Goal: Task Accomplishment & Management: Use online tool/utility

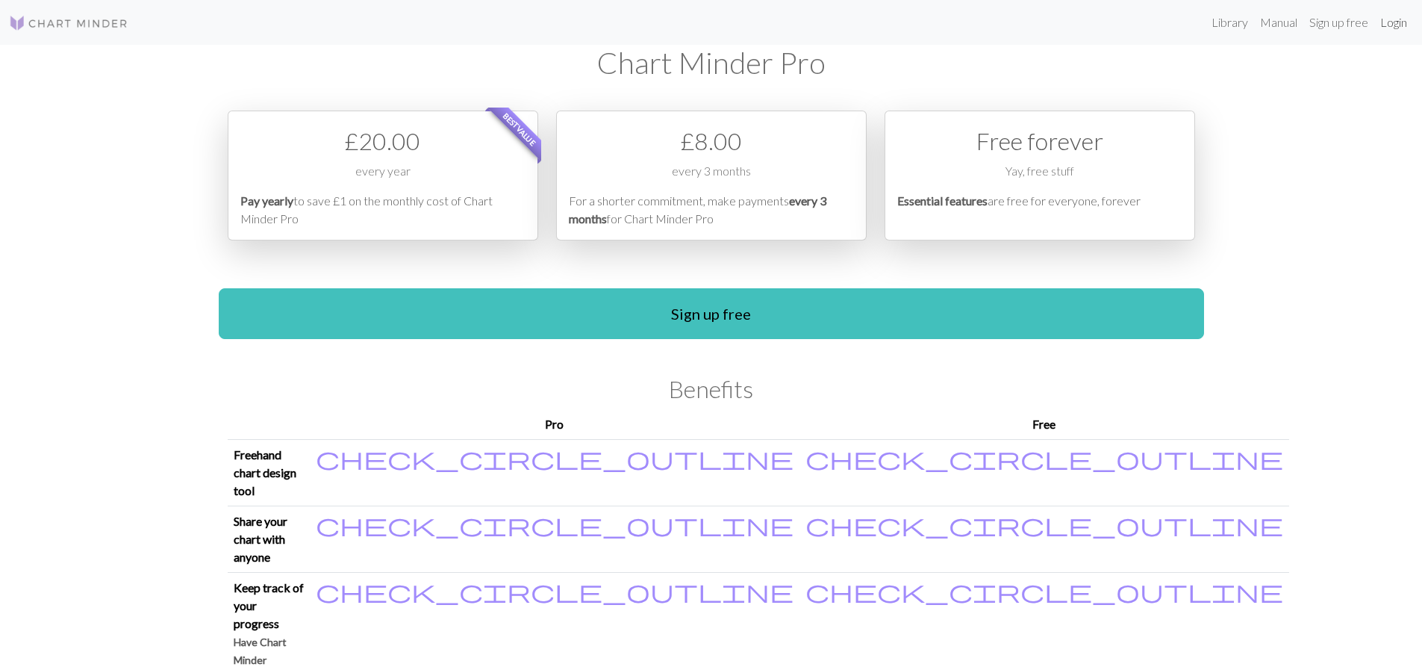
click at [1385, 28] on link "Login" at bounding box center [1393, 22] width 39 height 30
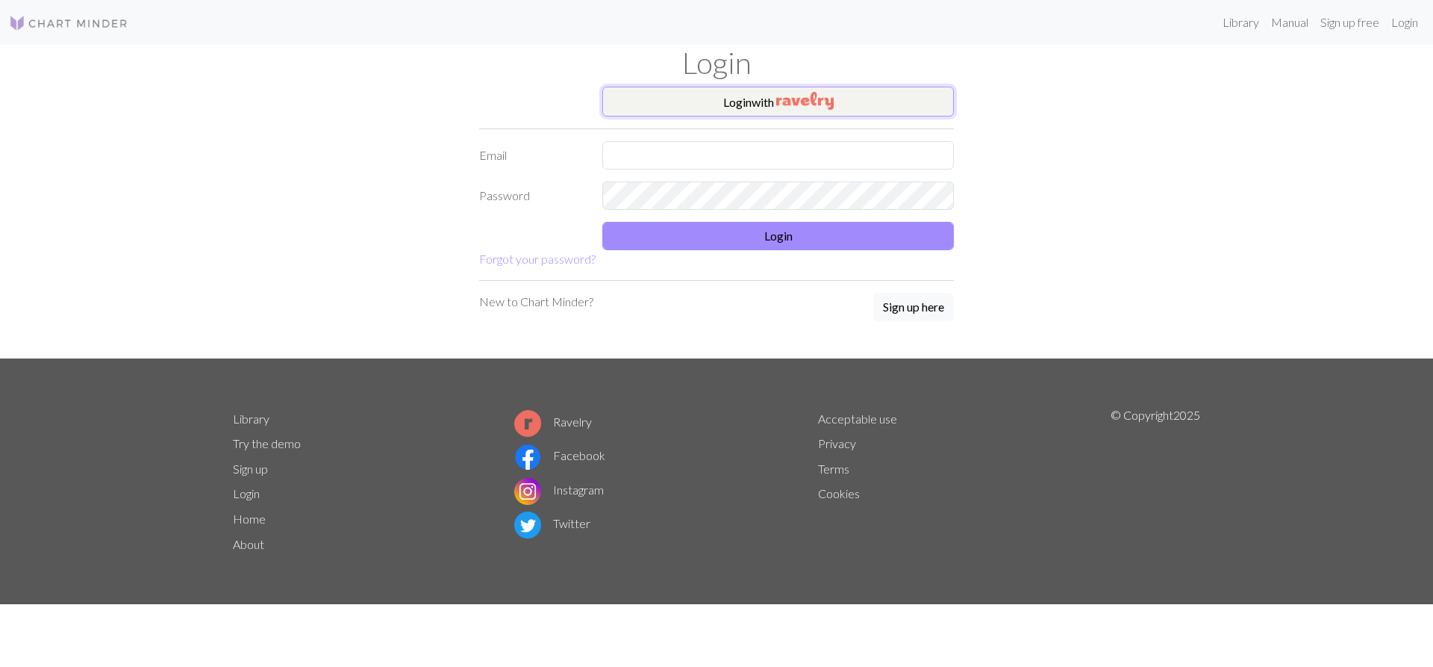
click at [719, 110] on button "Login with" at bounding box center [778, 102] width 352 height 30
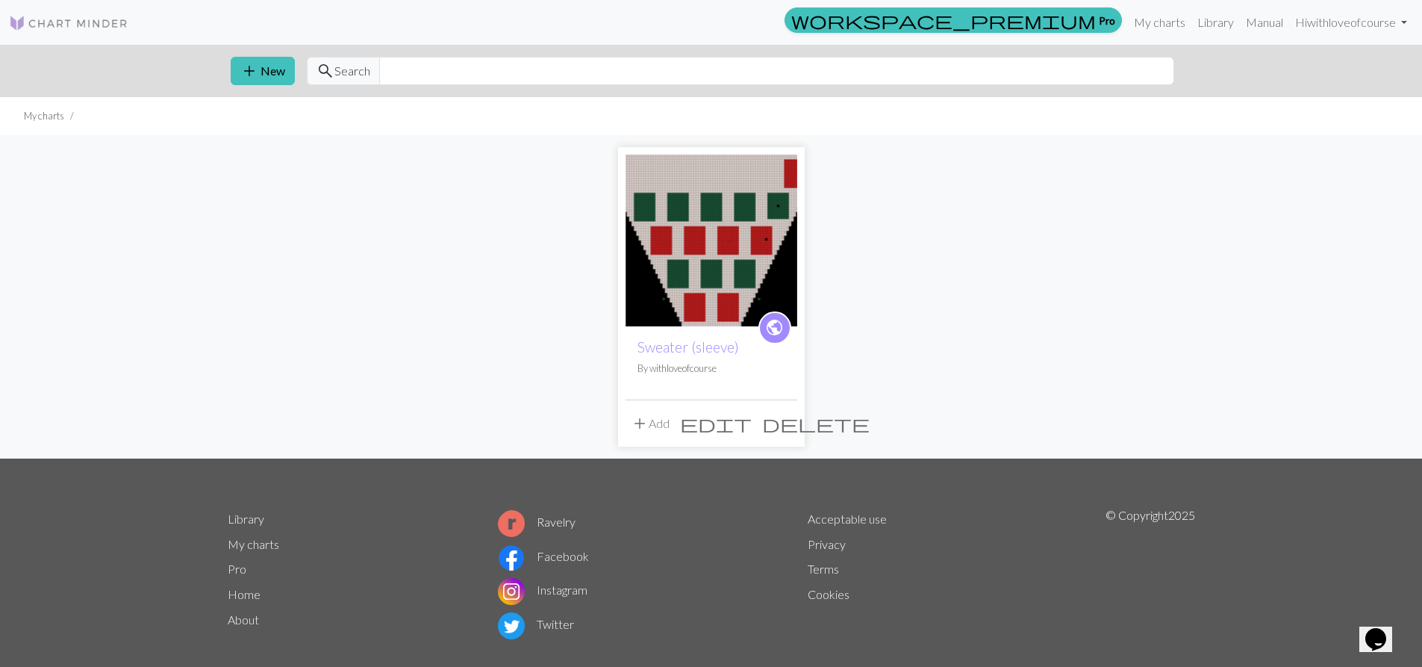
click at [707, 297] on img at bounding box center [712, 241] width 172 height 172
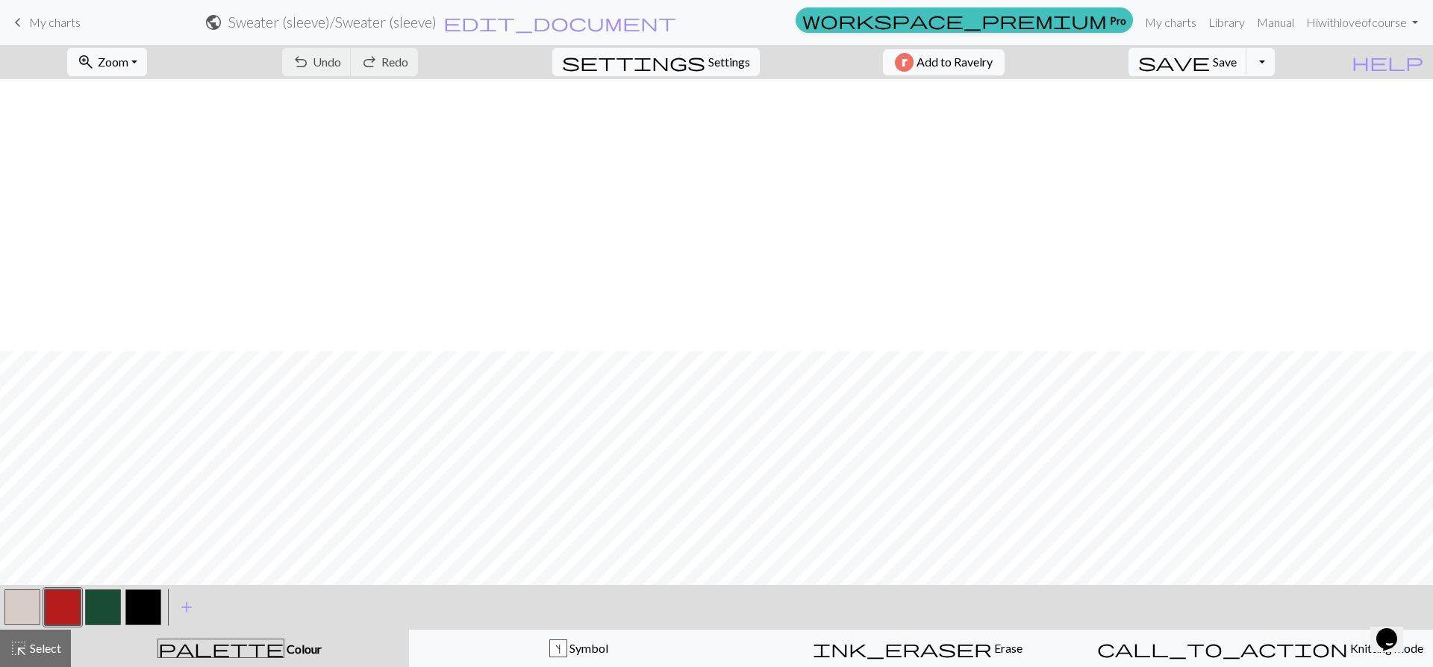
scroll to position [648, 0]
click at [25, 608] on button "button" at bounding box center [22, 607] width 36 height 36
click at [1275, 59] on button "Toggle Dropdown" at bounding box center [1261, 62] width 28 height 28
click at [1242, 93] on button "file_copy Save a copy" at bounding box center [1151, 95] width 246 height 24
click at [24, 24] on span "keyboard_arrow_left" at bounding box center [18, 22] width 18 height 21
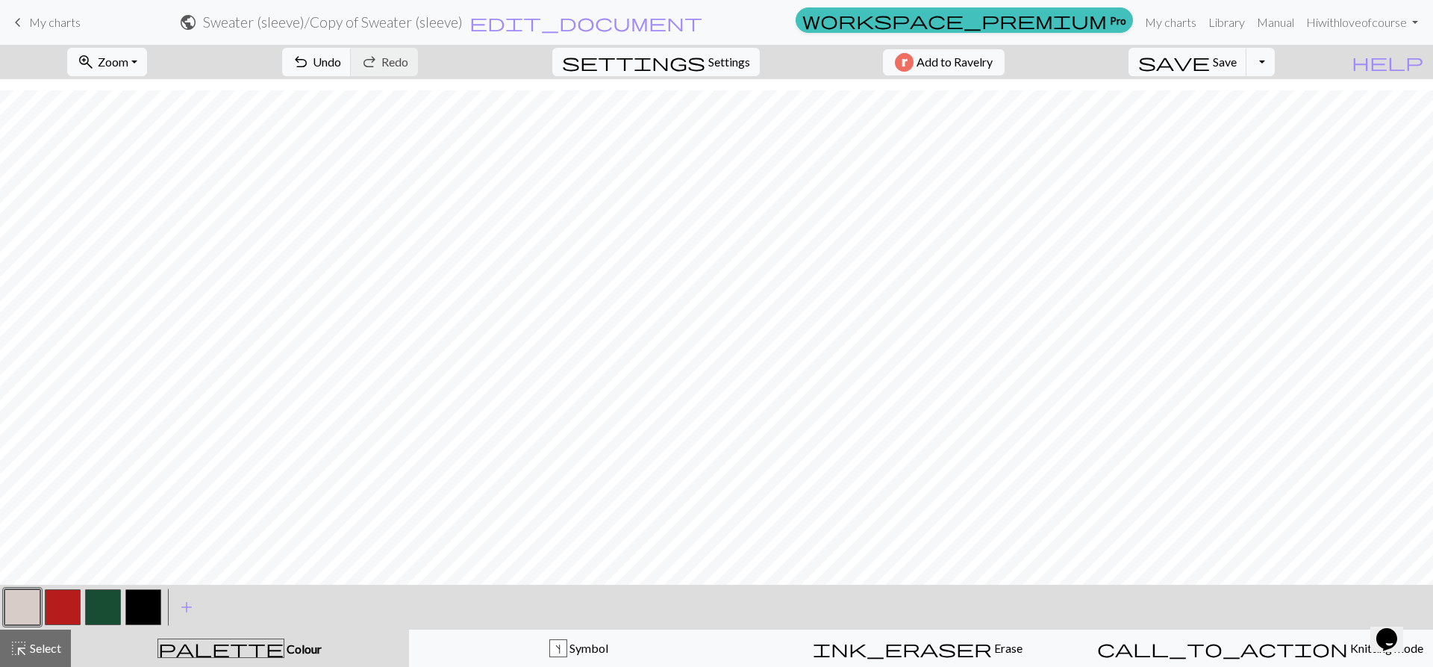
click at [77, 611] on button "button" at bounding box center [63, 607] width 36 height 36
drag, startPoint x: 93, startPoint y: 603, endPoint x: 101, endPoint y: 599, distance: 8.7
click at [94, 603] on button "button" at bounding box center [103, 607] width 36 height 36
click at [7, 610] on button "button" at bounding box center [22, 607] width 36 height 36
click at [93, 602] on button "button" at bounding box center [103, 607] width 36 height 36
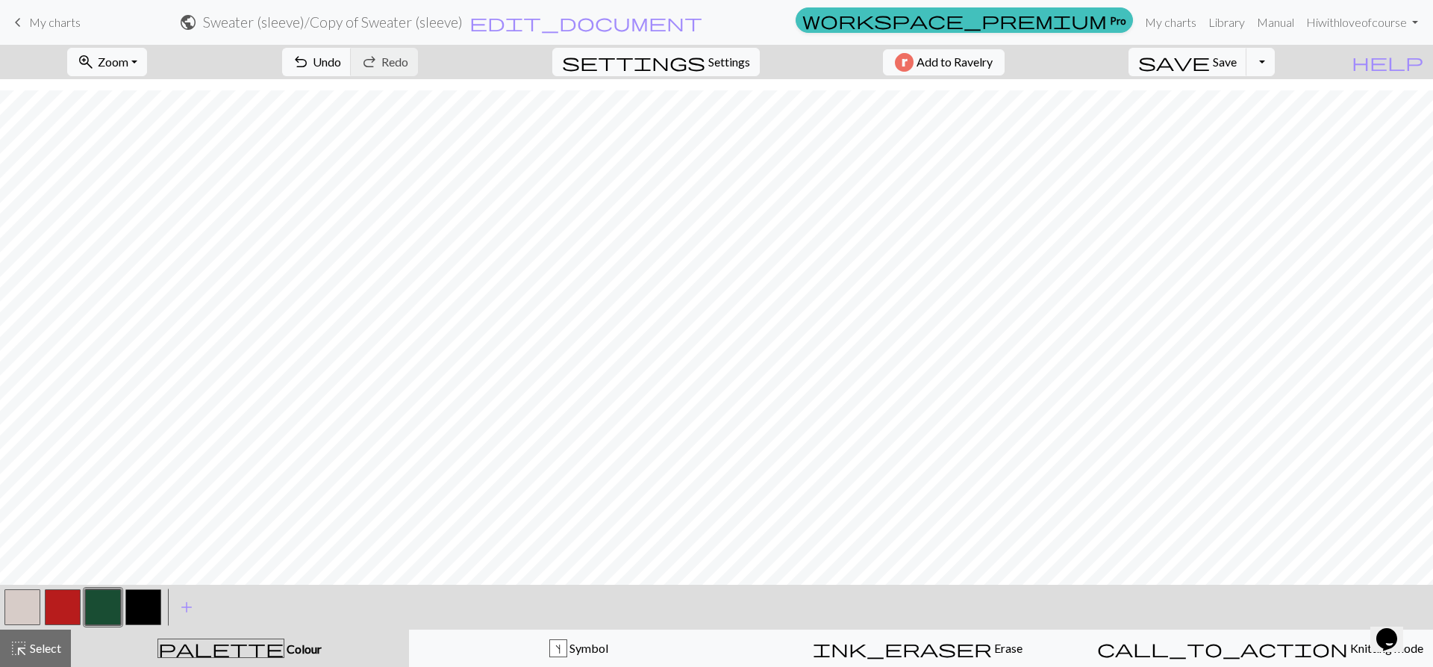
click at [36, 610] on button "button" at bounding box center [22, 607] width 36 height 36
drag, startPoint x: 95, startPoint y: 602, endPoint x: 110, endPoint y: 576, distance: 30.5
click at [96, 598] on button "button" at bounding box center [103, 607] width 36 height 36
click at [63, 610] on button "button" at bounding box center [63, 607] width 36 height 36
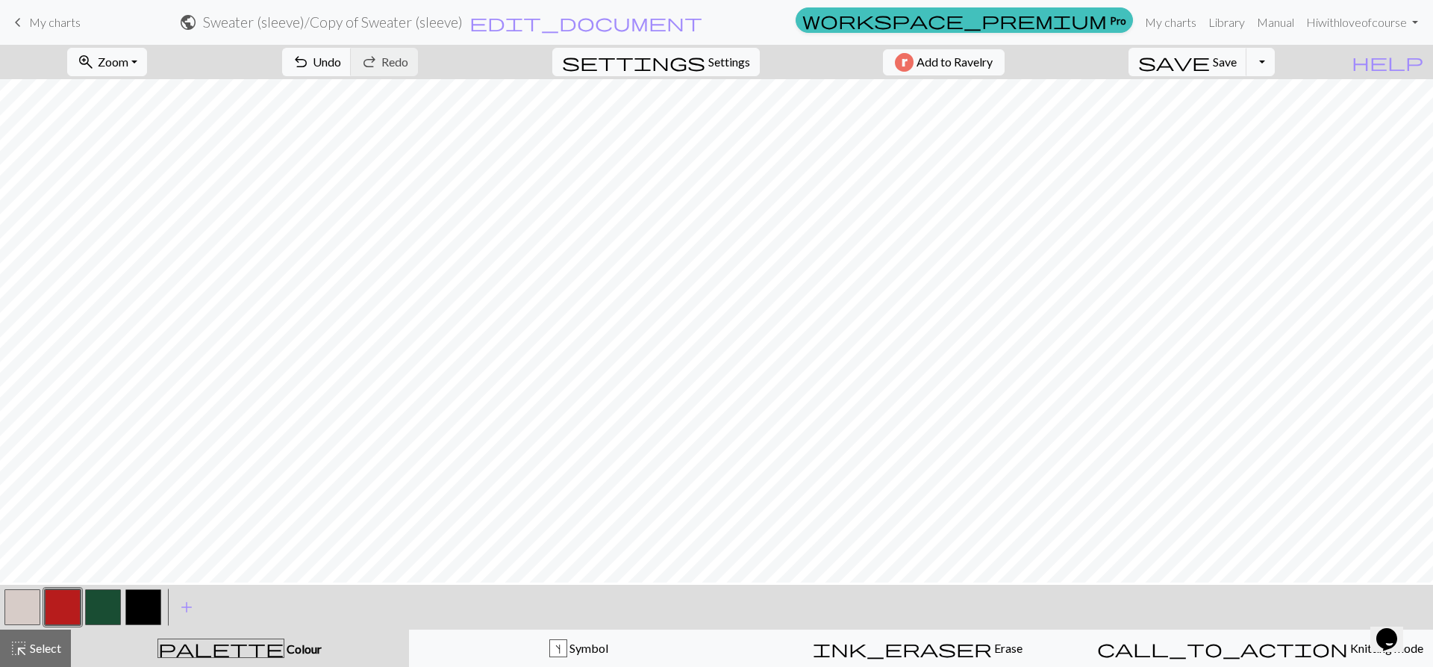
scroll to position [349, 0]
drag, startPoint x: 358, startPoint y: 53, endPoint x: 390, endPoint y: 76, distance: 39.6
click at [352, 52] on button "undo Undo Undo" at bounding box center [316, 62] width 69 height 28
click at [36, 615] on button "button" at bounding box center [22, 607] width 36 height 36
click at [75, 614] on button "button" at bounding box center [63, 607] width 36 height 36
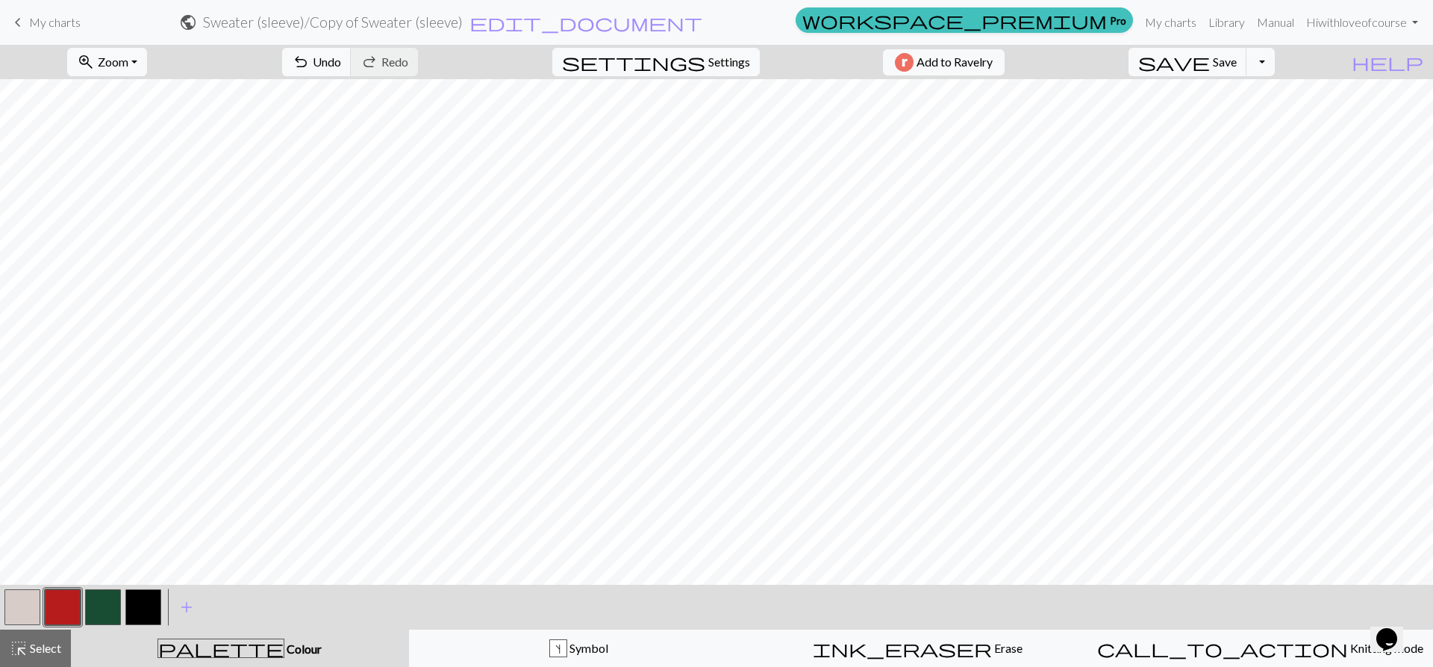
click at [31, 609] on button "button" at bounding box center [22, 607] width 36 height 36
click at [61, 607] on button "button" at bounding box center [63, 607] width 36 height 36
click at [27, 602] on button "button" at bounding box center [22, 607] width 36 height 36
click at [100, 608] on button "button" at bounding box center [103, 607] width 36 height 36
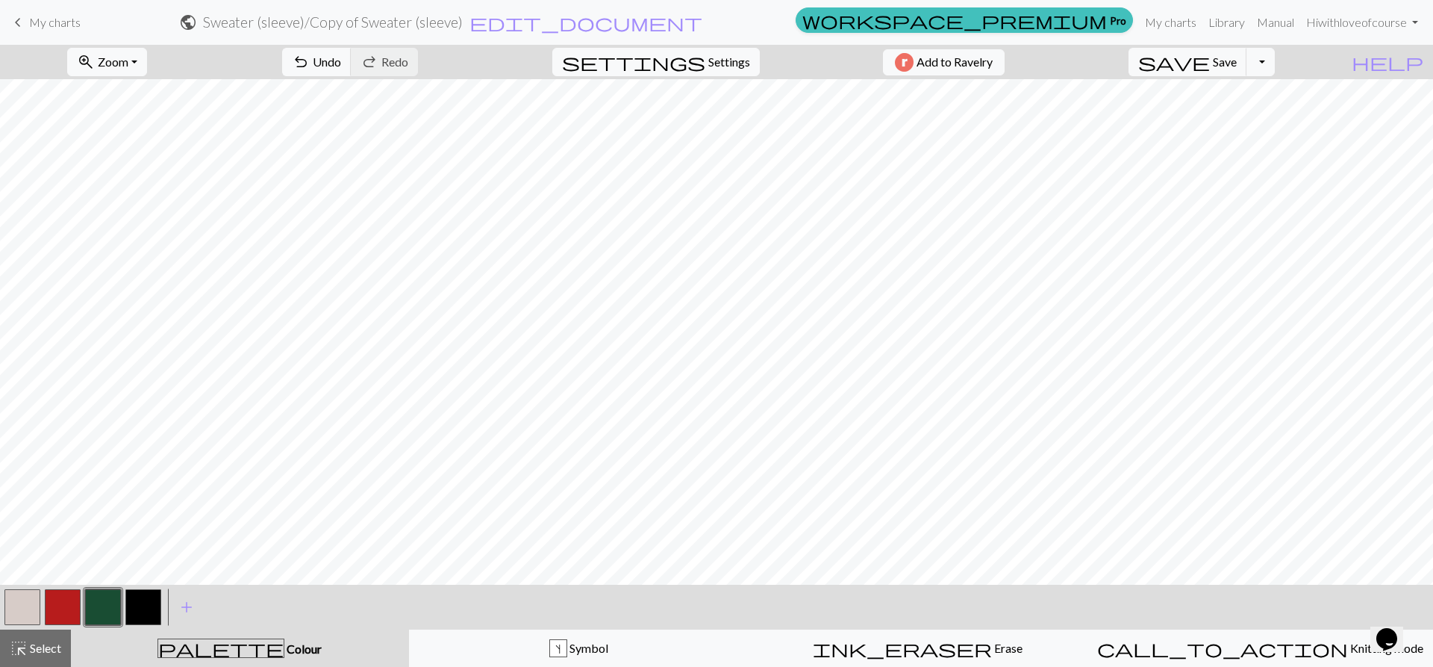
click at [25, 605] on button "button" at bounding box center [22, 607] width 36 height 36
click at [90, 611] on button "button" at bounding box center [103, 607] width 36 height 36
click at [32, 609] on button "button" at bounding box center [22, 607] width 36 height 36
click at [106, 601] on button "button" at bounding box center [103, 607] width 36 height 36
click at [22, 609] on button "button" at bounding box center [22, 607] width 36 height 36
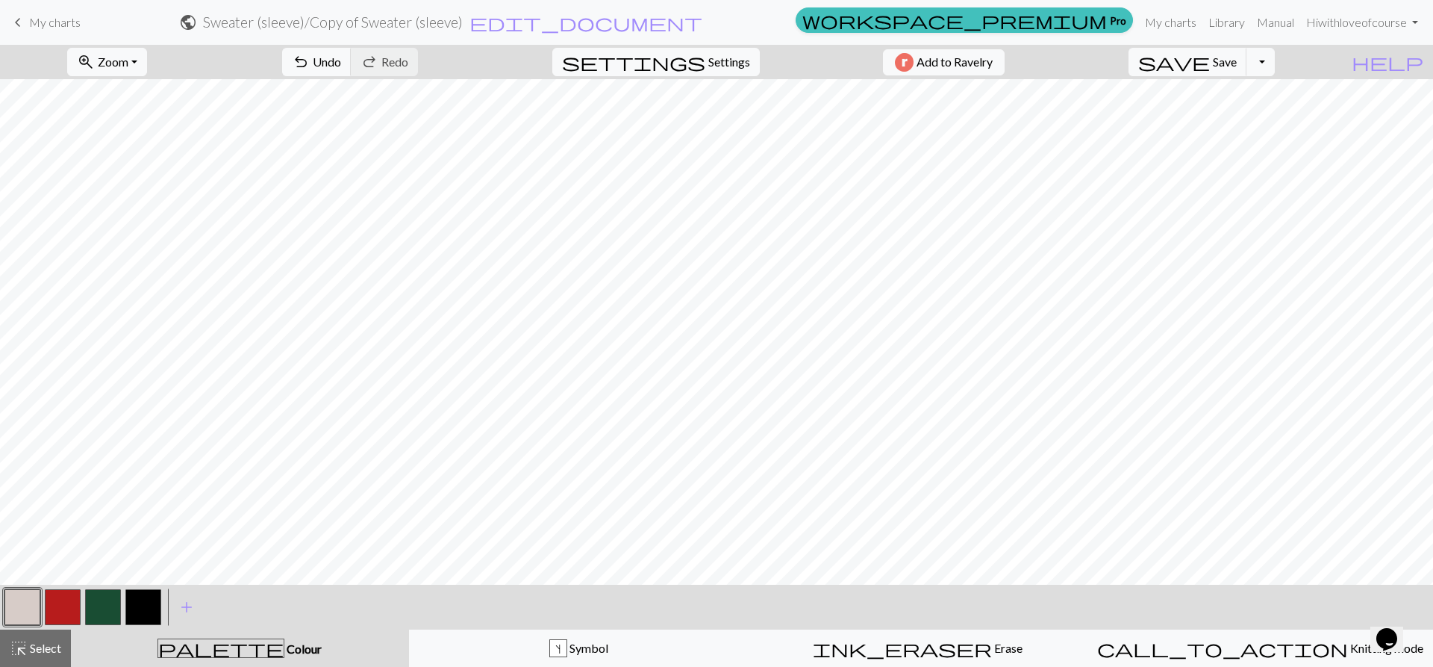
drag, startPoint x: 103, startPoint y: 610, endPoint x: 115, endPoint y: 573, distance: 38.5
click at [103, 608] on button "button" at bounding box center [103, 607] width 36 height 36
click at [35, 600] on button "button" at bounding box center [22, 607] width 36 height 36
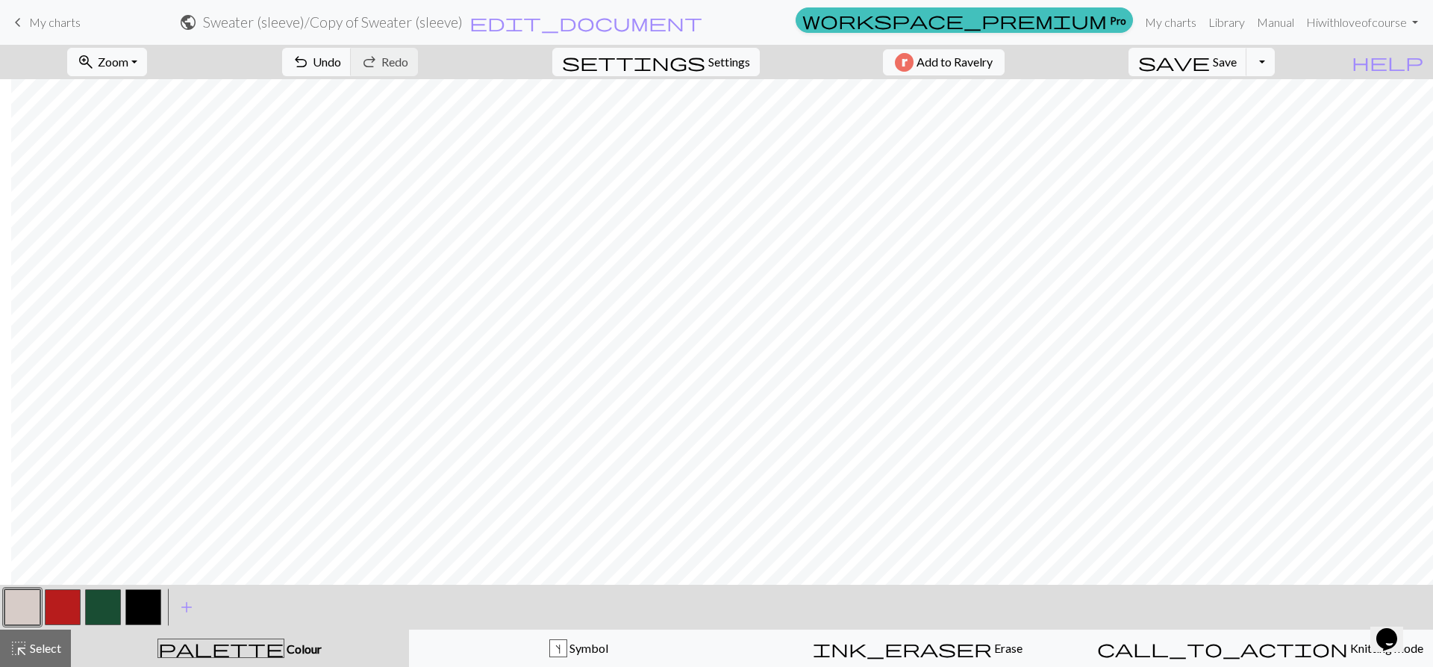
click at [69, 620] on button "button" at bounding box center [63, 607] width 36 height 36
drag, startPoint x: 16, startPoint y: 597, endPoint x: 24, endPoint y: 576, distance: 23.2
click at [16, 597] on button "button" at bounding box center [22, 607] width 36 height 36
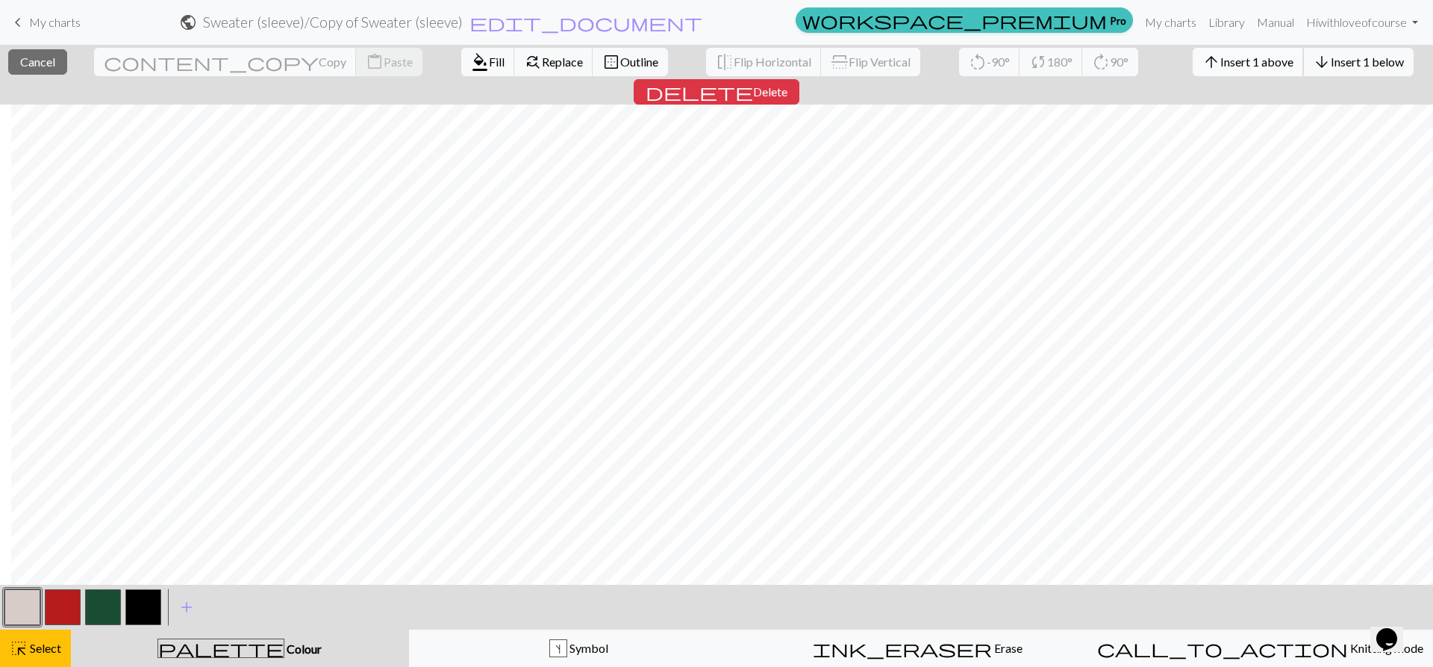
click at [1193, 53] on button "arrow_upward Insert 1 above" at bounding box center [1248, 62] width 111 height 28
click at [1221, 55] on span "Insert 1 above" at bounding box center [1257, 62] width 73 height 14
click at [1221, 61] on span "Insert 1 above" at bounding box center [1257, 62] width 73 height 14
click at [1193, 52] on button "arrow_upward Insert 1 above" at bounding box center [1248, 62] width 111 height 28
click at [1221, 65] on span "Insert 1 above" at bounding box center [1257, 62] width 73 height 14
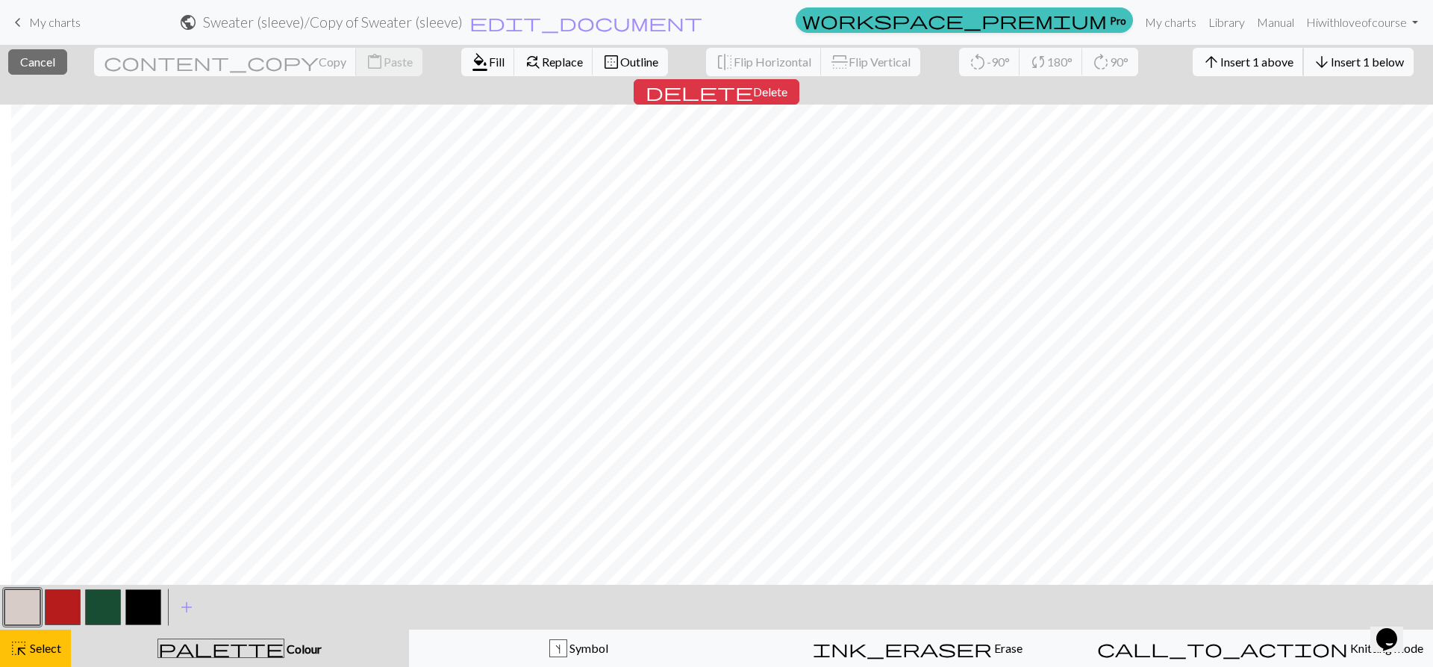
click at [1221, 58] on span "Insert 1 above" at bounding box center [1257, 62] width 73 height 14
click at [1221, 61] on span "Insert 1 above" at bounding box center [1257, 62] width 73 height 14
click at [1221, 55] on span "Insert 1 above" at bounding box center [1257, 62] width 73 height 14
click at [1221, 57] on span "Insert 1 above" at bounding box center [1257, 62] width 73 height 14
click at [1193, 57] on button "arrow_upward Insert 1 above" at bounding box center [1248, 62] width 111 height 28
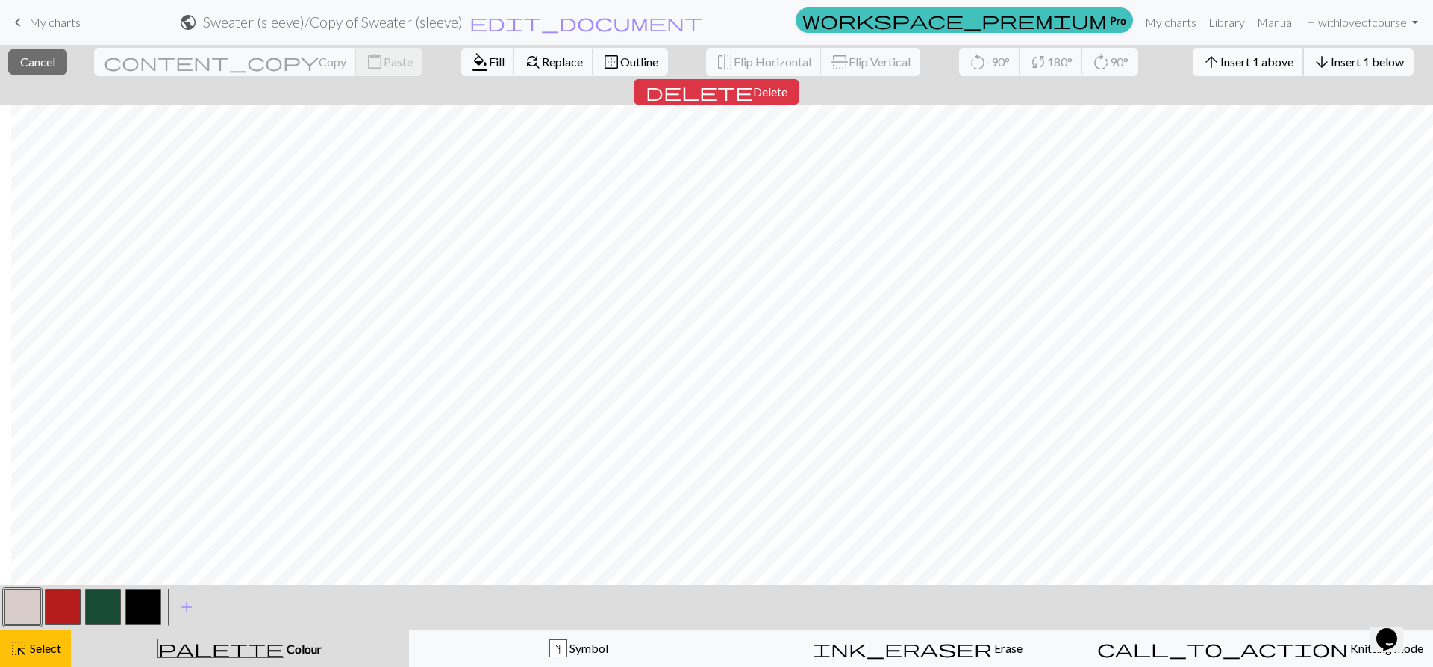
click at [1221, 59] on span "Insert 1 above" at bounding box center [1257, 62] width 73 height 14
click at [1221, 60] on span "Insert 1 above" at bounding box center [1257, 62] width 73 height 14
click at [1221, 62] on span "Insert 1 above" at bounding box center [1257, 62] width 73 height 14
click at [1193, 69] on button "arrow_upward Insert 1 above" at bounding box center [1248, 62] width 111 height 28
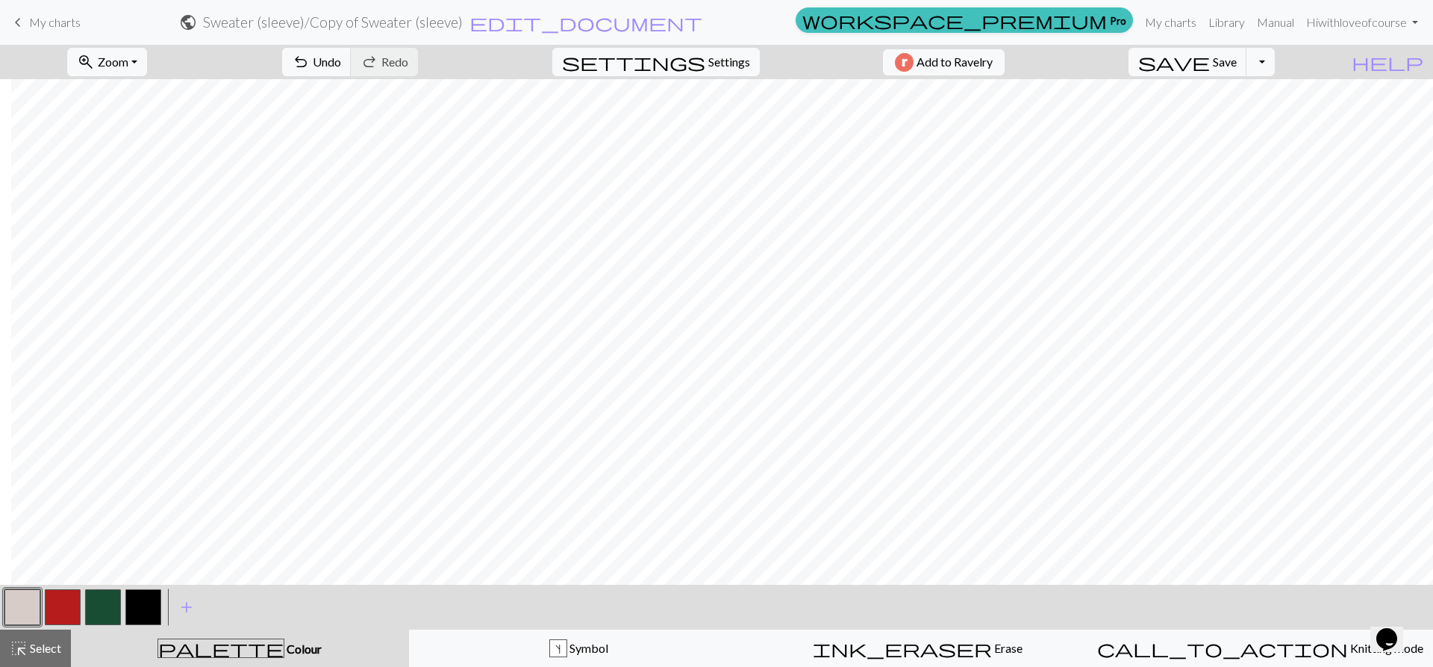
click at [93, 607] on button "button" at bounding box center [103, 607] width 36 height 36
click at [21, 606] on button "button" at bounding box center [22, 607] width 36 height 36
click at [110, 617] on button "button" at bounding box center [103, 607] width 36 height 36
click at [28, 646] on span "Select" at bounding box center [45, 648] width 34 height 14
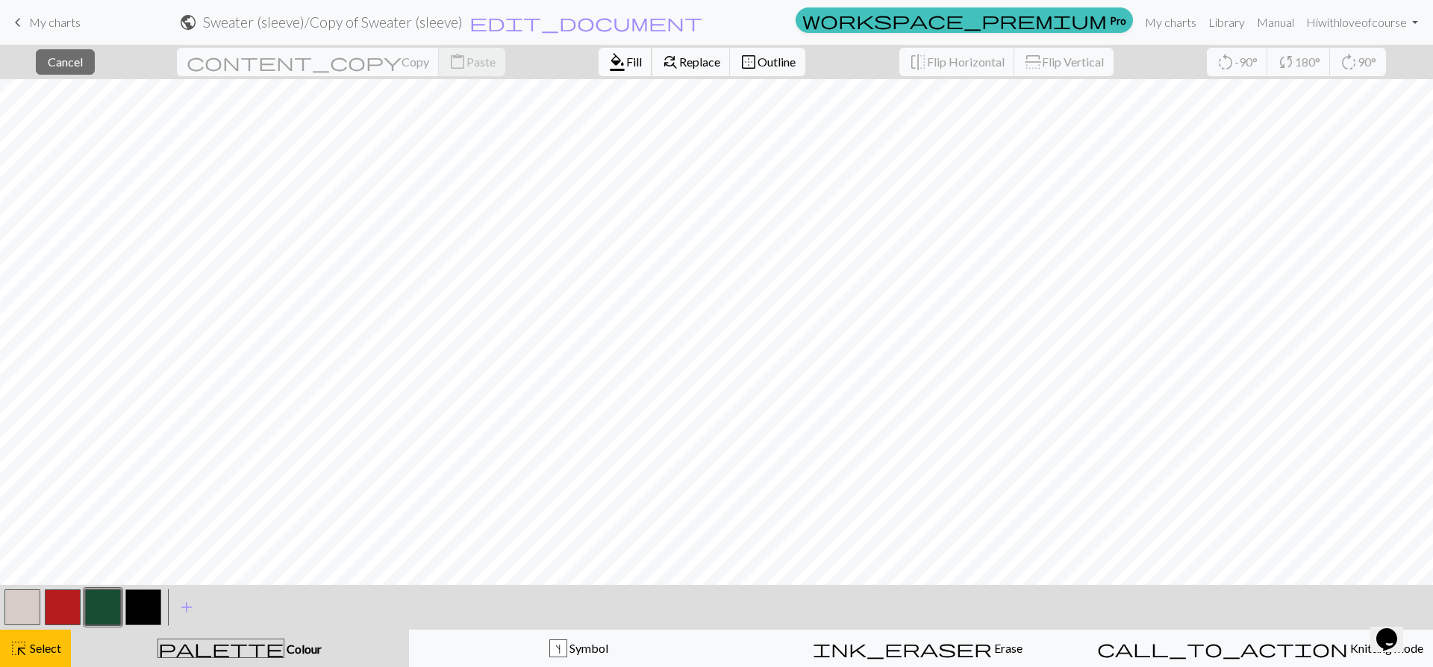
click at [608, 62] on span "format_color_fill" at bounding box center [617, 62] width 18 height 21
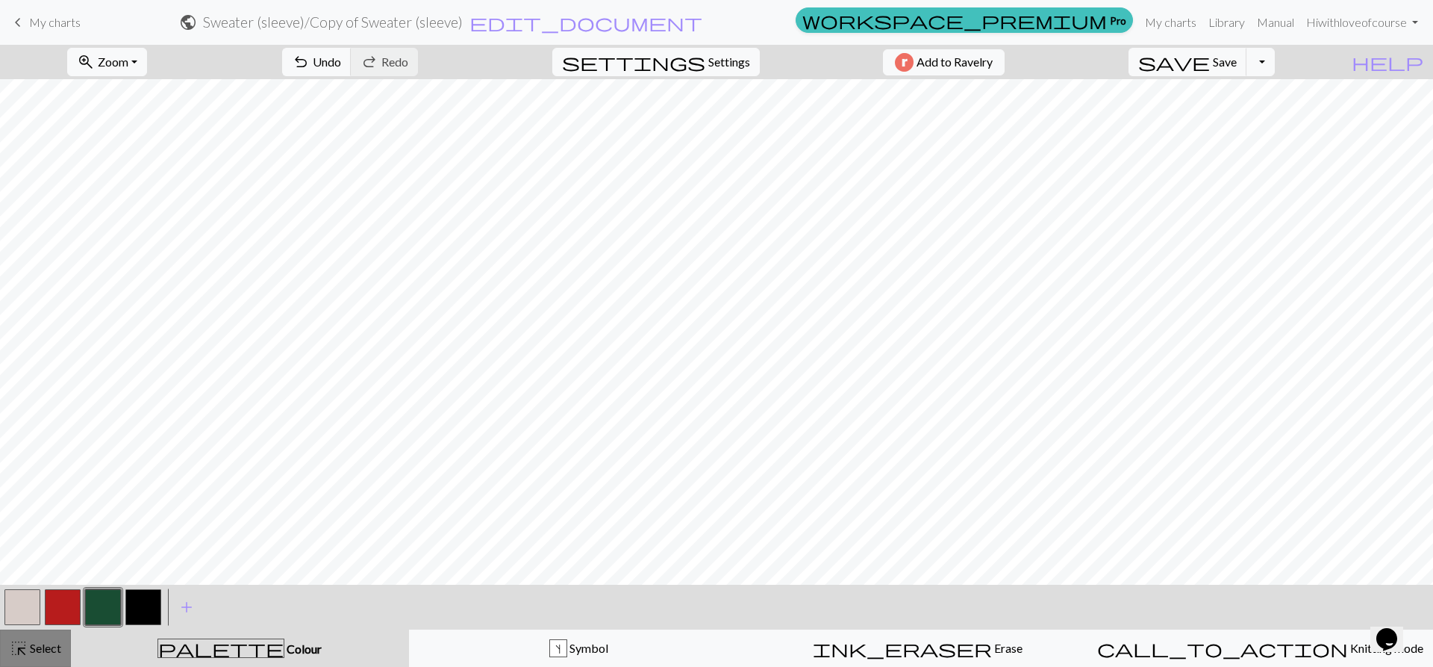
click at [8, 650] on button "highlight_alt Select Select" at bounding box center [35, 647] width 71 height 37
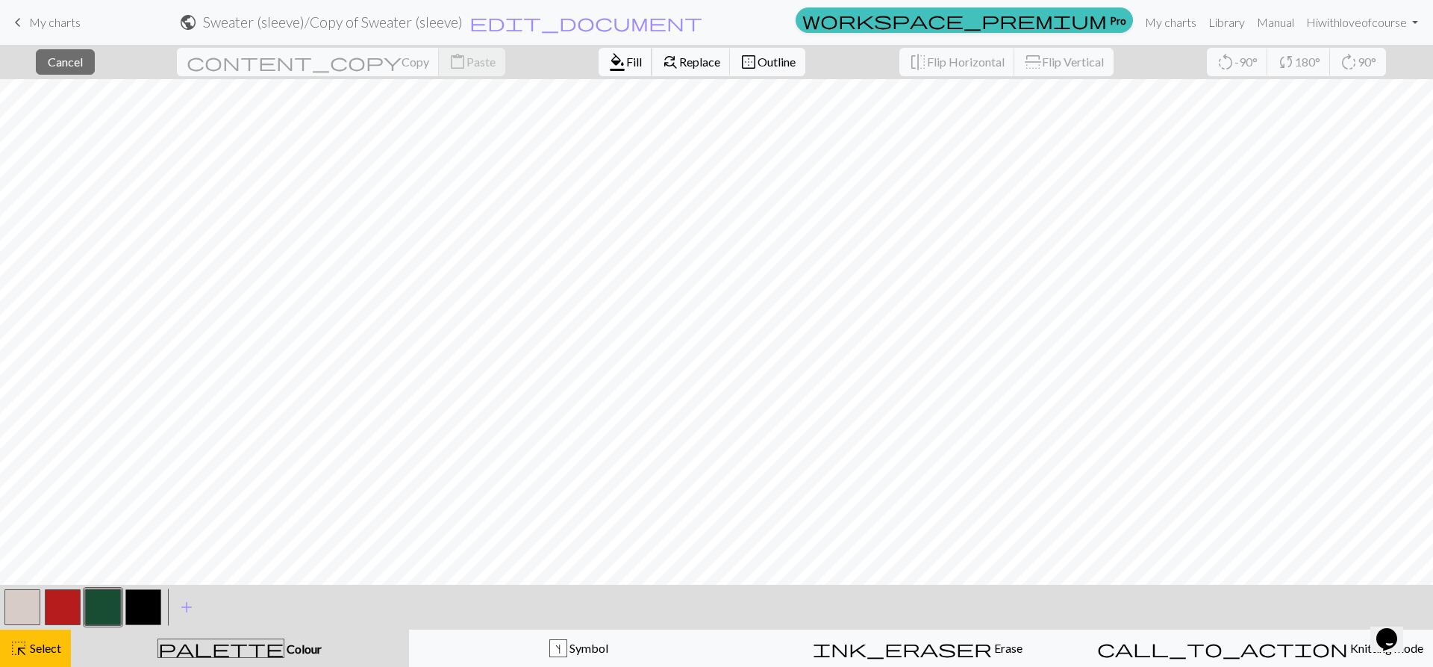
click at [626, 59] on span "Fill" at bounding box center [634, 62] width 16 height 14
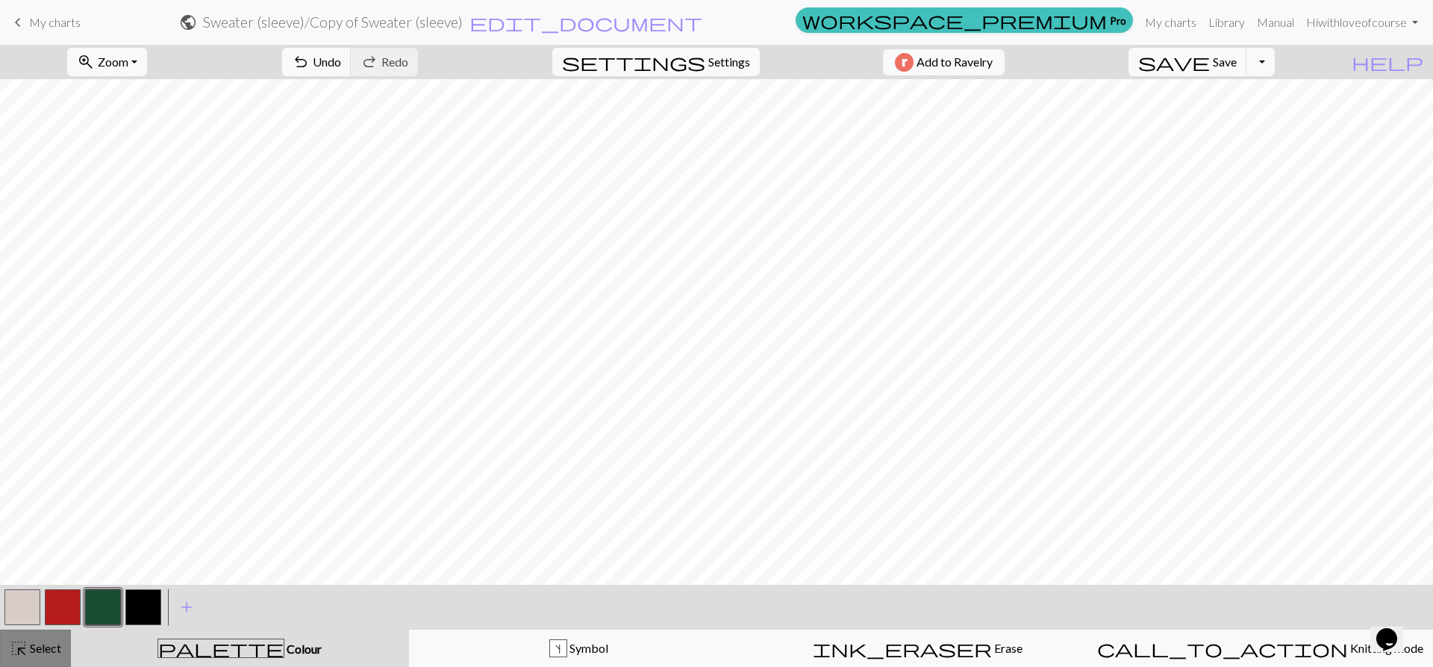
click at [34, 652] on span "Select" at bounding box center [45, 648] width 34 height 14
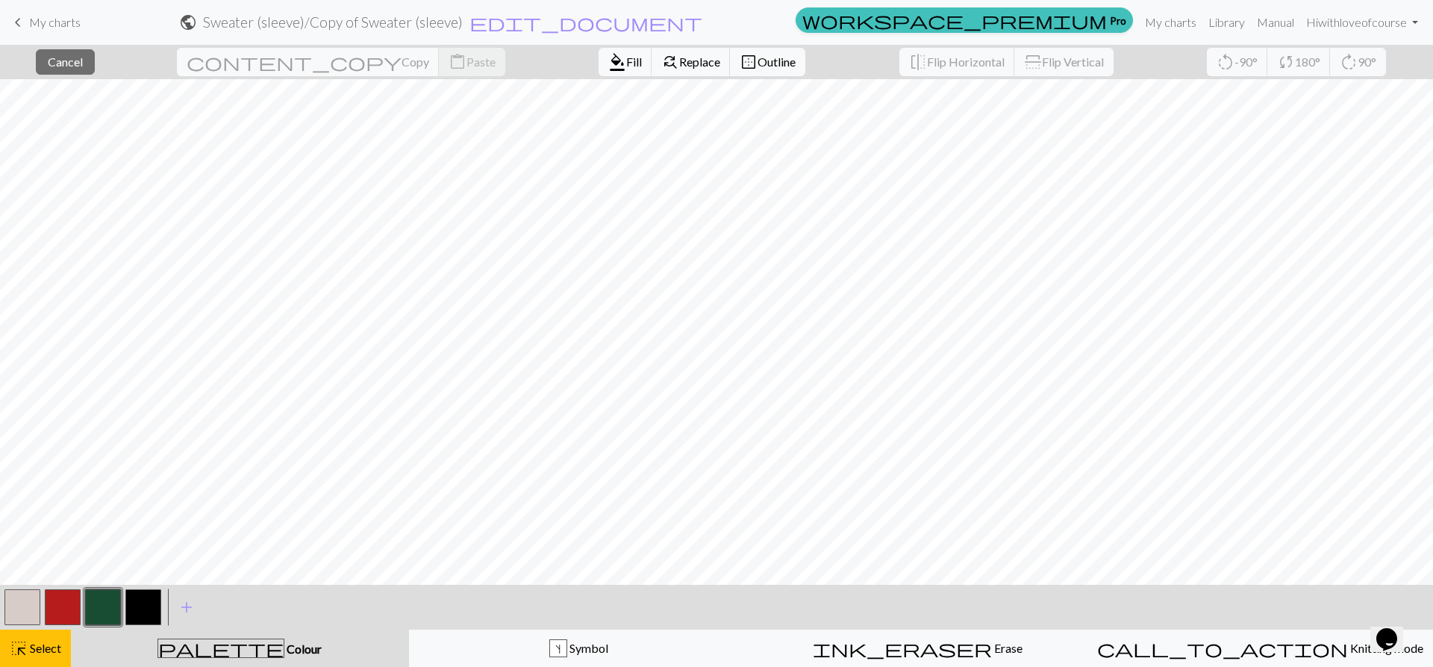
click at [588, 76] on div "format_color_fill Fill find_replace Replace border_outer Outline" at bounding box center [702, 62] width 229 height 34
click at [626, 63] on span "Fill" at bounding box center [634, 62] width 16 height 14
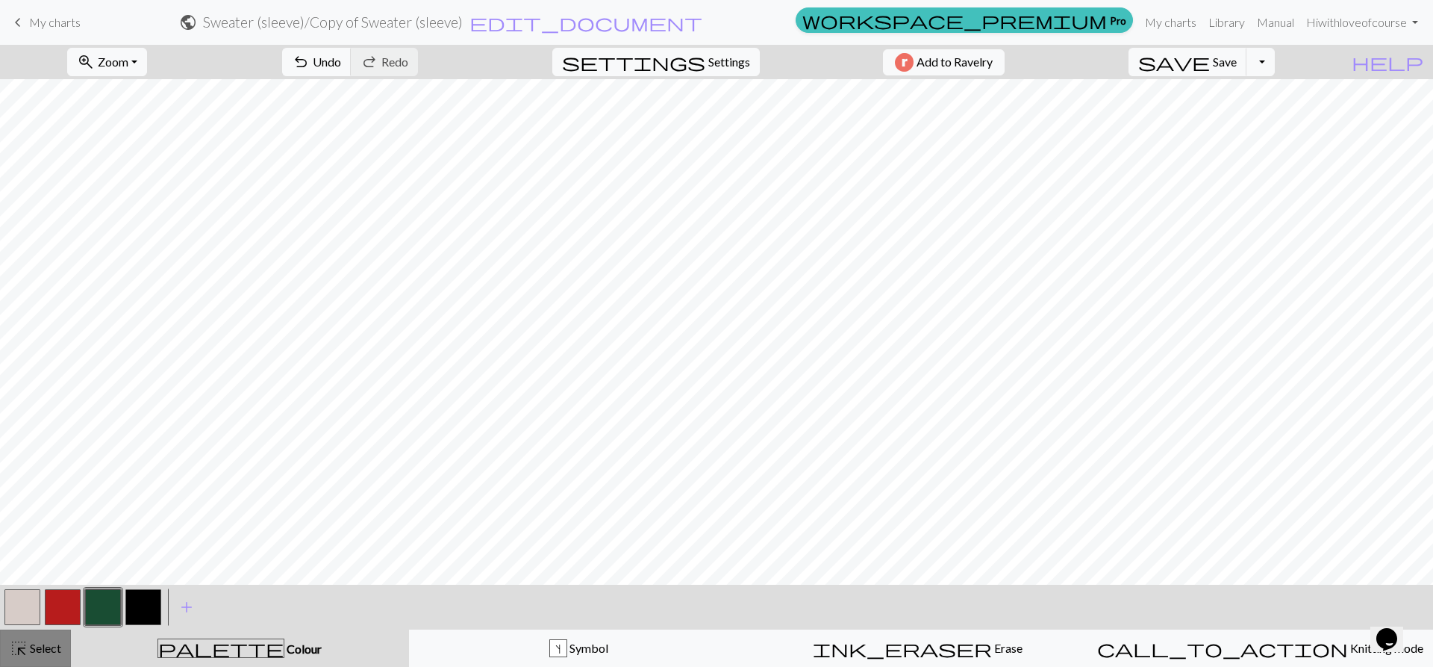
click at [14, 639] on span "highlight_alt" at bounding box center [19, 648] width 18 height 21
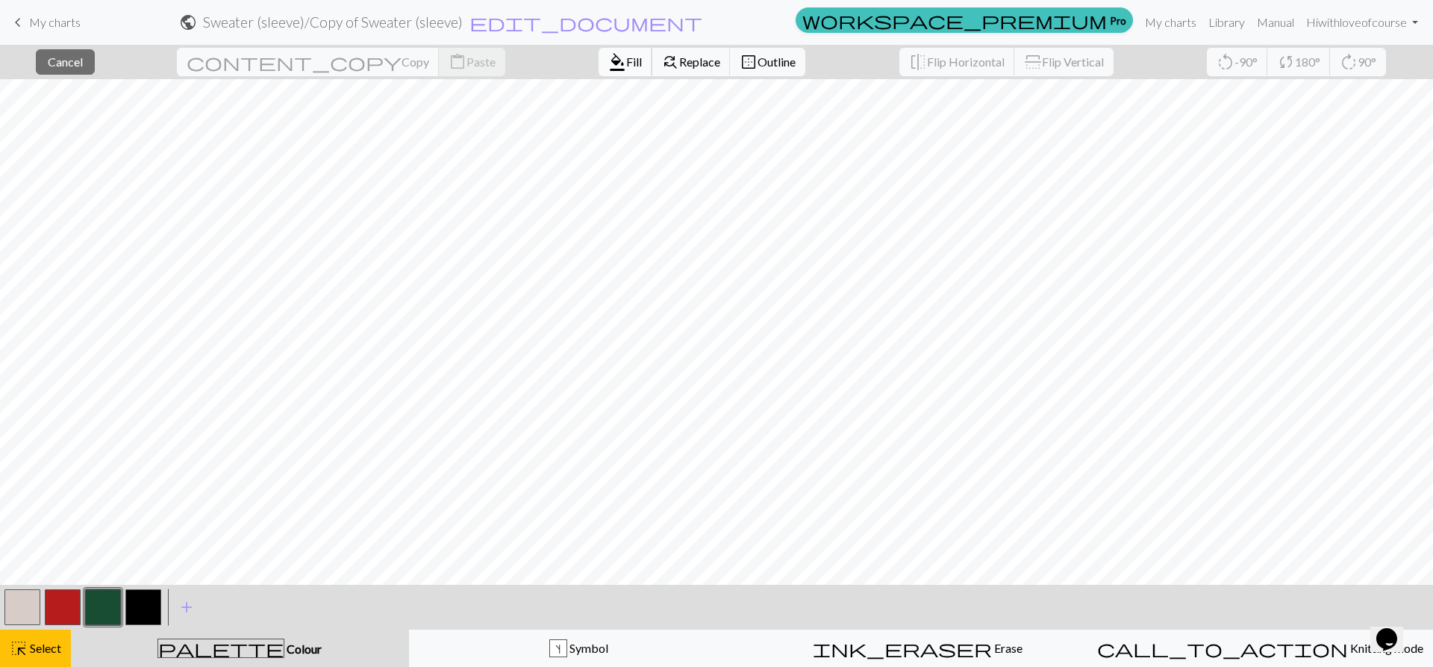
click at [626, 60] on span "Fill" at bounding box center [634, 62] width 16 height 14
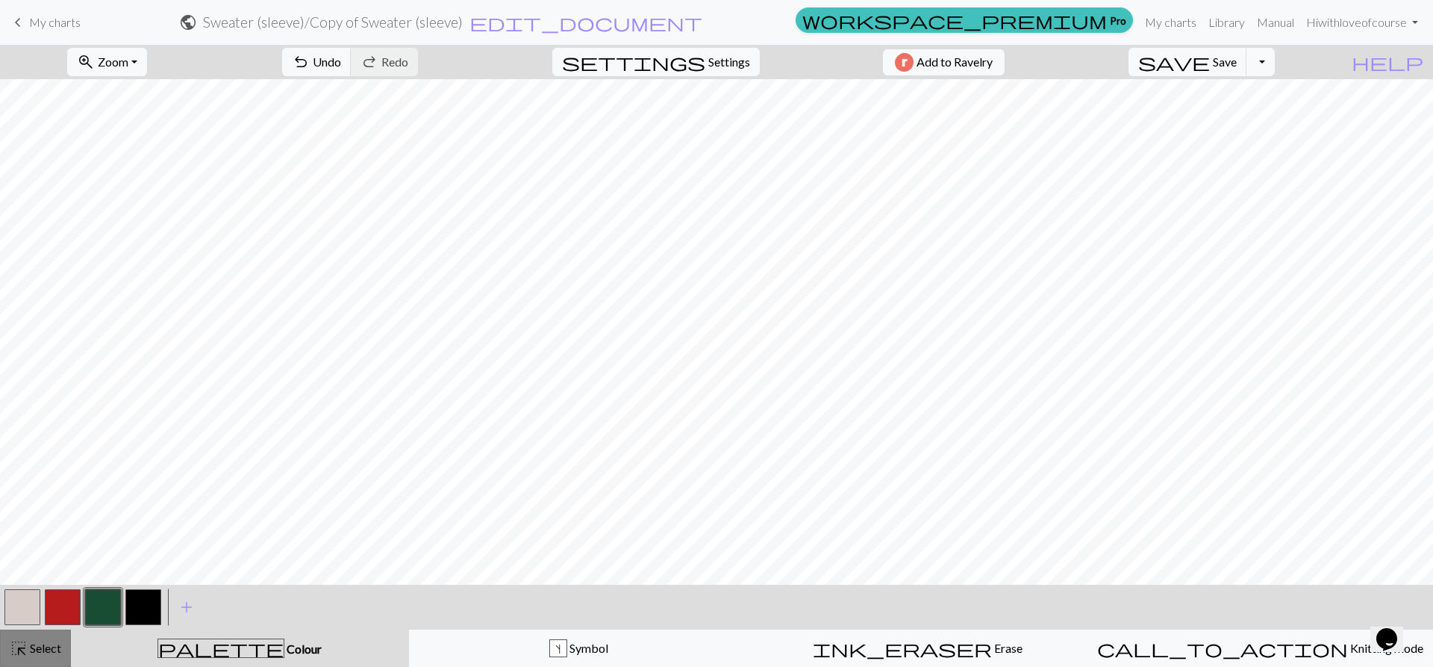
click at [37, 648] on span "Select" at bounding box center [45, 648] width 34 height 14
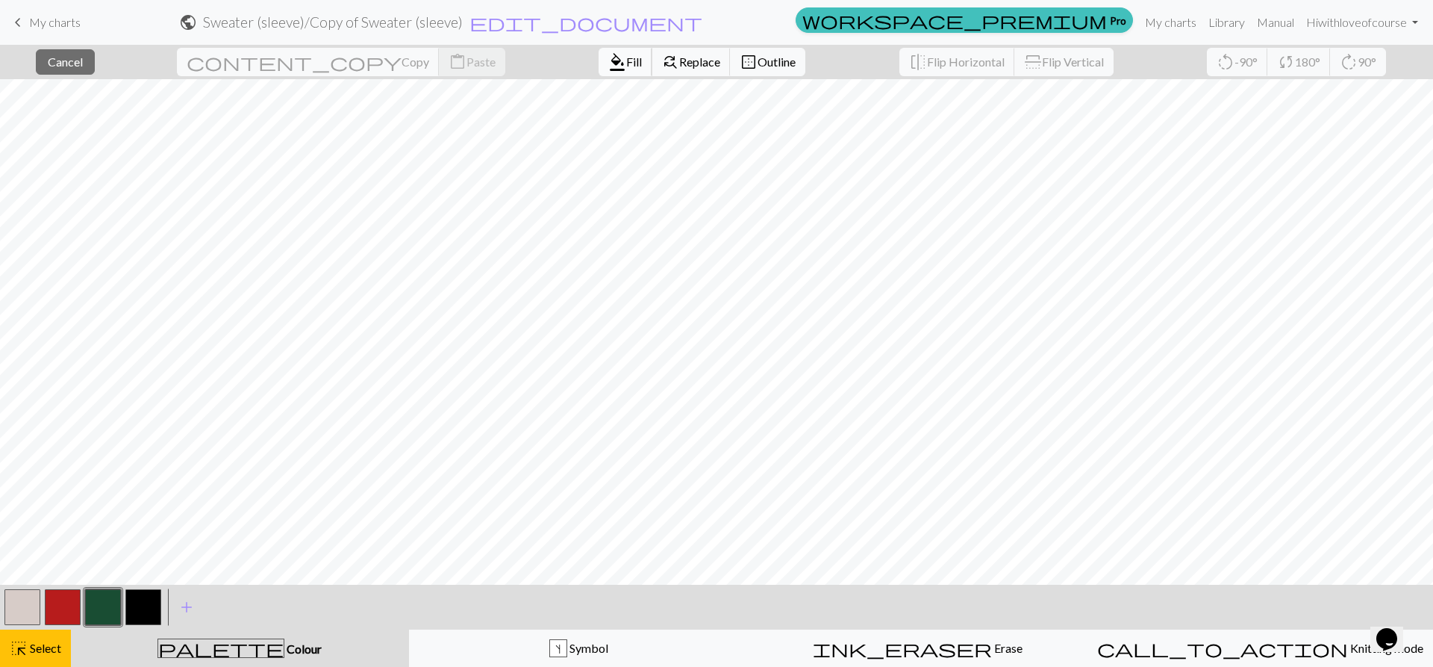
click at [626, 68] on span "Fill" at bounding box center [634, 62] width 16 height 14
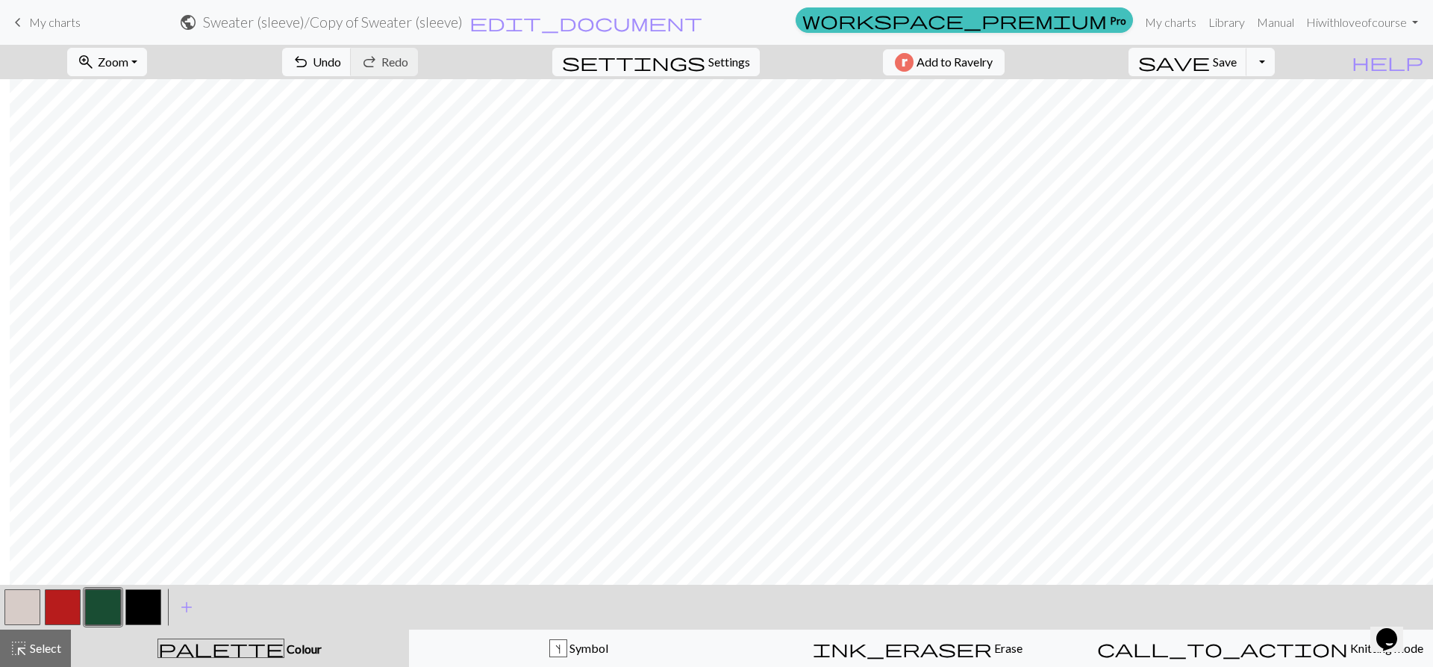
scroll to position [0, 347]
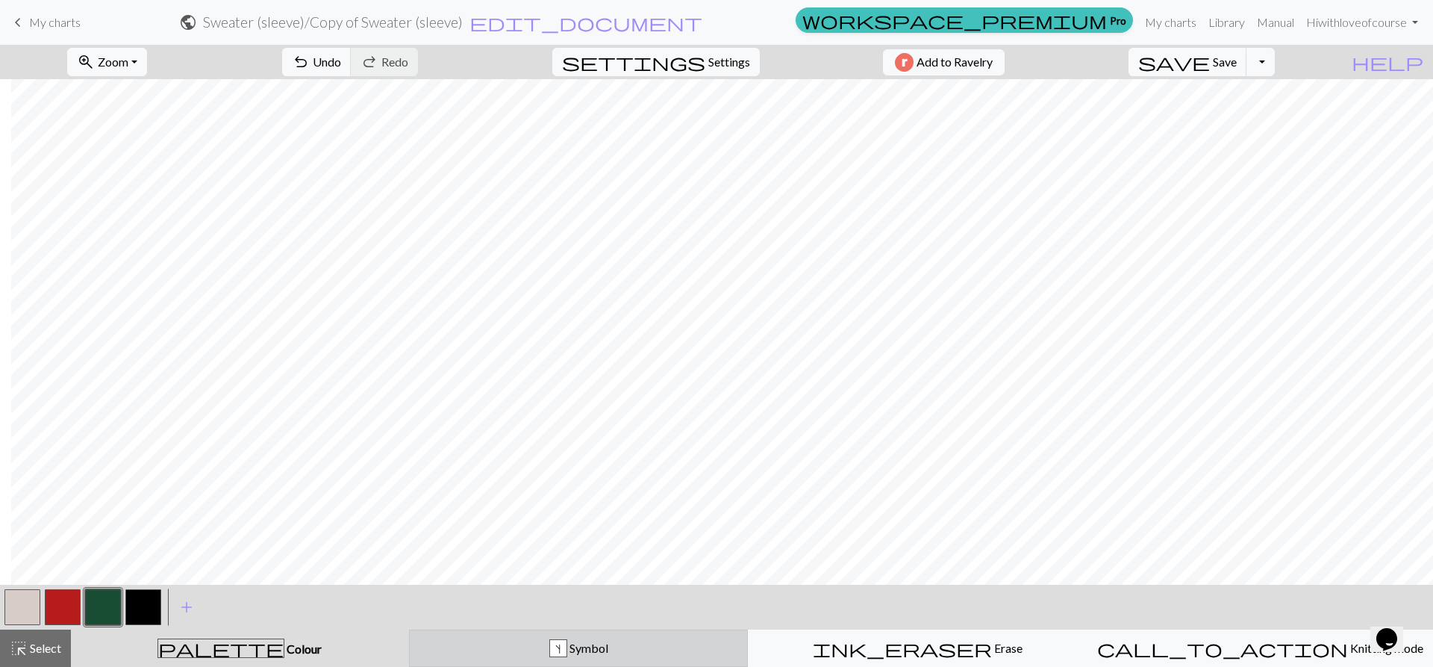
click at [625, 647] on div "s Symbol" at bounding box center [579, 648] width 320 height 18
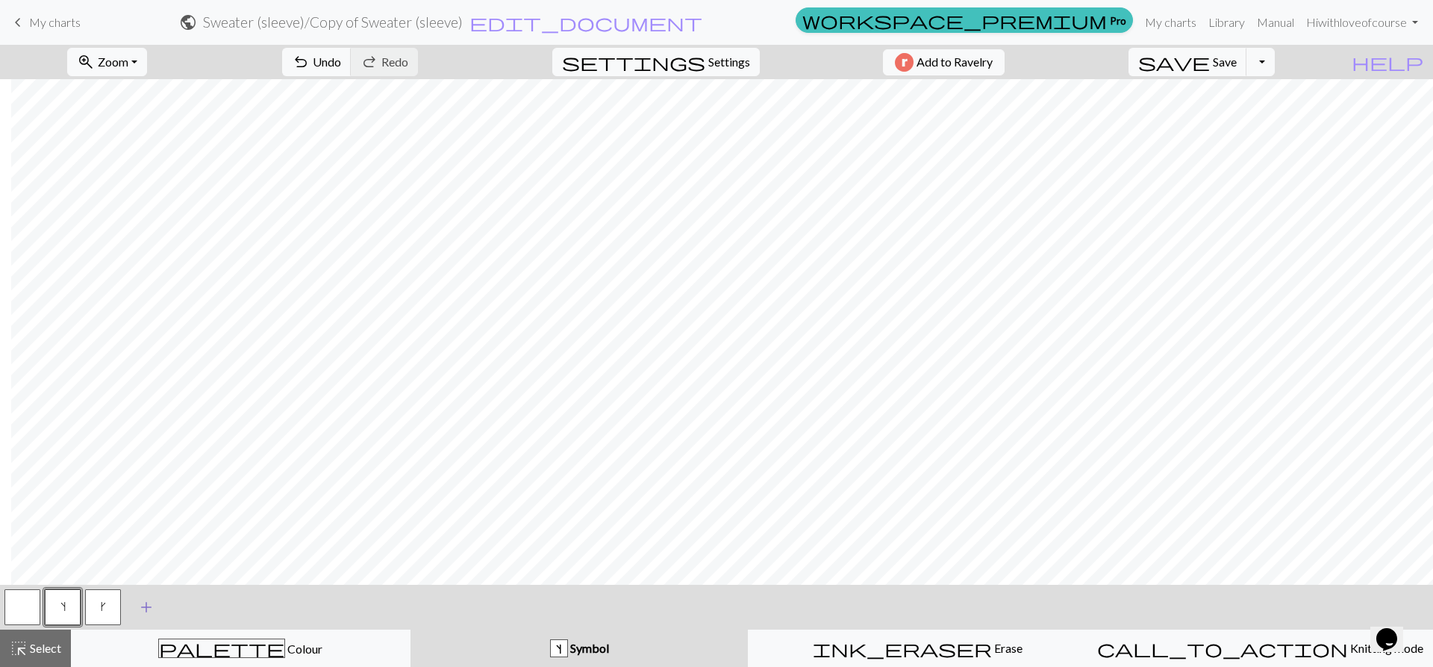
click at [163, 613] on button "add Add a symbol" at bounding box center [146, 606] width 37 height 37
click at [143, 608] on button "button" at bounding box center [143, 607] width 36 height 36
click at [139, 617] on button "button" at bounding box center [143, 607] width 36 height 36
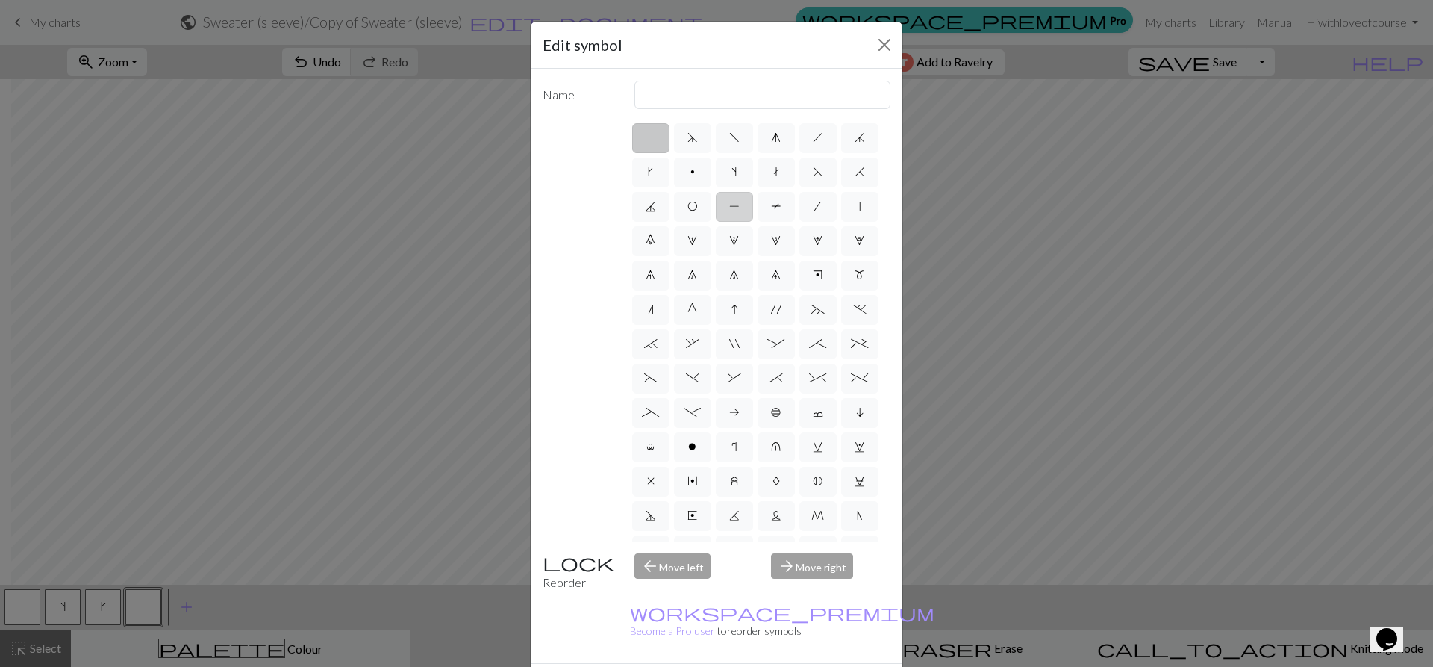
click at [740, 205] on span "P" at bounding box center [734, 206] width 10 height 12
click at [739, 205] on input "P" at bounding box center [734, 202] width 10 height 10
radio input "true"
type input "purl"
click at [711, 164] on label "p" at bounding box center [692, 173] width 37 height 30
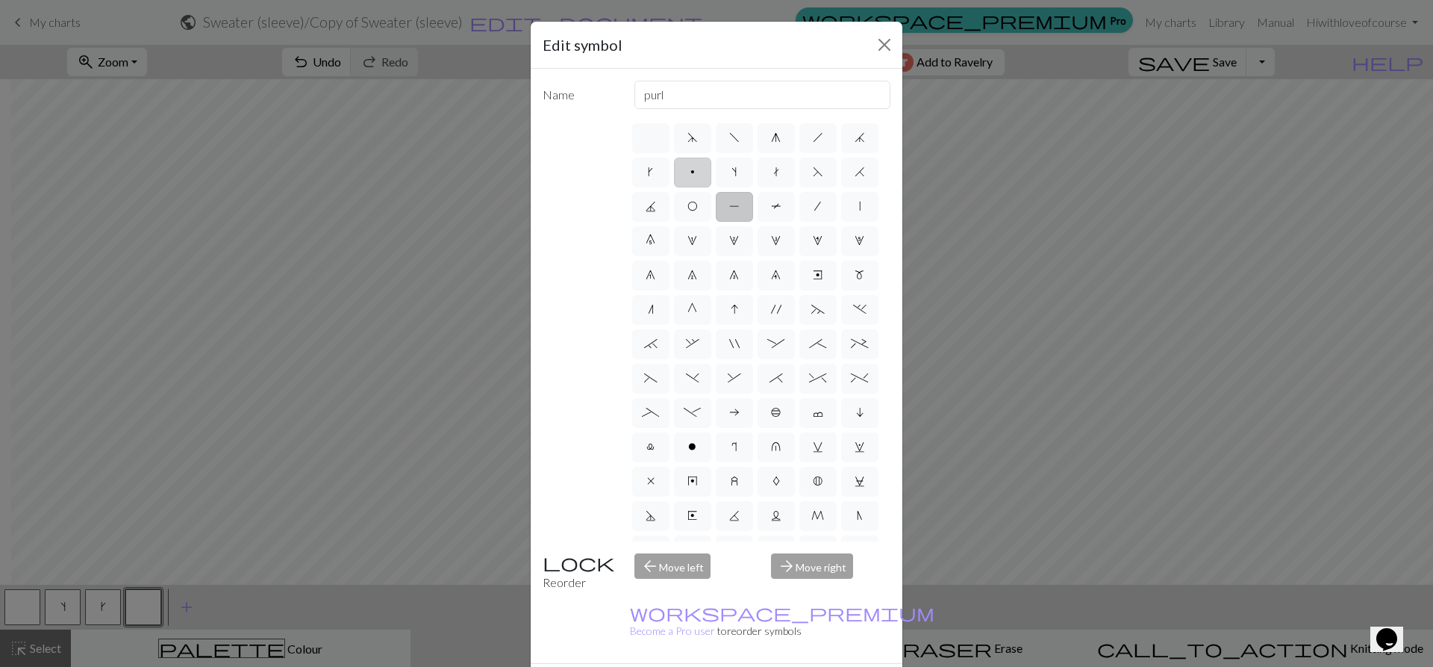
click at [700, 164] on input "p" at bounding box center [696, 168] width 10 height 10
radio input "true"
click at [674, 462] on label "o" at bounding box center [692, 447] width 37 height 30
click at [688, 447] on input "o" at bounding box center [693, 443] width 10 height 10
radio input "true"
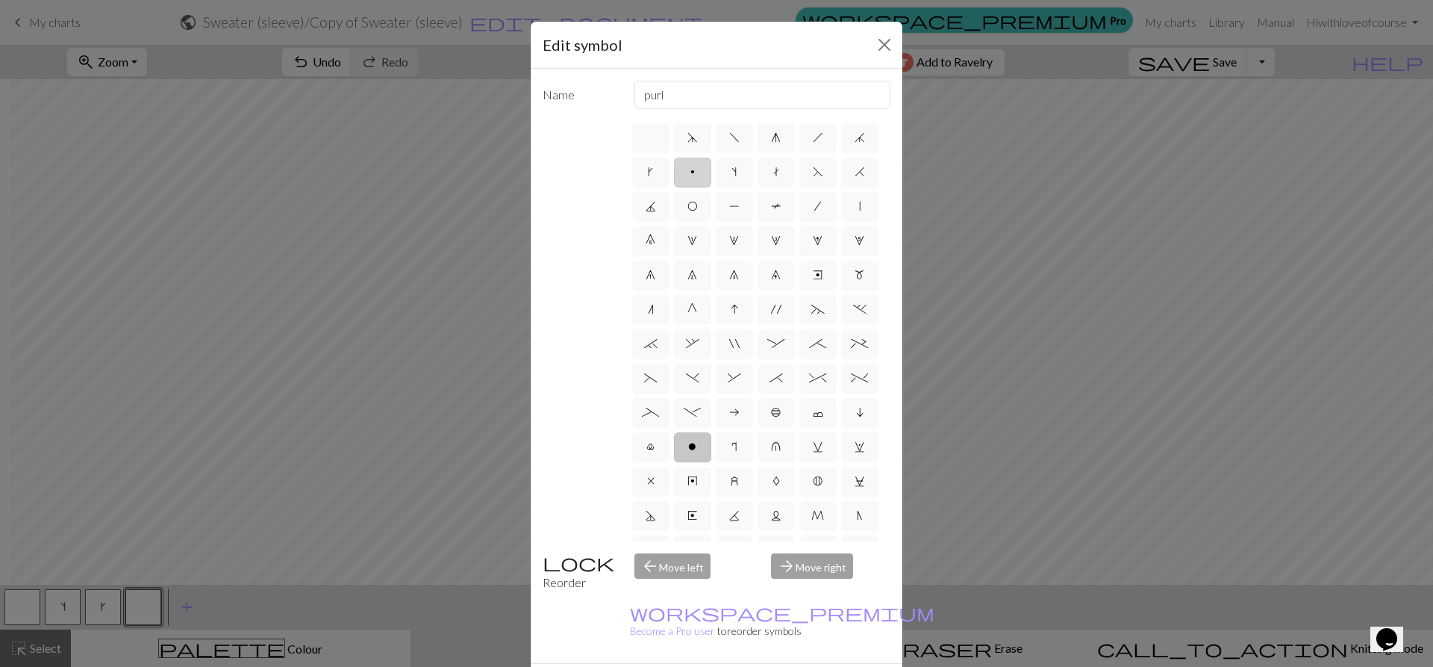
click at [711, 167] on label "p" at bounding box center [692, 173] width 37 height 30
click at [700, 167] on input "p" at bounding box center [696, 168] width 10 height 10
radio input "true"
drag, startPoint x: 804, startPoint y: 658, endPoint x: 831, endPoint y: 623, distance: 44.8
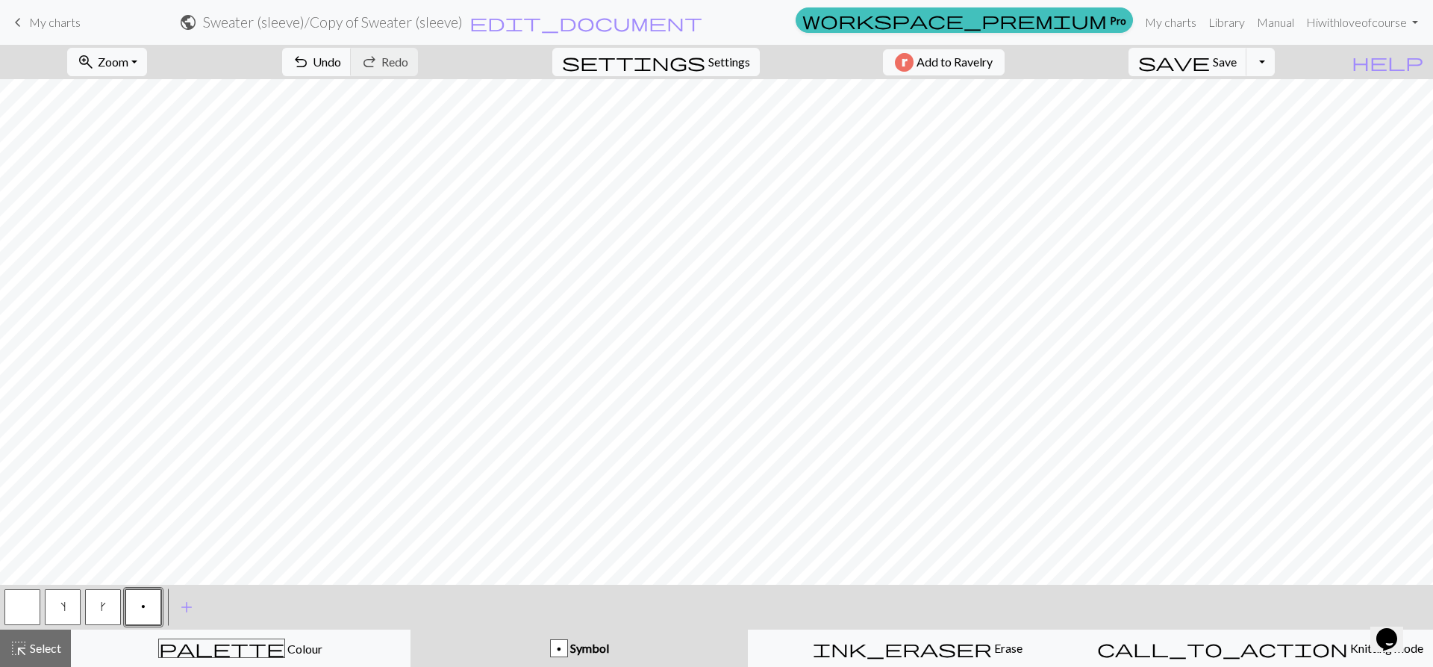
scroll to position [75, 347]
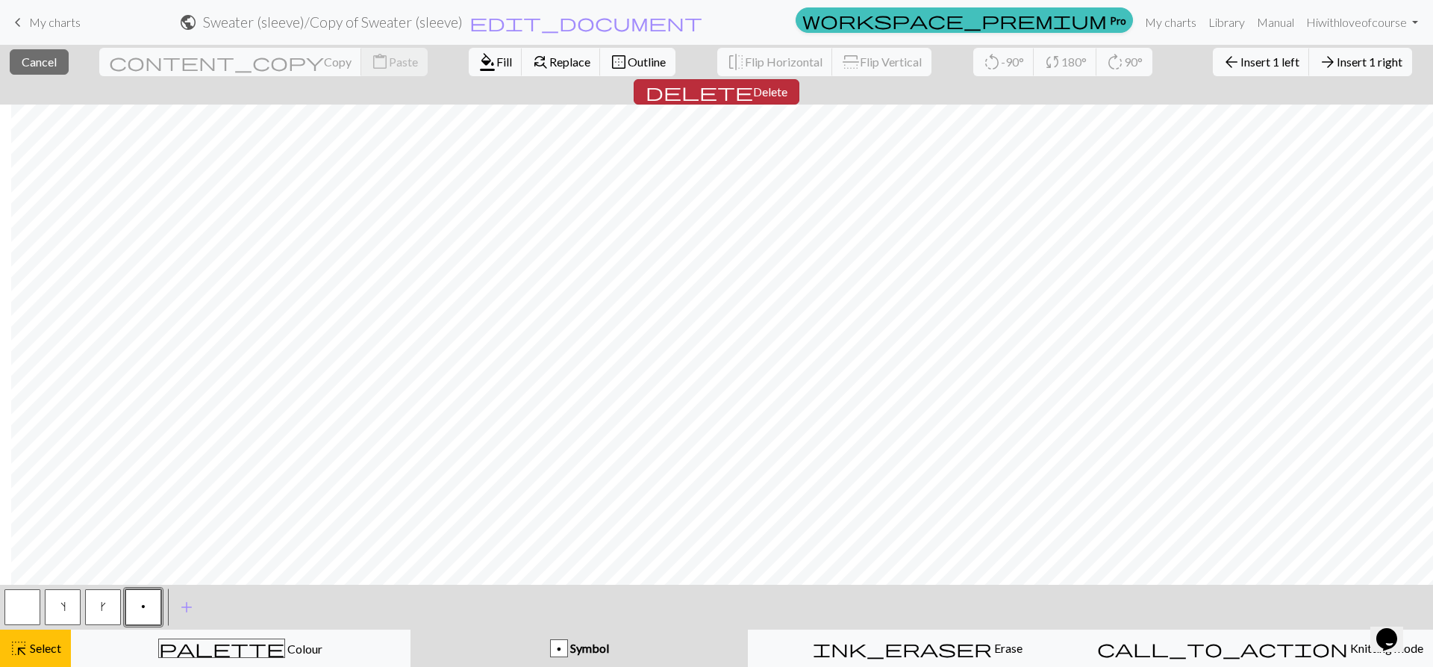
click at [800, 79] on button "delete Delete" at bounding box center [717, 91] width 166 height 25
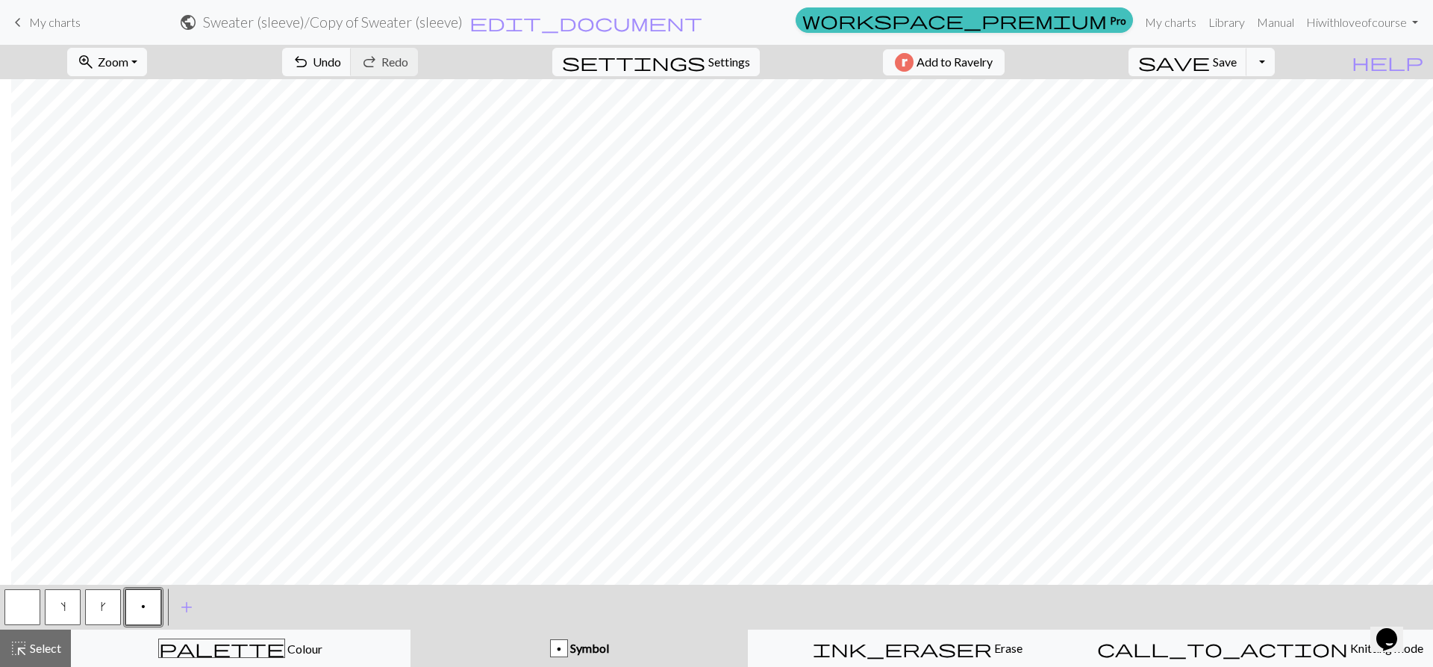
scroll to position [75, 327]
click at [21, 608] on button "button" at bounding box center [22, 607] width 36 height 36
click at [144, 605] on span "p" at bounding box center [143, 606] width 4 height 12
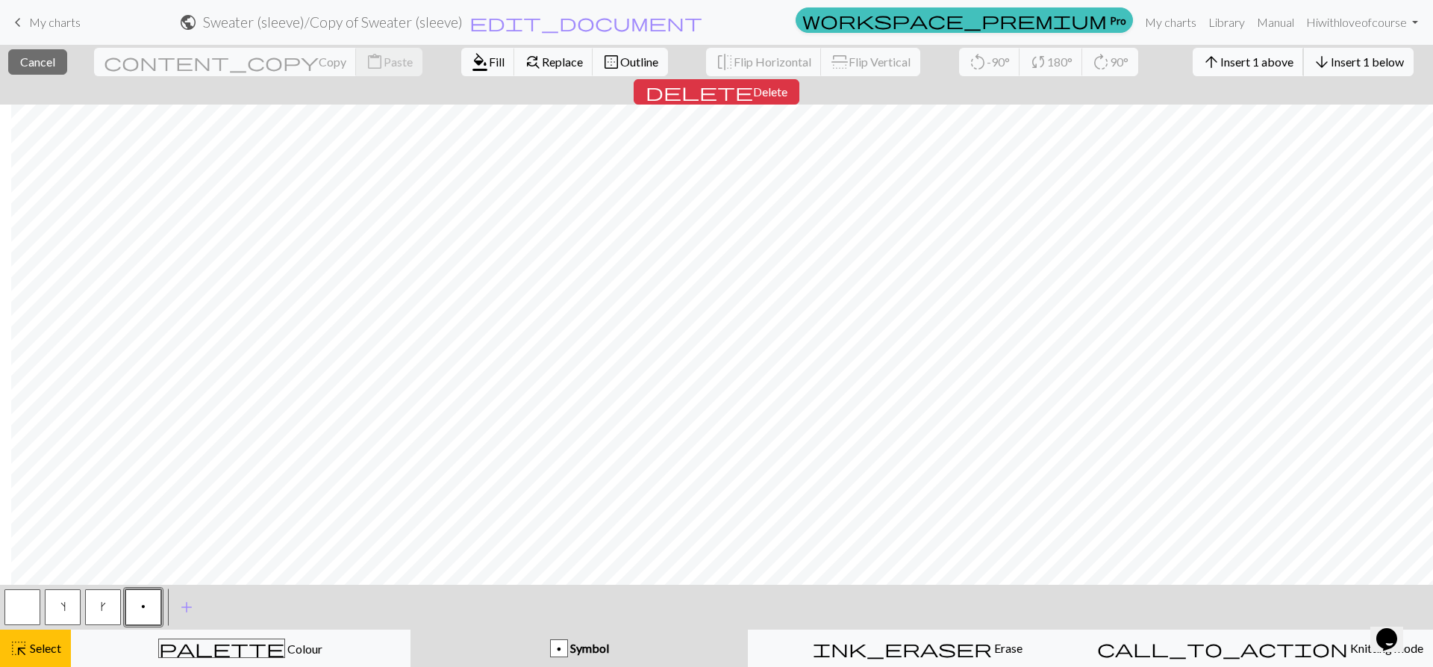
click at [1221, 60] on span "Insert 1 above" at bounding box center [1257, 62] width 73 height 14
click at [1221, 66] on span "Insert 1 above" at bounding box center [1257, 62] width 73 height 14
click at [1193, 54] on button "arrow_upward Insert 1 above" at bounding box center [1248, 62] width 111 height 28
click at [1221, 63] on span "Insert 1 above" at bounding box center [1257, 62] width 73 height 14
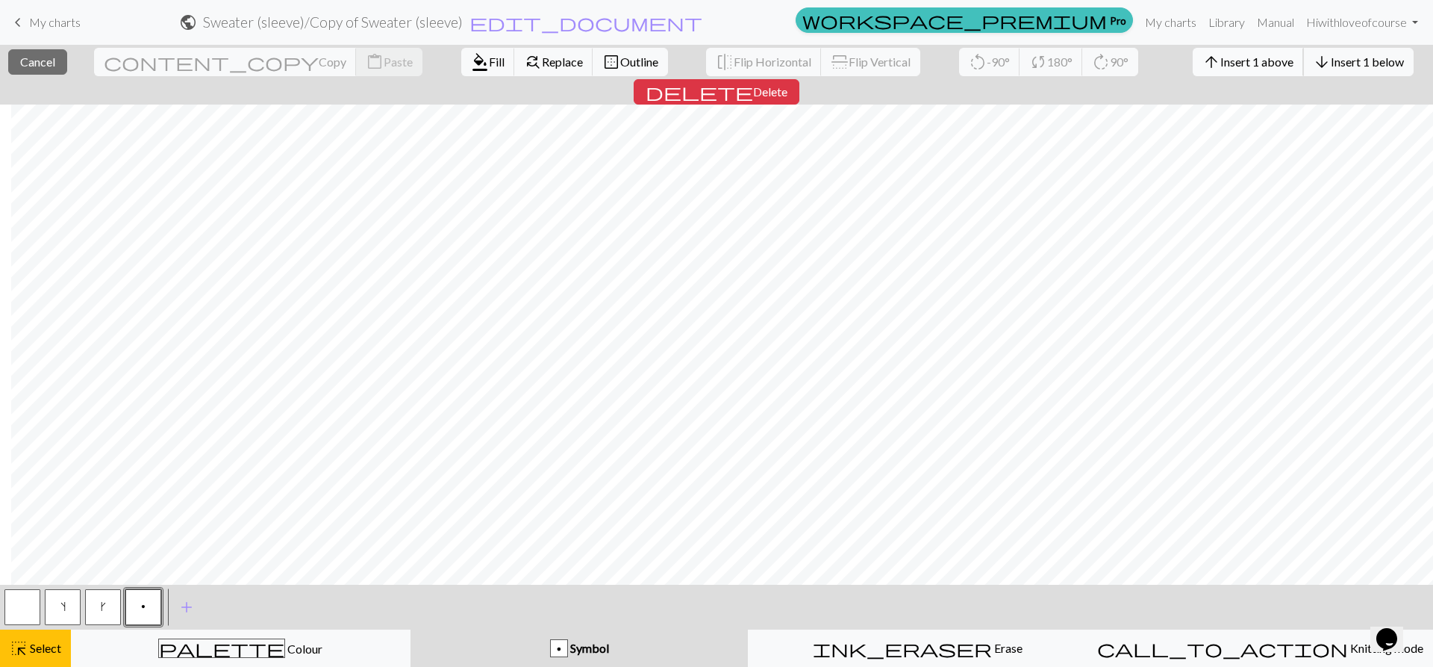
click at [1221, 58] on span "Insert 1 above" at bounding box center [1257, 62] width 73 height 14
click at [1221, 60] on span "Insert 1 above" at bounding box center [1257, 62] width 73 height 14
click at [1221, 63] on span "Insert 1 above" at bounding box center [1257, 62] width 73 height 14
click at [1221, 61] on span "Insert 1 above" at bounding box center [1257, 62] width 73 height 14
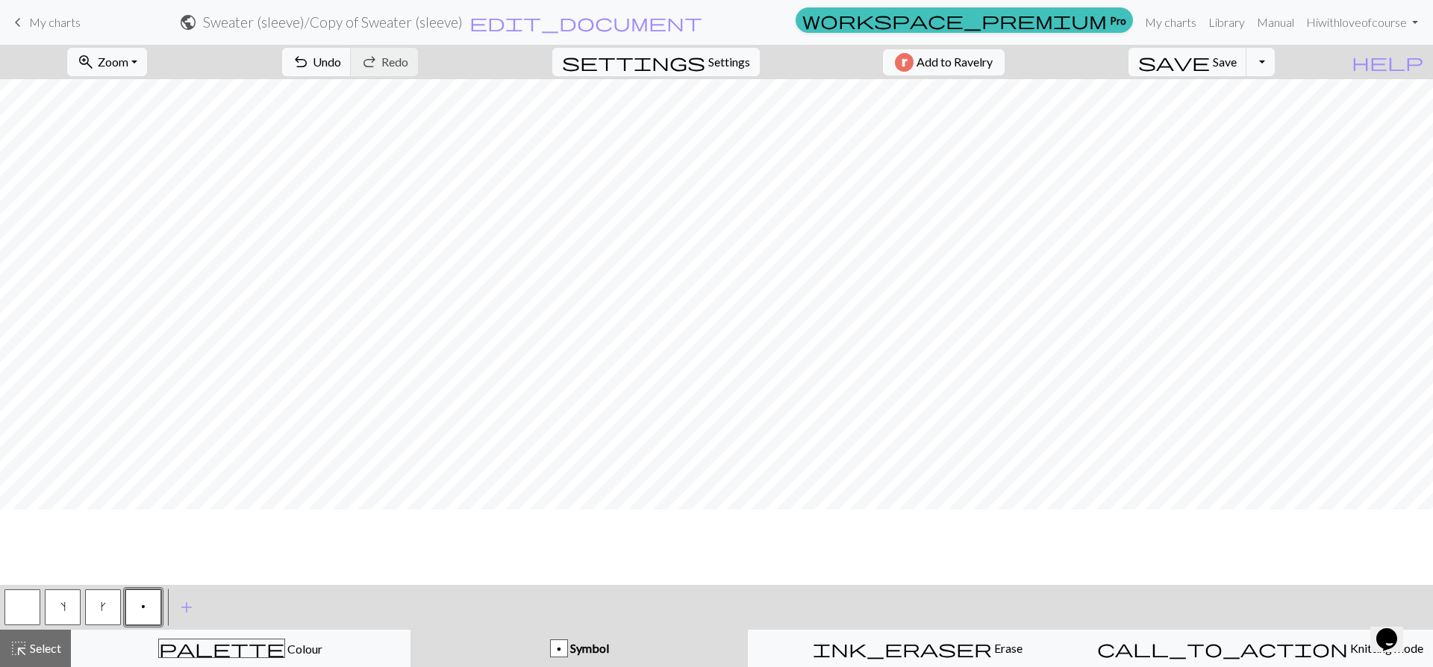
scroll to position [0, 0]
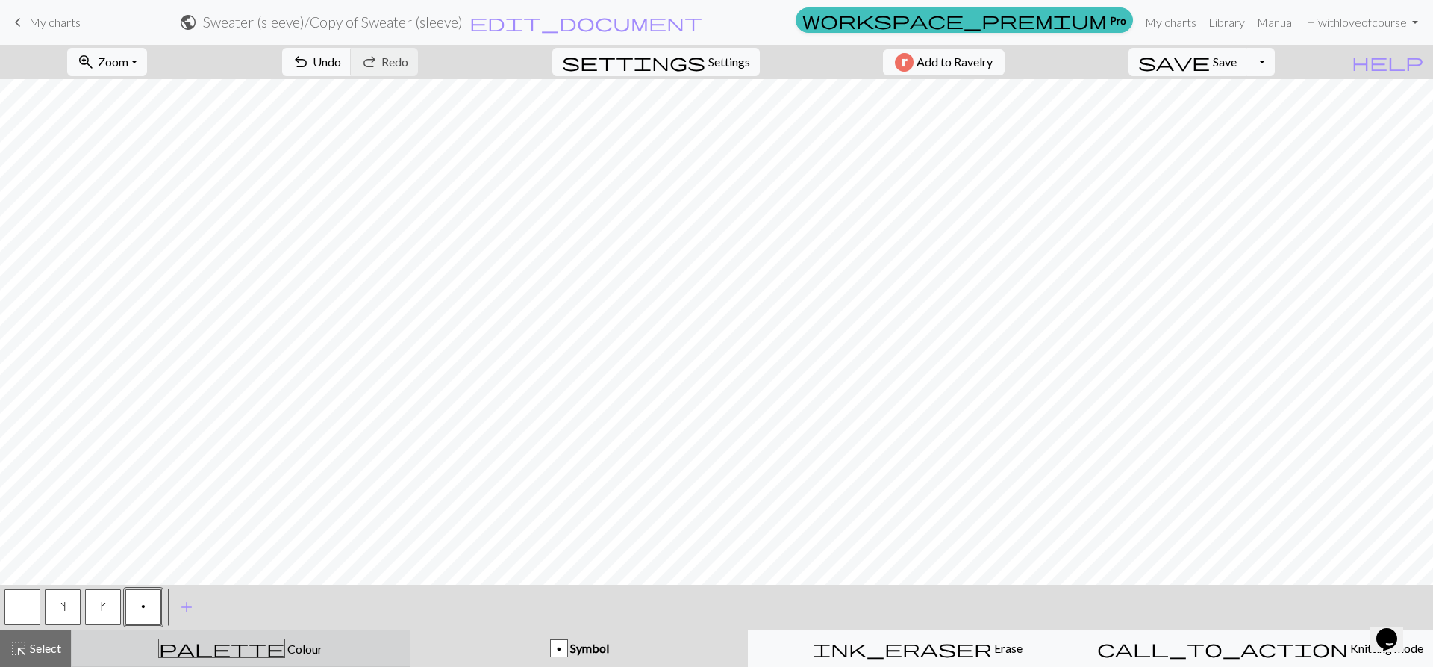
click at [221, 652] on span "palette" at bounding box center [221, 648] width 125 height 21
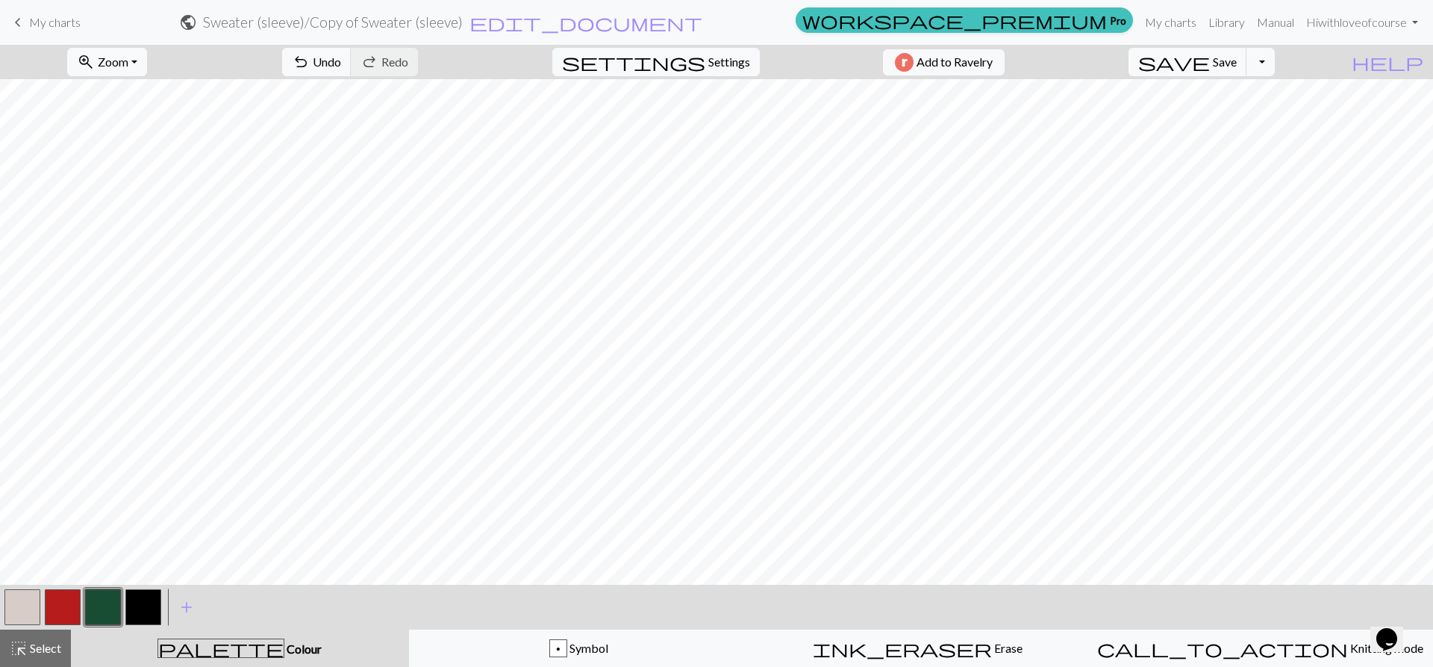
click at [66, 605] on button "button" at bounding box center [63, 607] width 36 height 36
click at [44, 646] on span "Select" at bounding box center [45, 648] width 34 height 14
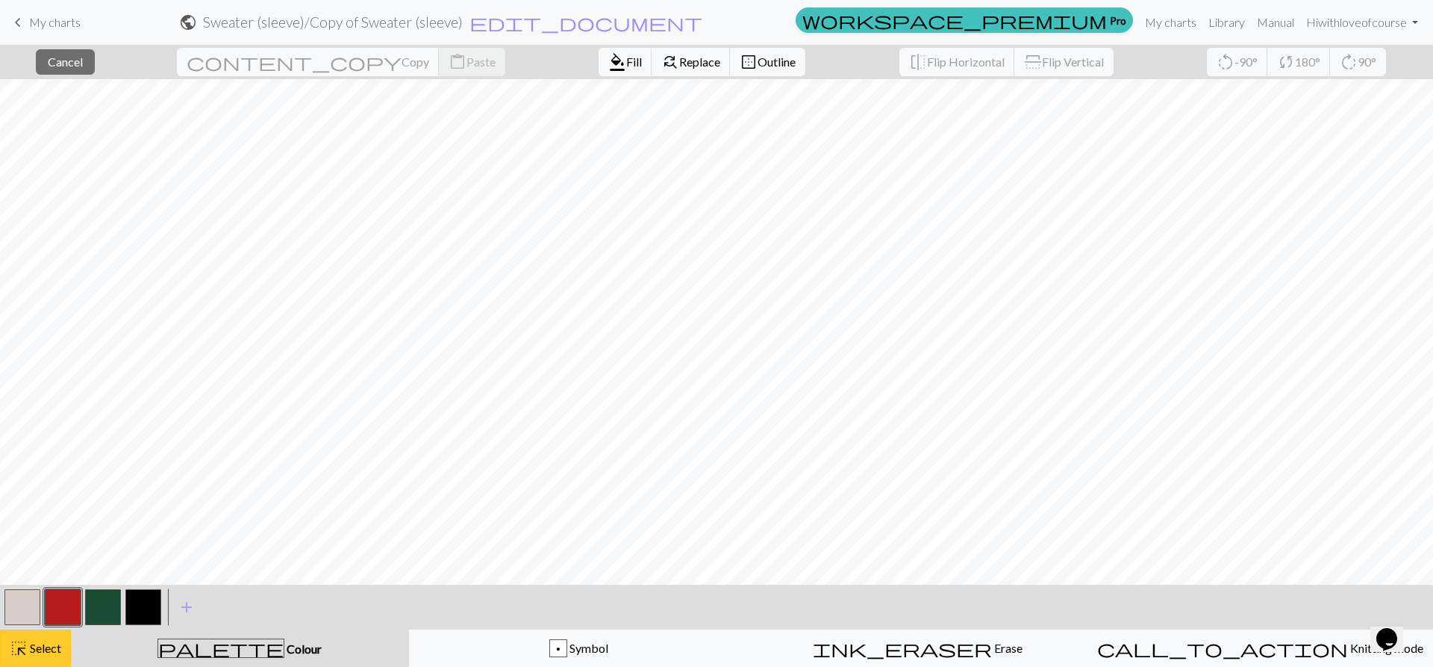
click at [24, 655] on span "highlight_alt" at bounding box center [19, 648] width 18 height 21
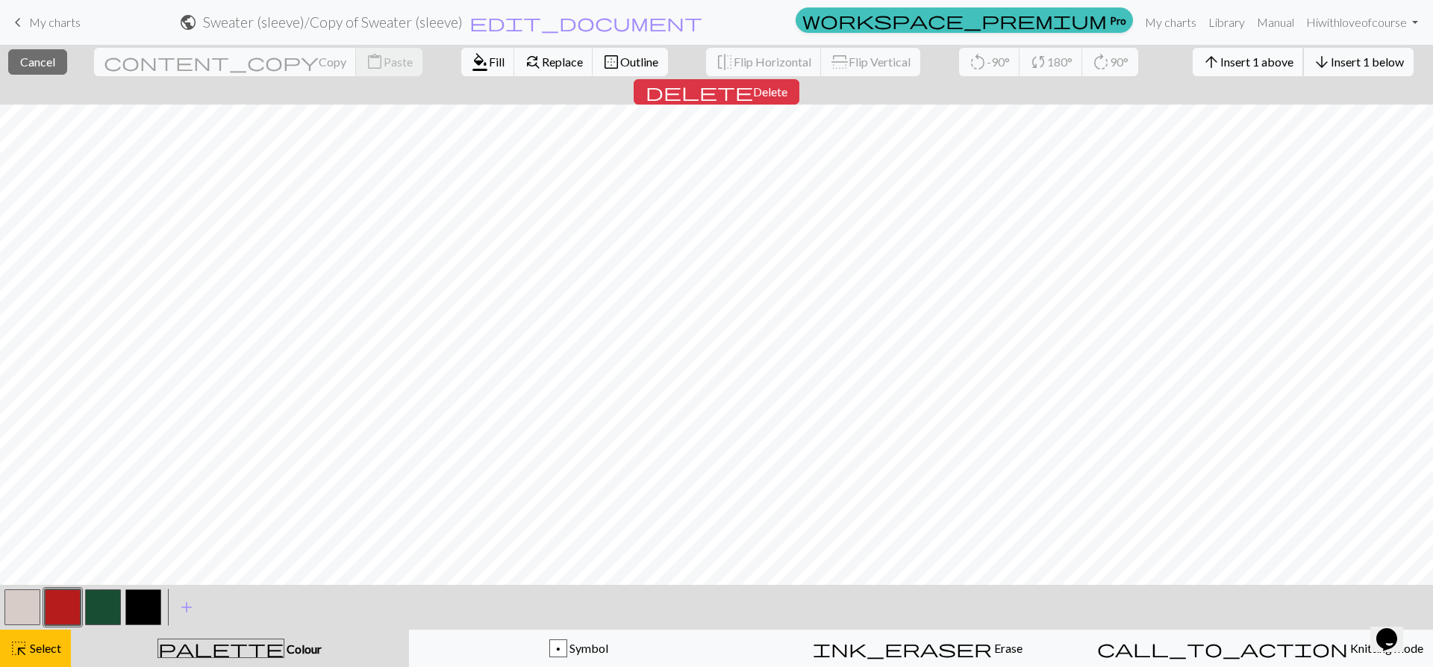
click at [1221, 56] on span "Insert 1 above" at bounding box center [1257, 62] width 73 height 14
click at [1221, 62] on span "Insert 1 above" at bounding box center [1257, 62] width 73 height 14
click at [1221, 63] on span "Insert 1 above" at bounding box center [1257, 62] width 73 height 14
click at [1193, 72] on button "arrow_upward Insert 1 above" at bounding box center [1248, 62] width 111 height 28
click at [1193, 54] on button "arrow_upward Insert 1 above" at bounding box center [1248, 62] width 111 height 28
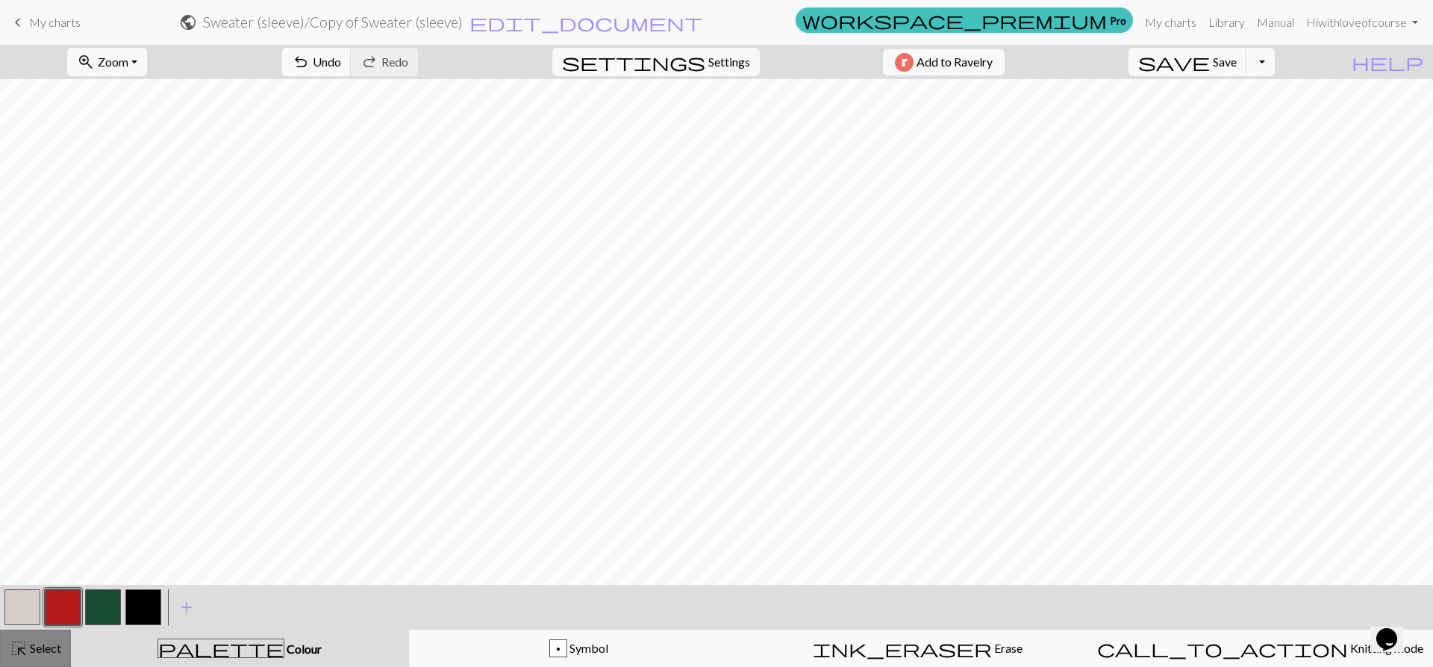
click at [46, 646] on span "Select" at bounding box center [45, 648] width 34 height 14
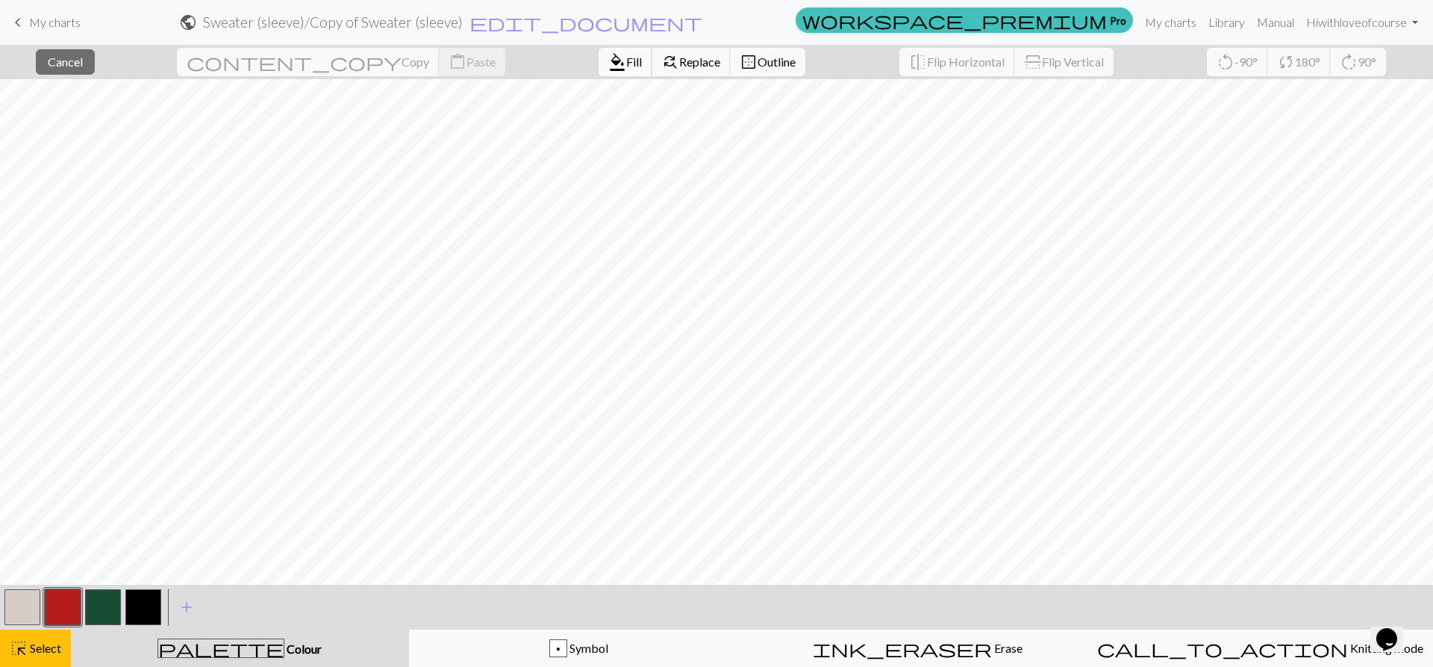
click at [626, 61] on span "Fill" at bounding box center [634, 62] width 16 height 14
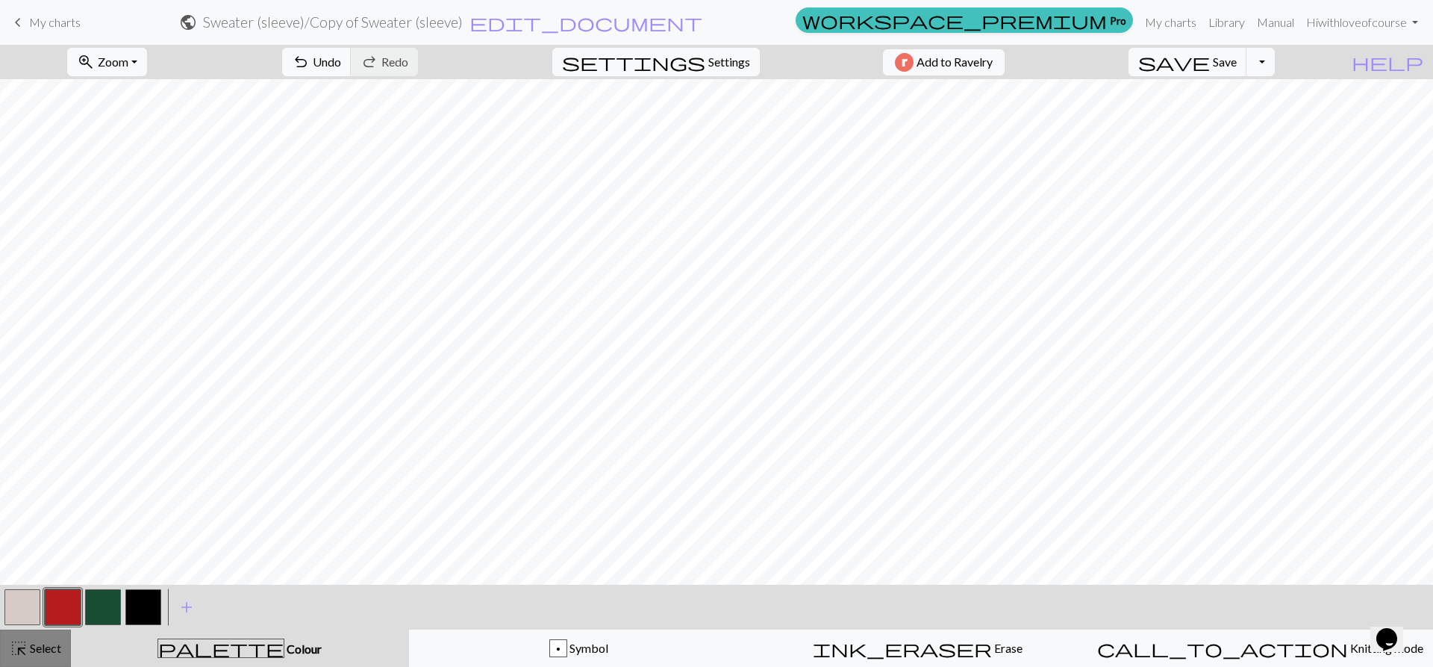
click at [16, 644] on span "highlight_alt" at bounding box center [19, 648] width 18 height 21
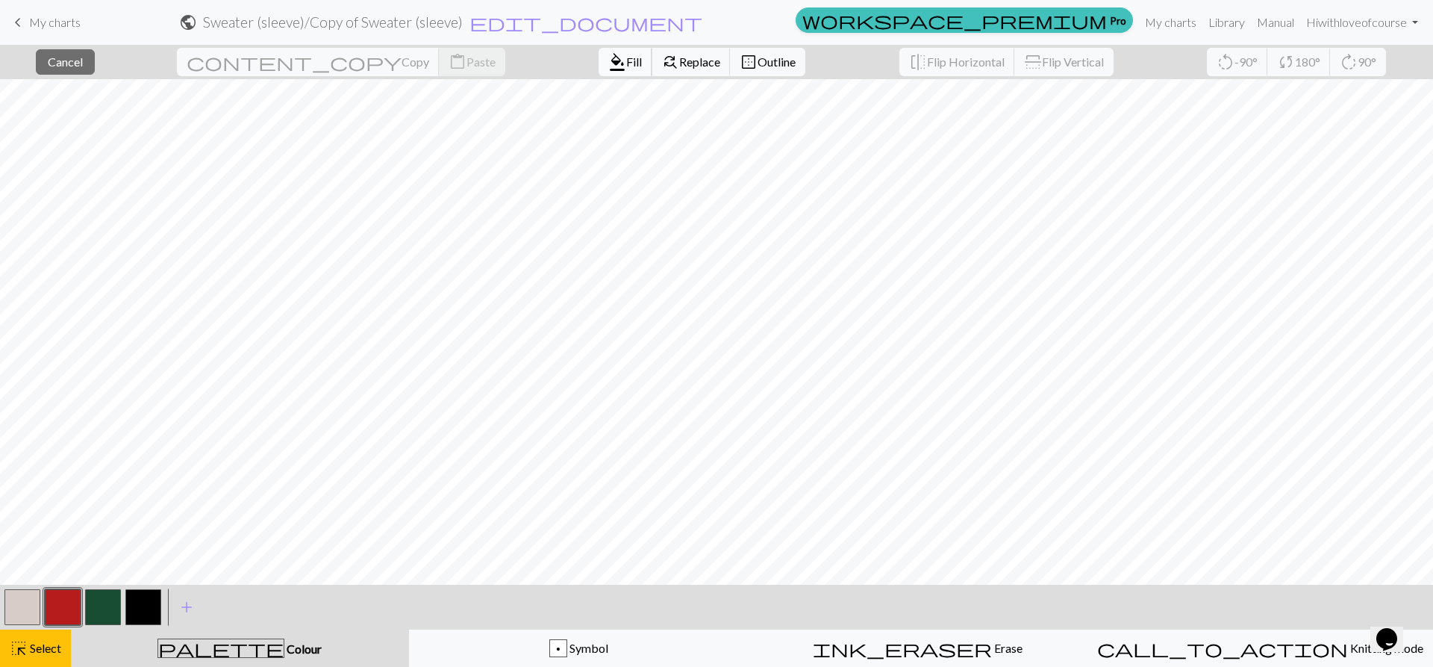
click at [608, 54] on span "format_color_fill" at bounding box center [617, 62] width 18 height 21
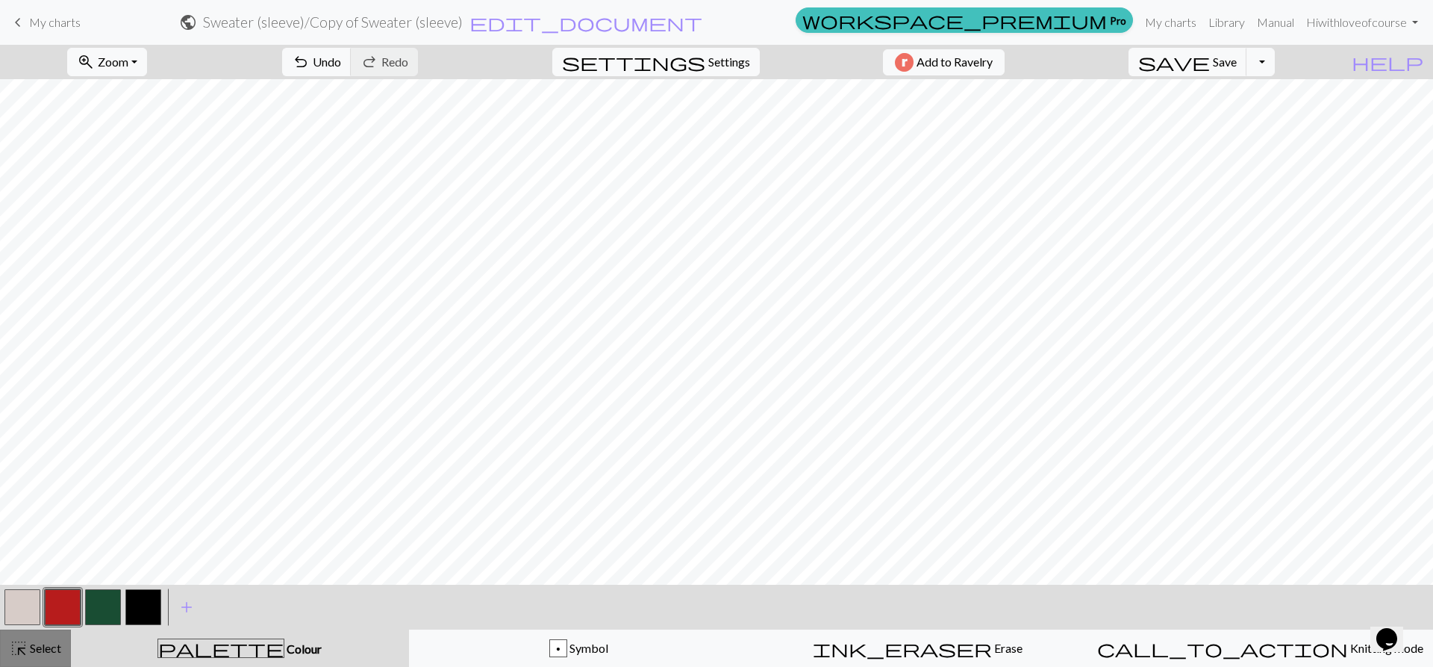
click at [20, 656] on span "highlight_alt" at bounding box center [19, 648] width 18 height 21
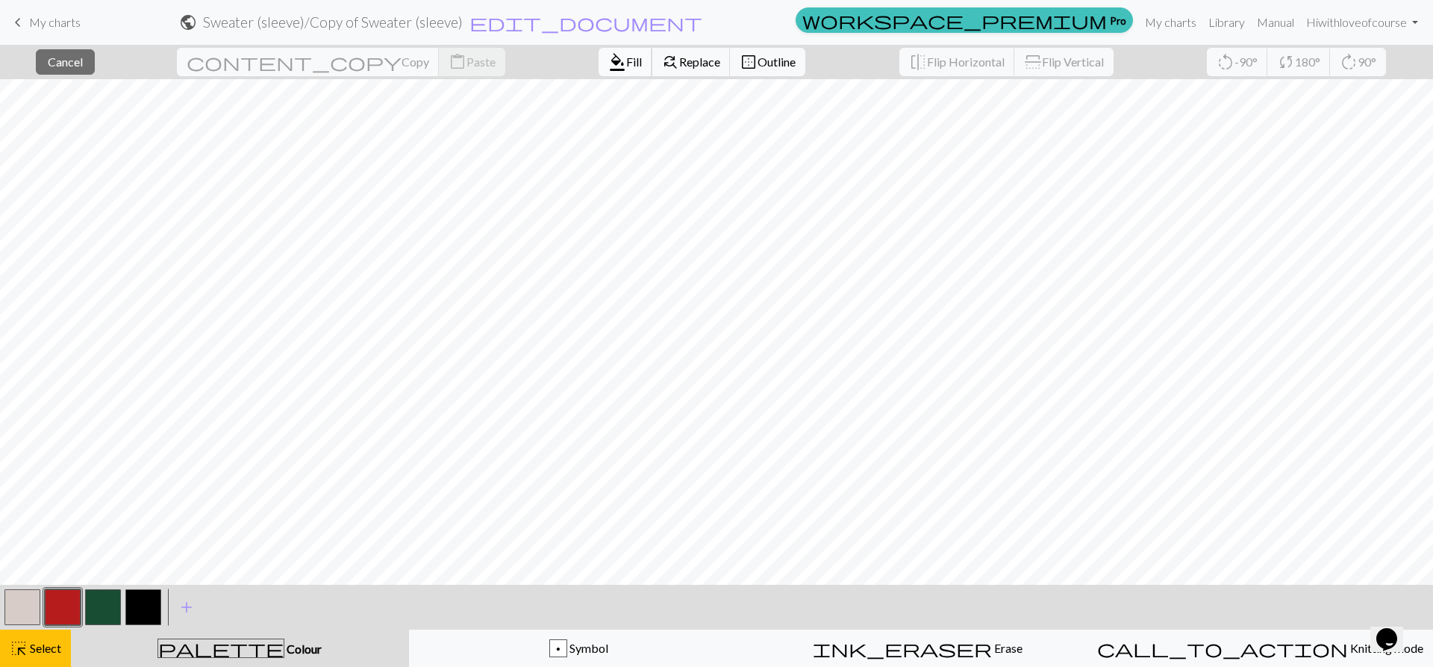
click at [608, 60] on span "format_color_fill" at bounding box center [617, 62] width 18 height 21
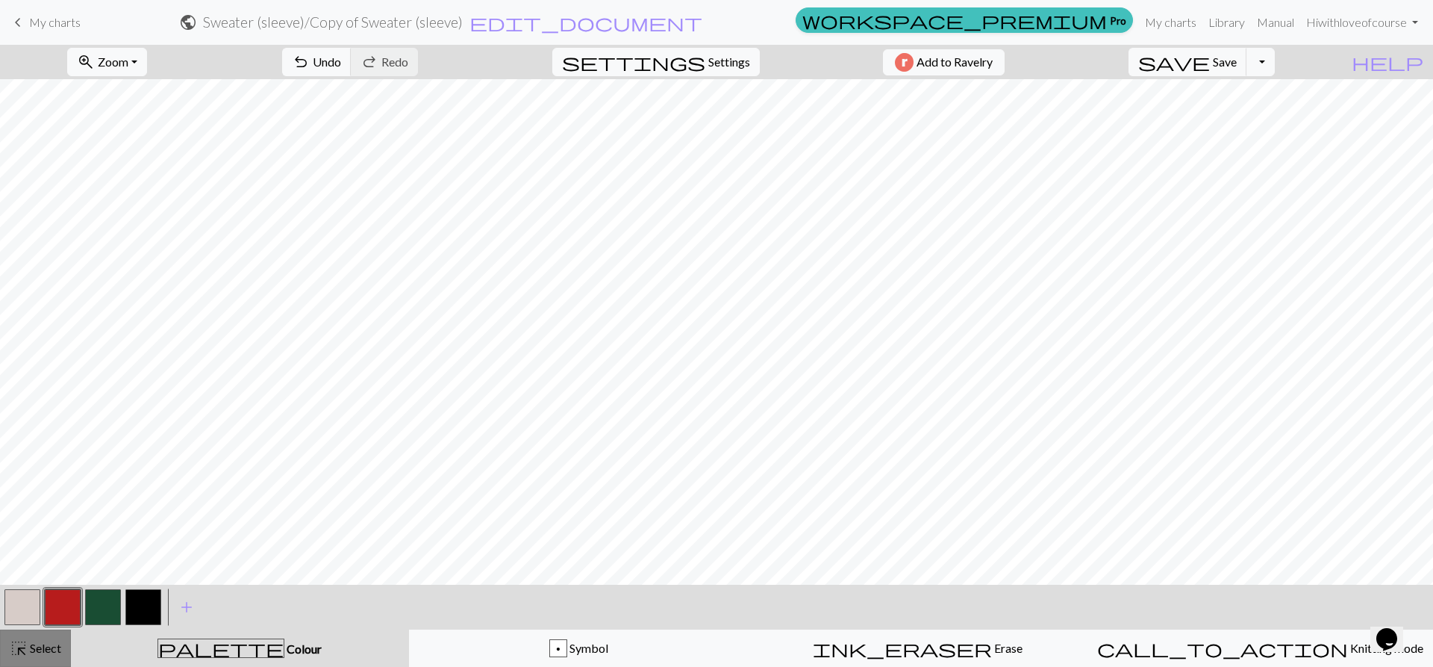
click at [25, 647] on span "highlight_alt" at bounding box center [19, 648] width 18 height 21
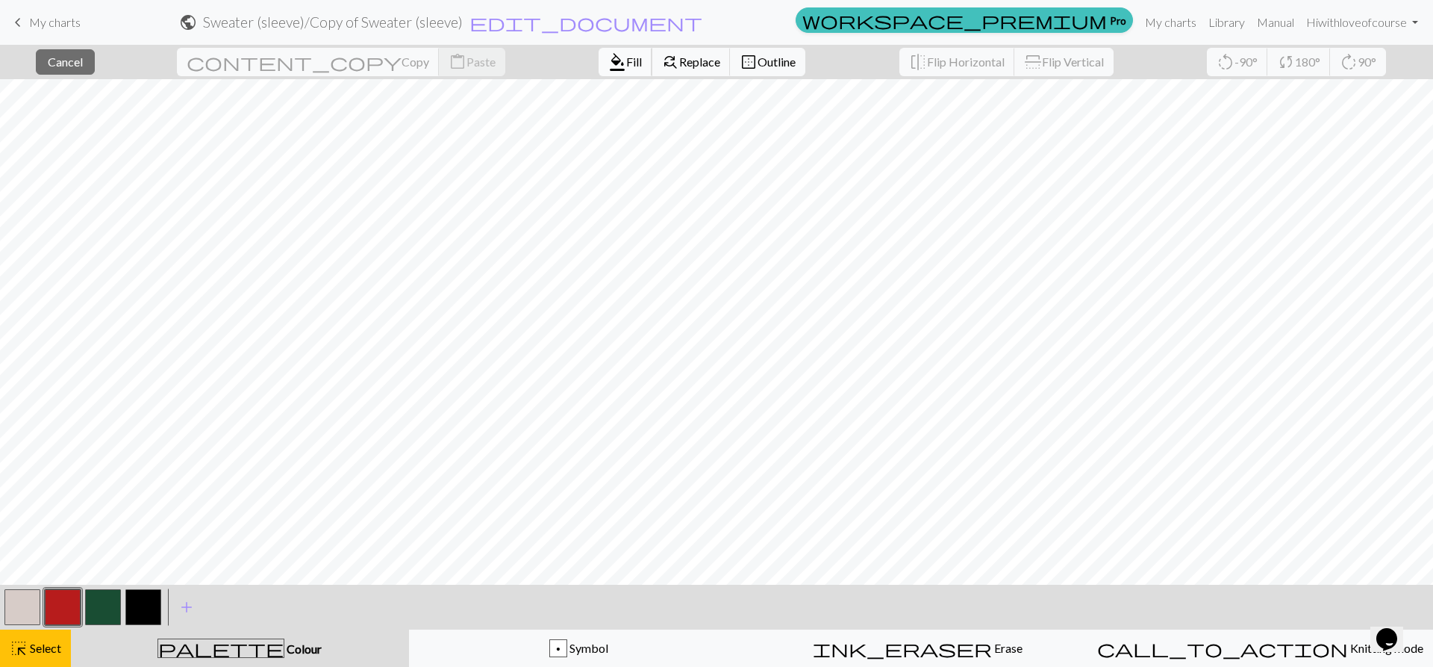
click at [626, 63] on span "Fill" at bounding box center [634, 62] width 16 height 14
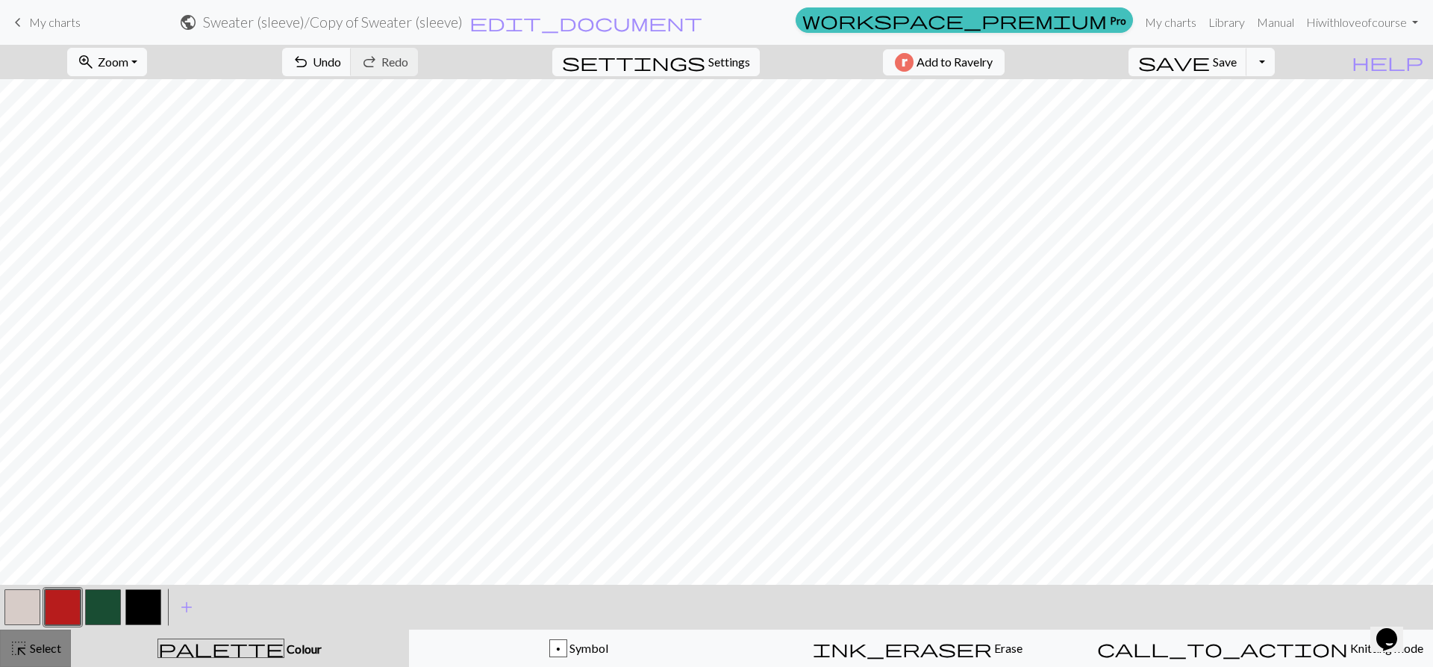
click at [34, 647] on span "Select" at bounding box center [45, 648] width 34 height 14
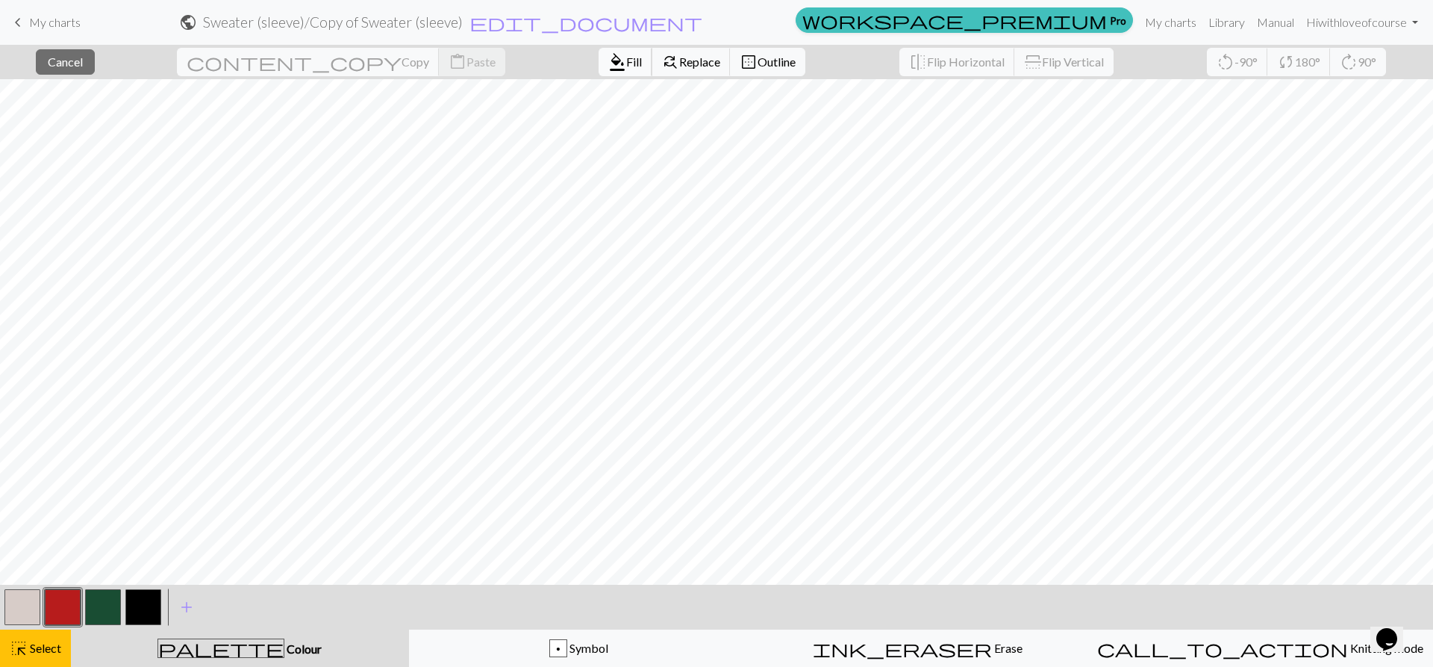
click at [608, 60] on span "format_color_fill" at bounding box center [617, 62] width 18 height 21
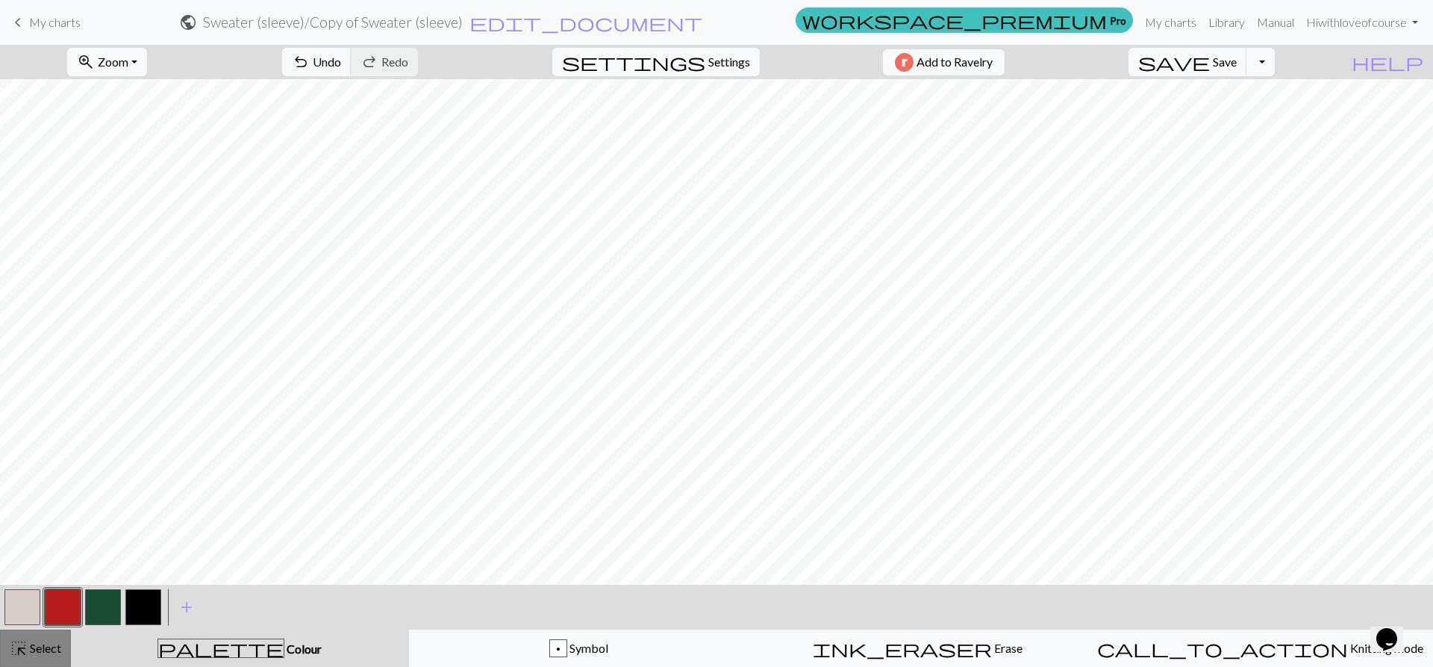
click at [17, 656] on span "highlight_alt" at bounding box center [19, 648] width 18 height 21
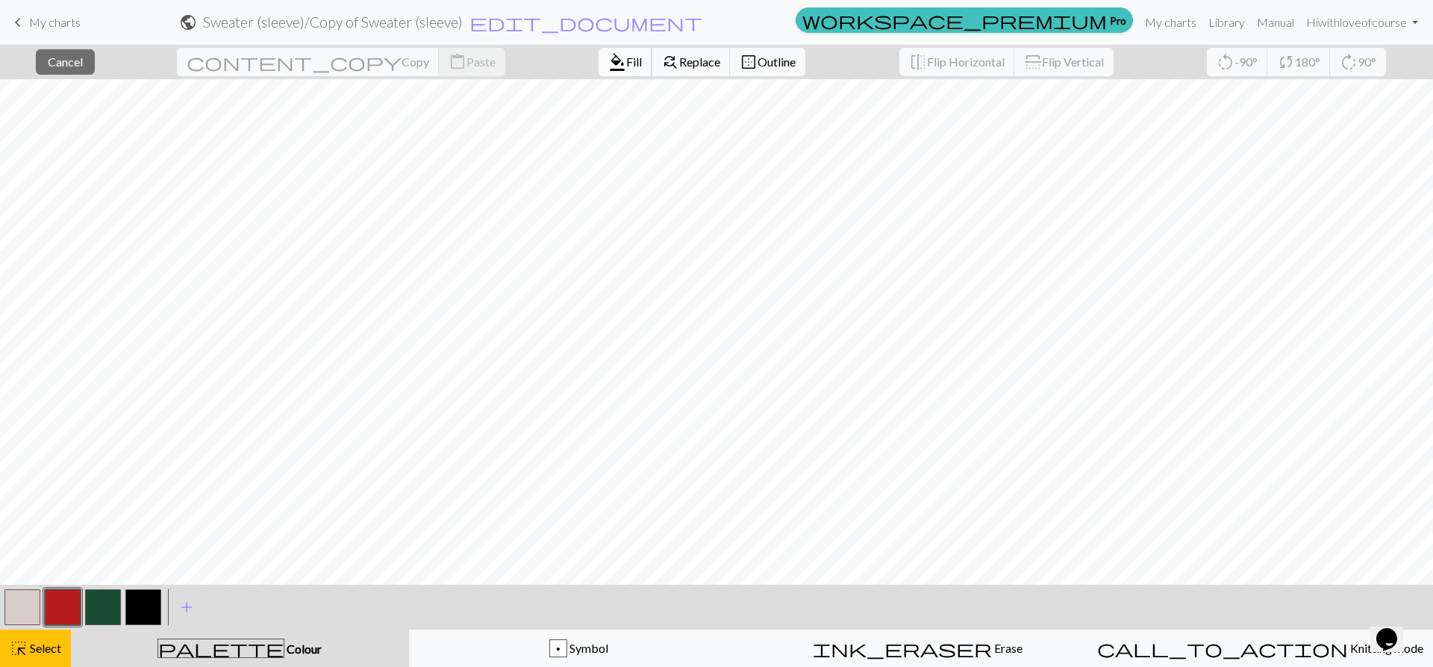
click at [626, 55] on span "Fill" at bounding box center [634, 62] width 16 height 14
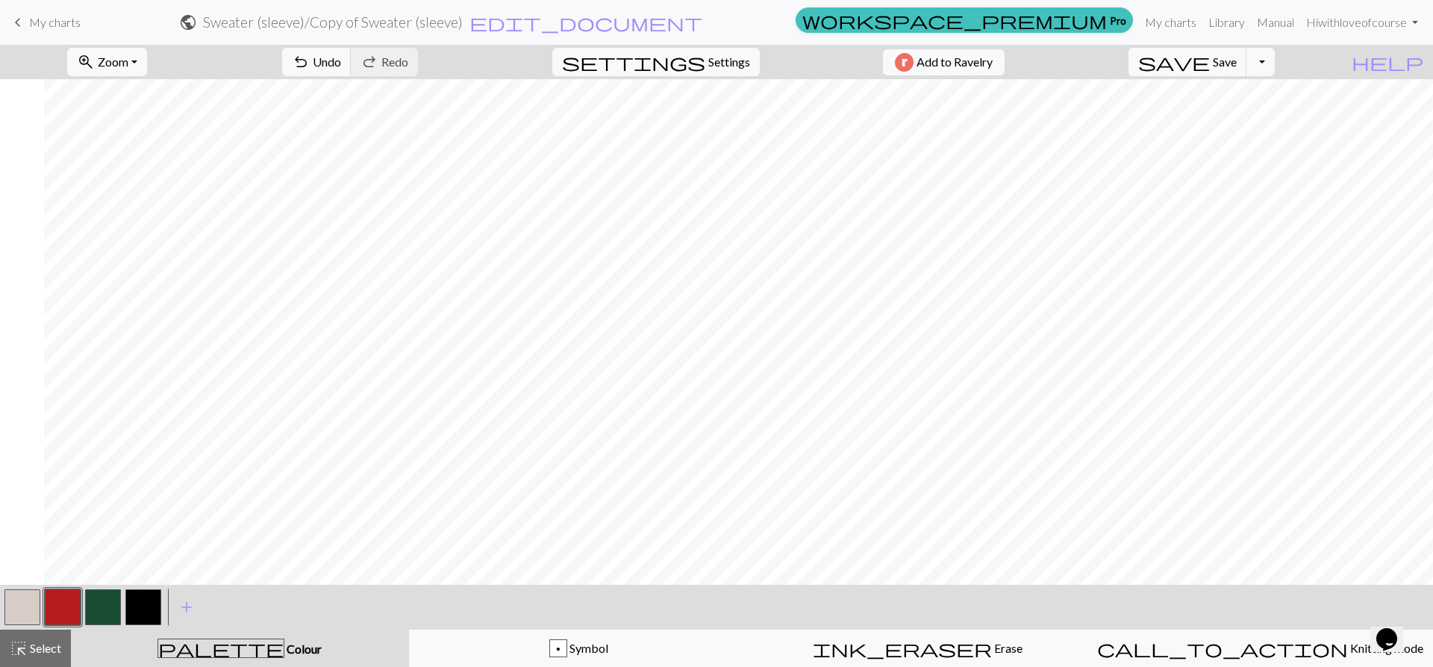
scroll to position [0, 327]
click at [45, 638] on button "highlight_alt Select Select" at bounding box center [35, 647] width 71 height 37
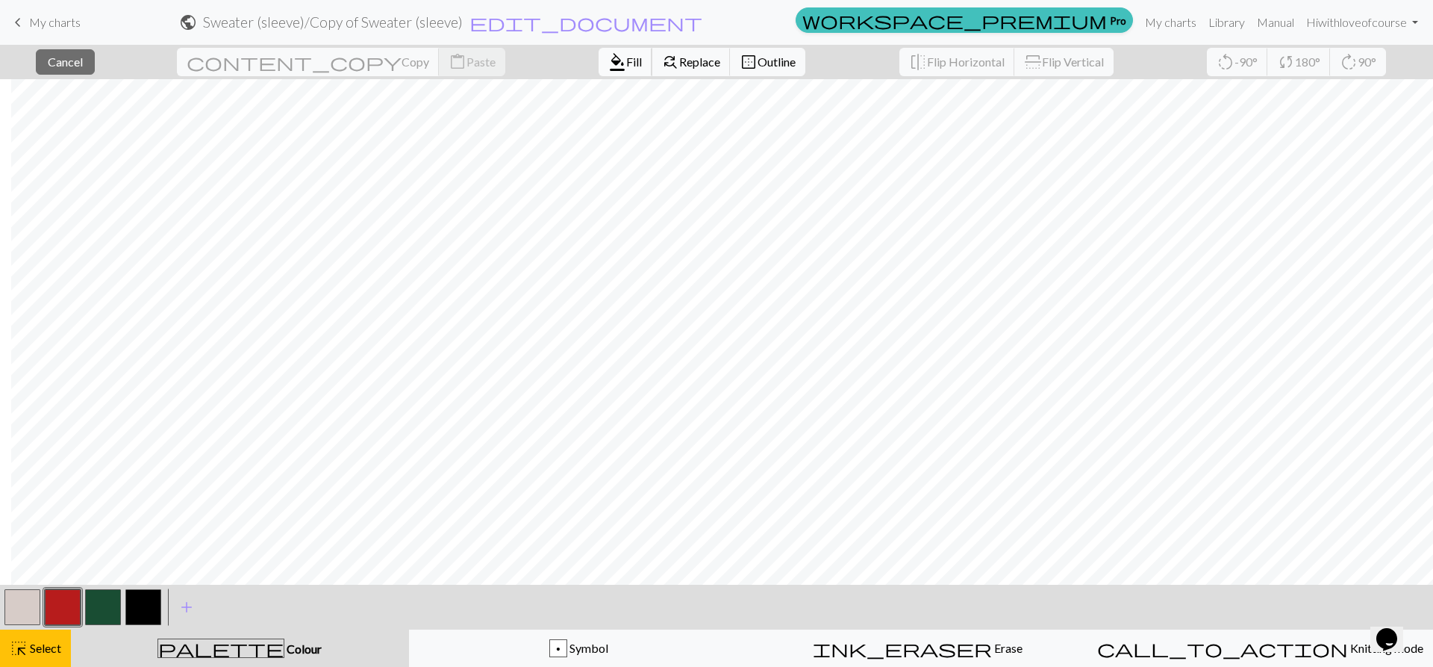
click at [608, 66] on span "format_color_fill" at bounding box center [617, 62] width 18 height 21
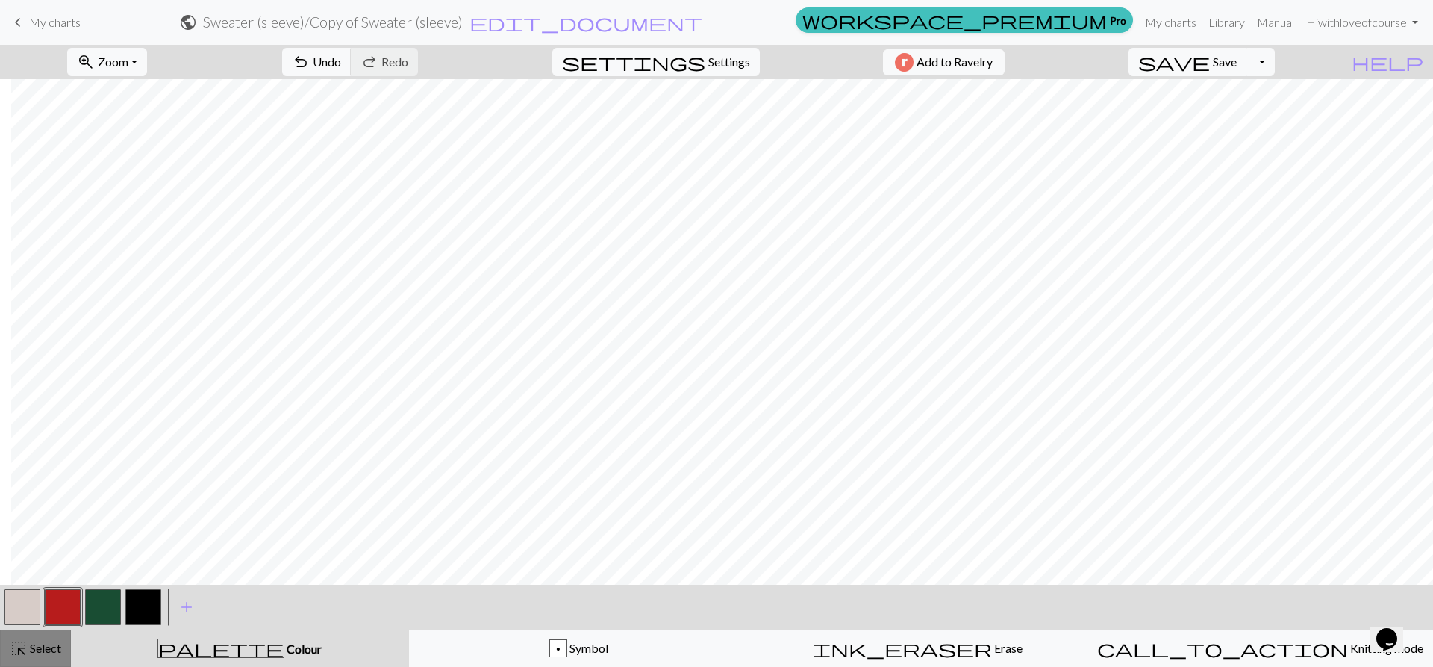
click at [12, 650] on span "highlight_alt" at bounding box center [19, 648] width 18 height 21
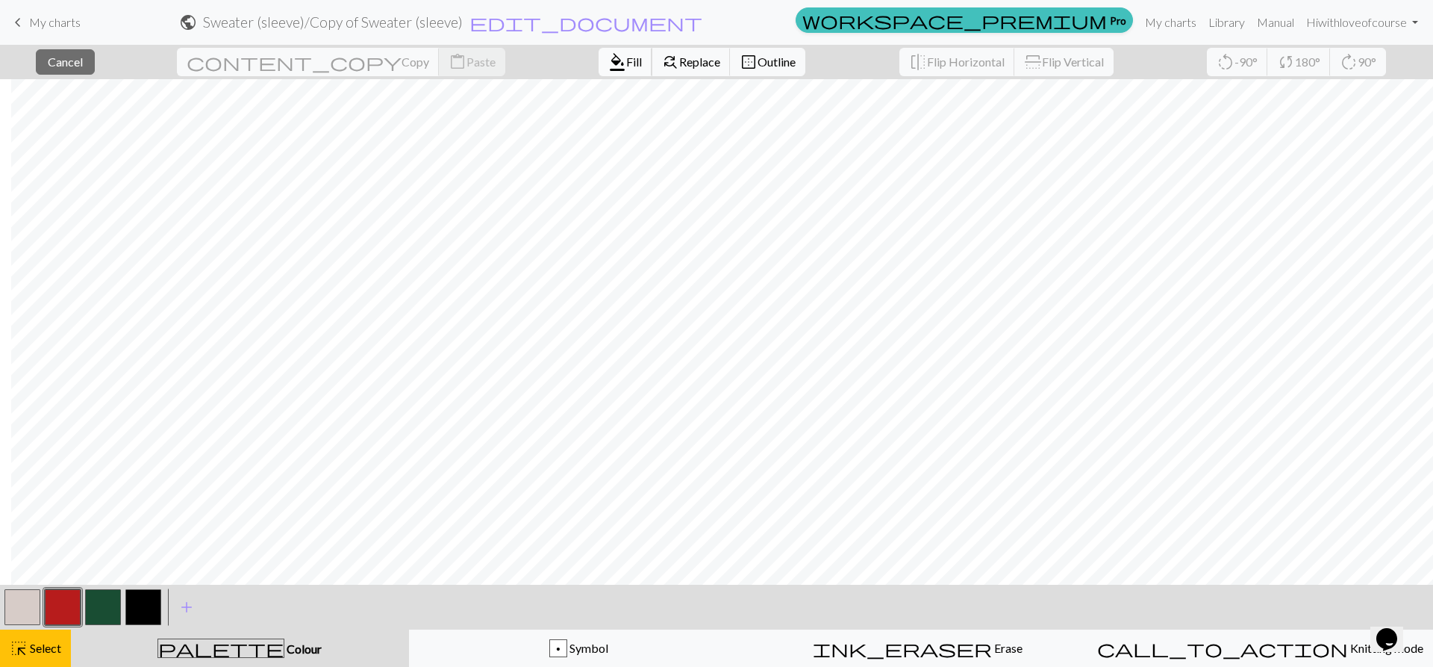
click at [608, 57] on span "format_color_fill" at bounding box center [617, 62] width 18 height 21
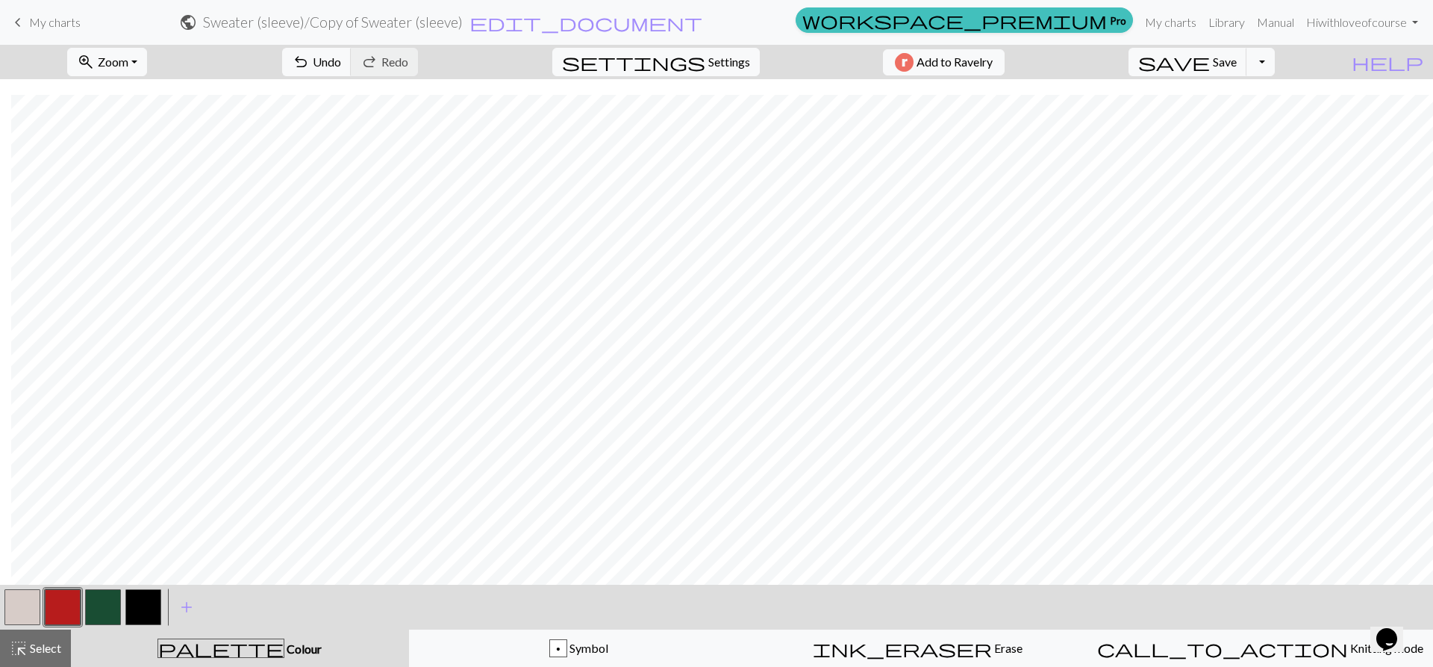
scroll to position [224, 327]
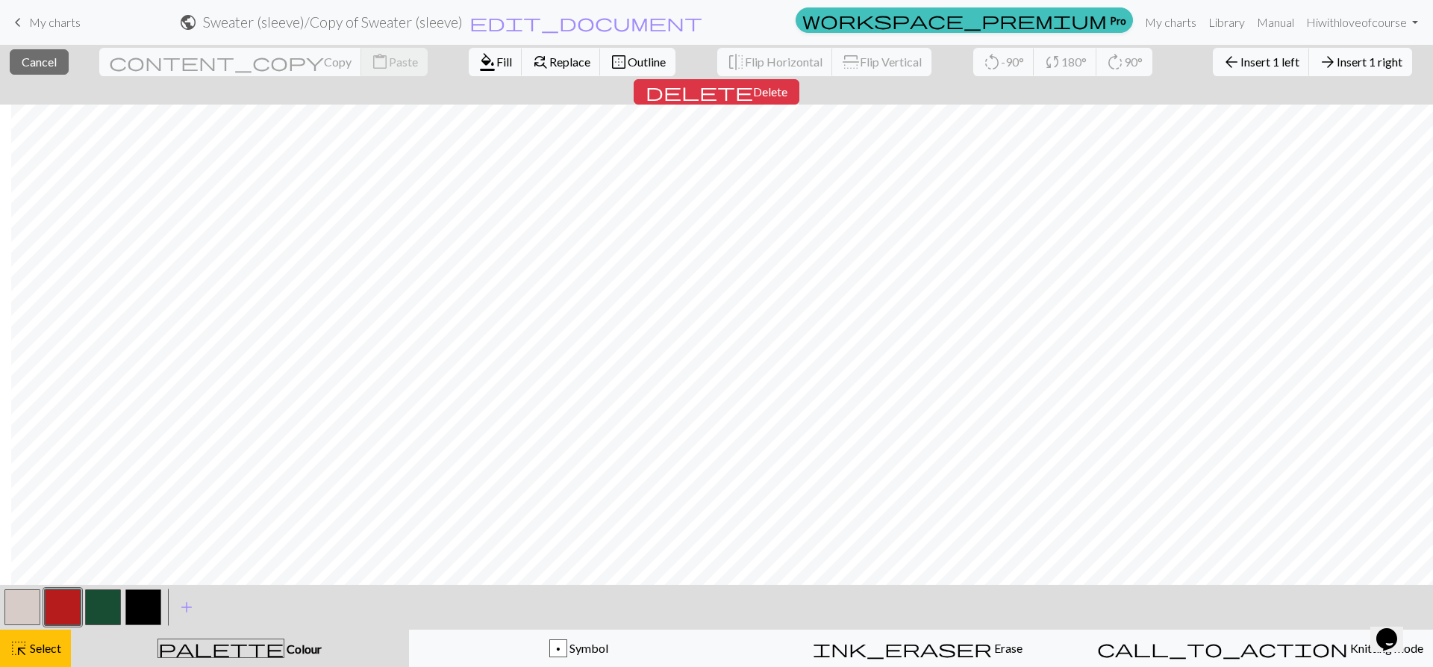
click at [1337, 61] on span "Insert 1 right" at bounding box center [1370, 62] width 66 height 14
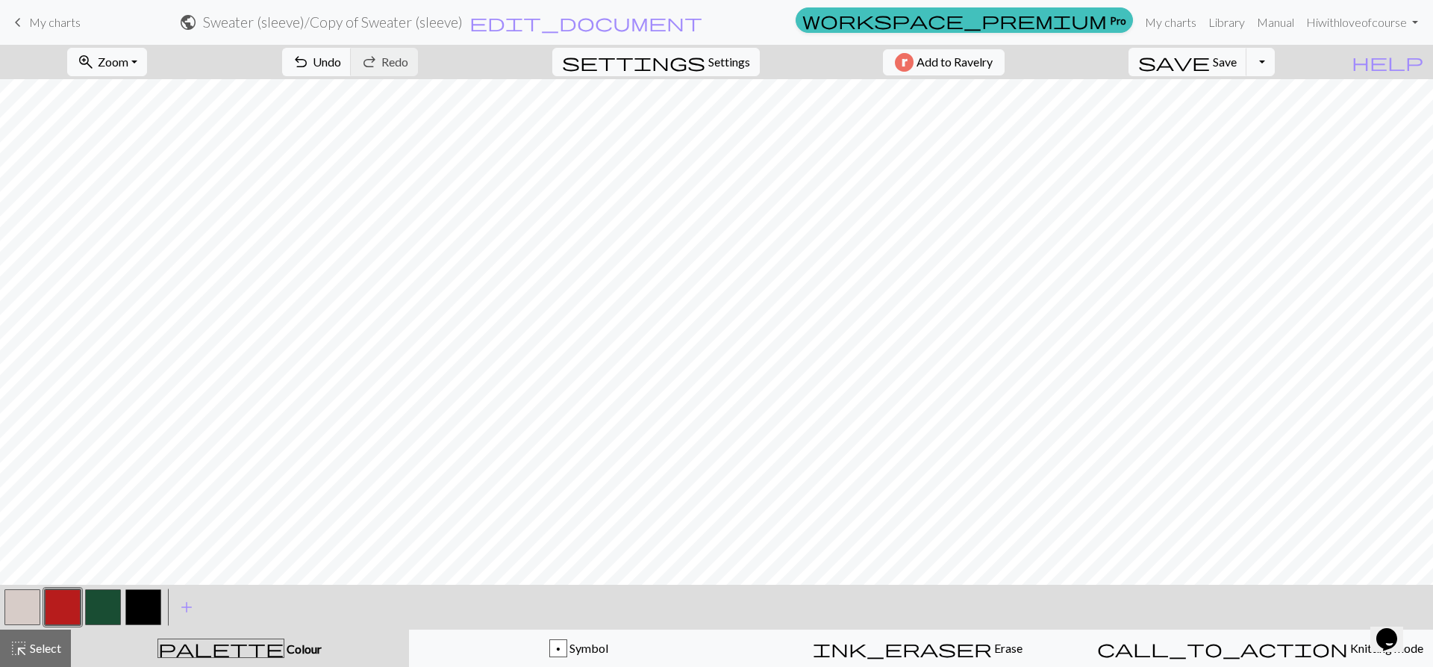
drag, startPoint x: 143, startPoint y: 605, endPoint x: 158, endPoint y: 602, distance: 15.1
click at [143, 605] on button "button" at bounding box center [143, 607] width 36 height 36
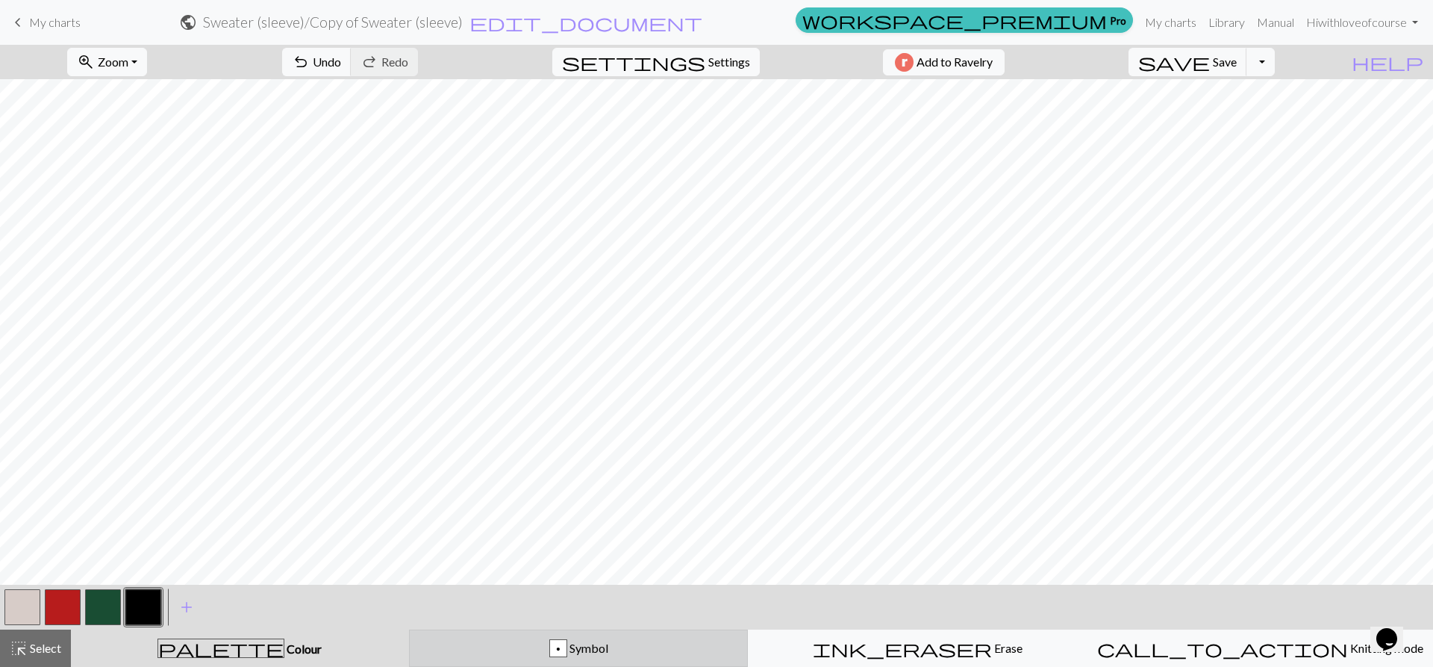
drag, startPoint x: 618, startPoint y: 662, endPoint x: 619, endPoint y: 649, distance: 13.5
click at [619, 661] on button "p Symbol" at bounding box center [579, 647] width 340 height 37
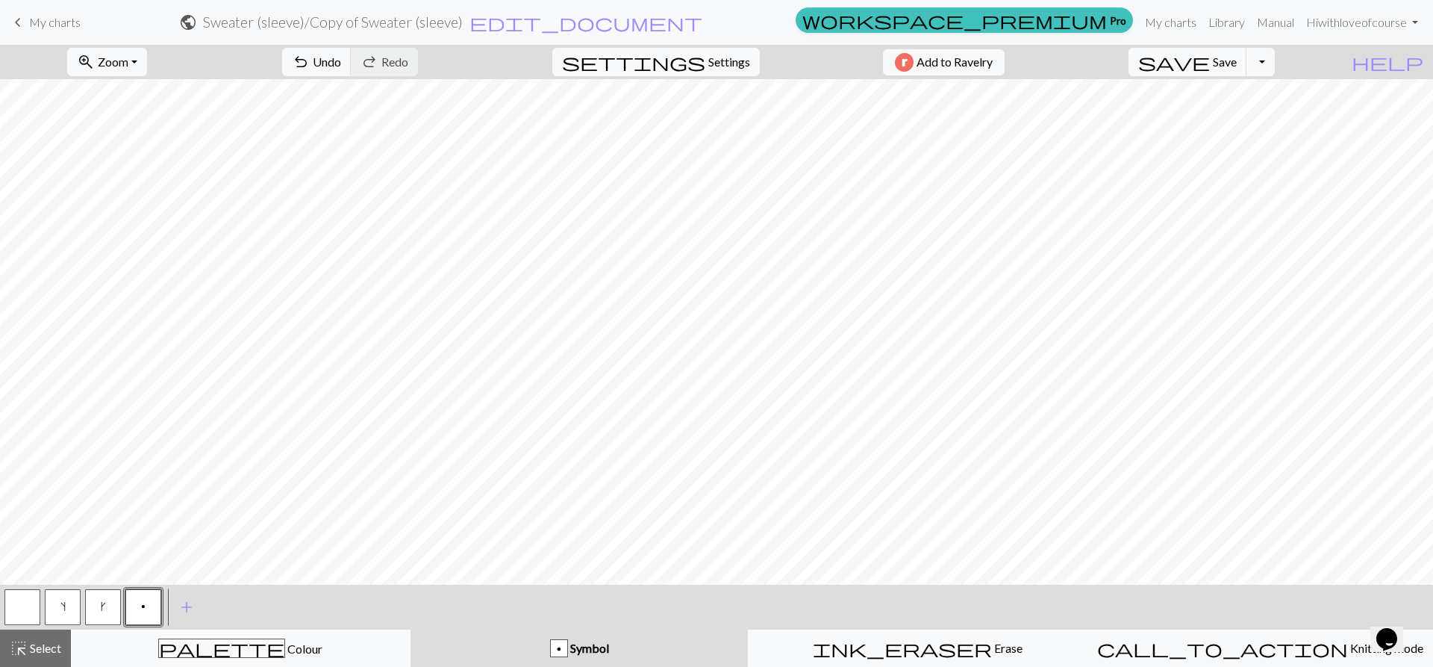
drag, startPoint x: 32, startPoint y: 600, endPoint x: 20, endPoint y: 614, distance: 18.5
click at [30, 605] on button "button" at bounding box center [22, 607] width 36 height 36
click at [103, 609] on span "k" at bounding box center [103, 606] width 5 height 12
click at [143, 597] on button "p" at bounding box center [143, 607] width 36 height 36
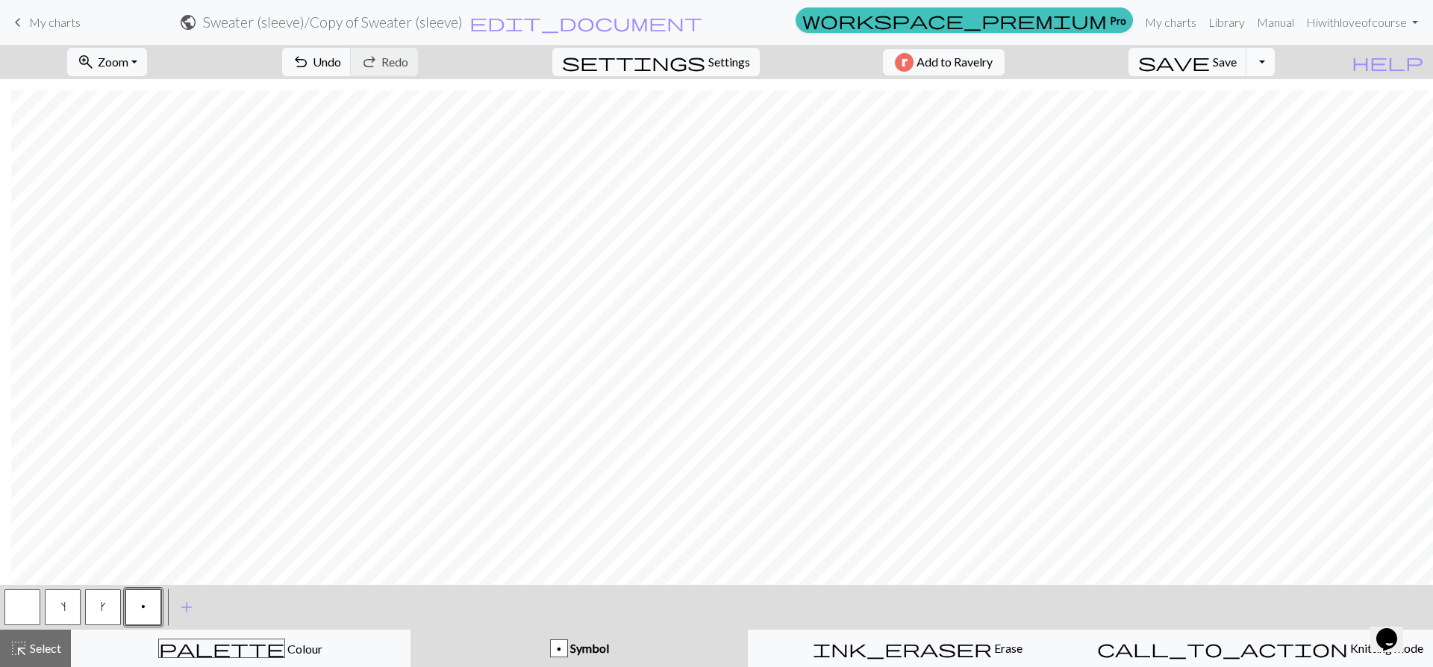
click at [1275, 62] on button "Toggle Dropdown" at bounding box center [1261, 62] width 28 height 28
click at [1239, 95] on button "file_copy Save a copy" at bounding box center [1151, 95] width 246 height 24
click at [1275, 60] on button "Toggle Dropdown" at bounding box center [1261, 62] width 28 height 28
click at [1254, 93] on button "file_copy Save a copy" at bounding box center [1151, 95] width 246 height 24
click at [1237, 57] on span "Save" at bounding box center [1225, 62] width 24 height 14
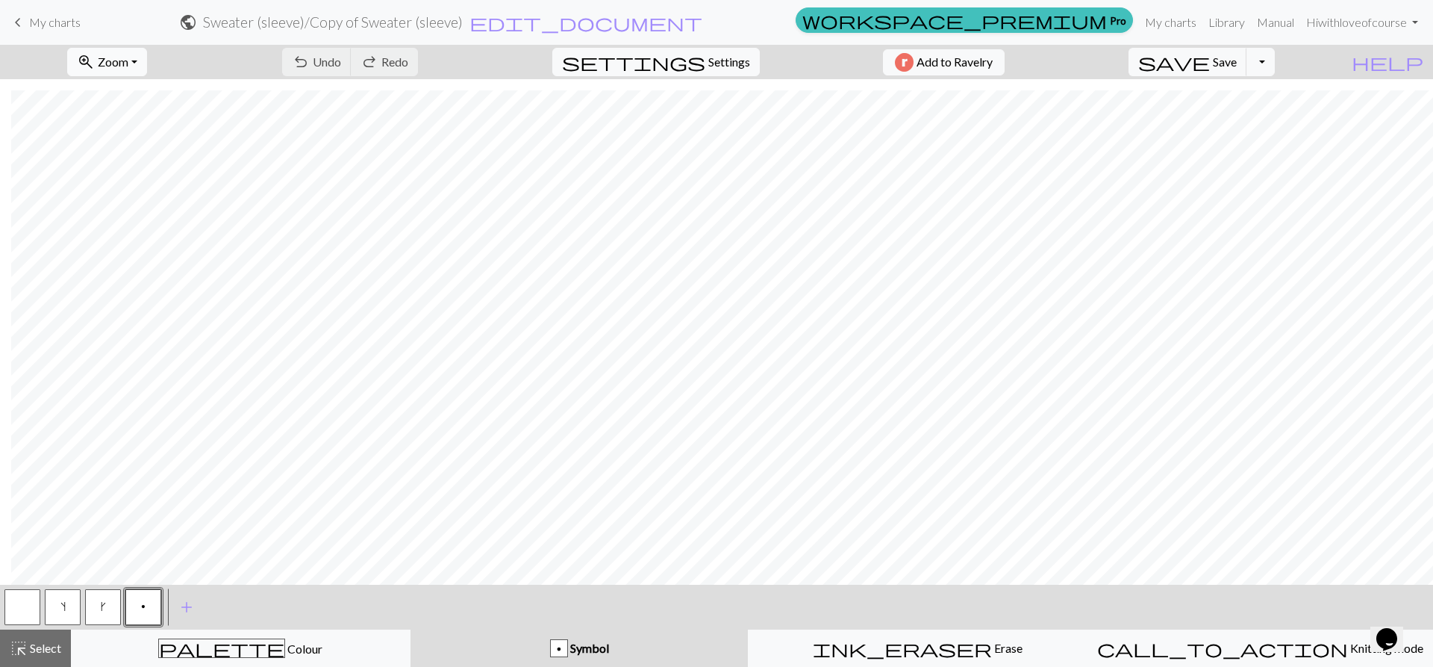
click at [124, 66] on span "Zoom" at bounding box center [113, 62] width 31 height 14
click at [120, 99] on button "Fit all" at bounding box center [127, 95] width 118 height 24
click at [95, 57] on span "zoom_in" at bounding box center [86, 62] width 18 height 21
click at [117, 91] on button "Fit all" at bounding box center [127, 95] width 118 height 24
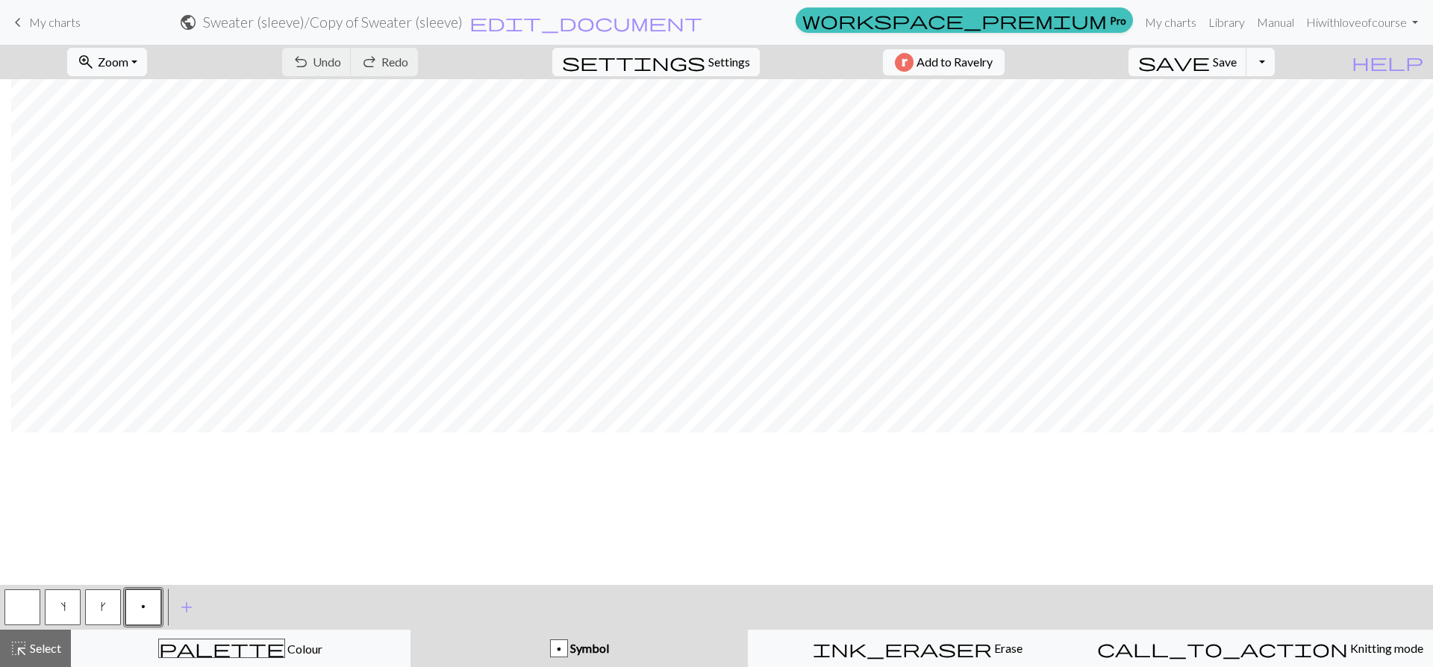
scroll to position [0, 11]
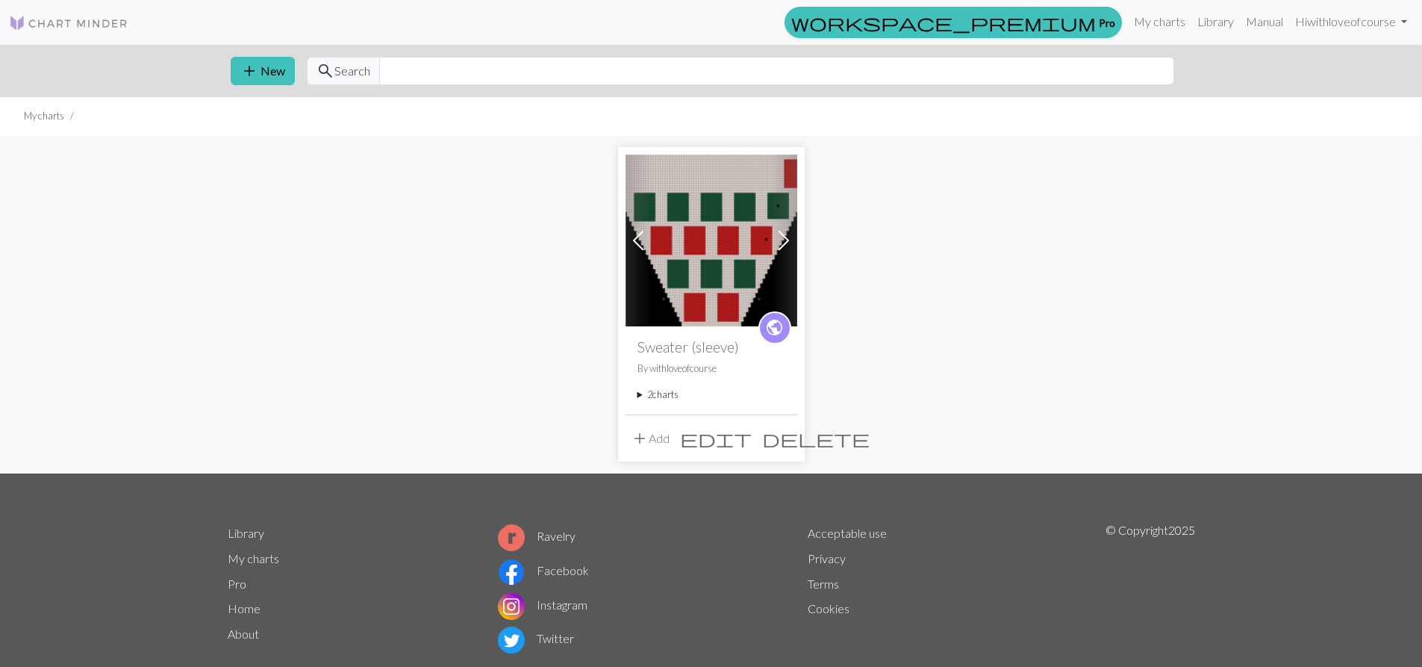
click at [644, 391] on summary "2 charts" at bounding box center [712, 394] width 148 height 14
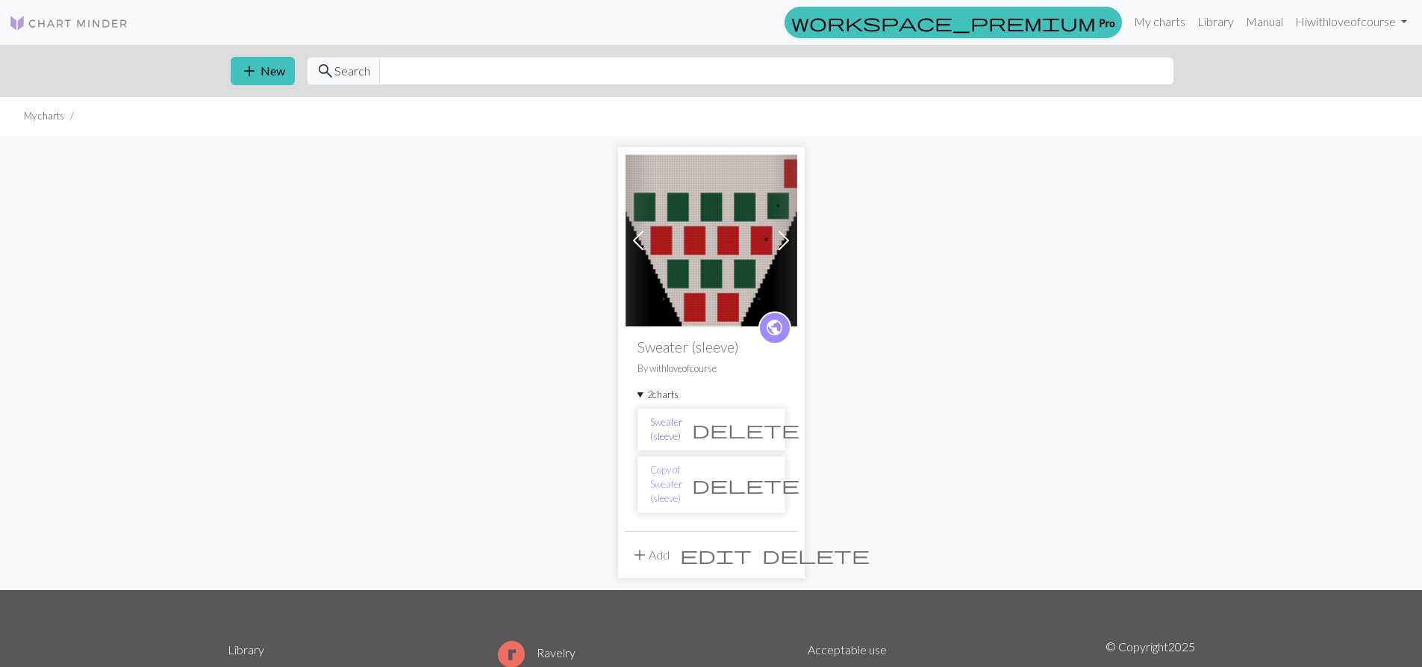
click at [682, 429] on link "Sweater (sleeve)" at bounding box center [666, 429] width 32 height 28
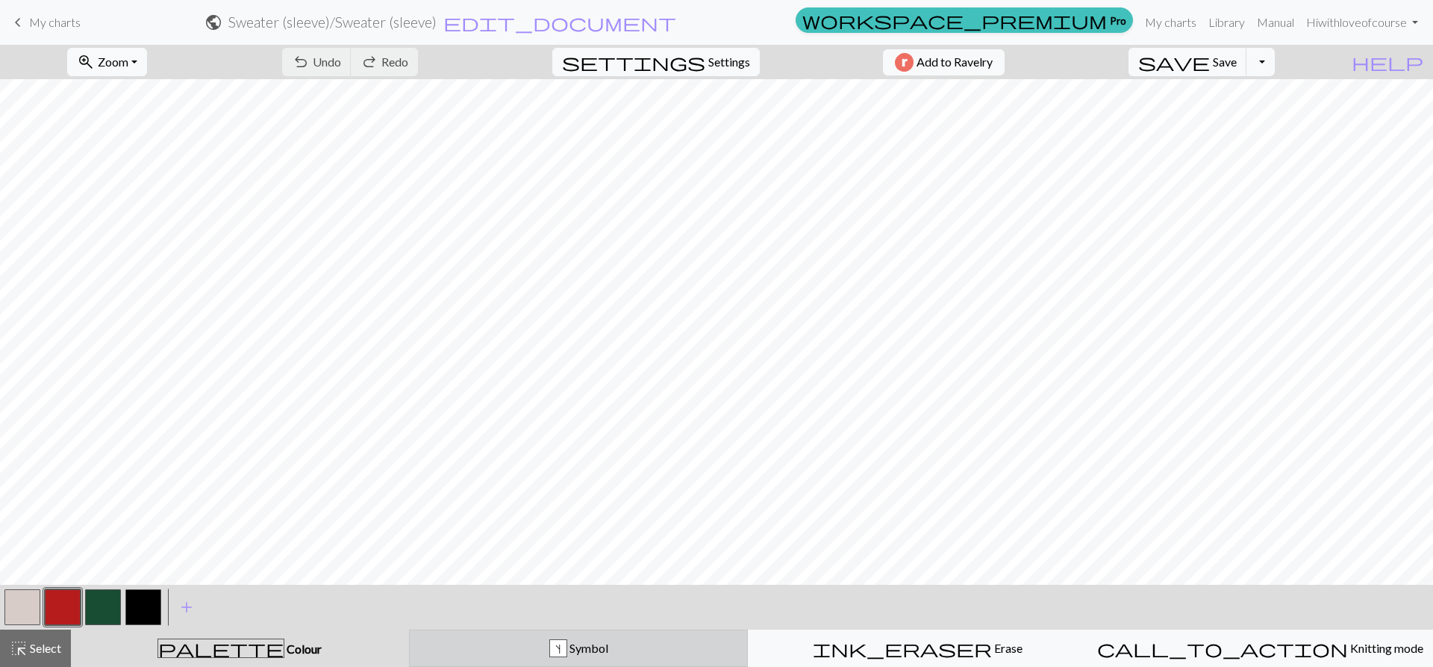
click at [525, 653] on div "s Symbol" at bounding box center [579, 648] width 320 height 18
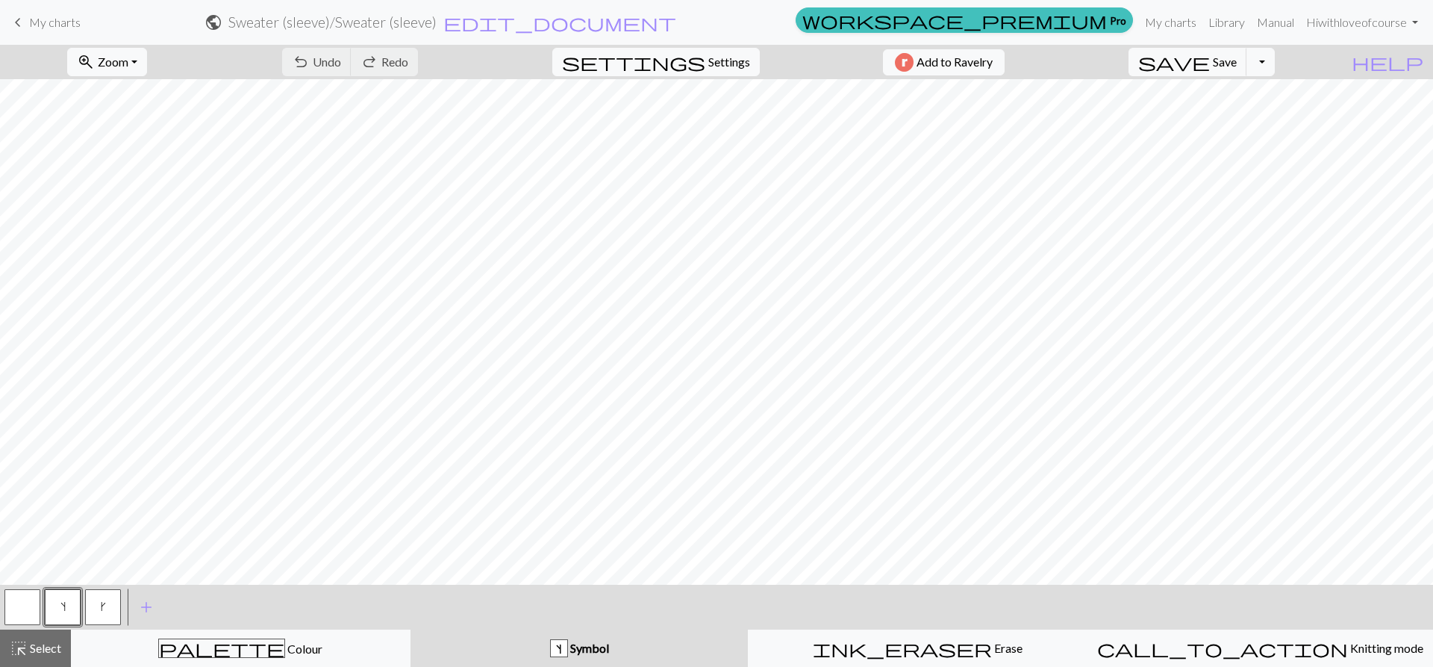
click at [20, 605] on button "button" at bounding box center [22, 607] width 36 height 36
click at [143, 602] on span "add" at bounding box center [146, 607] width 18 height 21
click at [142, 614] on button "button" at bounding box center [143, 607] width 36 height 36
click at [137, 609] on button "button" at bounding box center [143, 607] width 36 height 36
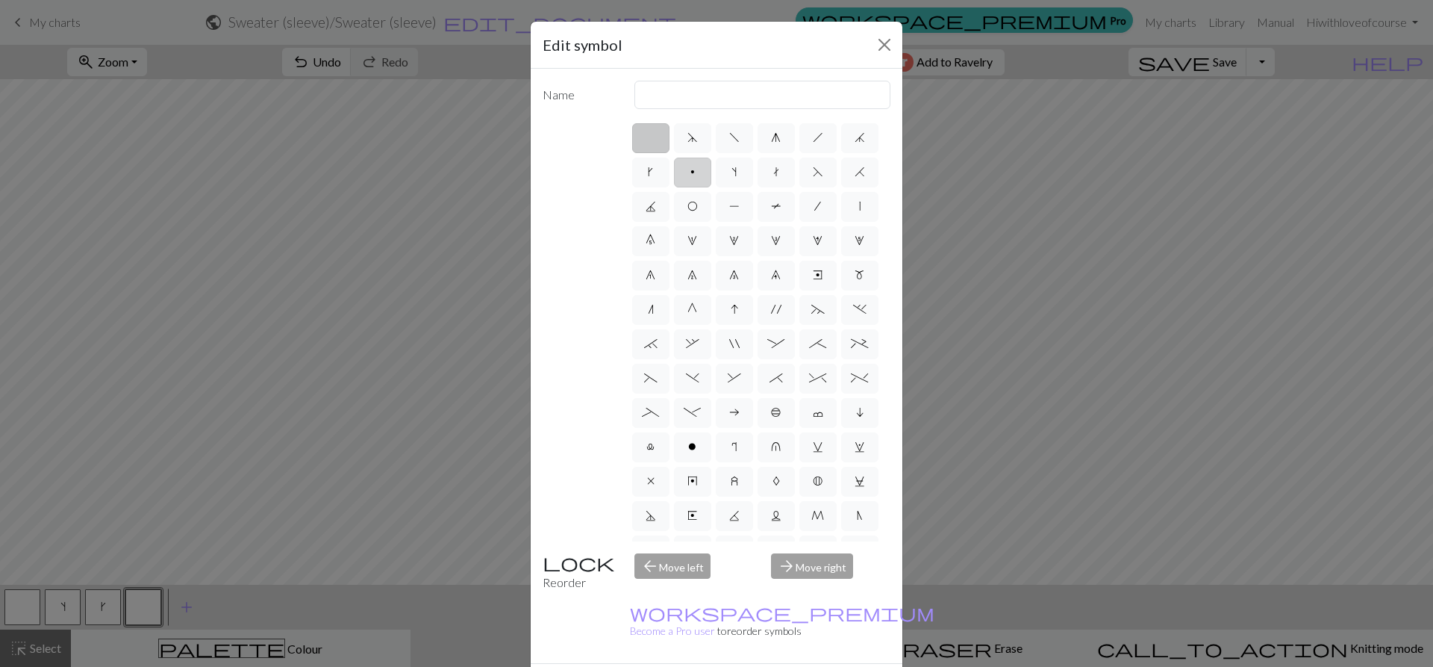
click at [711, 177] on label "p" at bounding box center [692, 173] width 37 height 30
click at [700, 172] on input "p" at bounding box center [696, 168] width 10 height 10
radio input "true"
type input "purl"
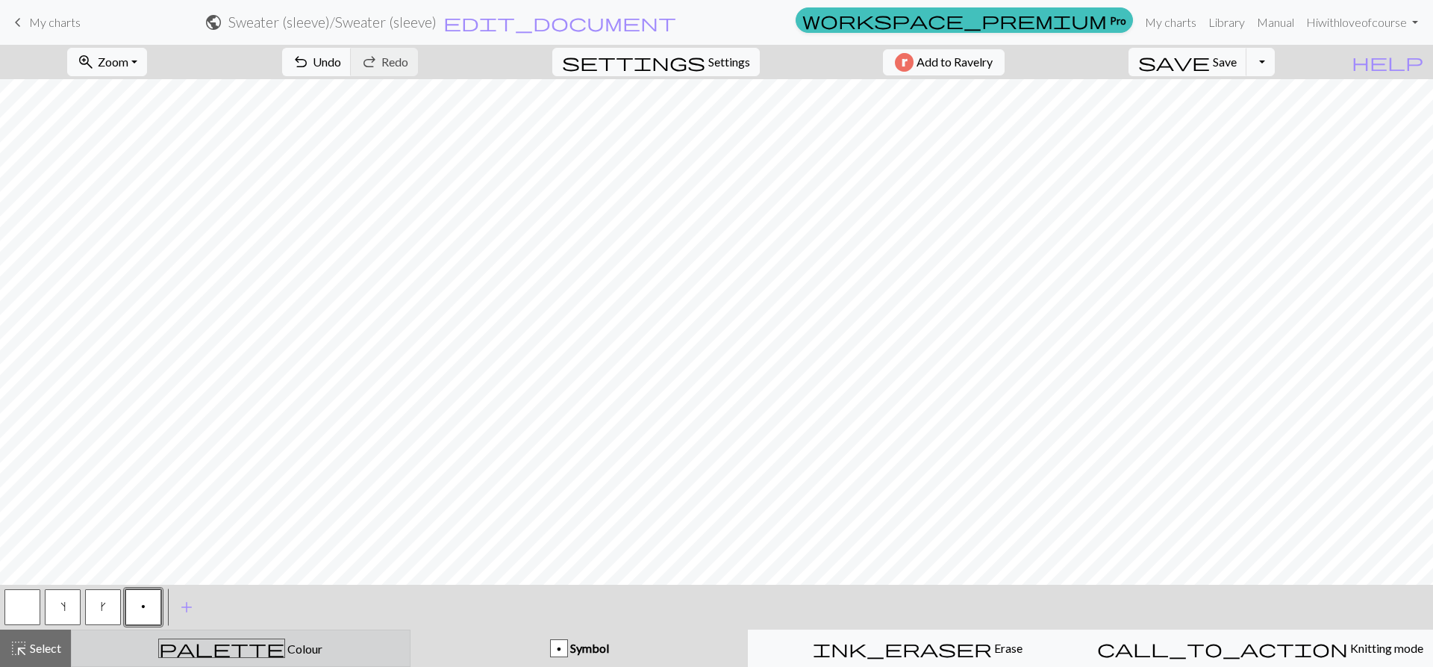
click at [349, 638] on div "palette Colour Colour" at bounding box center [241, 647] width 320 height 19
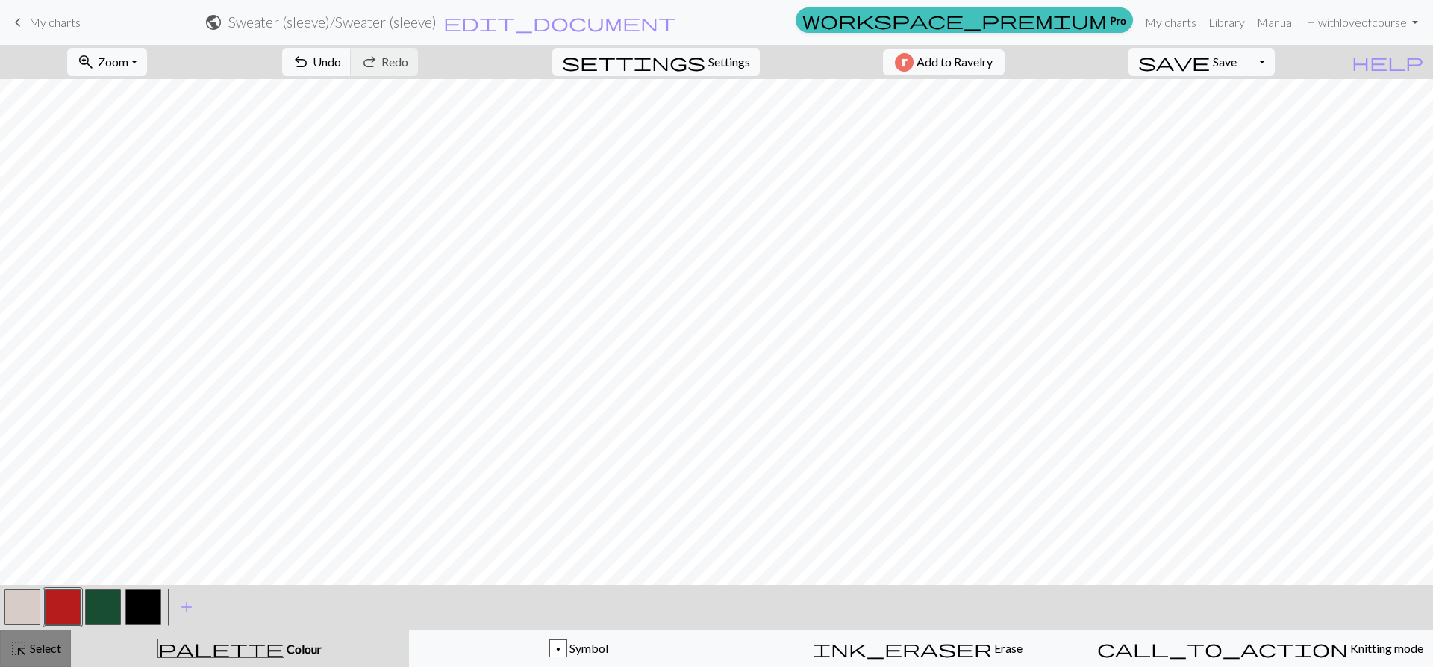
click at [31, 647] on span "Select" at bounding box center [45, 648] width 34 height 14
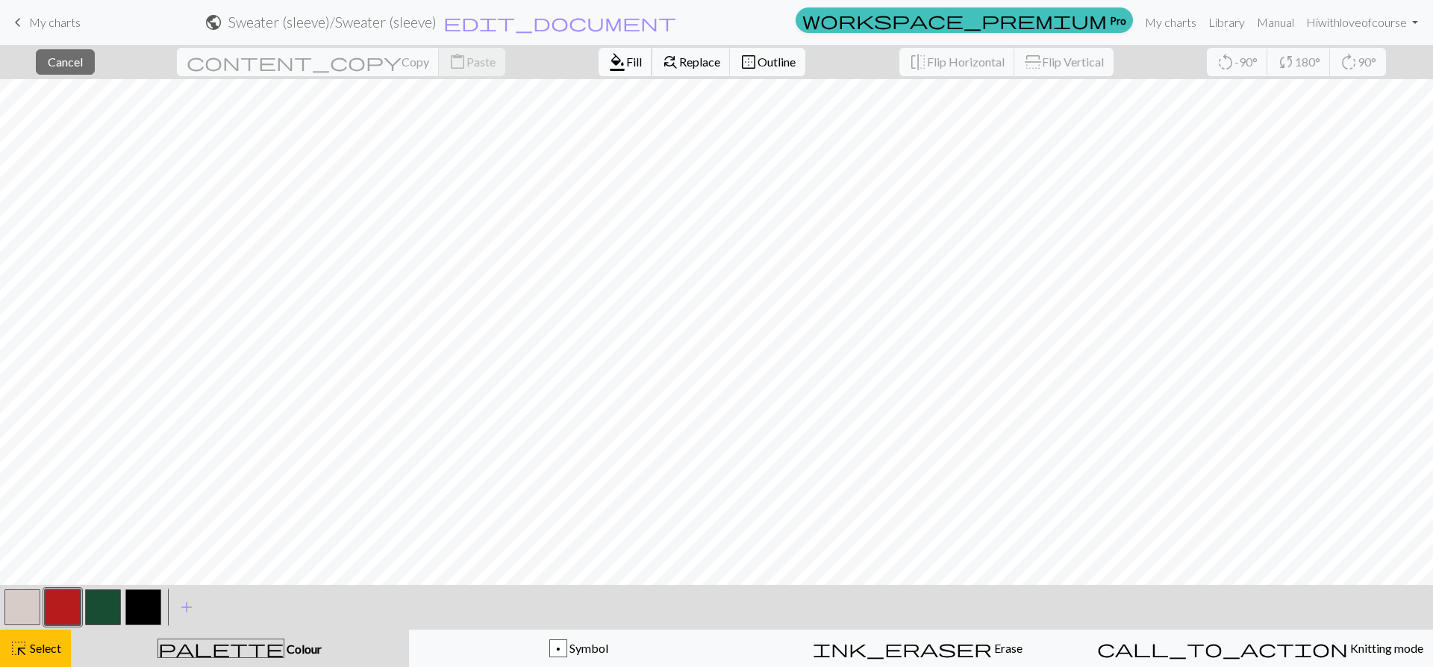
click at [608, 63] on span "format_color_fill" at bounding box center [617, 62] width 18 height 21
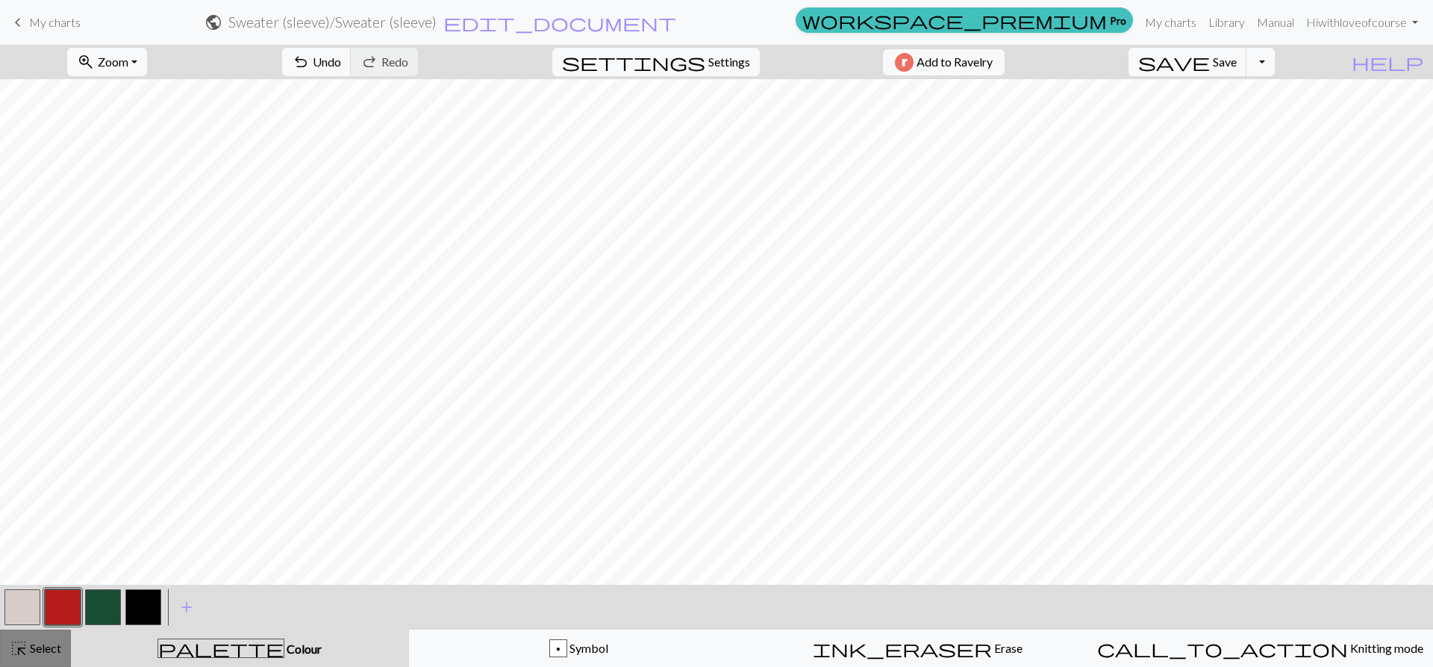
click at [31, 647] on span "Select" at bounding box center [45, 648] width 34 height 14
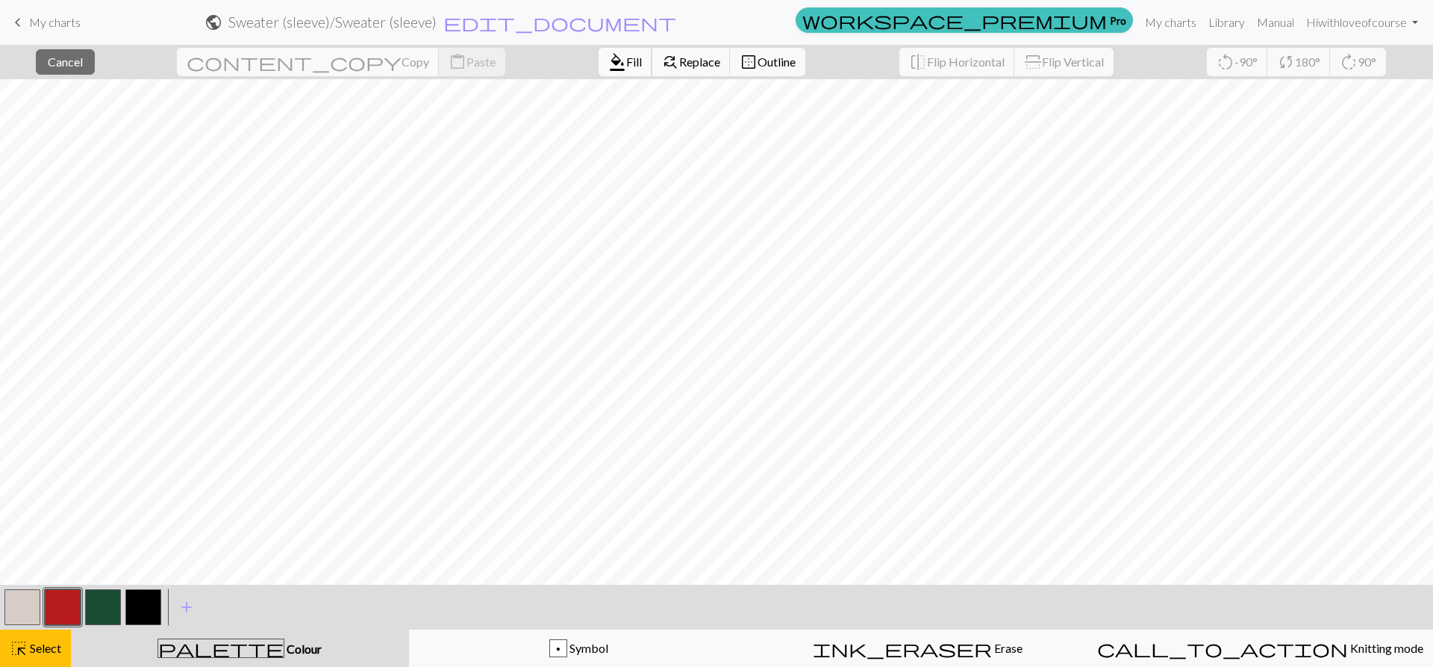
click at [626, 63] on span "Fill" at bounding box center [634, 62] width 16 height 14
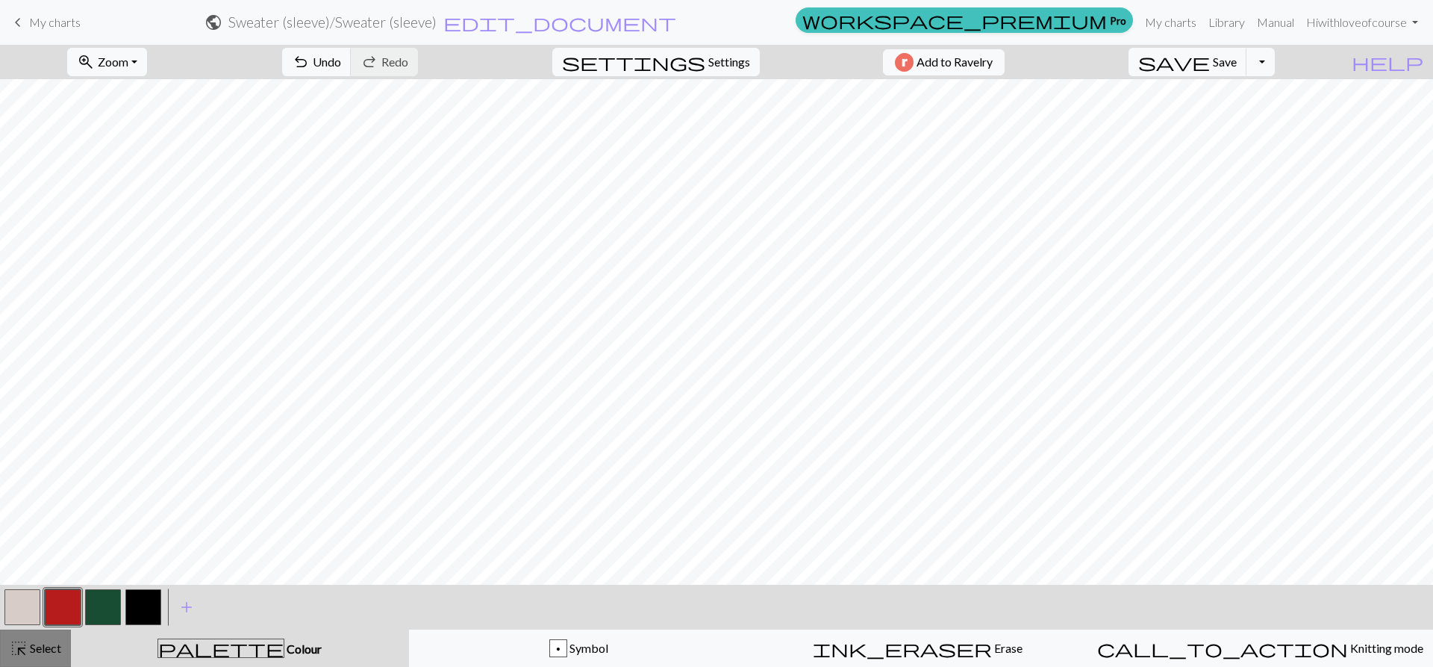
click at [43, 651] on span "Select" at bounding box center [45, 648] width 34 height 14
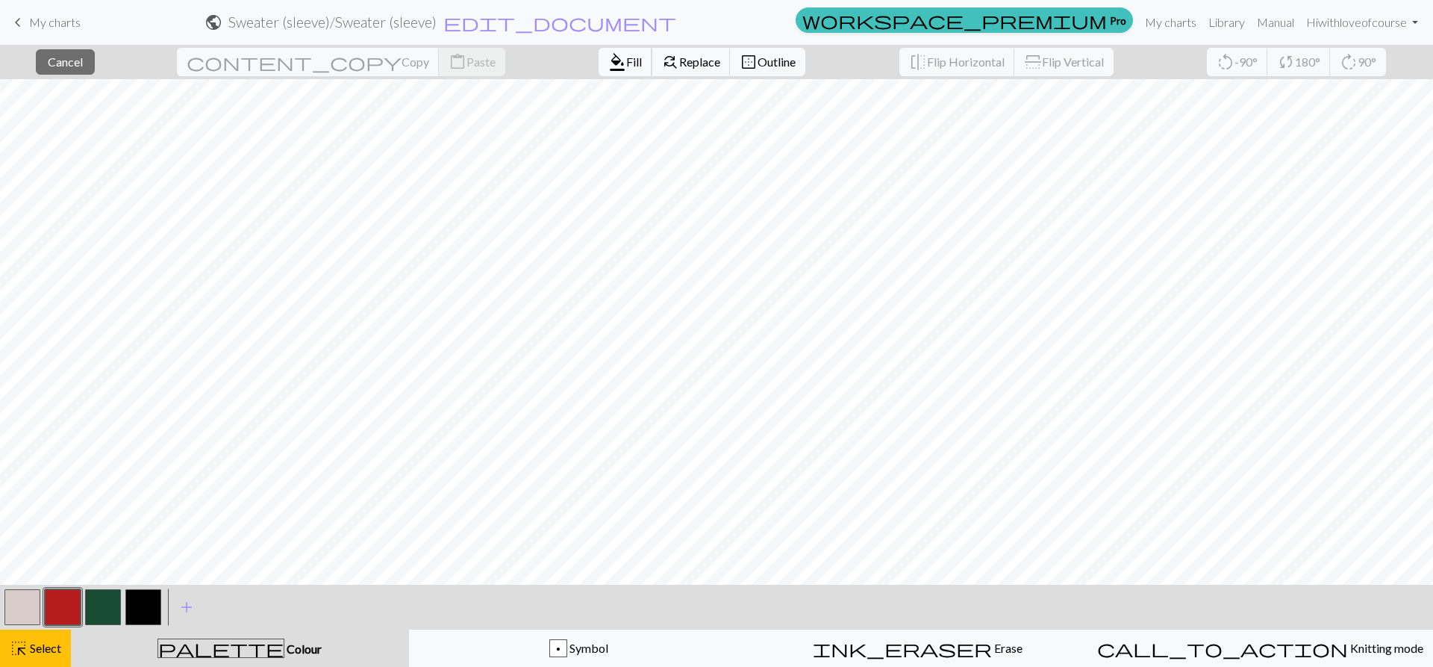
click at [608, 55] on span "format_color_fill" at bounding box center [617, 62] width 18 height 21
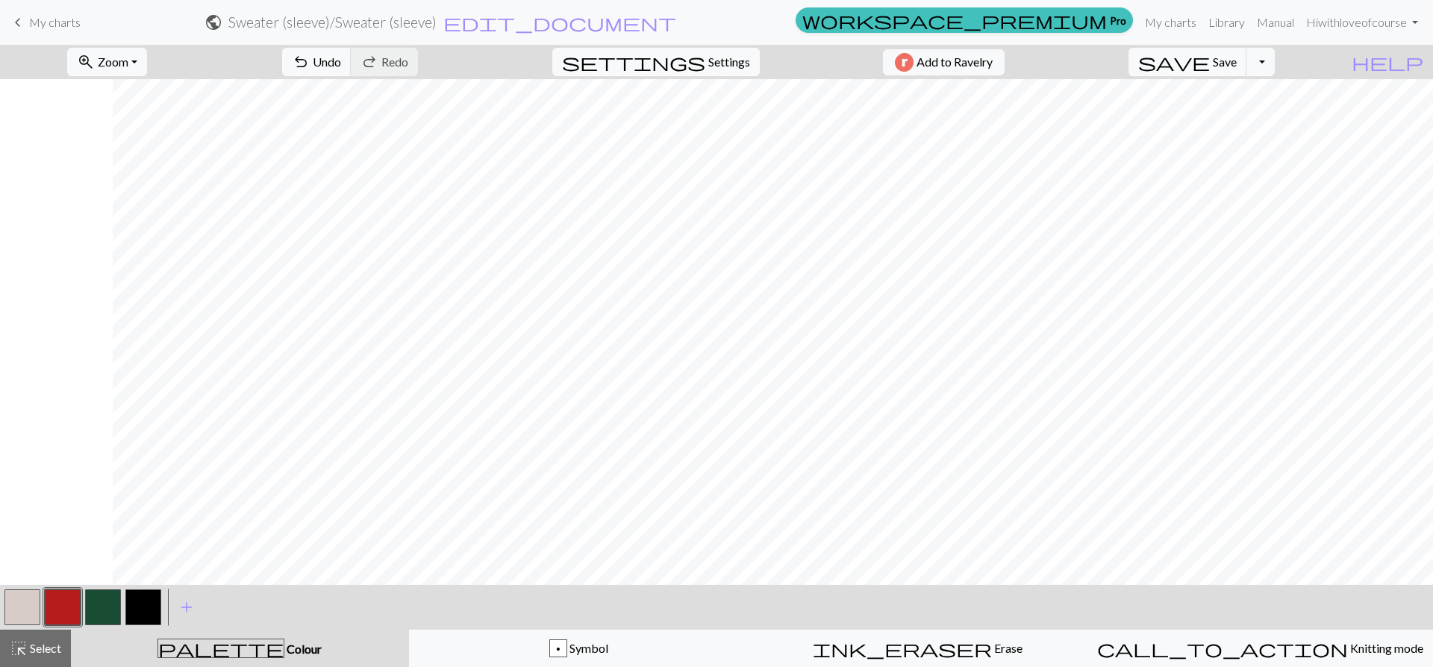
scroll to position [0, 347]
click at [61, 656] on button "highlight_alt Select Select" at bounding box center [35, 647] width 71 height 37
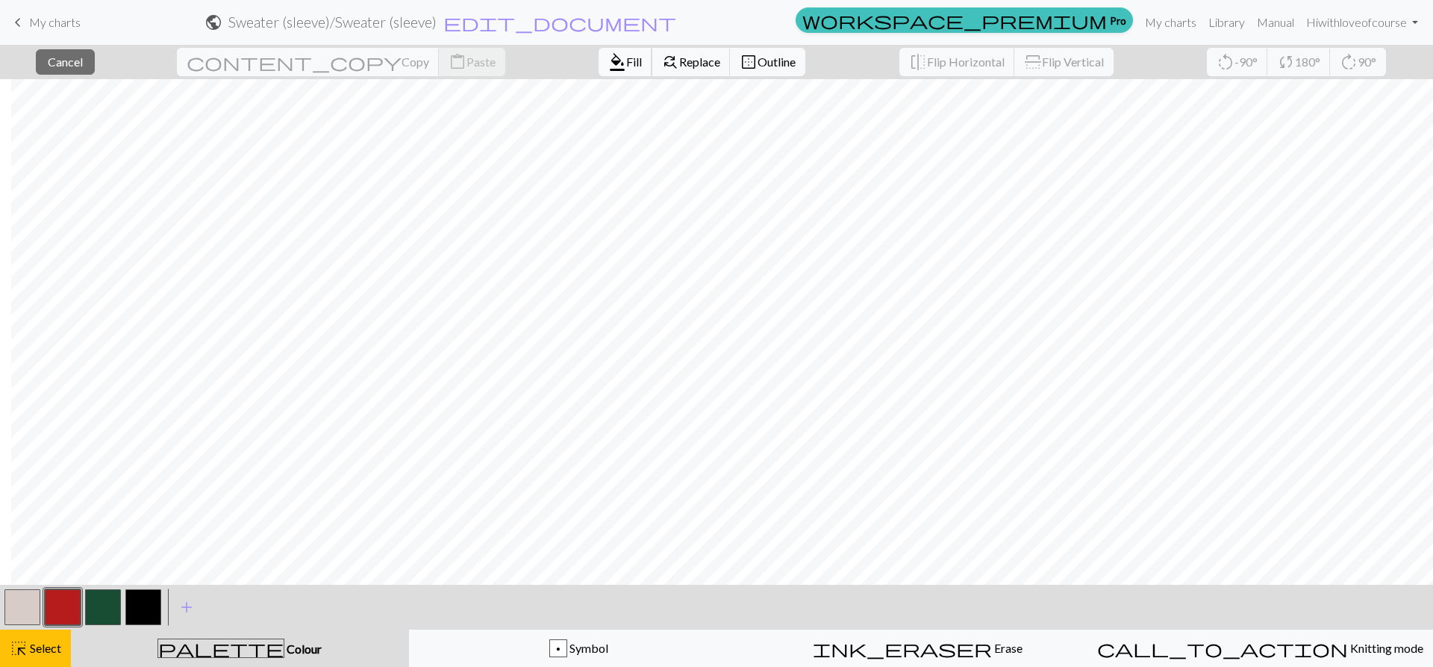
click at [599, 61] on button "format_color_fill Fill" at bounding box center [626, 62] width 54 height 28
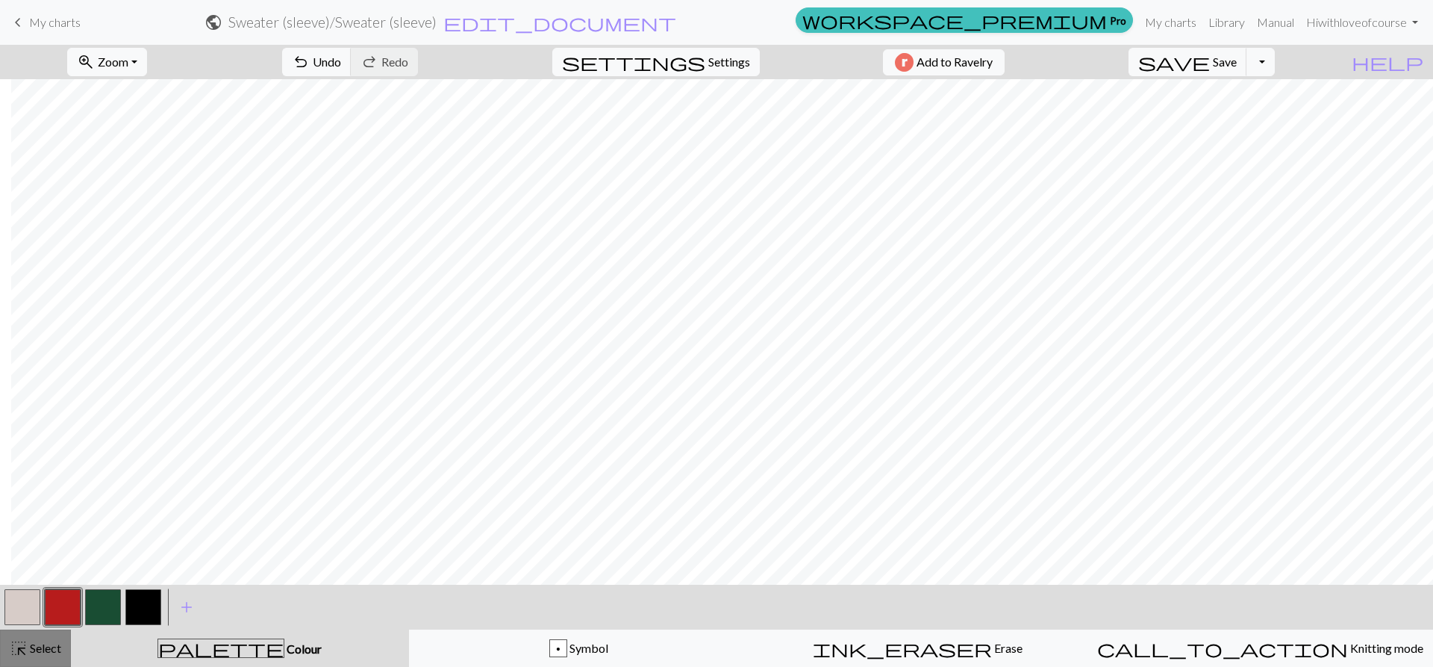
click at [43, 650] on span "Select" at bounding box center [45, 648] width 34 height 14
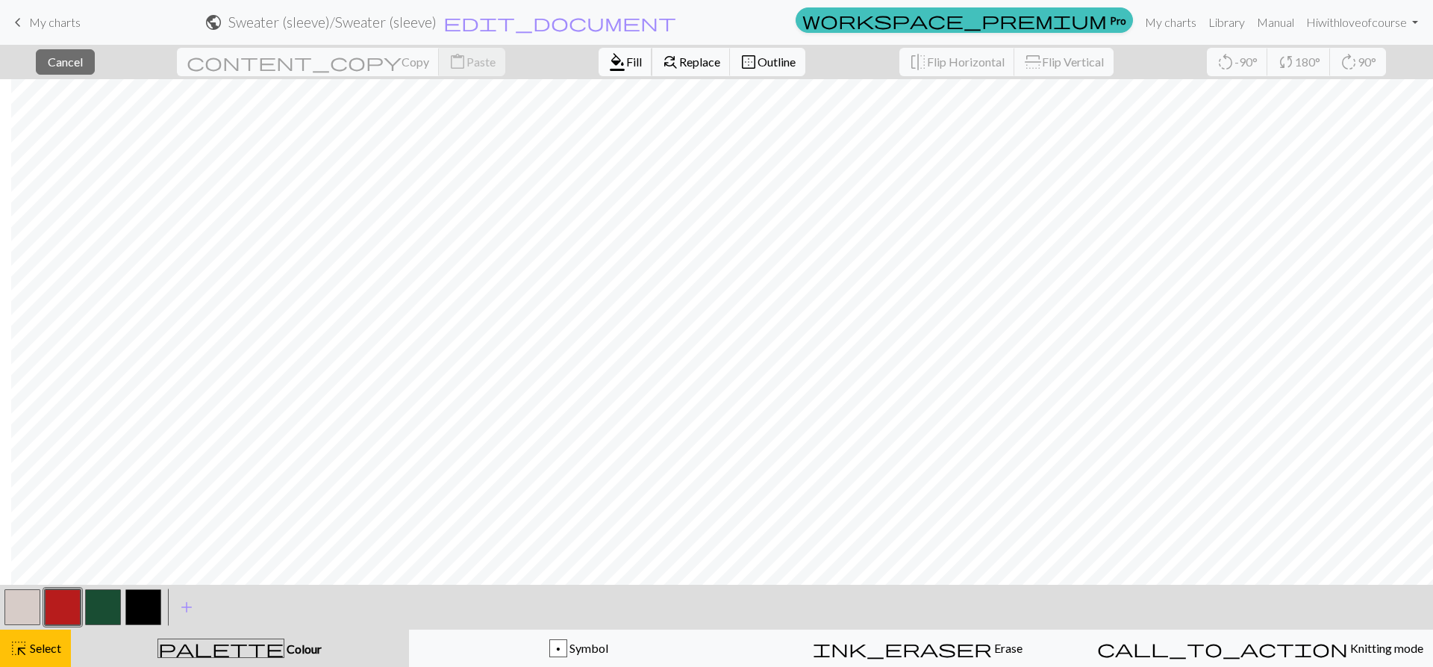
click at [626, 56] on span "Fill" at bounding box center [634, 62] width 16 height 14
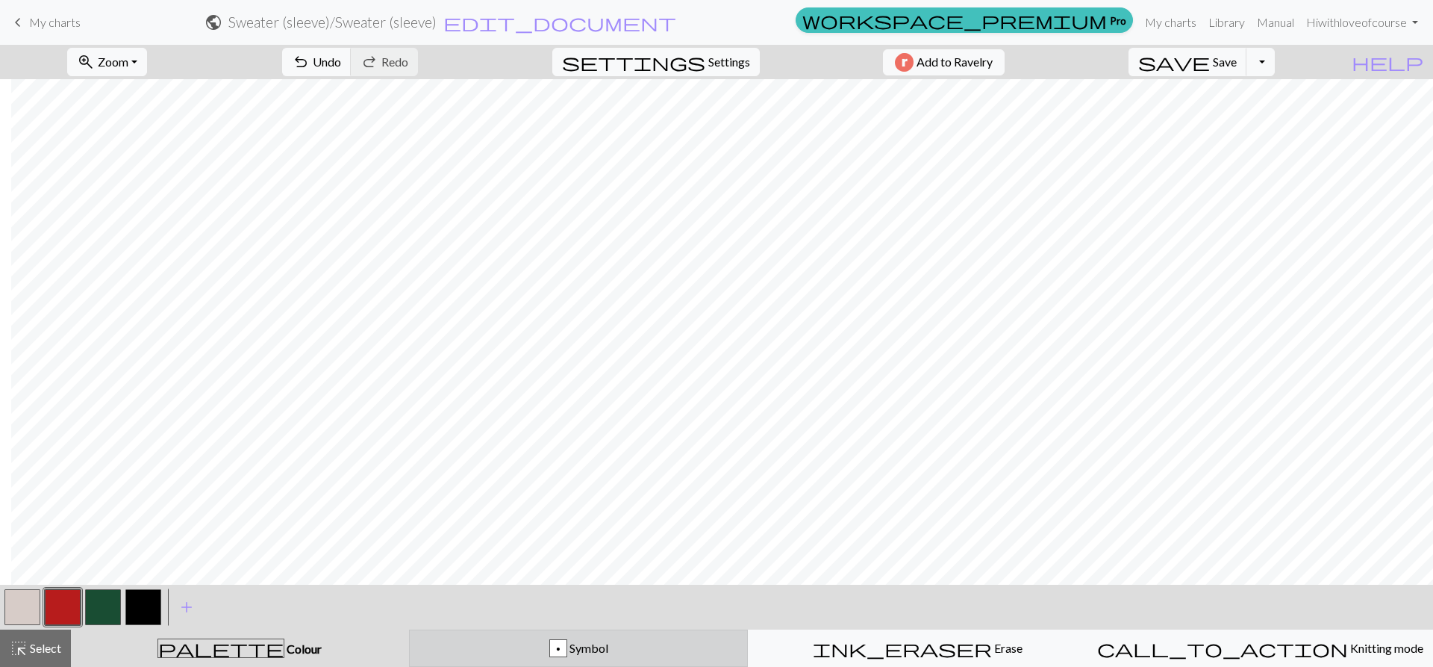
click at [652, 652] on div "p Symbol" at bounding box center [579, 648] width 320 height 18
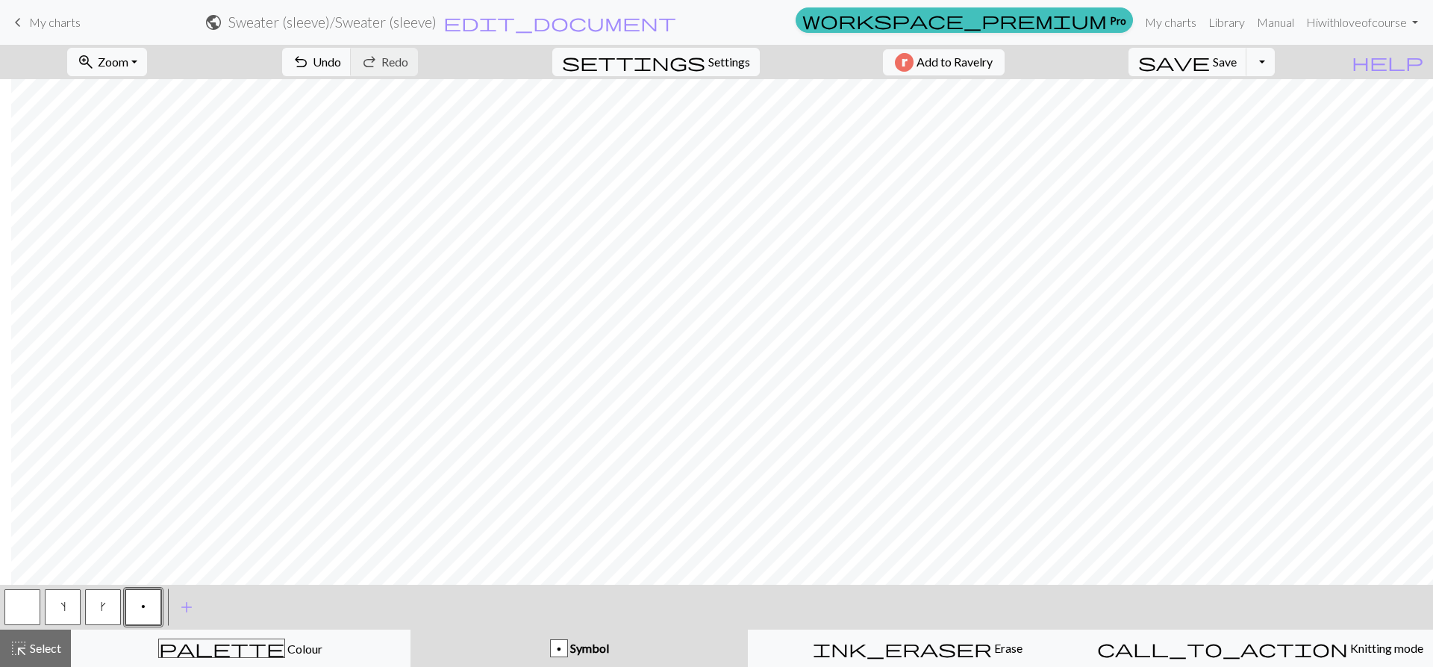
click at [146, 600] on button "p" at bounding box center [143, 607] width 36 height 36
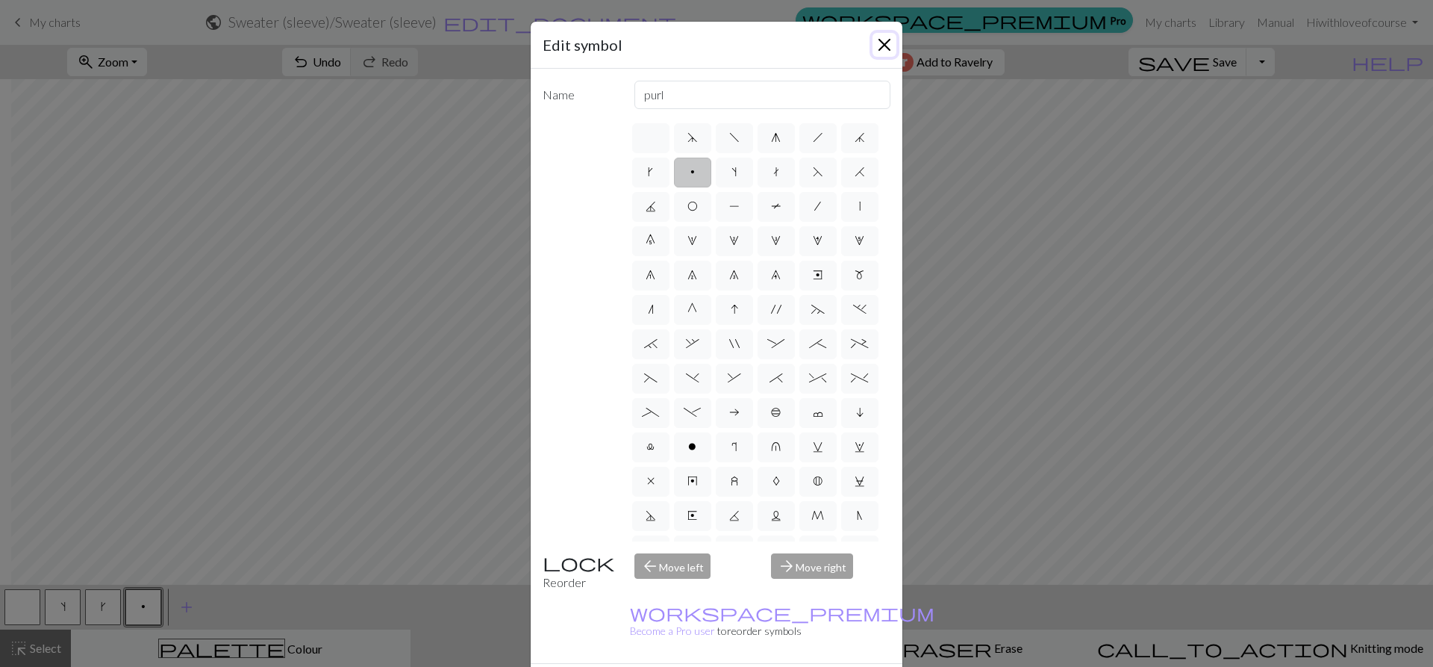
click at [873, 37] on button "Close" at bounding box center [885, 45] width 24 height 24
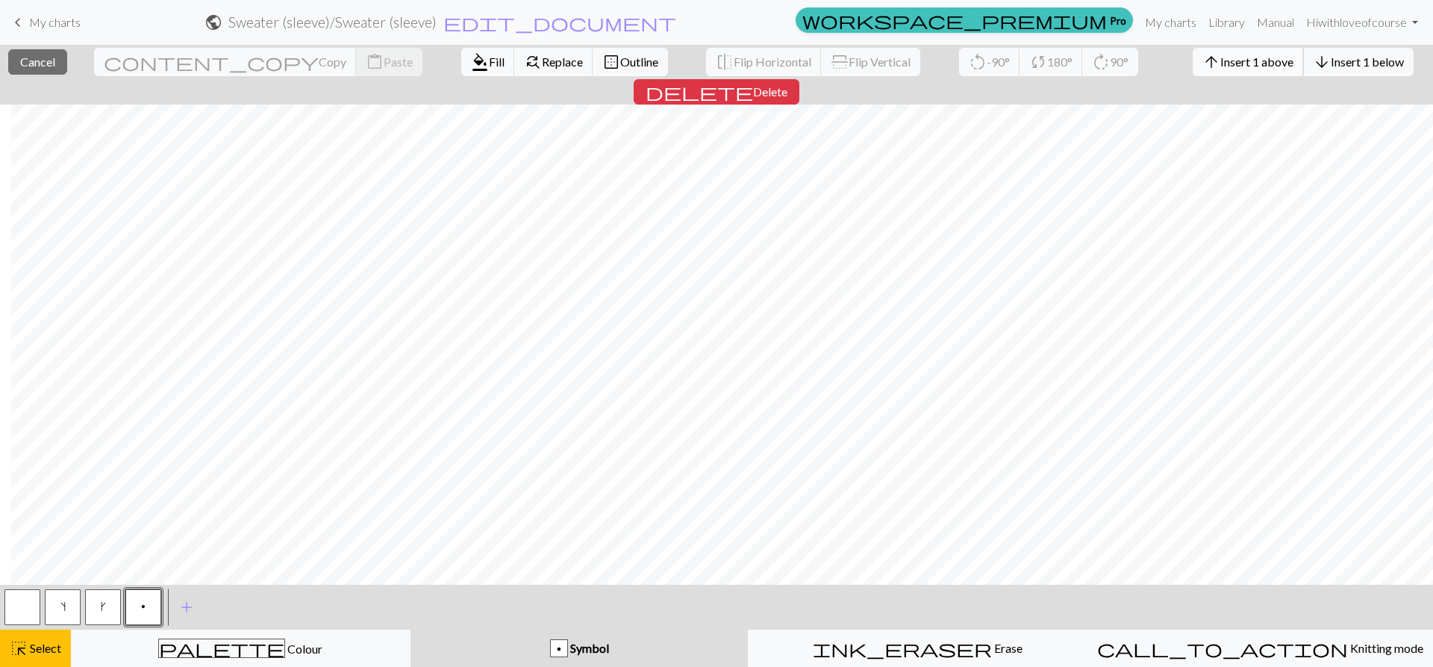
click at [1221, 60] on span "Insert 1 above" at bounding box center [1257, 62] width 73 height 14
click at [1221, 59] on span "Insert 1 above" at bounding box center [1257, 62] width 73 height 14
click at [1221, 64] on span "Insert 1 above" at bounding box center [1257, 62] width 73 height 14
click at [1221, 60] on span "Insert 1 above" at bounding box center [1257, 62] width 73 height 14
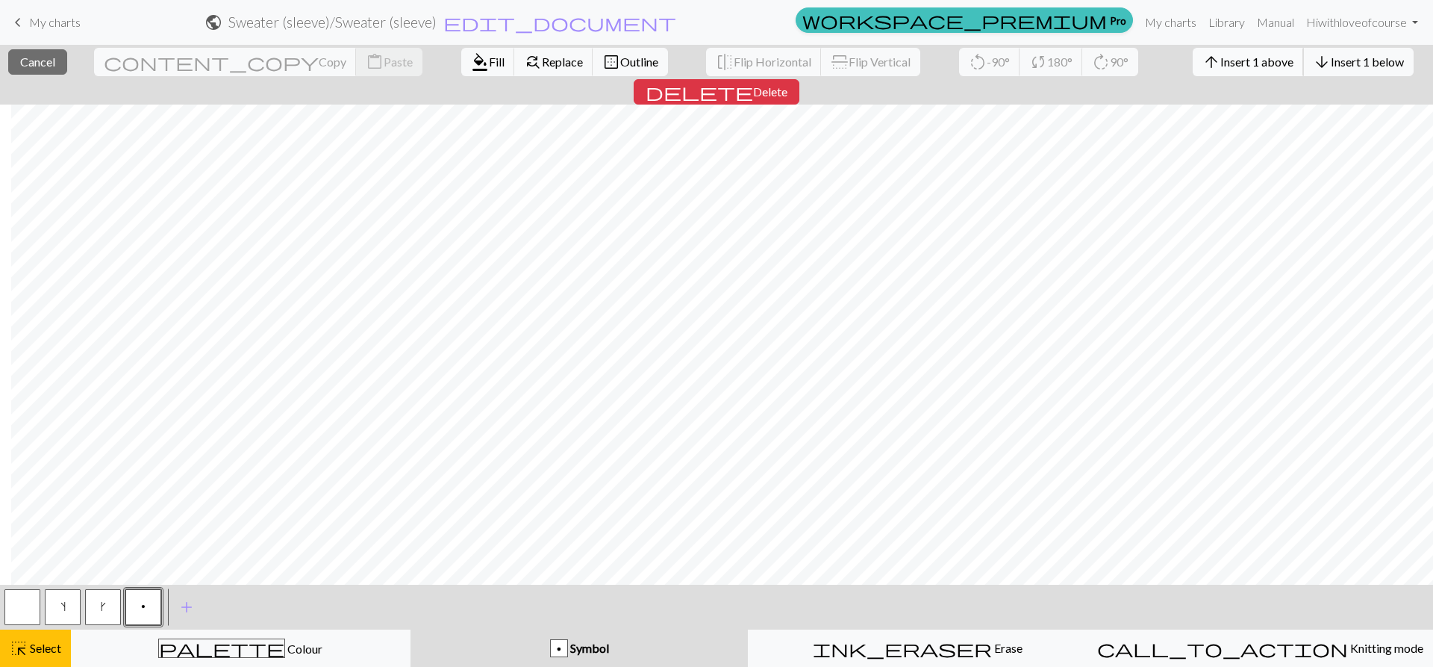
click at [1221, 62] on span "Insert 1 above" at bounding box center [1257, 62] width 73 height 14
click at [1221, 68] on span "Insert 1 above" at bounding box center [1257, 62] width 73 height 14
click at [1221, 67] on span "Insert 1 above" at bounding box center [1257, 62] width 73 height 14
click at [1221, 64] on span "Insert 1 above" at bounding box center [1257, 62] width 73 height 14
click at [1221, 66] on span "Insert 1 above" at bounding box center [1257, 62] width 73 height 14
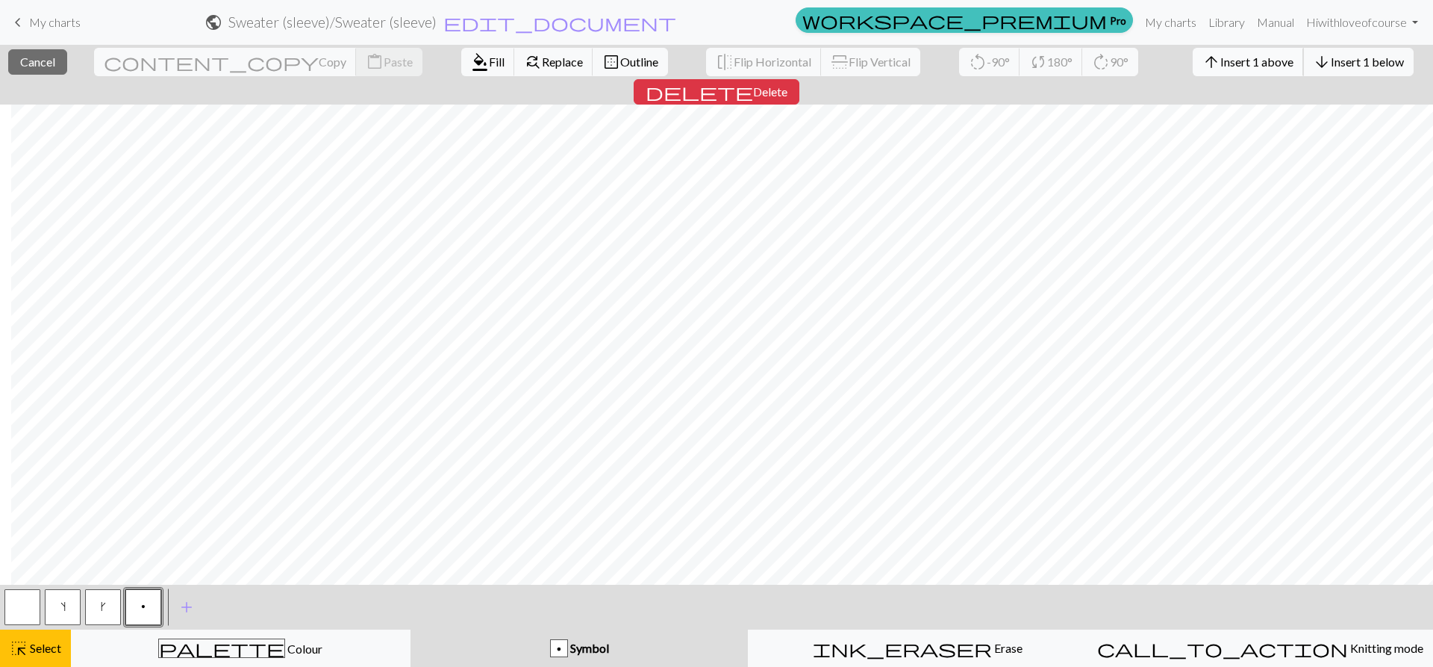
click at [1221, 58] on span "Insert 1 above" at bounding box center [1257, 62] width 73 height 14
click at [1193, 52] on button "arrow_upward Insert 1 above" at bounding box center [1248, 62] width 111 height 28
click at [1221, 59] on span "Insert 1 above" at bounding box center [1257, 62] width 73 height 14
click at [1221, 62] on span "Insert 1 above" at bounding box center [1257, 62] width 73 height 14
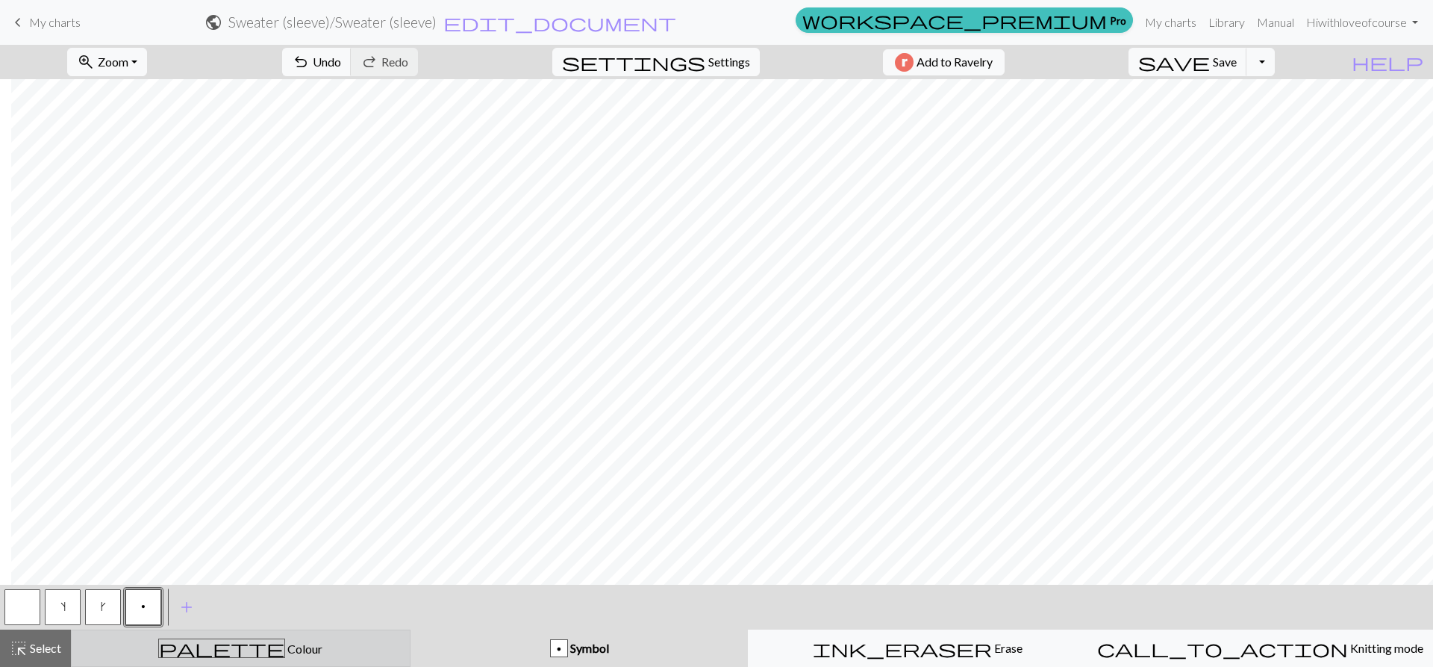
click at [192, 649] on div "palette Colour Colour" at bounding box center [241, 647] width 320 height 19
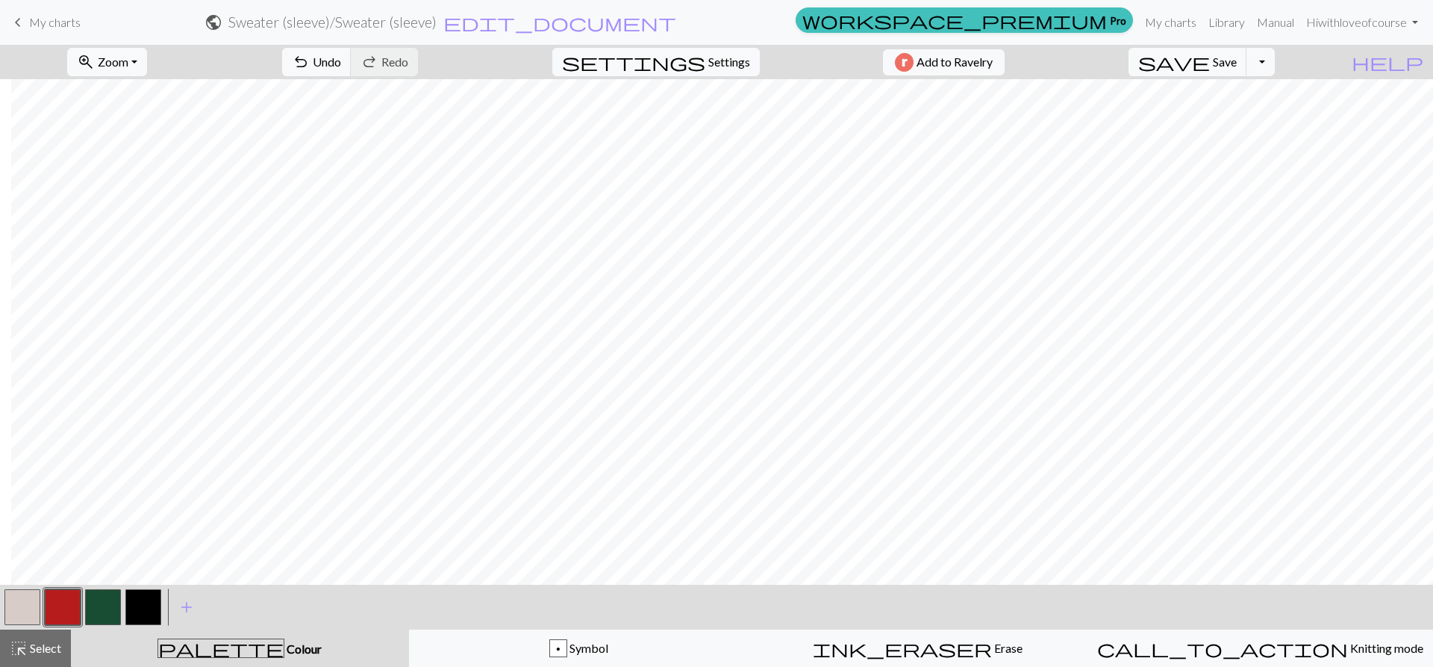
click at [102, 615] on button "button" at bounding box center [103, 607] width 36 height 36
click at [31, 651] on span "Select" at bounding box center [45, 648] width 34 height 14
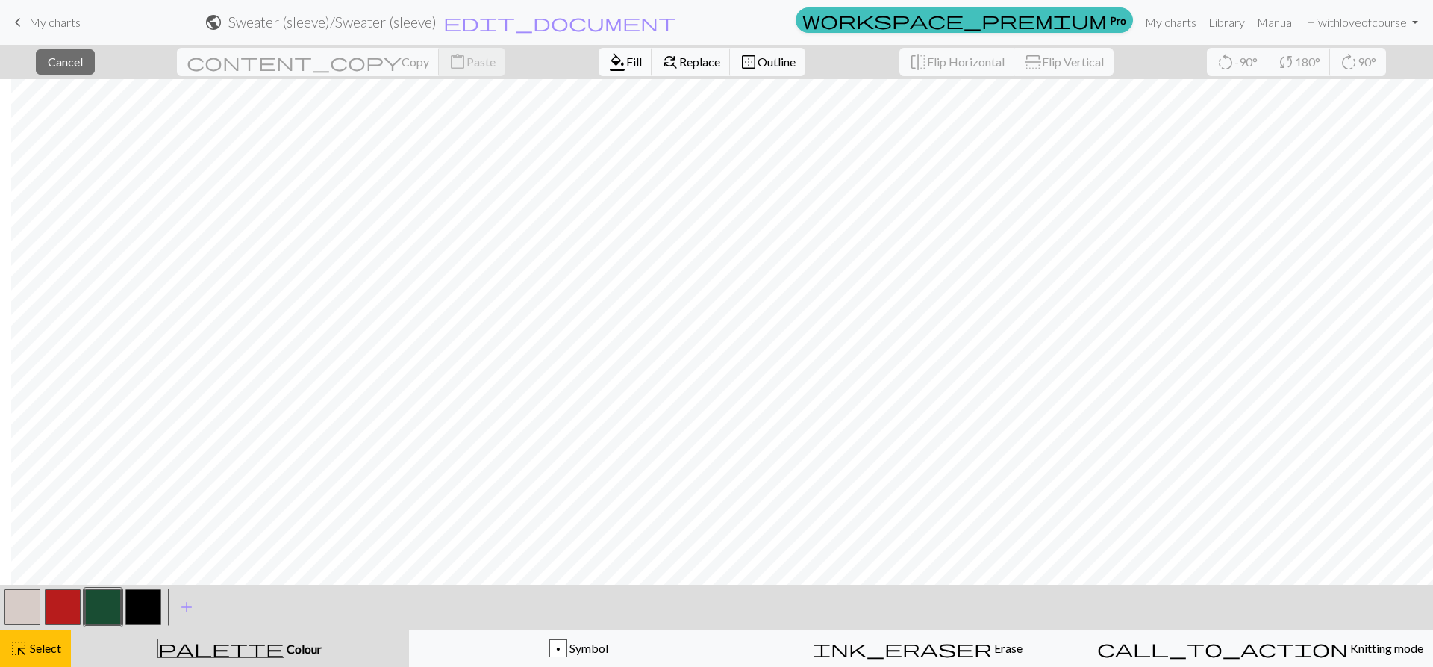
click at [626, 68] on span "Fill" at bounding box center [634, 62] width 16 height 14
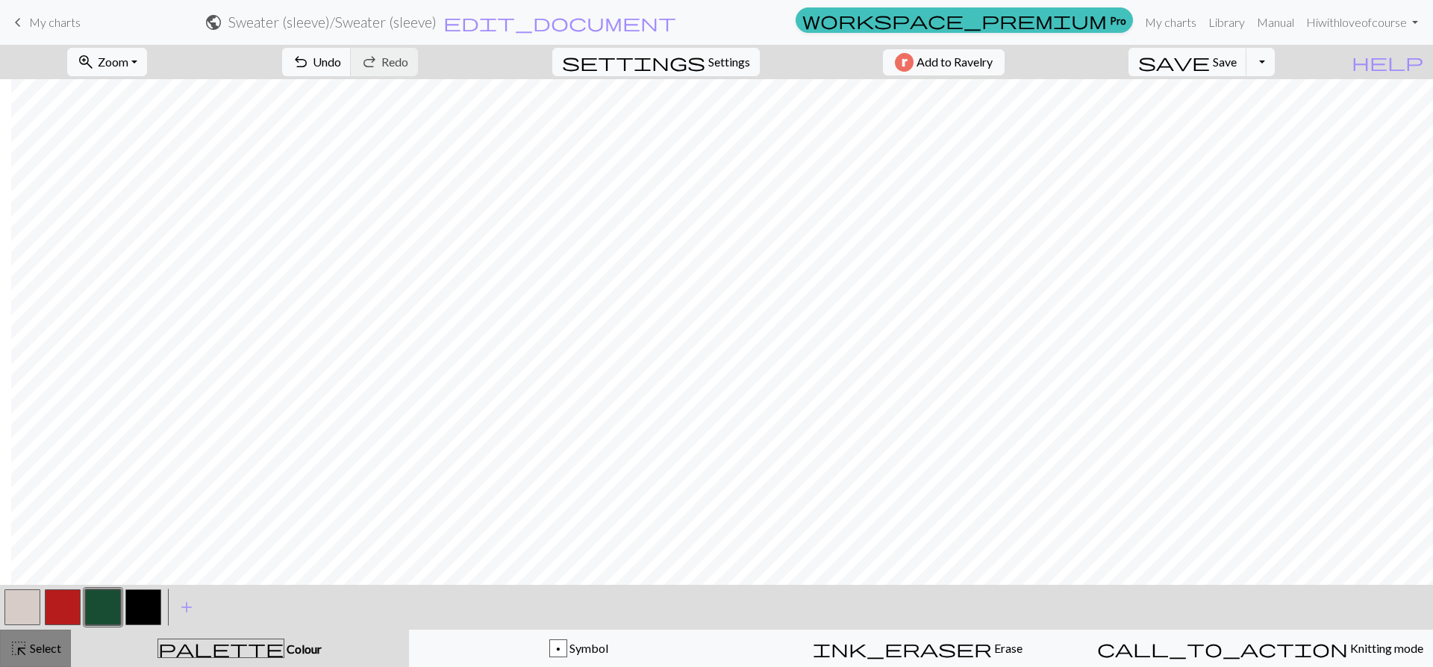
click at [42, 652] on span "Select" at bounding box center [45, 648] width 34 height 14
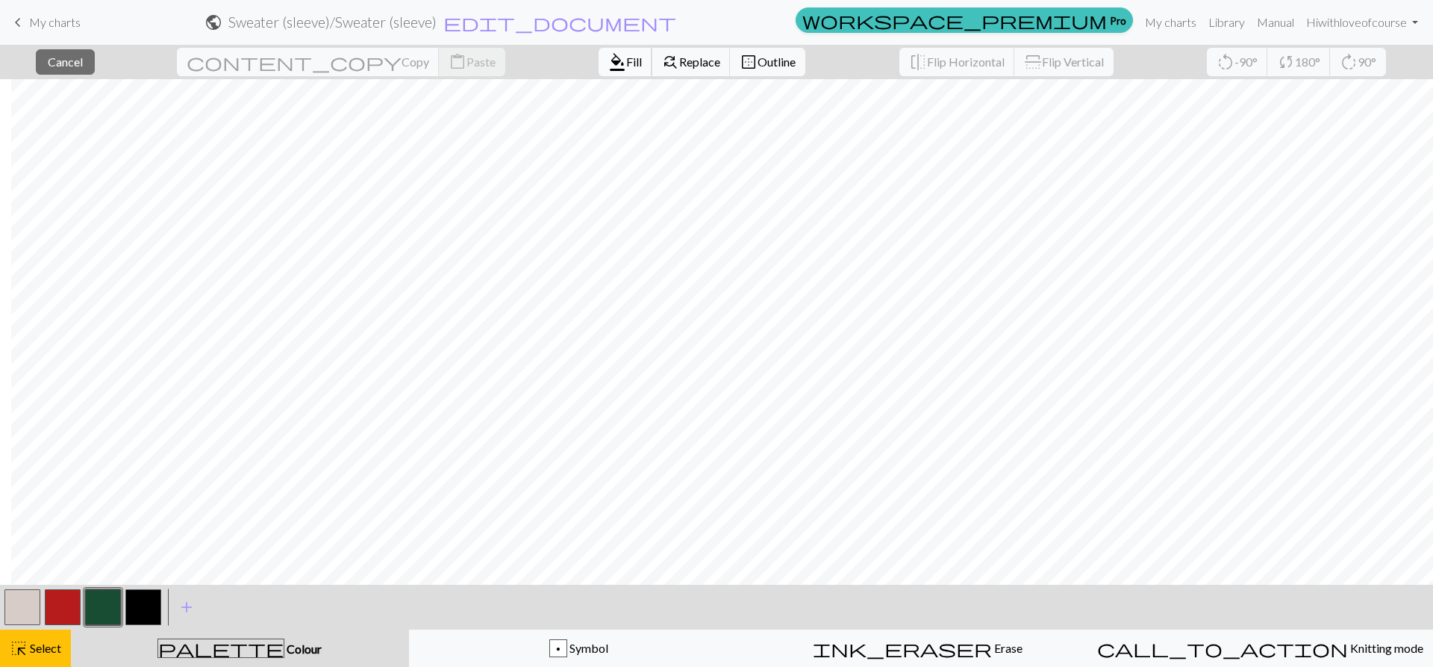
click at [626, 66] on span "Fill" at bounding box center [634, 62] width 16 height 14
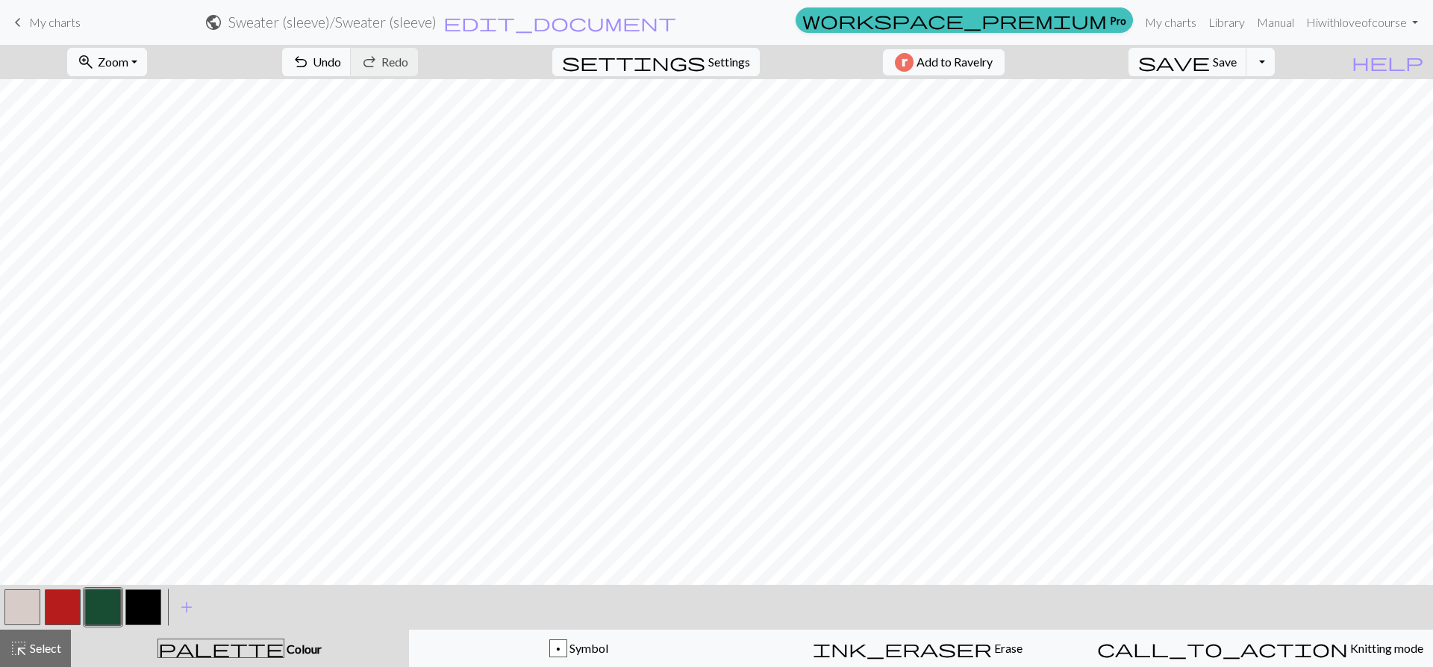
scroll to position [0, 123]
click at [22, 644] on span "highlight_alt" at bounding box center [19, 648] width 18 height 21
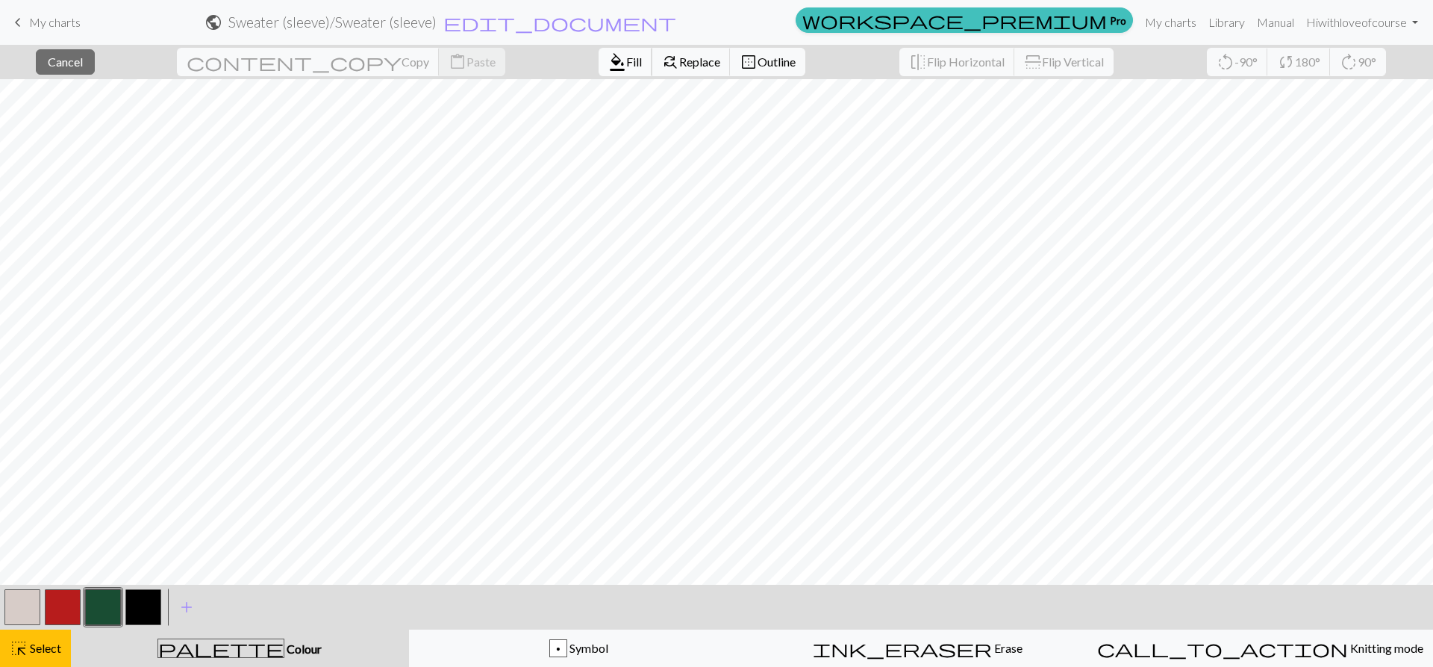
click at [626, 66] on span "Fill" at bounding box center [634, 62] width 16 height 14
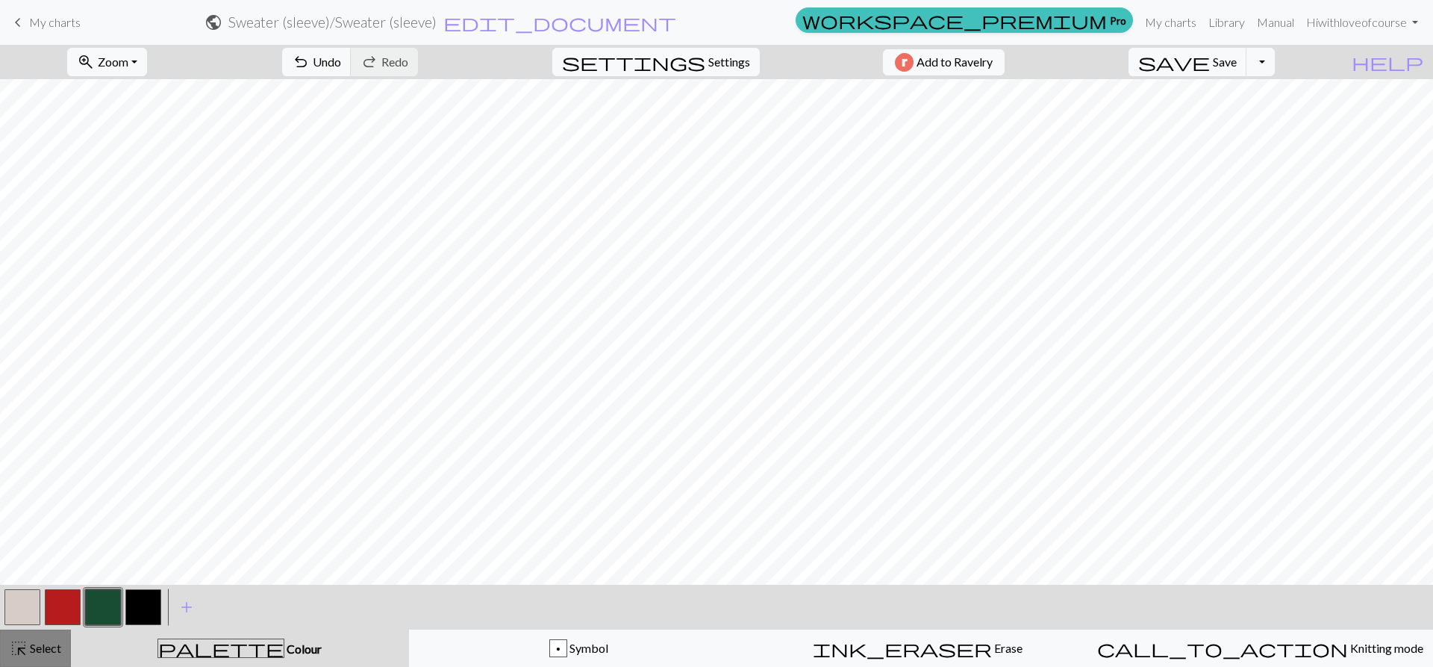
click at [8, 630] on button "highlight_alt Select Select" at bounding box center [35, 647] width 71 height 37
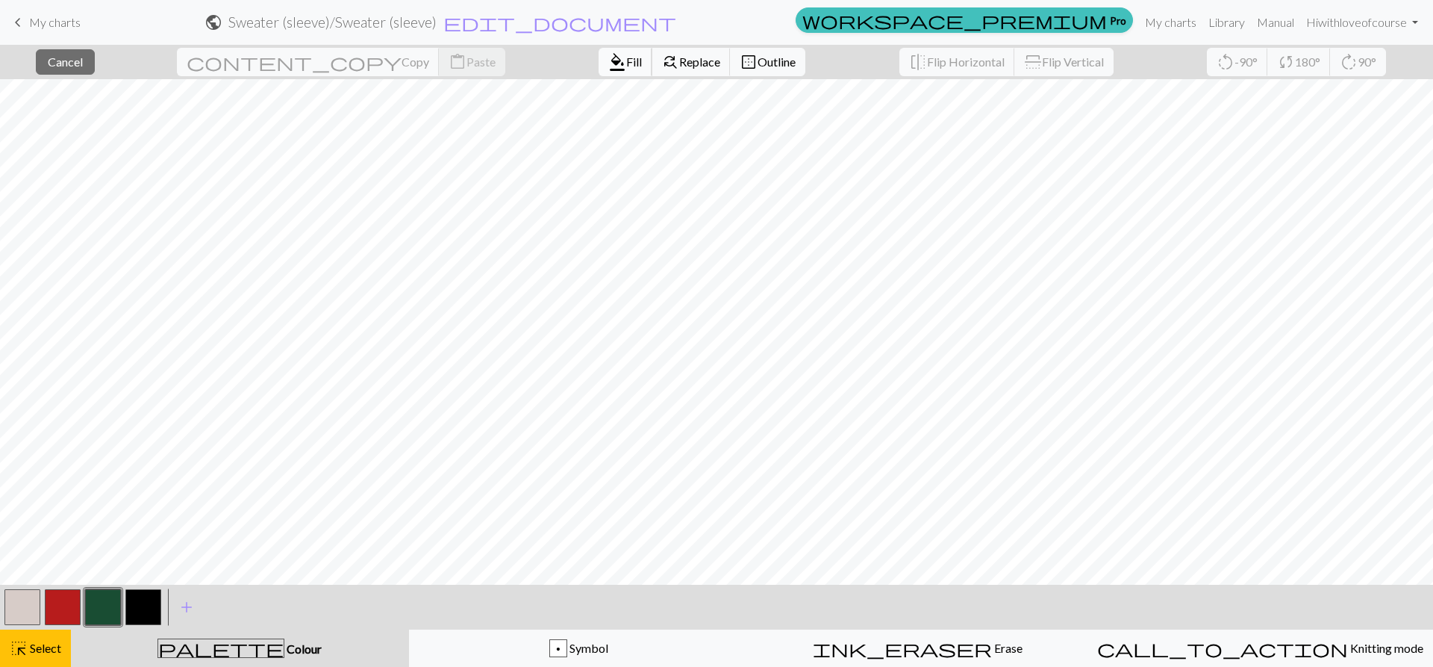
drag, startPoint x: 508, startPoint y: 65, endPoint x: 509, endPoint y: 56, distance: 9.1
click at [608, 56] on span "format_color_fill" at bounding box center [617, 62] width 18 height 21
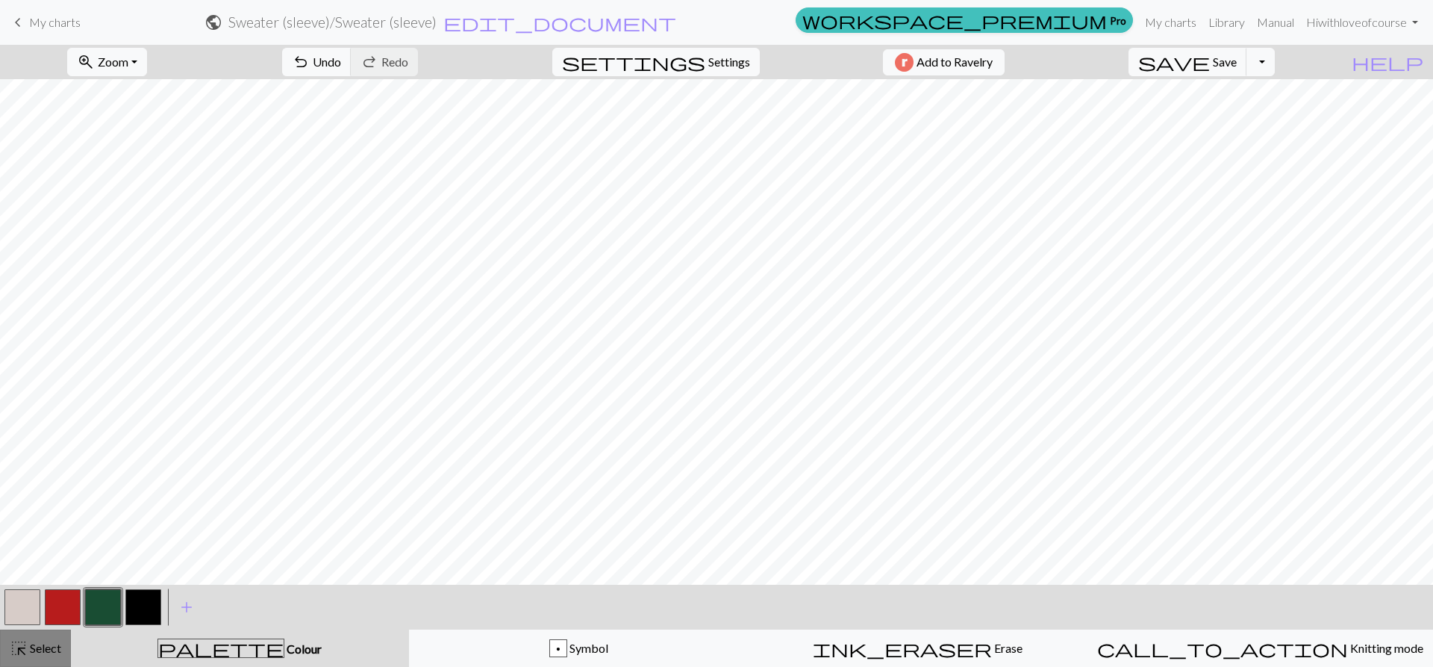
click at [36, 641] on span "Select" at bounding box center [45, 648] width 34 height 14
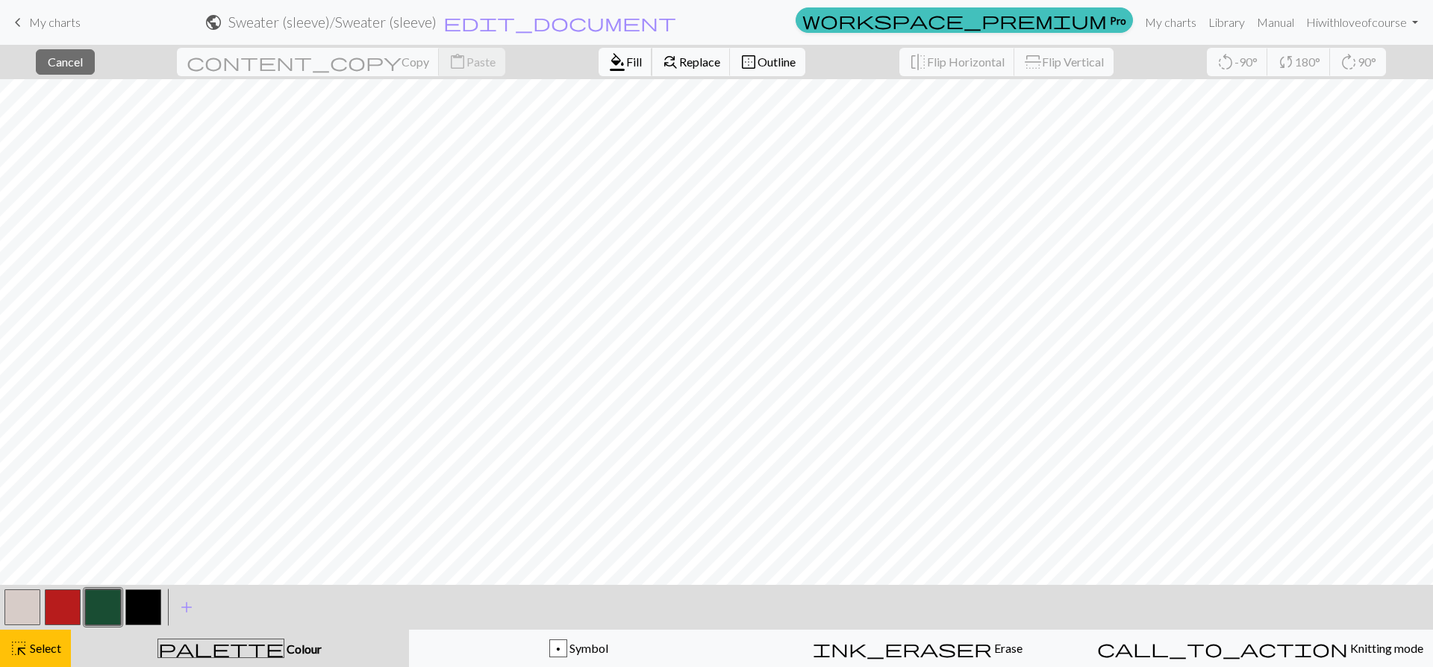
click at [608, 55] on span "format_color_fill" at bounding box center [617, 62] width 18 height 21
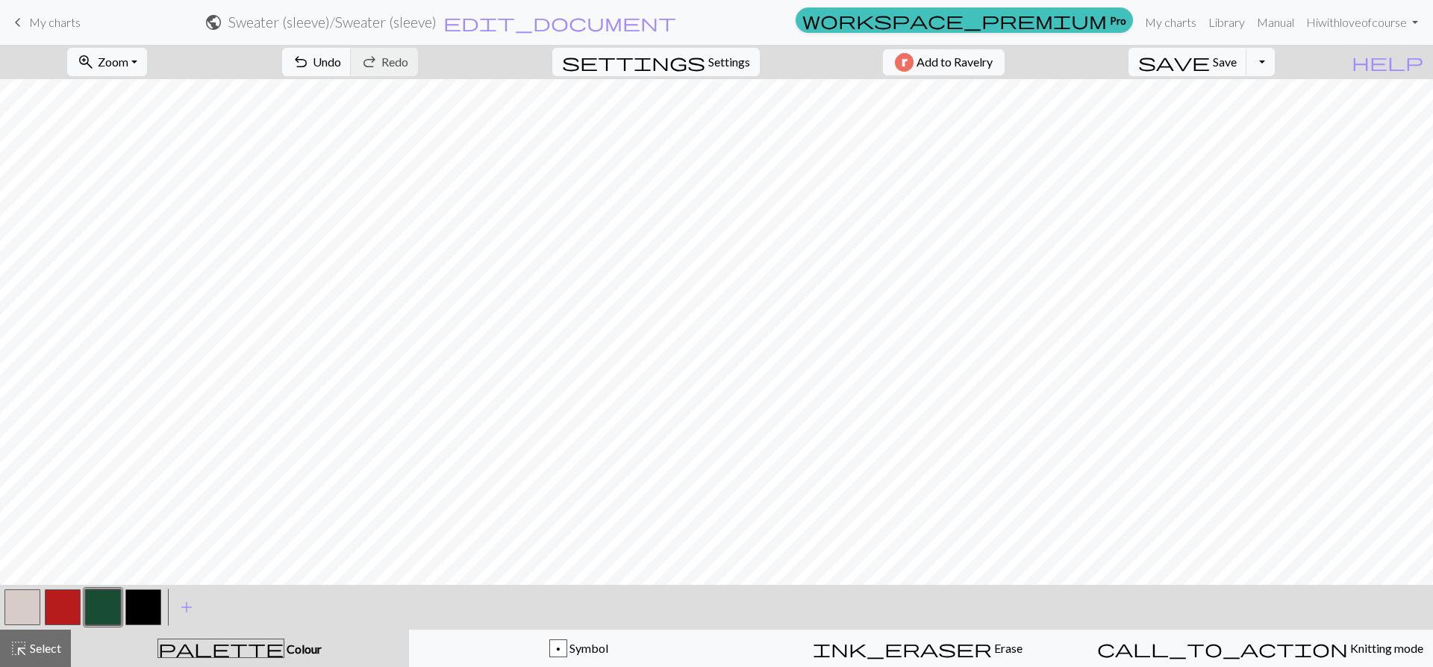
drag, startPoint x: 31, startPoint y: 623, endPoint x: 41, endPoint y: 582, distance: 41.6
click at [33, 614] on div "< > add Add a colour highlight_alt Select Select palette Colour Colour p Symbol…" at bounding box center [716, 626] width 1433 height 82
click at [16, 638] on span "highlight_alt" at bounding box center [19, 648] width 18 height 21
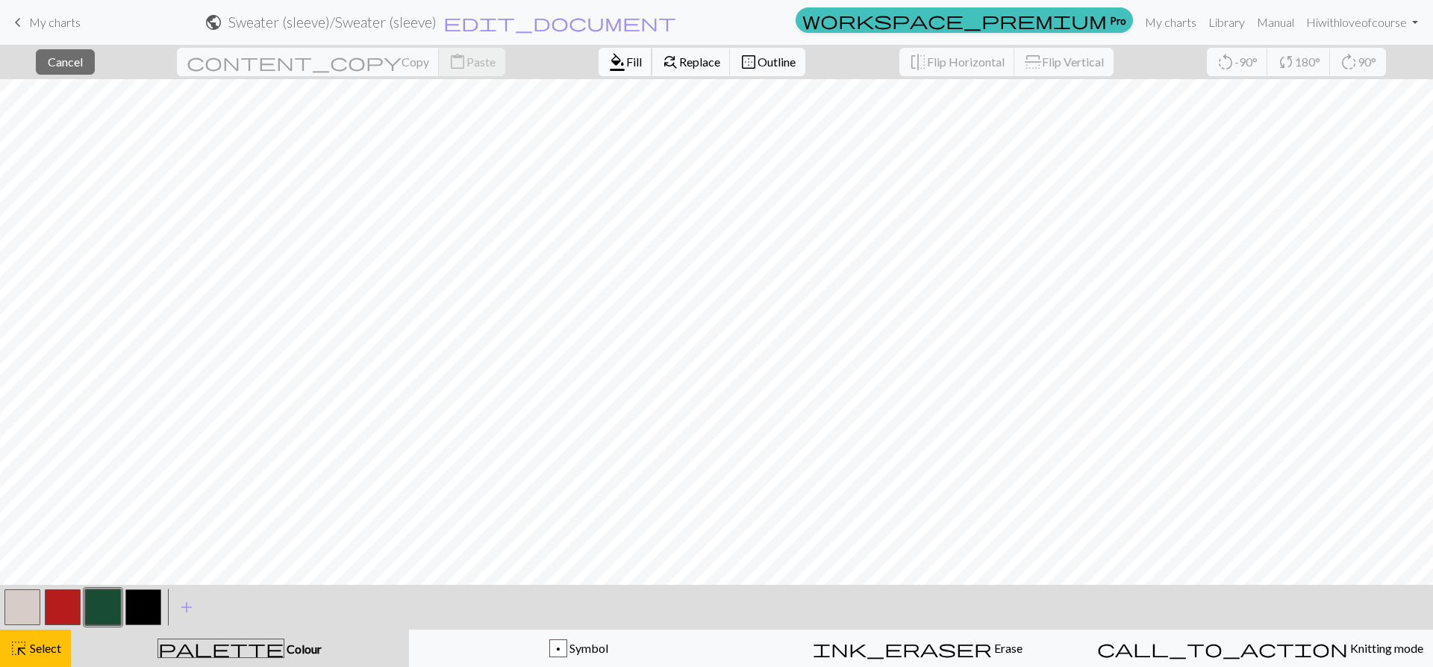
click at [626, 60] on span "Fill" at bounding box center [634, 62] width 16 height 14
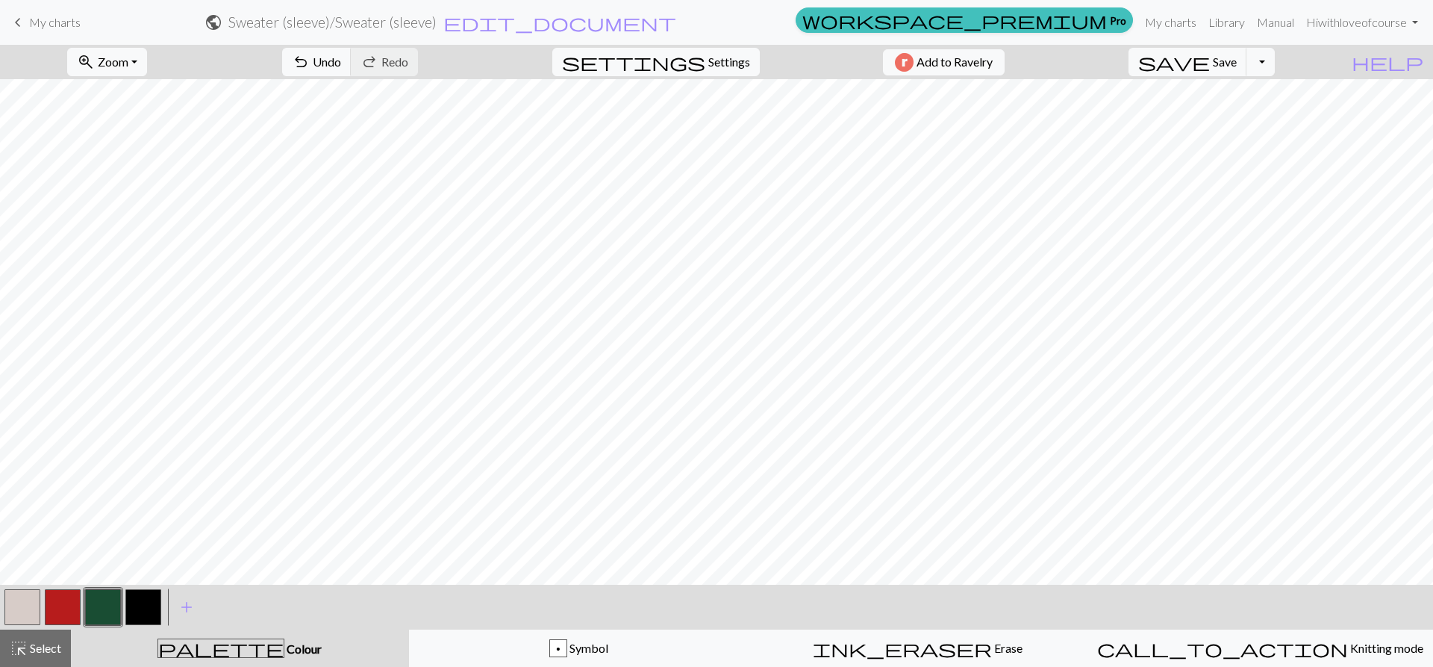
drag, startPoint x: 270, startPoint y: 593, endPoint x: 260, endPoint y: 594, distance: 10.6
click at [260, 594] on div "< > add Add a colour" at bounding box center [716, 607] width 1433 height 45
click at [22, 654] on span "highlight_alt" at bounding box center [19, 648] width 18 height 21
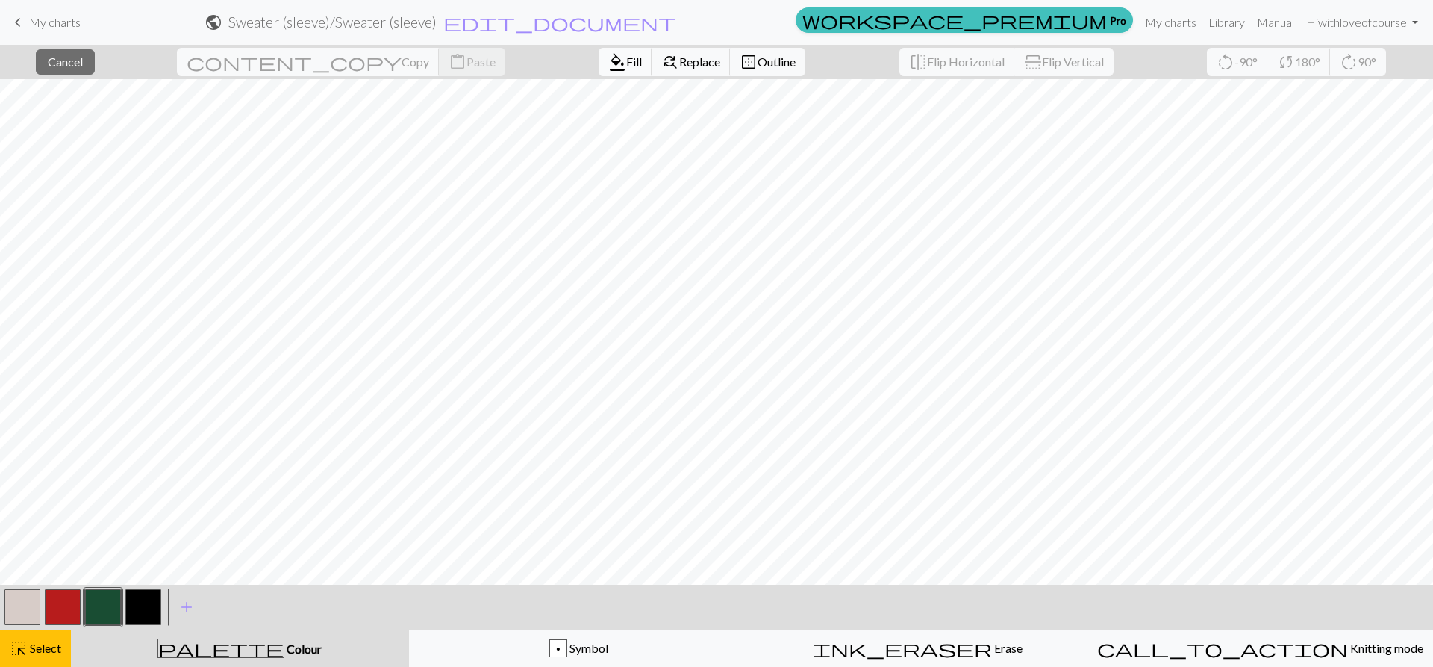
click at [626, 68] on span "Fill" at bounding box center [634, 62] width 16 height 14
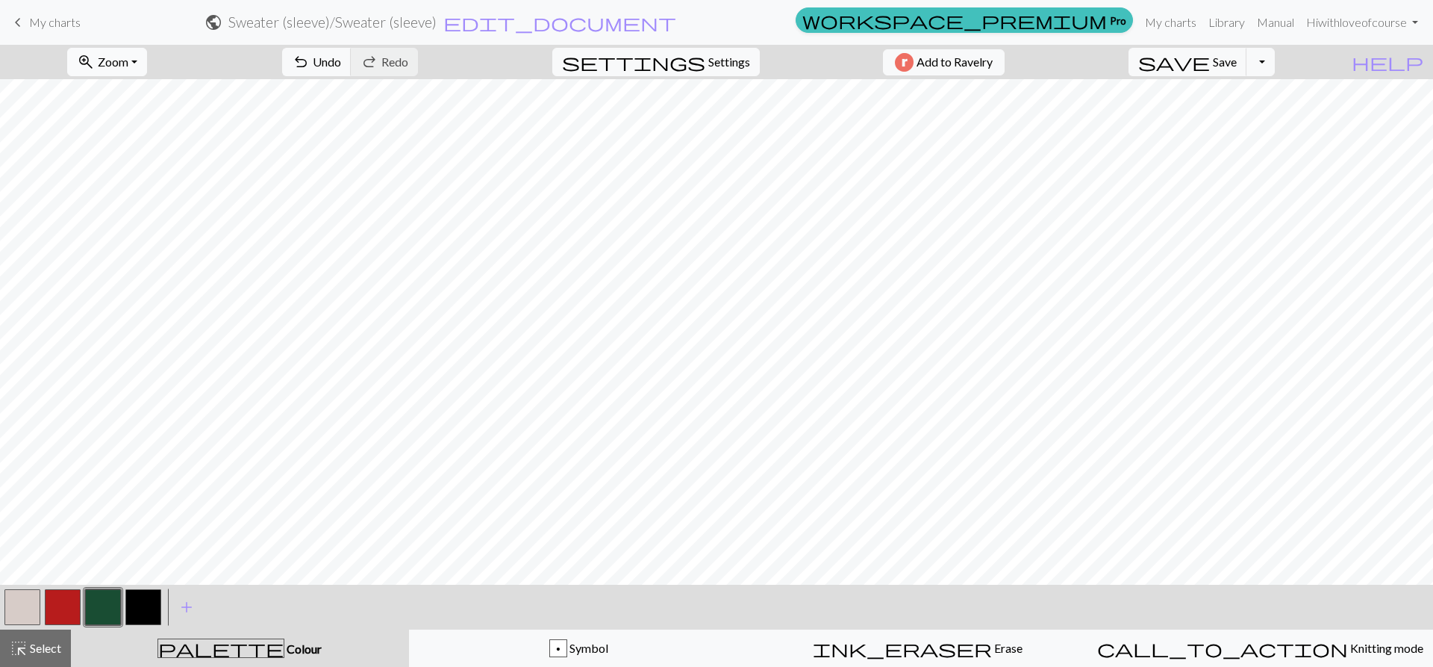
click at [128, 58] on span "Zoom" at bounding box center [113, 62] width 31 height 14
click at [131, 89] on button "Fit all" at bounding box center [127, 95] width 118 height 24
click at [97, 68] on button "zoom_in Zoom Zoom" at bounding box center [107, 62] width 80 height 28
click at [133, 90] on button "Fit all" at bounding box center [127, 95] width 118 height 24
click at [95, 62] on span "zoom_in" at bounding box center [86, 62] width 18 height 21
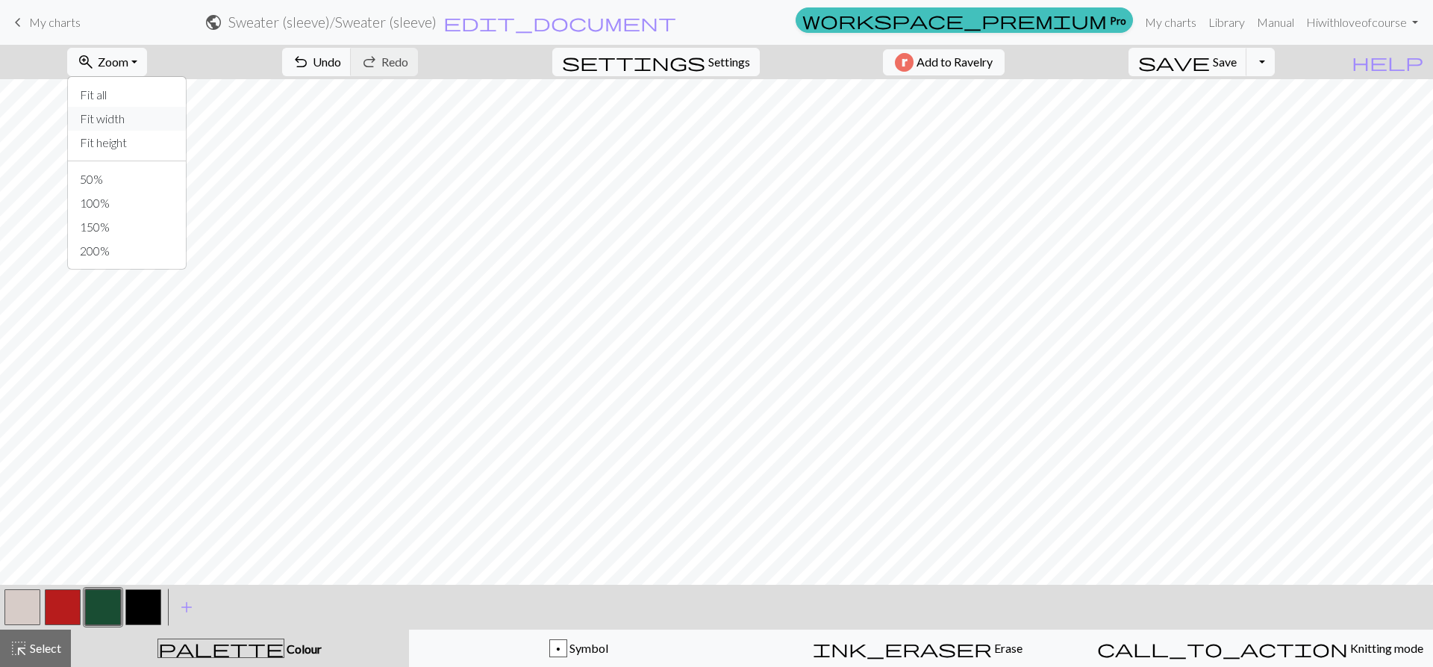
click at [131, 119] on button "Fit width" at bounding box center [127, 119] width 118 height 24
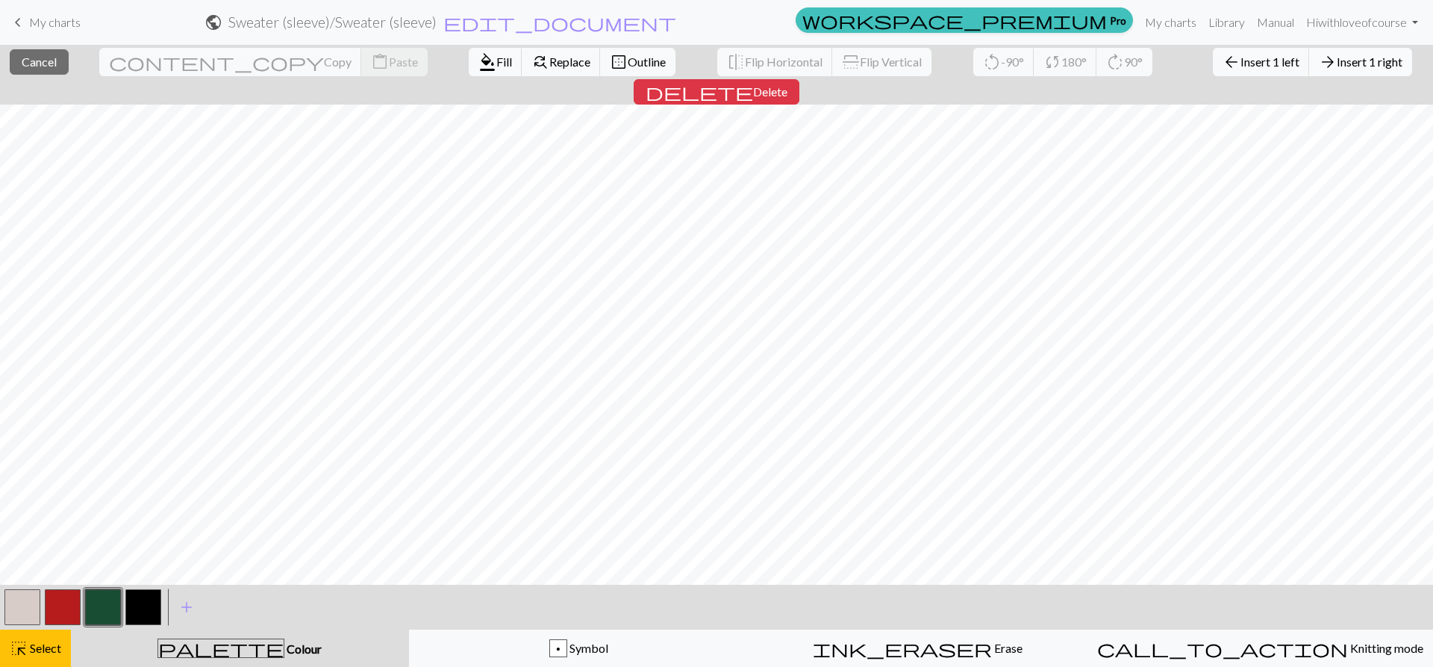
click at [1337, 63] on span "Insert 1 right" at bounding box center [1370, 62] width 66 height 14
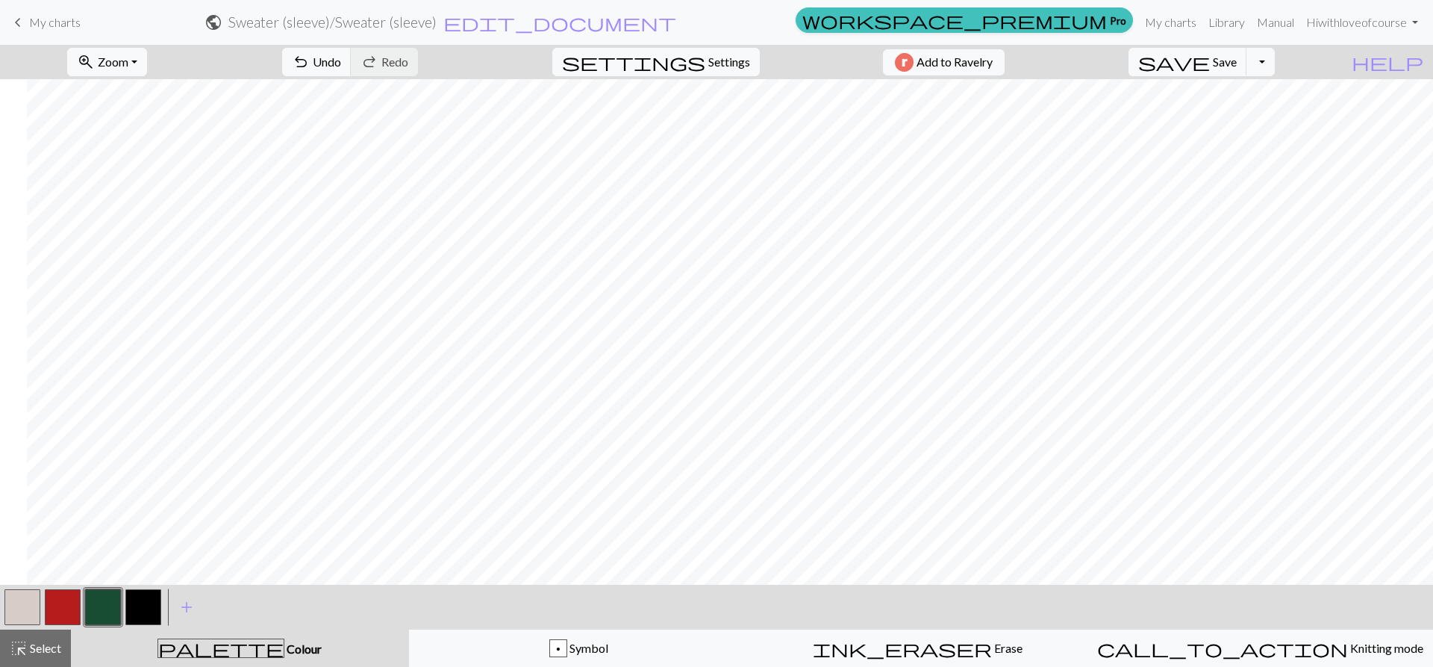
scroll to position [0, 27]
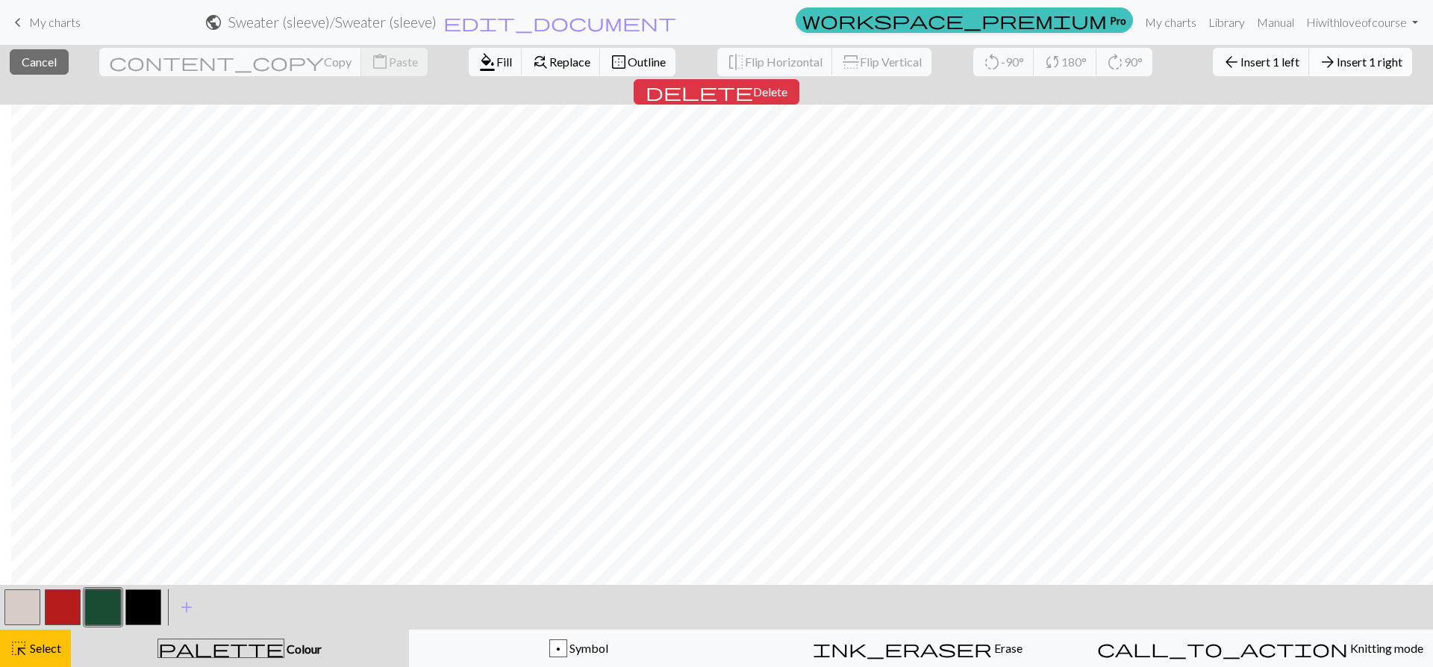
click at [1337, 66] on span "Insert 1 right" at bounding box center [1370, 62] width 66 height 14
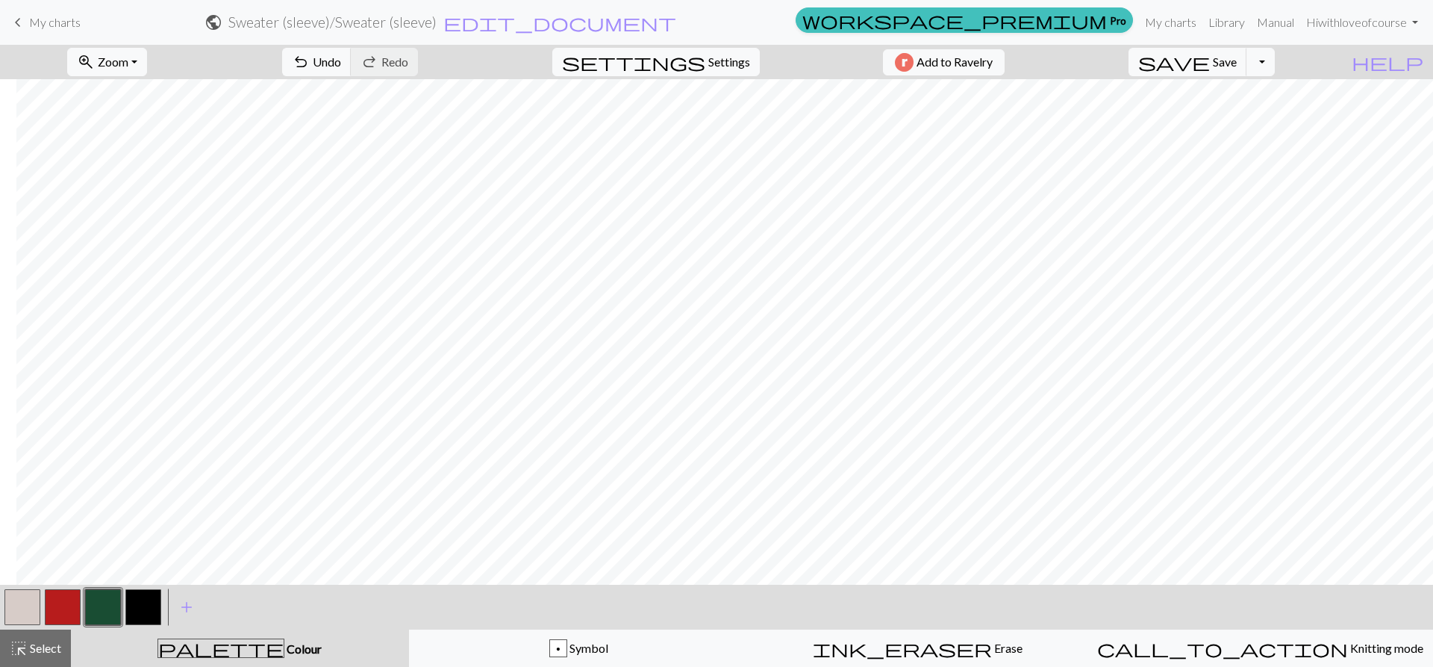
scroll to position [0, 43]
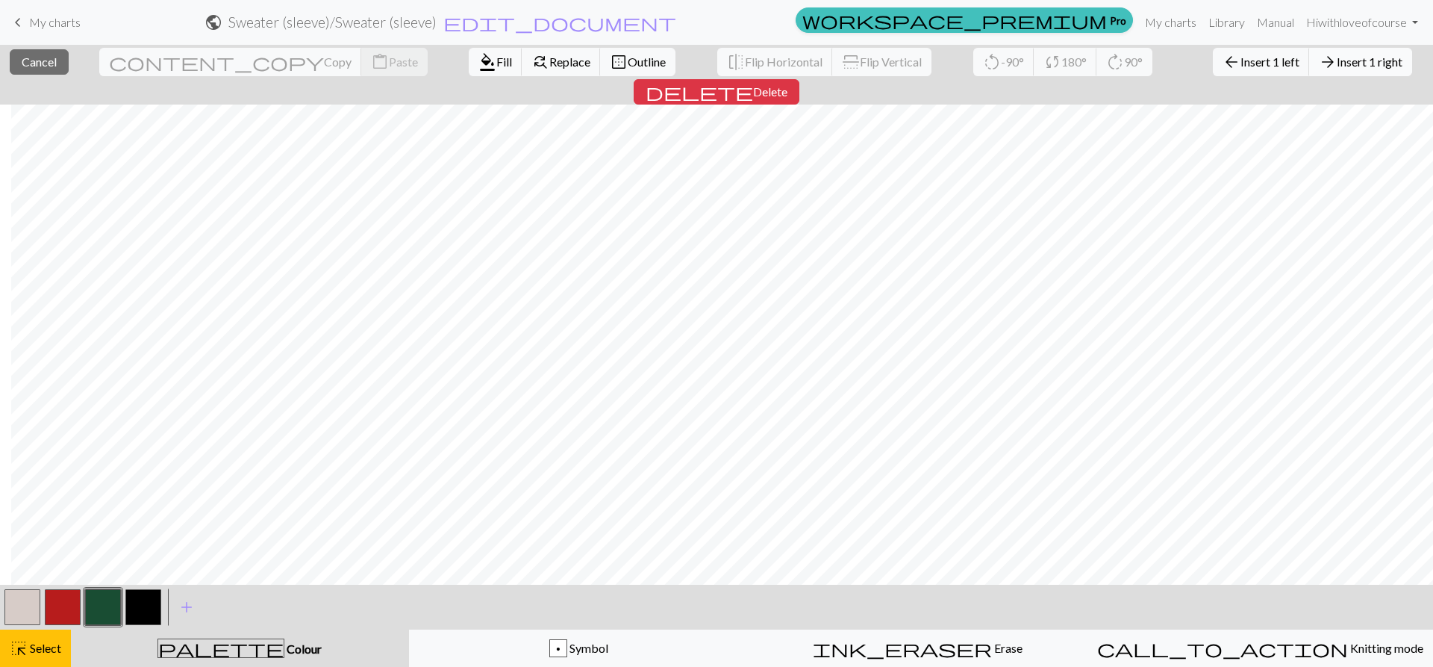
click at [1337, 60] on span "Insert 1 right" at bounding box center [1370, 62] width 66 height 14
click at [1337, 65] on span "Insert 1 right" at bounding box center [1370, 62] width 66 height 14
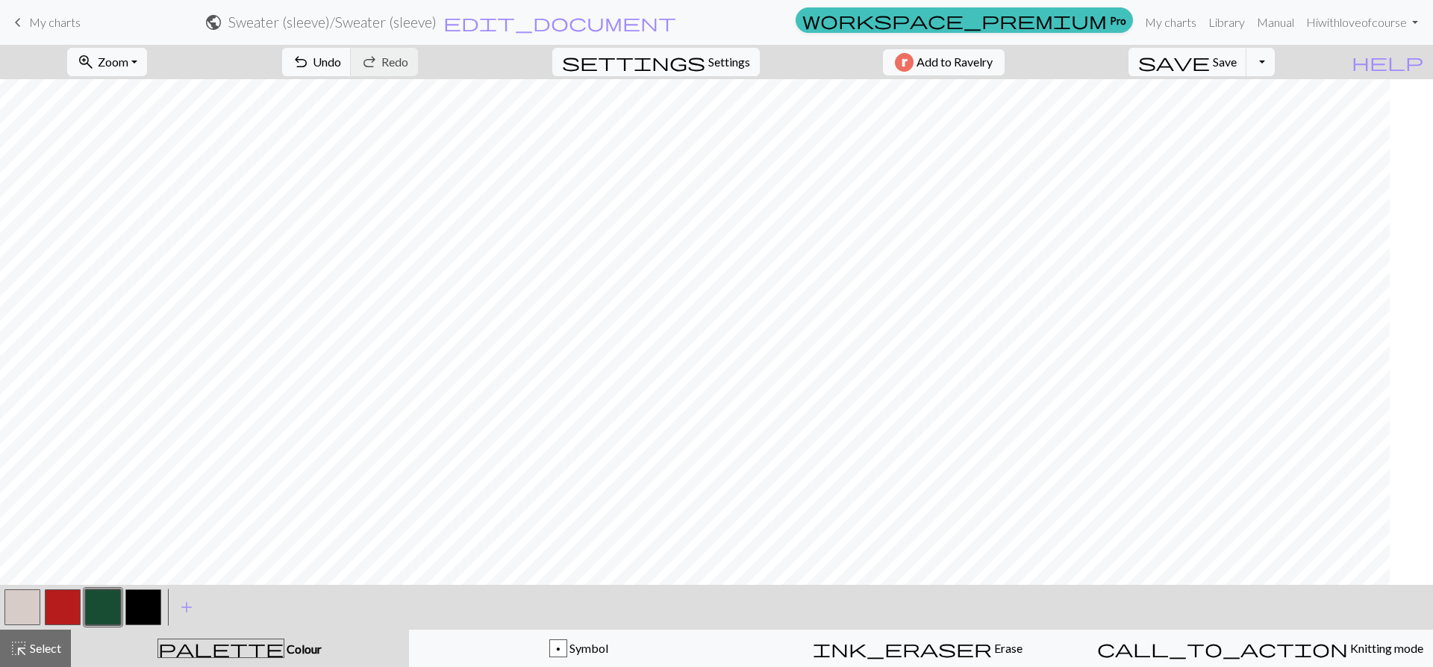
scroll to position [0, 0]
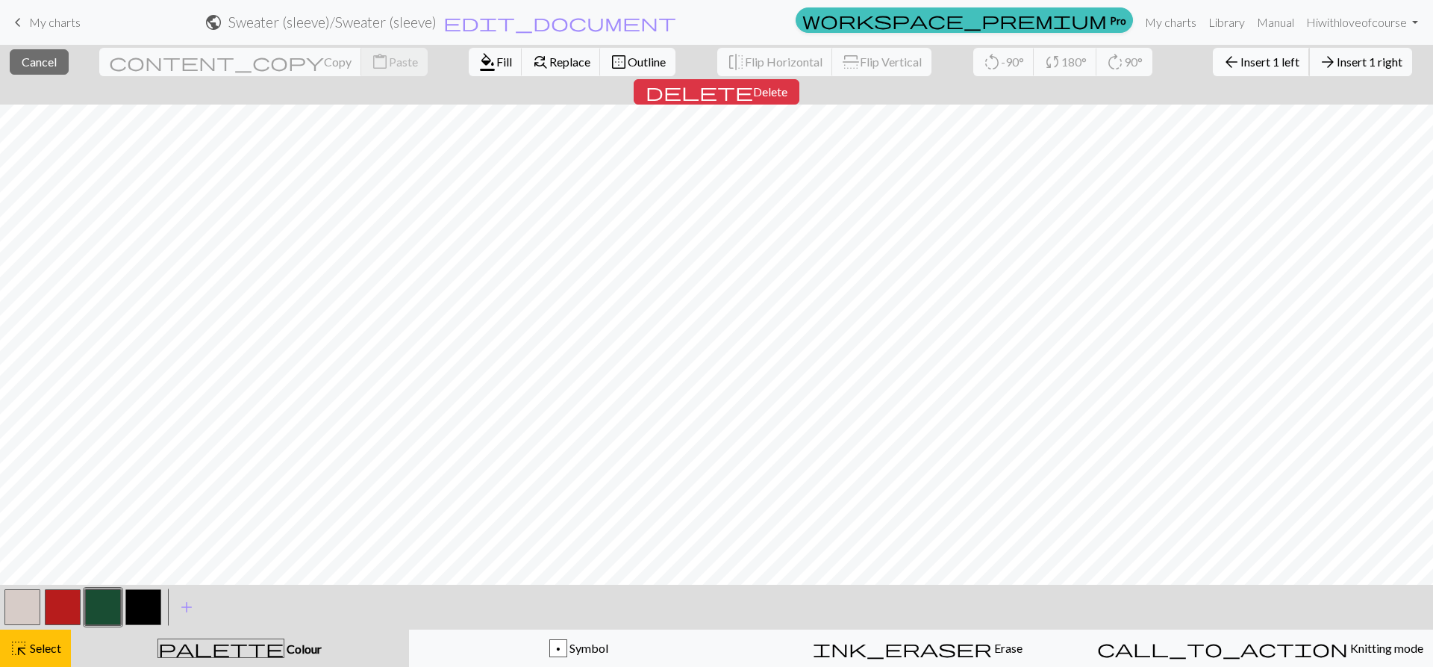
click at [1241, 66] on span "Insert 1 left" at bounding box center [1270, 62] width 59 height 14
click at [1241, 68] on span "Insert 1 left" at bounding box center [1270, 62] width 59 height 14
click at [1213, 72] on button "arrow_back Insert 1 left" at bounding box center [1261, 62] width 97 height 28
click at [1241, 61] on span "Insert 1 left" at bounding box center [1270, 62] width 59 height 14
click at [1223, 61] on span "arrow_back" at bounding box center [1232, 62] width 18 height 21
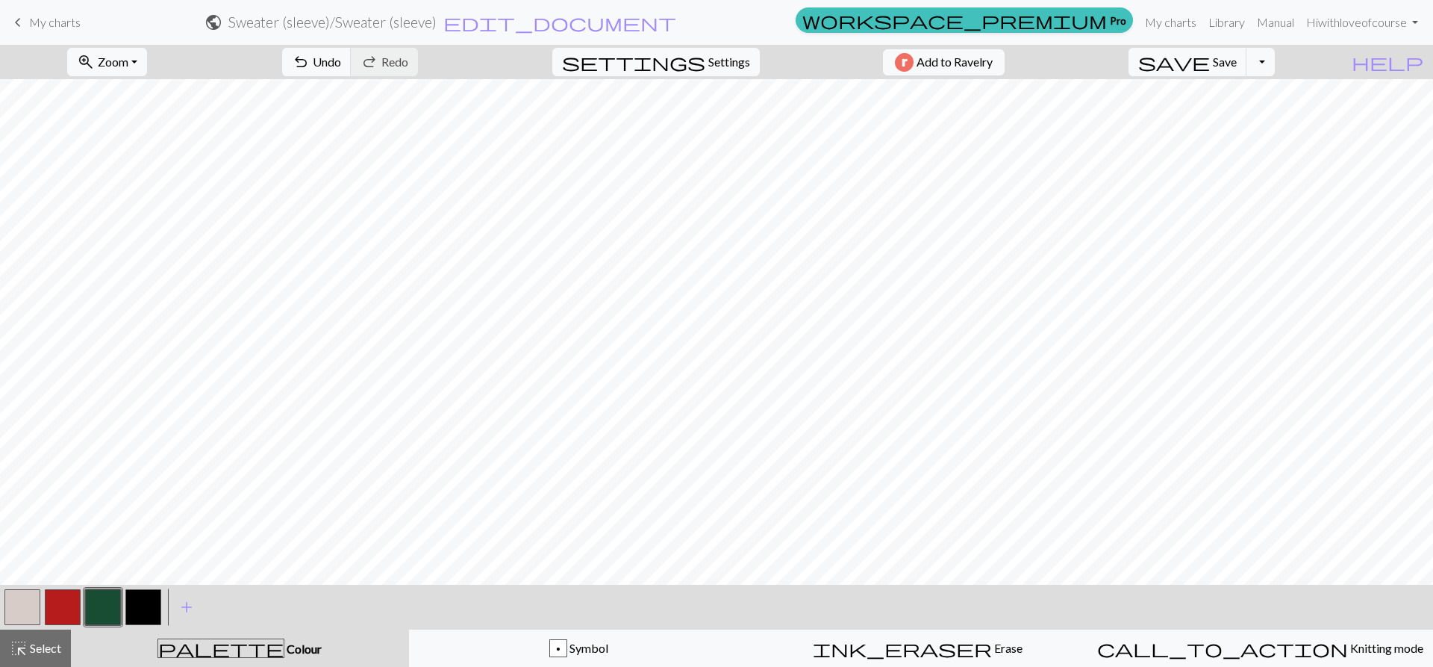
drag, startPoint x: 142, startPoint y: 620, endPoint x: 135, endPoint y: 607, distance: 15.0
click at [142, 620] on button "button" at bounding box center [143, 607] width 36 height 36
drag, startPoint x: 103, startPoint y: 611, endPoint x: 105, endPoint y: 588, distance: 23.9
click at [104, 611] on button "button" at bounding box center [103, 607] width 36 height 36
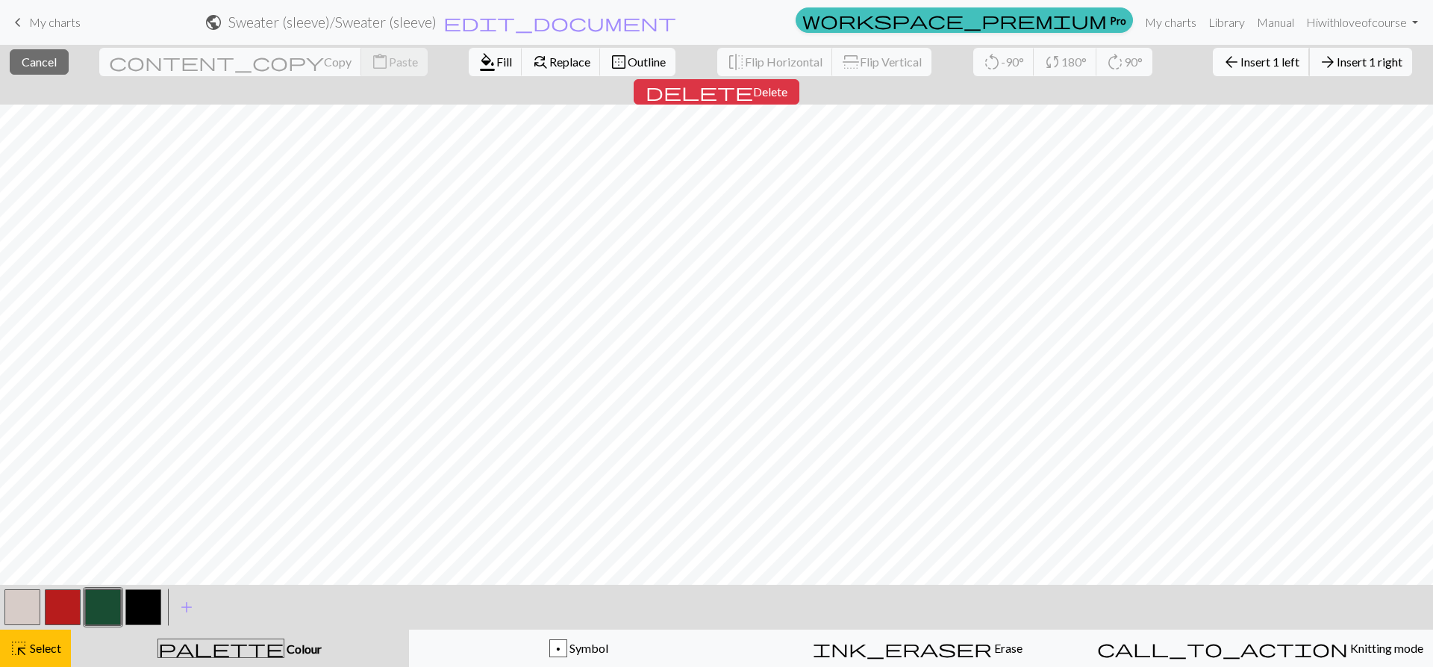
click at [1241, 55] on span "Insert 1 left" at bounding box center [1270, 62] width 59 height 14
click at [1241, 58] on span "Insert 1 left" at bounding box center [1270, 62] width 59 height 14
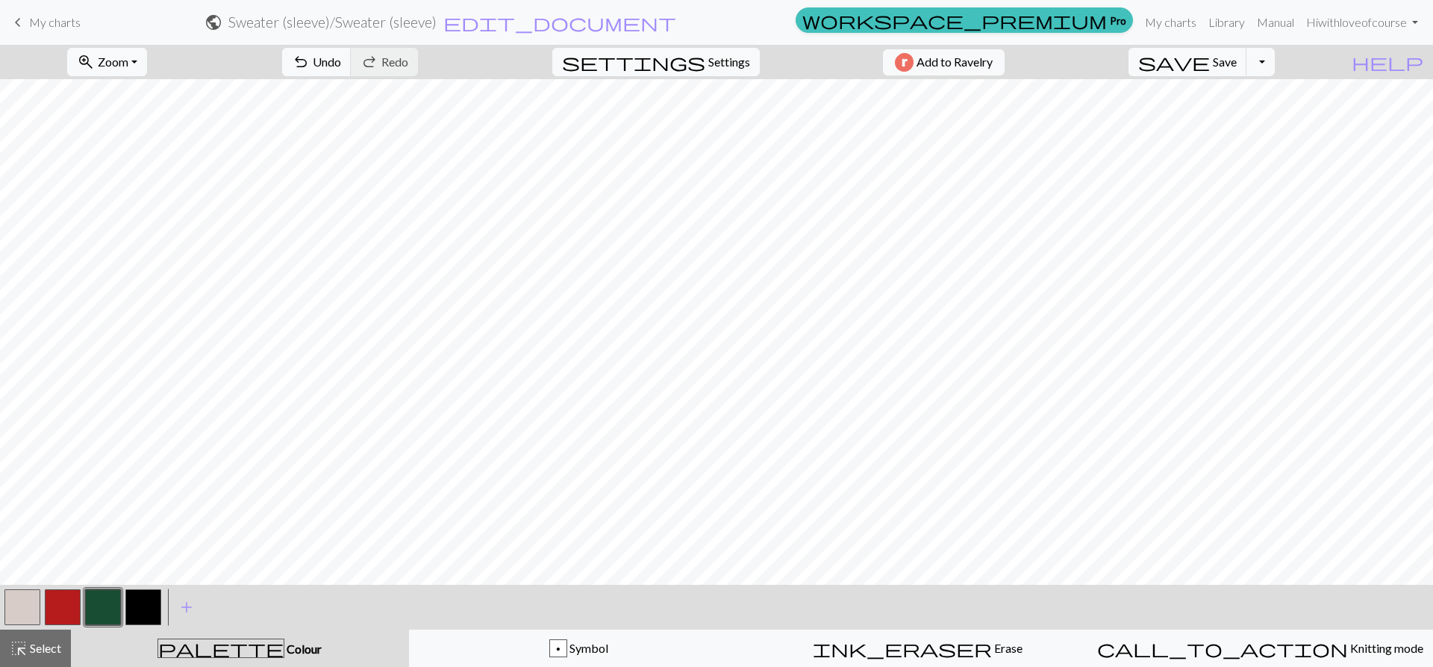
click at [140, 602] on button "button" at bounding box center [143, 607] width 36 height 36
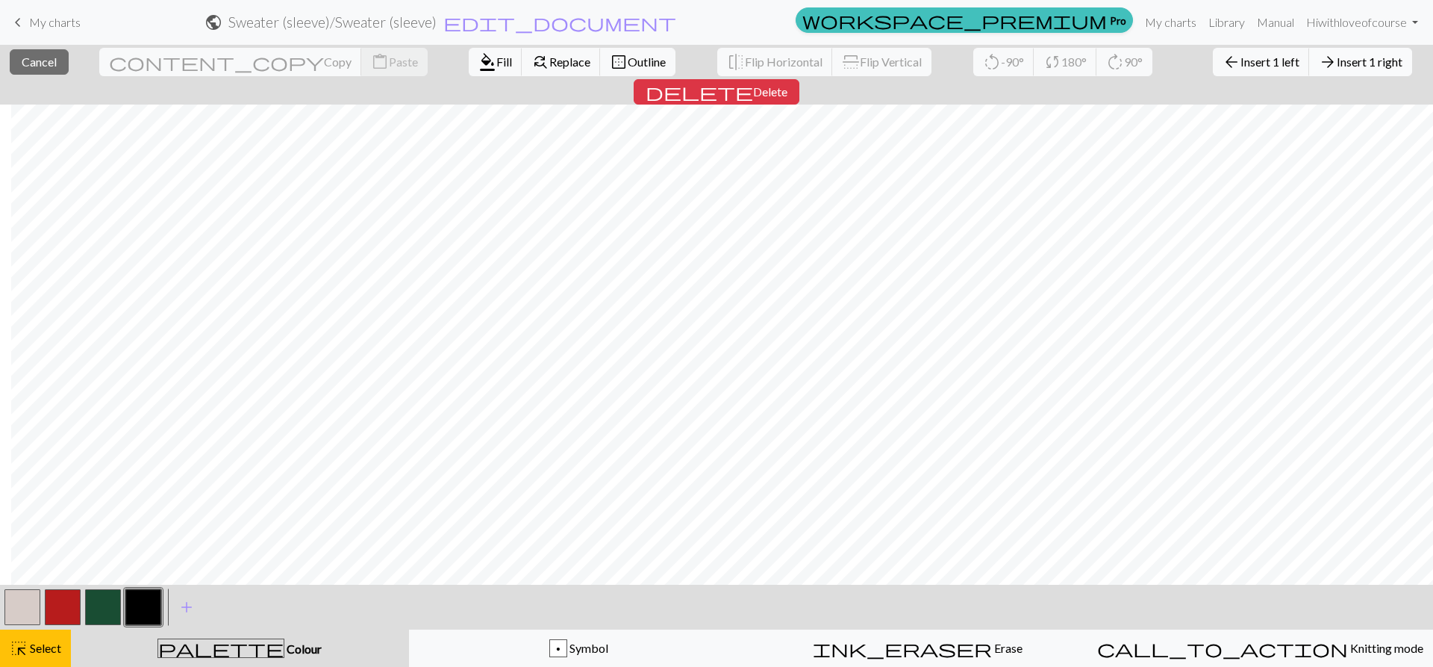
click at [1310, 70] on button "arrow_forward Insert 1 right" at bounding box center [1361, 62] width 103 height 28
click at [1319, 58] on span "arrow_forward" at bounding box center [1328, 62] width 18 height 21
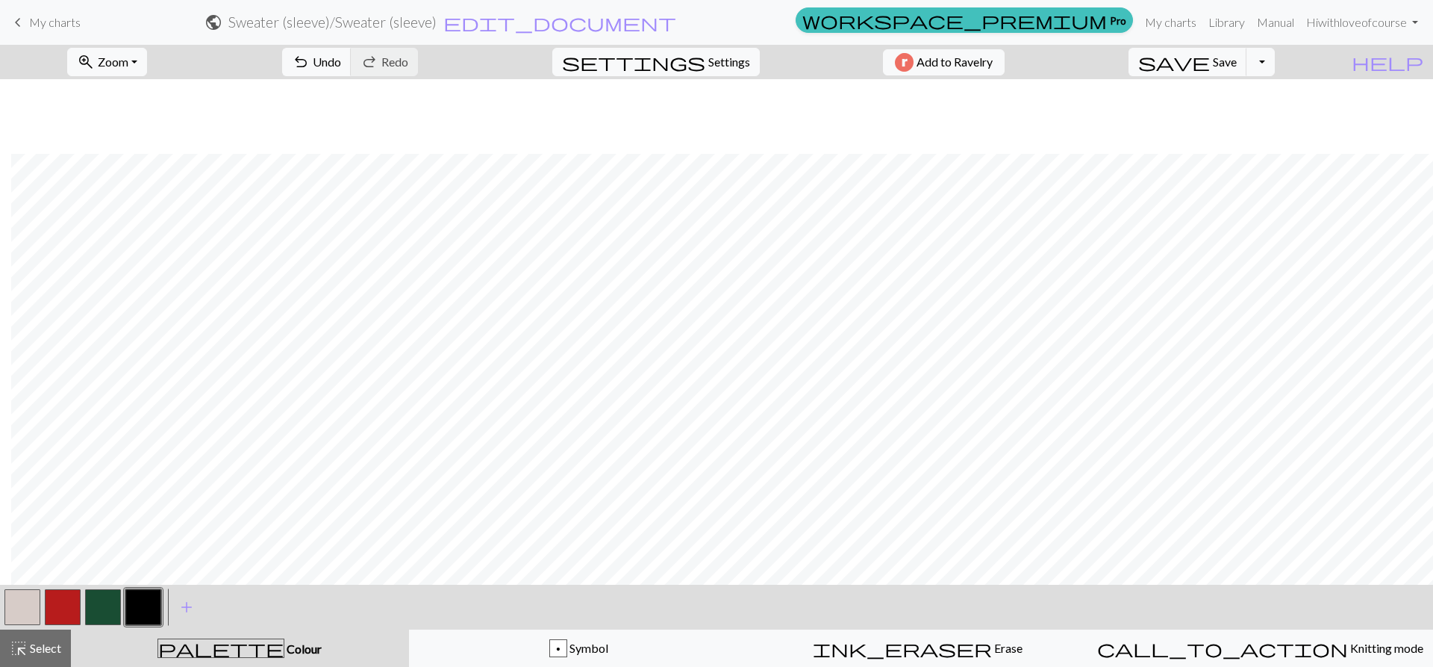
scroll to position [373, 219]
drag, startPoint x: 28, startPoint y: 649, endPoint x: 298, endPoint y: 584, distance: 277.2
click at [28, 649] on span "Select" at bounding box center [45, 648] width 34 height 14
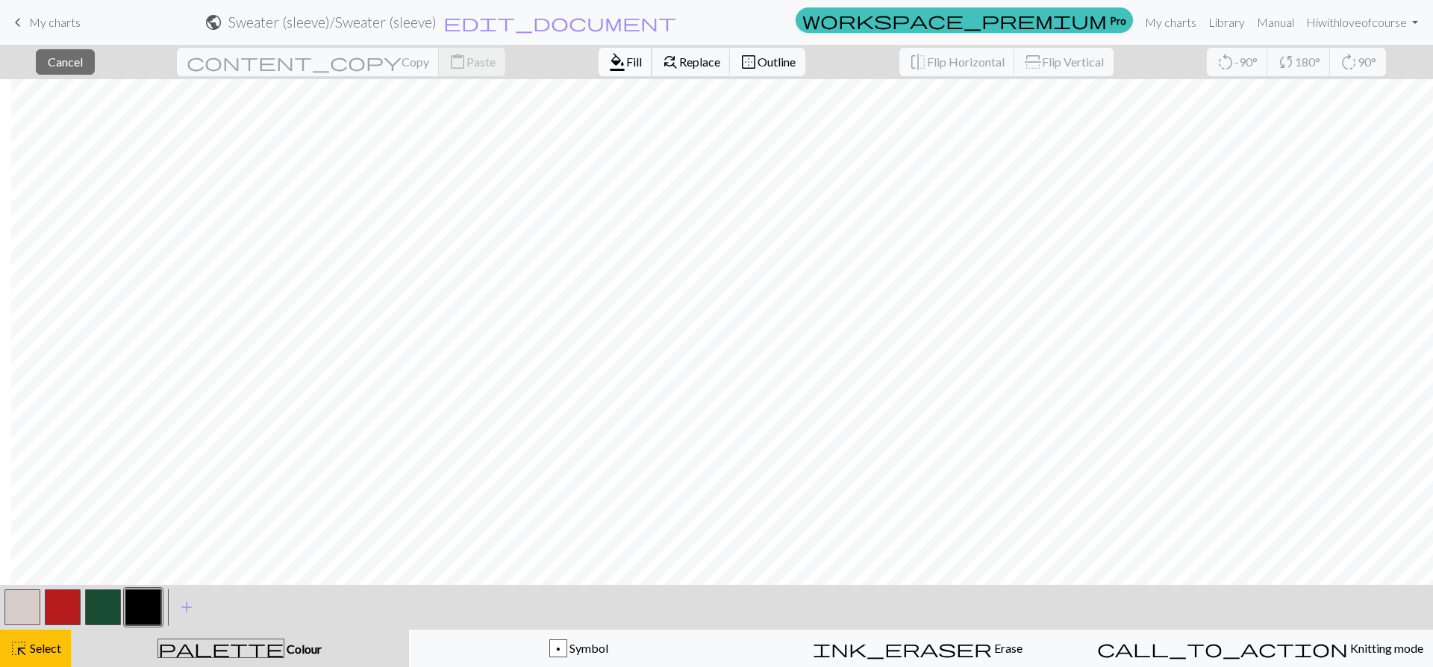
click at [626, 55] on span "Fill" at bounding box center [634, 62] width 16 height 14
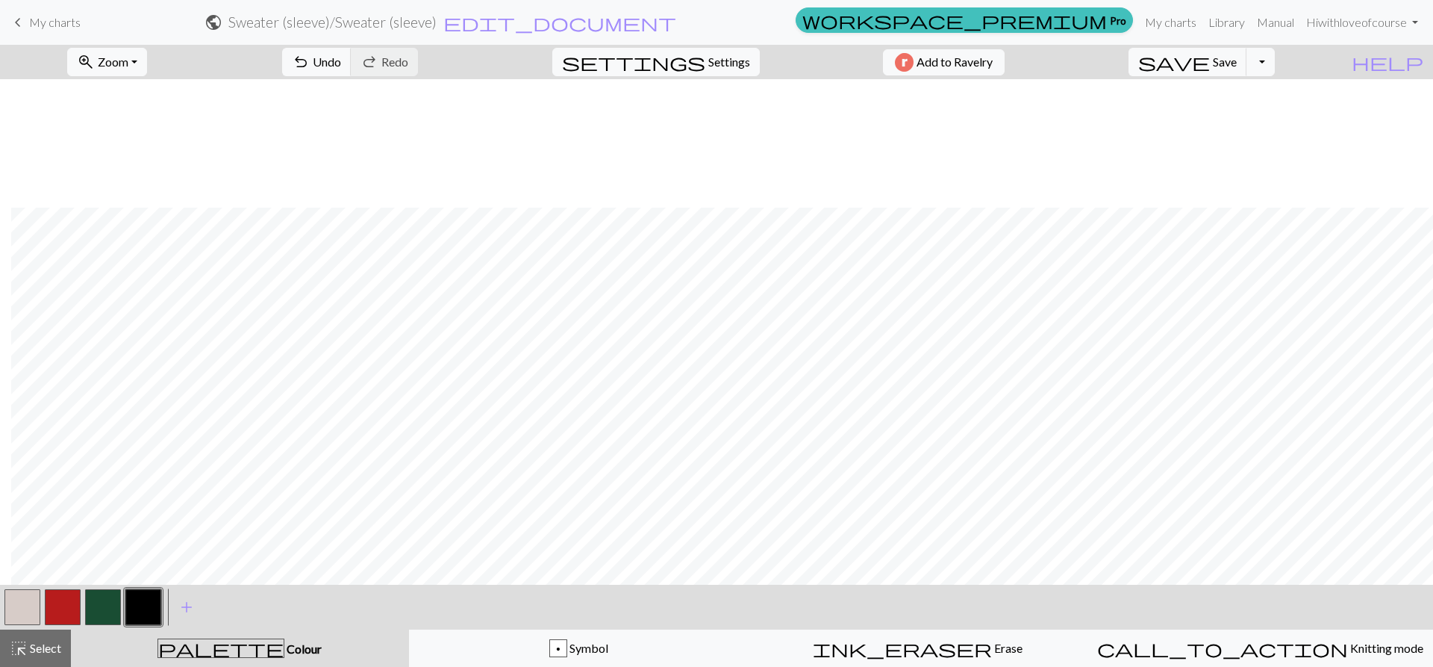
scroll to position [602, 219]
click at [8, 602] on button "button" at bounding box center [22, 607] width 36 height 36
drag, startPoint x: 25, startPoint y: 646, endPoint x: 46, endPoint y: 636, distance: 23.0
click at [25, 645] on span "highlight_alt" at bounding box center [19, 648] width 18 height 21
click at [143, 611] on button "button" at bounding box center [143, 607] width 36 height 36
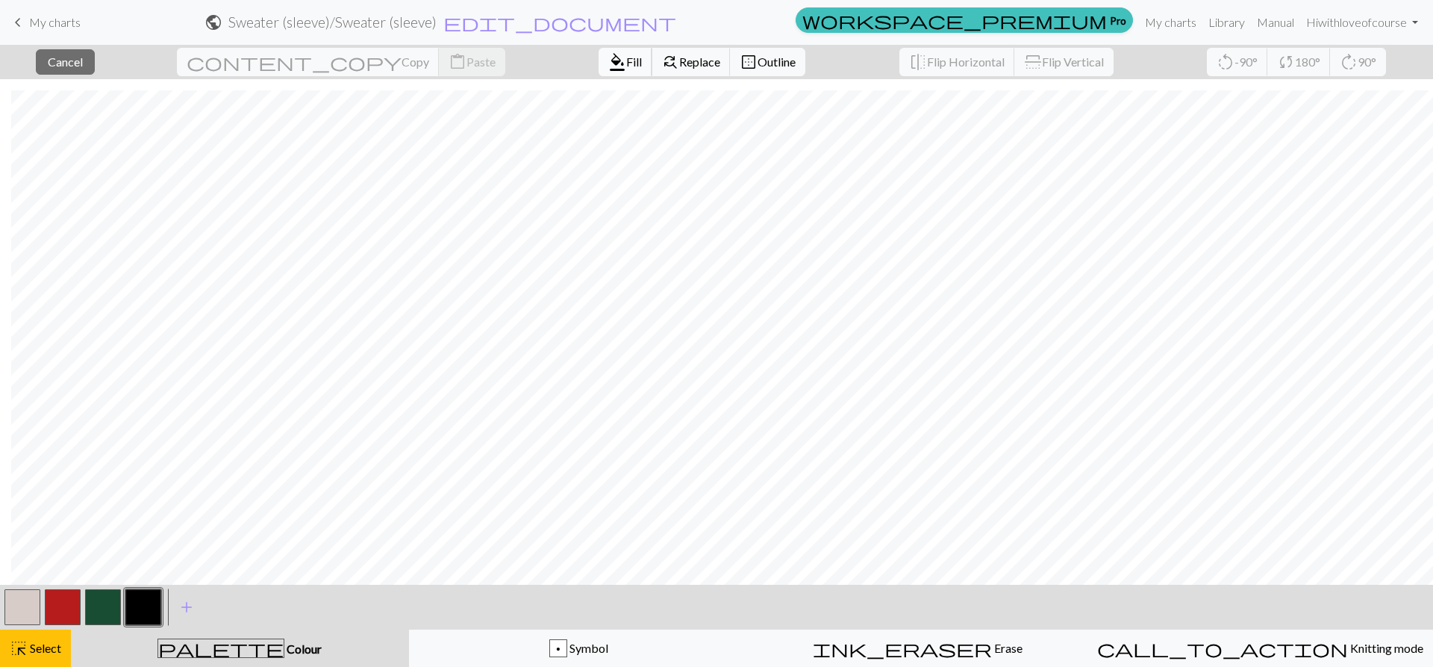
click at [599, 70] on button "format_color_fill Fill" at bounding box center [626, 62] width 54 height 28
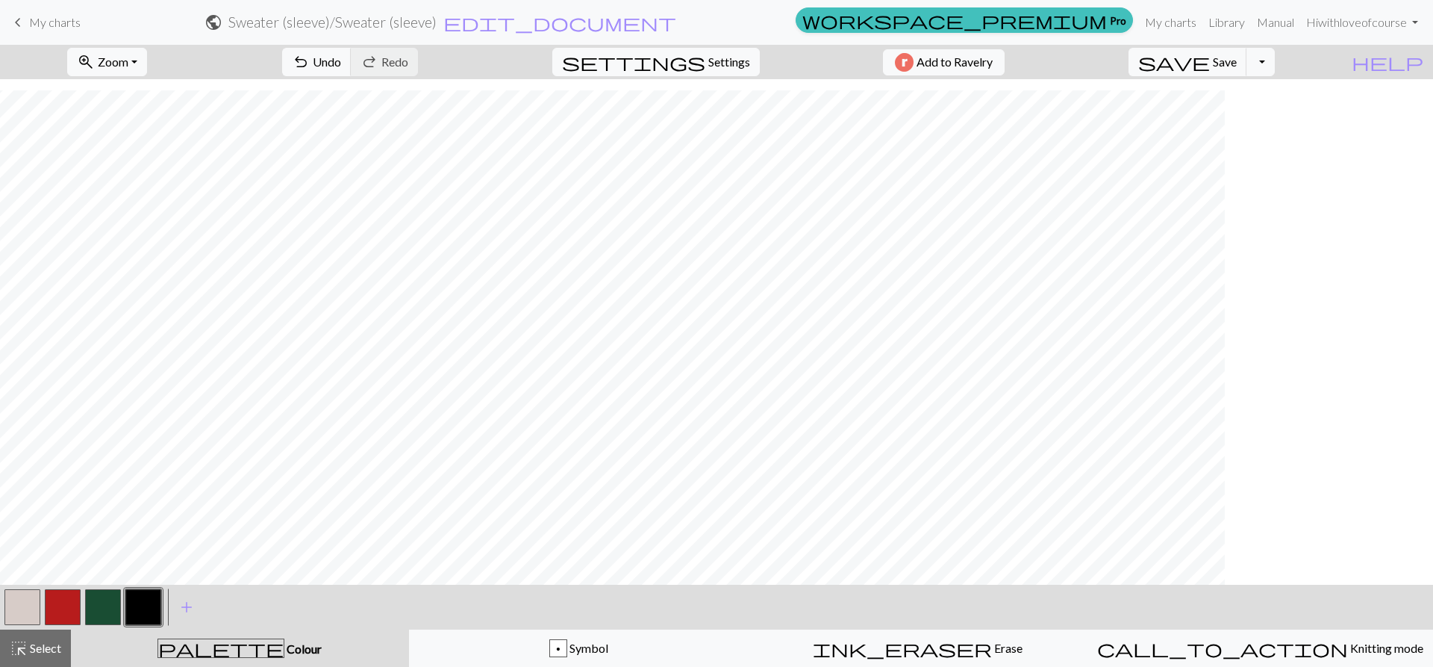
scroll to position [602, 0]
drag, startPoint x: 0, startPoint y: 639, endPoint x: 22, endPoint y: 639, distance: 22.4
click at [1, 639] on button "highlight_alt Select Select" at bounding box center [35, 647] width 71 height 37
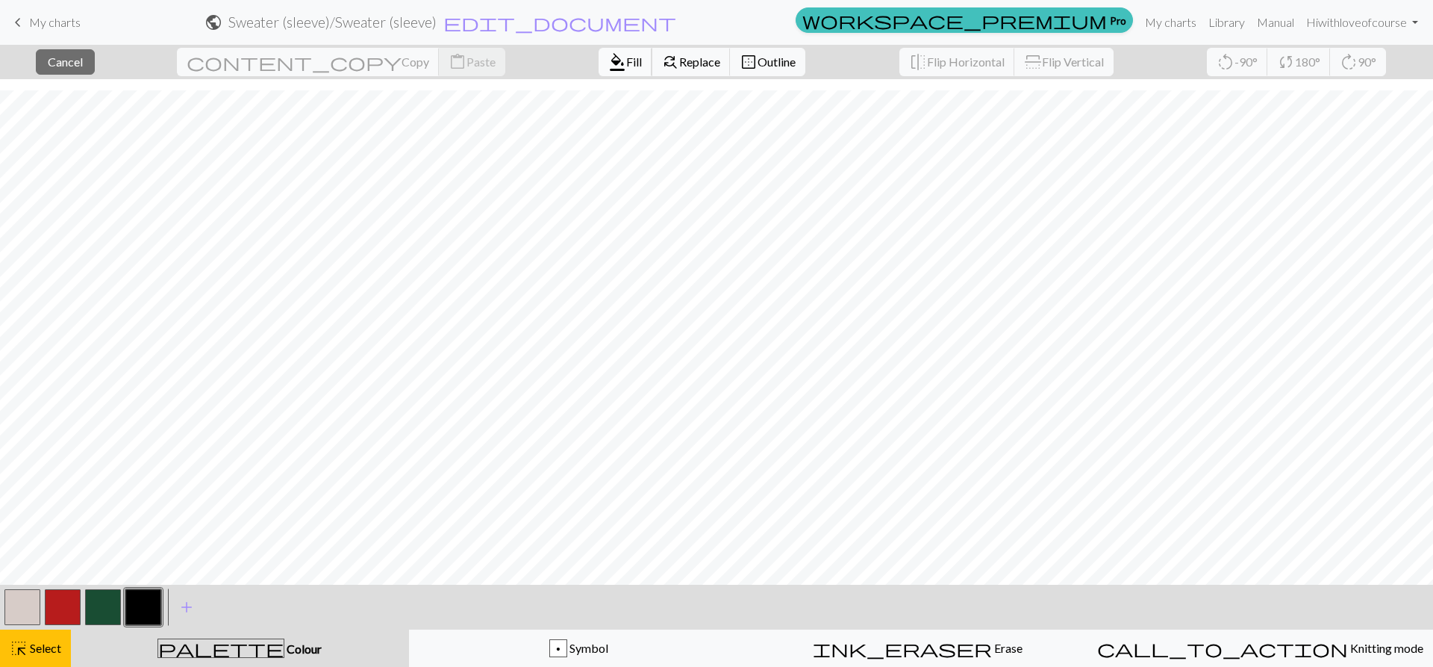
click at [626, 56] on span "Fill" at bounding box center [634, 62] width 16 height 14
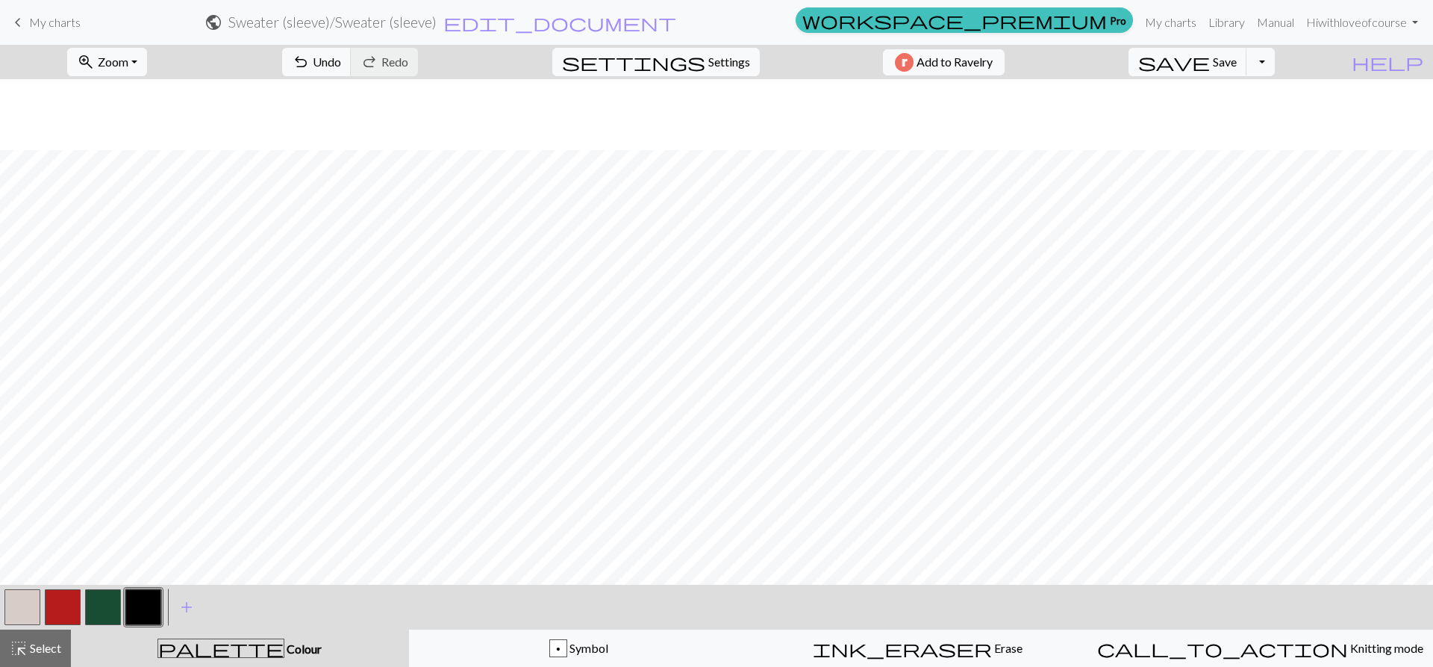
scroll to position [379, 0]
drag, startPoint x: 22, startPoint y: 645, endPoint x: 31, endPoint y: 584, distance: 61.9
click at [22, 642] on span "highlight_alt" at bounding box center [19, 648] width 18 height 21
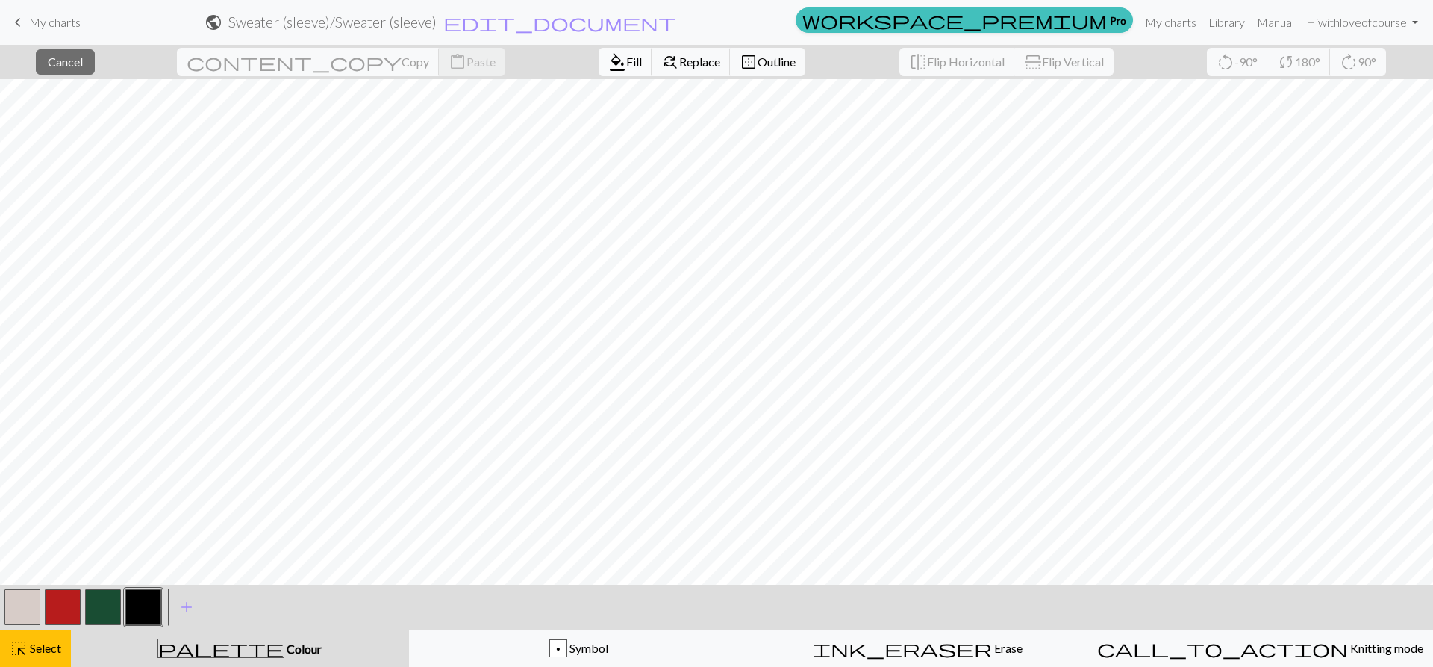
click at [626, 55] on span "Fill" at bounding box center [634, 62] width 16 height 14
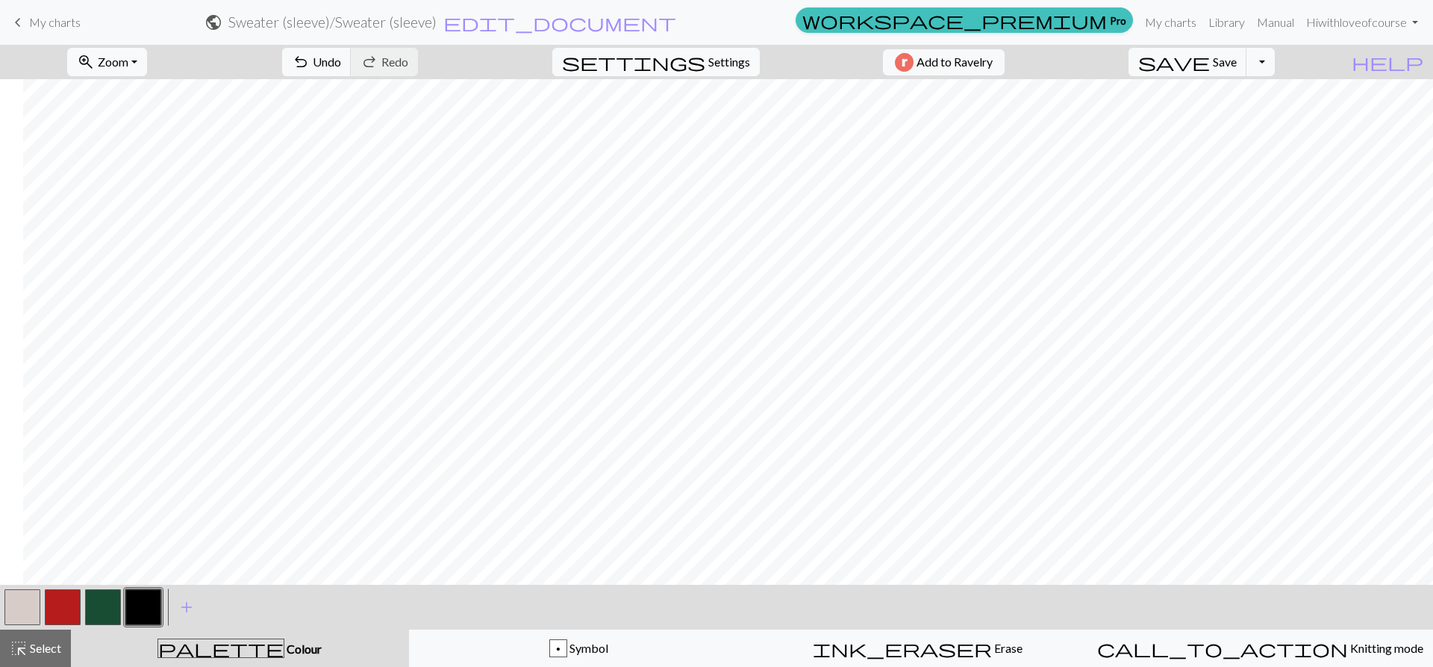
scroll to position [0, 219]
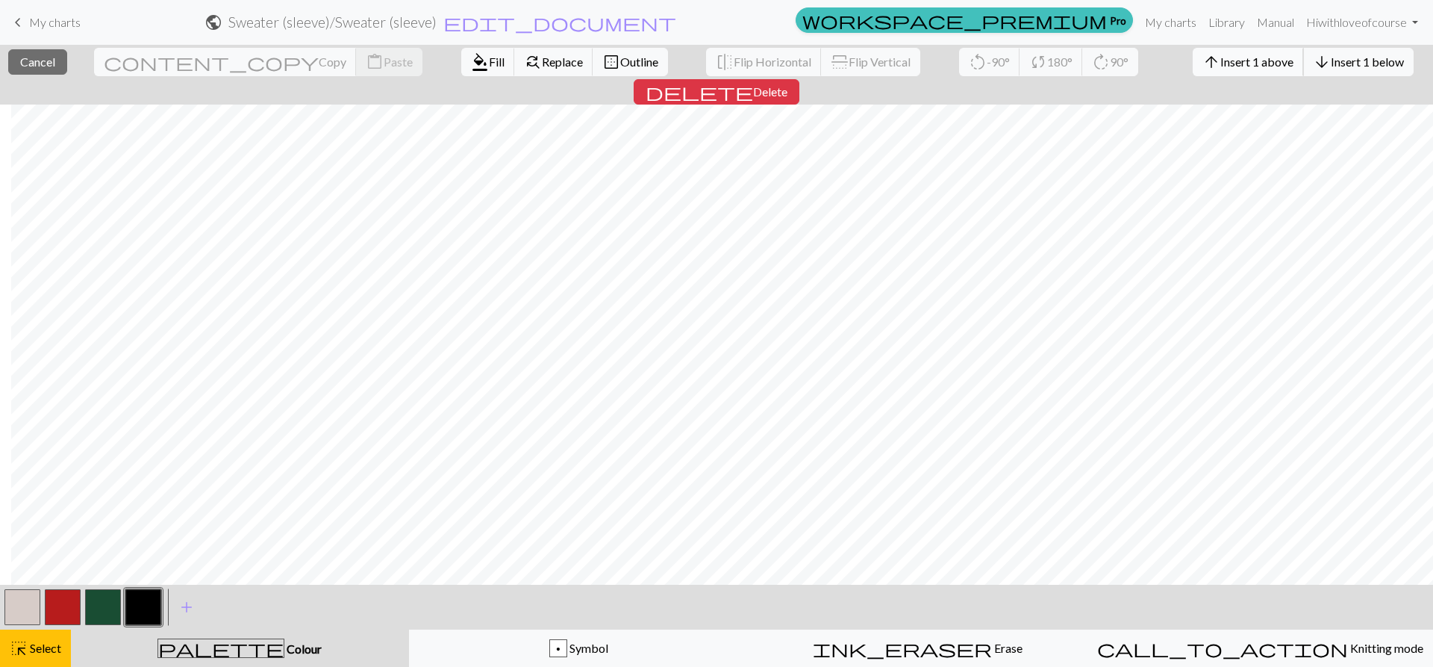
click at [1193, 52] on button "arrow_upward Insert 1 above" at bounding box center [1248, 62] width 111 height 28
click at [1221, 57] on span "Insert 1 above" at bounding box center [1257, 62] width 73 height 14
click at [1193, 49] on button "arrow_upward Insert 1 above" at bounding box center [1248, 62] width 111 height 28
click at [1221, 56] on span "Insert 1 above" at bounding box center [1257, 62] width 73 height 14
click at [1193, 54] on button "arrow_upward Insert 1 above" at bounding box center [1248, 62] width 111 height 28
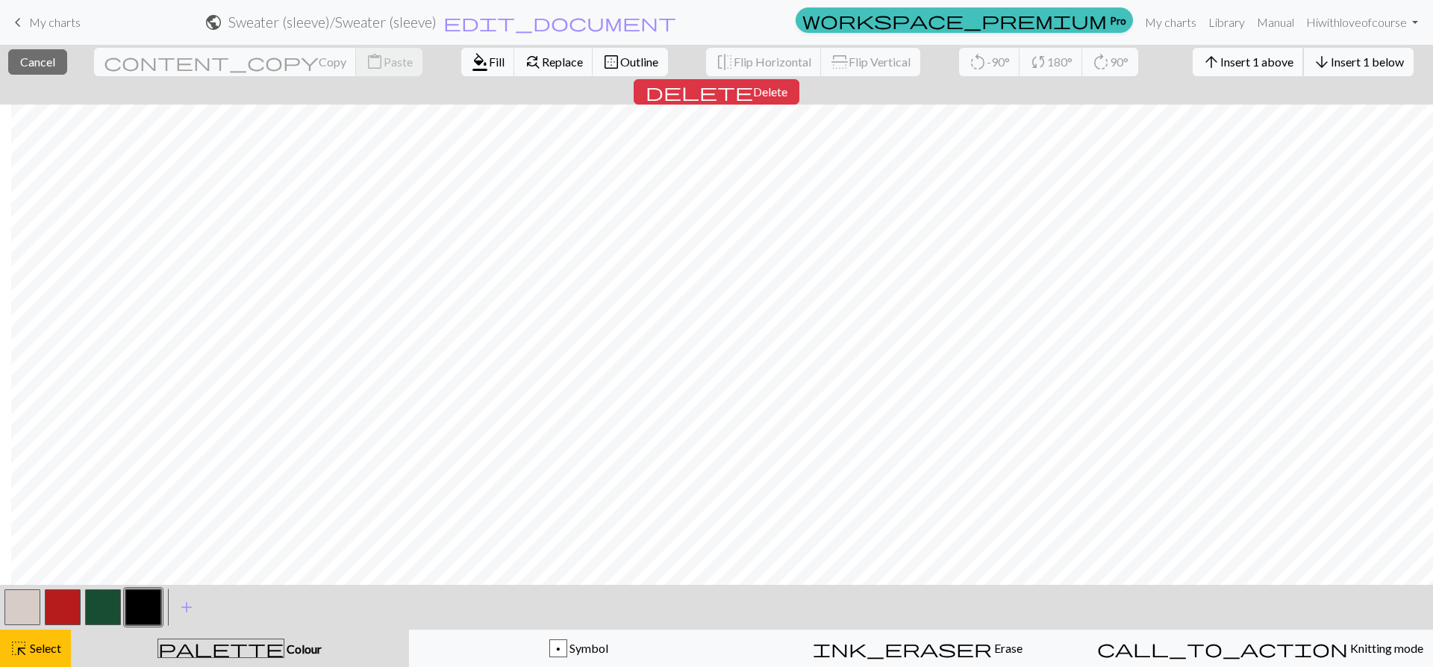
click at [1221, 61] on span "Insert 1 above" at bounding box center [1257, 62] width 73 height 14
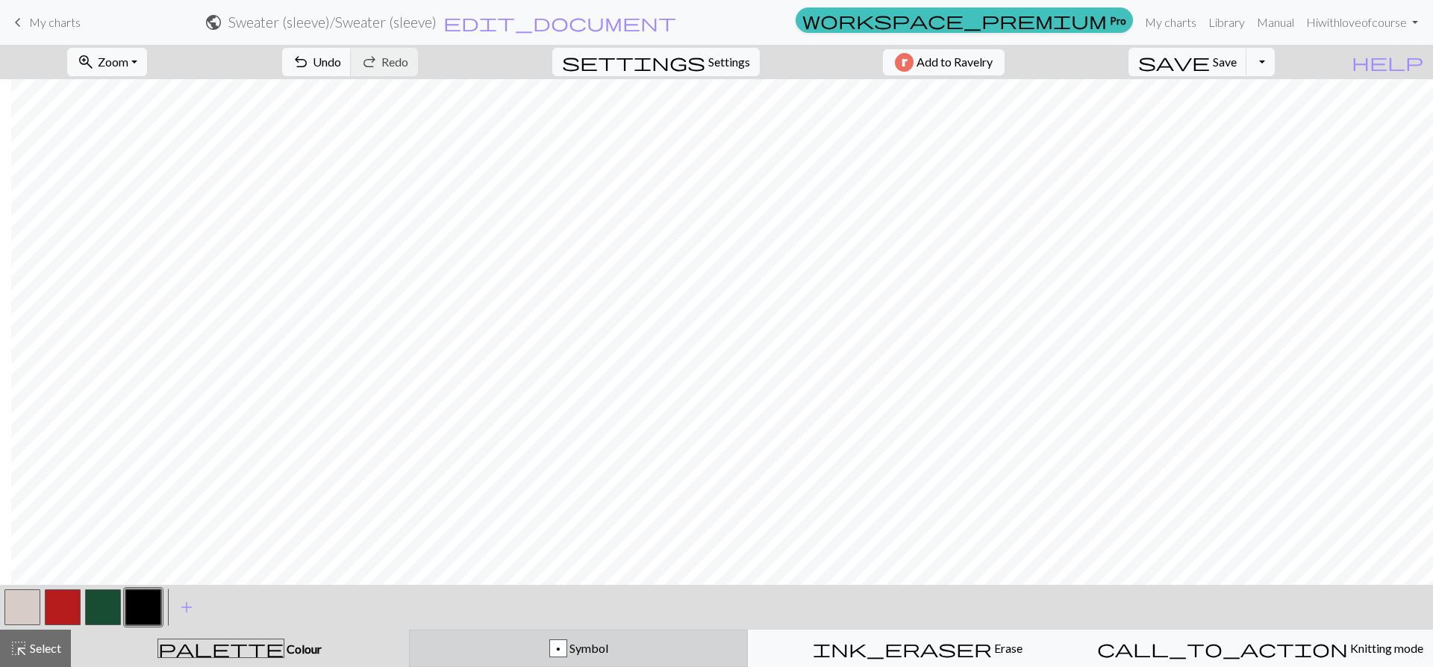
click at [533, 649] on div "p Symbol" at bounding box center [579, 648] width 320 height 18
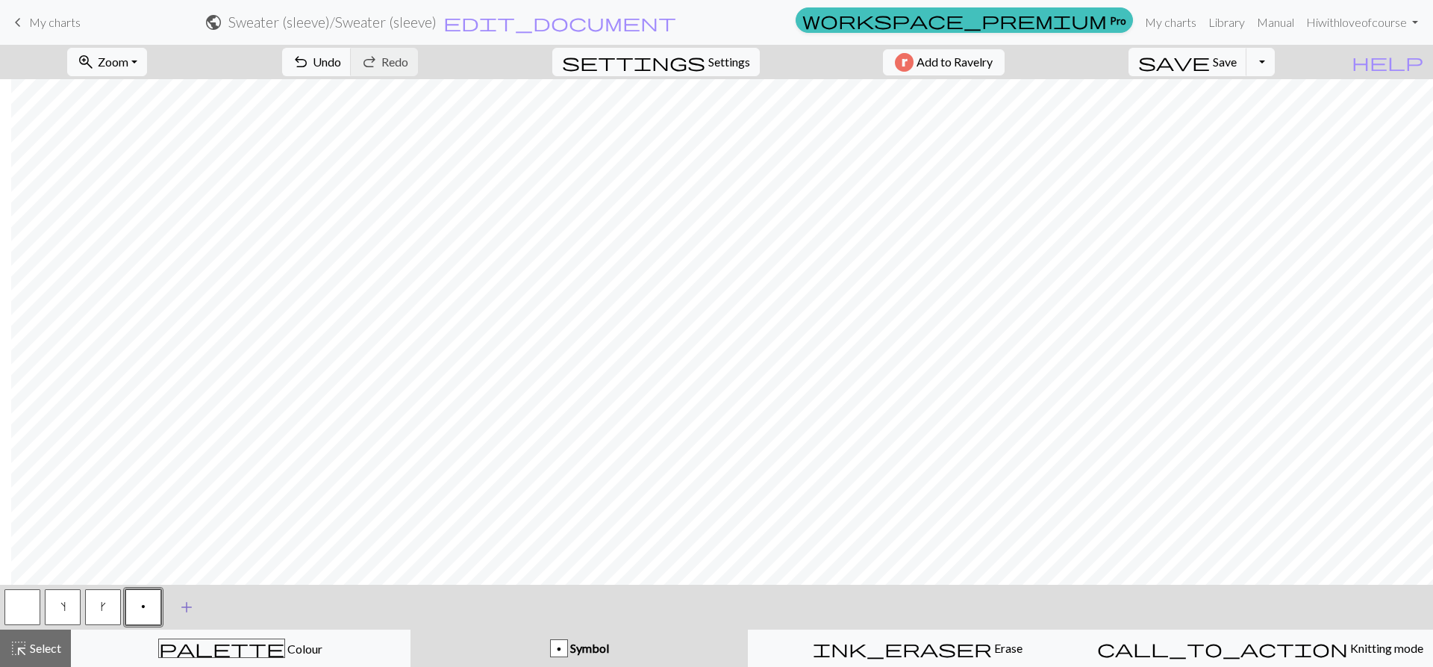
click at [181, 614] on span "add" at bounding box center [187, 607] width 18 height 21
drag, startPoint x: 228, startPoint y: 600, endPoint x: 193, endPoint y: 603, distance: 36.0
click at [228, 600] on span "add" at bounding box center [227, 607] width 18 height 21
click at [192, 603] on button "button" at bounding box center [184, 607] width 36 height 36
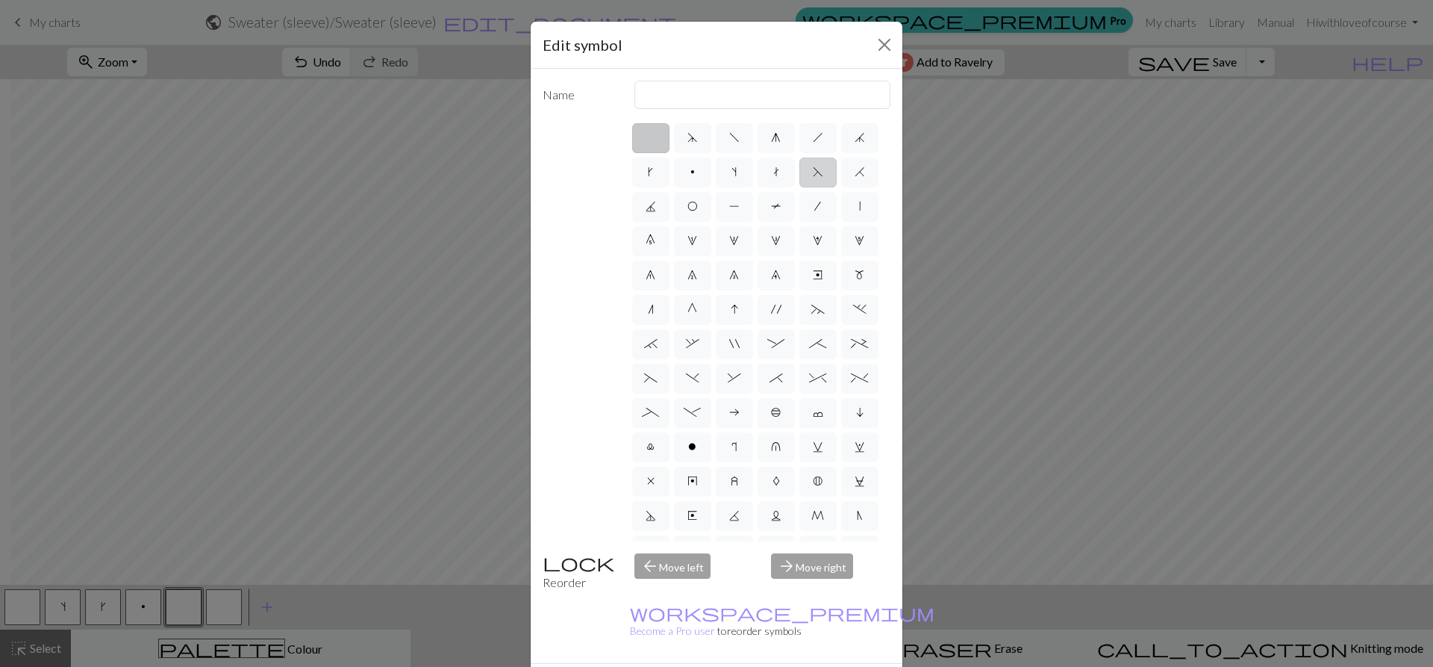
click at [813, 178] on span "F" at bounding box center [818, 172] width 10 height 12
click at [813, 172] on input "F" at bounding box center [818, 168] width 10 height 10
radio input "true"
type input "ssk"
click at [800, 222] on label "/" at bounding box center [818, 207] width 37 height 30
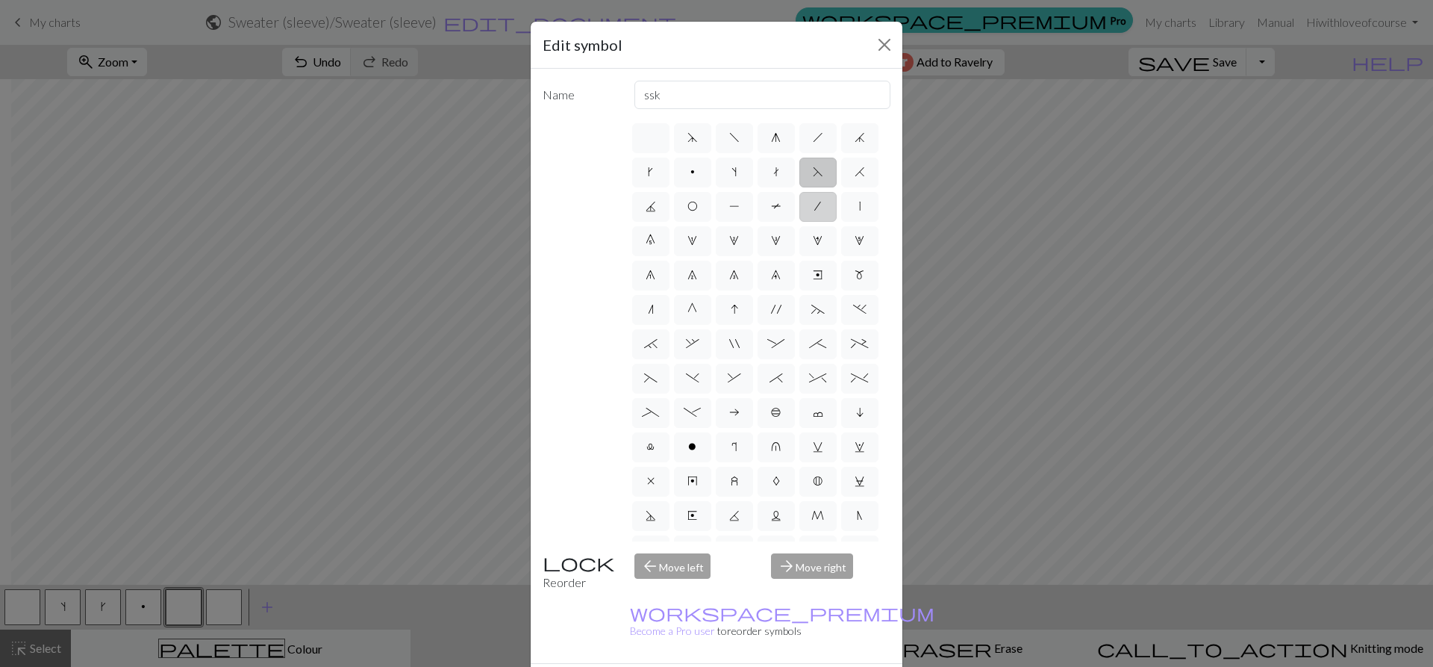
click at [815, 207] on input "/" at bounding box center [820, 202] width 10 height 10
radio input "true"
type input "right leaning decrease"
click at [841, 187] on label "H" at bounding box center [859, 173] width 37 height 30
click at [855, 172] on input "H" at bounding box center [860, 168] width 10 height 10
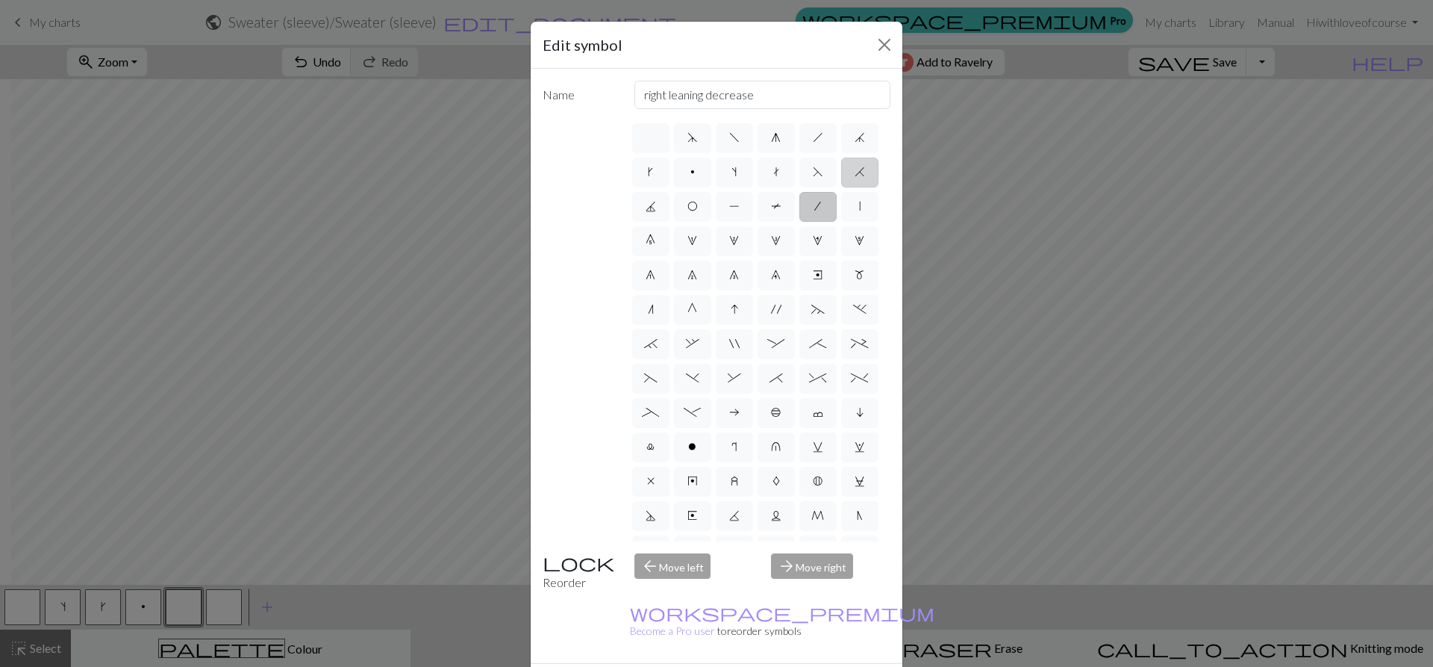
radio input "true"
type input "k2tog"
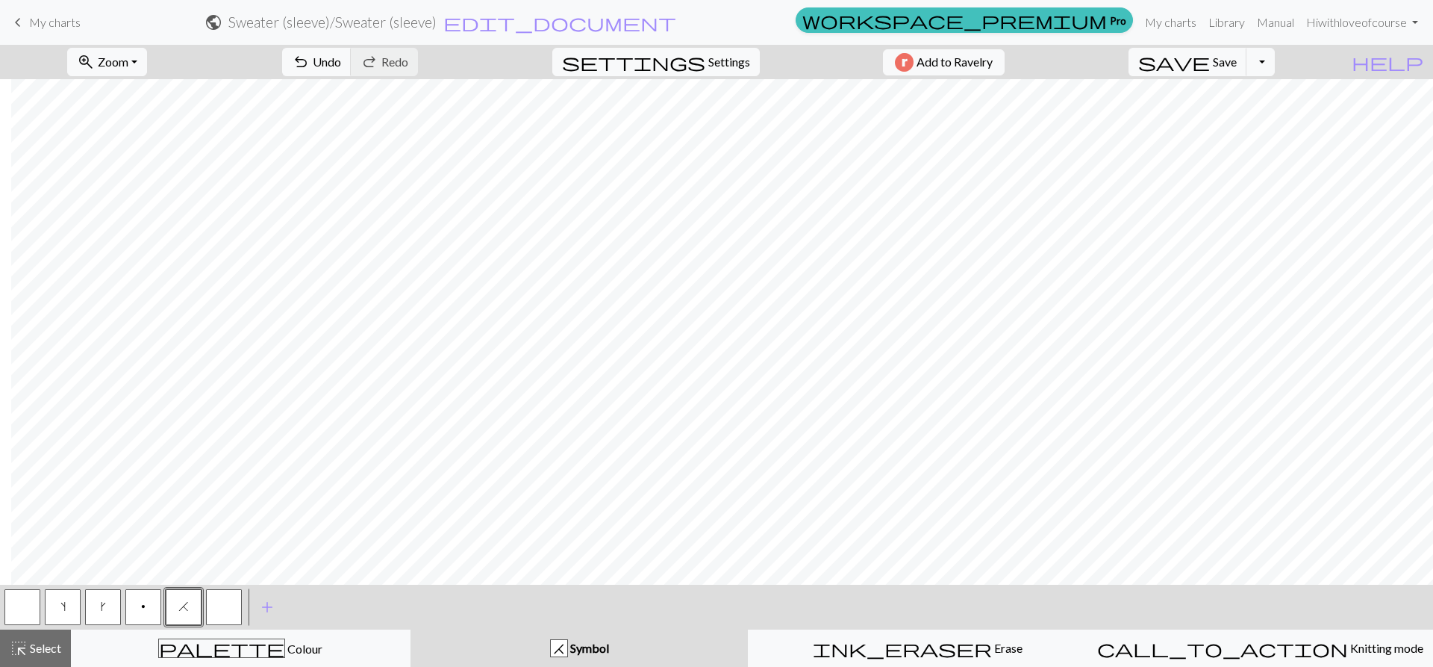
click at [231, 608] on button "button" at bounding box center [224, 607] width 36 height 36
click at [215, 608] on button "button" at bounding box center [224, 607] width 36 height 36
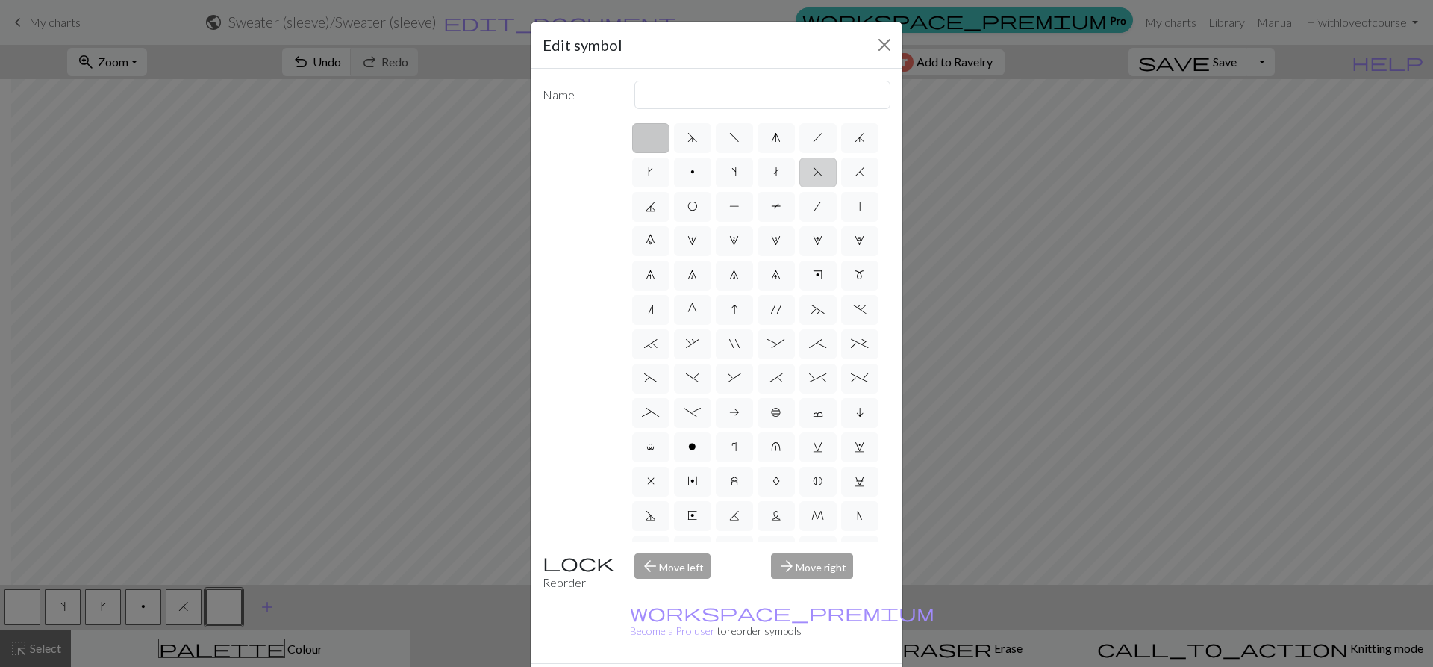
click at [800, 187] on label "F" at bounding box center [818, 173] width 37 height 30
click at [813, 172] on input "F" at bounding box center [818, 168] width 10 height 10
radio input "true"
type input "ssk"
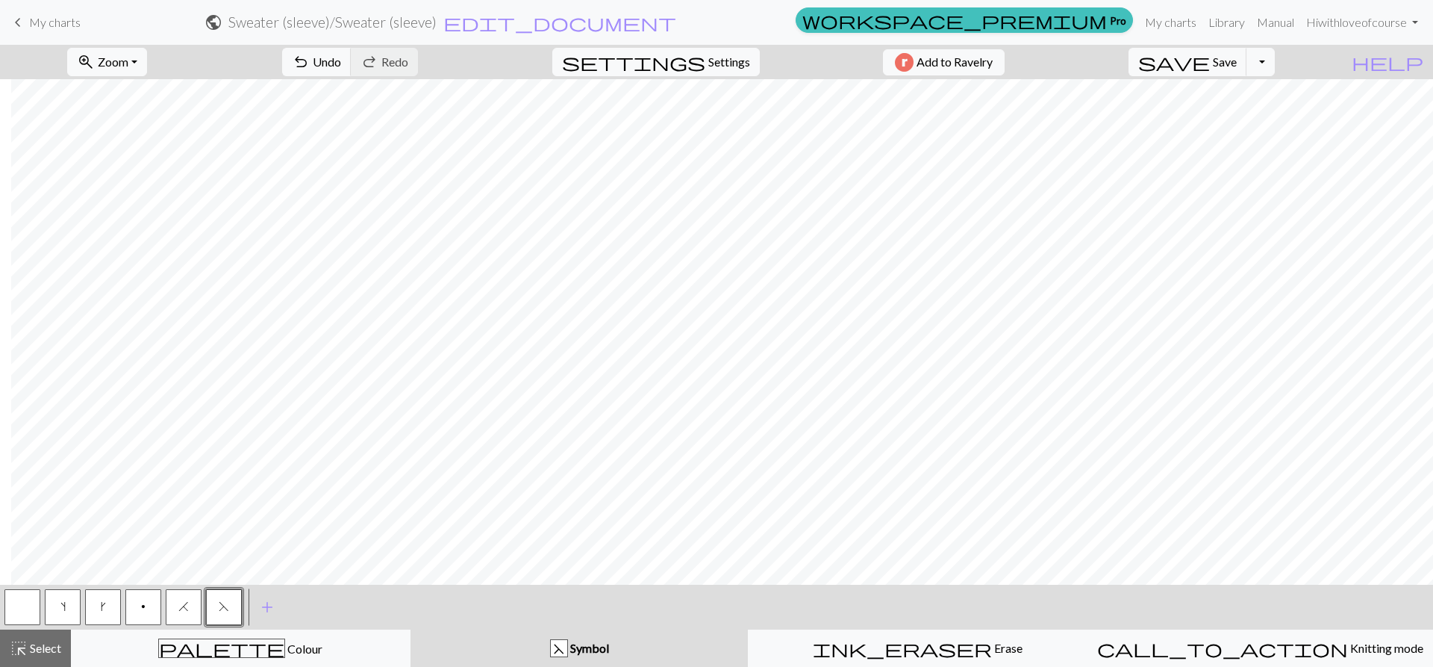
click at [178, 608] on button "H" at bounding box center [184, 607] width 36 height 36
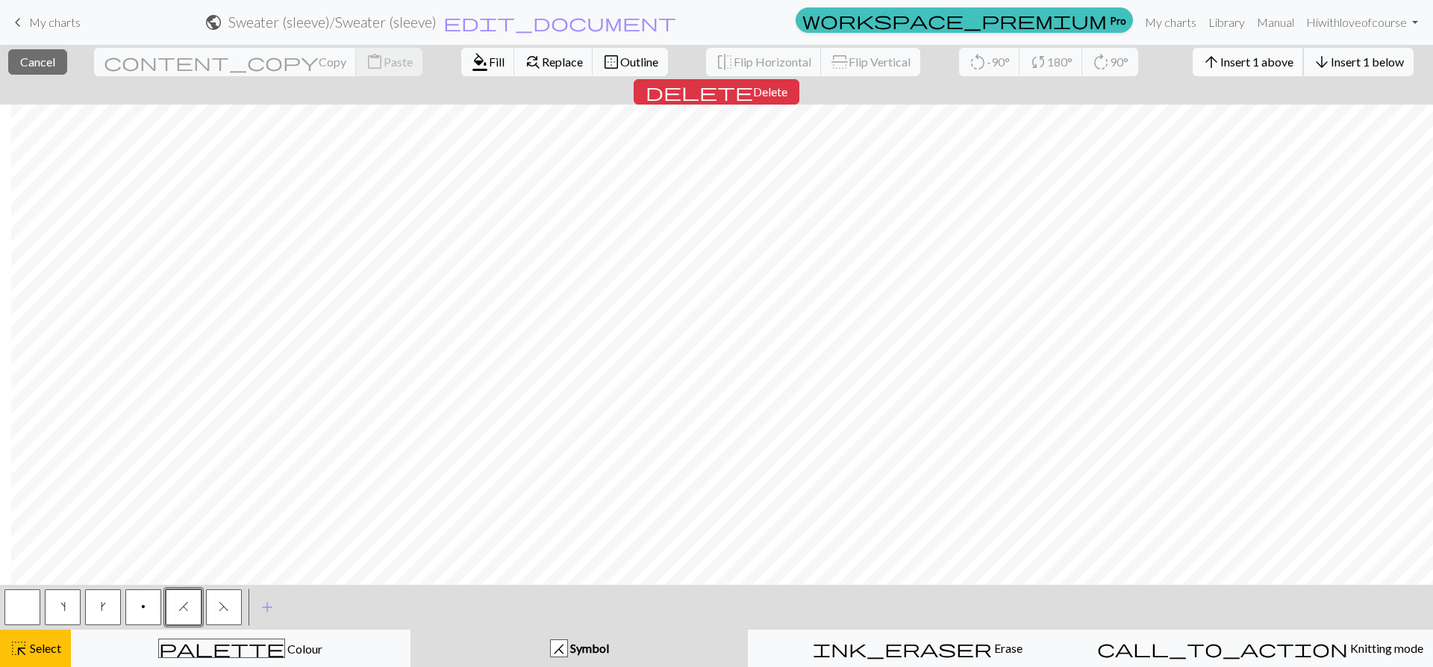
click at [1221, 63] on span "Insert 1 above" at bounding box center [1257, 62] width 73 height 14
click at [1221, 64] on span "Insert 1 above" at bounding box center [1257, 62] width 73 height 14
click at [1203, 54] on span "arrow_upward" at bounding box center [1212, 62] width 18 height 21
click at [1193, 70] on button "arrow_upward Insert 1 above" at bounding box center [1248, 62] width 111 height 28
click at [1221, 65] on span "Insert 1 above" at bounding box center [1257, 62] width 73 height 14
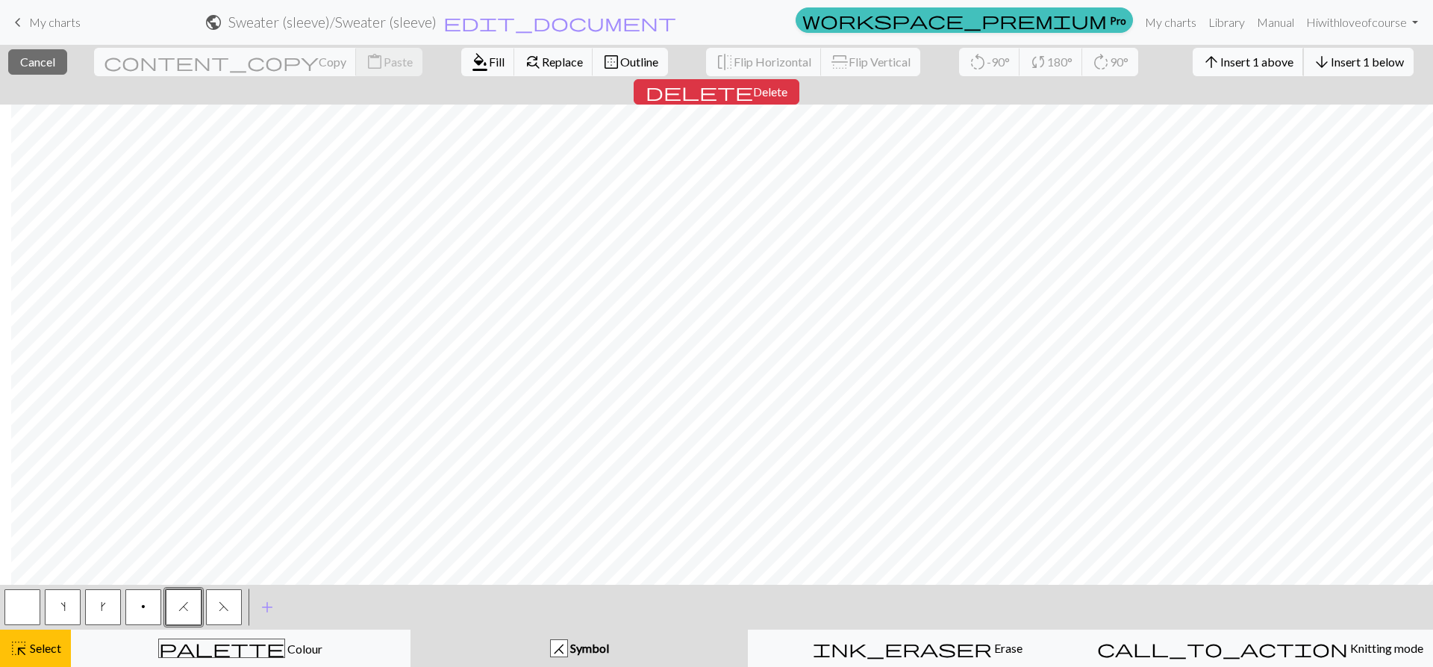
click at [1221, 67] on span "Insert 1 above" at bounding box center [1257, 62] width 73 height 14
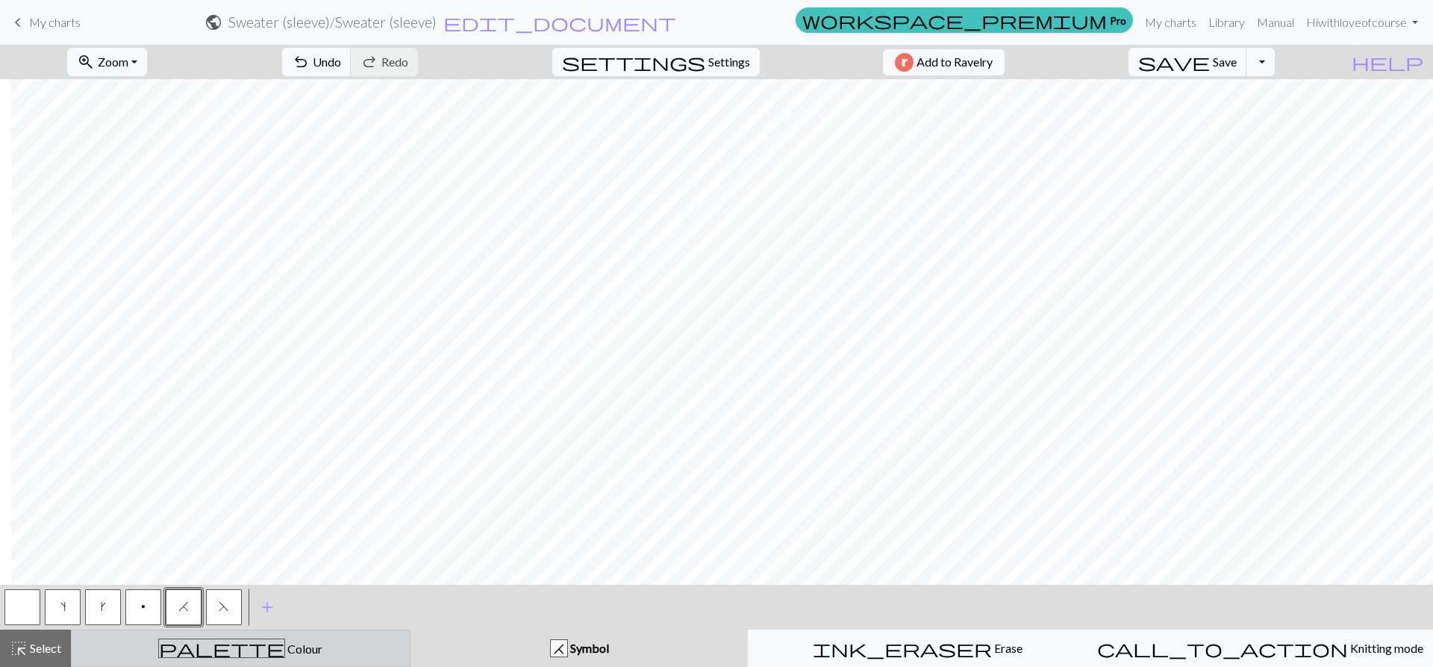
click at [285, 654] on span "Colour" at bounding box center [303, 648] width 37 height 14
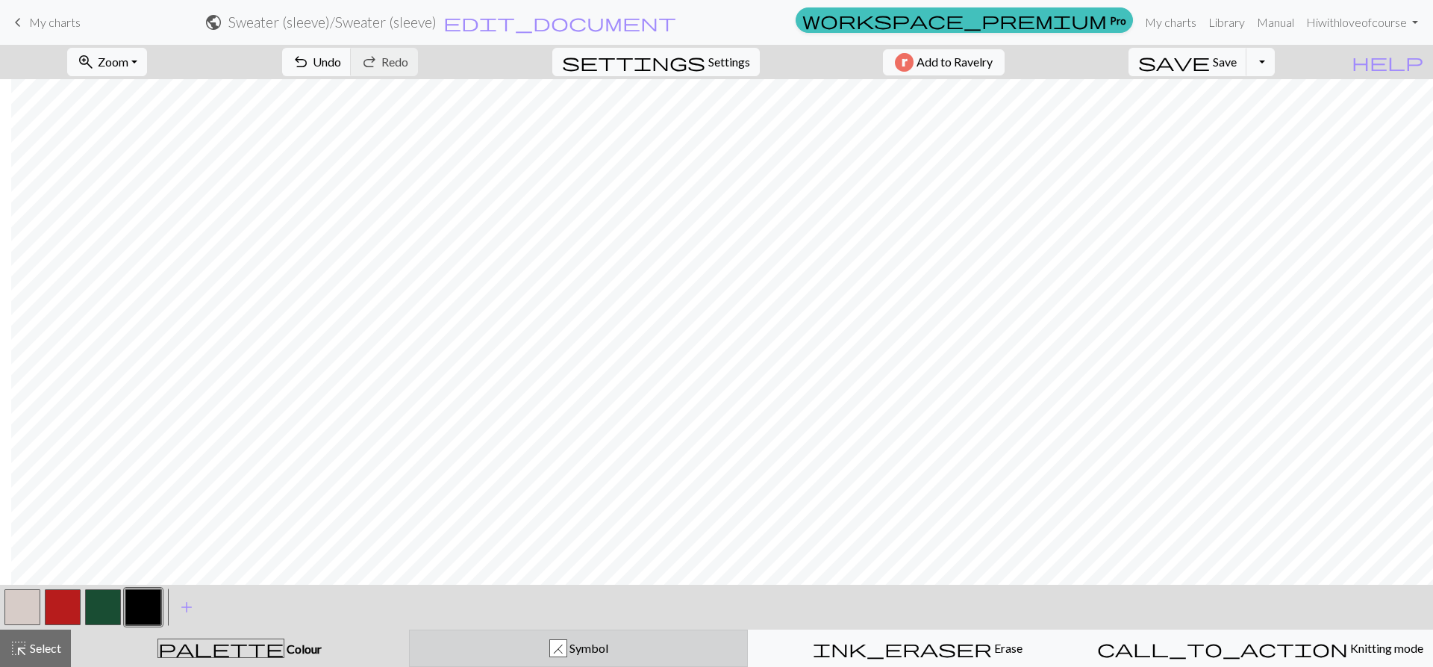
click at [594, 649] on span "Symbol" at bounding box center [587, 648] width 41 height 14
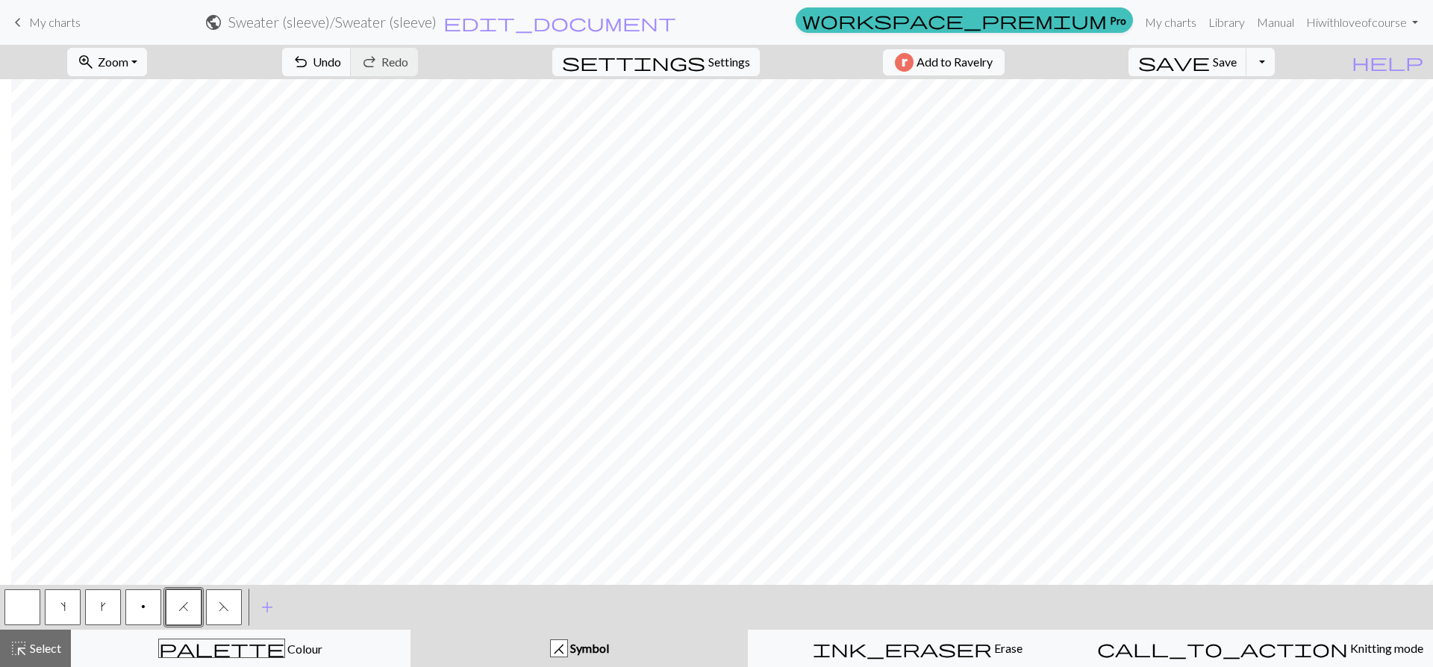
click at [22, 609] on button "button" at bounding box center [22, 607] width 36 height 36
click at [182, 606] on span "H" at bounding box center [183, 606] width 10 height 12
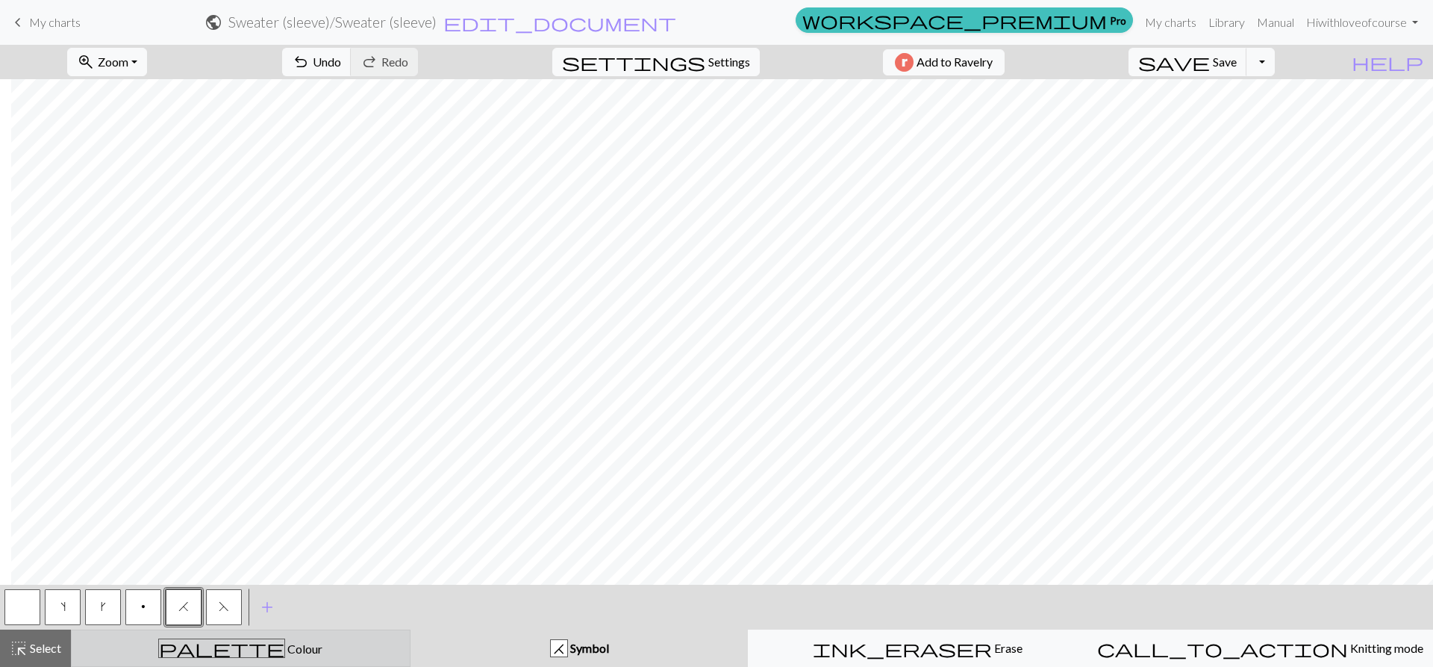
click at [211, 644] on div "palette Colour Colour" at bounding box center [241, 647] width 320 height 19
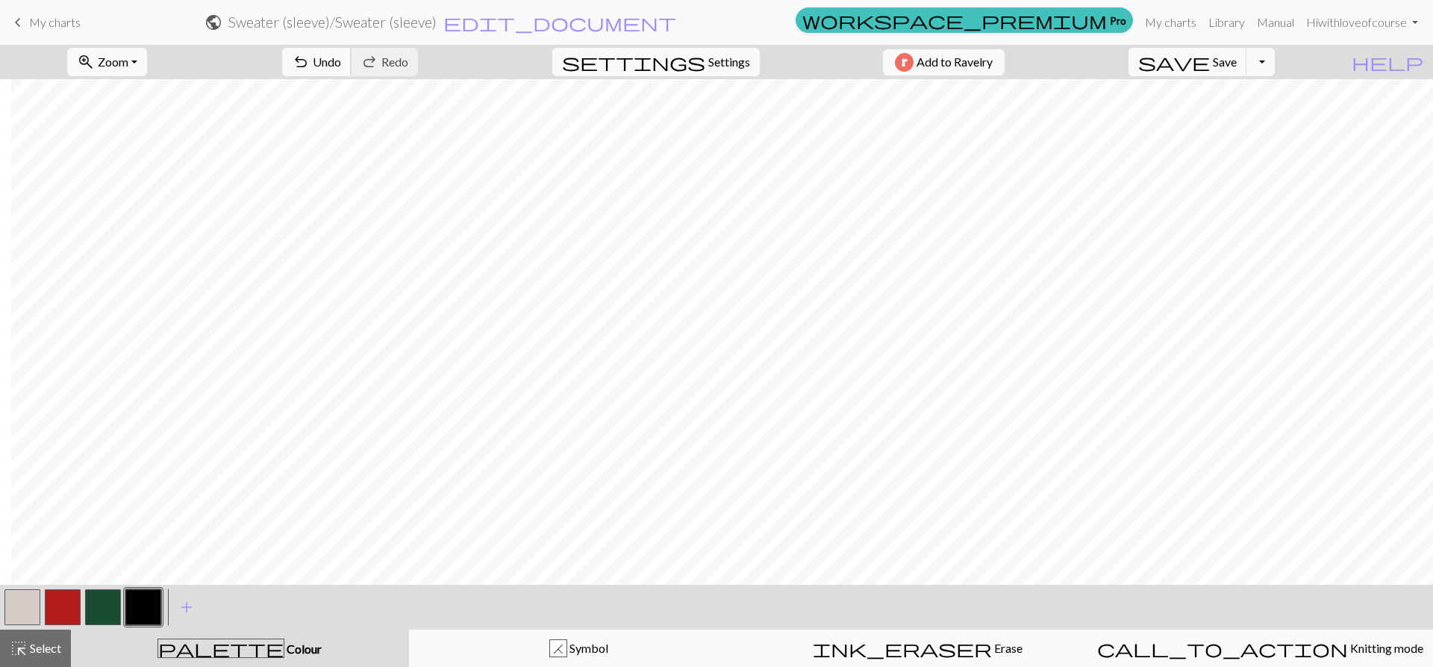
drag, startPoint x: 369, startPoint y: 55, endPoint x: 391, endPoint y: 75, distance: 29.6
click at [310, 55] on span "undo" at bounding box center [301, 62] width 18 height 21
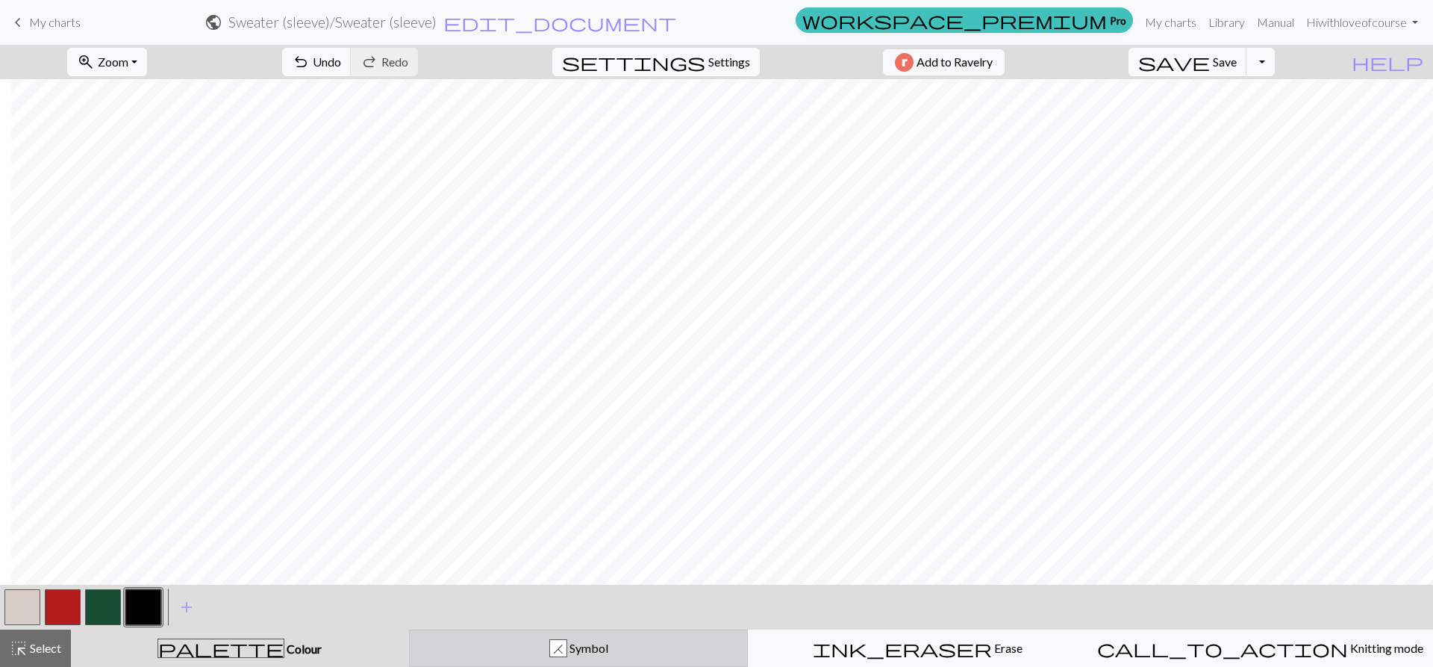
click at [571, 645] on span "Symbol" at bounding box center [587, 648] width 41 height 14
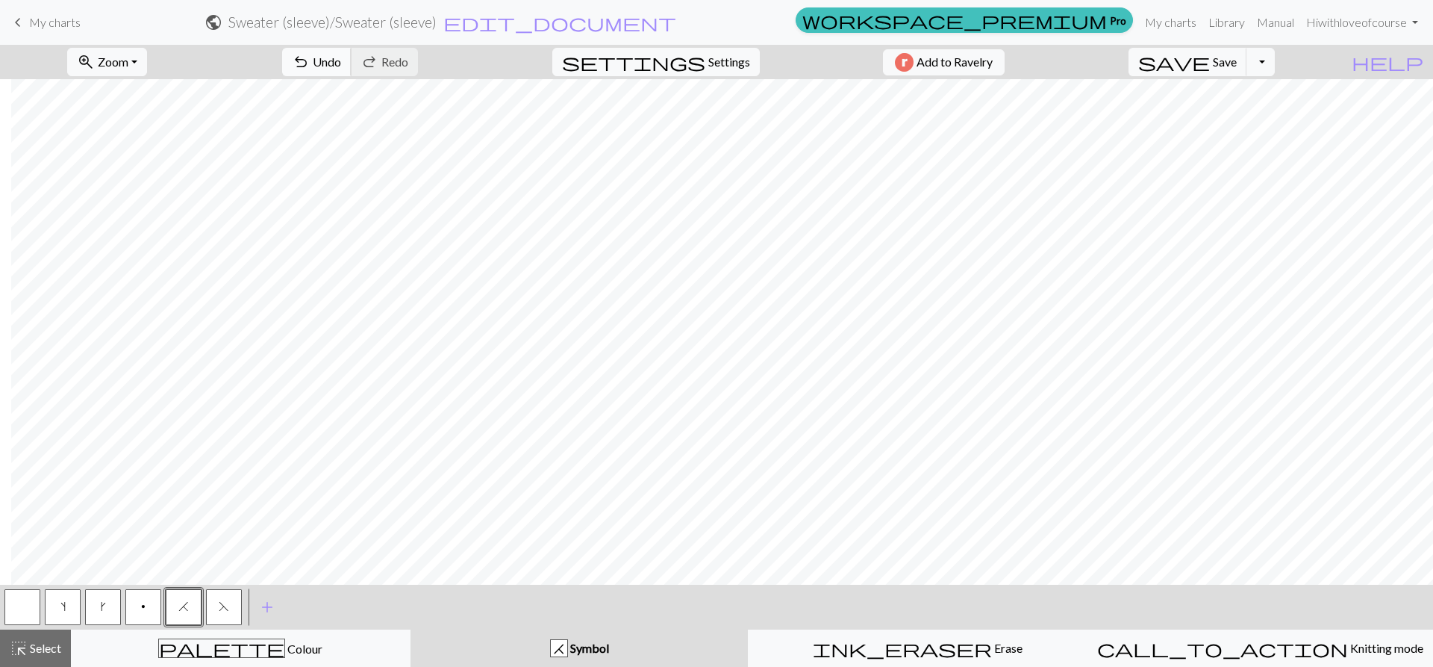
click at [341, 63] on span "Undo" at bounding box center [327, 62] width 28 height 14
click at [341, 60] on span "Undo" at bounding box center [327, 62] width 28 height 14
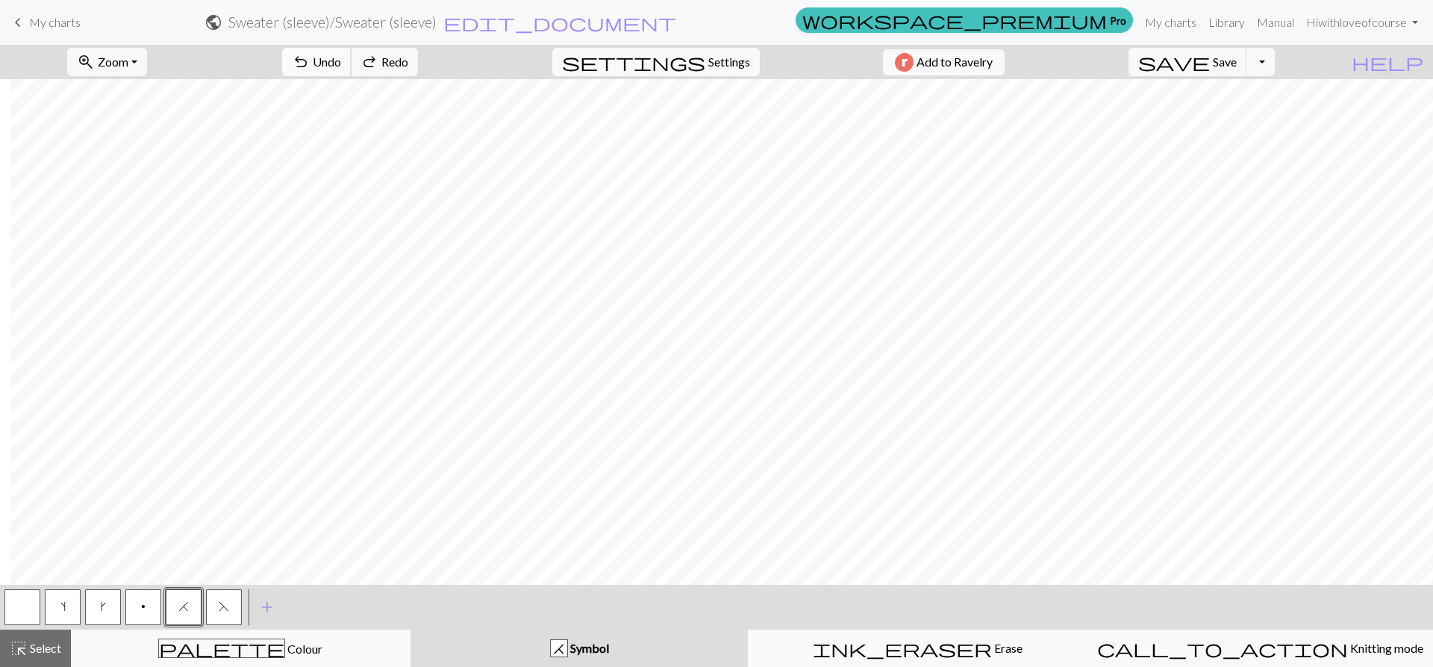
click at [341, 60] on span "Undo" at bounding box center [327, 62] width 28 height 14
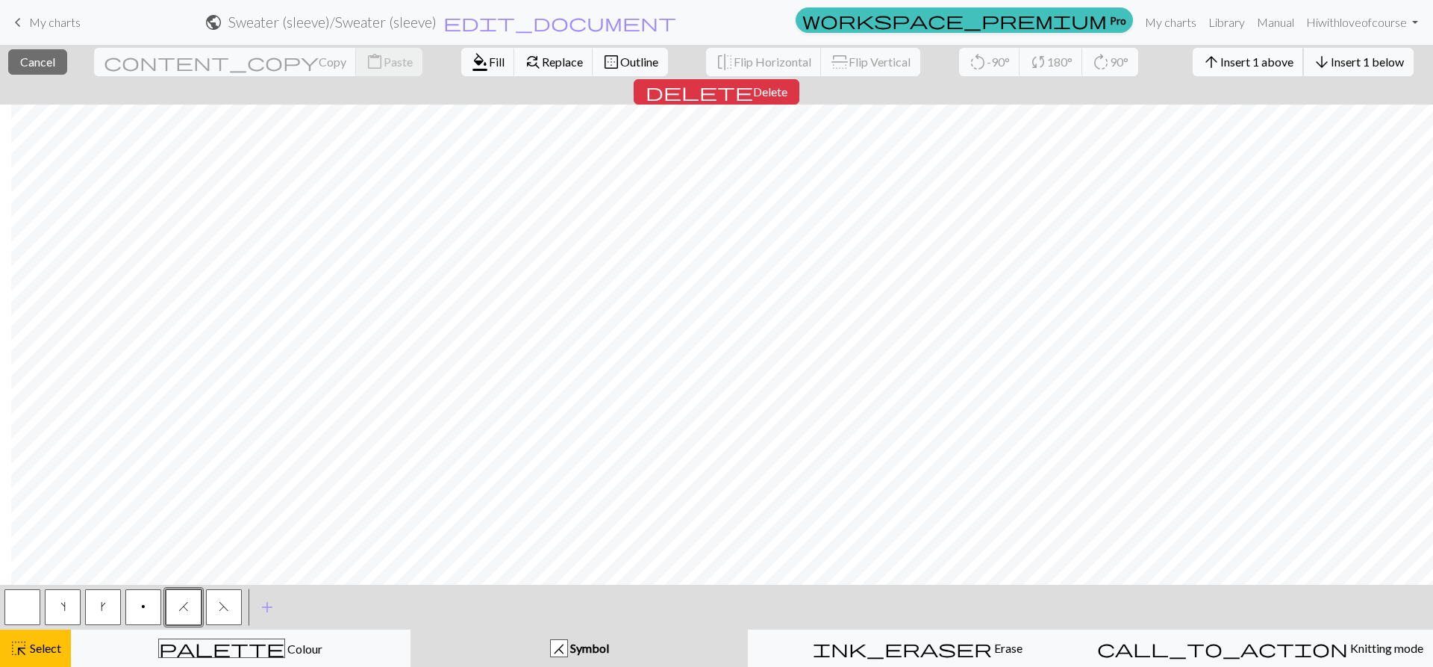
click at [1221, 66] on span "Insert 1 above" at bounding box center [1257, 62] width 73 height 14
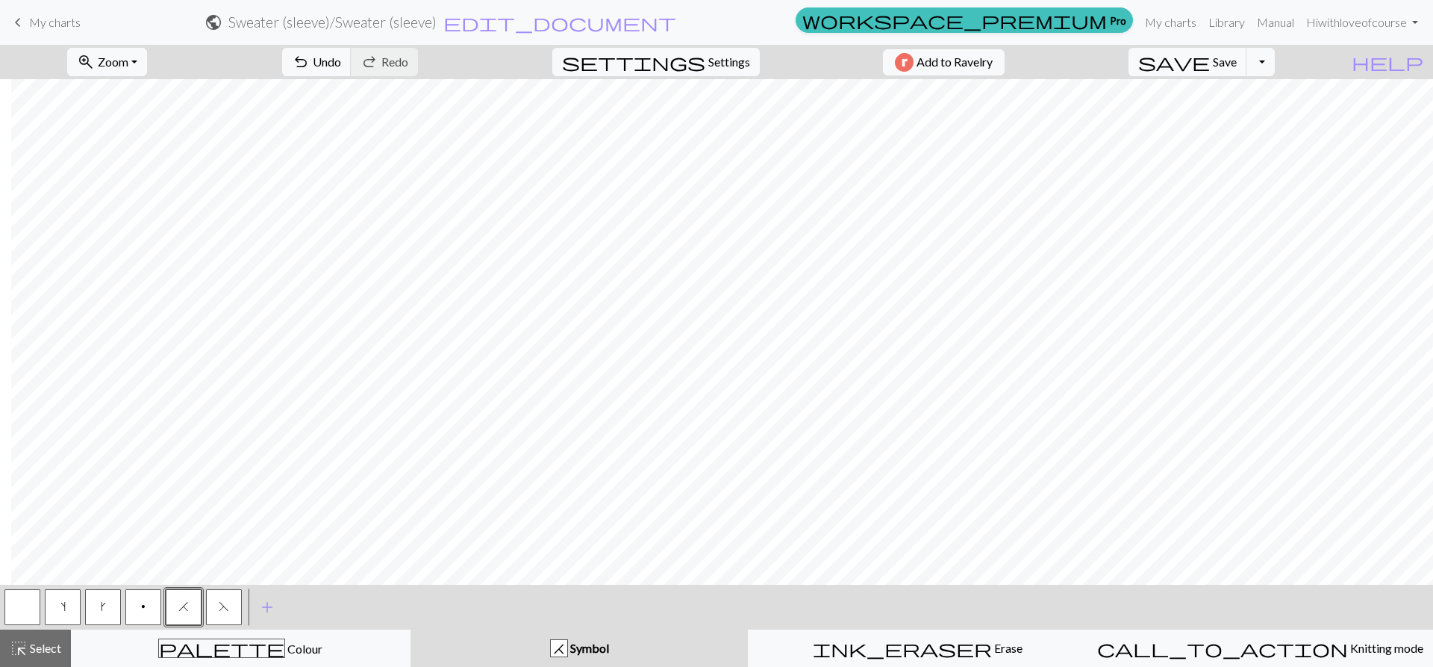
click at [184, 608] on span "H" at bounding box center [183, 606] width 10 height 12
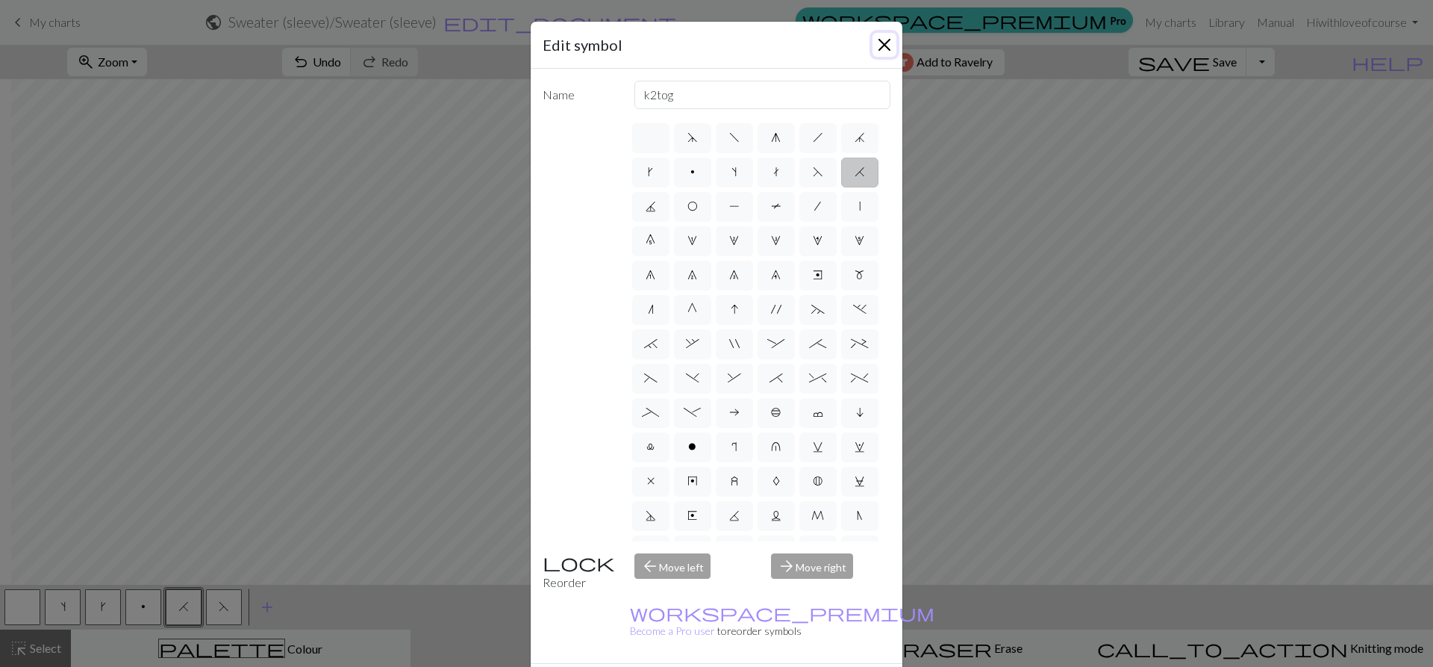
click at [873, 40] on button "Close" at bounding box center [885, 45] width 24 height 24
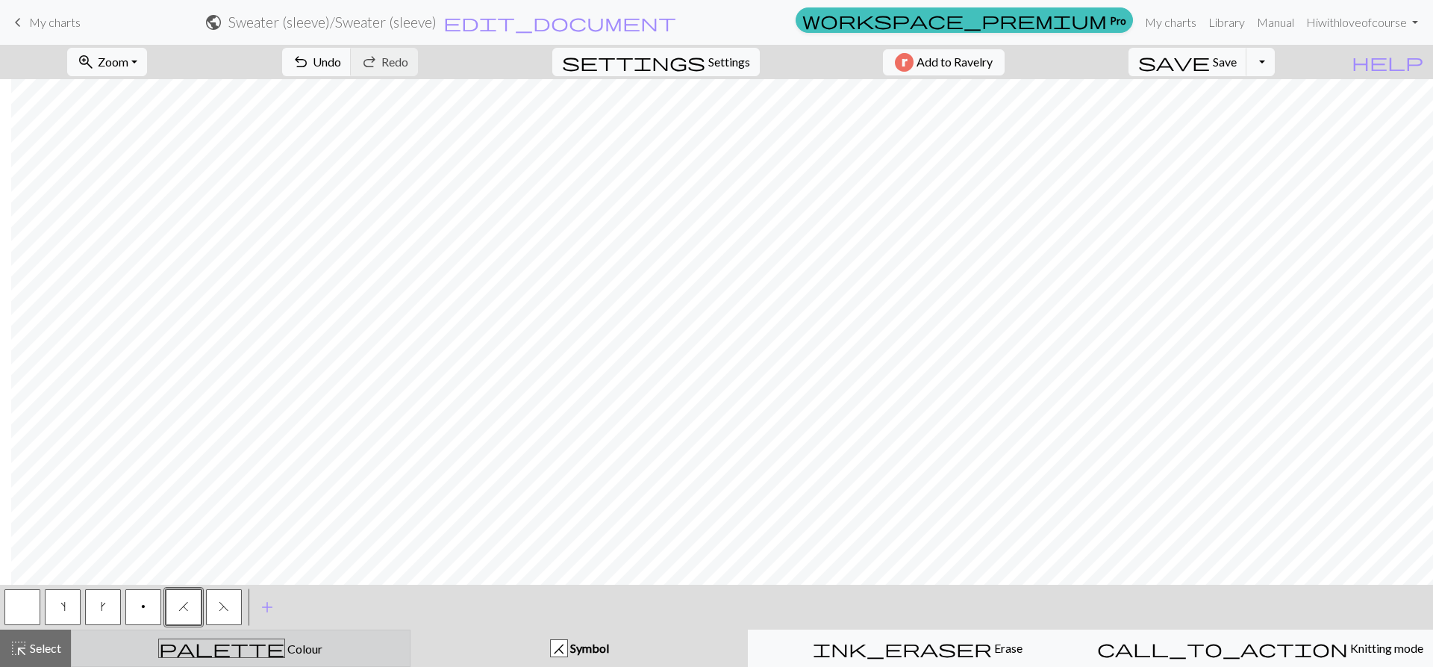
drag, startPoint x: 214, startPoint y: 650, endPoint x: 208, endPoint y: 645, distance: 7.9
click at [213, 648] on icon "palette" at bounding box center [221, 647] width 127 height 19
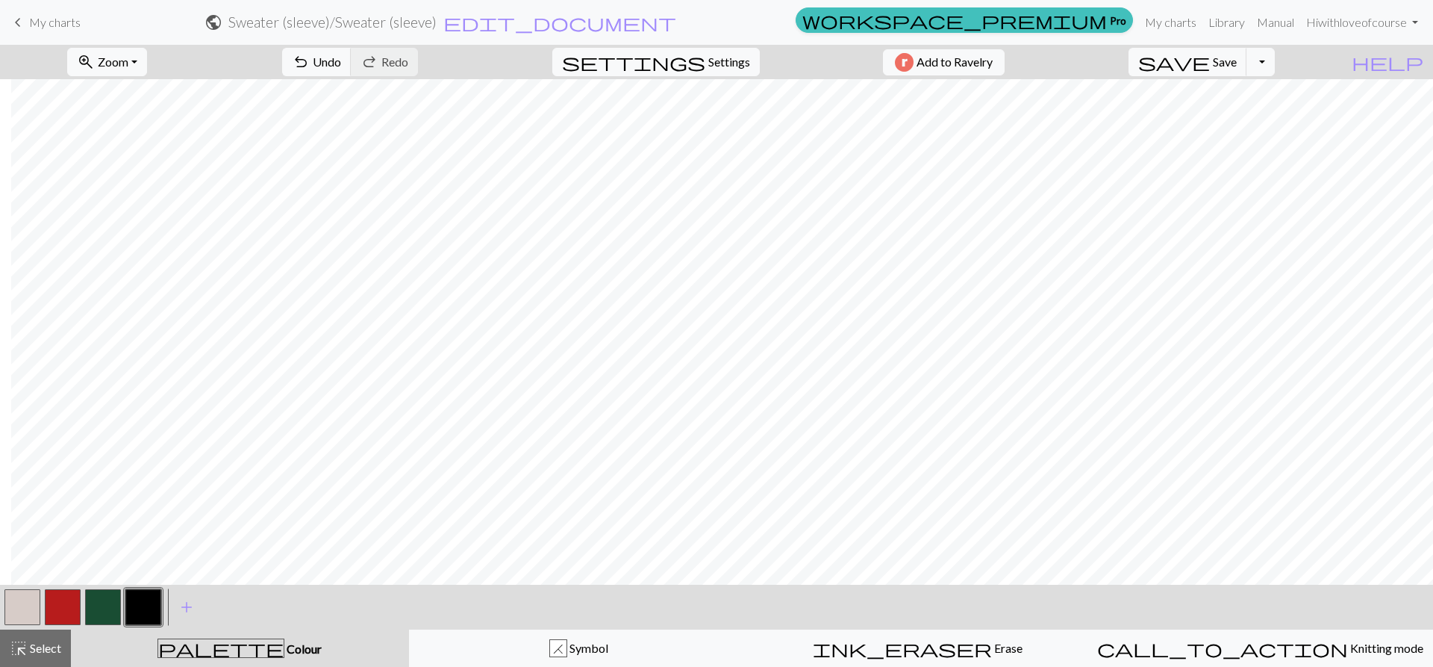
scroll to position [75, 219]
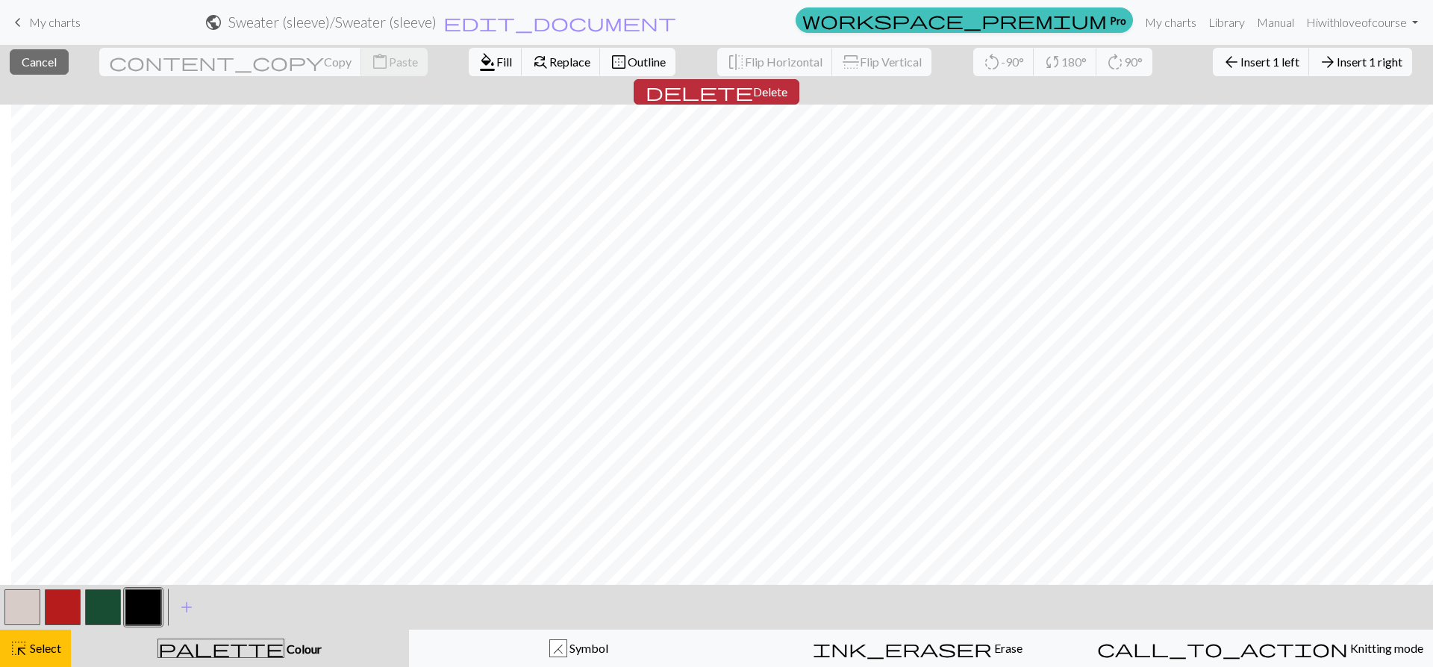
click at [788, 84] on span "Delete" at bounding box center [770, 91] width 34 height 14
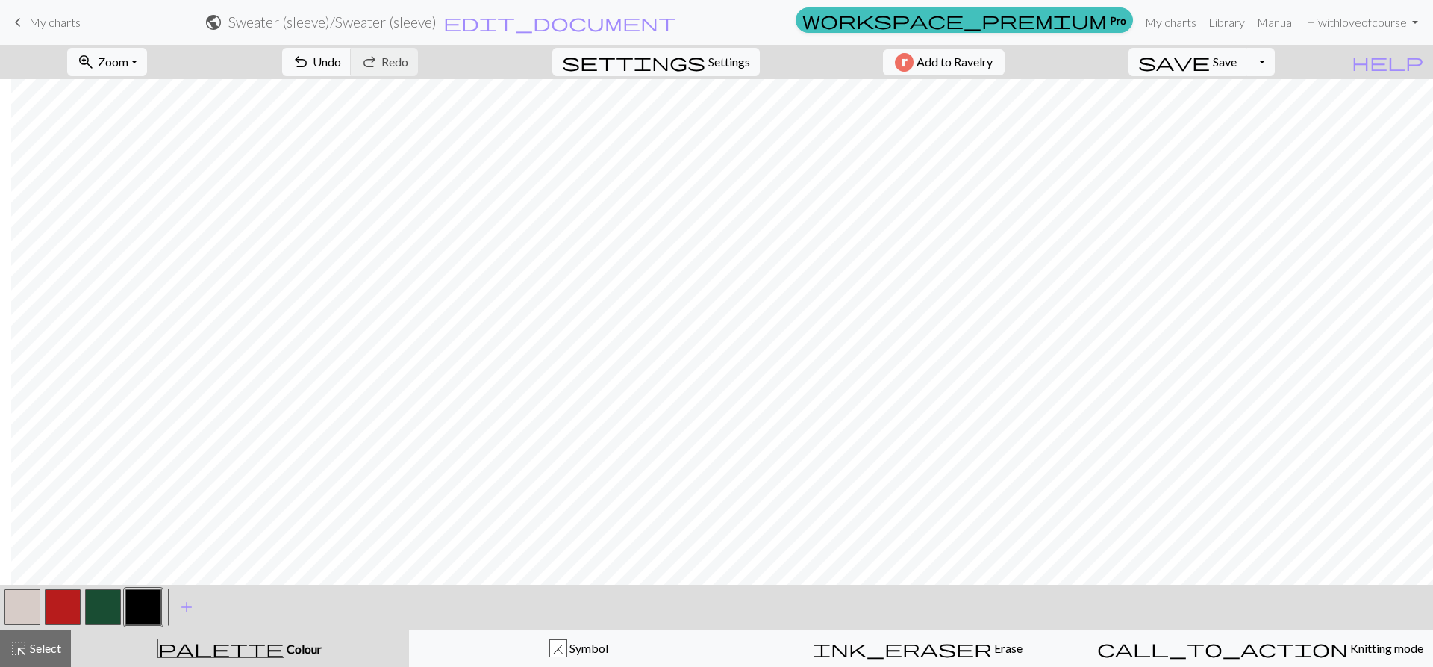
scroll to position [75, 204]
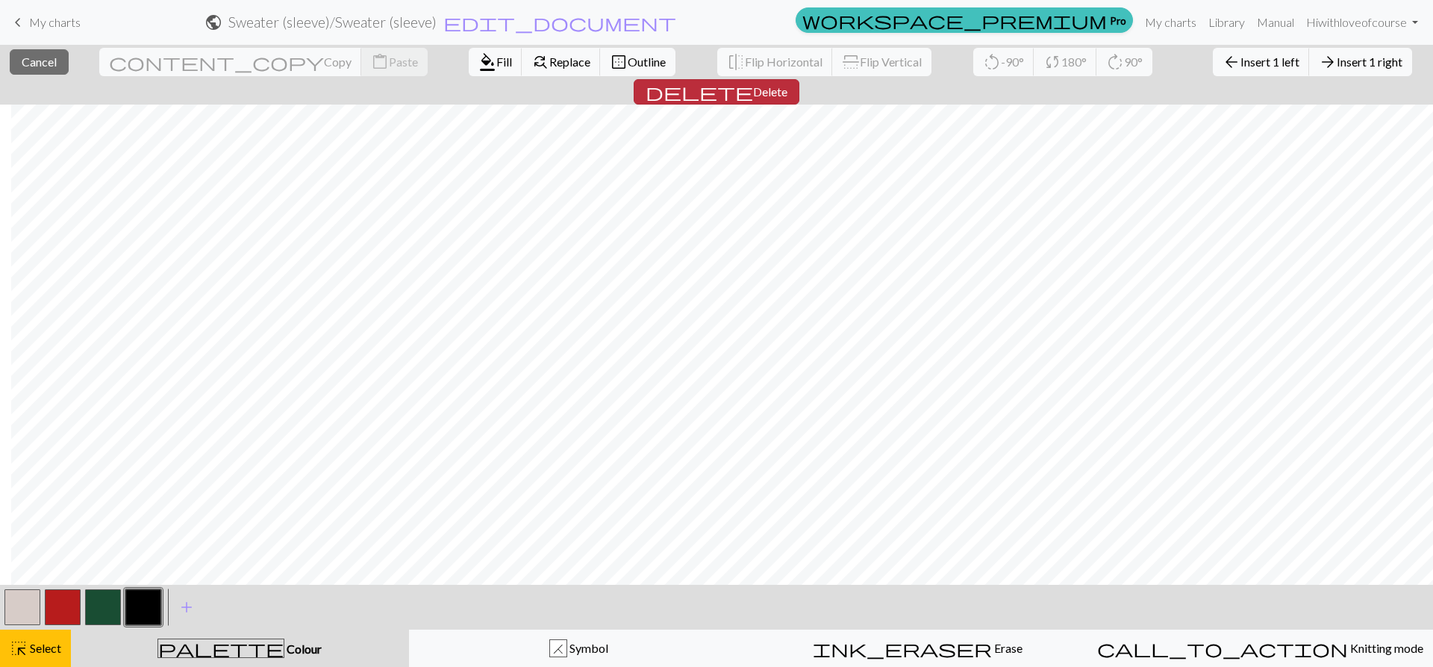
click at [753, 81] on span "delete" at bounding box center [700, 91] width 108 height 21
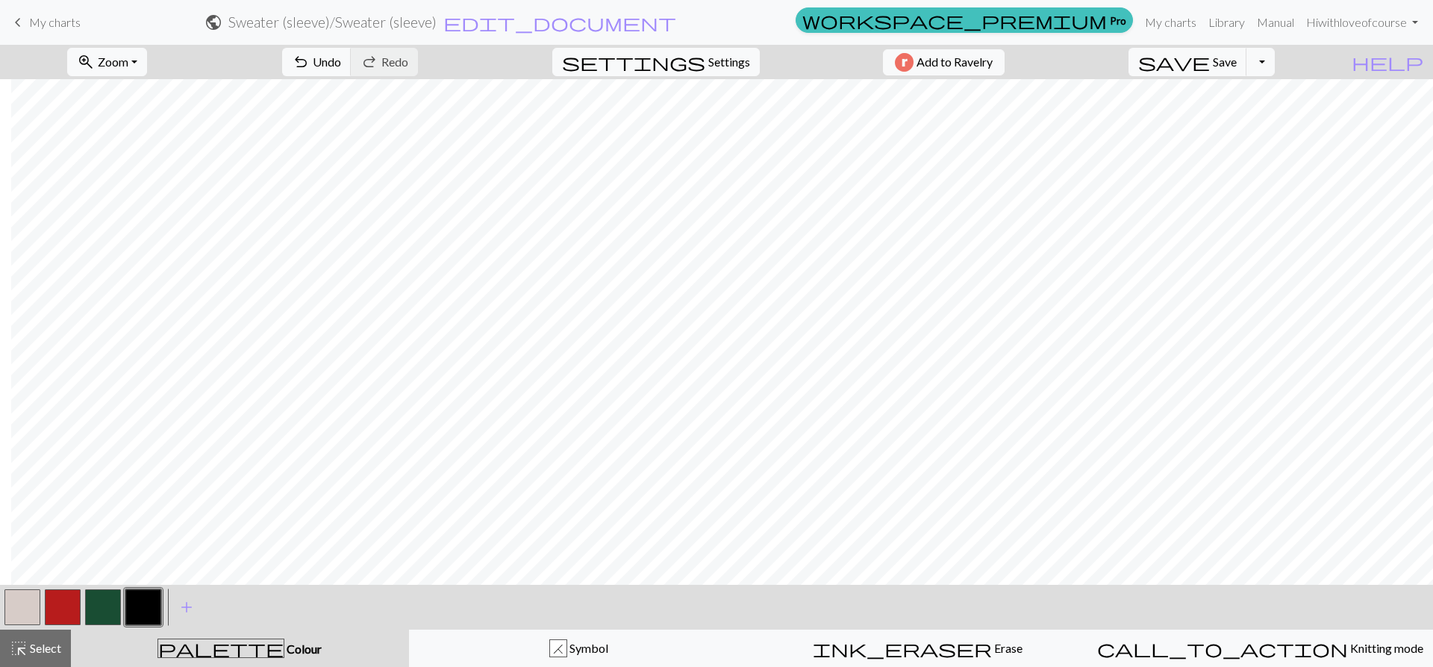
scroll to position [75, 187]
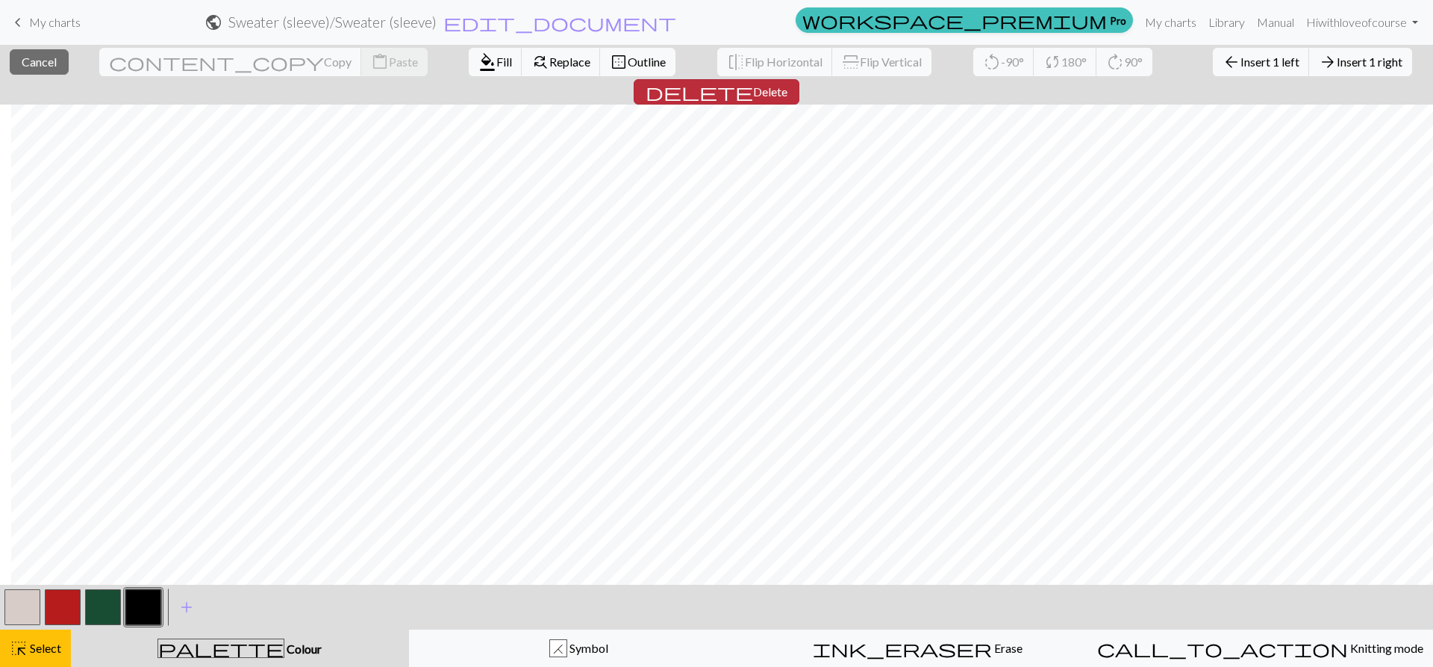
click at [788, 84] on span "Delete" at bounding box center [770, 91] width 34 height 14
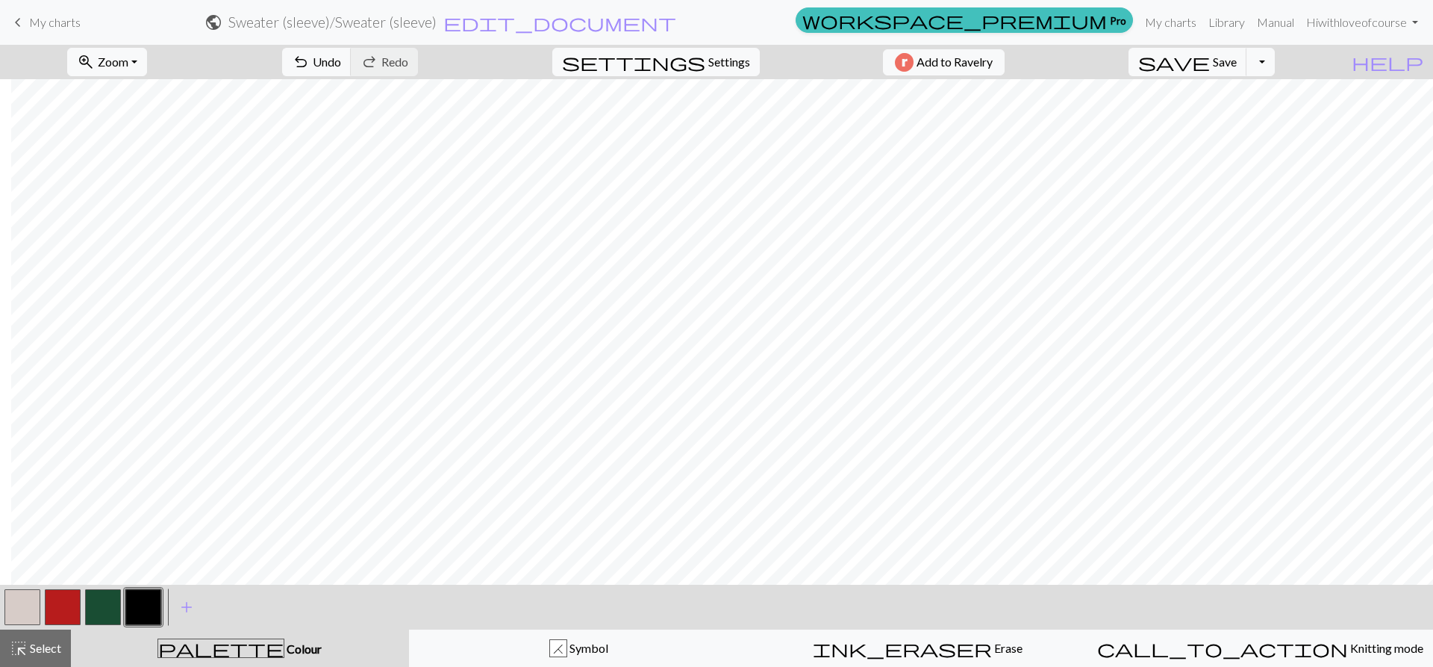
scroll to position [75, 172]
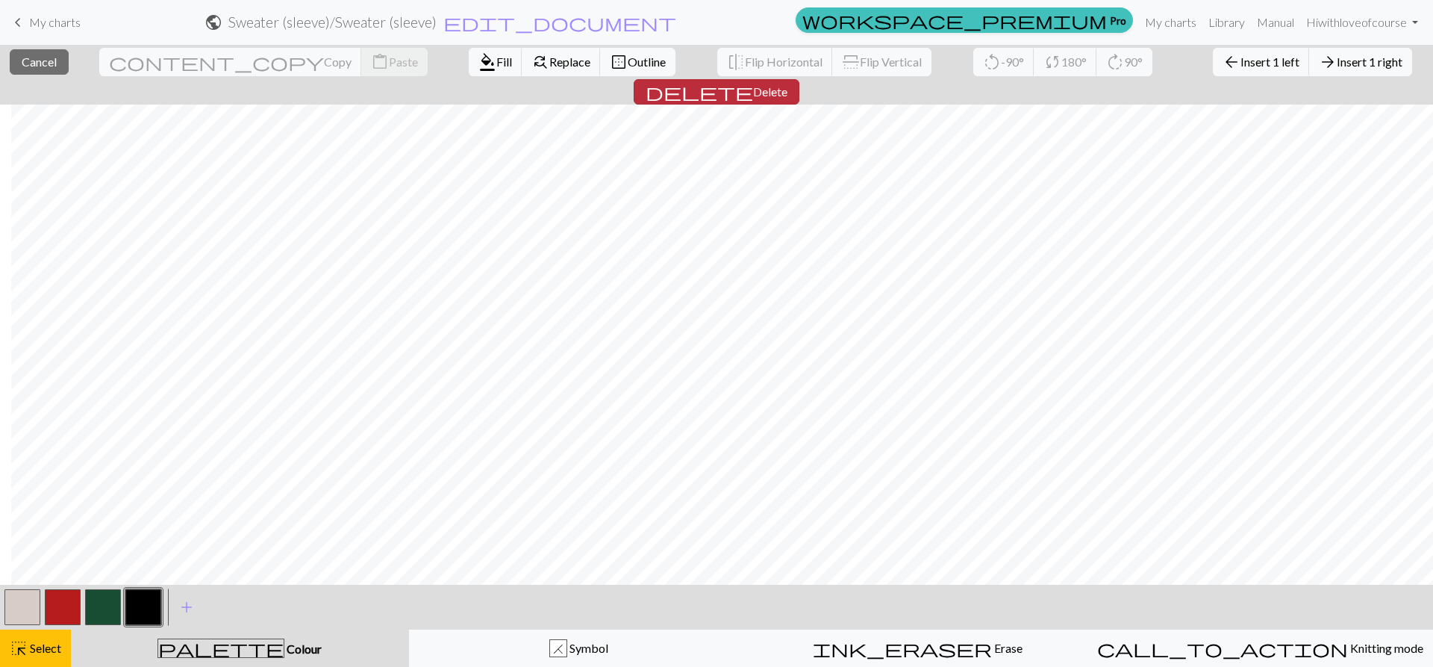
click at [788, 84] on span "Delete" at bounding box center [770, 91] width 34 height 14
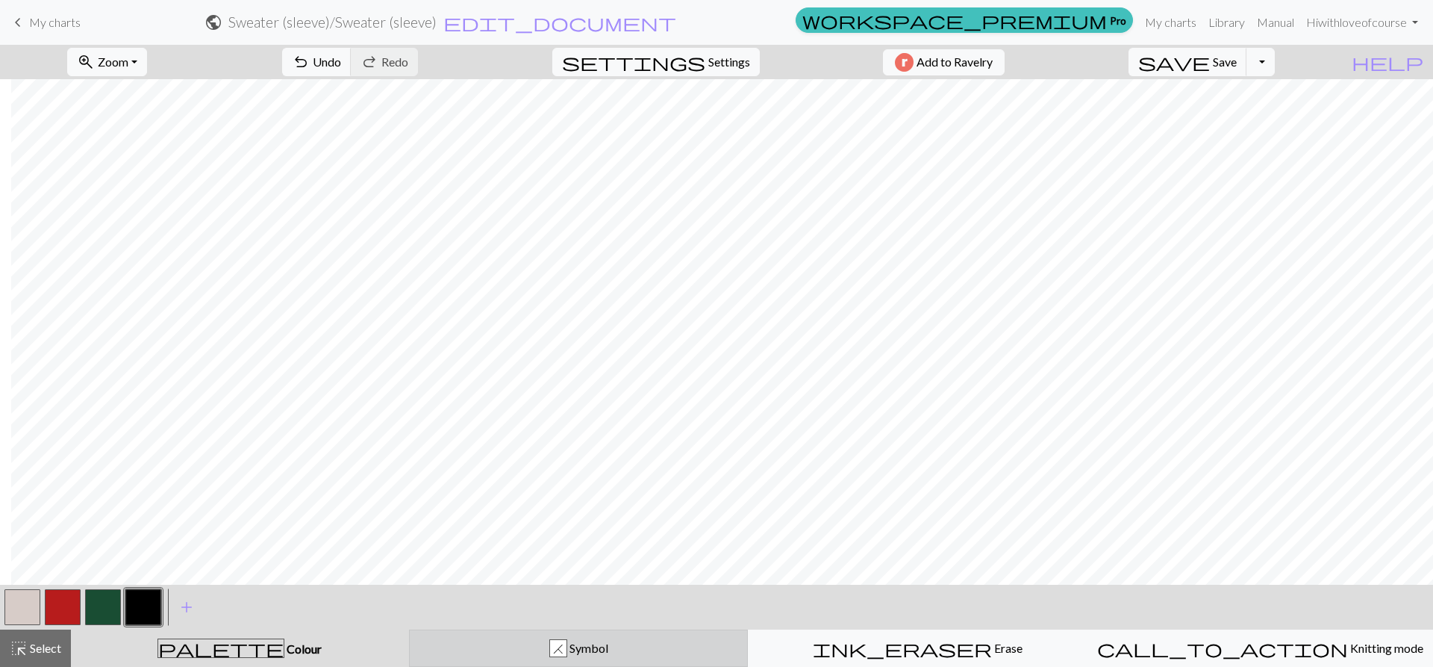
click at [554, 651] on div "H" at bounding box center [558, 649] width 16 height 18
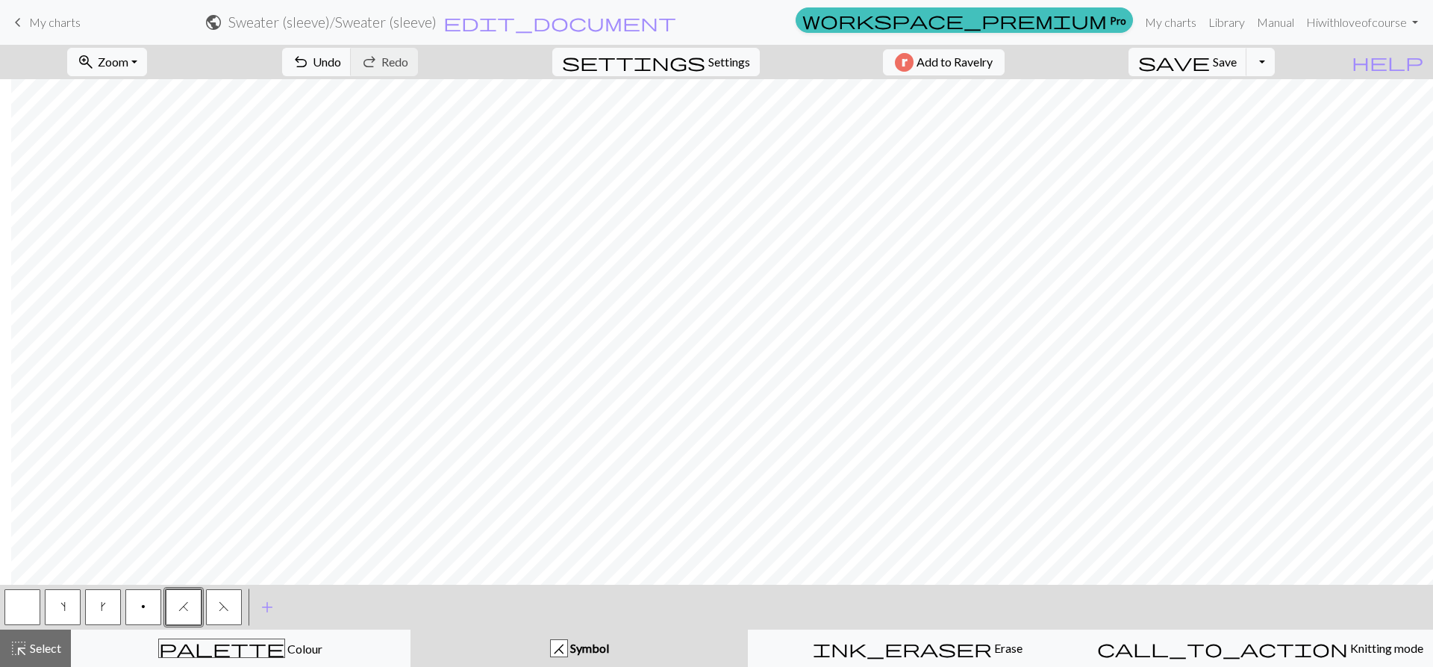
click at [16, 607] on button "button" at bounding box center [22, 607] width 36 height 36
click at [180, 605] on span "H" at bounding box center [183, 606] width 10 height 12
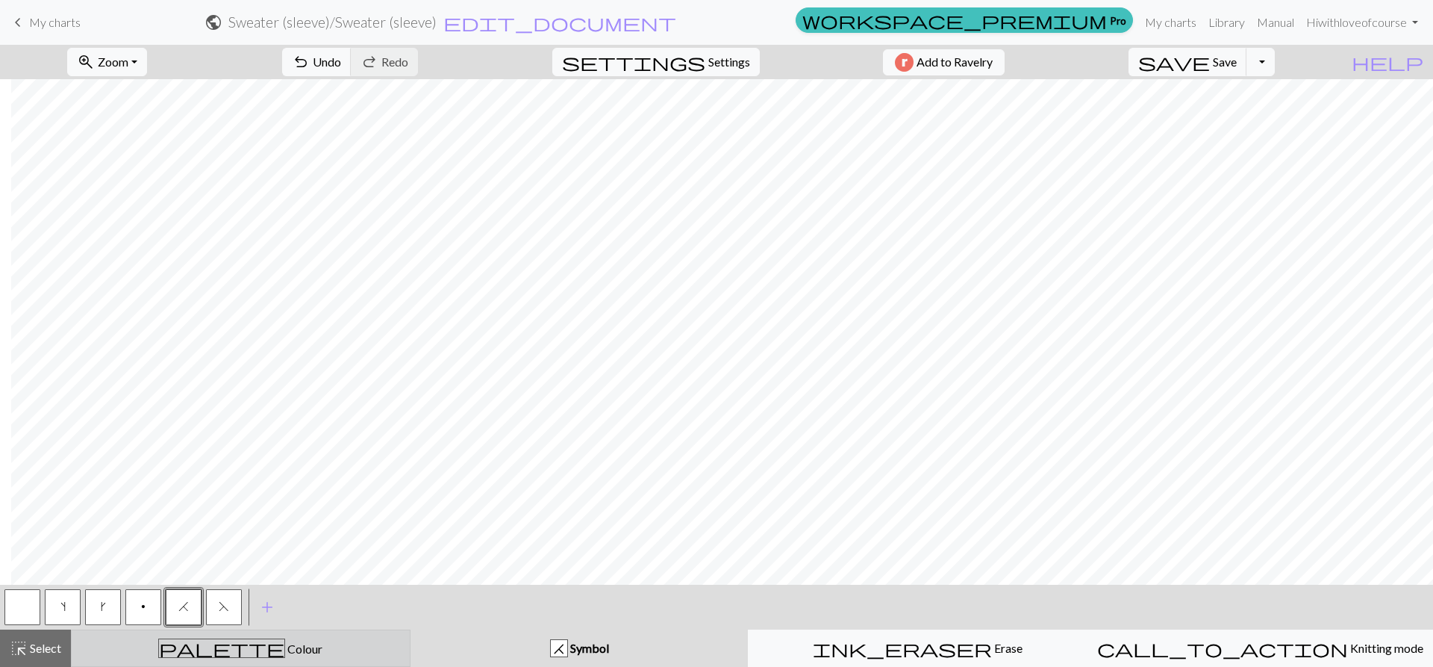
click at [193, 647] on div "palette Colour Colour" at bounding box center [241, 647] width 320 height 19
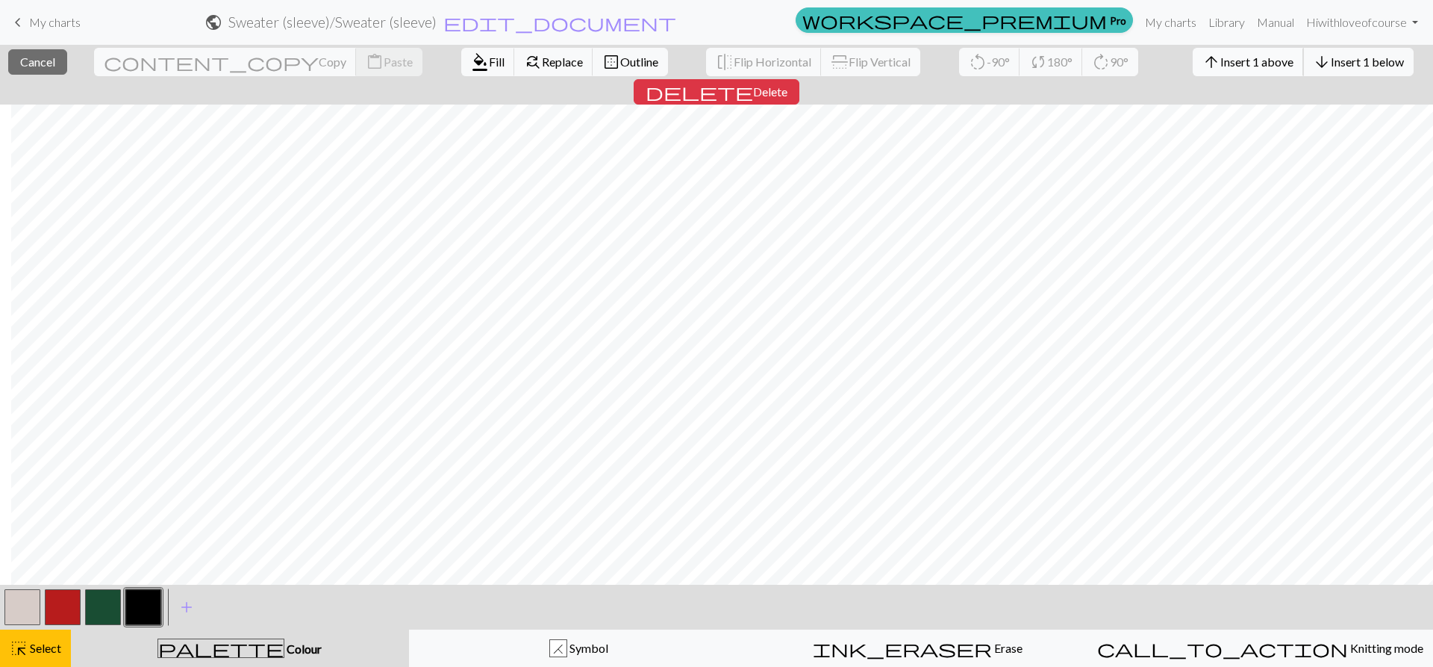
click at [1221, 60] on span "Insert 1 above" at bounding box center [1257, 62] width 73 height 14
click at [1193, 69] on button "arrow_upward Insert 1 above" at bounding box center [1248, 62] width 111 height 28
click at [1221, 67] on span "Insert 1 above" at bounding box center [1257, 62] width 73 height 14
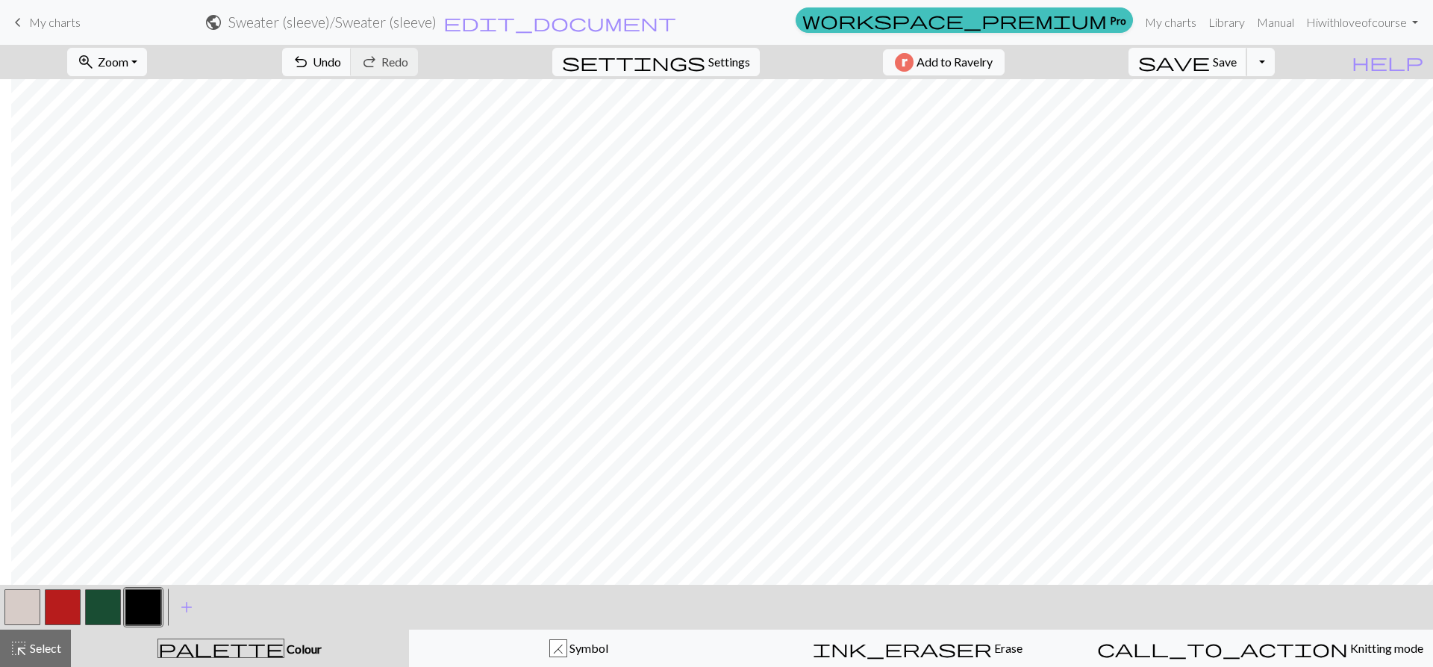
click at [1210, 52] on span "save" at bounding box center [1175, 62] width 72 height 21
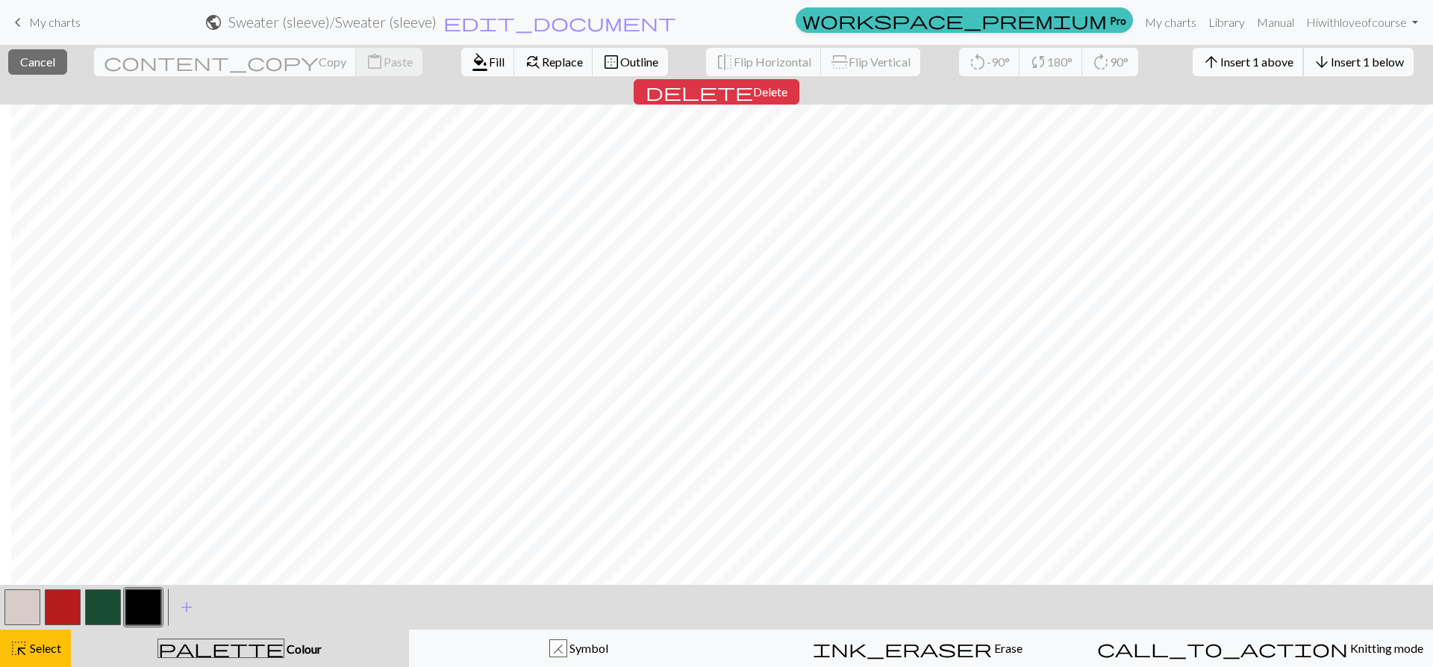
click at [1221, 64] on span "Insert 1 above" at bounding box center [1257, 62] width 73 height 14
click at [1221, 55] on span "Insert 1 above" at bounding box center [1257, 62] width 73 height 14
click at [1221, 60] on span "Insert 1 above" at bounding box center [1257, 62] width 73 height 14
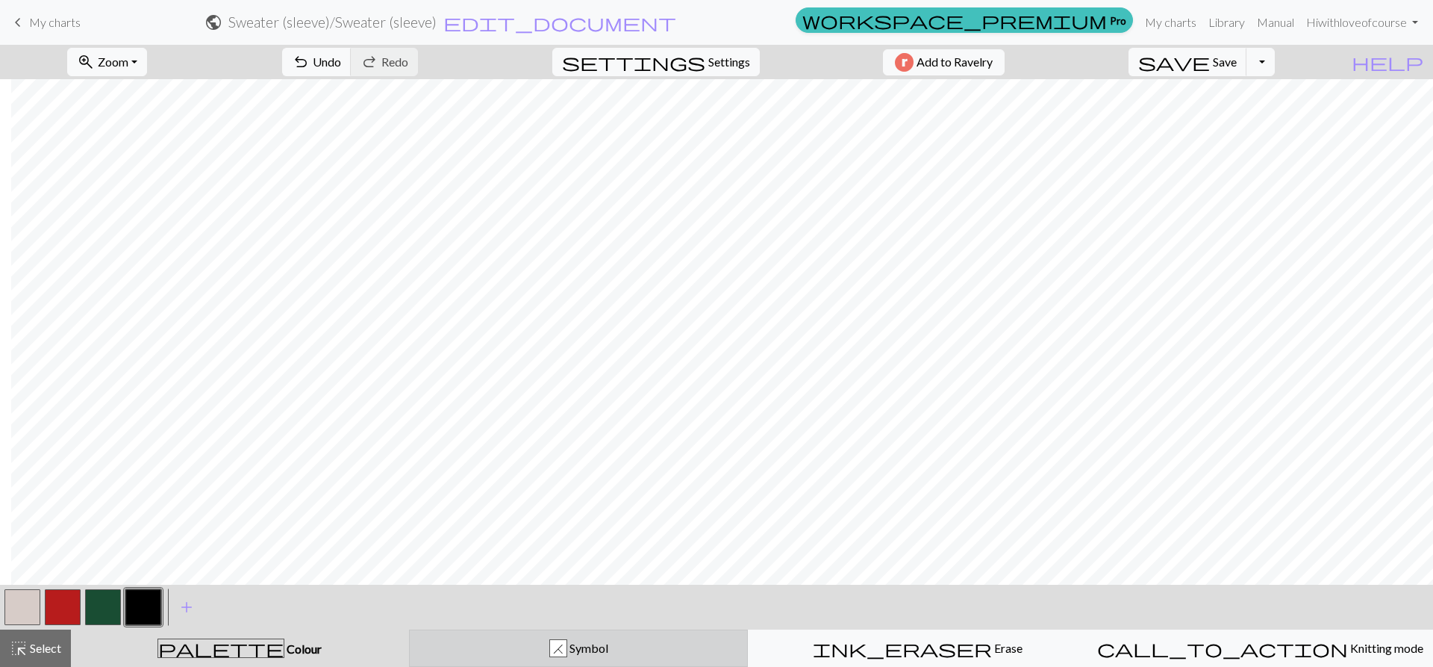
click at [542, 657] on button "H Symbol" at bounding box center [579, 647] width 340 height 37
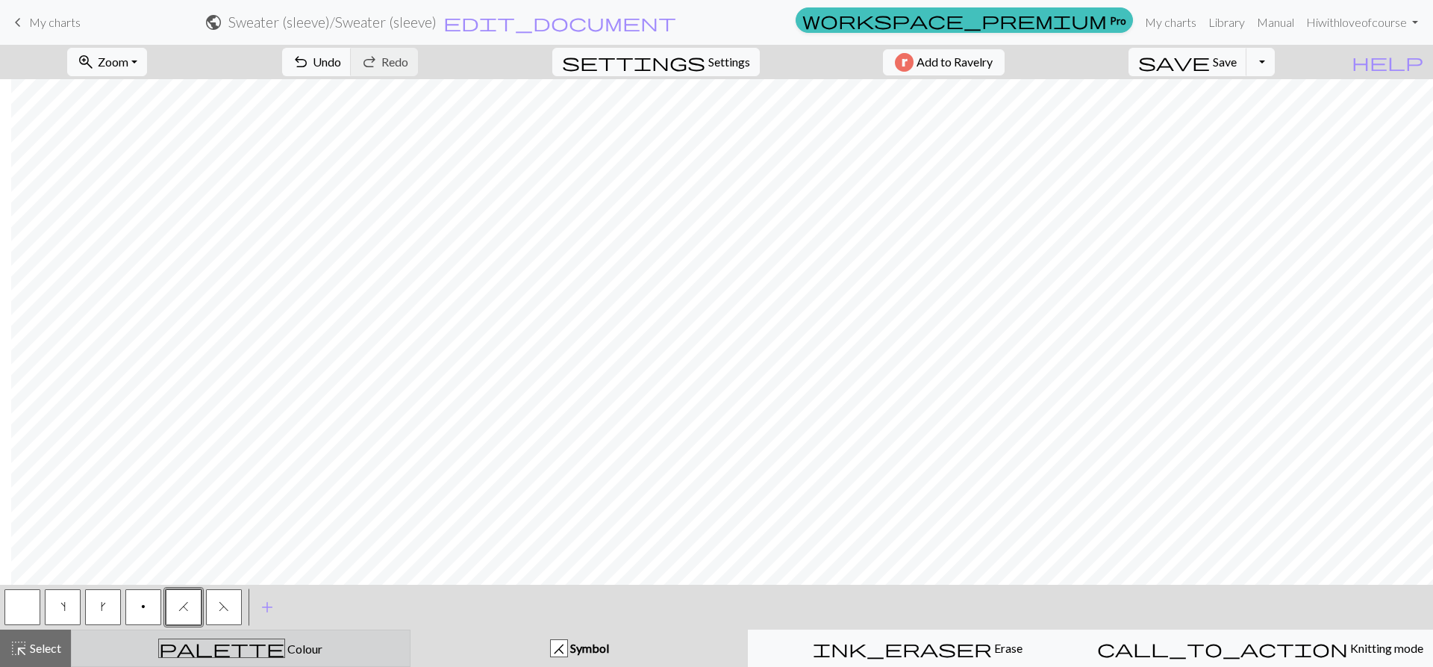
click at [238, 641] on div "palette Colour Colour" at bounding box center [241, 647] width 320 height 19
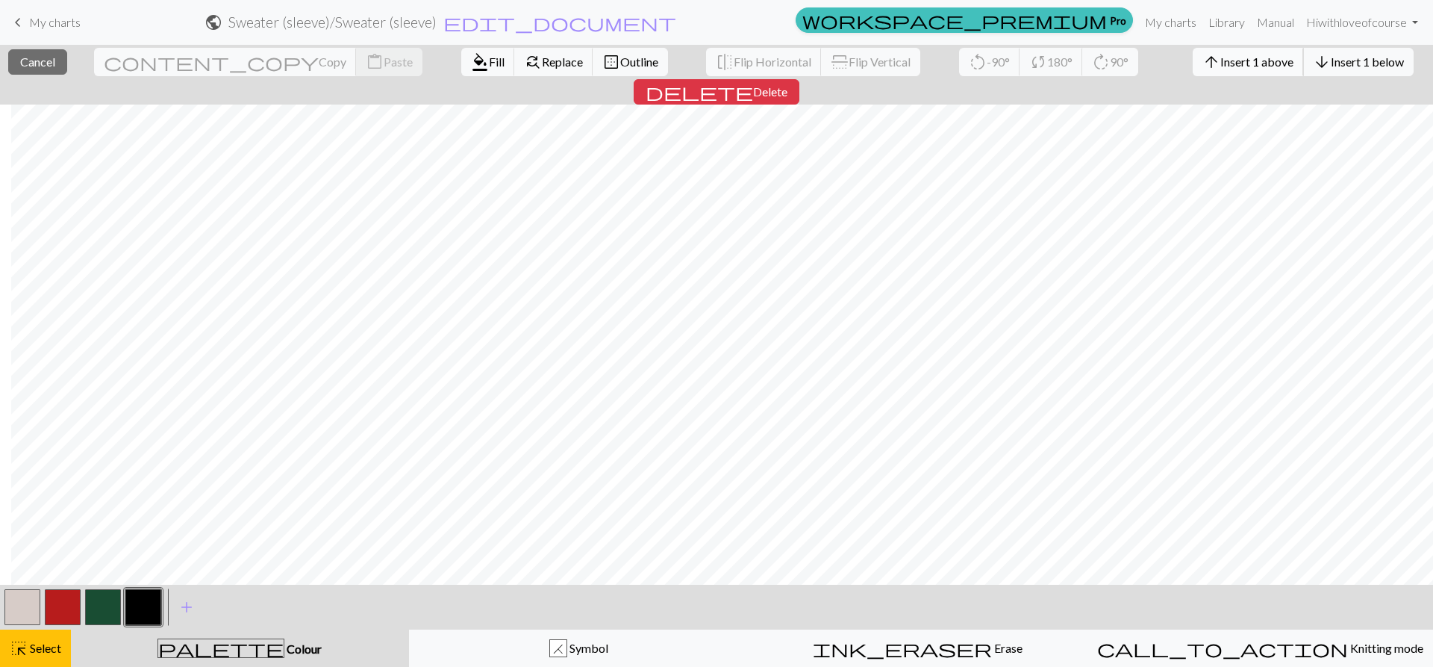
click at [1221, 66] on span "Insert 1 above" at bounding box center [1257, 62] width 73 height 14
click at [1221, 56] on span "Insert 1 above" at bounding box center [1257, 62] width 73 height 14
click at [1193, 69] on button "arrow_upward Insert 1 above" at bounding box center [1248, 62] width 111 height 28
click at [1193, 54] on button "arrow_upward Insert 1 above" at bounding box center [1248, 62] width 111 height 28
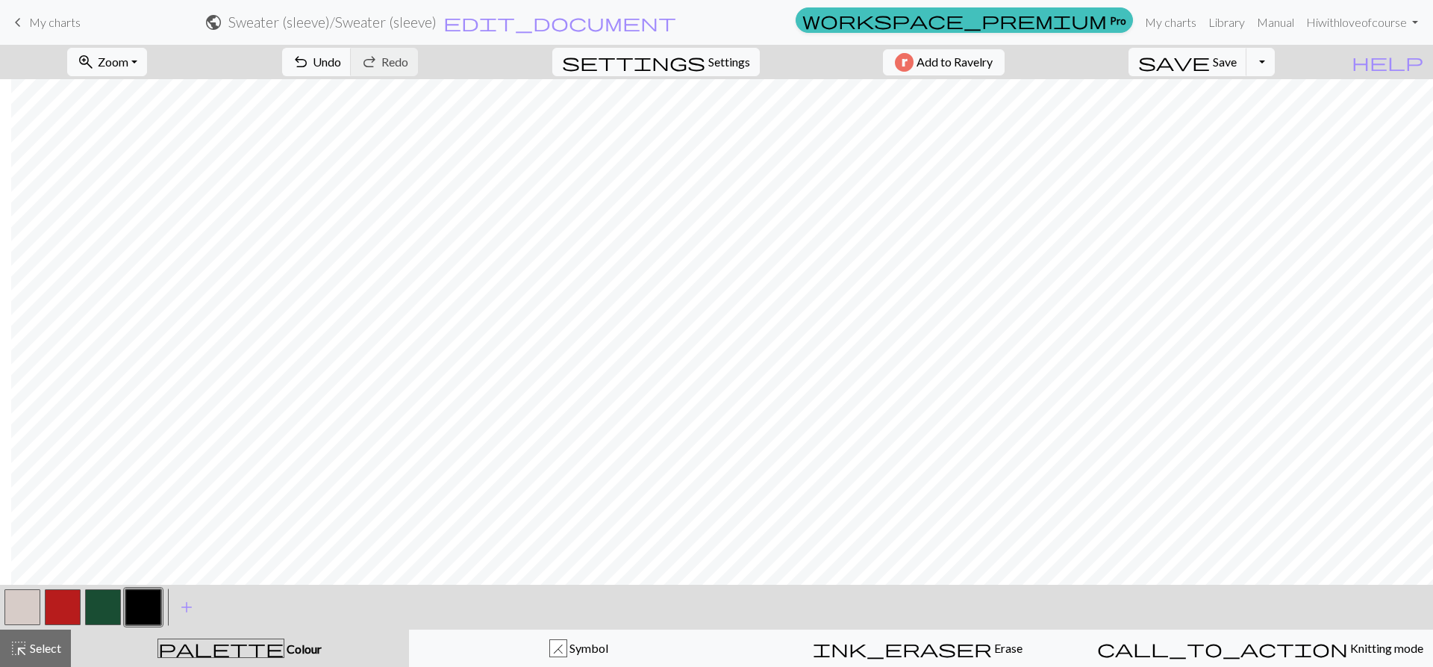
click at [273, 656] on div "palette Colour Colour" at bounding box center [240, 647] width 320 height 19
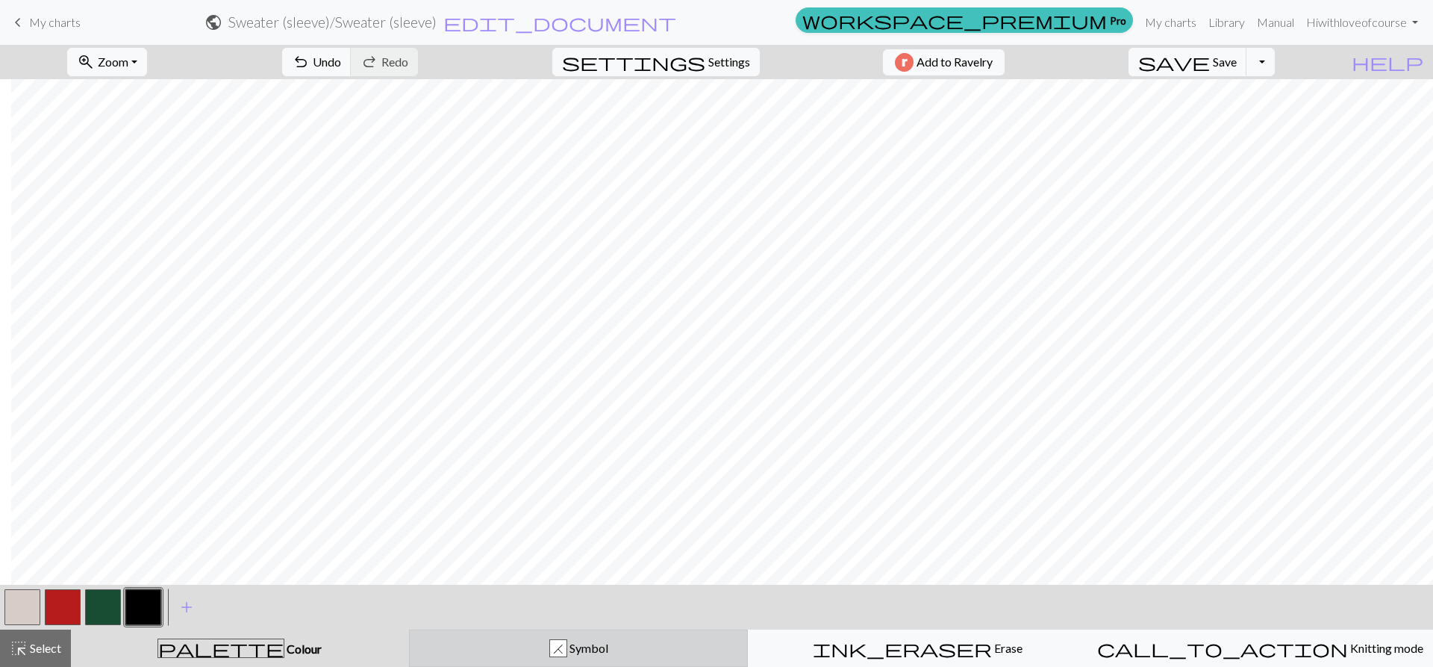
click at [571, 652] on span "Symbol" at bounding box center [587, 648] width 41 height 14
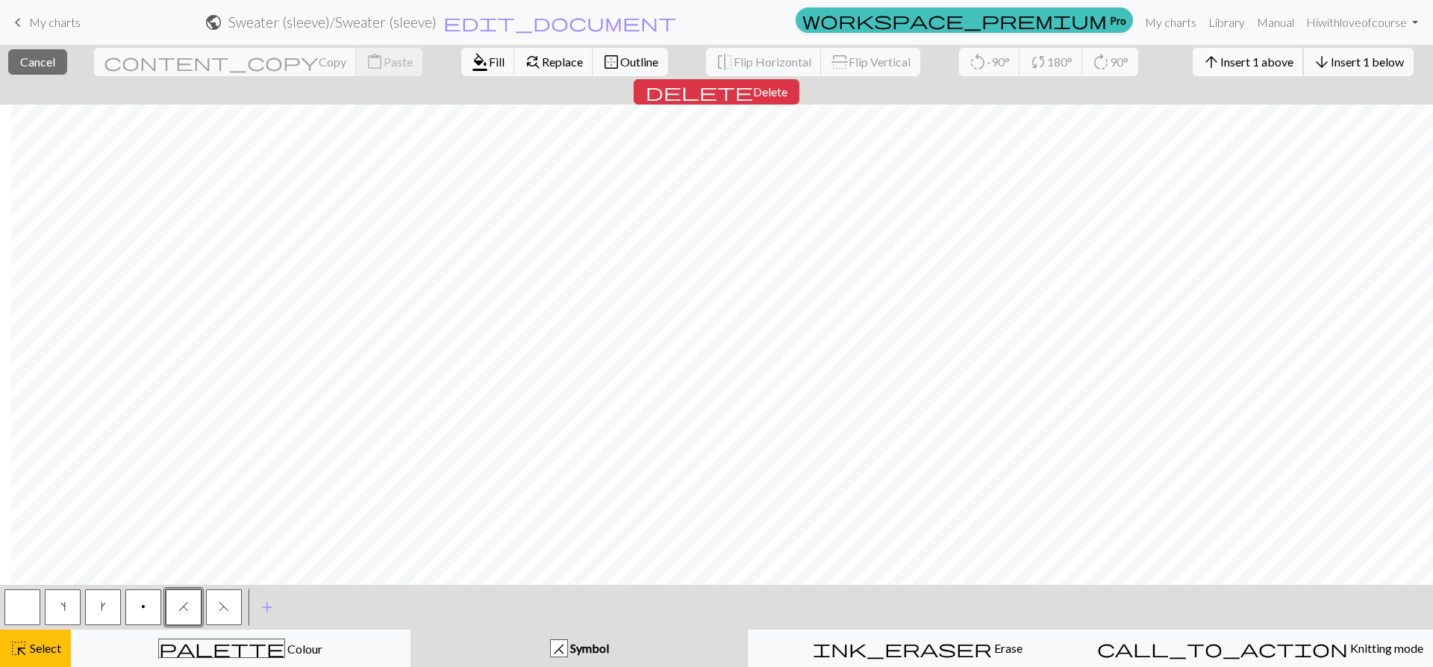
click at [1221, 58] on span "Insert 1 above" at bounding box center [1257, 62] width 73 height 14
click at [1221, 61] on span "Insert 1 above" at bounding box center [1257, 62] width 73 height 14
click at [1221, 63] on span "Insert 1 above" at bounding box center [1257, 62] width 73 height 14
click at [1221, 66] on span "Insert 1 above" at bounding box center [1257, 62] width 73 height 14
click at [1221, 64] on span "Insert 1 above" at bounding box center [1257, 62] width 73 height 14
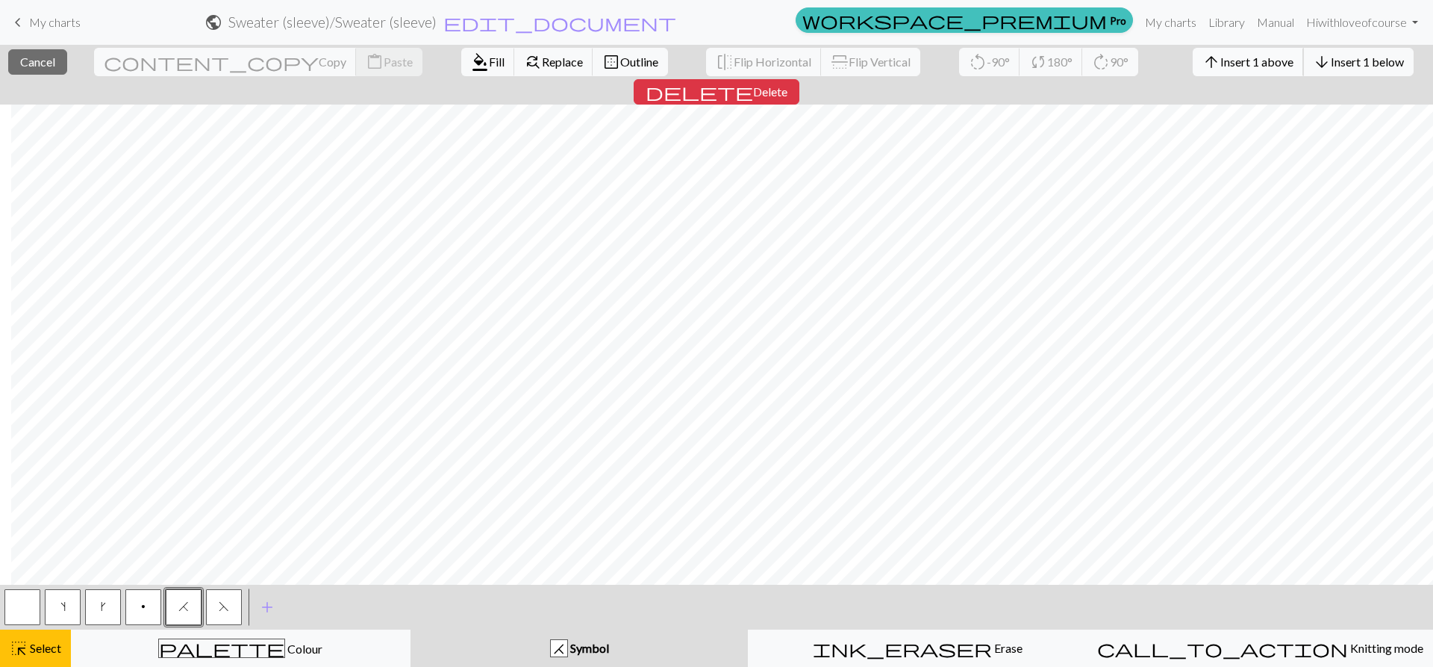
click at [1221, 60] on span "Insert 1 above" at bounding box center [1257, 62] width 73 height 14
click at [1221, 55] on span "Insert 1 above" at bounding box center [1257, 62] width 73 height 14
click at [1221, 61] on span "Insert 1 above" at bounding box center [1257, 62] width 73 height 14
click at [1221, 63] on span "Insert 1 above" at bounding box center [1257, 62] width 73 height 14
click at [1221, 57] on span "Insert 1 above" at bounding box center [1257, 62] width 73 height 14
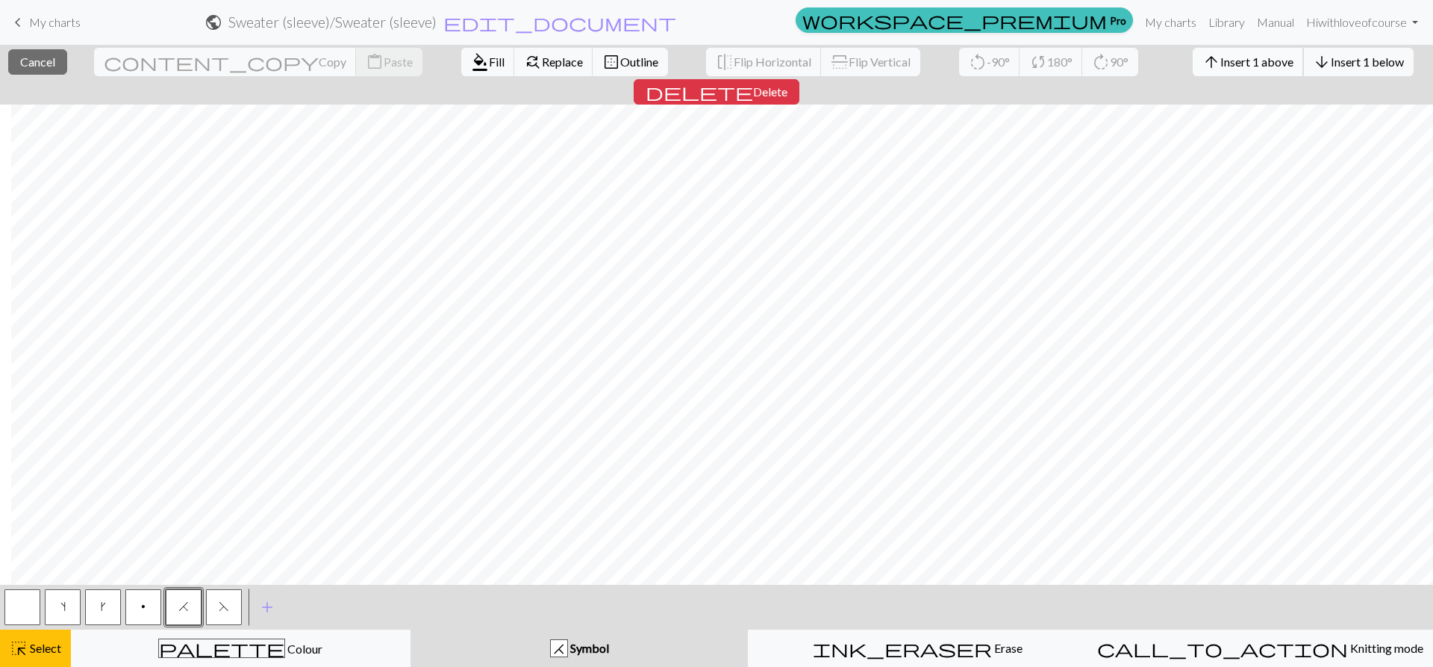
click at [1221, 62] on span "Insert 1 above" at bounding box center [1257, 62] width 73 height 14
click at [1221, 64] on span "Insert 1 above" at bounding box center [1257, 62] width 73 height 14
click at [1221, 62] on span "Insert 1 above" at bounding box center [1257, 62] width 73 height 14
click at [1193, 53] on button "arrow_upward Insert 1 above" at bounding box center [1248, 62] width 111 height 28
click at [1221, 63] on span "Insert 1 above" at bounding box center [1257, 62] width 73 height 14
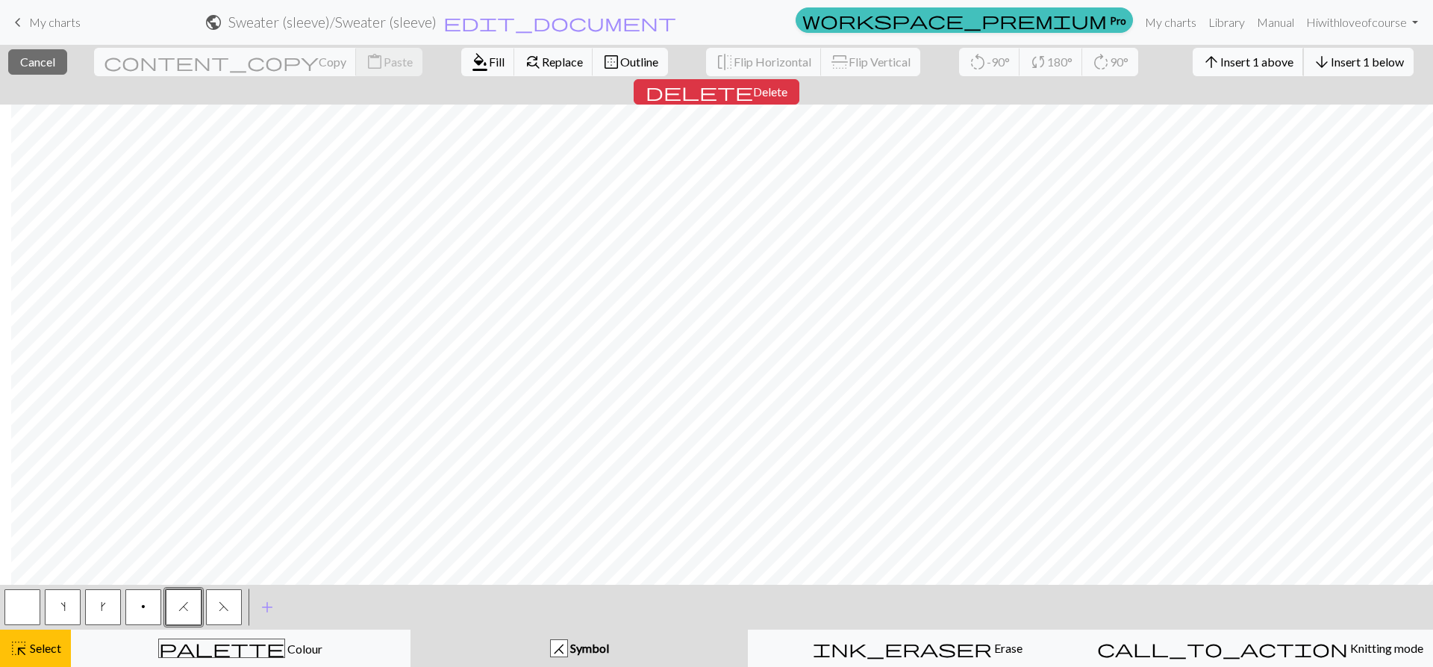
click at [1221, 67] on span "Insert 1 above" at bounding box center [1257, 62] width 73 height 14
click at [1193, 69] on button "arrow_upward Insert 1 above" at bounding box center [1248, 62] width 111 height 28
click at [1193, 68] on button "arrow_upward Insert 1 above" at bounding box center [1248, 62] width 111 height 28
click at [1221, 56] on span "Insert 1 above" at bounding box center [1257, 62] width 73 height 14
click at [1221, 57] on span "Insert 1 above" at bounding box center [1257, 62] width 73 height 14
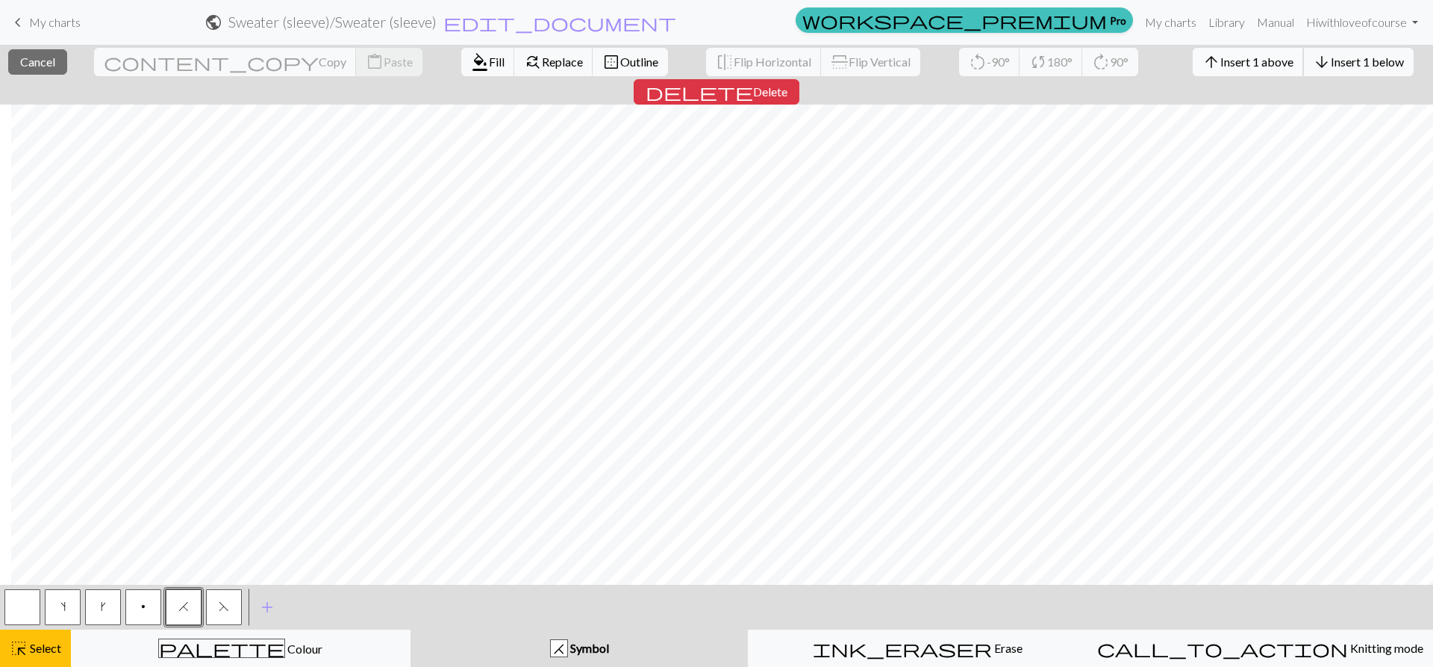
click at [1221, 60] on span "Insert 1 above" at bounding box center [1257, 62] width 73 height 14
click at [1221, 65] on span "Insert 1 above" at bounding box center [1257, 62] width 73 height 14
click at [1221, 64] on span "Insert 1 above" at bounding box center [1257, 62] width 73 height 14
click at [1221, 67] on span "Insert 1 above" at bounding box center [1257, 62] width 73 height 14
click at [1221, 65] on span "Insert 1 above" at bounding box center [1257, 62] width 73 height 14
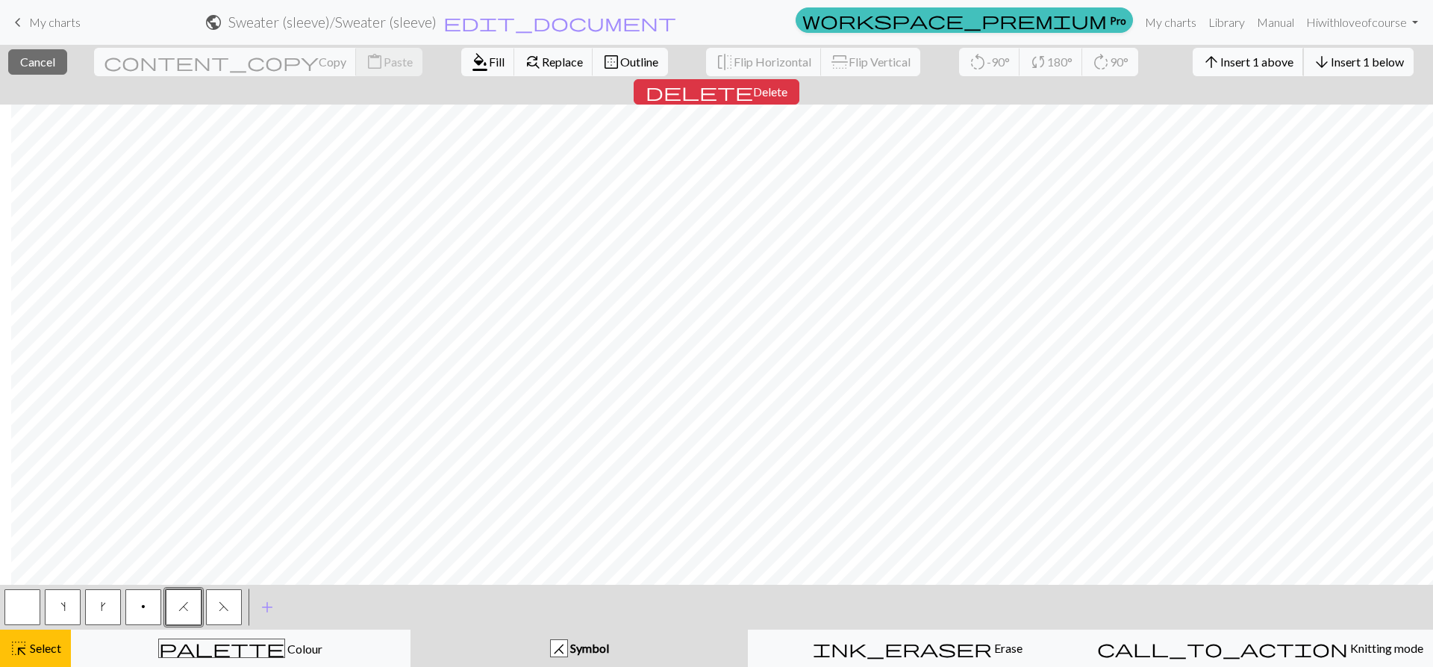
click at [1193, 53] on button "arrow_upward Insert 1 above" at bounding box center [1248, 62] width 111 height 28
click at [1221, 55] on span "Insert 1 above" at bounding box center [1257, 62] width 73 height 14
click at [1193, 53] on button "arrow_upward Insert 1 above" at bounding box center [1248, 62] width 111 height 28
click at [1221, 60] on span "Insert 1 above" at bounding box center [1257, 62] width 73 height 14
click at [1193, 54] on button "arrow_upward Insert 1 above" at bounding box center [1248, 62] width 111 height 28
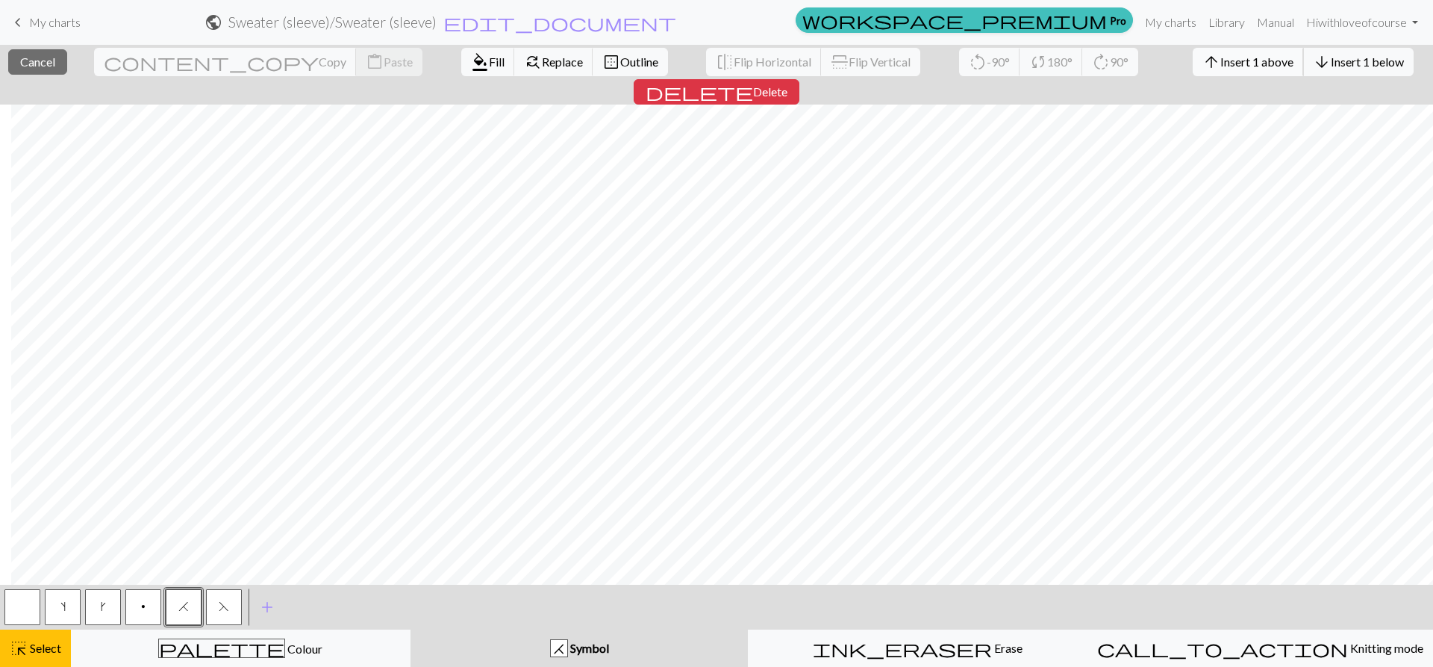
click at [1193, 54] on button "arrow_upward Insert 1 above" at bounding box center [1248, 62] width 111 height 28
click at [1221, 66] on span "Insert 1 above" at bounding box center [1257, 62] width 73 height 14
click at [1193, 52] on button "arrow_upward Insert 1 above" at bounding box center [1248, 62] width 111 height 28
click at [1182, 78] on div "arrow_upward Insert 1 above arrow_downward Insert 1 below" at bounding box center [1303, 62] width 243 height 34
click at [1221, 68] on span "Insert 1 above" at bounding box center [1257, 62] width 73 height 14
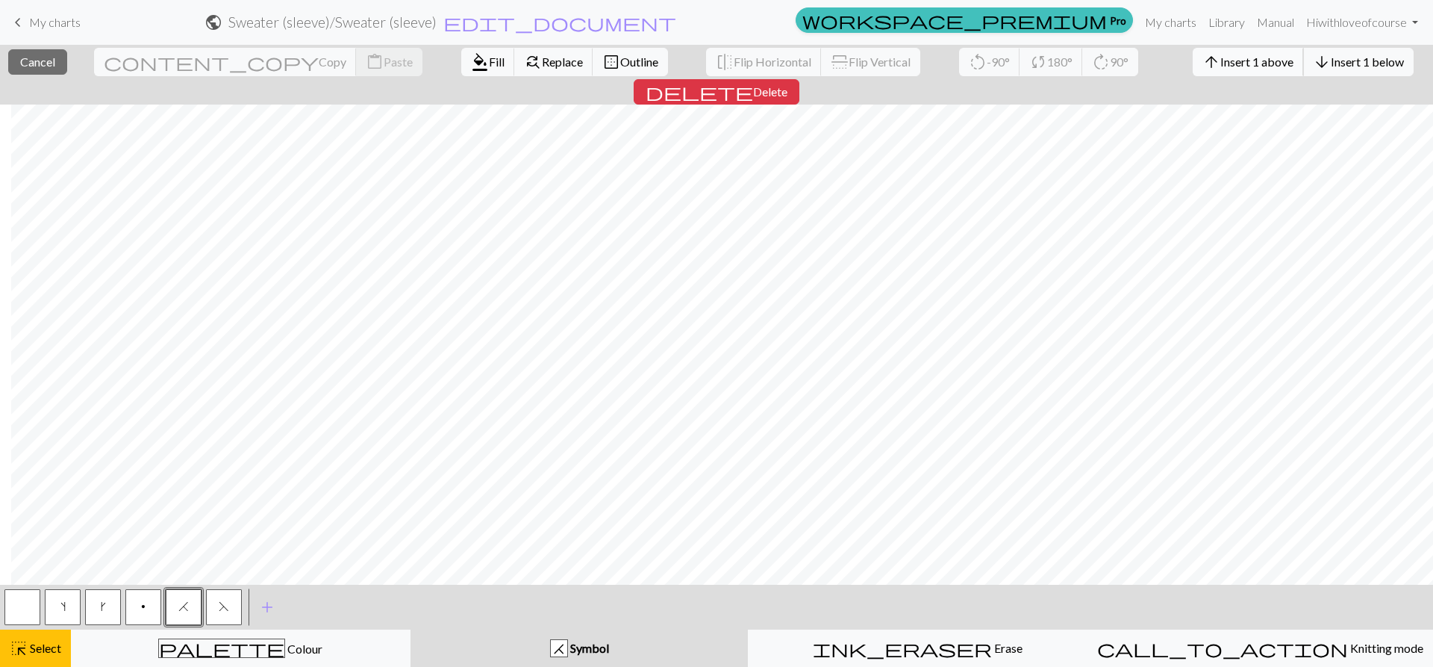
click at [1193, 69] on button "arrow_upward Insert 1 above" at bounding box center [1248, 62] width 111 height 28
click at [1203, 61] on span "arrow_upward" at bounding box center [1212, 62] width 18 height 21
click at [1221, 61] on span "Insert 1 above" at bounding box center [1257, 62] width 73 height 14
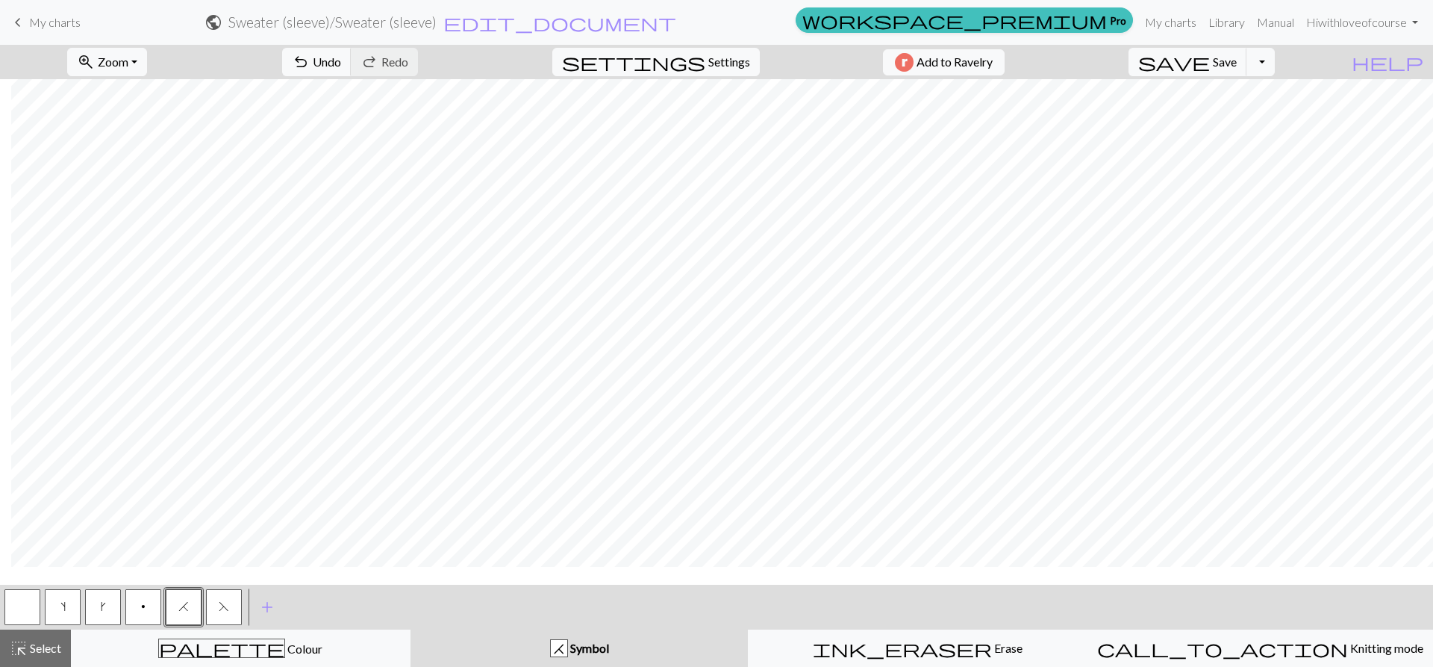
scroll to position [224, 155]
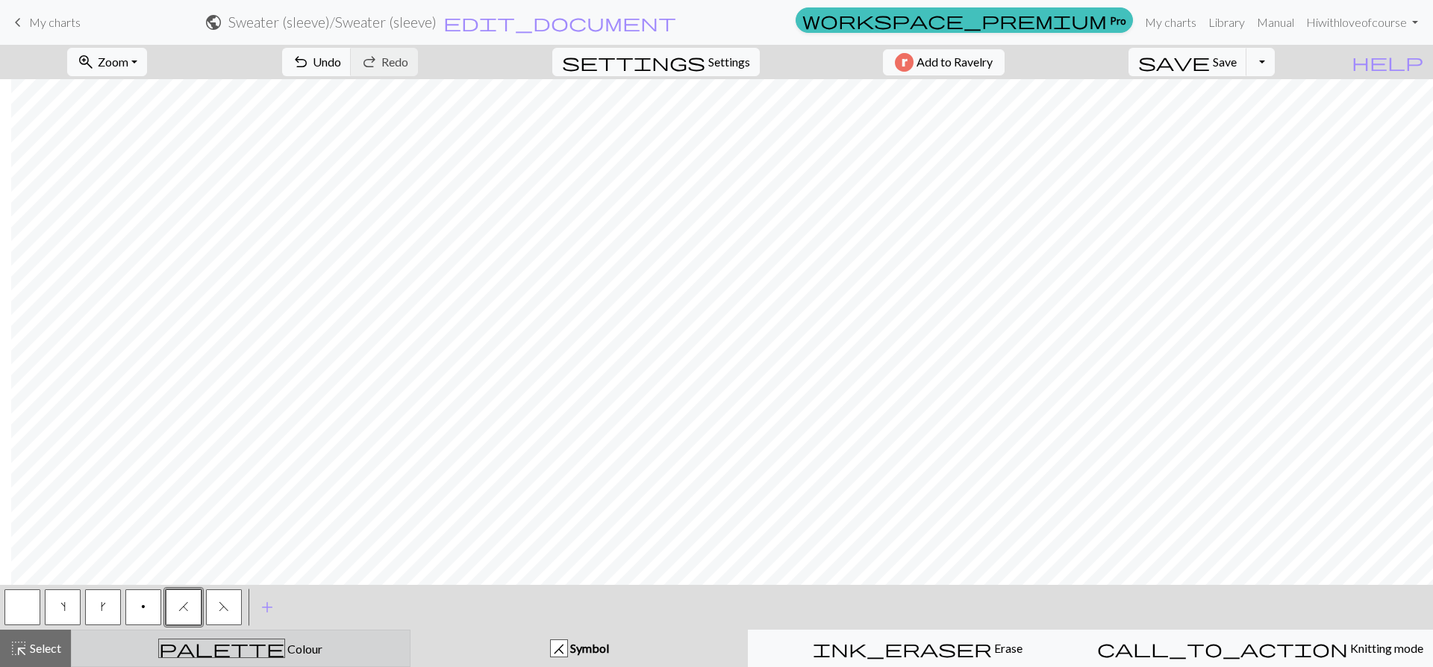
click at [220, 638] on button "palette Colour Colour" at bounding box center [241, 647] width 340 height 37
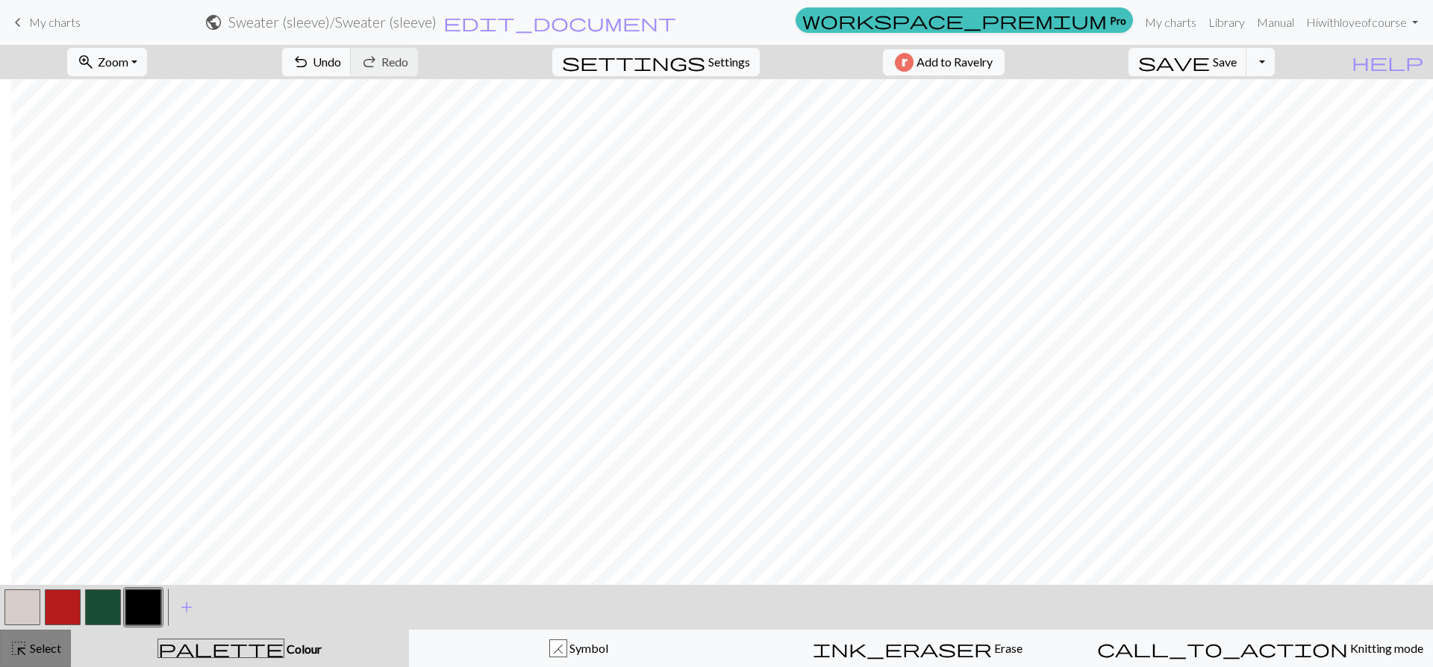
click at [25, 647] on span "highlight_alt" at bounding box center [19, 648] width 18 height 21
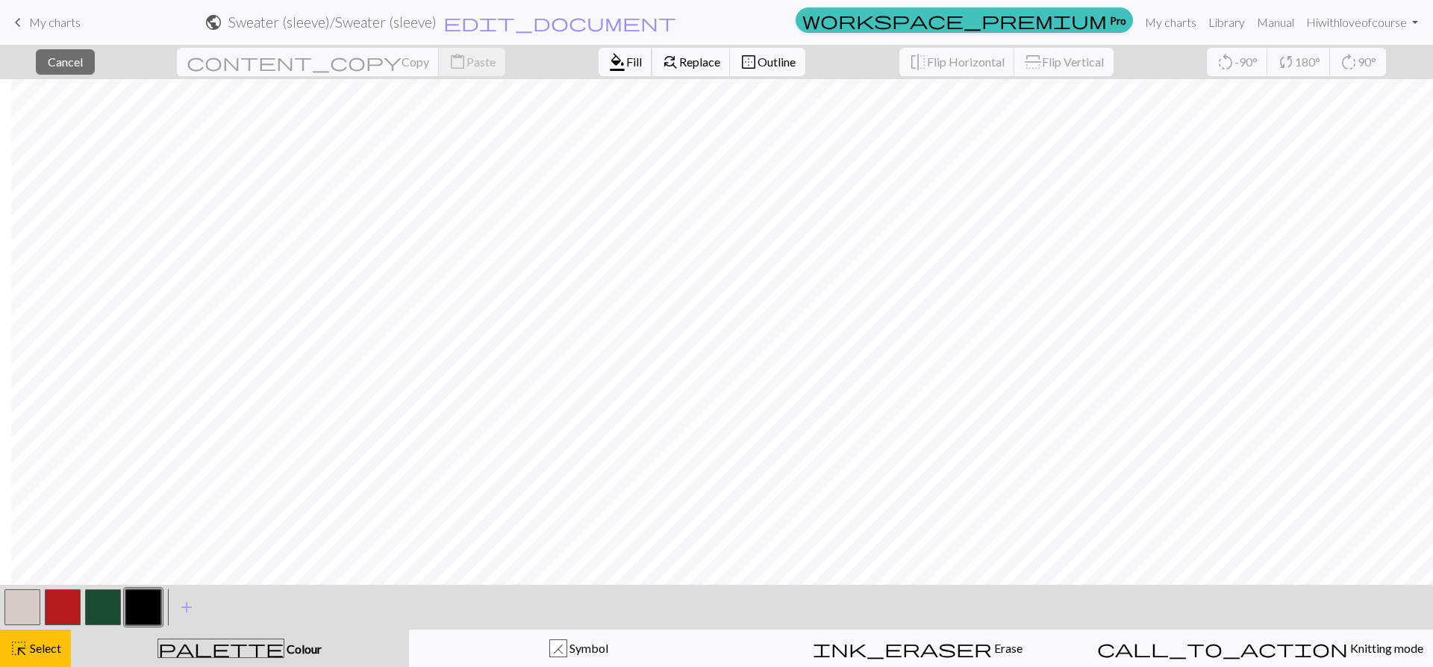
drag, startPoint x: 523, startPoint y: 50, endPoint x: 610, endPoint y: 33, distance: 89.0
click at [599, 50] on button "format_color_fill Fill" at bounding box center [626, 62] width 54 height 28
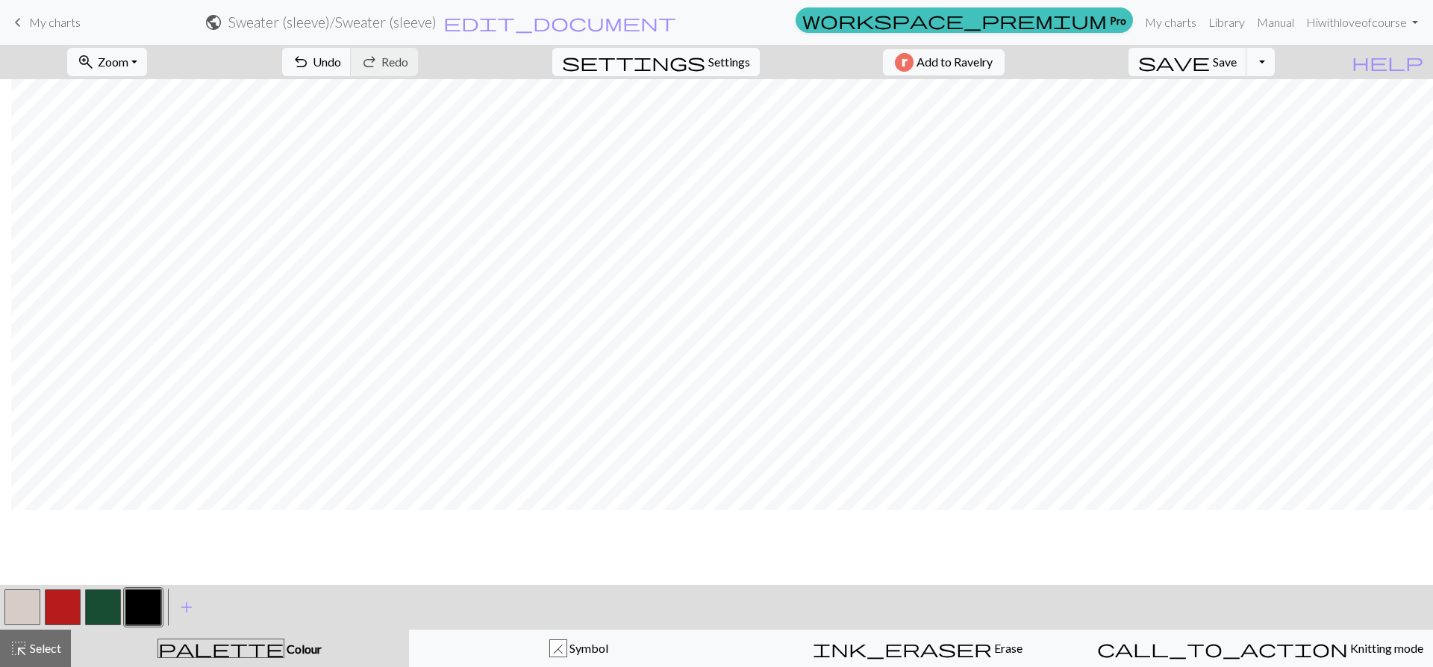
scroll to position [0, 155]
drag, startPoint x: 23, startPoint y: 636, endPoint x: 20, endPoint y: 647, distance: 10.9
click at [22, 642] on button "highlight_alt Select Select" at bounding box center [35, 647] width 71 height 37
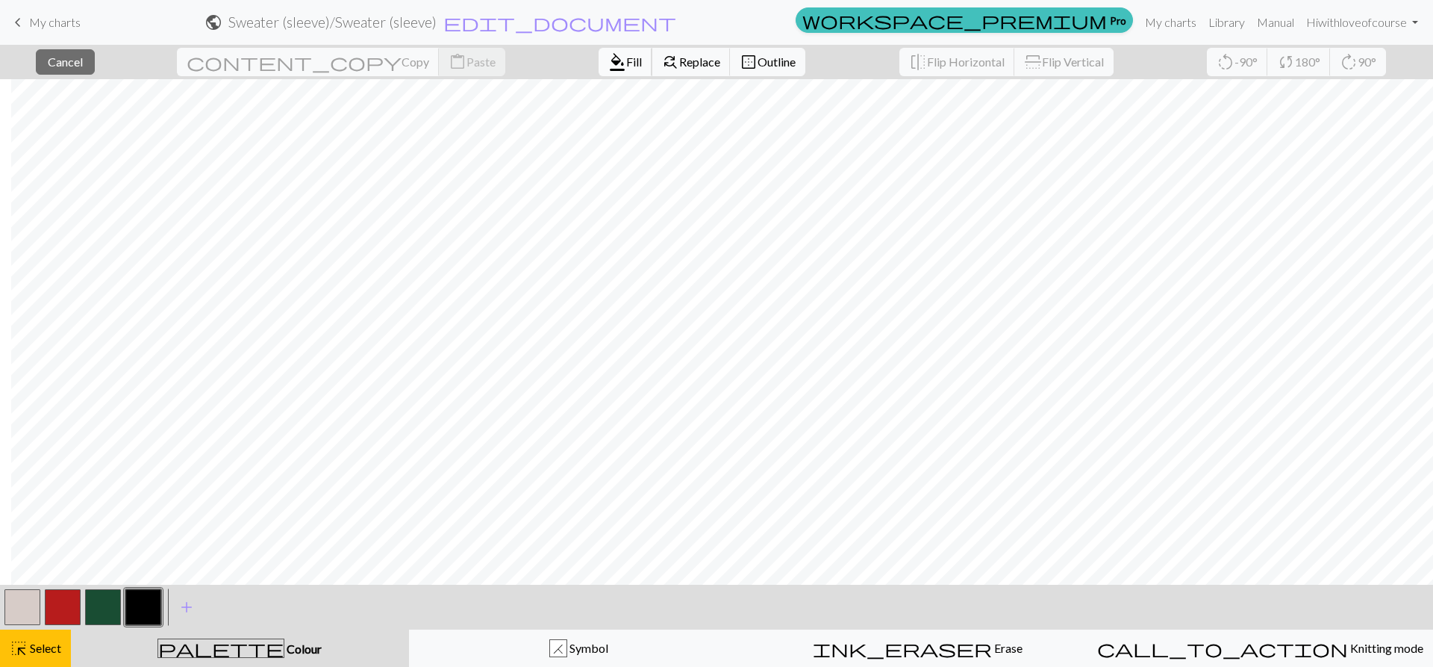
click at [626, 65] on span "Fill" at bounding box center [634, 62] width 16 height 14
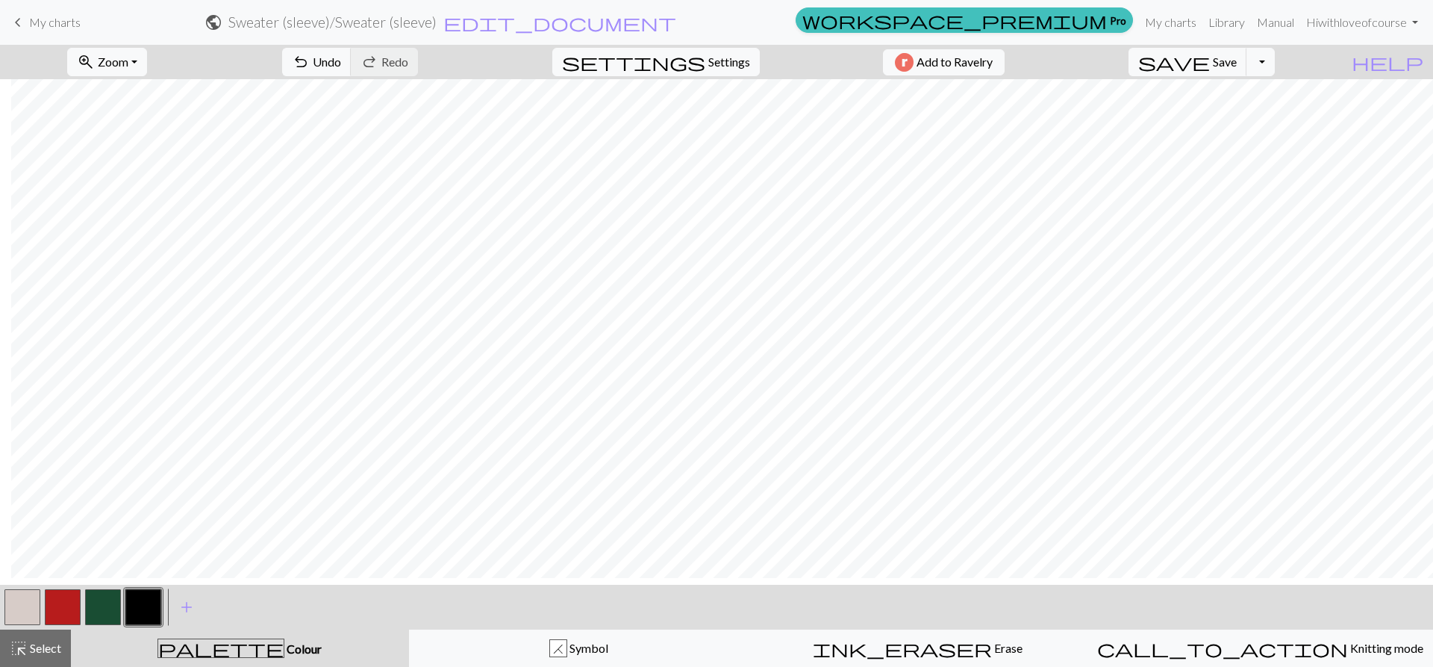
scroll to position [448, 155]
click at [60, 598] on button "button" at bounding box center [63, 607] width 36 height 36
click at [38, 650] on span "Select" at bounding box center [45, 648] width 34 height 14
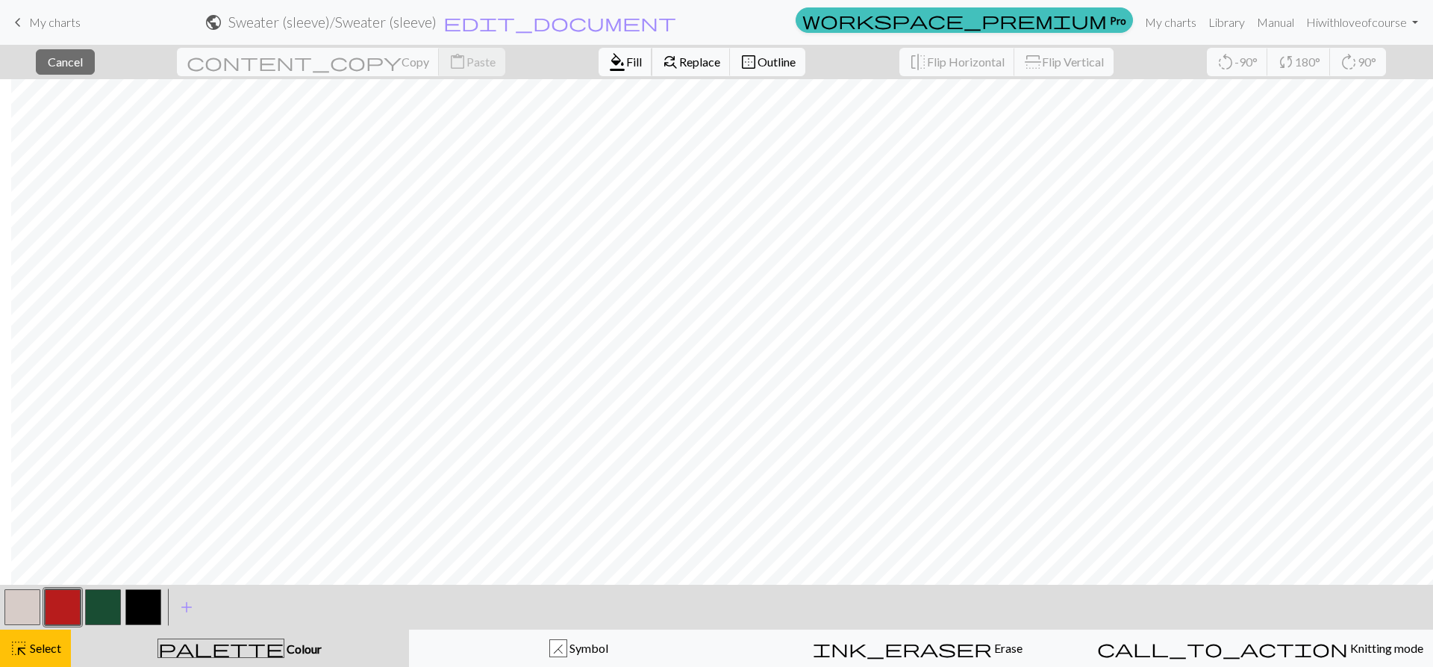
click at [608, 67] on span "format_color_fill" at bounding box center [617, 62] width 18 height 21
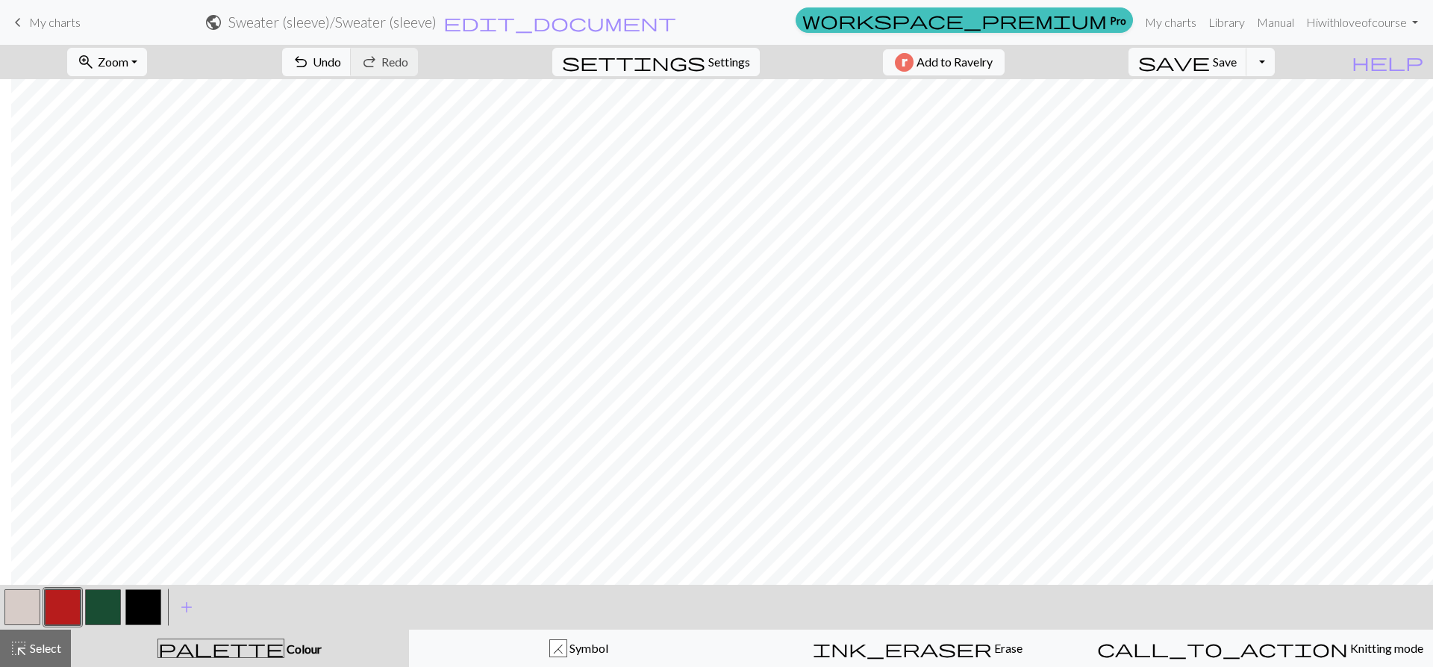
click at [113, 614] on button "button" at bounding box center [103, 607] width 36 height 36
click at [66, 596] on button "button" at bounding box center [63, 607] width 36 height 36
drag, startPoint x: 11, startPoint y: 607, endPoint x: 104, endPoint y: 573, distance: 98.5
click at [12, 607] on button "button" at bounding box center [22, 607] width 36 height 36
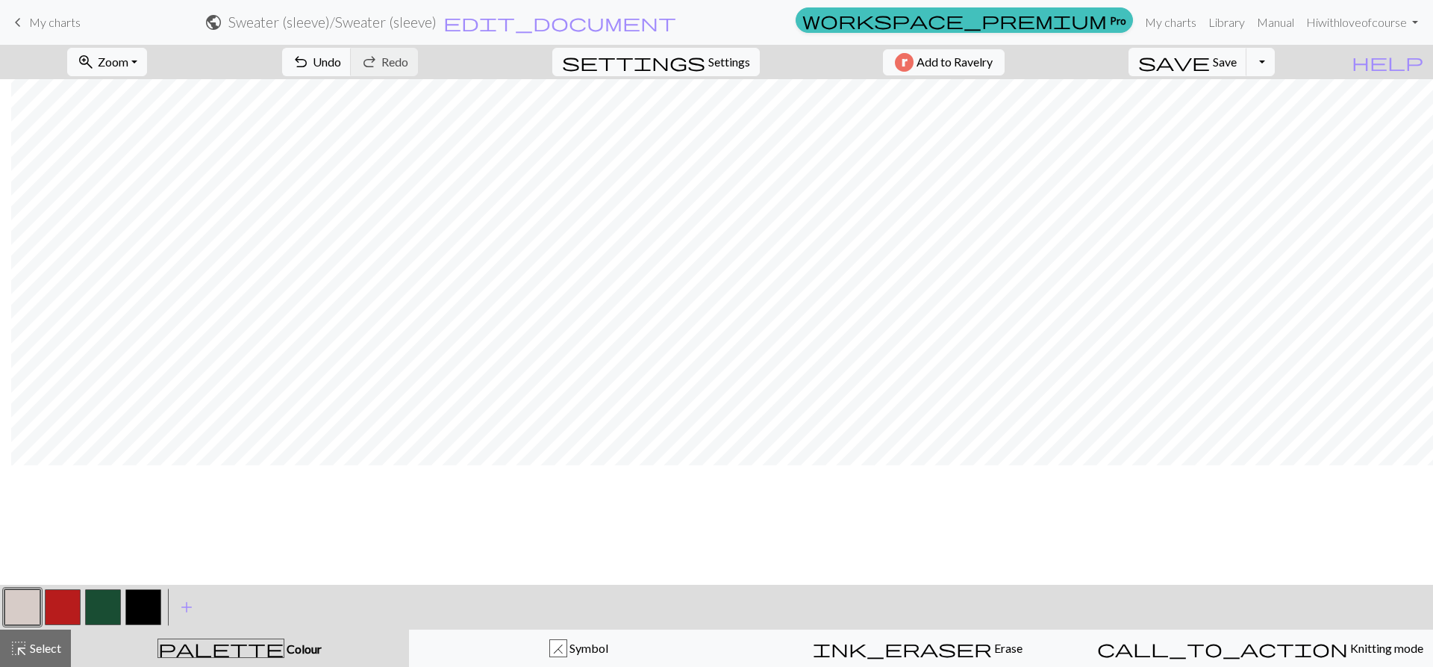
scroll to position [0, 155]
drag, startPoint x: 114, startPoint y: 610, endPoint x: 125, endPoint y: 597, distance: 16.9
click at [110, 609] on button "button" at bounding box center [103, 607] width 36 height 36
click at [341, 57] on span "Undo" at bounding box center [327, 62] width 28 height 14
click at [34, 638] on button "highlight_alt Select Select" at bounding box center [35, 647] width 71 height 37
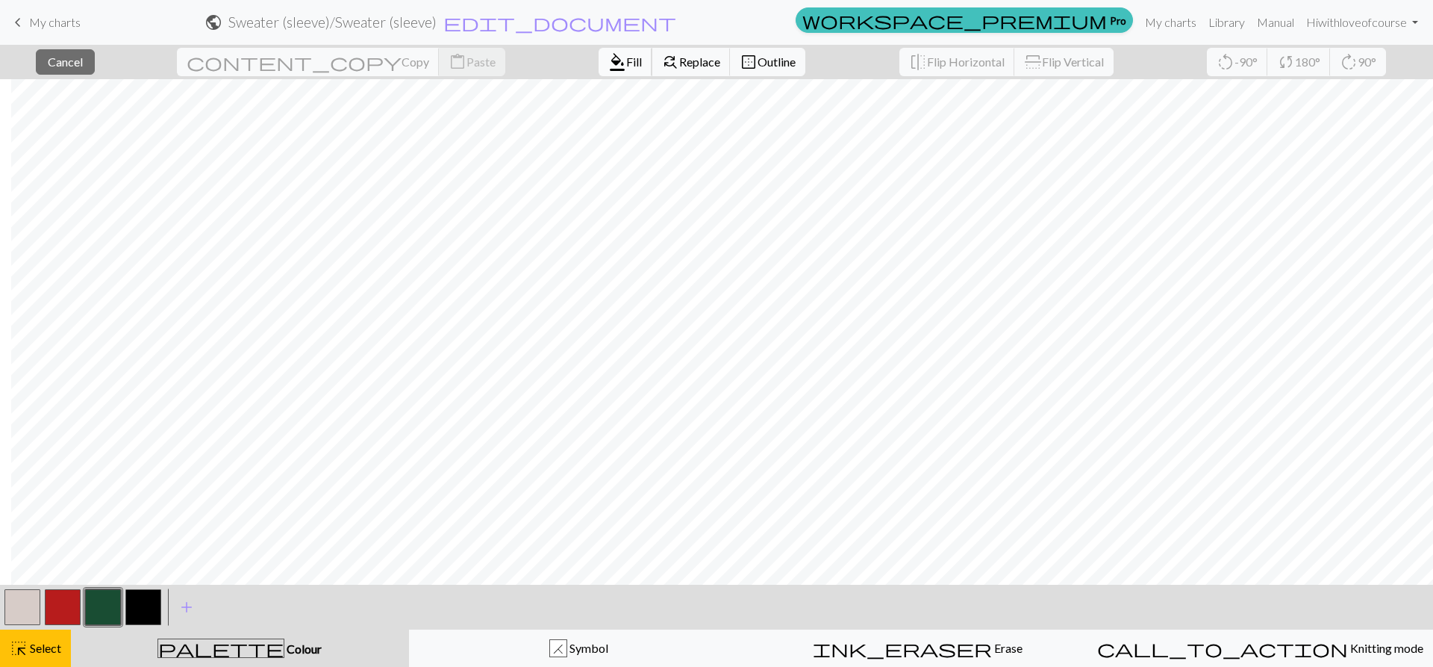
click at [608, 65] on span "format_color_fill" at bounding box center [617, 62] width 18 height 21
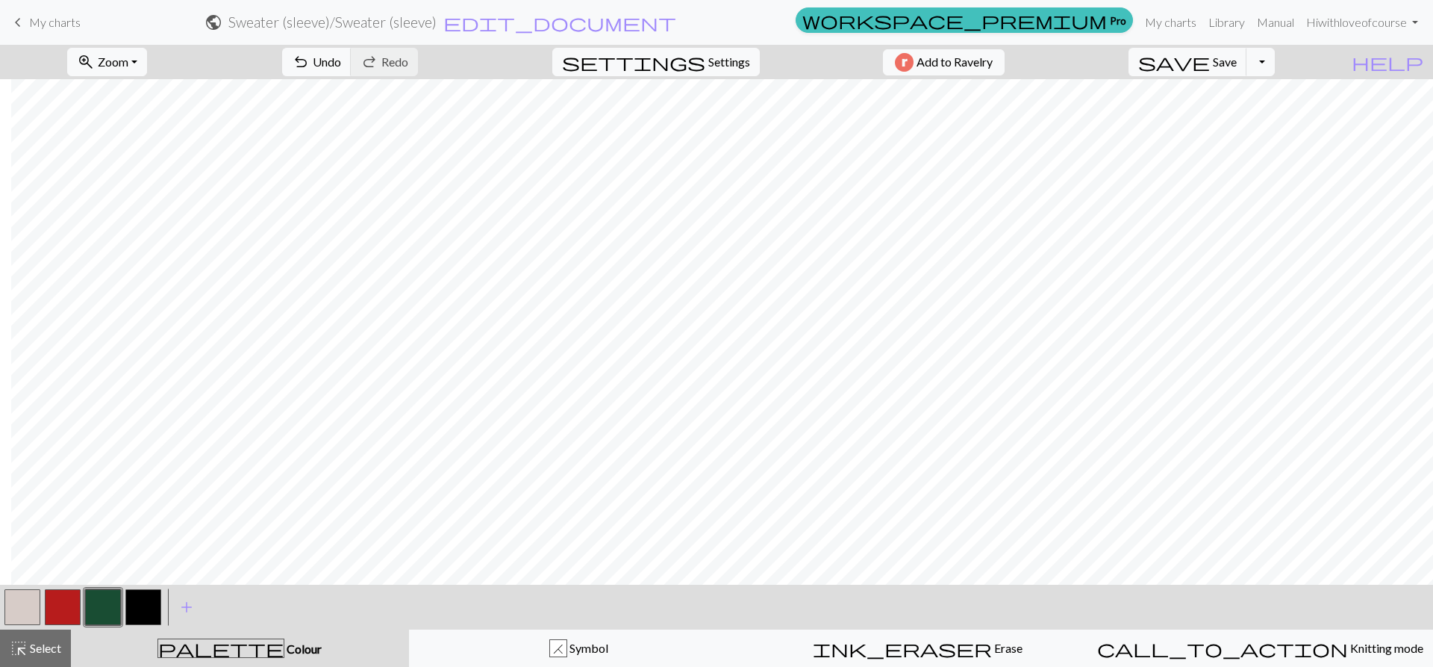
click at [60, 614] on button "button" at bounding box center [63, 607] width 36 height 36
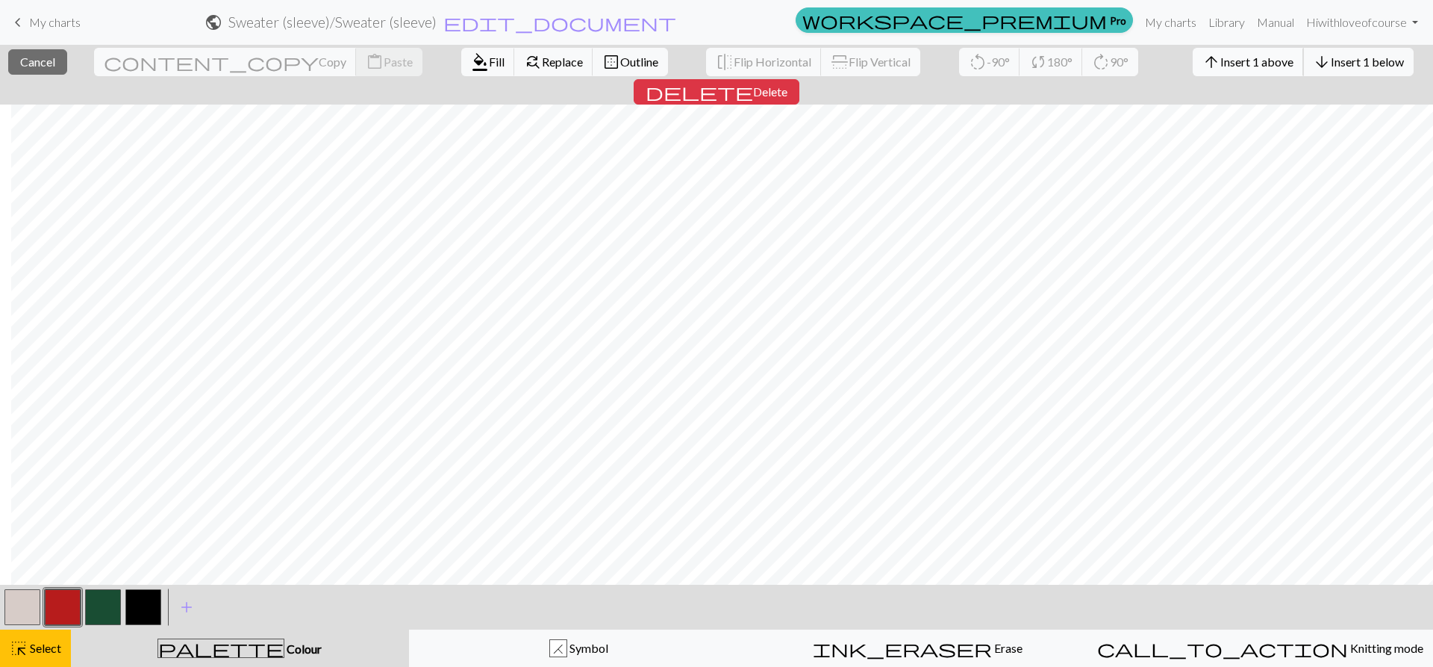
click at [1221, 60] on span "Insert 1 above" at bounding box center [1257, 62] width 73 height 14
click at [1193, 49] on button "arrow_upward Insert 1 above" at bounding box center [1248, 62] width 111 height 28
click at [1221, 55] on span "Insert 1 above" at bounding box center [1257, 62] width 73 height 14
click at [1193, 57] on button "arrow_upward Insert 1 above" at bounding box center [1248, 62] width 111 height 28
click at [1193, 48] on button "arrow_upward Insert 1 above" at bounding box center [1248, 62] width 111 height 28
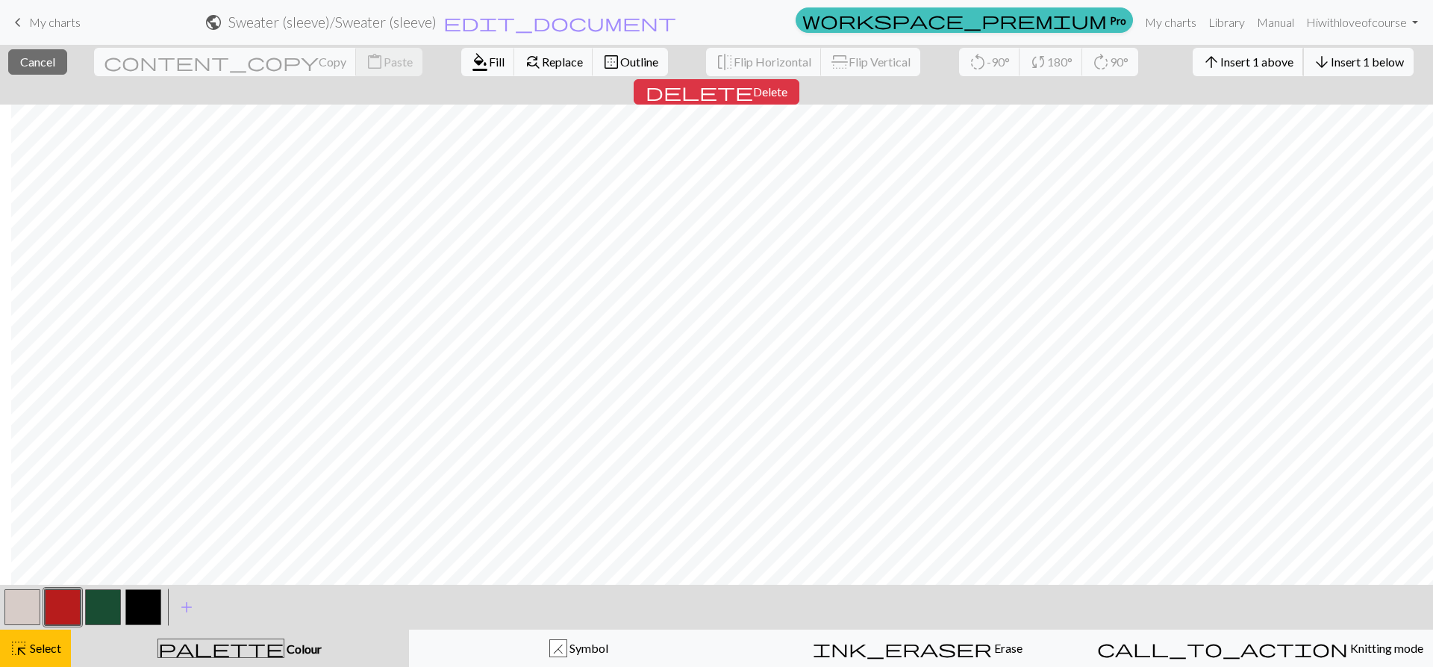
click at [1193, 51] on button "arrow_upward Insert 1 above" at bounding box center [1248, 62] width 111 height 28
click at [1203, 66] on span "arrow_upward" at bounding box center [1212, 62] width 18 height 21
click at [1193, 72] on button "arrow_upward Insert 1 above" at bounding box center [1248, 62] width 111 height 28
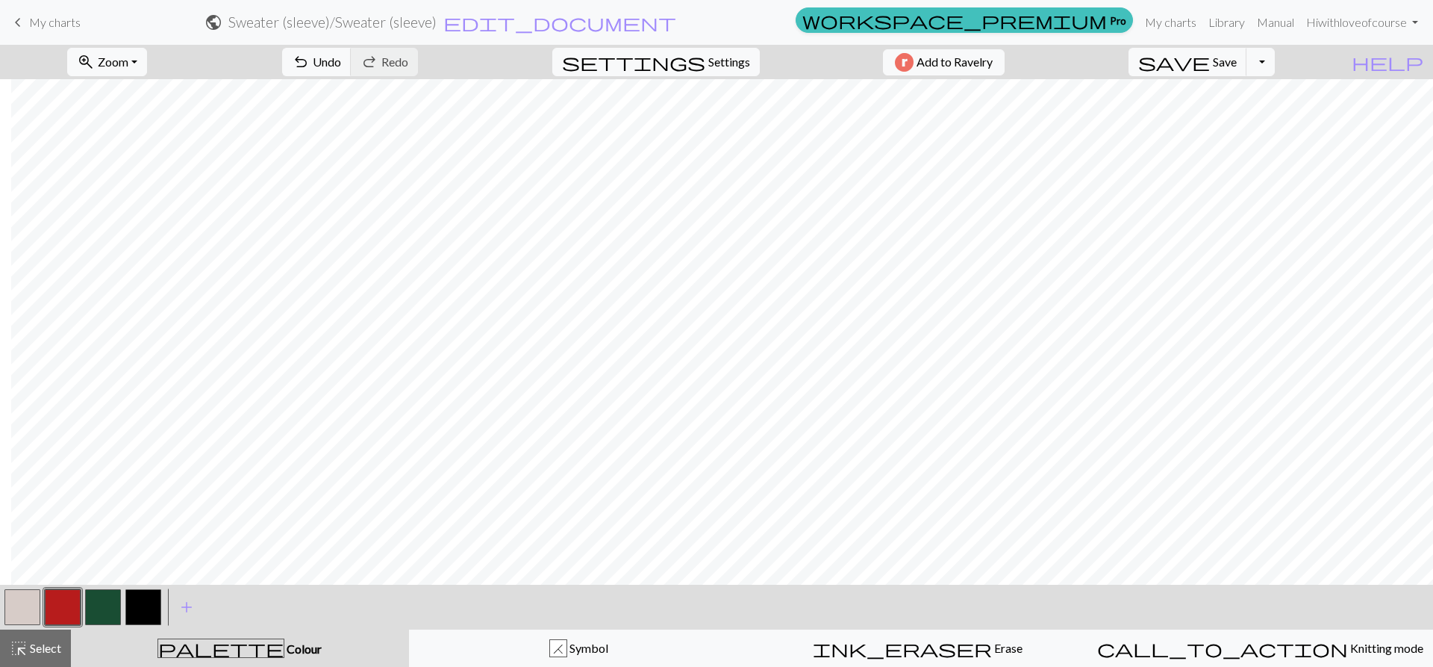
click at [140, 620] on button "button" at bounding box center [143, 607] width 36 height 36
drag, startPoint x: 28, startPoint y: 653, endPoint x: 34, endPoint y: 647, distance: 9.0
click at [28, 654] on span "Select" at bounding box center [45, 648] width 34 height 14
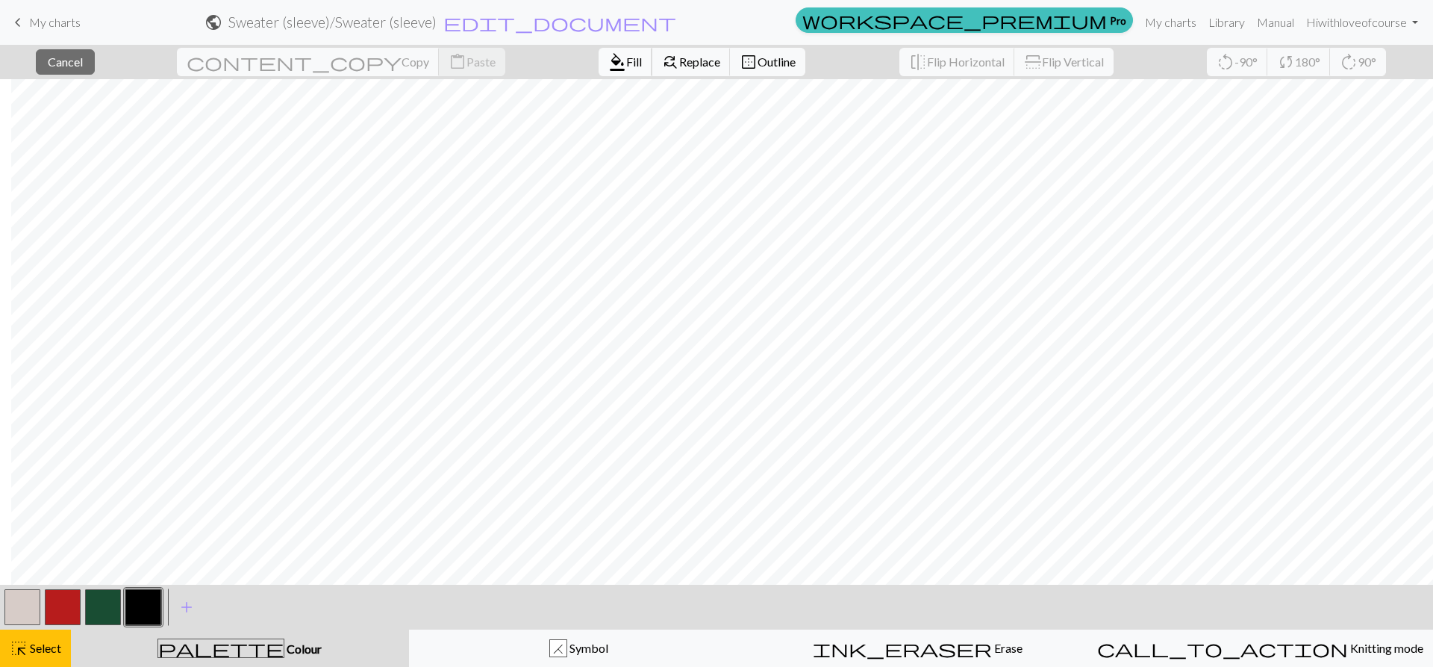
click at [626, 63] on span "Fill" at bounding box center [634, 62] width 16 height 14
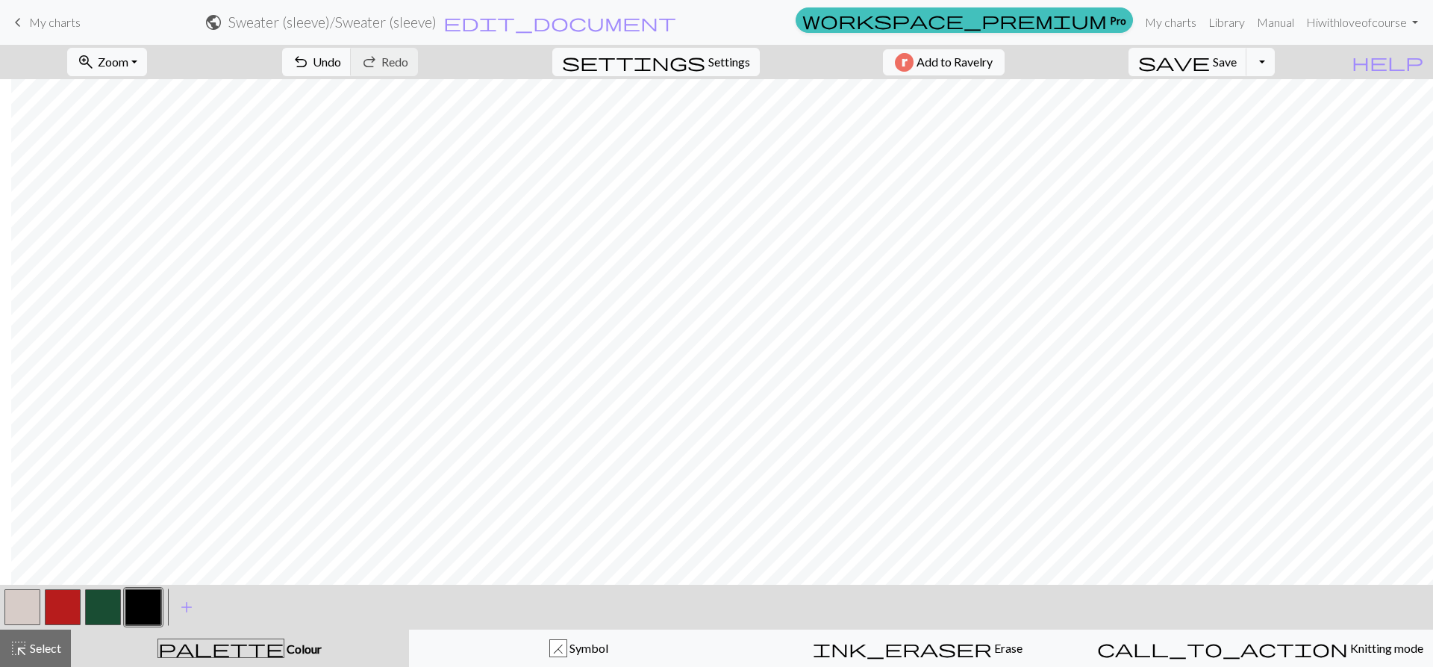
click at [57, 602] on button "button" at bounding box center [63, 607] width 36 height 36
click at [15, 610] on button "button" at bounding box center [22, 607] width 36 height 36
click at [20, 637] on button "highlight_alt Select Select" at bounding box center [35, 647] width 71 height 37
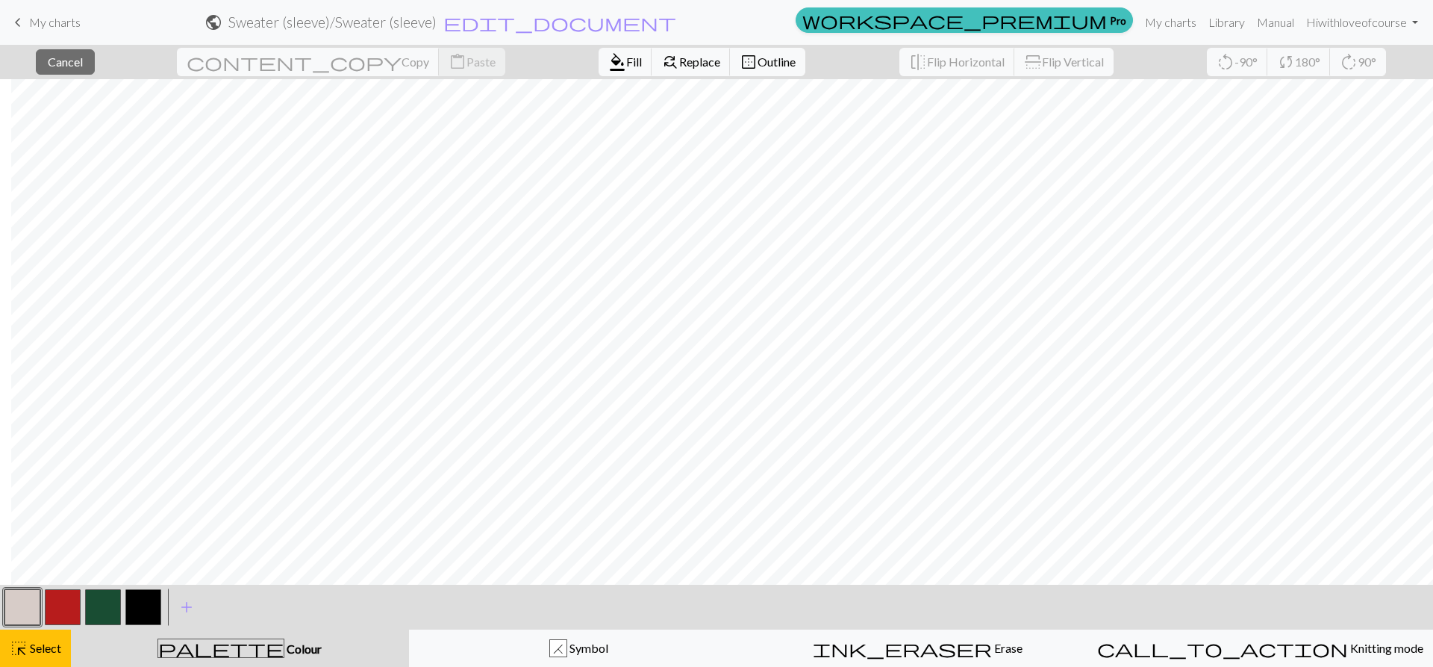
click at [66, 603] on button "button" at bounding box center [63, 607] width 36 height 36
click at [626, 56] on span "Fill" at bounding box center [634, 62] width 16 height 14
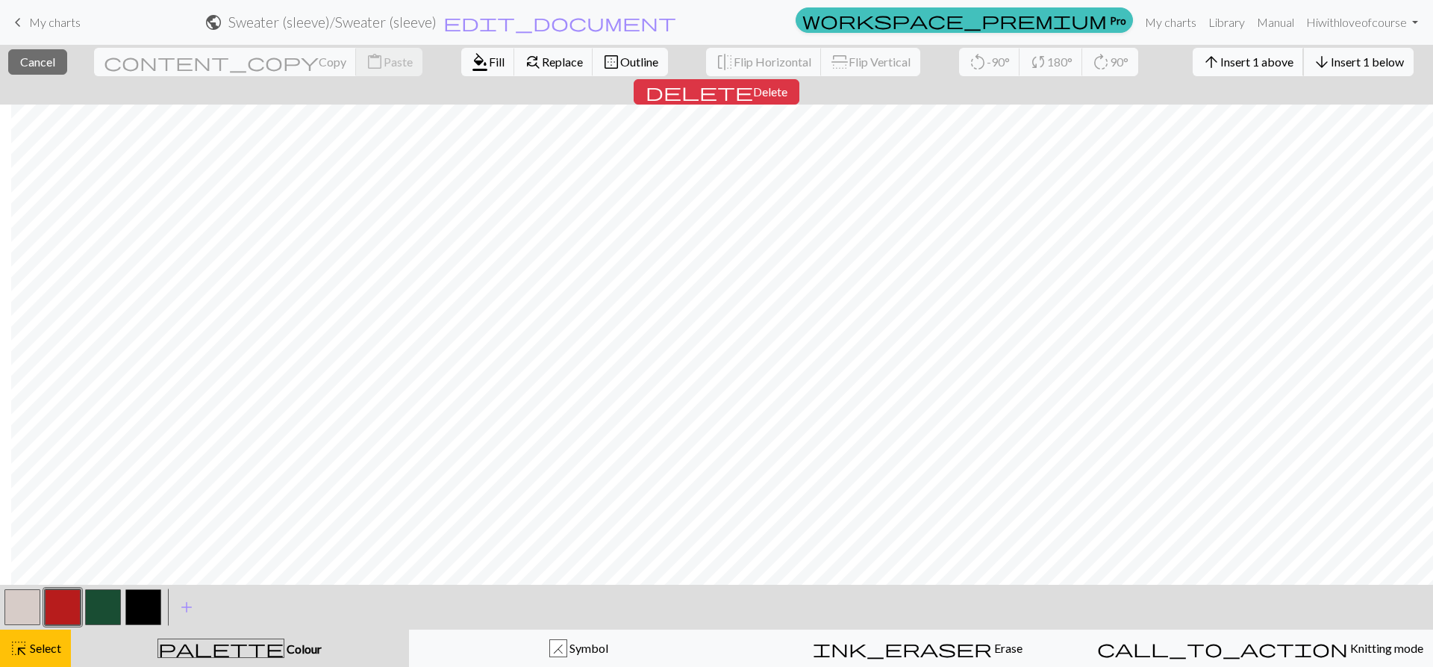
click at [1221, 60] on span "Insert 1 above" at bounding box center [1257, 62] width 73 height 14
click at [1221, 62] on span "Insert 1 above" at bounding box center [1257, 62] width 73 height 14
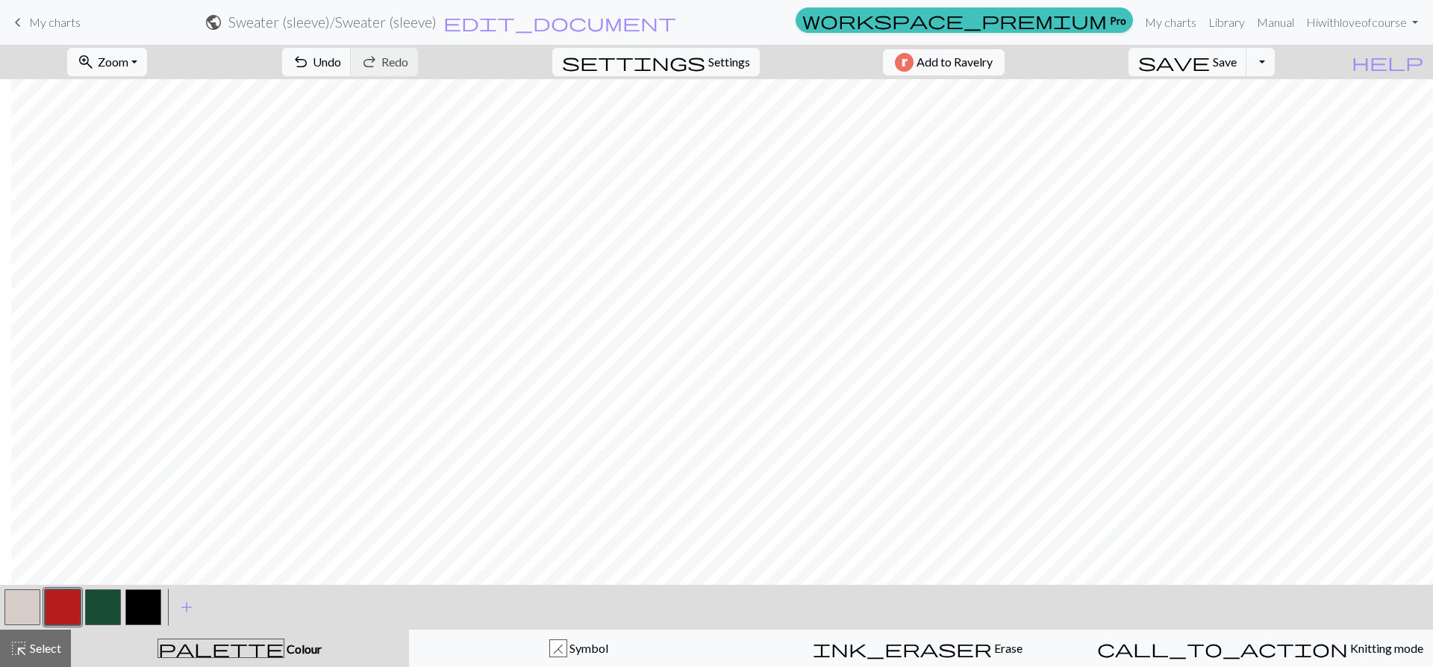
drag, startPoint x: 132, startPoint y: 600, endPoint x: 156, endPoint y: 578, distance: 32.2
click at [133, 600] on button "button" at bounding box center [143, 607] width 36 height 36
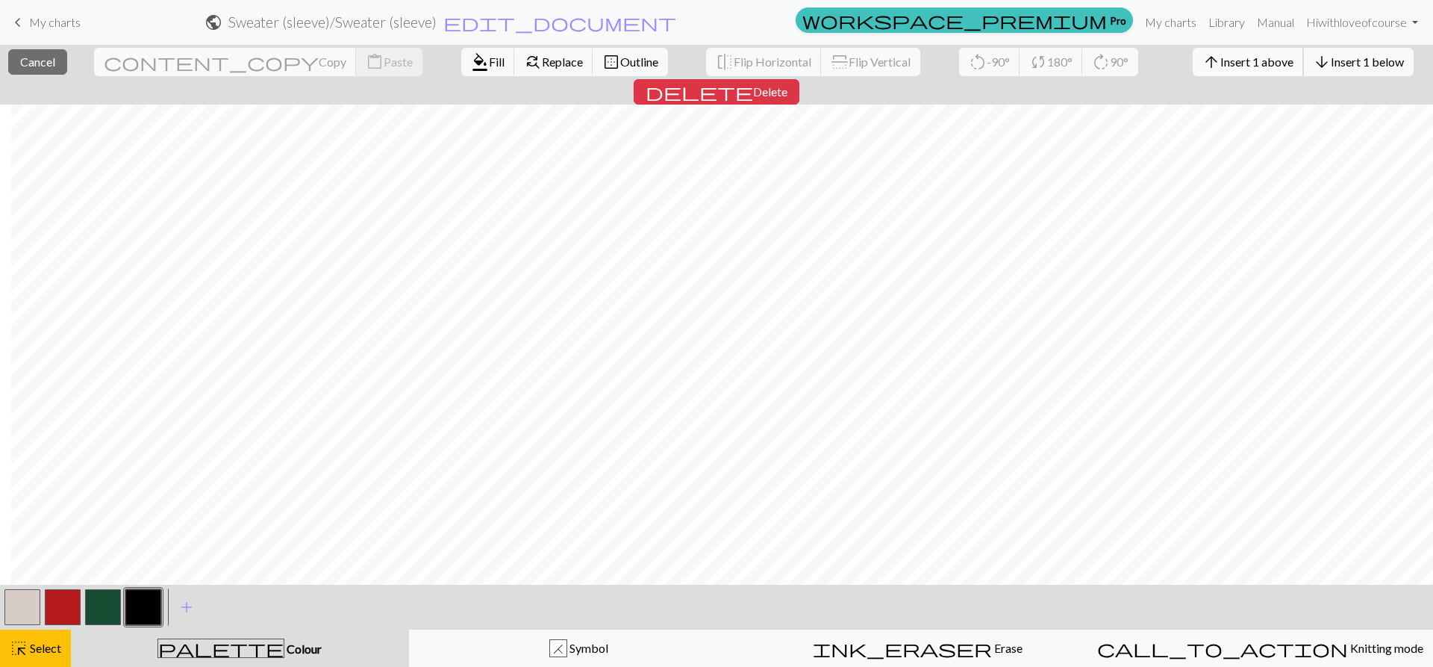
click at [1193, 70] on button "arrow_upward Insert 1 above" at bounding box center [1248, 62] width 111 height 28
click at [1221, 57] on span "Insert 1 above" at bounding box center [1257, 62] width 73 height 14
click at [1193, 49] on button "arrow_upward Insert 1 above" at bounding box center [1248, 62] width 111 height 28
click at [1221, 59] on span "Insert 1 above" at bounding box center [1257, 62] width 73 height 14
click at [1221, 57] on span "Insert 1 above" at bounding box center [1257, 62] width 73 height 14
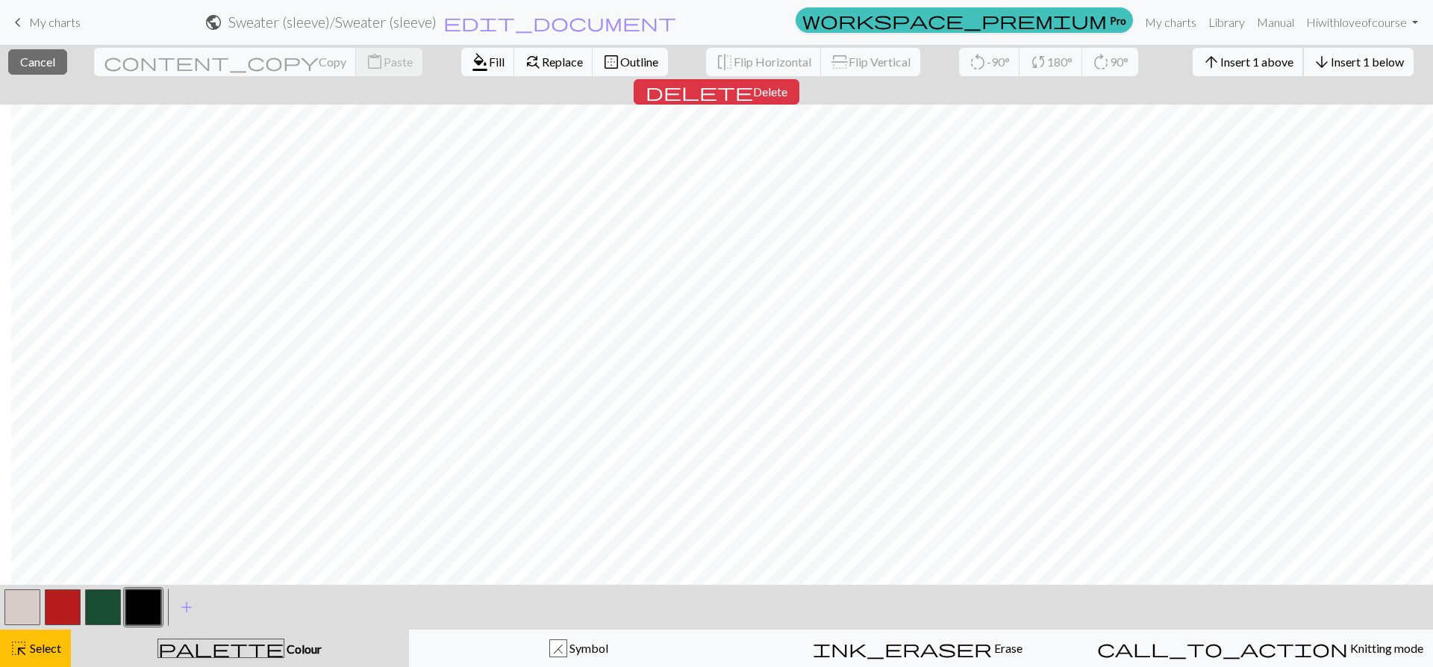
click at [1193, 54] on button "arrow_upward Insert 1 above" at bounding box center [1248, 62] width 111 height 28
click at [1221, 57] on span "Insert 1 above" at bounding box center [1257, 62] width 73 height 14
click at [1193, 52] on button "arrow_upward Insert 1 above" at bounding box center [1248, 62] width 111 height 28
click at [1221, 60] on span "Insert 1 above" at bounding box center [1257, 62] width 73 height 14
click at [1221, 65] on span "Insert 1 above" at bounding box center [1257, 62] width 73 height 14
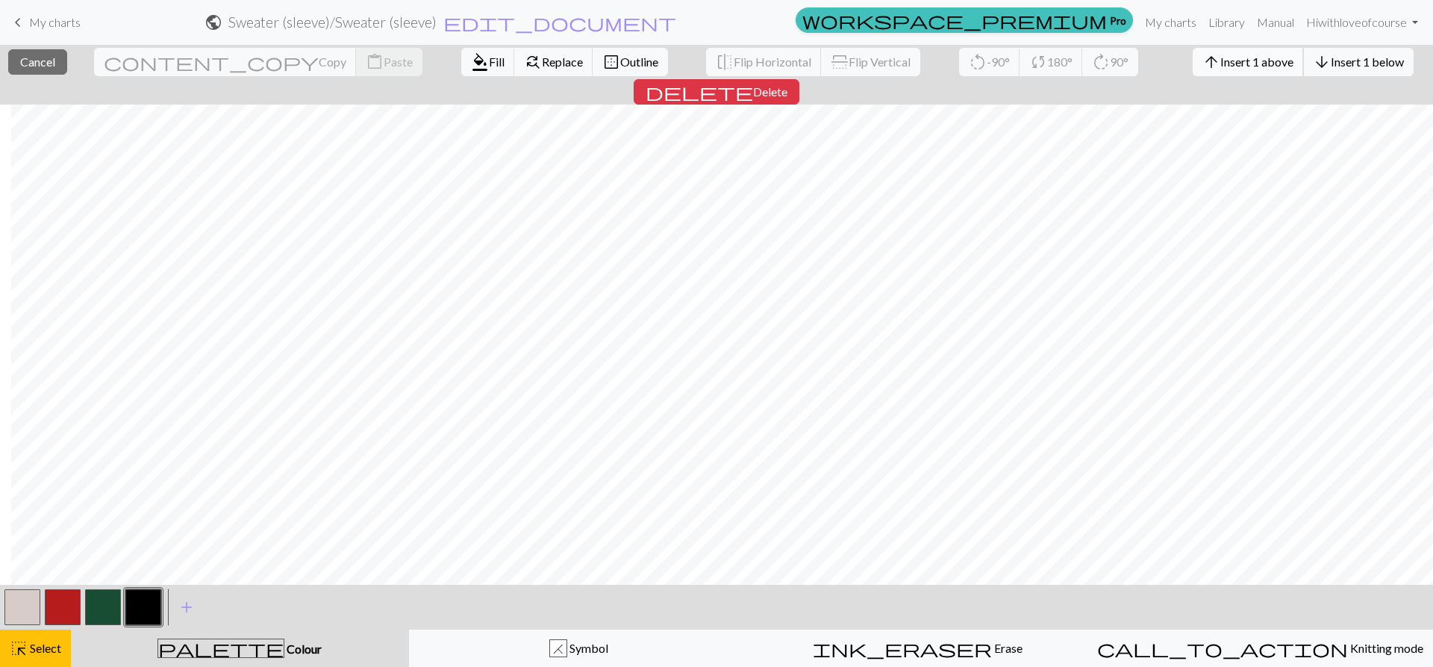
click at [1221, 63] on span "Insert 1 above" at bounding box center [1257, 62] width 73 height 14
click at [1221, 55] on span "Insert 1 above" at bounding box center [1257, 62] width 73 height 14
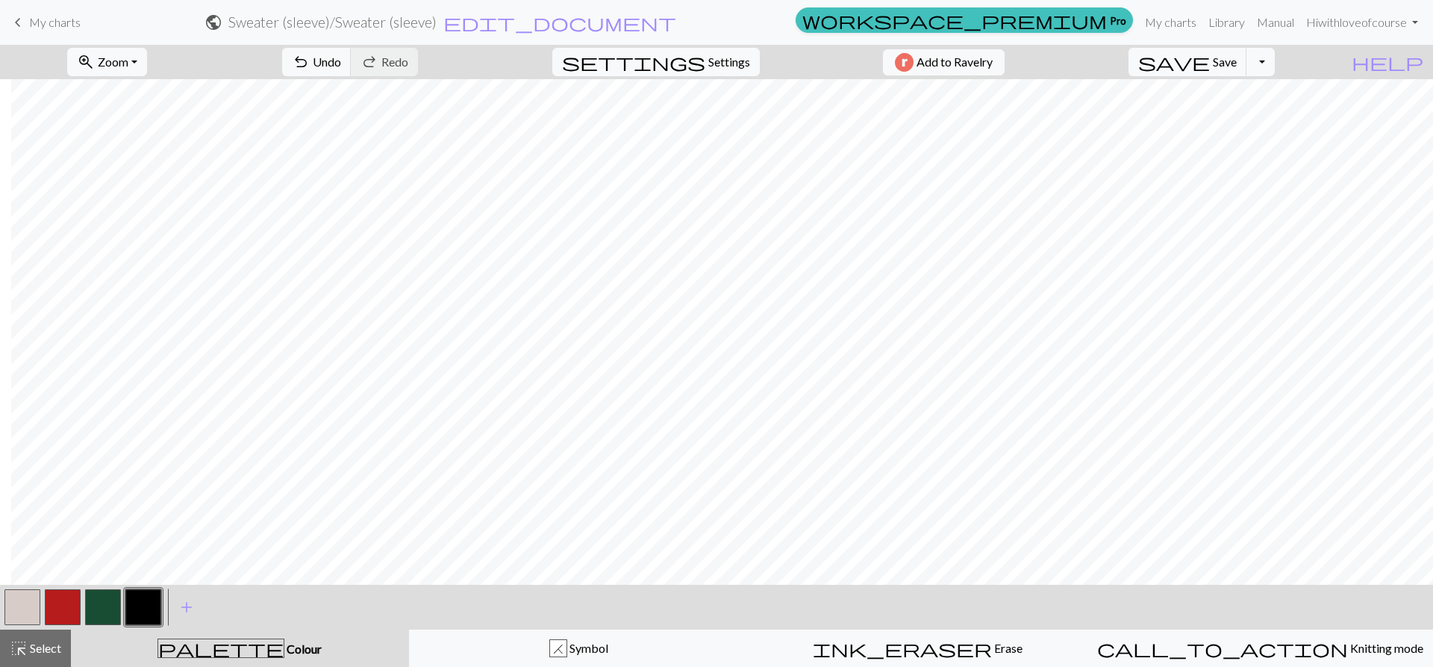
click at [105, 605] on button "button" at bounding box center [103, 607] width 36 height 36
click at [23, 651] on span "highlight_alt" at bounding box center [19, 648] width 18 height 21
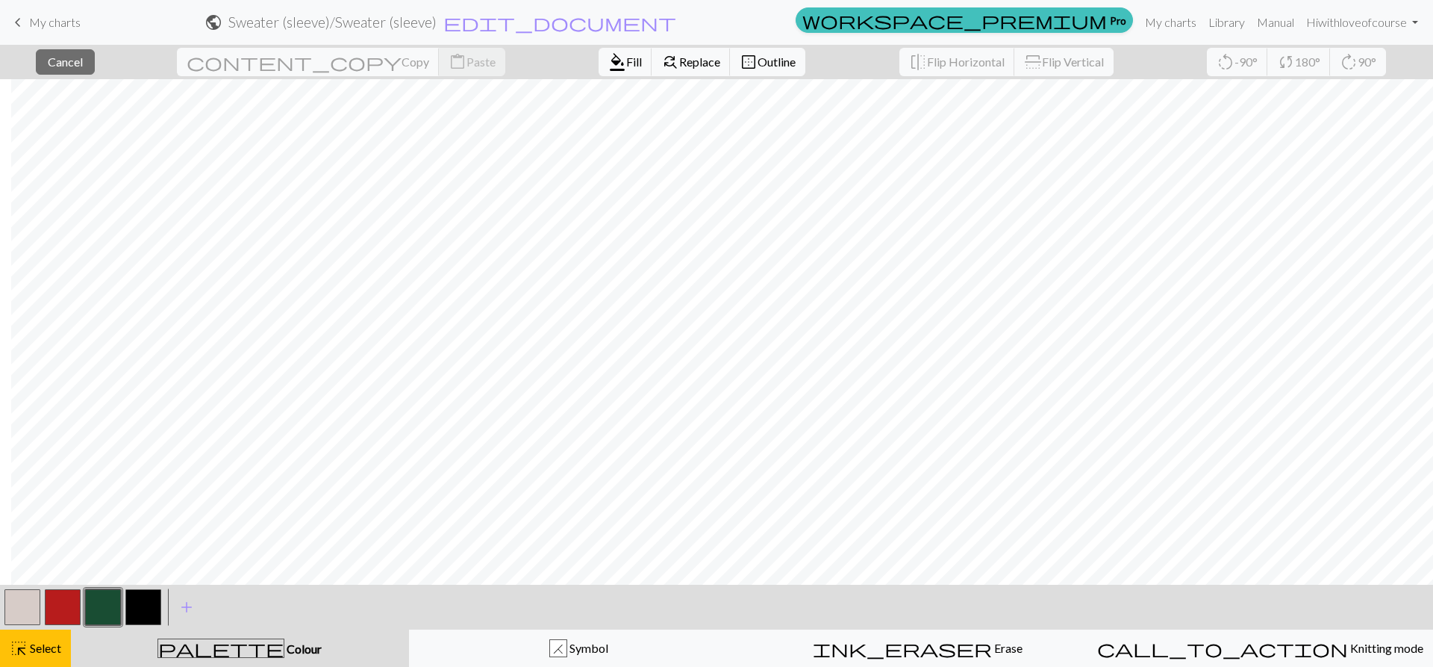
click at [142, 614] on button "button" at bounding box center [143, 607] width 36 height 36
click at [626, 61] on span "Fill" at bounding box center [634, 62] width 16 height 14
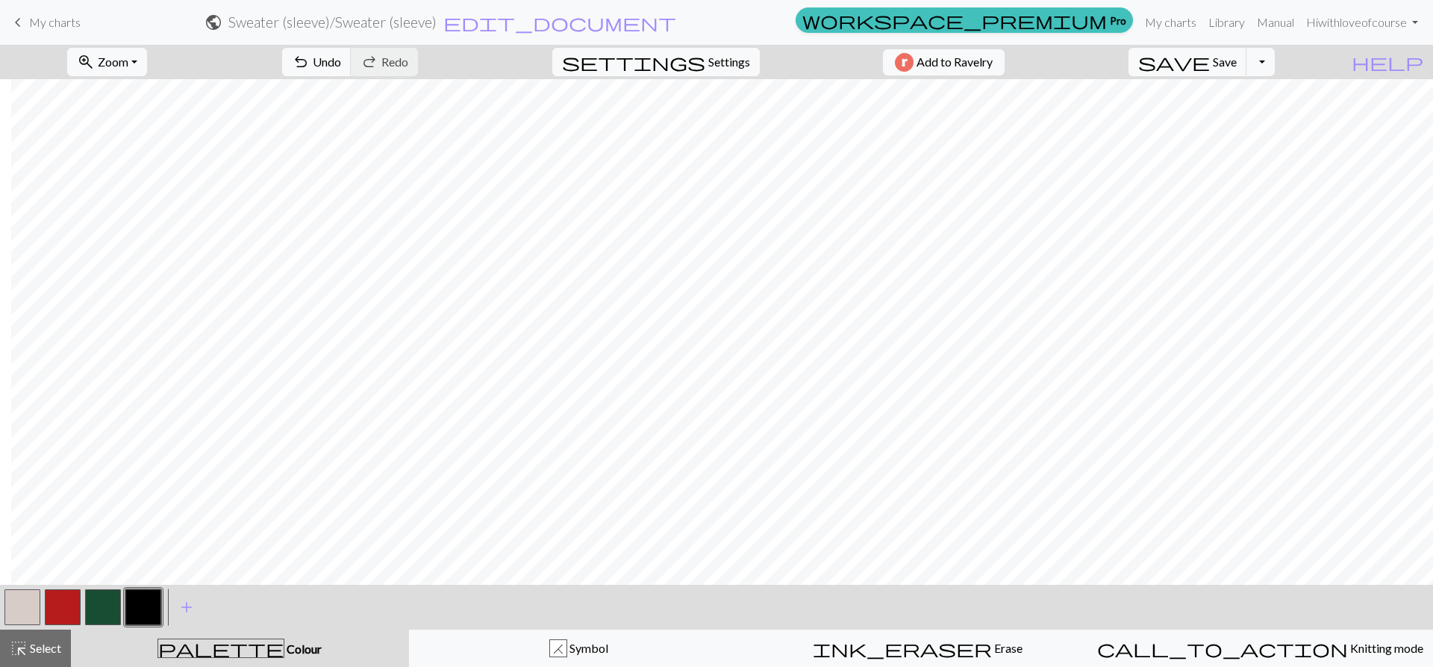
click at [93, 604] on button "button" at bounding box center [103, 607] width 36 height 36
click at [34, 658] on button "highlight_alt Select Select" at bounding box center [35, 647] width 71 height 37
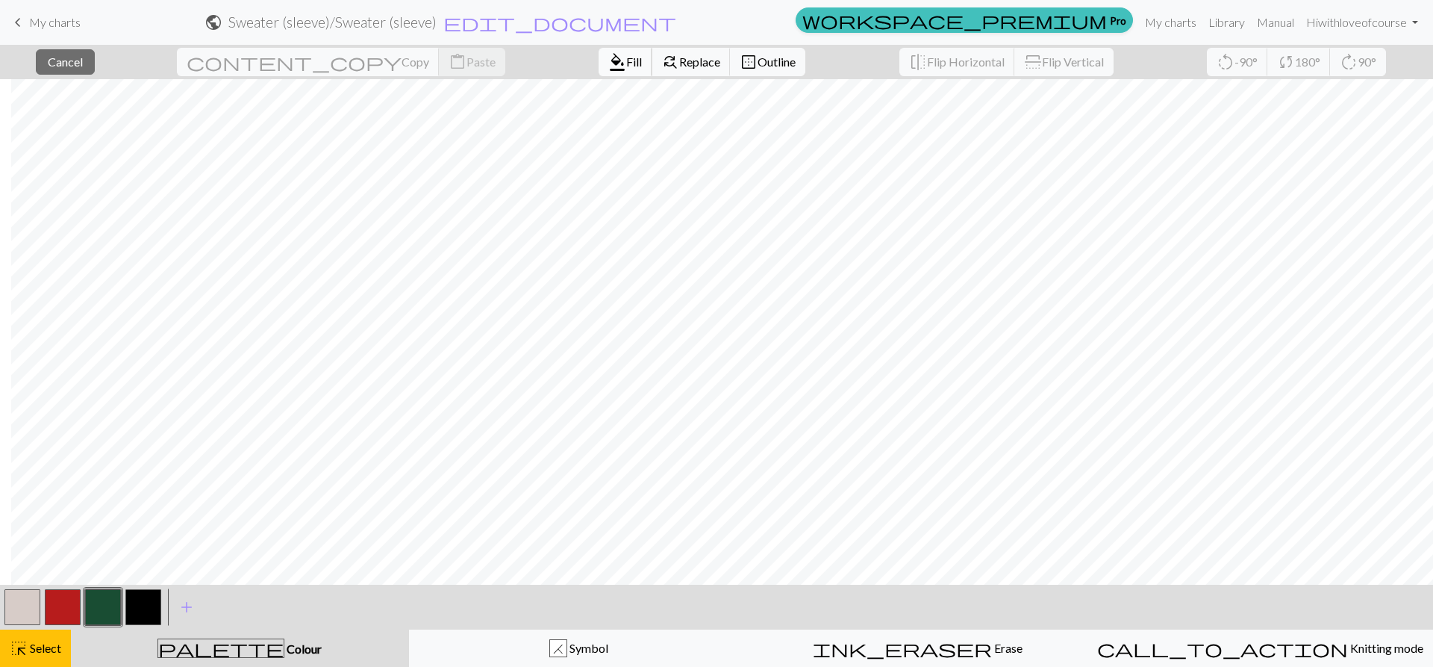
click at [608, 59] on span "format_color_fill" at bounding box center [617, 62] width 18 height 21
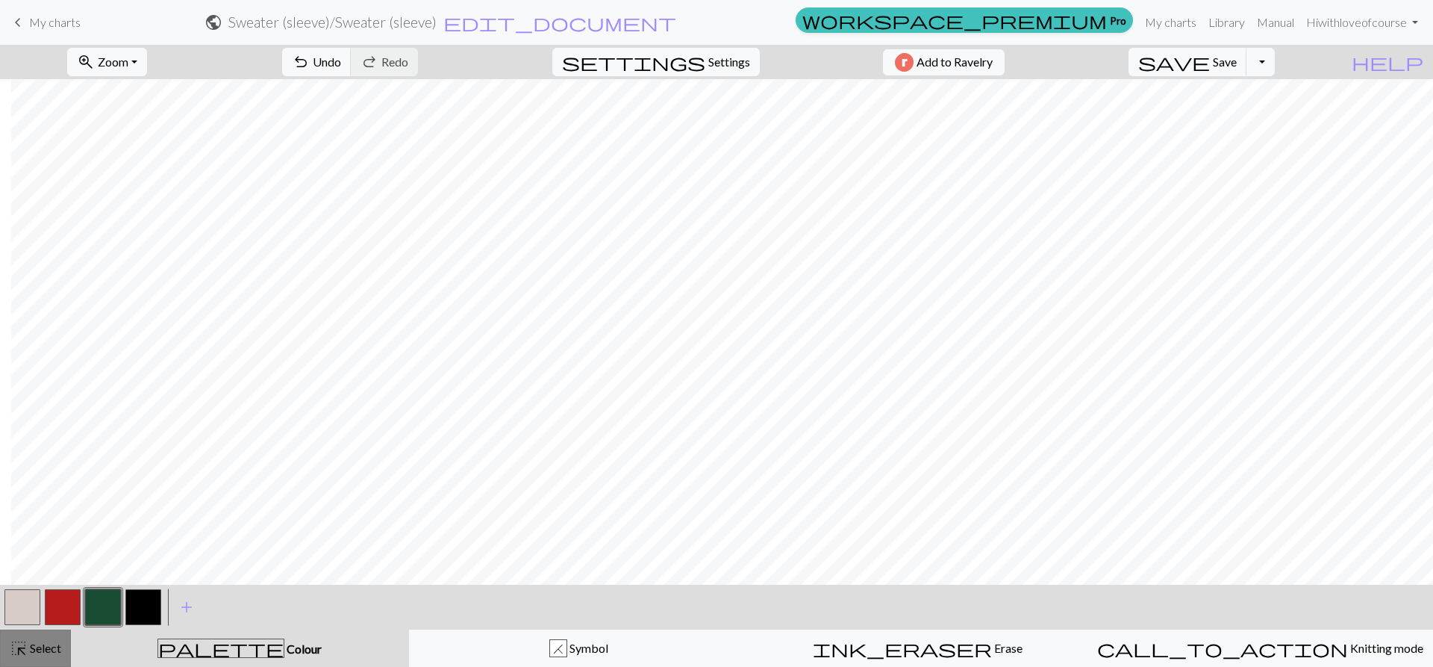
click at [15, 649] on span "highlight_alt" at bounding box center [19, 648] width 18 height 21
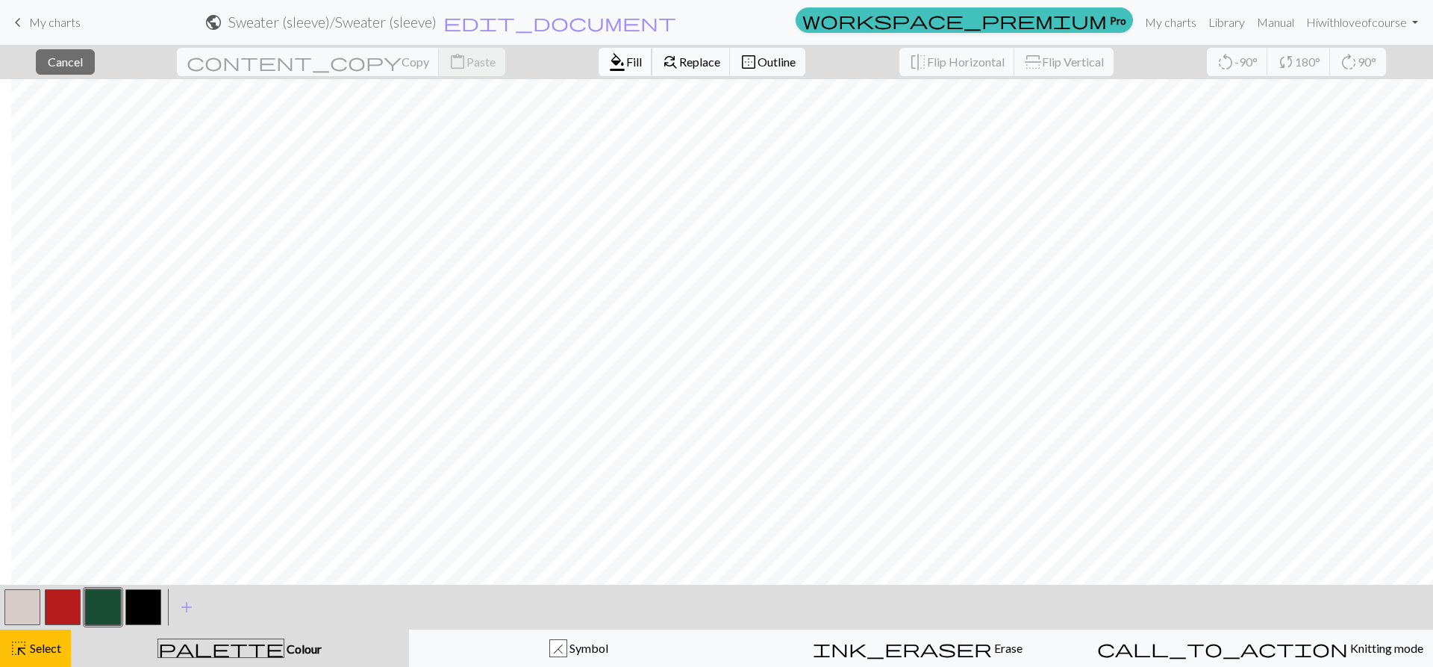
click at [626, 64] on span "Fill" at bounding box center [634, 62] width 16 height 14
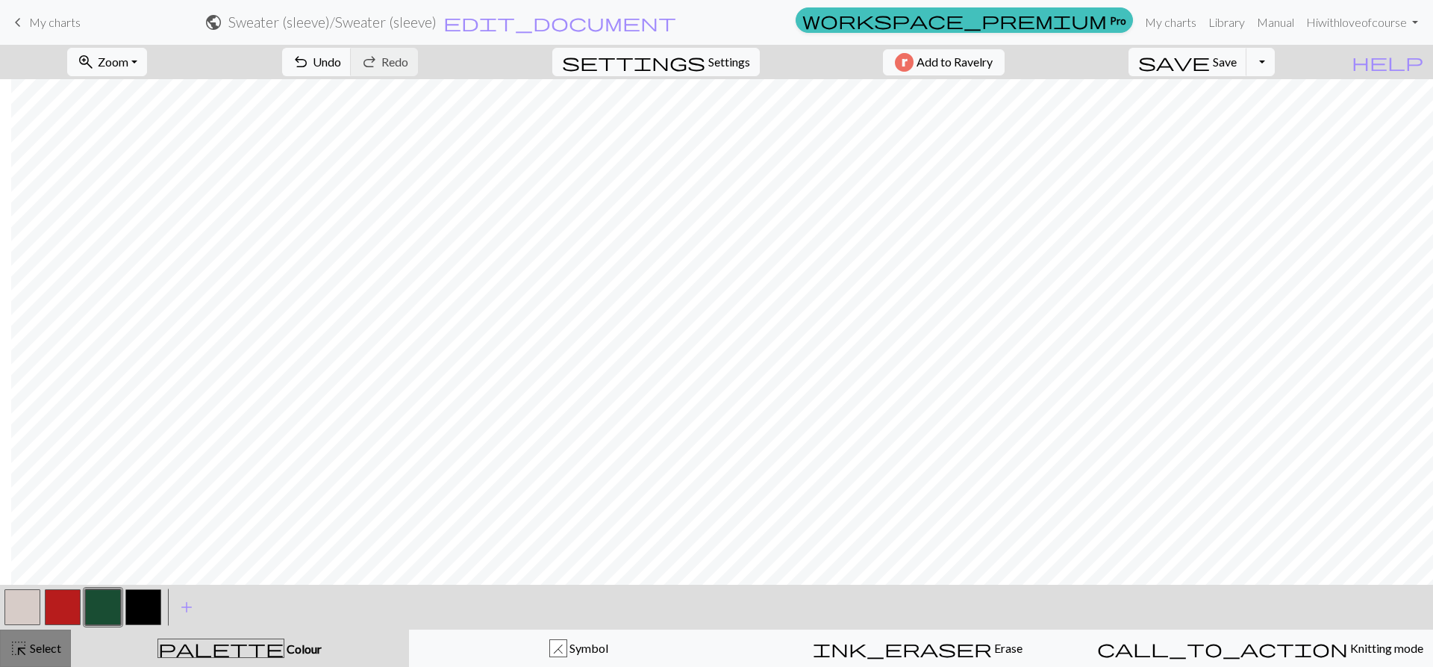
click at [37, 638] on button "highlight_alt Select Select" at bounding box center [35, 647] width 71 height 37
click at [63, 601] on button "button" at bounding box center [63, 607] width 36 height 36
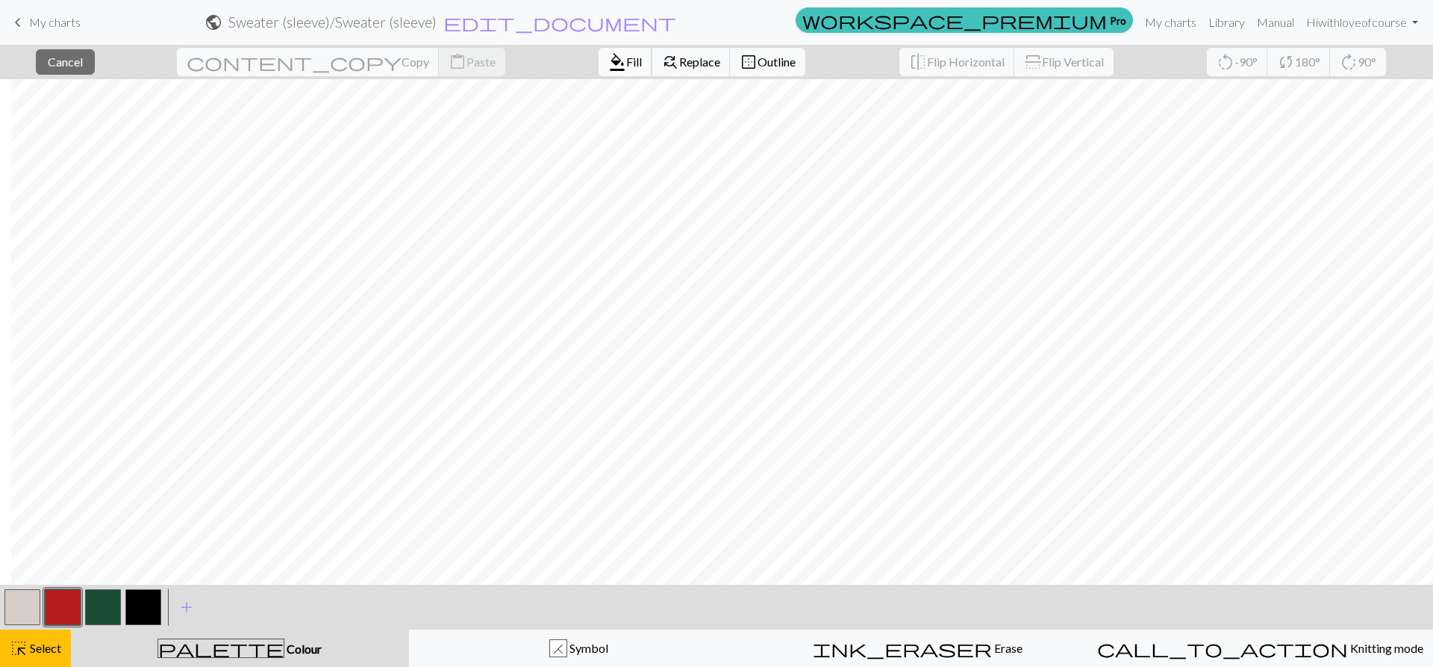
click at [626, 58] on span "Fill" at bounding box center [634, 62] width 16 height 14
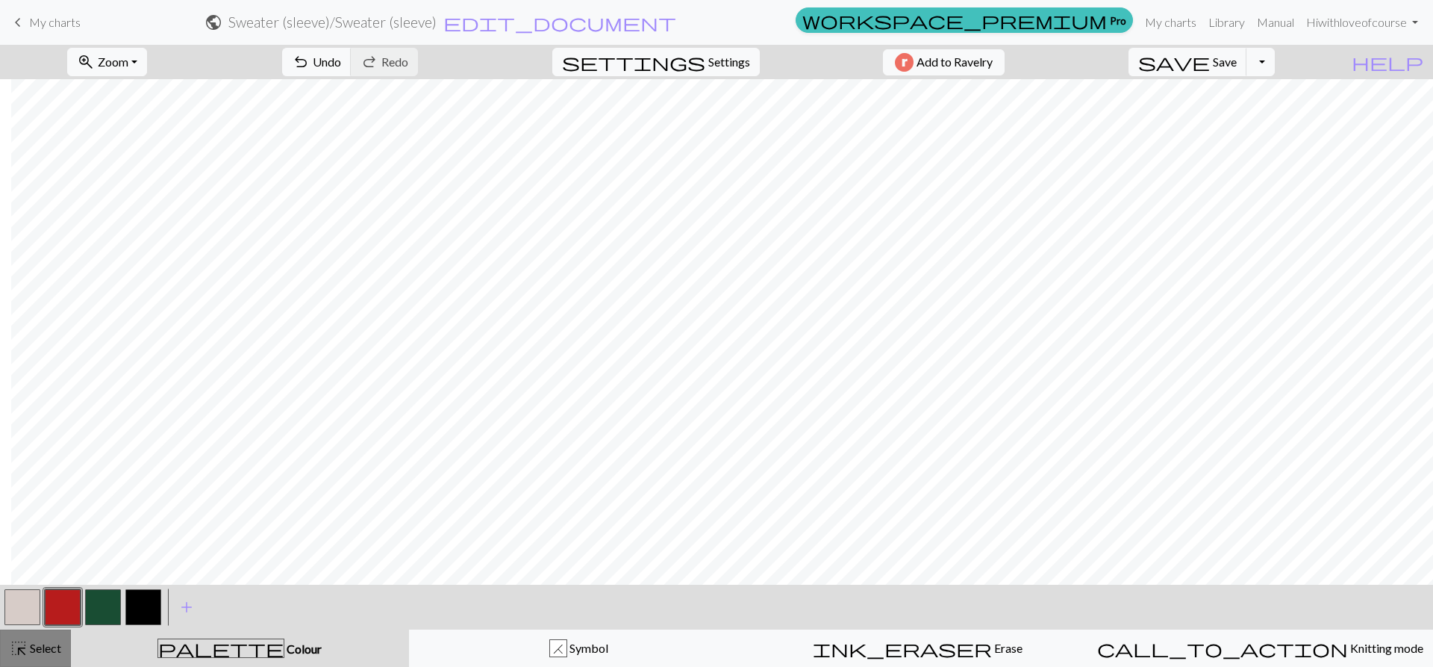
click at [16, 656] on span "highlight_alt" at bounding box center [19, 648] width 18 height 21
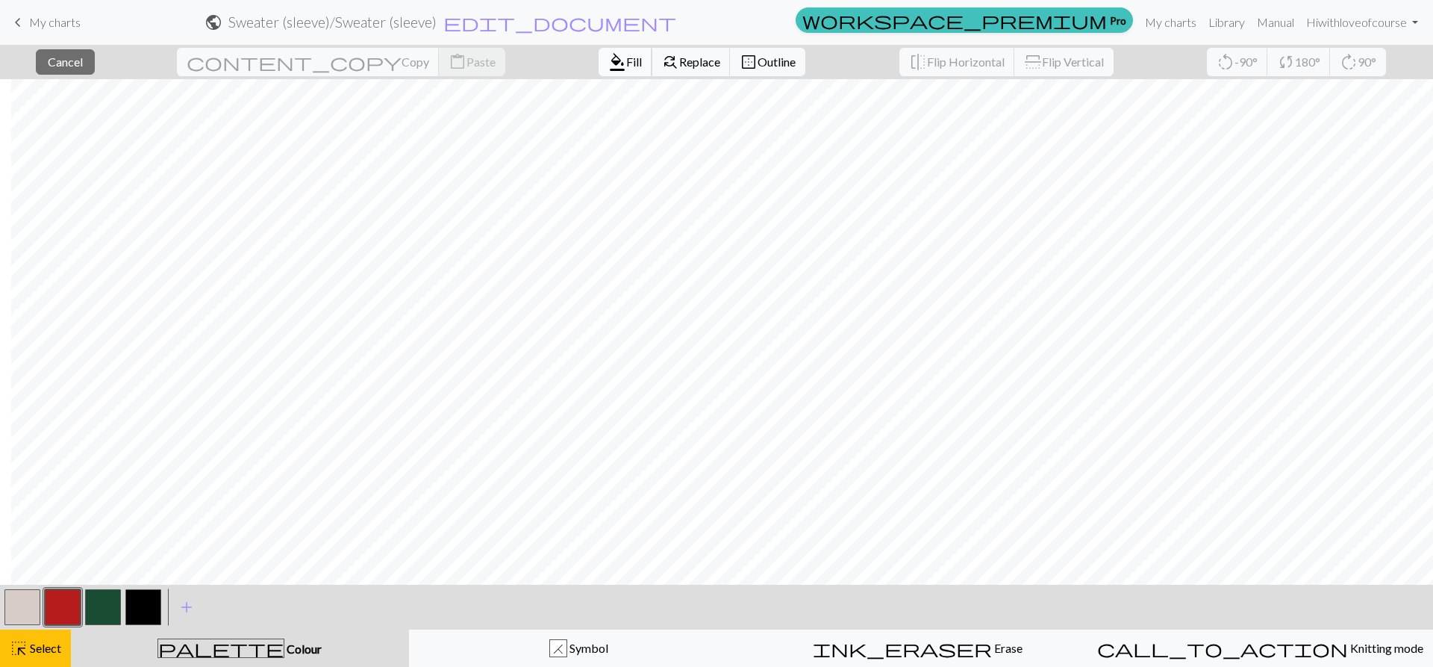
click at [608, 63] on span "format_color_fill" at bounding box center [617, 62] width 18 height 21
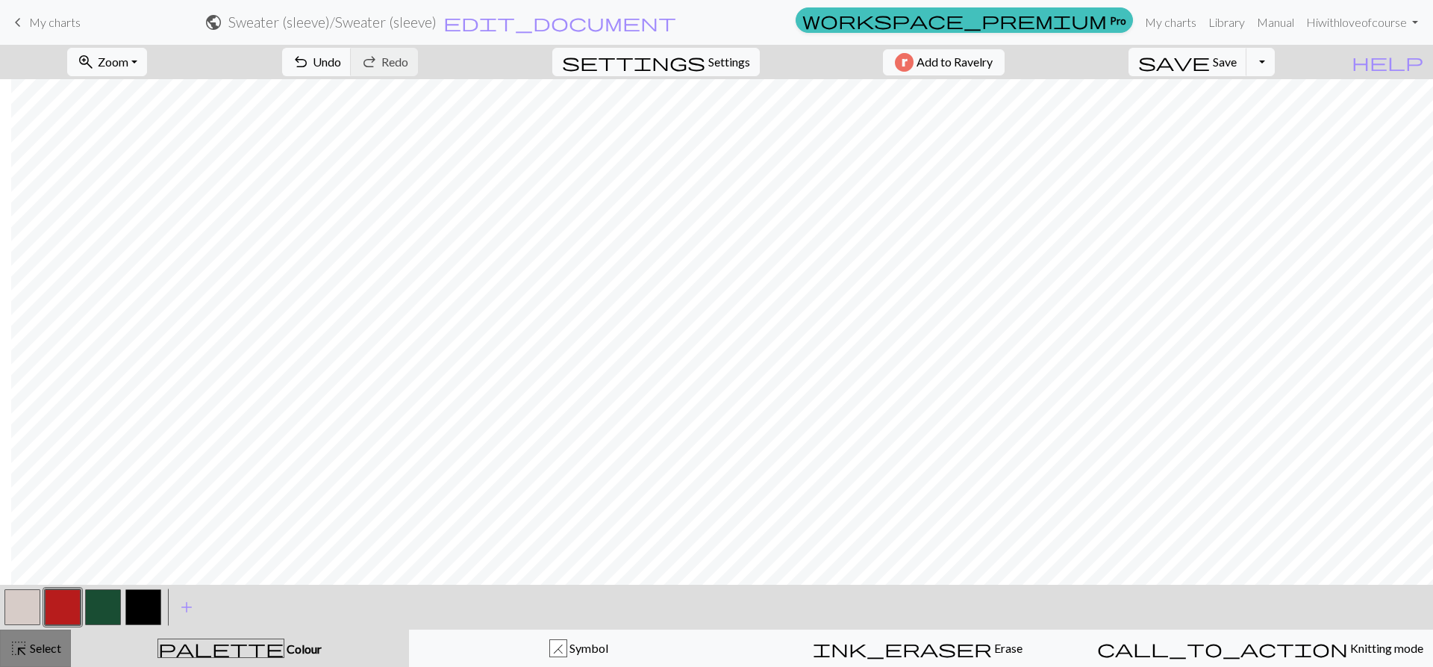
click at [4, 644] on button "highlight_alt Select Select" at bounding box center [35, 647] width 71 height 37
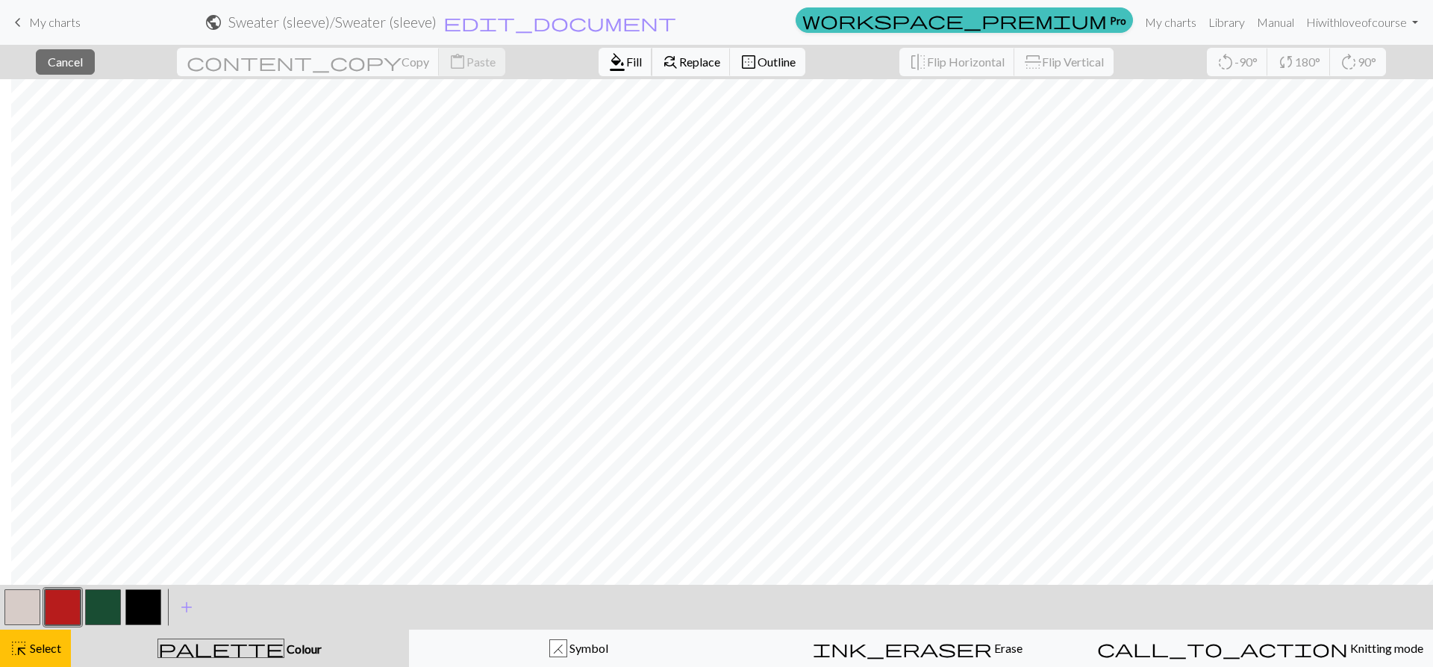
click at [599, 69] on button "format_color_fill Fill" at bounding box center [626, 62] width 54 height 28
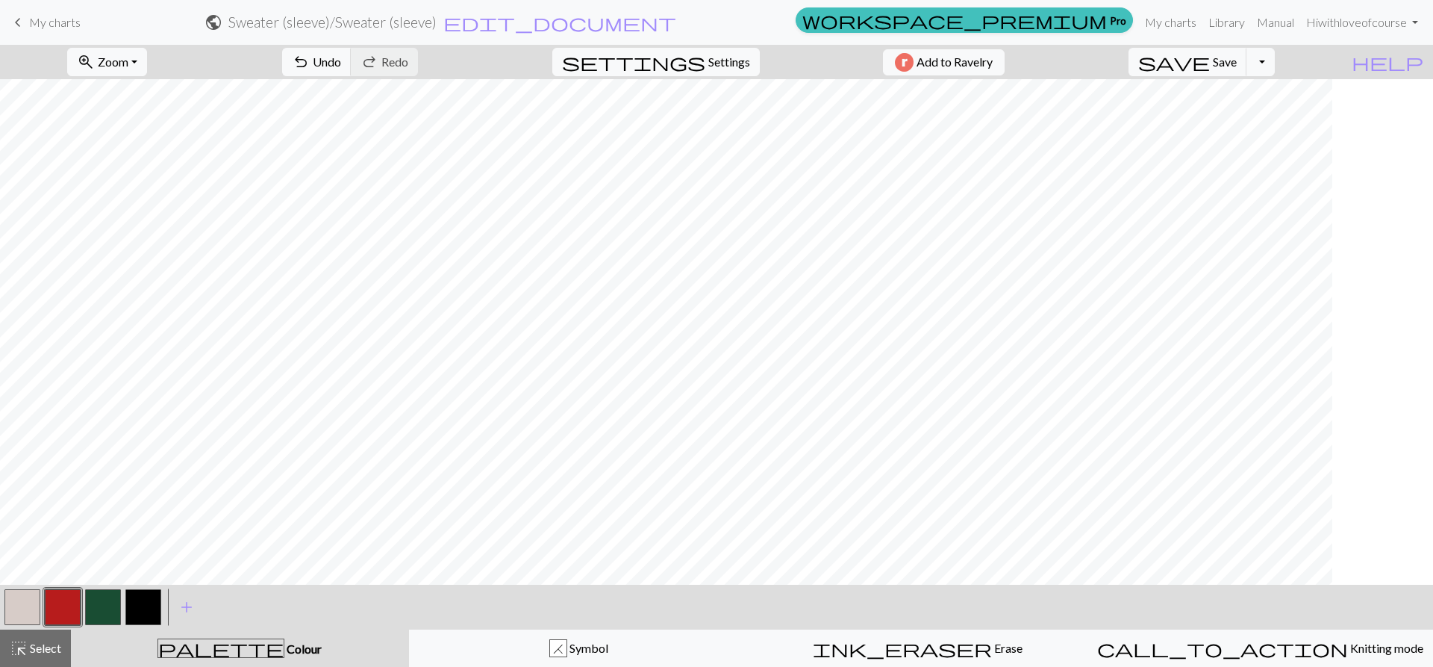
scroll to position [672, 0]
click at [23, 650] on span "highlight_alt" at bounding box center [19, 648] width 18 height 21
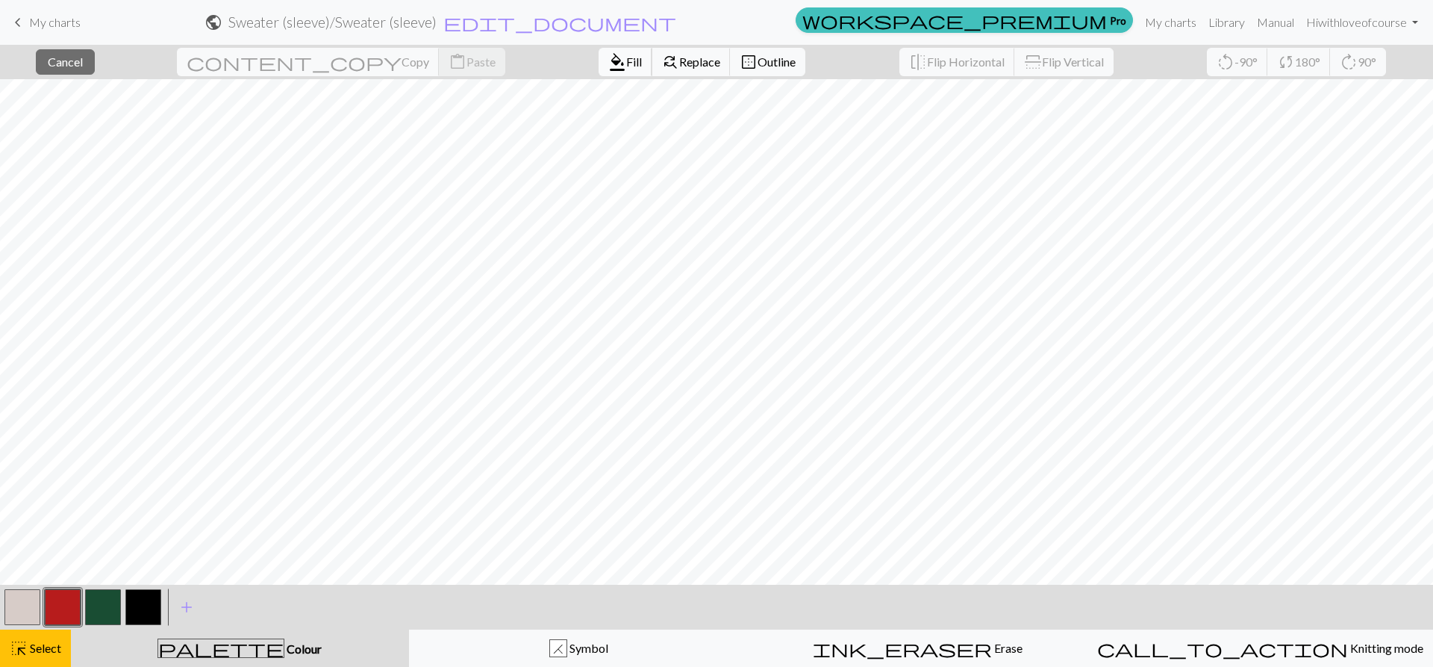
click at [626, 64] on span "Fill" at bounding box center [634, 62] width 16 height 14
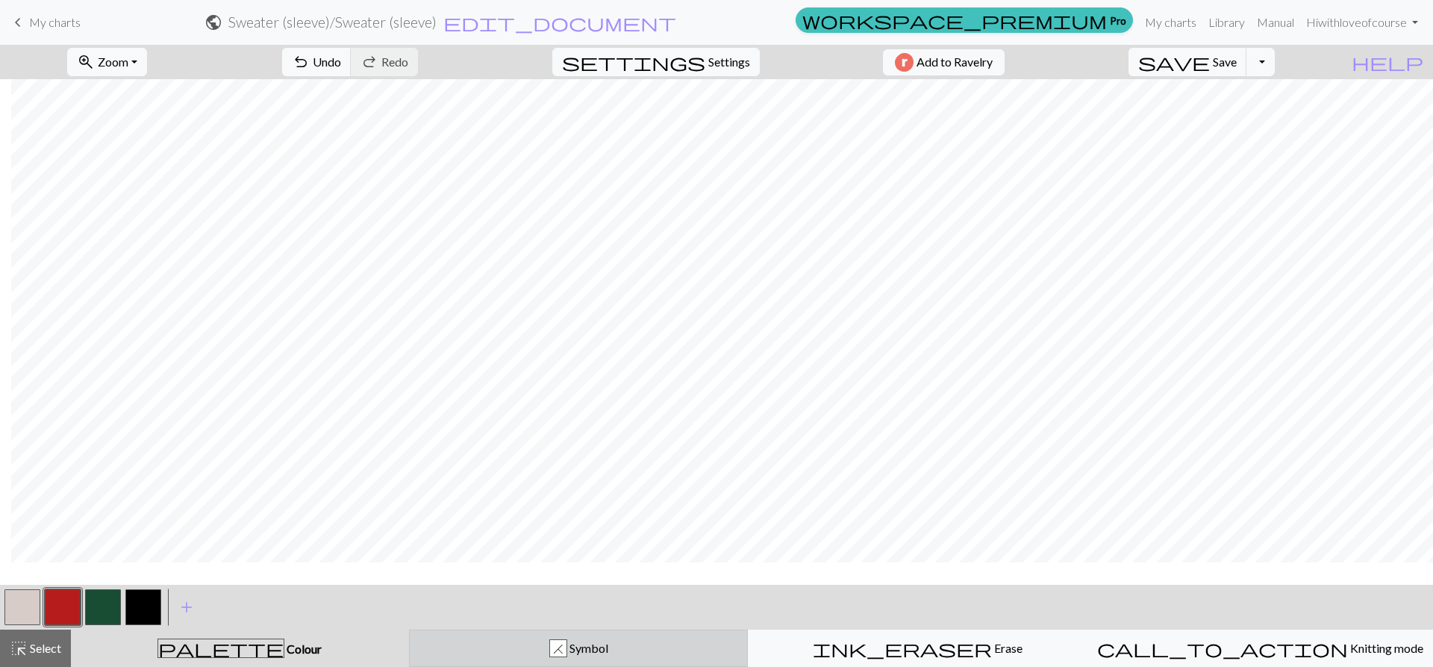
scroll to position [523, 155]
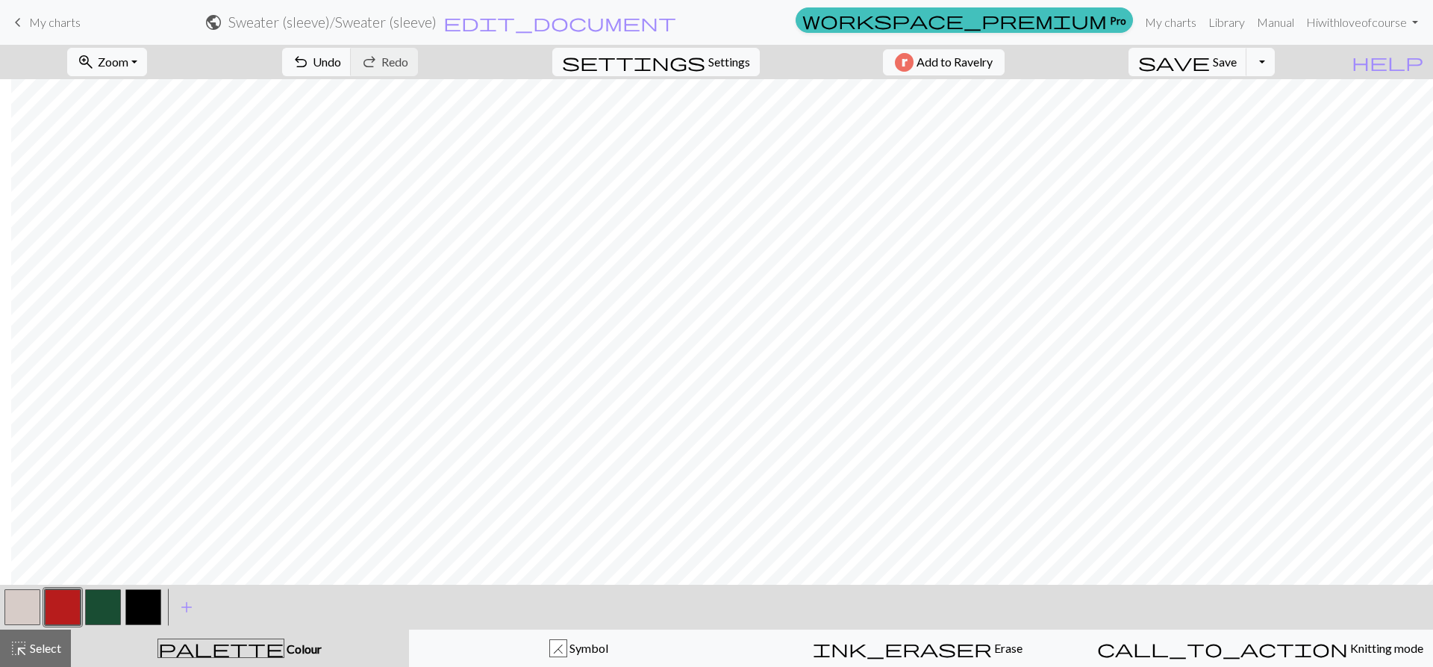
click at [115, 596] on button "button" at bounding box center [103, 607] width 36 height 36
drag, startPoint x: 49, startPoint y: 653, endPoint x: 111, endPoint y: 621, distance: 70.5
click at [49, 653] on span "Select" at bounding box center [45, 648] width 34 height 14
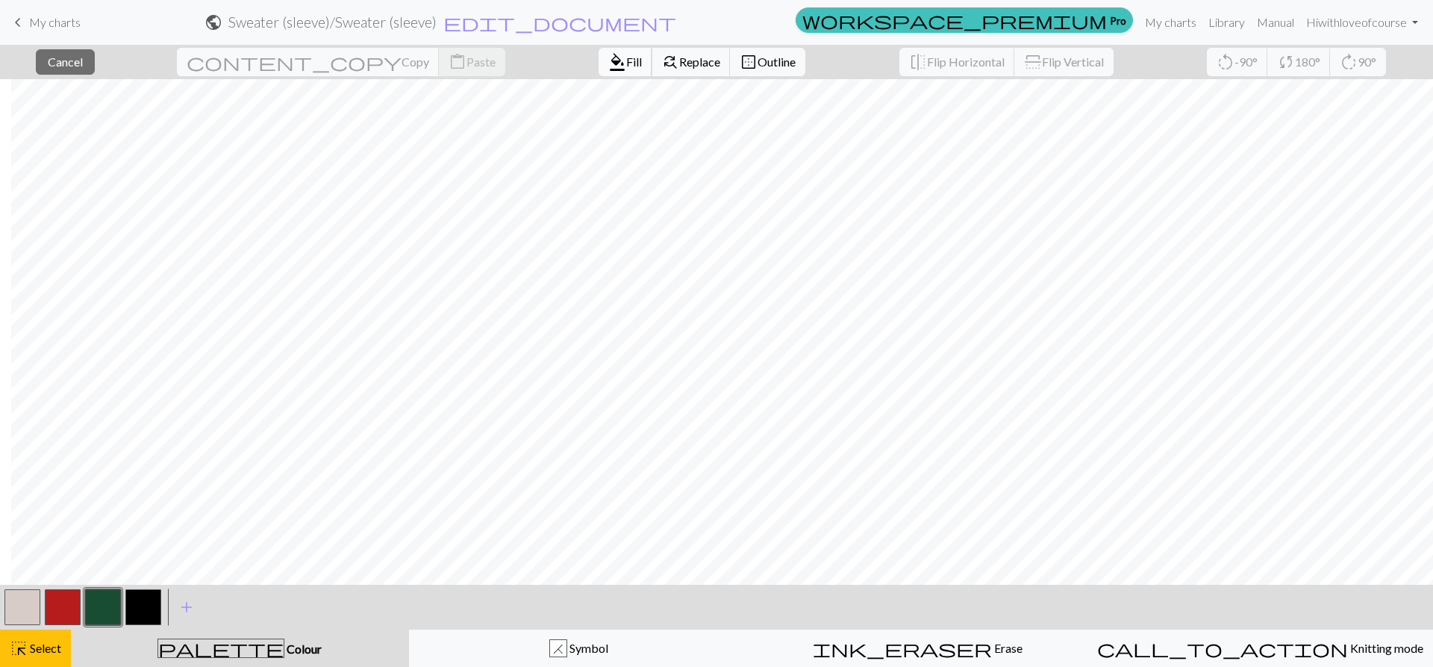
click at [608, 68] on span "format_color_fill" at bounding box center [617, 62] width 18 height 21
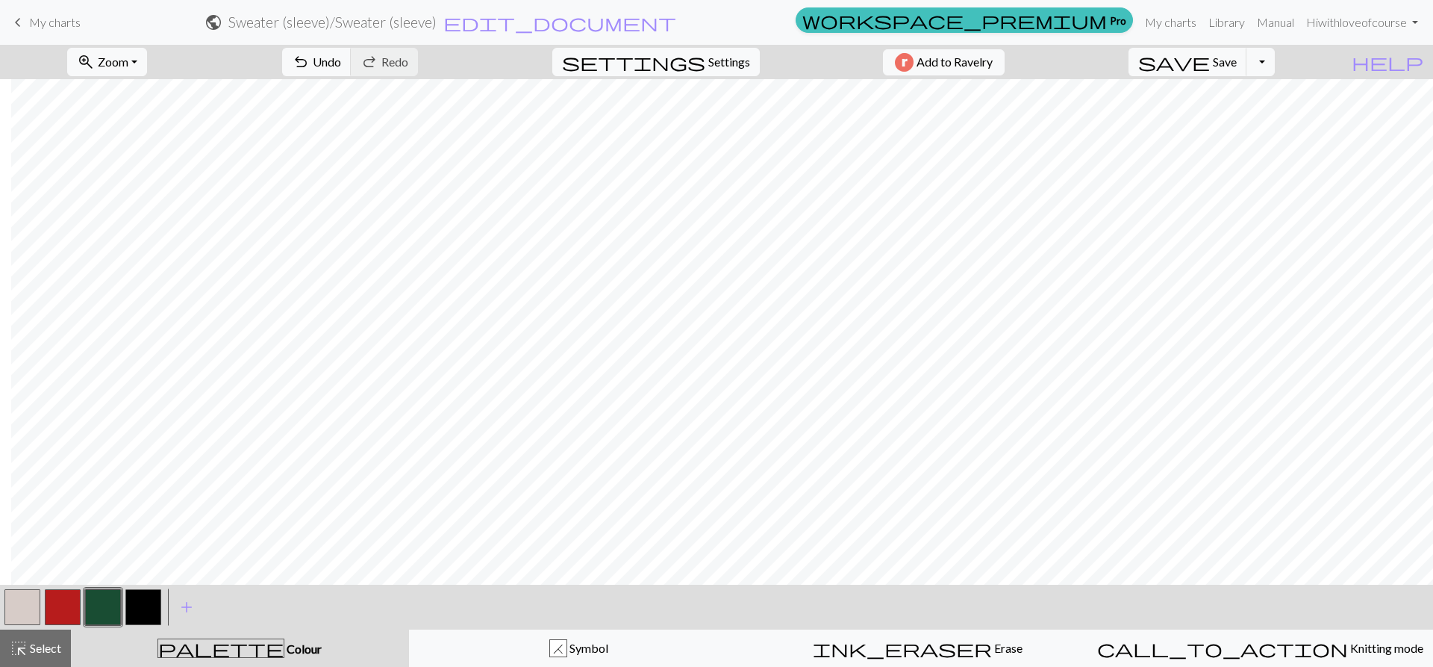
drag, startPoint x: 34, startPoint y: 650, endPoint x: 116, endPoint y: 605, distance: 93.9
click at [32, 648] on span "Select" at bounding box center [45, 648] width 34 height 14
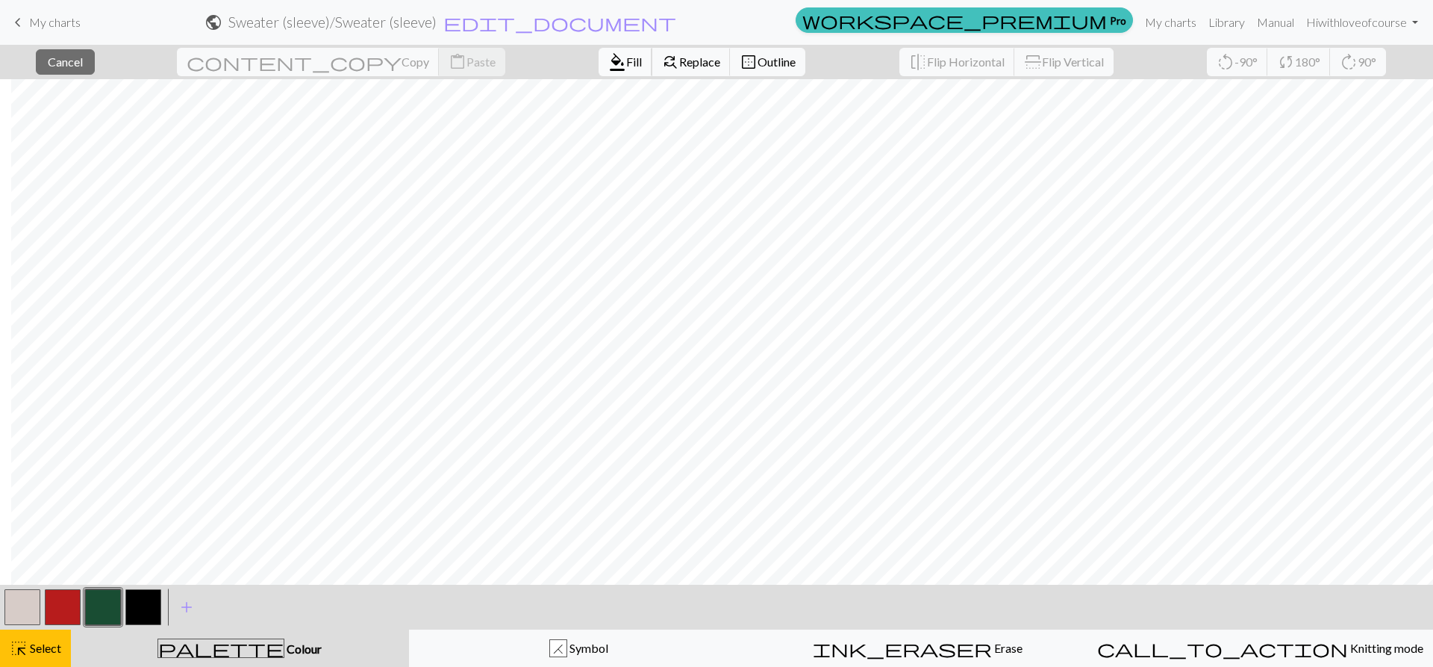
click at [608, 53] on span "format_color_fill" at bounding box center [617, 62] width 18 height 21
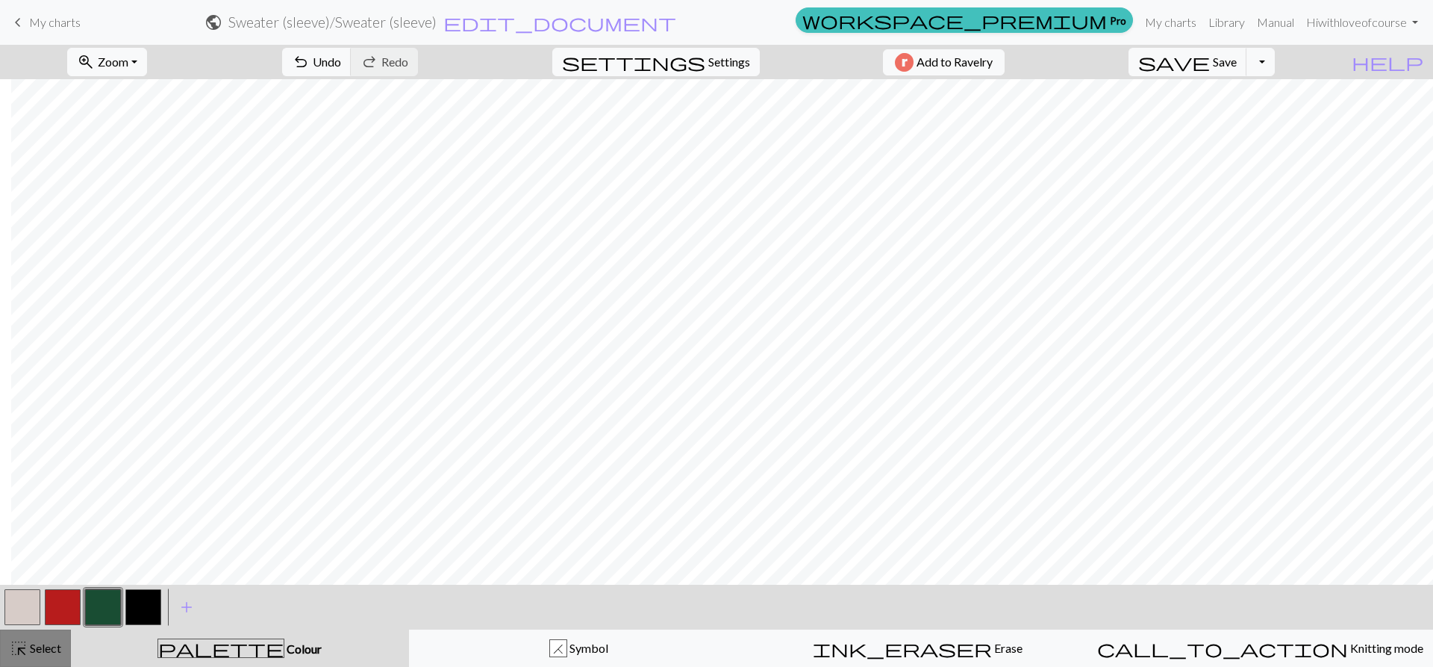
click at [52, 648] on span "Select" at bounding box center [45, 648] width 34 height 14
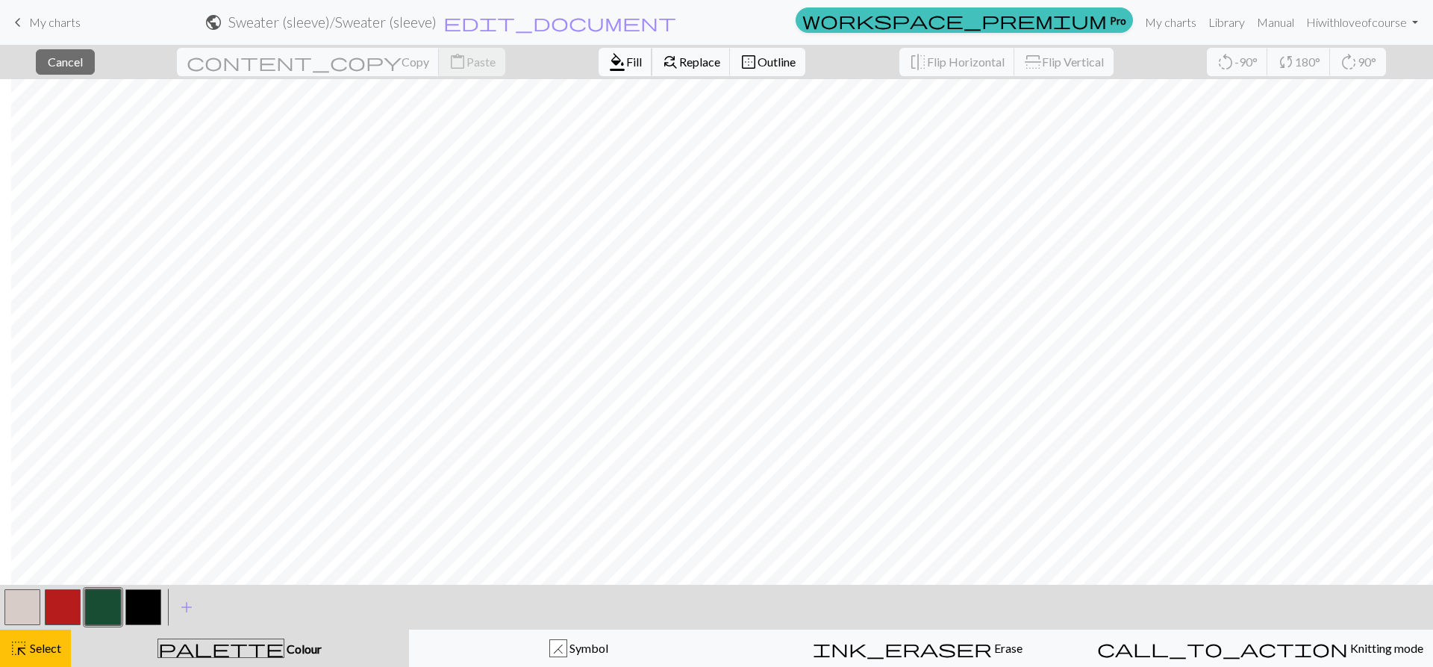
click at [608, 57] on span "format_color_fill" at bounding box center [617, 62] width 18 height 21
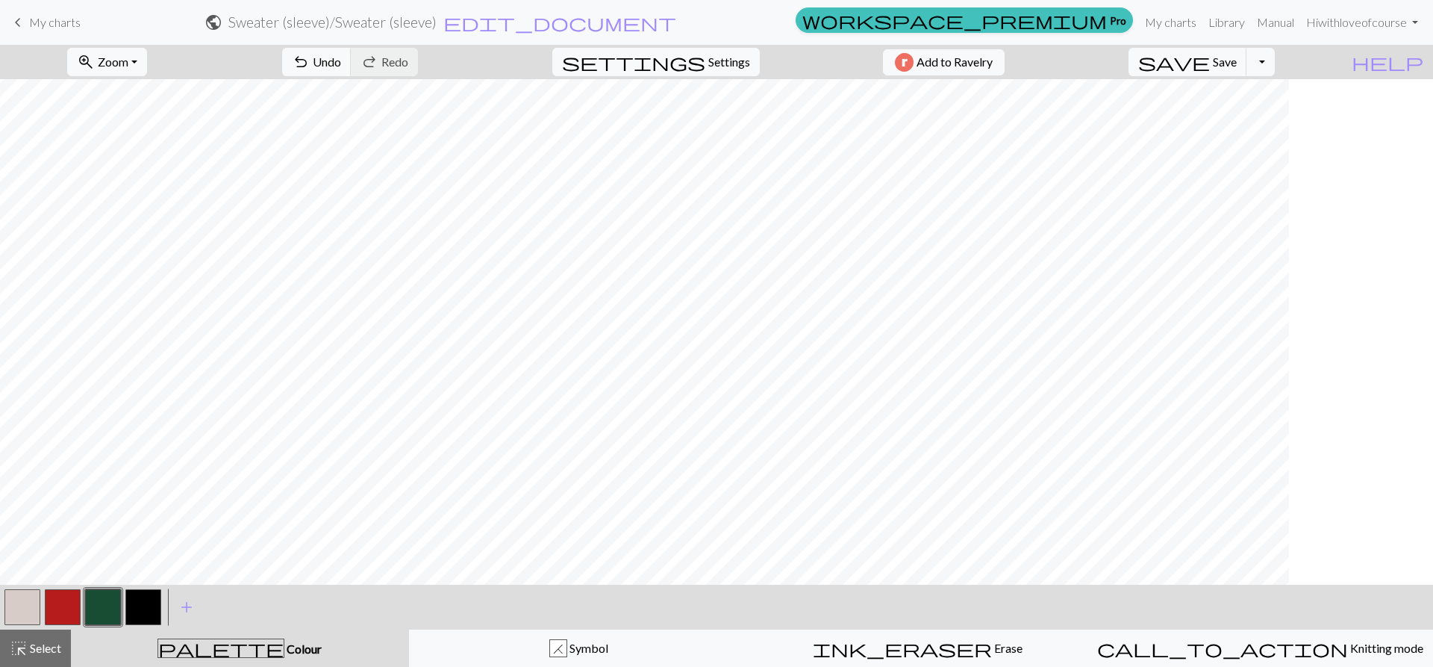
scroll to position [523, 0]
click at [15, 650] on span "highlight_alt" at bounding box center [19, 648] width 18 height 21
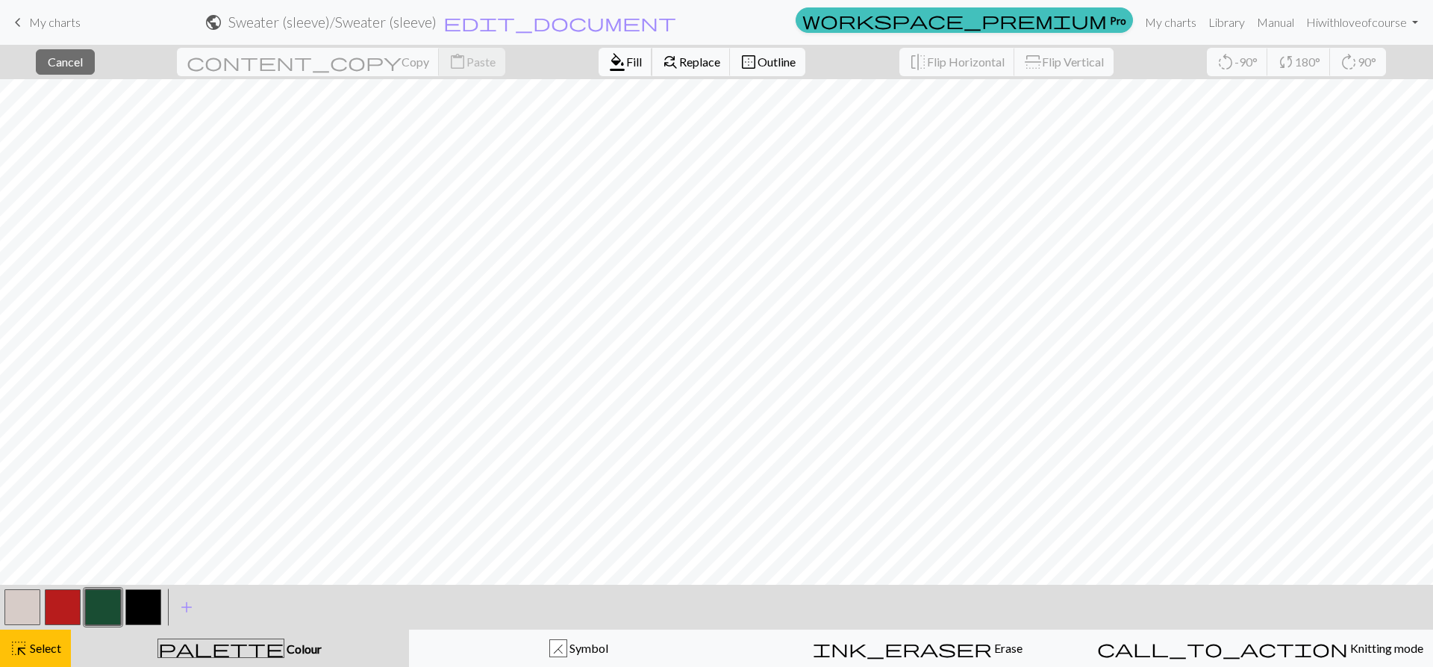
click at [626, 61] on span "Fill" at bounding box center [634, 62] width 16 height 14
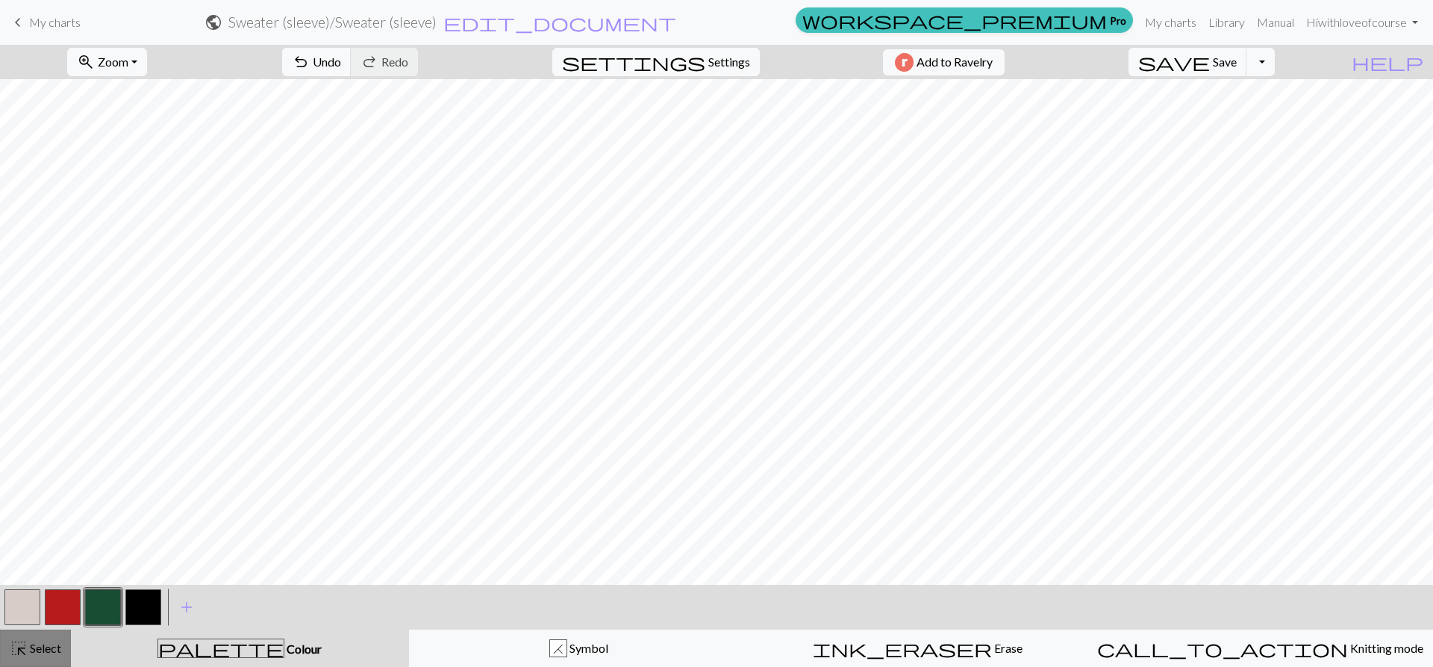
click at [38, 647] on span "Select" at bounding box center [45, 648] width 34 height 14
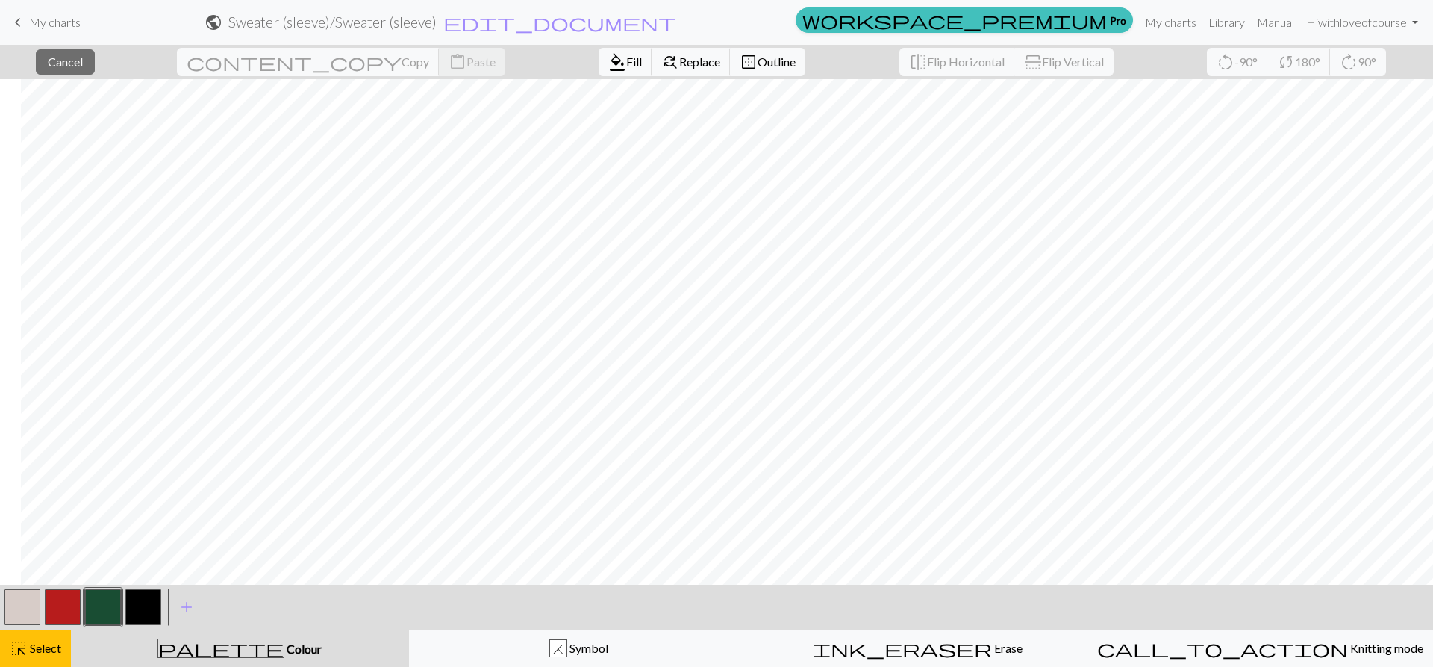
scroll to position [448, 83]
drag, startPoint x: 63, startPoint y: 606, endPoint x: 83, endPoint y: 609, distance: 19.6
click at [65, 606] on button "button" at bounding box center [63, 607] width 36 height 36
click at [599, 73] on button "format_color_fill Fill" at bounding box center [626, 62] width 54 height 28
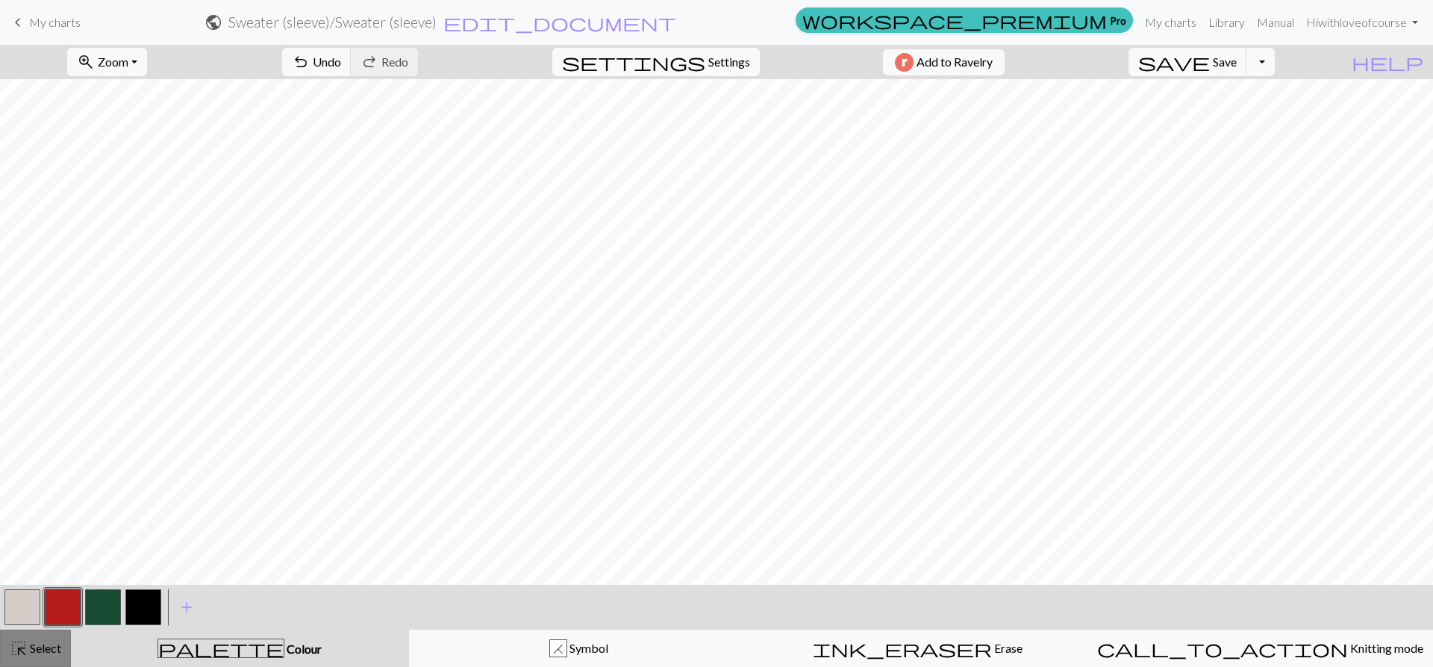
drag, startPoint x: 28, startPoint y: 644, endPoint x: 100, endPoint y: 581, distance: 96.3
click at [28, 644] on span "Select" at bounding box center [45, 648] width 34 height 14
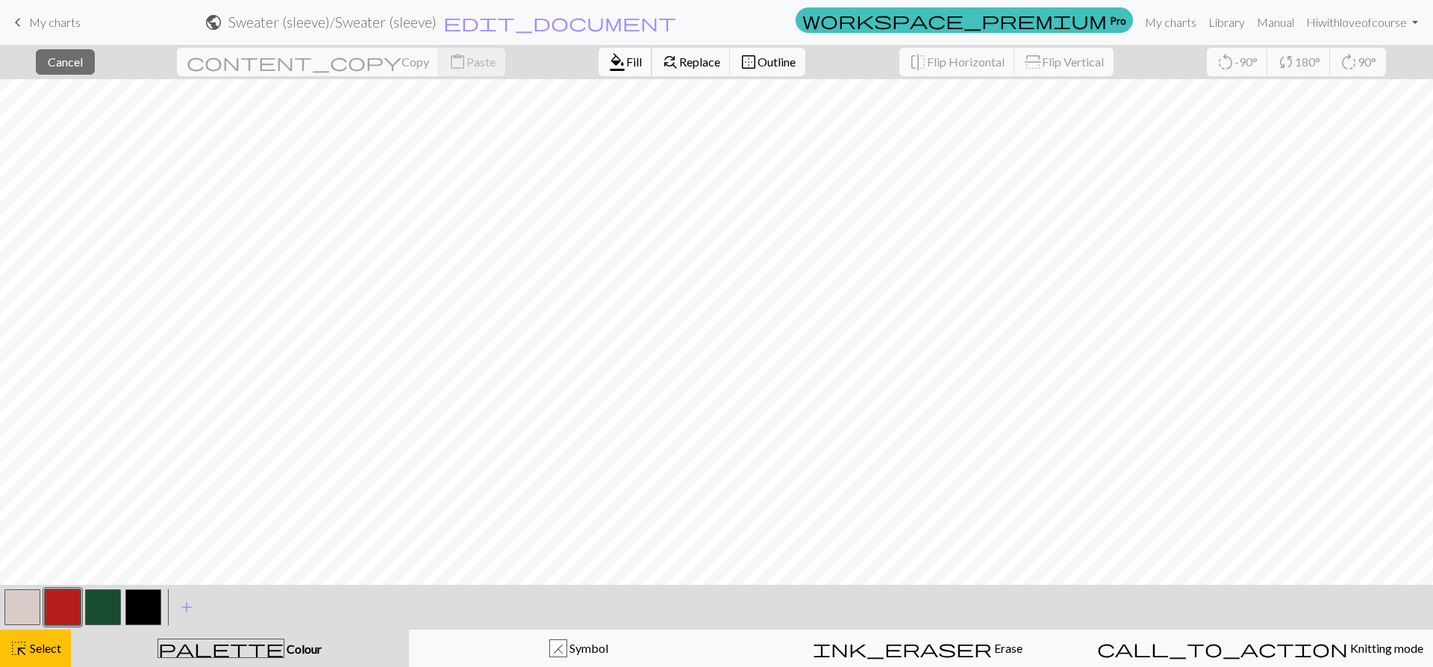
click at [608, 60] on span "format_color_fill" at bounding box center [617, 62] width 18 height 21
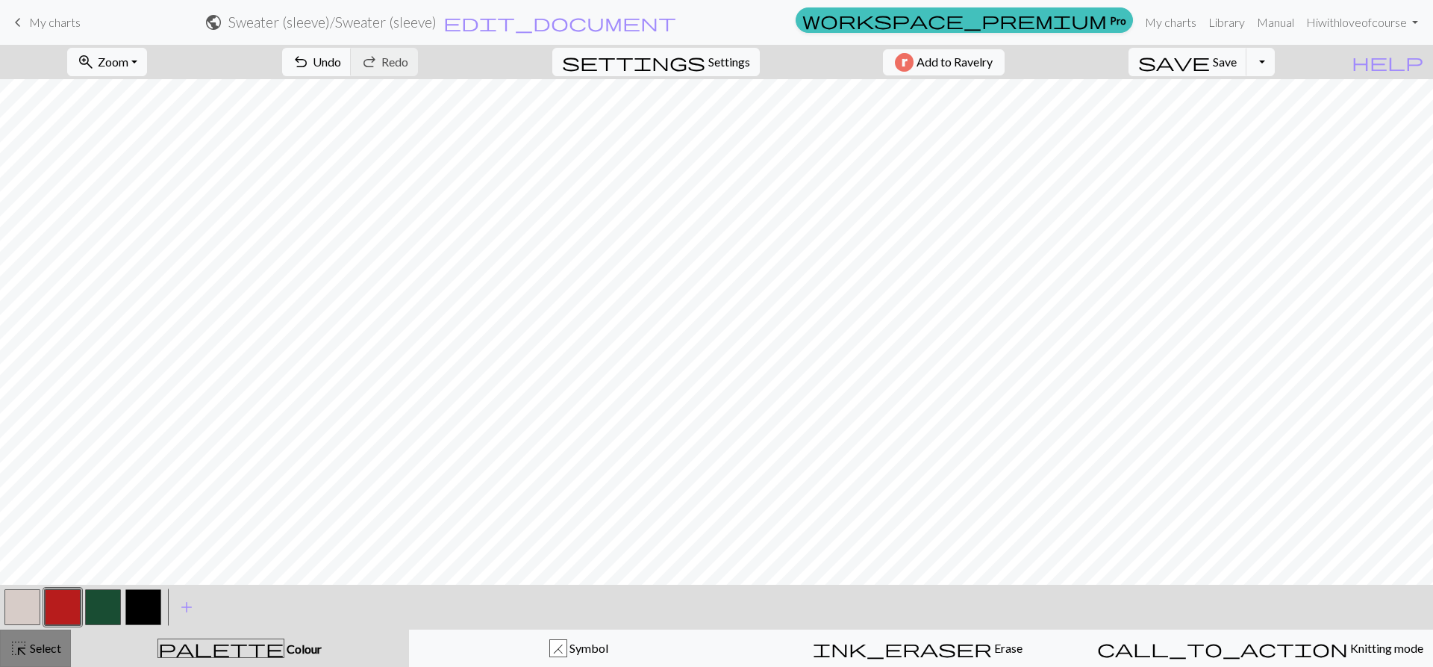
click at [33, 653] on span "Select" at bounding box center [45, 648] width 34 height 14
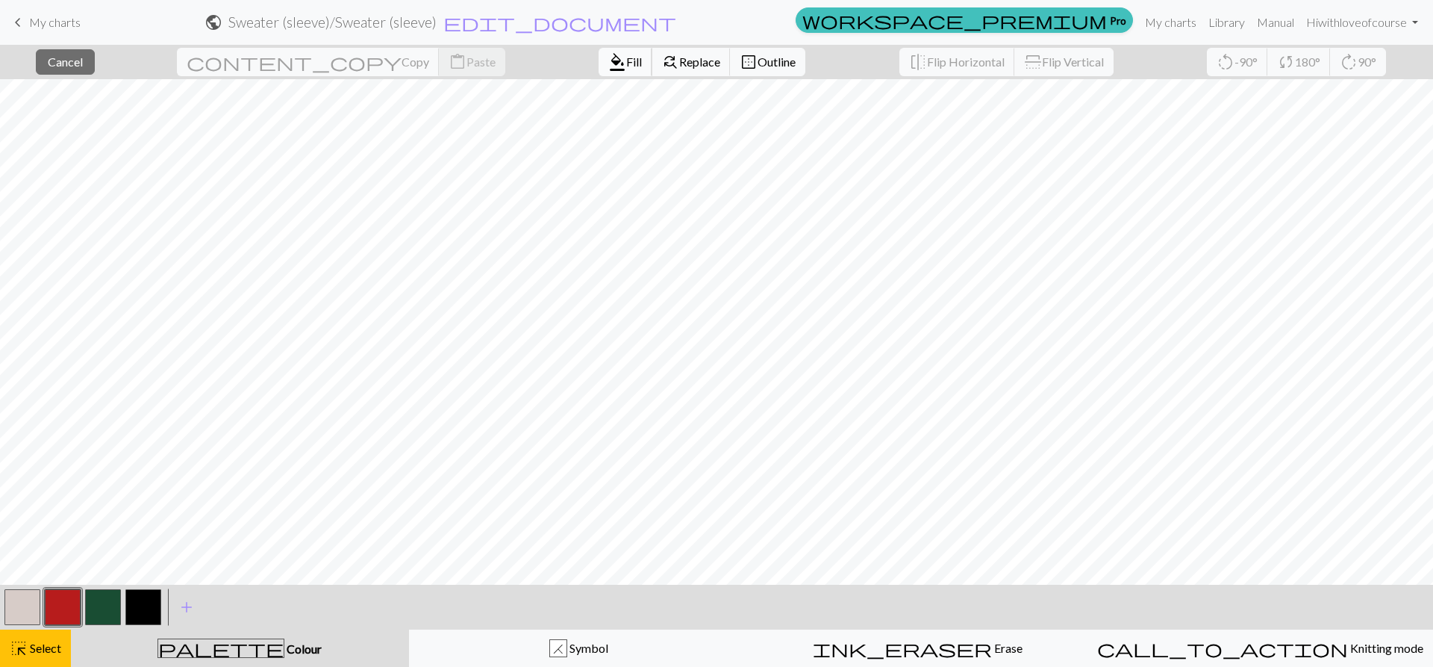
click at [608, 57] on span "format_color_fill" at bounding box center [617, 62] width 18 height 21
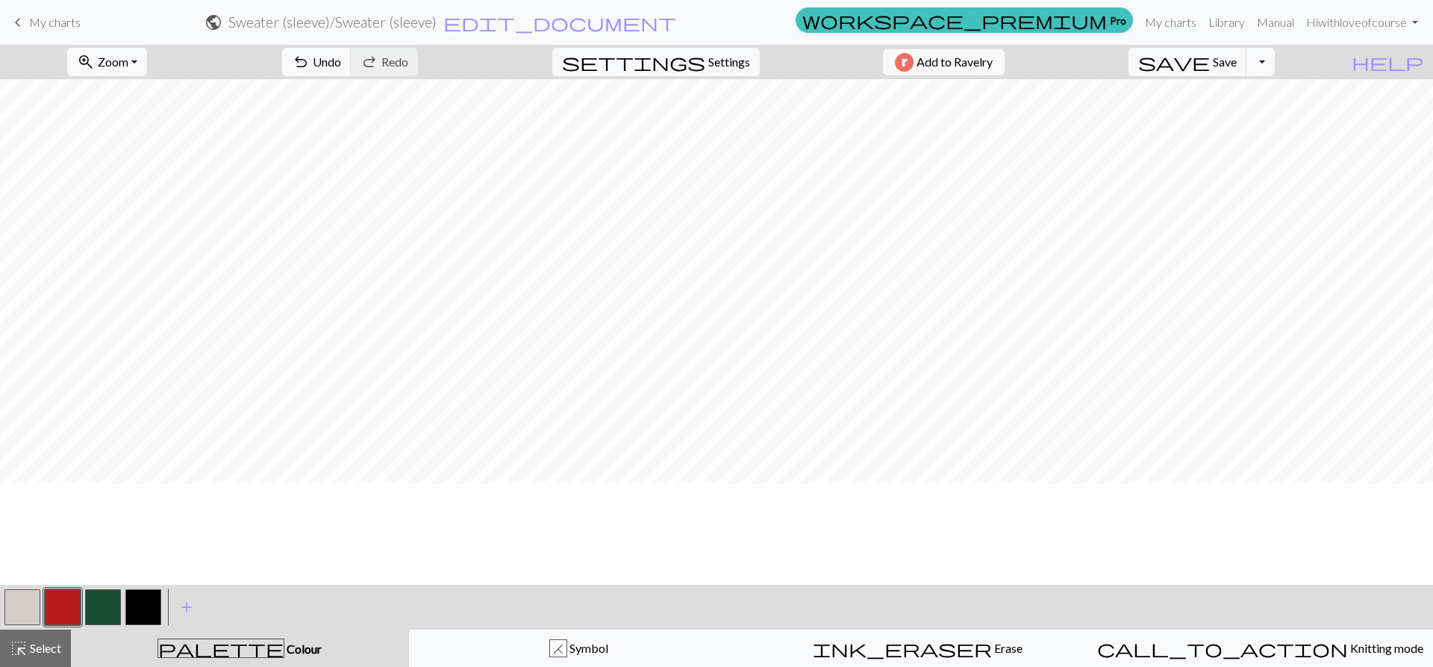
scroll to position [299, 83]
drag, startPoint x: 90, startPoint y: 595, endPoint x: 46, endPoint y: 627, distance: 55.1
click at [90, 596] on button "button" at bounding box center [103, 607] width 36 height 36
click at [30, 654] on div "highlight_alt Select Select" at bounding box center [36, 648] width 52 height 18
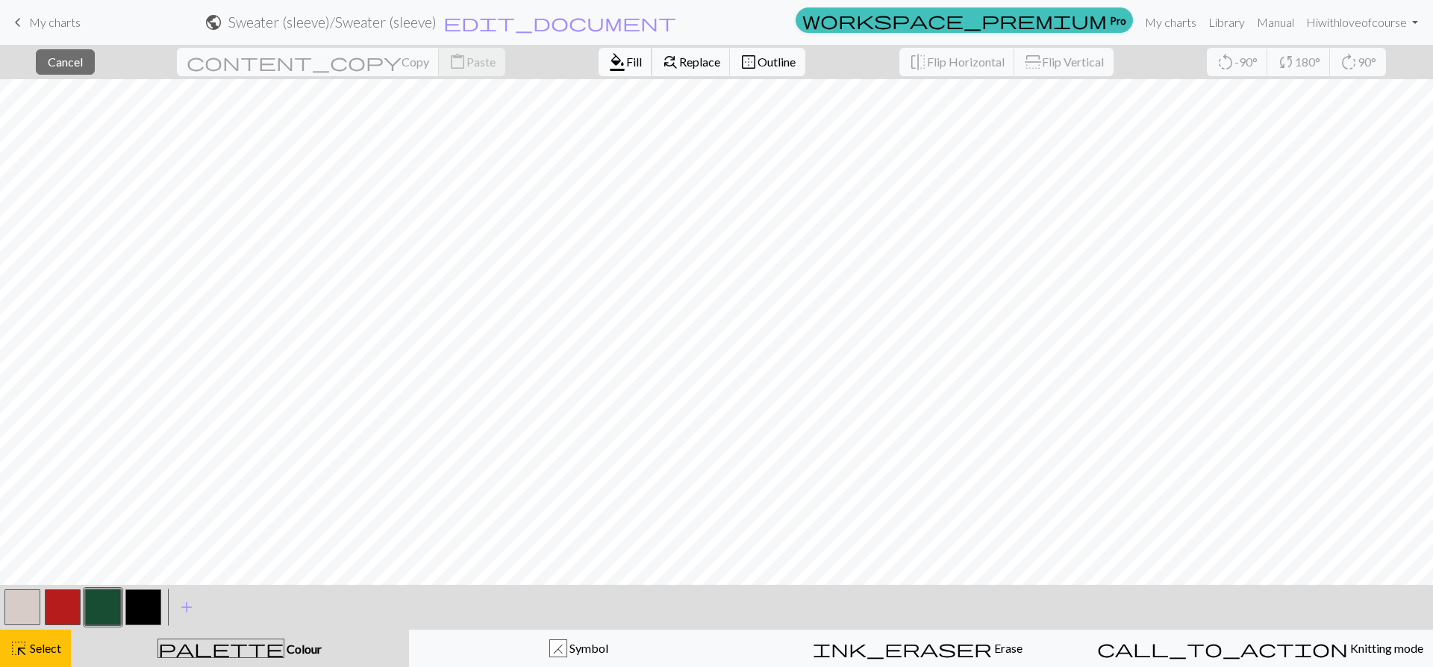
click at [599, 51] on button "format_color_fill Fill" at bounding box center [626, 62] width 54 height 28
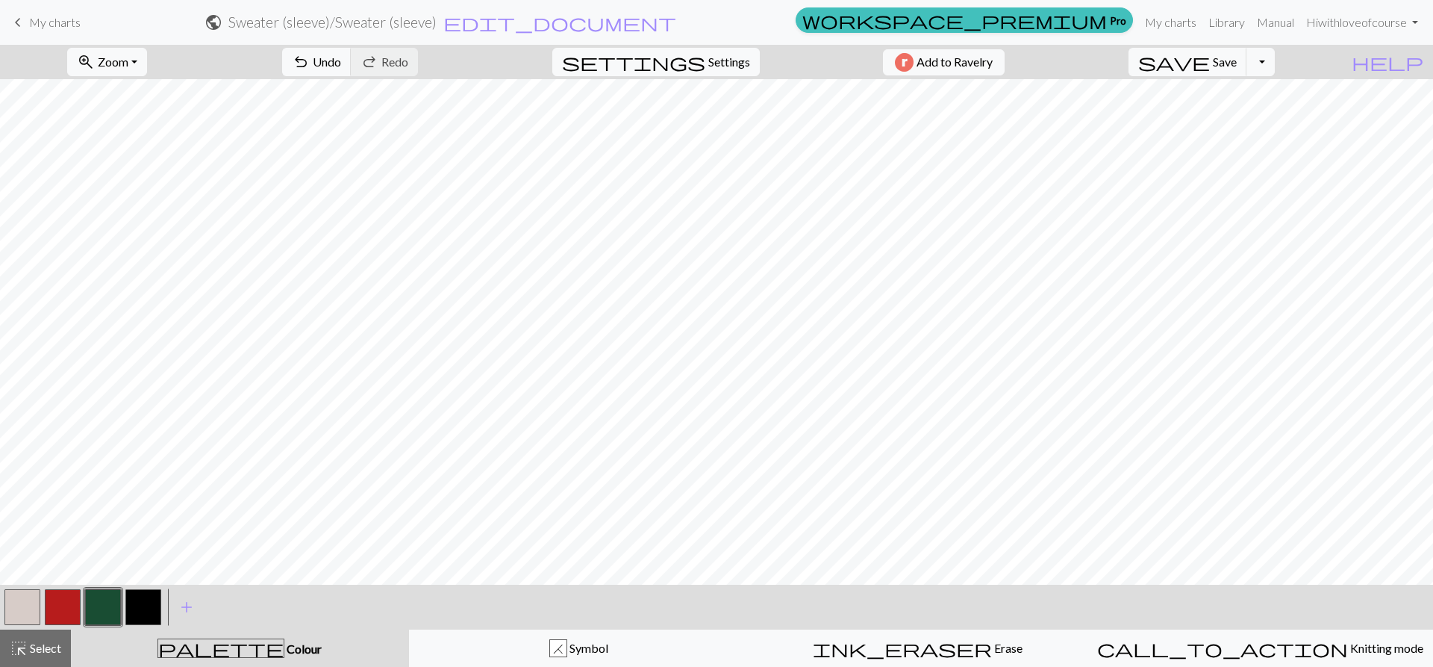
click at [28, 638] on button "highlight_alt Select Select" at bounding box center [35, 647] width 71 height 37
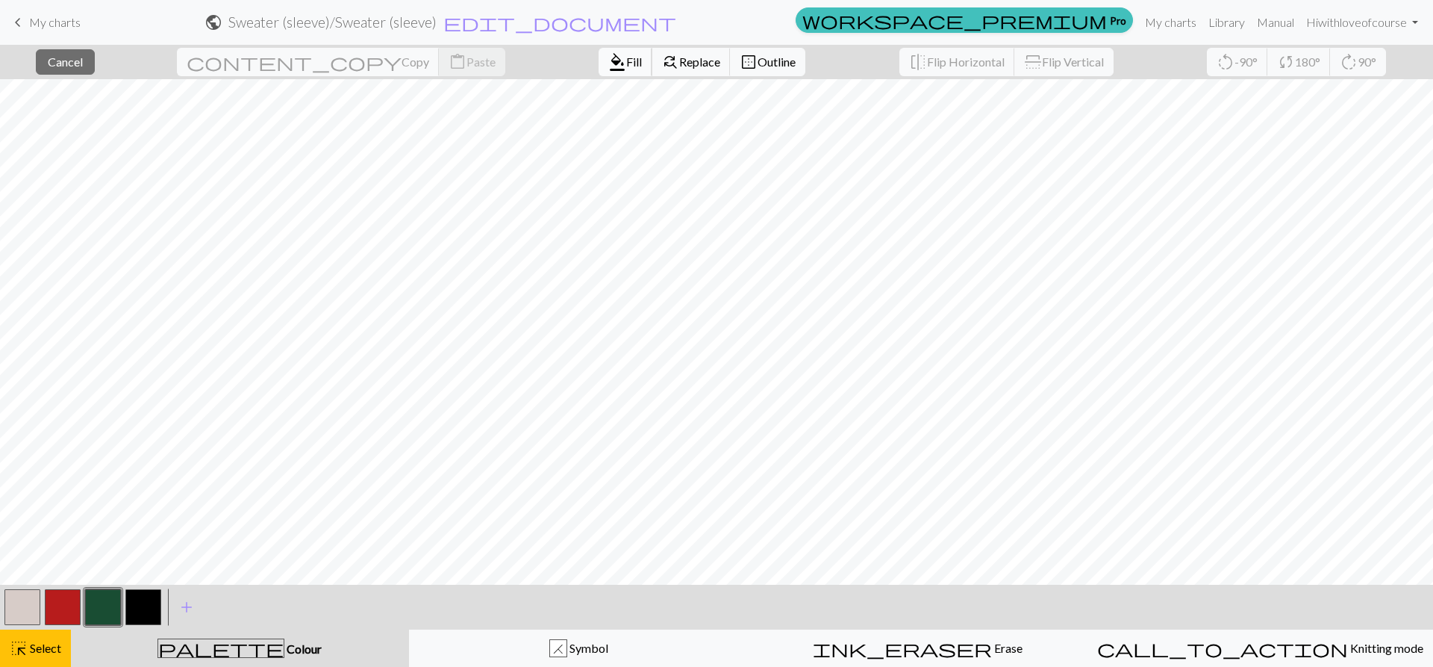
click at [608, 62] on span "format_color_fill" at bounding box center [617, 62] width 18 height 21
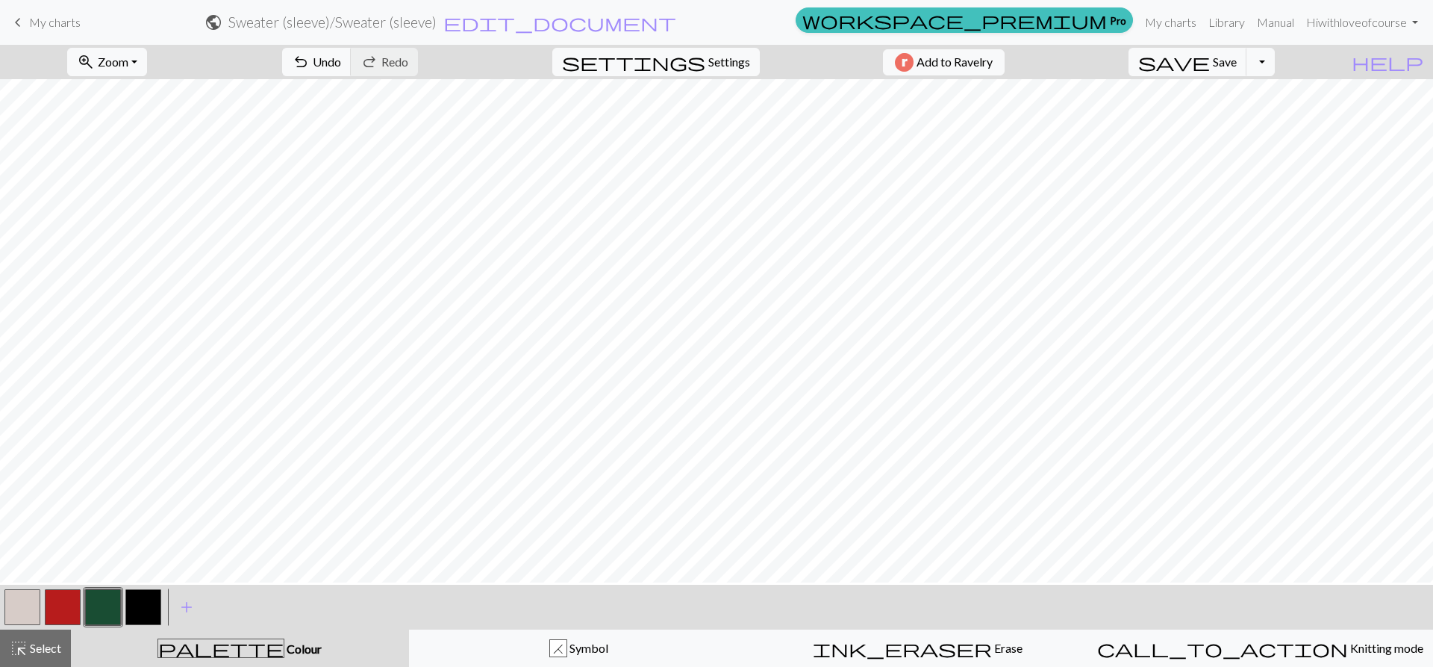
scroll to position [75, 83]
click at [46, 597] on button "button" at bounding box center [63, 607] width 36 height 36
click at [43, 646] on span "Select" at bounding box center [45, 648] width 34 height 14
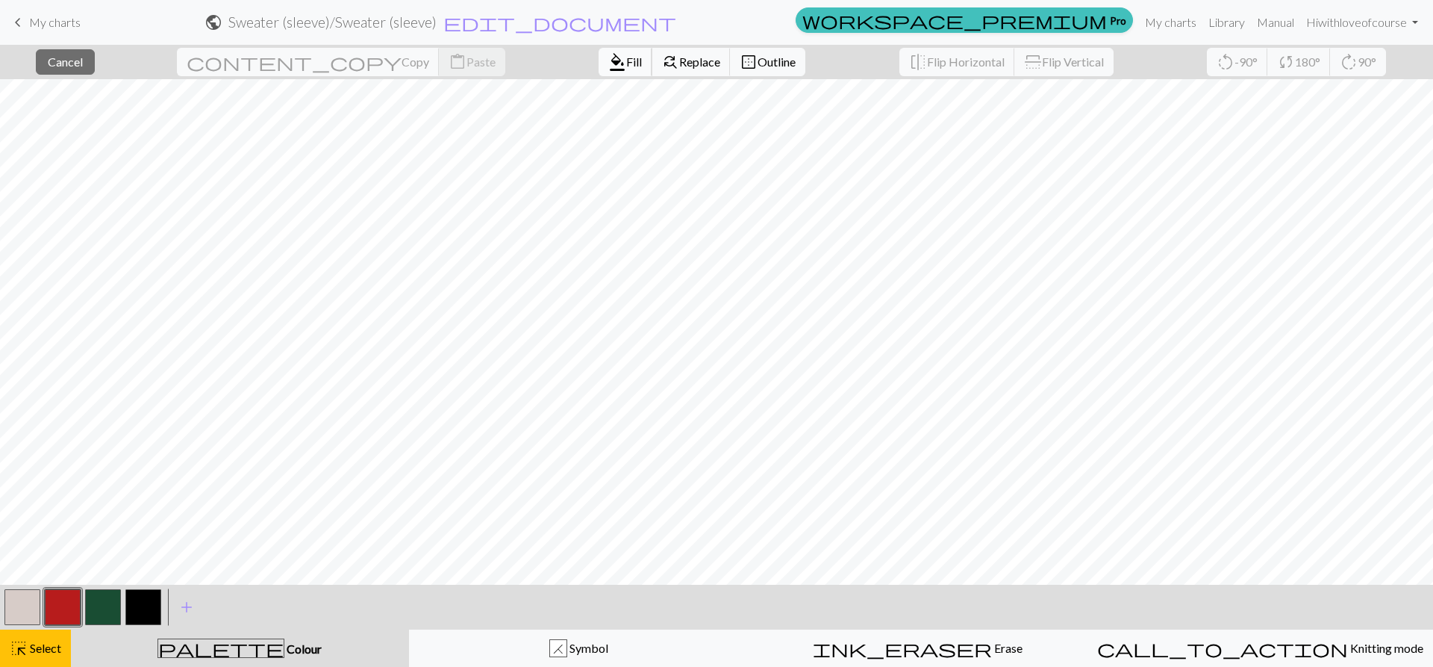
click at [608, 66] on span "format_color_fill" at bounding box center [617, 62] width 18 height 21
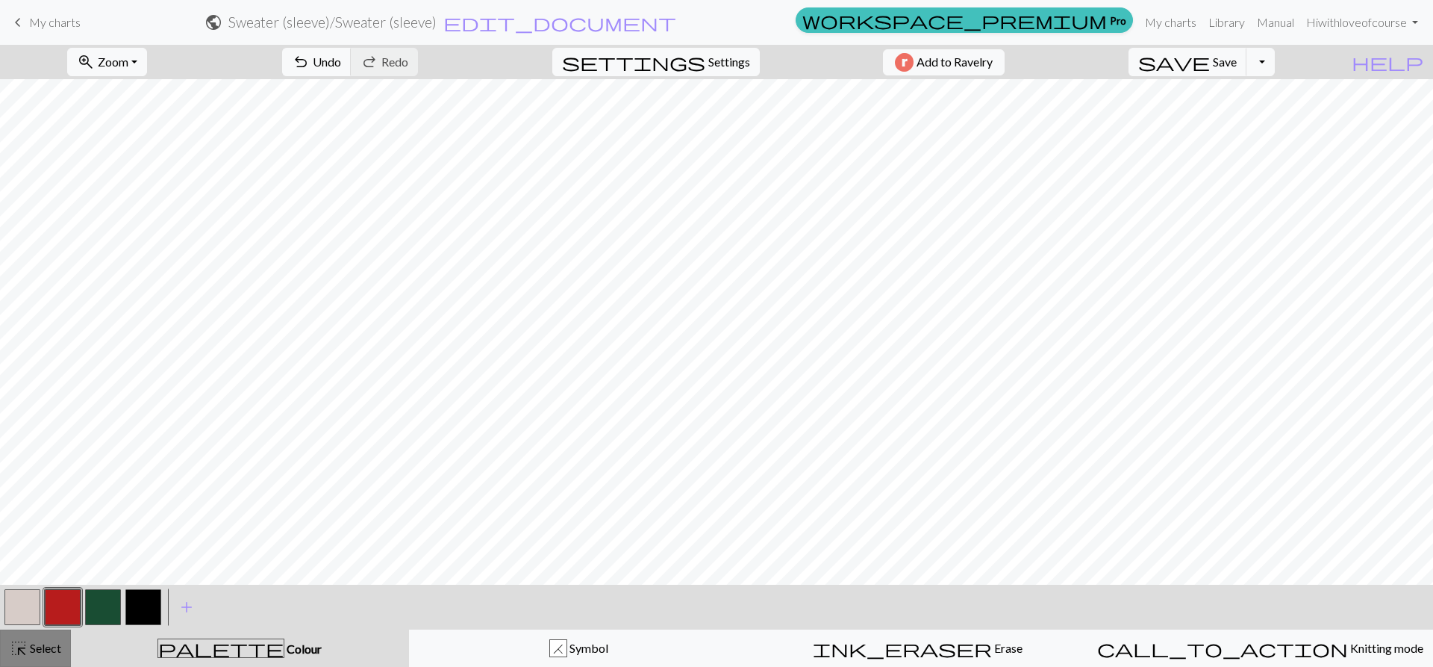
drag, startPoint x: 8, startPoint y: 658, endPoint x: 46, endPoint y: 634, distance: 45.4
click at [8, 658] on button "highlight_alt Select Select" at bounding box center [35, 647] width 71 height 37
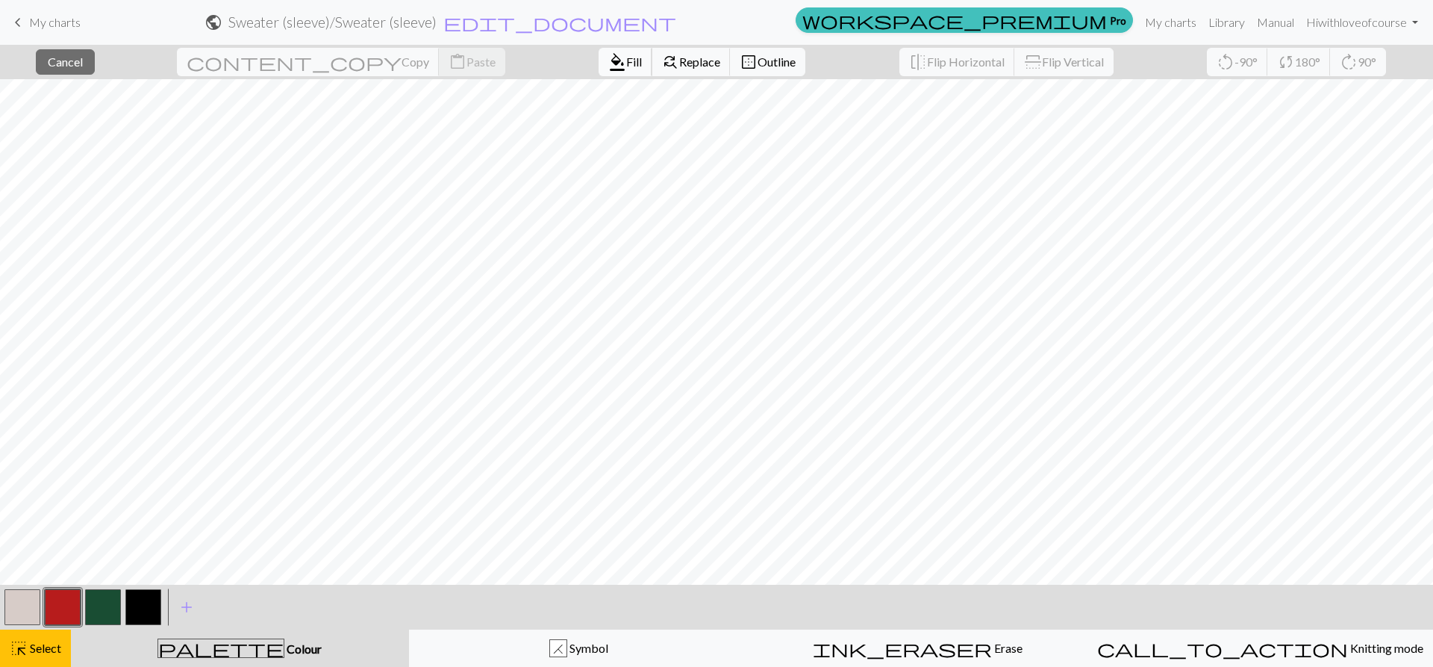
click at [599, 51] on button "format_color_fill Fill" at bounding box center [626, 62] width 54 height 28
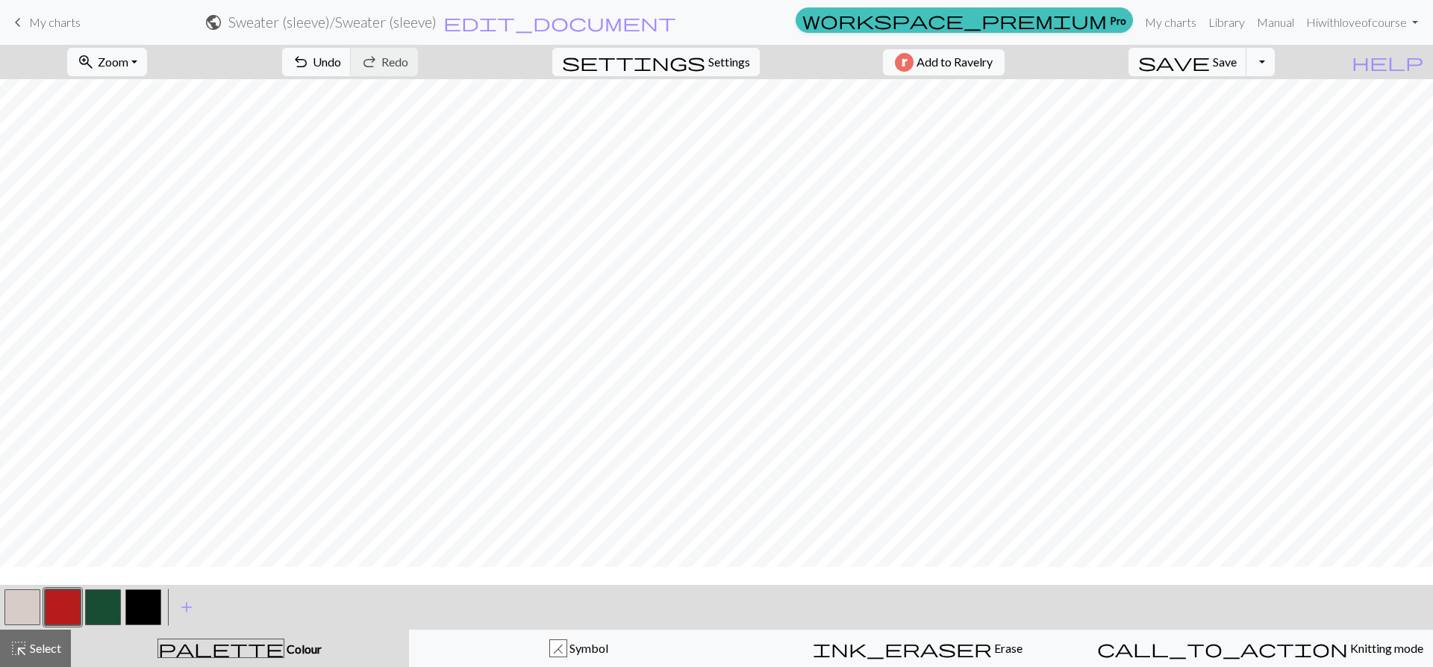
scroll to position [0, 83]
click at [84, 597] on div at bounding box center [103, 607] width 40 height 40
click at [8, 643] on button "highlight_alt Select Select" at bounding box center [35, 647] width 71 height 37
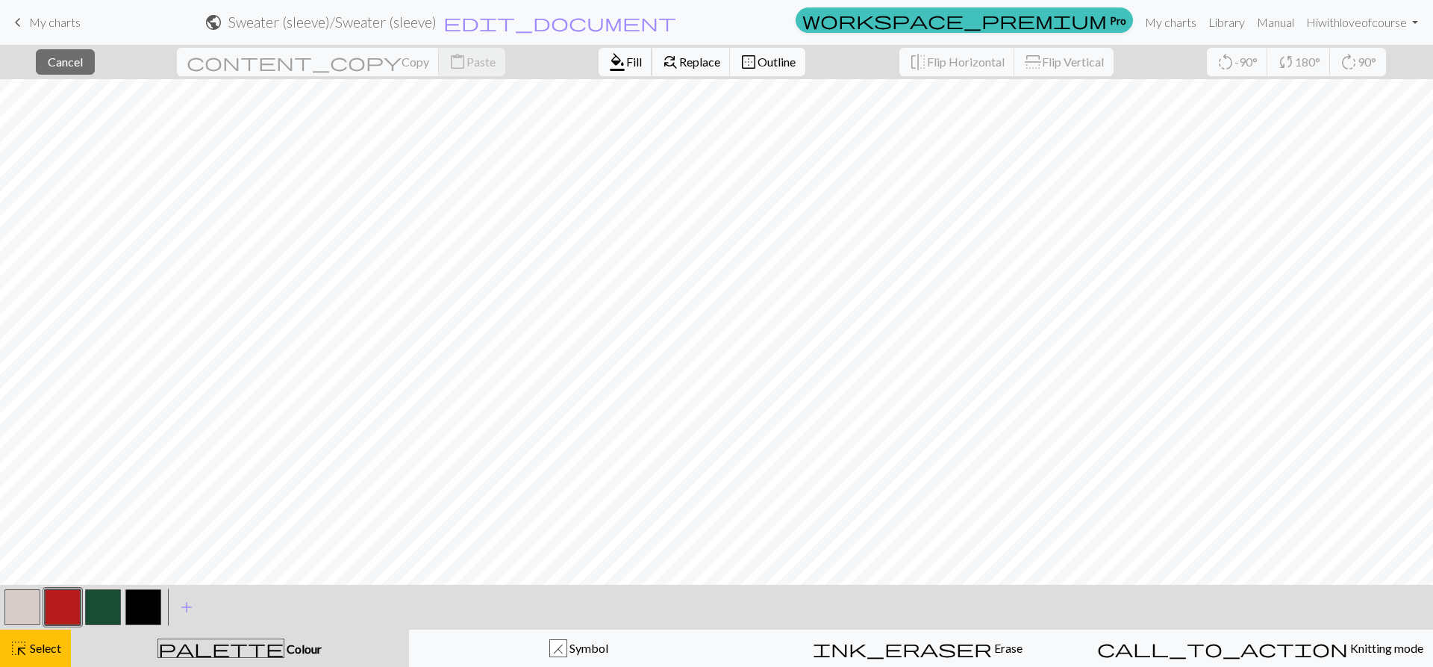
click at [608, 60] on span "format_color_fill" at bounding box center [617, 62] width 18 height 21
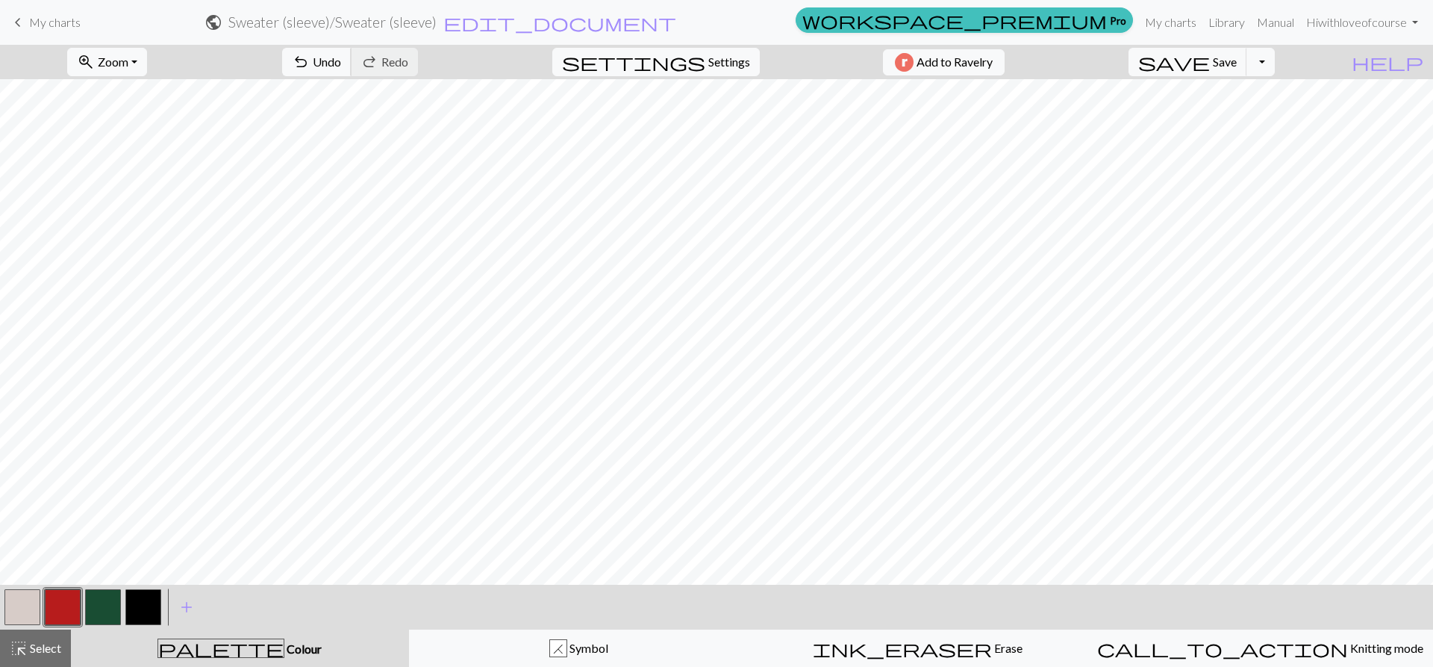
drag, startPoint x: 378, startPoint y: 68, endPoint x: 378, endPoint y: 76, distance: 8.2
click at [352, 66] on button "undo Undo Undo" at bounding box center [316, 62] width 69 height 28
click at [111, 607] on button "button" at bounding box center [103, 607] width 36 height 36
drag, startPoint x: 4, startPoint y: 651, endPoint x: 10, endPoint y: 641, distance: 12.0
click at [4, 650] on button "highlight_alt Select Select" at bounding box center [35, 647] width 71 height 37
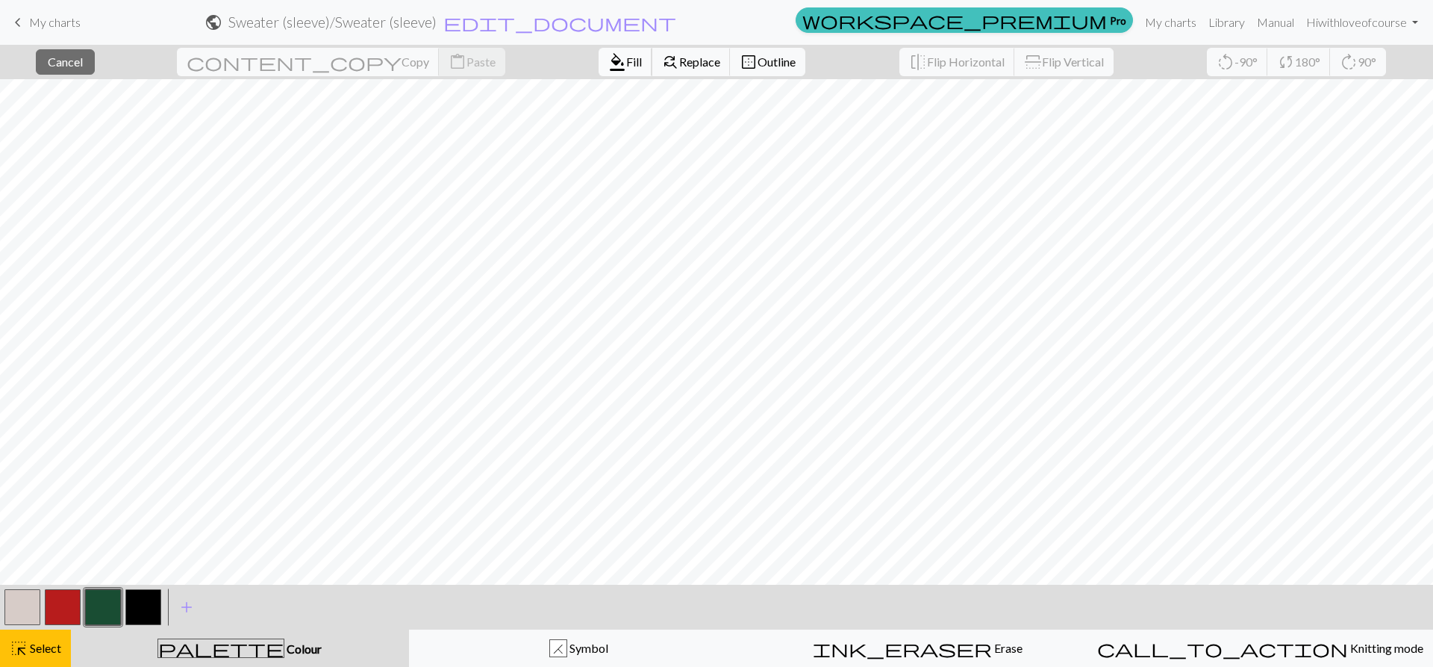
click at [626, 67] on span "Fill" at bounding box center [634, 62] width 16 height 14
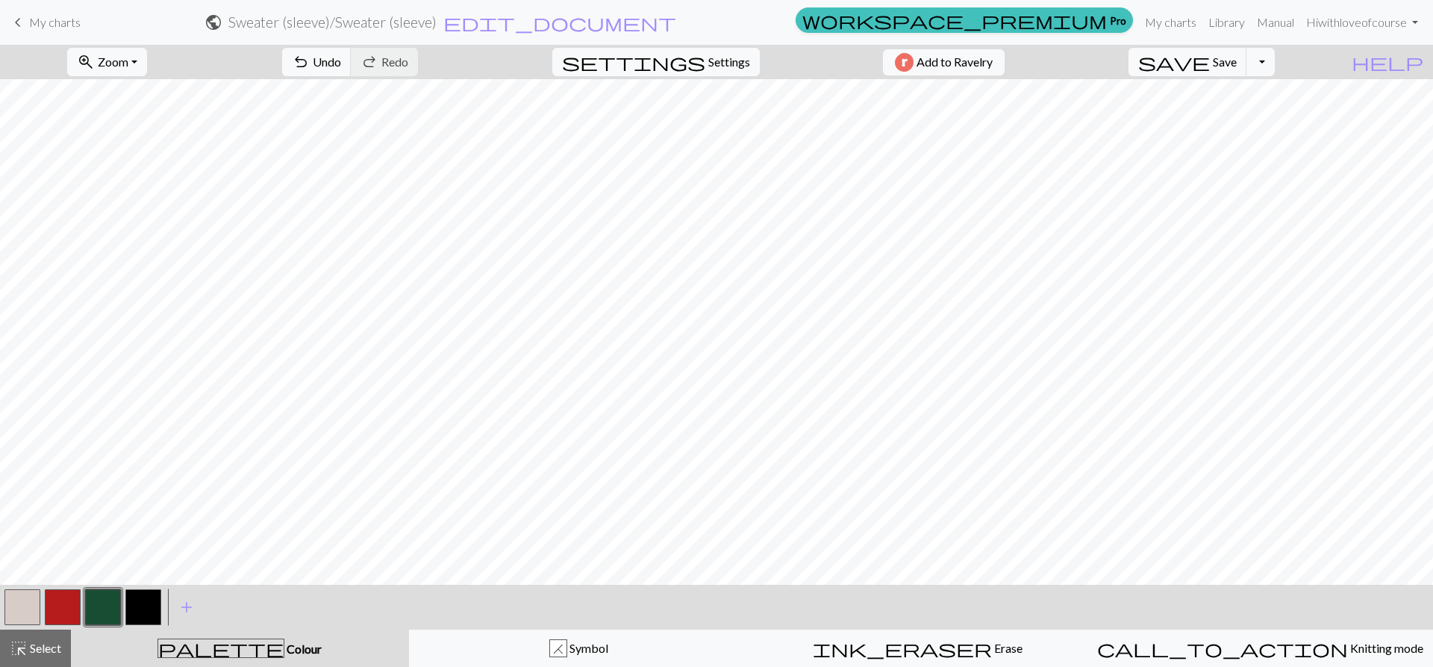
drag, startPoint x: 26, startPoint y: 644, endPoint x: 27, endPoint y: 620, distance: 23.2
click at [25, 639] on span "highlight_alt" at bounding box center [19, 648] width 18 height 21
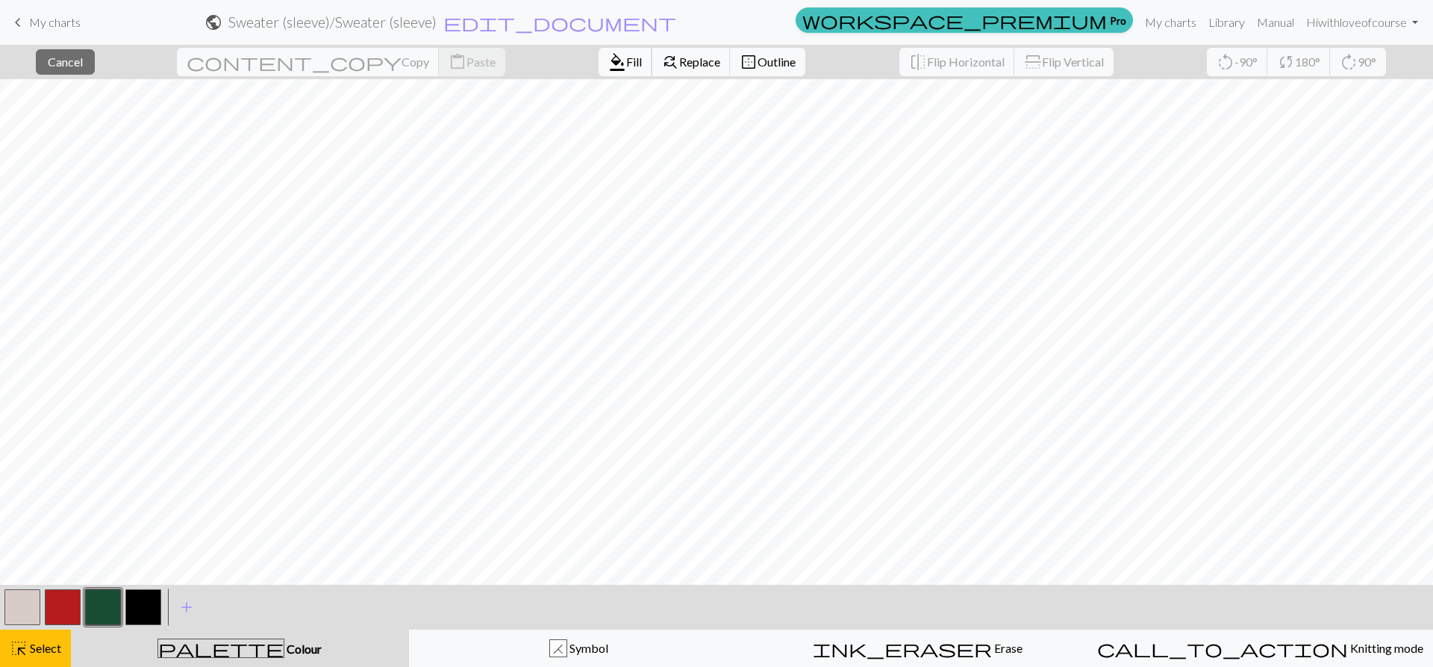
click at [626, 65] on span "Fill" at bounding box center [634, 62] width 16 height 14
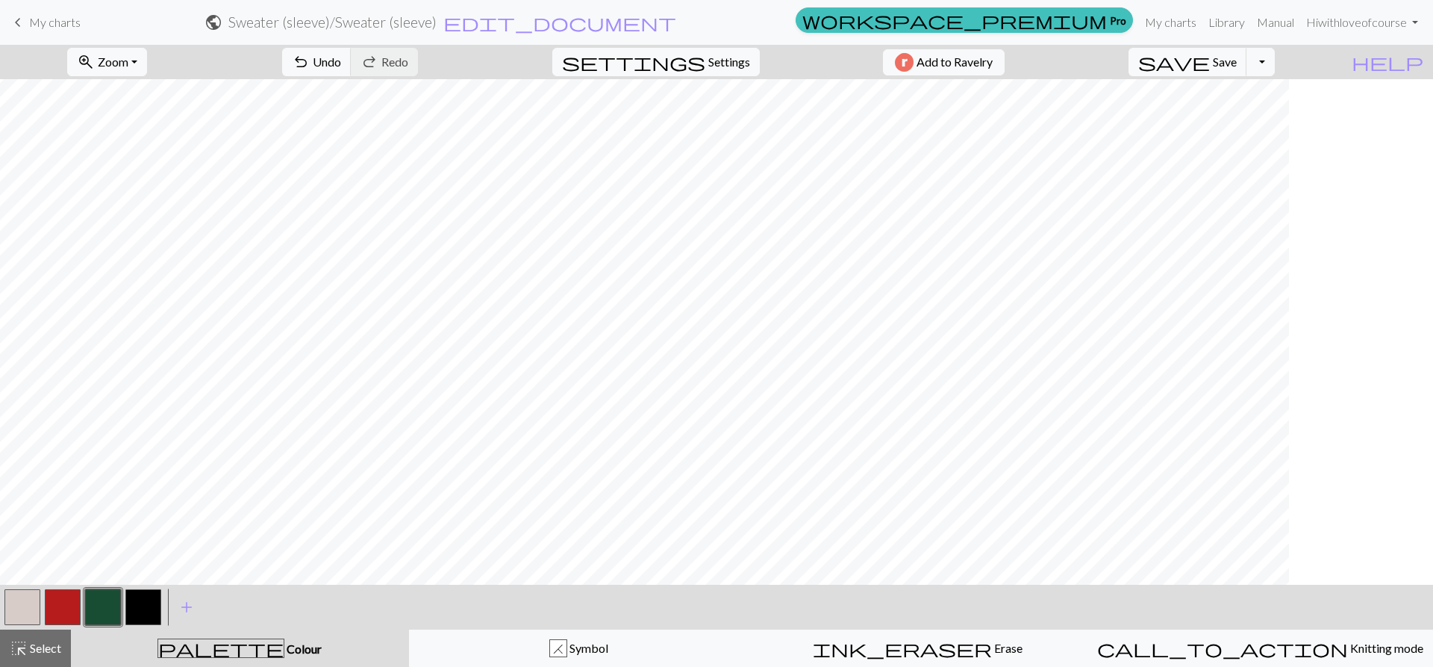
scroll to position [1091, 0]
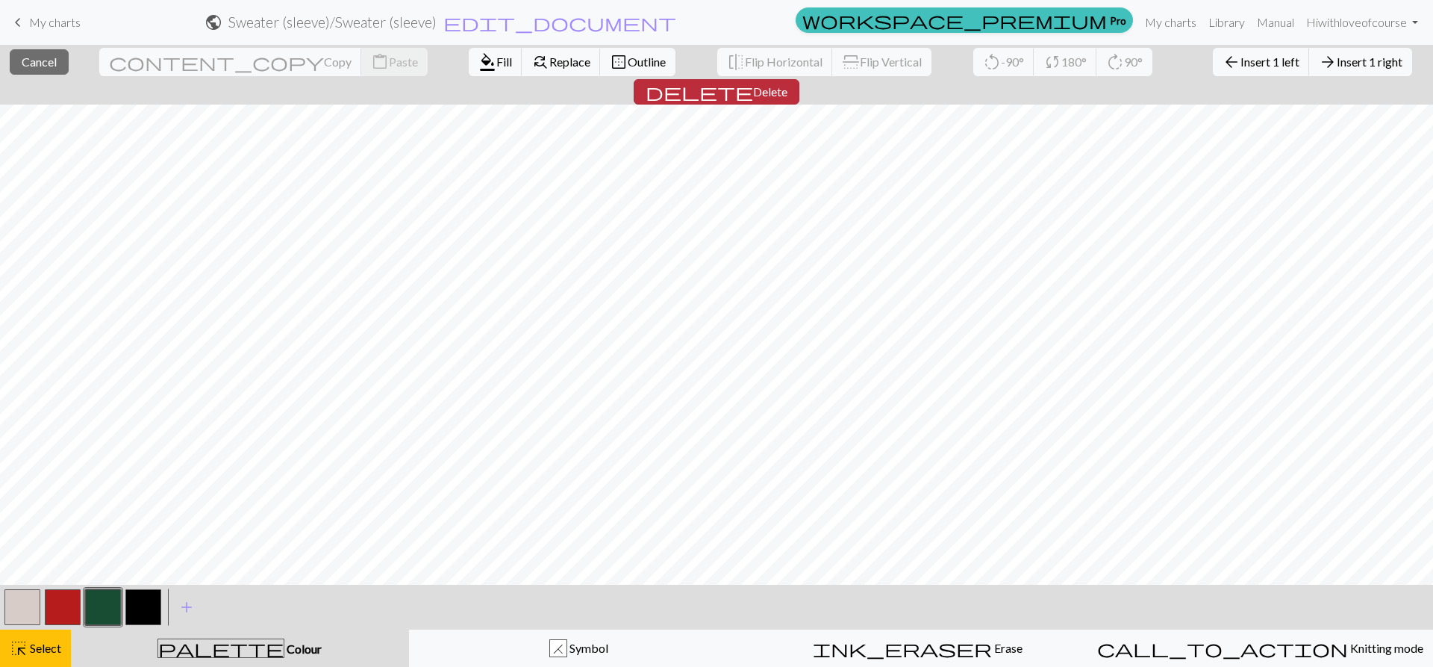
click at [800, 79] on button "delete Delete" at bounding box center [717, 91] width 166 height 25
click at [753, 81] on span "delete" at bounding box center [700, 91] width 108 height 21
click at [788, 84] on span "Delete" at bounding box center [770, 91] width 34 height 14
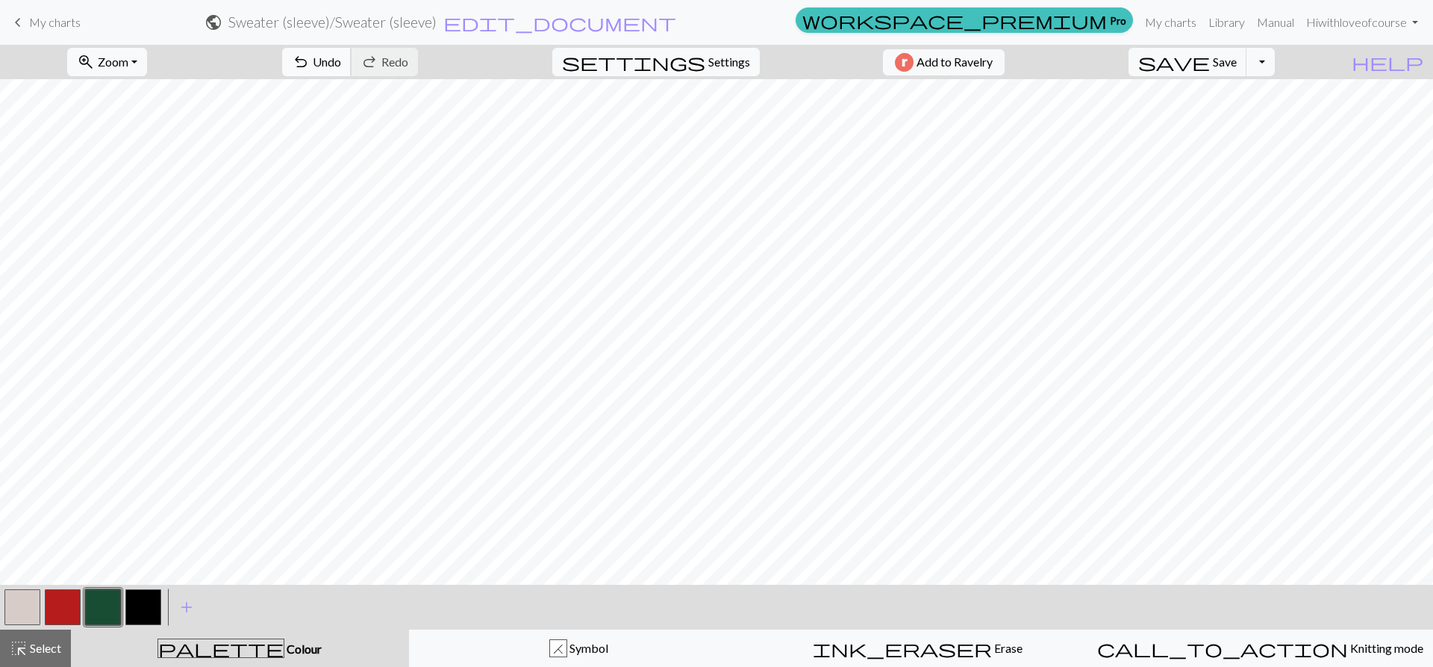
click at [341, 57] on span "Undo" at bounding box center [327, 62] width 28 height 14
click at [181, 607] on span "add" at bounding box center [187, 607] width 18 height 21
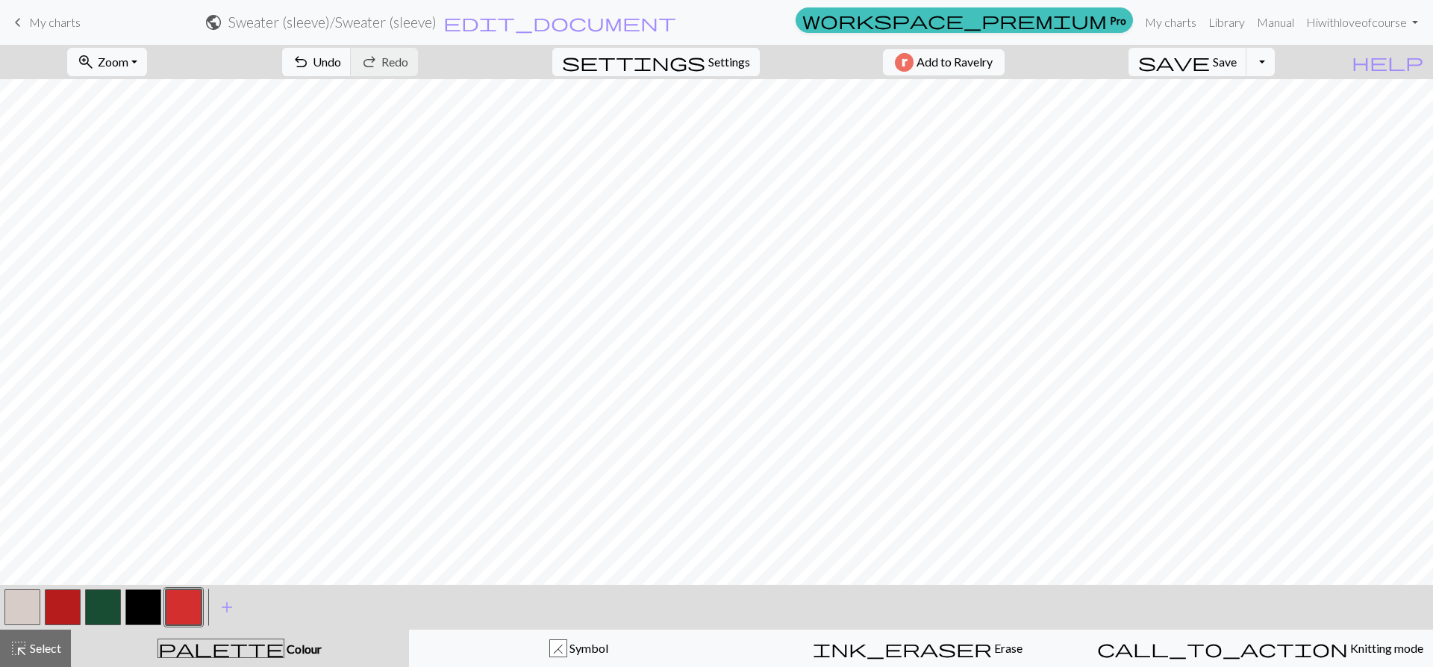
click at [189, 611] on button "button" at bounding box center [184, 607] width 36 height 36
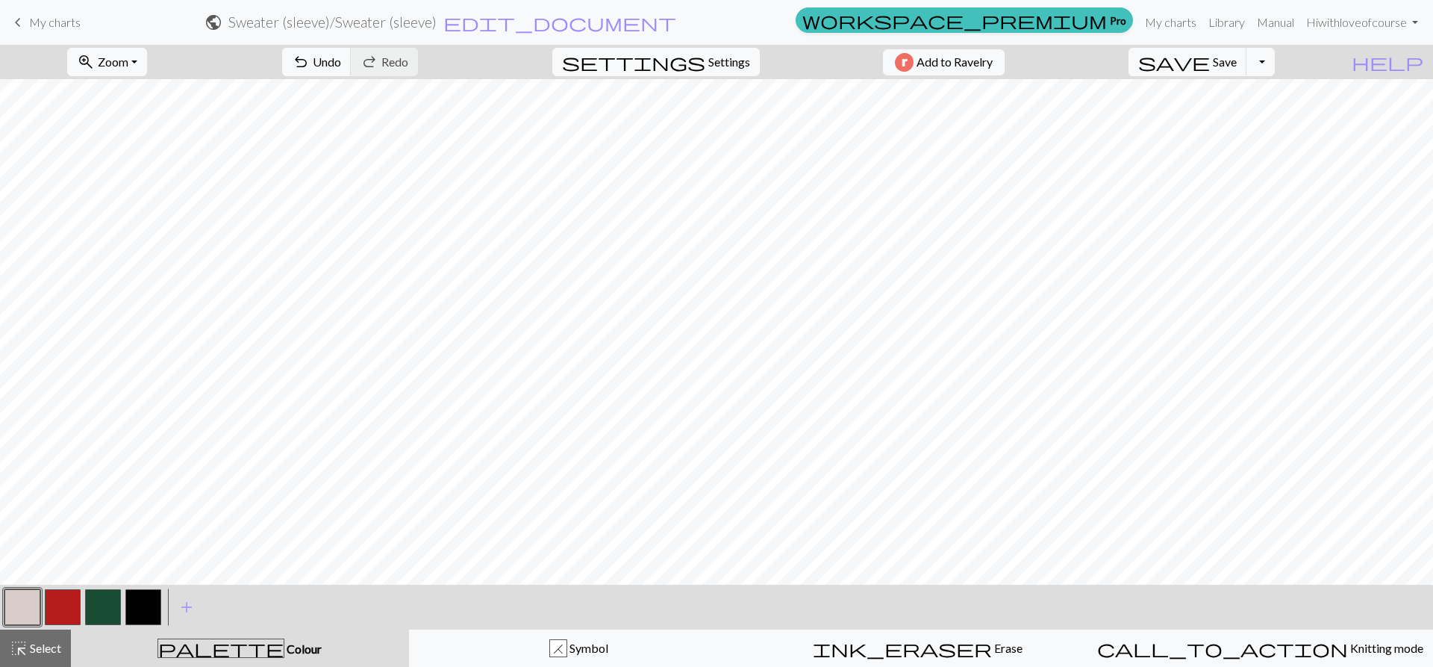
click at [217, 645] on span "palette" at bounding box center [220, 648] width 125 height 21
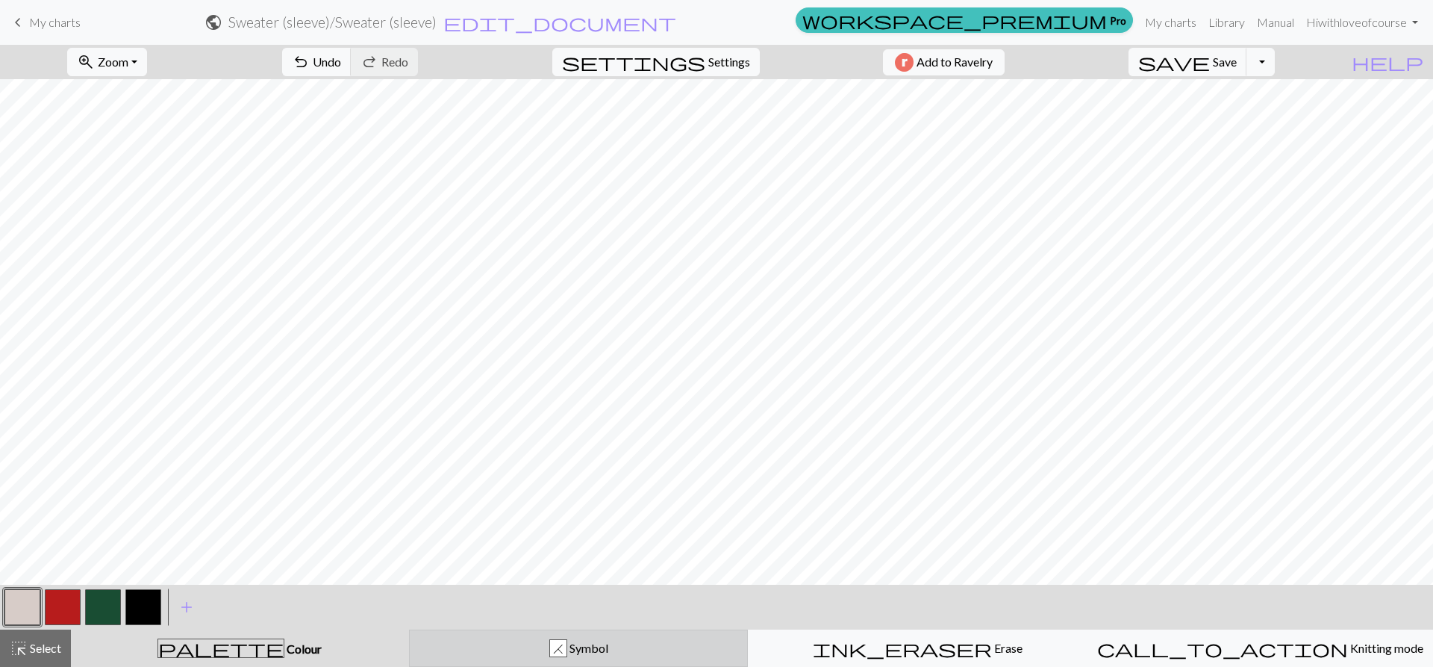
click at [563, 638] on button "H Symbol" at bounding box center [579, 647] width 340 height 37
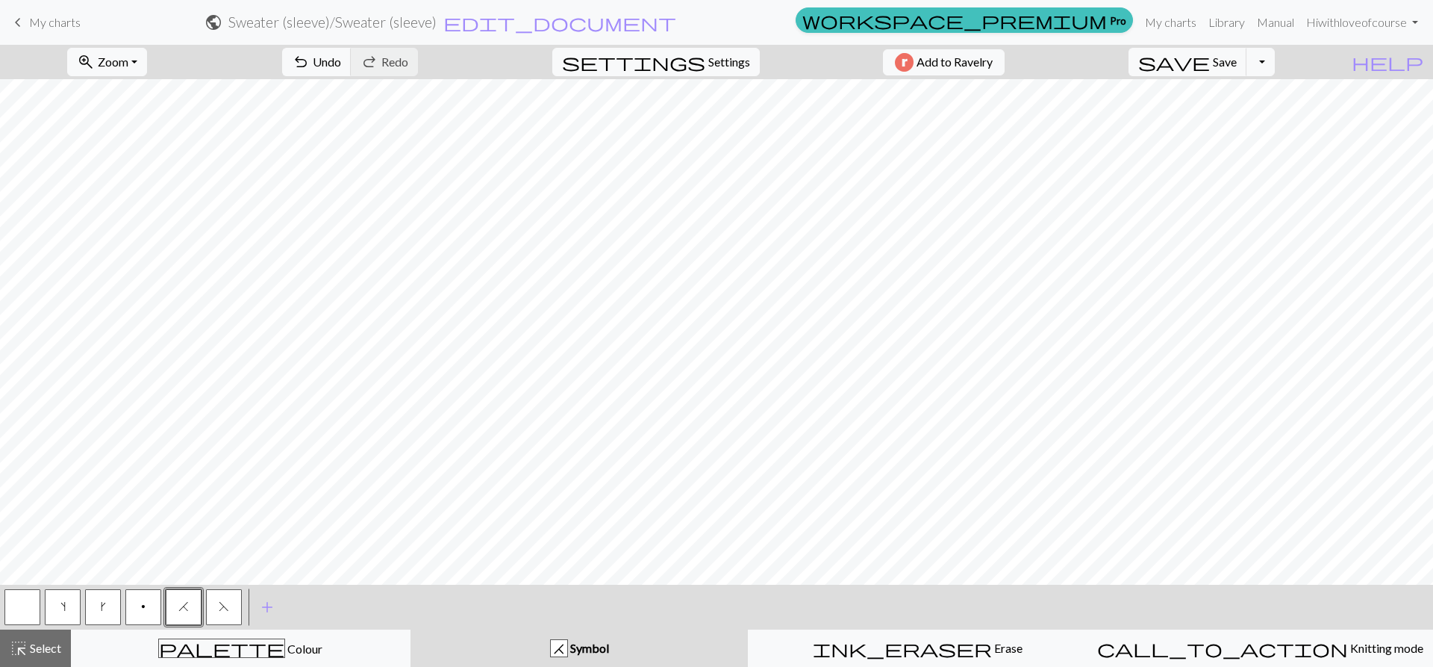
click at [234, 597] on button "F" at bounding box center [224, 607] width 36 height 36
click at [15, 602] on button "button" at bounding box center [22, 607] width 36 height 36
click at [238, 602] on button "F" at bounding box center [224, 607] width 36 height 36
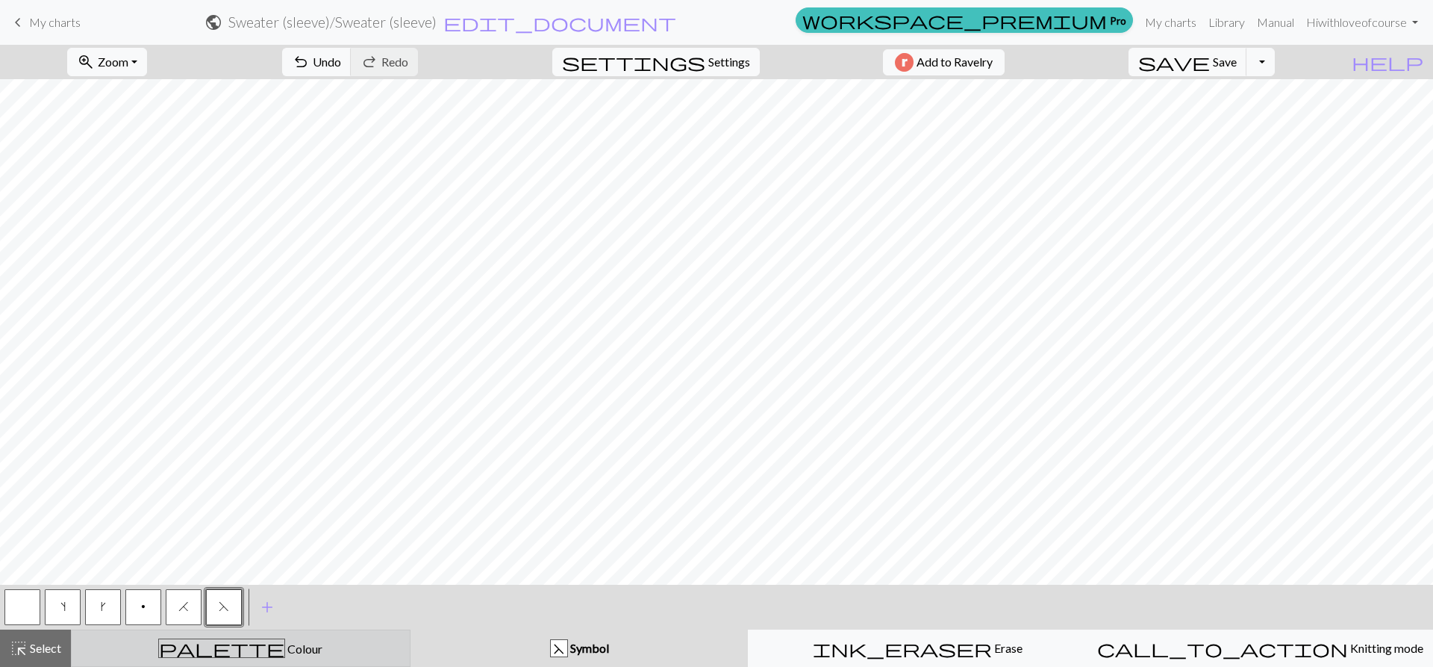
click at [285, 648] on span "Colour" at bounding box center [303, 648] width 37 height 14
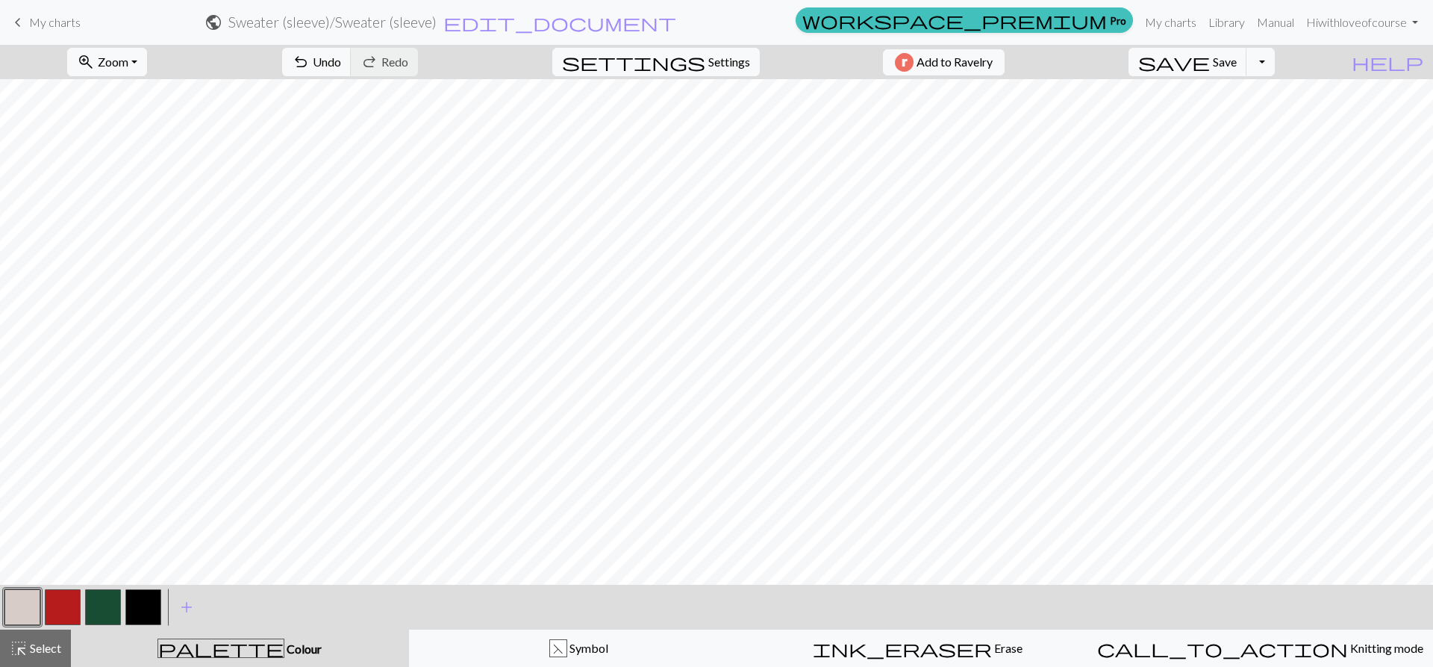
click at [153, 608] on button "button" at bounding box center [143, 607] width 36 height 36
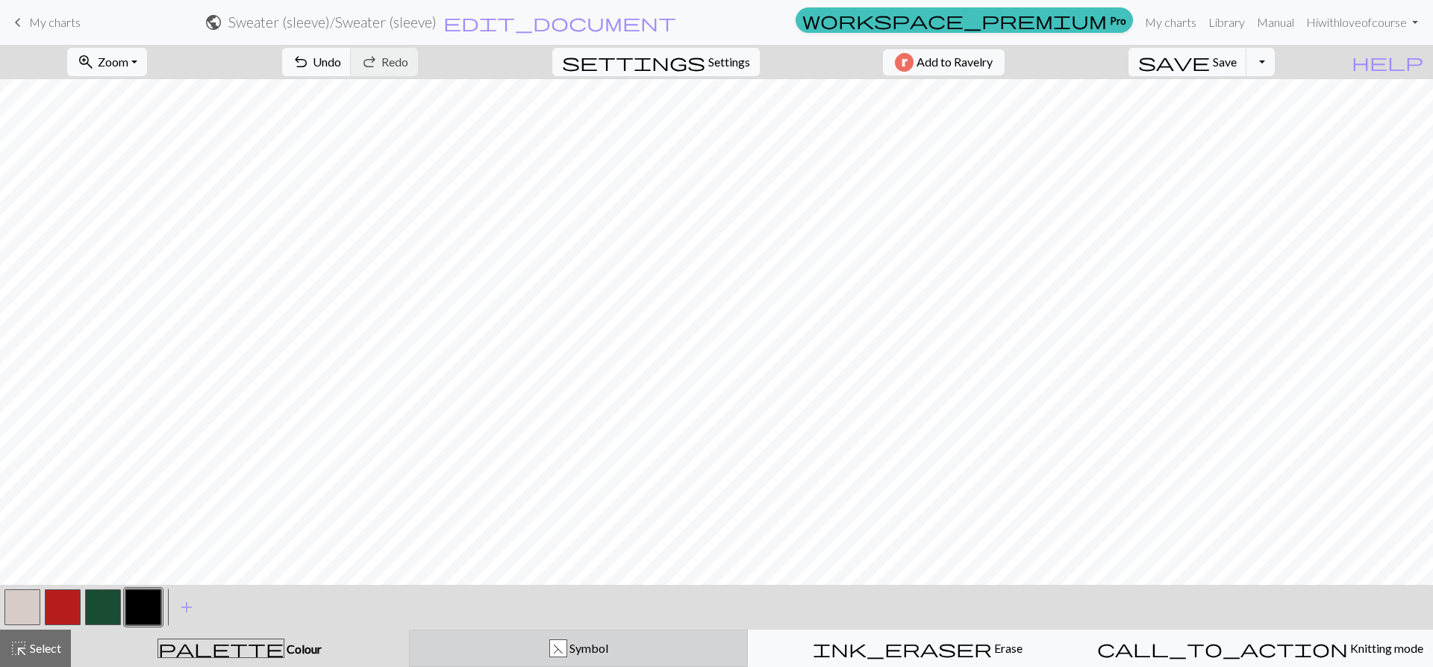
click at [514, 639] on div "F Symbol" at bounding box center [579, 648] width 320 height 18
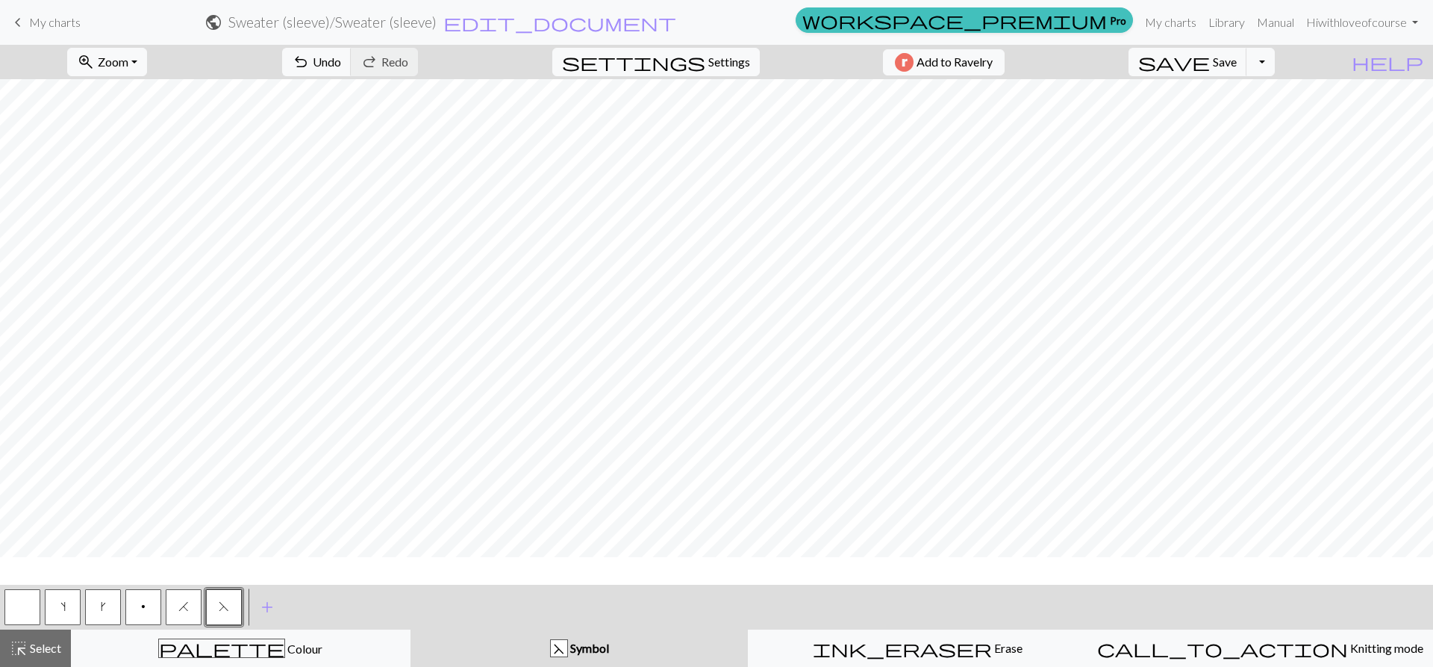
scroll to position [195, 0]
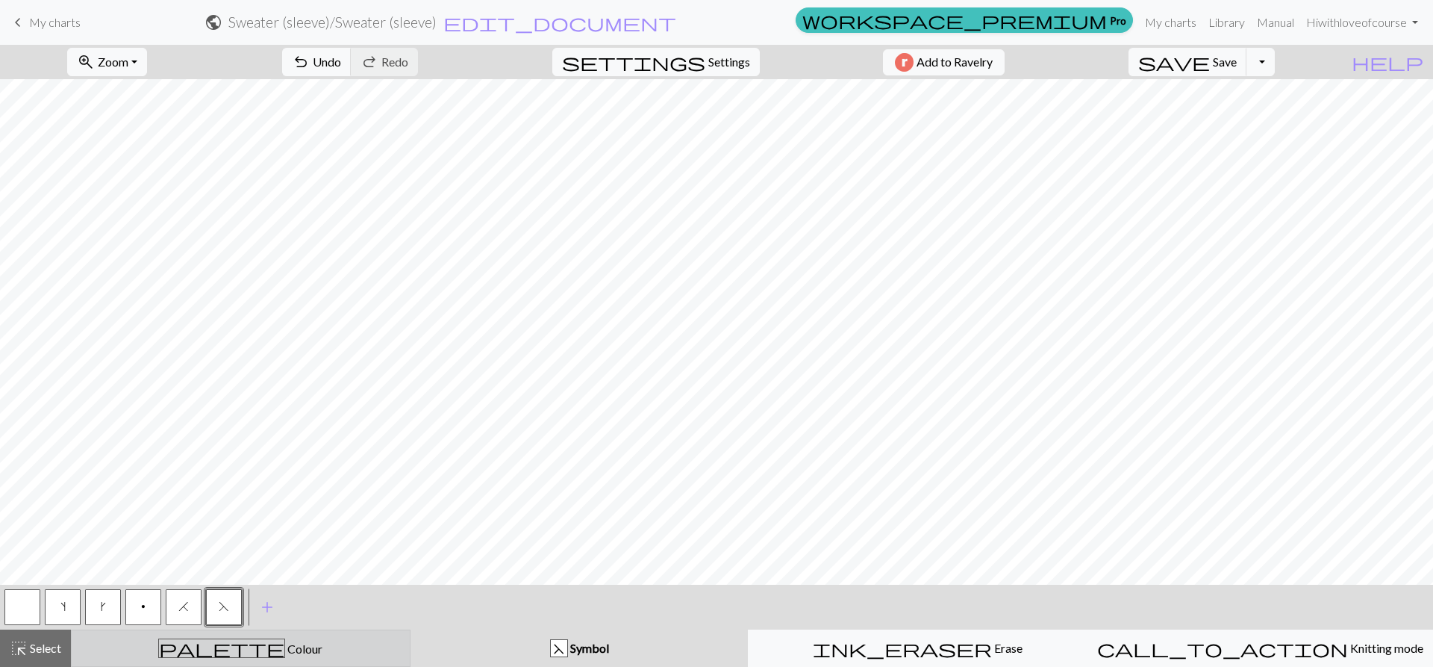
click at [243, 638] on div "palette Colour Colour" at bounding box center [241, 647] width 320 height 19
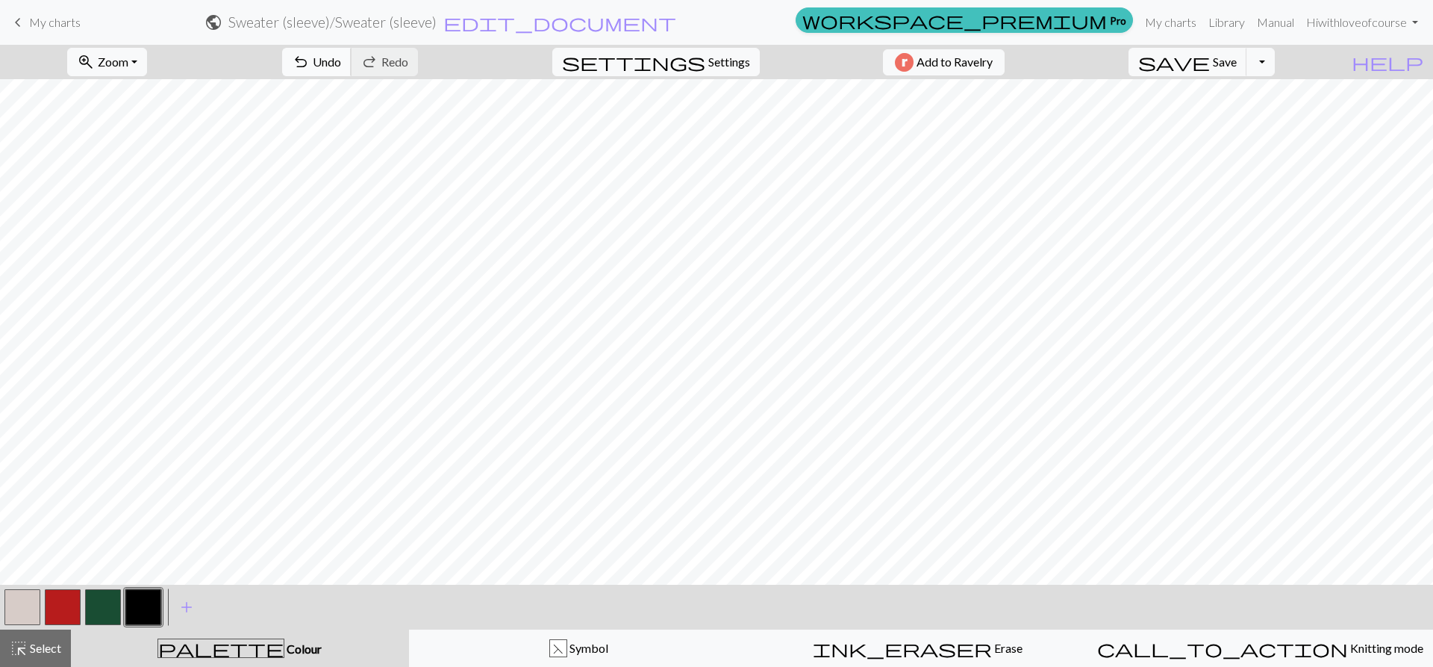
click at [310, 59] on span "undo" at bounding box center [301, 62] width 18 height 21
click at [99, 600] on button "button" at bounding box center [103, 607] width 36 height 36
click at [144, 602] on button "button" at bounding box center [143, 607] width 36 height 36
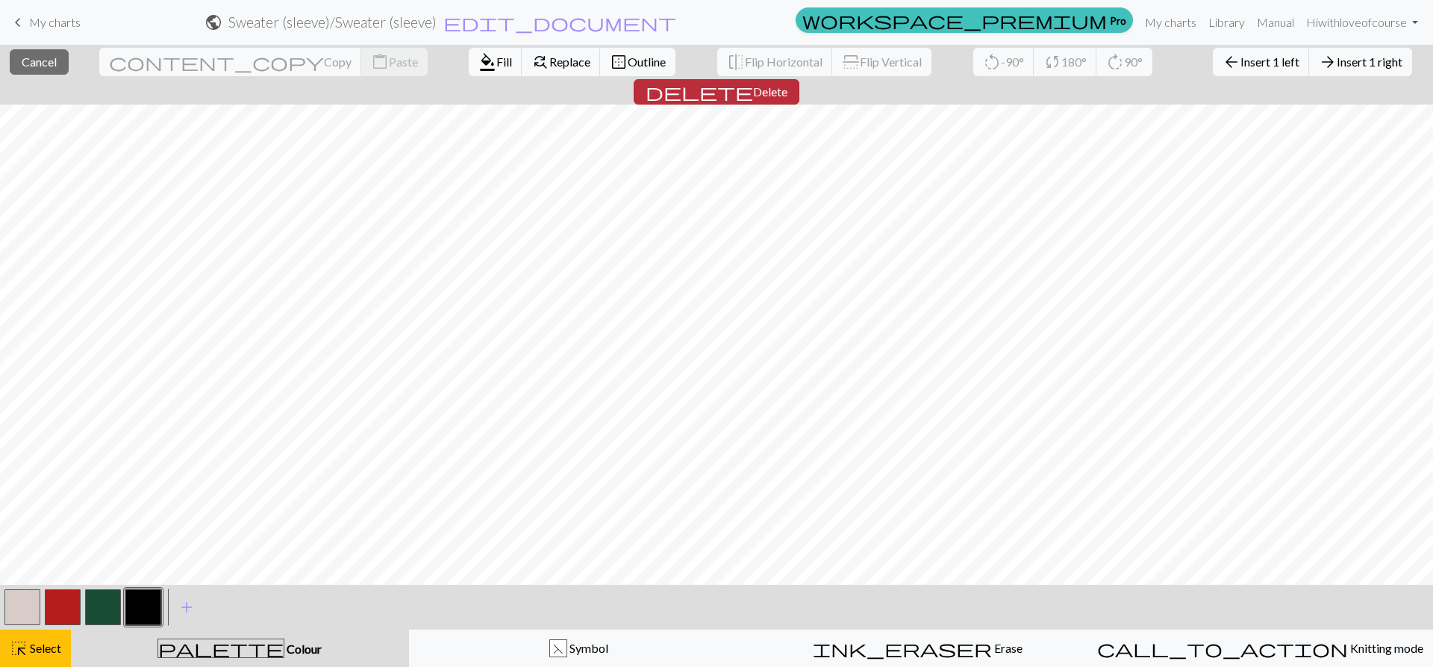
click at [753, 81] on span "delete" at bounding box center [700, 91] width 108 height 21
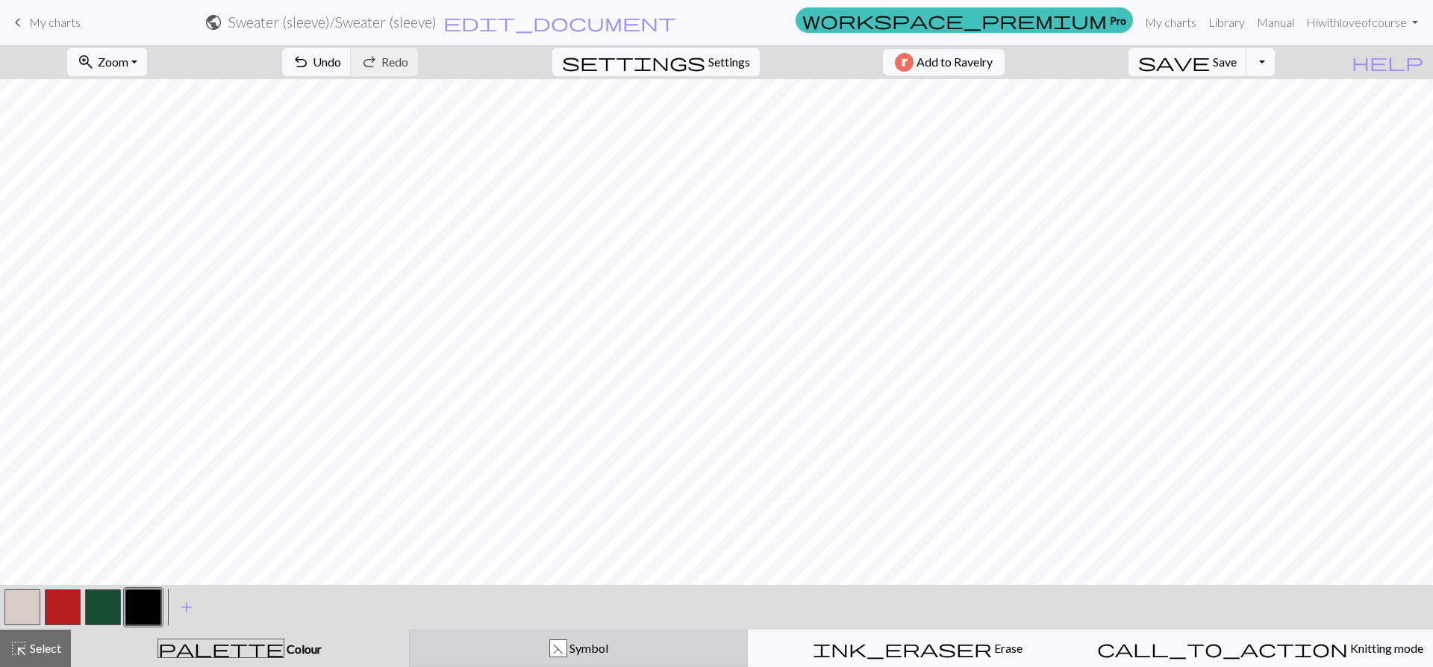
click at [614, 641] on div "F Symbol" at bounding box center [579, 648] width 320 height 18
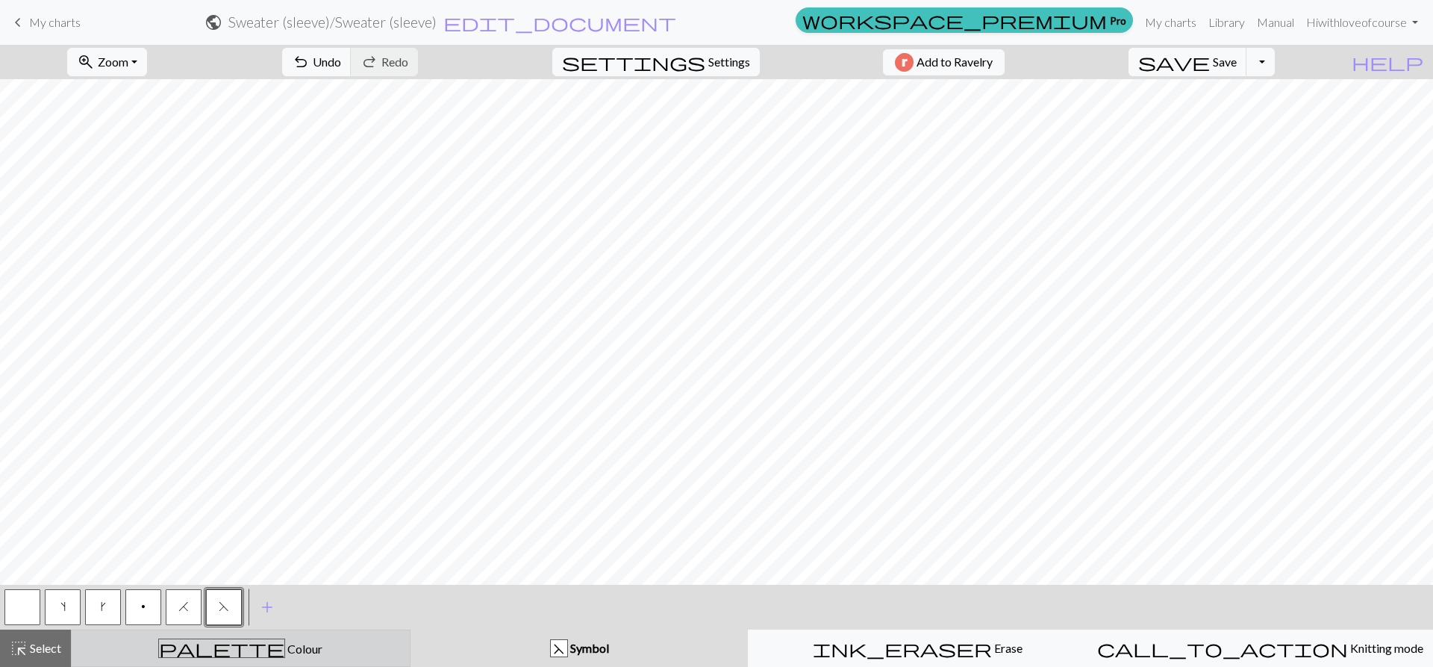
click at [257, 632] on button "palette Colour Colour" at bounding box center [241, 647] width 340 height 37
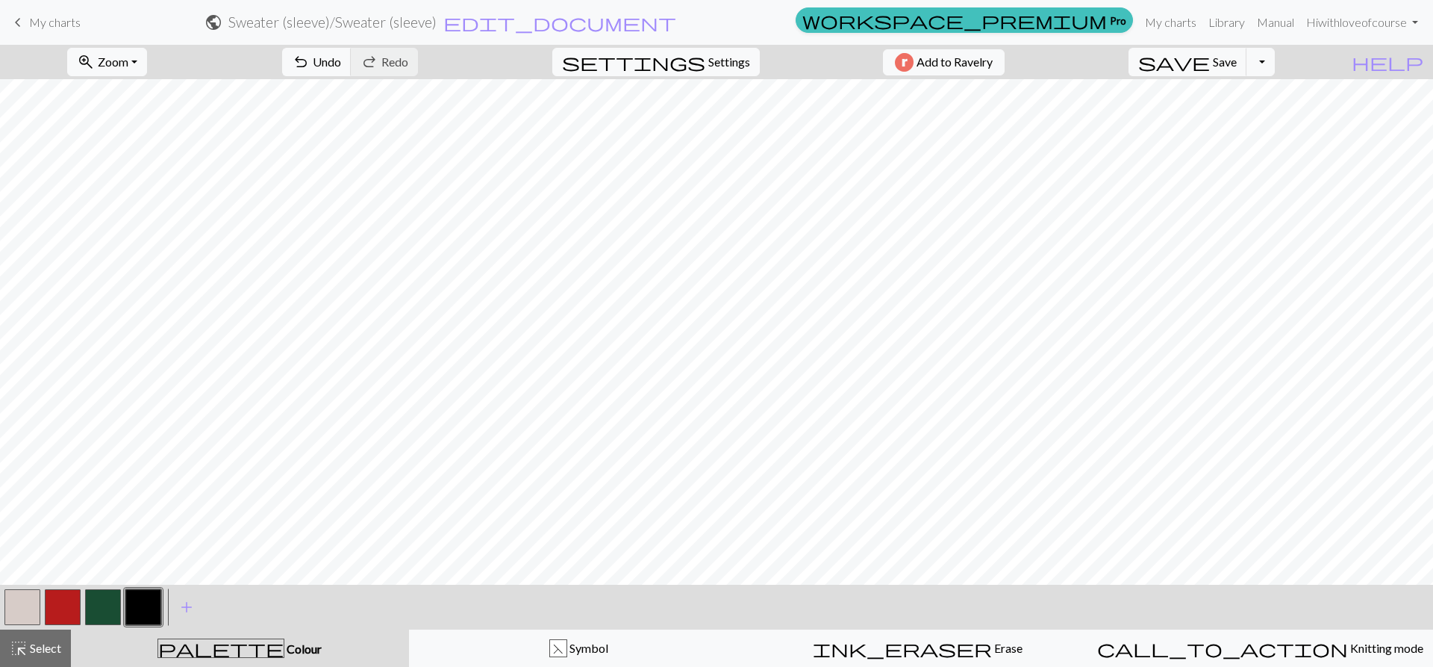
click at [35, 613] on button "button" at bounding box center [22, 607] width 36 height 36
click at [148, 593] on button "button" at bounding box center [143, 607] width 36 height 36
click at [46, 650] on span "Select" at bounding box center [45, 648] width 34 height 14
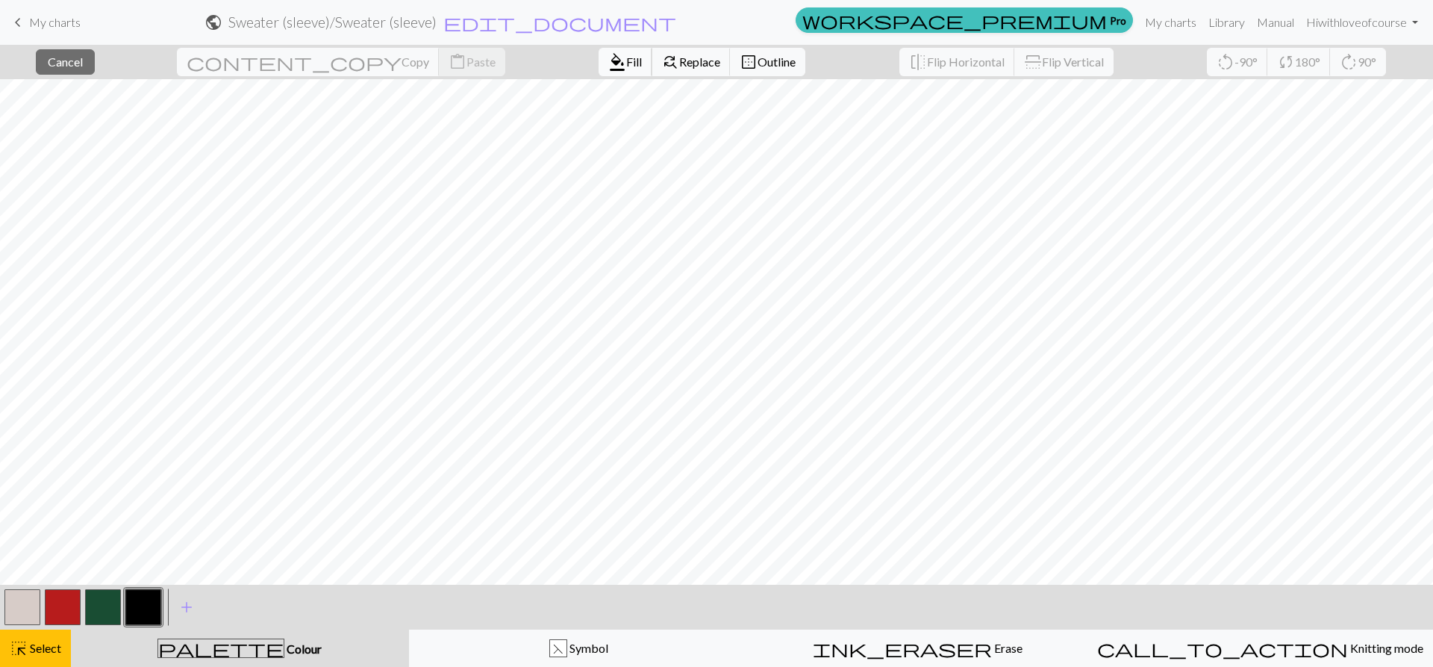
click at [626, 66] on span "Fill" at bounding box center [634, 62] width 16 height 14
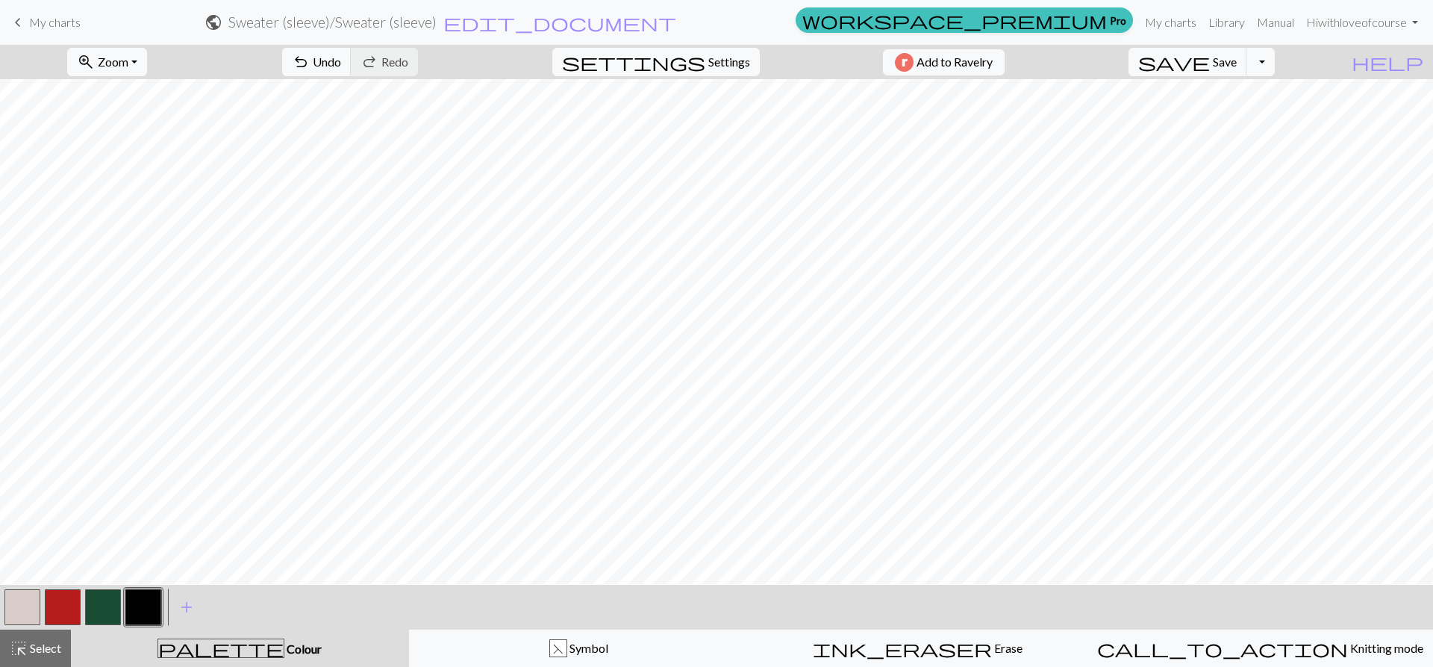
scroll to position [149, 0]
click at [51, 608] on button "button" at bounding box center [63, 607] width 36 height 36
click at [41, 661] on button "highlight_alt Select Select" at bounding box center [35, 647] width 71 height 37
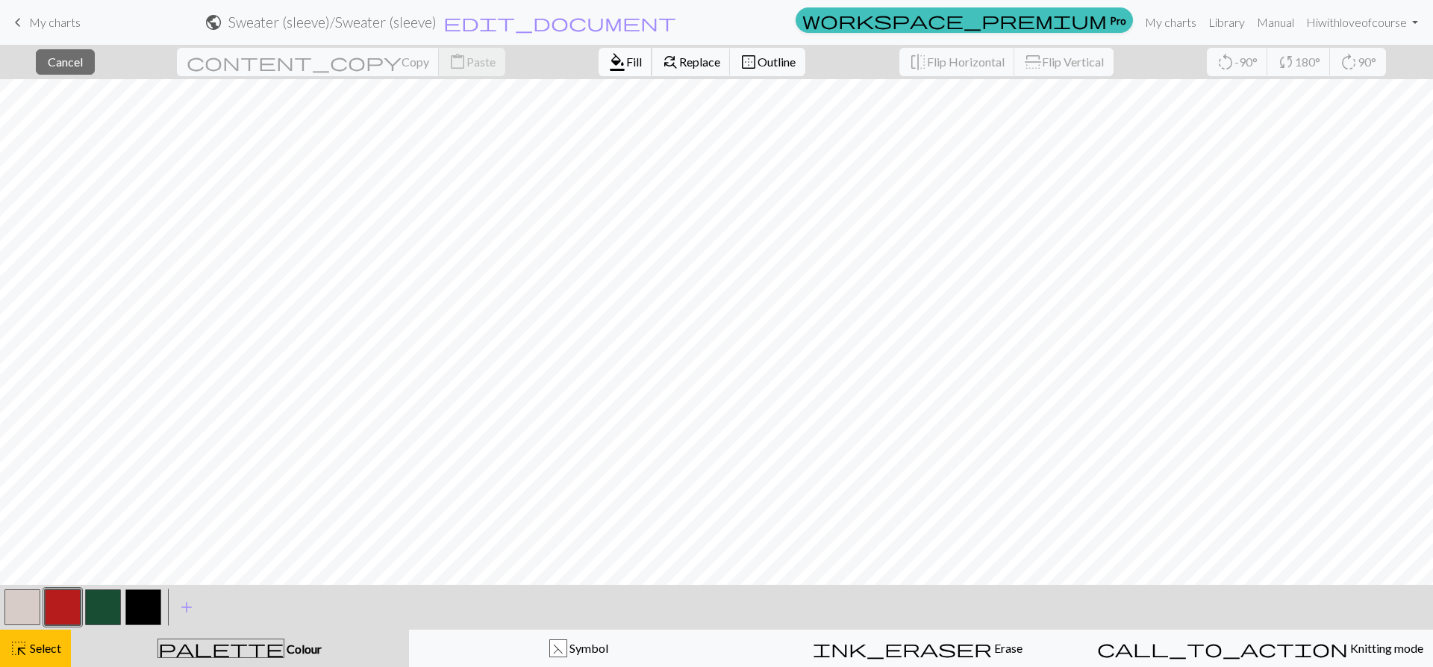
click at [599, 51] on button "format_color_fill Fill" at bounding box center [626, 62] width 54 height 28
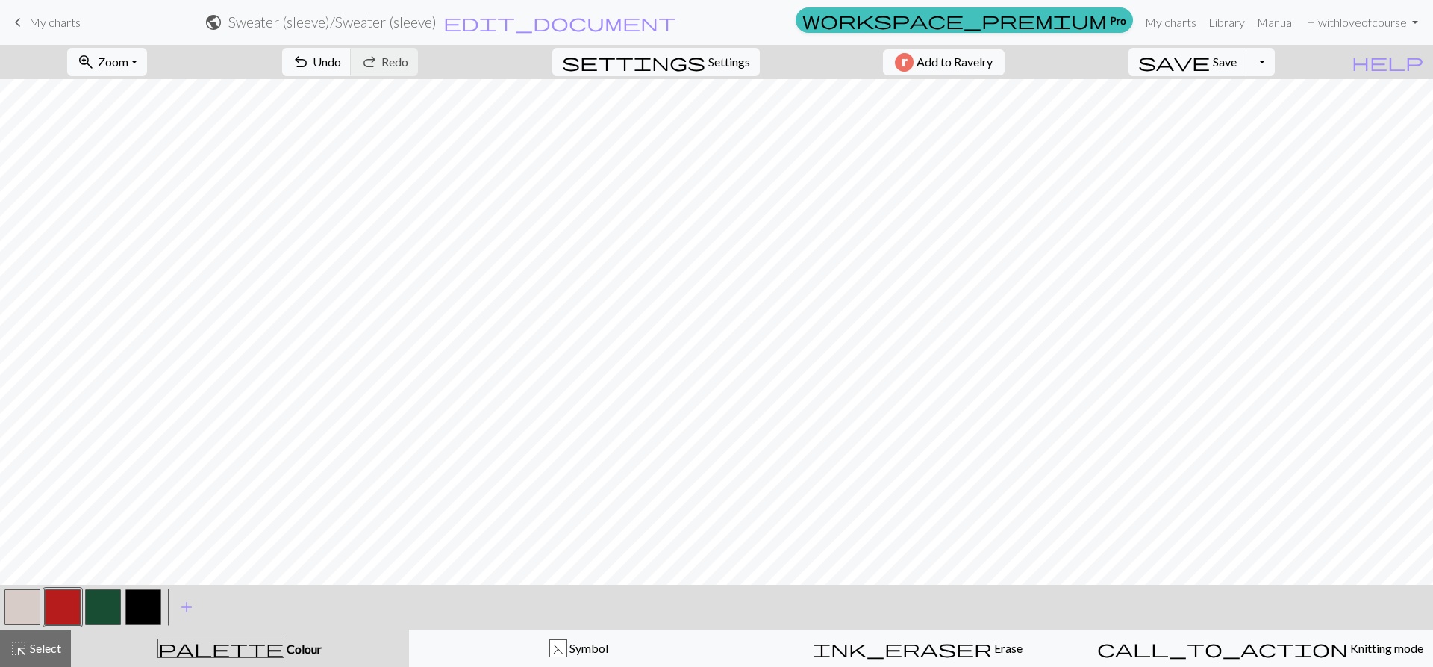
click at [19, 597] on button "button" at bounding box center [22, 607] width 36 height 36
click at [103, 626] on div at bounding box center [103, 607] width 40 height 40
click at [103, 611] on button "button" at bounding box center [103, 607] width 36 height 36
click at [341, 58] on span "Undo" at bounding box center [327, 62] width 28 height 14
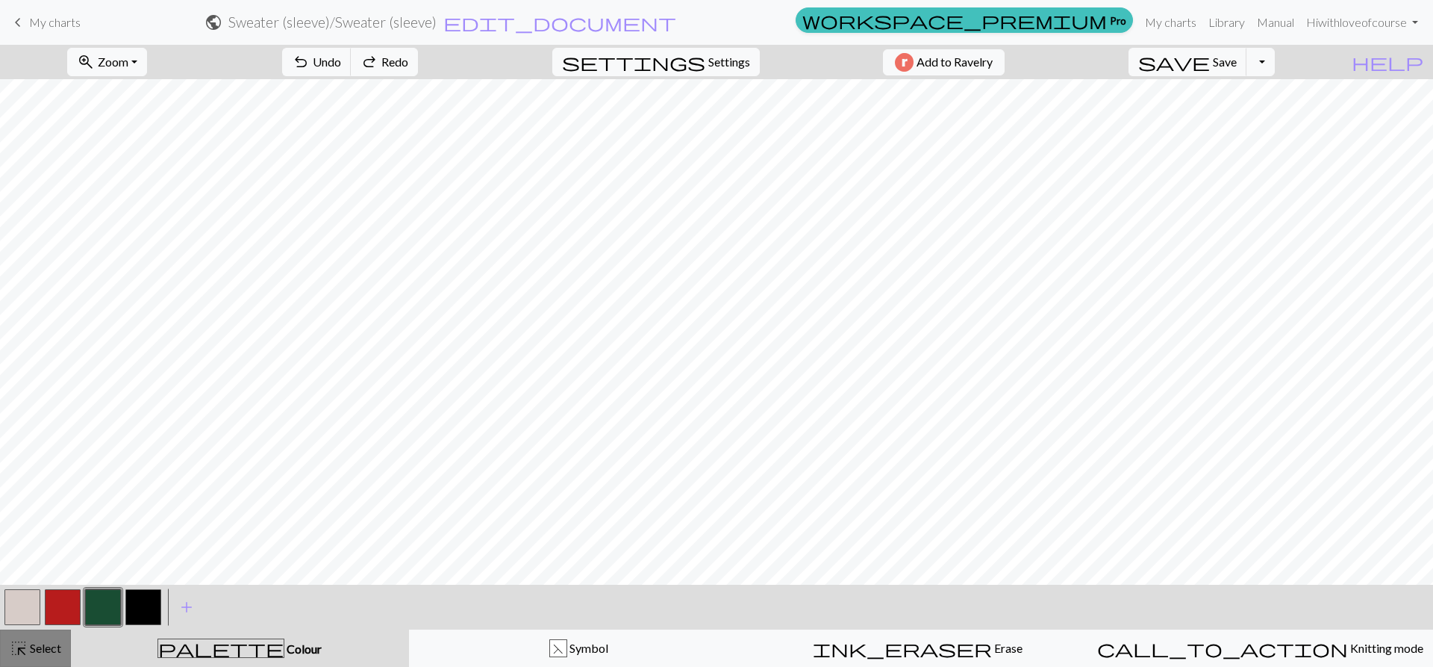
click at [8, 641] on button "highlight_alt Select Select" at bounding box center [35, 647] width 71 height 37
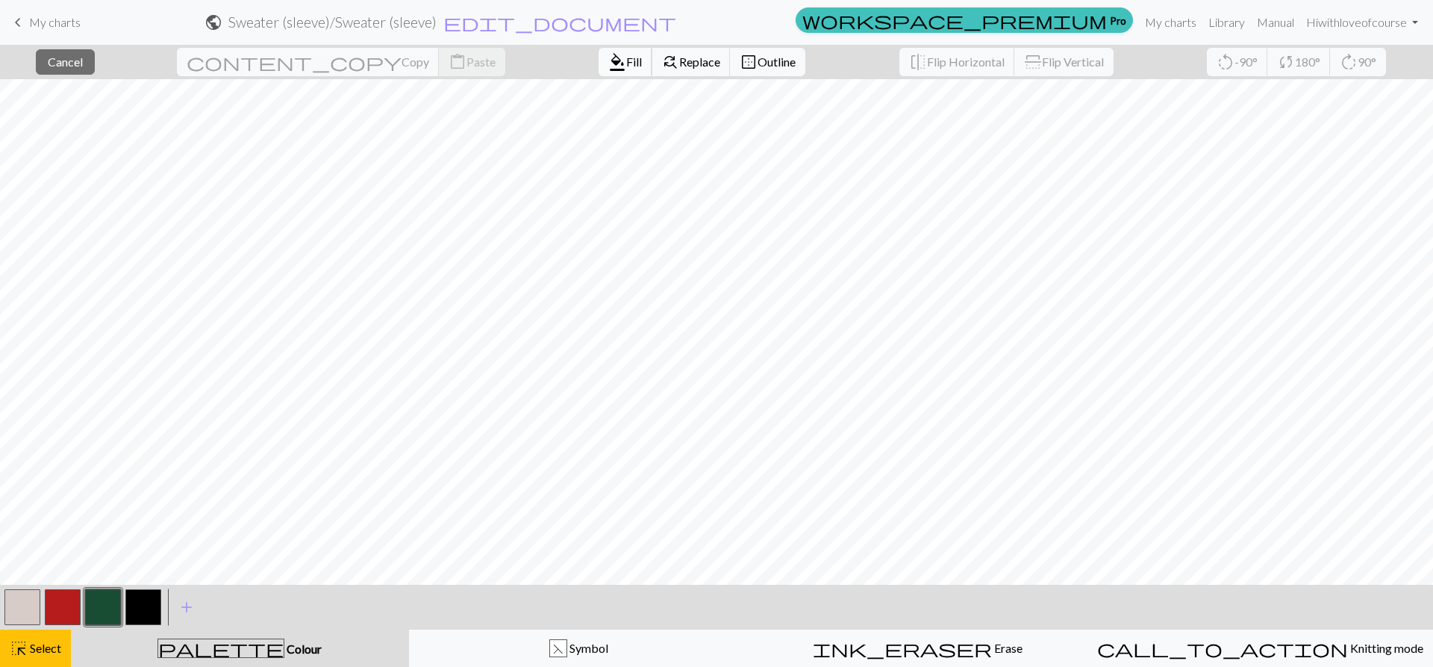
click at [626, 60] on span "Fill" at bounding box center [634, 62] width 16 height 14
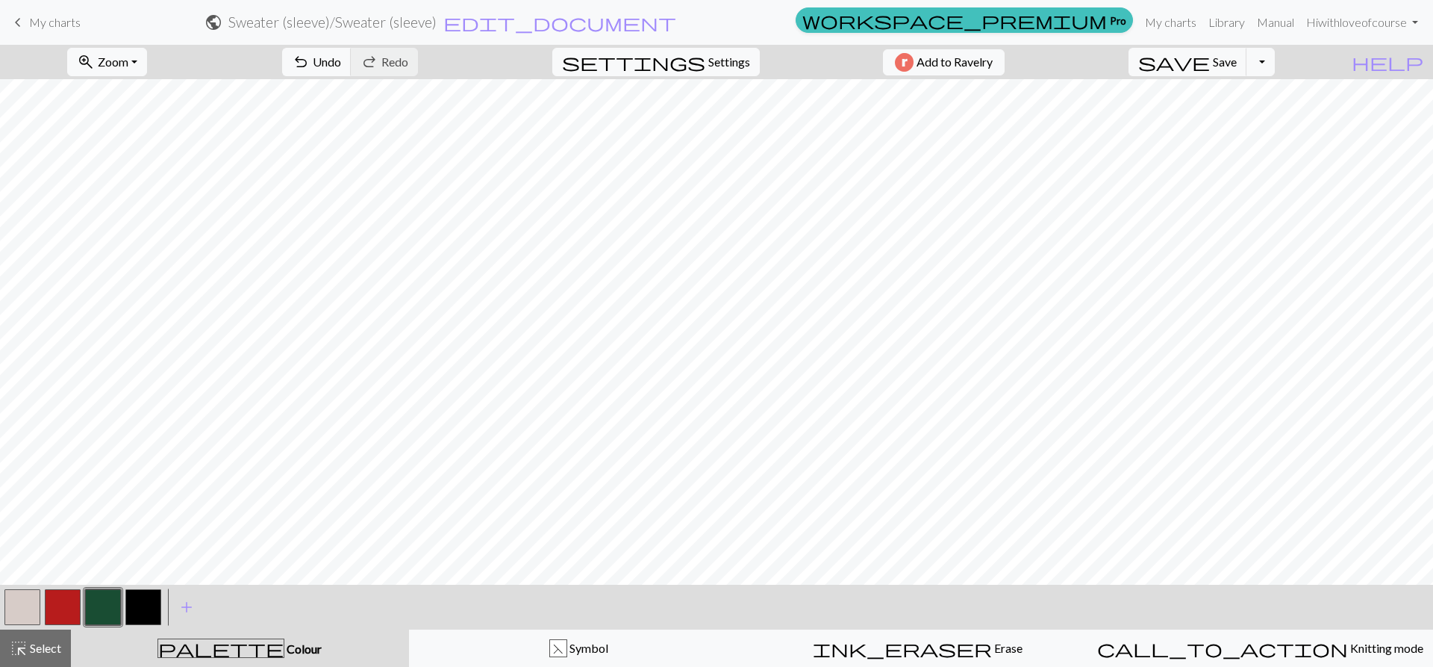
click at [24, 605] on button "button" at bounding box center [22, 607] width 36 height 36
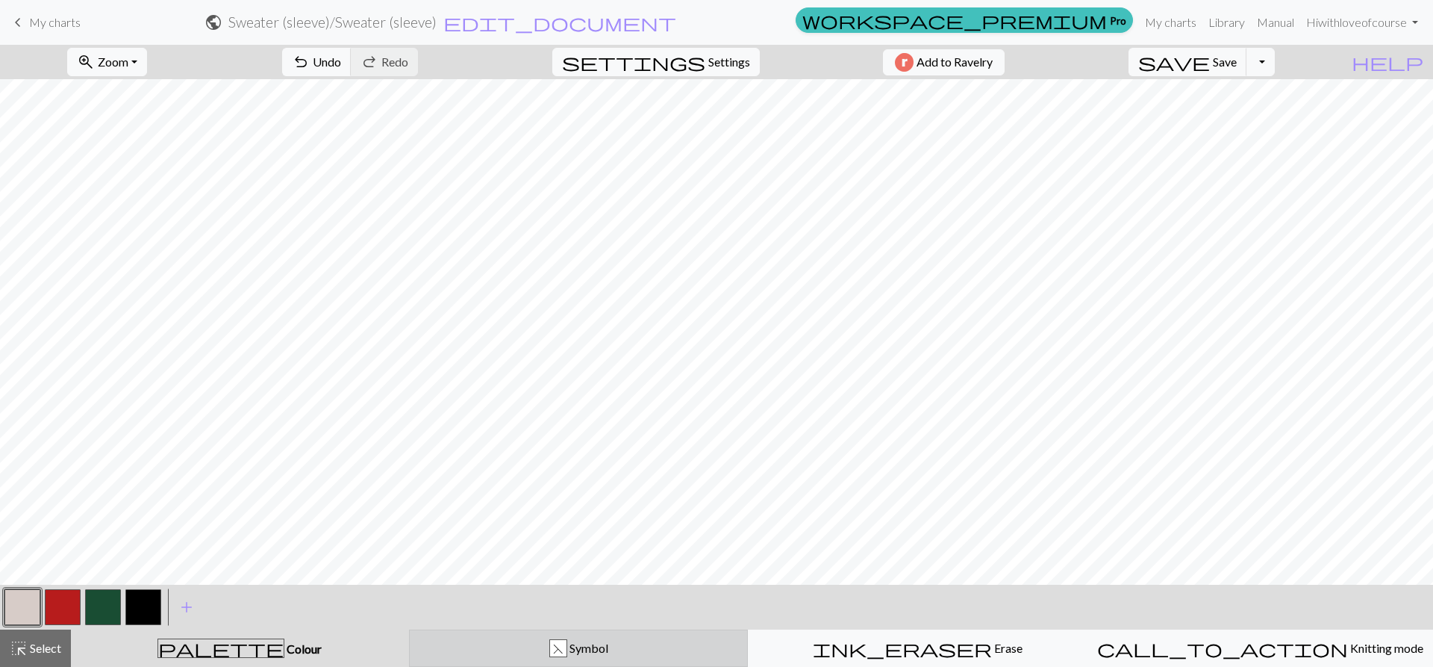
click at [615, 644] on div "F Symbol" at bounding box center [579, 648] width 320 height 18
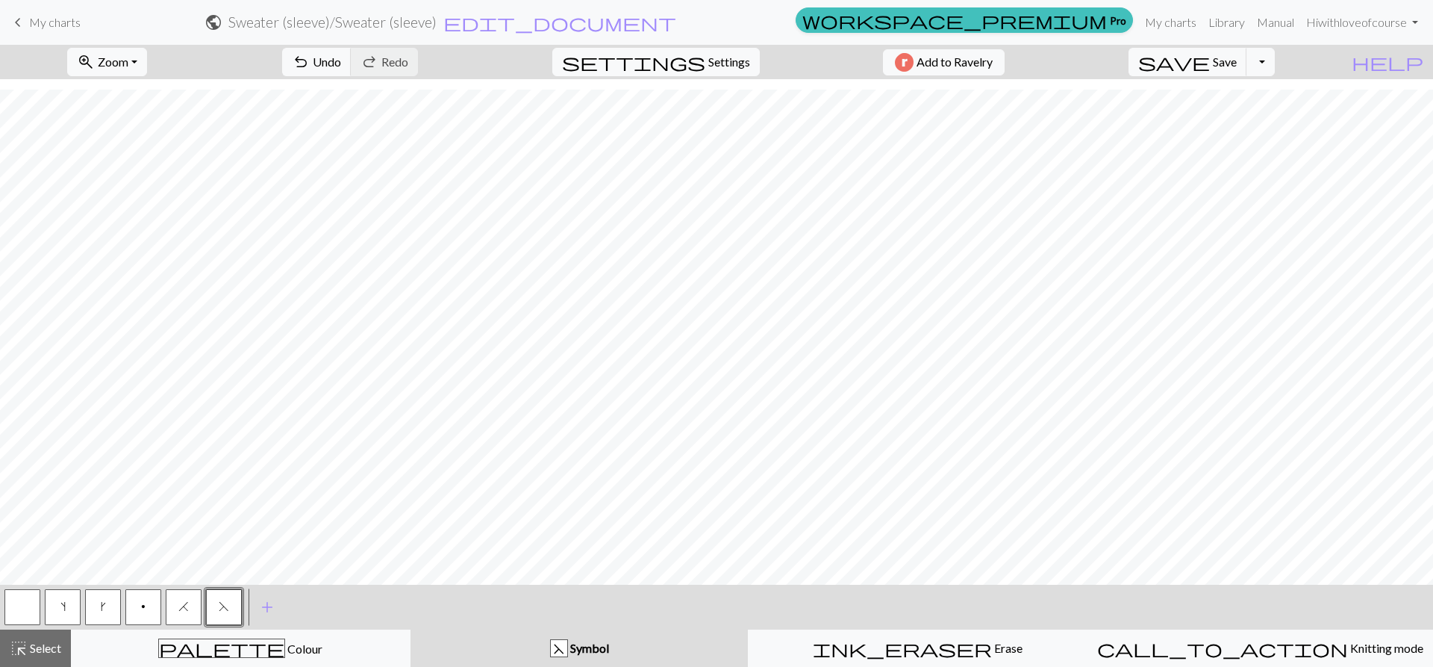
scroll to position [1240, 0]
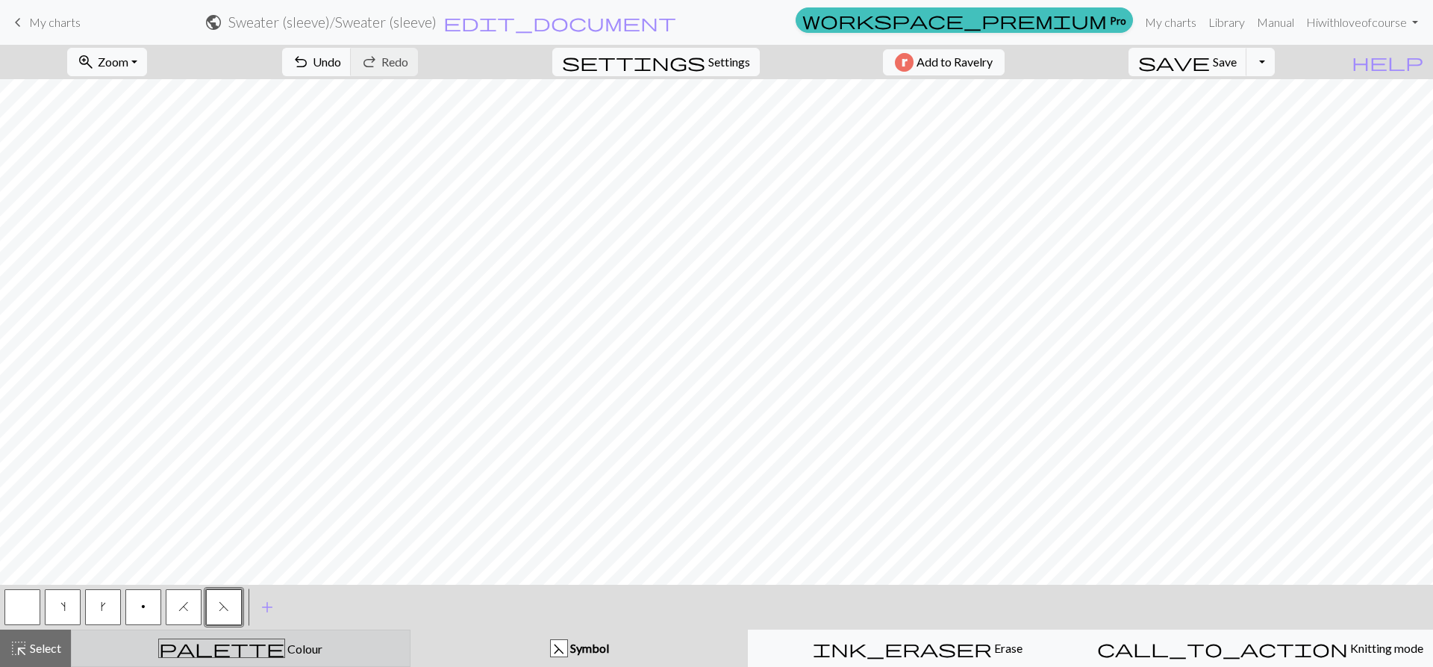
click at [200, 654] on div "palette Colour Colour" at bounding box center [241, 647] width 320 height 19
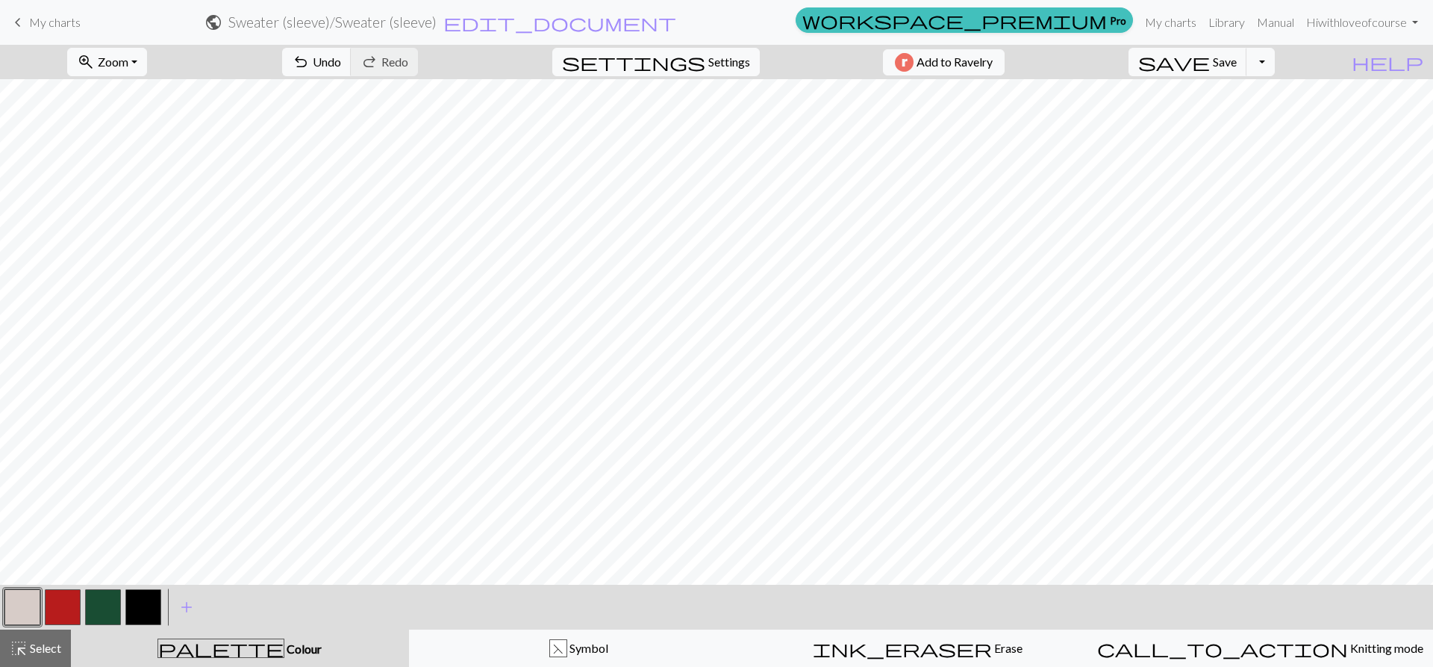
click at [62, 607] on button "button" at bounding box center [63, 607] width 36 height 36
click at [110, 603] on button "button" at bounding box center [103, 607] width 36 height 36
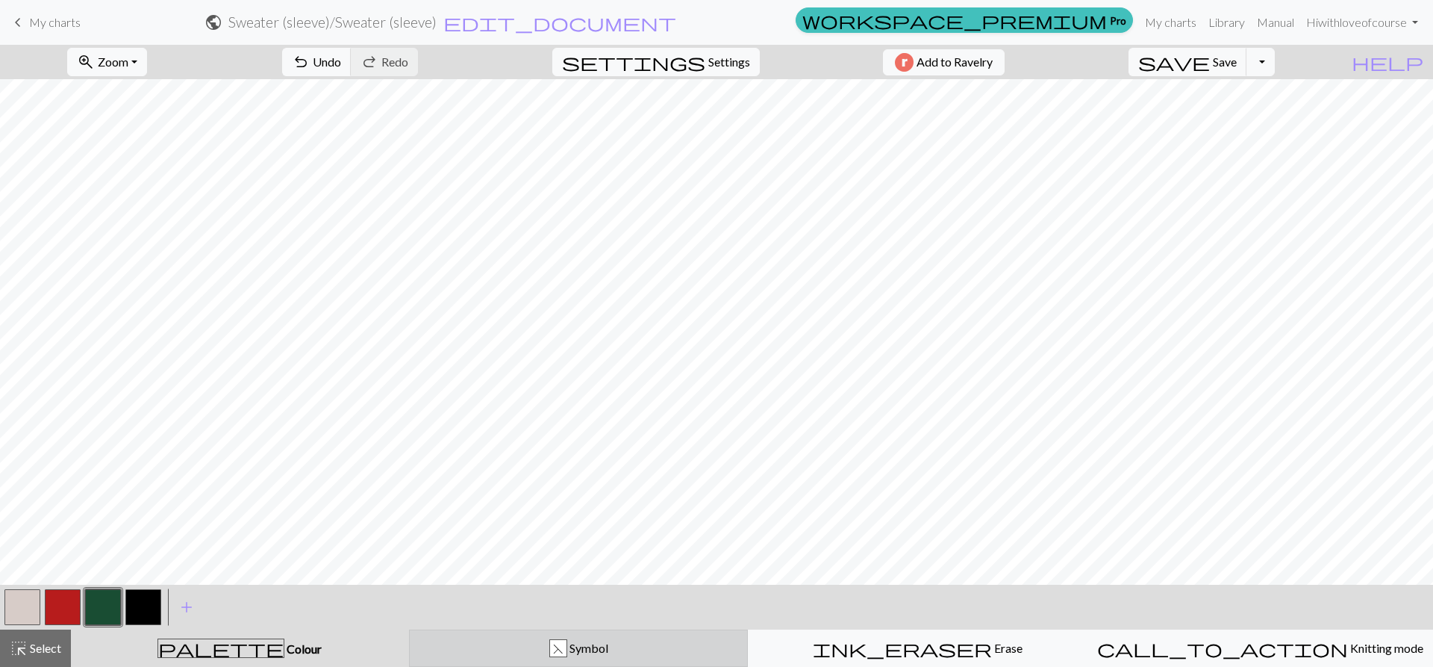
click at [633, 663] on button "F Symbol" at bounding box center [579, 647] width 340 height 37
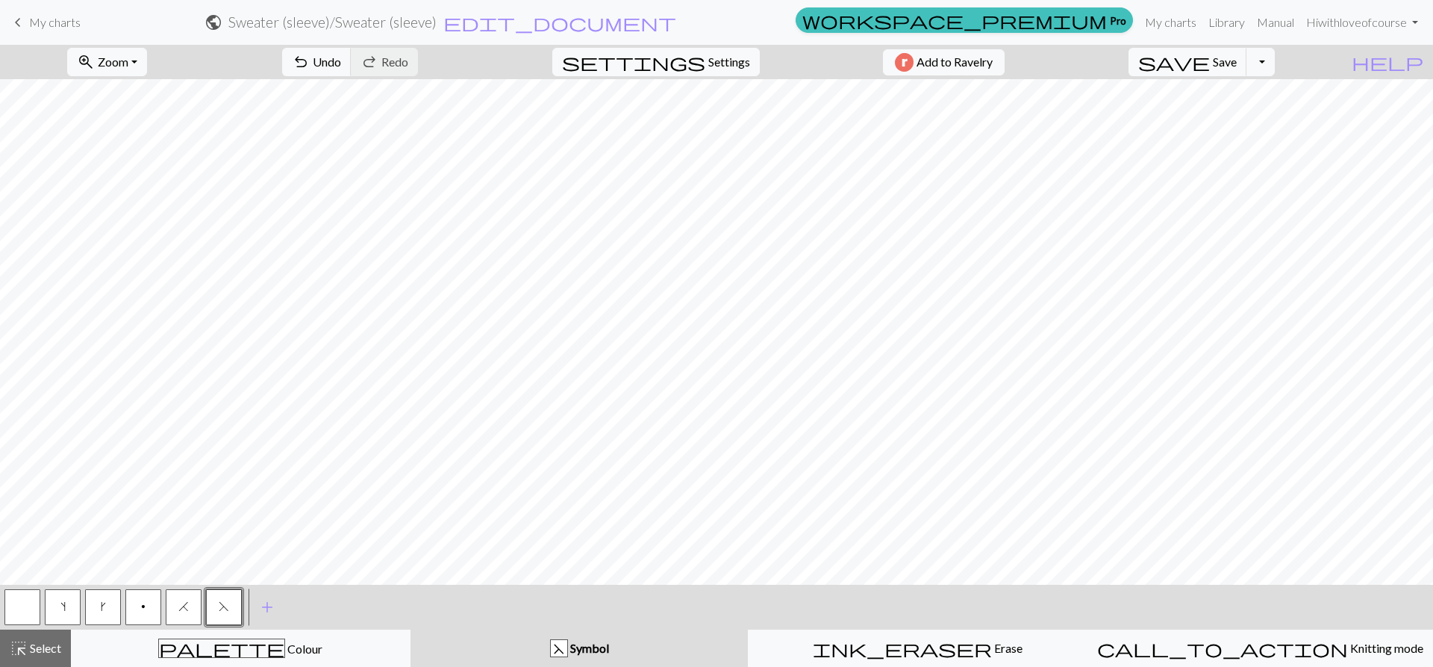
click at [21, 614] on button "button" at bounding box center [22, 607] width 36 height 36
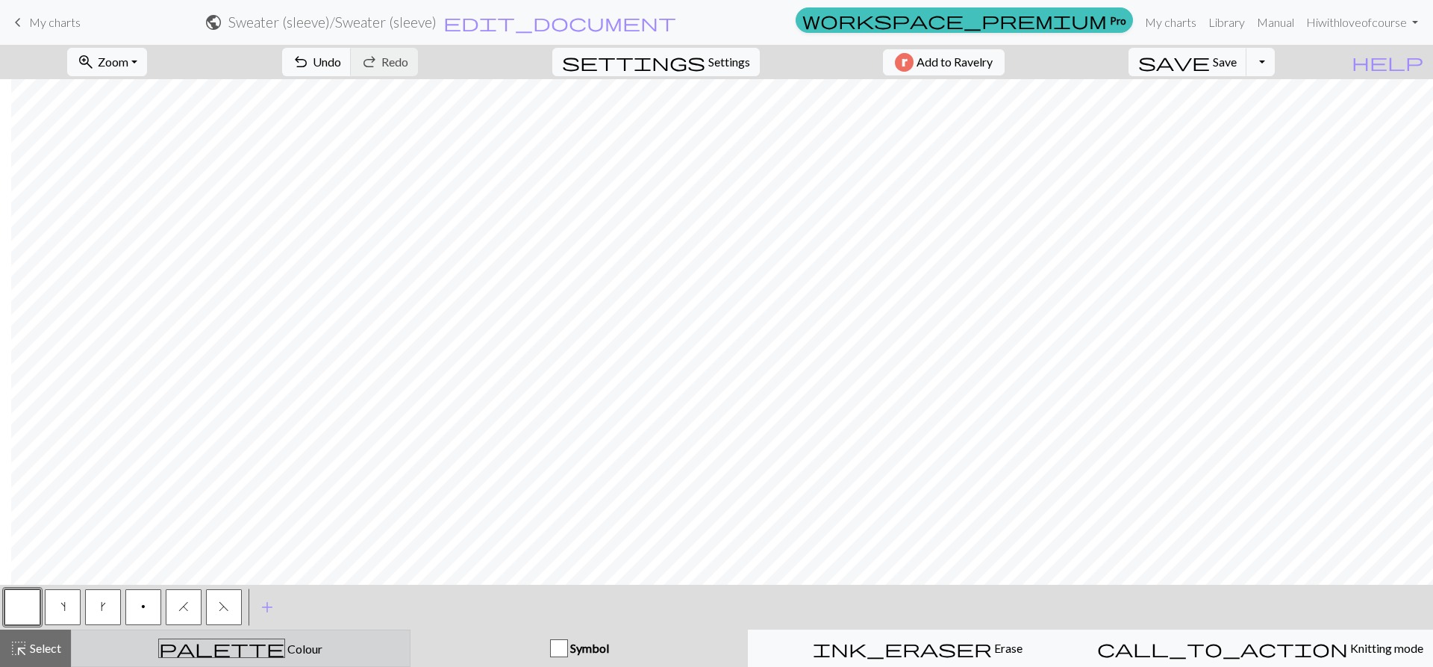
click at [169, 644] on div "palette Colour Colour" at bounding box center [241, 647] width 320 height 19
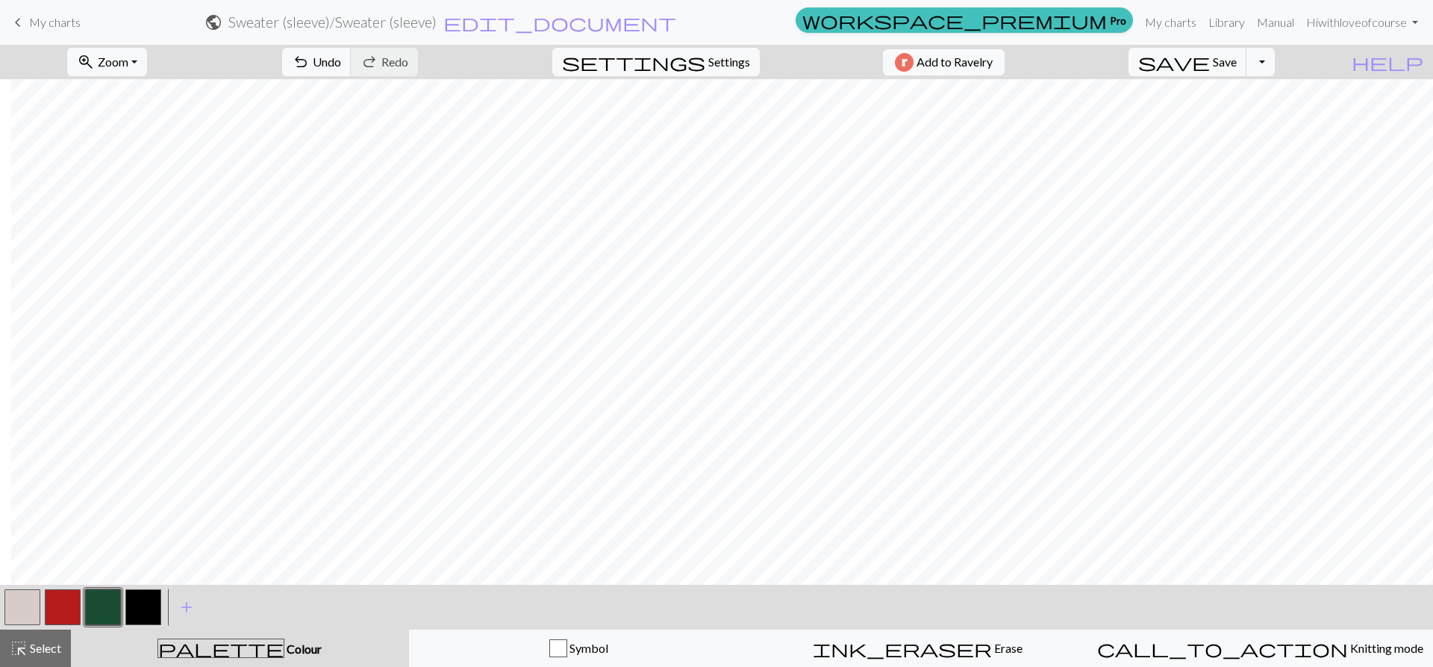
click at [21, 600] on button "button" at bounding box center [22, 607] width 36 height 36
click at [310, 63] on span "undo" at bounding box center [301, 62] width 18 height 21
click at [1237, 63] on span "Save" at bounding box center [1225, 62] width 24 height 14
click at [1275, 64] on button "Toggle Dropdown" at bounding box center [1261, 62] width 28 height 28
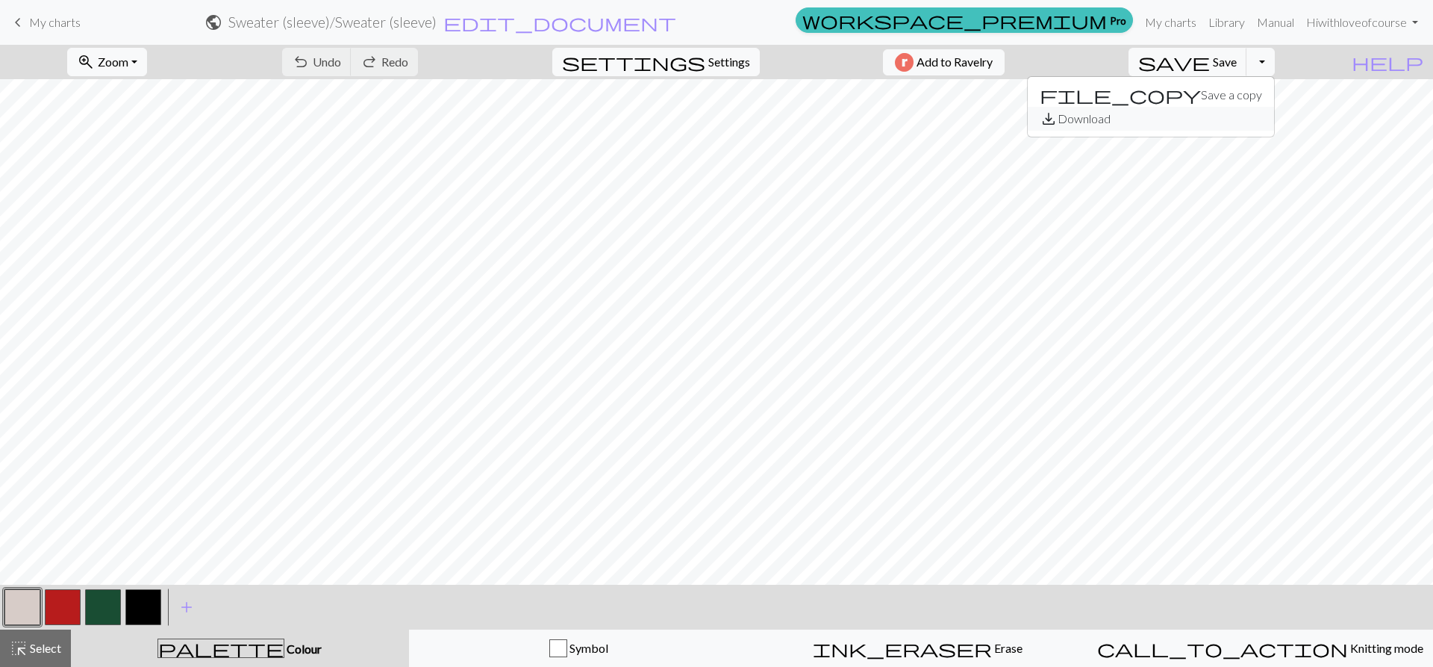
click at [1244, 124] on button "save_alt Download" at bounding box center [1151, 119] width 246 height 24
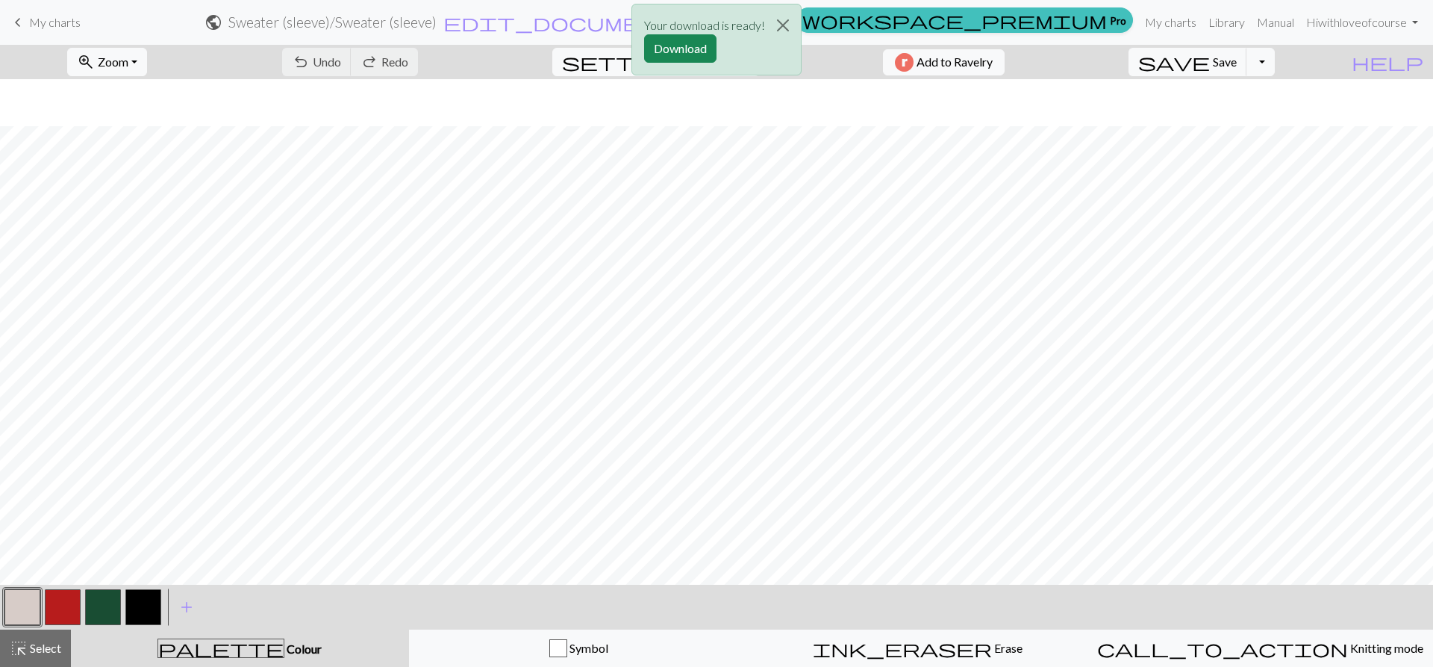
scroll to position [75, 0]
click at [62, 597] on button "button" at bounding box center [63, 607] width 36 height 36
click at [16, 601] on button "button" at bounding box center [22, 607] width 36 height 36
click at [99, 614] on button "button" at bounding box center [103, 607] width 36 height 36
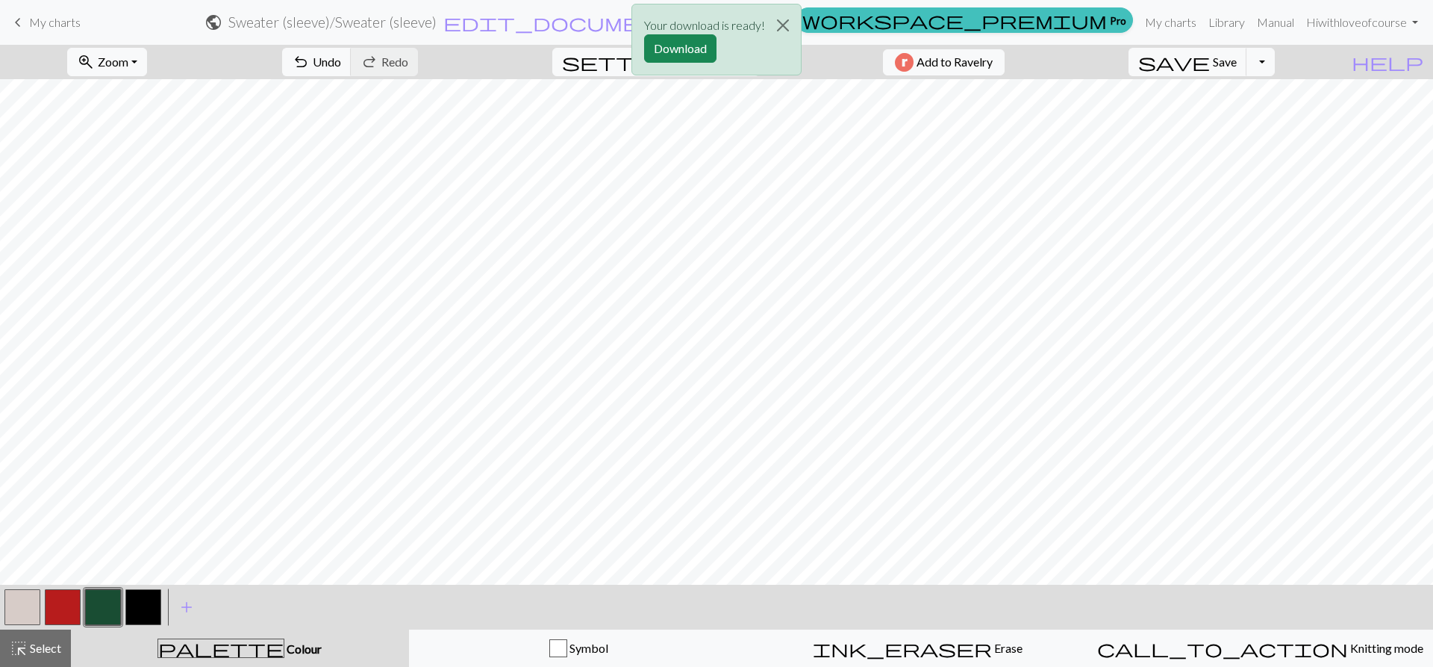
click at [141, 612] on button "button" at bounding box center [143, 607] width 36 height 36
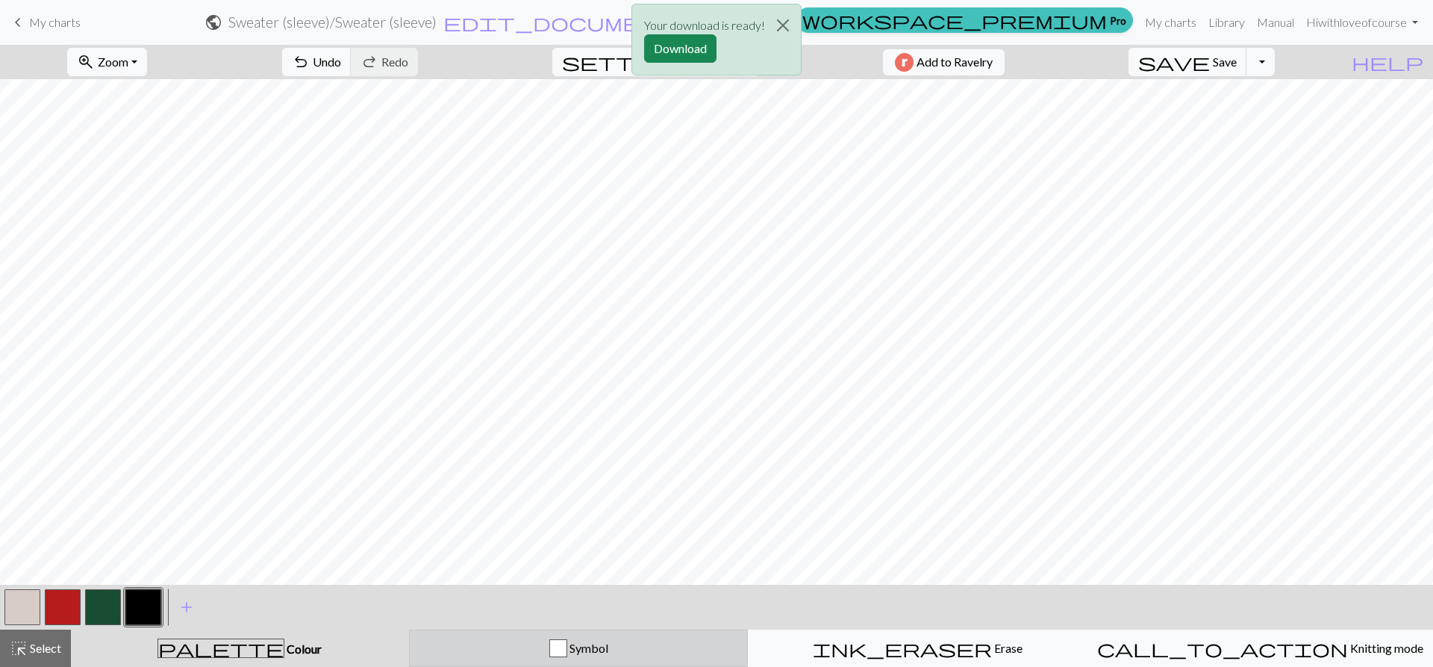
click at [588, 656] on div "Symbol" at bounding box center [579, 648] width 320 height 18
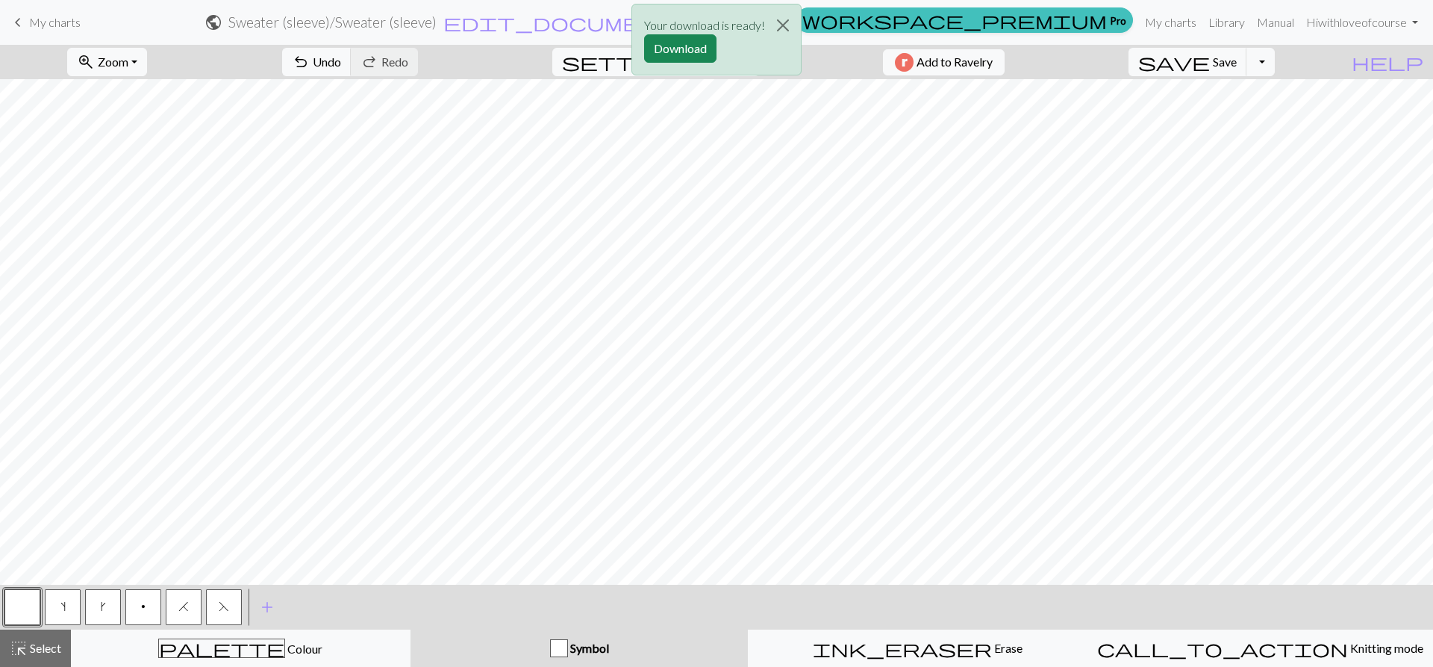
click at [238, 598] on button "F" at bounding box center [224, 607] width 36 height 36
click at [698, 47] on button "Download" at bounding box center [680, 48] width 72 height 28
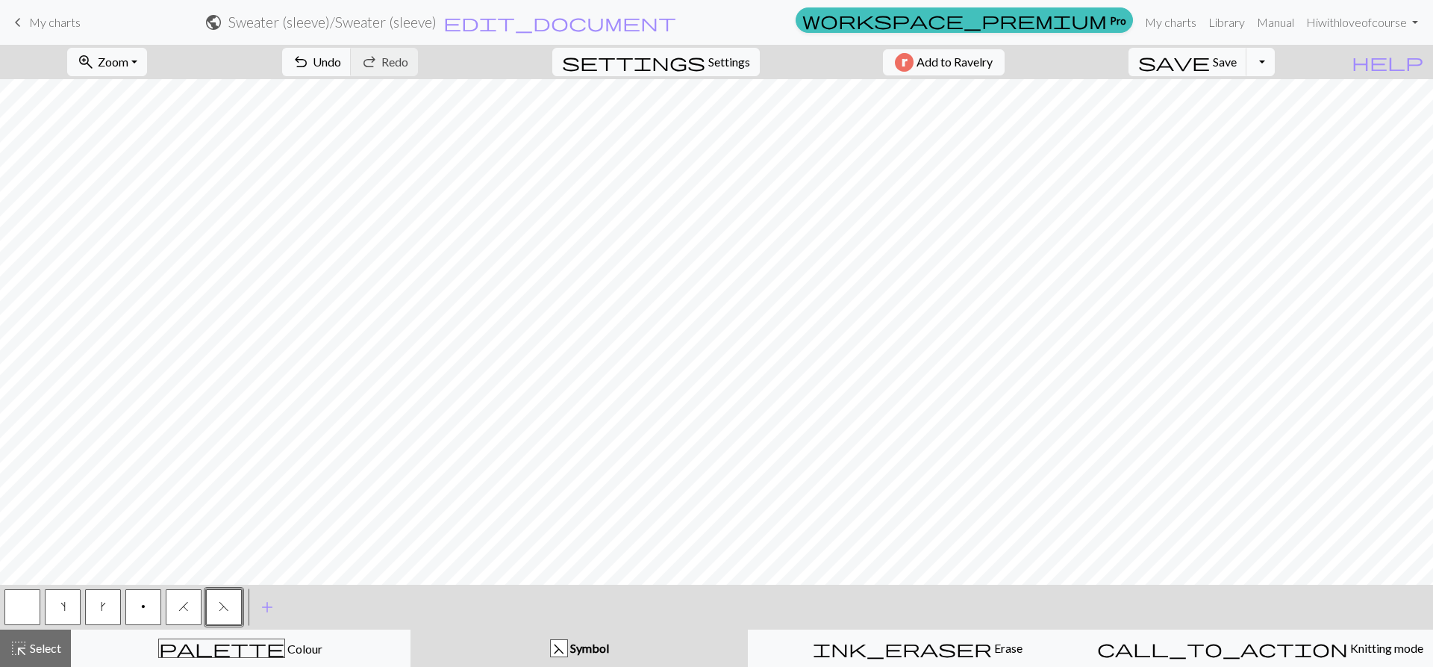
click at [1275, 75] on button "Toggle Dropdown" at bounding box center [1261, 62] width 28 height 28
click at [1262, 125] on button "save_alt Download" at bounding box center [1151, 119] width 246 height 24
click at [664, 55] on button "Download" at bounding box center [680, 48] width 72 height 28
click at [1210, 60] on span "save" at bounding box center [1175, 62] width 72 height 21
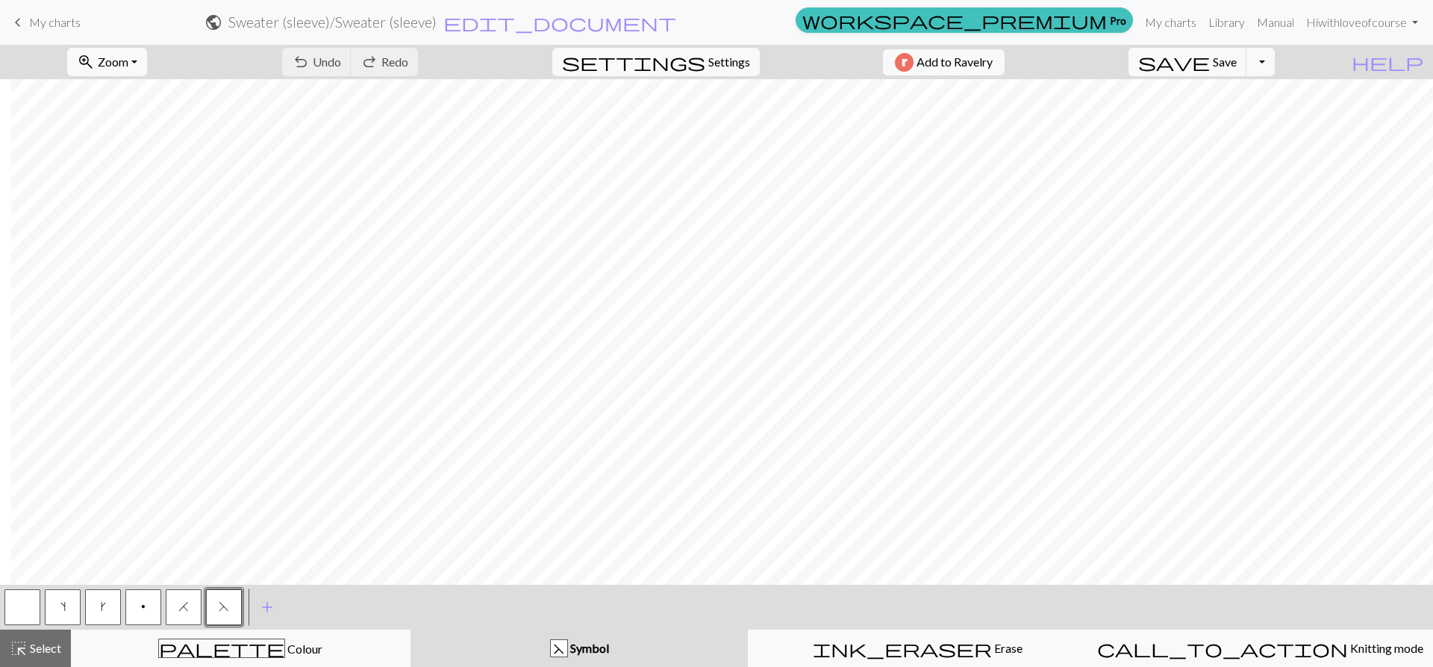
click at [43, 24] on span "My charts" at bounding box center [55, 22] width 52 height 14
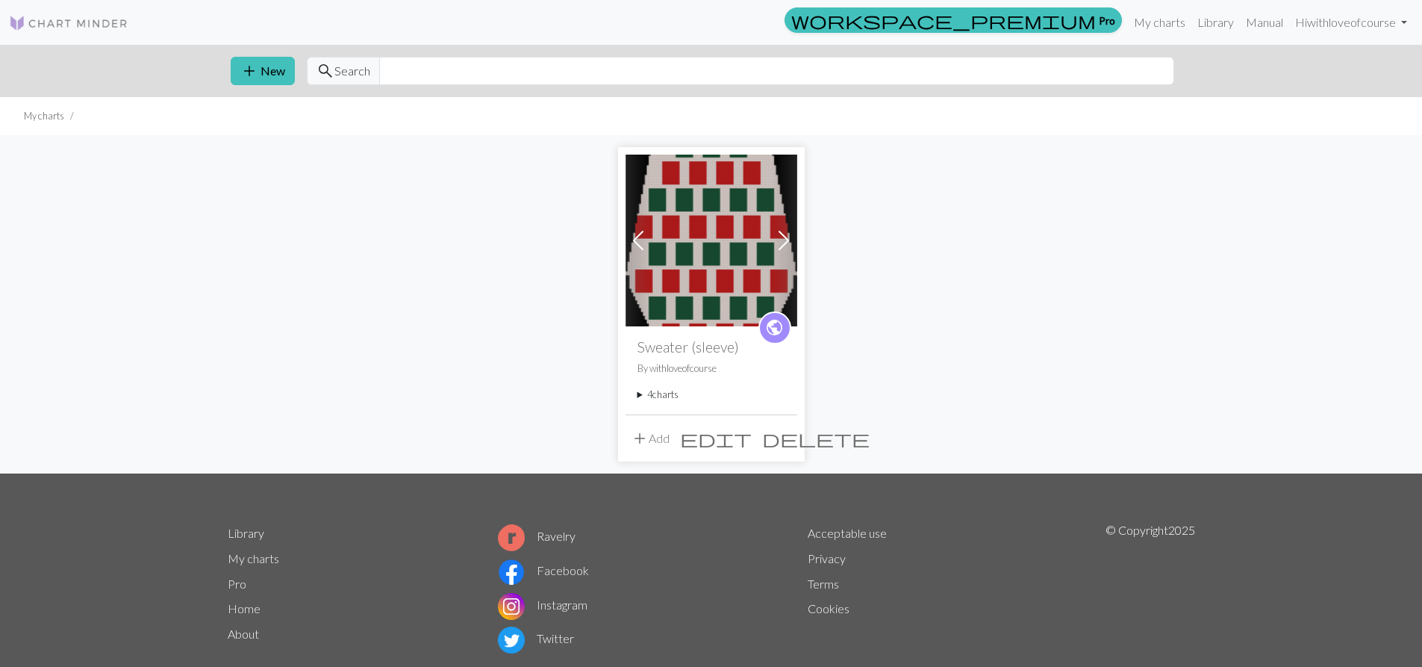
click at [656, 438] on button "add Add" at bounding box center [650, 438] width 49 height 28
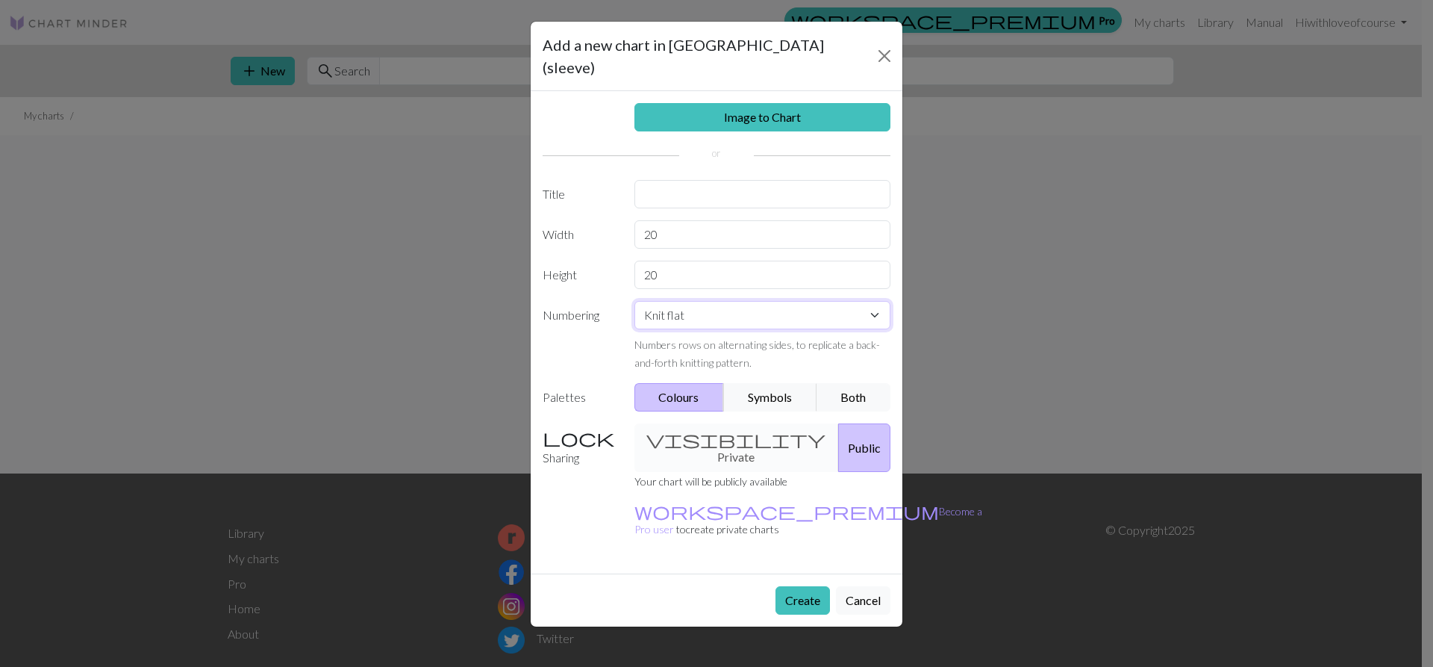
click at [695, 301] on select "Knit flat Knit in the round Lace knitting Cross stitch" at bounding box center [763, 315] width 257 height 28
select select "round"
click at [635, 301] on select "Knit flat Knit in the round Lace knitting Cross stitch" at bounding box center [763, 315] width 257 height 28
click at [855, 383] on button "Both" at bounding box center [854, 397] width 75 height 28
click at [665, 220] on input "20" at bounding box center [763, 234] width 257 height 28
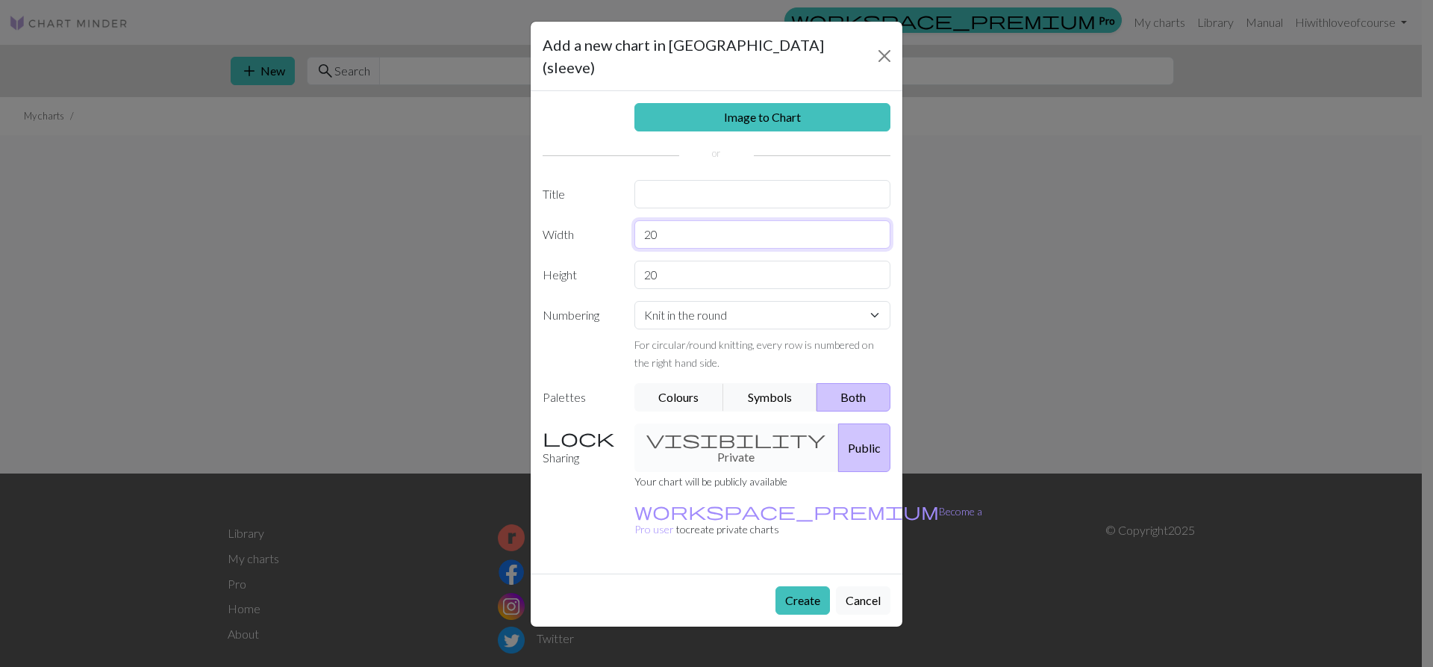
drag, startPoint x: 665, startPoint y: 220, endPoint x: 511, endPoint y: 211, distance: 154.1
click at [511, 211] on div "Add a new chart in Sweater (sleeve) Image to Chart Title Width 20 Height 20 Num…" at bounding box center [716, 333] width 1433 height 667
type input "89"
click at [771, 261] on input "20" at bounding box center [763, 275] width 257 height 28
drag, startPoint x: 771, startPoint y: 254, endPoint x: 577, endPoint y: 244, distance: 194.4
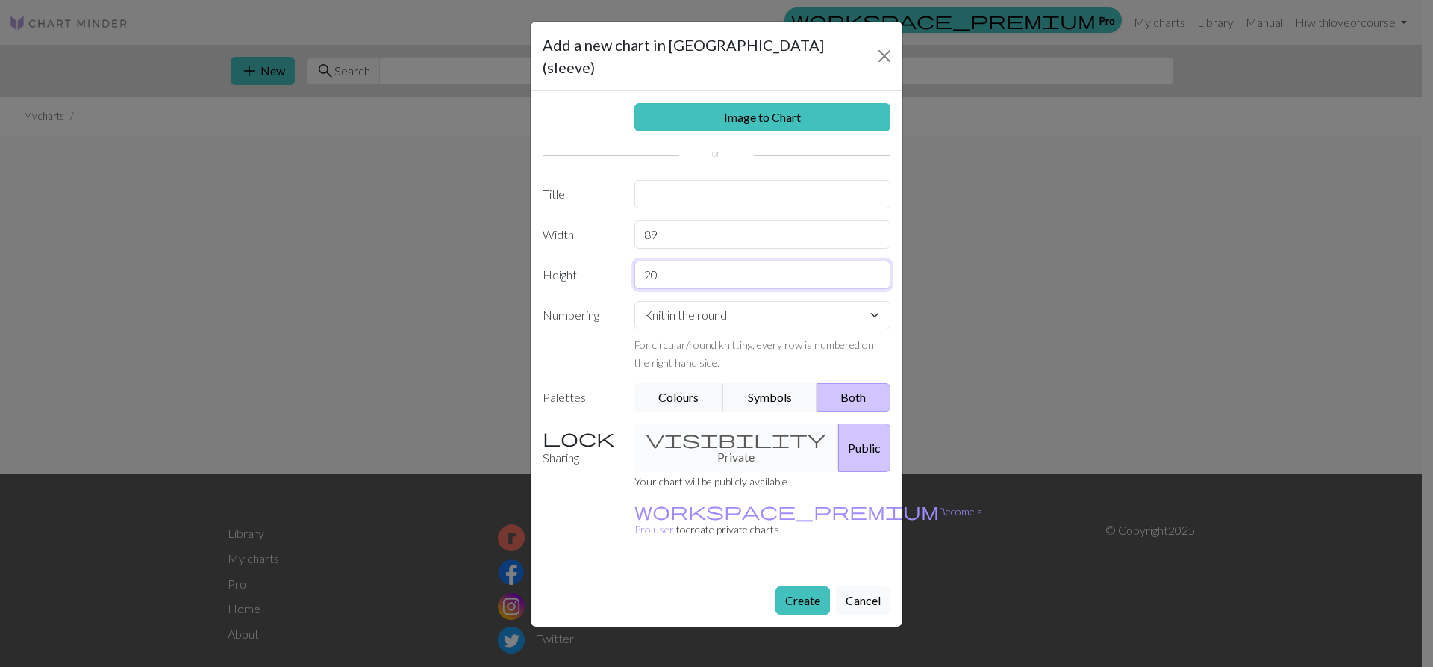
click at [582, 261] on div "Height 20" at bounding box center [717, 275] width 366 height 28
type input "45"
click at [790, 586] on button "Create" at bounding box center [803, 600] width 55 height 28
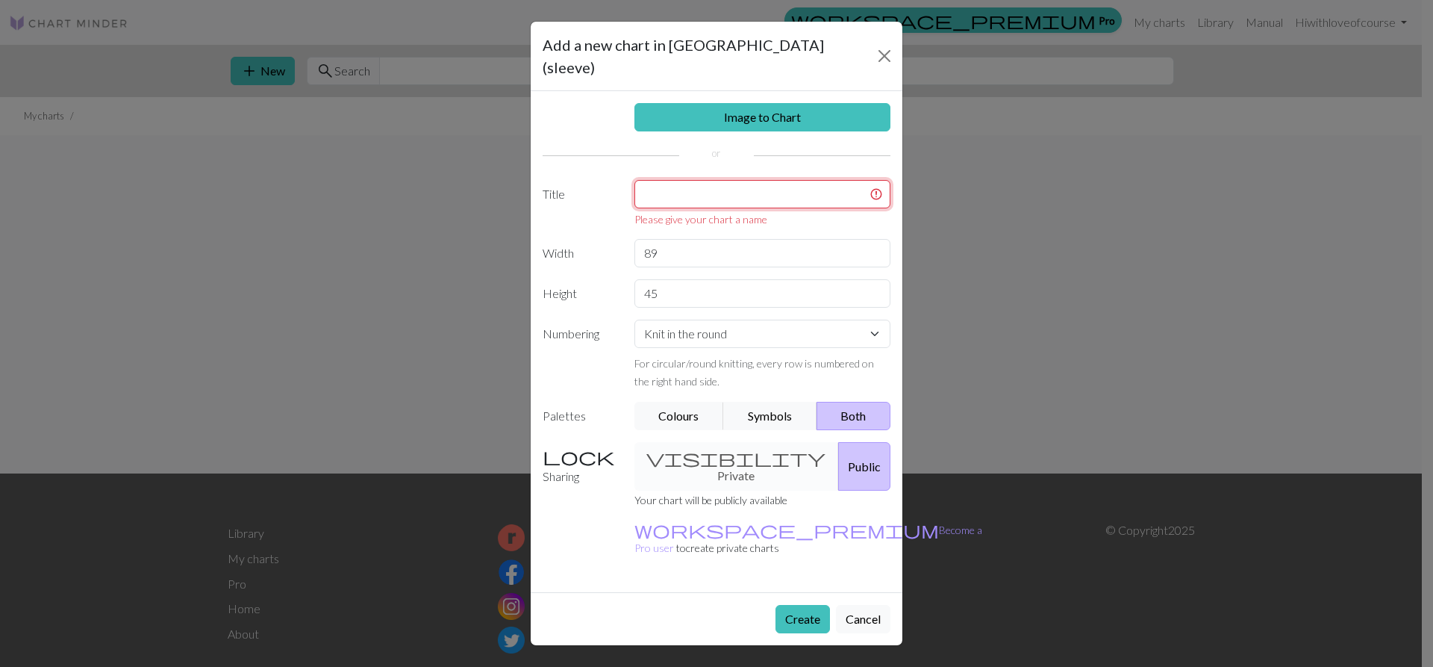
click at [682, 180] on input "text" at bounding box center [763, 194] width 257 height 28
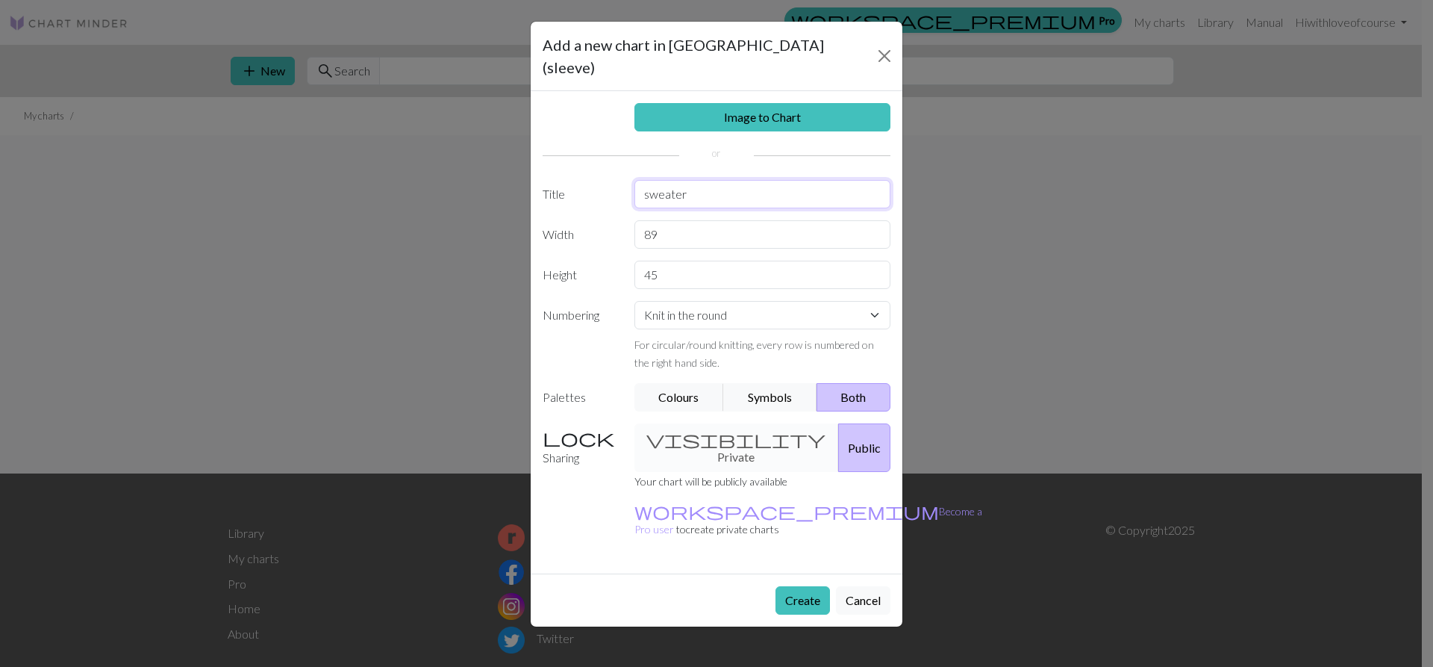
type input "sweater"
click at [817, 586] on button "Create" at bounding box center [803, 600] width 55 height 28
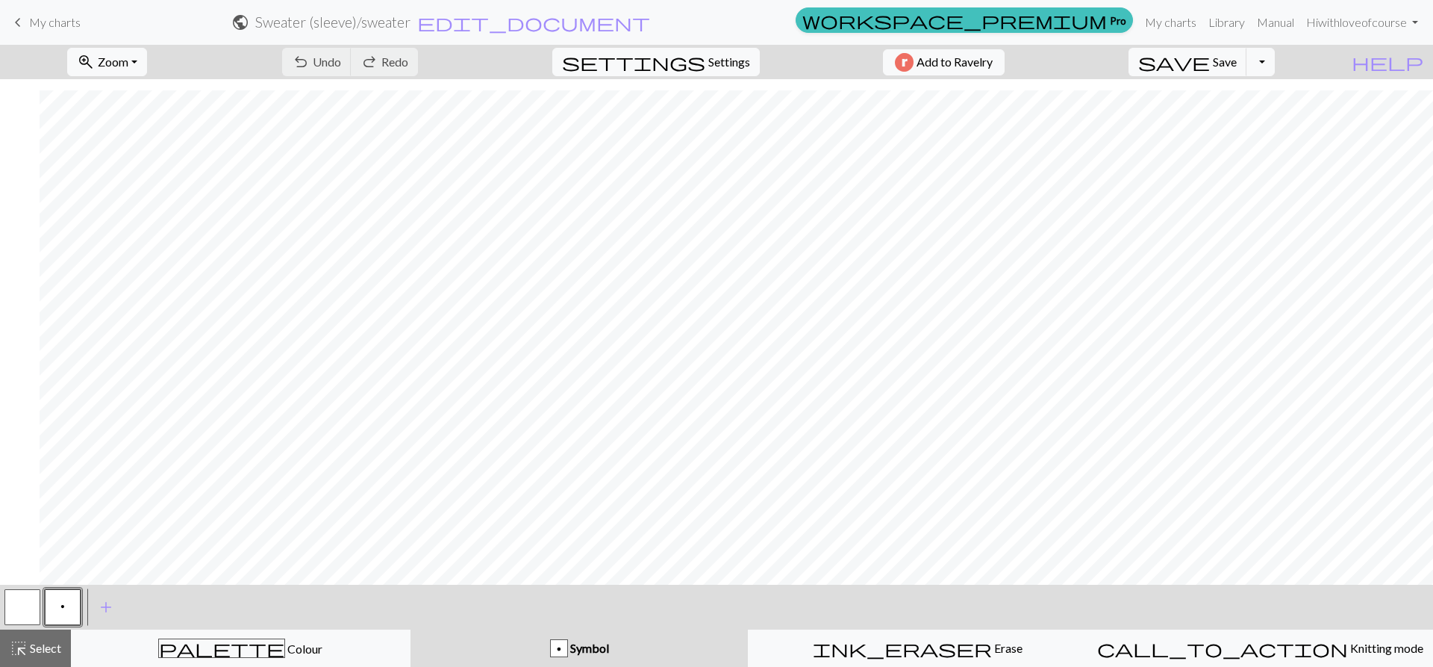
scroll to position [245, 427]
click at [68, 608] on button "p" at bounding box center [63, 607] width 36 height 36
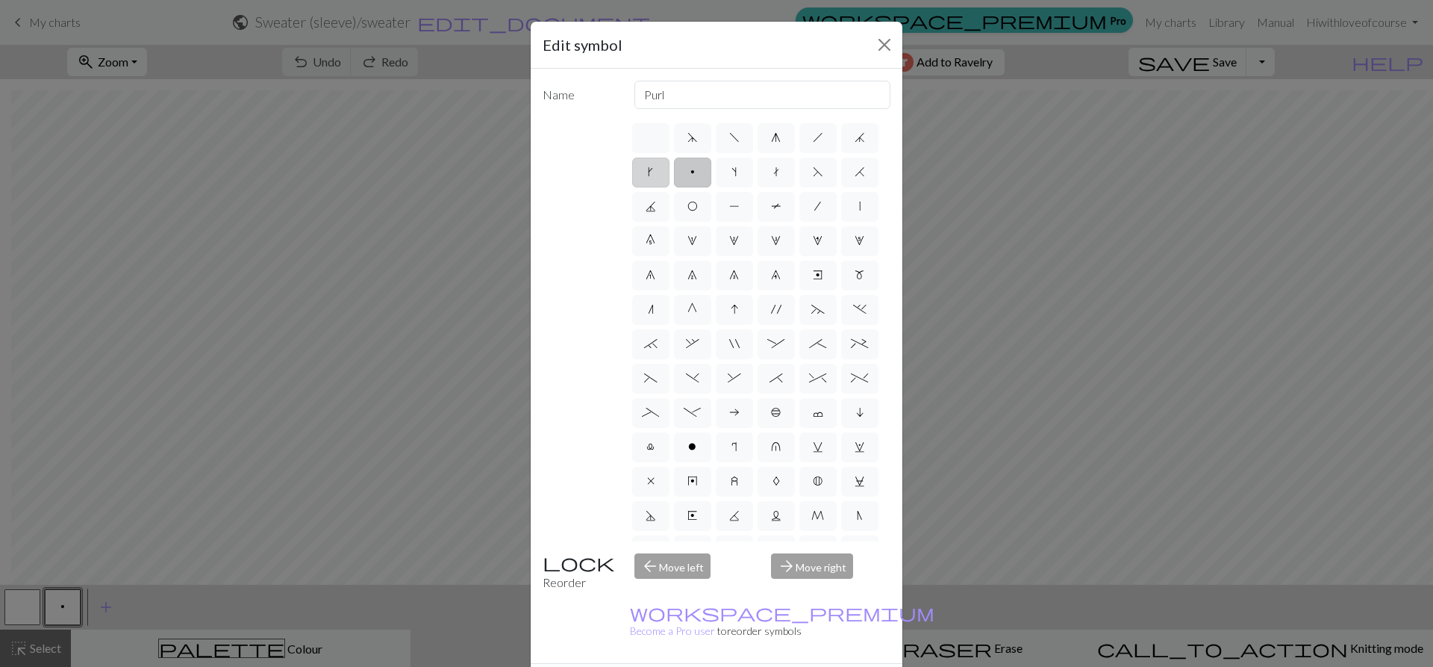
click at [670, 171] on label "k" at bounding box center [650, 173] width 37 height 30
click at [658, 171] on input "k" at bounding box center [653, 168] width 10 height 10
radio input "true"
type input "right leaning increase"
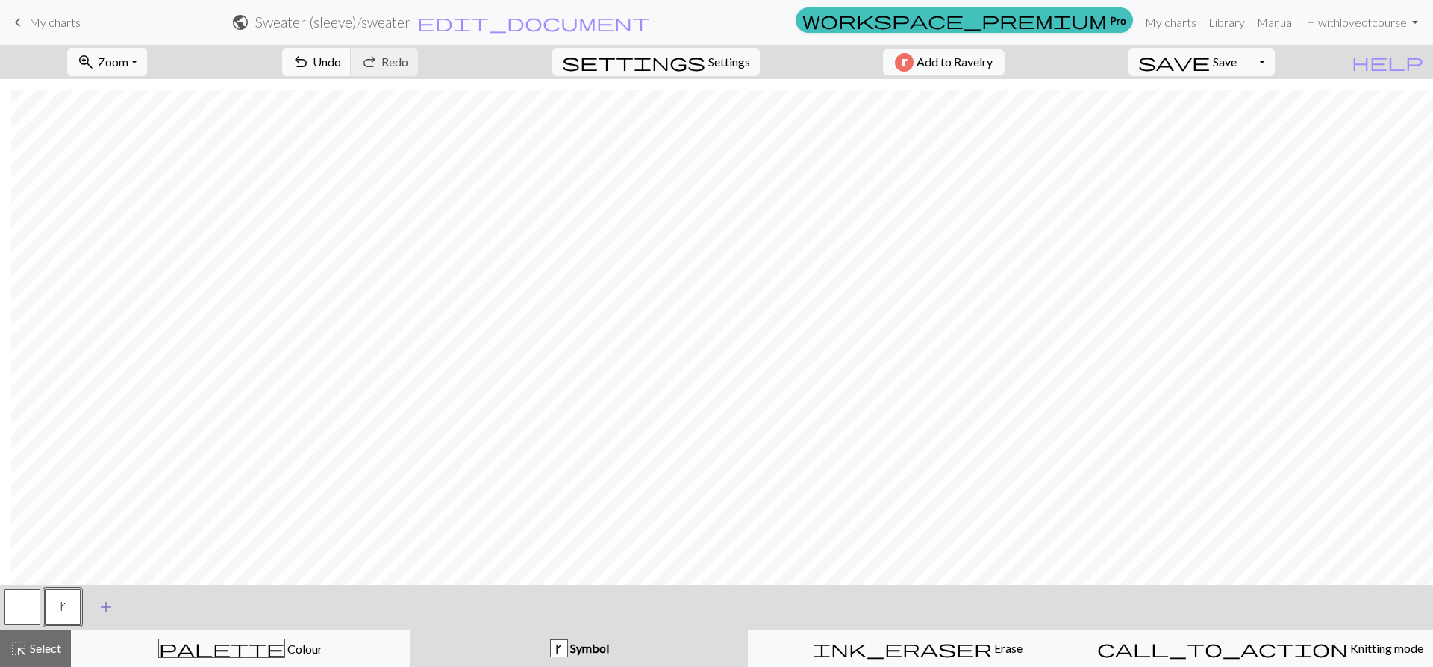
click at [99, 605] on span "add" at bounding box center [106, 607] width 18 height 21
click at [100, 609] on button "button" at bounding box center [103, 607] width 36 height 36
click at [100, 605] on button "button" at bounding box center [103, 607] width 36 height 36
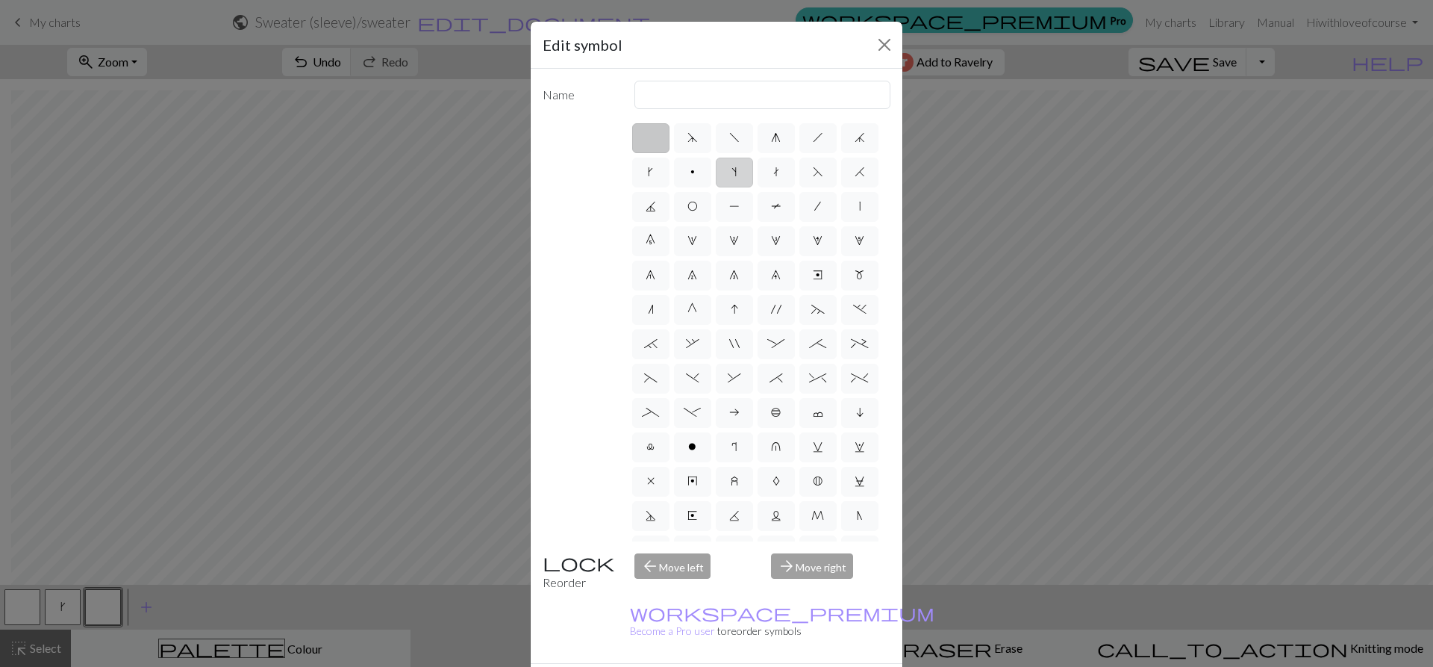
click at [737, 168] on span "s" at bounding box center [734, 172] width 5 height 12
click at [741, 168] on input "s" at bounding box center [737, 168] width 10 height 10
radio input "true"
type input "increase one left leaning"
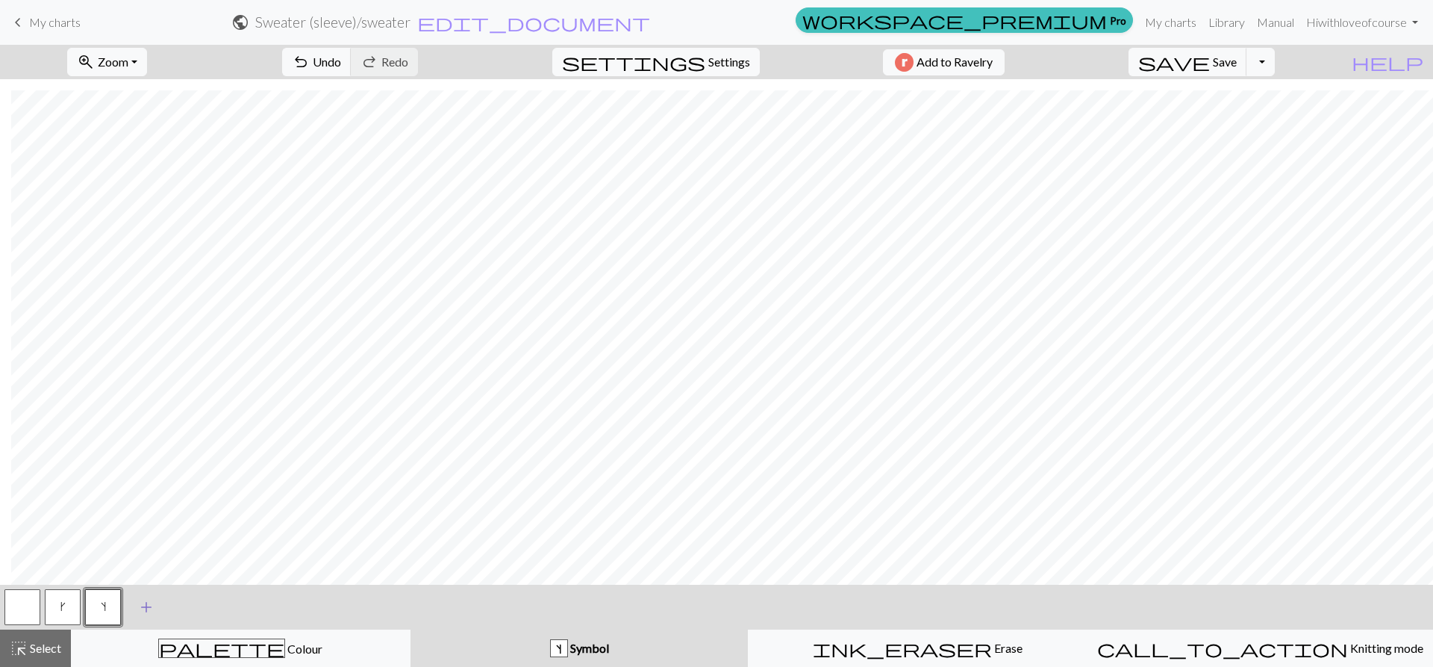
click at [146, 608] on span "add" at bounding box center [146, 607] width 18 height 21
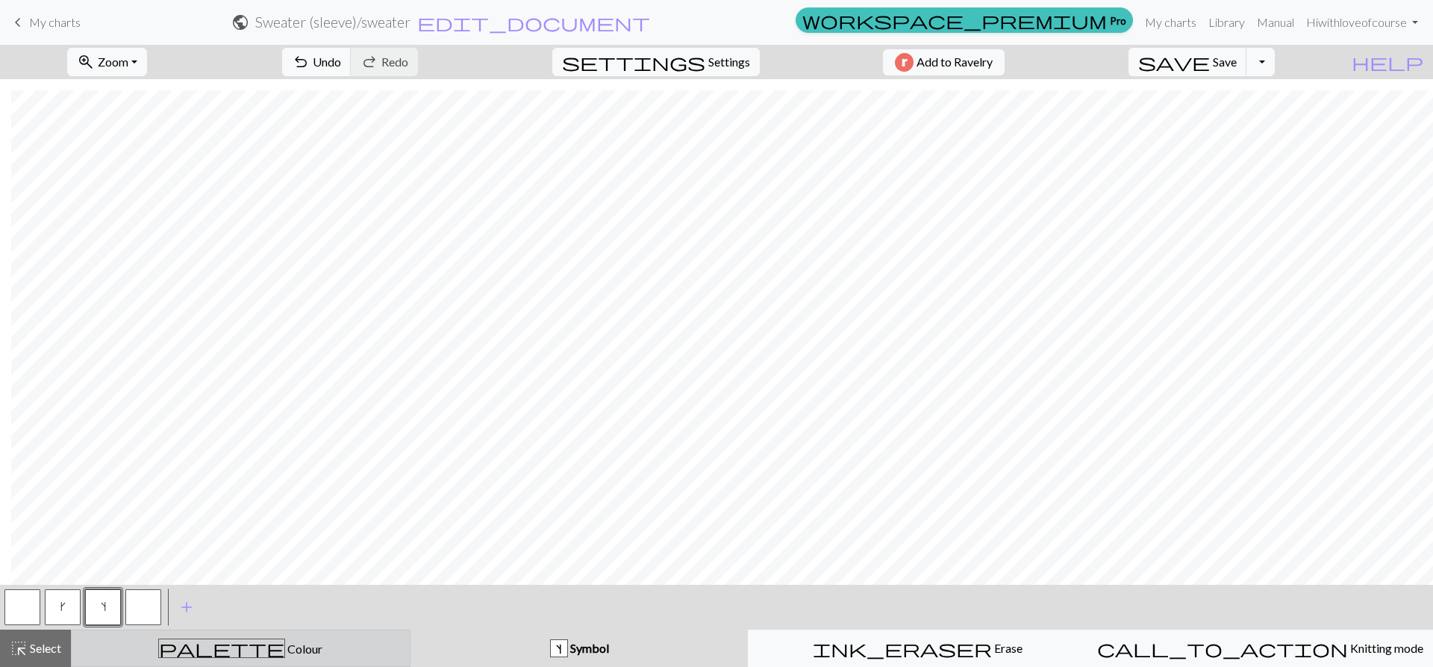
drag, startPoint x: 284, startPoint y: 650, endPoint x: 160, endPoint y: 656, distance: 124.0
click at [281, 650] on div "palette Colour Colour" at bounding box center [241, 647] width 320 height 19
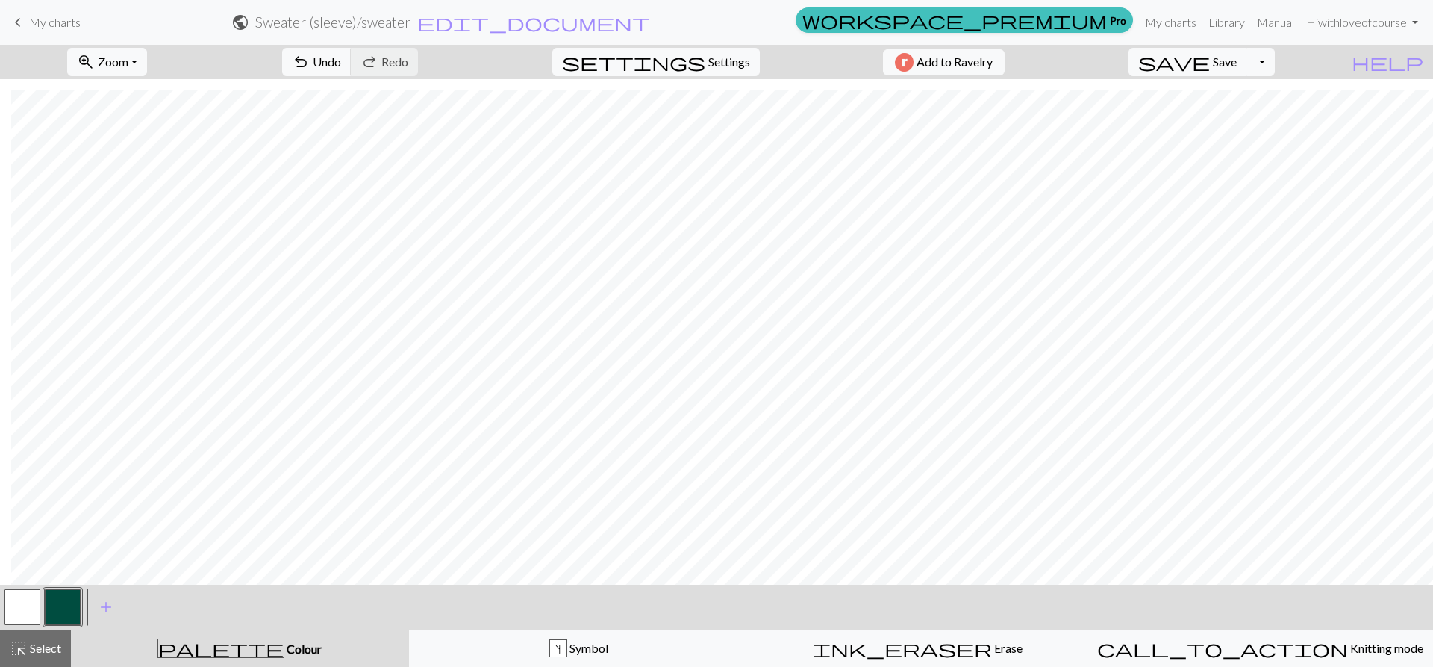
click at [58, 605] on button "button" at bounding box center [63, 607] width 36 height 36
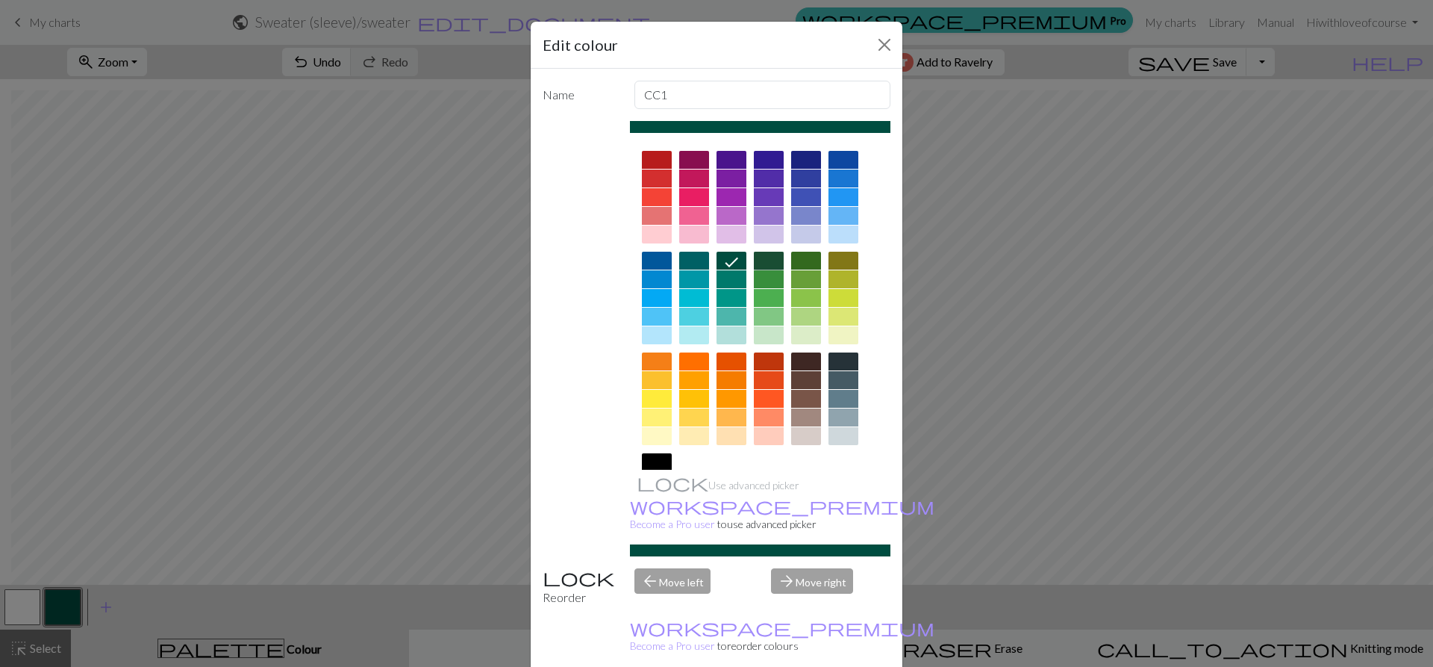
drag, startPoint x: 763, startPoint y: 261, endPoint x: 755, endPoint y: 287, distance: 26.7
click at [763, 262] on div at bounding box center [769, 261] width 30 height 18
click at [661, 150] on div at bounding box center [760, 349] width 261 height 420
click at [656, 158] on div at bounding box center [657, 160] width 30 height 18
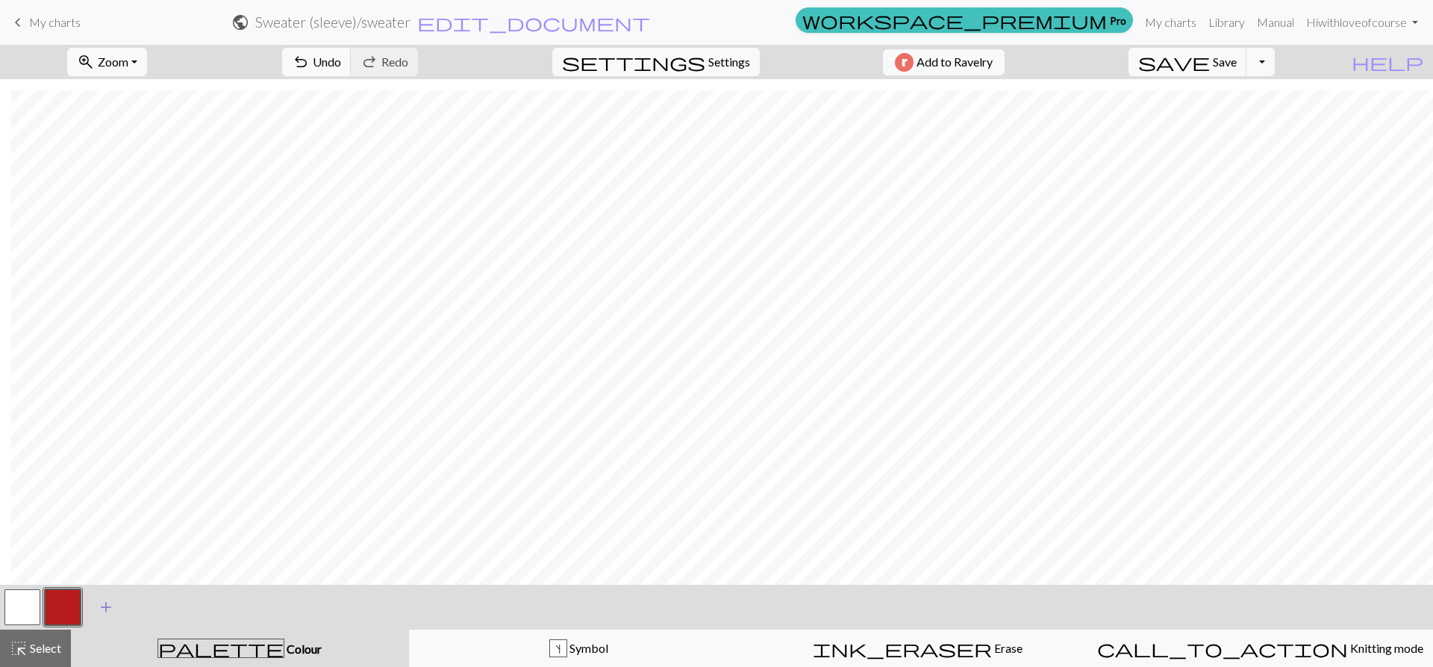
click at [110, 611] on span "add" at bounding box center [106, 607] width 18 height 21
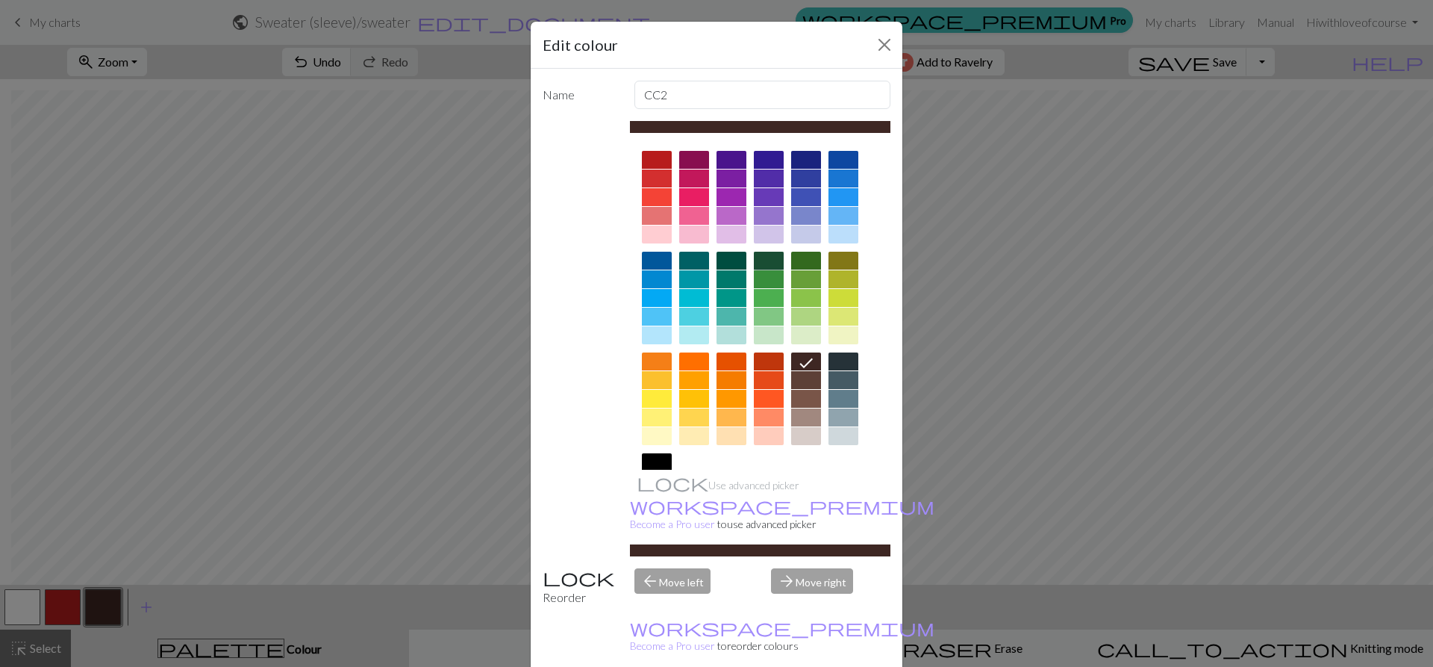
click at [768, 267] on div at bounding box center [769, 261] width 30 height 18
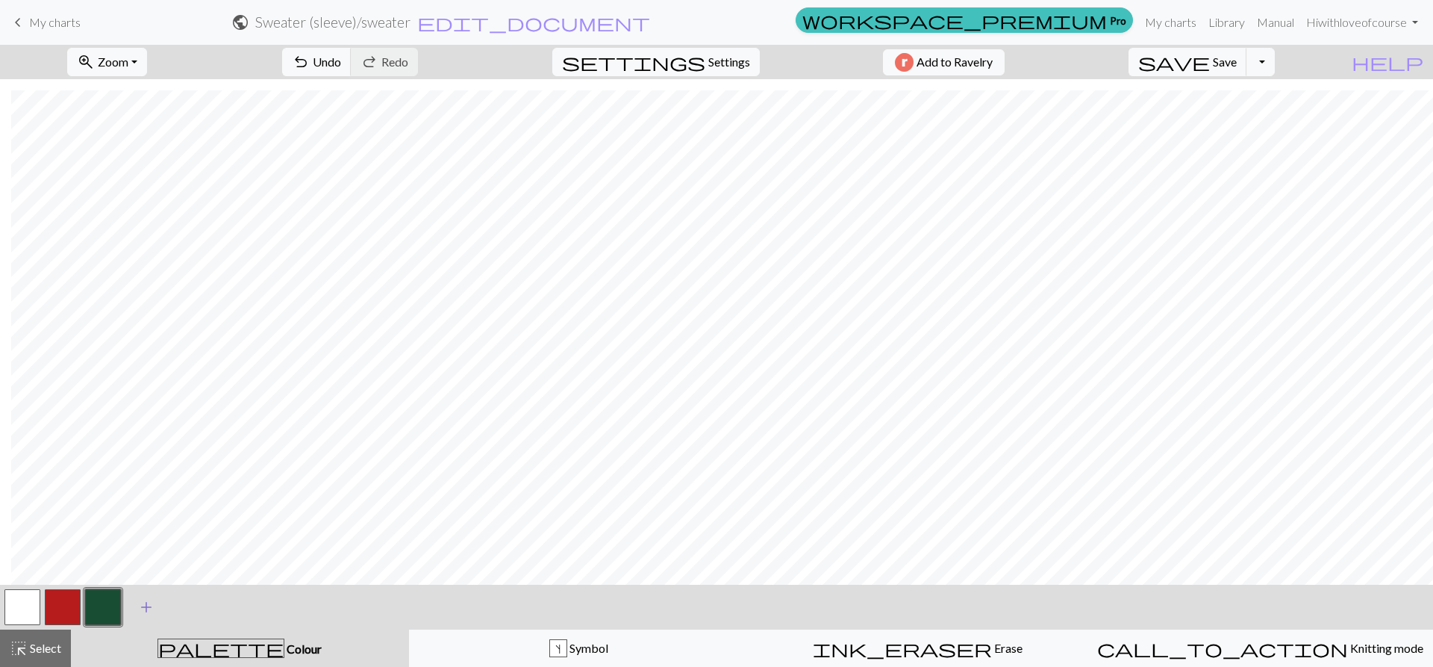
click at [144, 605] on span "add" at bounding box center [146, 607] width 18 height 21
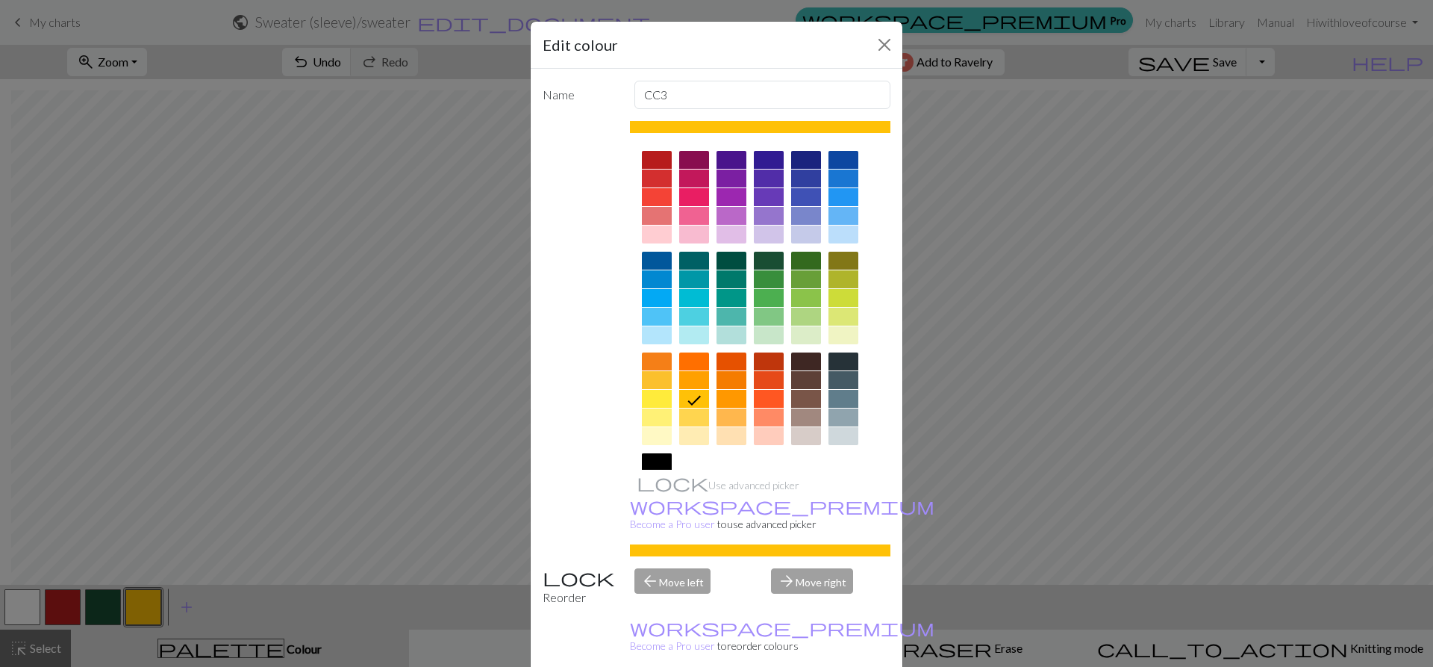
click at [656, 467] on div at bounding box center [657, 462] width 30 height 18
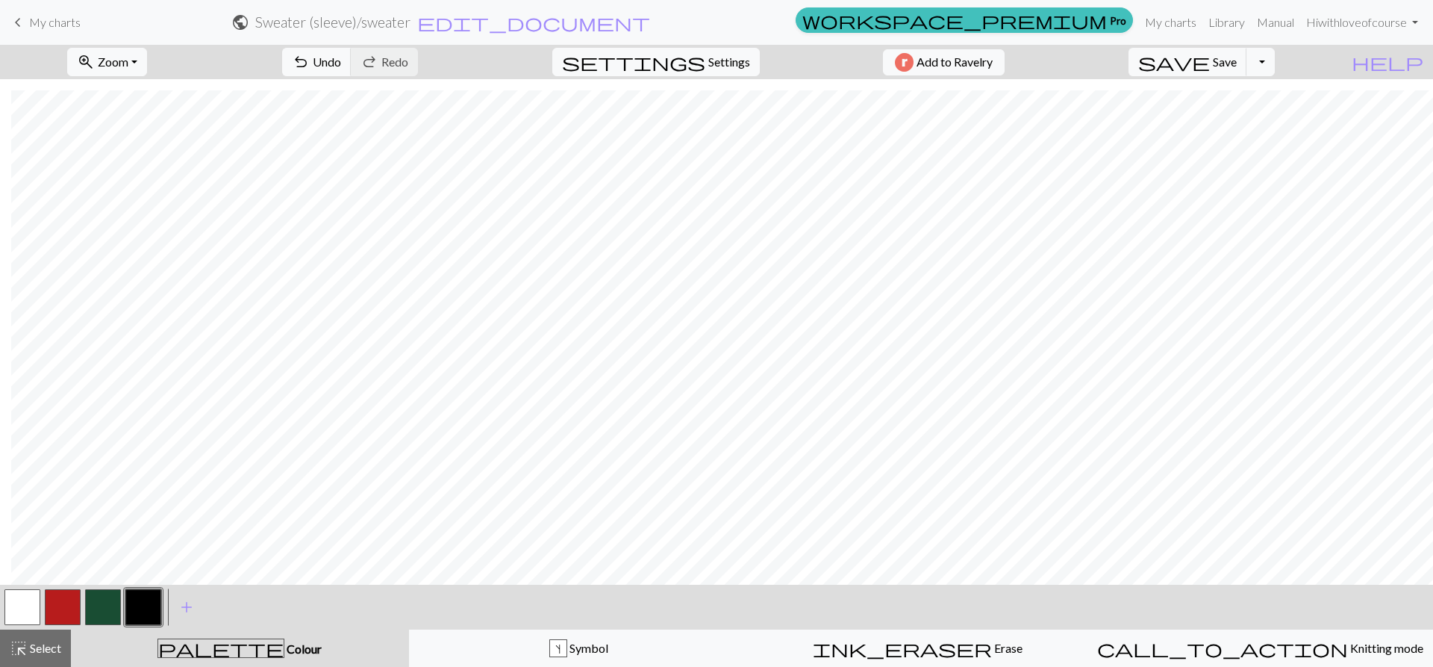
click at [22, 600] on button "button" at bounding box center [22, 607] width 36 height 36
click at [33, 598] on button "button" at bounding box center [22, 607] width 36 height 36
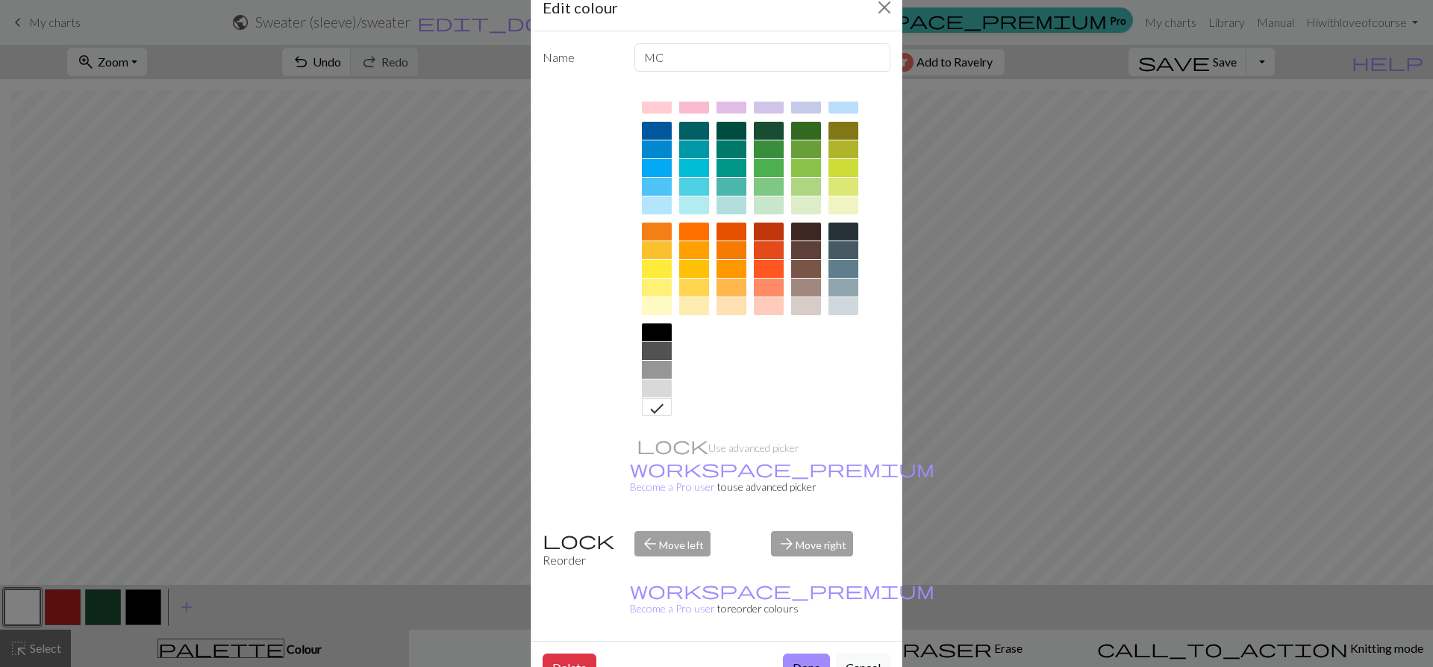
scroll to position [93, 0]
click at [806, 311] on div at bounding box center [806, 305] width 30 height 18
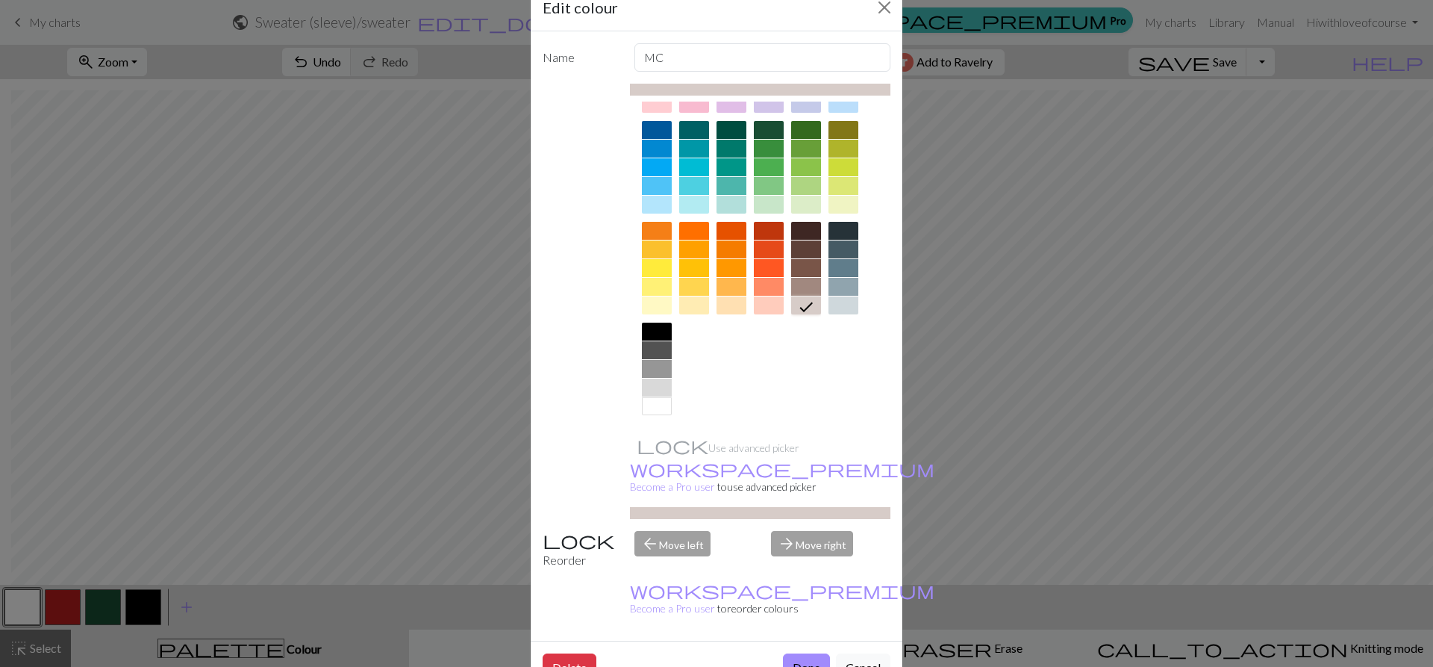
click at [812, 653] on button "Done" at bounding box center [806, 667] width 47 height 28
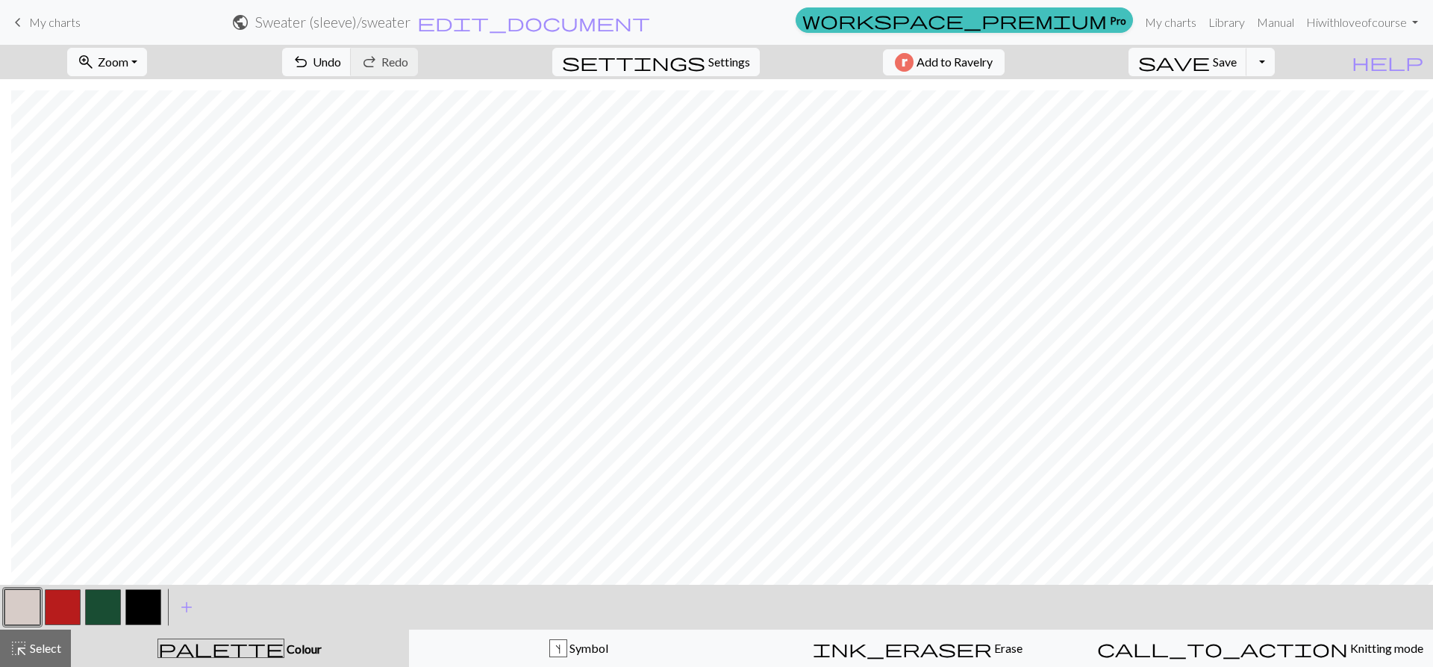
click at [155, 607] on button "button" at bounding box center [143, 607] width 36 height 36
click at [26, 607] on button "button" at bounding box center [22, 607] width 36 height 36
click at [138, 603] on button "button" at bounding box center [143, 607] width 36 height 36
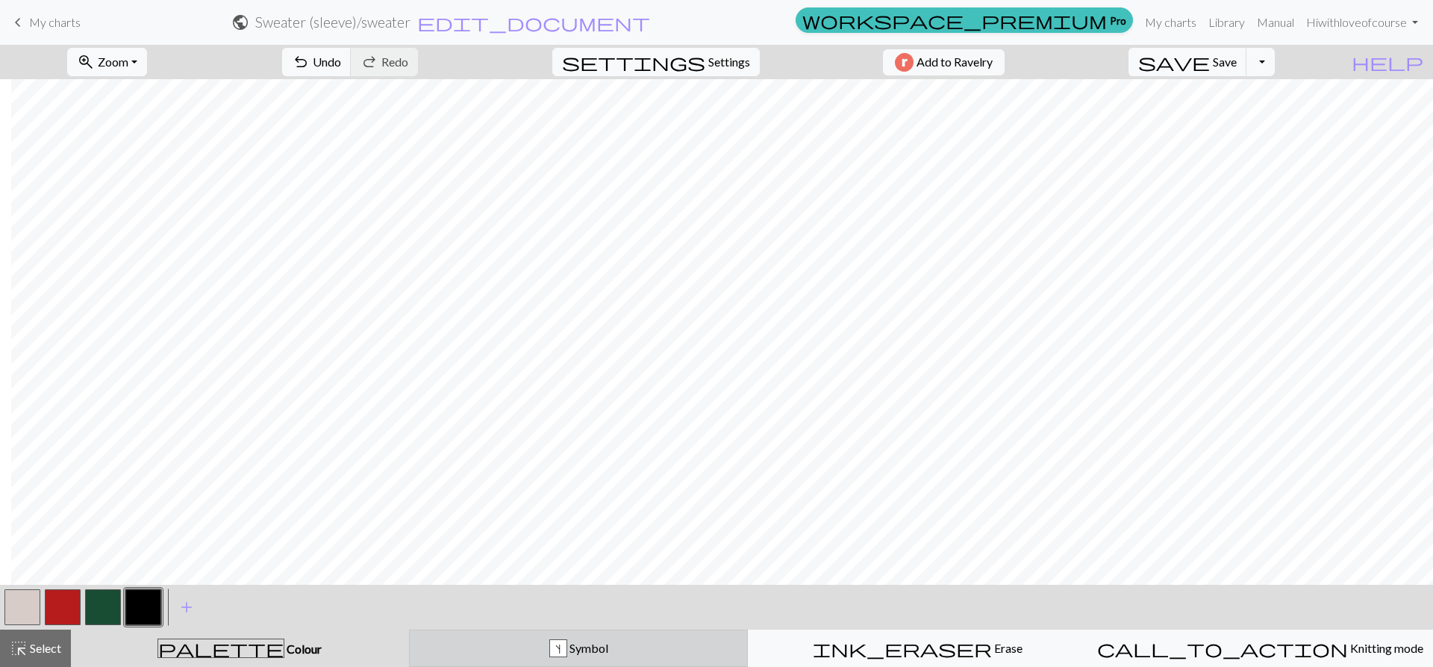
click at [598, 647] on span "Symbol" at bounding box center [587, 648] width 41 height 14
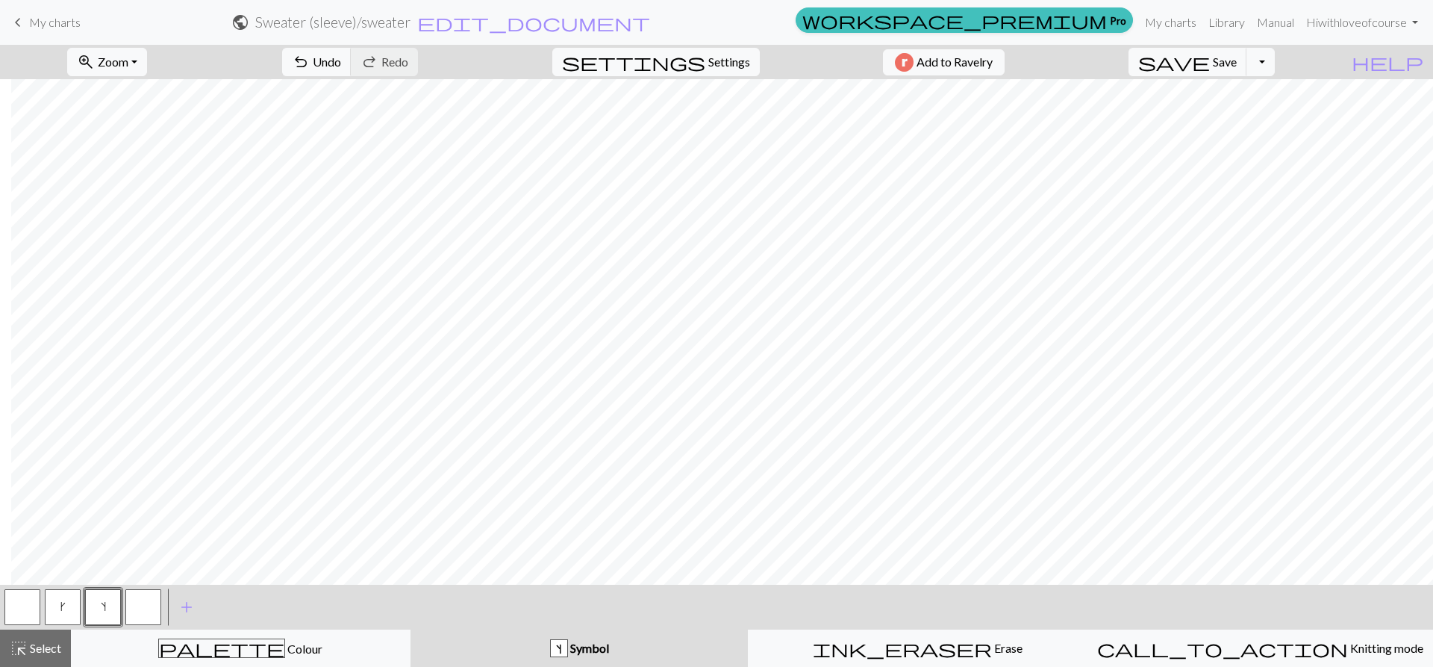
click at [55, 594] on button "k" at bounding box center [63, 607] width 36 height 36
click at [32, 603] on button "button" at bounding box center [22, 607] width 36 height 36
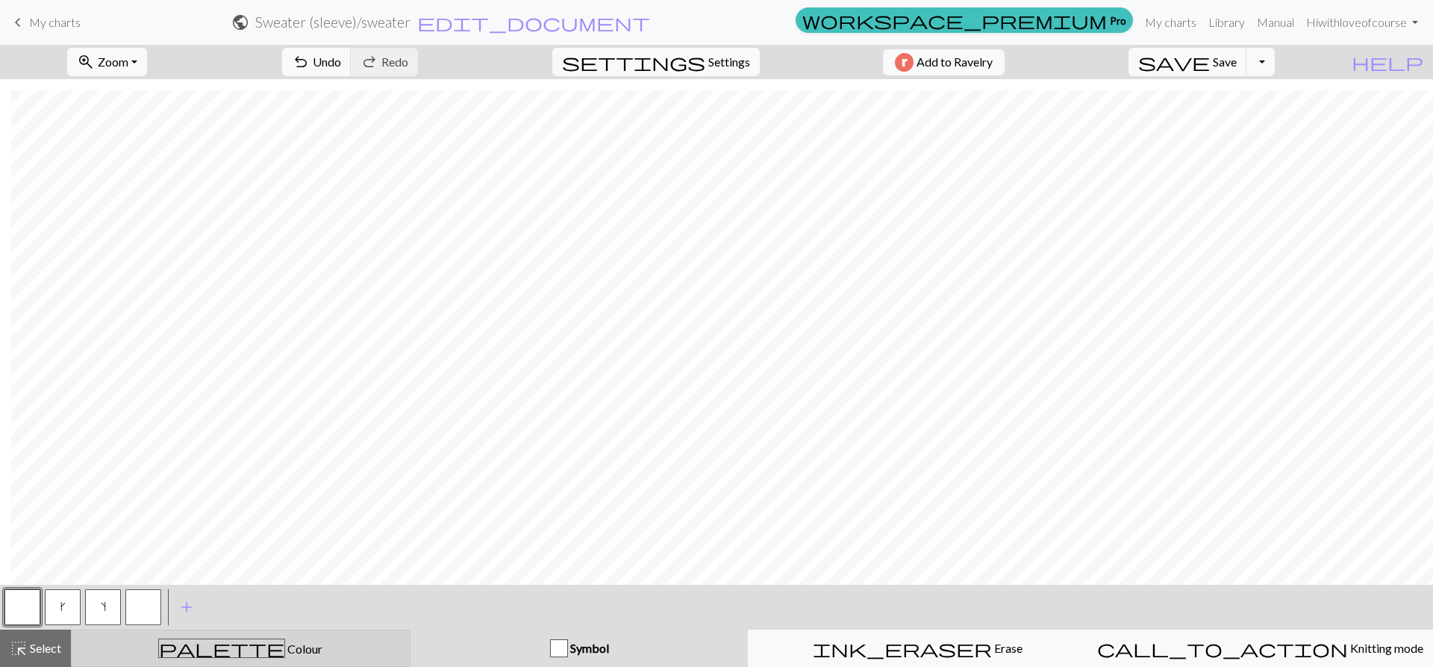
drag, startPoint x: 340, startPoint y: 651, endPoint x: 296, endPoint y: 661, distance: 44.5
click at [340, 650] on div "palette Colour Colour" at bounding box center [241, 647] width 320 height 19
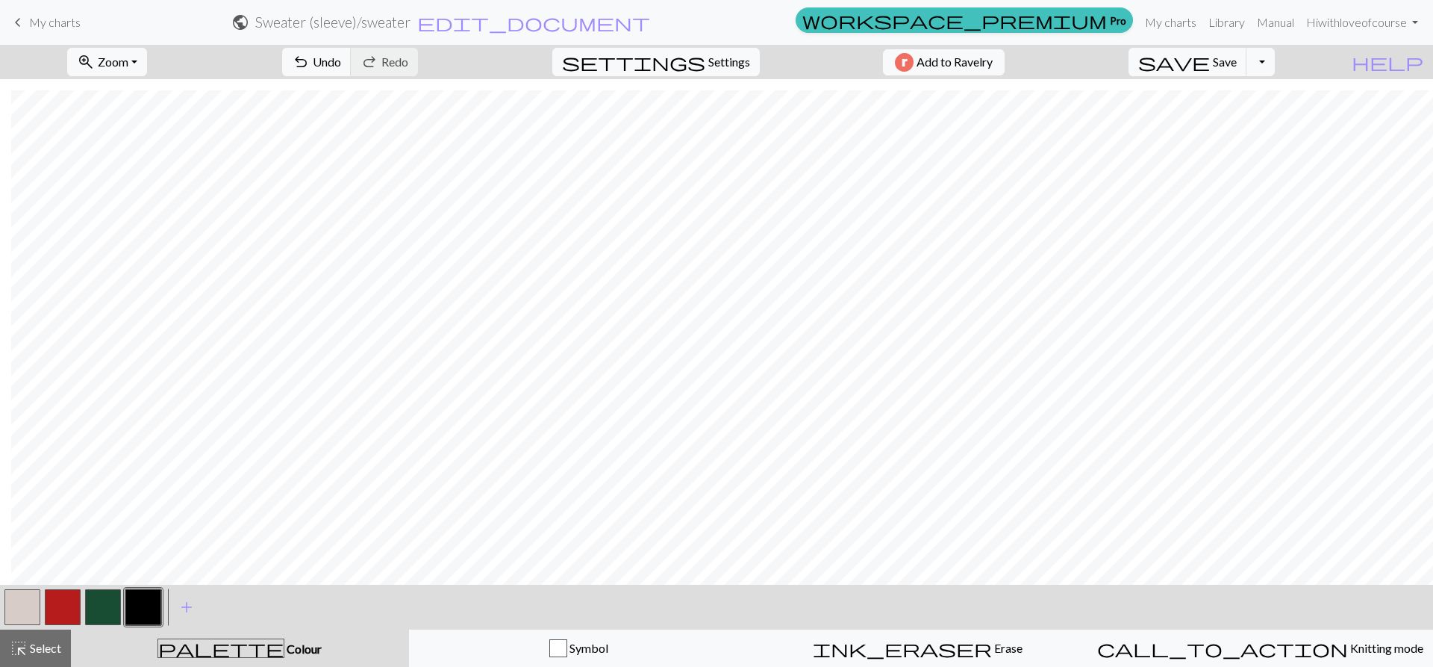
click at [92, 600] on button "button" at bounding box center [103, 607] width 36 height 36
drag, startPoint x: 538, startPoint y: 639, endPoint x: 479, endPoint y: 624, distance: 60.8
click at [538, 638] on button "Symbol" at bounding box center [579, 647] width 340 height 37
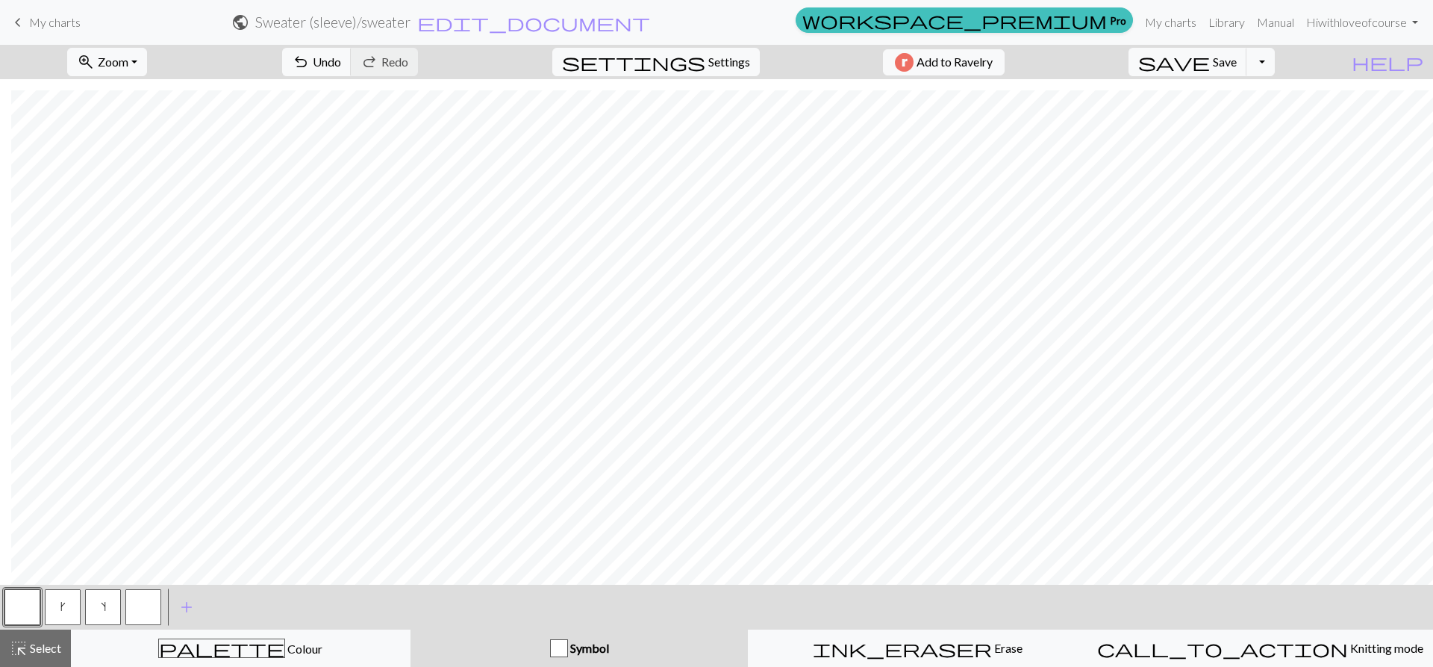
click at [60, 605] on span "k" at bounding box center [62, 606] width 5 height 12
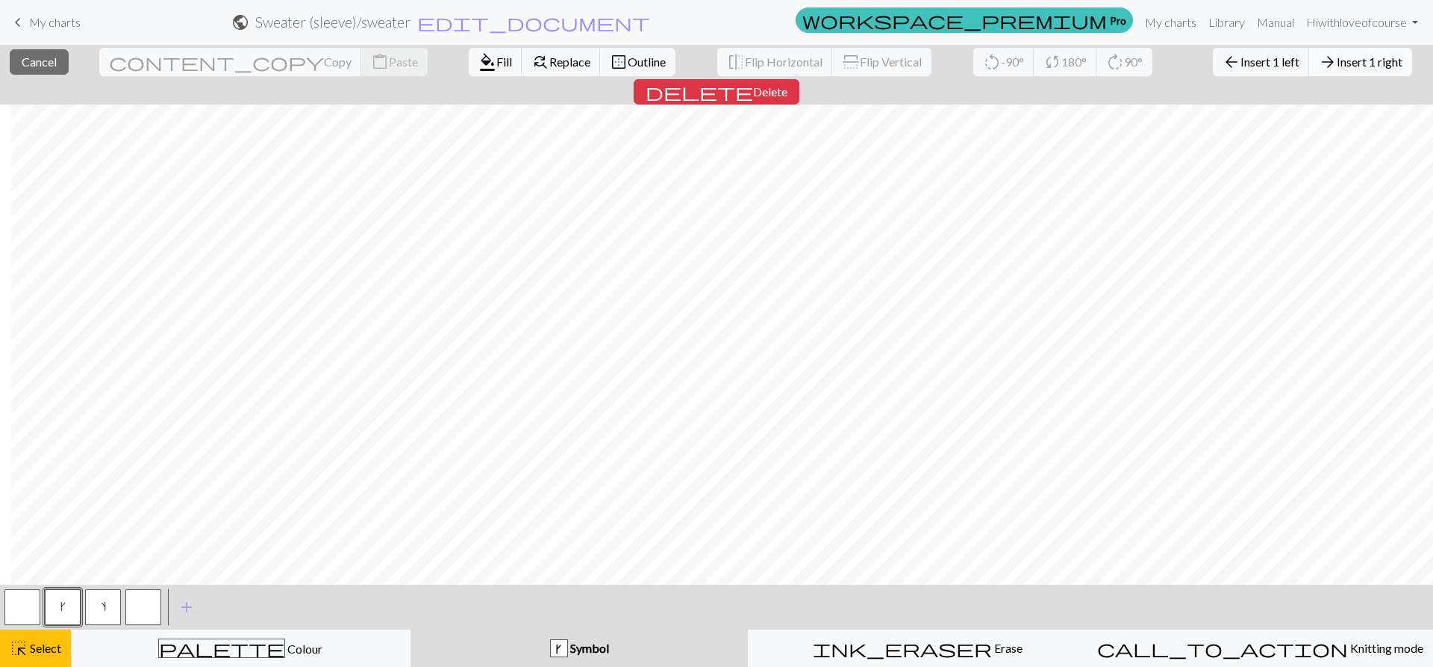
click at [1337, 57] on span "Insert 1 right" at bounding box center [1370, 62] width 66 height 14
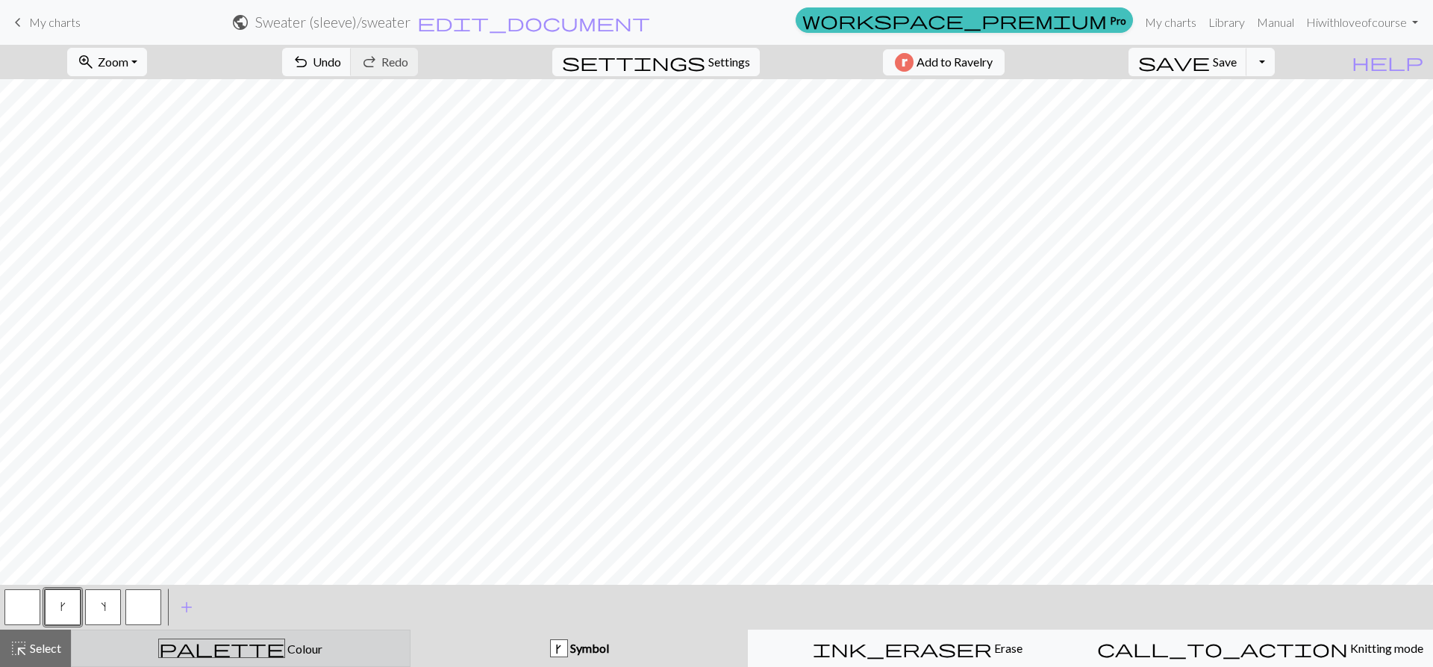
click at [287, 646] on div "palette Colour Colour" at bounding box center [241, 647] width 320 height 19
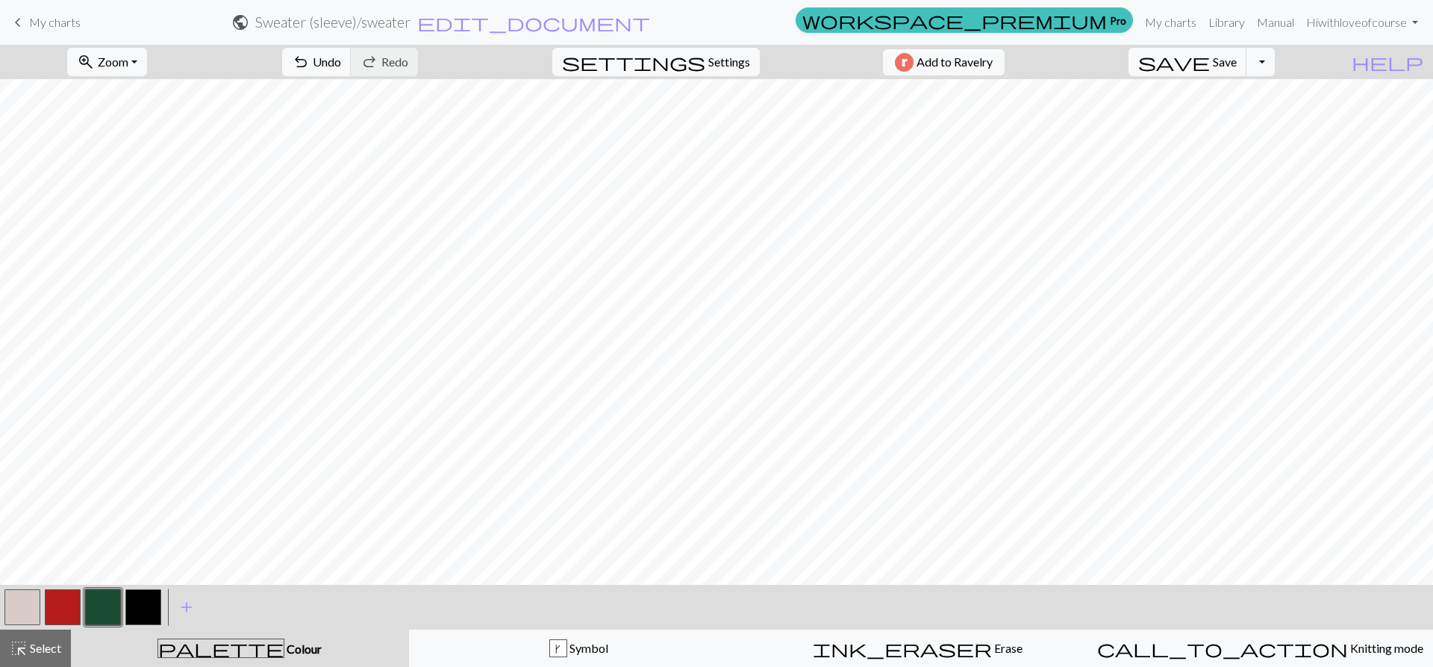
click at [146, 603] on button "button" at bounding box center [143, 607] width 36 height 36
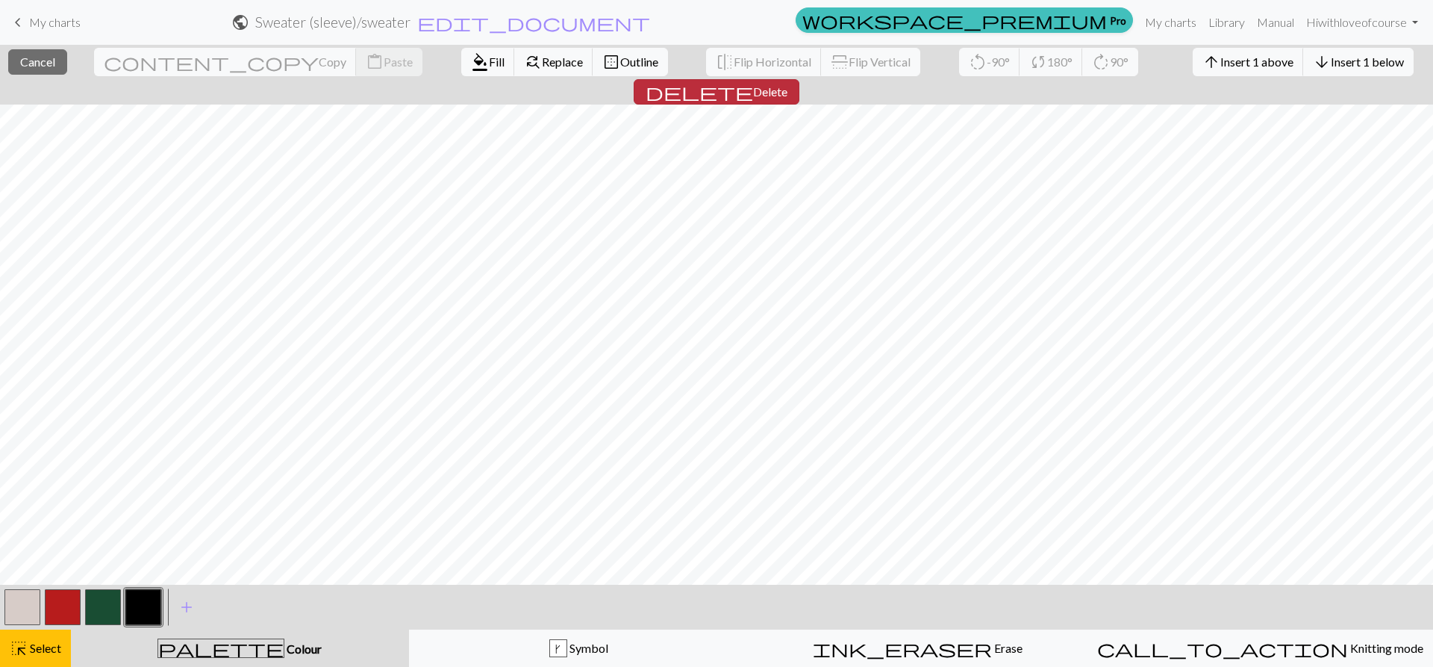
click at [753, 81] on span "delete" at bounding box center [700, 91] width 108 height 21
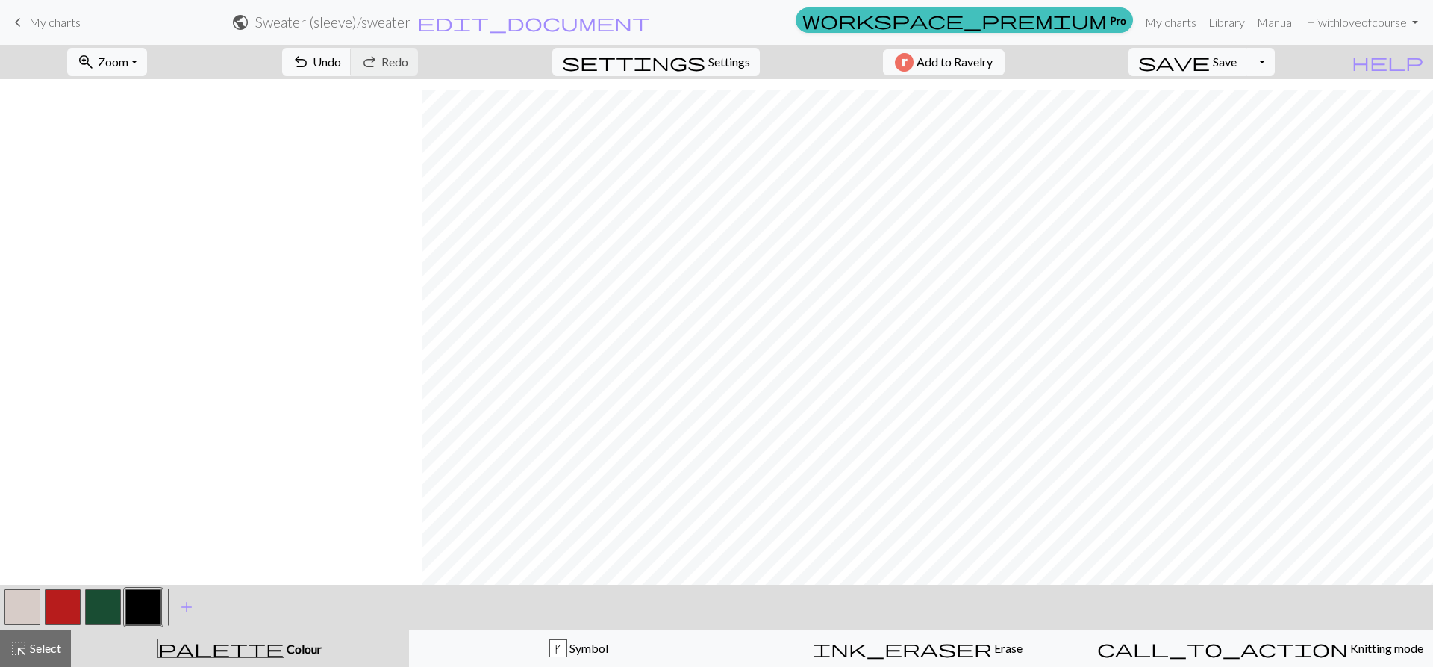
scroll to position [230, 446]
click at [694, 49] on button "settings Settings" at bounding box center [656, 62] width 208 height 28
select select "aran"
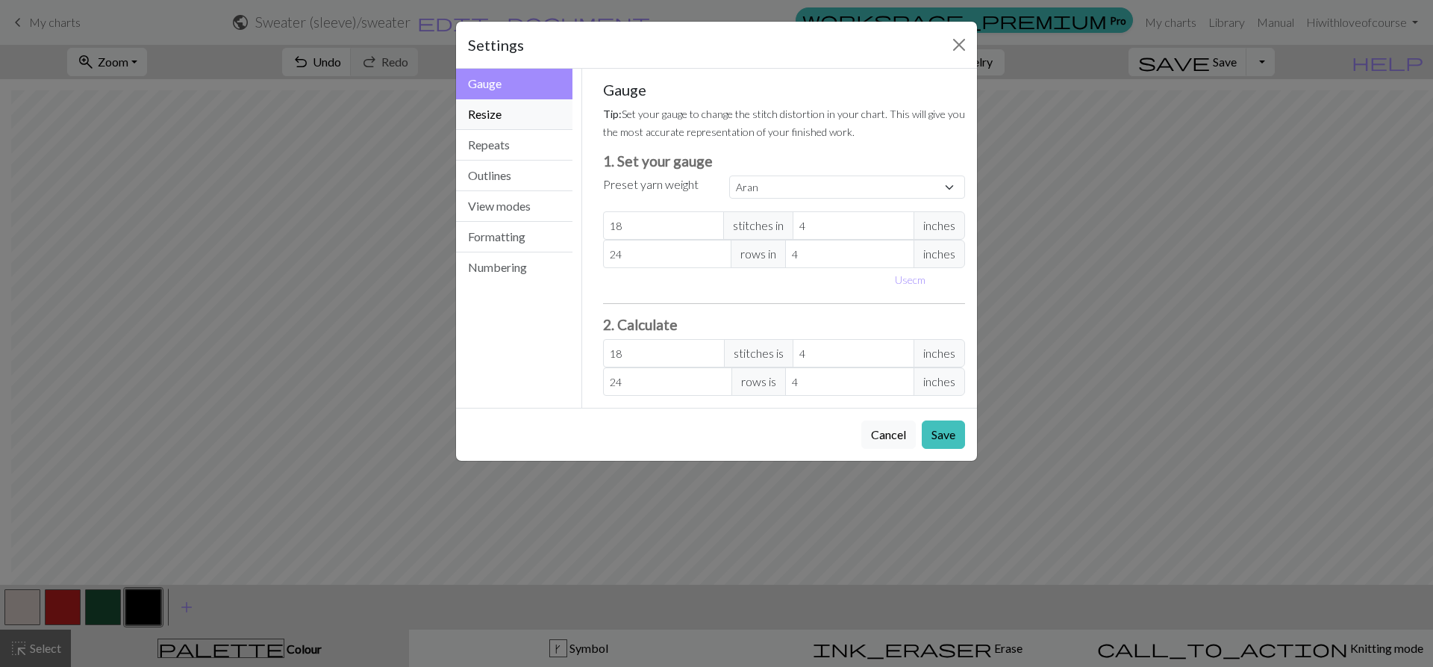
click at [490, 122] on button "Resize" at bounding box center [514, 114] width 116 height 31
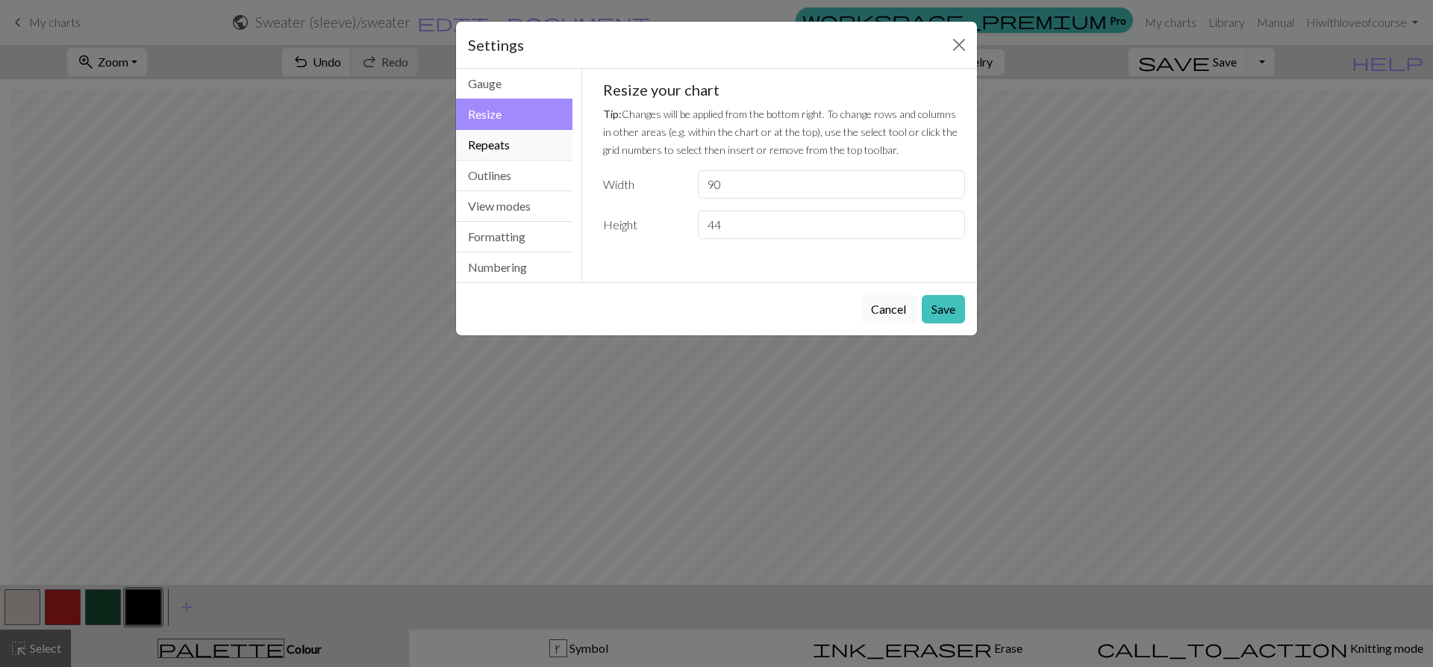
click at [498, 153] on button "Repeats" at bounding box center [514, 145] width 116 height 31
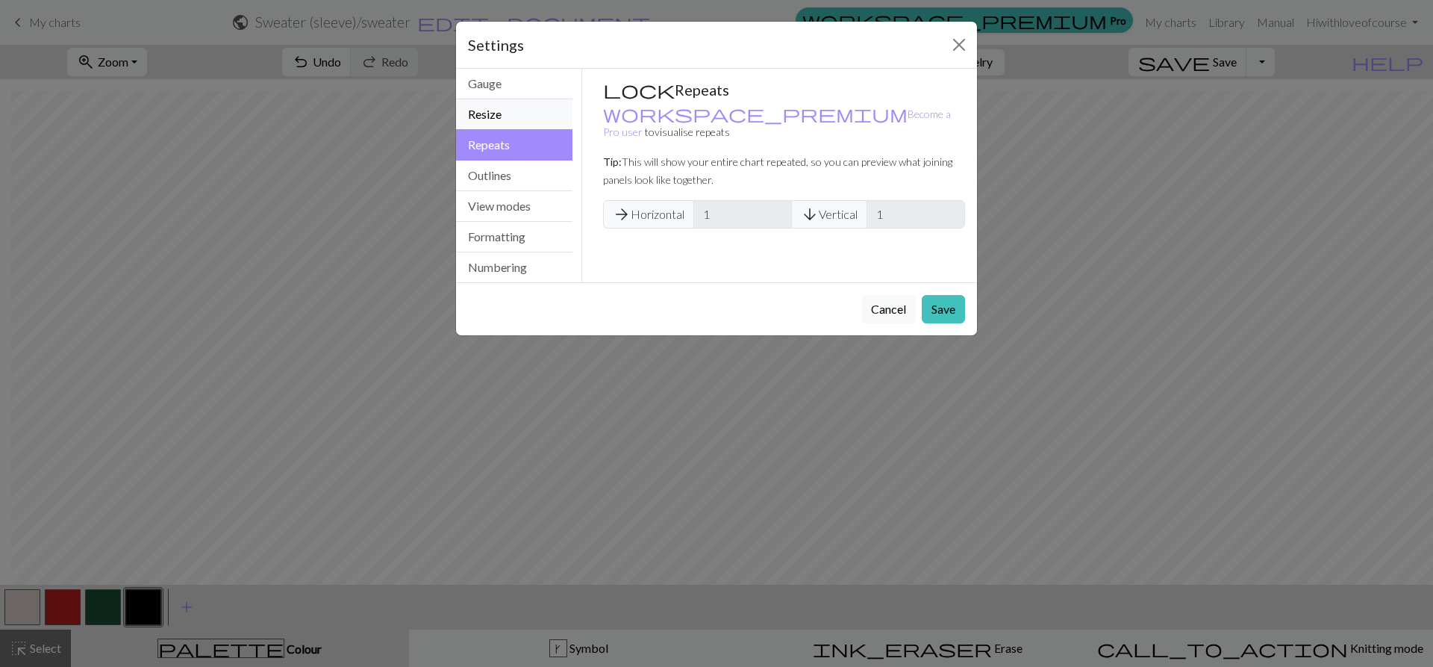
click at [508, 109] on button "Resize" at bounding box center [514, 114] width 116 height 31
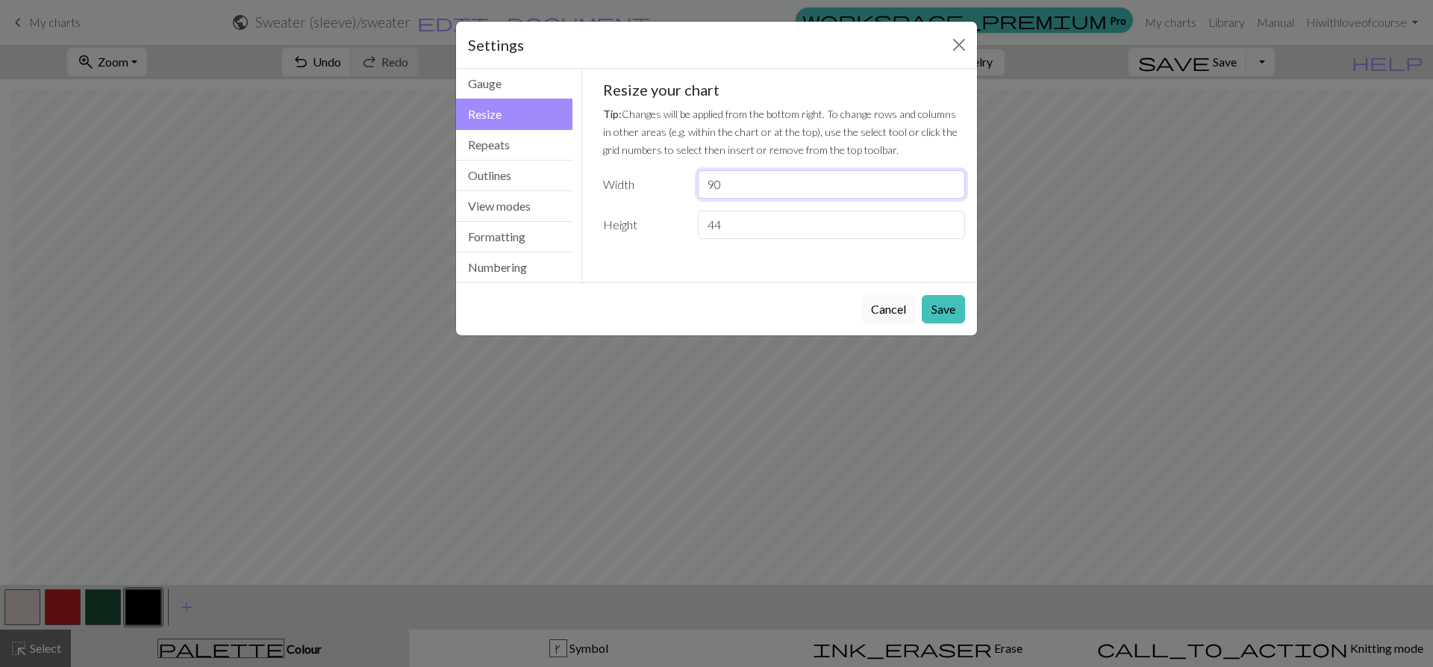
click at [720, 184] on input "90" at bounding box center [831, 184] width 267 height 28
drag, startPoint x: 720, startPoint y: 184, endPoint x: 656, endPoint y: 180, distance: 64.3
click at [656, 180] on div "Width 90" at bounding box center [784, 184] width 381 height 28
type input "100"
click at [950, 292] on div "Cancel Save" at bounding box center [716, 308] width 521 height 53
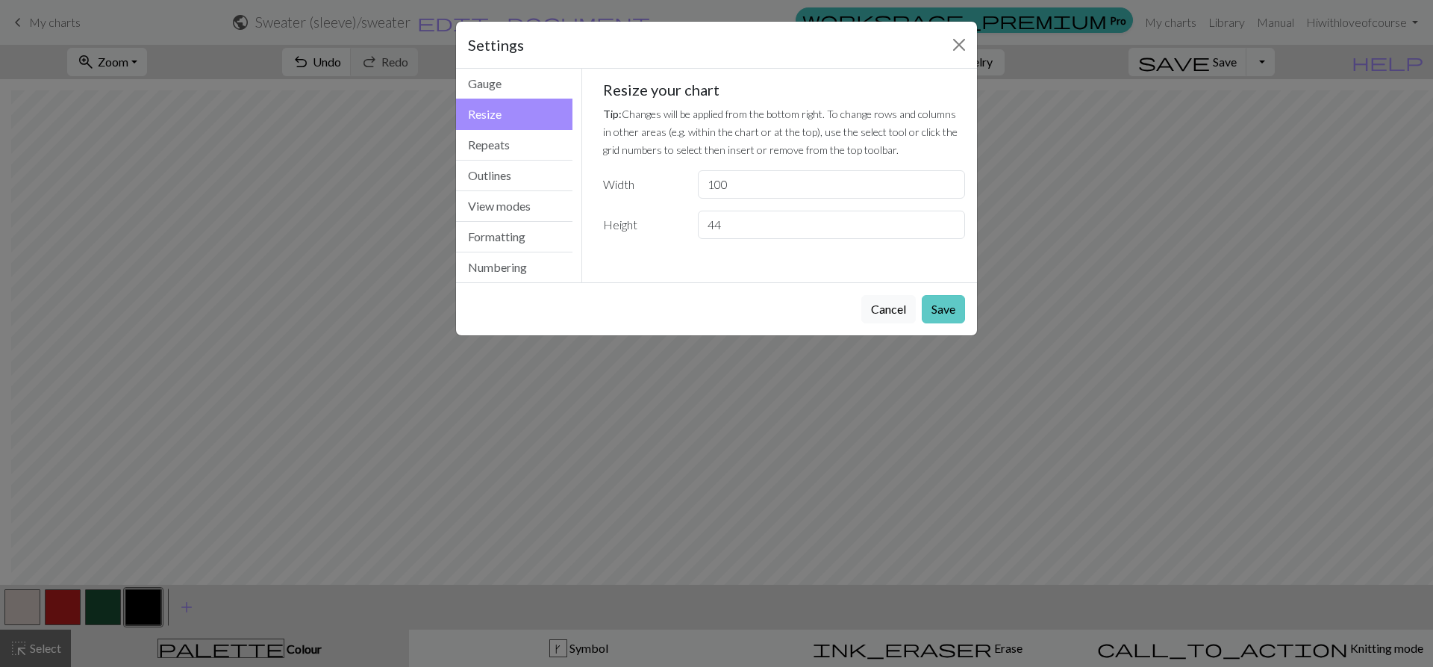
click at [940, 320] on button "Save" at bounding box center [943, 309] width 43 height 28
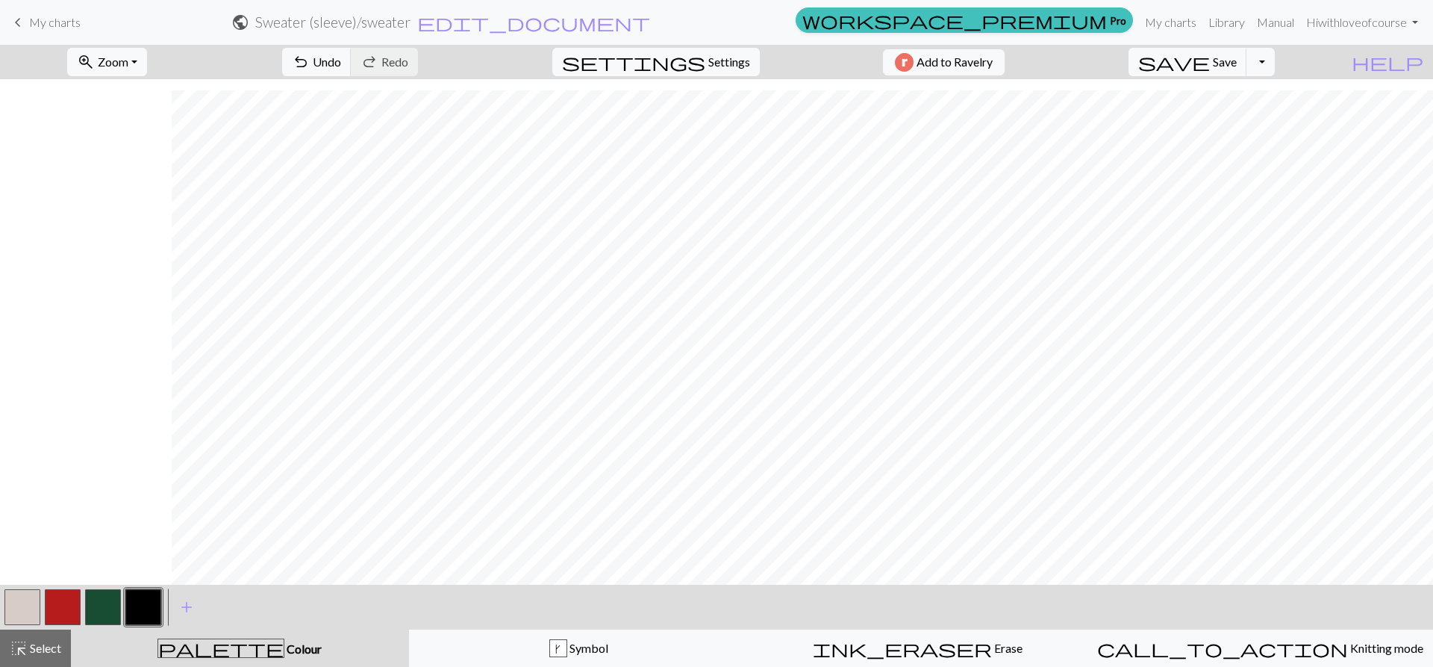
scroll to position [230, 646]
click at [26, 635] on button "highlight_alt Select Select" at bounding box center [35, 647] width 71 height 37
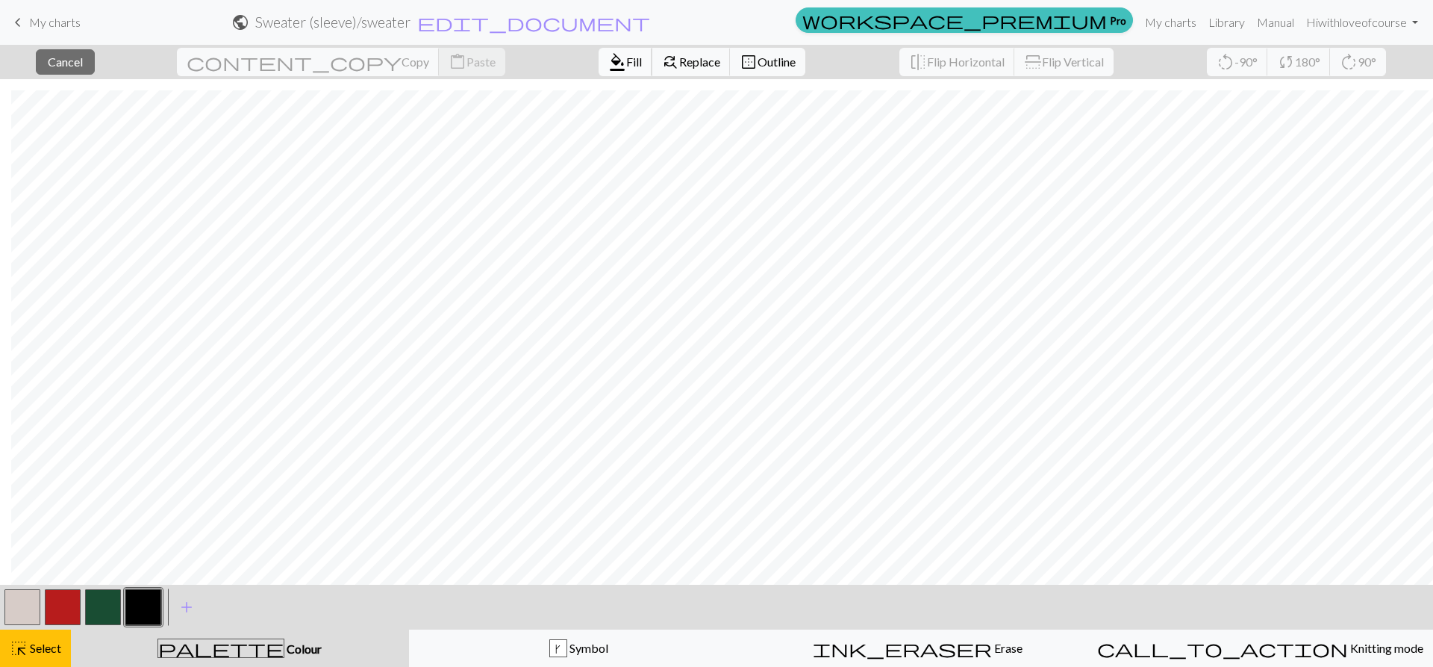
click at [626, 59] on span "Fill" at bounding box center [634, 62] width 16 height 14
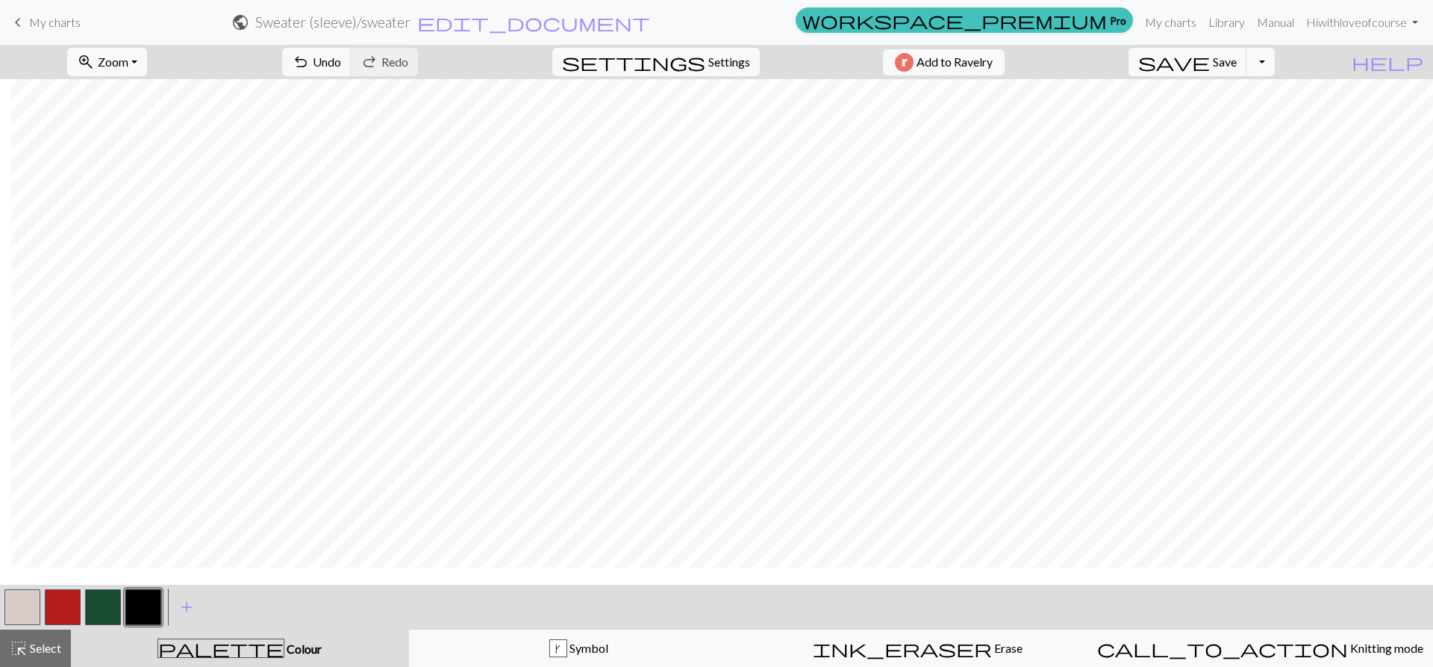
scroll to position [0, 646]
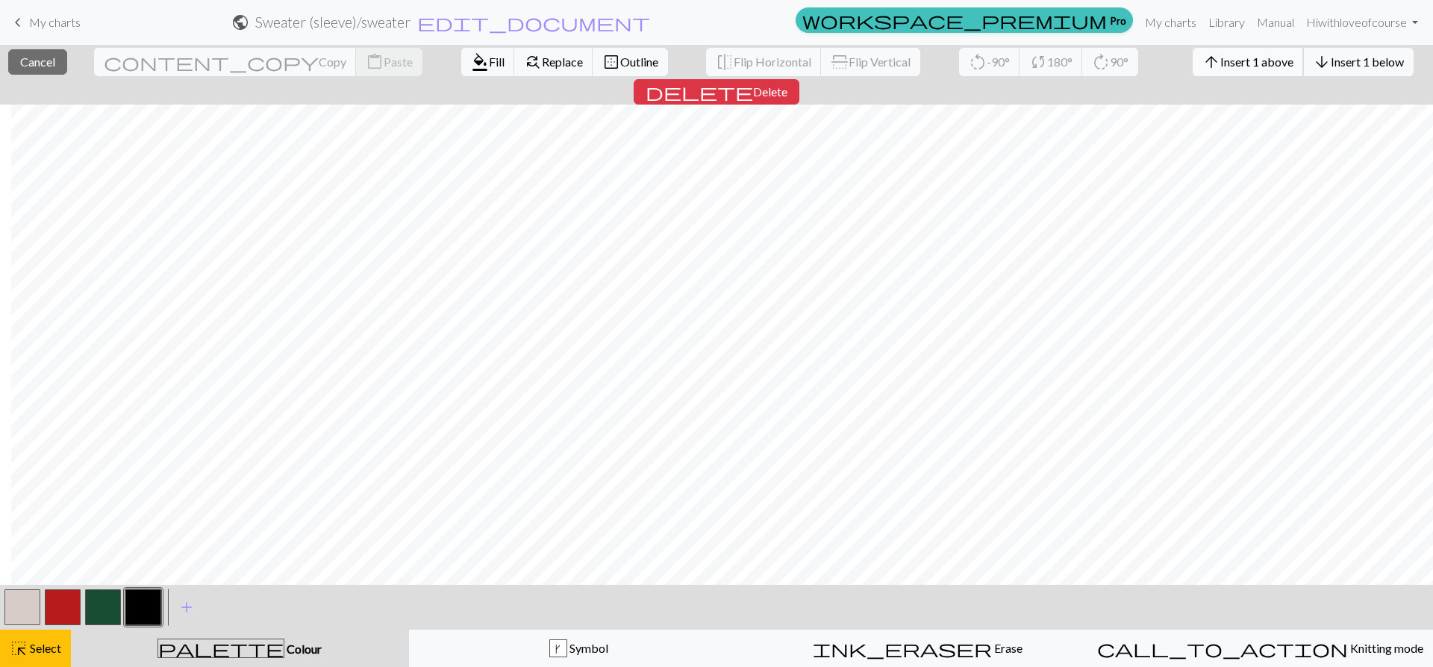
click at [1221, 57] on span "Insert 1 above" at bounding box center [1257, 62] width 73 height 14
click at [1221, 65] on span "Insert 1 above" at bounding box center [1257, 62] width 73 height 14
click at [1221, 67] on span "Insert 1 above" at bounding box center [1257, 62] width 73 height 14
click at [1182, 75] on div "arrow_upward Insert 1 above arrow_downward Insert 1 below" at bounding box center [1303, 62] width 243 height 34
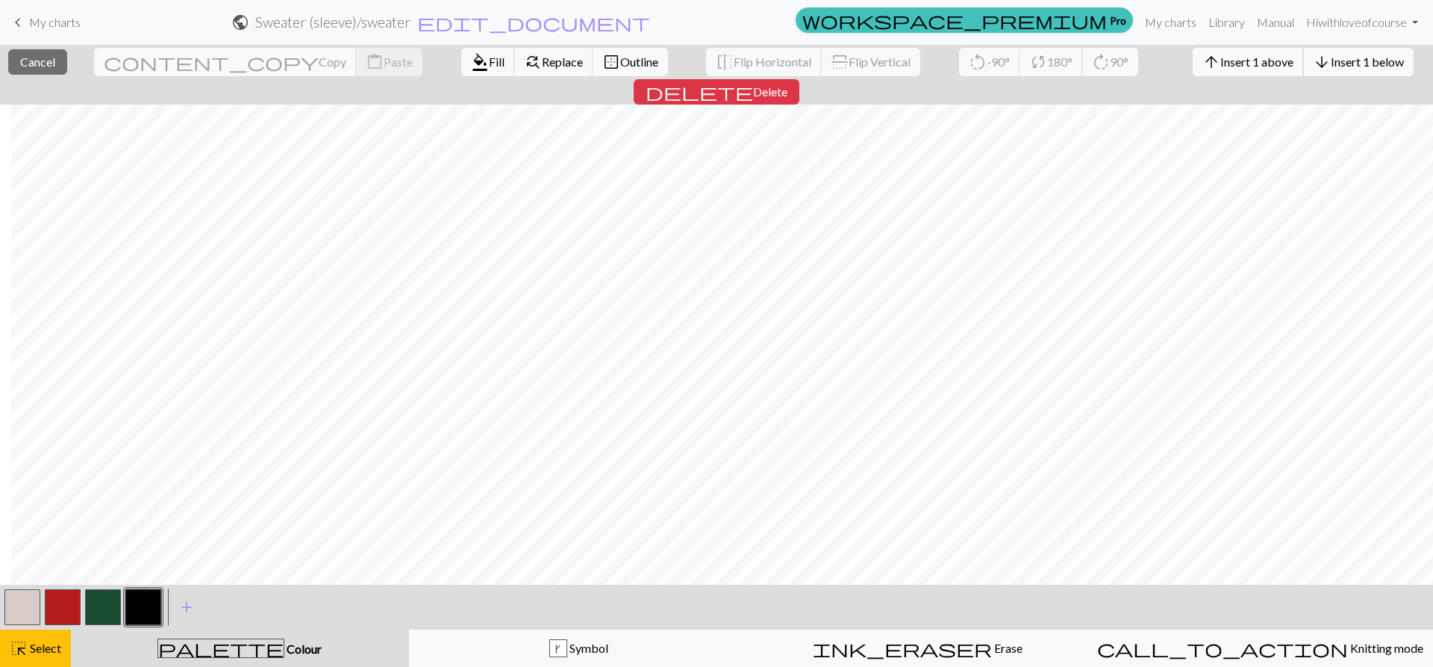
click at [1221, 63] on span "Insert 1 above" at bounding box center [1257, 62] width 73 height 14
click at [1221, 66] on span "Insert 1 above" at bounding box center [1257, 62] width 73 height 14
click at [1221, 57] on span "Insert 1 above" at bounding box center [1257, 62] width 73 height 14
drag, startPoint x: 1130, startPoint y: 52, endPoint x: 1159, endPoint y: 44, distance: 30.1
click at [1193, 49] on button "arrow_upward Insert 1 above" at bounding box center [1248, 62] width 111 height 28
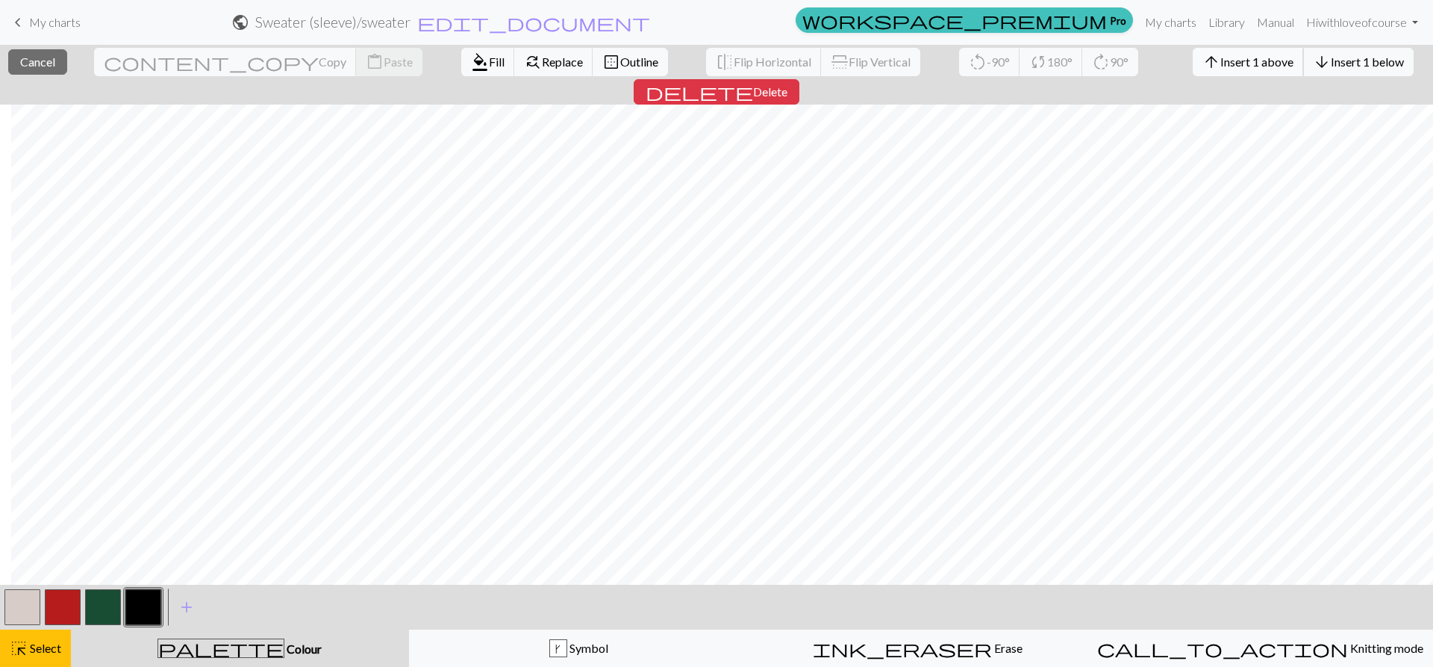
click at [1221, 56] on span "Insert 1 above" at bounding box center [1257, 62] width 73 height 14
click at [1221, 55] on span "Insert 1 above" at bounding box center [1257, 62] width 73 height 14
click at [1221, 68] on span "Insert 1 above" at bounding box center [1257, 62] width 73 height 14
click at [1221, 67] on span "Insert 1 above" at bounding box center [1257, 62] width 73 height 14
click at [1221, 62] on span "Insert 1 above" at bounding box center [1257, 62] width 73 height 14
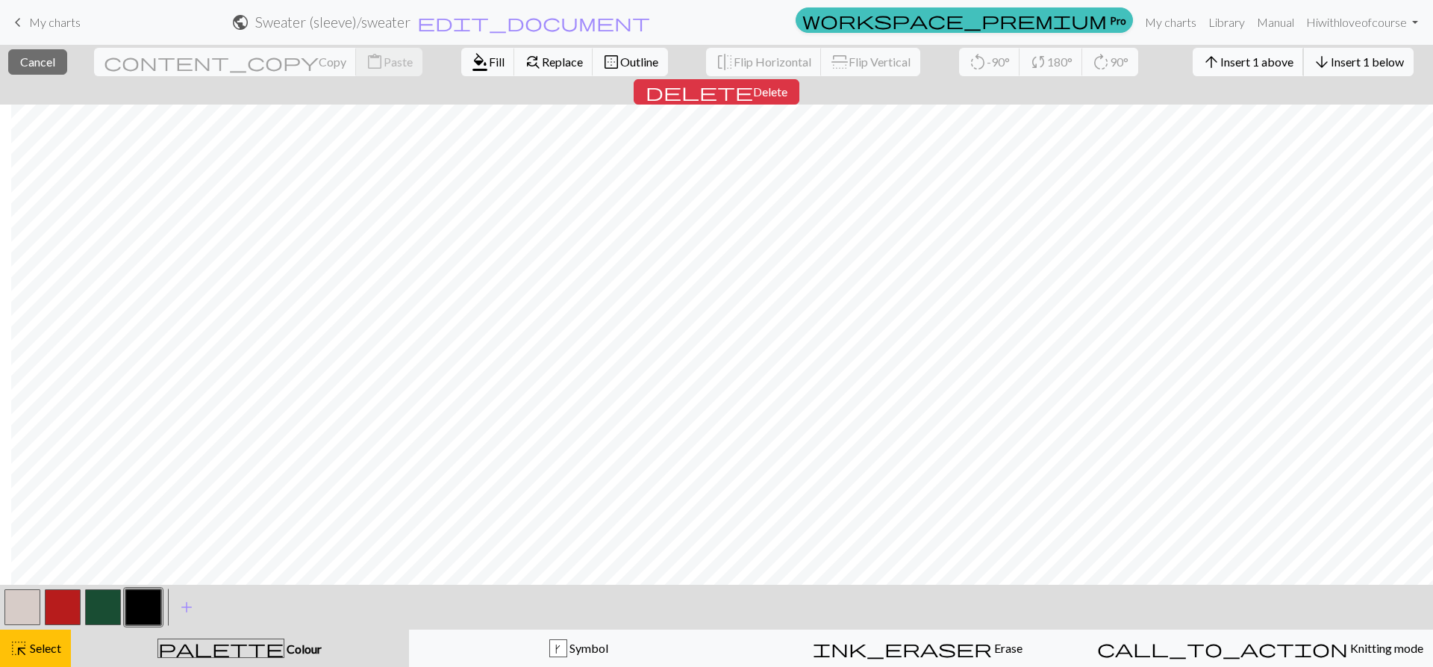
click at [1221, 55] on span "Insert 1 above" at bounding box center [1257, 62] width 73 height 14
click at [1193, 55] on button "arrow_upward Insert 1 above" at bounding box center [1248, 62] width 111 height 28
click at [1221, 63] on span "Insert 1 above" at bounding box center [1257, 62] width 73 height 14
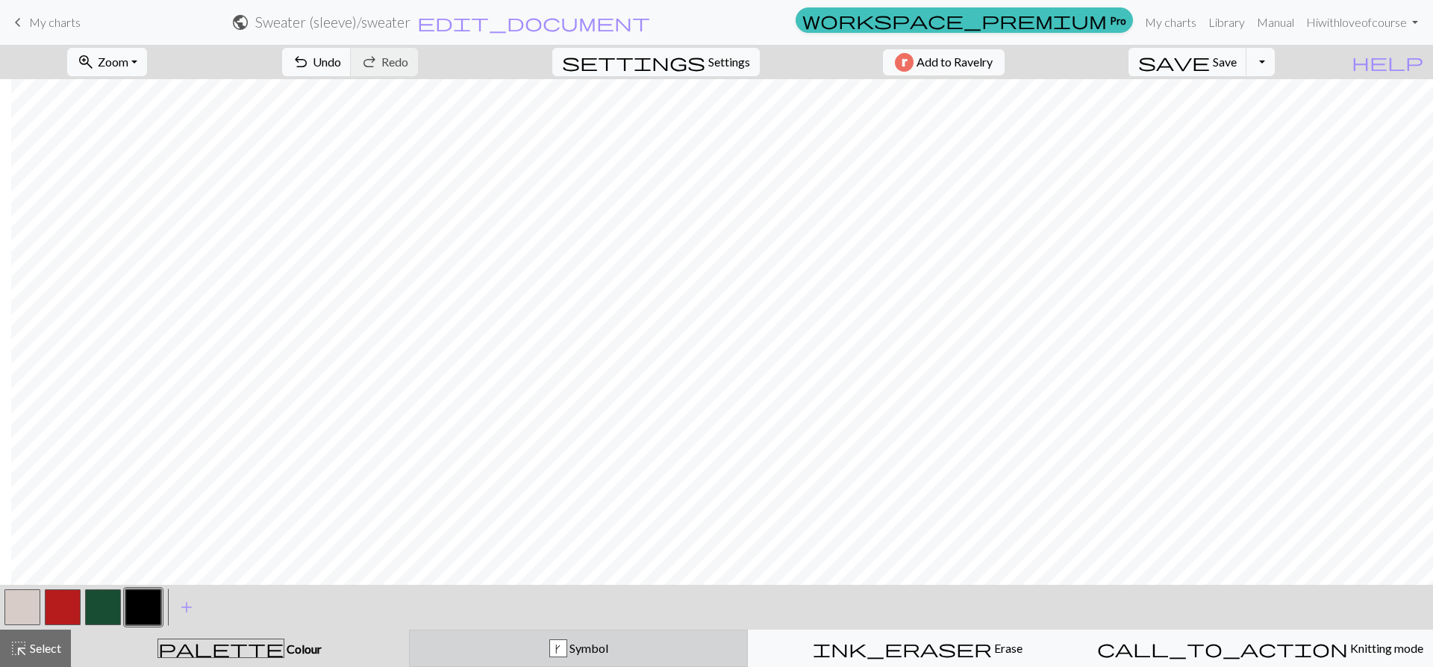
click at [612, 641] on div "k Symbol" at bounding box center [579, 648] width 320 height 18
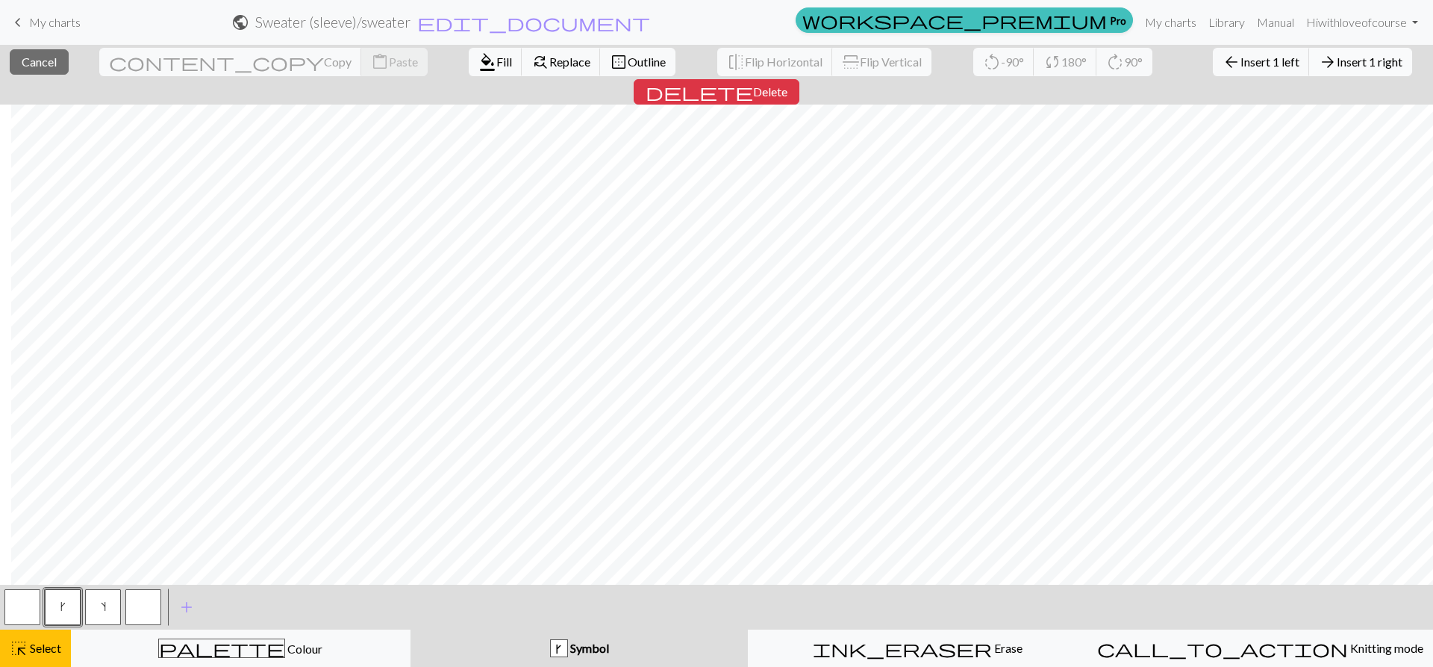
click at [1310, 54] on button "arrow_forward Insert 1 right" at bounding box center [1361, 62] width 103 height 28
click at [1221, 60] on span "Insert 1 above" at bounding box center [1257, 62] width 73 height 14
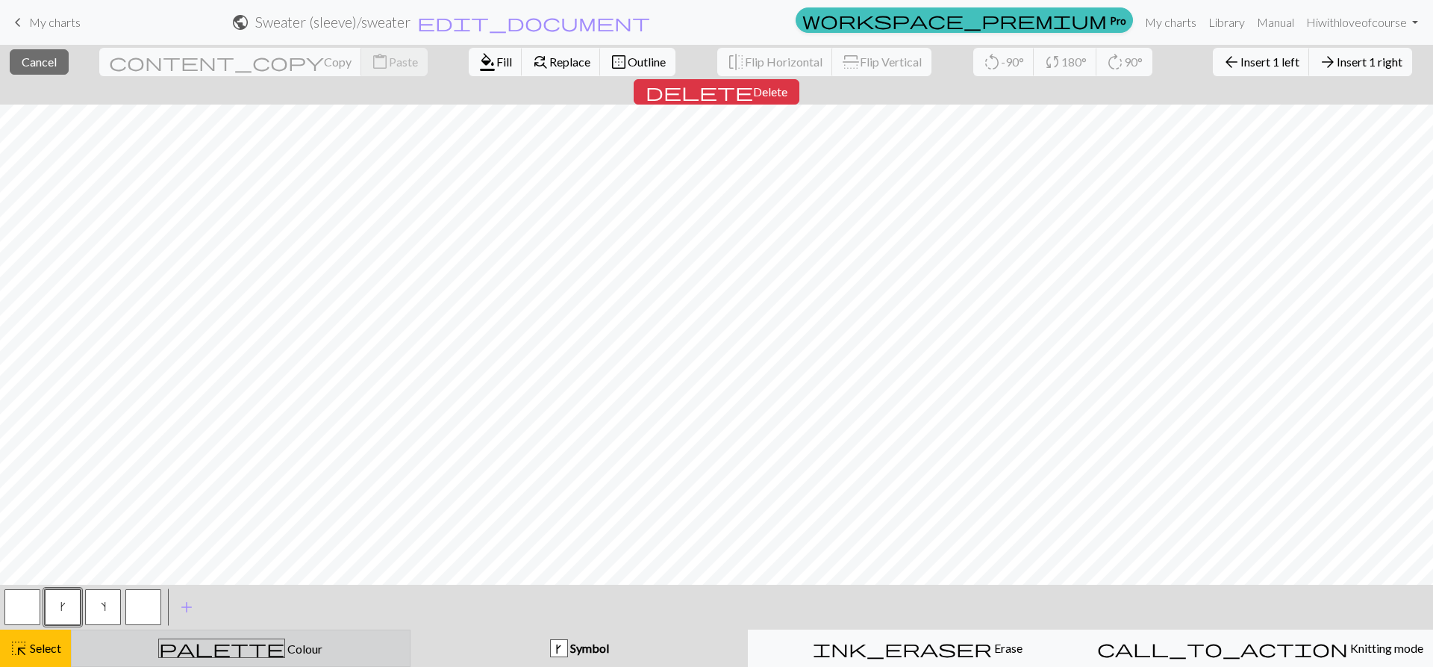
drag, startPoint x: 337, startPoint y: 651, endPoint x: 324, endPoint y: 630, distance: 24.5
click at [334, 650] on div "palette Colour Colour" at bounding box center [241, 647] width 320 height 19
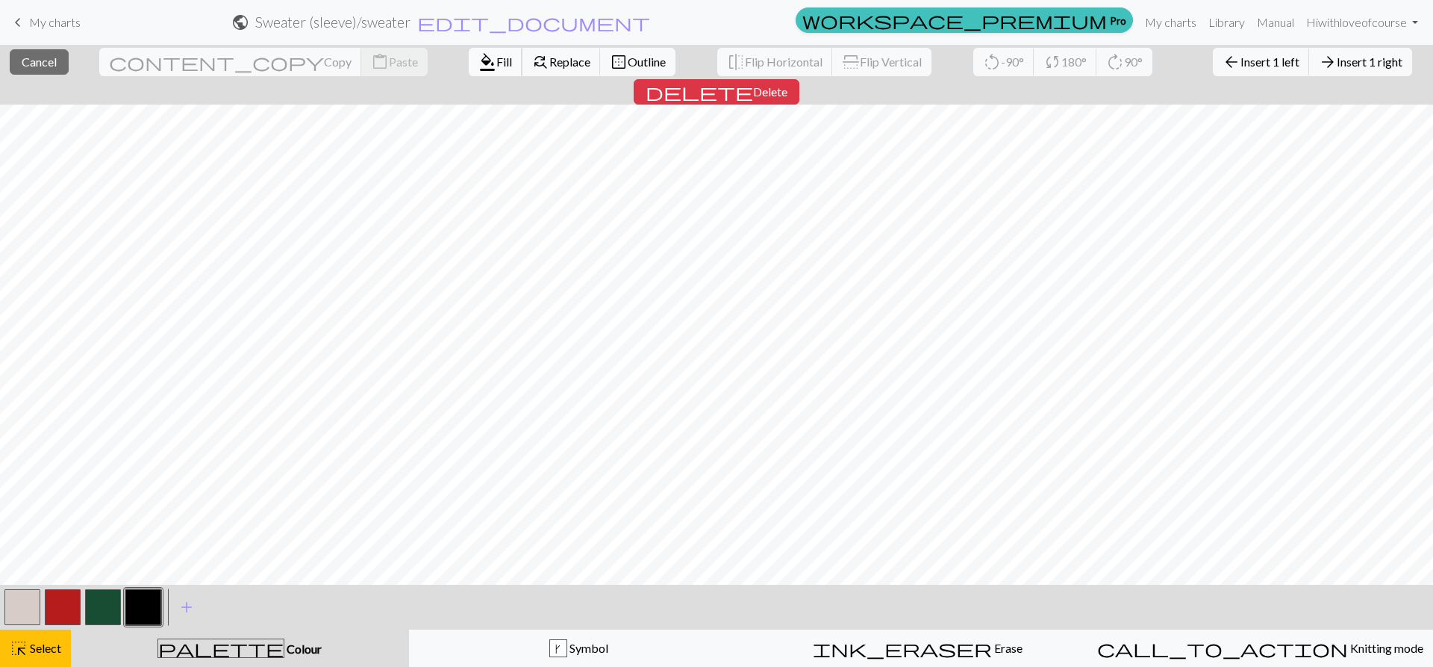
click at [469, 72] on button "format_color_fill Fill" at bounding box center [496, 62] width 54 height 28
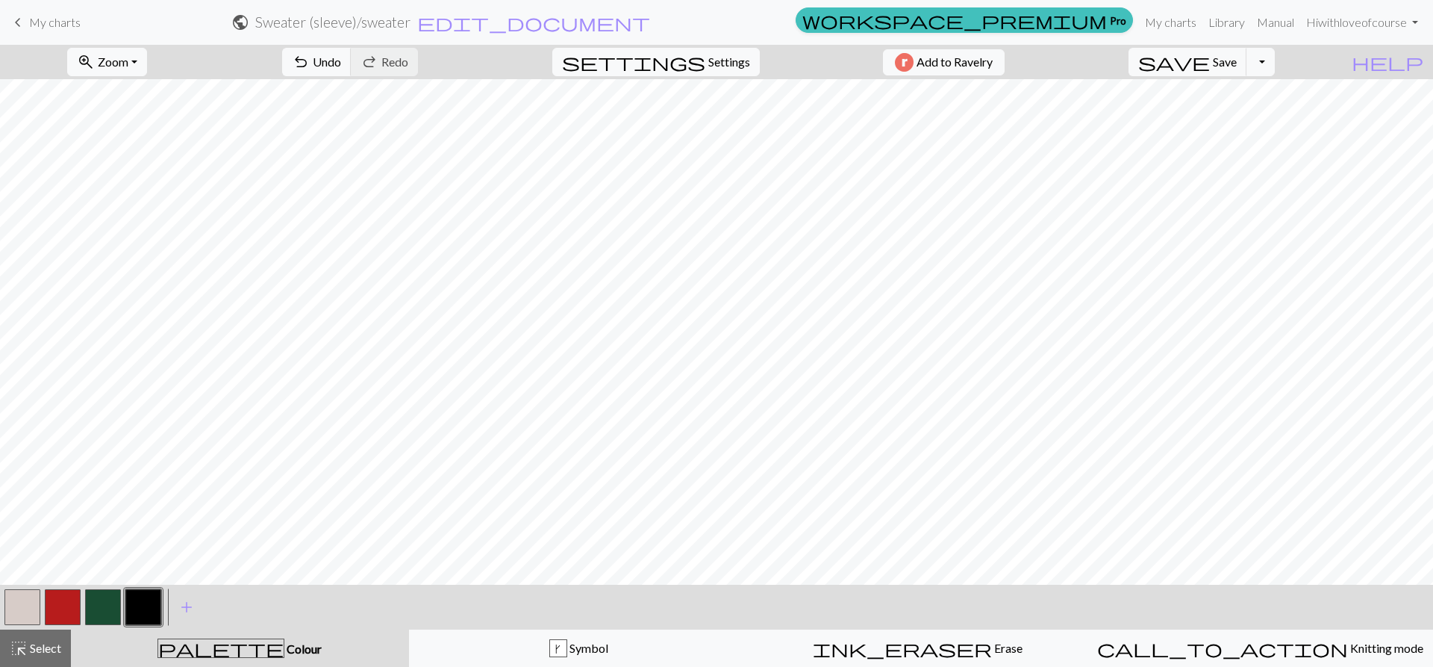
click at [0, 594] on div "< > add Add a colour" at bounding box center [716, 607] width 1433 height 45
click at [17, 595] on button "button" at bounding box center [22, 607] width 36 height 36
click at [152, 616] on button "button" at bounding box center [143, 607] width 36 height 36
click at [20, 654] on span "highlight_alt" at bounding box center [19, 648] width 18 height 21
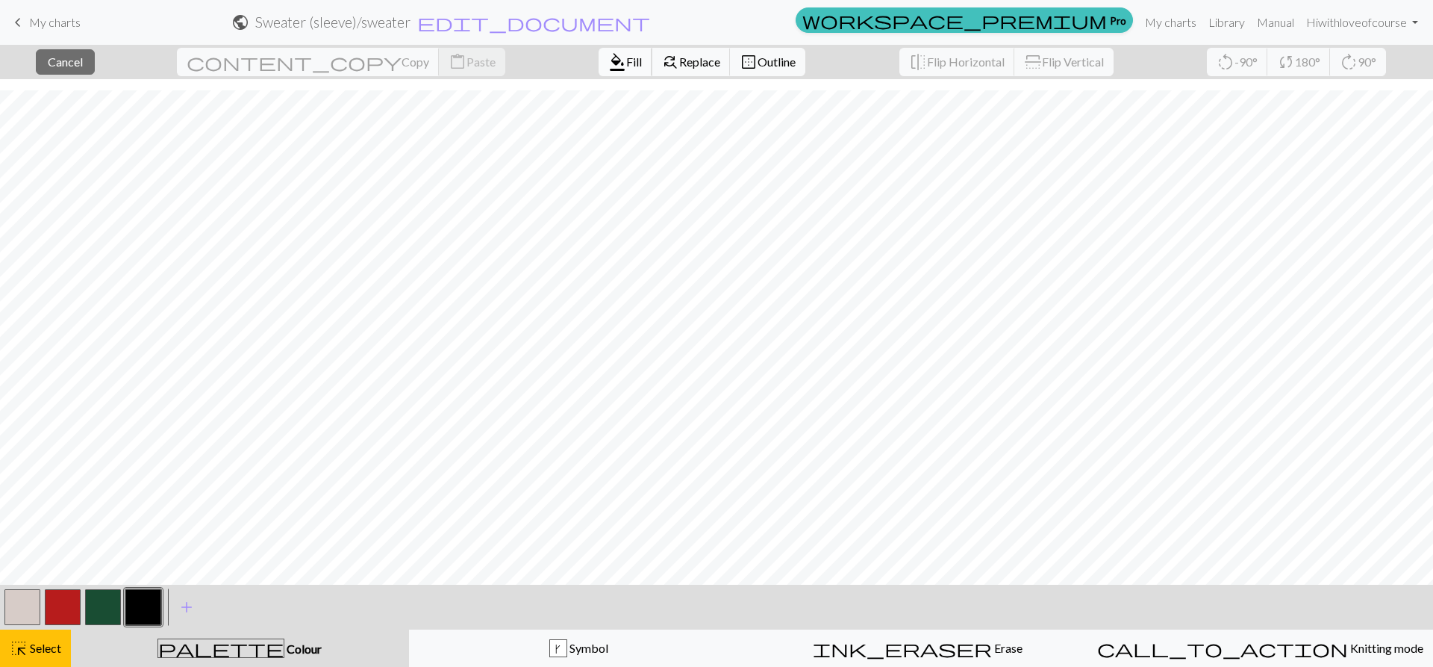
click at [626, 60] on span "Fill" at bounding box center [634, 62] width 16 height 14
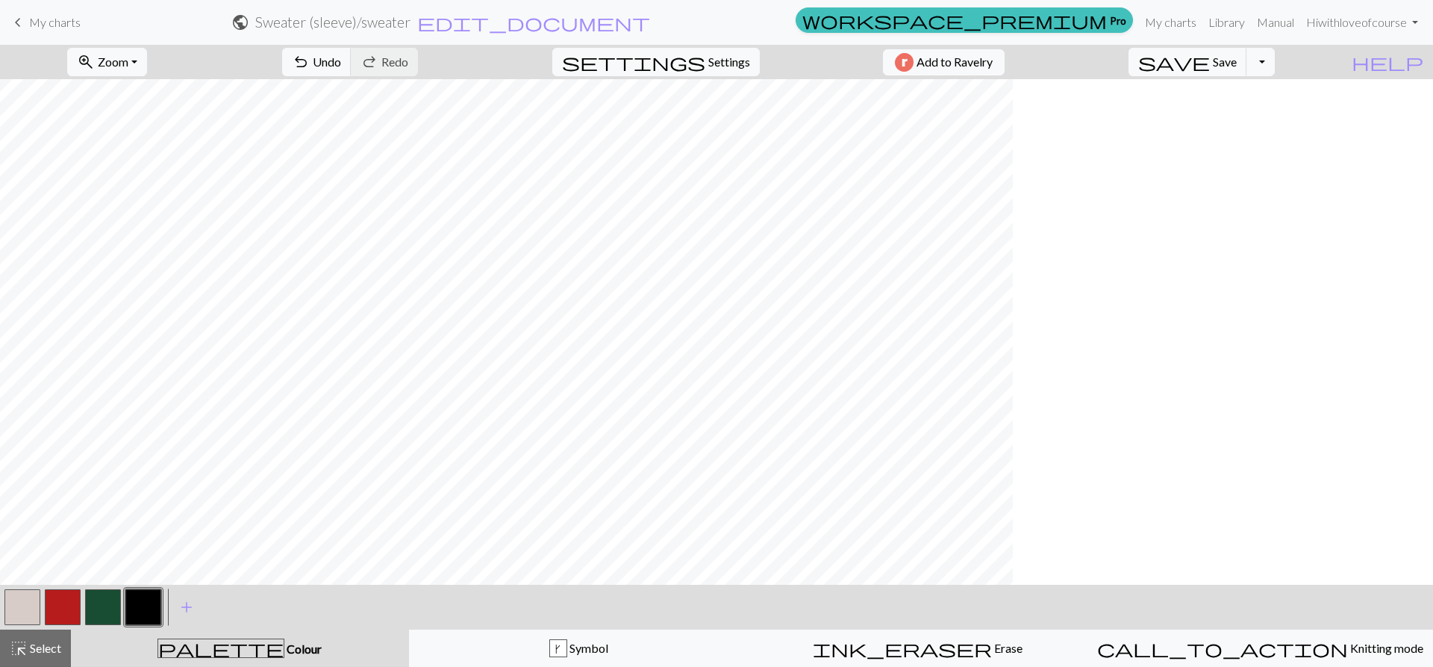
scroll to position [0, 0]
click at [30, 640] on button "highlight_alt Select Select" at bounding box center [35, 647] width 71 height 37
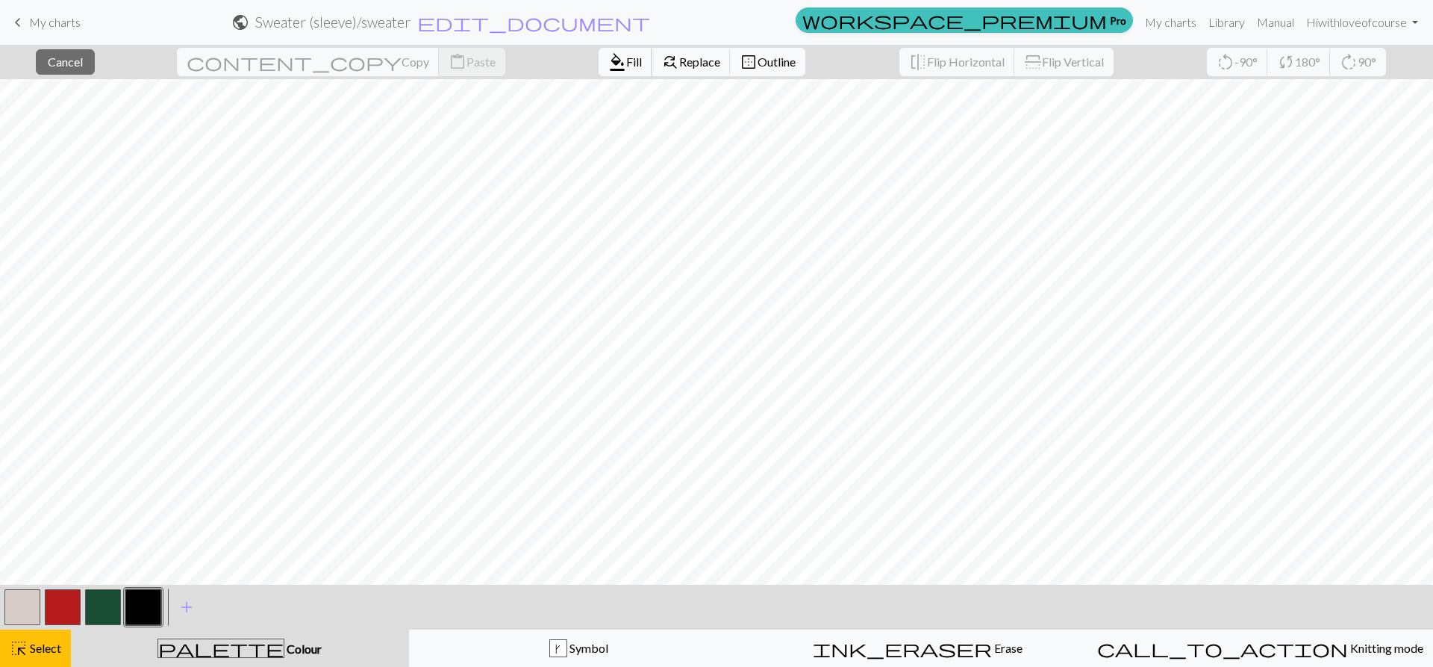
click at [626, 63] on span "Fill" at bounding box center [634, 62] width 16 height 14
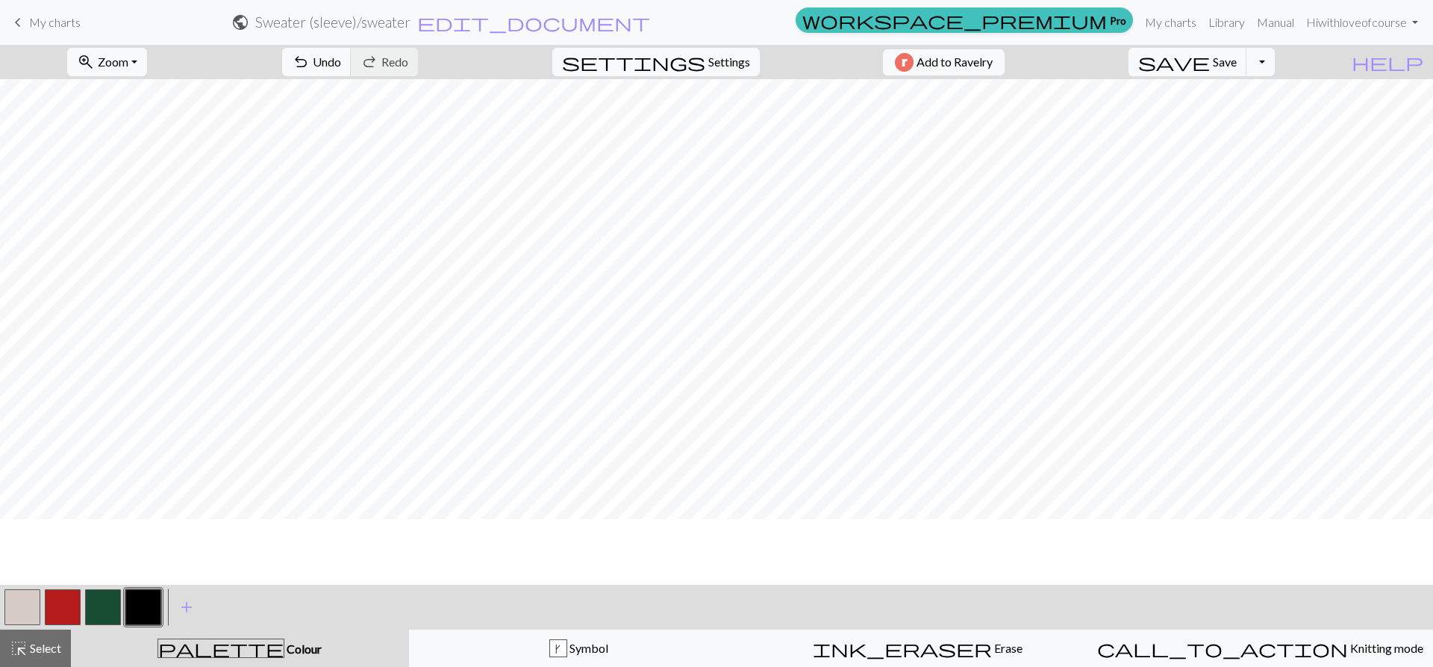
scroll to position [224, 0]
drag, startPoint x: 13, startPoint y: 658, endPoint x: 28, endPoint y: 632, distance: 30.7
click at [13, 659] on button "highlight_alt Select Select" at bounding box center [35, 647] width 71 height 37
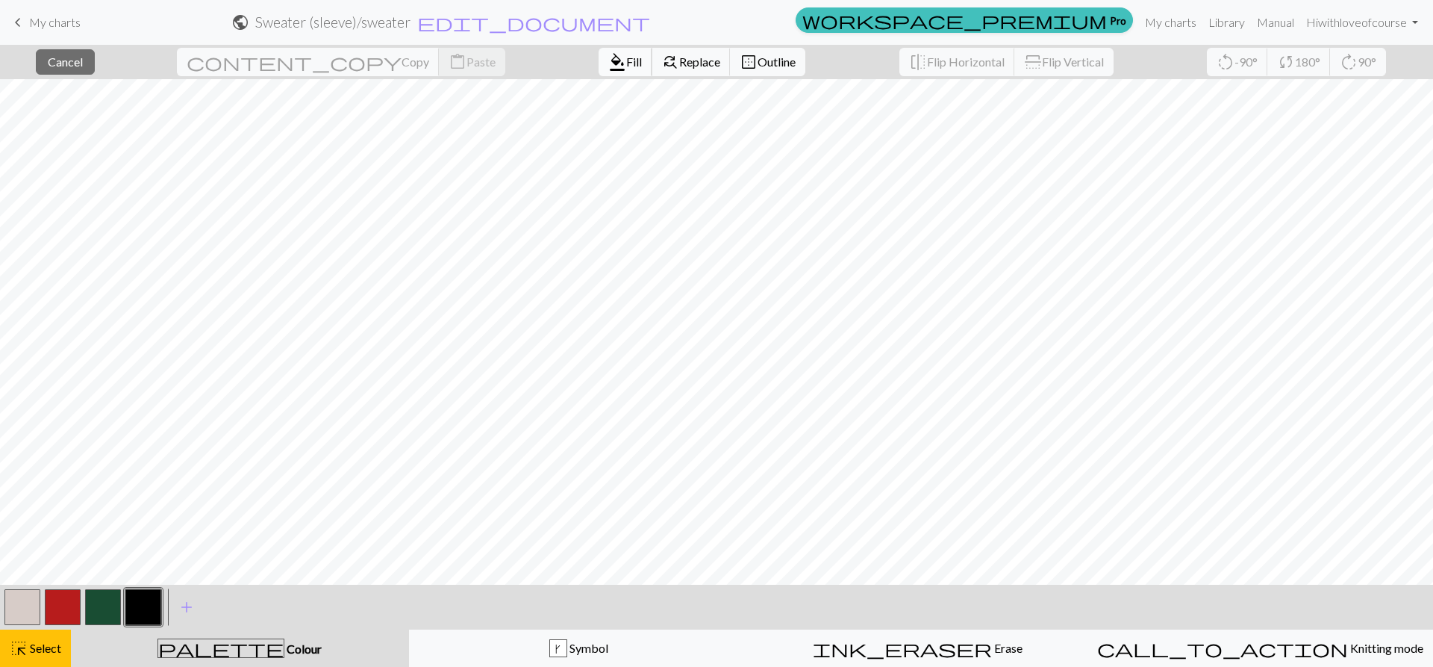
click at [599, 72] on button "format_color_fill Fill" at bounding box center [626, 62] width 54 height 28
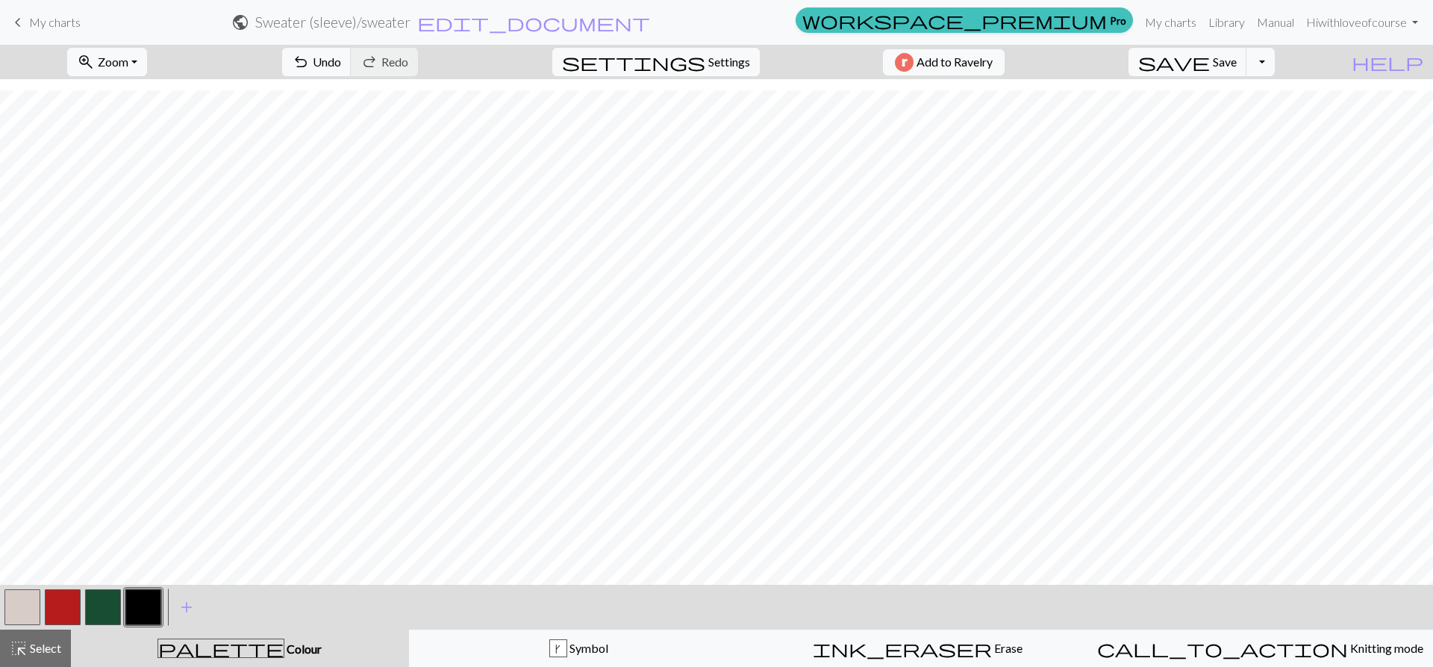
scroll to position [499, 0]
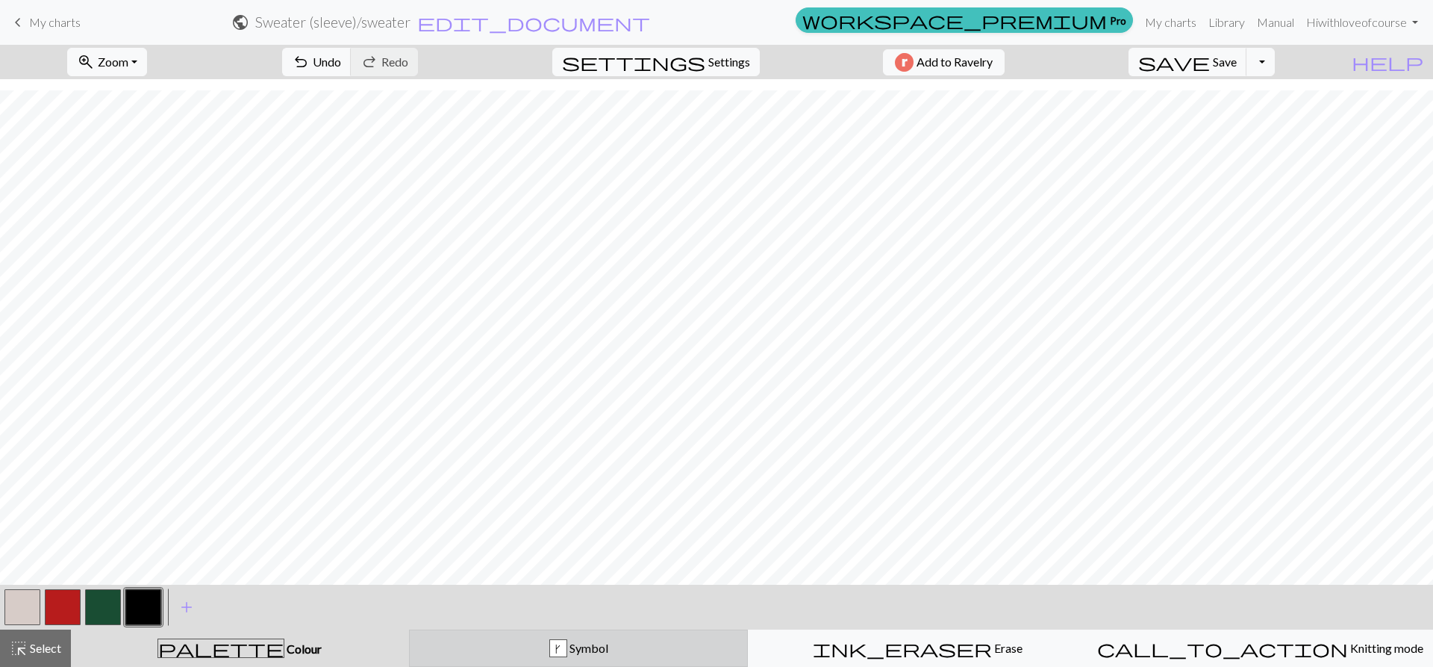
click at [551, 643] on div "k Symbol" at bounding box center [579, 648] width 320 height 18
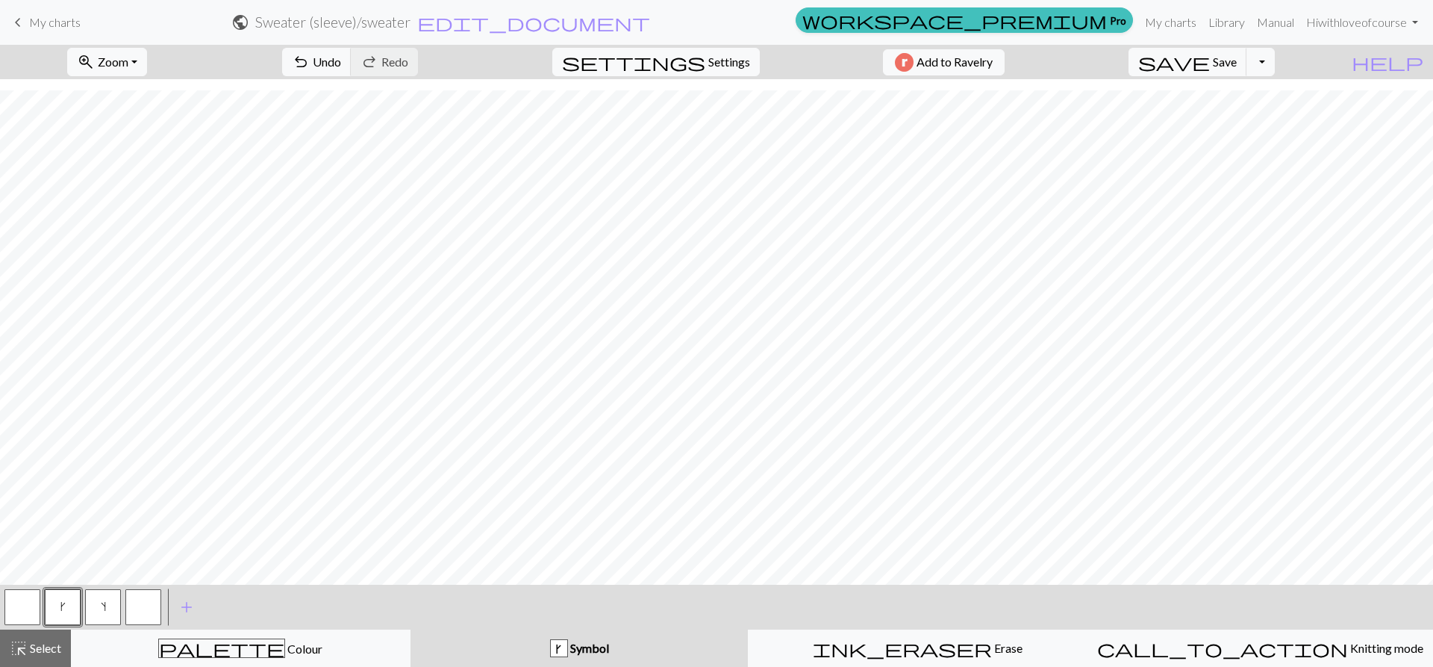
click at [94, 599] on button "s" at bounding box center [103, 607] width 36 height 36
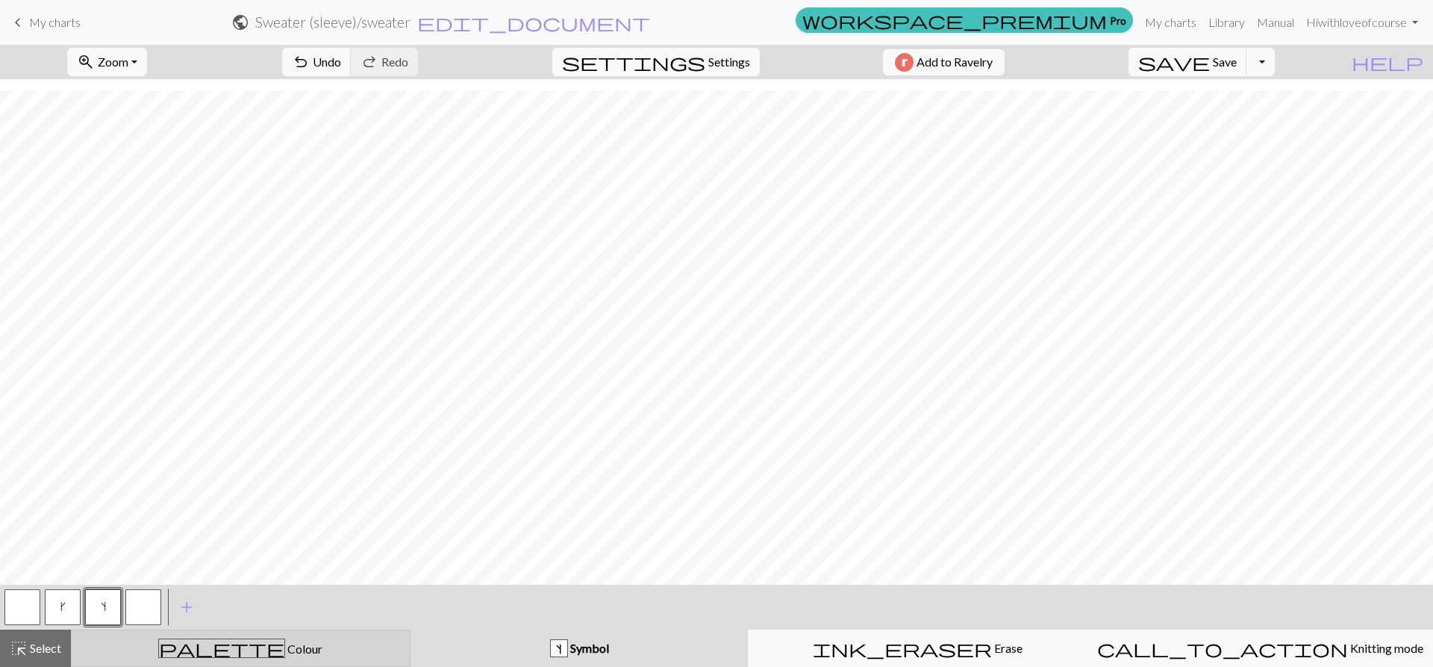
click at [217, 644] on span "palette" at bounding box center [221, 648] width 125 height 21
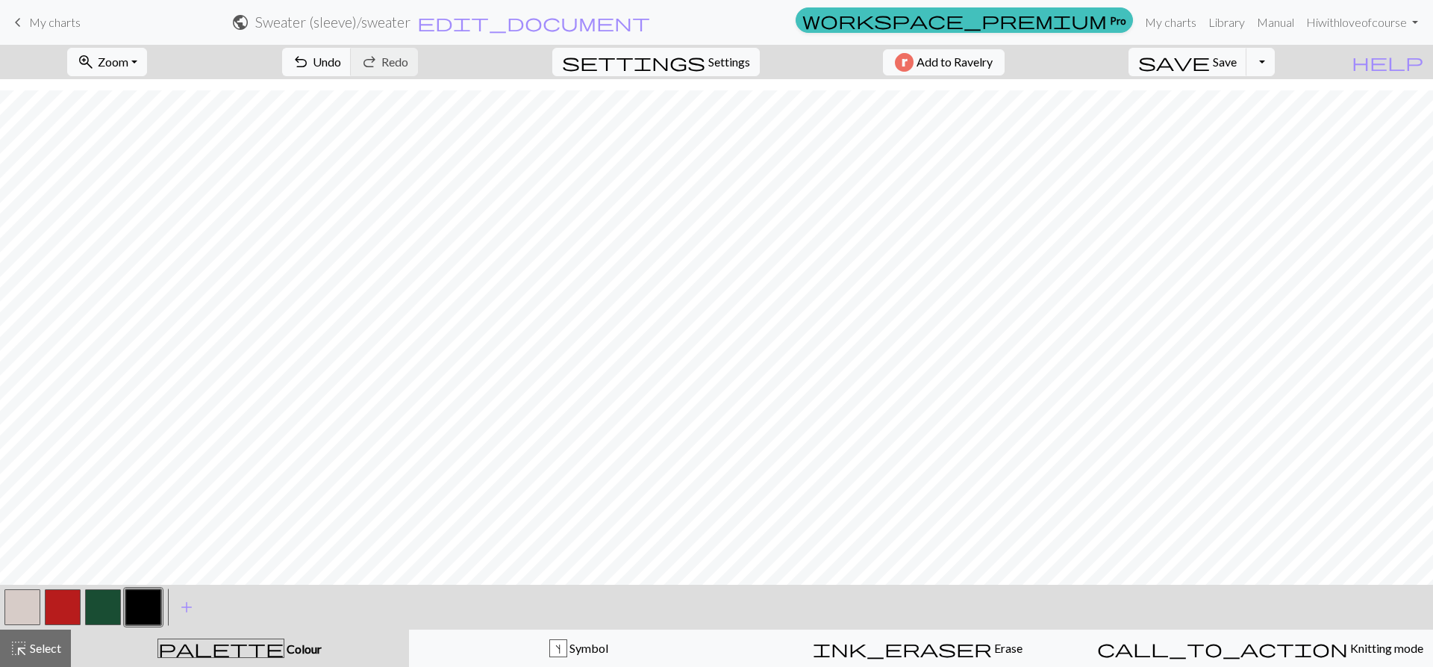
click at [87, 602] on button "button" at bounding box center [103, 607] width 36 height 36
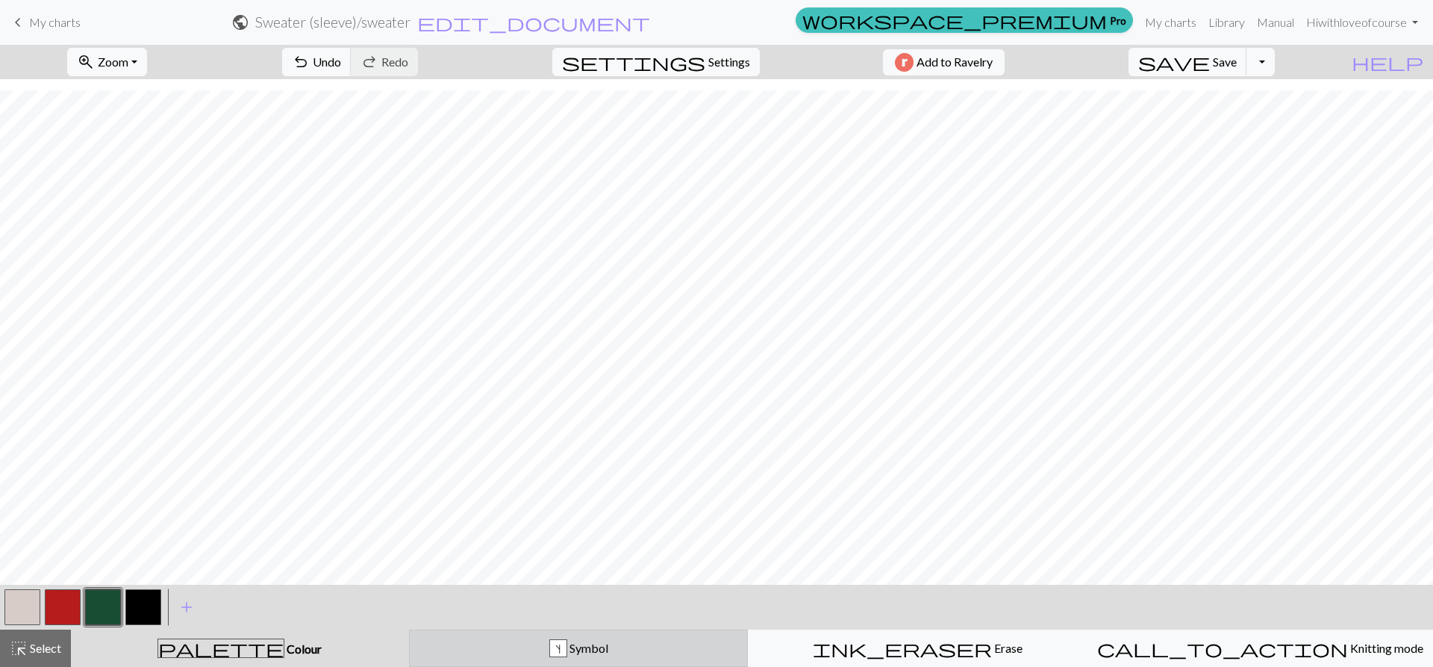
click at [558, 644] on div "s" at bounding box center [558, 649] width 16 height 18
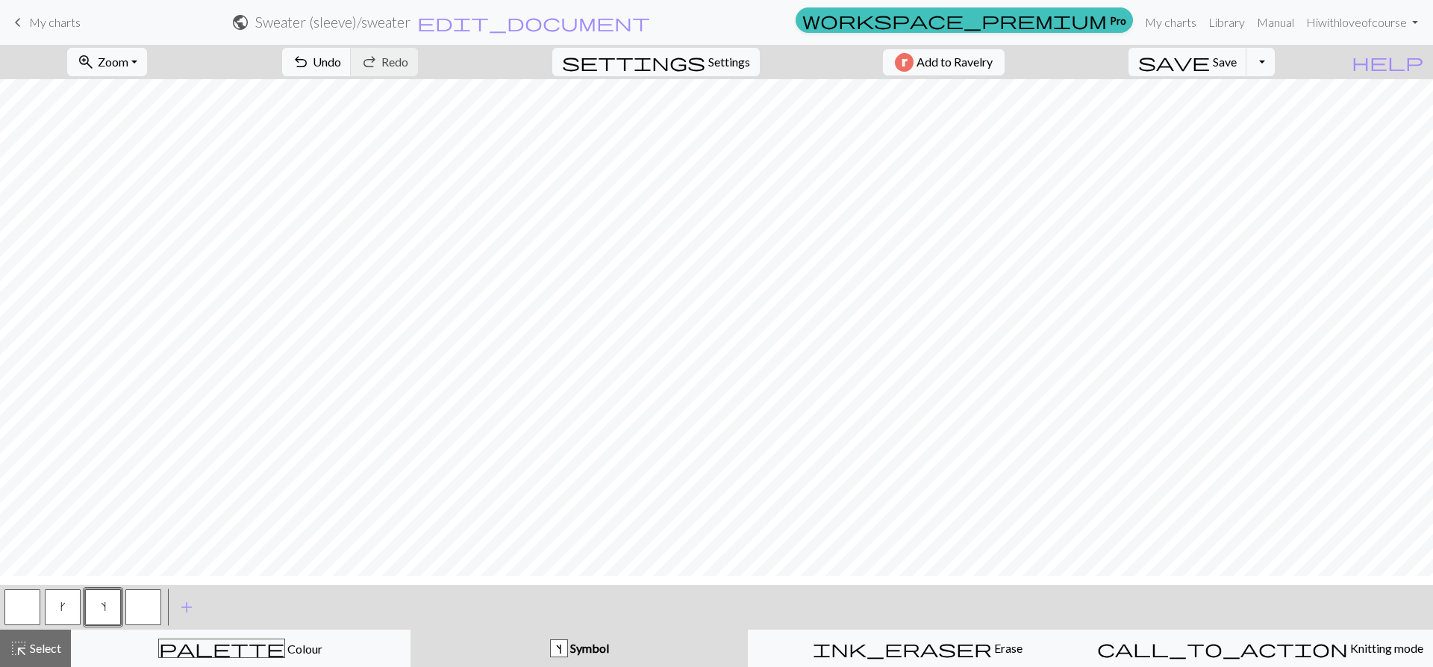
scroll to position [0, 0]
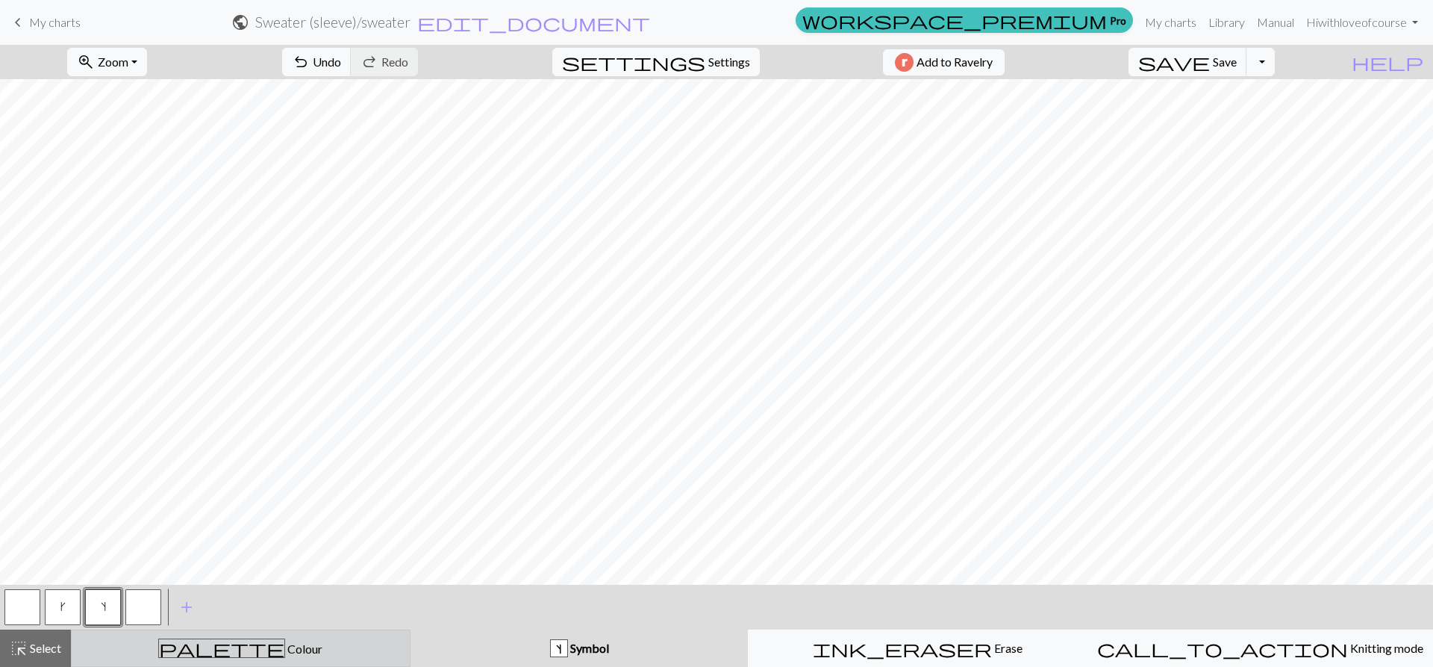
click at [285, 650] on span "Colour" at bounding box center [303, 648] width 37 height 14
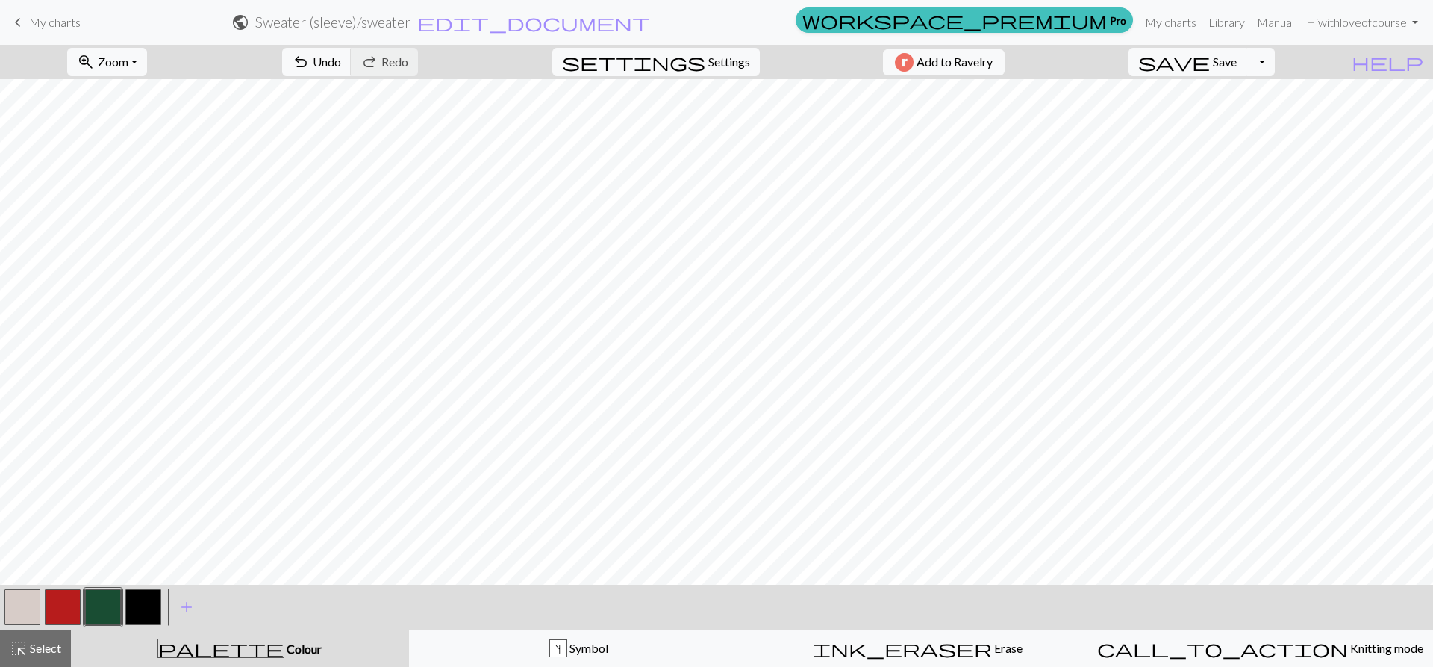
drag, startPoint x: 10, startPoint y: 609, endPoint x: 0, endPoint y: 575, distance: 35.7
click at [8, 608] on button "button" at bounding box center [22, 607] width 36 height 36
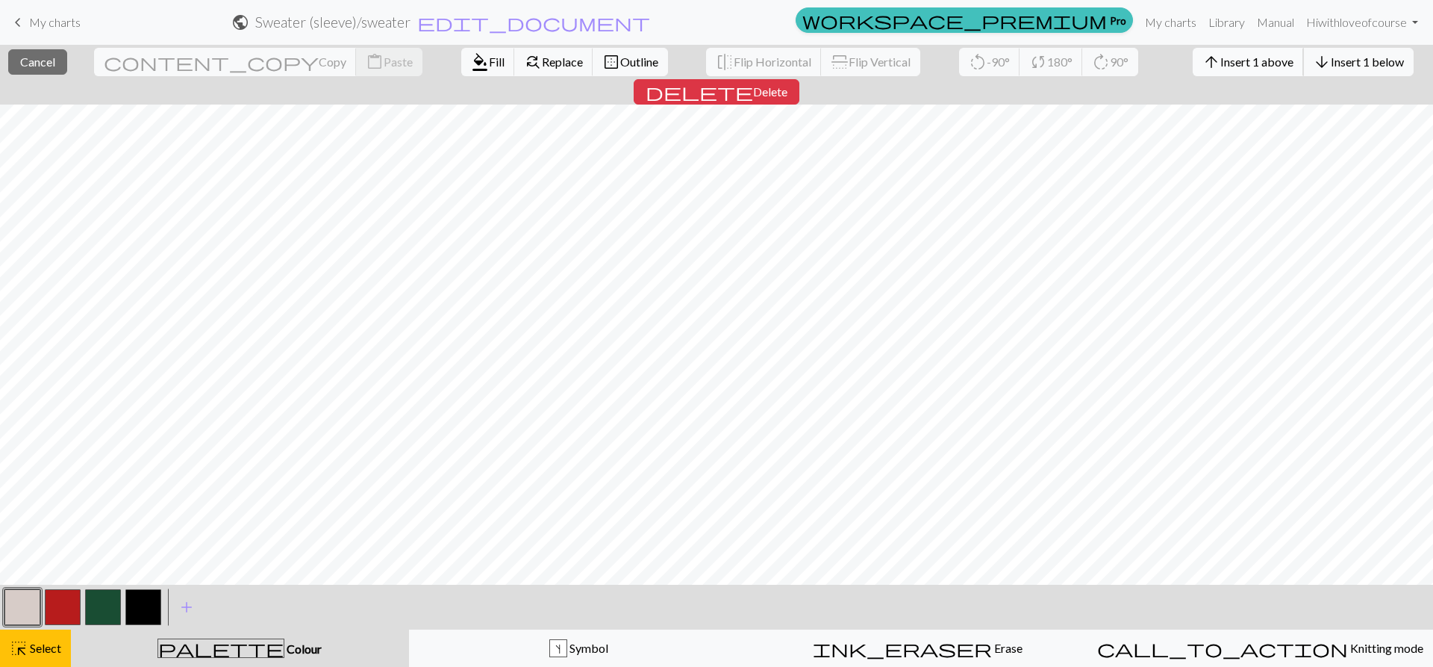
click at [1221, 60] on span "Insert 1 above" at bounding box center [1257, 62] width 73 height 14
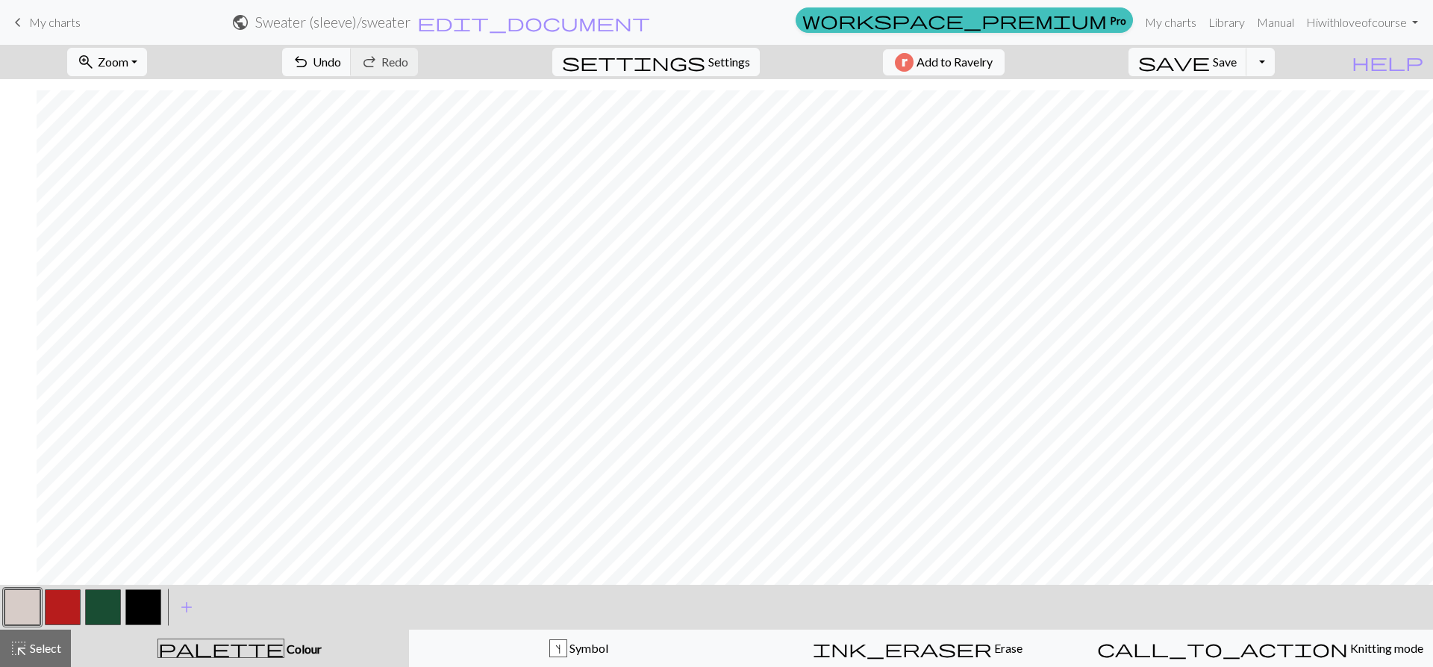
scroll to position [514, 367]
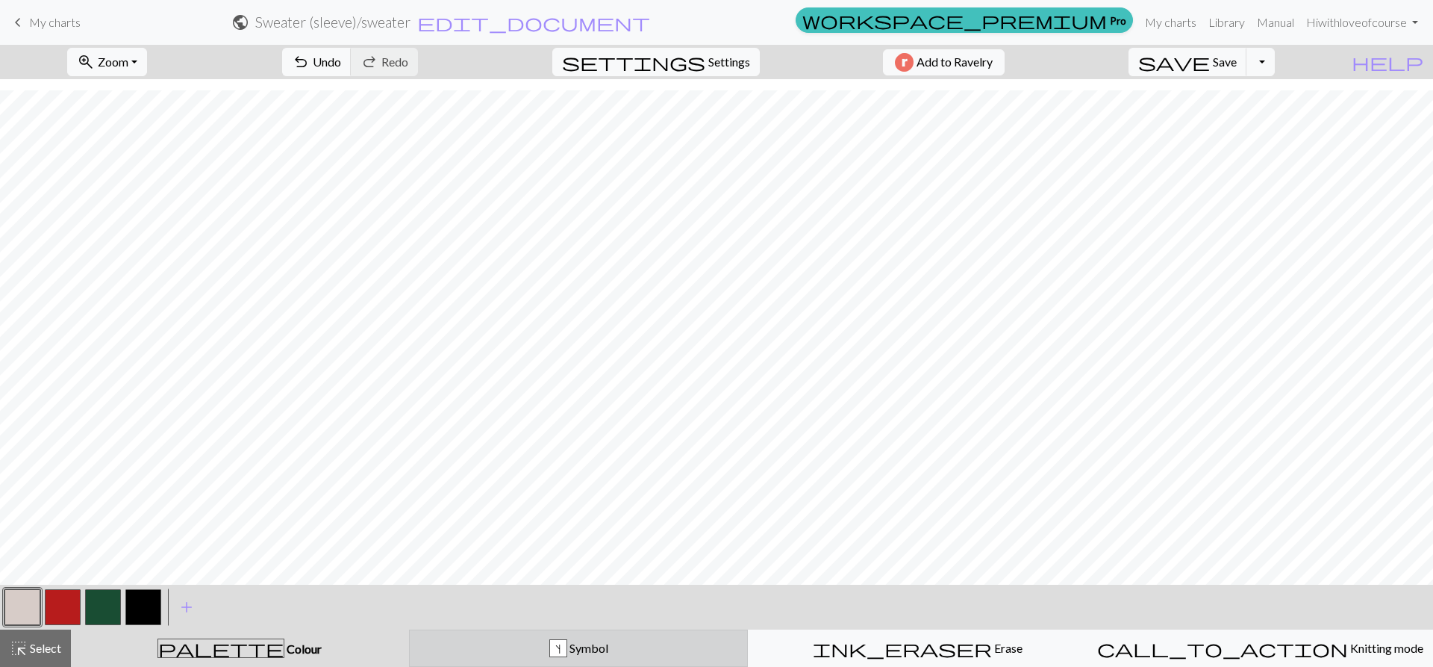
click at [570, 650] on span "Symbol" at bounding box center [587, 648] width 41 height 14
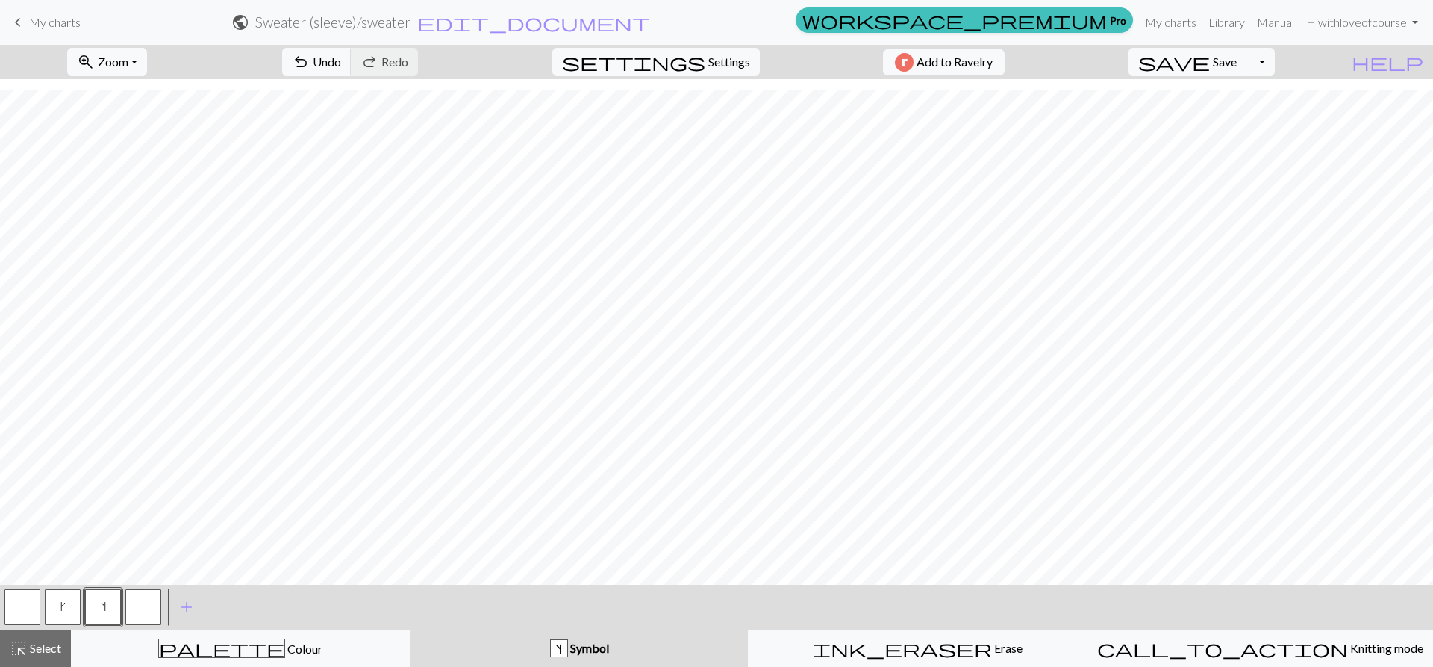
click at [71, 616] on button "k" at bounding box center [63, 607] width 36 height 36
click at [105, 603] on span "s" at bounding box center [103, 606] width 5 height 12
drag, startPoint x: 35, startPoint y: 605, endPoint x: 39, endPoint y: 591, distance: 14.7
click at [32, 605] on button "button" at bounding box center [22, 607] width 36 height 36
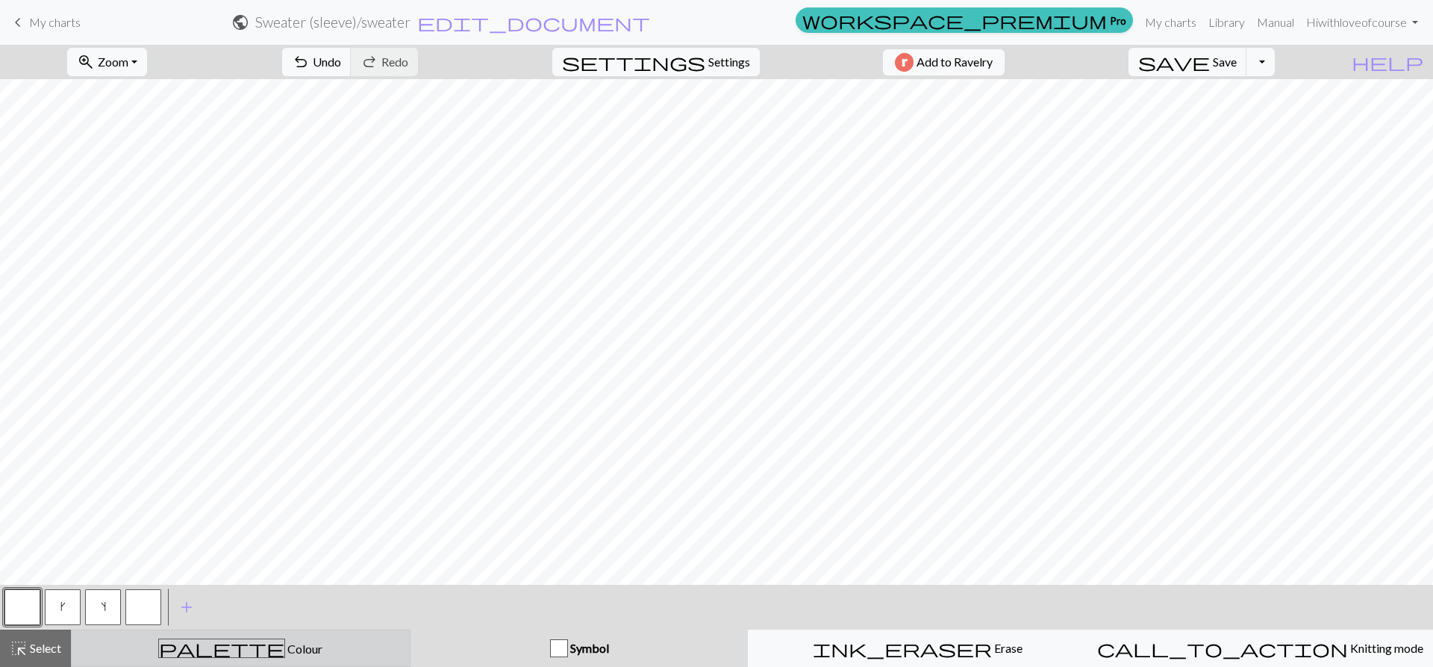
drag, startPoint x: 202, startPoint y: 656, endPoint x: 185, endPoint y: 632, distance: 29.6
click at [201, 654] on div "palette Colour Colour" at bounding box center [241, 647] width 320 height 19
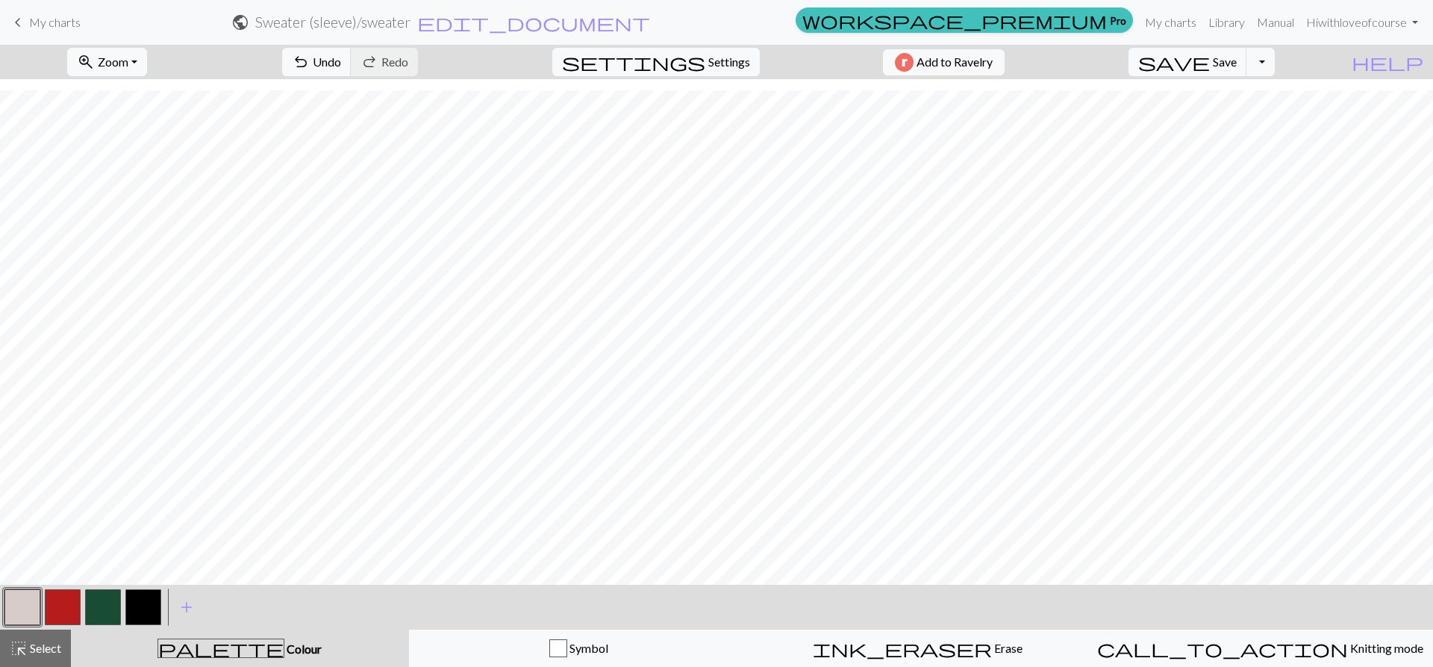
scroll to position [514, 0]
click at [140, 611] on button "button" at bounding box center [143, 607] width 36 height 36
click at [31, 607] on button "button" at bounding box center [22, 607] width 36 height 36
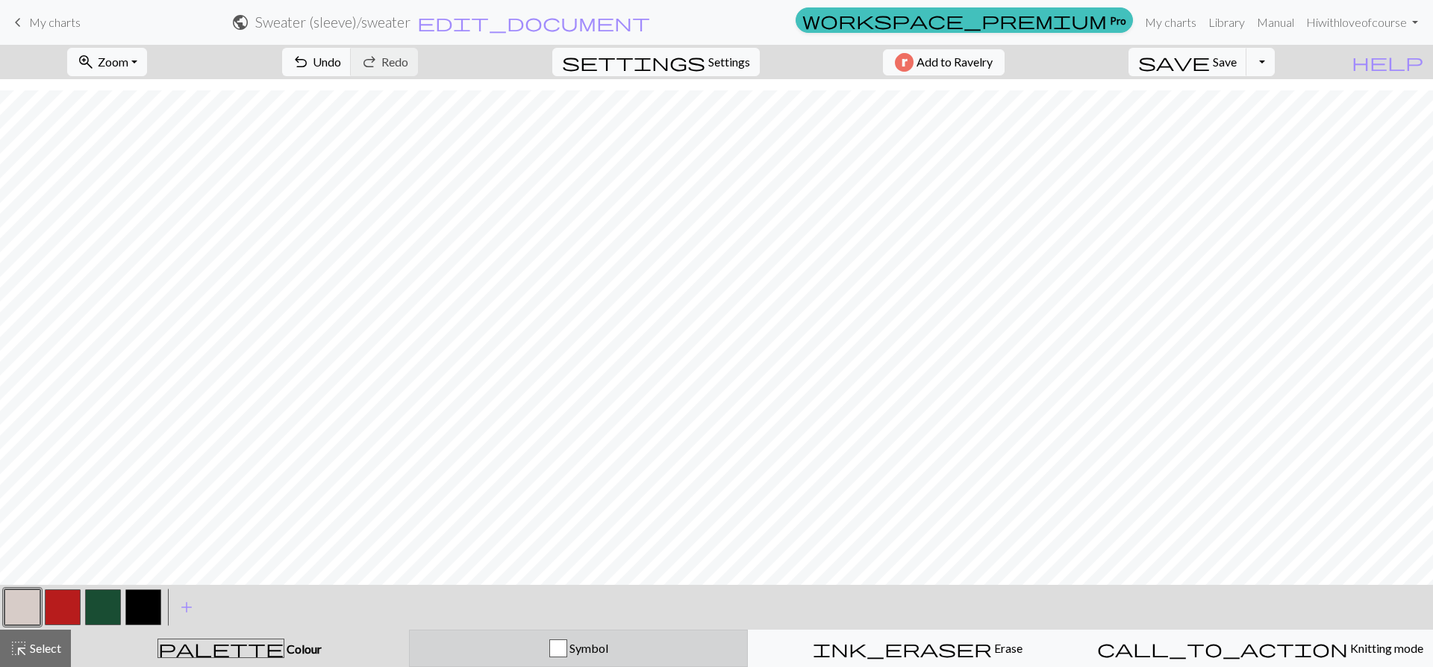
click at [603, 653] on span "Symbol" at bounding box center [587, 648] width 41 height 14
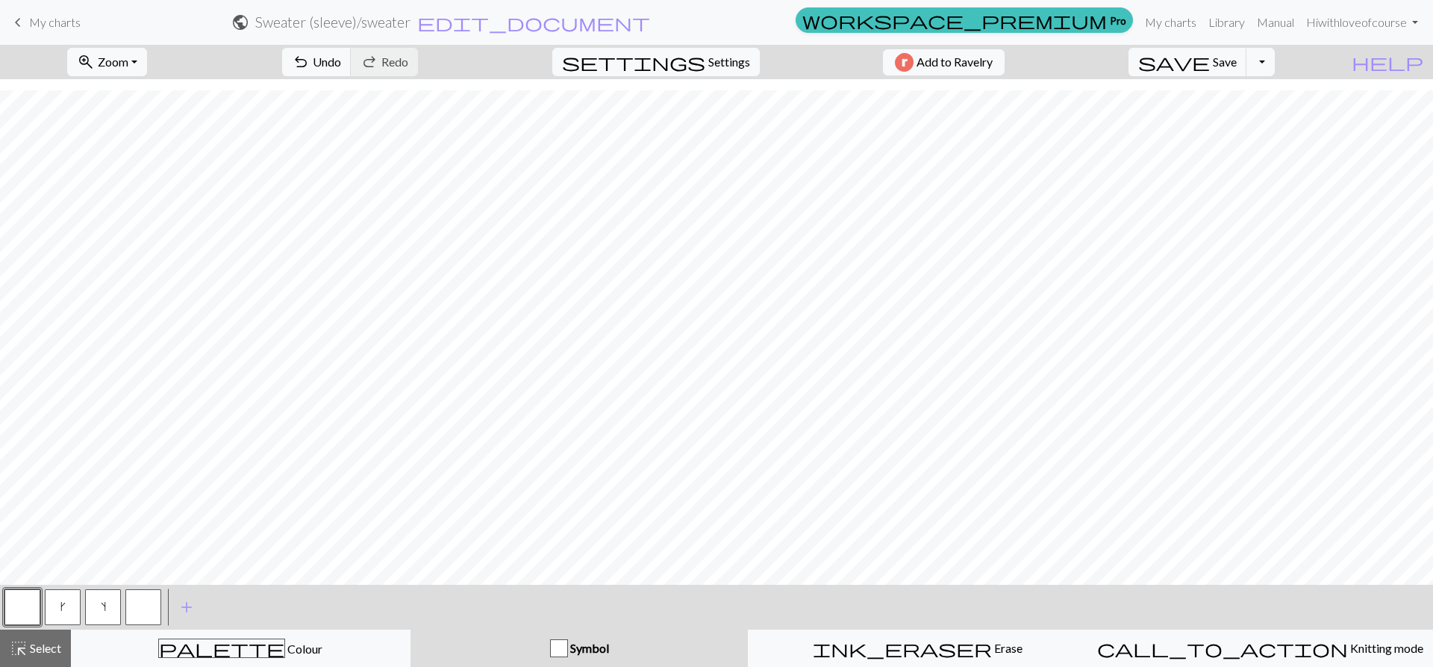
drag, startPoint x: 86, startPoint y: 601, endPoint x: 93, endPoint y: 599, distance: 7.8
click at [87, 601] on button "s" at bounding box center [103, 607] width 36 height 36
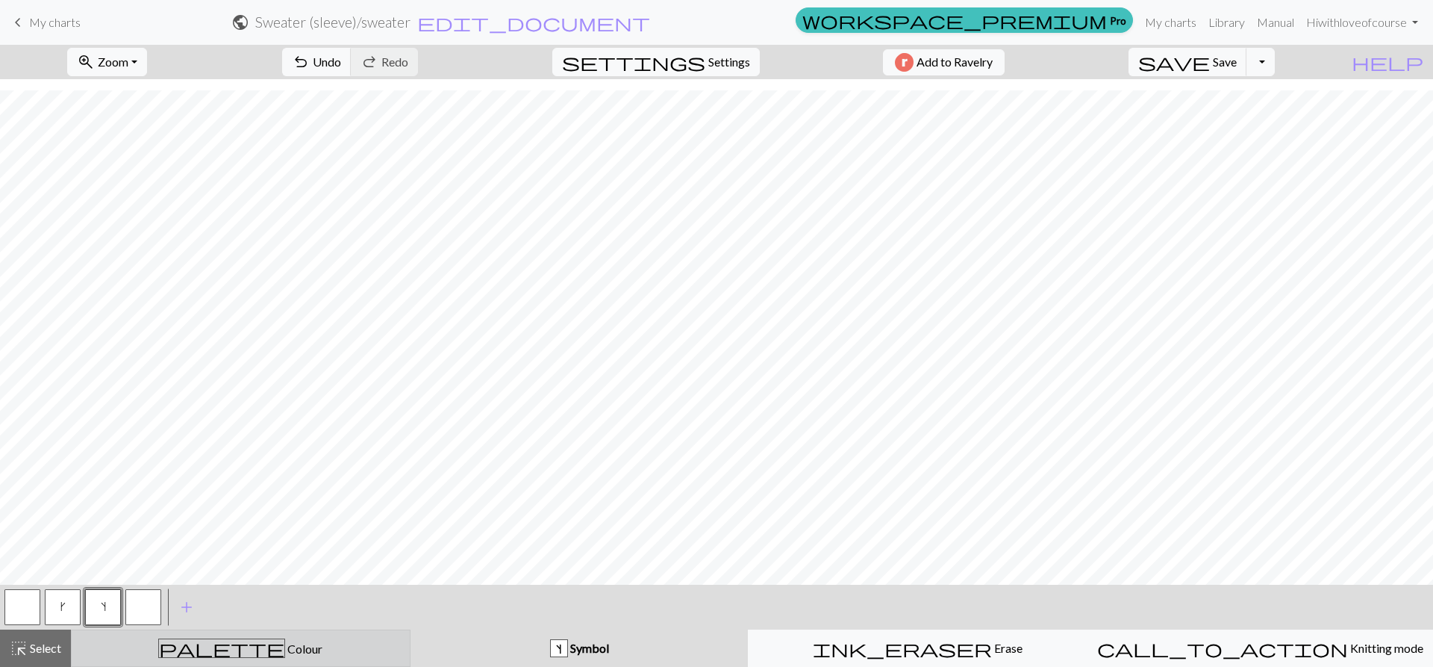
click at [285, 652] on span "Colour" at bounding box center [303, 648] width 37 height 14
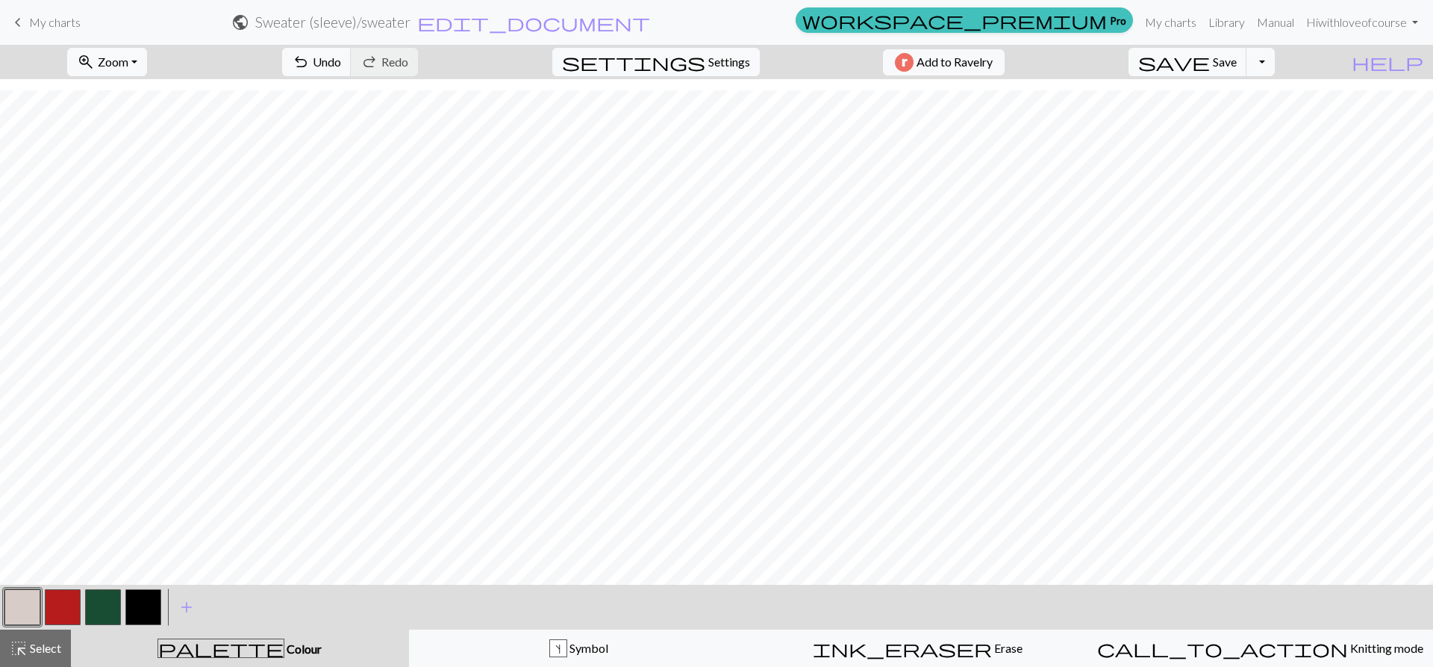
click at [134, 604] on button "button" at bounding box center [143, 607] width 36 height 36
click at [111, 613] on button "button" at bounding box center [103, 607] width 36 height 36
click at [137, 594] on button "button" at bounding box center [143, 607] width 36 height 36
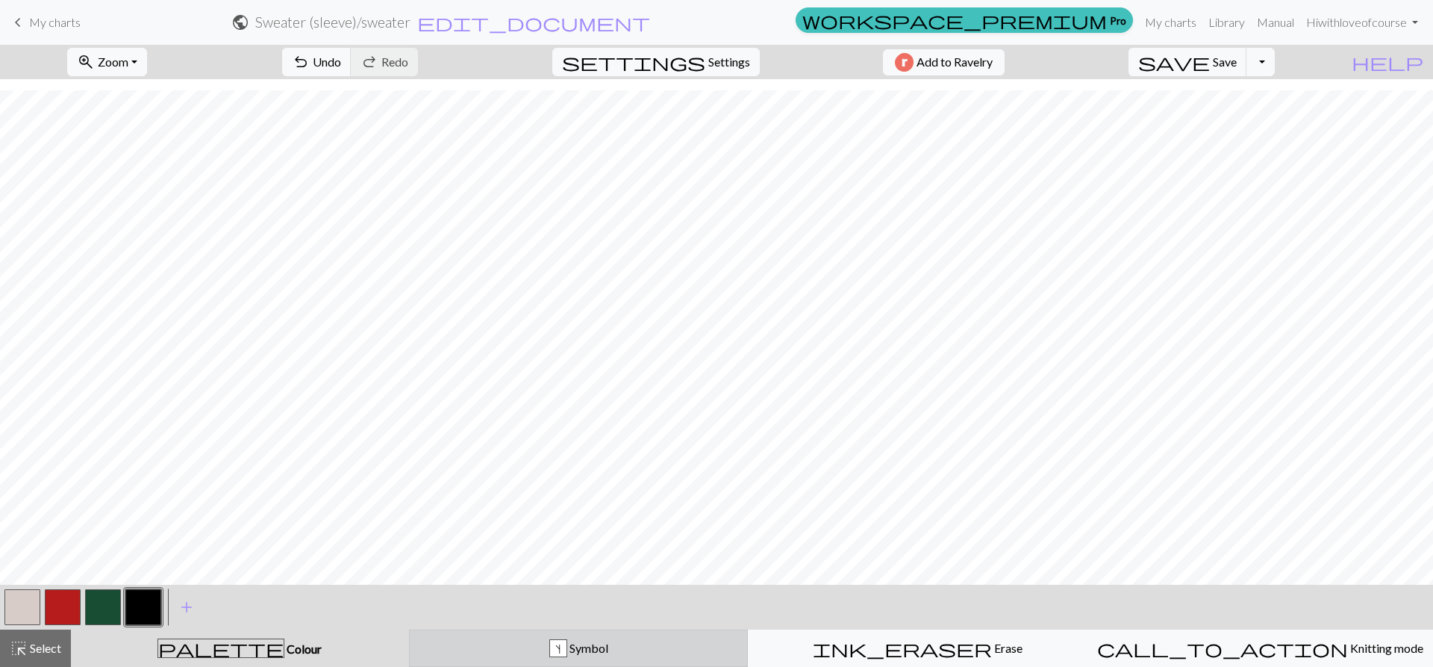
click at [585, 638] on button "s Symbol" at bounding box center [579, 647] width 340 height 37
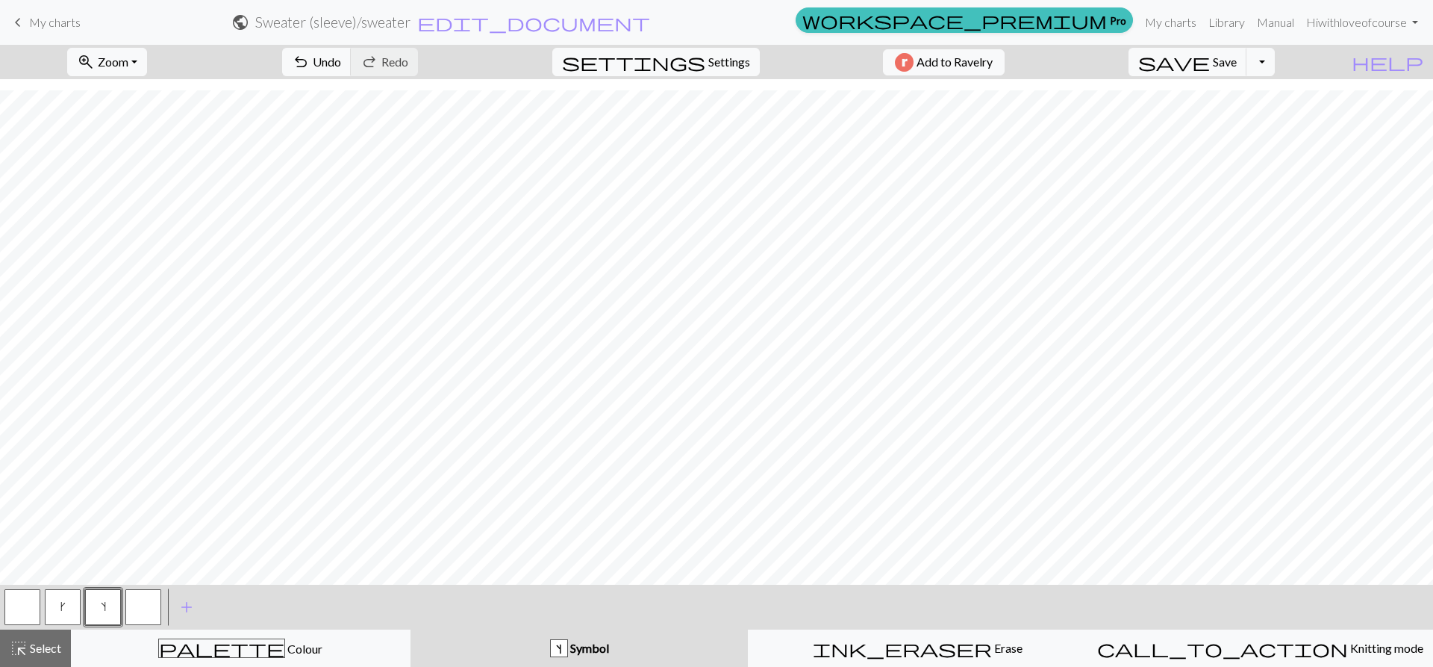
scroll to position [514, 216]
click at [28, 610] on button "button" at bounding box center [22, 607] width 36 height 36
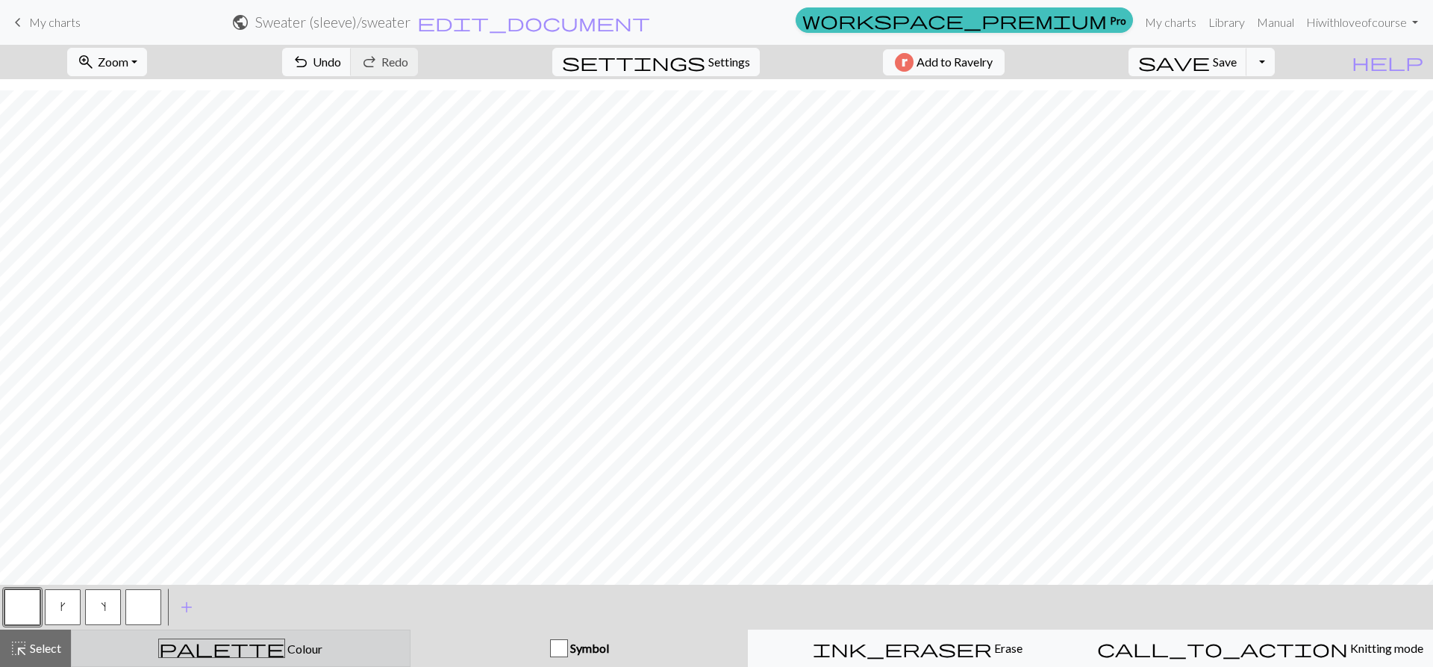
click at [349, 646] on div "palette Colour Colour" at bounding box center [241, 647] width 320 height 19
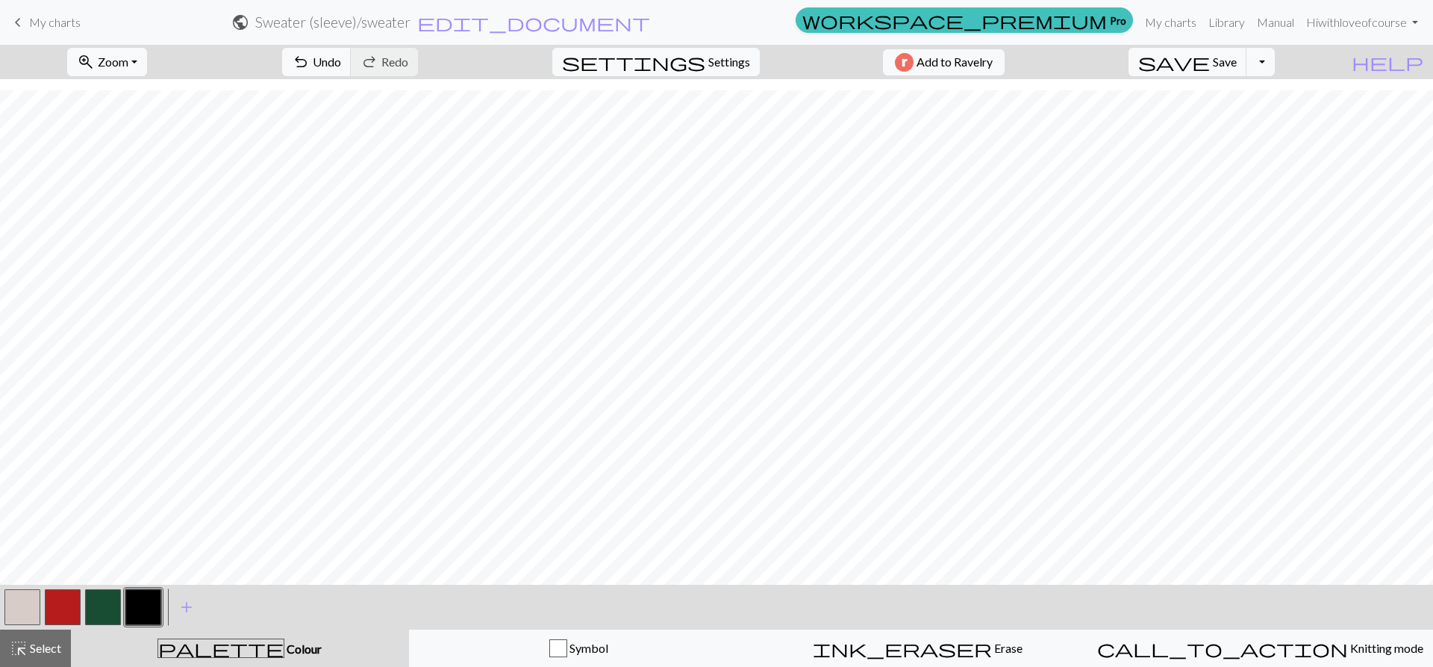
click at [62, 602] on button "button" at bounding box center [63, 607] width 36 height 36
click at [35, 629] on div "< >" at bounding box center [82, 607] width 161 height 45
click at [34, 638] on button "highlight_alt Select Select" at bounding box center [35, 647] width 71 height 37
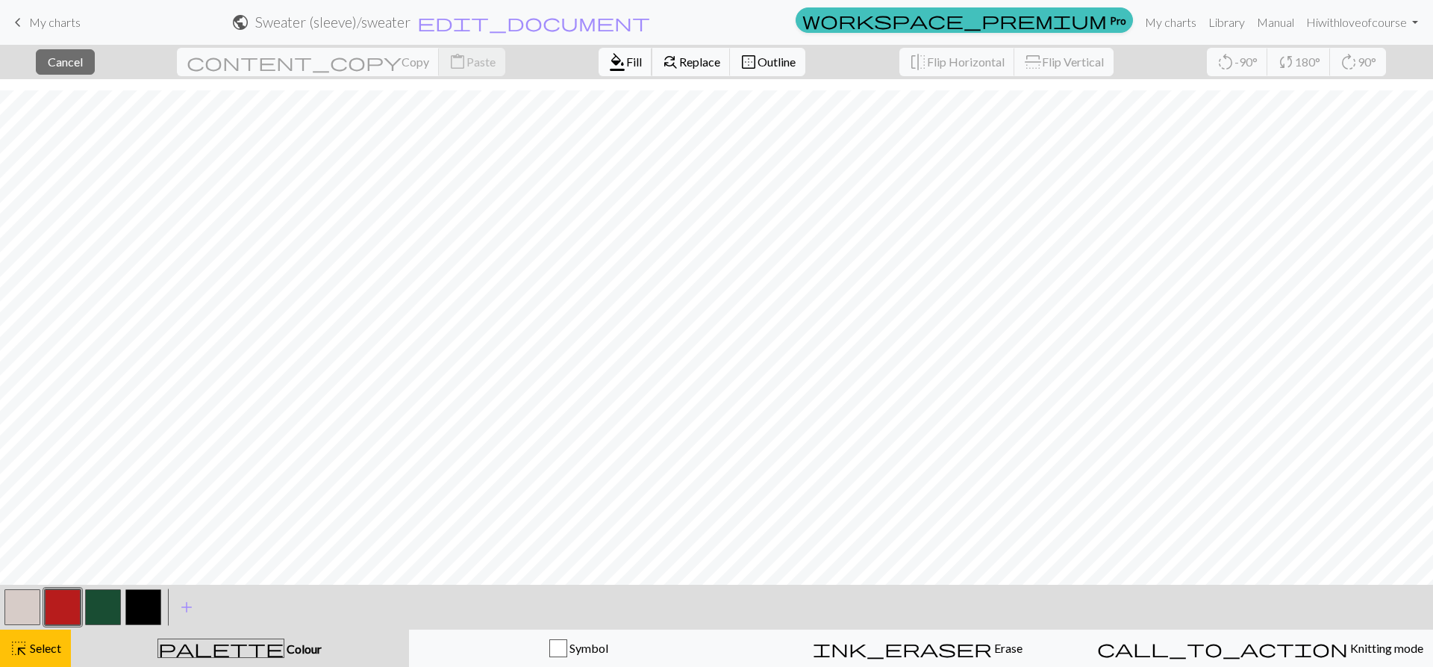
click at [608, 54] on span "format_color_fill" at bounding box center [617, 62] width 18 height 21
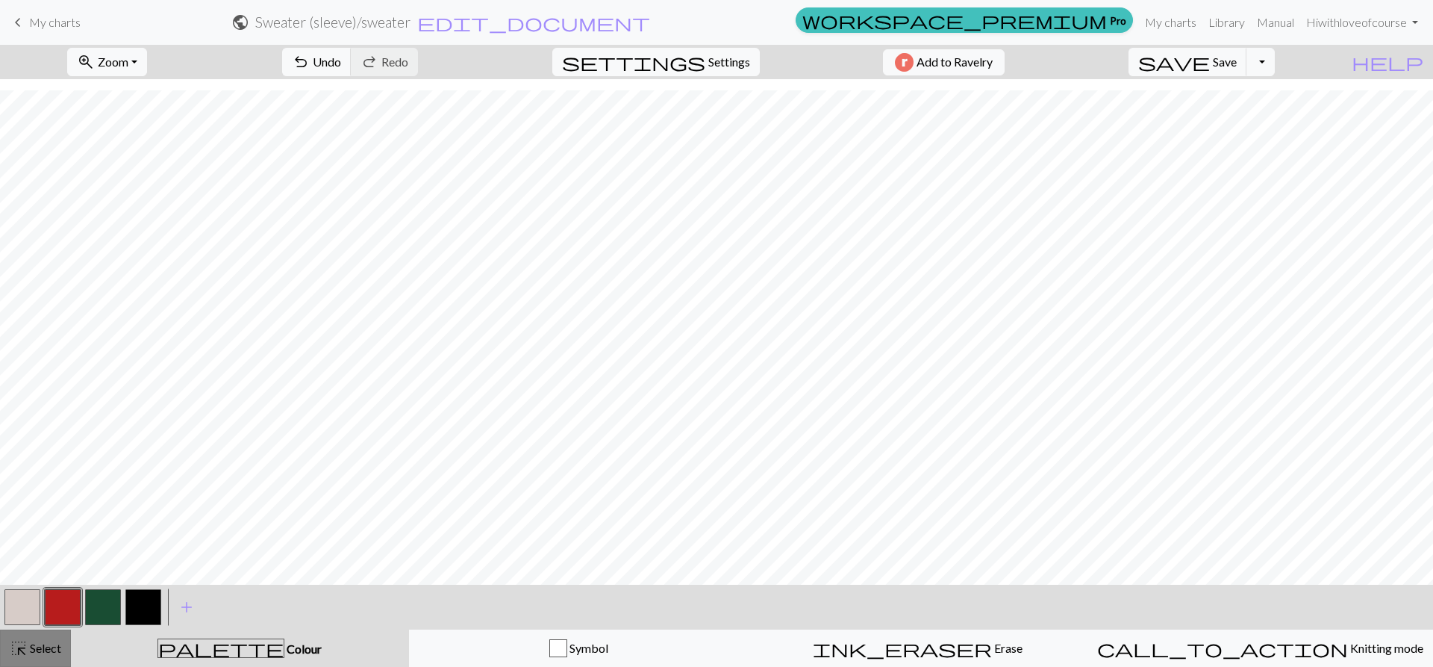
click at [22, 649] on span "highlight_alt" at bounding box center [19, 648] width 18 height 21
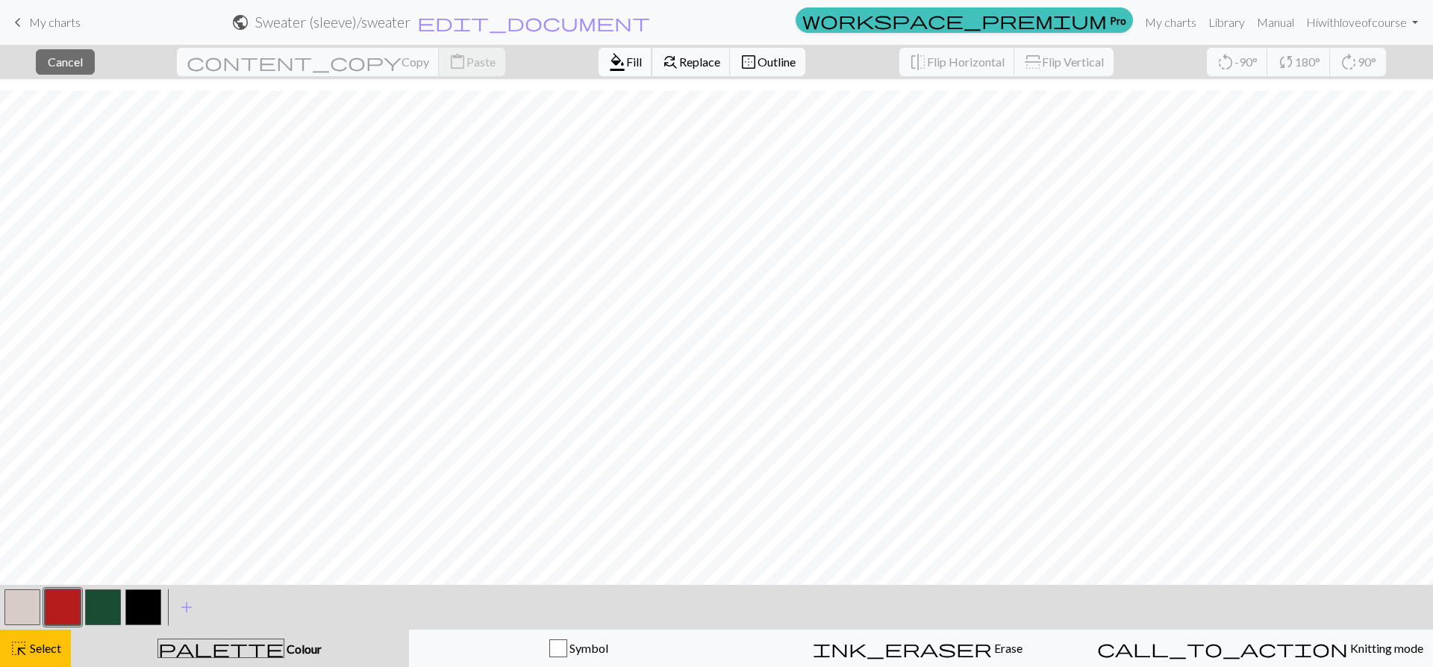
click at [626, 60] on span "Fill" at bounding box center [634, 62] width 16 height 14
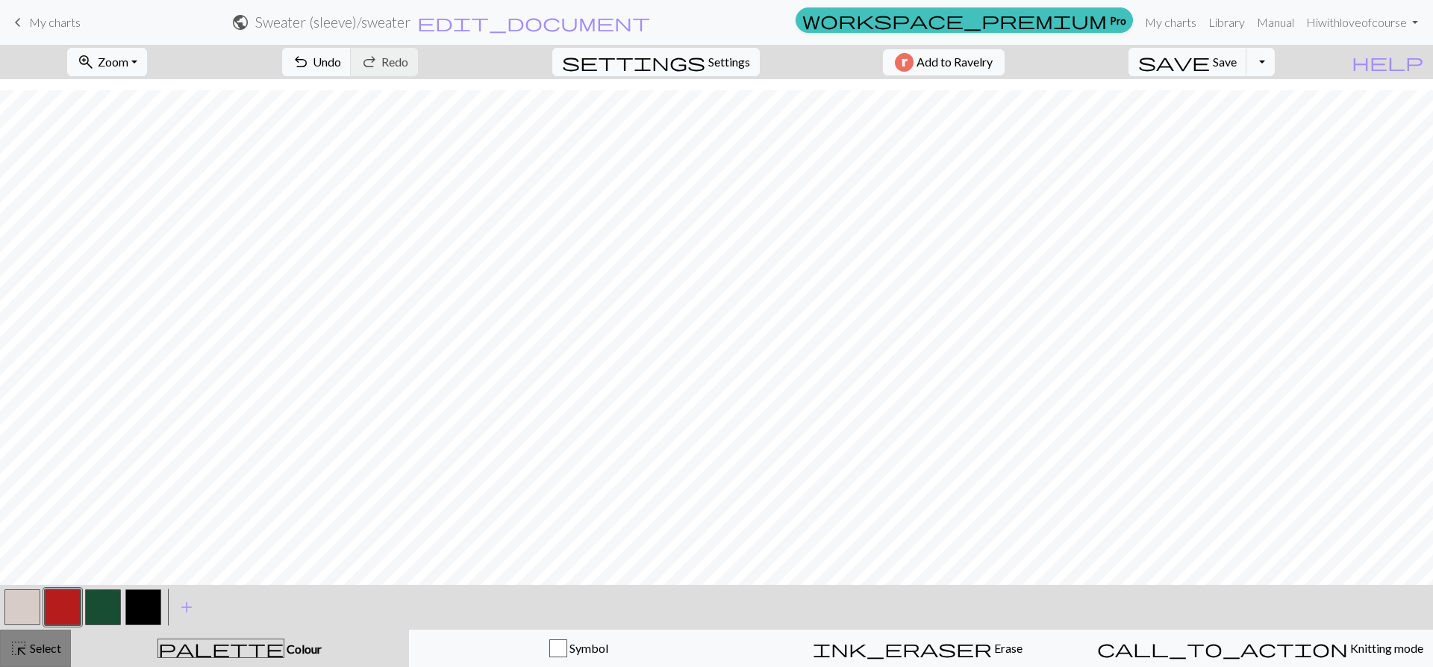
drag, startPoint x: 32, startPoint y: 644, endPoint x: 111, endPoint y: 619, distance: 82.9
click at [31, 644] on span "Select" at bounding box center [45, 648] width 34 height 14
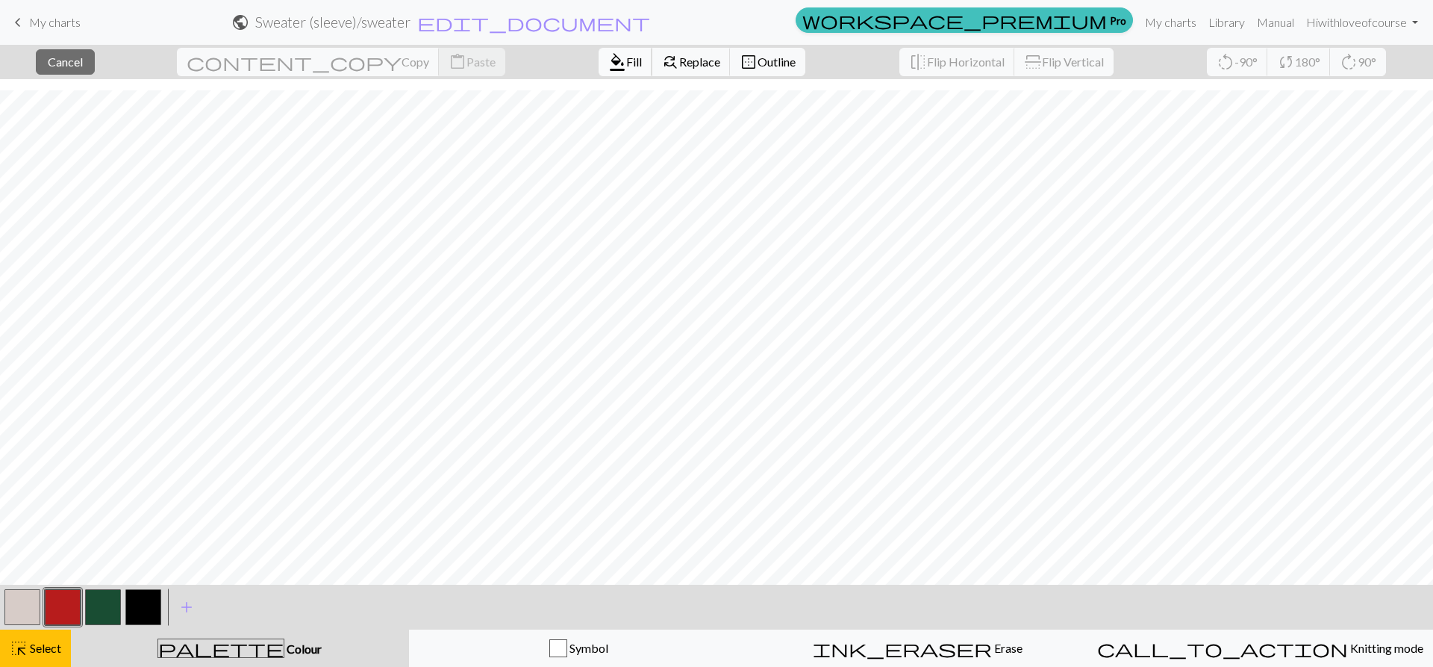
click at [608, 63] on span "format_color_fill" at bounding box center [617, 62] width 18 height 21
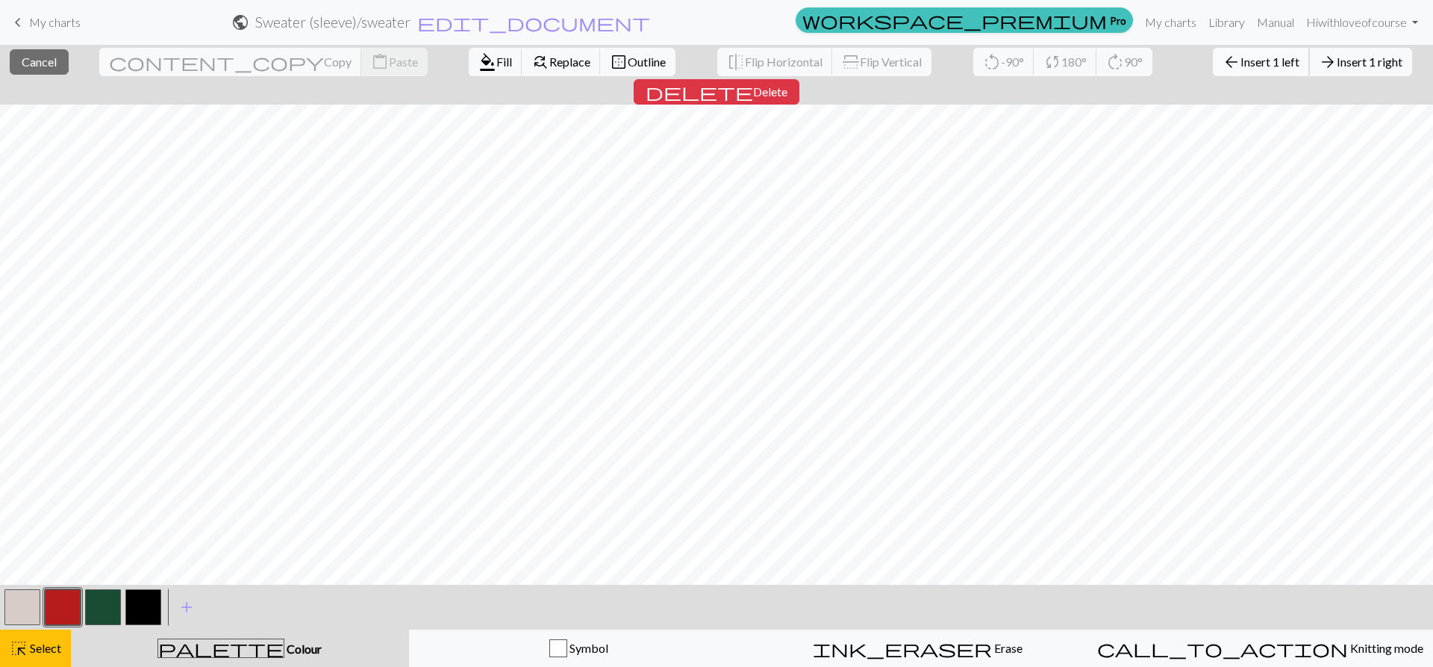
click at [1213, 54] on button "arrow_back Insert 1 left" at bounding box center [1261, 62] width 97 height 28
click at [1213, 69] on button "arrow_back Insert 1 left" at bounding box center [1261, 62] width 97 height 28
click at [1241, 66] on span "Insert 1 left" at bounding box center [1270, 62] width 59 height 14
click at [1213, 71] on button "arrow_back Insert 1 left" at bounding box center [1261, 62] width 97 height 28
click at [1241, 66] on span "Insert 1 left" at bounding box center [1270, 62] width 59 height 14
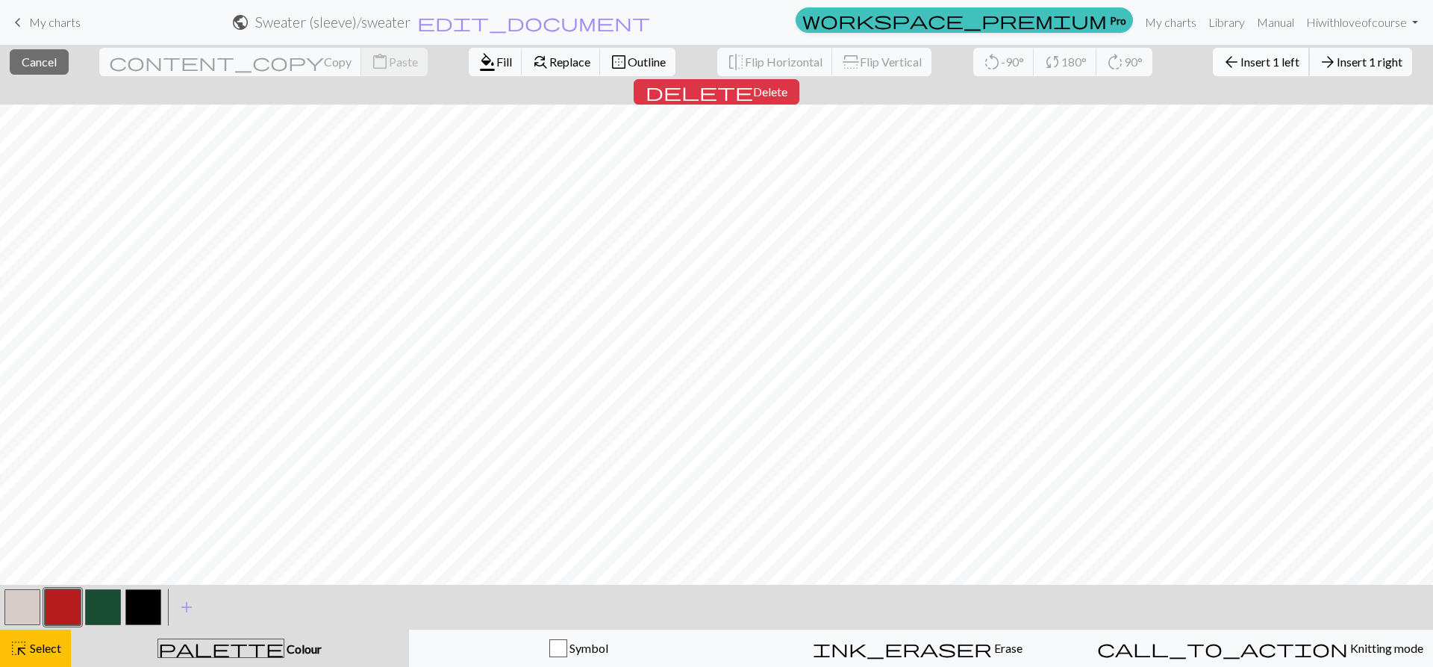
click at [1213, 54] on button "arrow_back Insert 1 left" at bounding box center [1261, 62] width 97 height 28
click at [1241, 59] on span "Insert 1 left" at bounding box center [1270, 62] width 59 height 14
click at [1213, 69] on button "arrow_back Insert 1 left" at bounding box center [1261, 62] width 97 height 28
click at [1213, 53] on button "arrow_back Insert 1 left" at bounding box center [1261, 62] width 97 height 28
click at [1241, 59] on span "Insert 1 left" at bounding box center [1270, 62] width 59 height 14
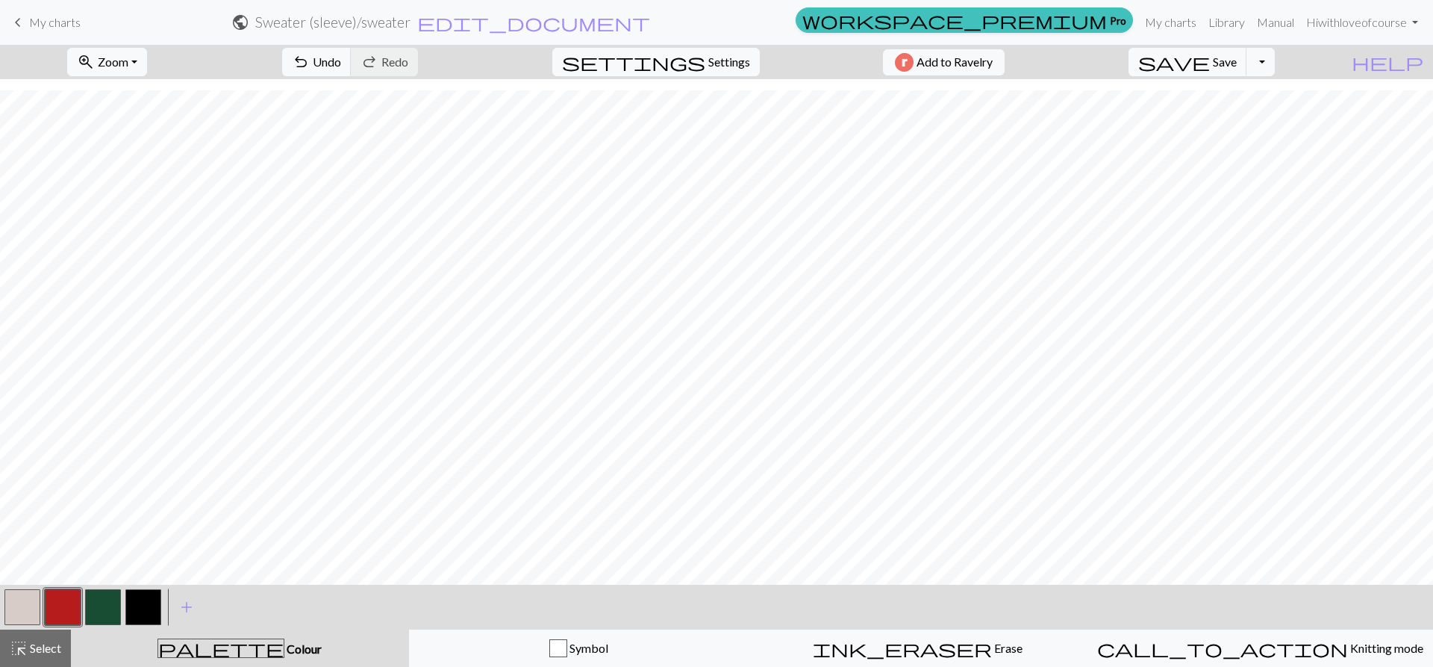
drag, startPoint x: 29, startPoint y: 651, endPoint x: 355, endPoint y: 611, distance: 328.6
click at [31, 650] on span "Select" at bounding box center [45, 648] width 34 height 14
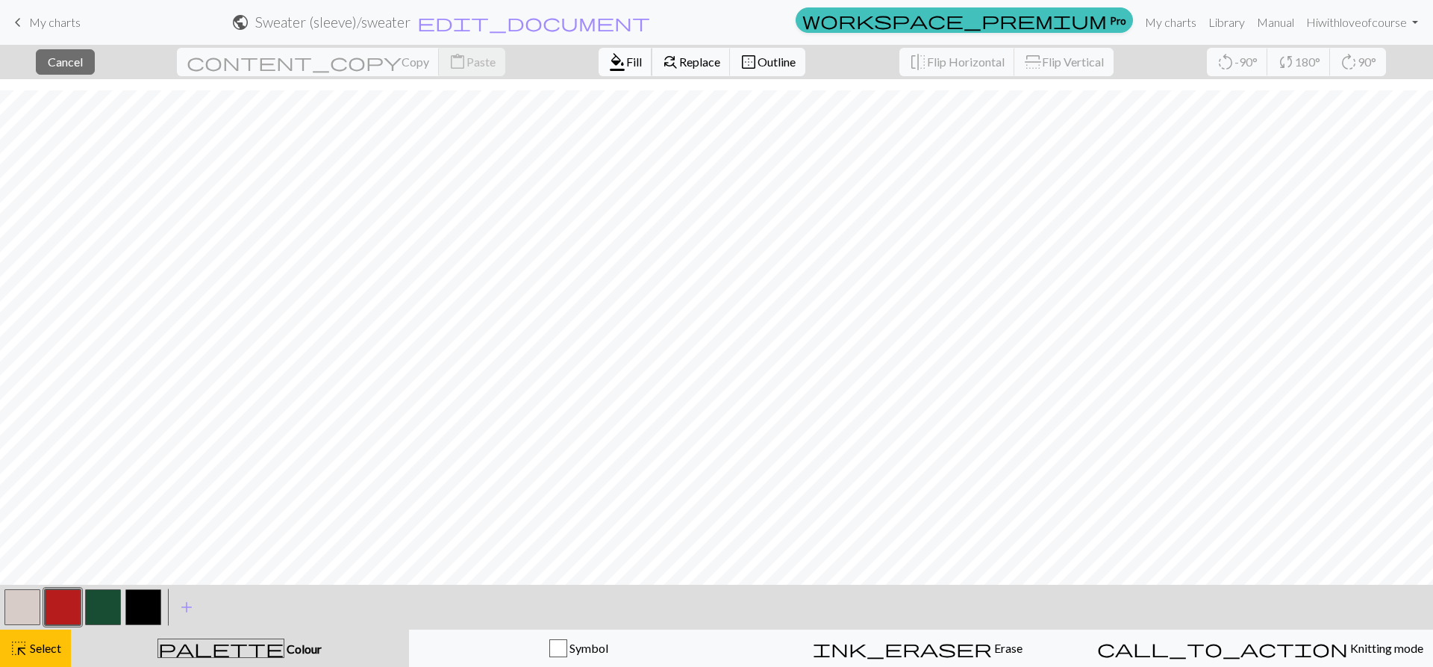
click at [599, 73] on button "format_color_fill Fill" at bounding box center [626, 62] width 54 height 28
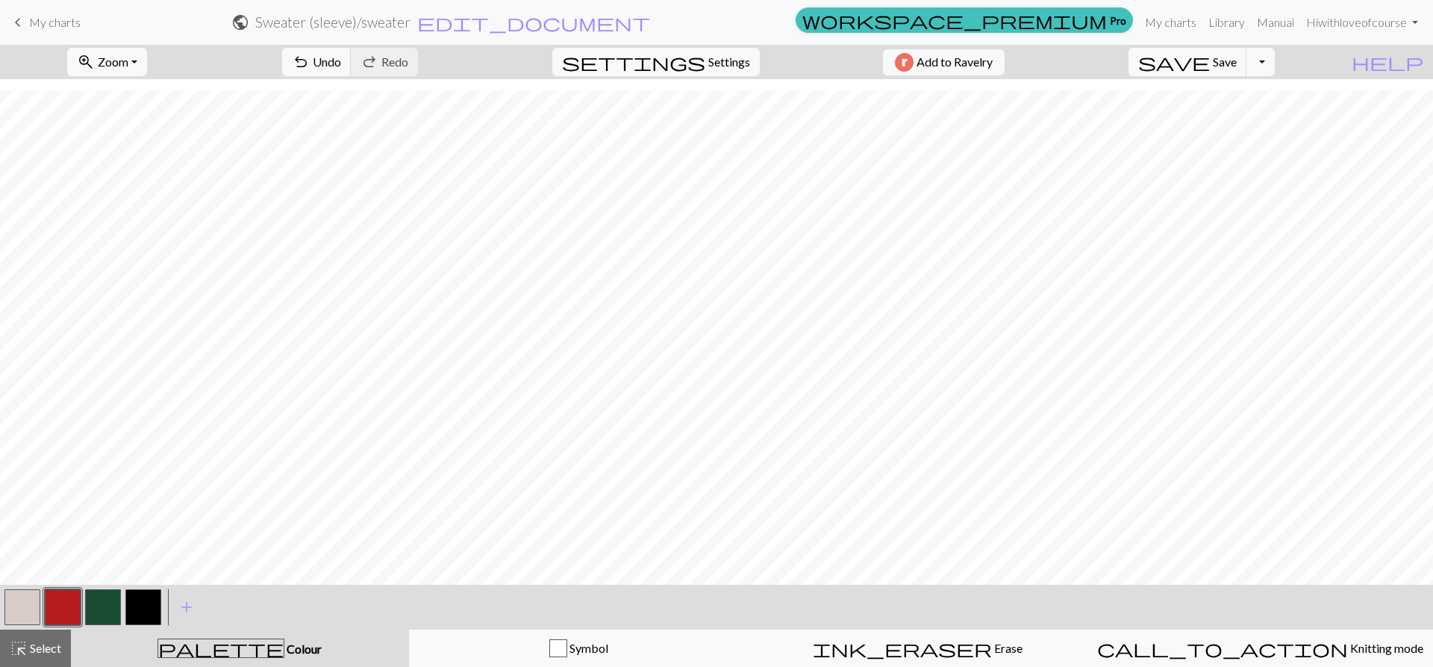
click at [17, 608] on button "button" at bounding box center [22, 607] width 36 height 36
click at [40, 641] on span "Select" at bounding box center [45, 648] width 34 height 14
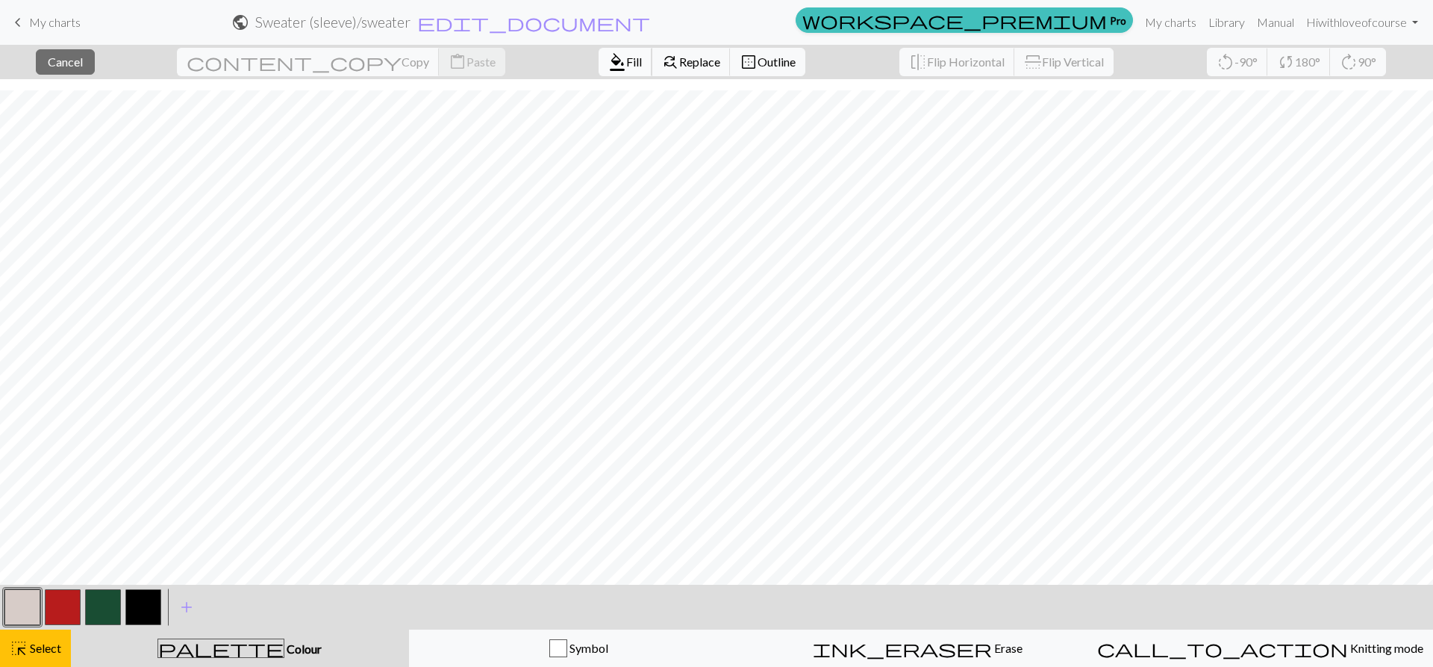
click at [626, 63] on span "Fill" at bounding box center [634, 62] width 16 height 14
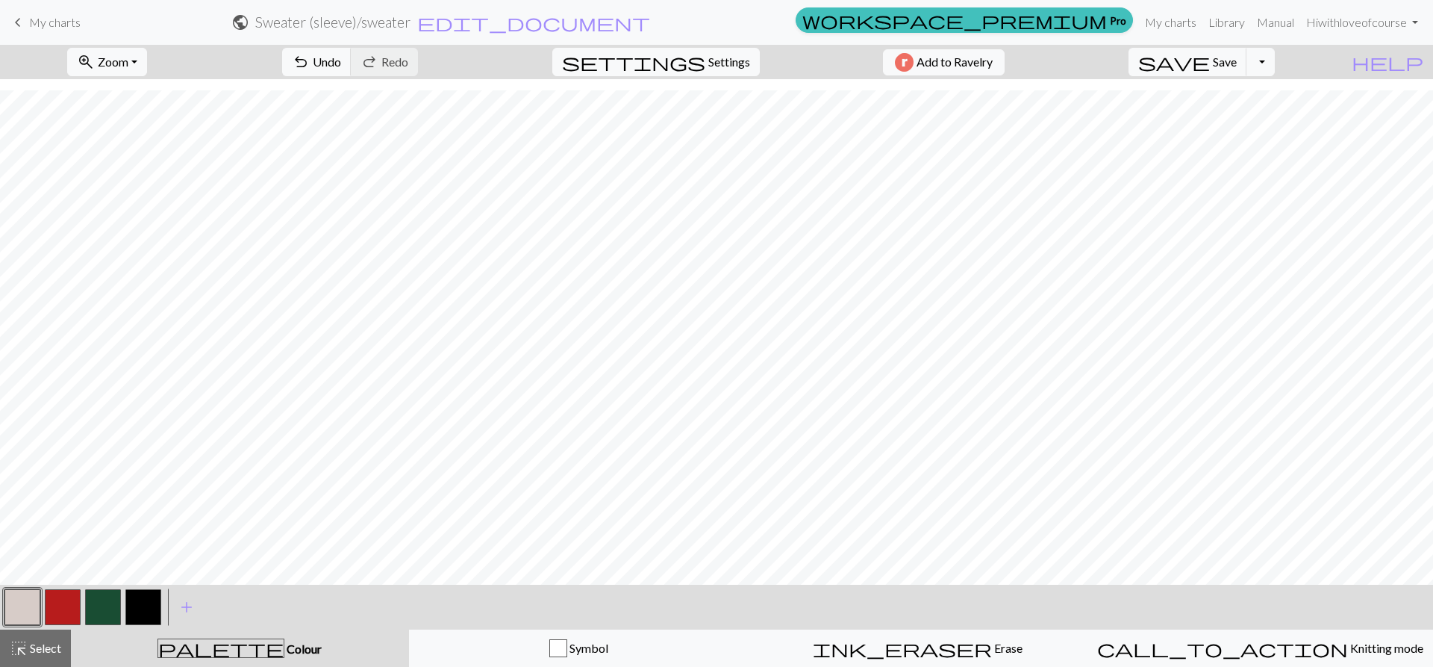
click at [55, 608] on button "button" at bounding box center [63, 607] width 36 height 36
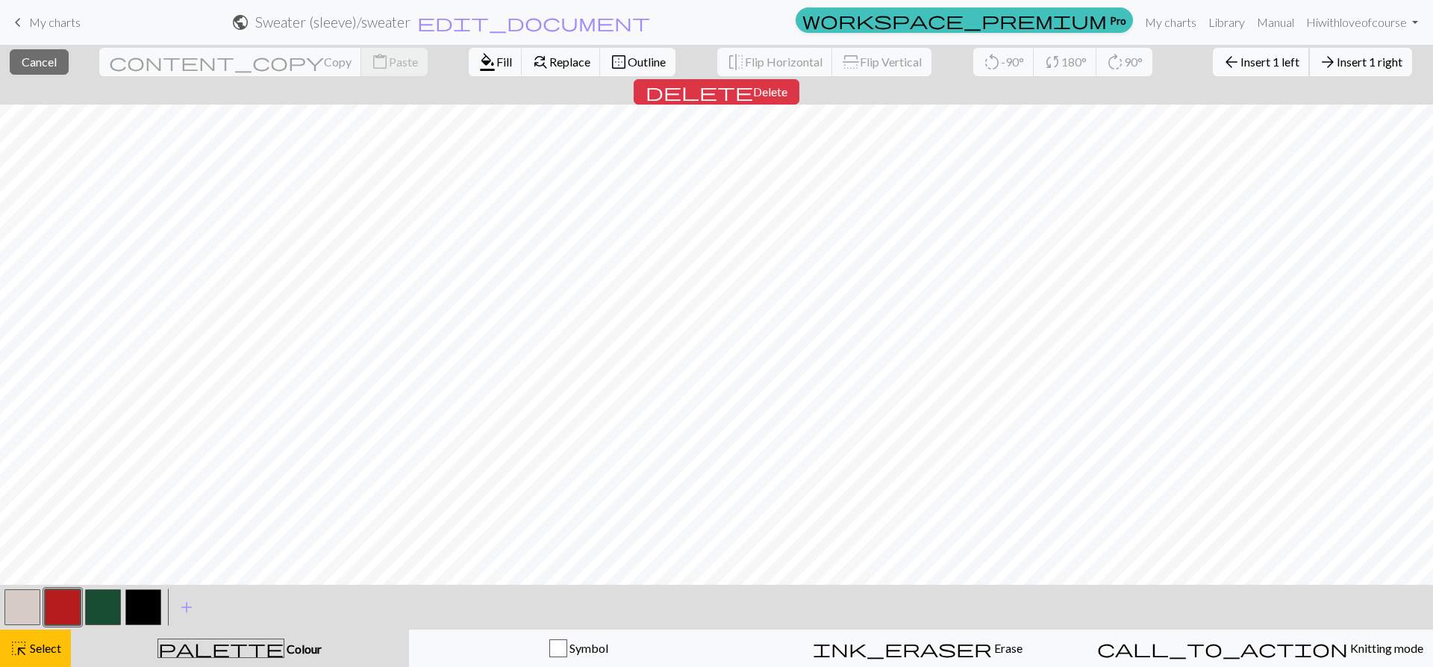
click at [1213, 72] on button "arrow_back Insert 1 left" at bounding box center [1261, 62] width 97 height 28
click at [1241, 67] on span "Insert 1 left" at bounding box center [1270, 62] width 59 height 14
click at [1241, 60] on span "Insert 1 left" at bounding box center [1270, 62] width 59 height 14
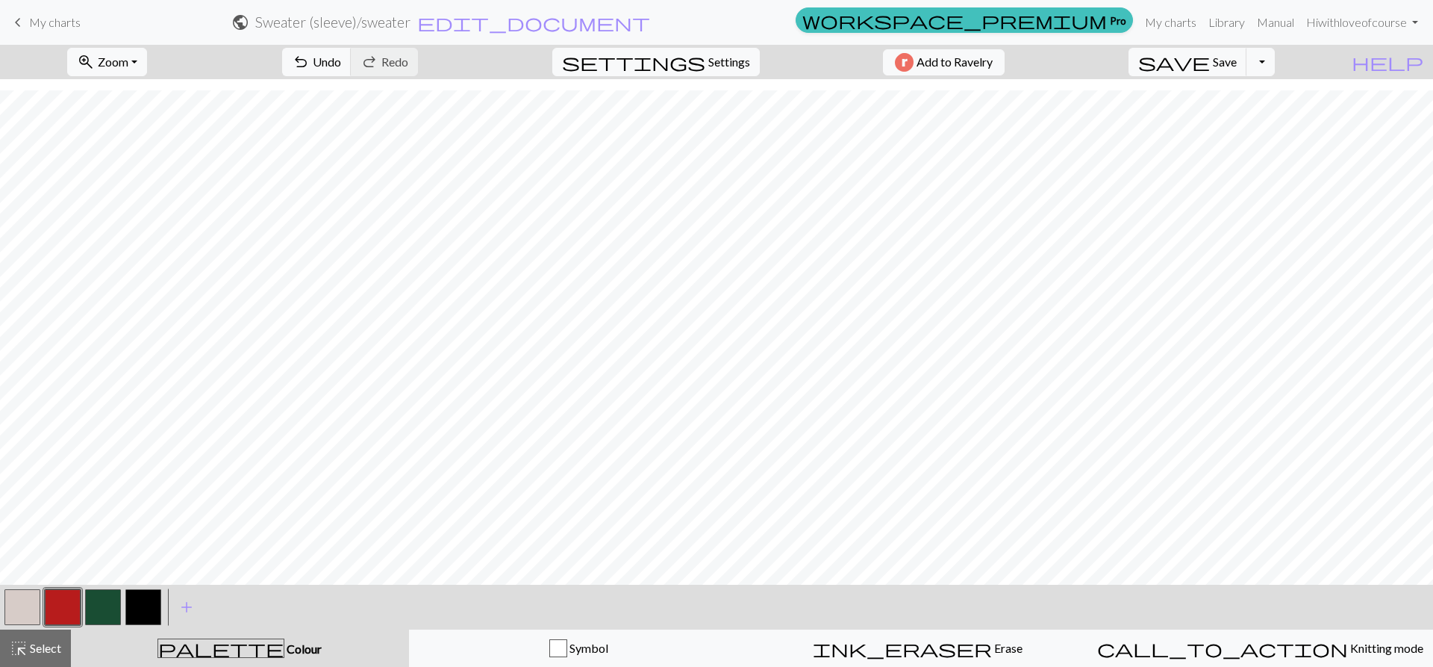
click at [37, 604] on button "button" at bounding box center [22, 607] width 36 height 36
click at [56, 608] on button "button" at bounding box center [63, 607] width 36 height 36
click at [29, 604] on button "button" at bounding box center [22, 607] width 36 height 36
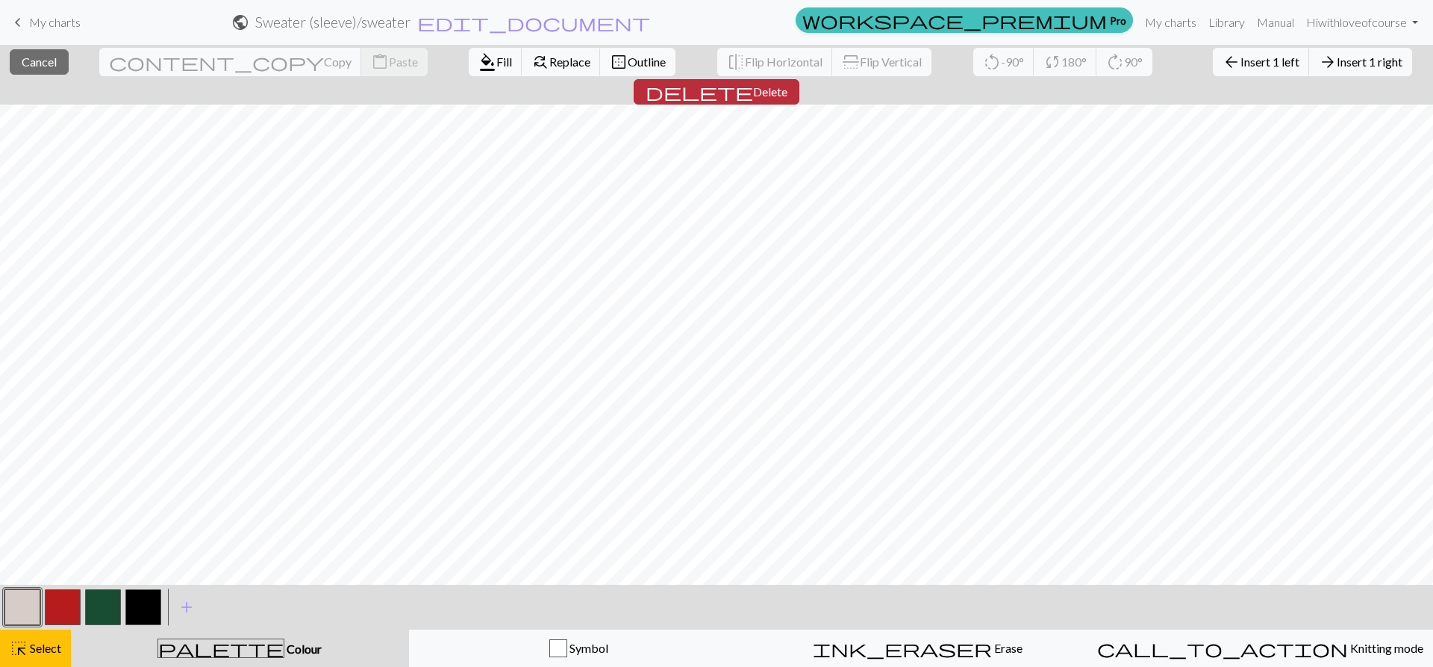
click at [788, 84] on span "Delete" at bounding box center [770, 91] width 34 height 14
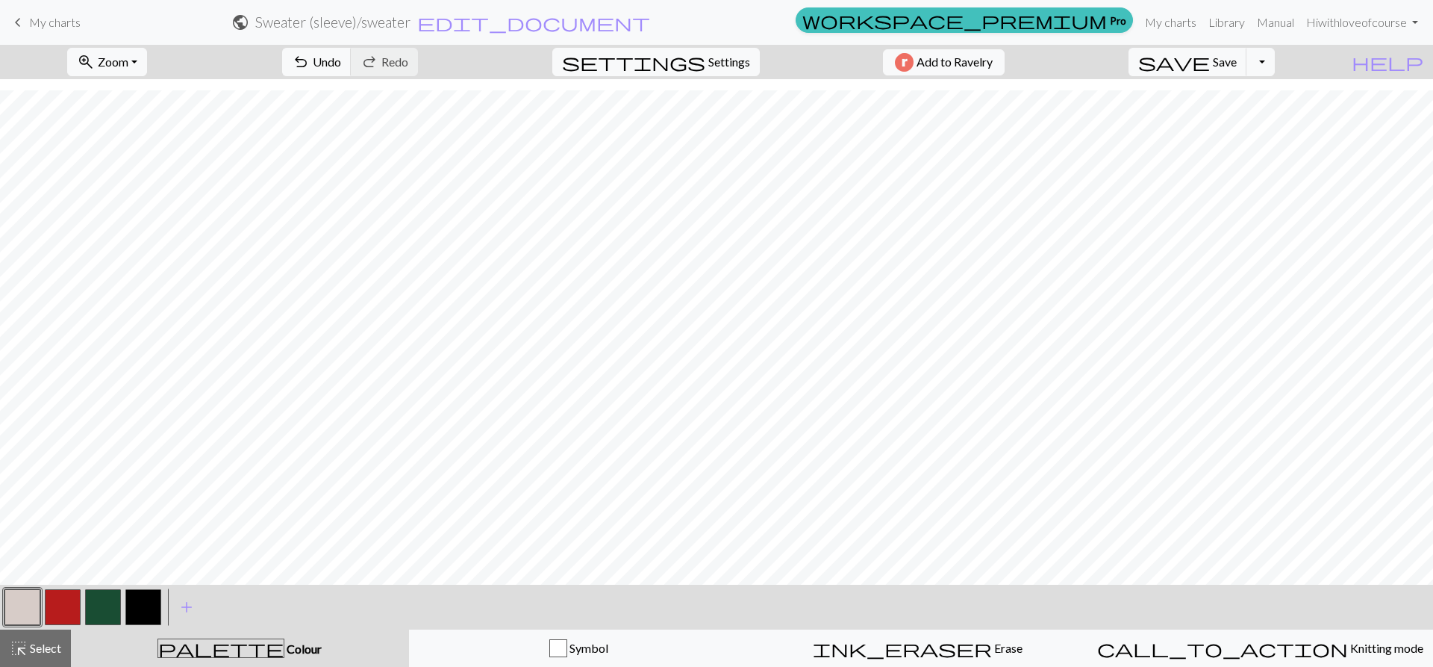
drag, startPoint x: 69, startPoint y: 614, endPoint x: 69, endPoint y: 595, distance: 18.7
click at [69, 612] on button "button" at bounding box center [63, 607] width 36 height 36
drag, startPoint x: 46, startPoint y: 656, endPoint x: 97, endPoint y: 579, distance: 91.5
click at [46, 656] on div "highlight_alt Select Select" at bounding box center [36, 648] width 52 height 18
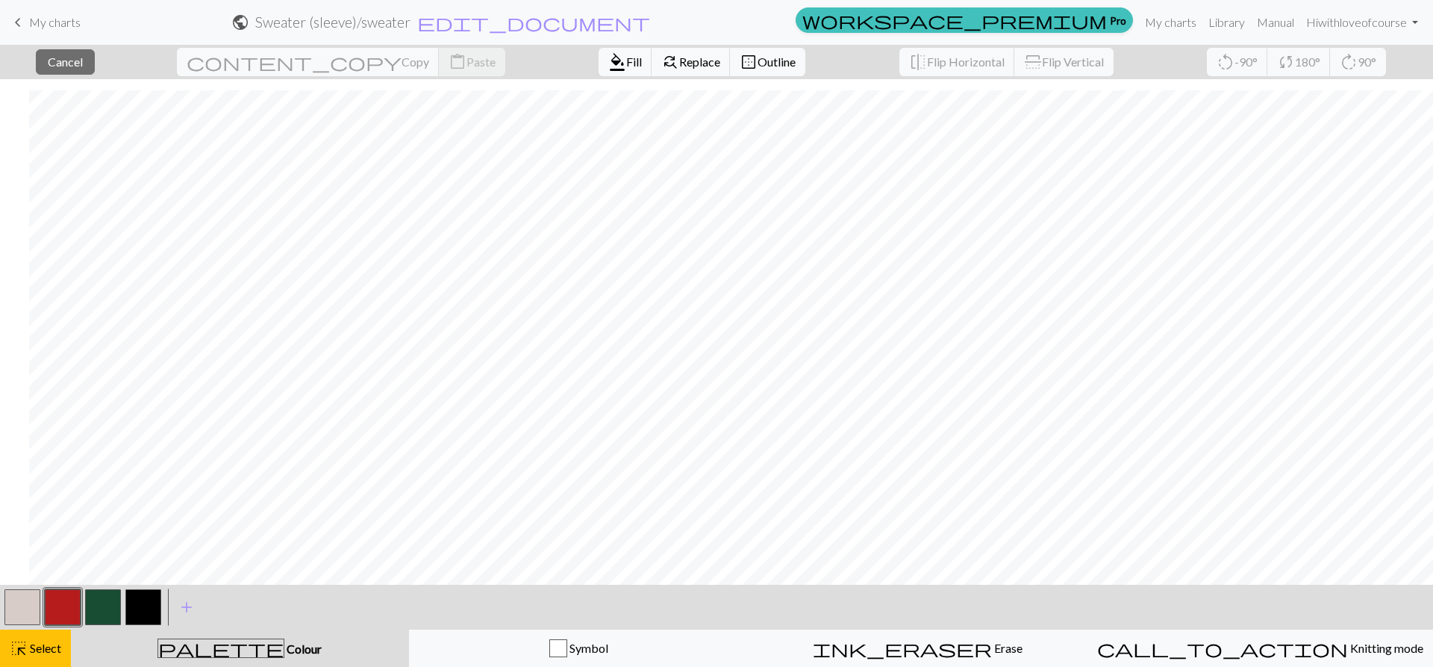
scroll to position [514, 429]
click at [93, 611] on button "button" at bounding box center [103, 607] width 36 height 36
click at [626, 66] on span "Fill" at bounding box center [634, 62] width 16 height 14
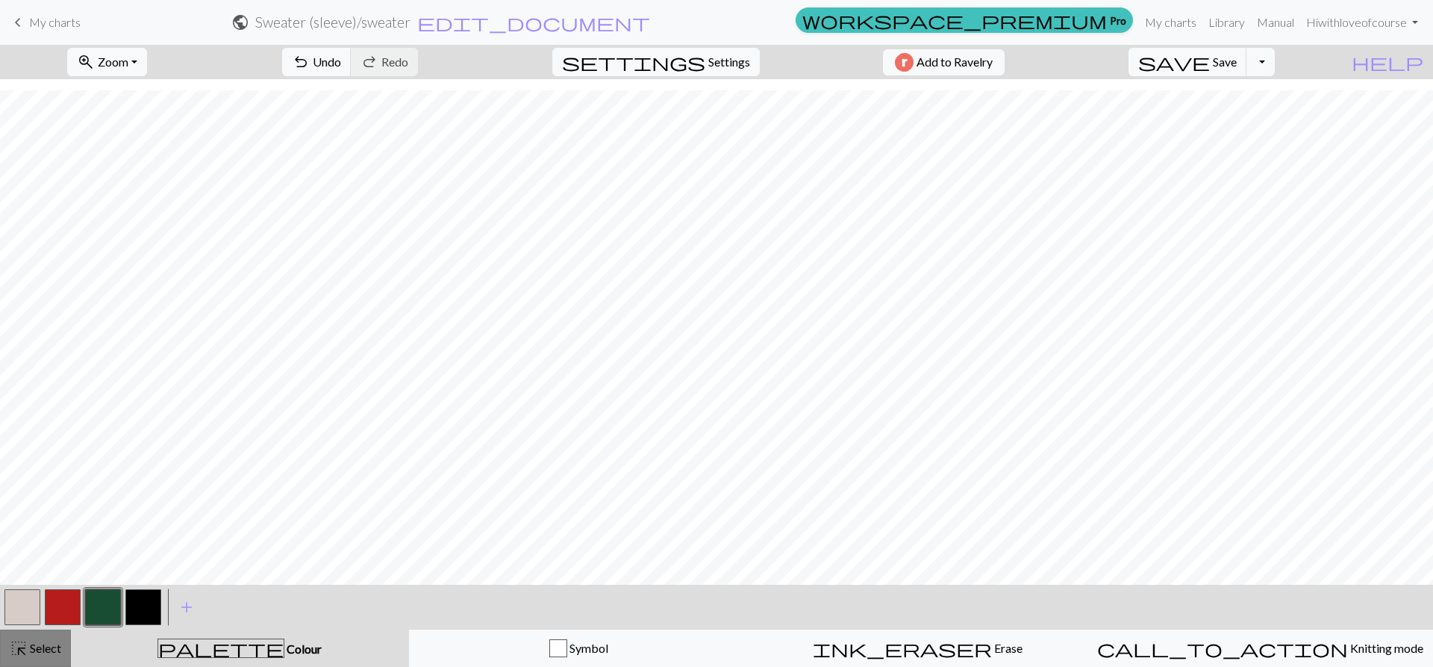
drag, startPoint x: 21, startPoint y: 653, endPoint x: 81, endPoint y: 585, distance: 91.5
click at [21, 653] on span "highlight_alt" at bounding box center [19, 648] width 18 height 21
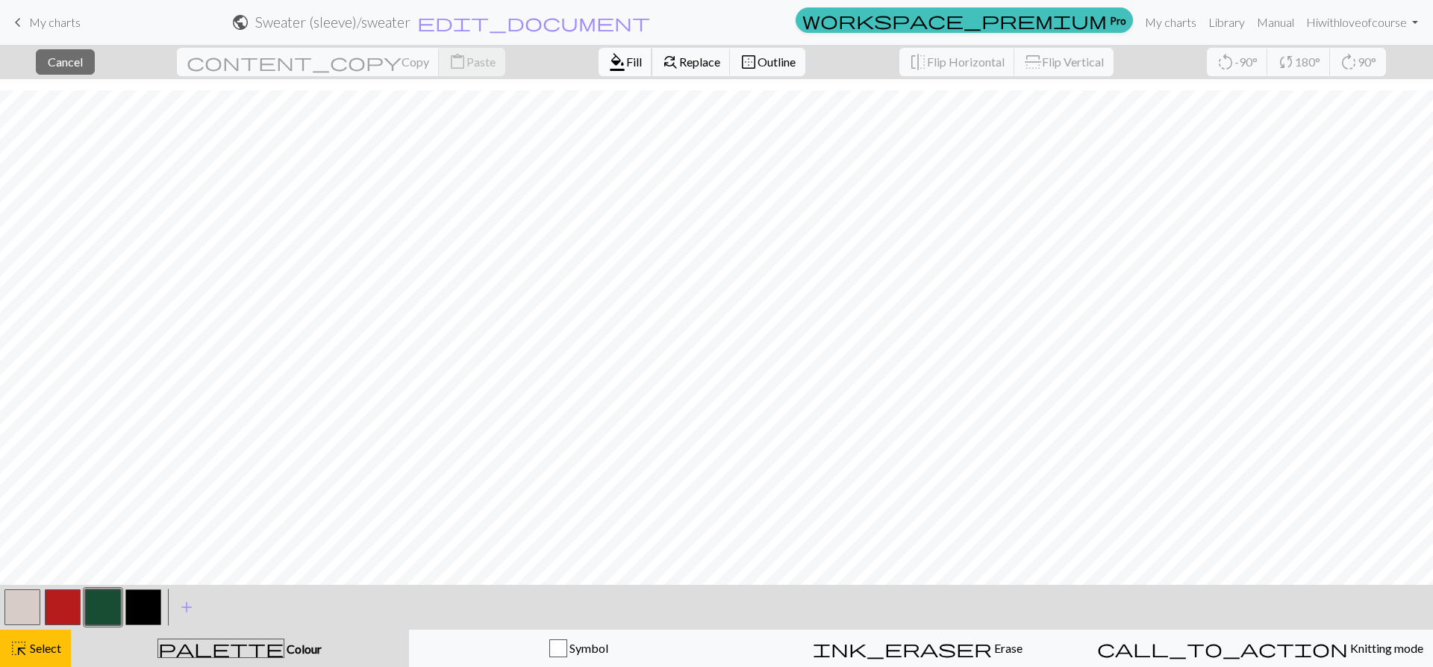
click at [626, 66] on span "Fill" at bounding box center [634, 62] width 16 height 14
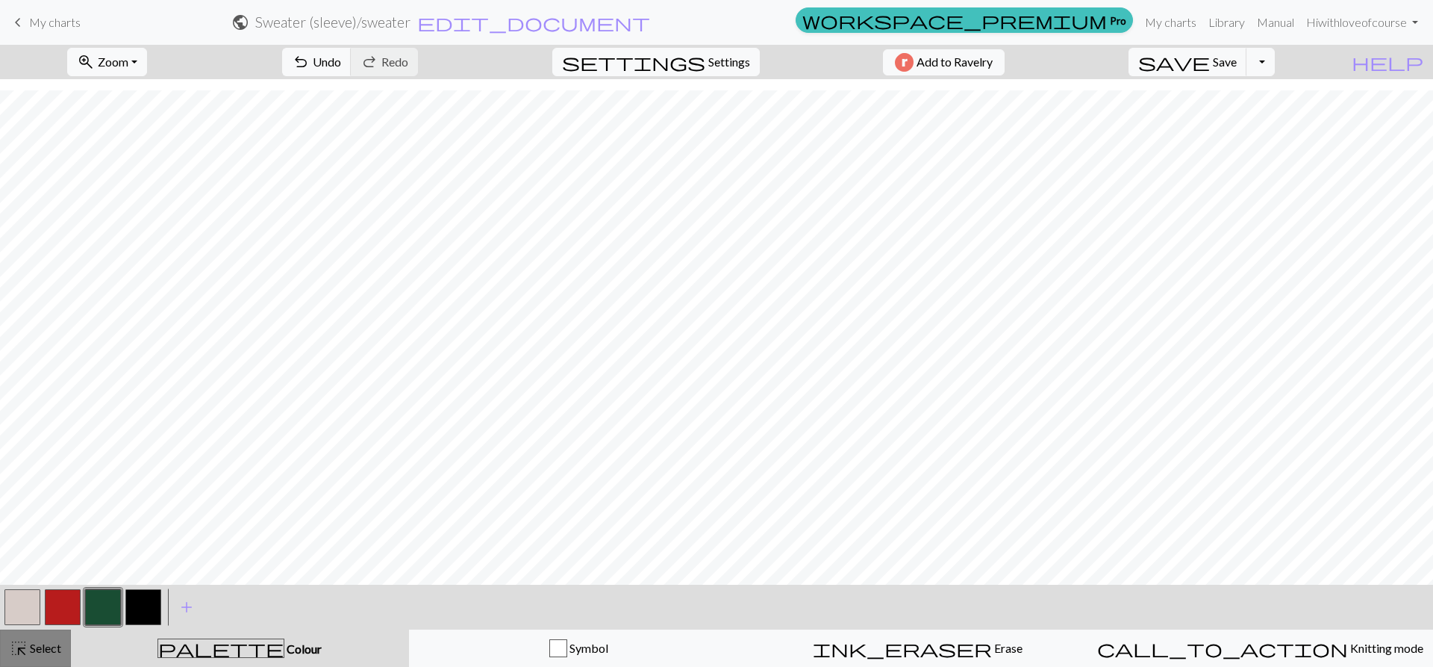
click at [13, 643] on span "highlight_alt" at bounding box center [19, 648] width 18 height 21
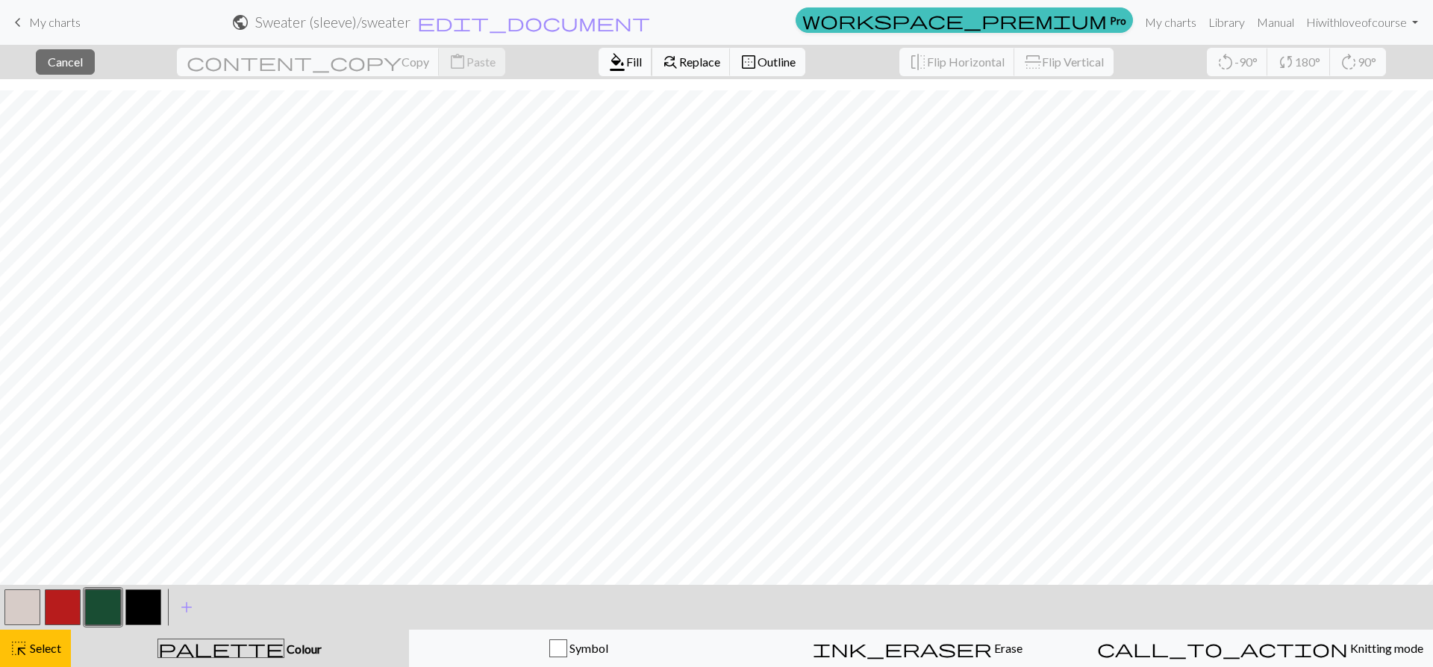
click at [608, 64] on span "format_color_fill" at bounding box center [617, 62] width 18 height 21
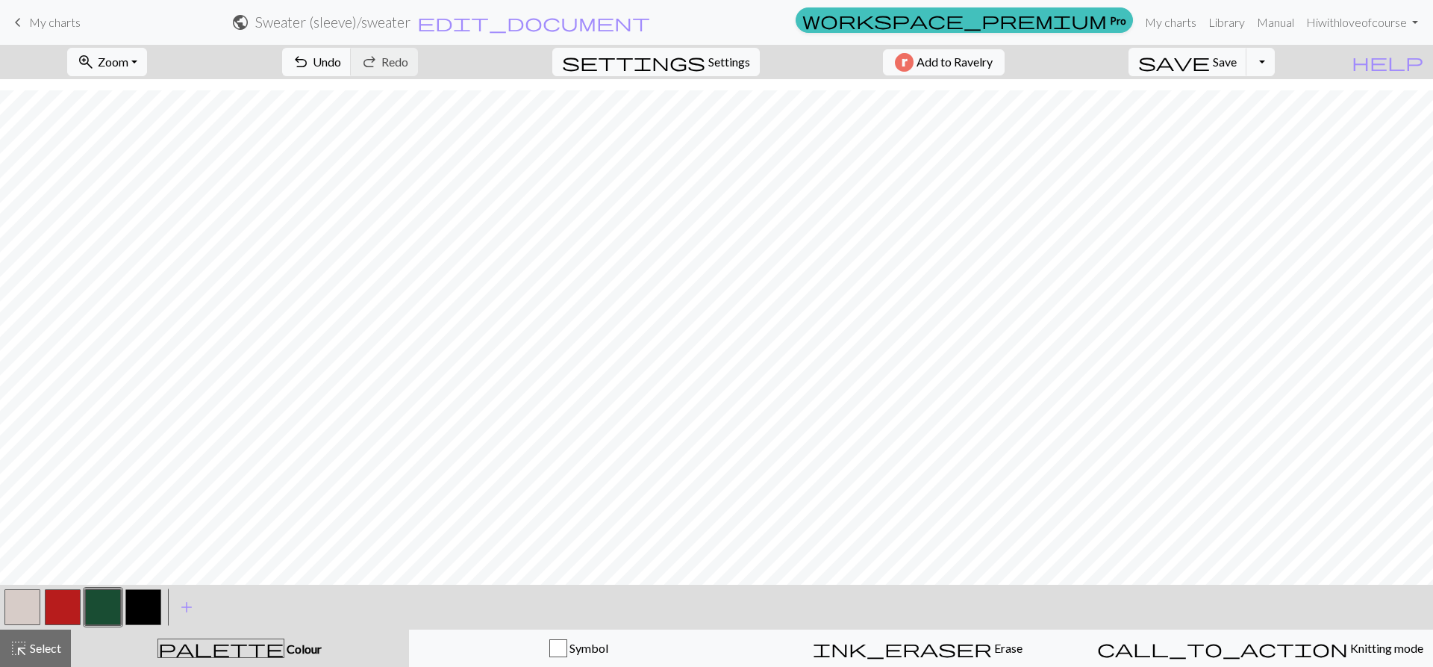
scroll to position [439, 90]
drag, startPoint x: 46, startPoint y: 652, endPoint x: 198, endPoint y: 576, distance: 169.9
click at [42, 647] on span "Select" at bounding box center [45, 648] width 34 height 14
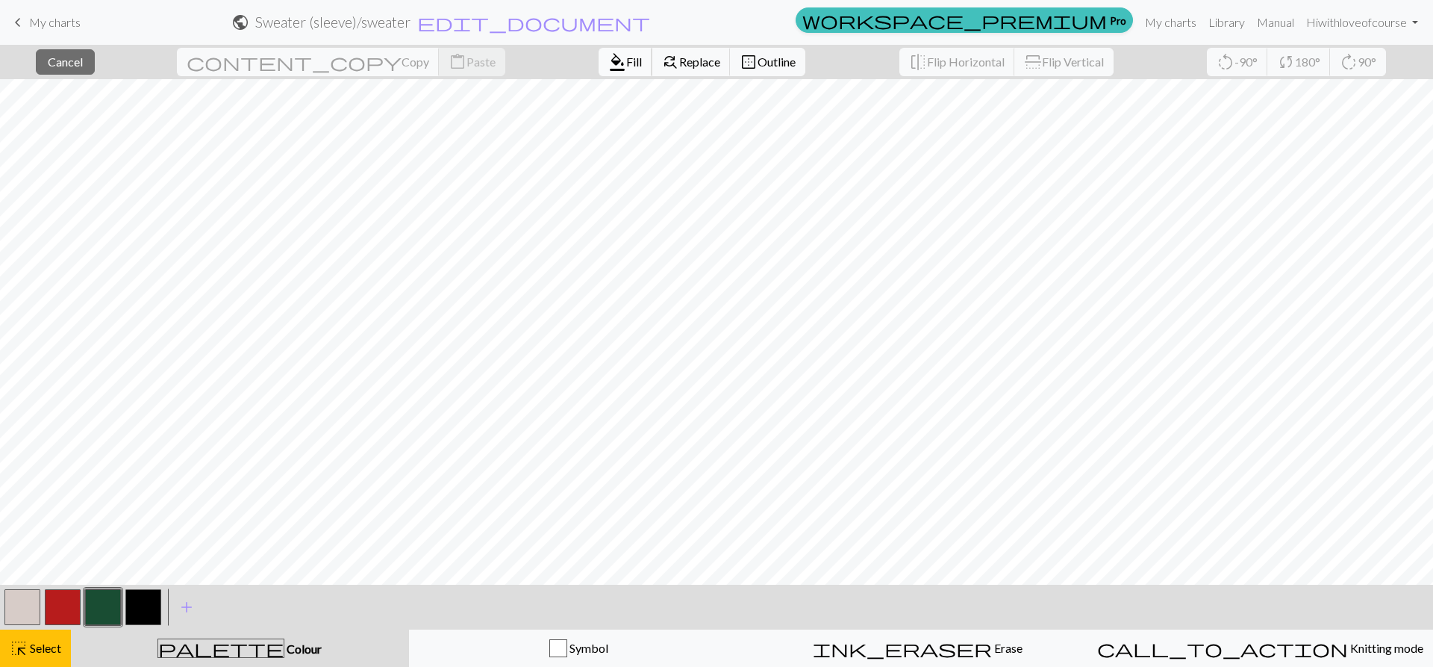
click at [599, 53] on button "format_color_fill Fill" at bounding box center [626, 62] width 54 height 28
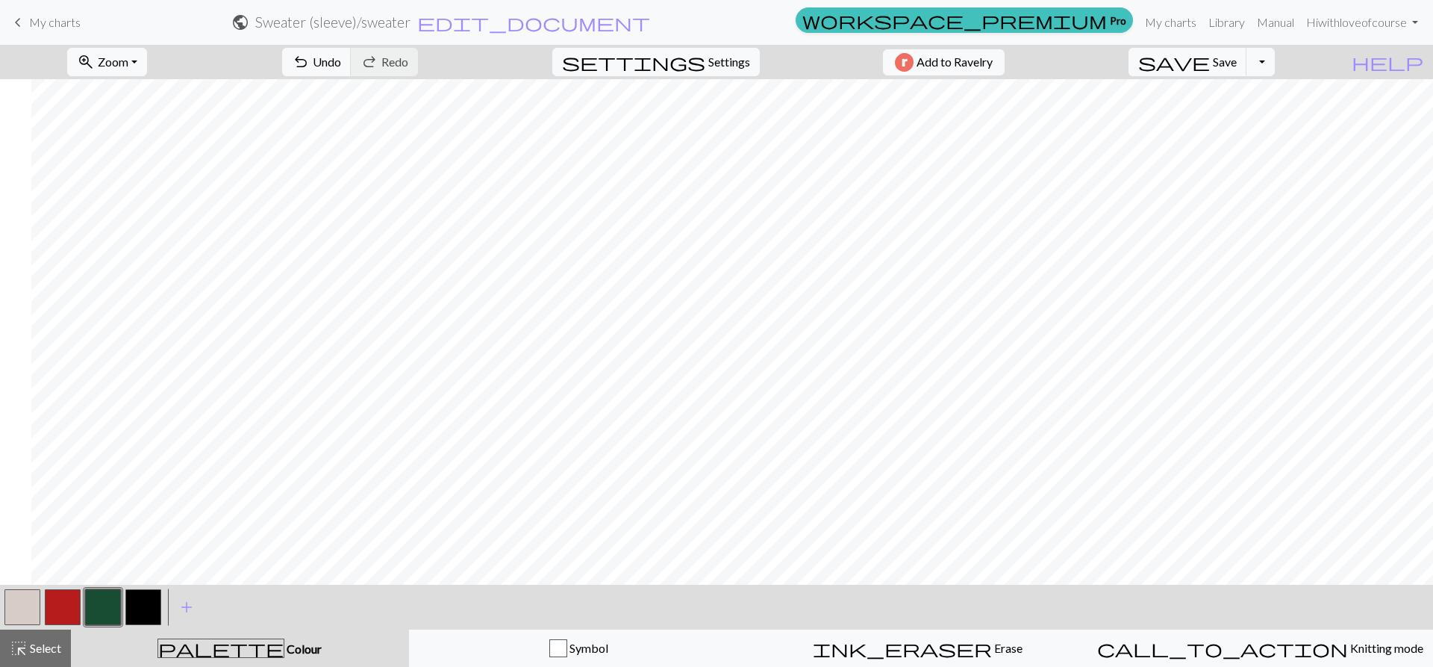
scroll to position [439, 708]
drag, startPoint x: 50, startPoint y: 660, endPoint x: 225, endPoint y: 610, distance: 181.7
click at [51, 656] on button "highlight_alt Select Select" at bounding box center [35, 647] width 71 height 37
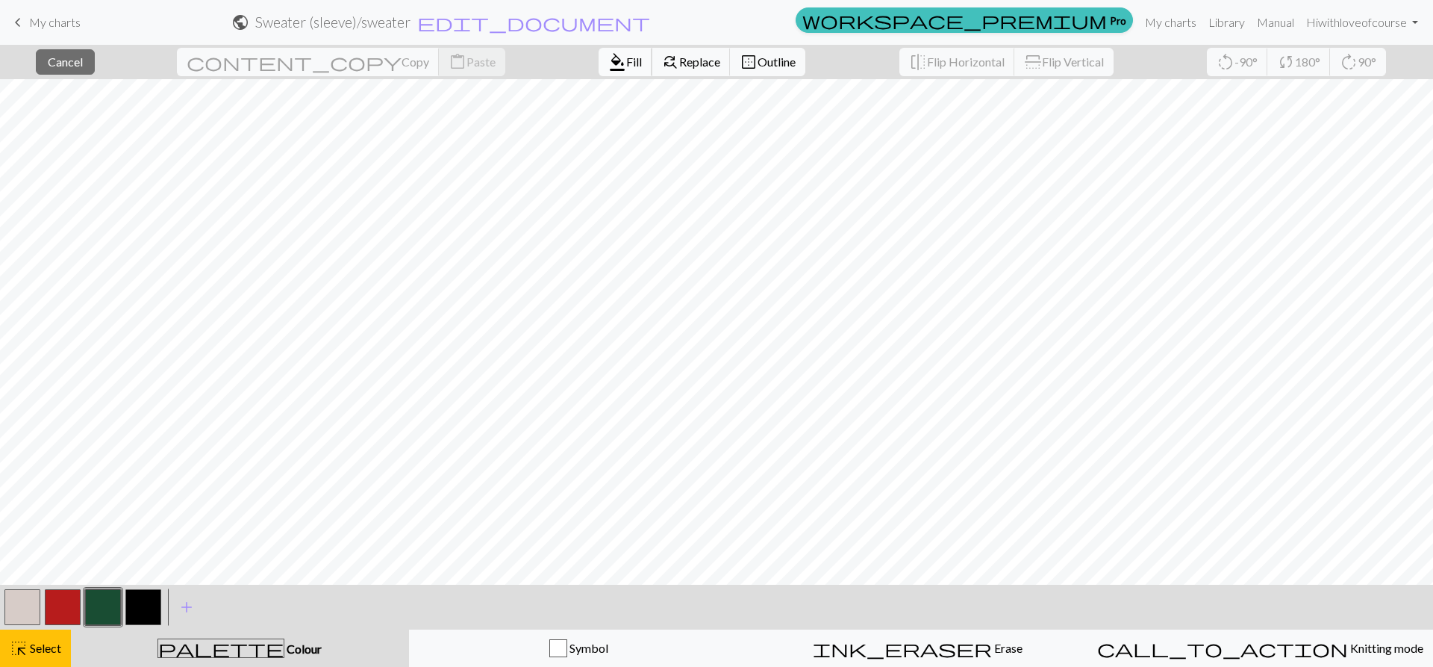
click at [626, 65] on span "Fill" at bounding box center [634, 62] width 16 height 14
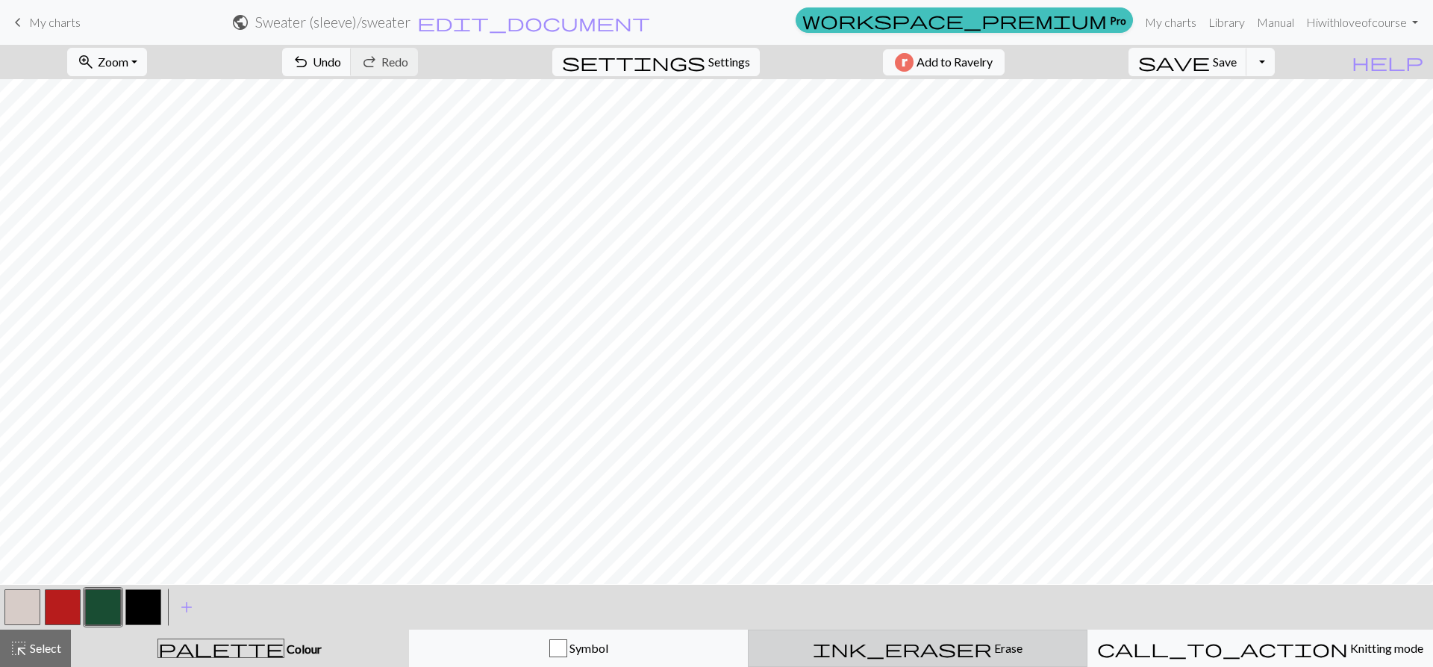
scroll to position [215, 708]
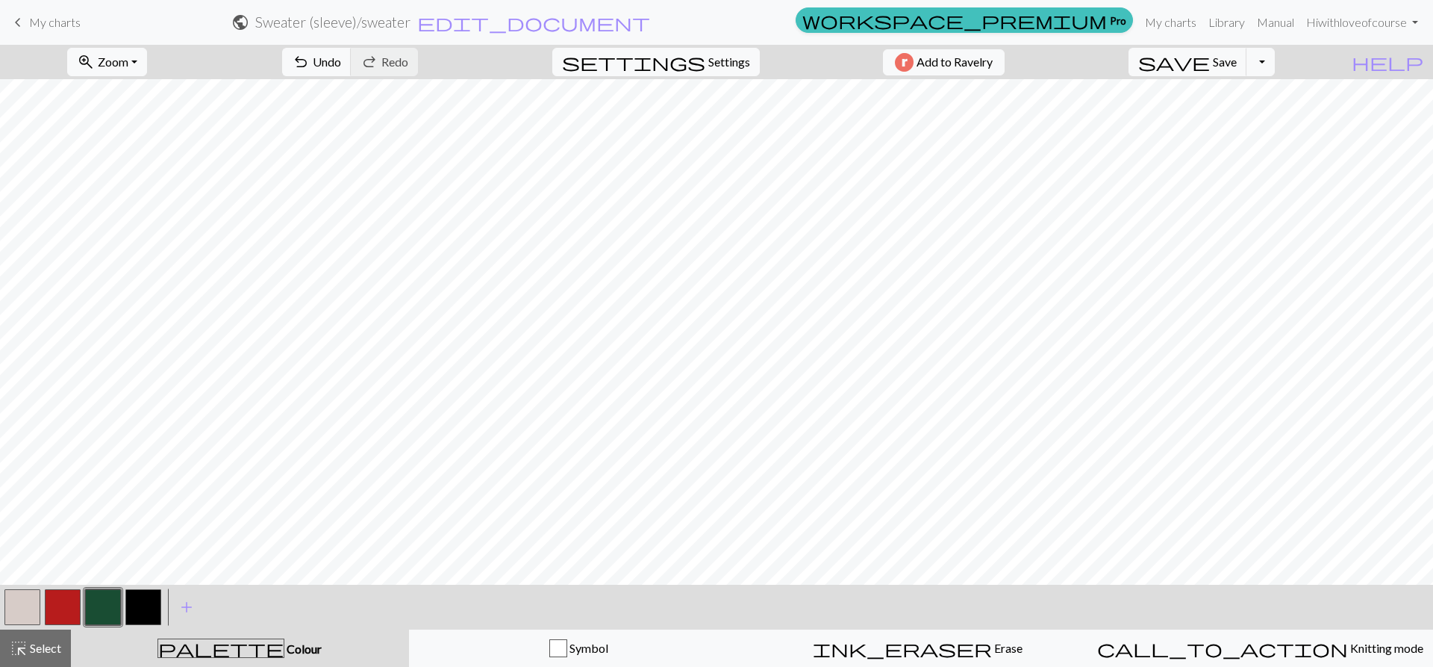
click at [66, 611] on button "button" at bounding box center [63, 607] width 36 height 36
click at [46, 652] on span "Select" at bounding box center [45, 648] width 34 height 14
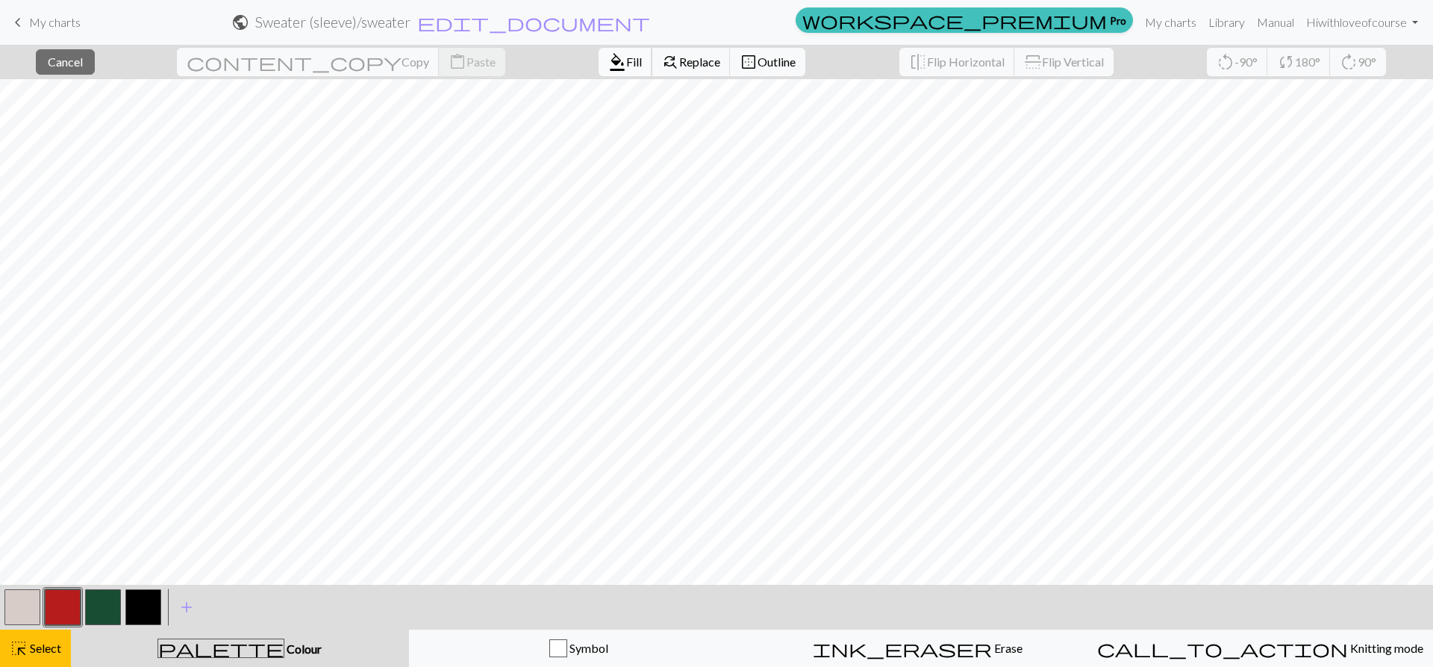
click at [608, 55] on span "format_color_fill" at bounding box center [617, 62] width 18 height 21
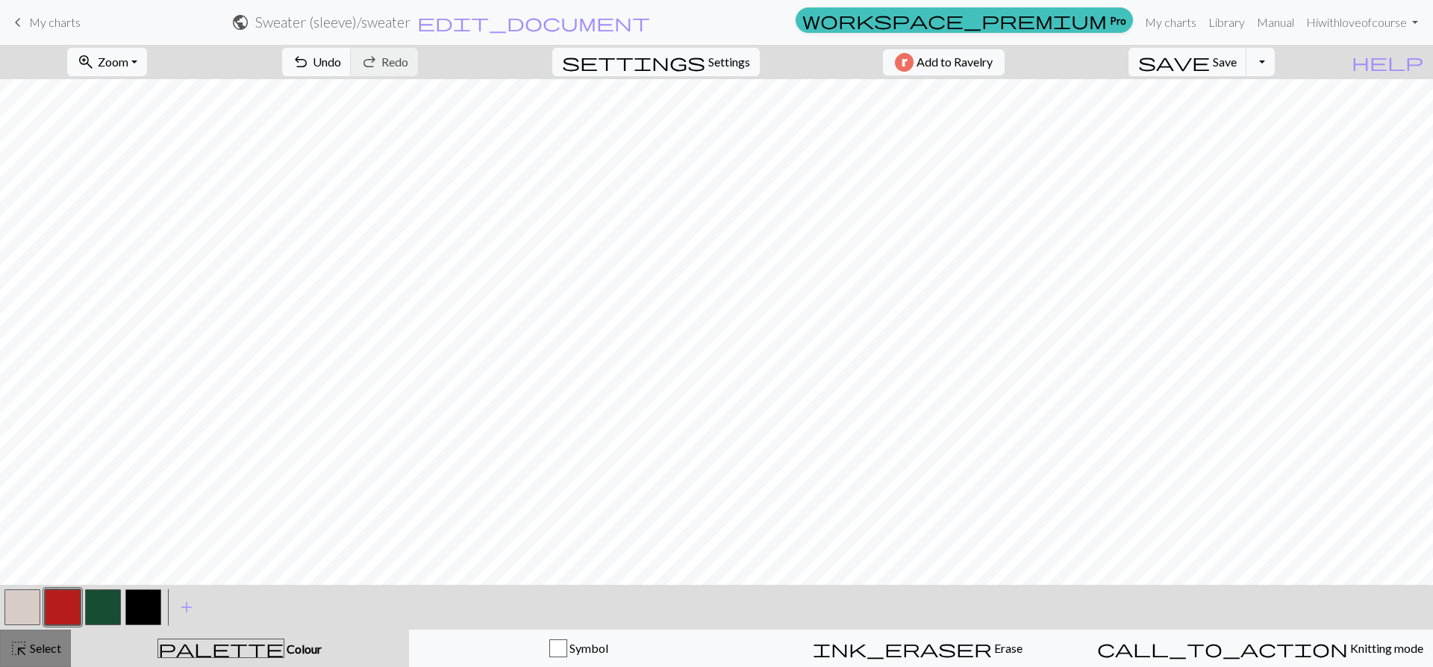
click at [16, 650] on span "highlight_alt" at bounding box center [19, 648] width 18 height 21
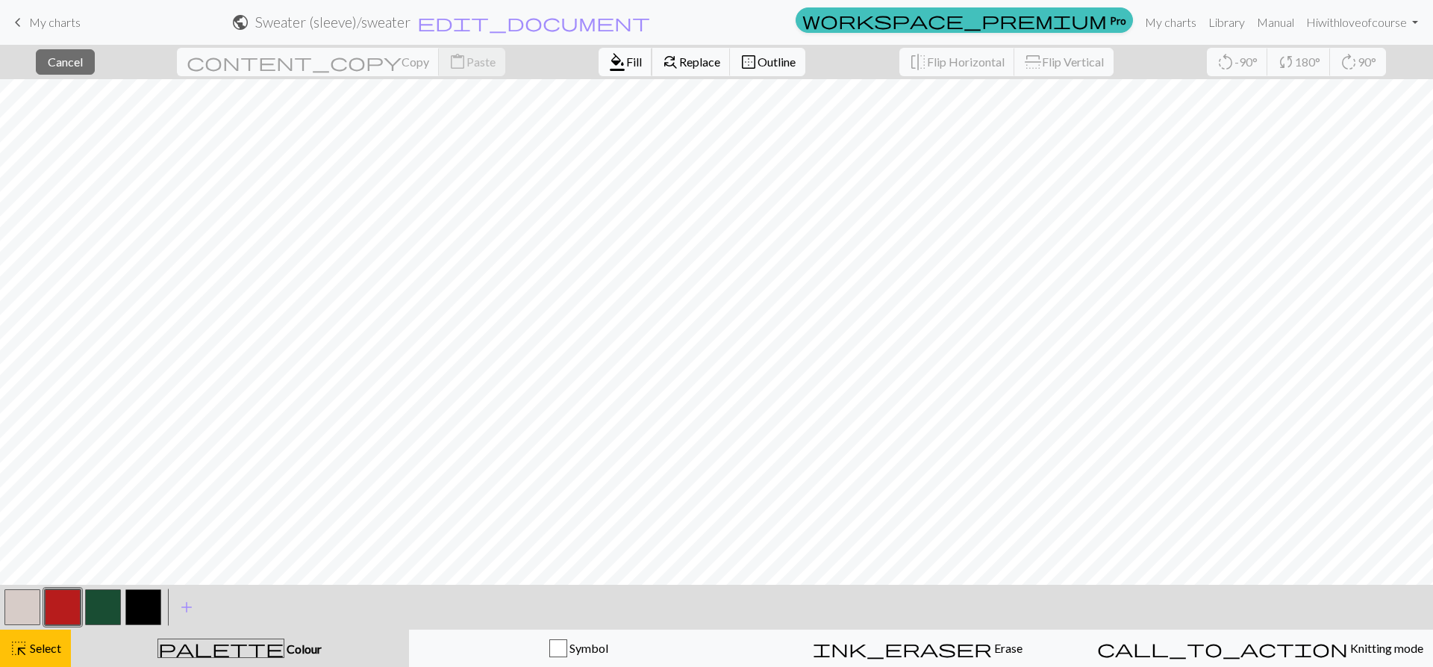
click at [599, 51] on button "format_color_fill Fill" at bounding box center [626, 62] width 54 height 28
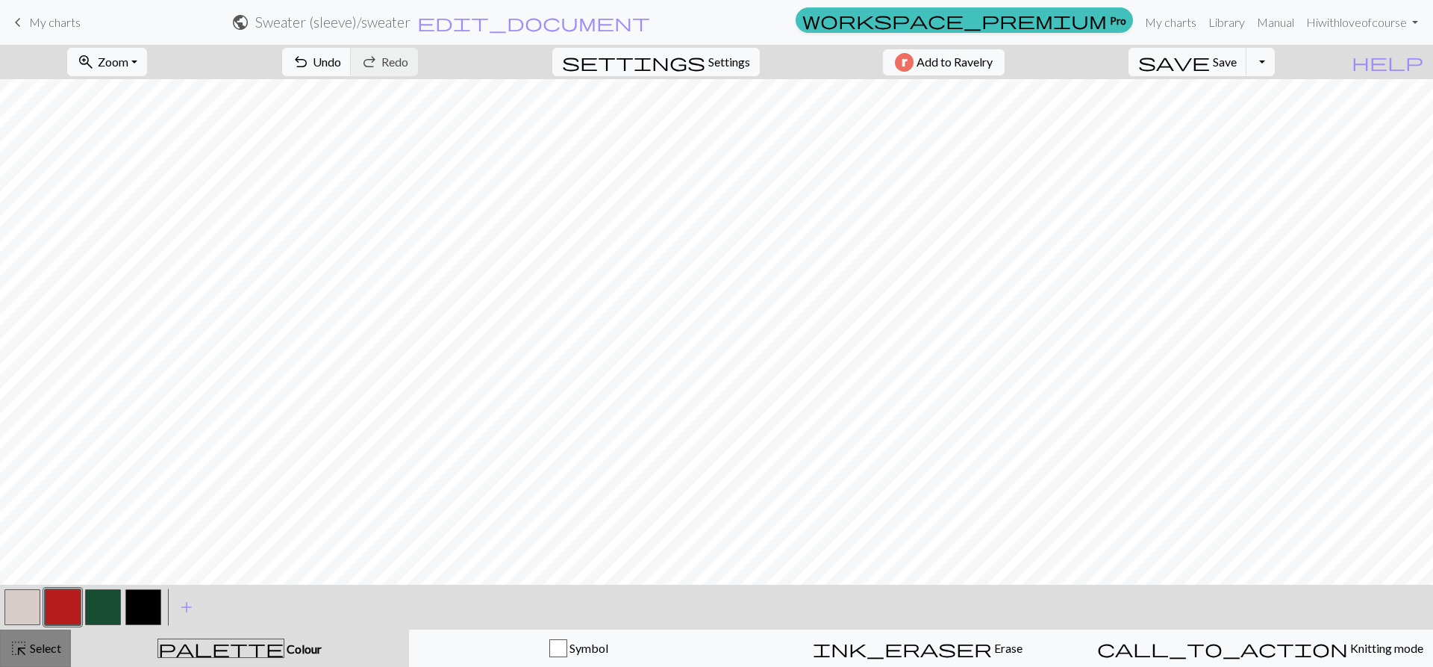
click at [20, 649] on span "highlight_alt" at bounding box center [19, 648] width 18 height 21
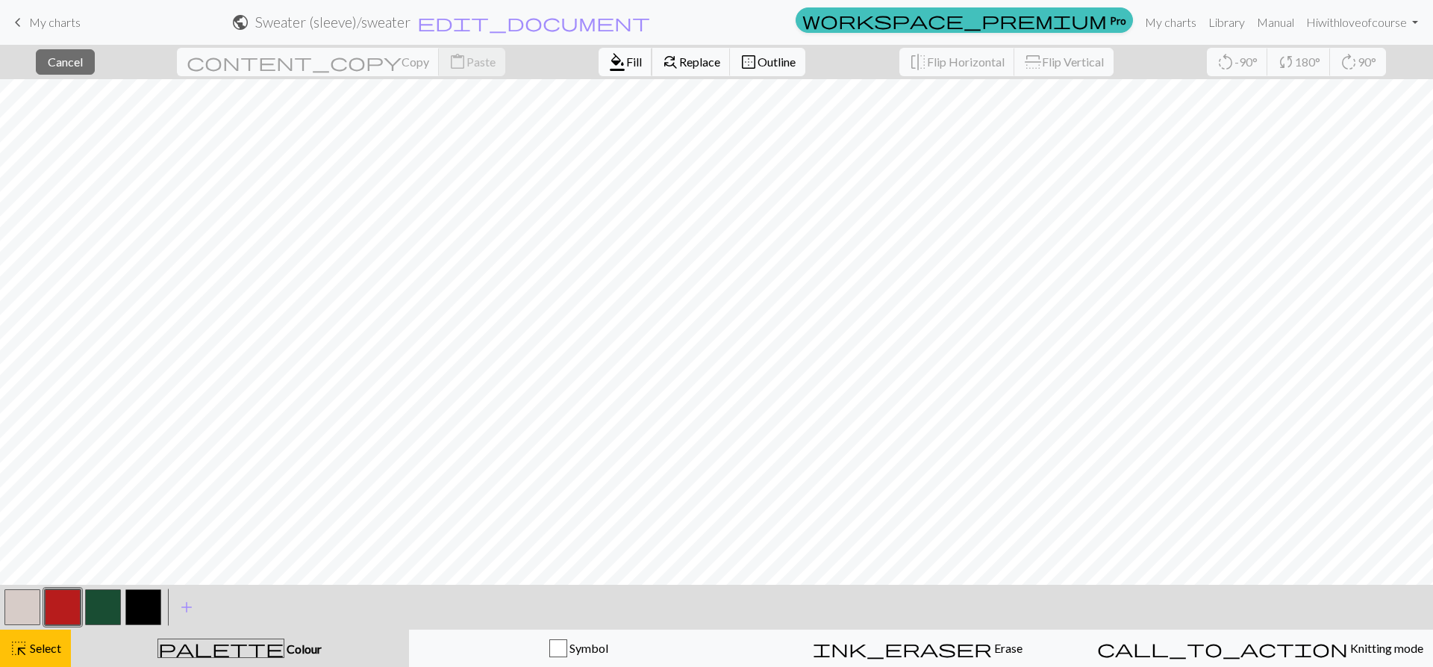
click at [599, 70] on button "format_color_fill Fill" at bounding box center [626, 62] width 54 height 28
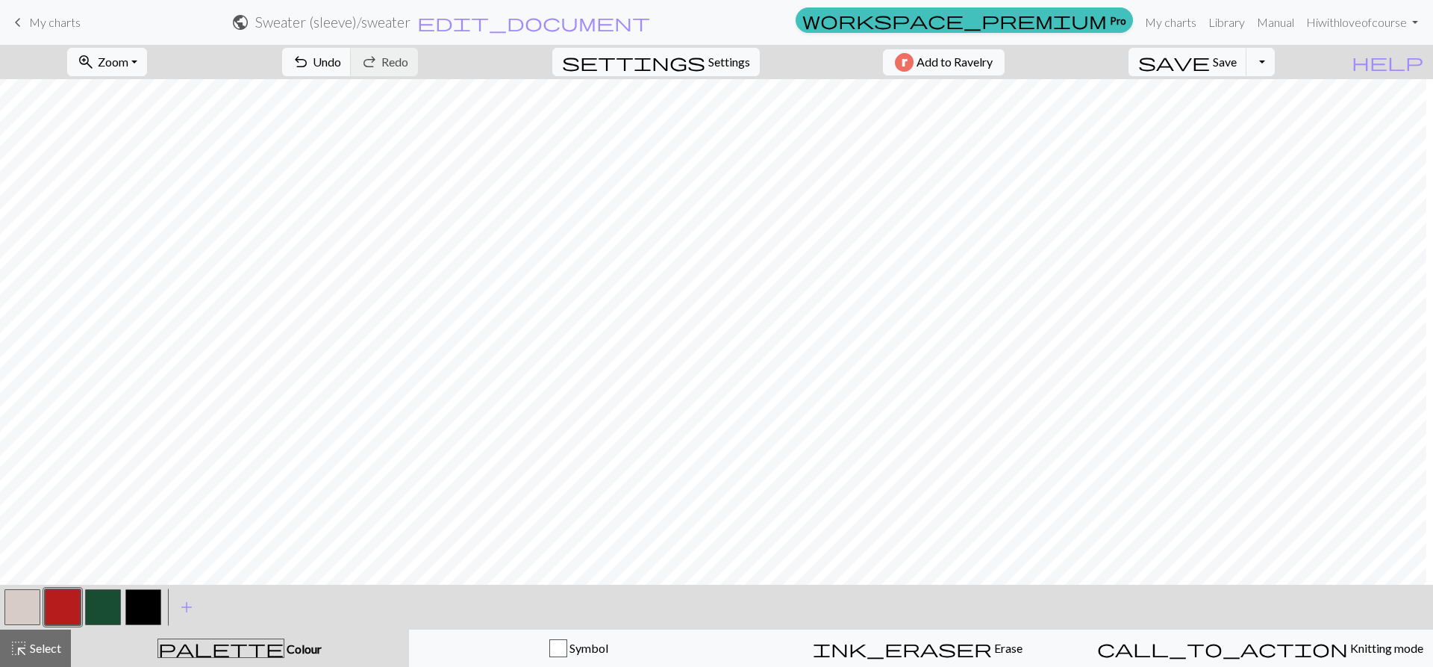
scroll to position [215, 247]
click at [32, 654] on div "highlight_alt Select Select" at bounding box center [36, 648] width 52 height 18
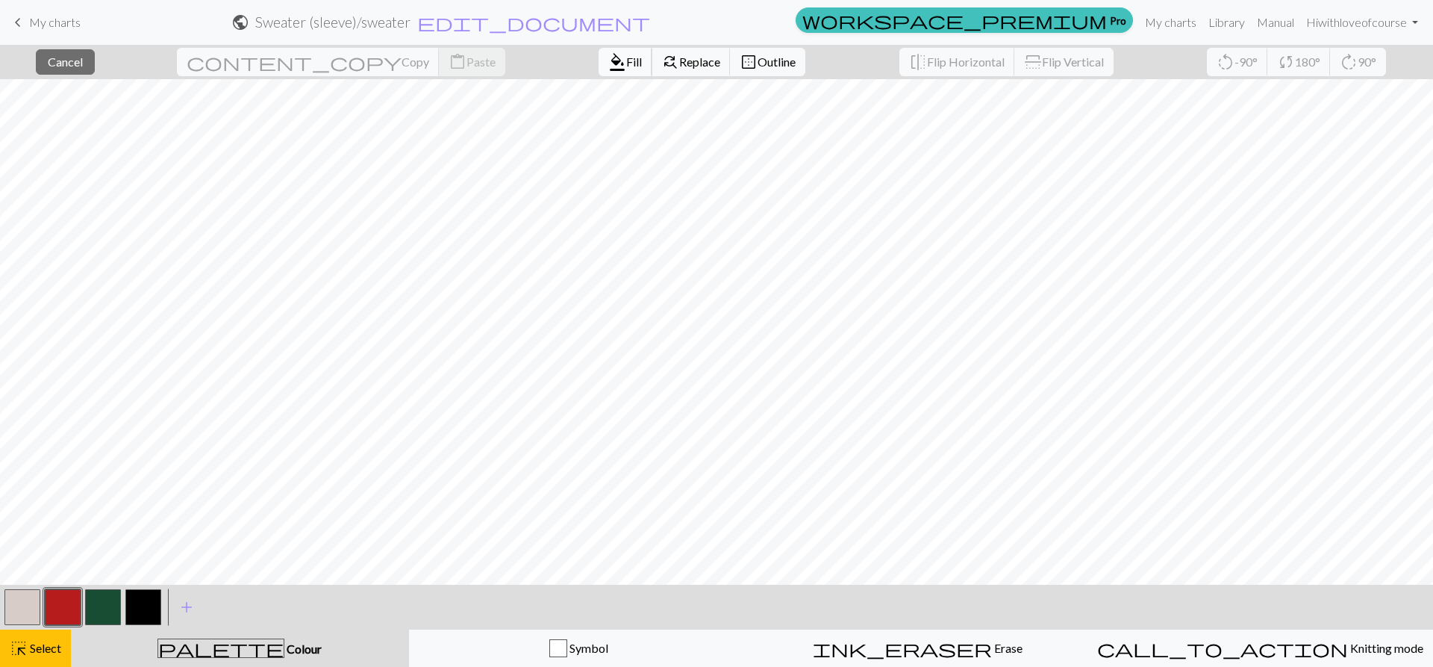
click at [599, 58] on button "format_color_fill Fill" at bounding box center [626, 62] width 54 height 28
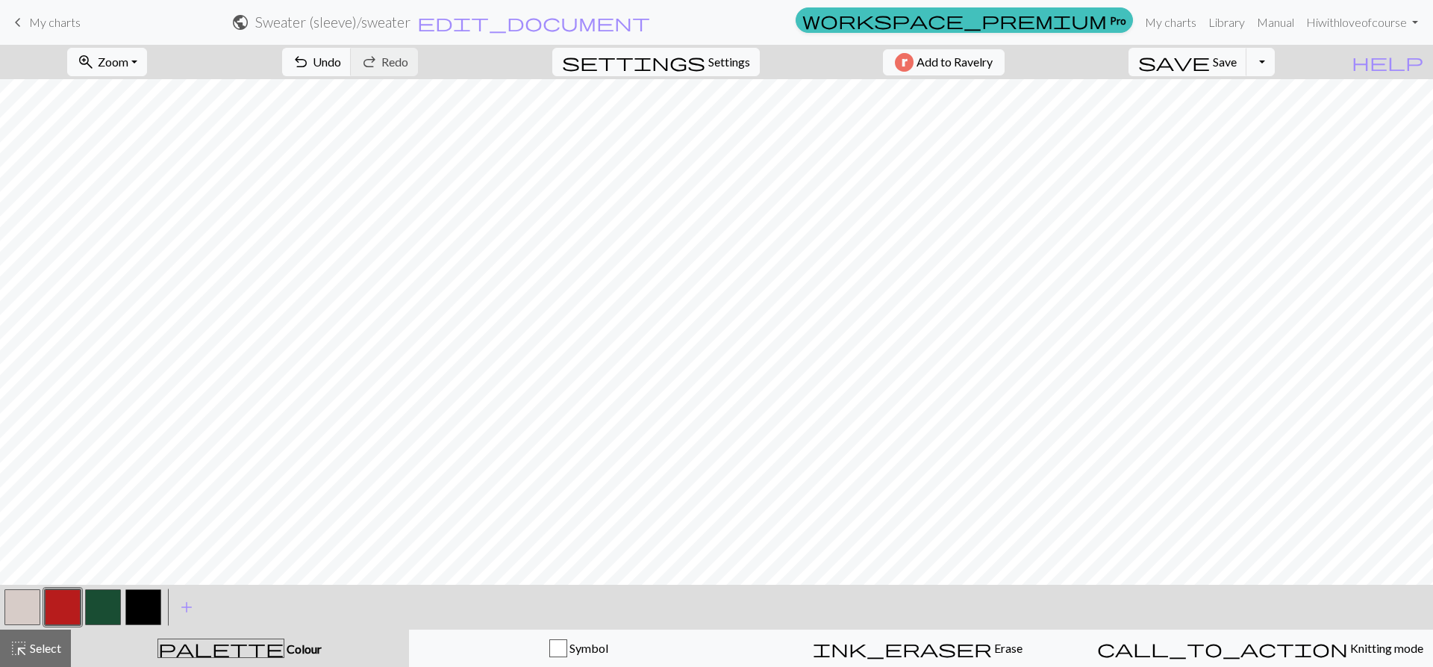
drag, startPoint x: 13, startPoint y: 638, endPoint x: 43, endPoint y: 579, distance: 66.8
click at [11, 638] on span "highlight_alt" at bounding box center [19, 648] width 18 height 21
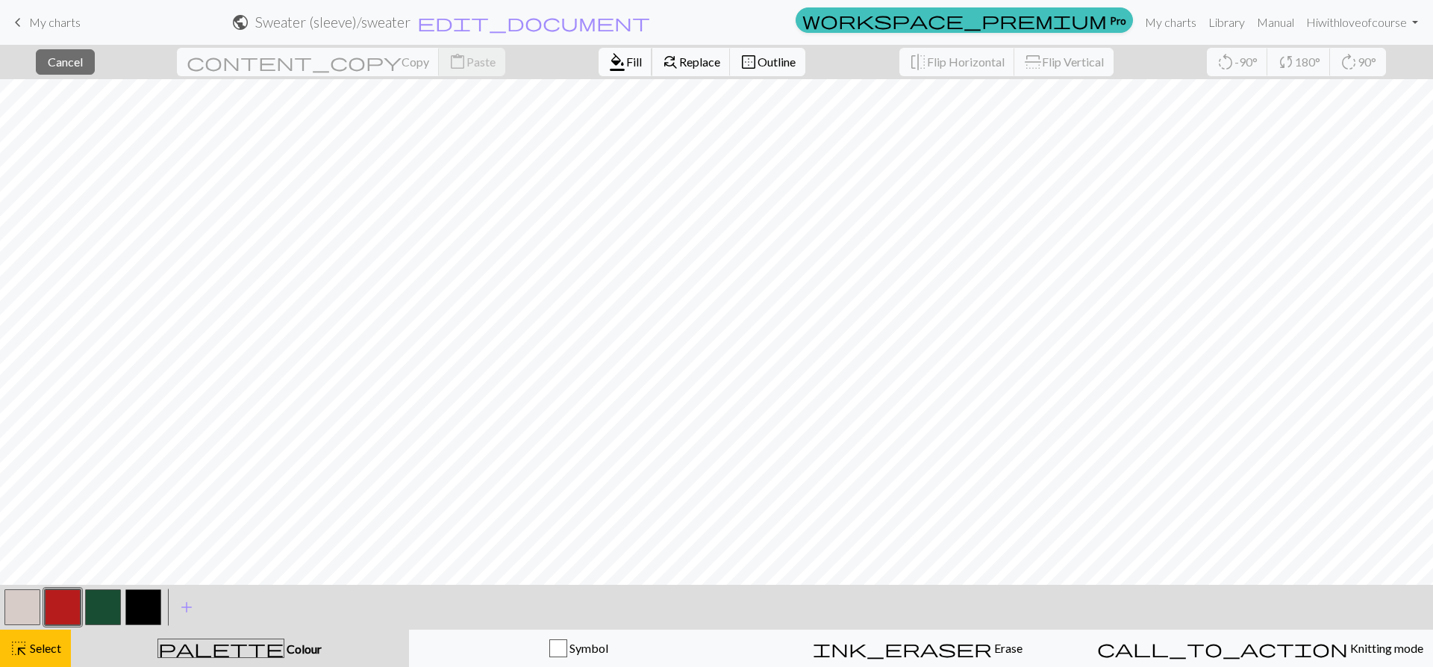
click at [599, 57] on button "format_color_fill Fill" at bounding box center [626, 62] width 54 height 28
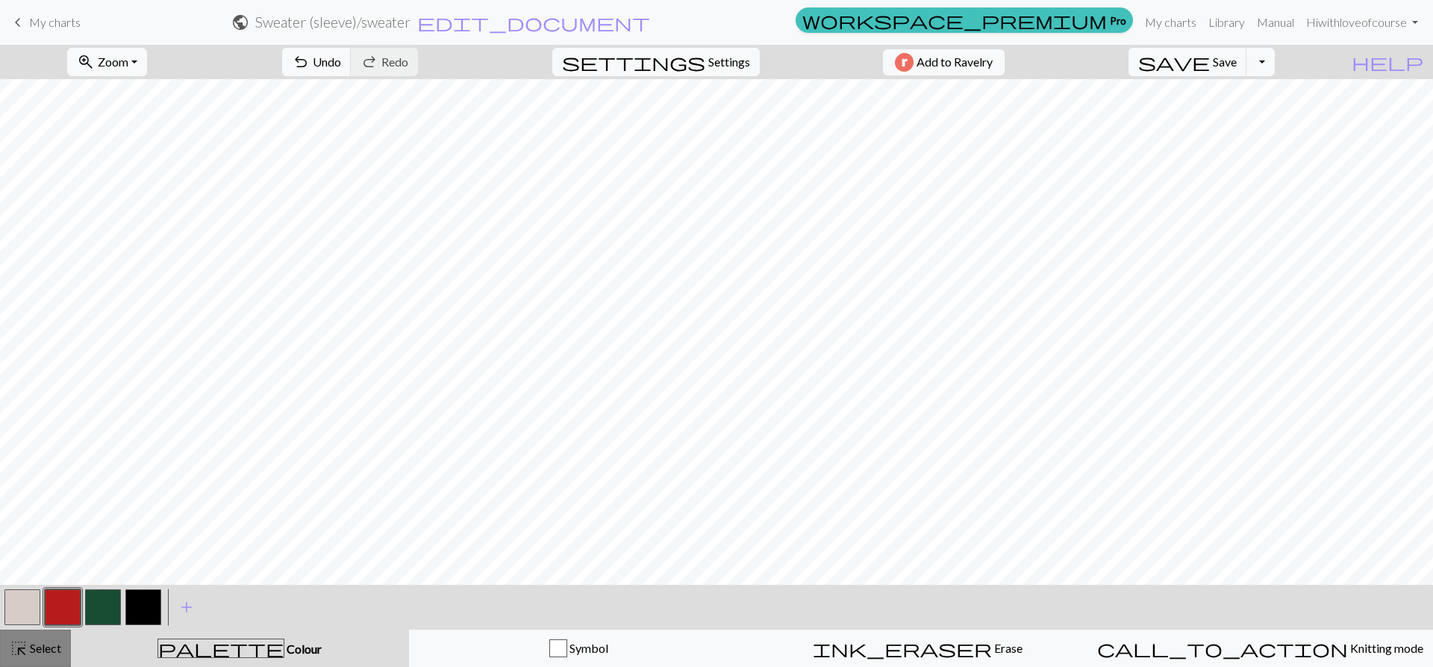
click at [41, 635] on button "highlight_alt Select Select" at bounding box center [35, 647] width 71 height 37
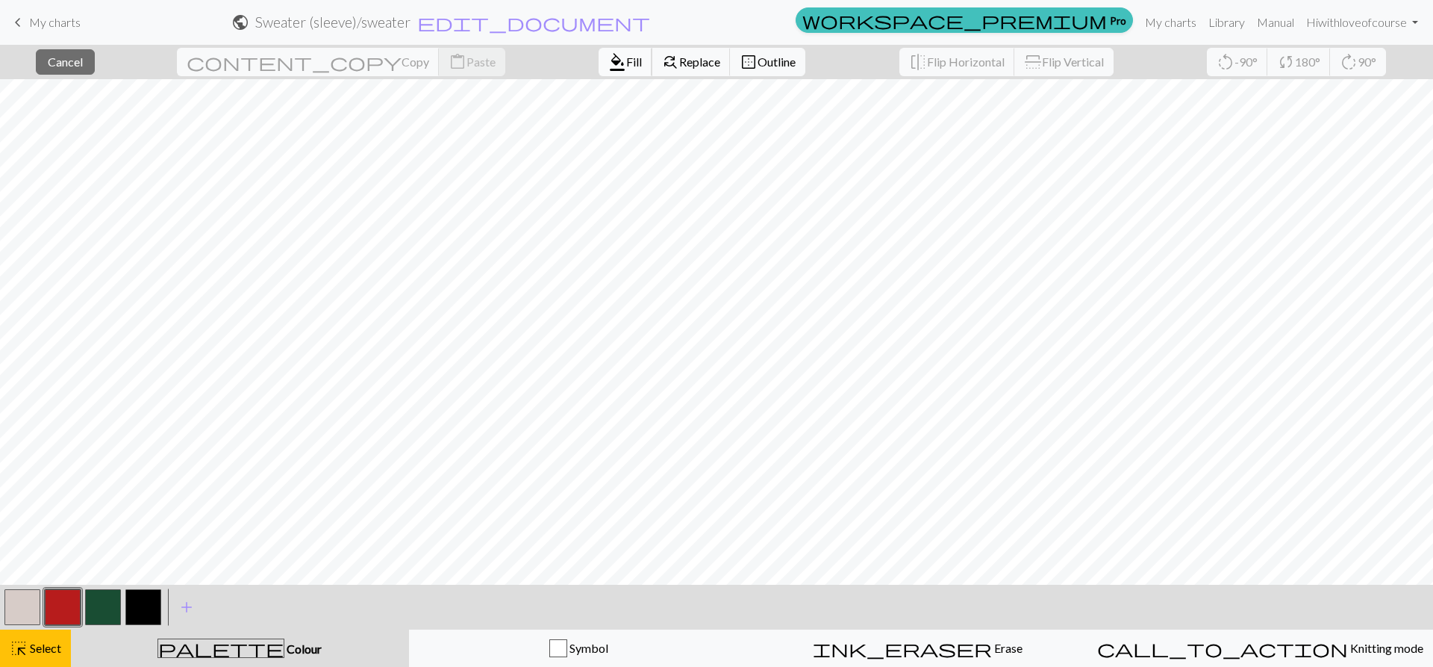
click at [608, 64] on span "format_color_fill" at bounding box center [617, 62] width 18 height 21
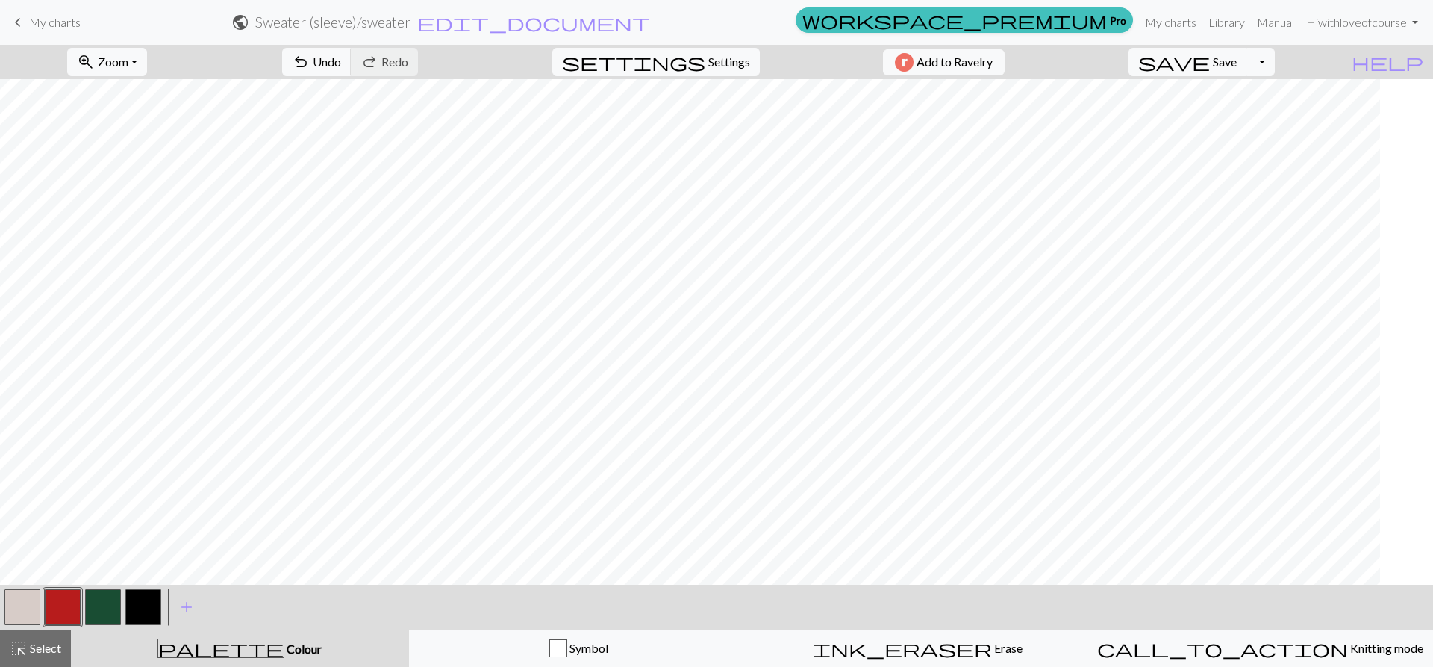
scroll to position [0, 0]
click at [94, 594] on button "button" at bounding box center [103, 607] width 36 height 36
click at [43, 634] on button "highlight_alt Select Select" at bounding box center [35, 647] width 71 height 37
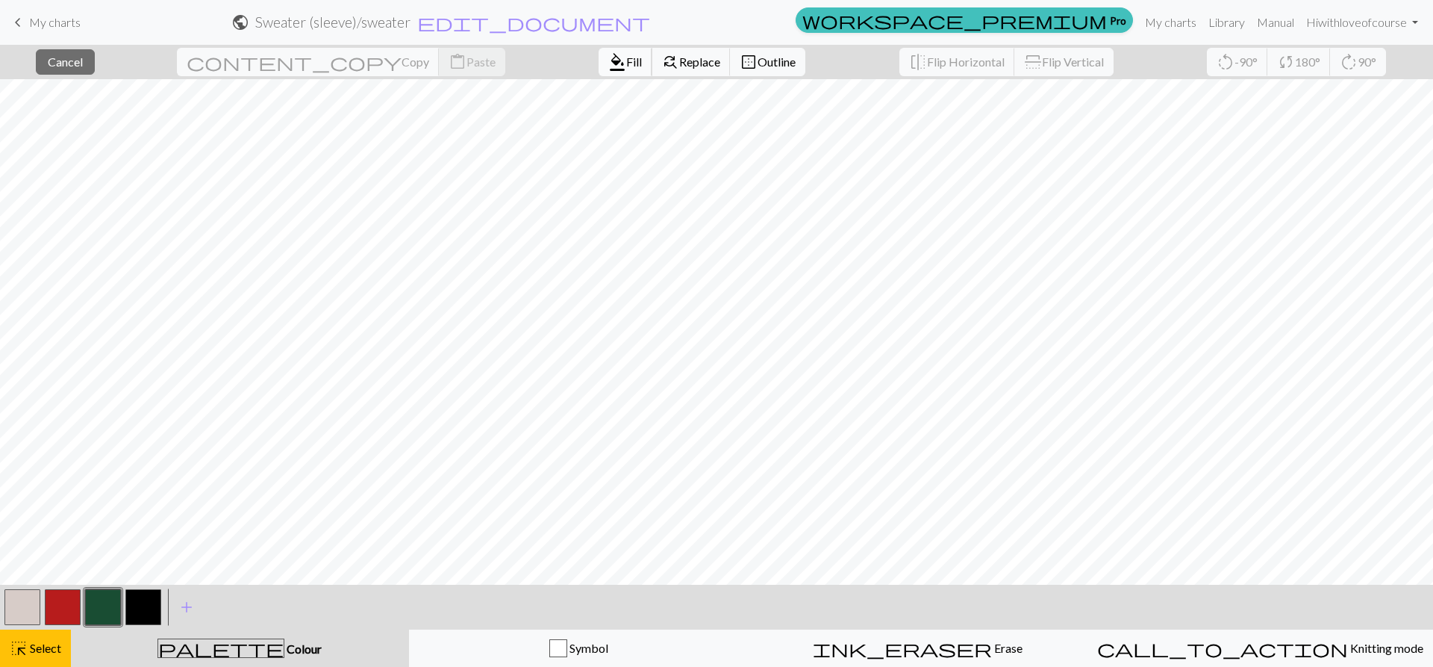
click at [626, 66] on span "Fill" at bounding box center [634, 62] width 16 height 14
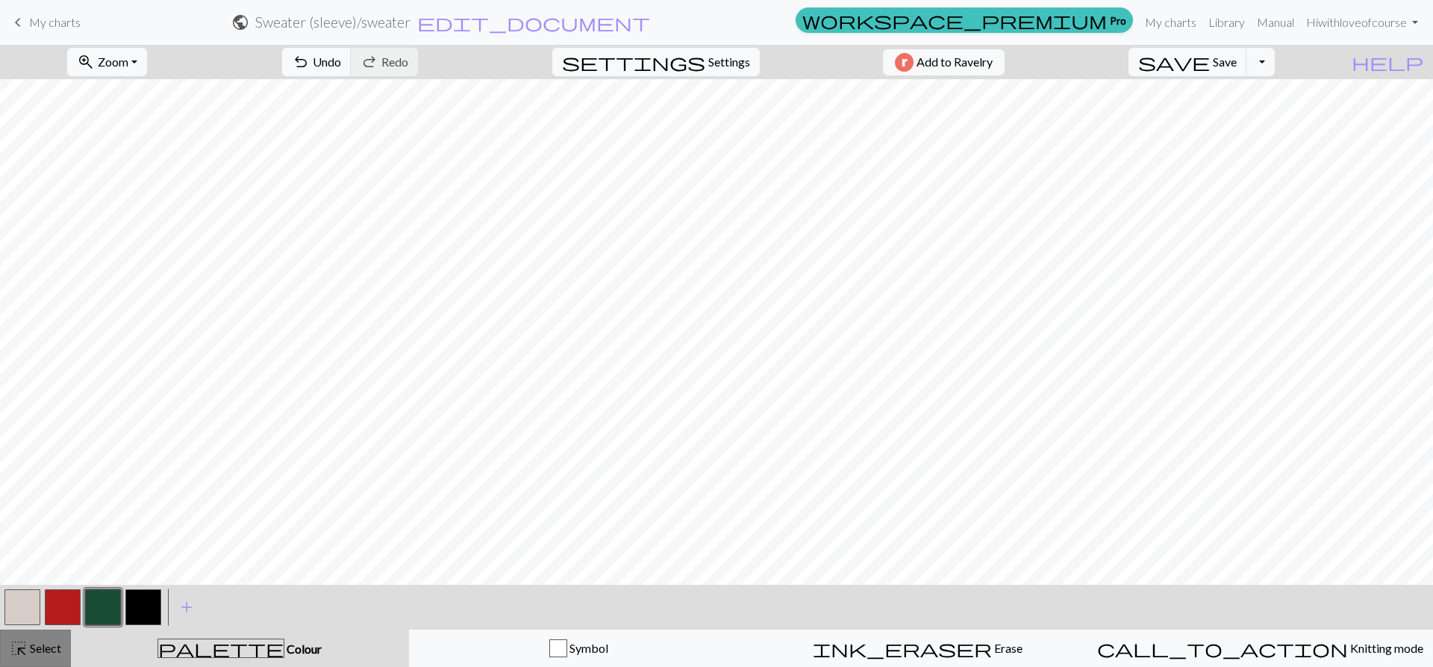
click at [34, 644] on span "Select" at bounding box center [45, 648] width 34 height 14
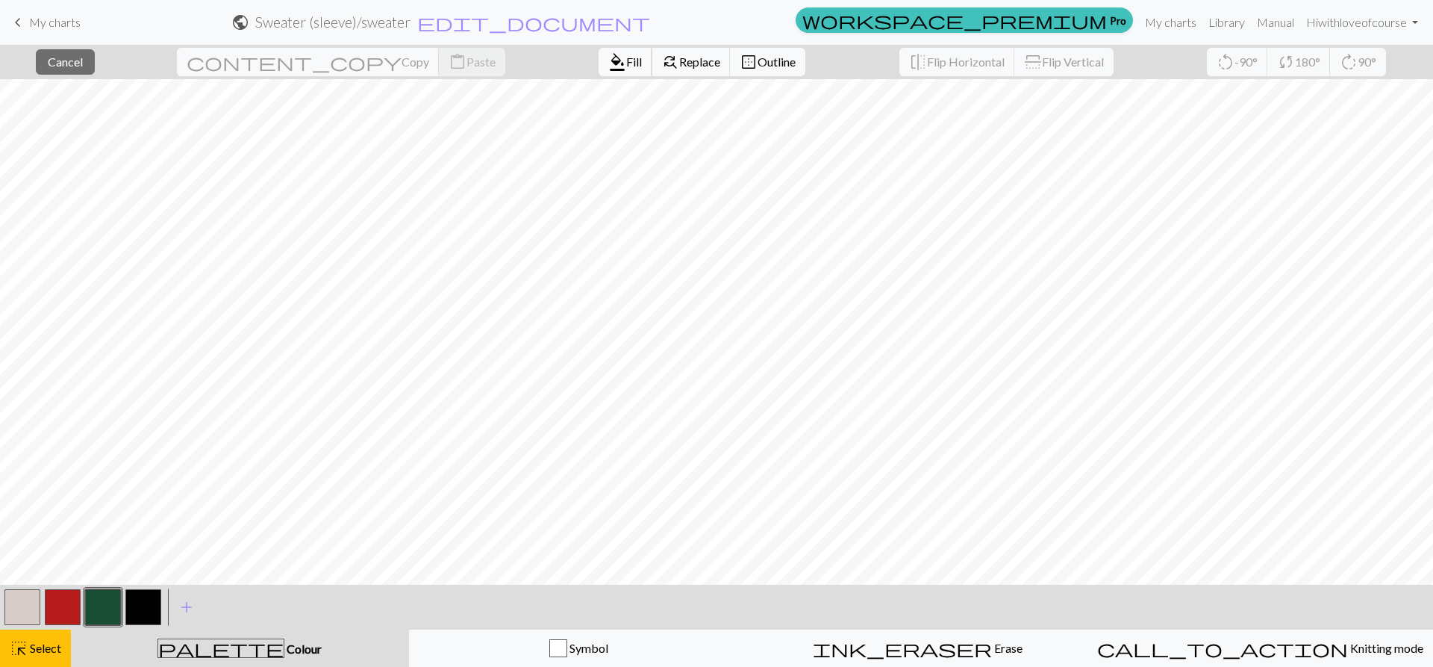
click at [626, 63] on span "Fill" at bounding box center [634, 62] width 16 height 14
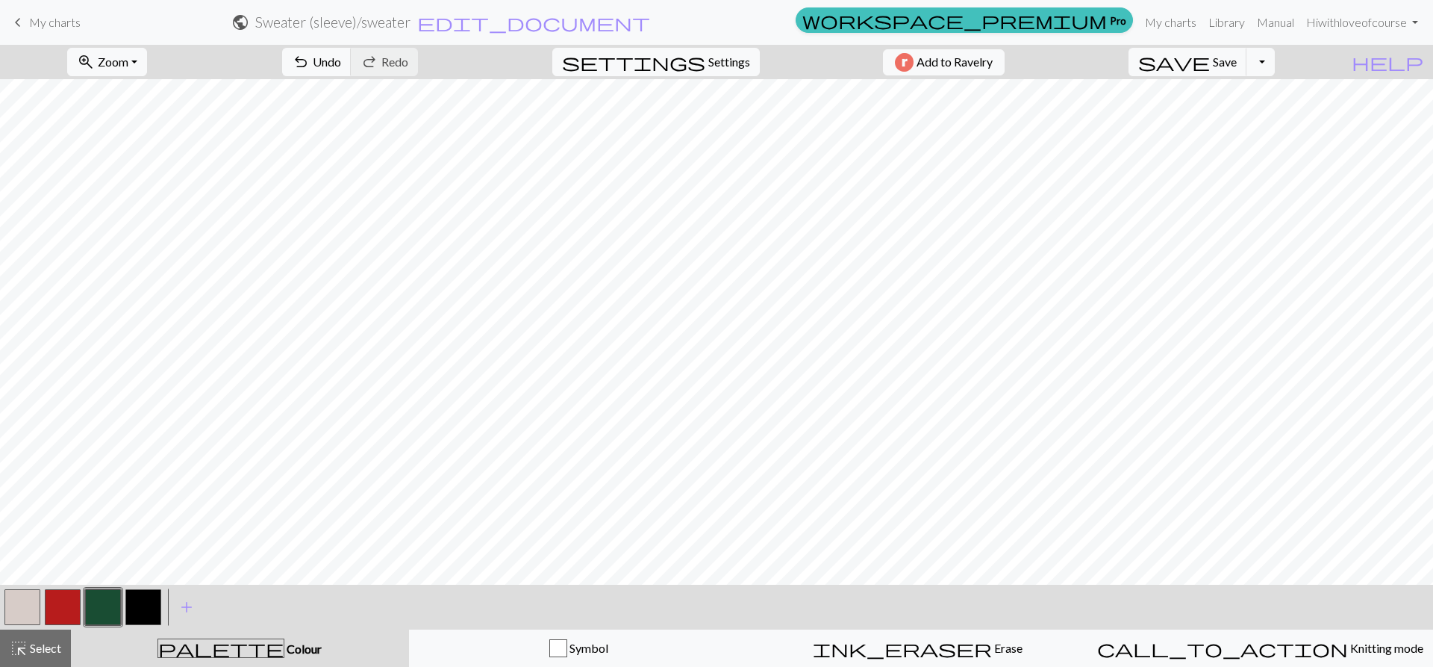
scroll to position [0, 286]
drag, startPoint x: 40, startPoint y: 644, endPoint x: 99, endPoint y: 599, distance: 74.7
click at [43, 637] on button "highlight_alt Select Select" at bounding box center [35, 647] width 71 height 37
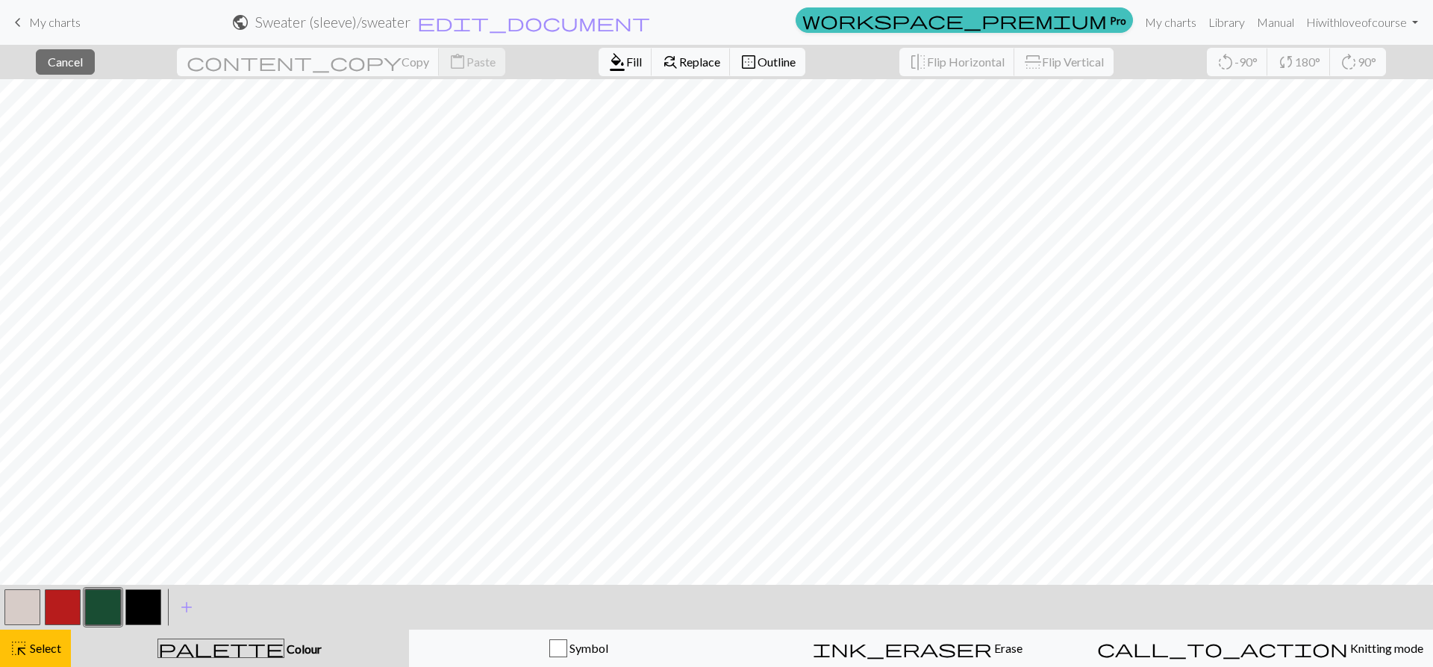
click at [588, 77] on div "format_color_fill Fill find_replace Replace border_outer Outline" at bounding box center [702, 62] width 229 height 34
click at [599, 69] on button "format_color_fill Fill" at bounding box center [626, 62] width 54 height 28
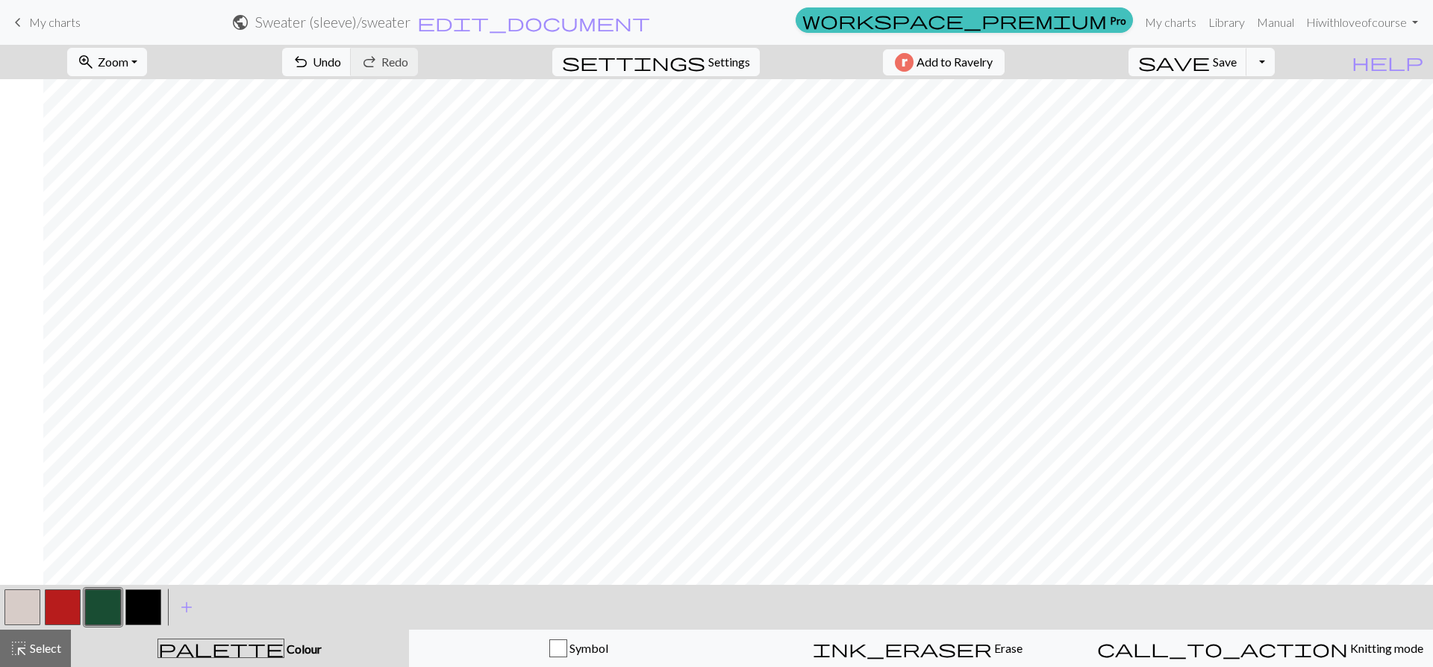
scroll to position [0, 759]
drag, startPoint x: 22, startPoint y: 642, endPoint x: 99, endPoint y: 602, distance: 86.2
click at [26, 644] on span "highlight_alt" at bounding box center [19, 648] width 18 height 21
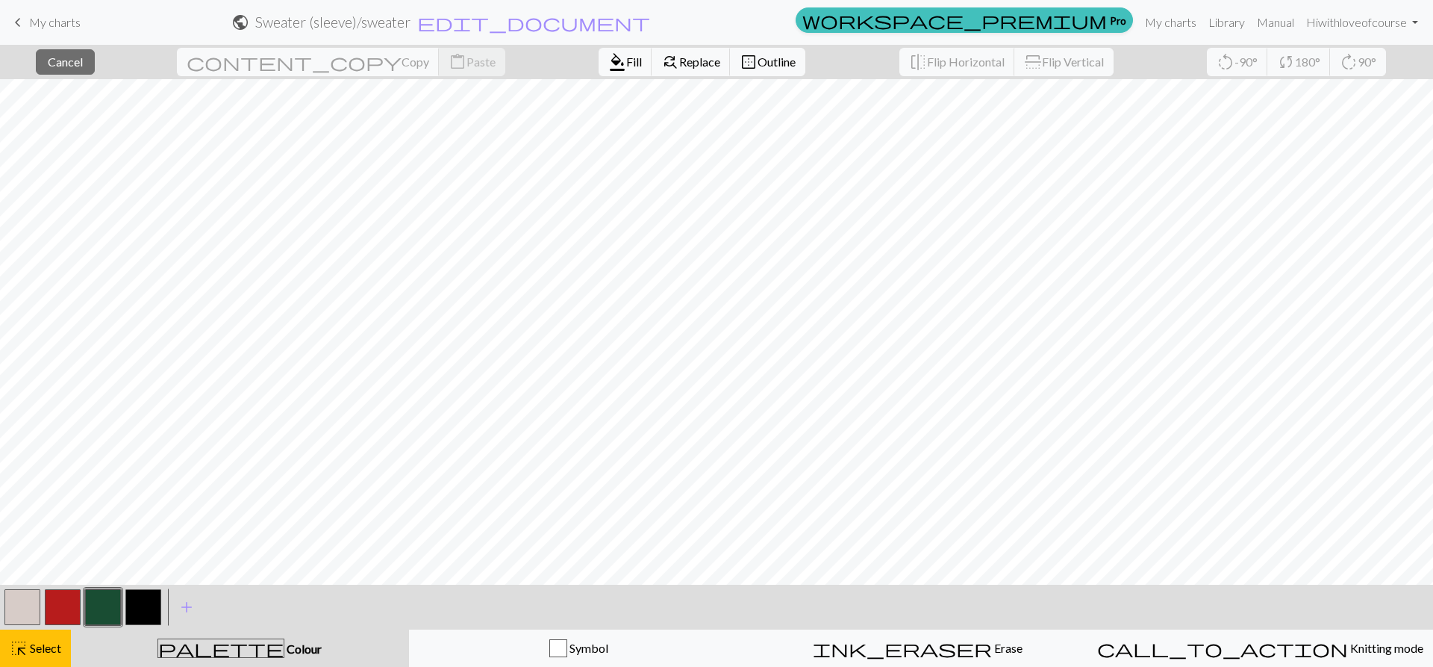
click at [588, 76] on div "format_color_fill Fill find_replace Replace border_outer Outline" at bounding box center [702, 62] width 229 height 34
click at [599, 69] on button "format_color_fill Fill" at bounding box center [626, 62] width 54 height 28
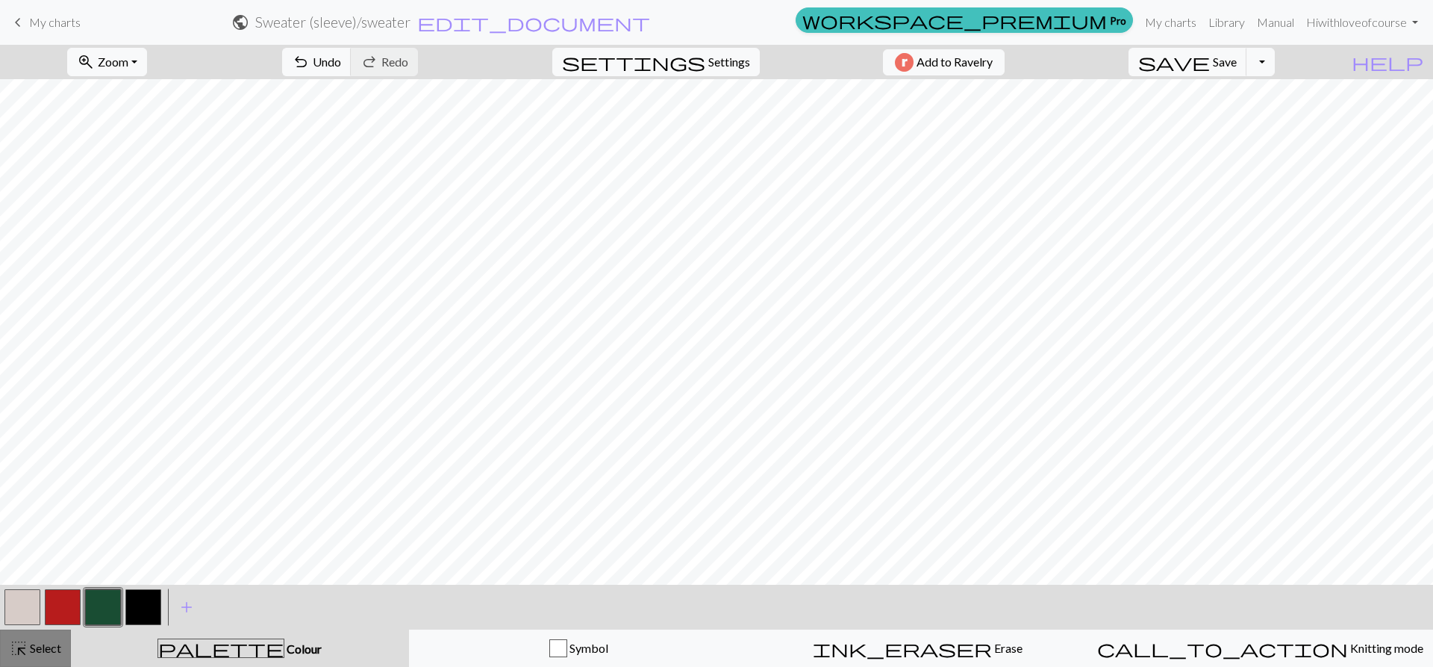
drag, startPoint x: 30, startPoint y: 645, endPoint x: 143, endPoint y: 581, distance: 129.7
click at [30, 644] on span "Select" at bounding box center [45, 648] width 34 height 14
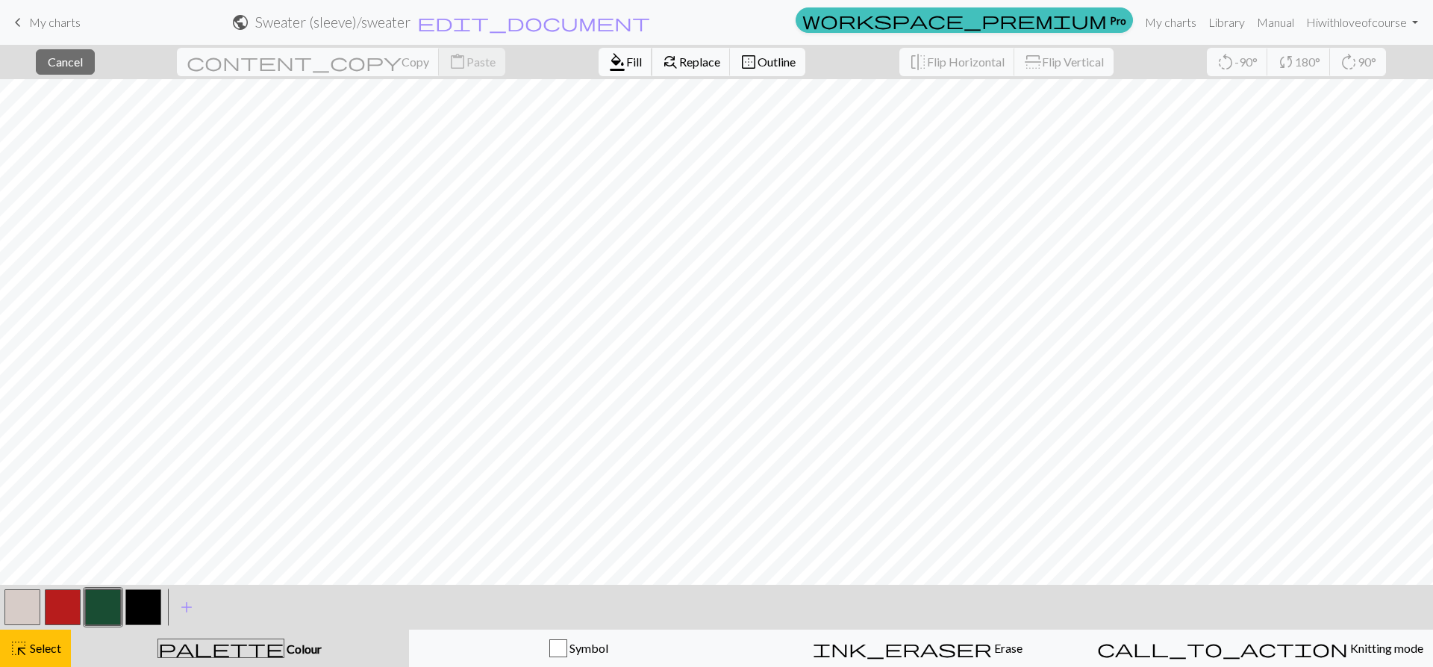
click at [608, 65] on span "format_color_fill" at bounding box center [617, 62] width 18 height 21
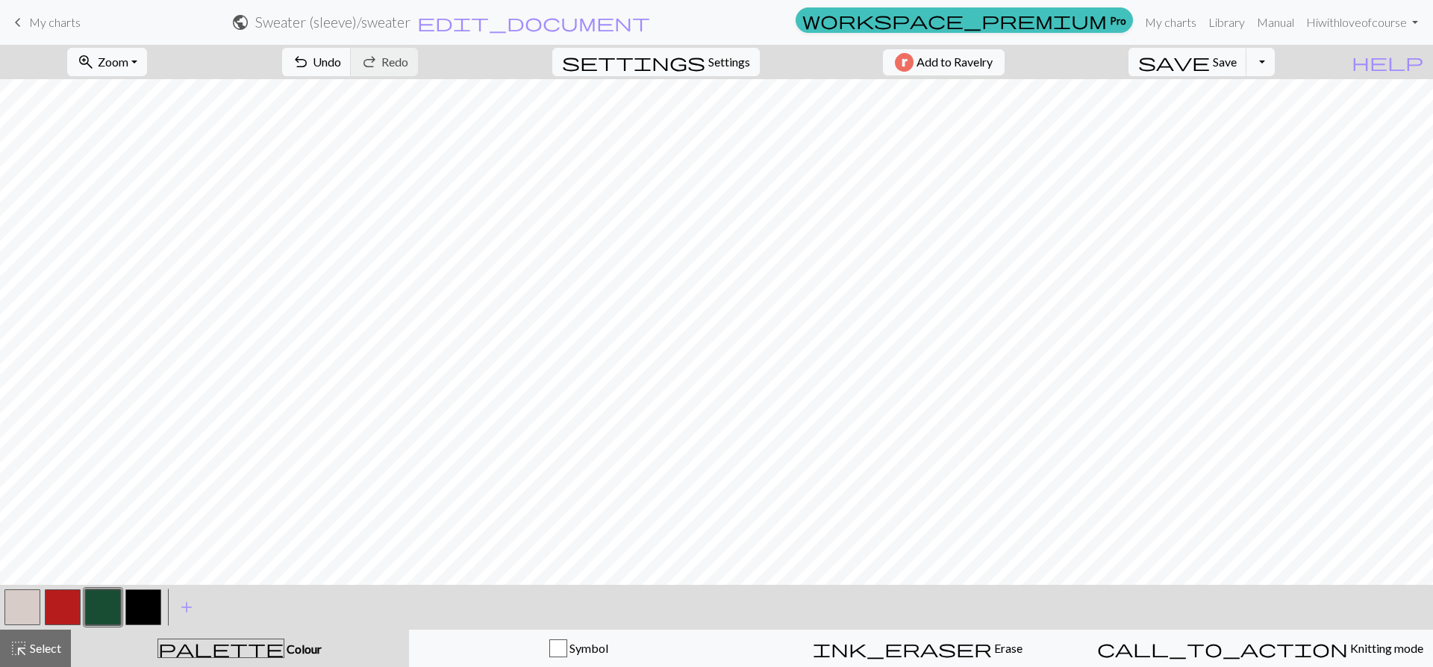
click at [62, 661] on button "highlight_alt Select Select" at bounding box center [35, 647] width 71 height 37
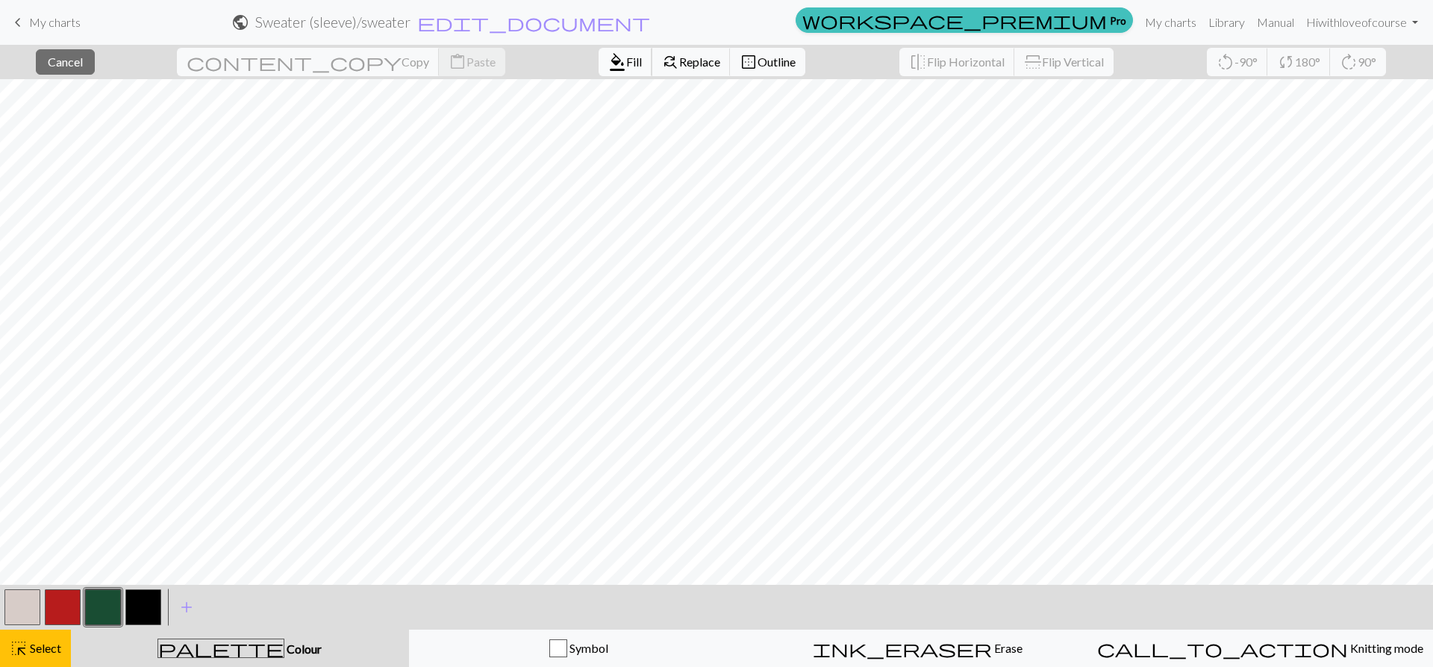
click at [626, 67] on span "Fill" at bounding box center [634, 62] width 16 height 14
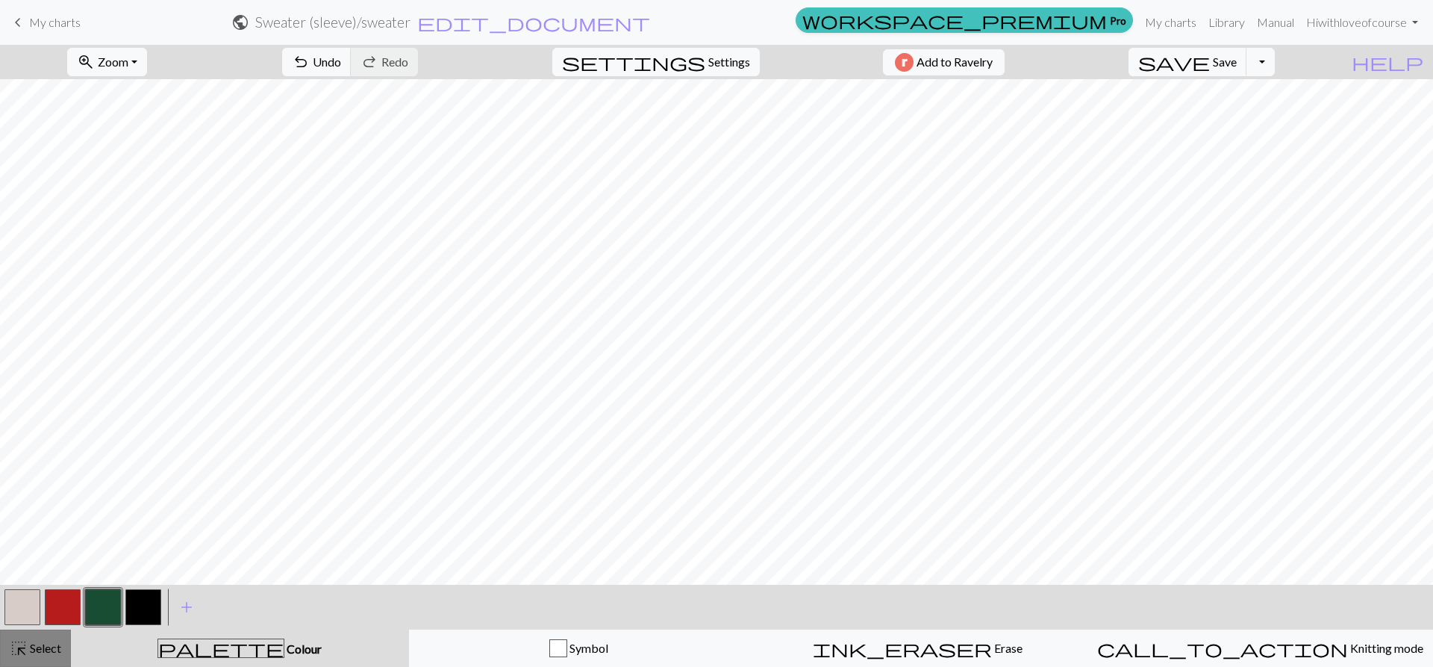
click at [28, 650] on span "Select" at bounding box center [45, 648] width 34 height 14
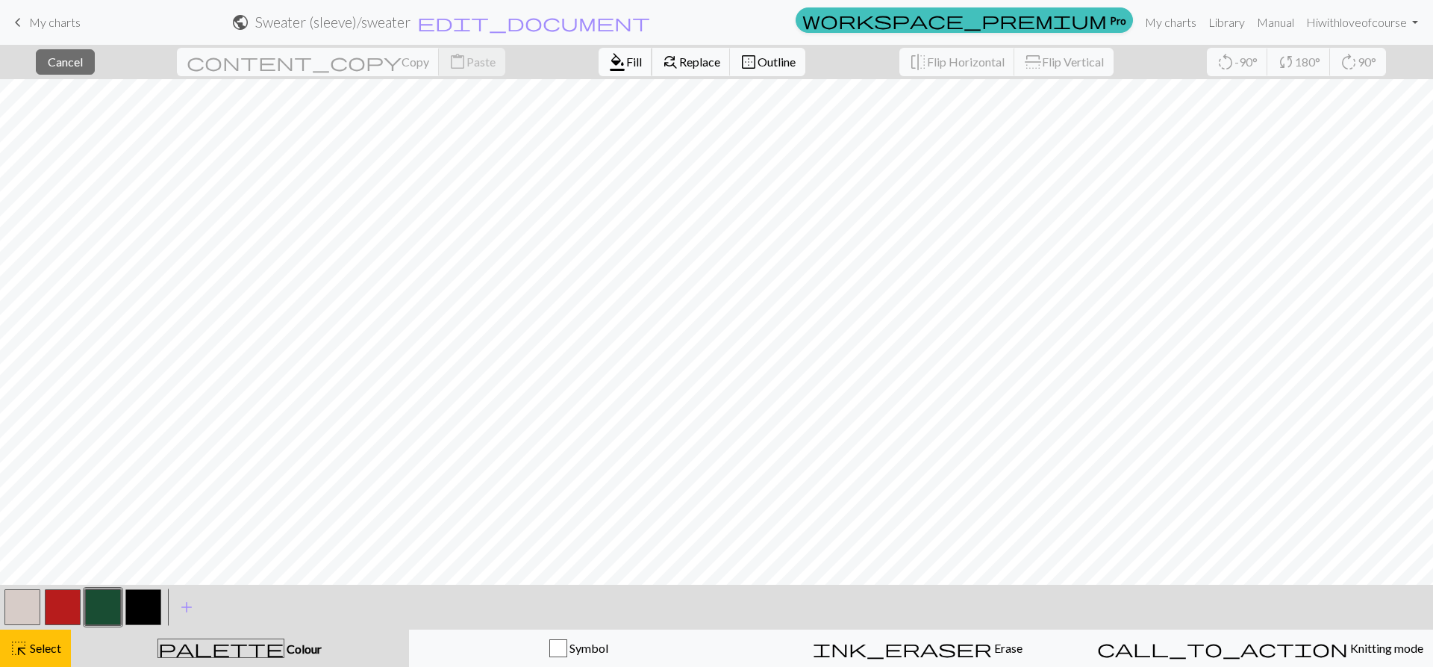
click at [599, 66] on button "format_color_fill Fill" at bounding box center [626, 62] width 54 height 28
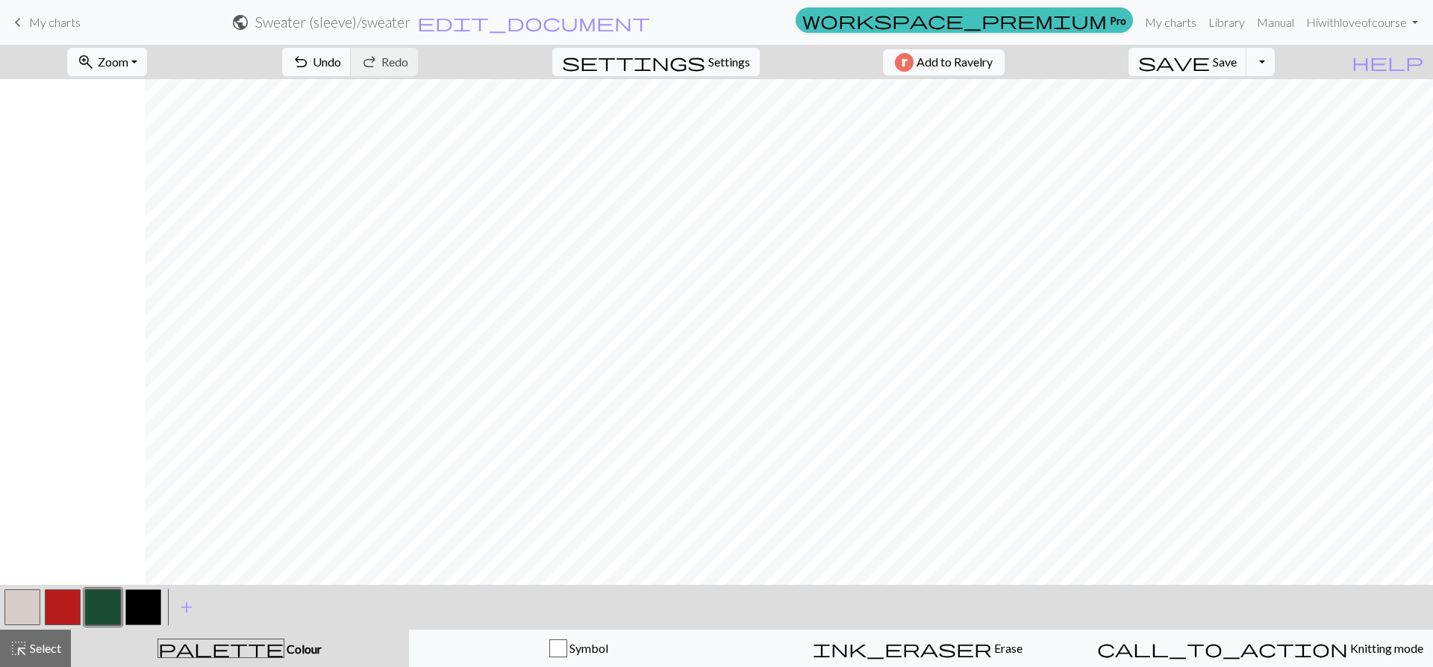
scroll to position [0, 905]
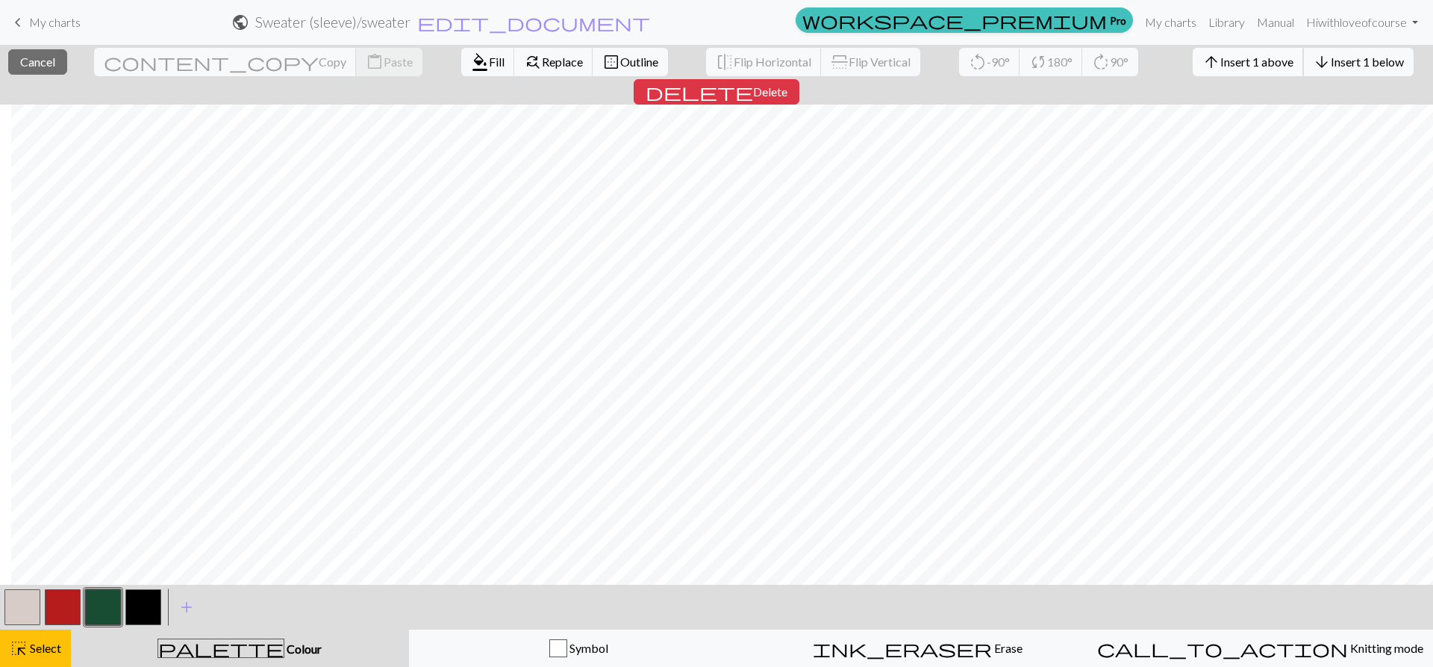
click at [1221, 63] on span "Insert 1 above" at bounding box center [1257, 62] width 73 height 14
click at [1304, 72] on button "arrow_downward Insert 1 below" at bounding box center [1359, 62] width 110 height 28
click at [1331, 64] on span "Insert 1 below" at bounding box center [1367, 62] width 73 height 14
click at [1331, 67] on span "Insert 1 below" at bounding box center [1367, 62] width 73 height 14
click at [1331, 59] on span "Insert 1 below" at bounding box center [1367, 62] width 73 height 14
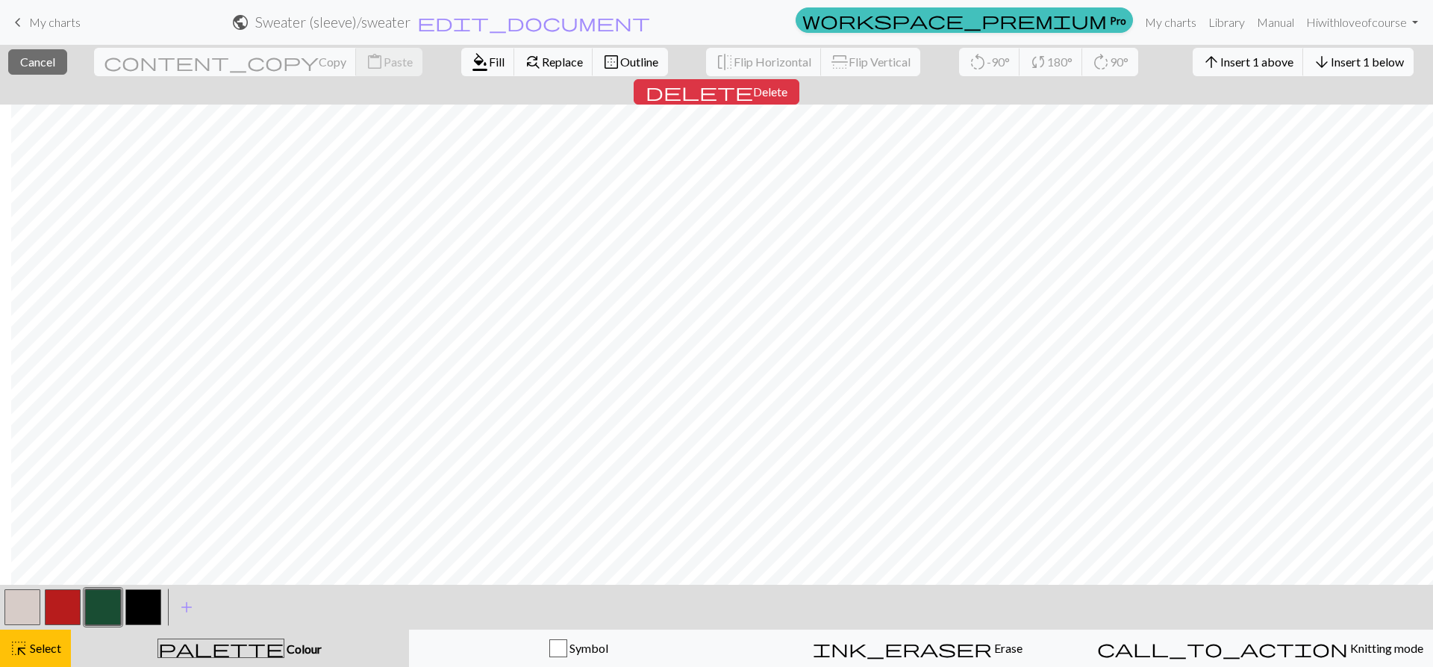
click at [1237, 48] on div "arrow_upward Insert 1 above arrow_downward Insert 1 below" at bounding box center [1303, 62] width 243 height 34
click at [1313, 55] on span "arrow_downward" at bounding box center [1322, 62] width 18 height 21
click at [1331, 68] on span "Insert 1 below" at bounding box center [1367, 62] width 73 height 14
click at [1331, 66] on span "Insert 1 below" at bounding box center [1367, 62] width 73 height 14
click at [1331, 68] on span "Insert 1 below" at bounding box center [1367, 62] width 73 height 14
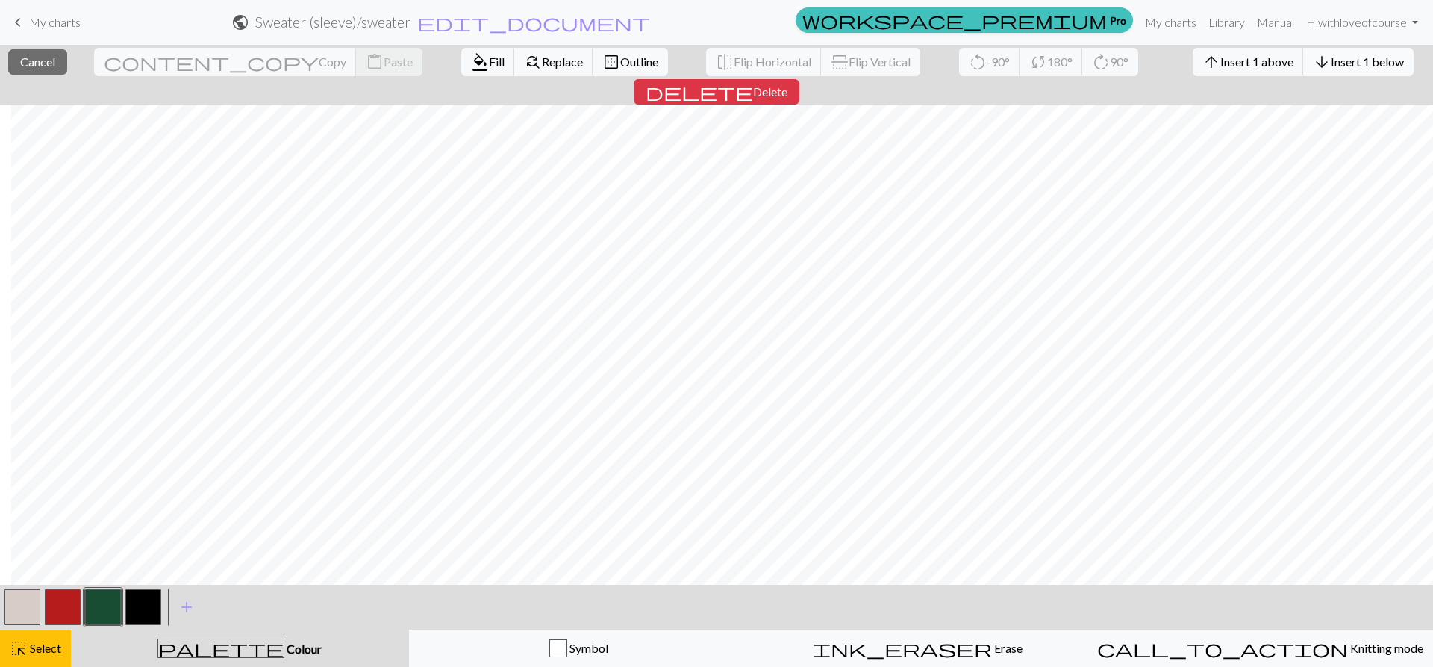
click at [1331, 64] on span "Insert 1 below" at bounding box center [1367, 62] width 73 height 14
click at [1304, 69] on button "arrow_downward Insert 1 below" at bounding box center [1359, 62] width 110 height 28
click at [1313, 61] on span "arrow_downward" at bounding box center [1322, 62] width 18 height 21
click at [1331, 63] on span "Insert 1 below" at bounding box center [1367, 62] width 73 height 14
click at [1331, 57] on span "Insert 1 below" at bounding box center [1367, 62] width 73 height 14
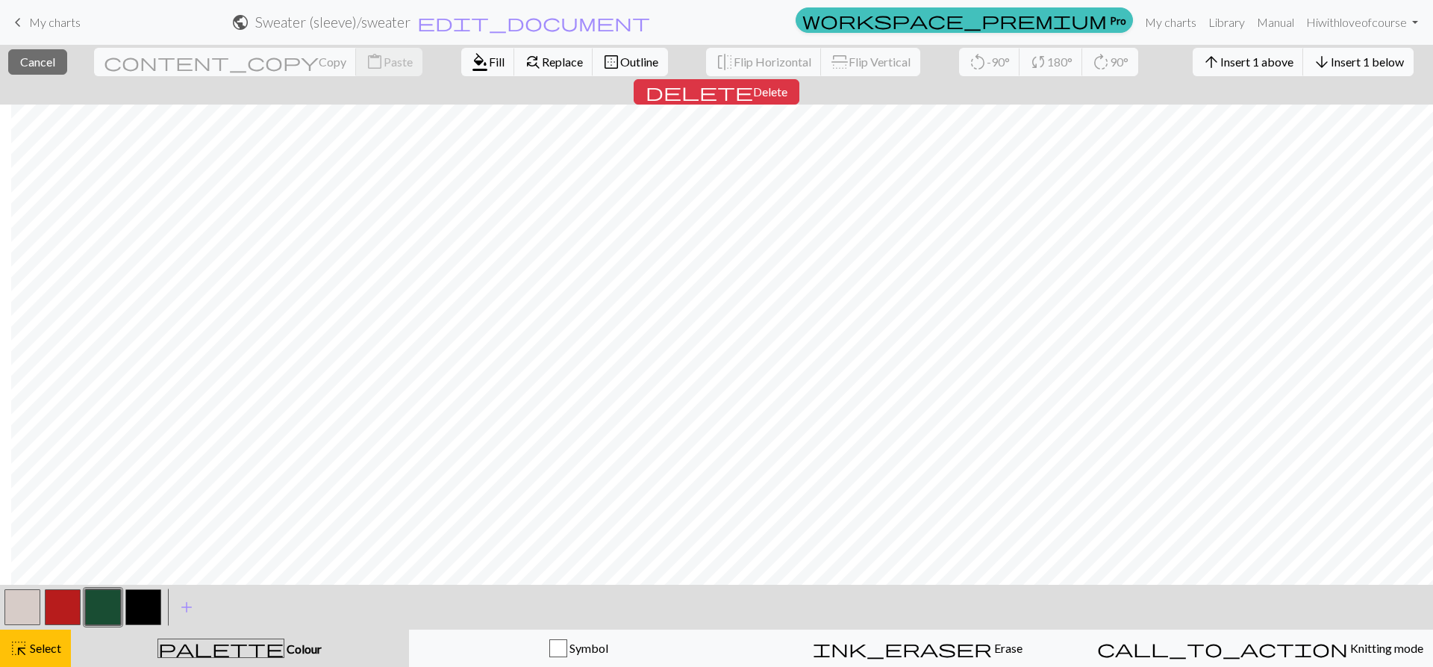
click at [1304, 49] on button "arrow_downward Insert 1 below" at bounding box center [1359, 62] width 110 height 28
click at [1331, 59] on span "Insert 1 below" at bounding box center [1367, 62] width 73 height 14
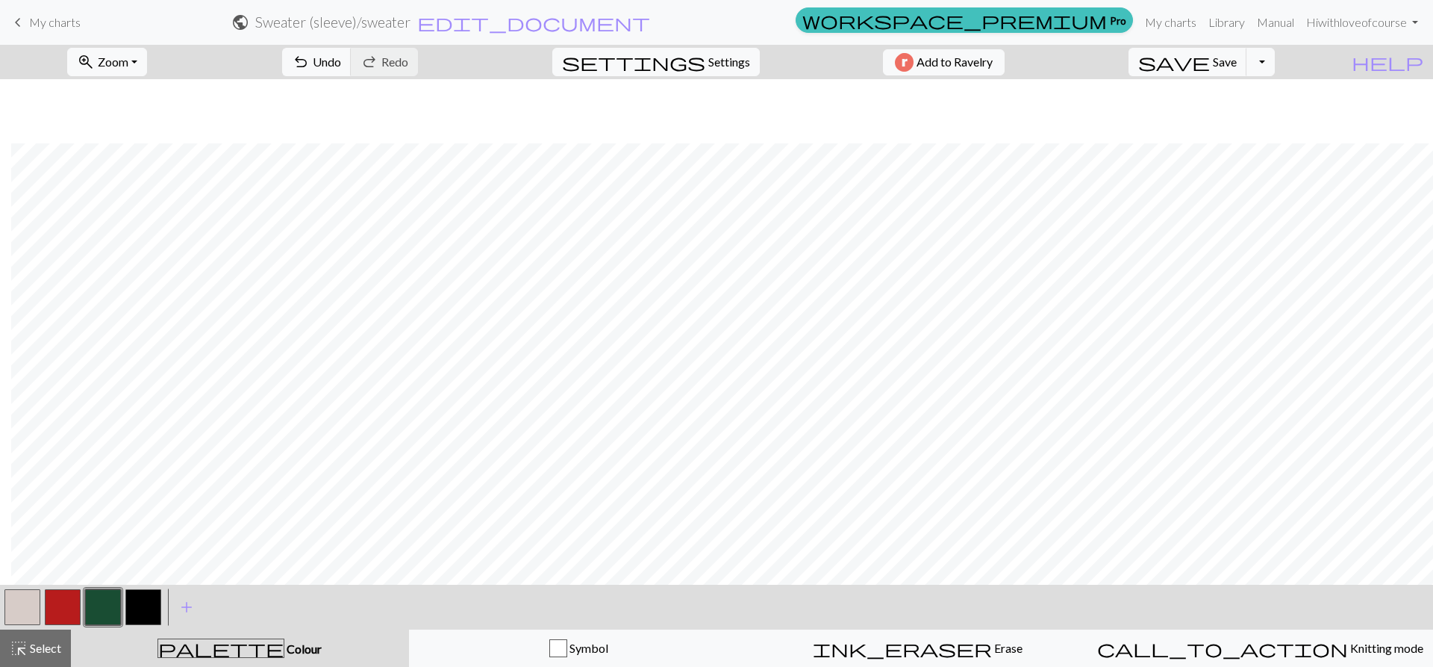
scroll to position [75, 905]
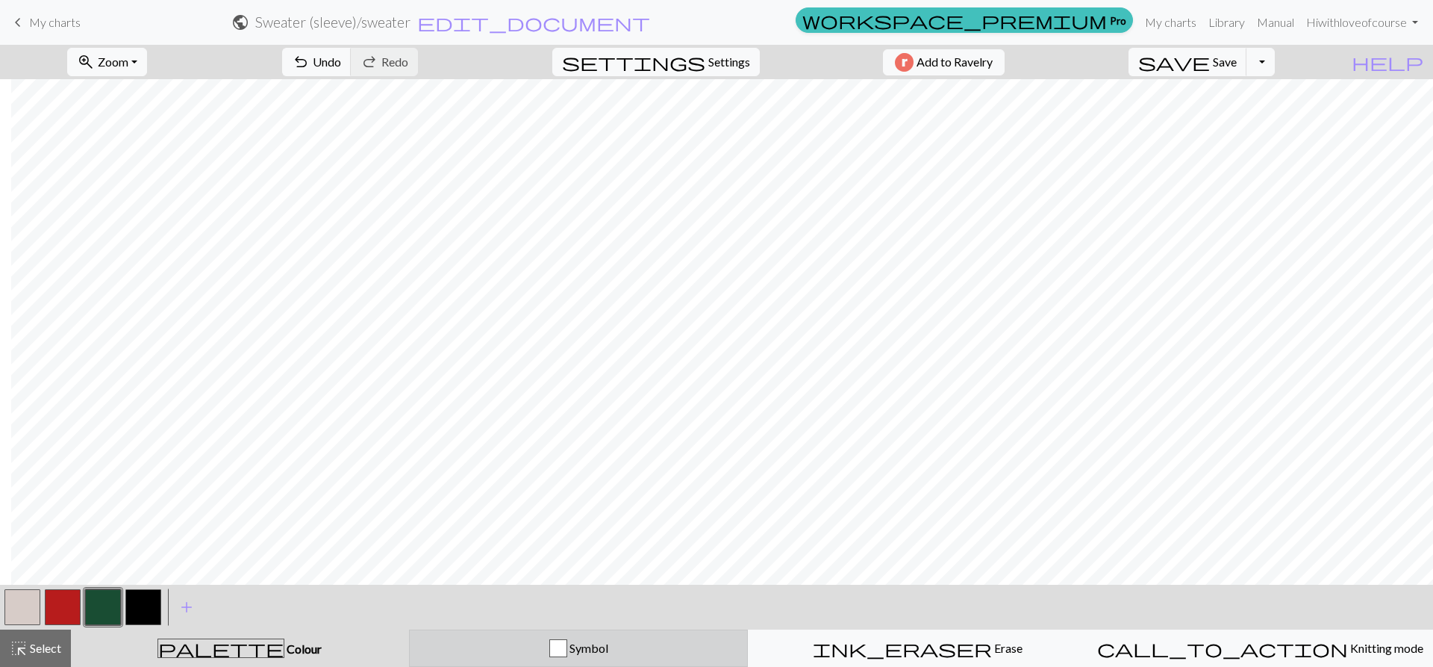
click at [583, 635] on button "Symbol" at bounding box center [579, 647] width 340 height 37
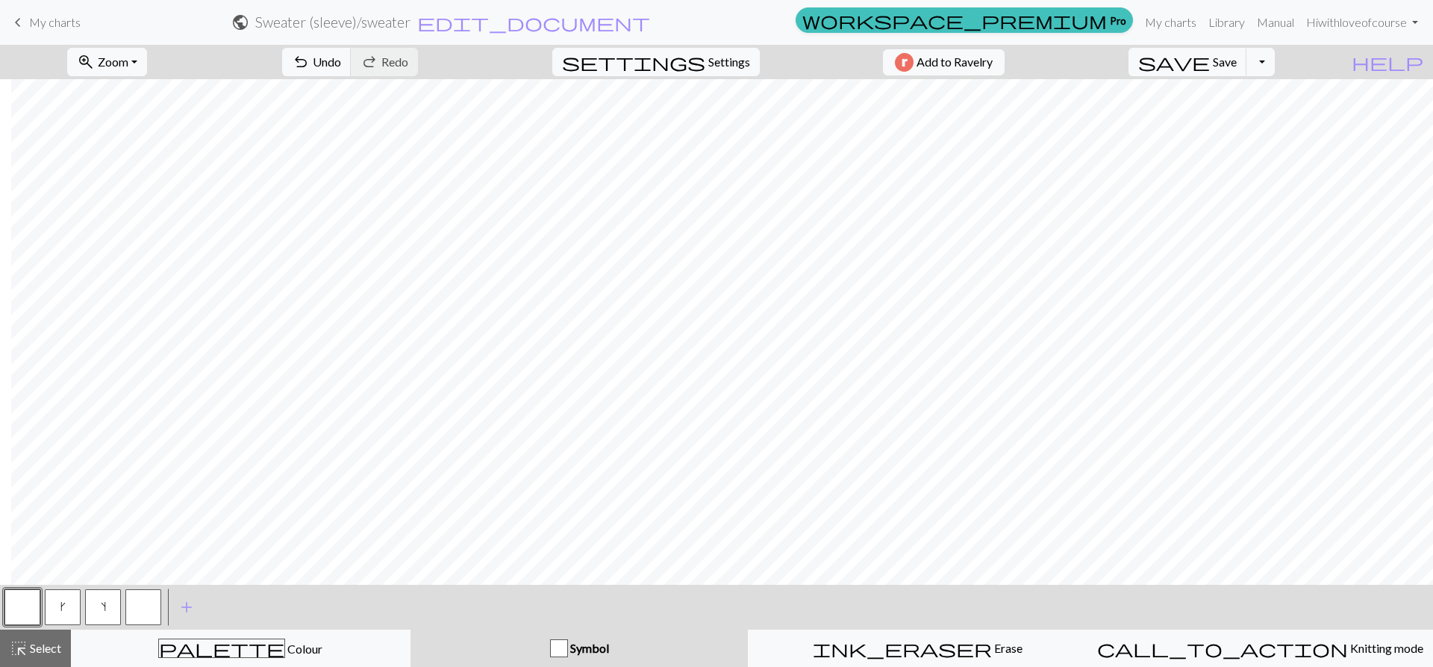
click at [137, 611] on button "button" at bounding box center [143, 607] width 36 height 36
click at [136, 610] on button "button" at bounding box center [143, 607] width 36 height 36
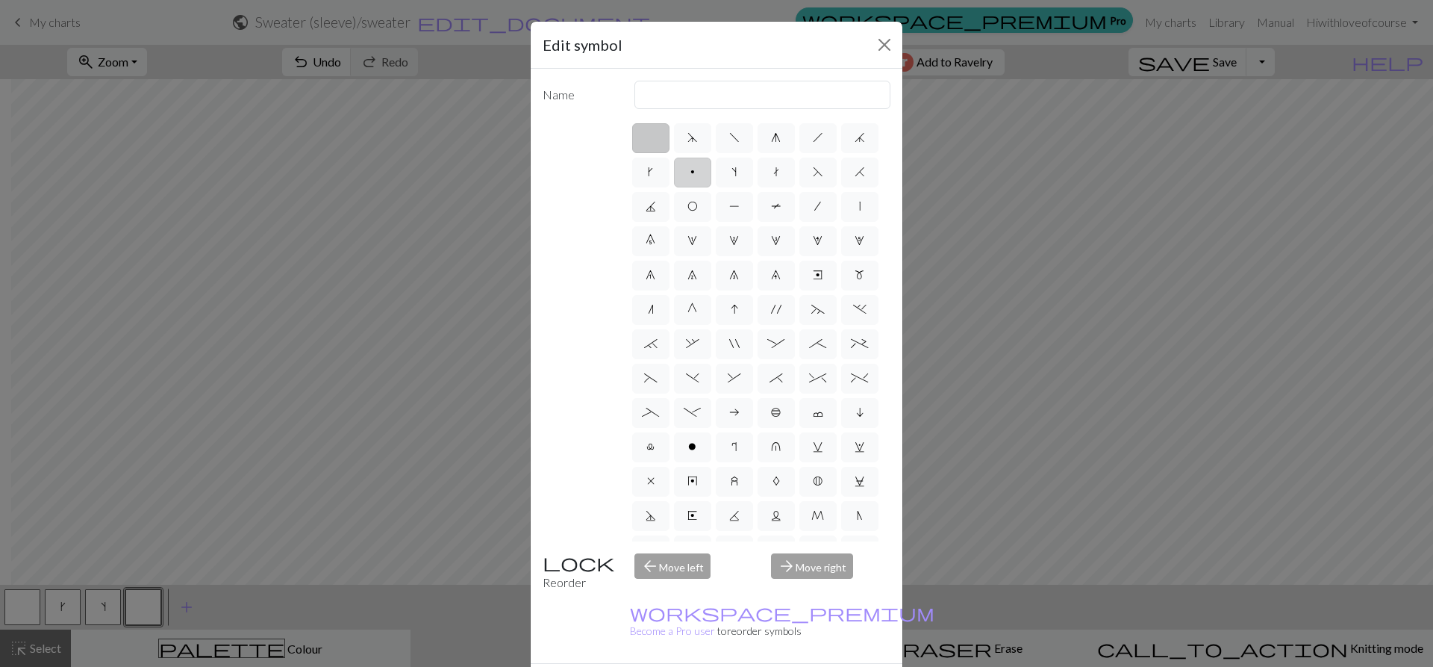
drag, startPoint x: 717, startPoint y: 172, endPoint x: 738, endPoint y: 177, distance: 21.5
click at [711, 174] on label "p" at bounding box center [692, 173] width 37 height 30
click at [700, 172] on input "p" at bounding box center [696, 168] width 10 height 10
radio input "true"
type input "purl"
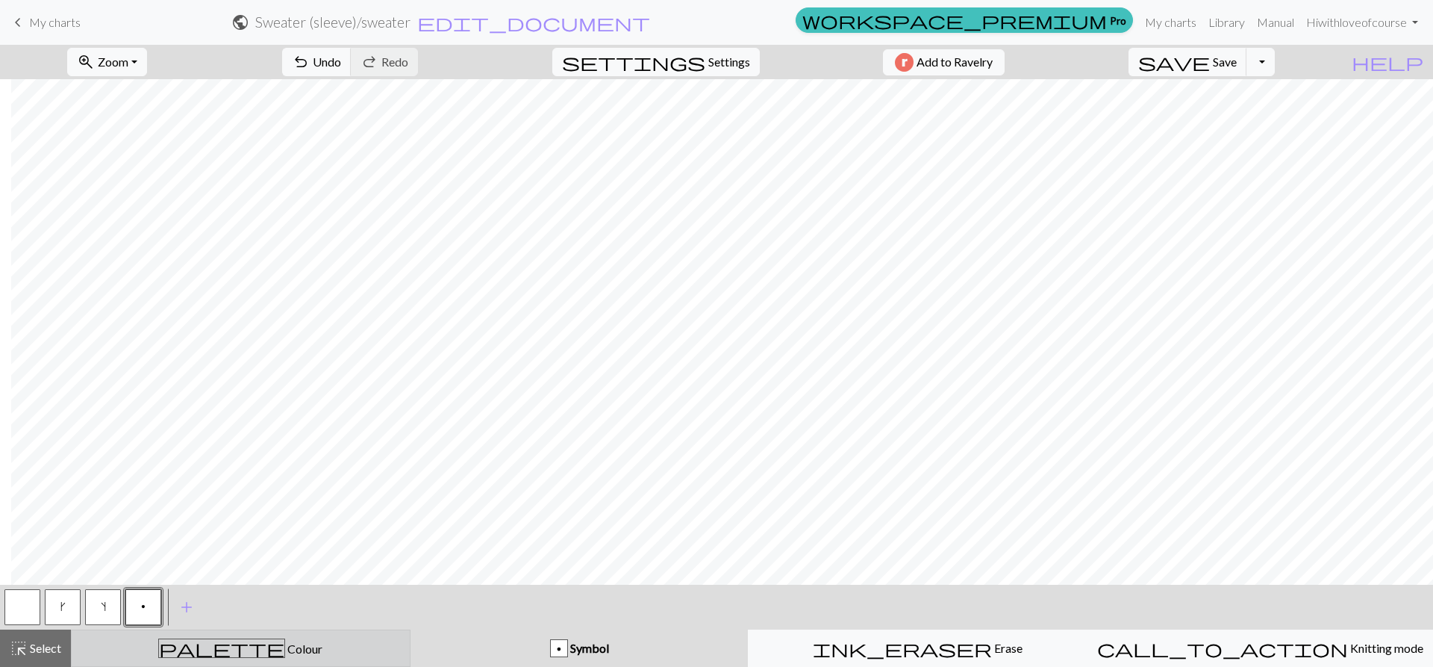
click at [205, 641] on div "palette Colour Colour" at bounding box center [241, 647] width 320 height 19
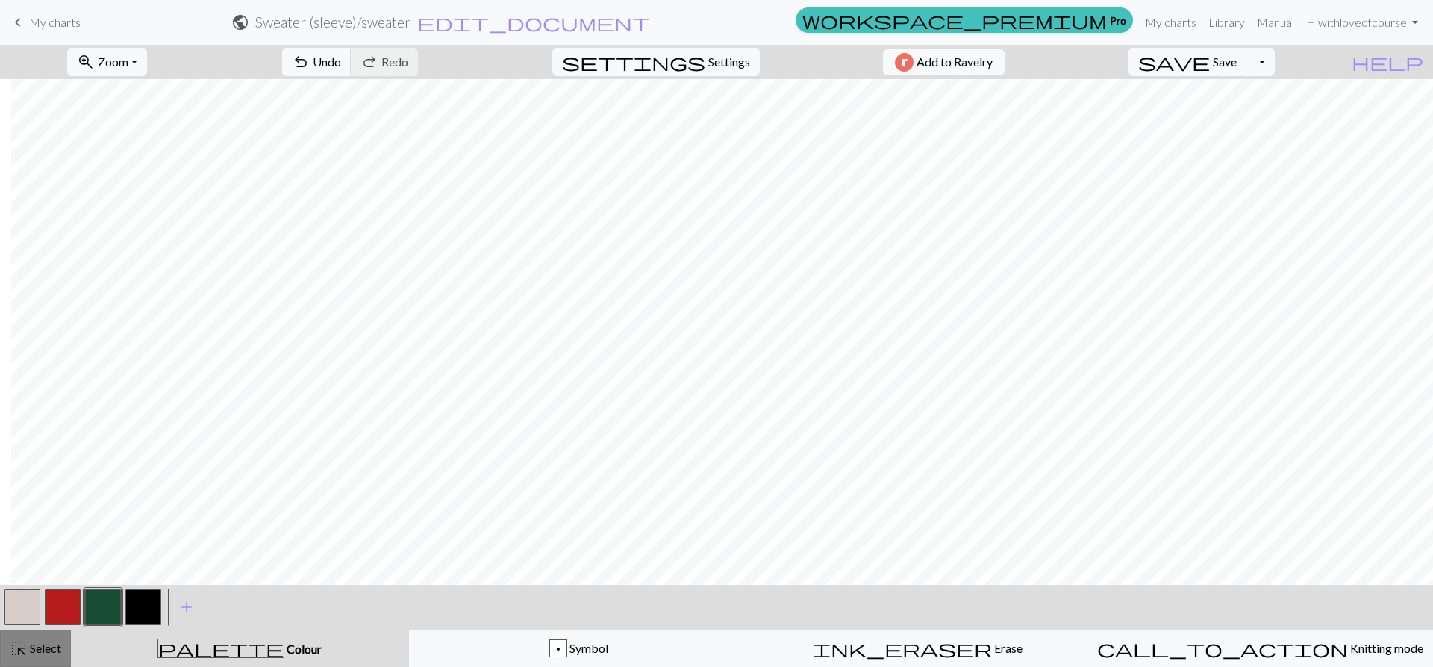
click at [57, 656] on div "highlight_alt Select Select" at bounding box center [36, 648] width 52 height 18
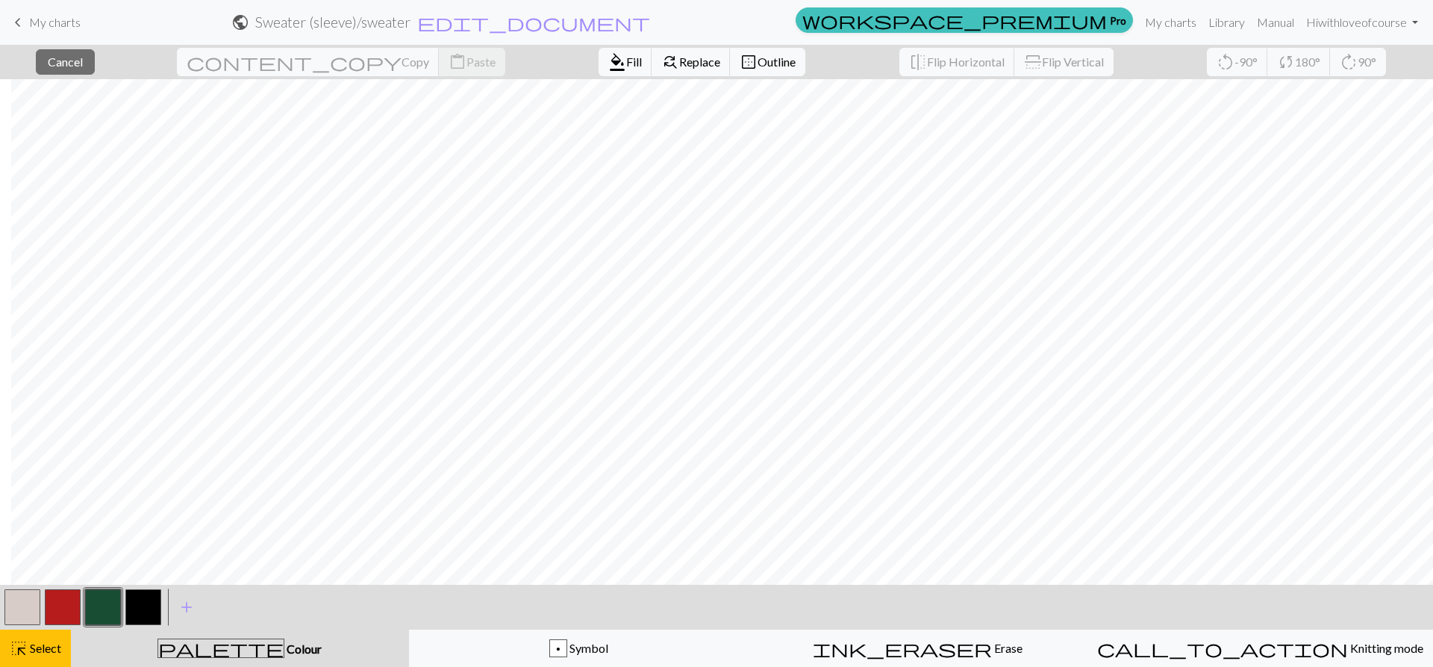
click at [60, 600] on button "button" at bounding box center [63, 607] width 36 height 36
click at [626, 56] on span "Fill" at bounding box center [634, 62] width 16 height 14
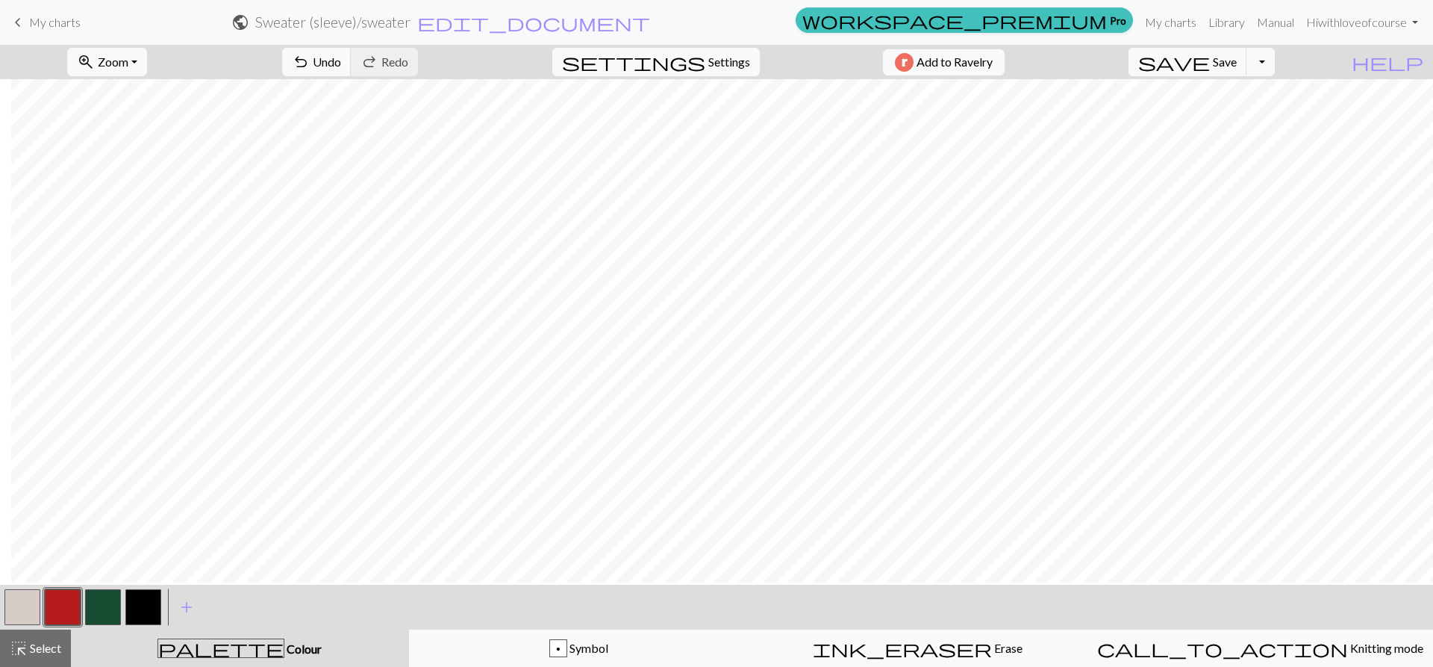
scroll to position [0, 905]
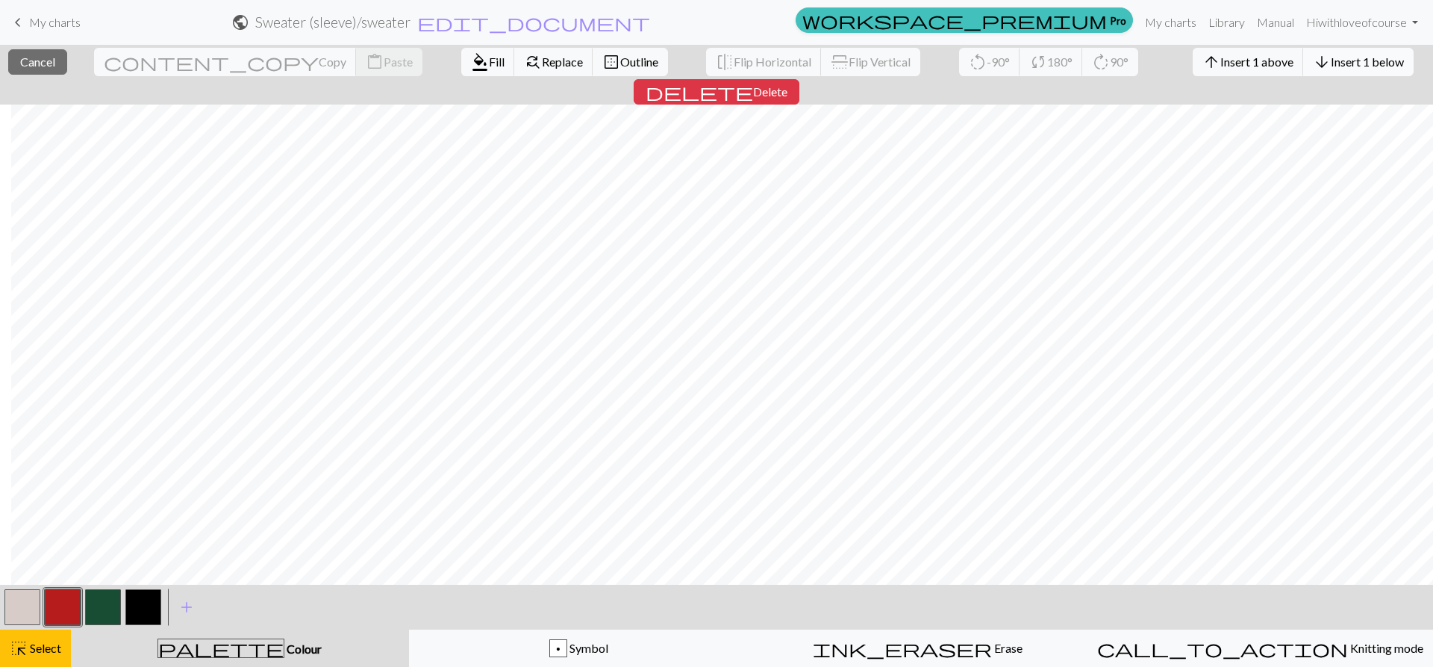
click at [1331, 61] on span "Insert 1 below" at bounding box center [1367, 62] width 73 height 14
click at [1304, 63] on button "arrow_downward Insert 1 below" at bounding box center [1359, 62] width 110 height 28
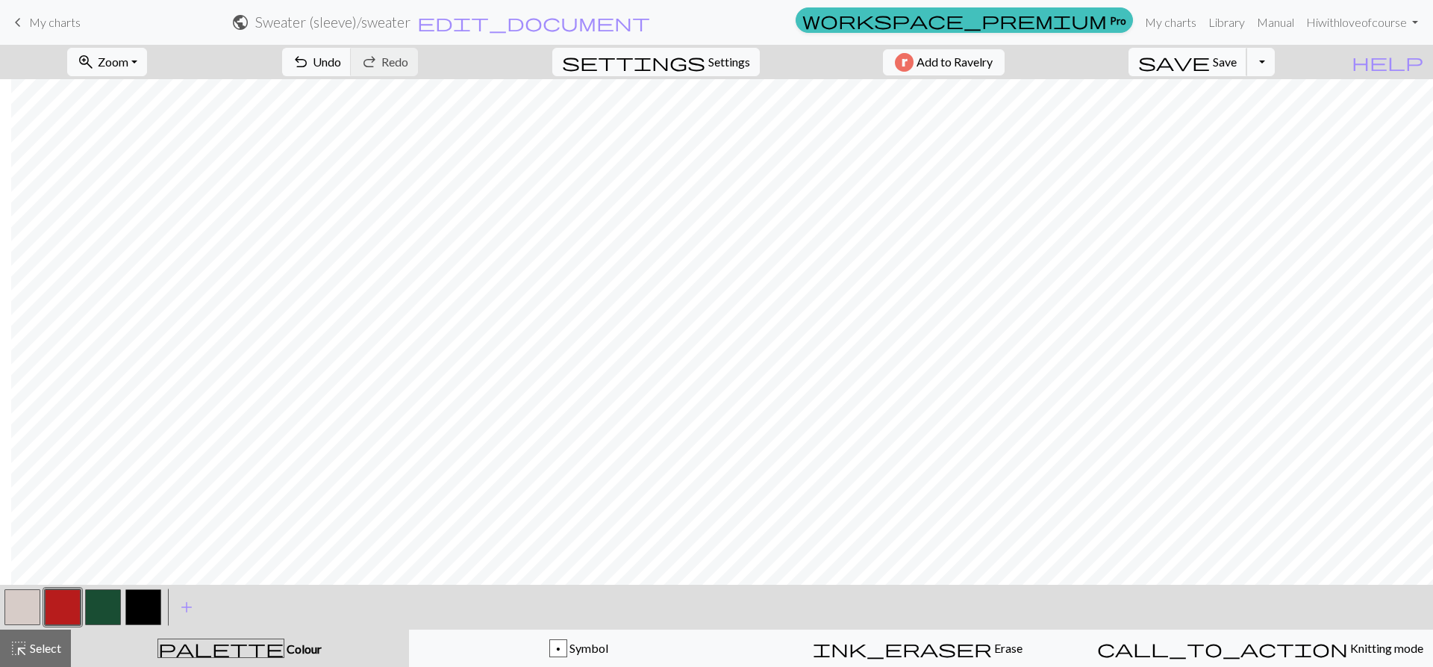
click at [1237, 65] on span "Save" at bounding box center [1225, 62] width 24 height 14
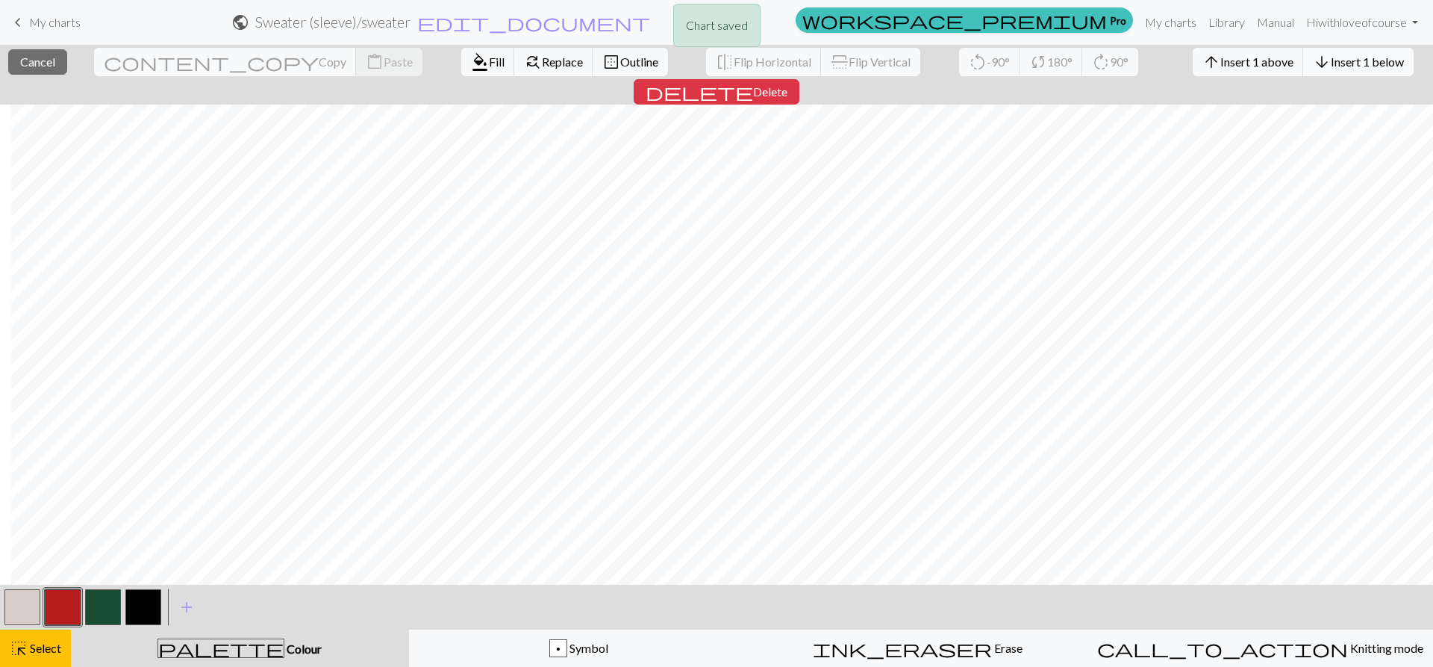
click at [1331, 66] on span "Insert 1 below" at bounding box center [1367, 62] width 73 height 14
click at [1304, 72] on button "arrow_downward Insert 1 below" at bounding box center [1359, 62] width 110 height 28
click at [1304, 71] on button "arrow_downward Insert 1 below" at bounding box center [1359, 62] width 110 height 28
click at [1331, 66] on span "Insert 1 below" at bounding box center [1367, 62] width 73 height 14
click at [1304, 72] on button "arrow_downward Insert 1 below" at bounding box center [1359, 62] width 110 height 28
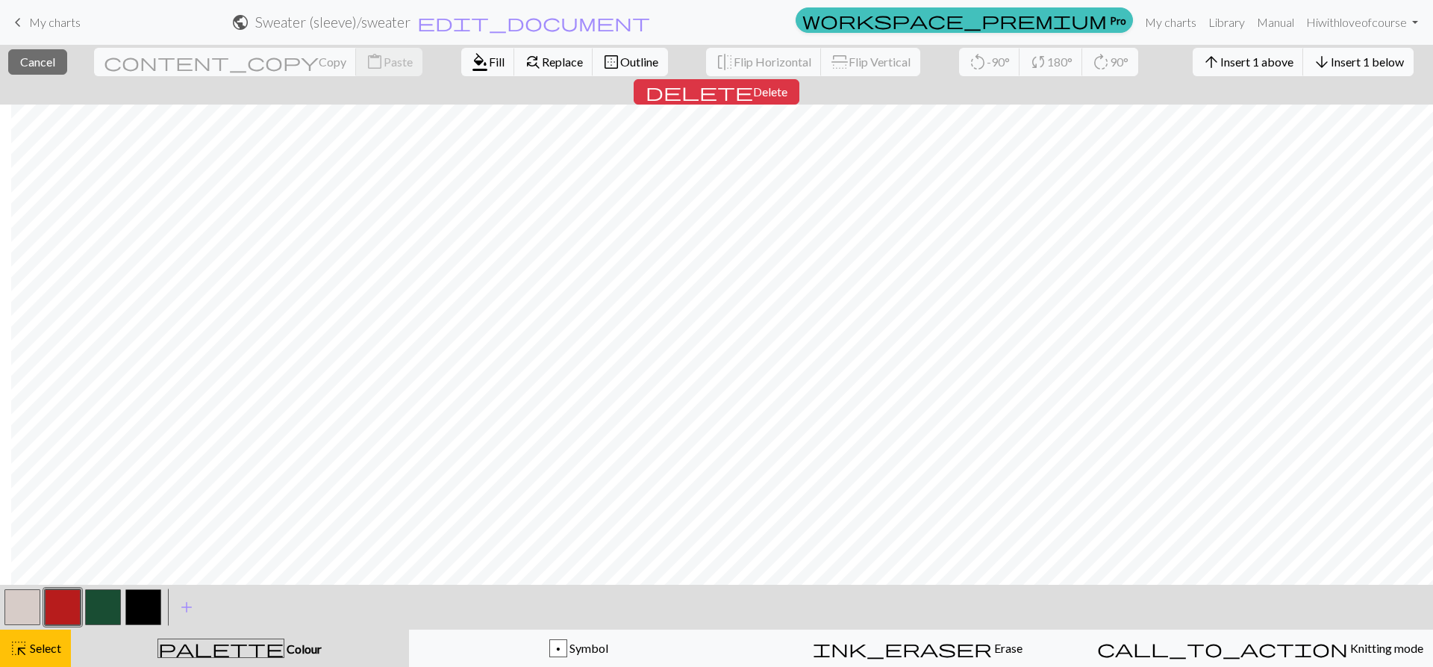
click at [1304, 51] on button "arrow_downward Insert 1 below" at bounding box center [1359, 62] width 110 height 28
click at [1331, 66] on span "Insert 1 below" at bounding box center [1367, 62] width 73 height 14
click at [1331, 56] on span "Insert 1 below" at bounding box center [1367, 62] width 73 height 14
click at [1331, 60] on span "Insert 1 below" at bounding box center [1367, 62] width 73 height 14
click at [1331, 66] on span "Insert 1 below" at bounding box center [1367, 62] width 73 height 14
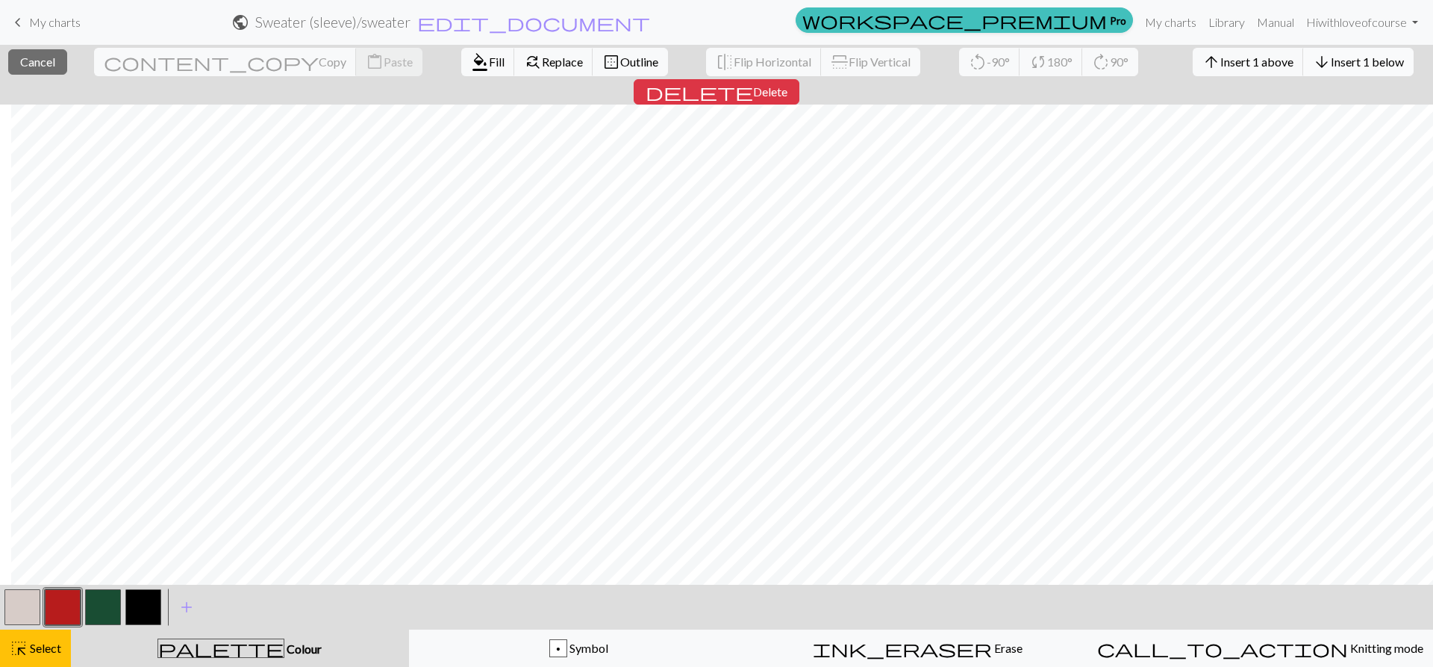
click at [1331, 55] on span "Insert 1 below" at bounding box center [1367, 62] width 73 height 14
click at [1304, 73] on button "arrow_downward Insert 1 below" at bounding box center [1359, 62] width 110 height 28
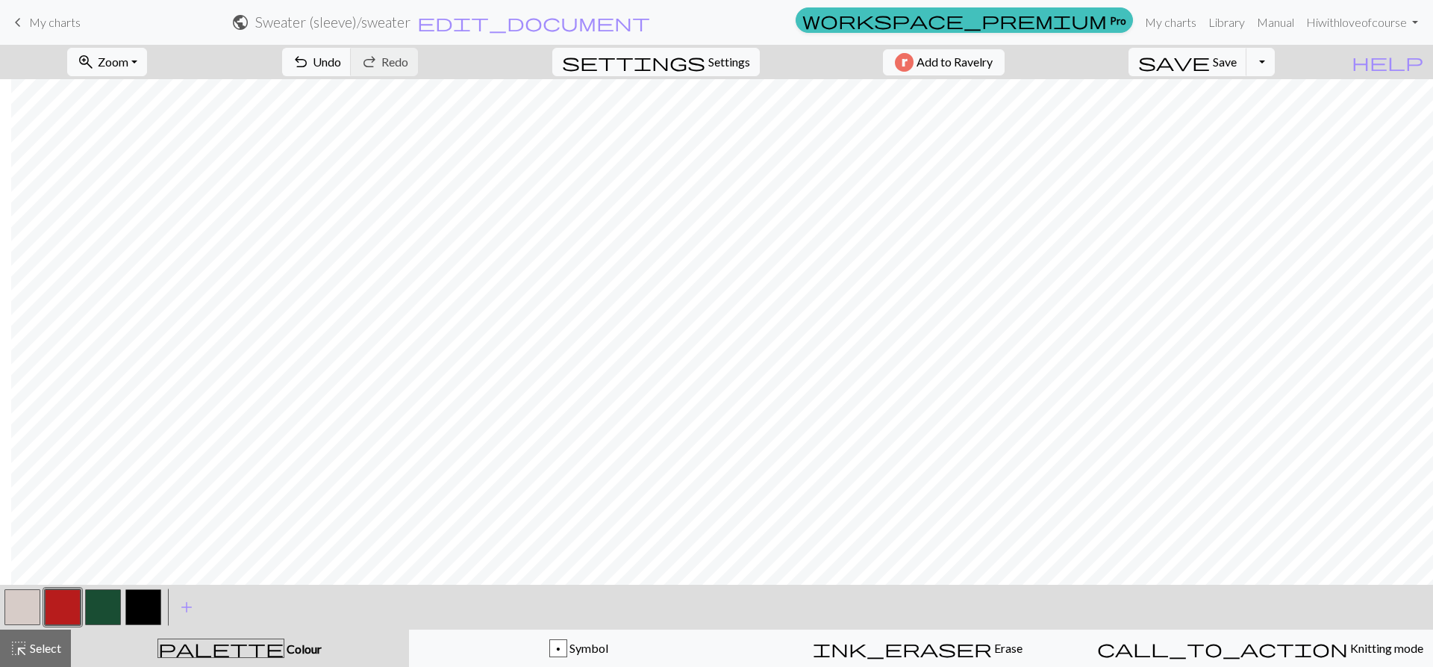
click at [100, 606] on button "button" at bounding box center [103, 607] width 36 height 36
click at [60, 638] on button "highlight_alt Select Select" at bounding box center [35, 647] width 71 height 37
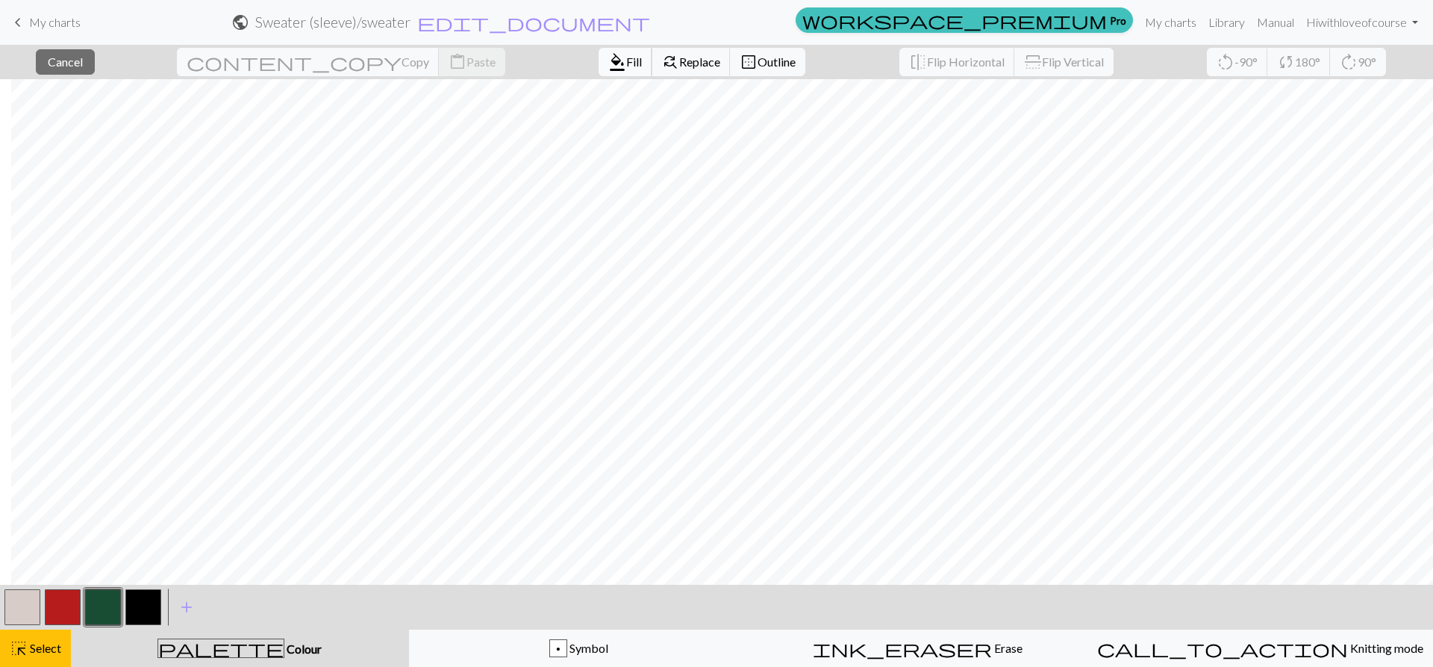
click at [608, 63] on span "format_color_fill" at bounding box center [617, 62] width 18 height 21
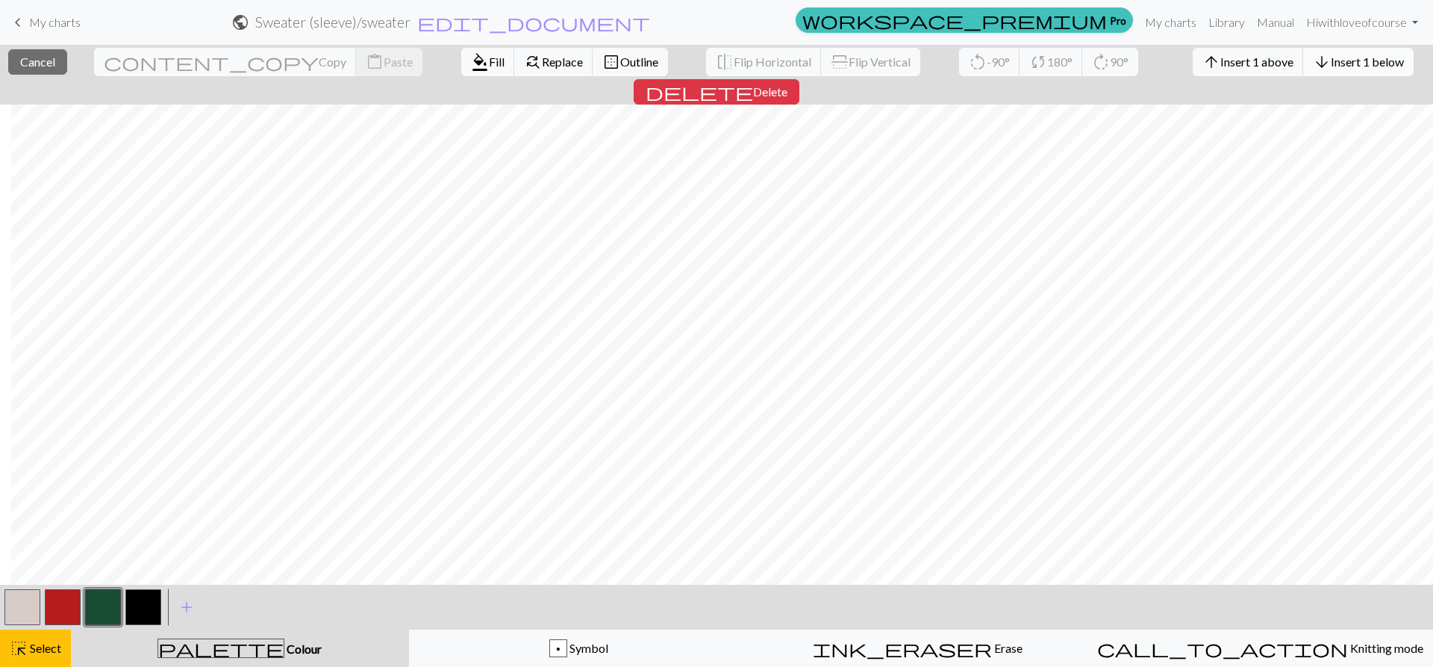
click at [1331, 65] on span "Insert 1 below" at bounding box center [1367, 62] width 73 height 14
click at [1331, 60] on span "Insert 1 below" at bounding box center [1367, 62] width 73 height 14
click at [1331, 61] on span "Insert 1 below" at bounding box center [1367, 62] width 73 height 14
click at [1304, 72] on button "arrow_downward Insert 1 below" at bounding box center [1359, 62] width 110 height 28
click at [1331, 61] on span "Insert 1 below" at bounding box center [1367, 62] width 73 height 14
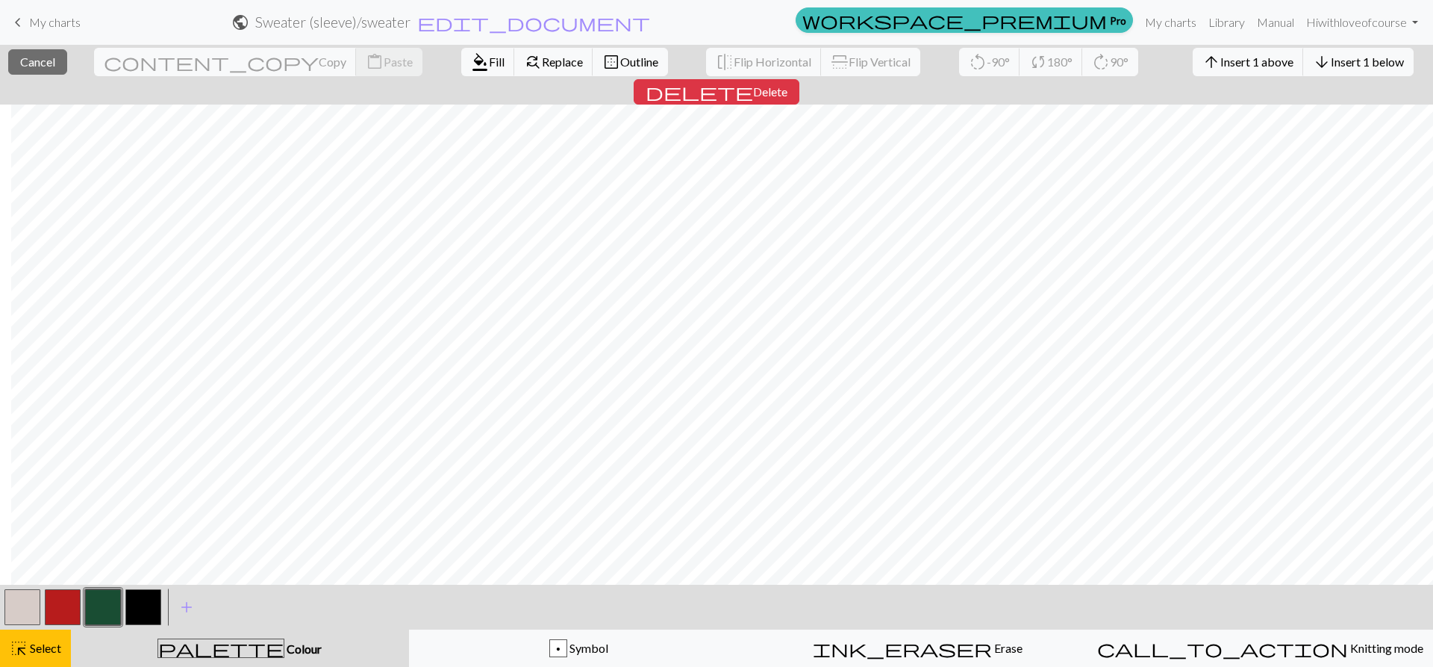
click at [1209, 42] on nav "keyboard_arrow_left My charts public Sweater (sleeve) / sweater edit_document E…" at bounding box center [716, 22] width 1433 height 45
click at [1193, 57] on button "arrow_upward Insert 1 above" at bounding box center [1248, 62] width 111 height 28
click at [1182, 78] on div "arrow_upward Insert 1 above arrow_downward Insert 1 below" at bounding box center [1303, 62] width 243 height 34
click at [1221, 60] on span "Insert 1 above" at bounding box center [1257, 62] width 73 height 14
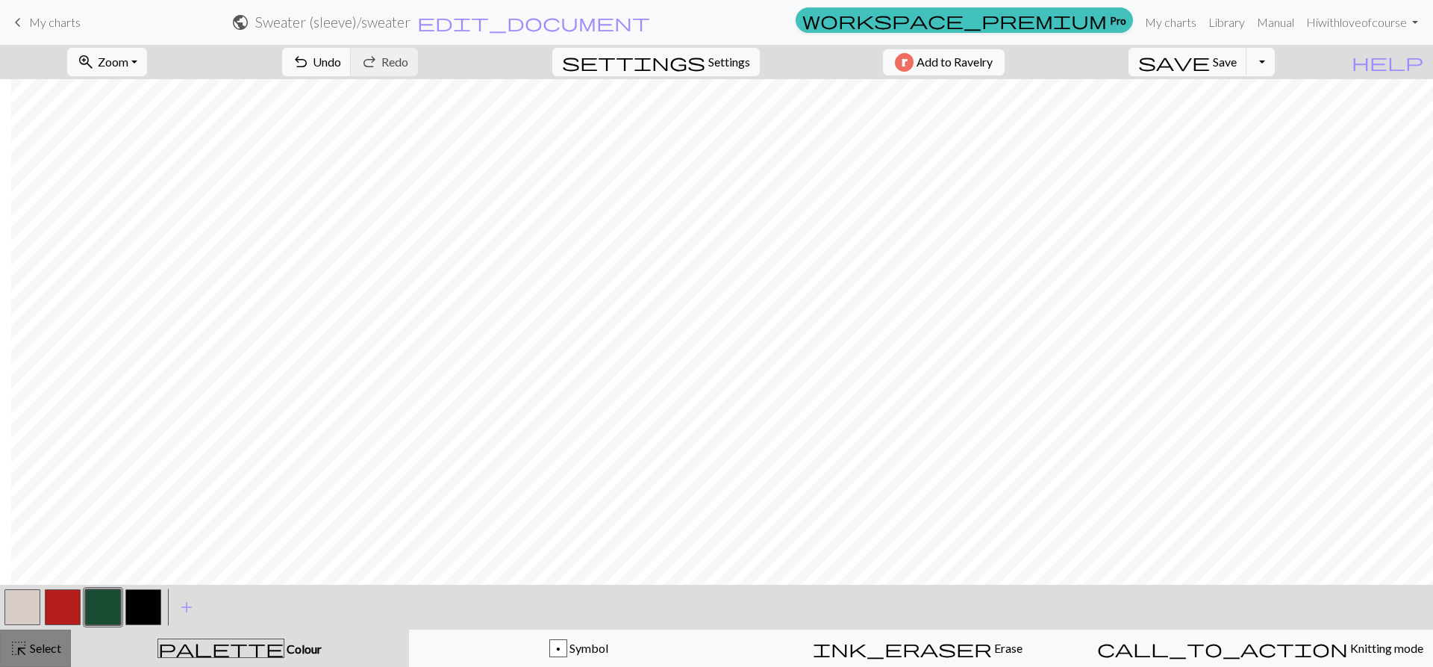
click at [39, 642] on div "highlight_alt Select Select" at bounding box center [36, 648] width 52 height 18
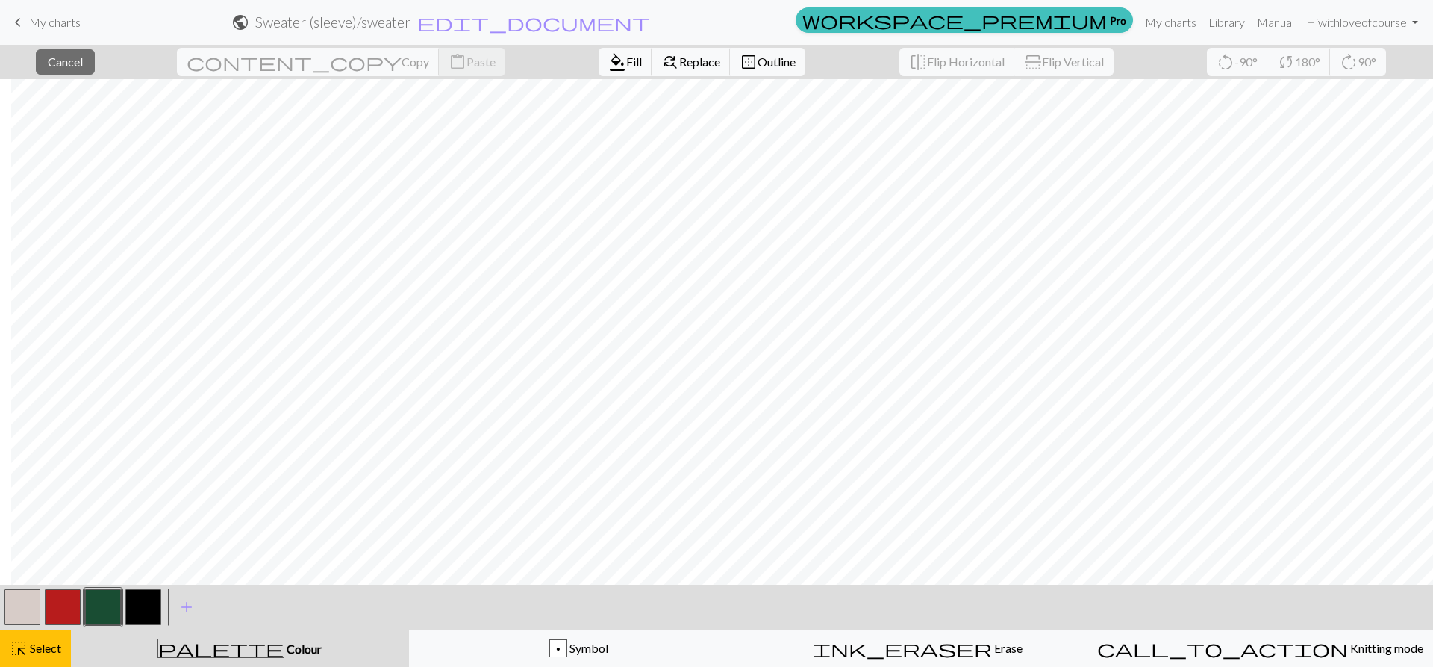
click at [60, 592] on button "button" at bounding box center [63, 607] width 36 height 36
click at [626, 57] on span "Fill" at bounding box center [634, 62] width 16 height 14
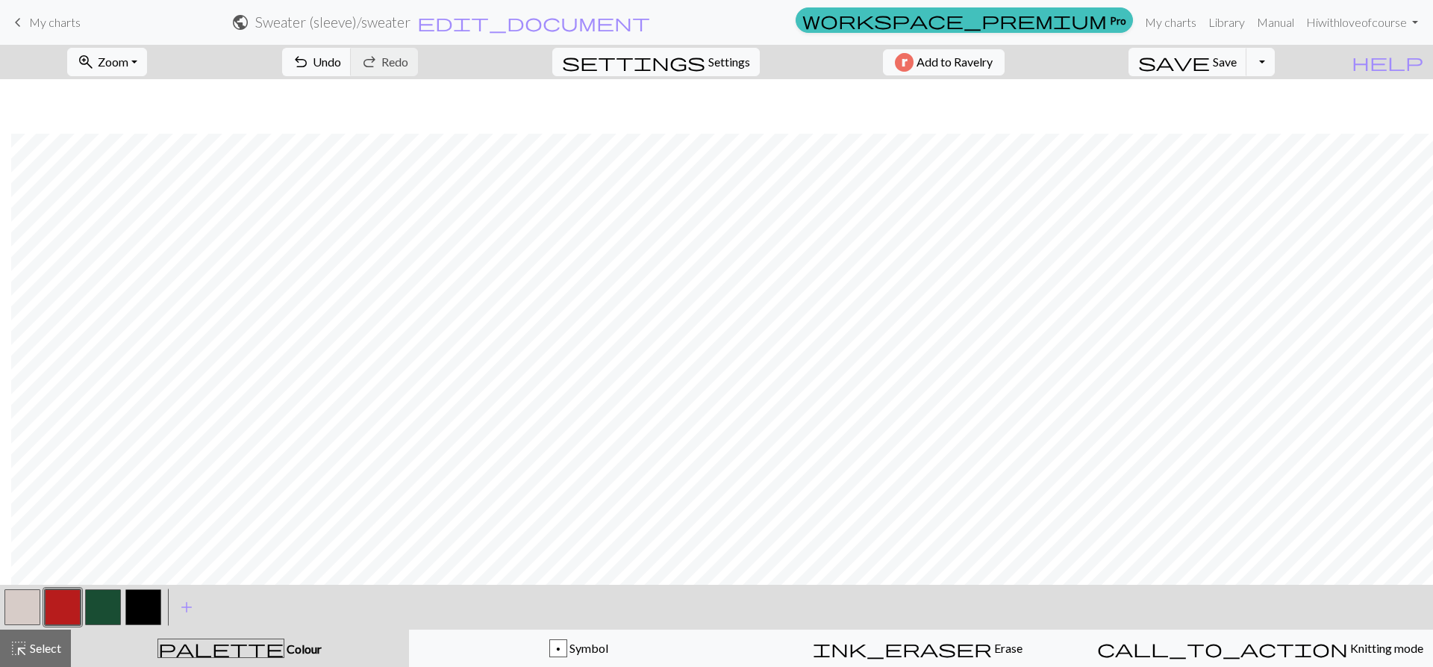
scroll to position [373, 905]
click at [25, 656] on span "highlight_alt" at bounding box center [19, 648] width 18 height 21
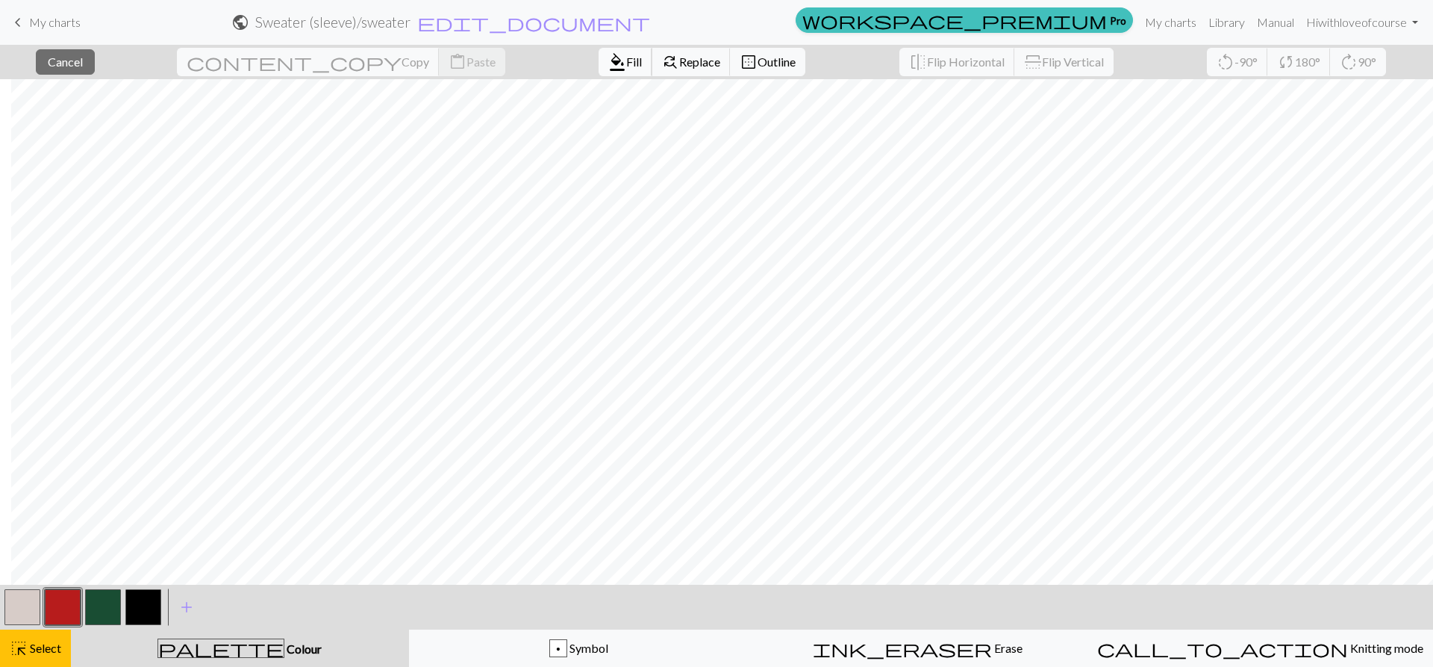
click at [626, 63] on span "Fill" at bounding box center [634, 62] width 16 height 14
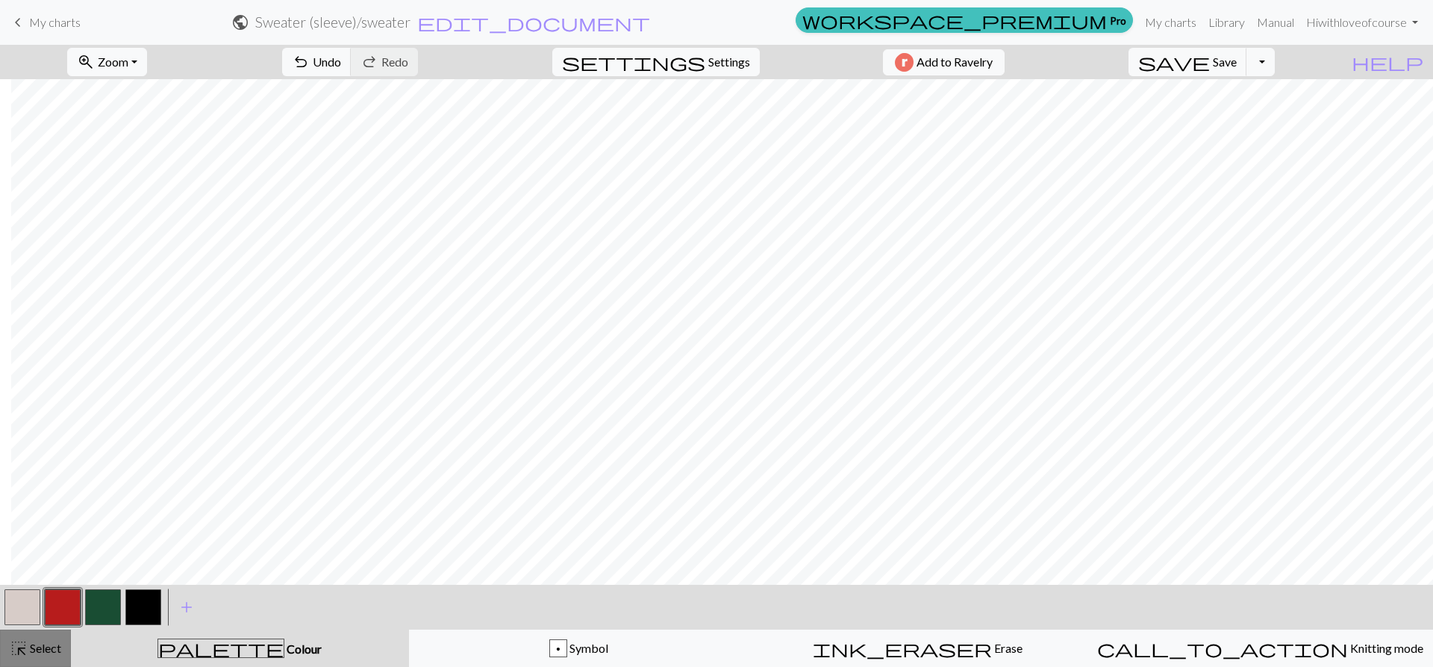
click at [35, 653] on span "Select" at bounding box center [45, 648] width 34 height 14
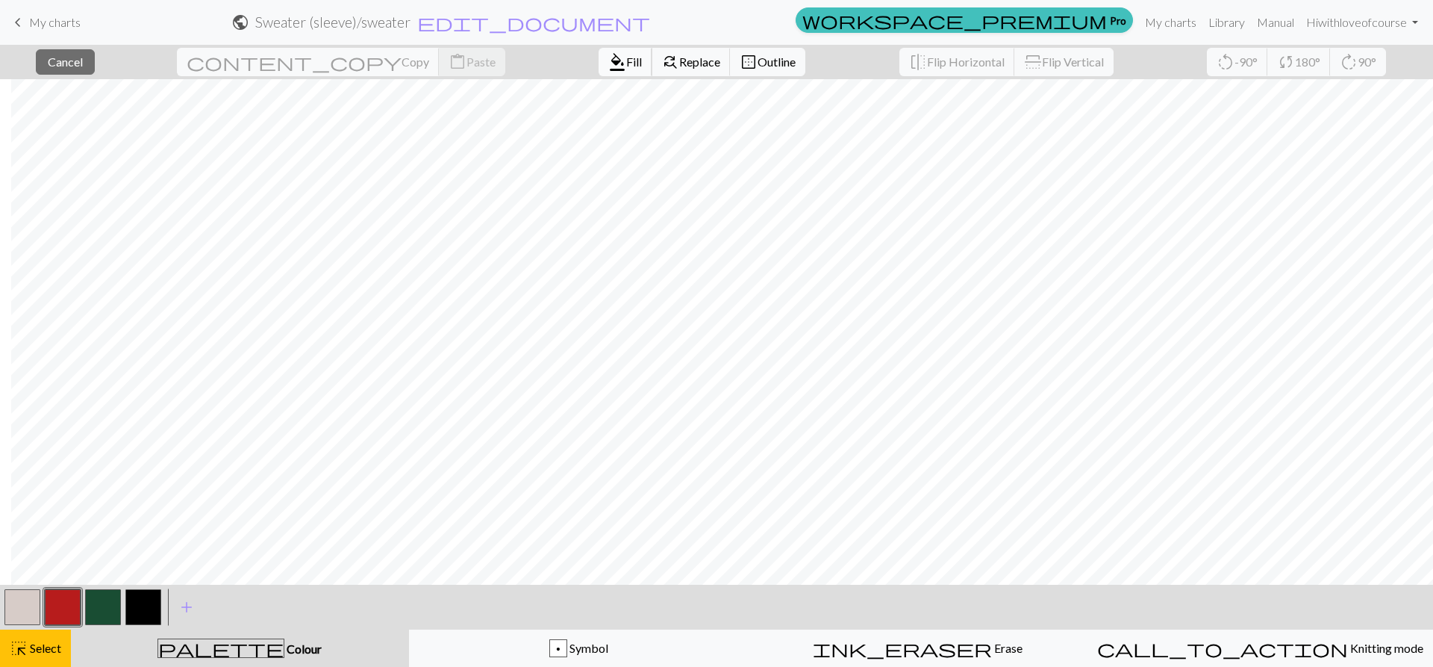
click at [608, 62] on span "format_color_fill" at bounding box center [617, 62] width 18 height 21
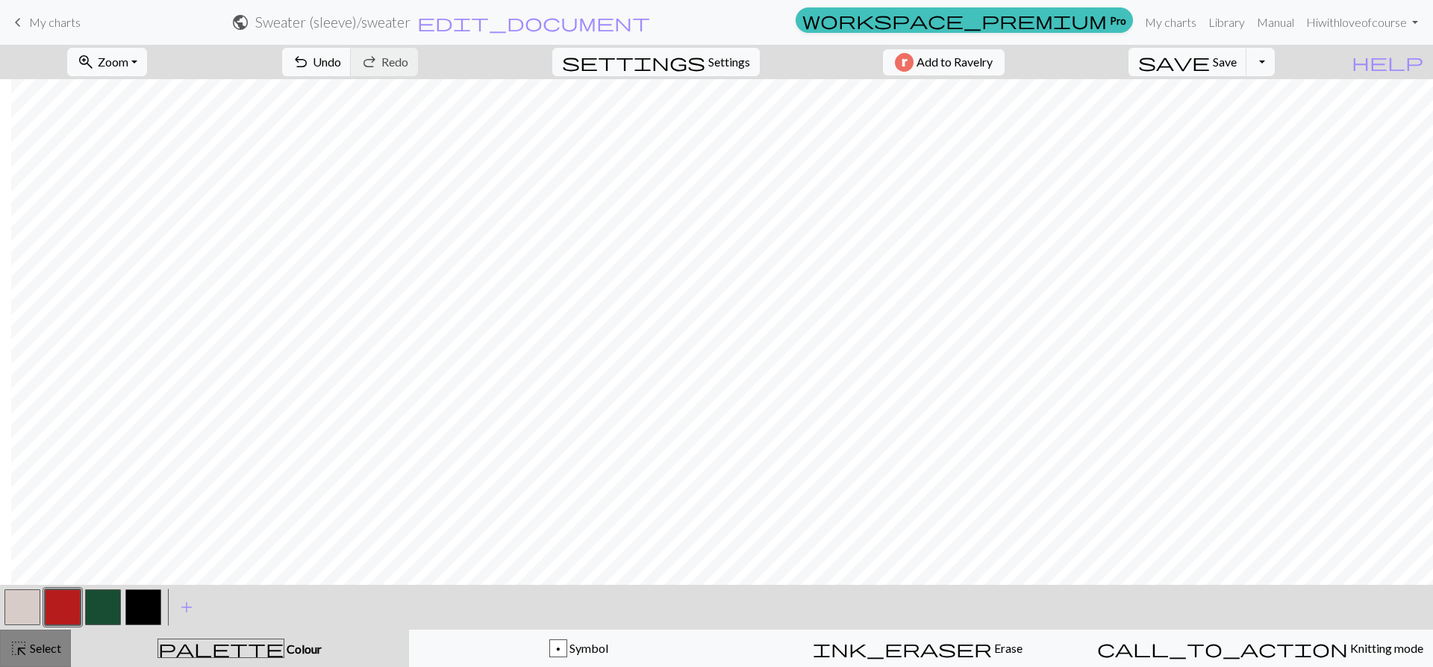
click at [12, 650] on span "highlight_alt" at bounding box center [19, 648] width 18 height 21
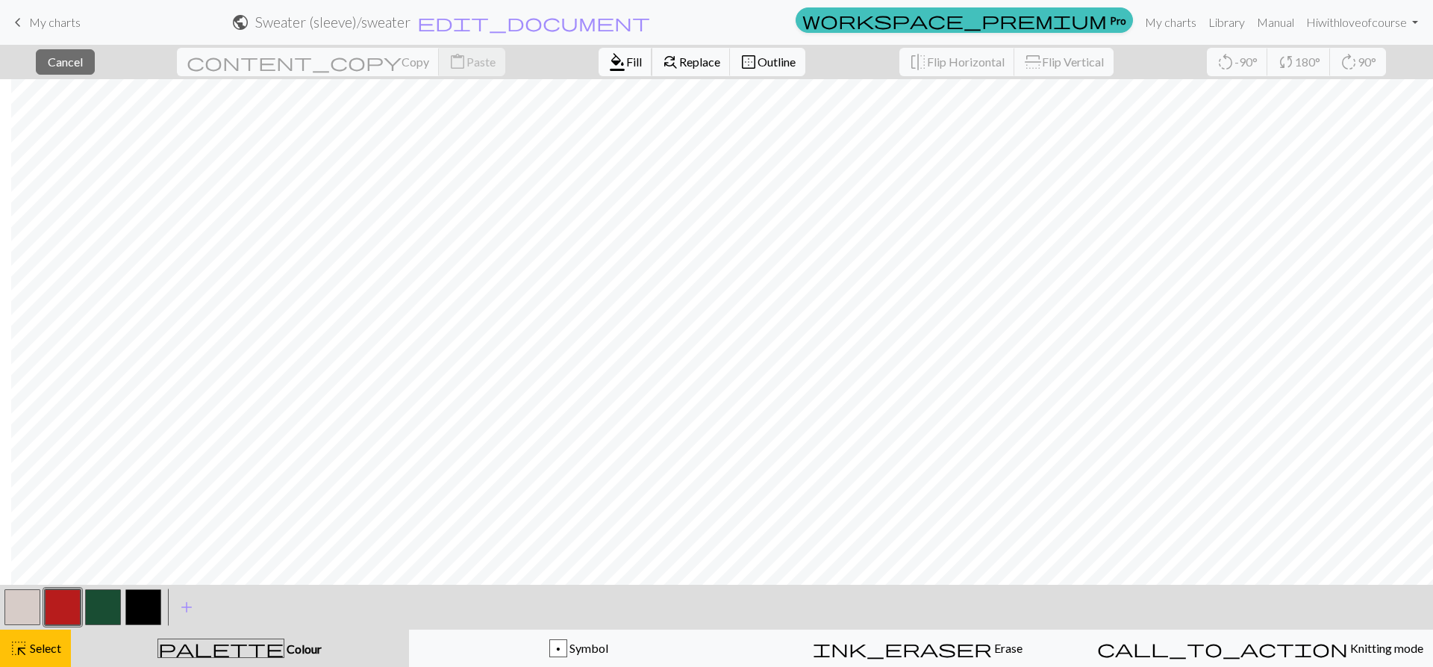
click at [599, 73] on button "format_color_fill Fill" at bounding box center [626, 62] width 54 height 28
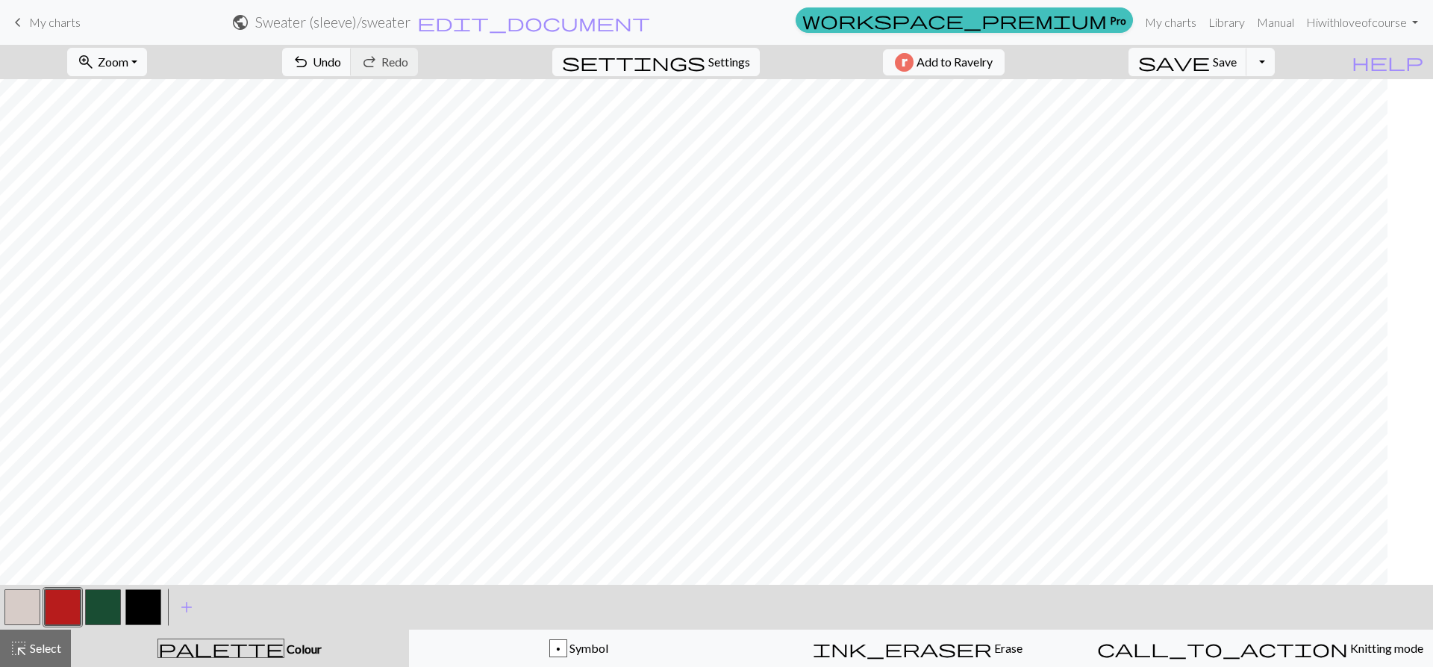
scroll to position [373, 278]
click at [37, 665] on button "highlight_alt Select Select" at bounding box center [35, 647] width 71 height 37
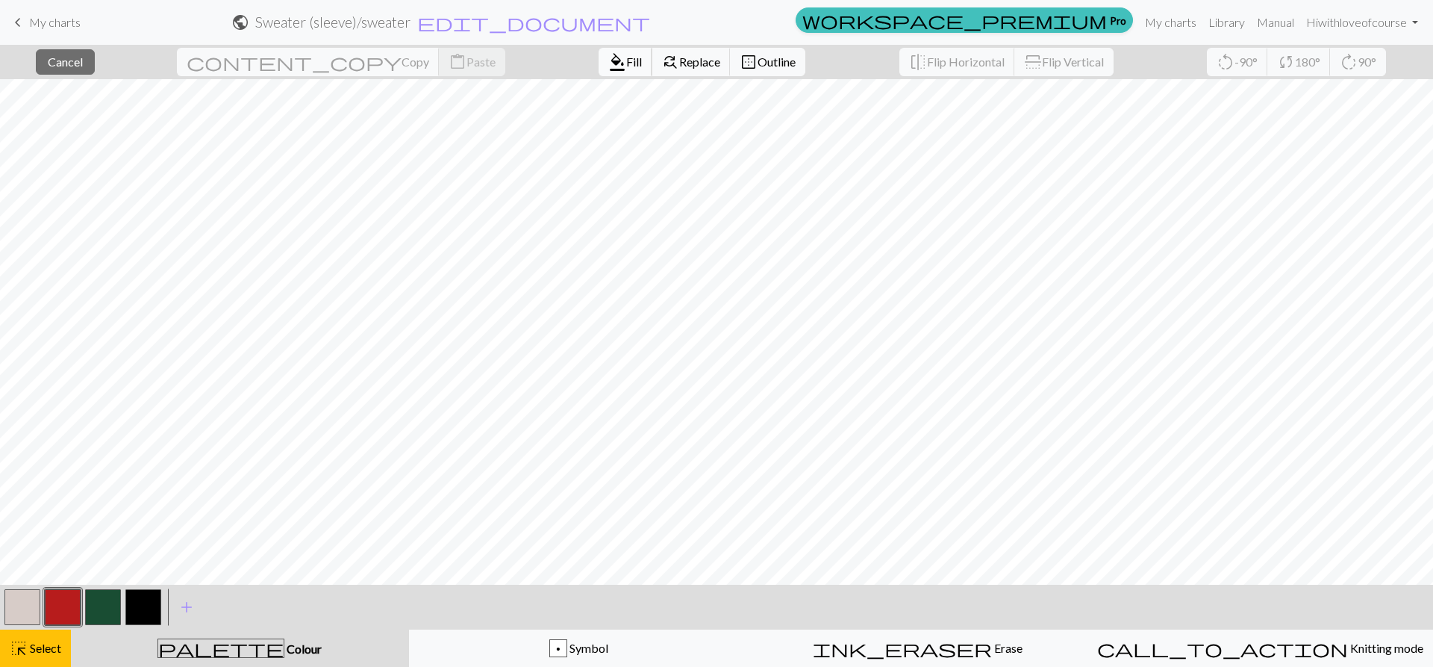
click at [626, 64] on span "Fill" at bounding box center [634, 62] width 16 height 14
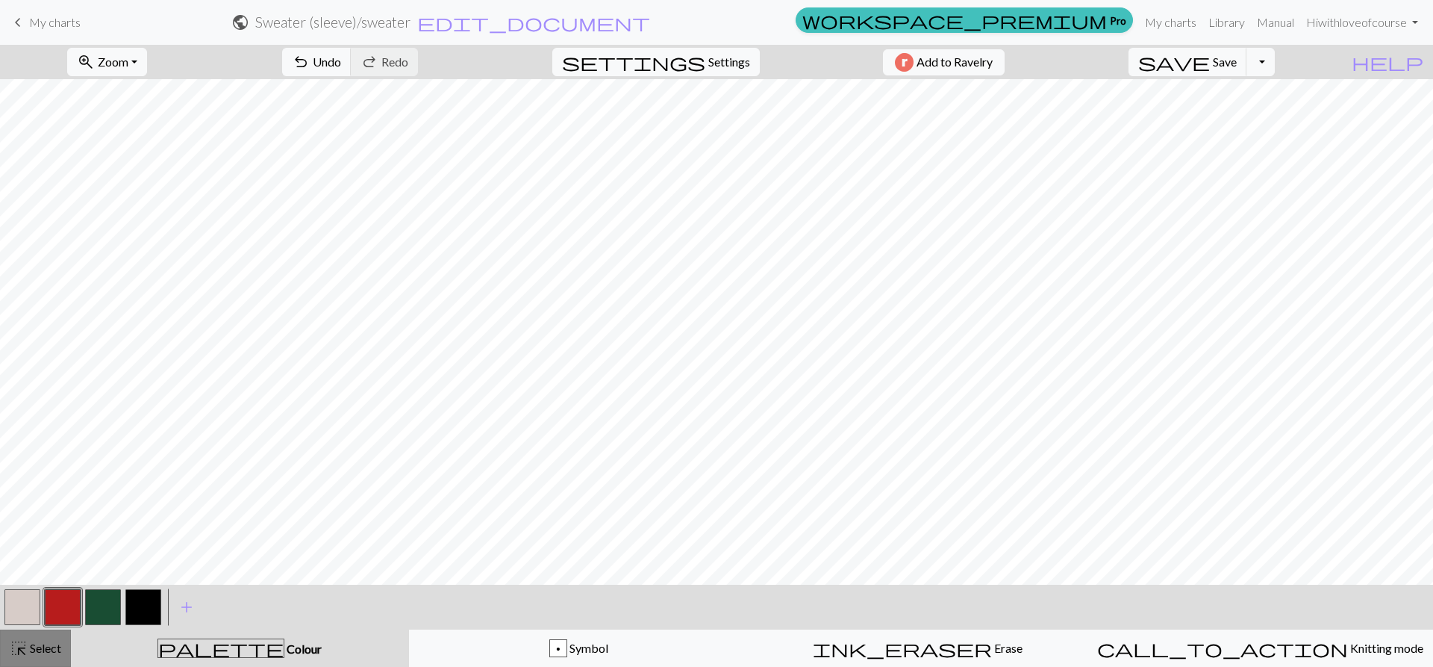
click at [0, 647] on button "highlight_alt Select Select" at bounding box center [35, 647] width 71 height 37
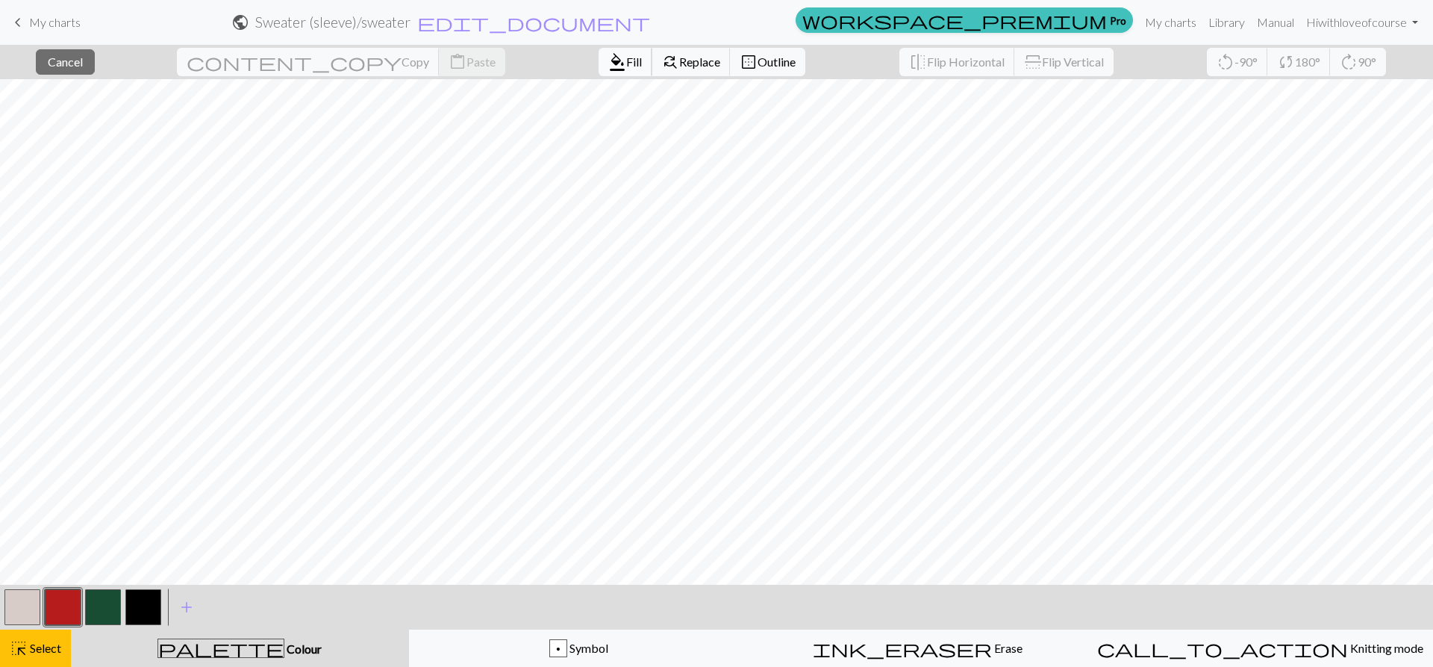
click at [626, 55] on span "Fill" at bounding box center [634, 62] width 16 height 14
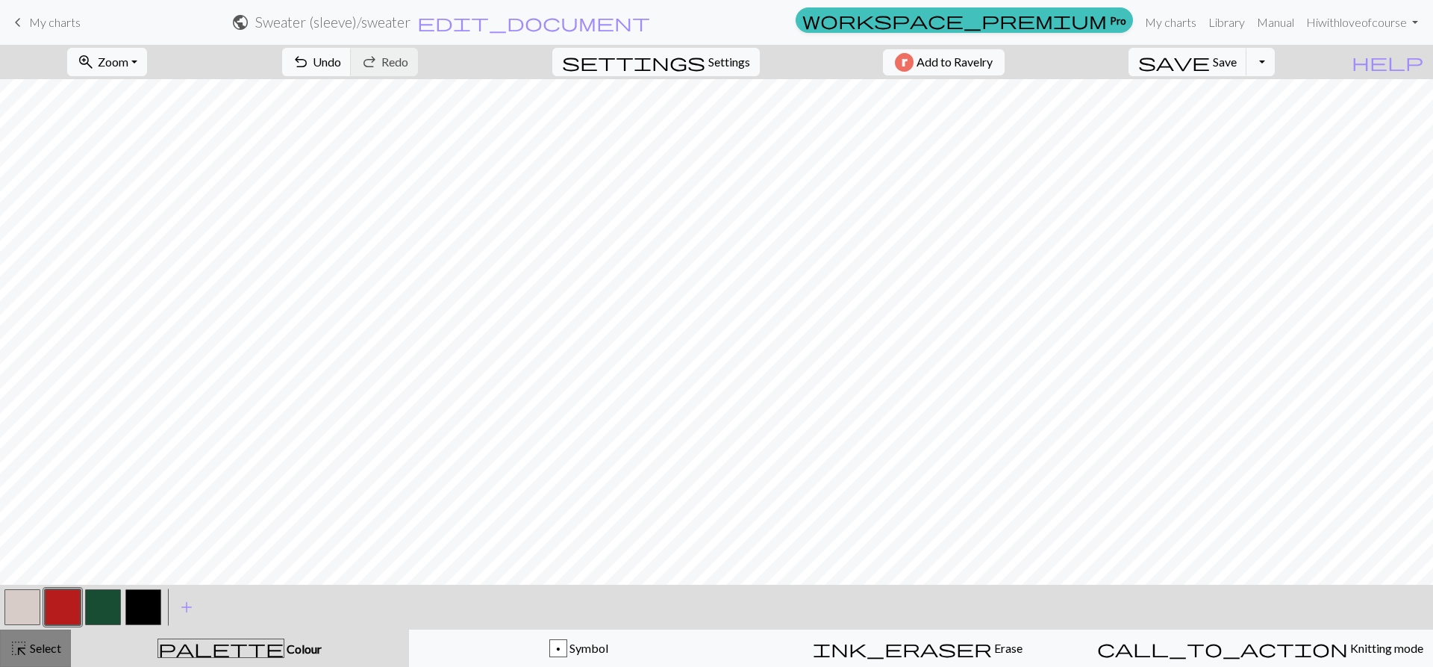
click at [36, 654] on span "Select" at bounding box center [45, 648] width 34 height 14
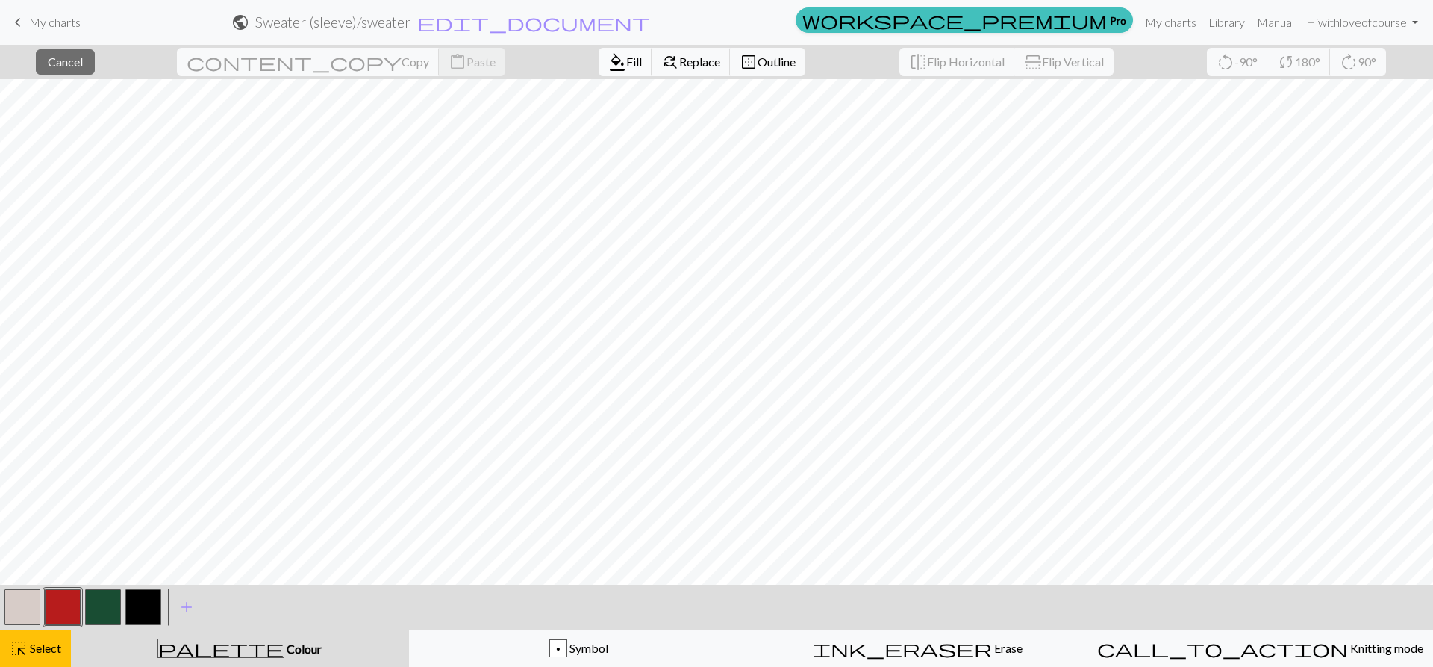
click at [626, 63] on span "Fill" at bounding box center [634, 62] width 16 height 14
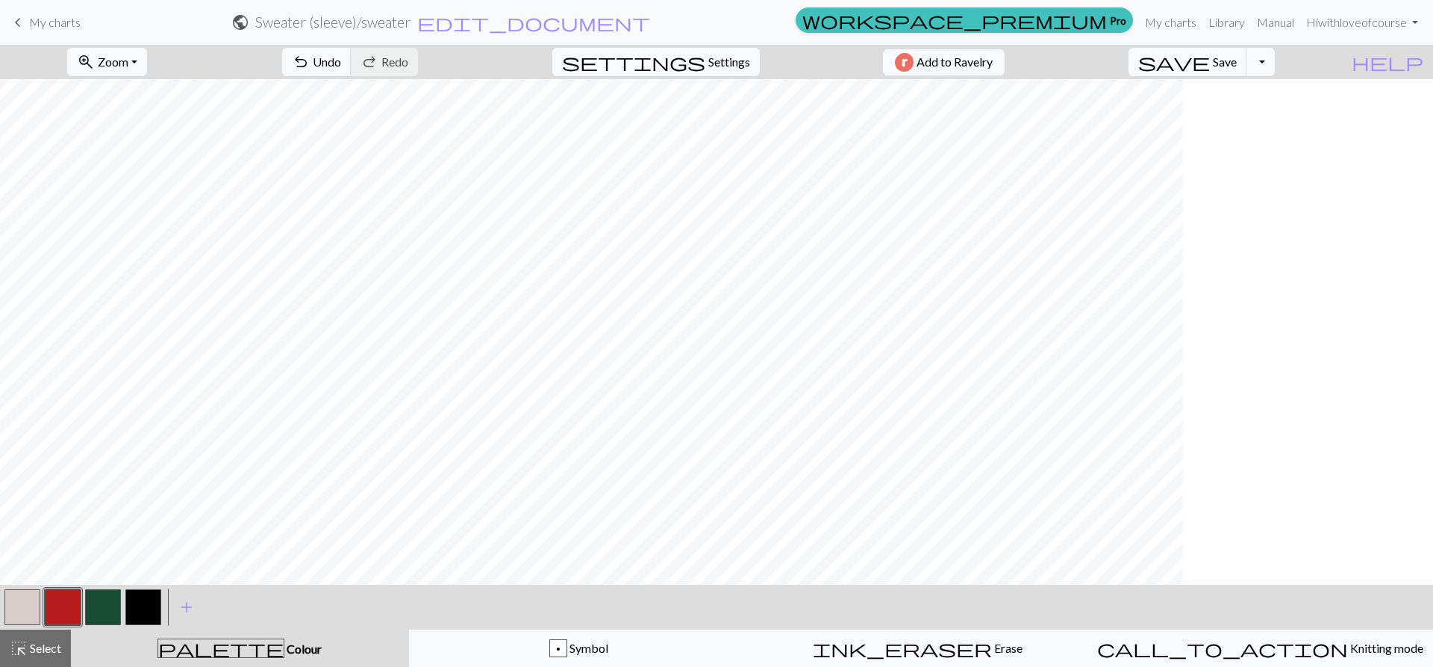
scroll to position [373, 0]
click at [55, 645] on span "Select" at bounding box center [45, 648] width 34 height 14
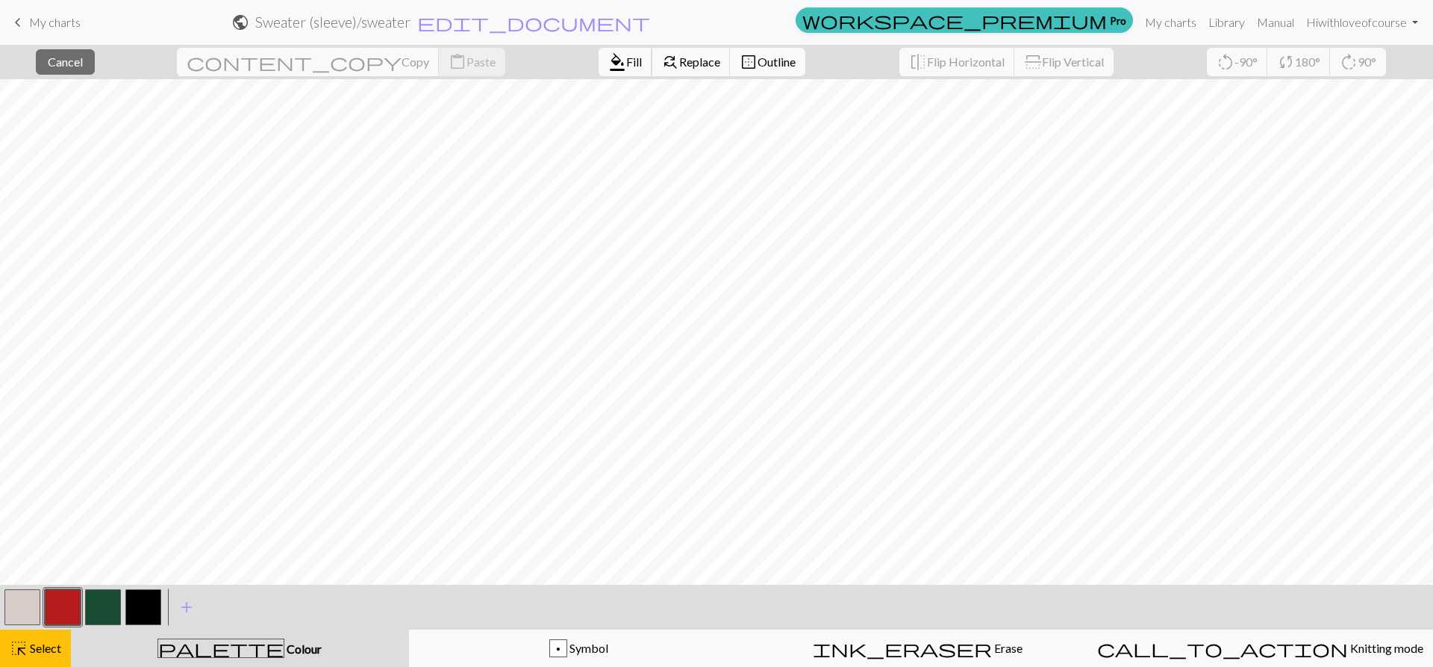
click at [626, 63] on span "Fill" at bounding box center [634, 62] width 16 height 14
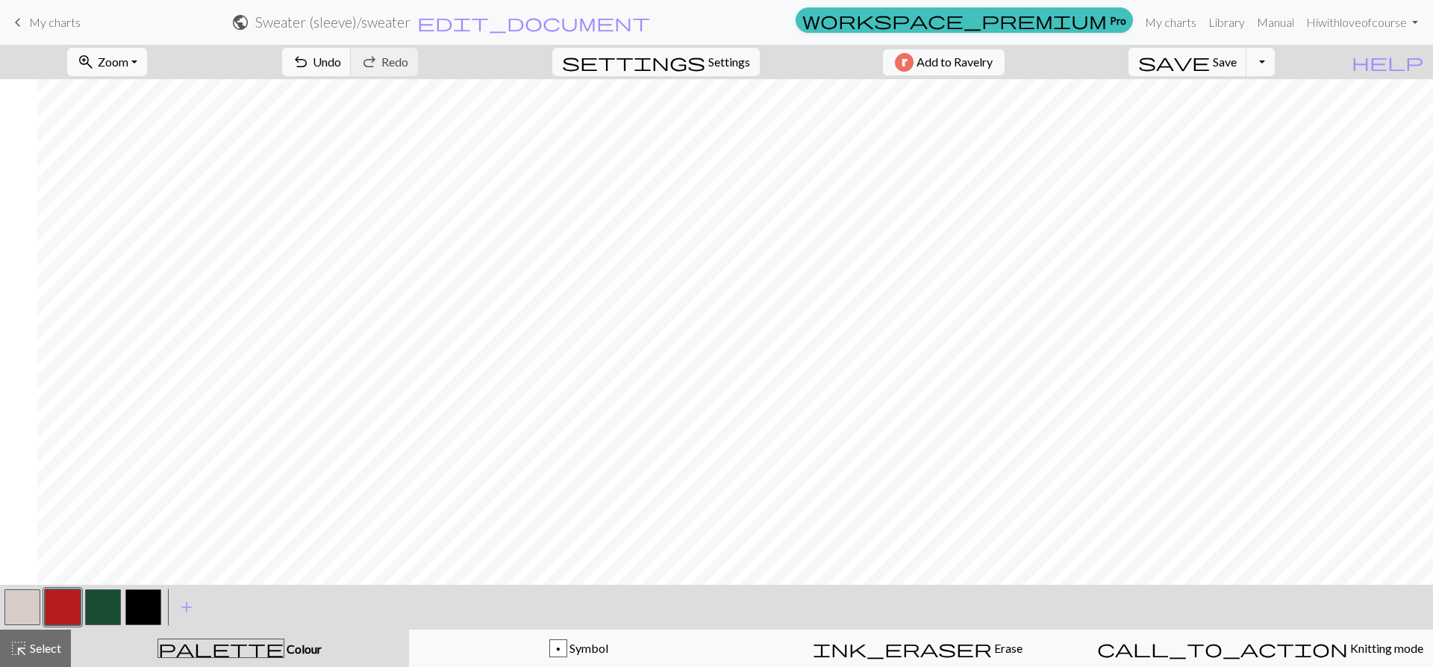
scroll to position [149, 905]
click at [41, 646] on span "Select" at bounding box center [45, 648] width 34 height 14
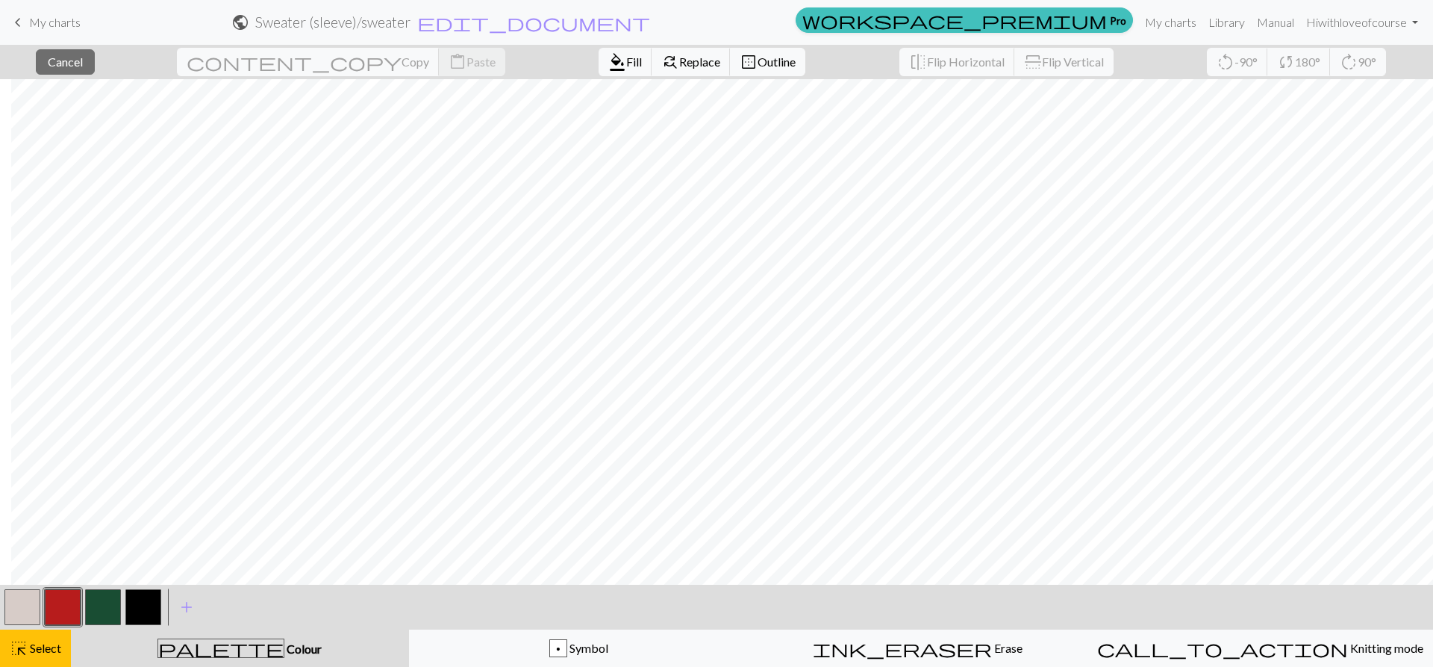
click at [96, 605] on button "button" at bounding box center [103, 607] width 36 height 36
click at [608, 54] on span "format_color_fill" at bounding box center [617, 62] width 18 height 21
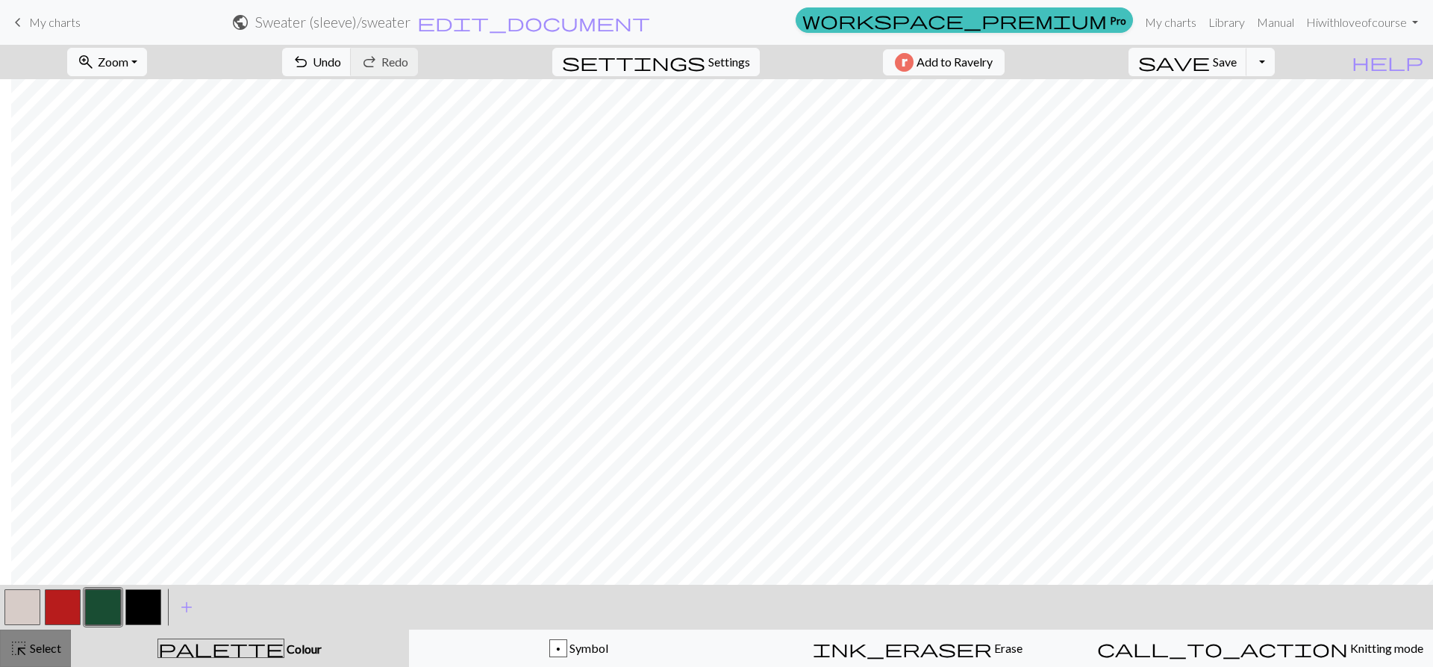
drag, startPoint x: 49, startPoint y: 650, endPoint x: 51, endPoint y: 640, distance: 10.0
click at [48, 650] on span "Select" at bounding box center [45, 648] width 34 height 14
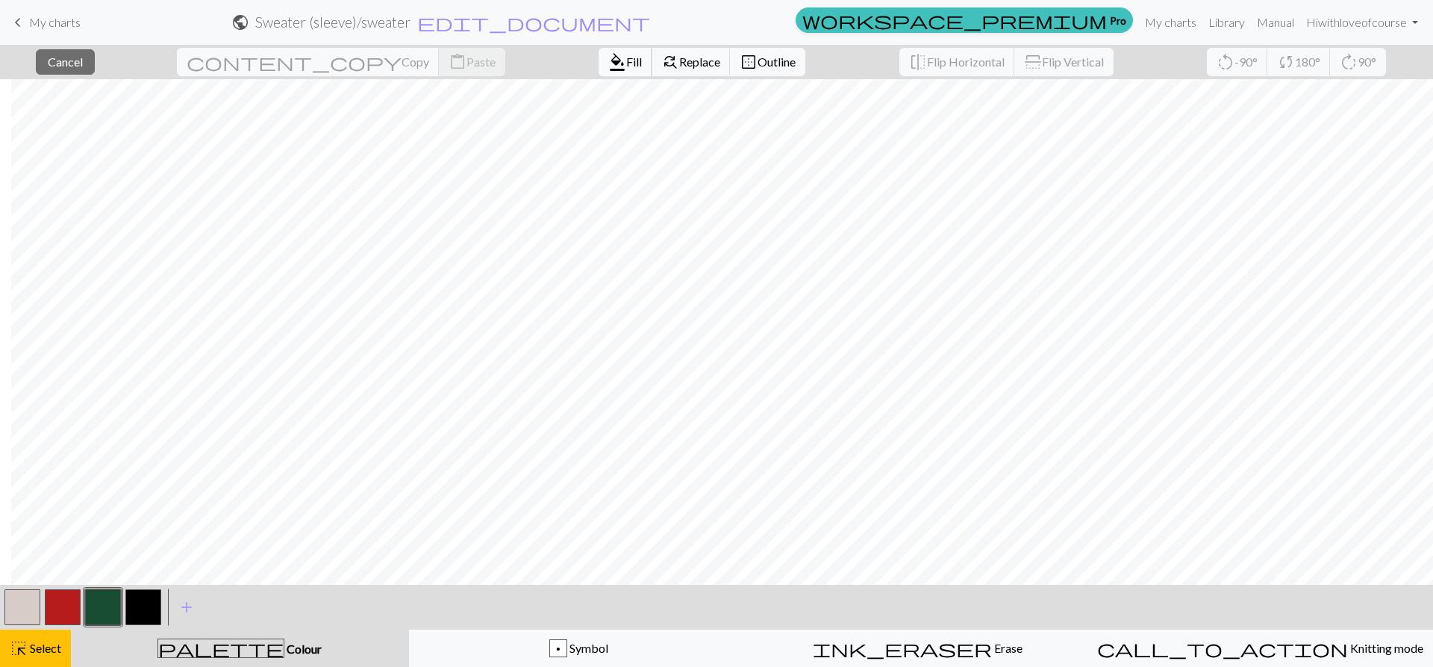
click at [608, 53] on span "format_color_fill" at bounding box center [617, 62] width 18 height 21
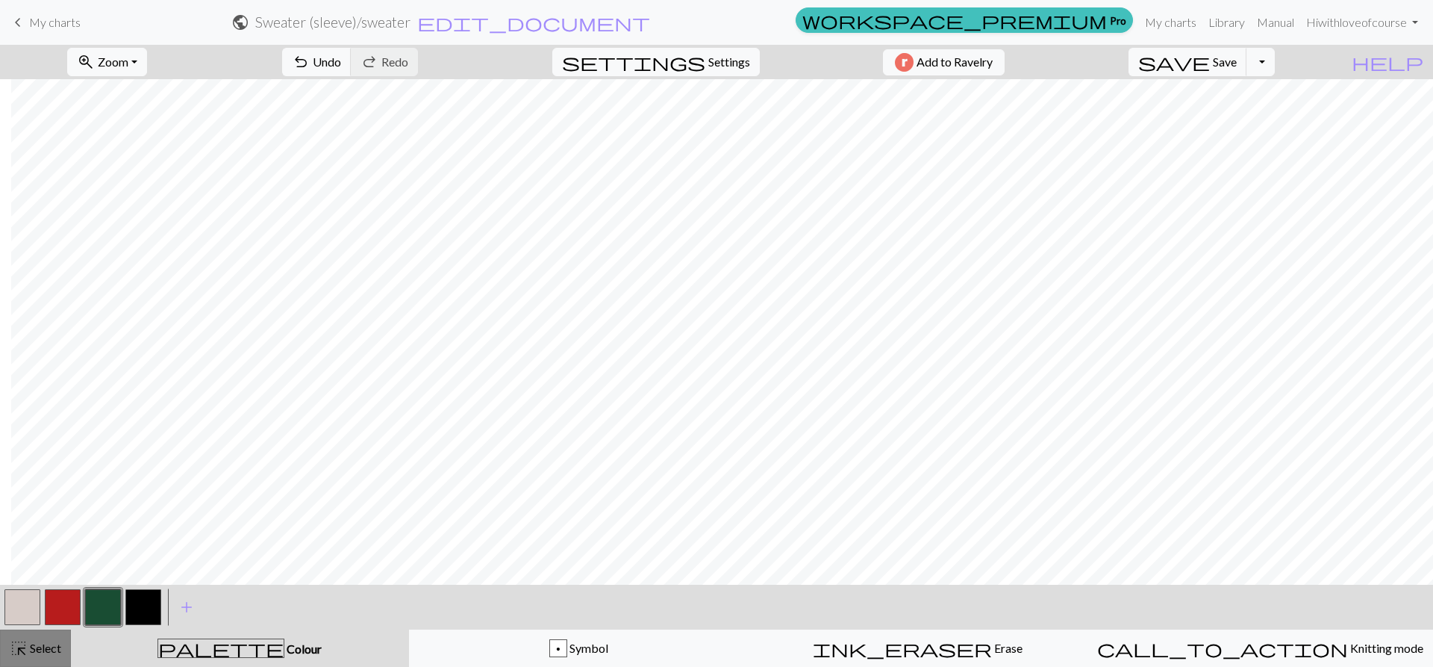
click at [23, 633] on button "highlight_alt Select Select" at bounding box center [35, 647] width 71 height 37
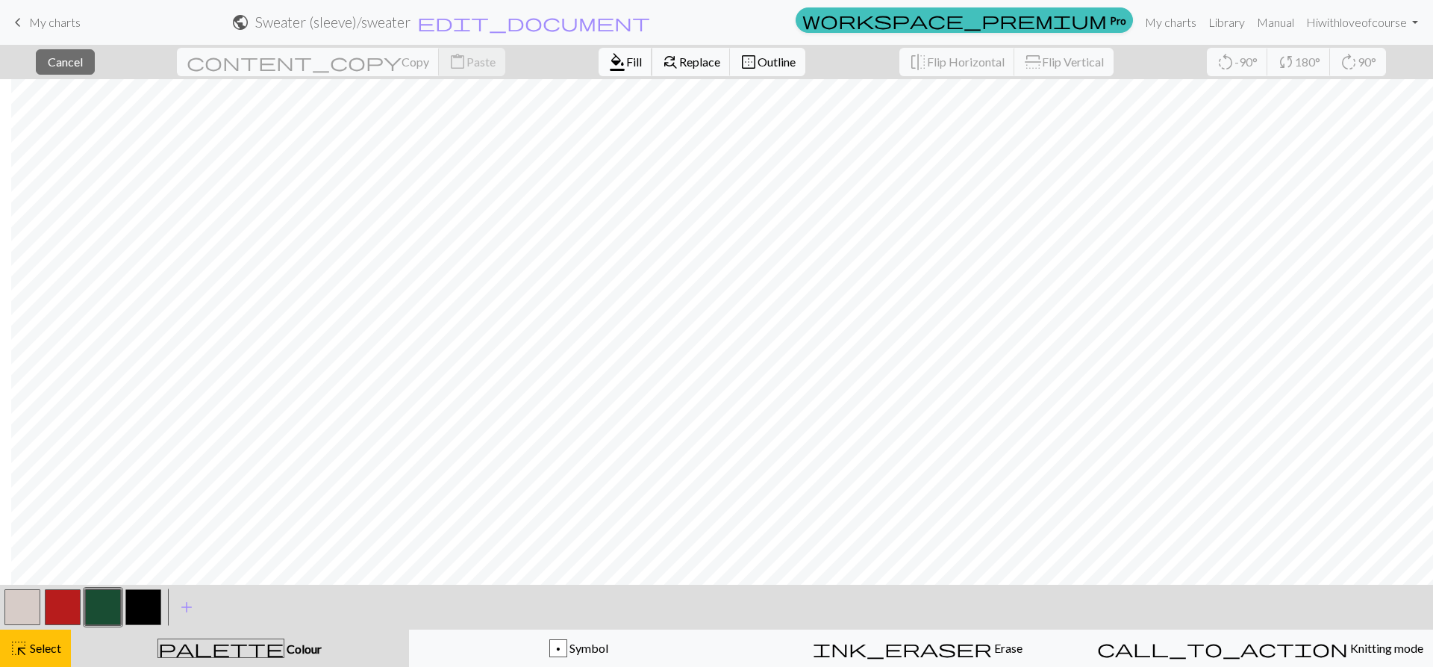
click at [608, 52] on span "format_color_fill" at bounding box center [617, 62] width 18 height 21
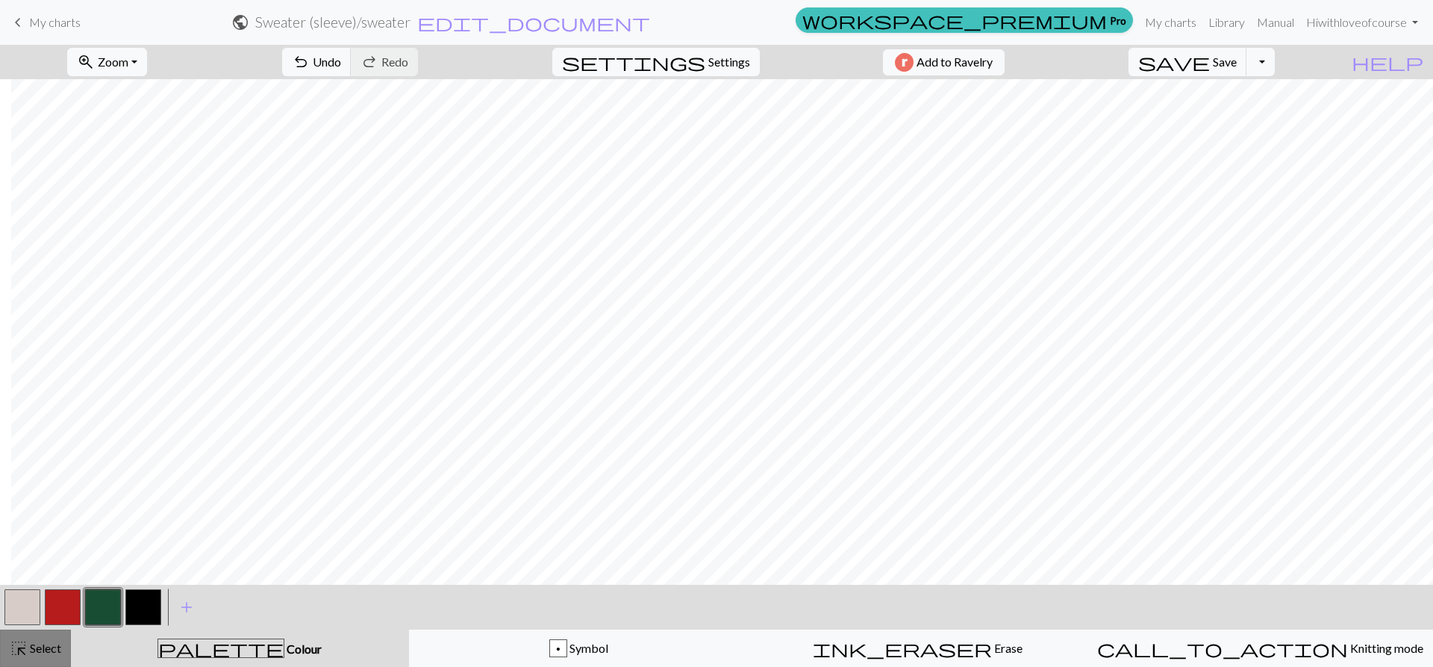
click at [20, 641] on span "highlight_alt" at bounding box center [19, 648] width 18 height 21
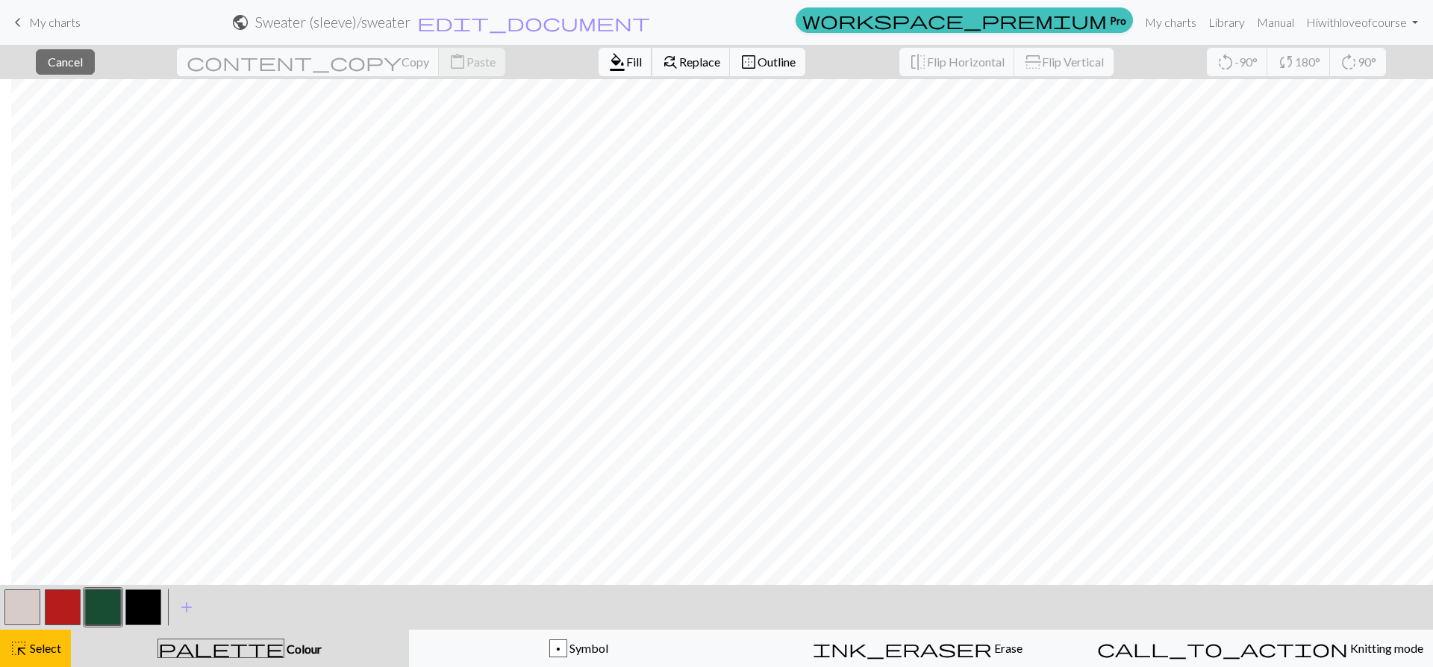
click at [599, 65] on button "format_color_fill Fill" at bounding box center [626, 62] width 54 height 28
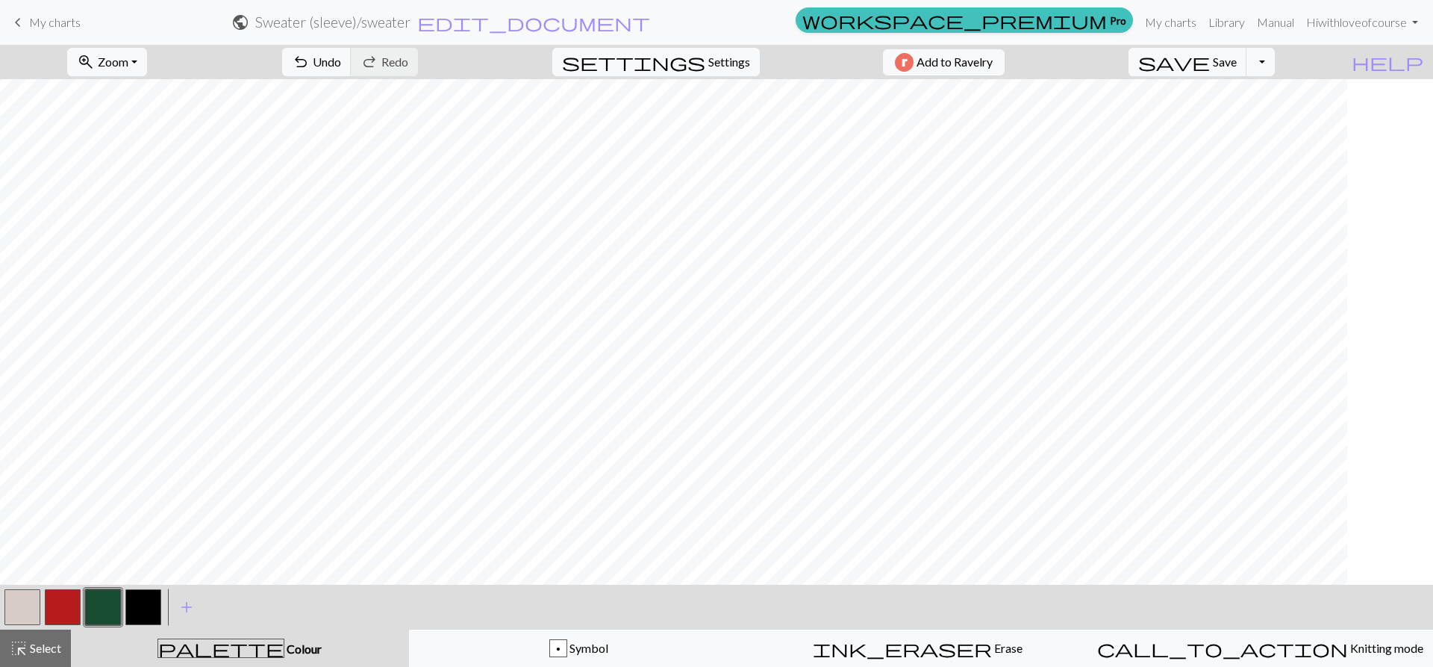
scroll to position [149, 371]
drag, startPoint x: 15, startPoint y: 646, endPoint x: 69, endPoint y: 580, distance: 85.4
click at [13, 646] on span "highlight_alt" at bounding box center [19, 648] width 18 height 21
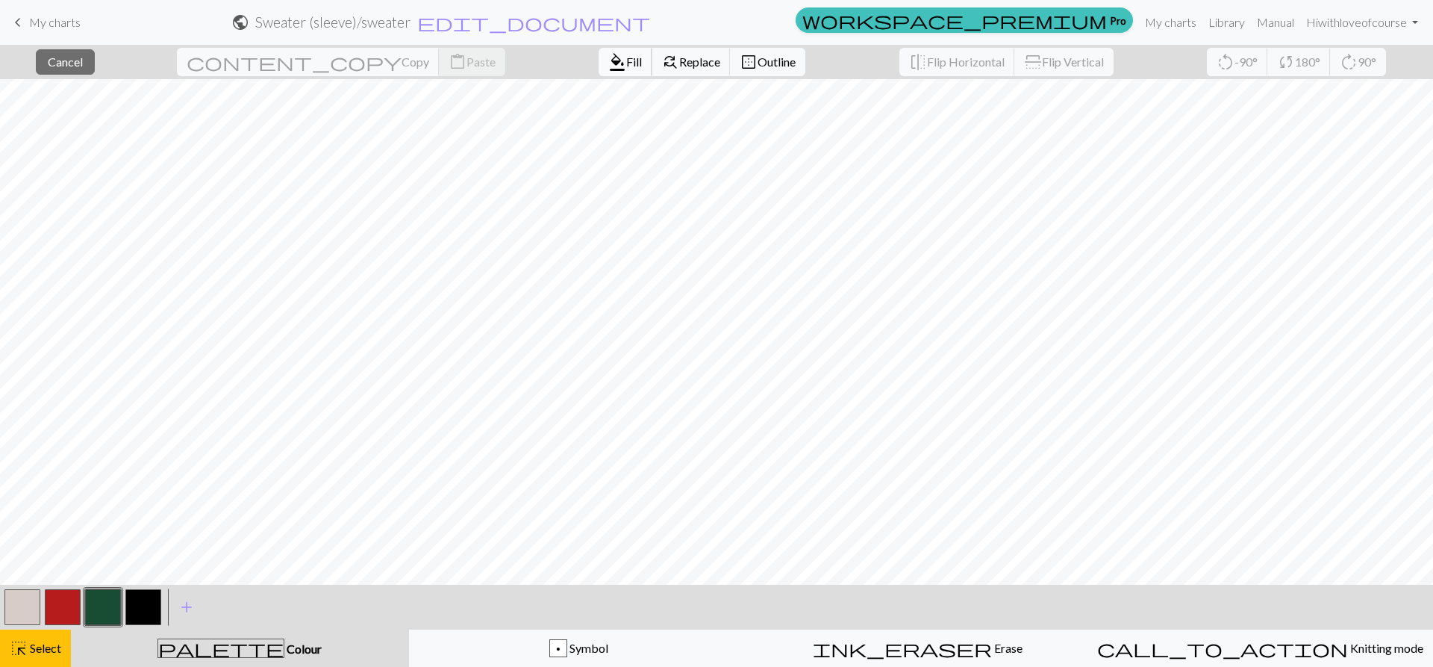
click at [599, 69] on button "format_color_fill Fill" at bounding box center [626, 62] width 54 height 28
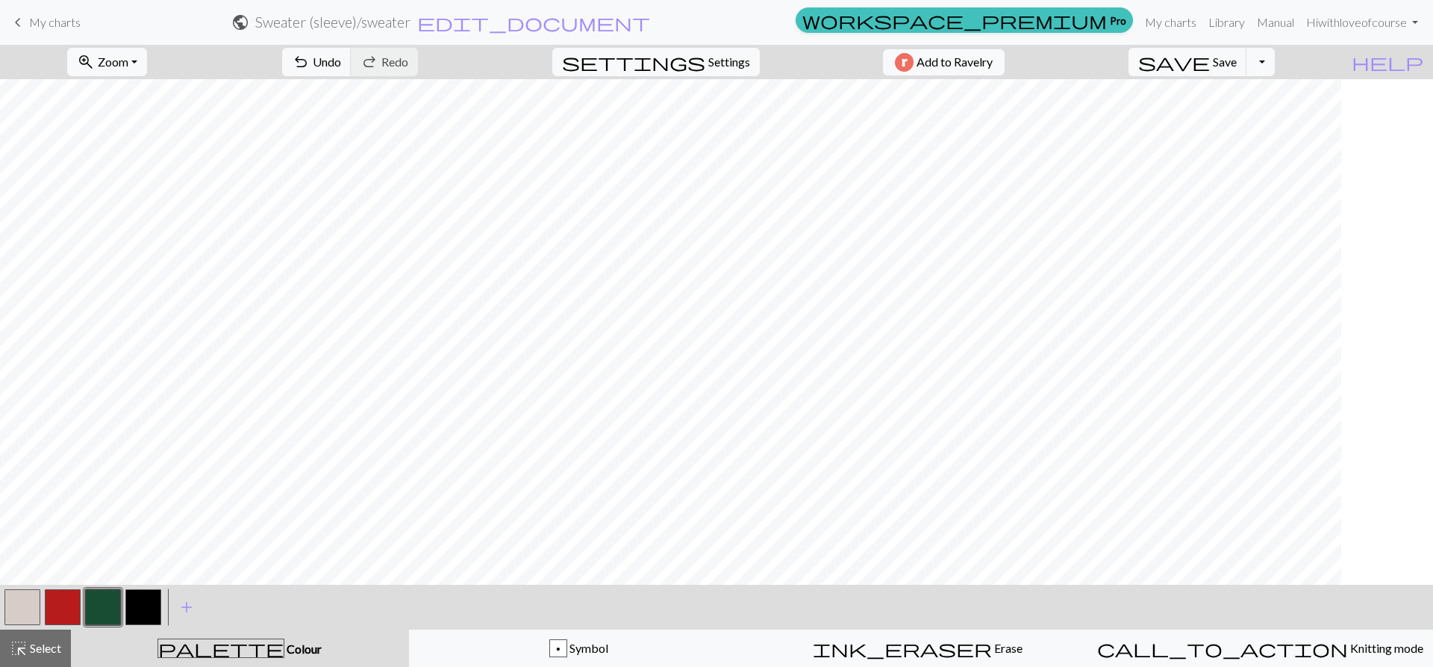
scroll to position [149, 0]
click at [12, 650] on span "highlight_alt" at bounding box center [19, 648] width 18 height 21
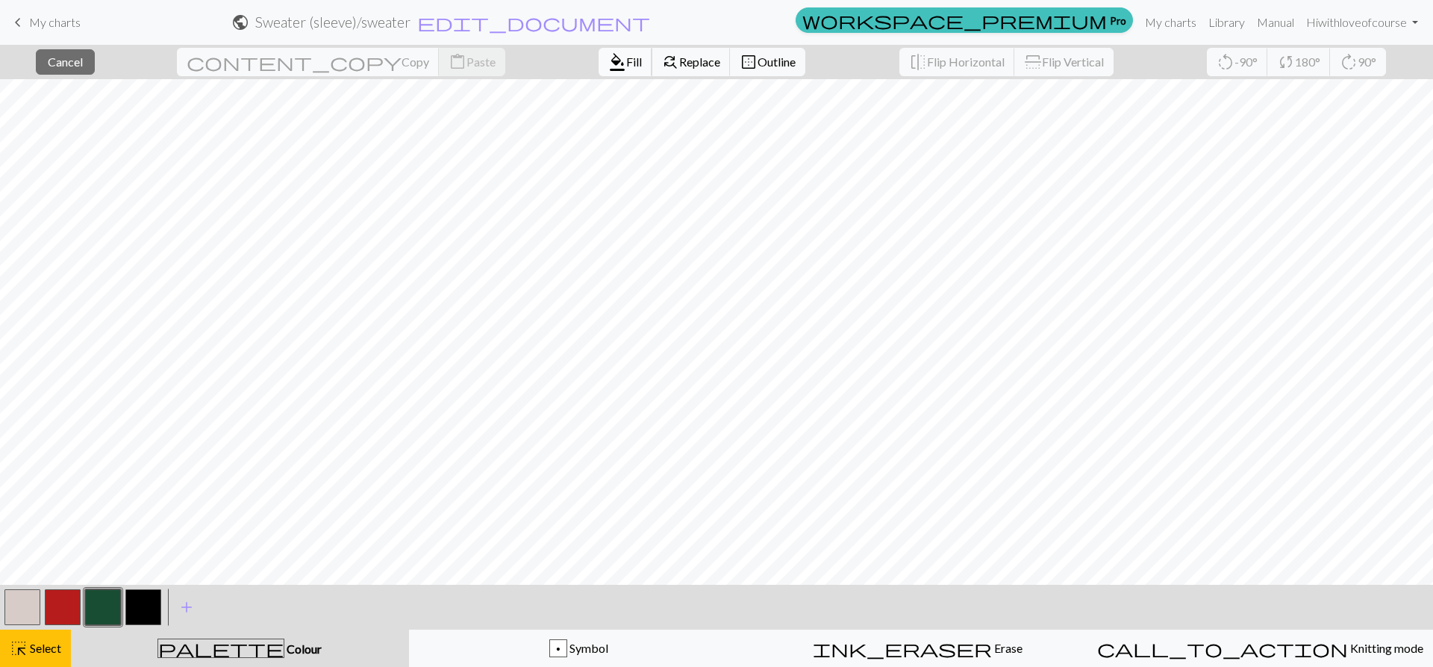
click at [626, 60] on span "Fill" at bounding box center [634, 62] width 16 height 14
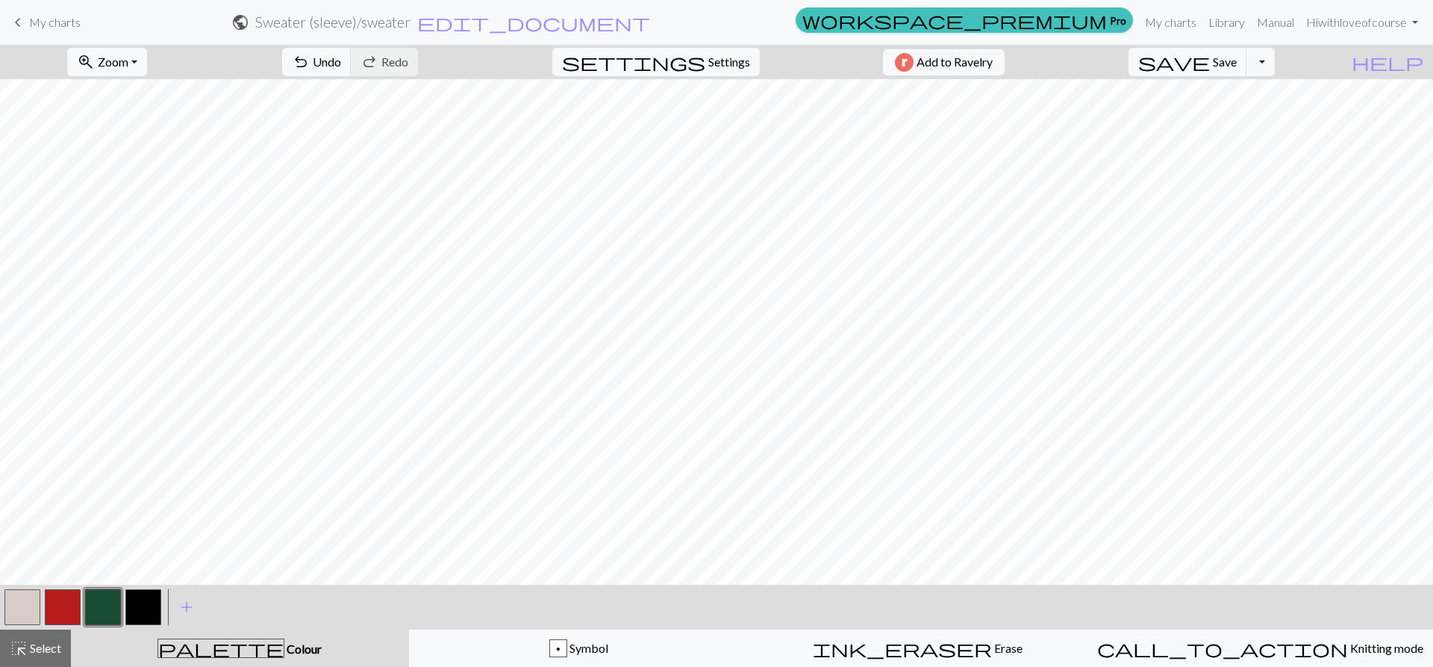
drag, startPoint x: 11, startPoint y: 644, endPoint x: 93, endPoint y: 577, distance: 105.1
click at [13, 642] on span "highlight_alt" at bounding box center [19, 648] width 18 height 21
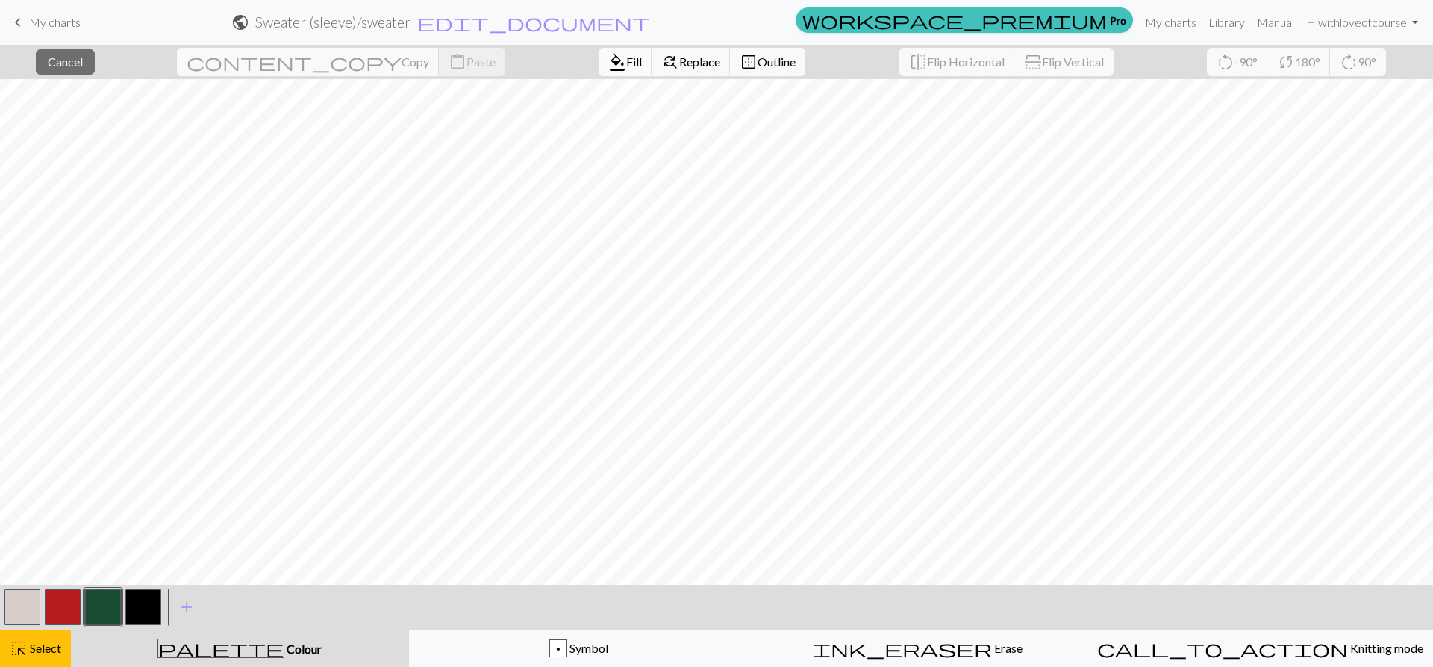
click at [599, 61] on button "format_color_fill Fill" at bounding box center [626, 62] width 54 height 28
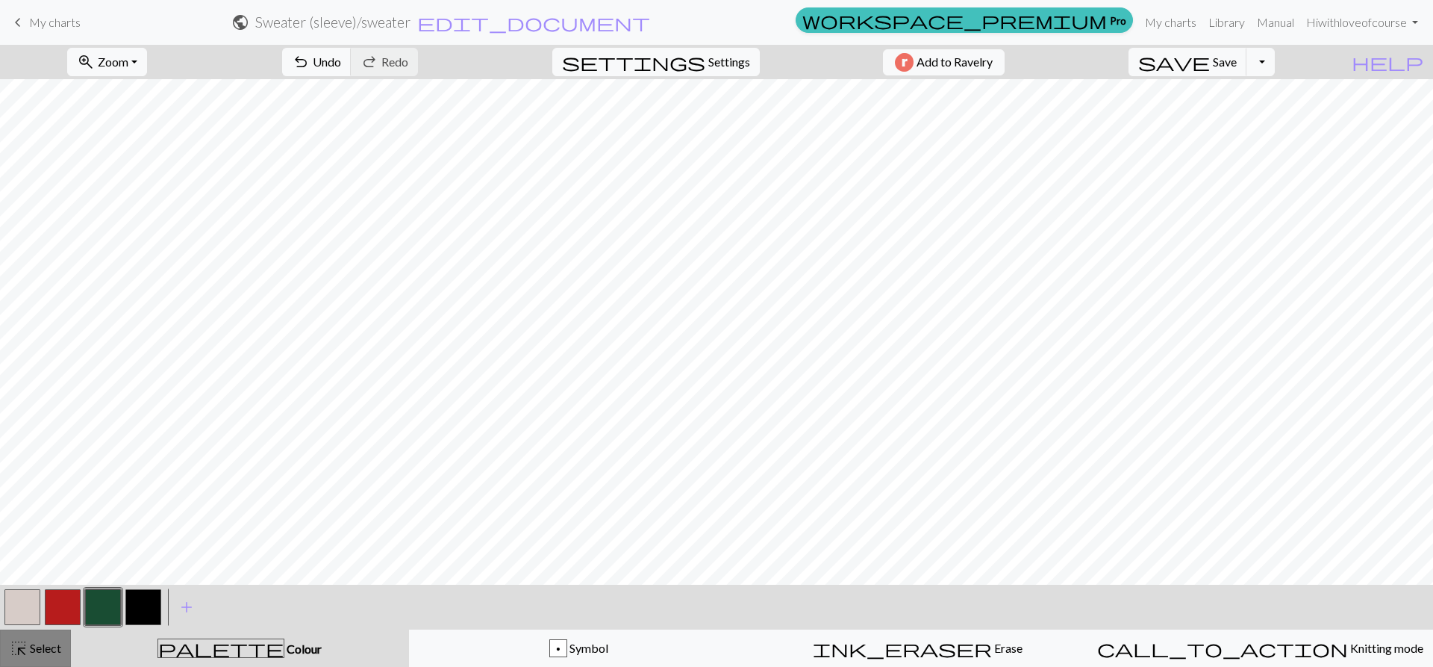
click at [59, 634] on button "highlight_alt Select Select" at bounding box center [35, 647] width 71 height 37
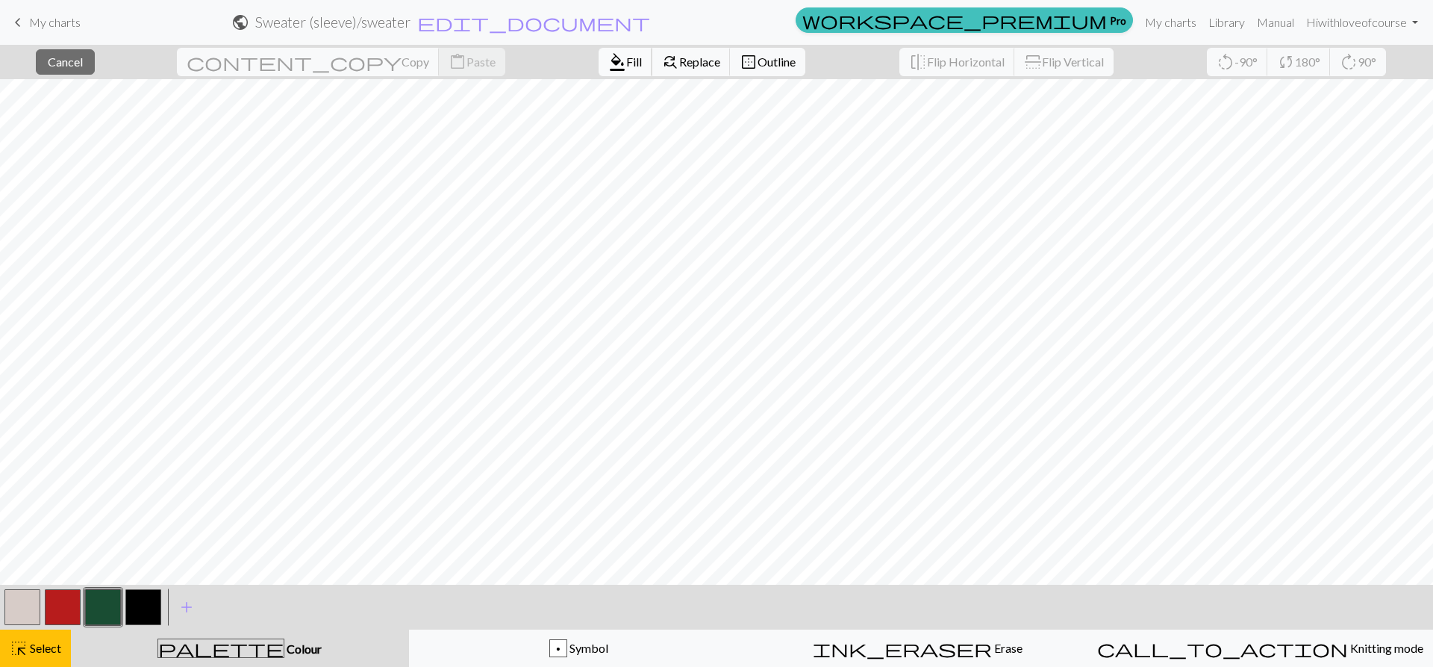
click at [626, 57] on span "Fill" at bounding box center [634, 62] width 16 height 14
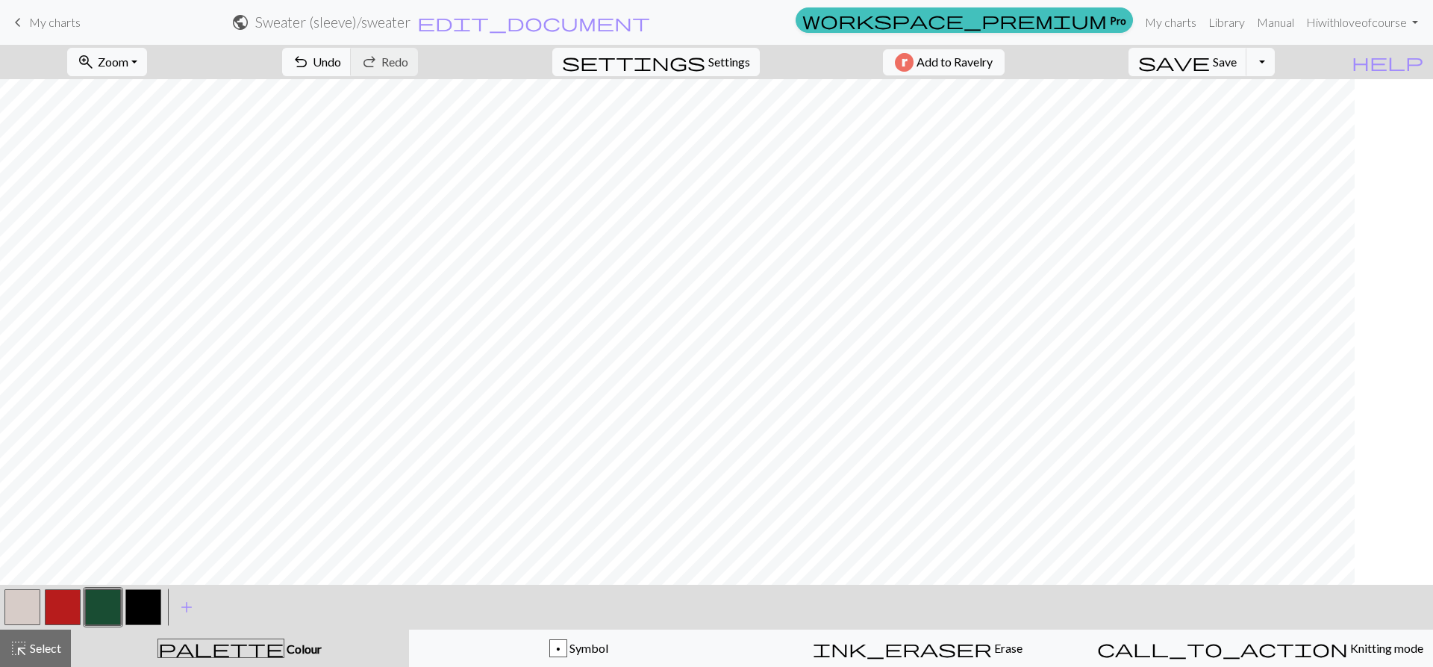
scroll to position [224, 0]
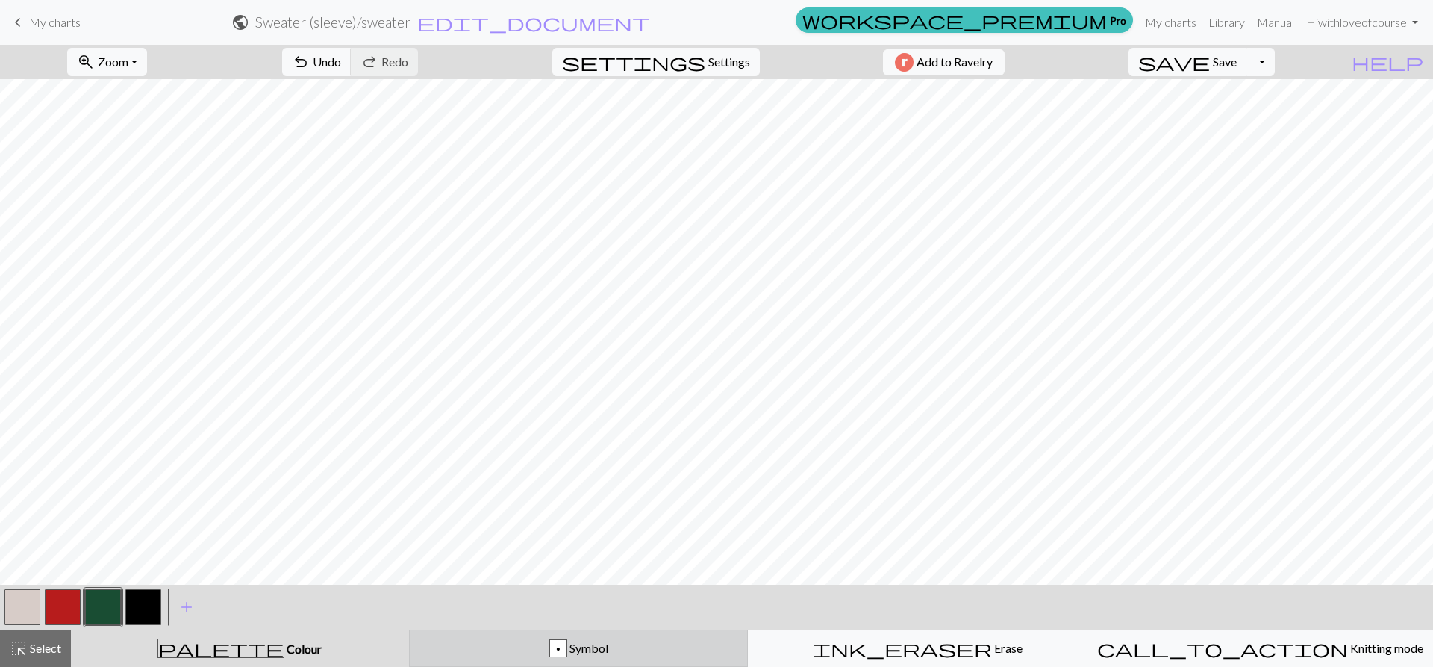
click at [499, 655] on div "p Symbol" at bounding box center [579, 648] width 320 height 18
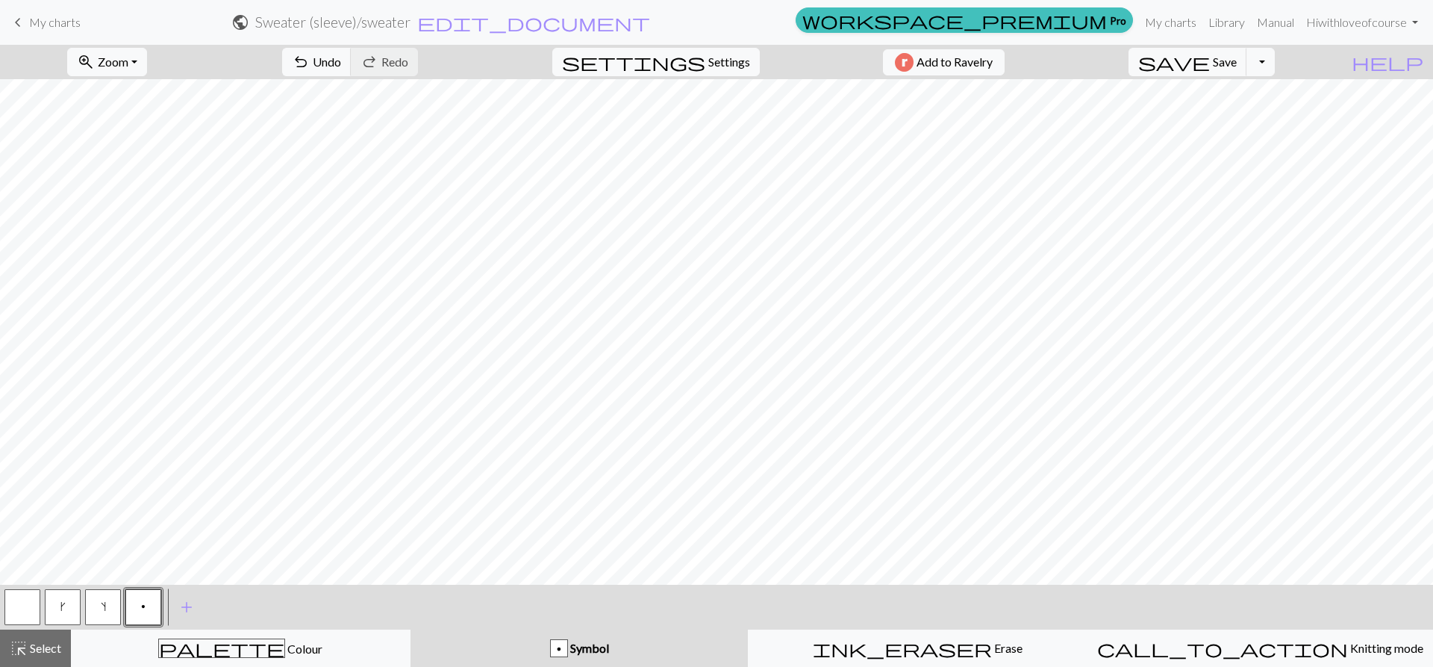
click at [16, 622] on button "button" at bounding box center [22, 607] width 36 height 36
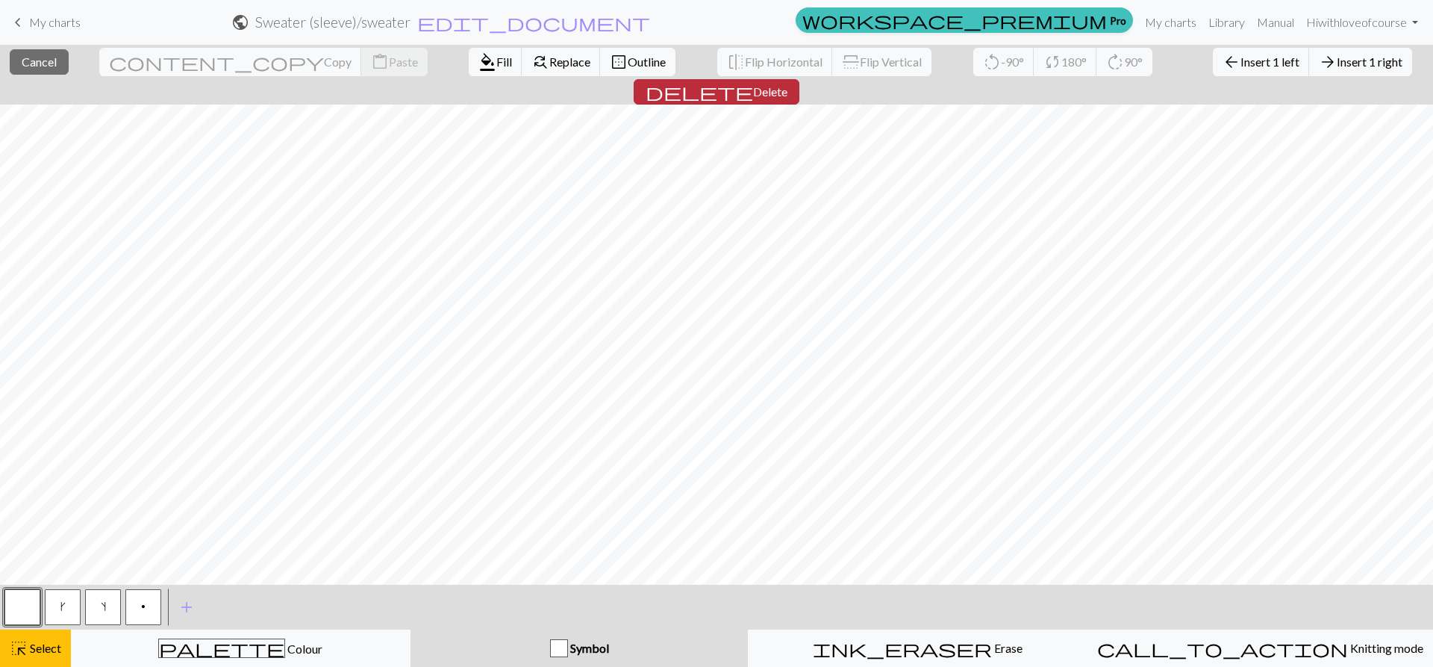
click at [788, 84] on span "Delete" at bounding box center [770, 91] width 34 height 14
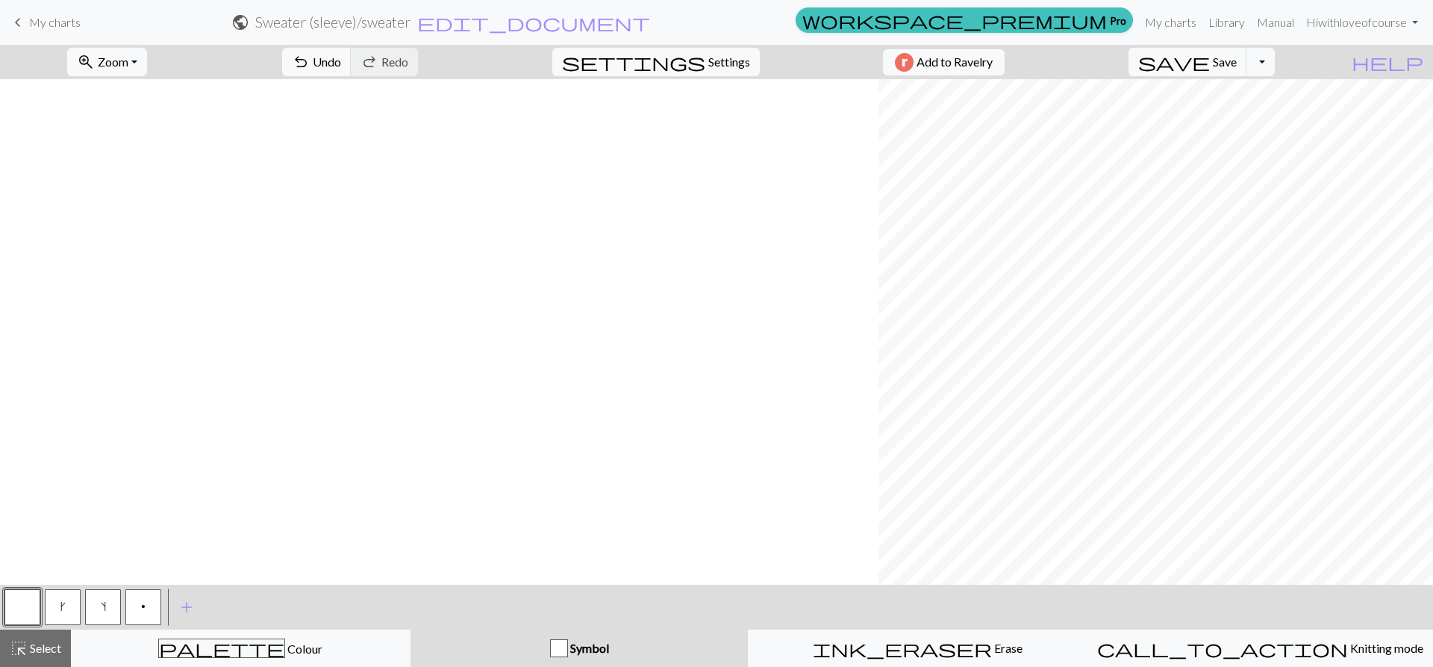
scroll to position [0, 885]
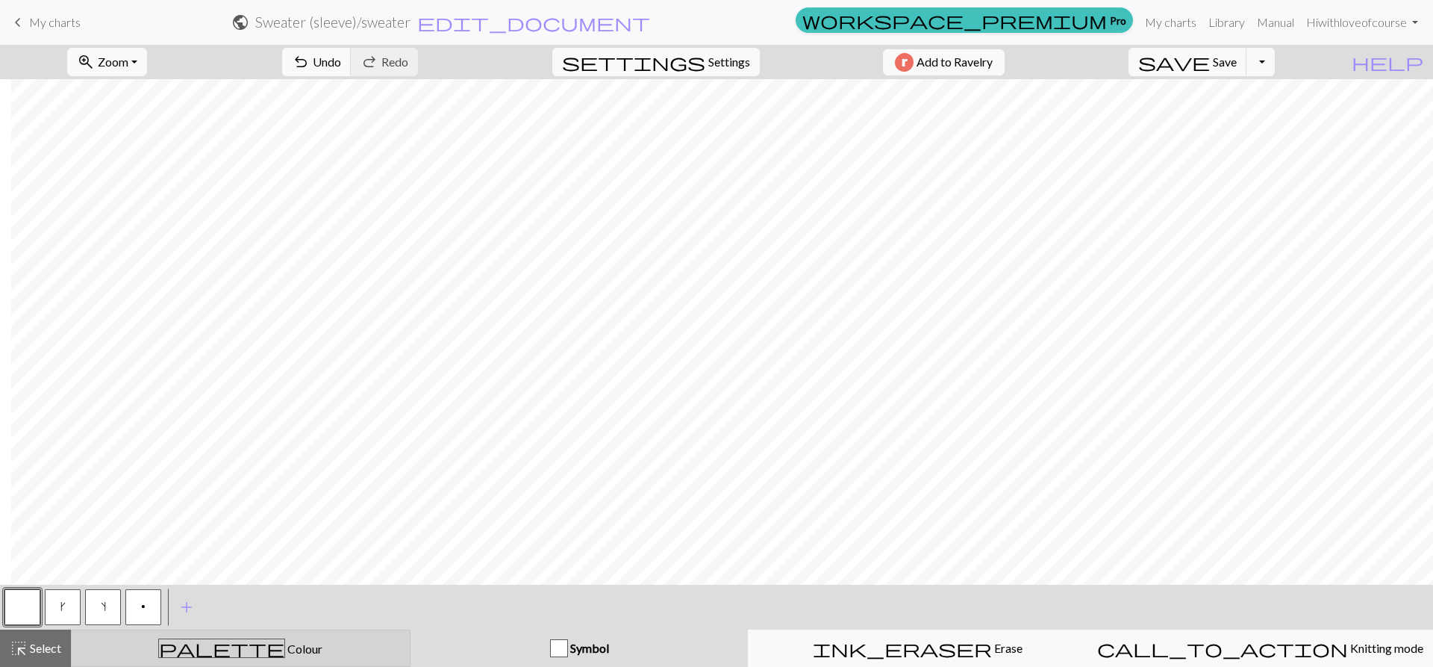
click at [284, 643] on div "palette Colour Colour" at bounding box center [241, 647] width 320 height 19
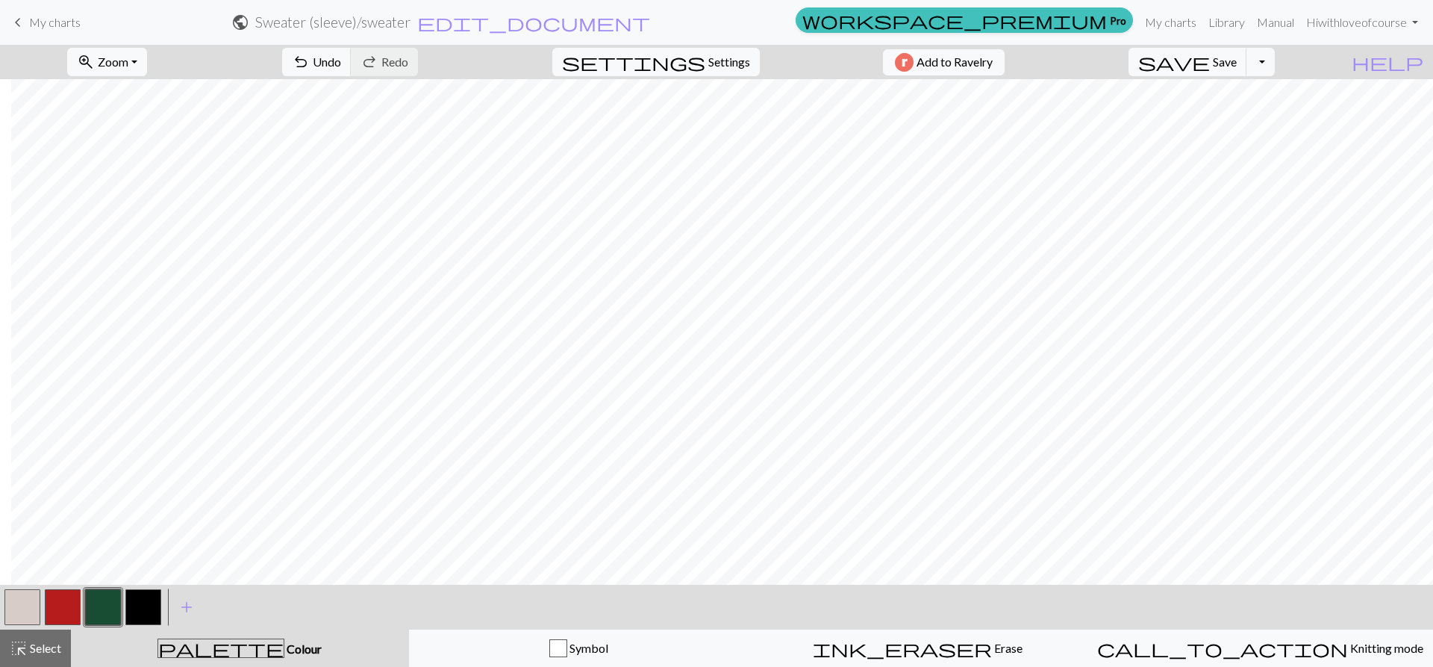
click at [73, 618] on button "button" at bounding box center [63, 607] width 36 height 36
drag, startPoint x: 33, startPoint y: 654, endPoint x: 95, endPoint y: 618, distance: 71.6
click at [33, 653] on span "Select" at bounding box center [45, 648] width 34 height 14
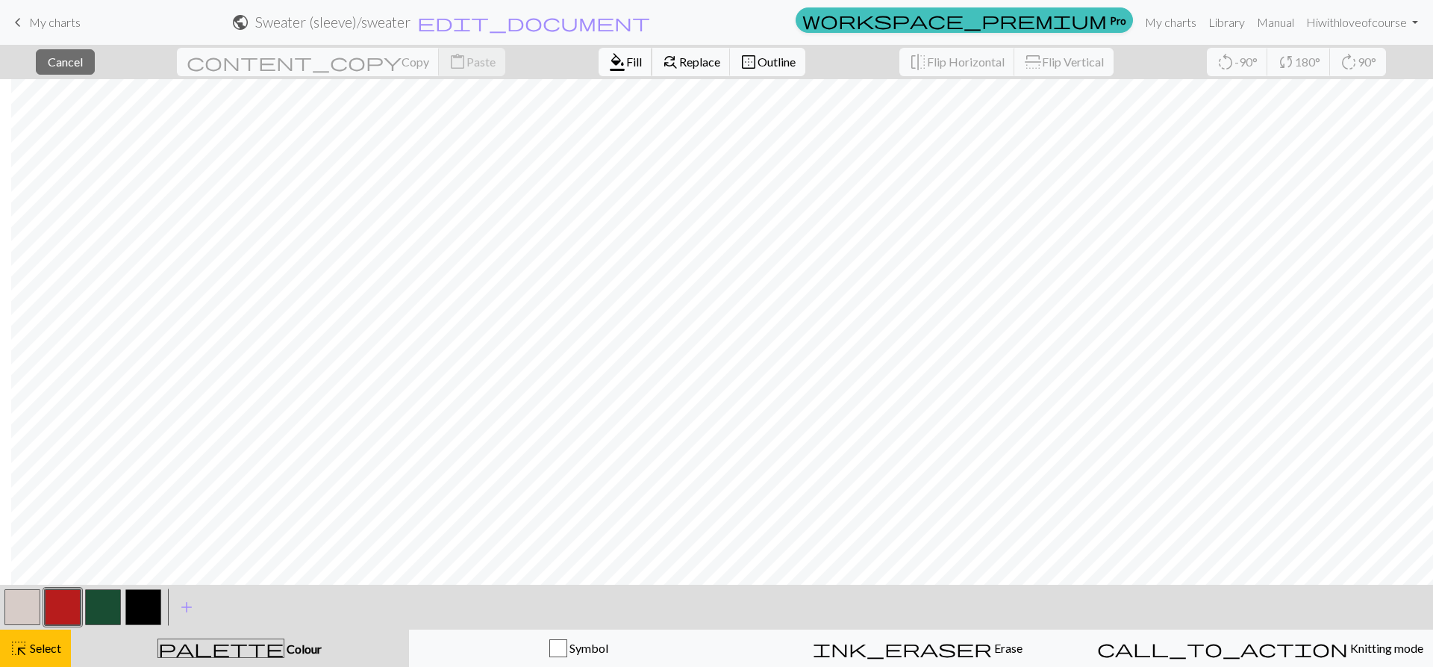
click at [599, 55] on button "format_color_fill Fill" at bounding box center [626, 62] width 54 height 28
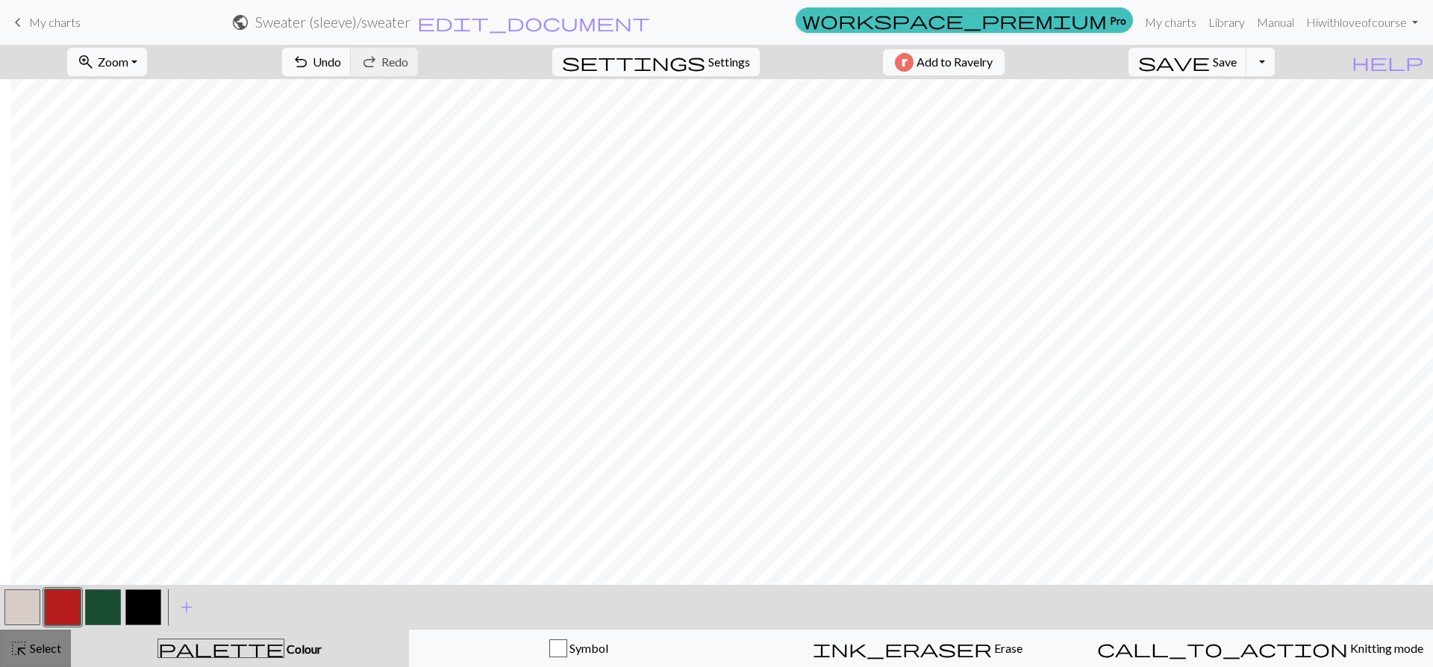
click at [14, 647] on span "highlight_alt" at bounding box center [19, 648] width 18 height 21
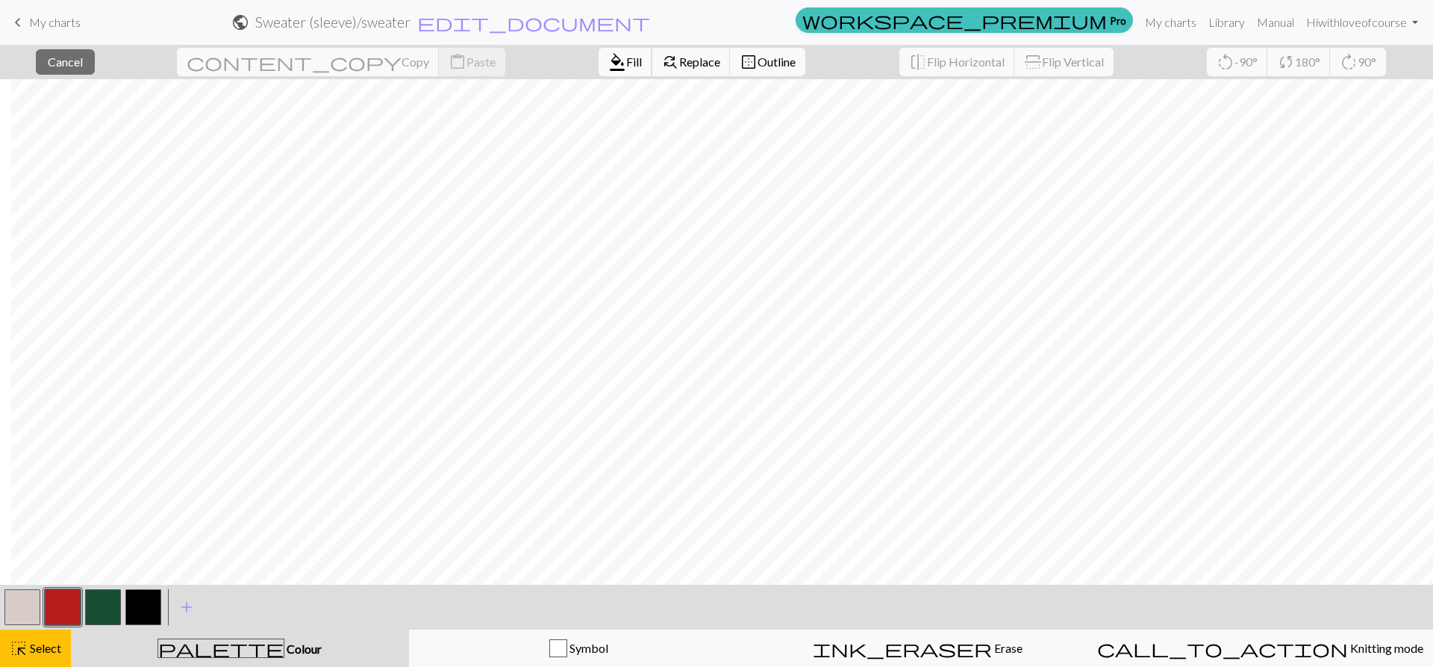
click at [599, 63] on button "format_color_fill Fill" at bounding box center [626, 62] width 54 height 28
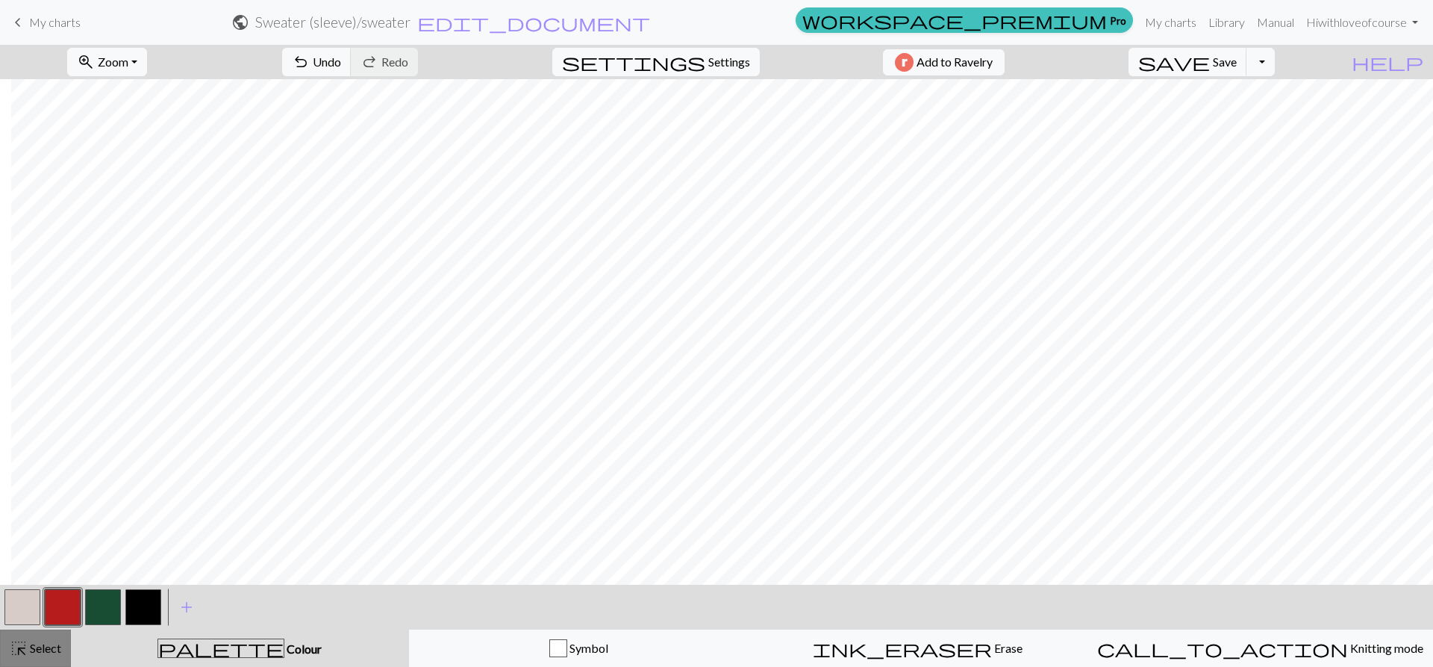
click at [21, 661] on button "highlight_alt Select Select" at bounding box center [35, 647] width 71 height 37
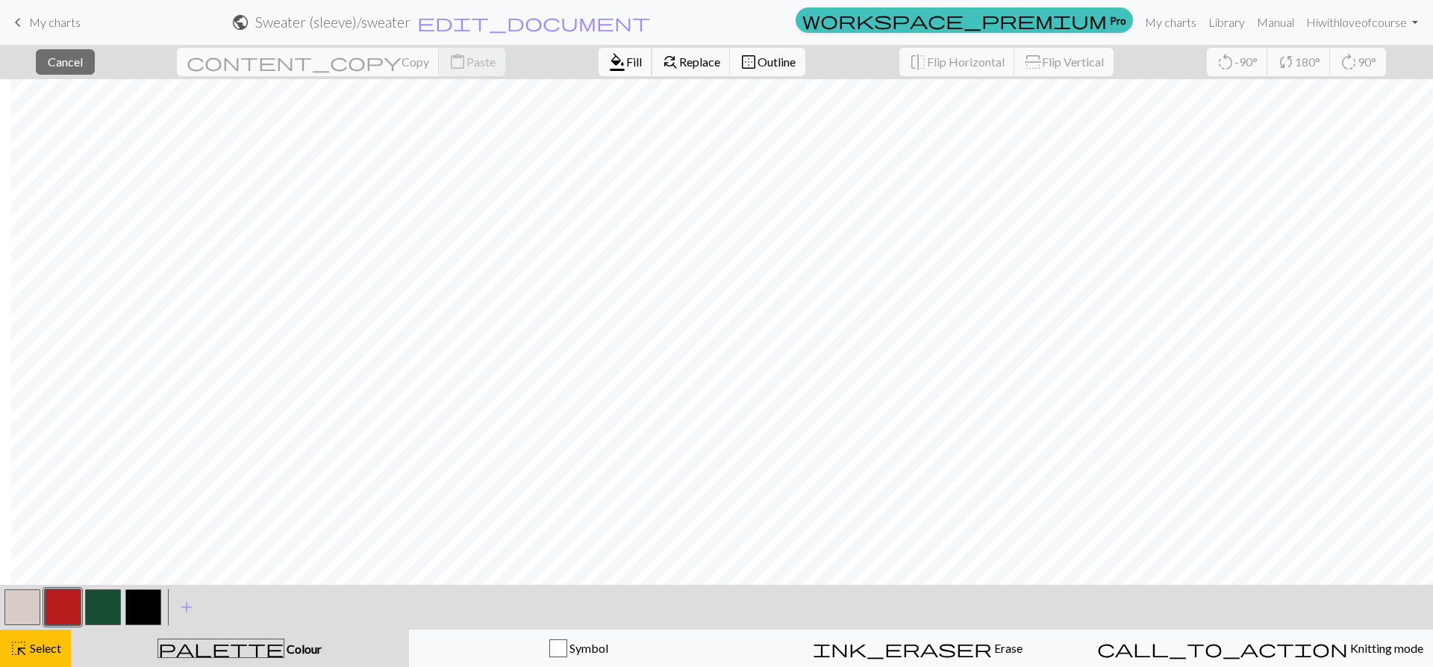
click at [608, 66] on span "format_color_fill" at bounding box center [617, 62] width 18 height 21
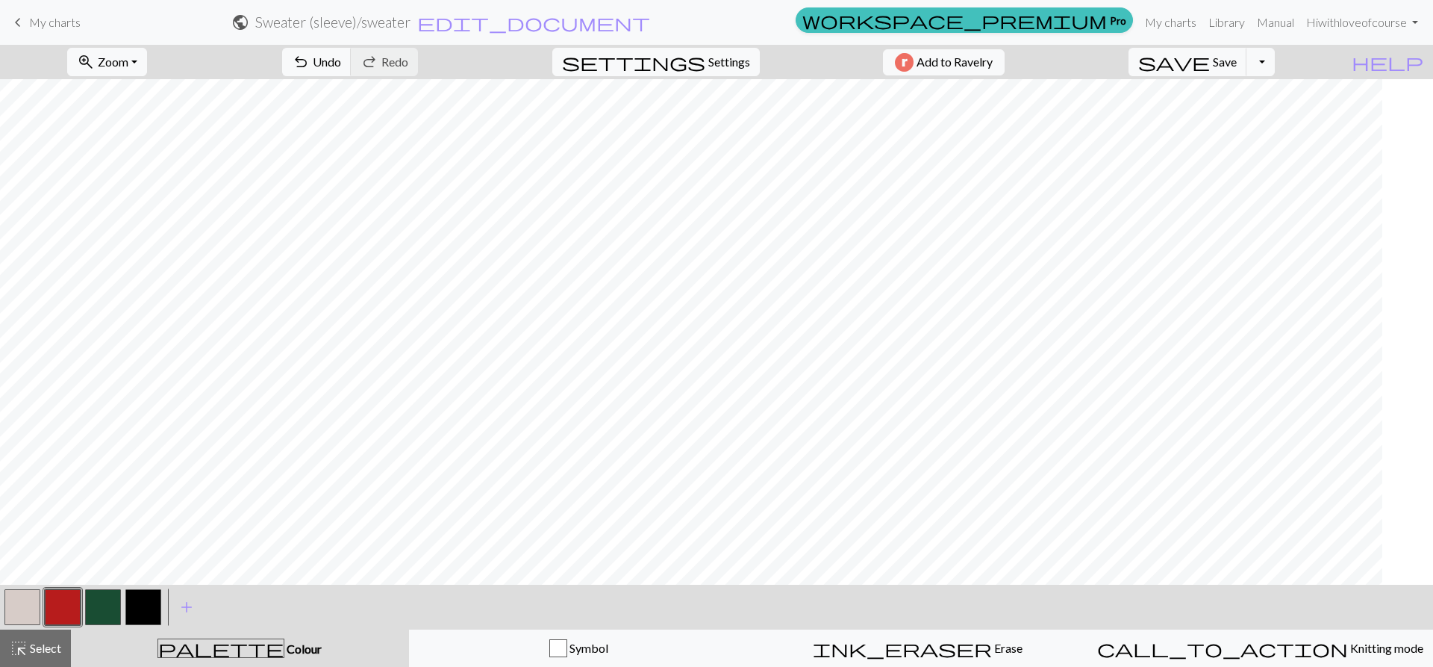
scroll to position [0, 371]
click at [14, 646] on span "highlight_alt" at bounding box center [19, 648] width 18 height 21
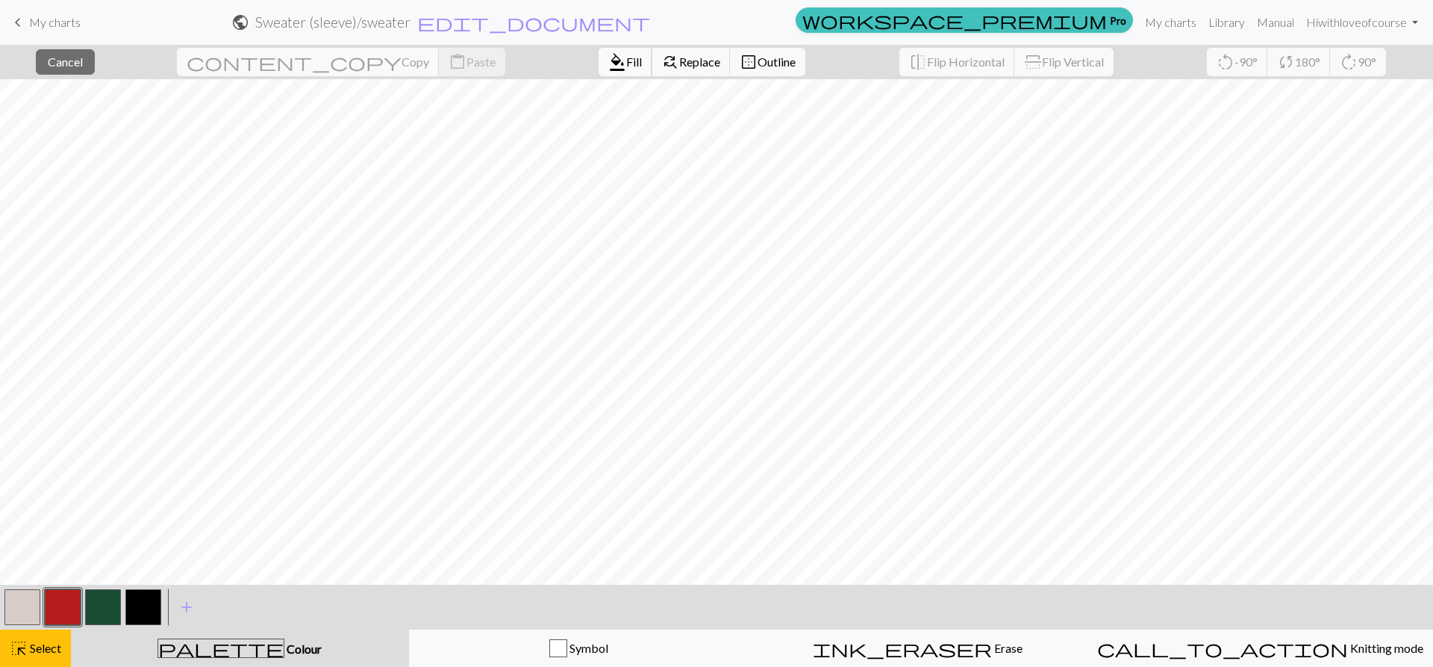
click at [599, 57] on button "format_color_fill Fill" at bounding box center [626, 62] width 54 height 28
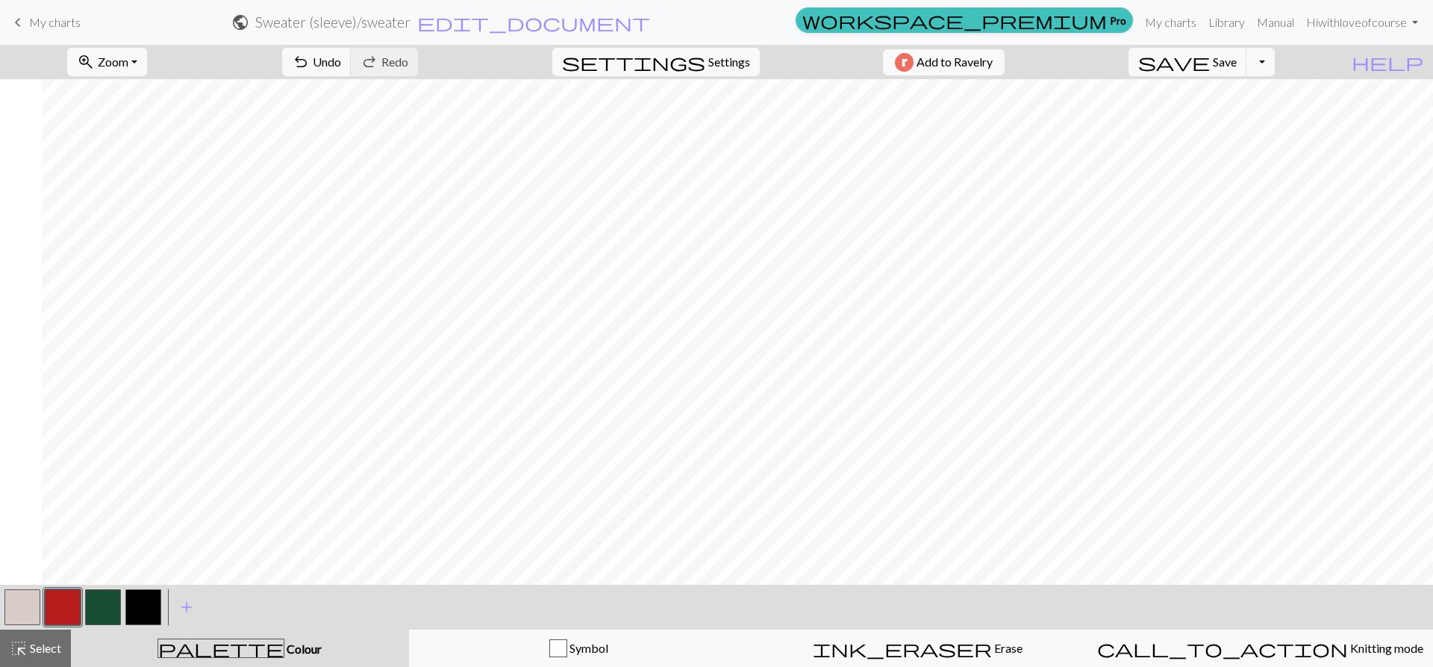
scroll to position [0, 0]
click at [43, 640] on div "highlight_alt Select Select" at bounding box center [36, 648] width 52 height 18
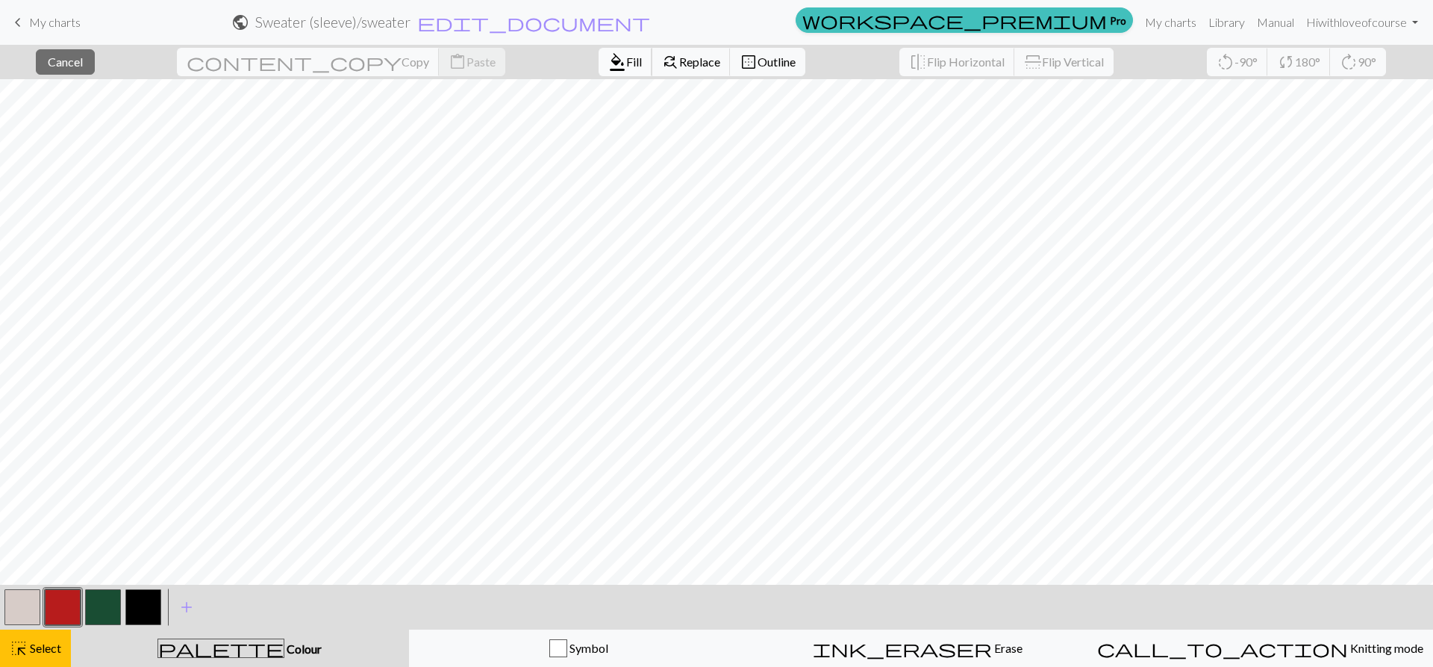
click at [608, 53] on span "format_color_fill" at bounding box center [617, 62] width 18 height 21
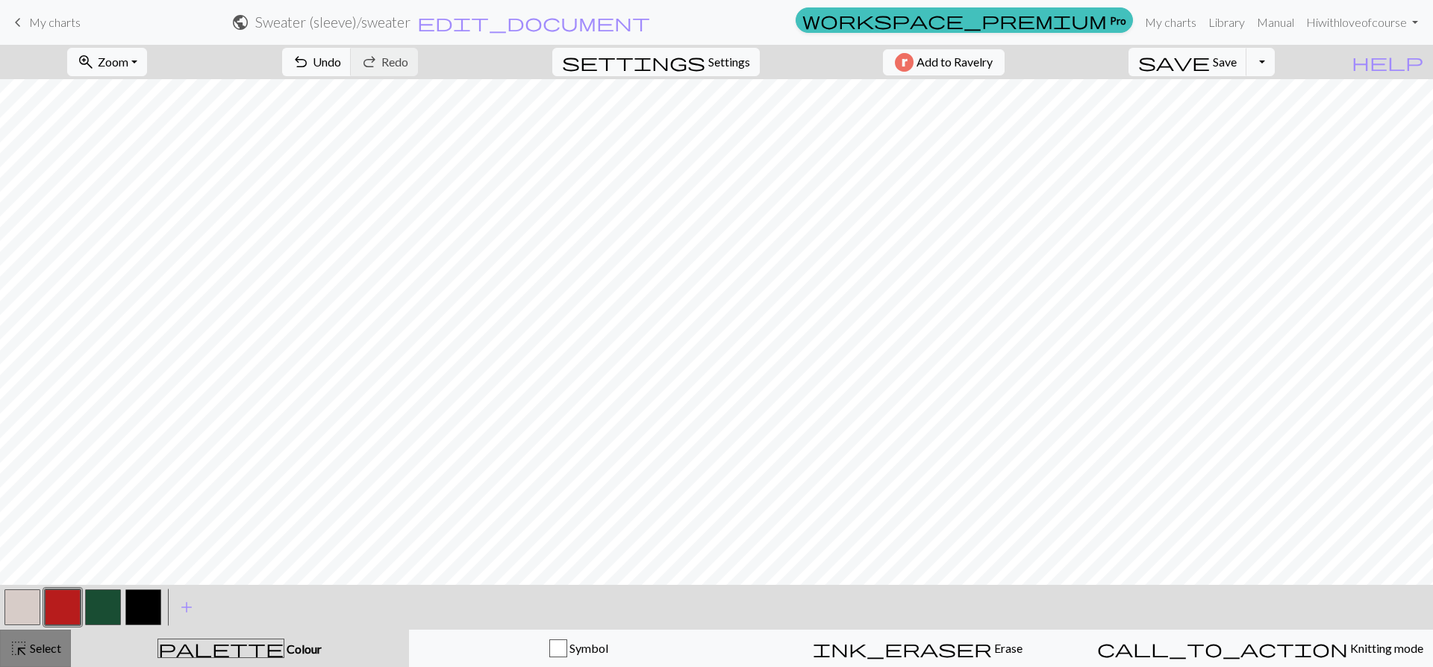
click at [35, 647] on span "Select" at bounding box center [45, 648] width 34 height 14
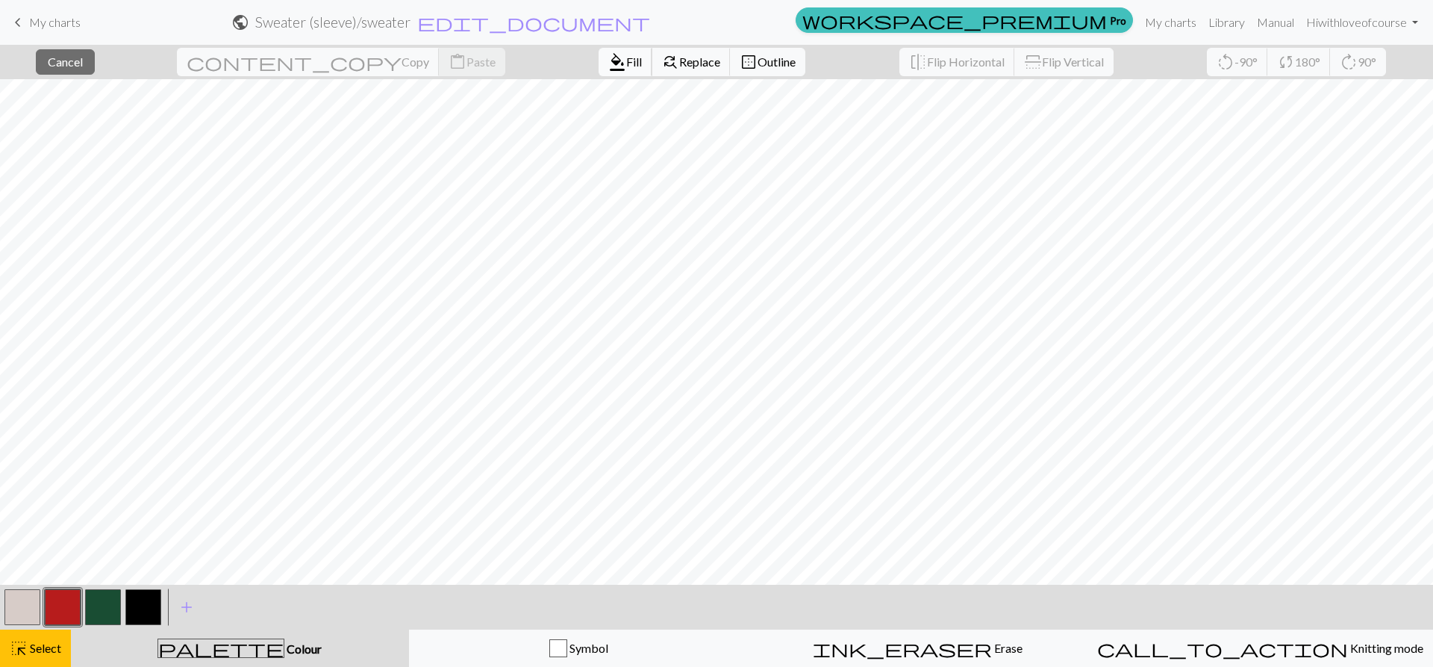
click at [608, 60] on span "format_color_fill" at bounding box center [617, 62] width 18 height 21
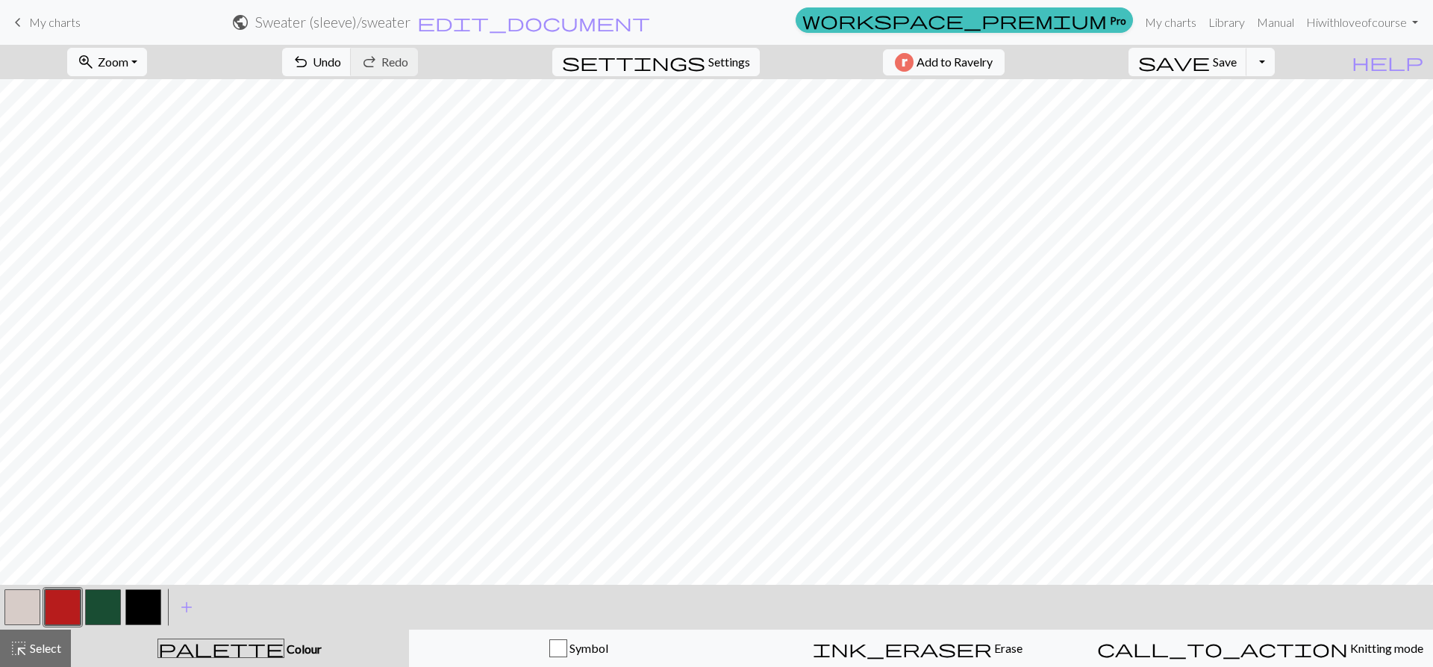
click at [20, 645] on span "highlight_alt" at bounding box center [19, 648] width 18 height 21
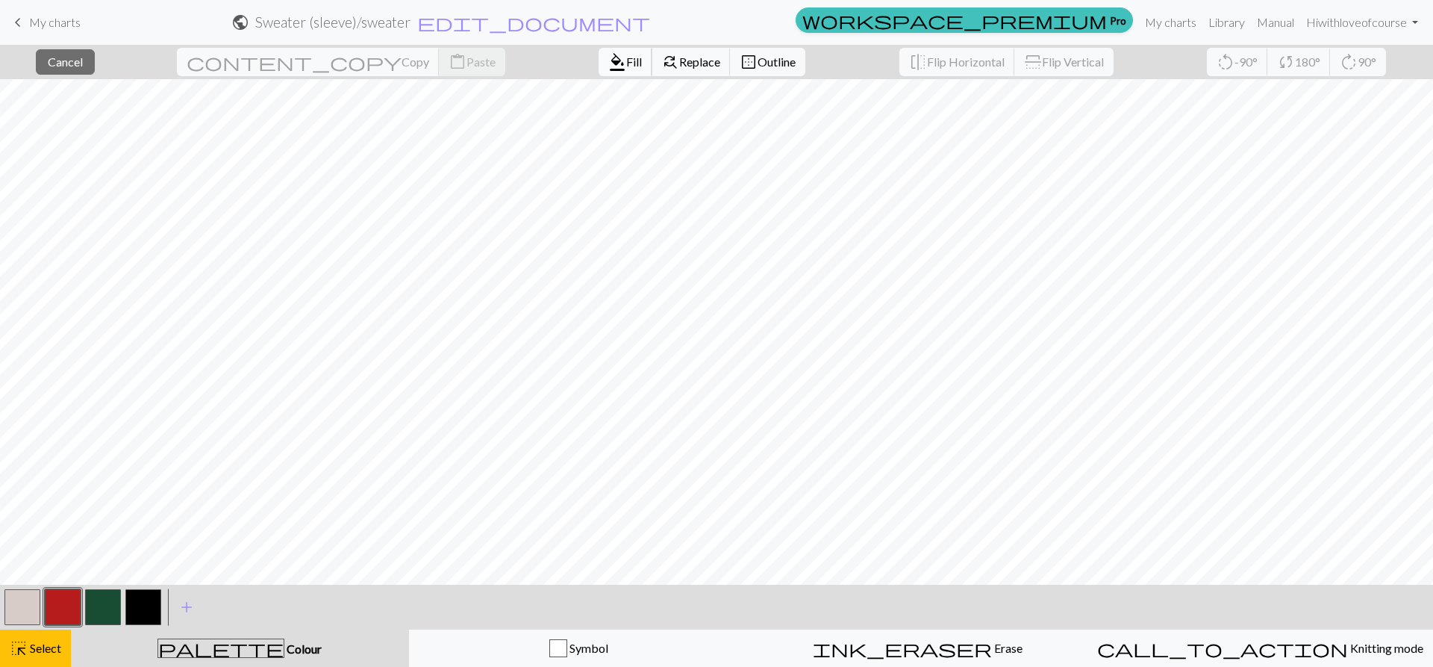
click at [626, 66] on span "Fill" at bounding box center [634, 62] width 16 height 14
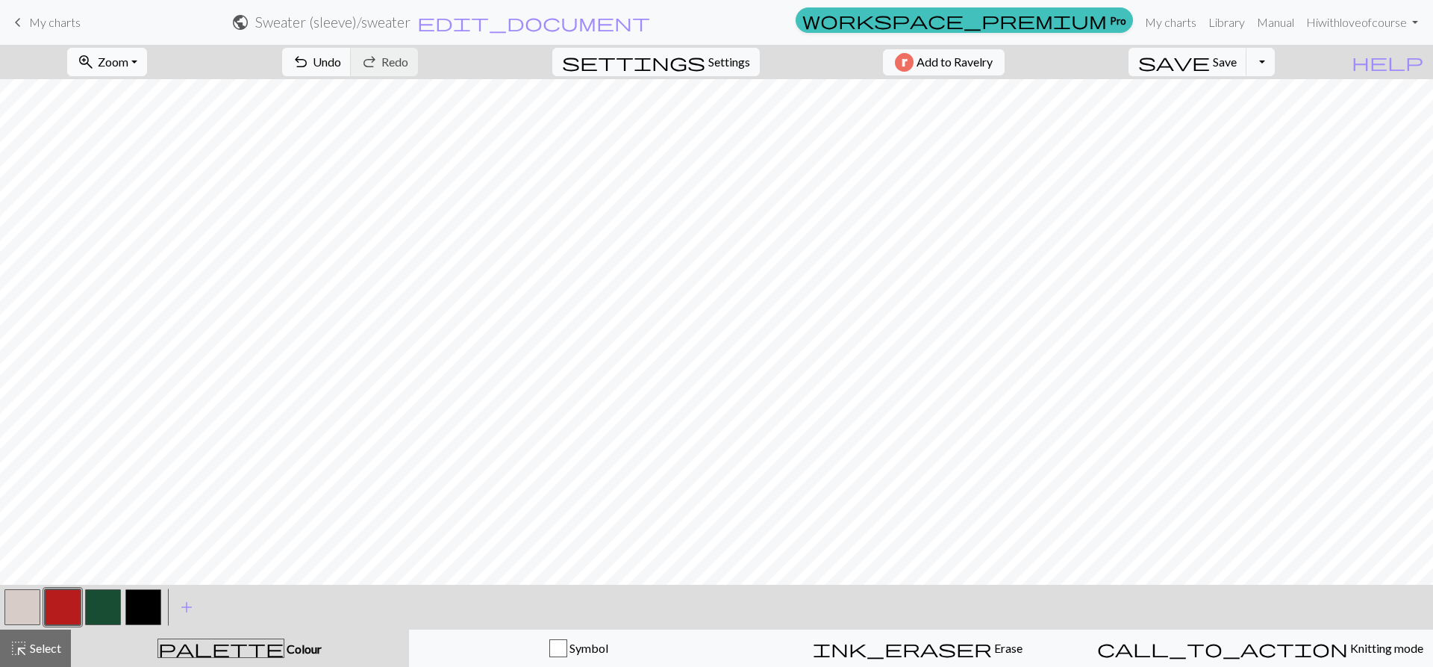
click at [128, 57] on span "Zoom" at bounding box center [113, 62] width 31 height 14
click at [156, 91] on button "Fit all" at bounding box center [127, 95] width 118 height 24
click at [1237, 60] on span "Save" at bounding box center [1225, 62] width 24 height 14
click at [1275, 63] on button "Toggle Dropdown" at bounding box center [1261, 62] width 28 height 28
click at [1225, 127] on button "save_alt Download" at bounding box center [1151, 119] width 246 height 24
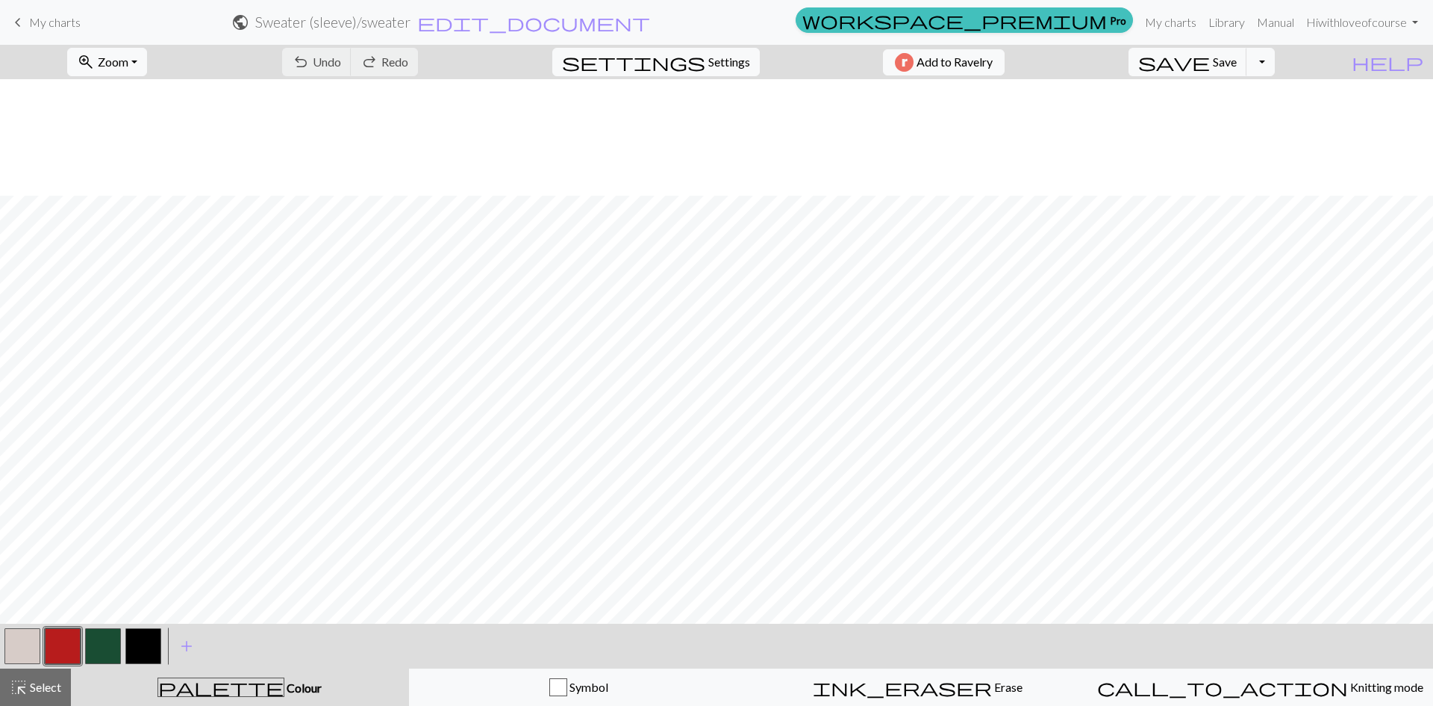
scroll to position [266, 0]
click at [1275, 66] on button "Toggle Dropdown" at bounding box center [1261, 62] width 28 height 28
click at [1224, 116] on button "save_alt Download" at bounding box center [1151, 119] width 246 height 24
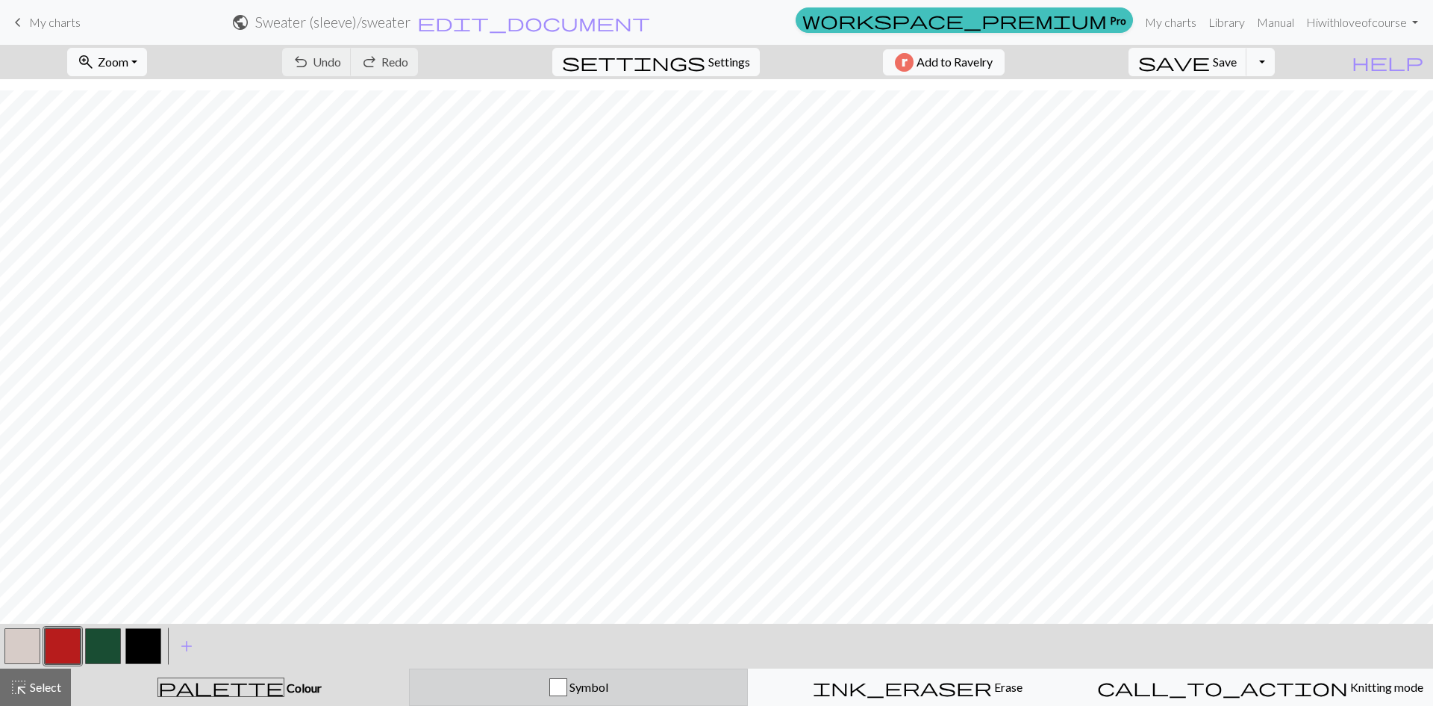
click at [576, 666] on button "Symbol" at bounding box center [579, 686] width 340 height 37
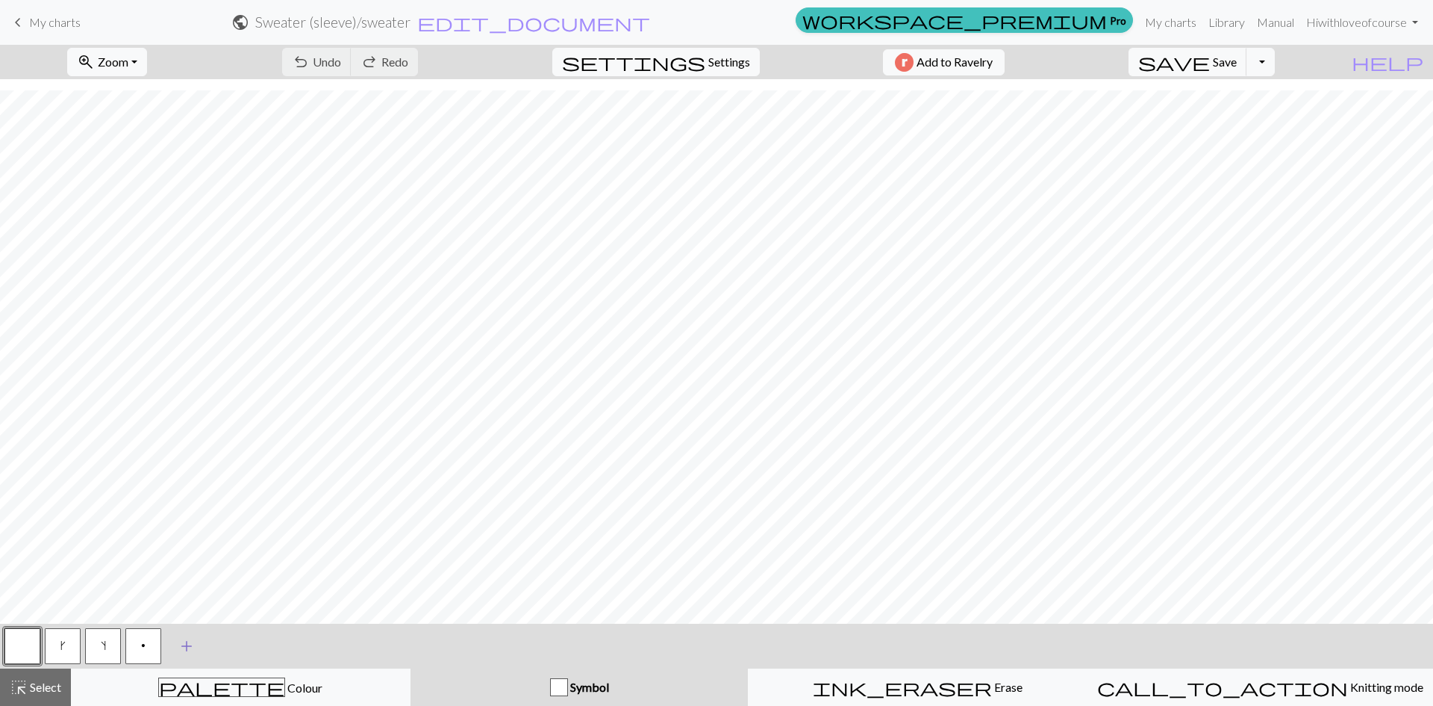
click at [181, 649] on span "add" at bounding box center [187, 645] width 18 height 21
click at [198, 658] on button "button" at bounding box center [184, 646] width 36 height 36
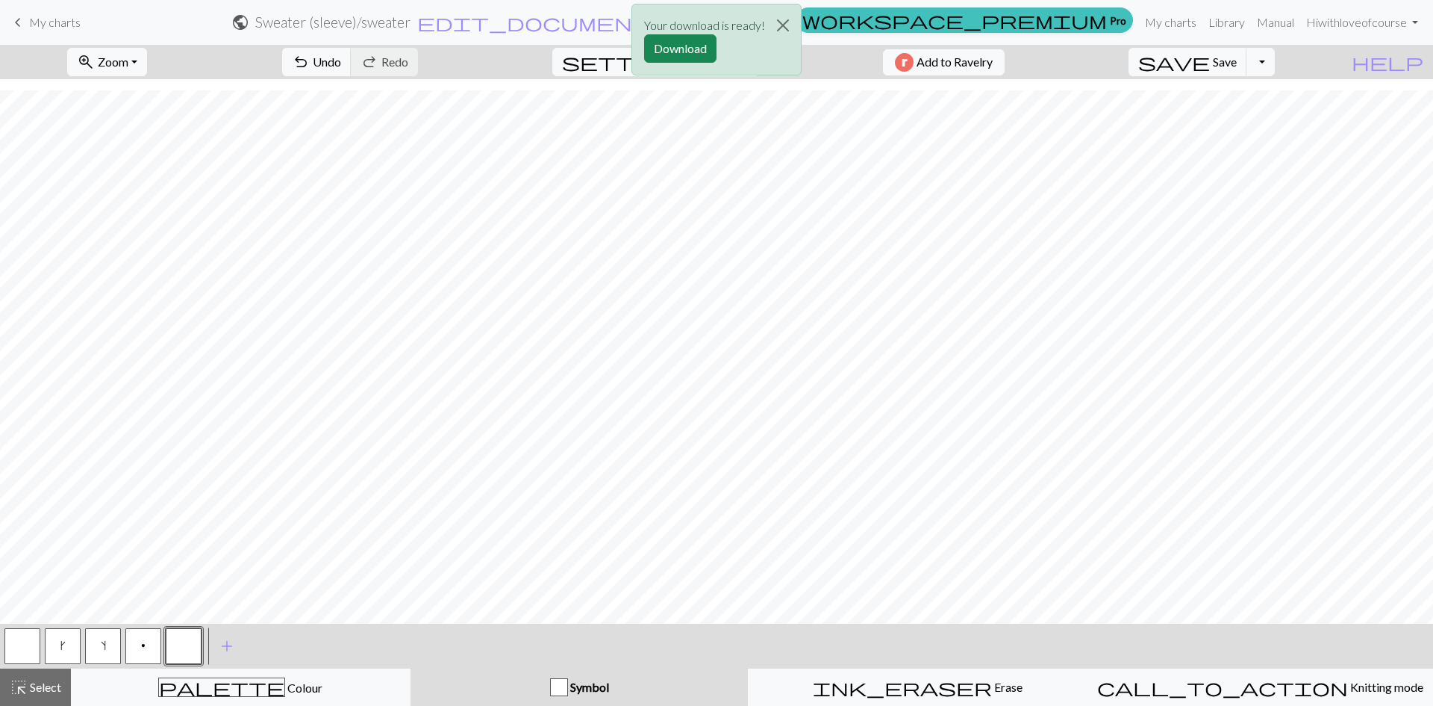
click at [191, 647] on button "button" at bounding box center [184, 646] width 36 height 36
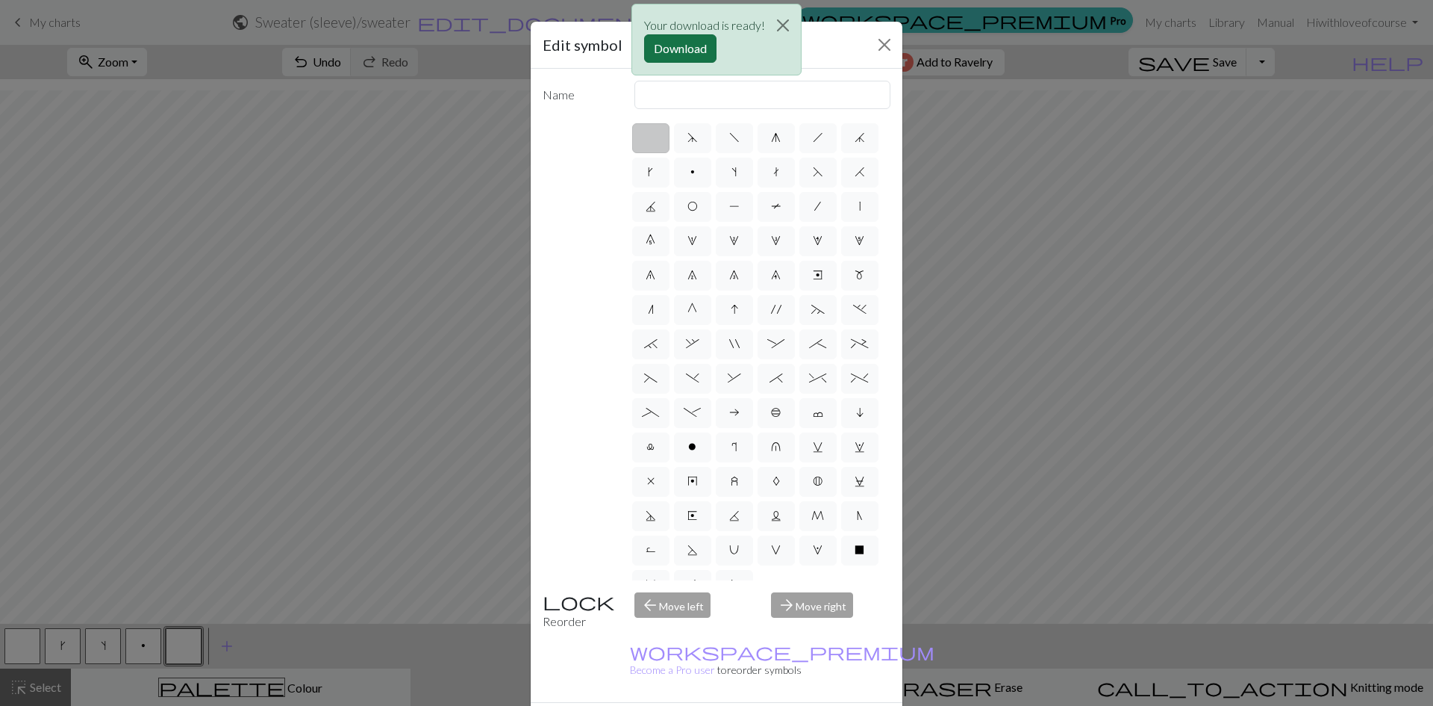
click at [677, 47] on button "Download" at bounding box center [680, 48] width 72 height 28
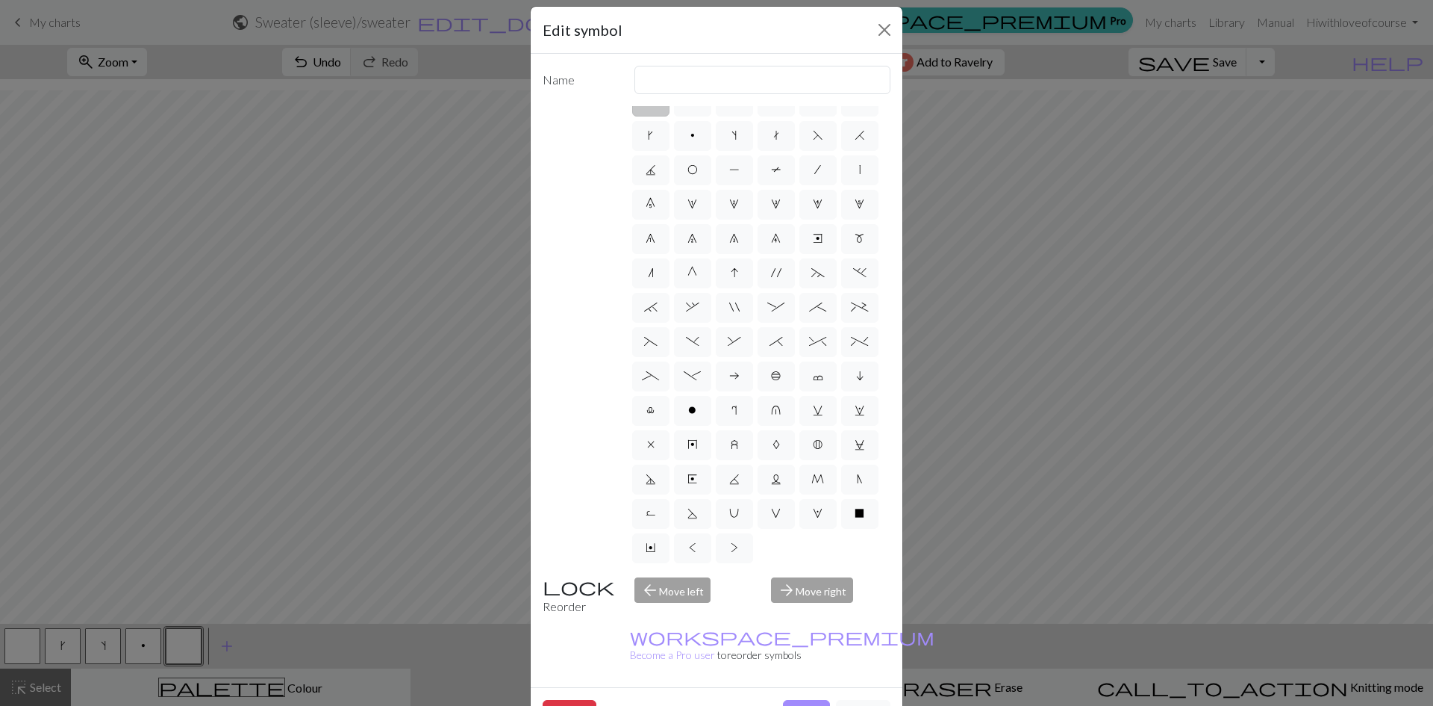
scroll to position [40, 0]
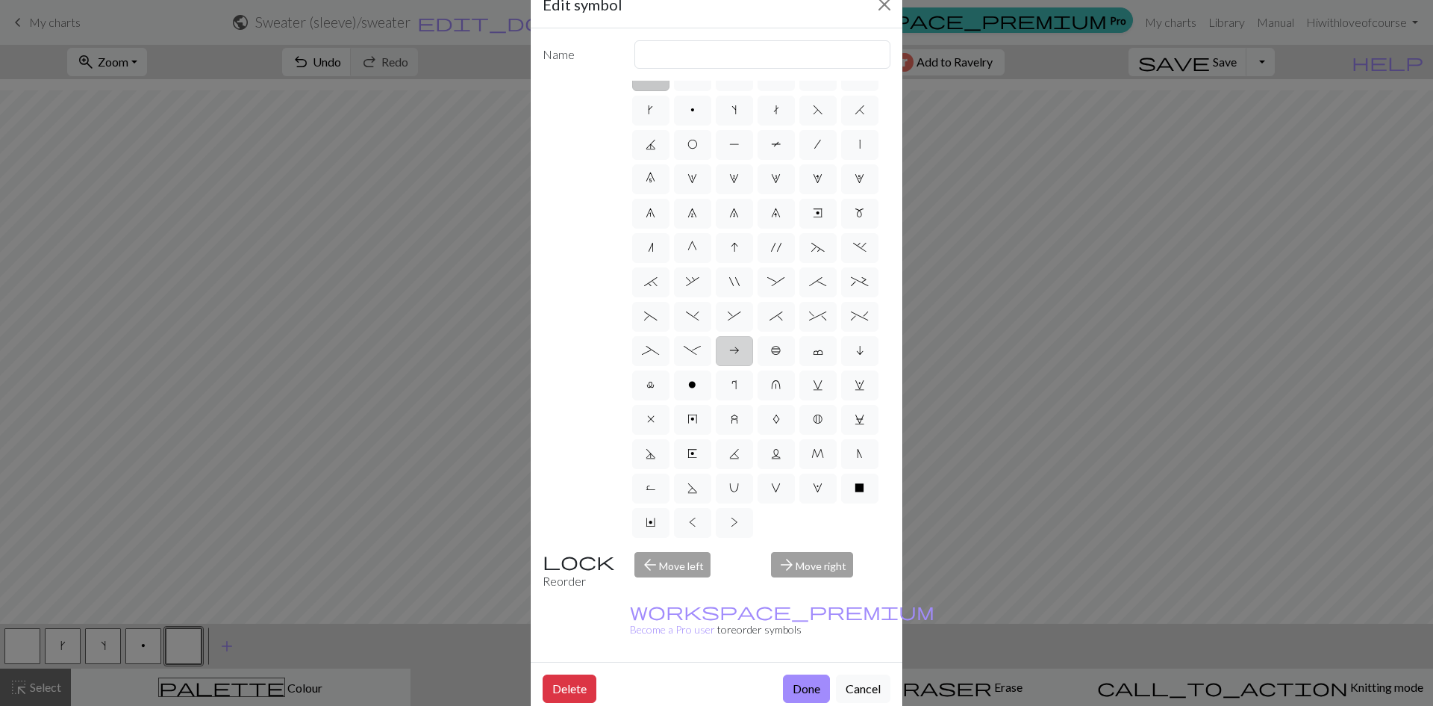
click at [716, 336] on label "a" at bounding box center [734, 351] width 37 height 30
click at [729, 363] on input "a" at bounding box center [734, 368] width 10 height 10
radio input "true"
type input "Purl on WS"
click at [770, 310] on span "*" at bounding box center [776, 316] width 13 height 12
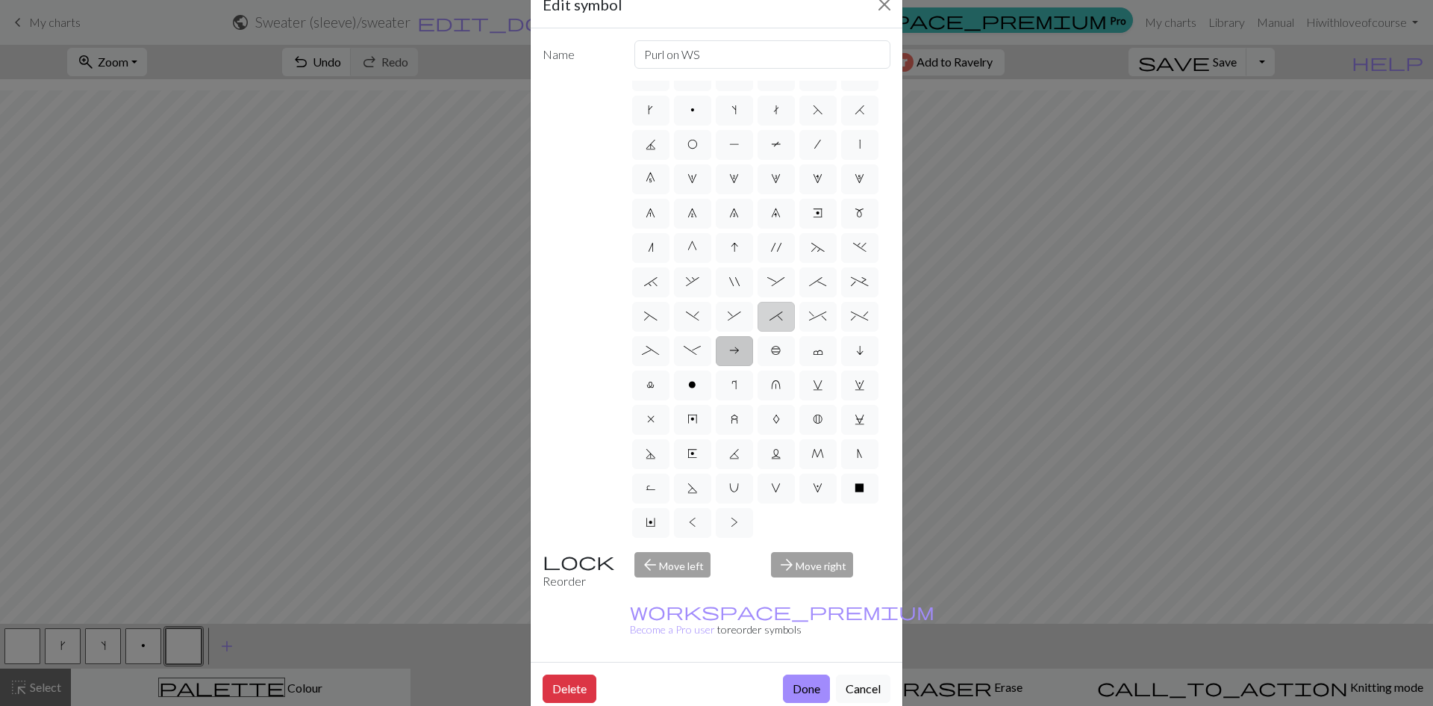
click at [770, 328] on input "*" at bounding box center [775, 333] width 10 height 10
radio input "true"
type input "right part of right 3+ stitch cable, wyib"
click at [809, 310] on span "^" at bounding box center [817, 316] width 17 height 12
click at [809, 328] on input "^" at bounding box center [814, 333] width 10 height 10
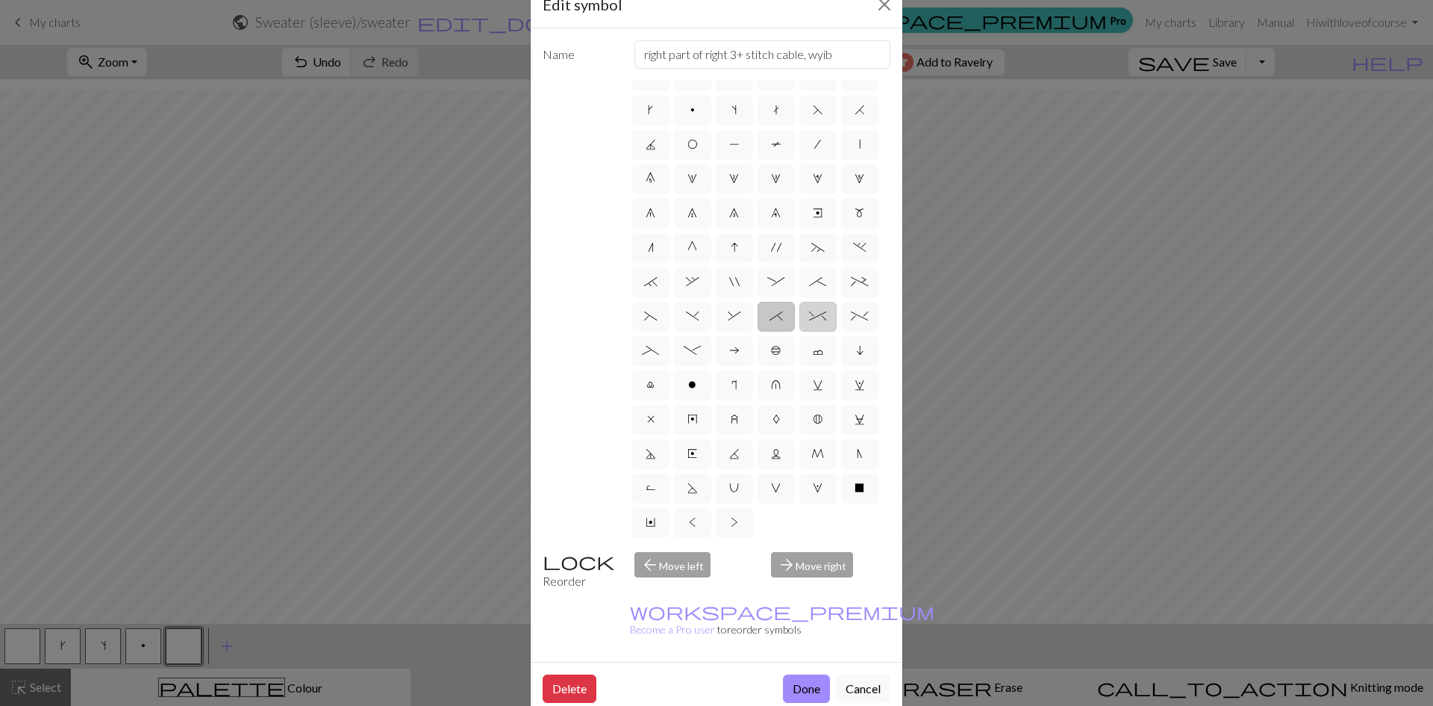
radio input "true"
type input "2 stitch right twist cable"
click at [841, 267] on label "+" at bounding box center [859, 282] width 37 height 30
click at [851, 294] on input "+" at bounding box center [856, 299] width 10 height 10
radio input "true"
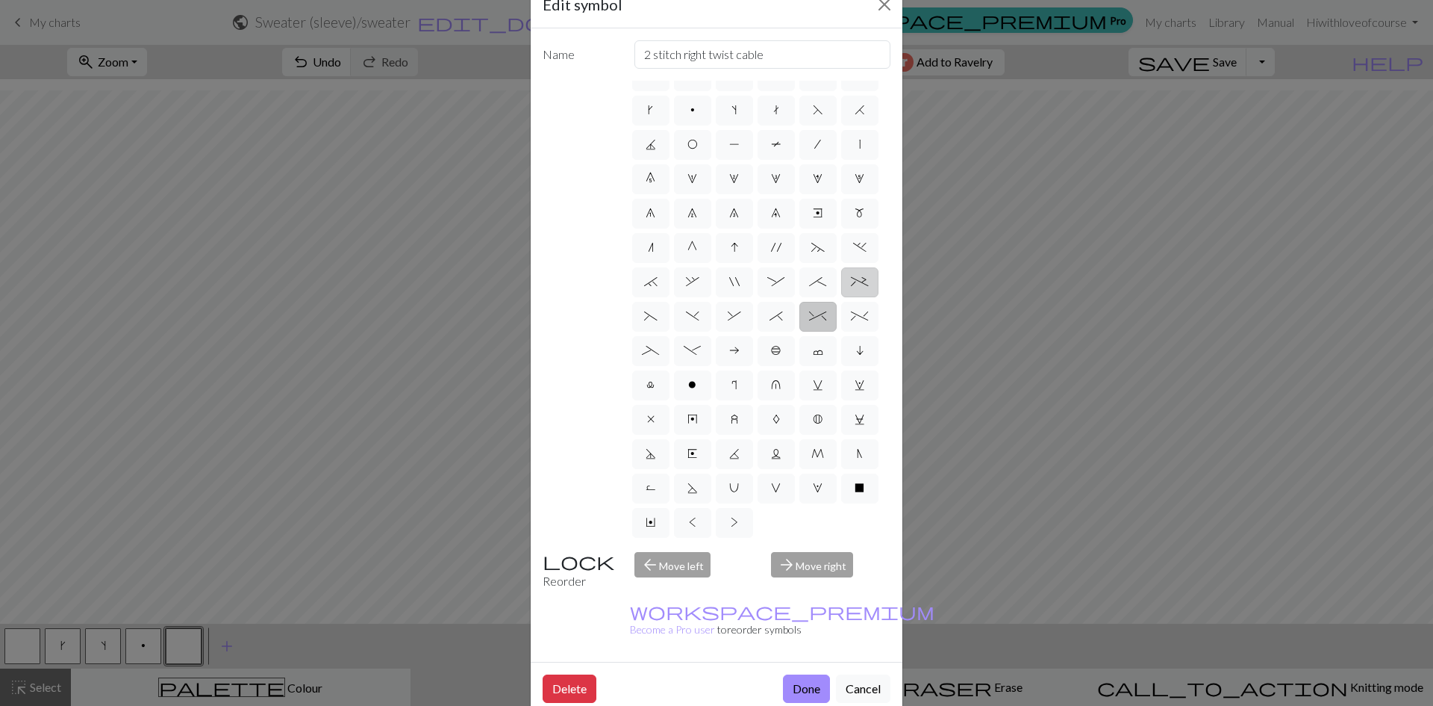
type input "2 stitch left purl twist cable"
click at [638, 233] on label "n" at bounding box center [650, 248] width 37 height 30
click at [648, 260] on input "n" at bounding box center [653, 265] width 10 height 10
radio input "true"
type input "k2tog"
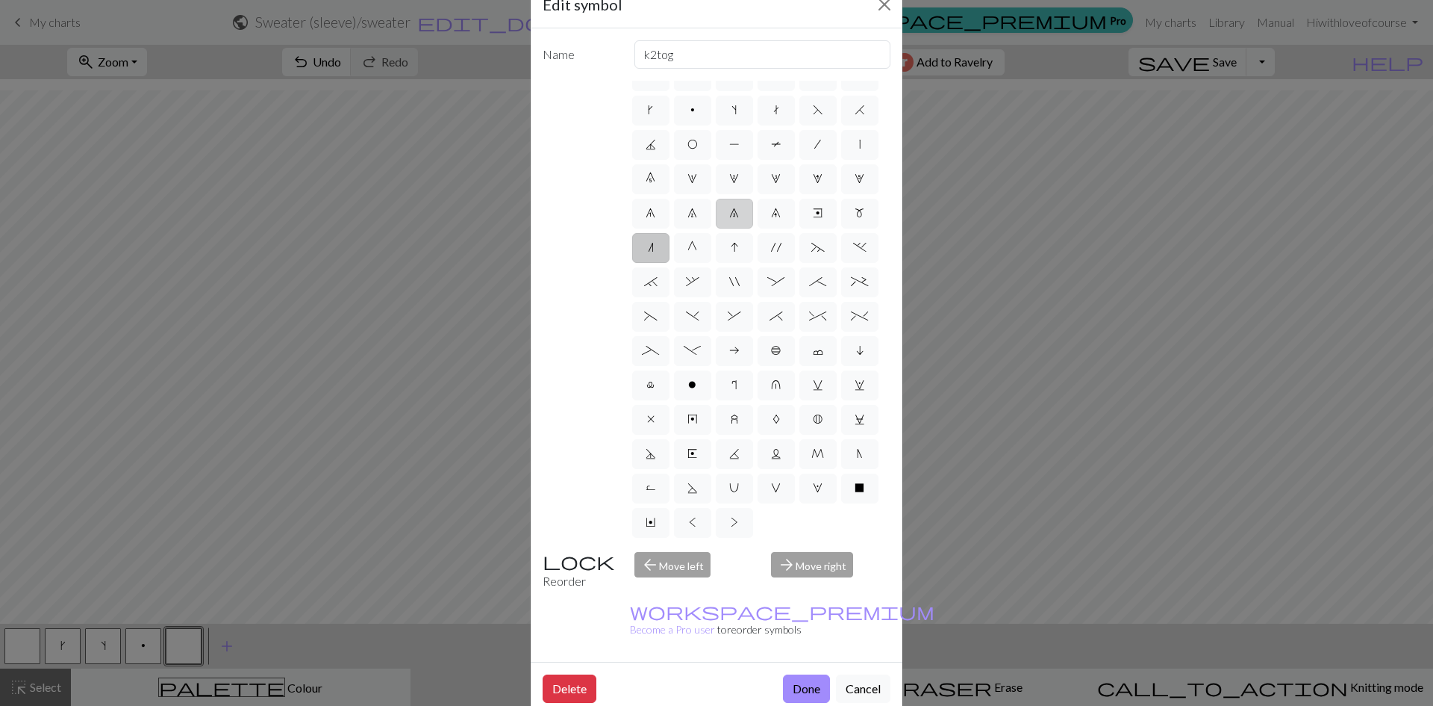
drag, startPoint x: 669, startPoint y: 153, endPoint x: 694, endPoint y: 153, distance: 24.6
click at [716, 199] on label "8" at bounding box center [734, 214] width 37 height 30
click at [729, 225] on input "8" at bounding box center [734, 230] width 10 height 10
radio input "true"
type input "decrease 3"
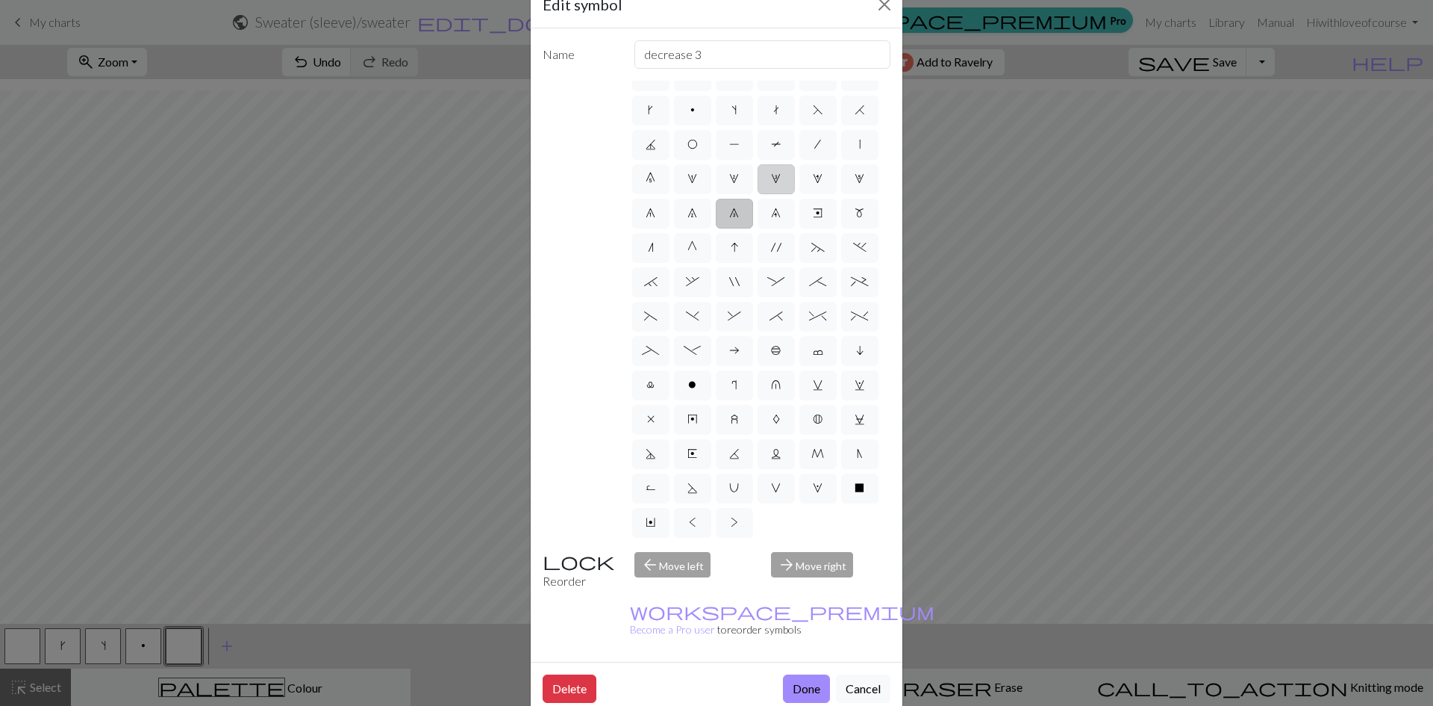
click at [758, 164] on label "3" at bounding box center [776, 179] width 37 height 30
click at [771, 191] on input "3" at bounding box center [776, 196] width 10 height 10
radio input "true"
type input "increase 3"
click at [800, 164] on label "4" at bounding box center [818, 179] width 37 height 30
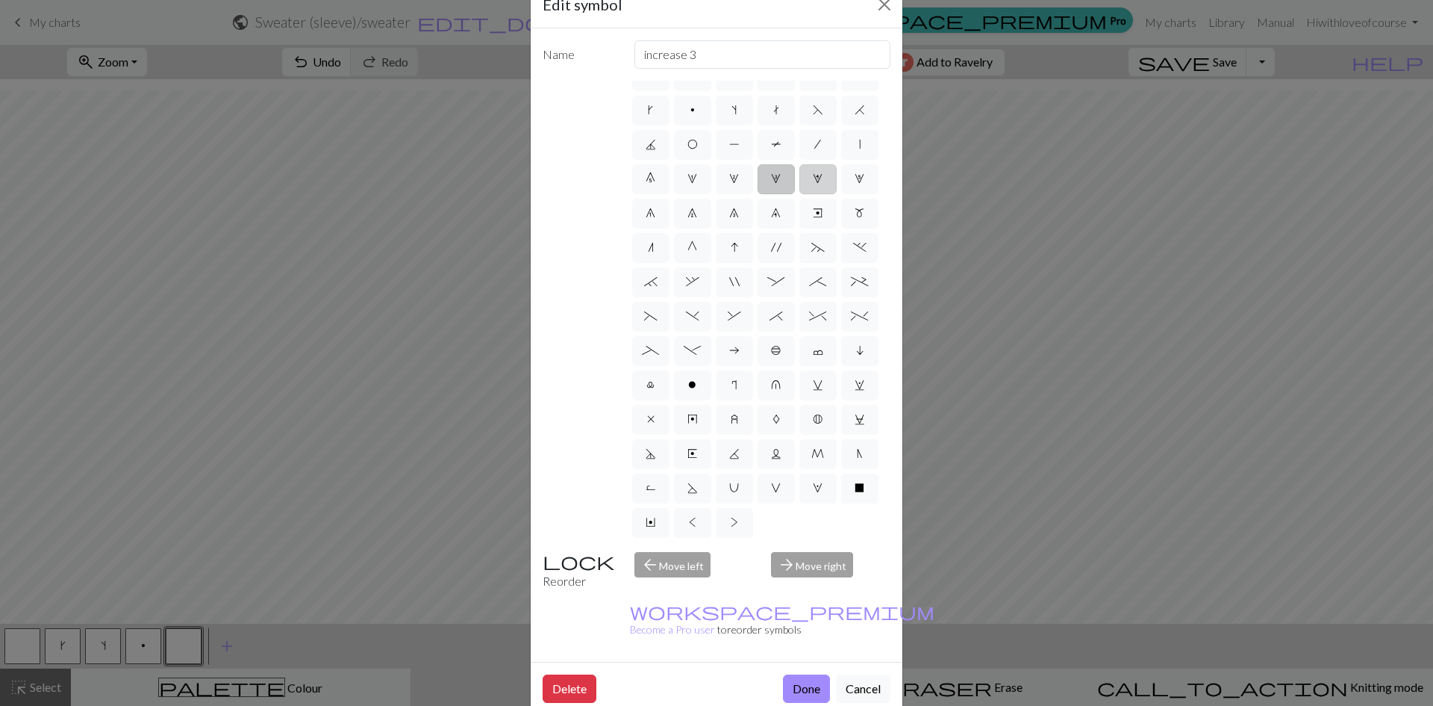
click at [813, 191] on input "4" at bounding box center [818, 196] width 10 height 10
radio input "true"
type input "increase 4"
click at [758, 199] on label "9" at bounding box center [776, 214] width 37 height 30
click at [771, 225] on input "9" at bounding box center [776, 230] width 10 height 10
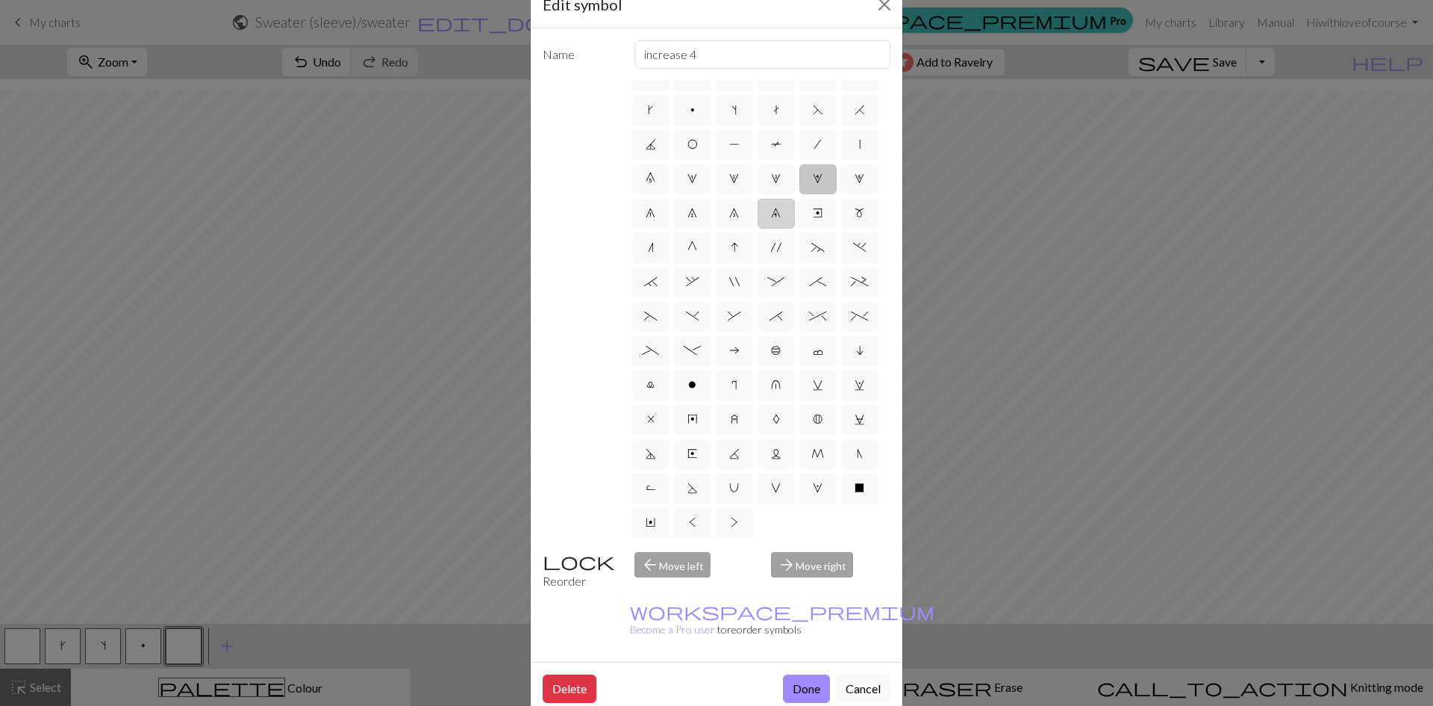
radio input "true"
type input "decrease 4"
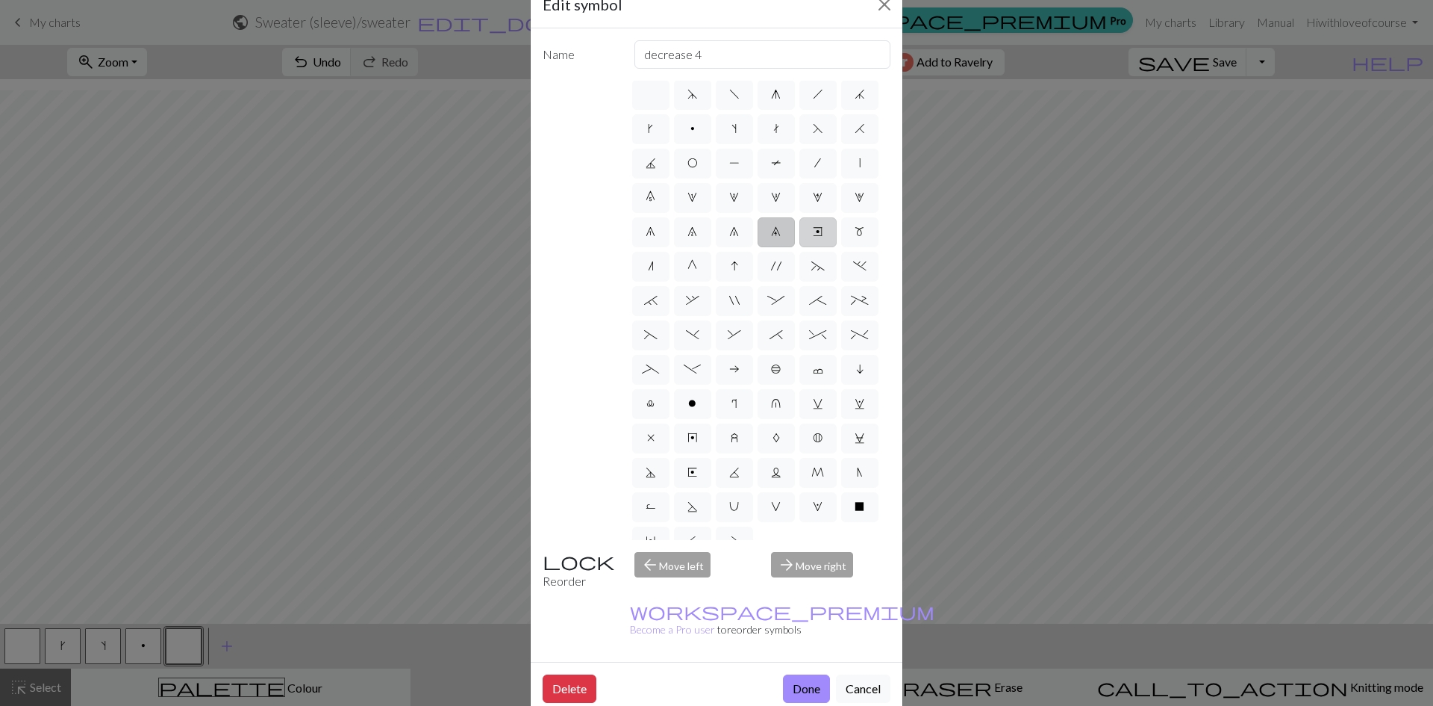
scroll to position [0, 0]
click at [813, 240] on span "e" at bounding box center [818, 234] width 10 height 12
click at [813, 235] on input "e" at bounding box center [818, 230] width 10 height 10
radio input "true"
type input "Right end"
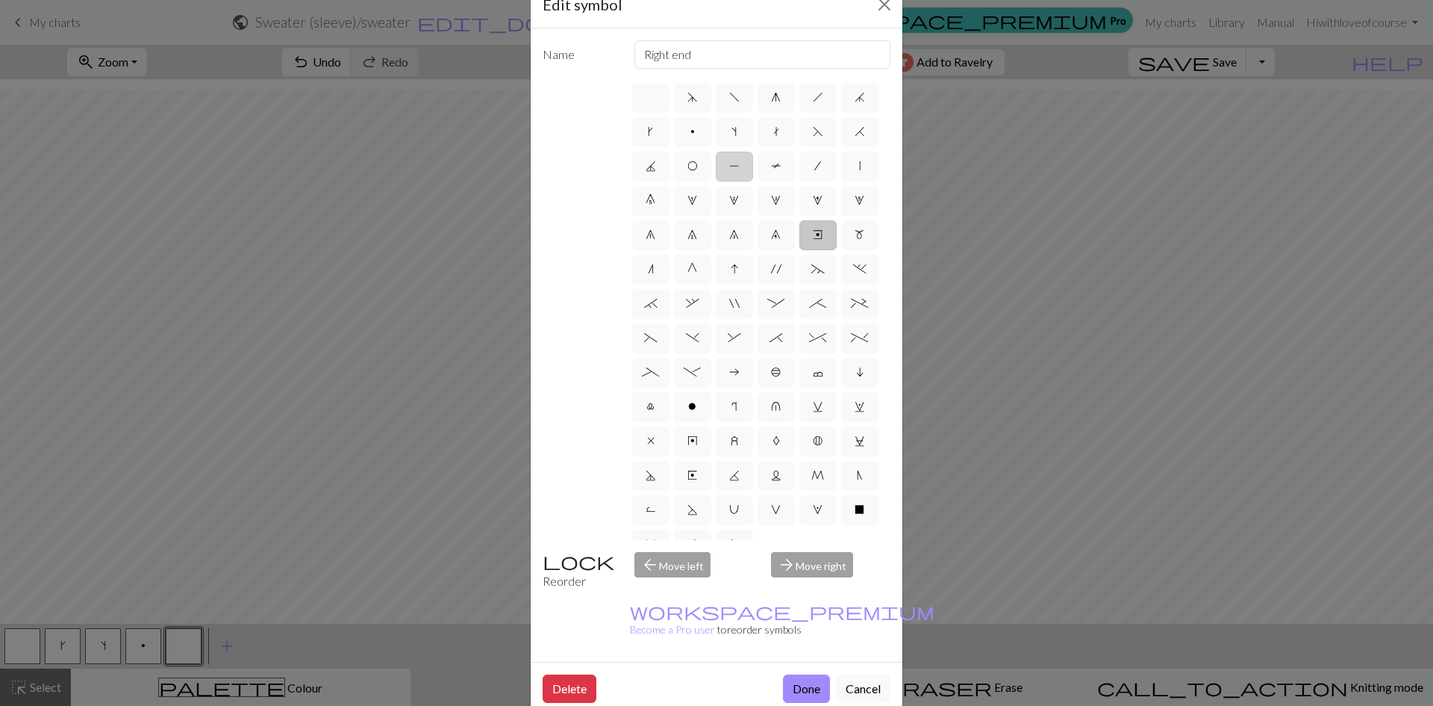
click at [740, 163] on span "P" at bounding box center [734, 166] width 10 height 12
click at [739, 163] on input "P" at bounding box center [734, 162] width 10 height 10
radio input "true"
type input "purl"
click at [758, 181] on label "T" at bounding box center [776, 167] width 37 height 30
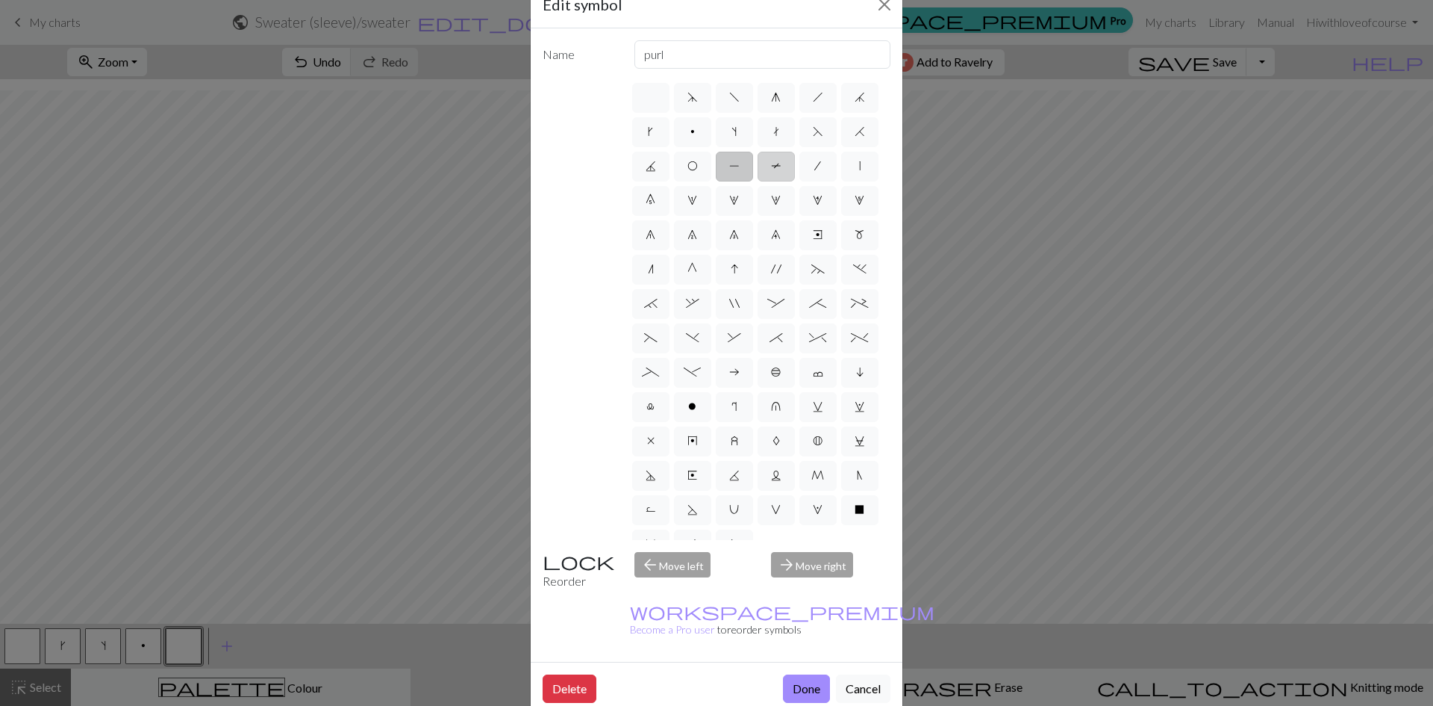
click at [771, 166] on input "T" at bounding box center [776, 162] width 10 height 10
radio input "true"
type input "ptbl"
drag, startPoint x: 632, startPoint y: 156, endPoint x: 705, endPoint y: 171, distance: 73.9
click at [800, 147] on label "F" at bounding box center [818, 132] width 37 height 30
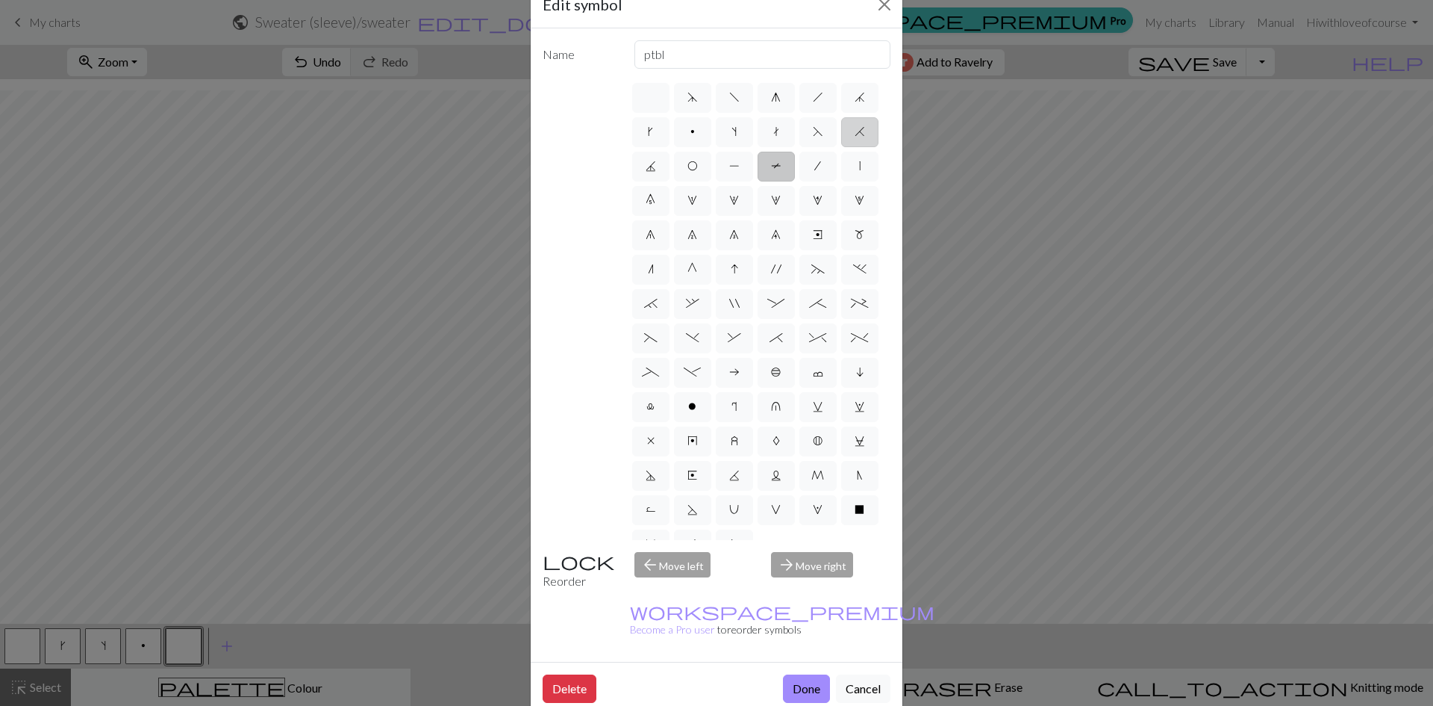
click at [813, 132] on input "F" at bounding box center [818, 127] width 10 height 10
radio input "true"
type input "ssk"
drag, startPoint x: 706, startPoint y: 171, endPoint x: 740, endPoint y: 134, distance: 49.7
click at [708, 170] on div "d f g h j k p s t F H J O P T / | 0 1 2 3 4 5 6 7 8 9 e m n G I ' ~ . ` , " : ;…" at bounding box center [760, 310] width 261 height 459
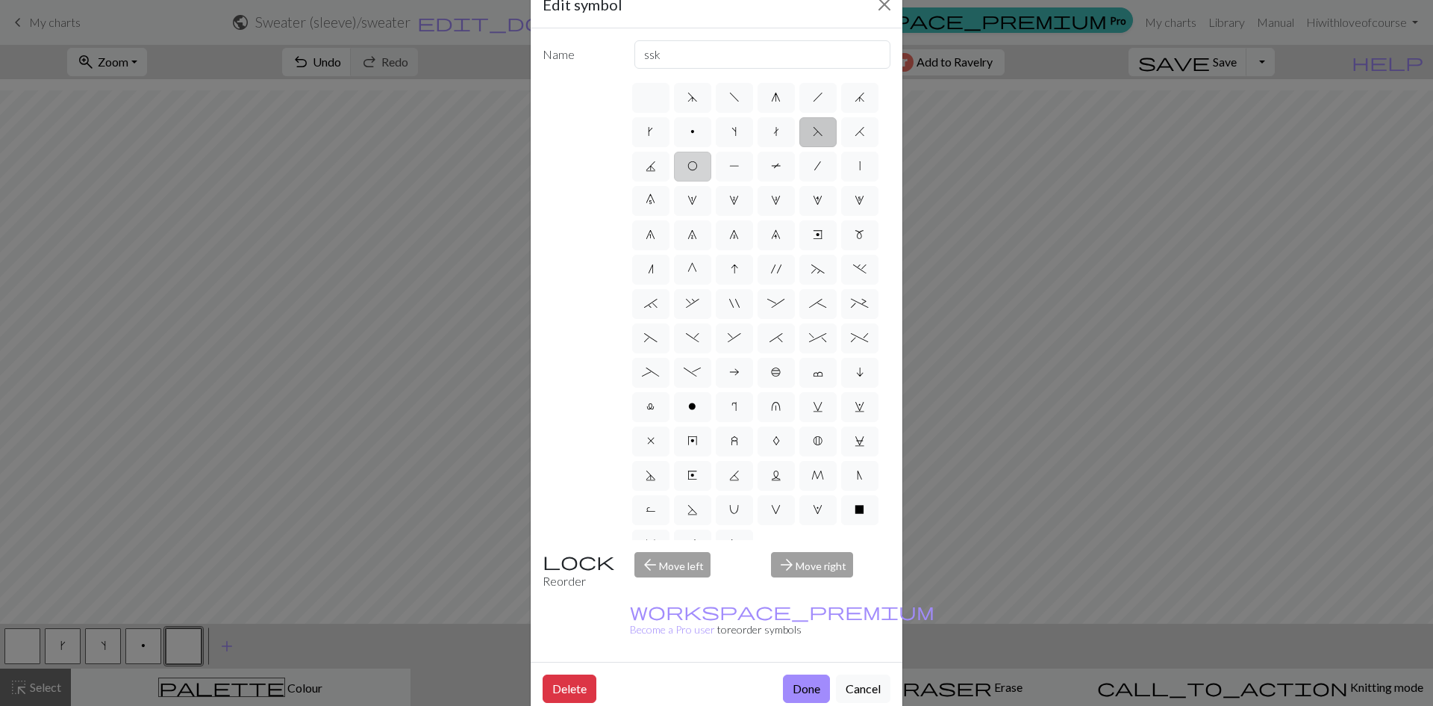
drag, startPoint x: 740, startPoint y: 134, endPoint x: 763, endPoint y: 181, distance: 51.8
click at [711, 142] on label "p" at bounding box center [692, 132] width 37 height 30
click at [700, 132] on input "p" at bounding box center [696, 127] width 10 height 10
radio input "true"
type input "purl"
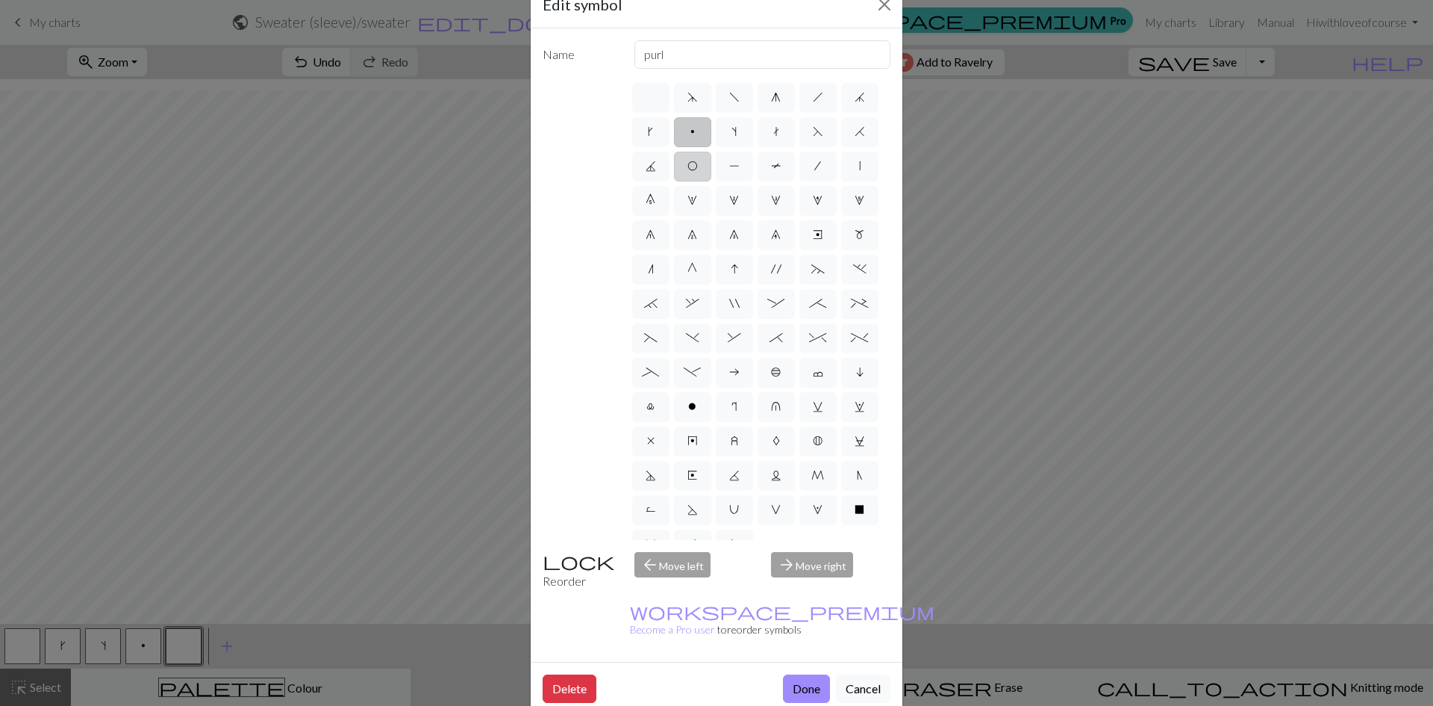
click at [711, 181] on label "O" at bounding box center [692, 167] width 37 height 30
click at [697, 166] on input "O" at bounding box center [693, 162] width 10 height 10
radio input "true"
type input "yo"
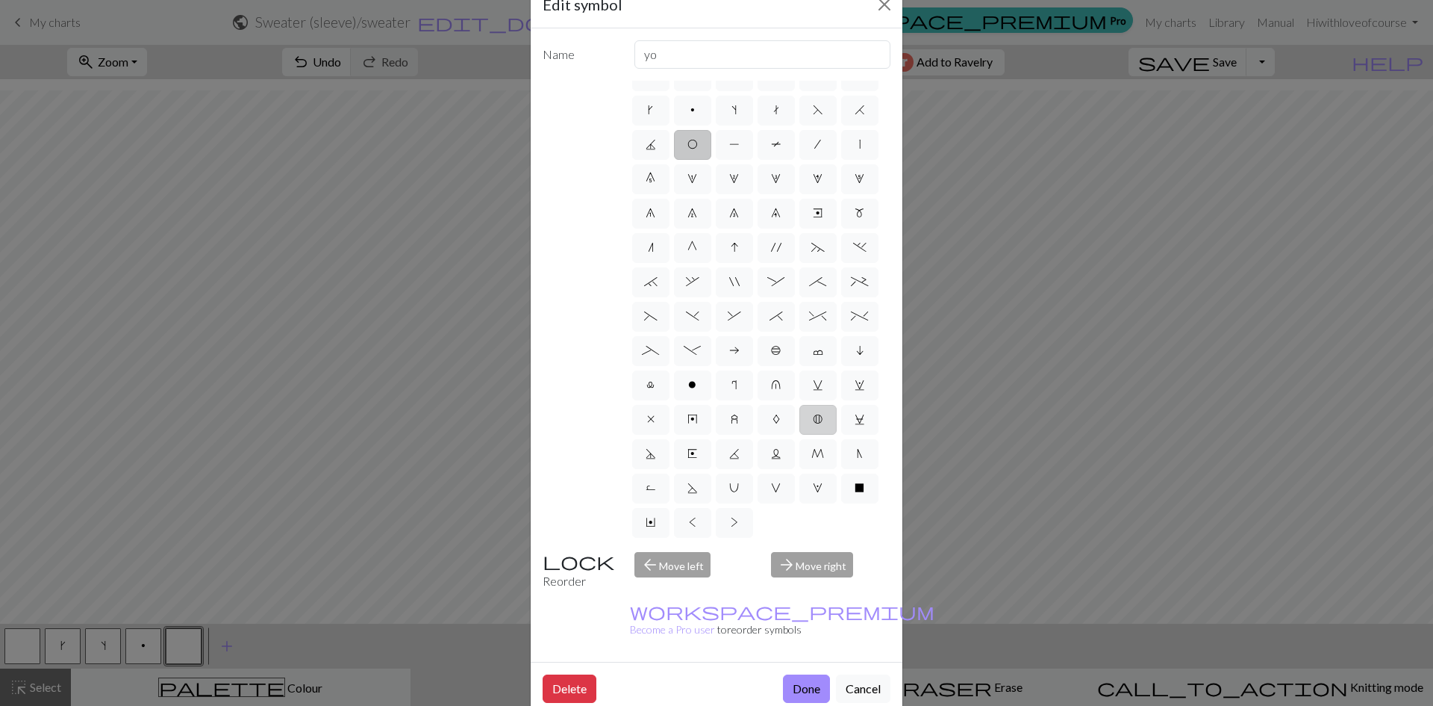
click at [815, 413] on span "B" at bounding box center [818, 419] width 10 height 12
click at [815, 432] on input "B" at bounding box center [818, 437] width 10 height 10
radio input "true"
type input "Bobble"
click at [773, 413] on span "A" at bounding box center [776, 419] width 7 height 12
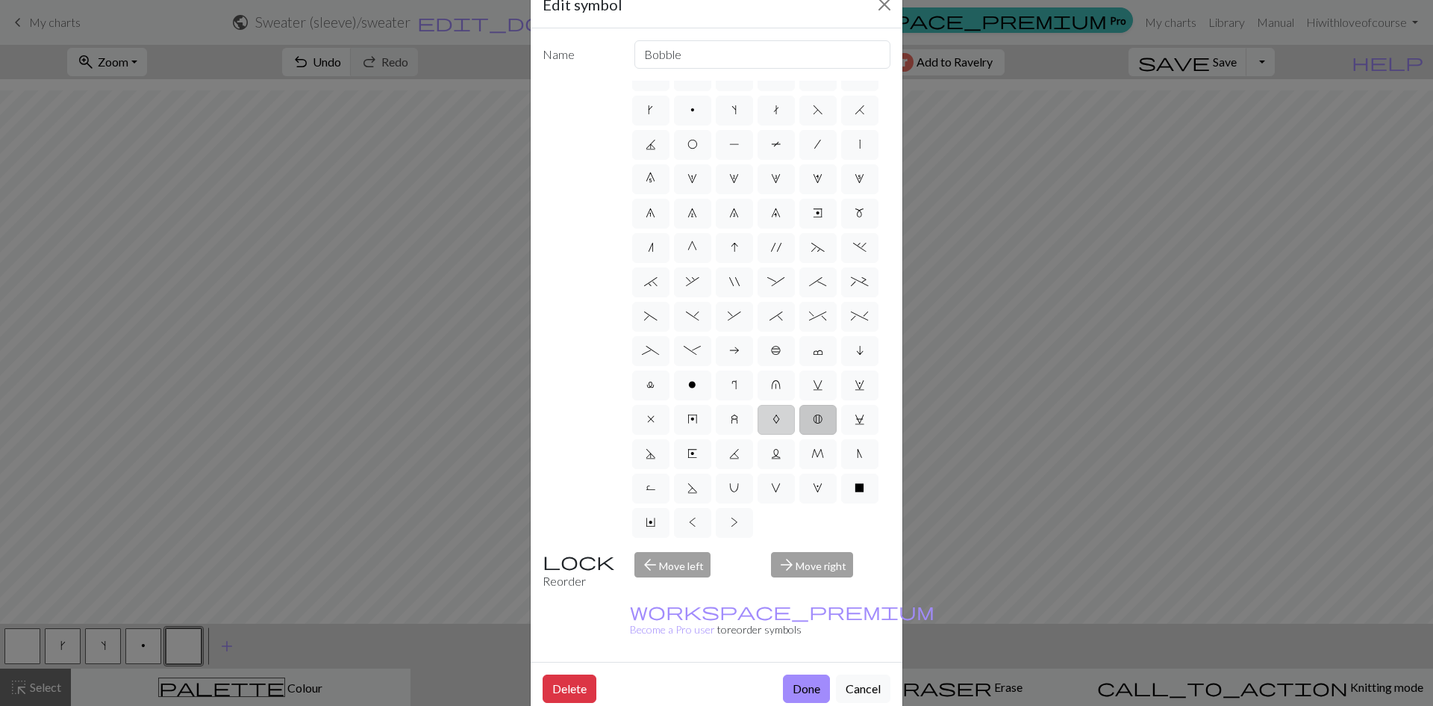
click at [773, 432] on input "A" at bounding box center [778, 437] width 10 height 10
radio input "true"
click at [737, 405] on label "z" at bounding box center [734, 420] width 37 height 30
click at [737, 432] on input "z" at bounding box center [736, 437] width 10 height 10
radio input "true"
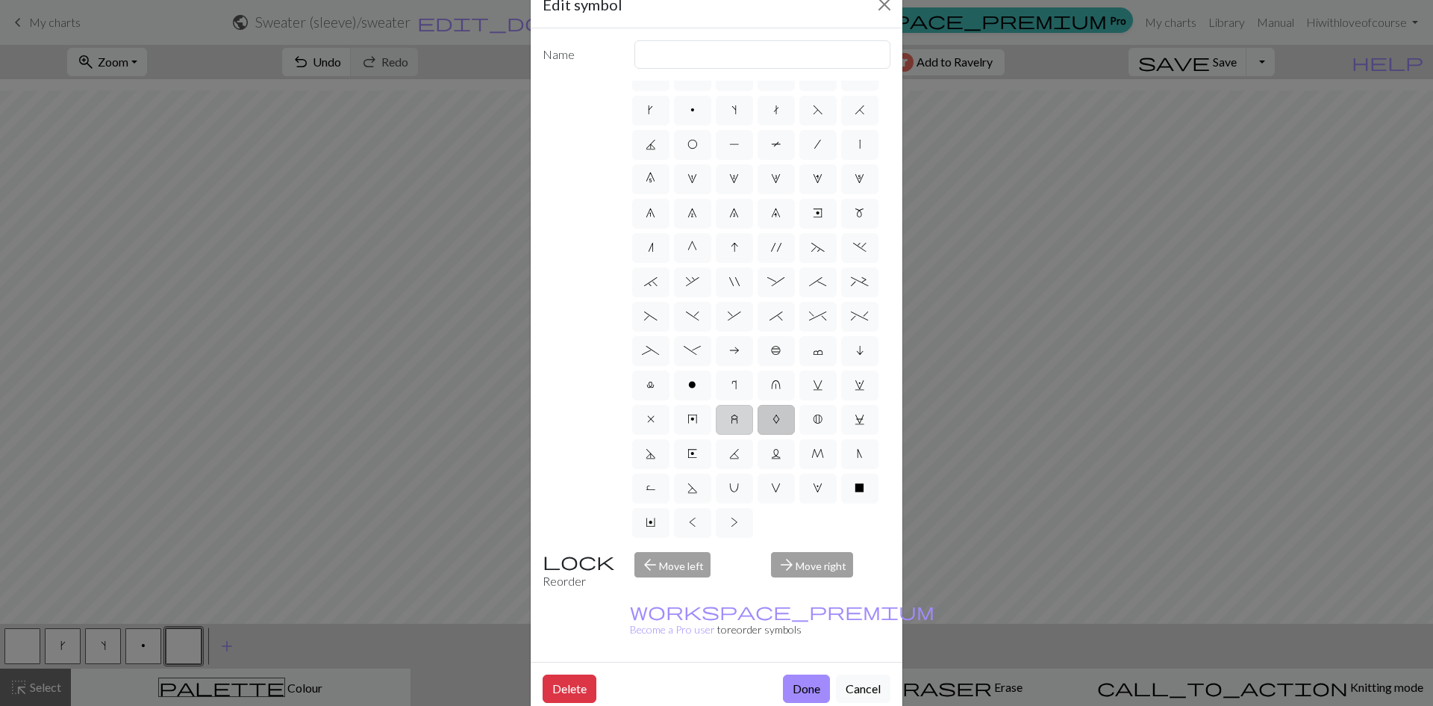
type input "twisted stitch in row below"
click at [696, 405] on label "y" at bounding box center [692, 420] width 37 height 30
click at [696, 432] on input "y" at bounding box center [693, 437] width 10 height 10
radio input "true"
type input "make bobble"
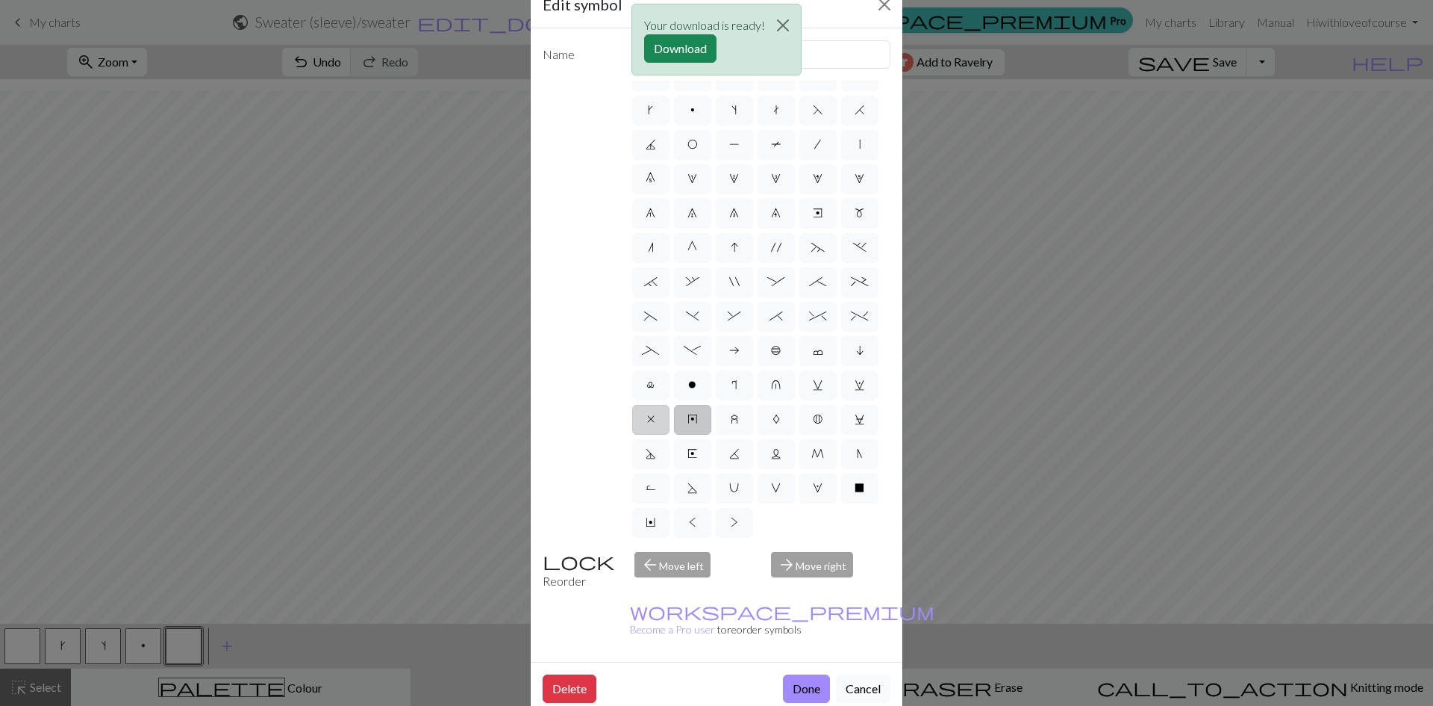
click at [649, 413] on span "x" at bounding box center [650, 419] width 7 height 12
click at [649, 432] on input "x" at bounding box center [652, 437] width 10 height 10
radio input "true"
type input "no stitch"
click at [791, 37] on button "Close" at bounding box center [783, 25] width 36 height 42
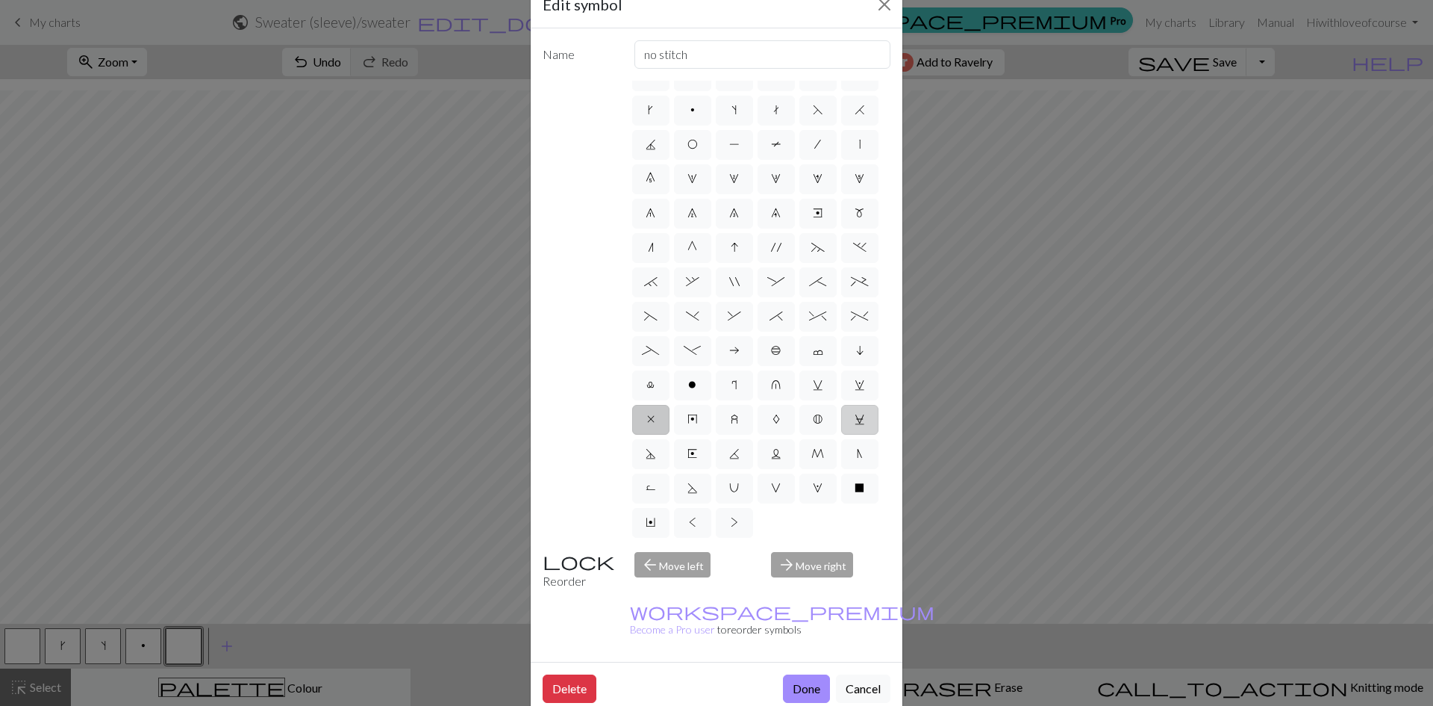
click at [855, 417] on span "C" at bounding box center [860, 419] width 10 height 12
click at [855, 432] on input "C" at bounding box center [860, 437] width 10 height 10
radio input "true"
type input "slp wyif"
click at [812, 448] on span "M" at bounding box center [818, 453] width 13 height 12
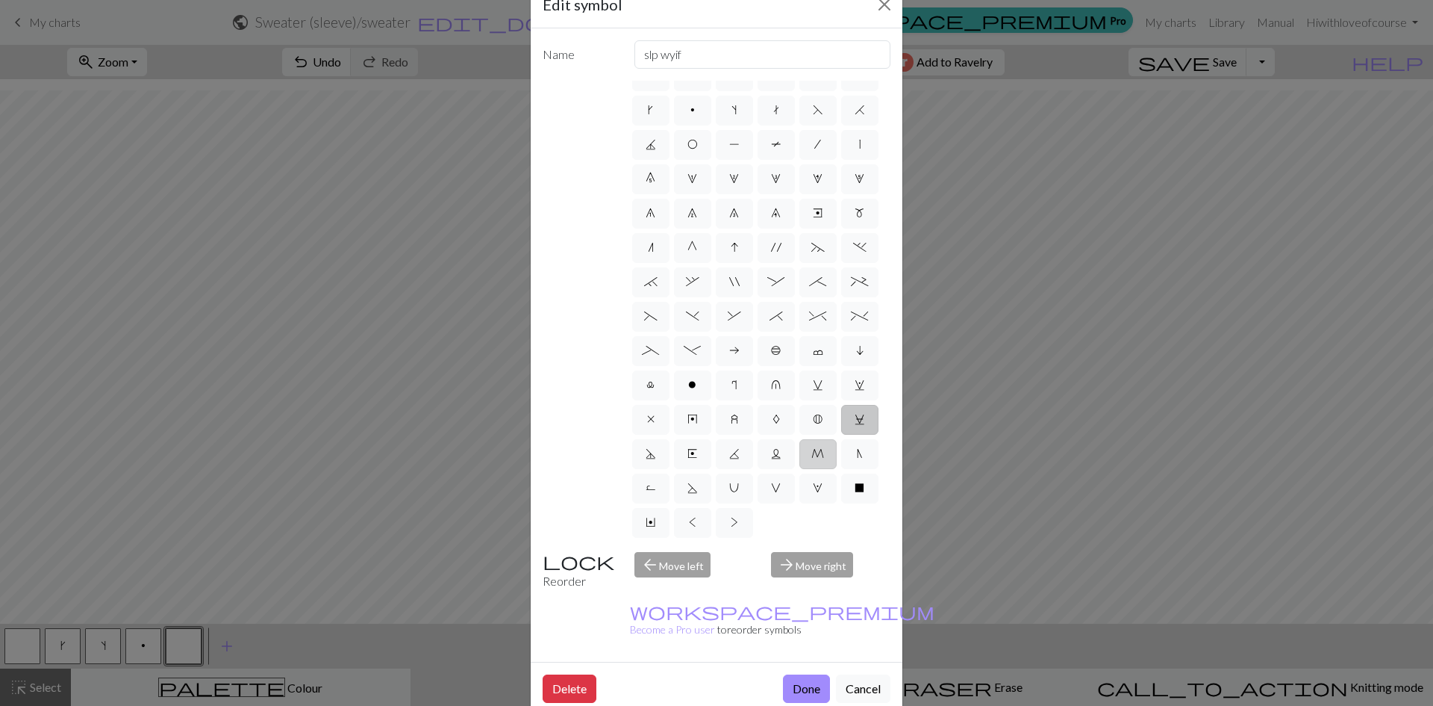
click at [812, 466] on input "M" at bounding box center [817, 471] width 10 height 10
radio input "true"
type input "m1"
click at [841, 458] on label "N" at bounding box center [859, 454] width 37 height 30
click at [857, 466] on input "N" at bounding box center [862, 471] width 10 height 10
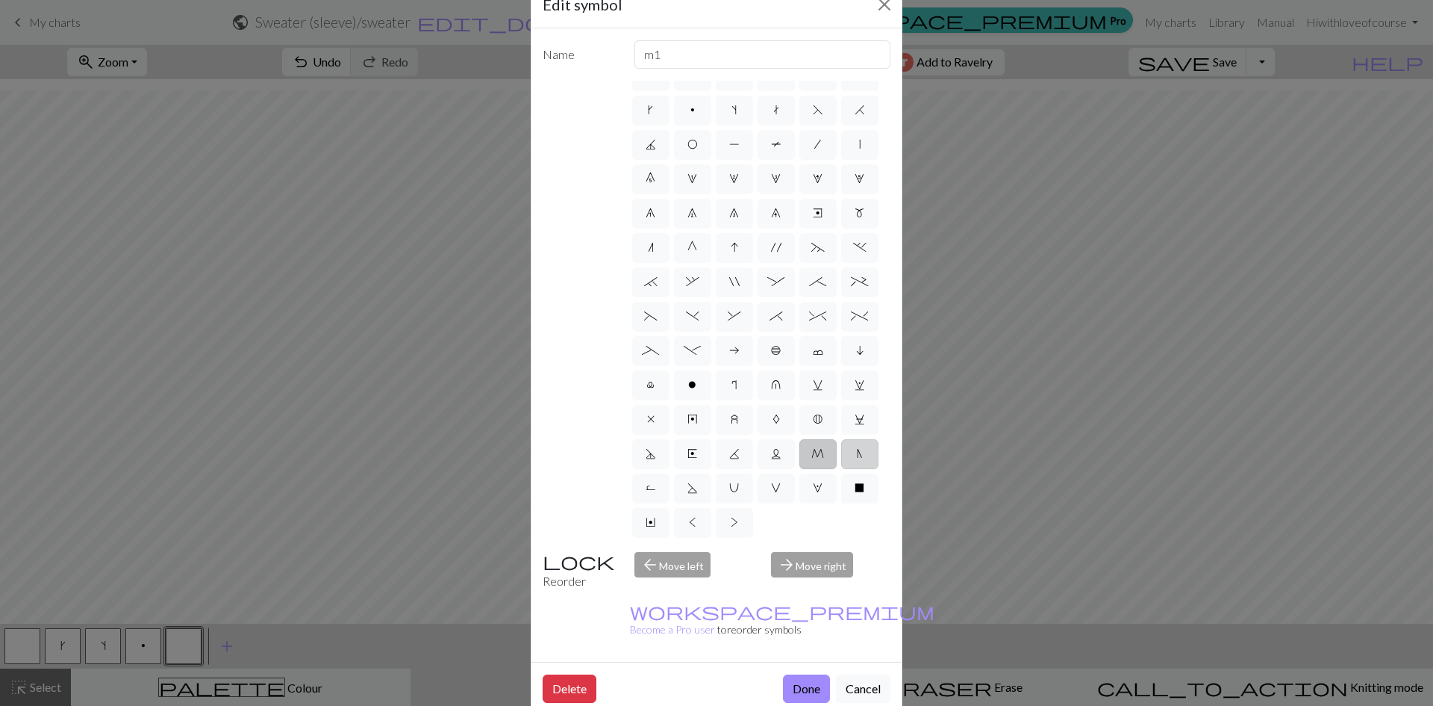
radio input "true"
type input "skp"
click at [656, 482] on span "R" at bounding box center [651, 488] width 10 height 12
click at [656, 500] on input "R" at bounding box center [651, 505] width 10 height 10
radio input "true"
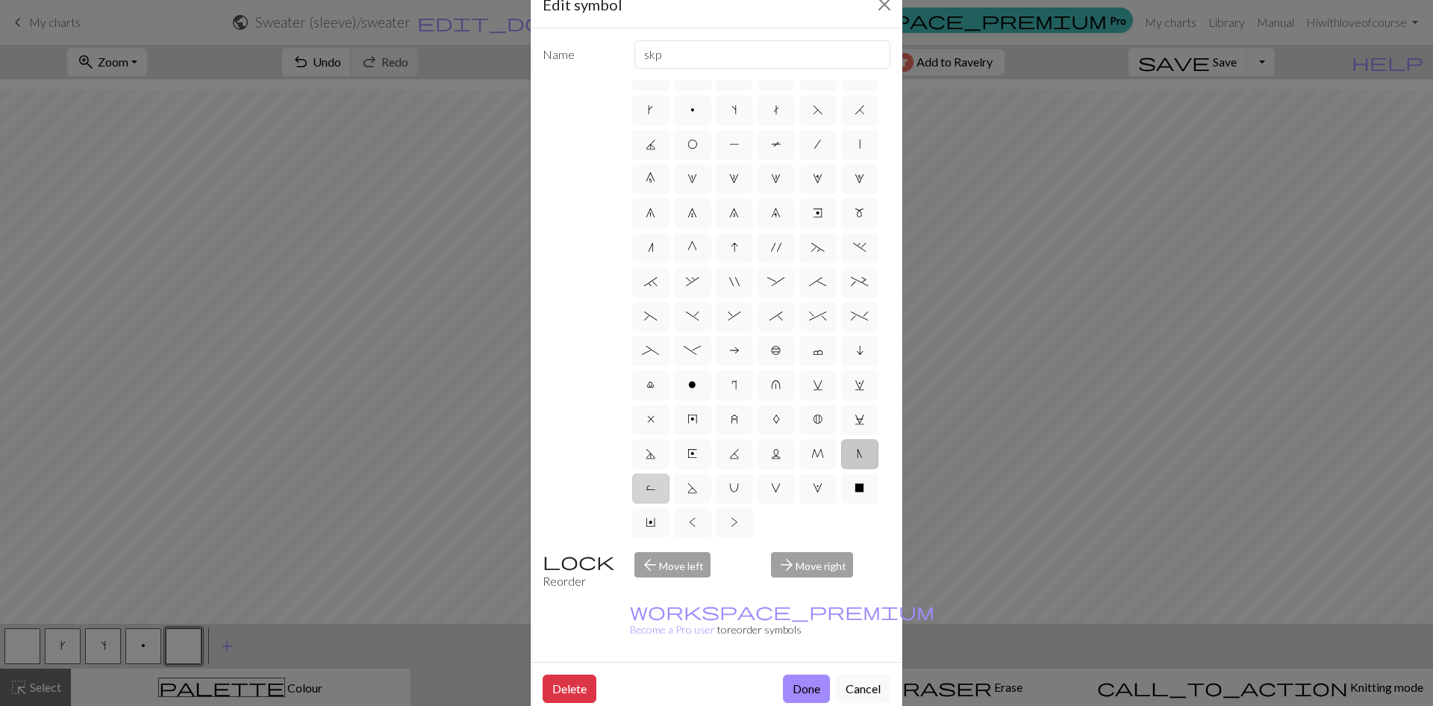
type input "purl by wrapping yarn over"
click at [711, 473] on label "S" at bounding box center [692, 488] width 37 height 30
click at [697, 500] on input "S" at bounding box center [693, 505] width 10 height 10
radio input "true"
type input "p2tog tbl"
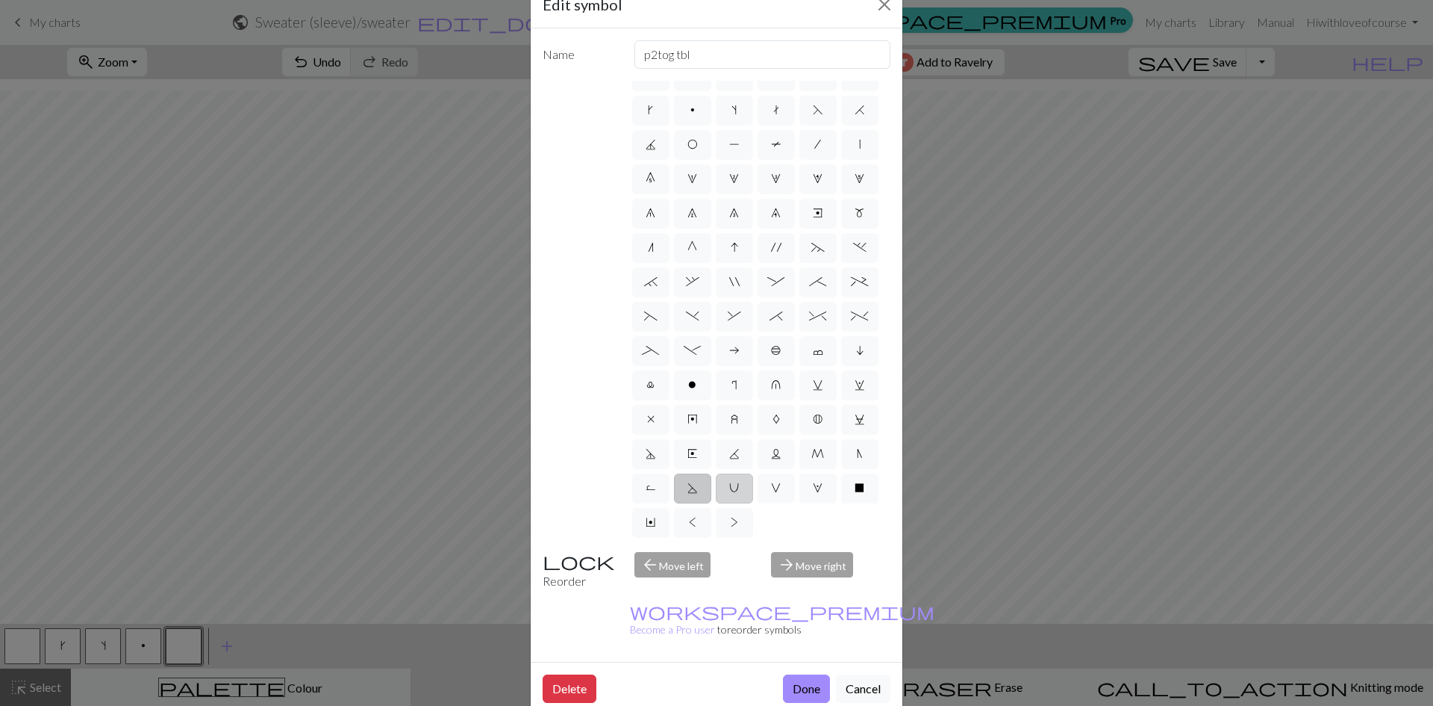
click at [739, 482] on span "U" at bounding box center [734, 488] width 10 height 12
click at [739, 500] on input "U" at bounding box center [734, 505] width 10 height 10
radio input "true"
type input "eyelet"
click at [711, 508] on label "<" at bounding box center [692, 523] width 37 height 30
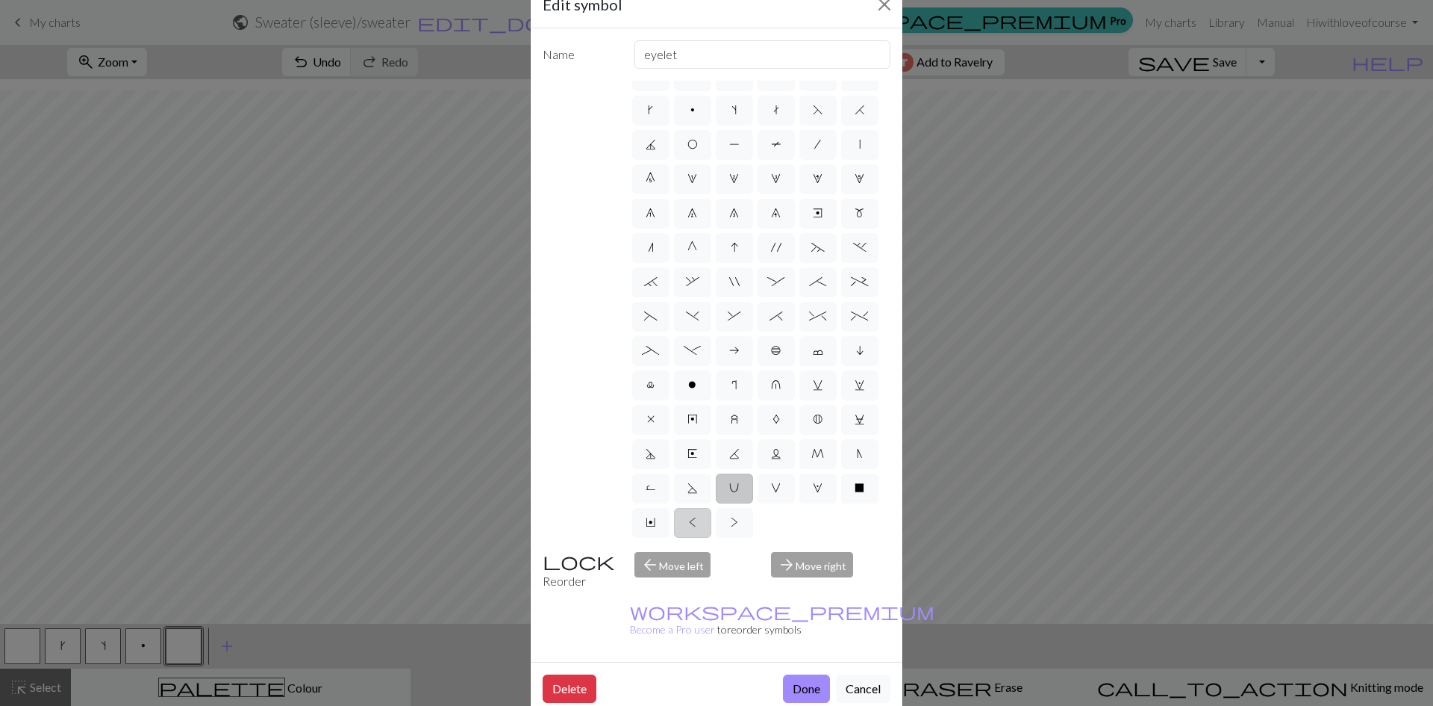
click at [699, 535] on input "<" at bounding box center [694, 540] width 10 height 10
radio input "true"
type input "twisted knit"
click at [670, 508] on label "Y" at bounding box center [650, 523] width 37 height 30
click at [656, 535] on input "Y" at bounding box center [651, 540] width 10 height 10
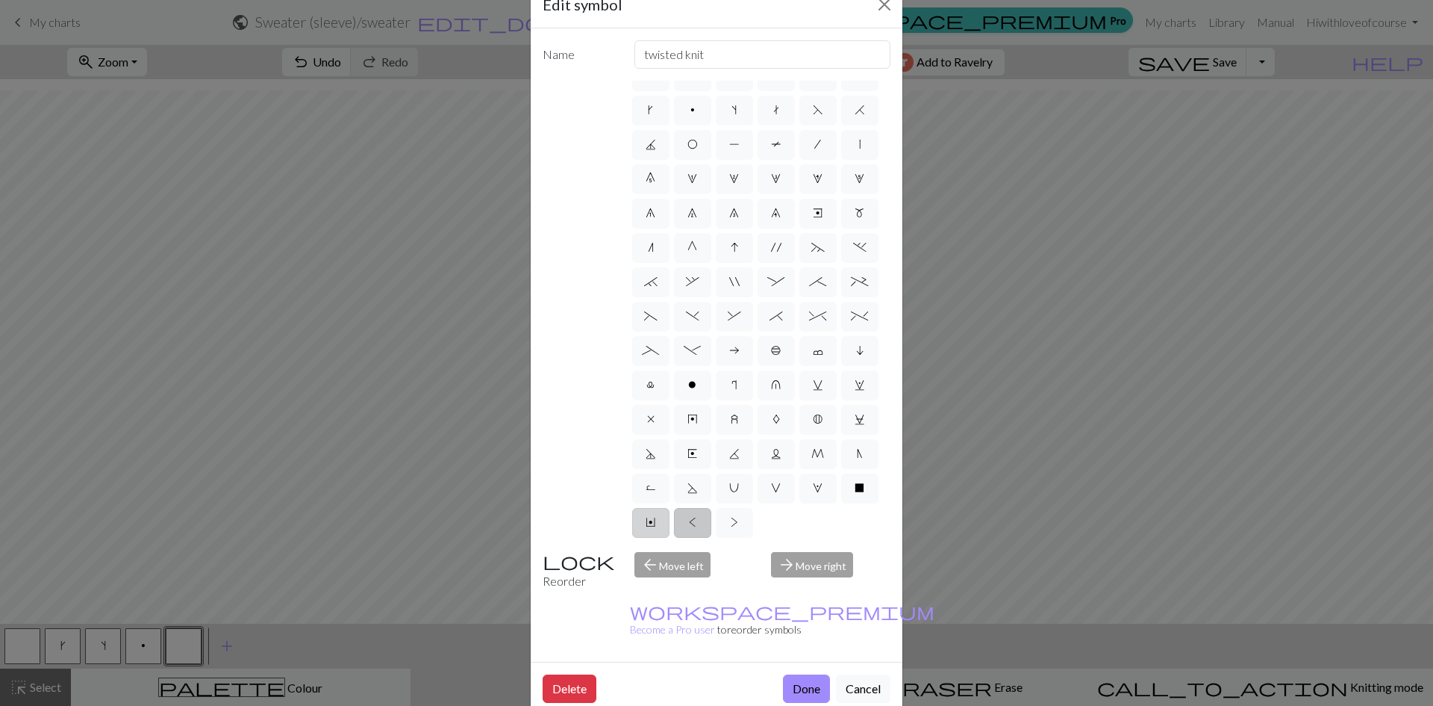
radio input "true"
type input "place bead"
click at [841, 495] on label "X" at bounding box center [859, 488] width 37 height 30
click at [855, 500] on input "X" at bounding box center [860, 505] width 10 height 10
radio input "true"
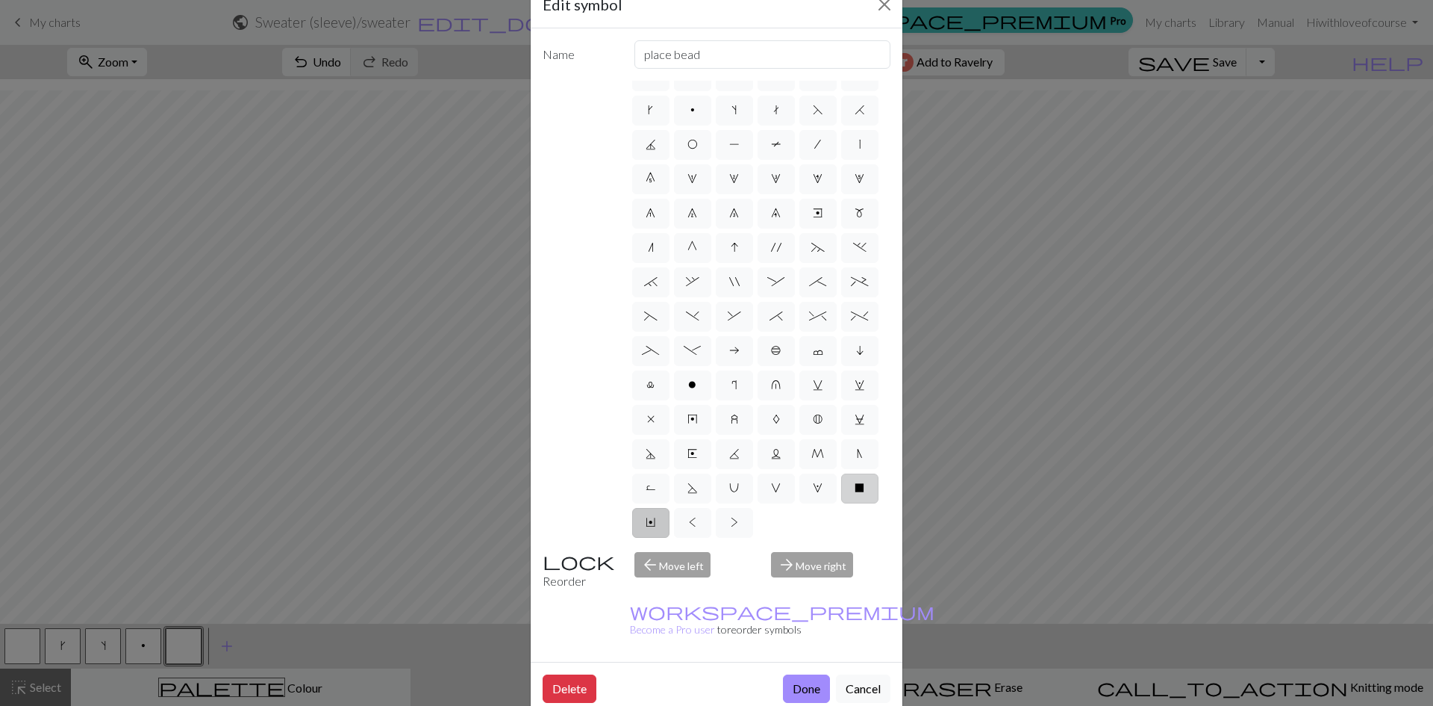
type input "no stitch"
click at [813, 492] on span "W" at bounding box center [818, 488] width 10 height 12
click at [813, 500] on input "W" at bounding box center [818, 505] width 10 height 10
radio input "true"
type input "k1, yo, k1"
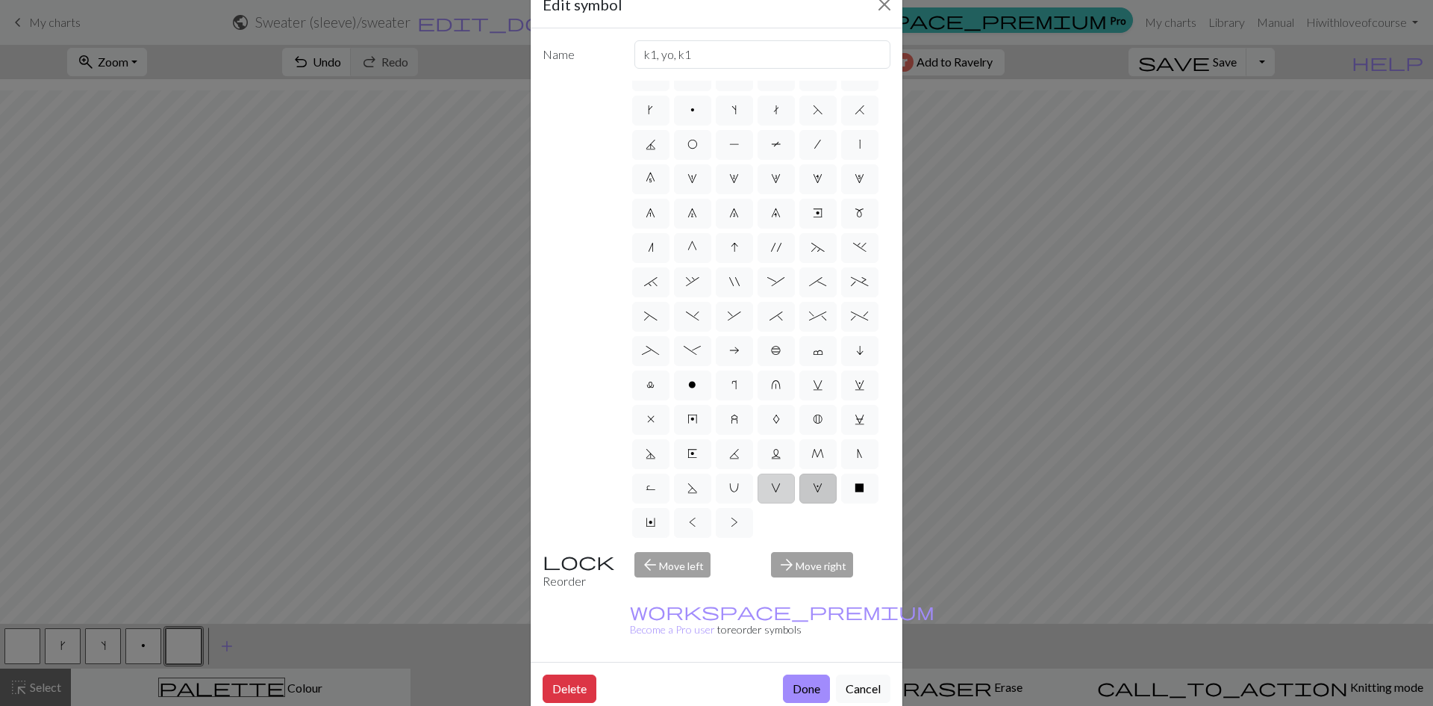
click at [771, 483] on span "V" at bounding box center [776, 488] width 10 height 12
click at [771, 500] on input "V" at bounding box center [776, 505] width 10 height 10
radio input "true"
type input "sl1 purlwise"
click at [716, 523] on label ">" at bounding box center [734, 523] width 37 height 30
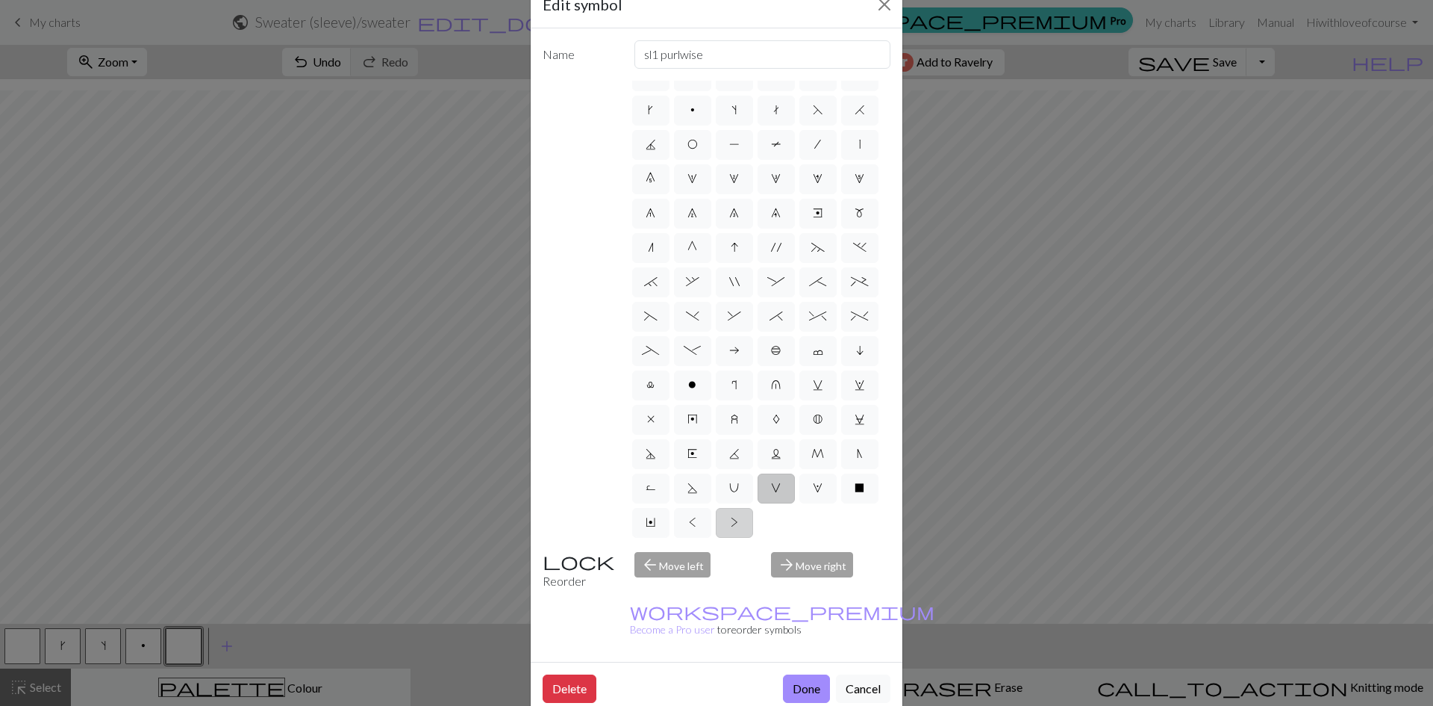
click at [731, 535] on input ">" at bounding box center [736, 540] width 10 height 10
radio input "true"
type input "twisted purl"
click at [711, 508] on label "<" at bounding box center [692, 523] width 37 height 30
click at [699, 535] on input "<" at bounding box center [694, 540] width 10 height 10
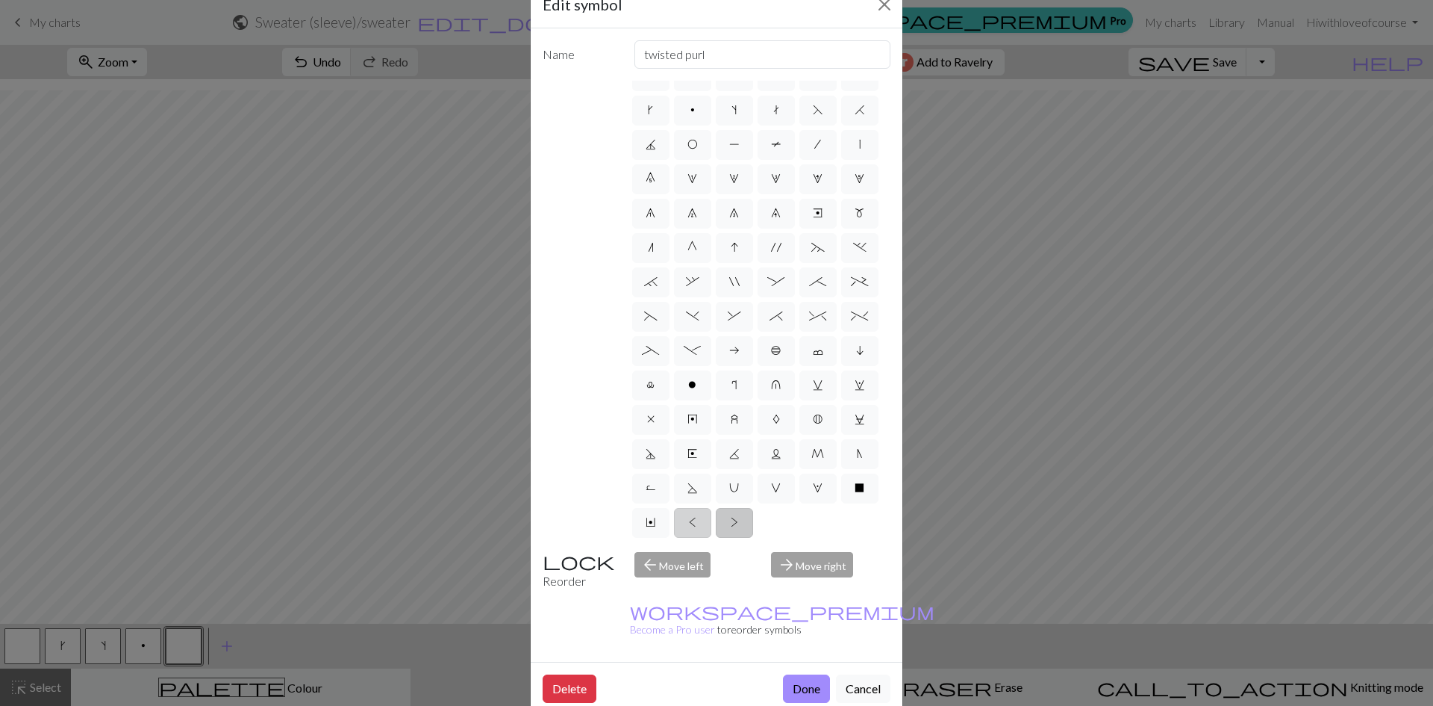
radio input "true"
type input "twisted knit"
click at [798, 666] on button "Done" at bounding box center [806, 688] width 47 height 28
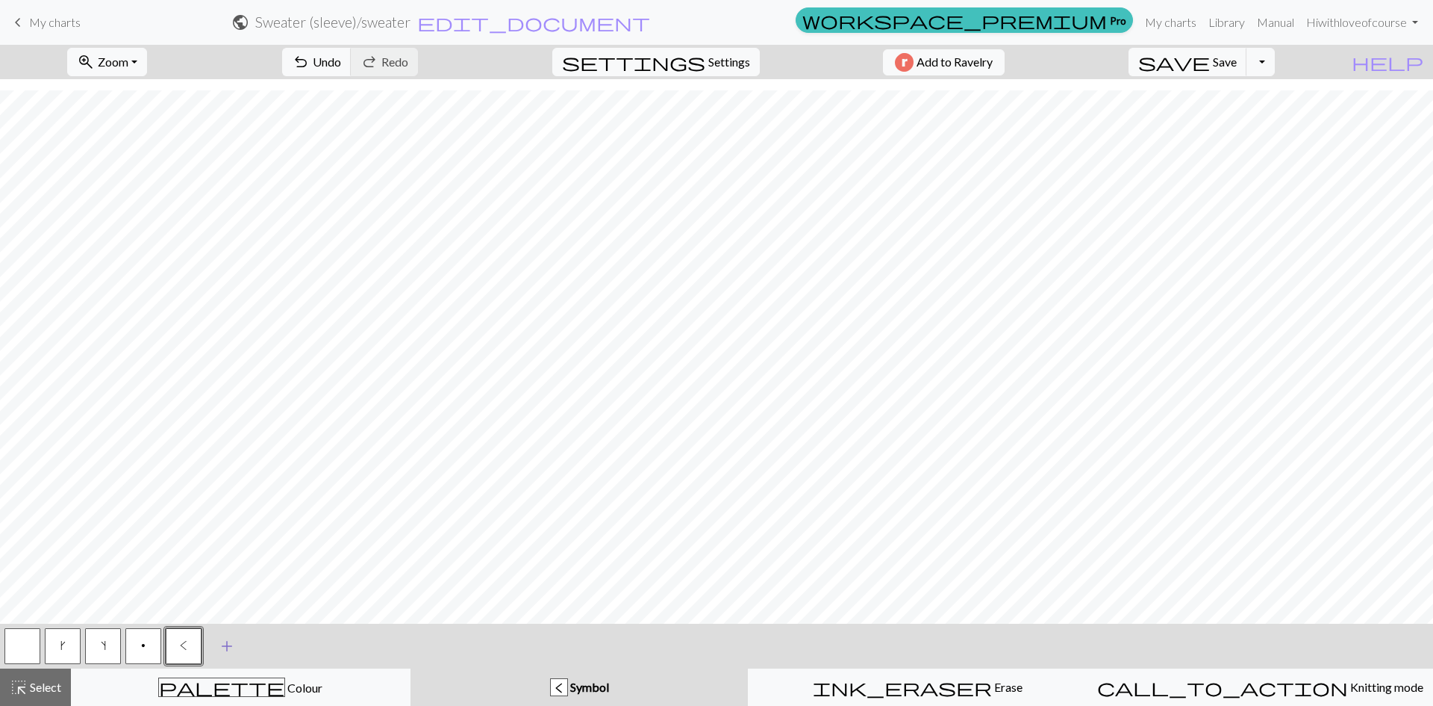
click at [231, 635] on button "add Add a symbol" at bounding box center [226, 645] width 37 height 37
click at [230, 638] on button "button" at bounding box center [224, 646] width 36 height 36
click at [220, 650] on button "button" at bounding box center [224, 646] width 36 height 36
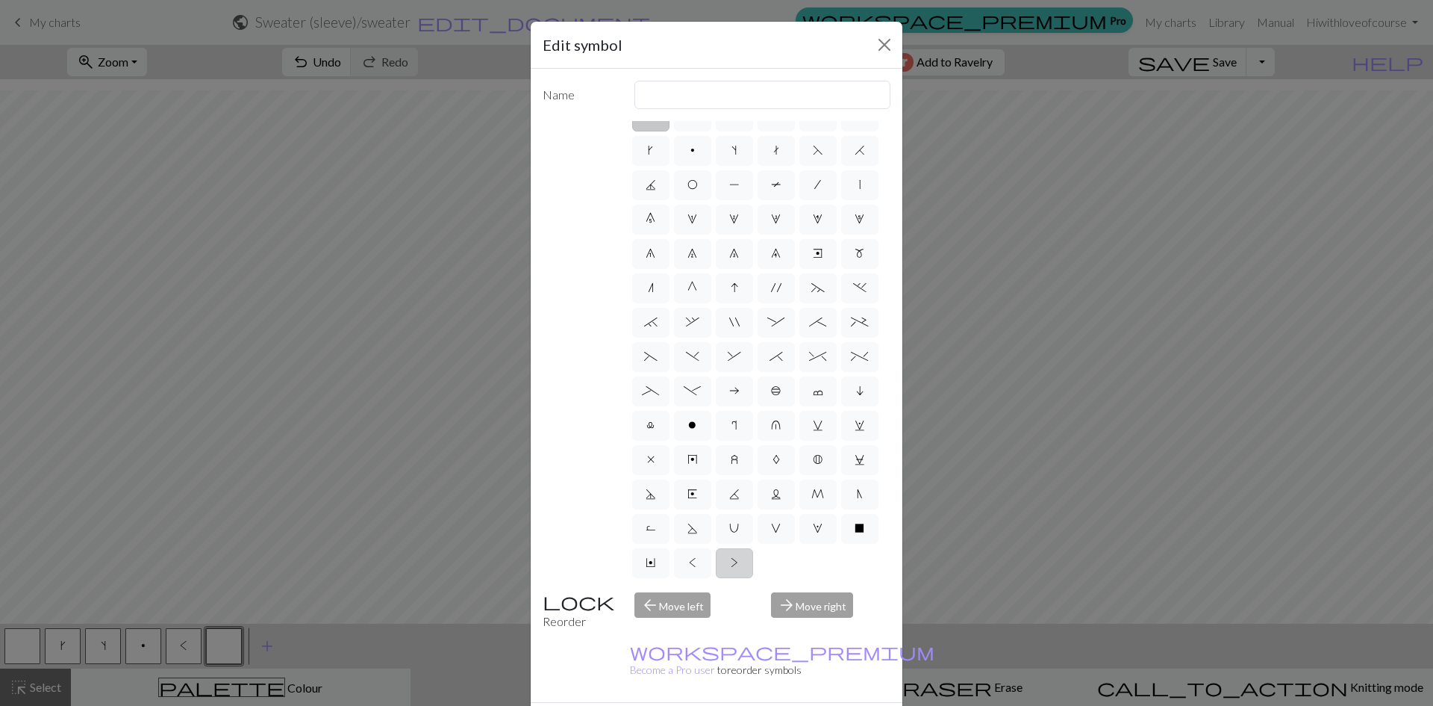
click at [731, 560] on span ">" at bounding box center [734, 562] width 7 height 12
click at [731, 575] on input ">" at bounding box center [736, 580] width 10 height 10
radio input "true"
type input "twisted purl"
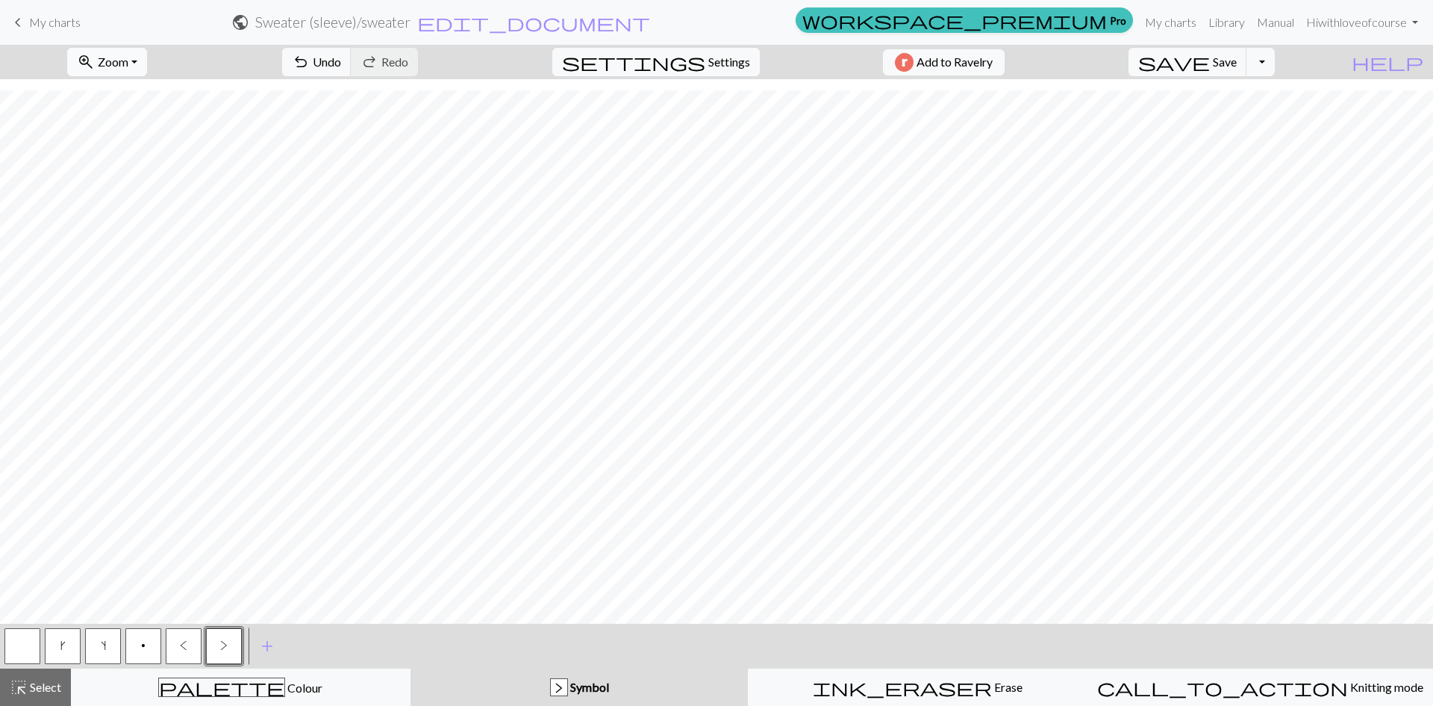
click at [121, 49] on button "zoom_in Zoom Zoom" at bounding box center [107, 62] width 80 height 28
click at [109, 196] on button "100%" at bounding box center [127, 203] width 118 height 24
click at [183, 653] on button "<" at bounding box center [184, 646] width 36 height 36
click at [217, 647] on button ">" at bounding box center [224, 646] width 36 height 36
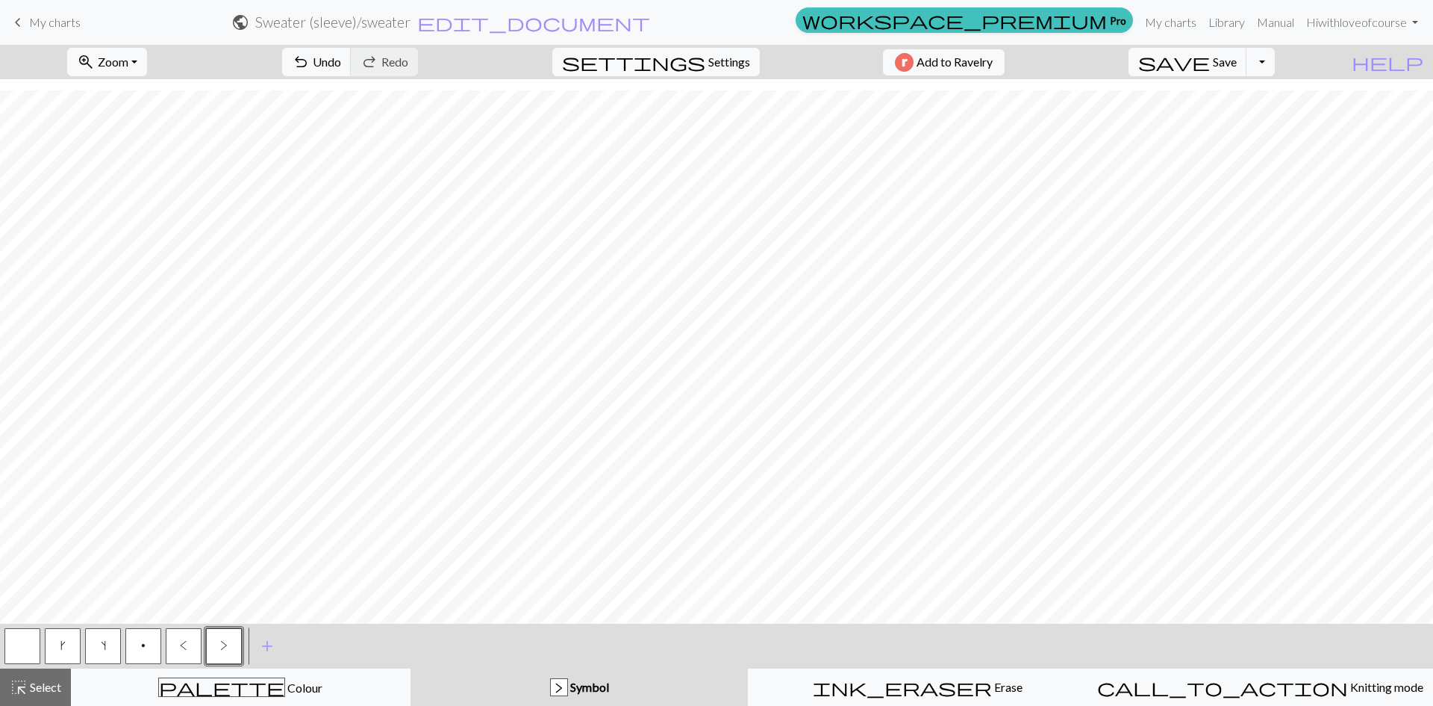
click at [181, 657] on button "<" at bounding box center [184, 646] width 36 height 36
click at [14, 649] on button "button" at bounding box center [22, 646] width 36 height 36
click at [139, 647] on button "p" at bounding box center [143, 646] width 36 height 36
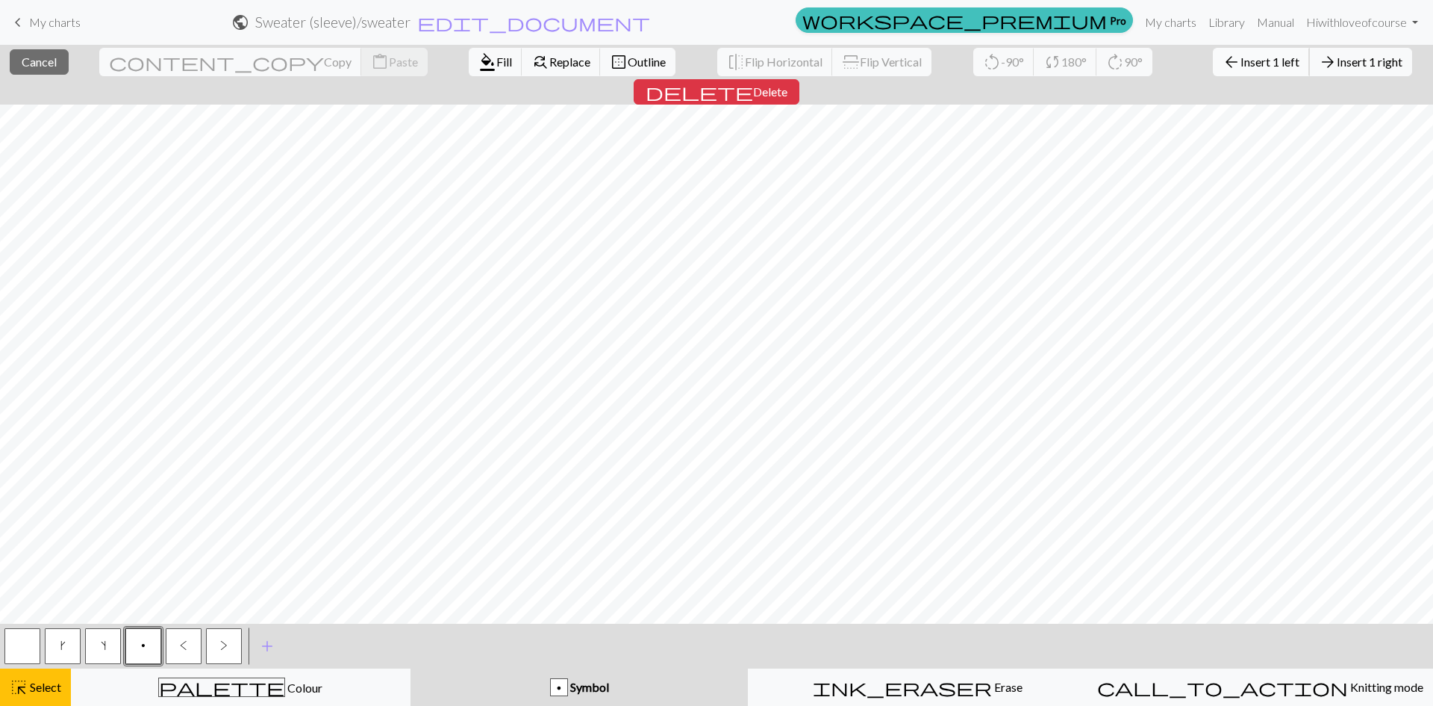
click at [1241, 59] on span "Insert 1 left" at bounding box center [1270, 62] width 59 height 14
click at [1241, 68] on span "Insert 1 left" at bounding box center [1270, 62] width 59 height 14
click at [1241, 58] on span "Insert 1 left" at bounding box center [1270, 62] width 59 height 14
click at [1213, 52] on button "arrow_back Insert 1 left" at bounding box center [1261, 62] width 97 height 28
click at [1241, 62] on span "Insert 1 left" at bounding box center [1270, 62] width 59 height 14
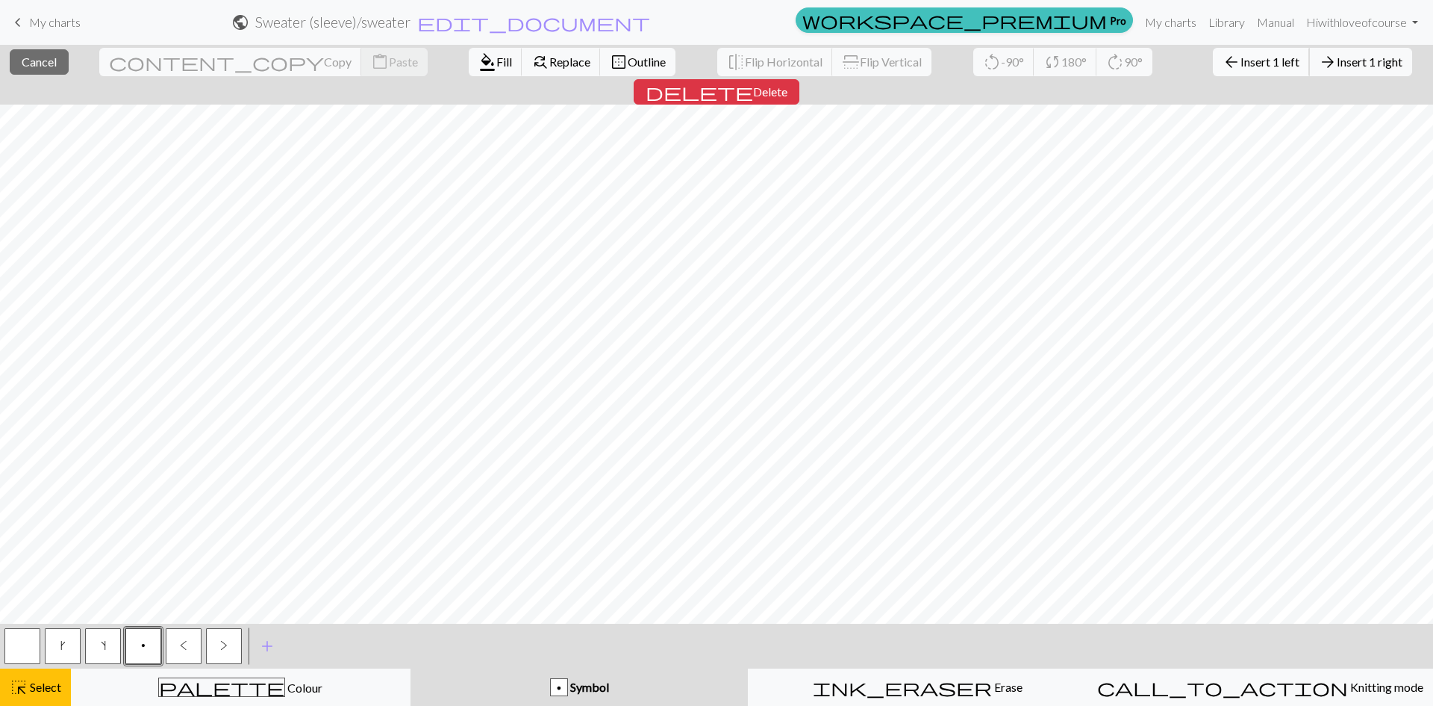
click at [1241, 63] on span "Insert 1 left" at bounding box center [1270, 62] width 59 height 14
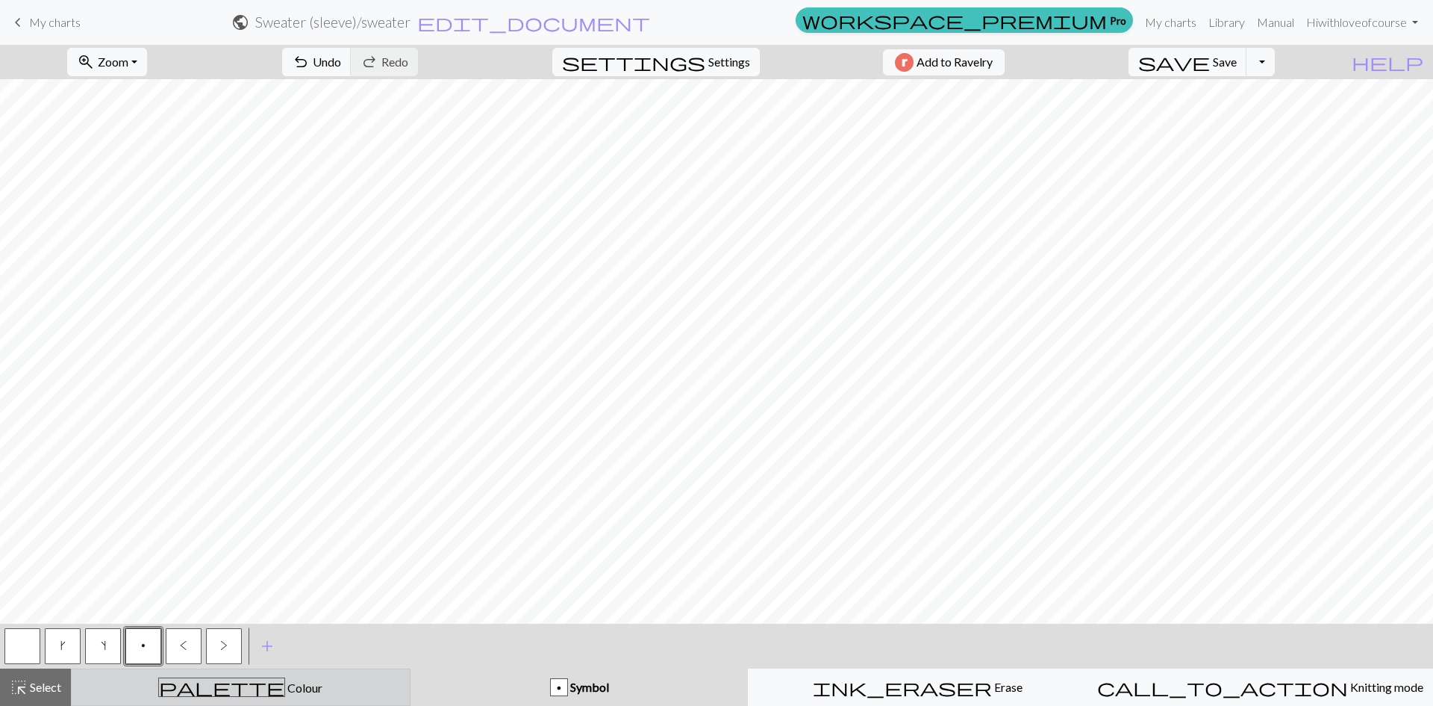
click at [205, 666] on button "palette Colour Colour" at bounding box center [241, 686] width 340 height 37
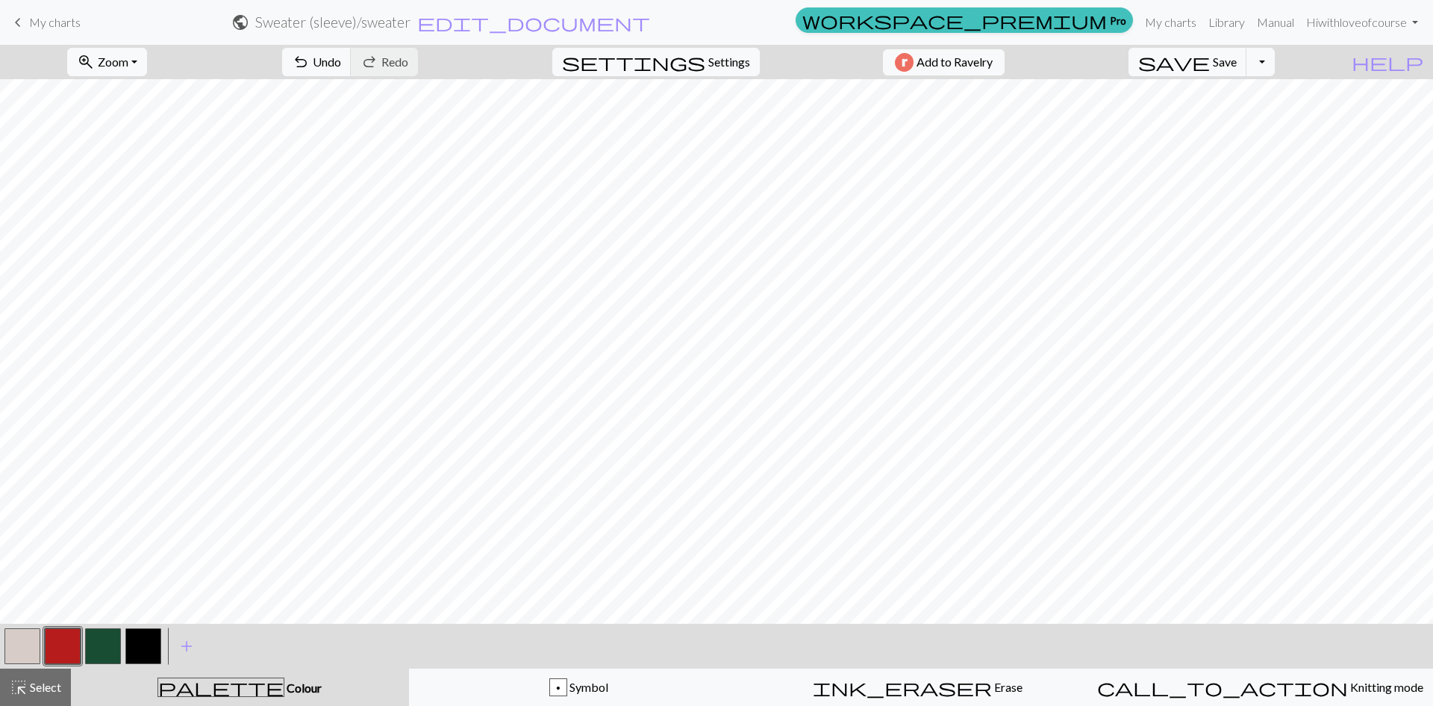
drag, startPoint x: 269, startPoint y: 689, endPoint x: 193, endPoint y: 679, distance: 76.8
click at [284, 666] on span "Colour" at bounding box center [302, 687] width 37 height 14
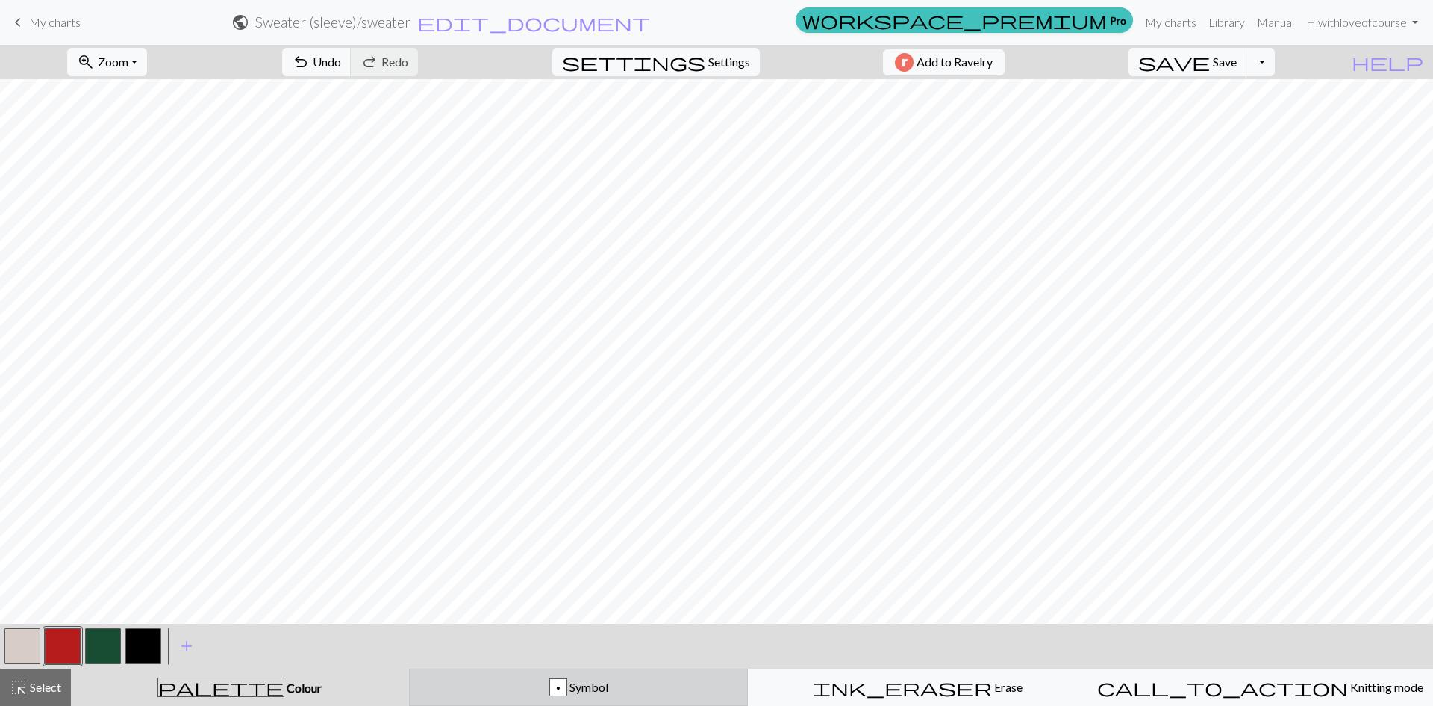
click at [600, 666] on div "p Symbol" at bounding box center [579, 687] width 320 height 18
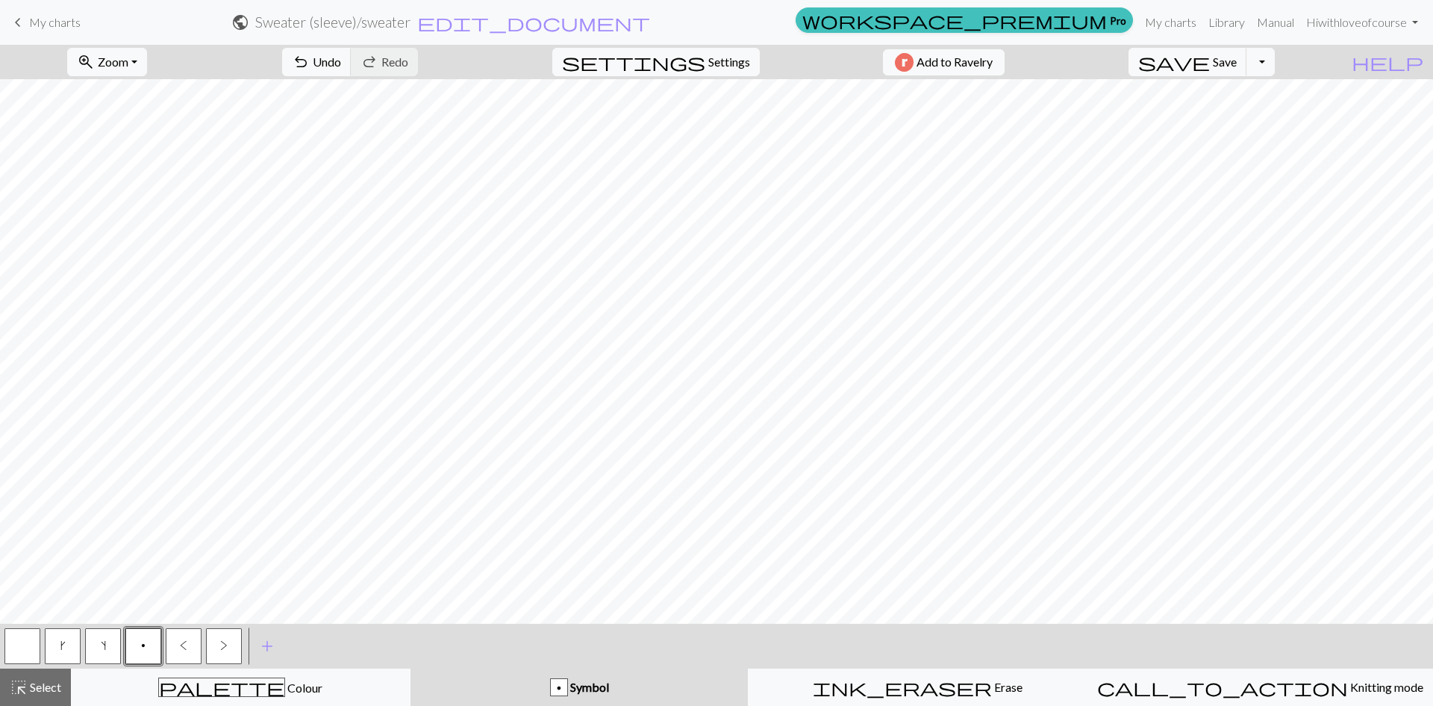
click at [25, 641] on button "button" at bounding box center [22, 646] width 36 height 36
drag, startPoint x: 103, startPoint y: 641, endPoint x: 110, endPoint y: 614, distance: 27.7
click at [103, 639] on span "s" at bounding box center [103, 645] width 5 height 12
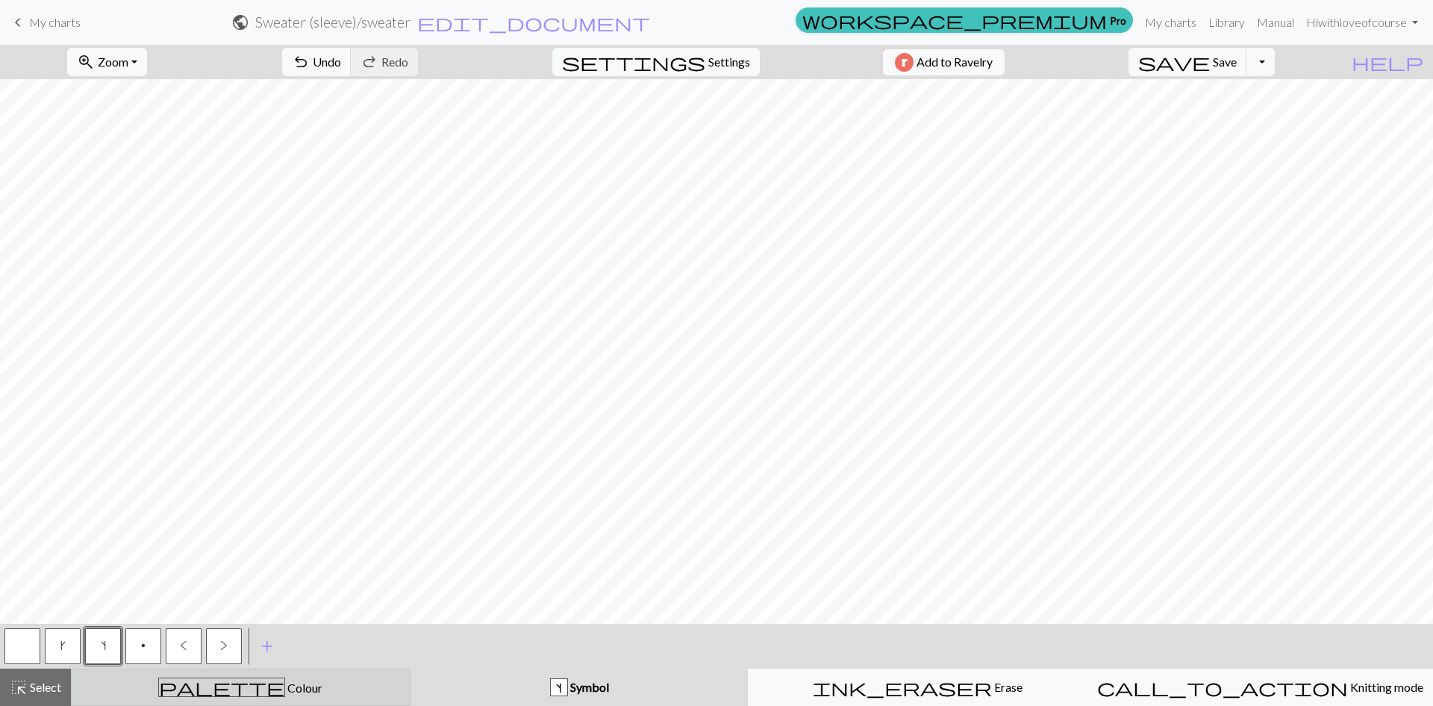
click at [285, 666] on span "Colour" at bounding box center [303, 687] width 37 height 14
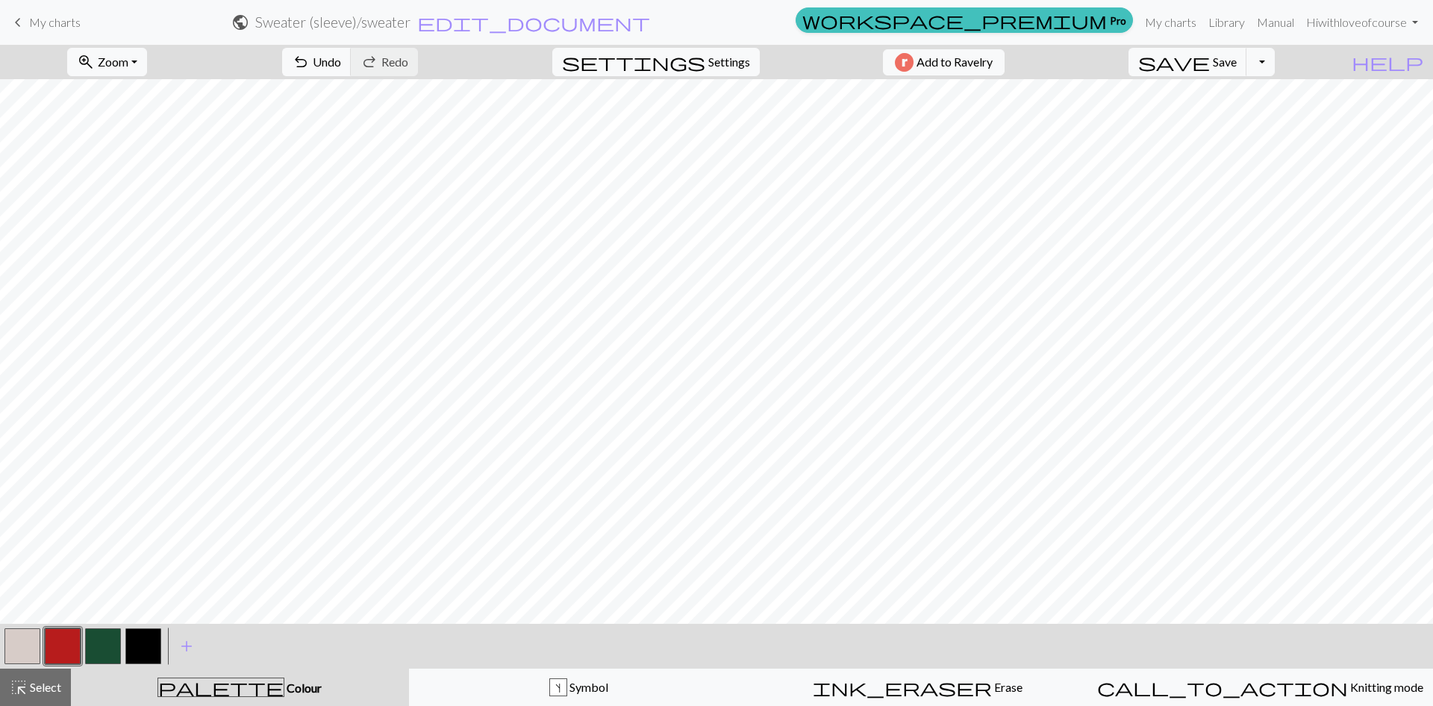
click at [149, 638] on button "button" at bounding box center [143, 646] width 36 height 36
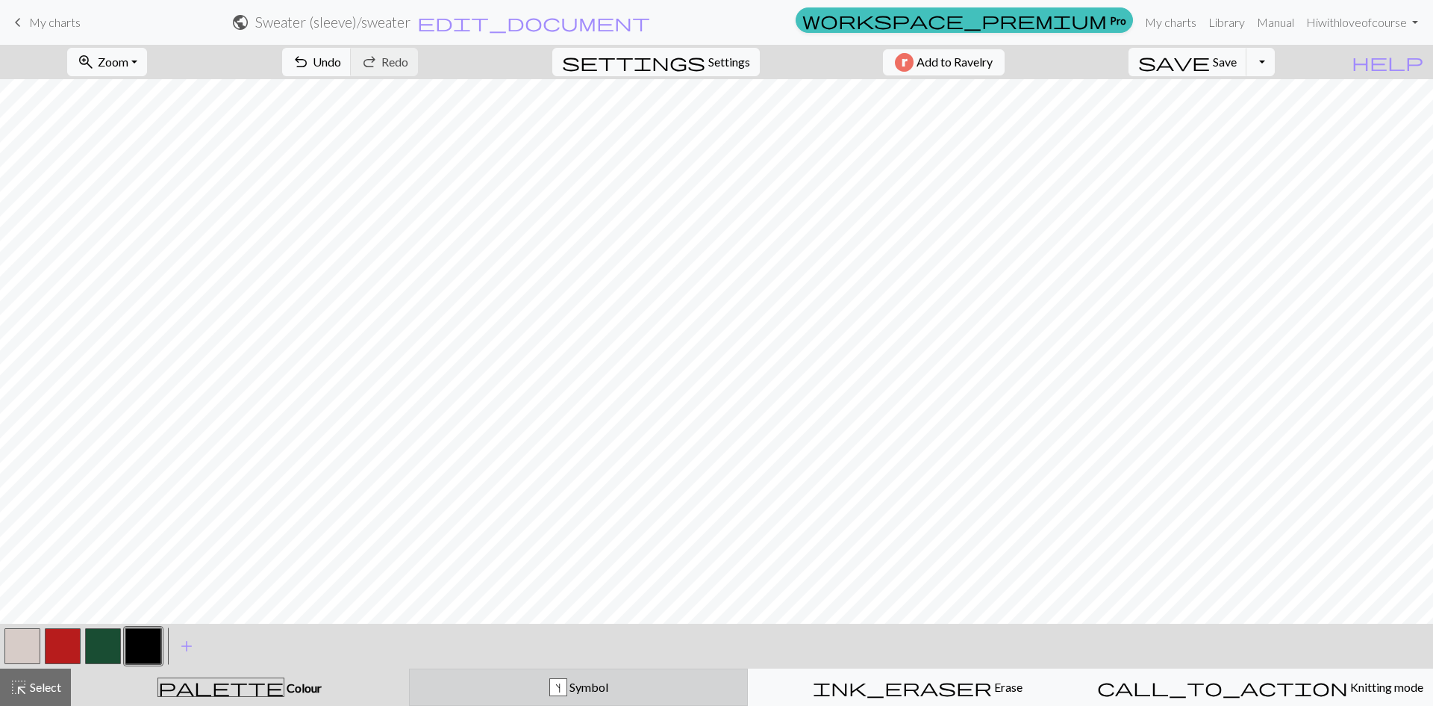
click at [513, 666] on div "s Symbol" at bounding box center [579, 687] width 320 height 18
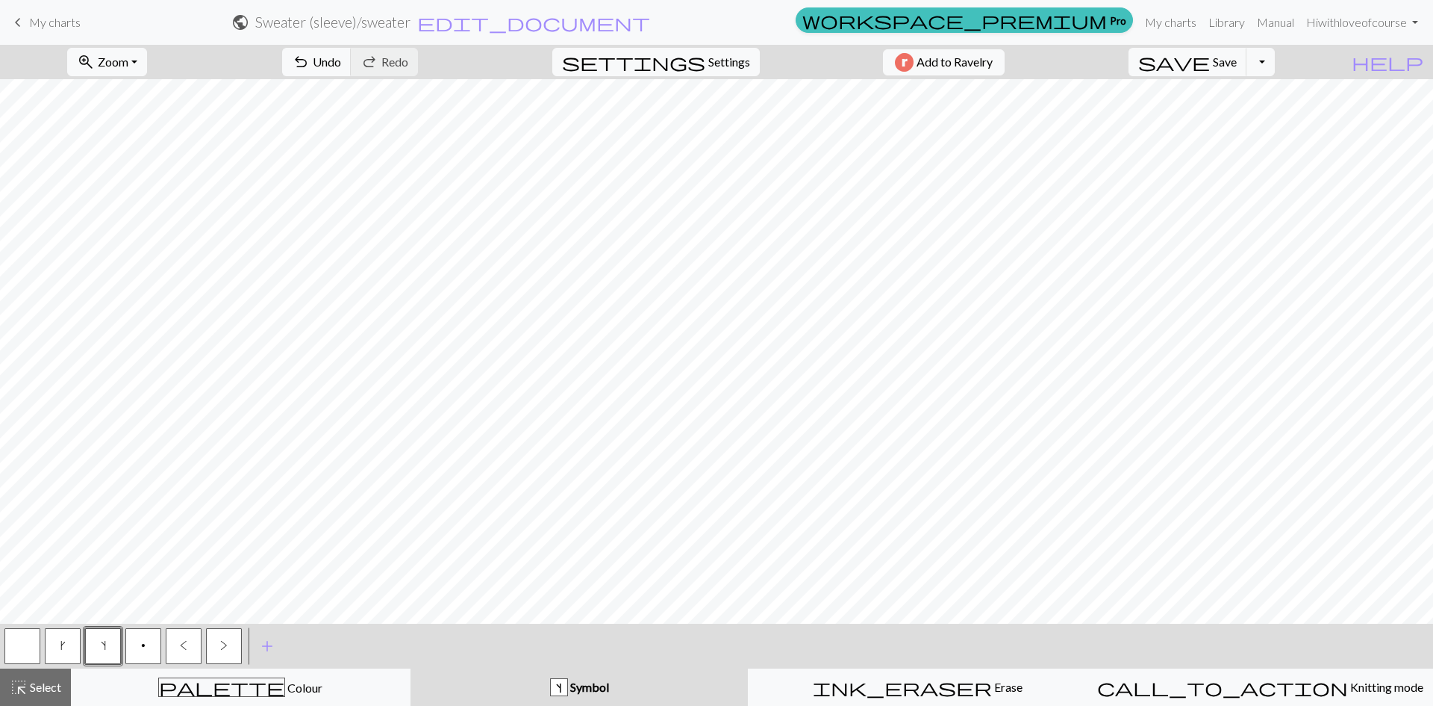
click at [140, 649] on button "p" at bounding box center [143, 646] width 36 height 36
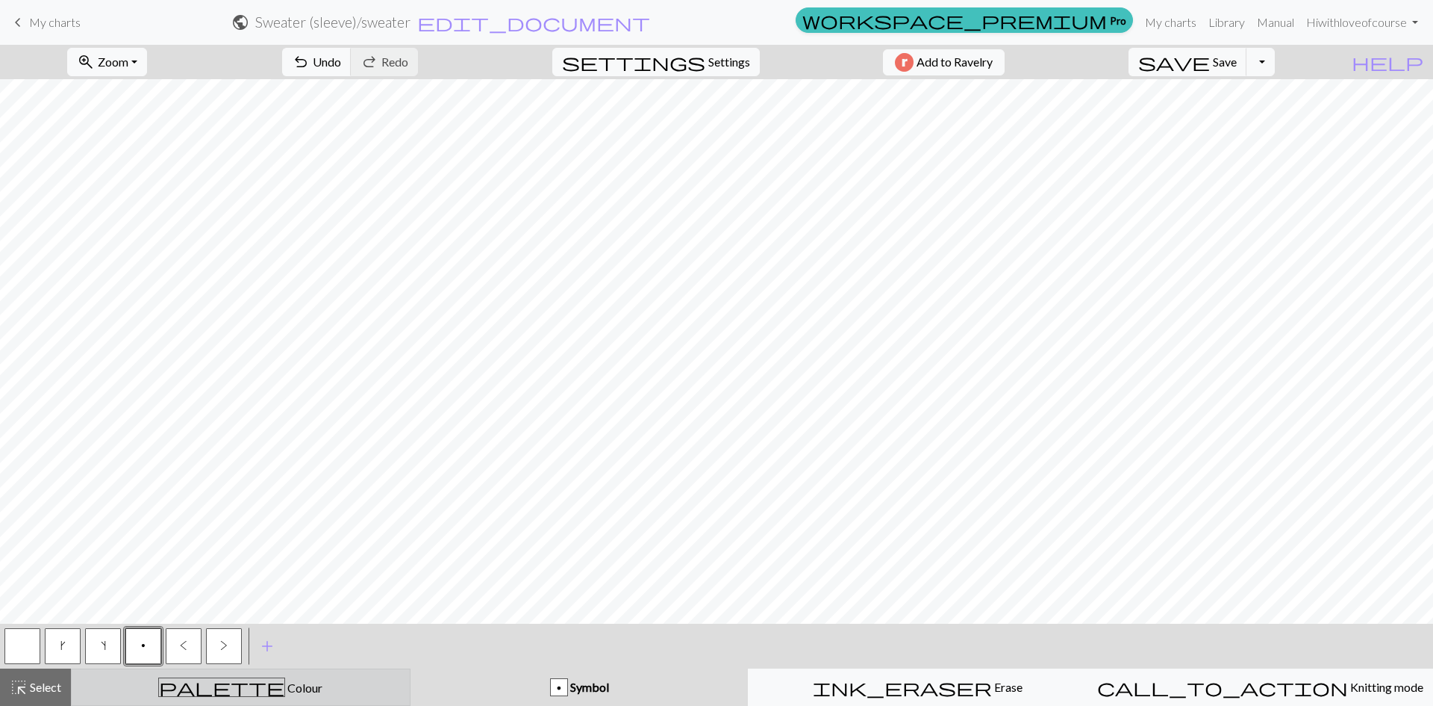
click at [145, 666] on div "palette Colour Colour" at bounding box center [241, 686] width 320 height 19
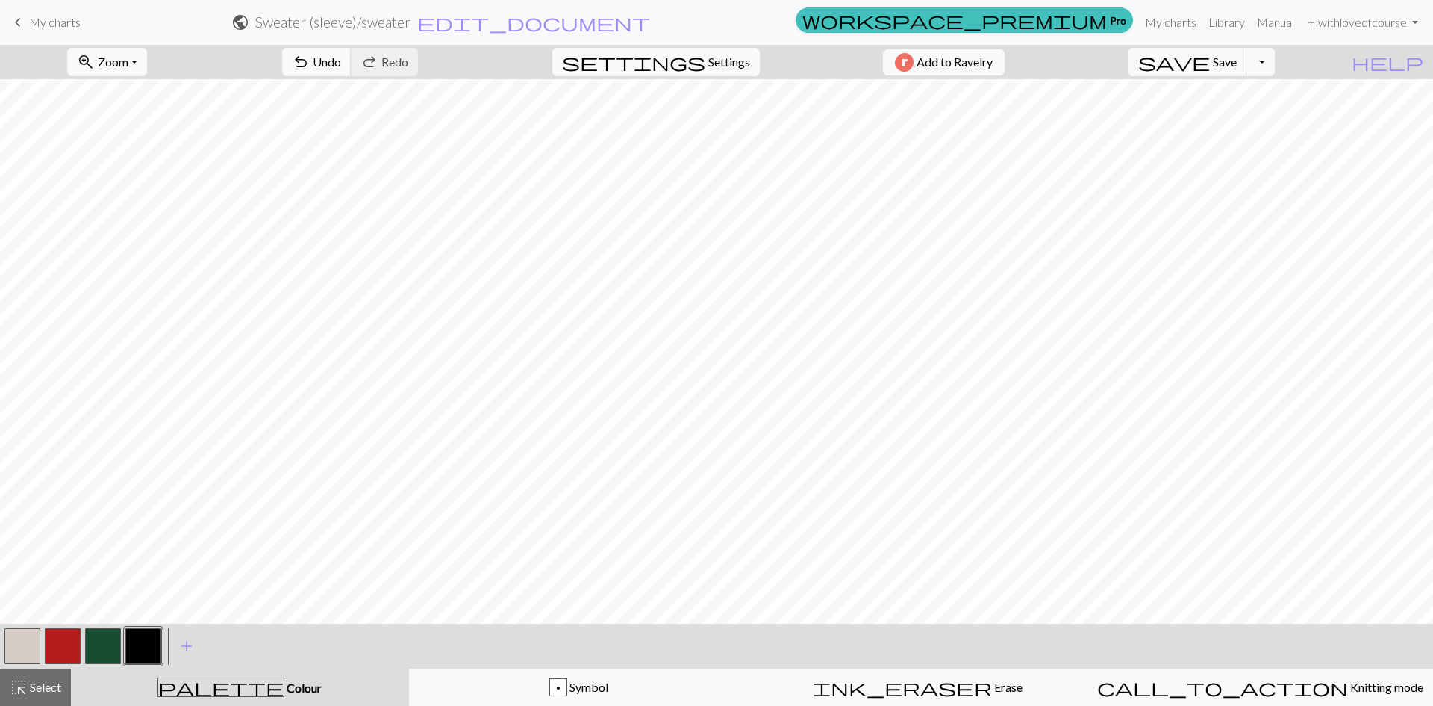
drag, startPoint x: 105, startPoint y: 650, endPoint x: 129, endPoint y: 615, distance: 41.8
click at [104, 650] on button "button" at bounding box center [103, 646] width 36 height 36
click at [99, 648] on button "button" at bounding box center [103, 646] width 36 height 36
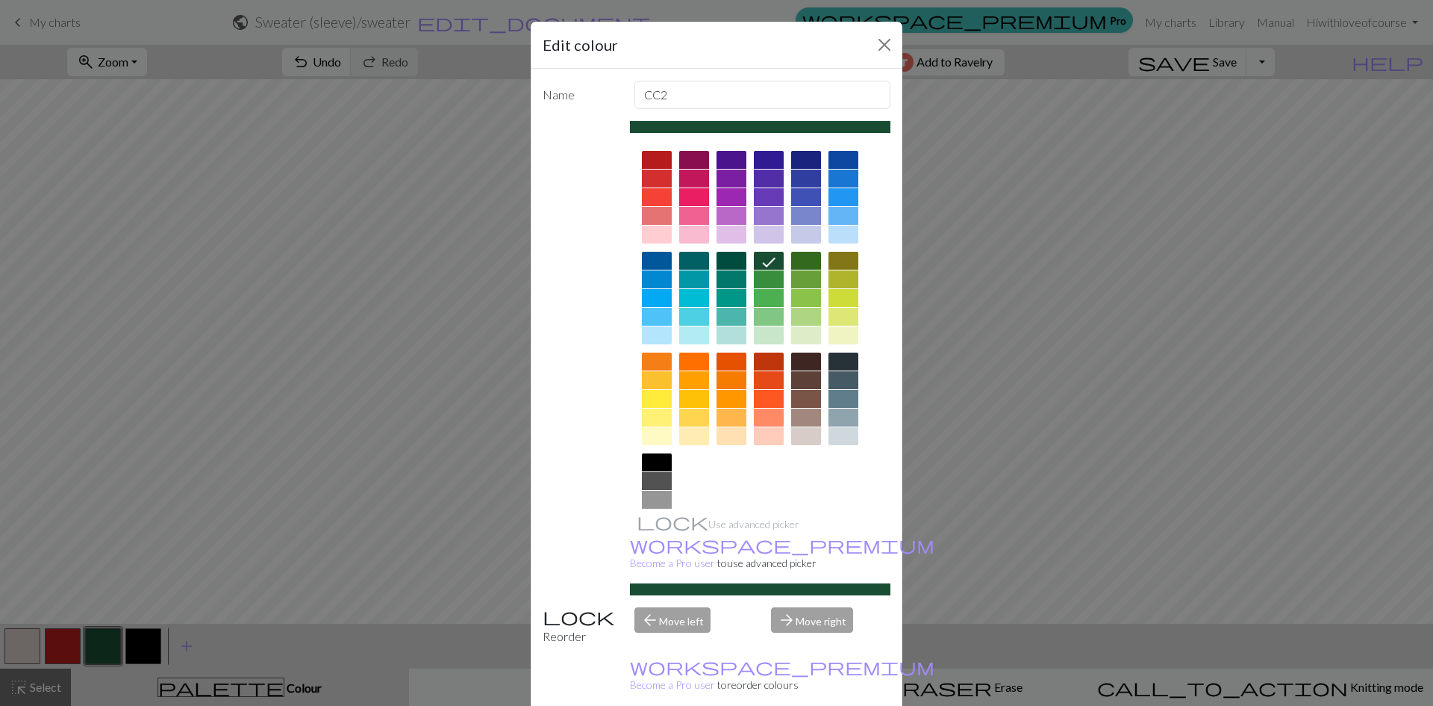
click at [149, 523] on div "Edit colour Name CC2 Use advanced picker workspace_premium Become a Pro user to…" at bounding box center [716, 353] width 1433 height 706
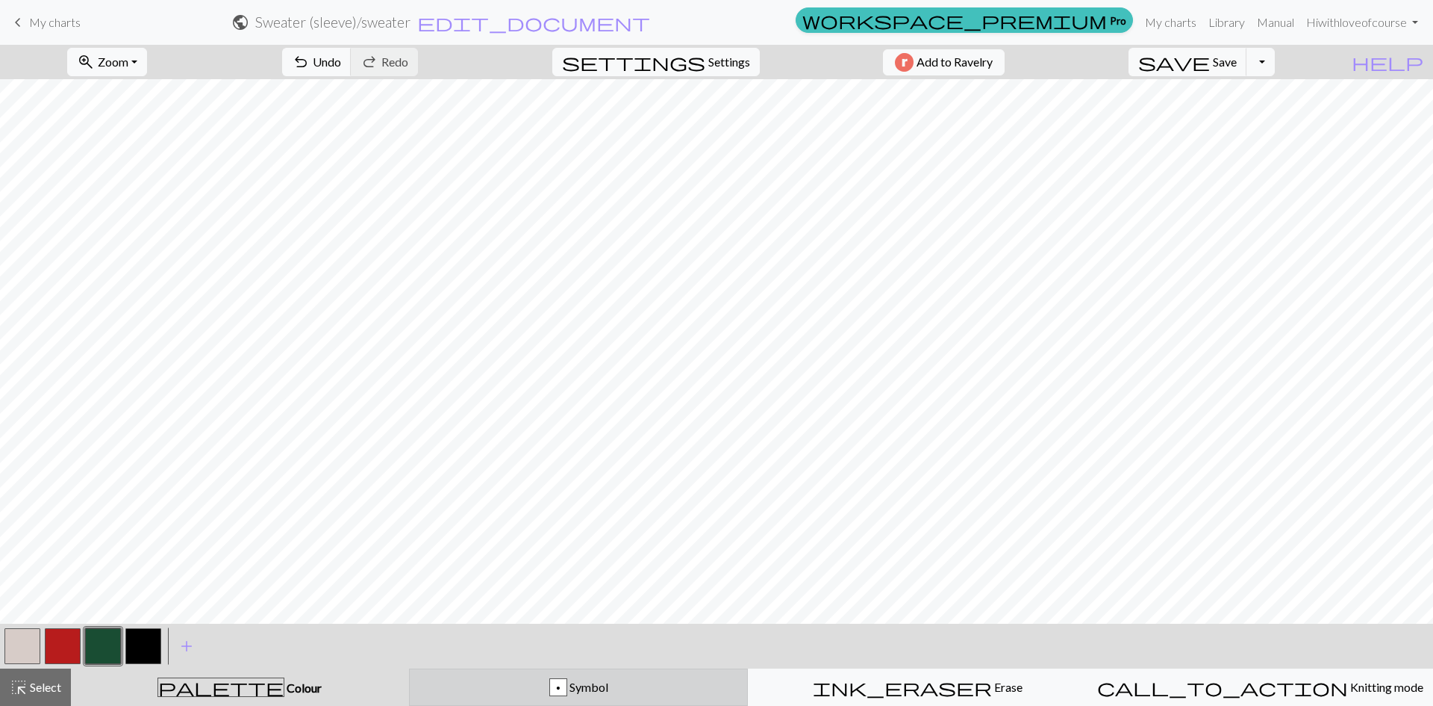
click at [639, 666] on div "p Symbol" at bounding box center [579, 687] width 320 height 18
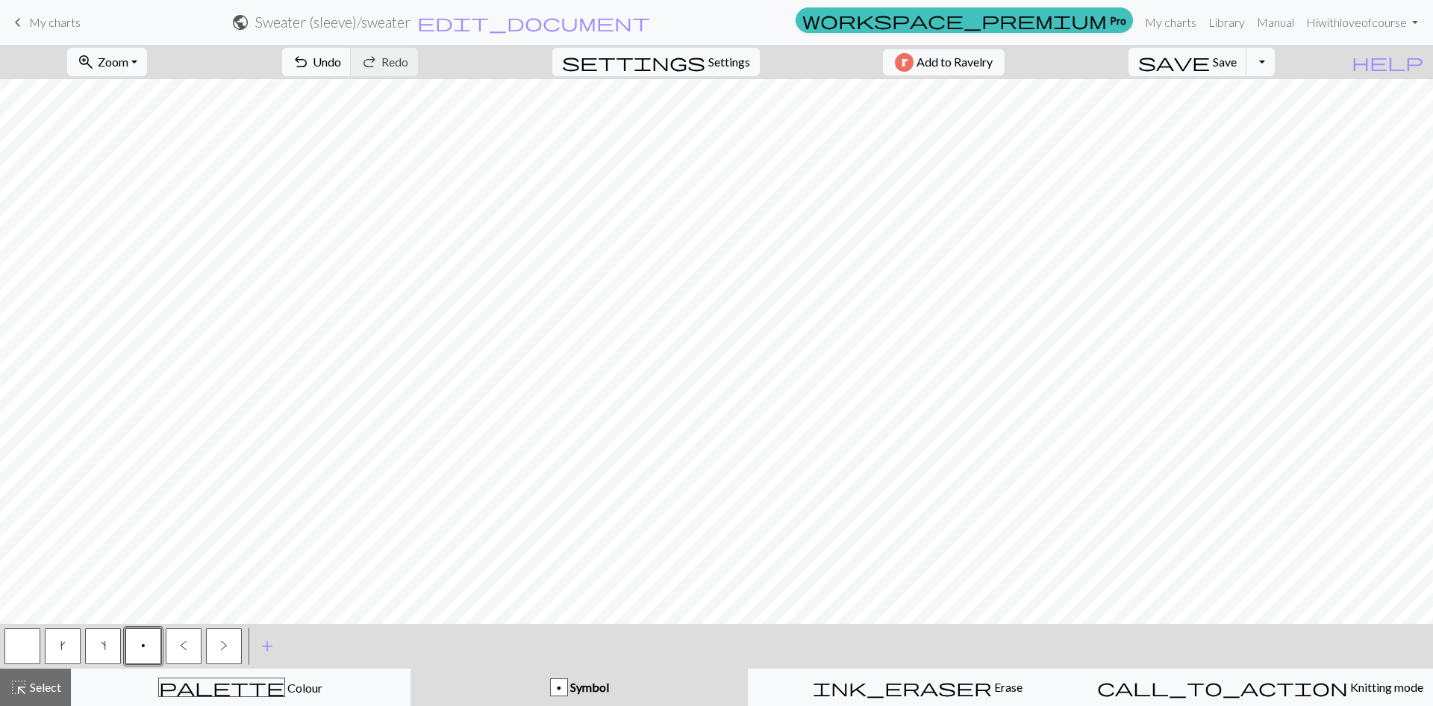
click at [117, 632] on button "s" at bounding box center [103, 646] width 36 height 36
drag, startPoint x: 13, startPoint y: 644, endPoint x: 19, endPoint y: 638, distance: 7.9
click at [17, 640] on button "button" at bounding box center [22, 646] width 36 height 36
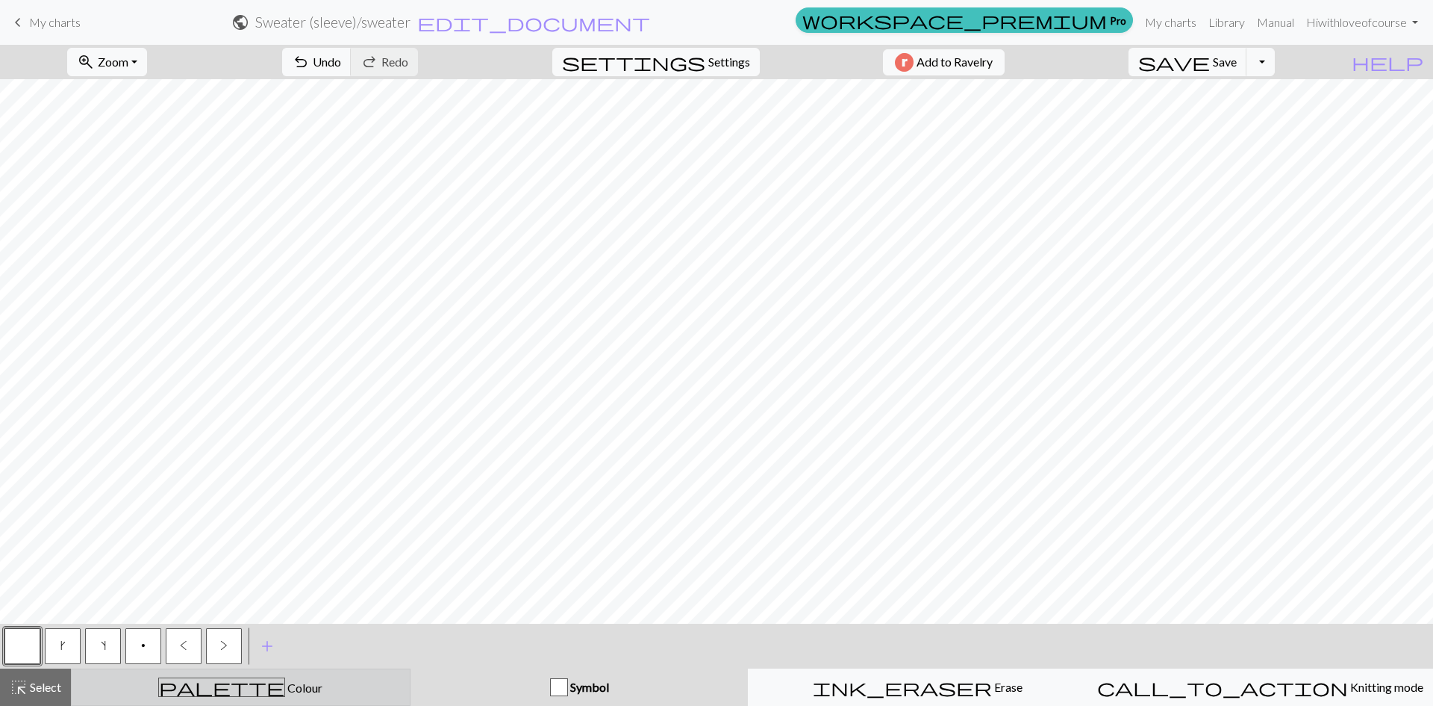
drag, startPoint x: 258, startPoint y: 680, endPoint x: 212, endPoint y: 647, distance: 57.2
click at [258, 666] on div "palette Colour Colour" at bounding box center [241, 686] width 320 height 19
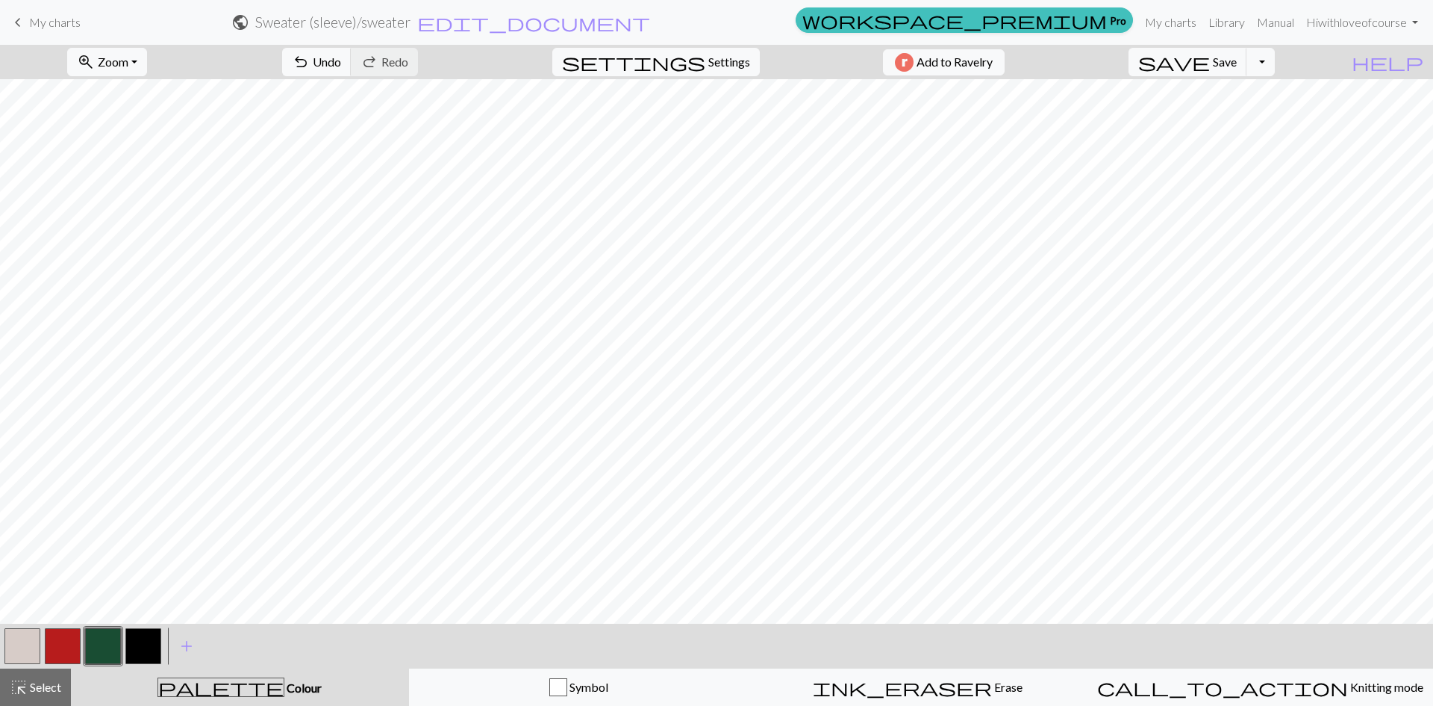
drag, startPoint x: 144, startPoint y: 641, endPoint x: 120, endPoint y: 613, distance: 36.5
click at [140, 638] on button "button" at bounding box center [143, 646] width 36 height 36
click at [352, 52] on button "undo Undo Undo" at bounding box center [316, 62] width 69 height 28
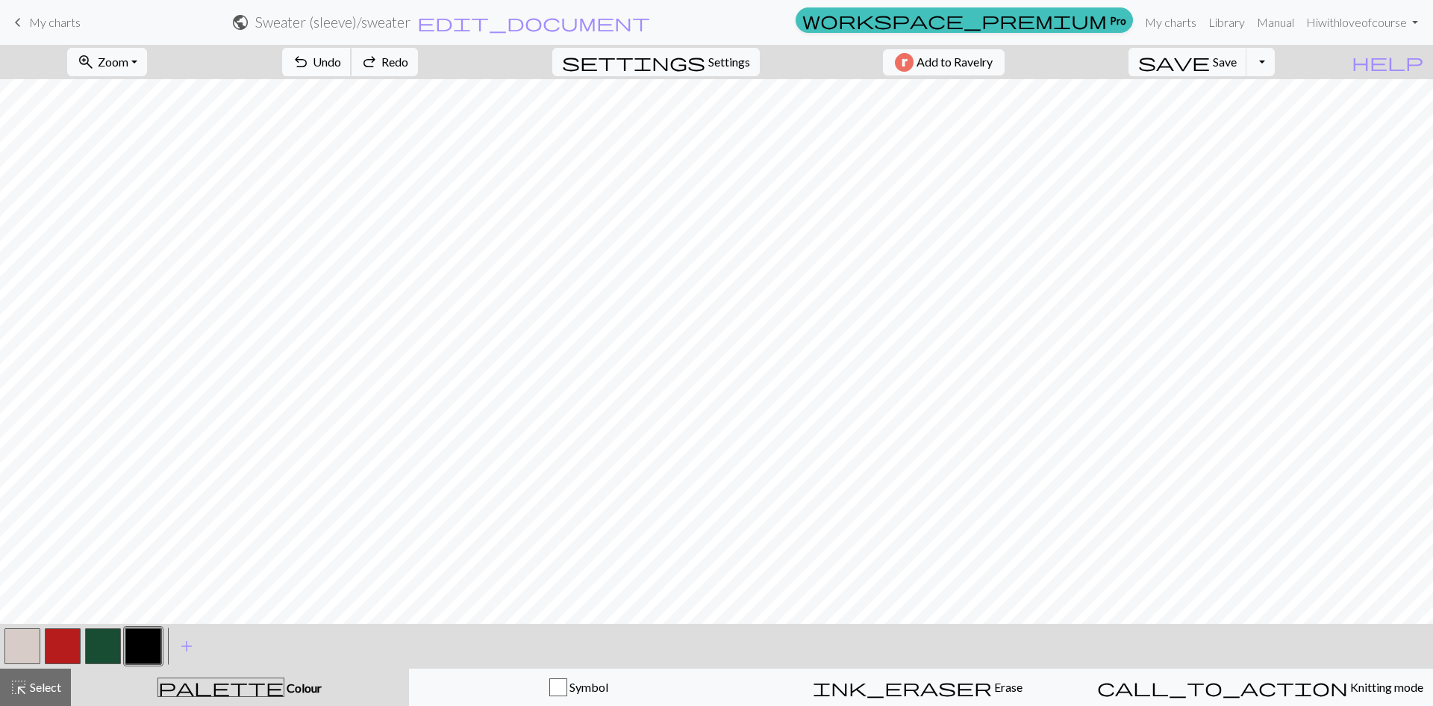
click at [352, 52] on button "undo Undo Undo" at bounding box center [316, 62] width 69 height 28
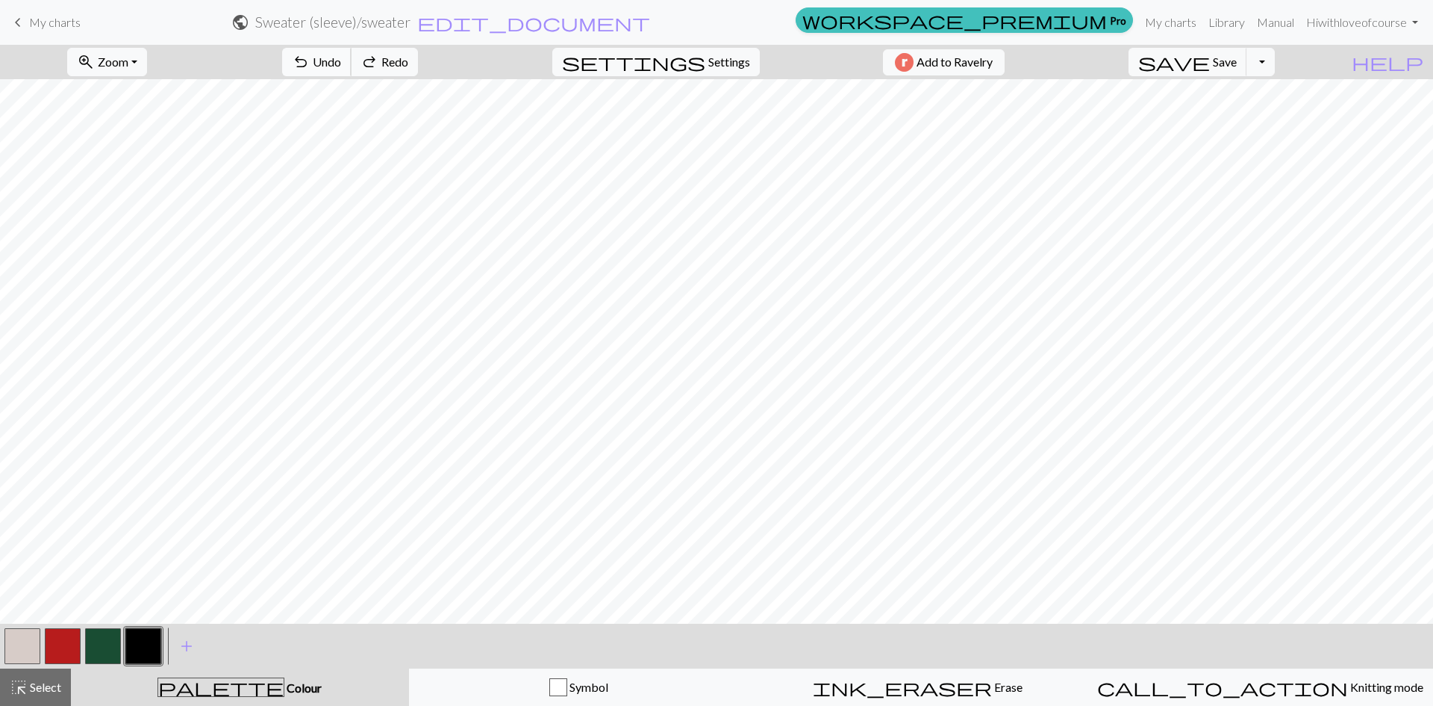
click at [352, 52] on button "undo Undo Undo" at bounding box center [316, 62] width 69 height 28
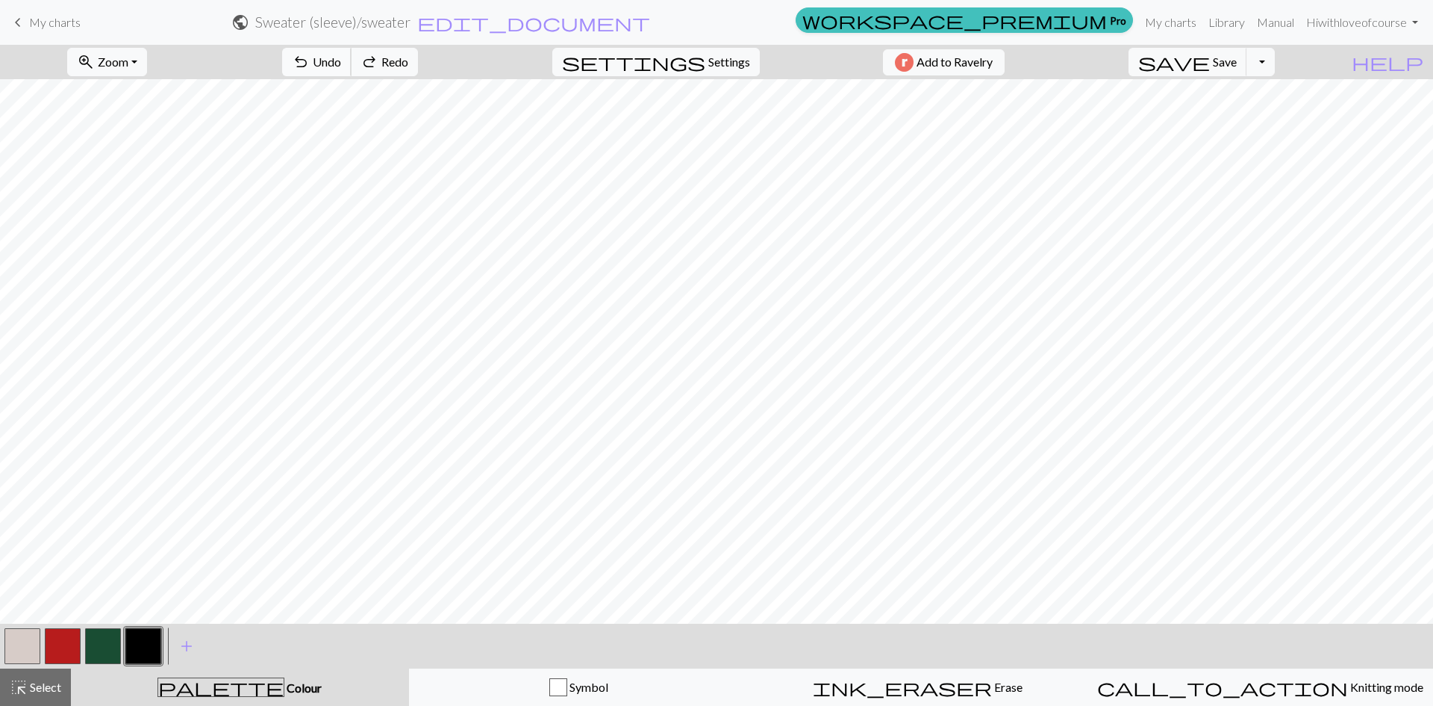
click at [352, 52] on button "undo Undo Undo" at bounding box center [316, 62] width 69 height 28
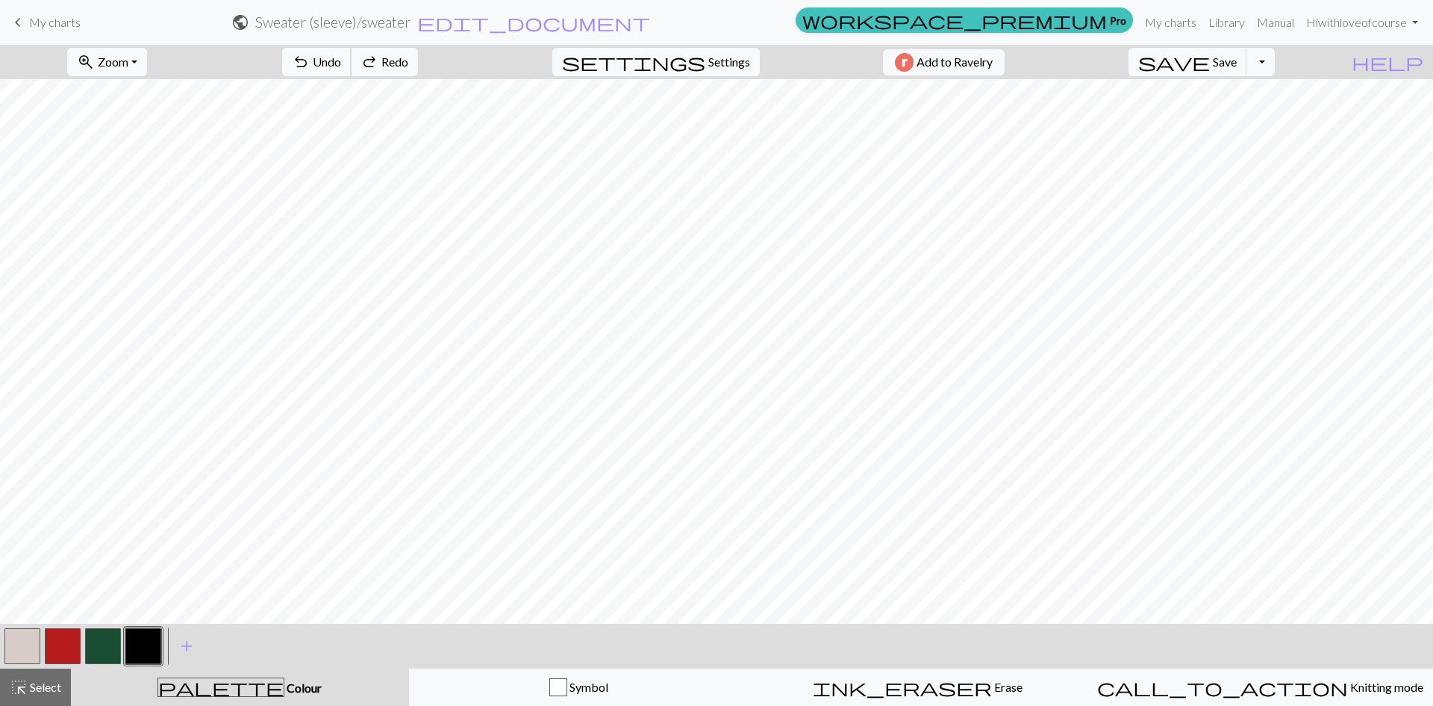
click at [352, 52] on button "undo Undo Undo" at bounding box center [316, 62] width 69 height 28
click at [379, 65] on span "redo" at bounding box center [370, 62] width 18 height 21
click at [379, 64] on span "redo" at bounding box center [370, 62] width 18 height 21
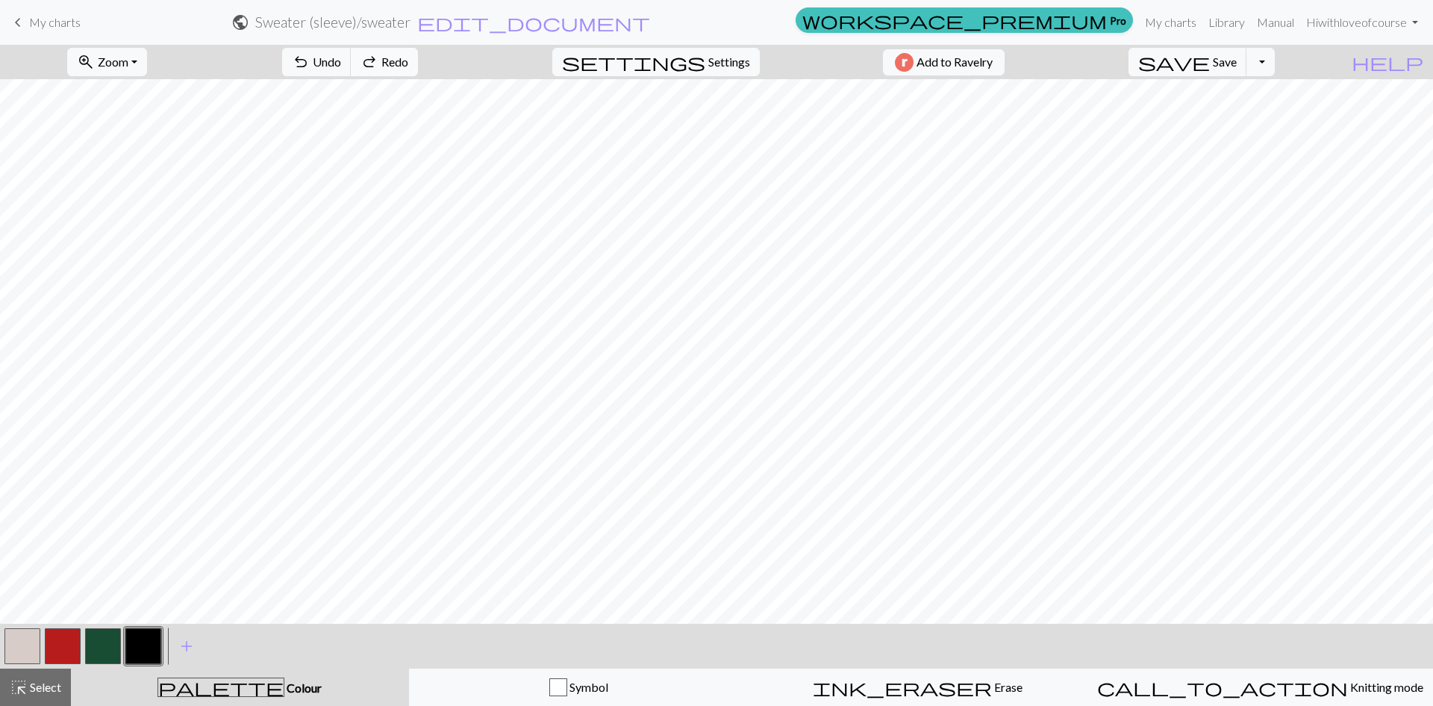
click at [379, 62] on span "redo" at bounding box center [370, 62] width 18 height 21
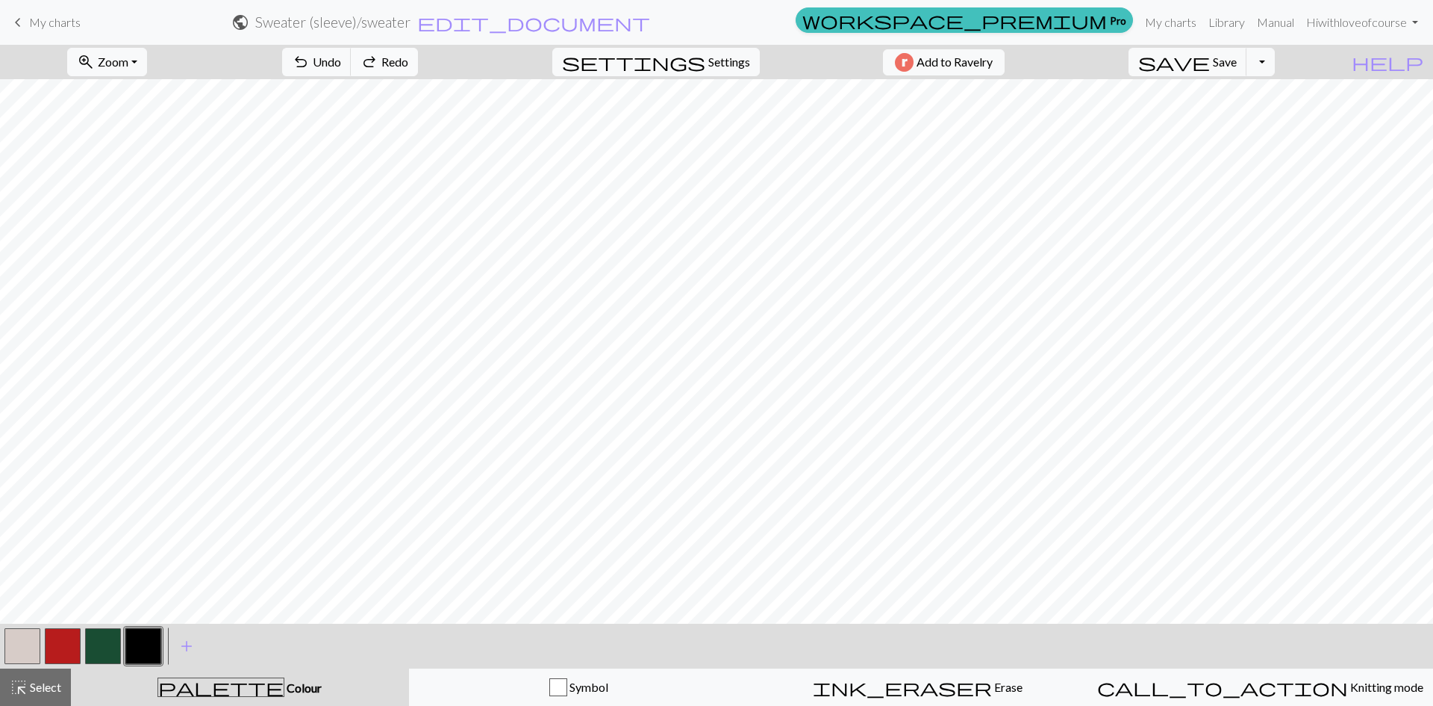
click at [379, 62] on span "redo" at bounding box center [370, 62] width 18 height 21
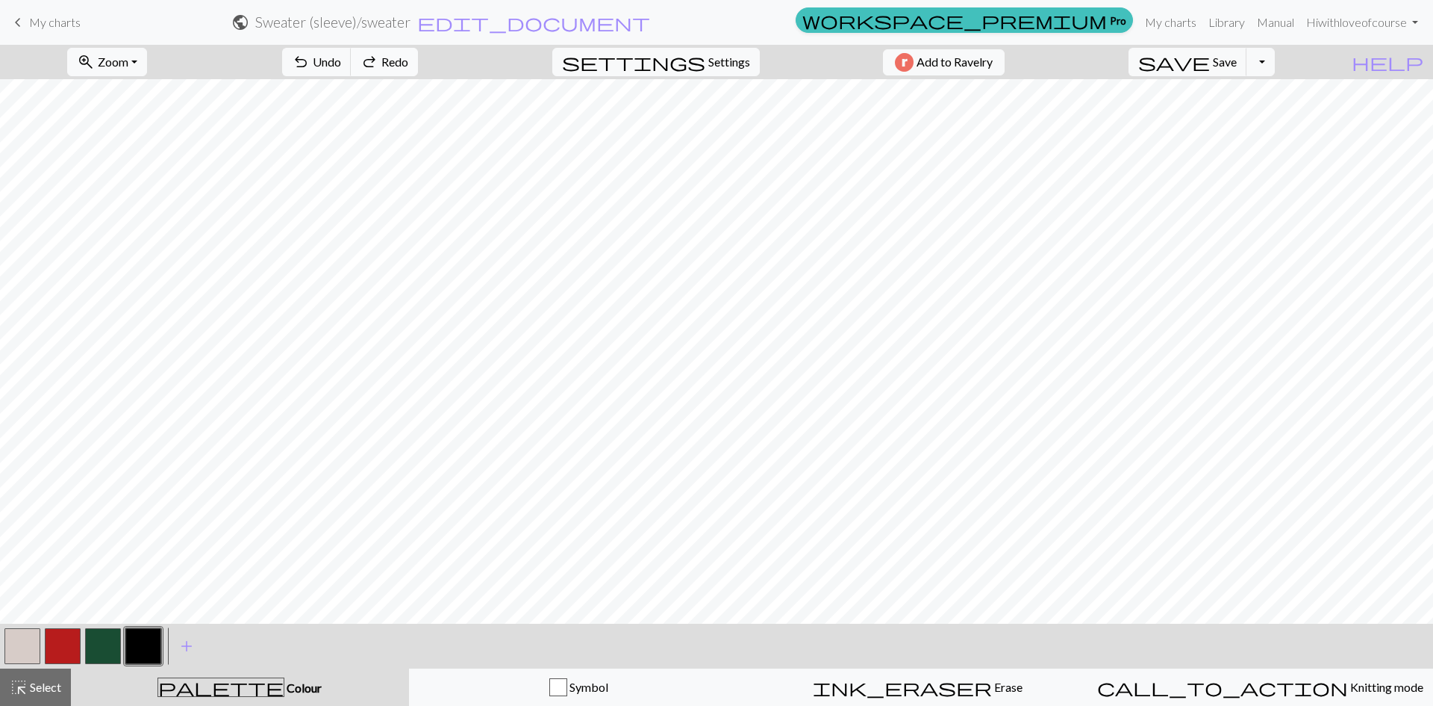
click at [379, 62] on span "redo" at bounding box center [370, 62] width 18 height 21
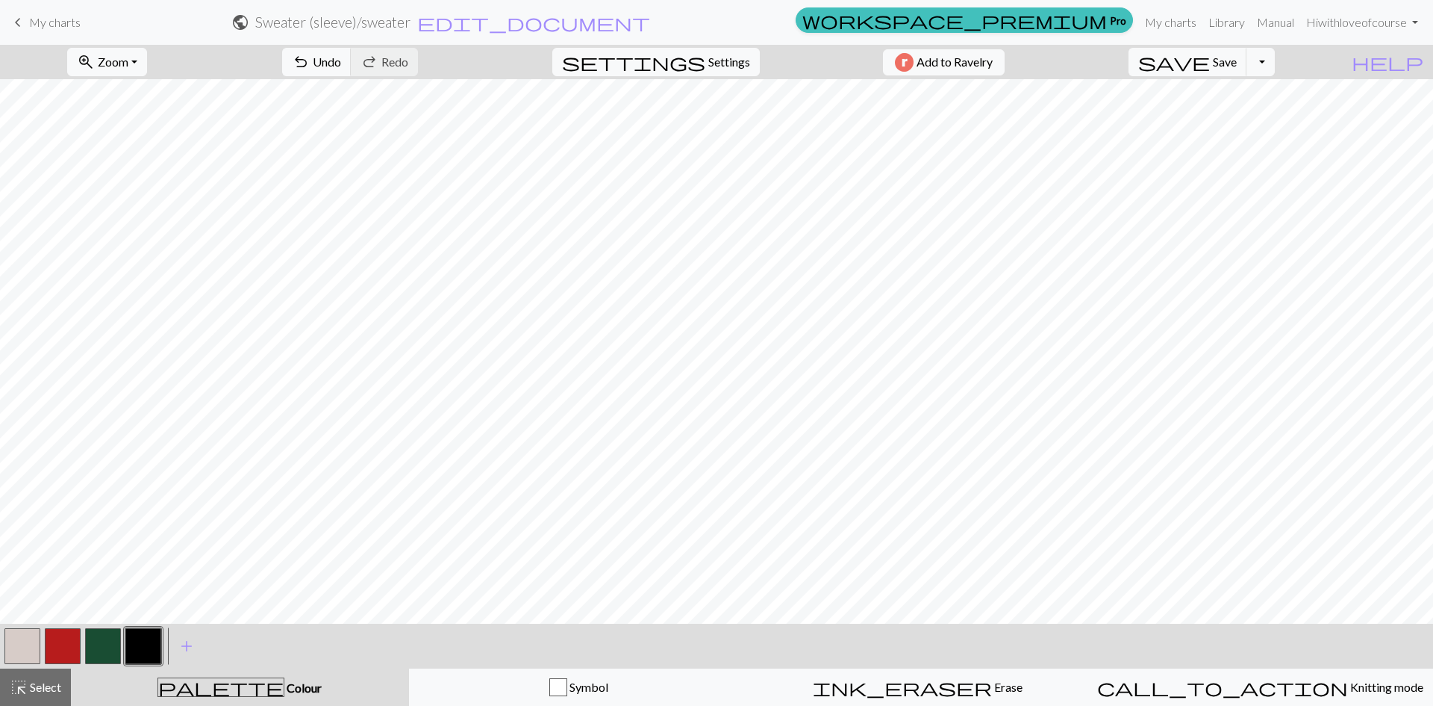
click at [429, 62] on div "undo Undo Undo redo Redo Redo" at bounding box center [350, 62] width 158 height 34
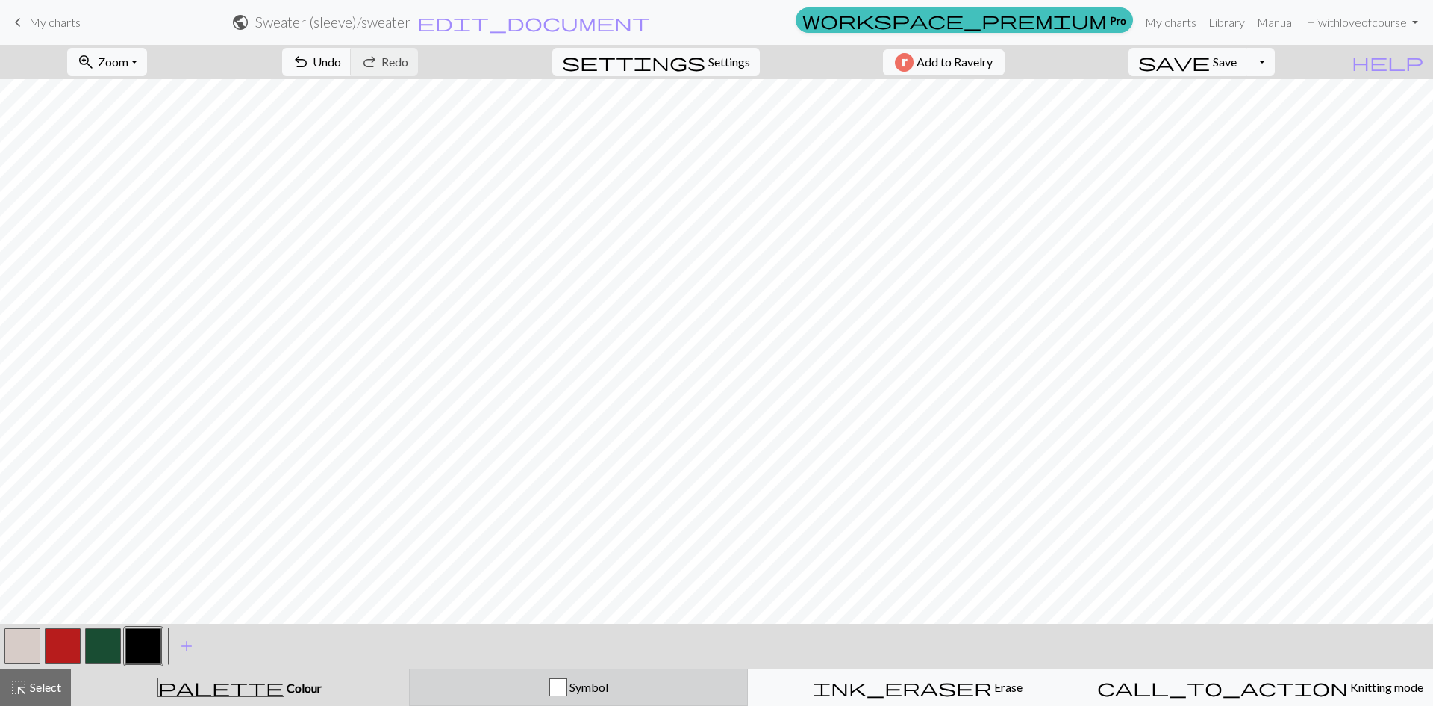
click at [561, 666] on div "button" at bounding box center [558, 687] width 18 height 18
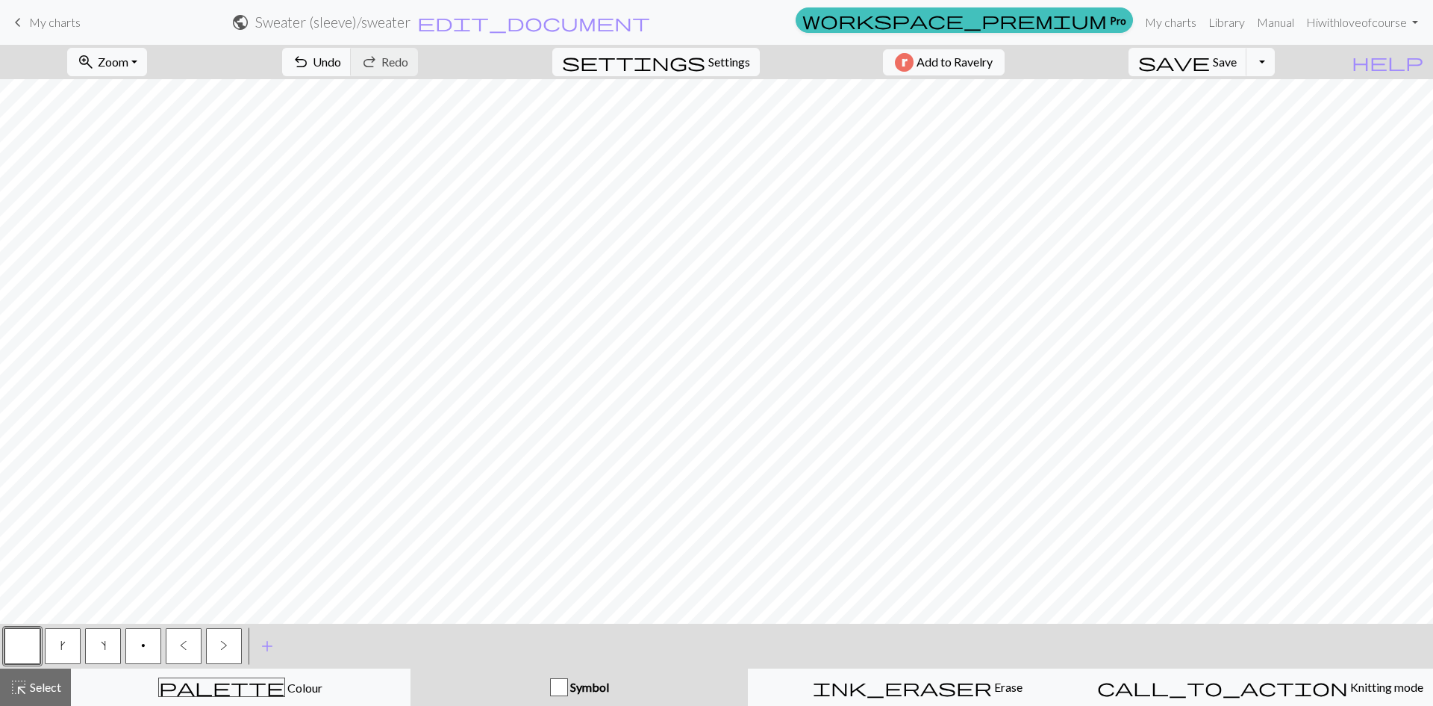
click at [139, 647] on button "p" at bounding box center [143, 646] width 36 height 36
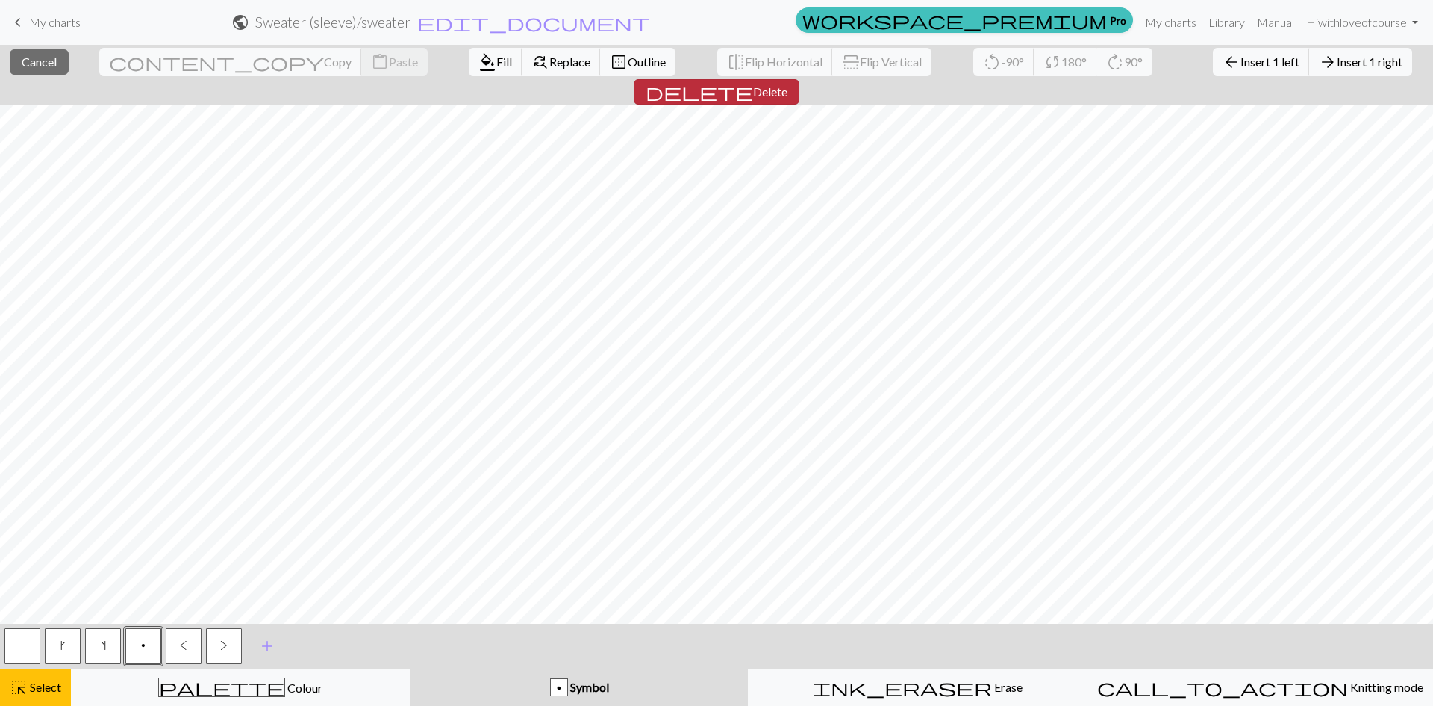
click at [788, 84] on span "Delete" at bounding box center [770, 91] width 34 height 14
click at [753, 81] on span "delete" at bounding box center [700, 91] width 108 height 21
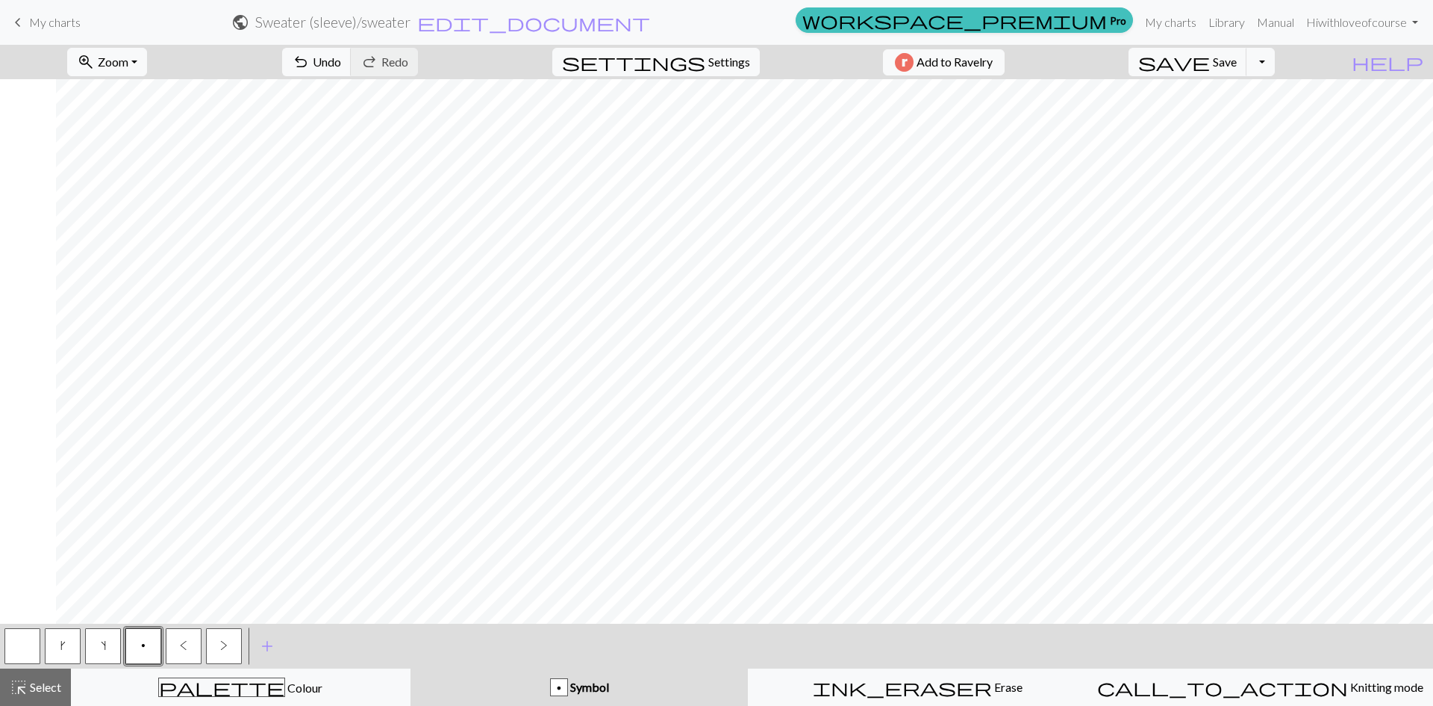
scroll to position [206, 965]
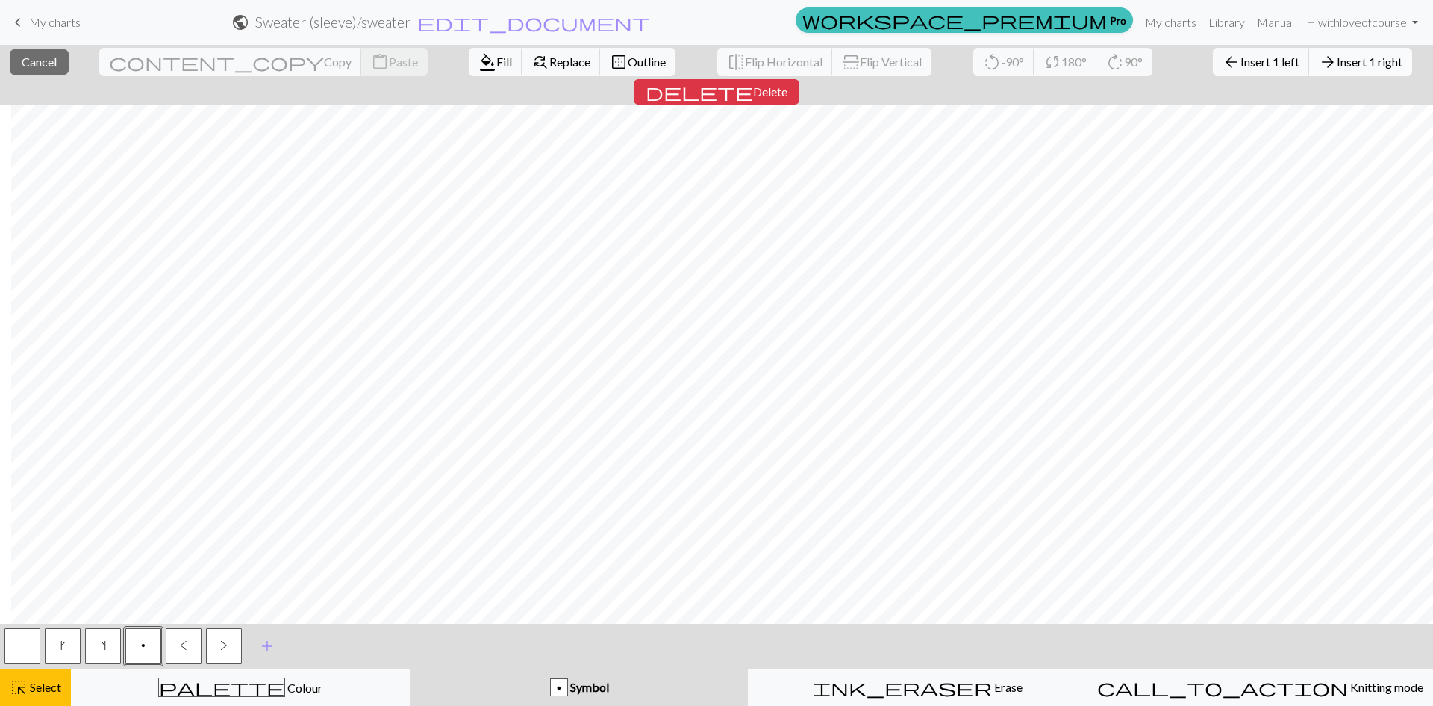
click at [1337, 64] on span "Insert 1 right" at bounding box center [1370, 62] width 66 height 14
click at [1337, 55] on span "Insert 1 right" at bounding box center [1370, 62] width 66 height 14
click at [1255, 47] on div "arrow_back Insert 1 left arrow_forward Insert 1 right" at bounding box center [1313, 62] width 222 height 34
click at [1337, 60] on span "Insert 1 right" at bounding box center [1370, 62] width 66 height 14
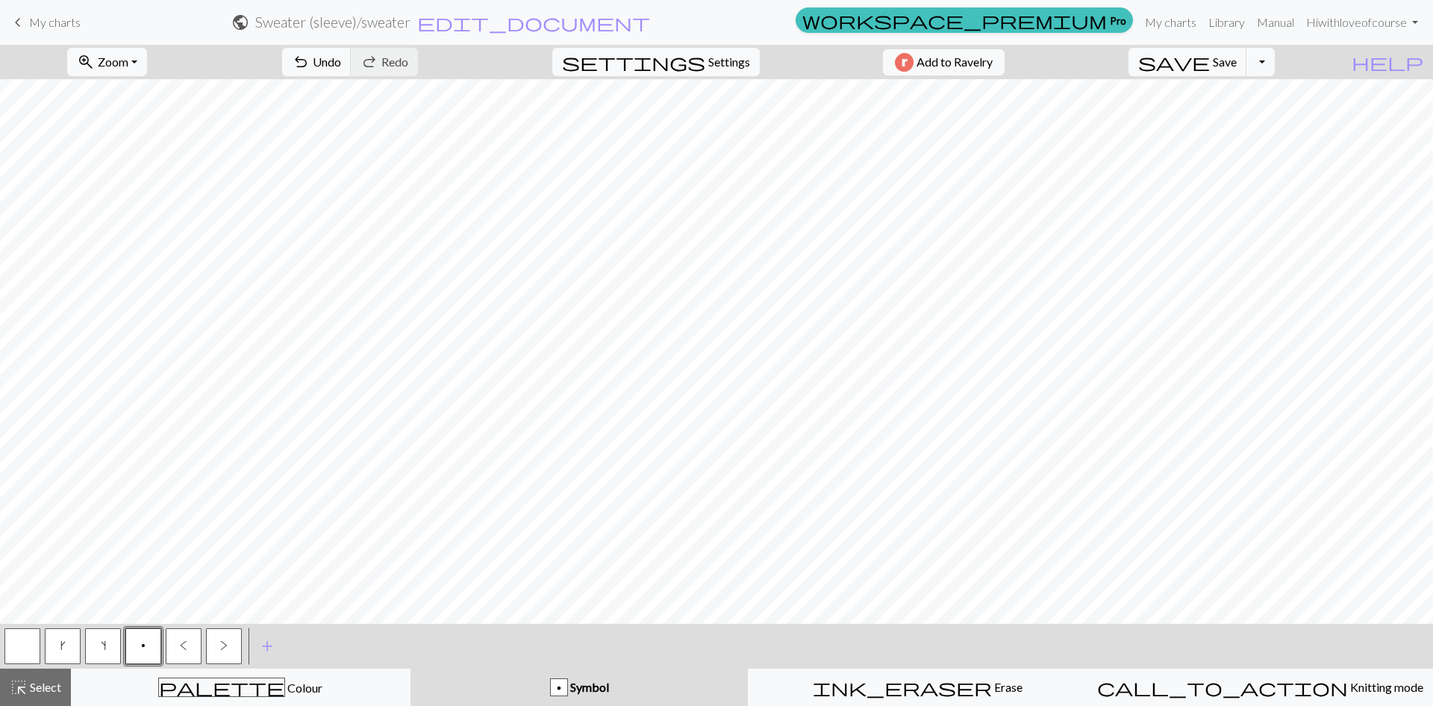
scroll to position [206, 1024]
click at [69, 649] on button "k" at bounding box center [63, 646] width 36 height 36
click at [52, 644] on button "k" at bounding box center [63, 646] width 36 height 36
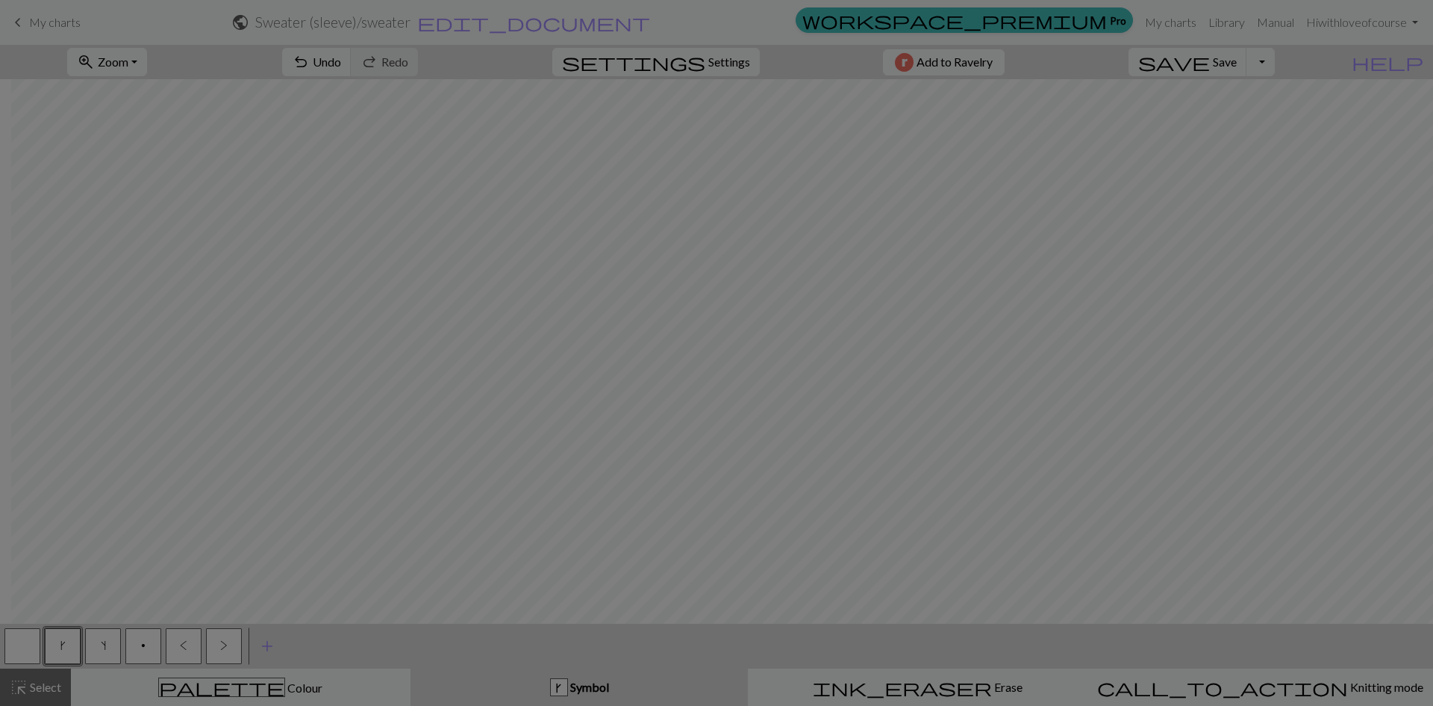
click at [20, 653] on div "Edit symbol Name right leaning increase d f g h j k p s t F H J O P T / | 0 1 2…" at bounding box center [716, 353] width 1433 height 706
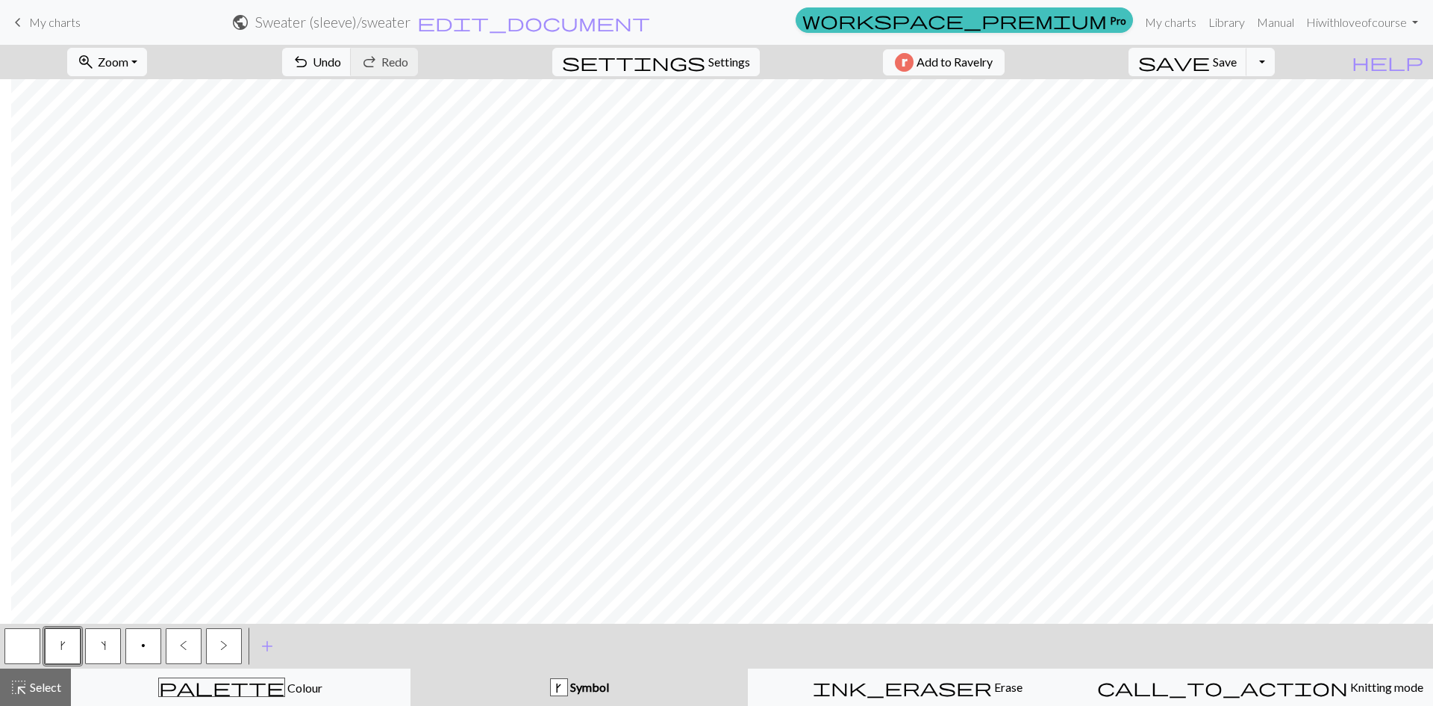
click at [36, 644] on button "button" at bounding box center [22, 646] width 36 height 36
click at [50, 639] on button "k" at bounding box center [63, 646] width 36 height 36
click at [143, 652] on button "p" at bounding box center [143, 646] width 36 height 36
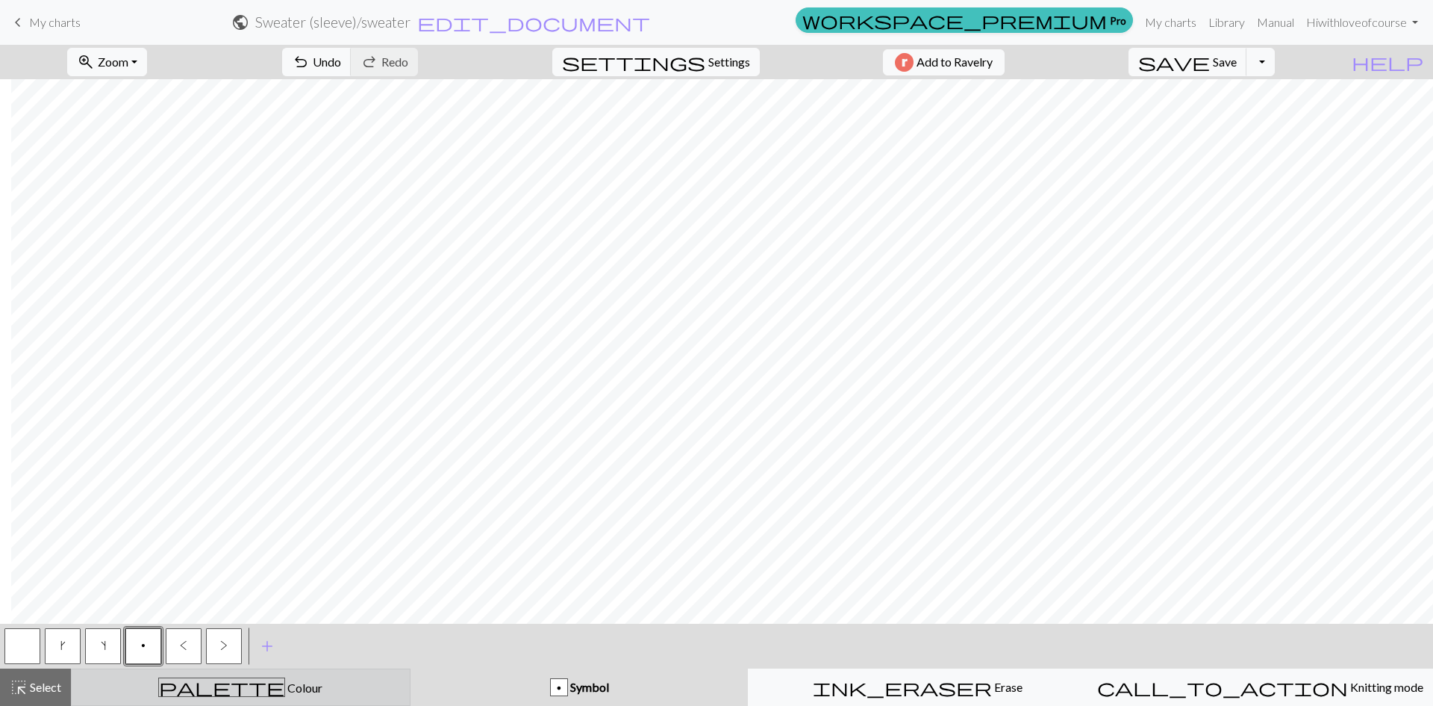
click at [288, 666] on div "palette Colour Colour" at bounding box center [241, 686] width 320 height 19
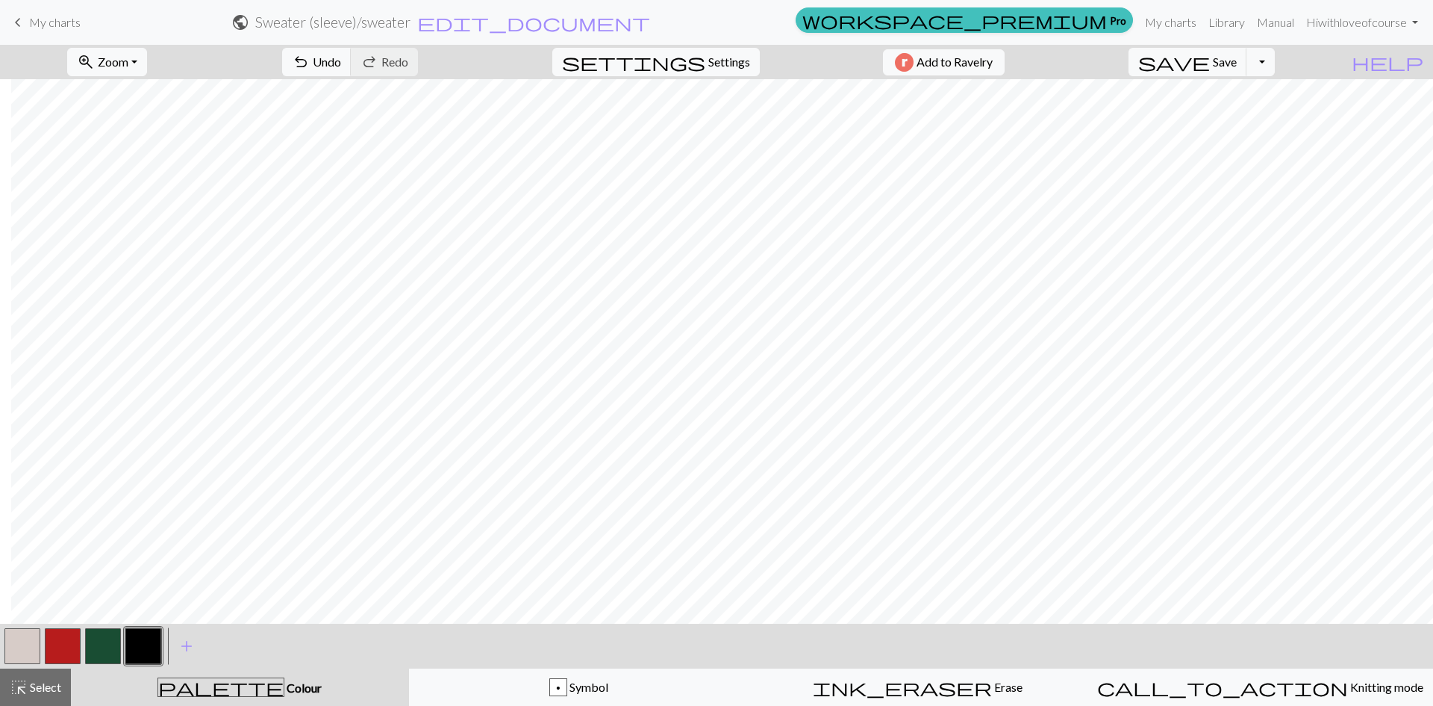
click at [113, 654] on button "button" at bounding box center [103, 646] width 36 height 36
click at [136, 635] on button "button" at bounding box center [143, 646] width 36 height 36
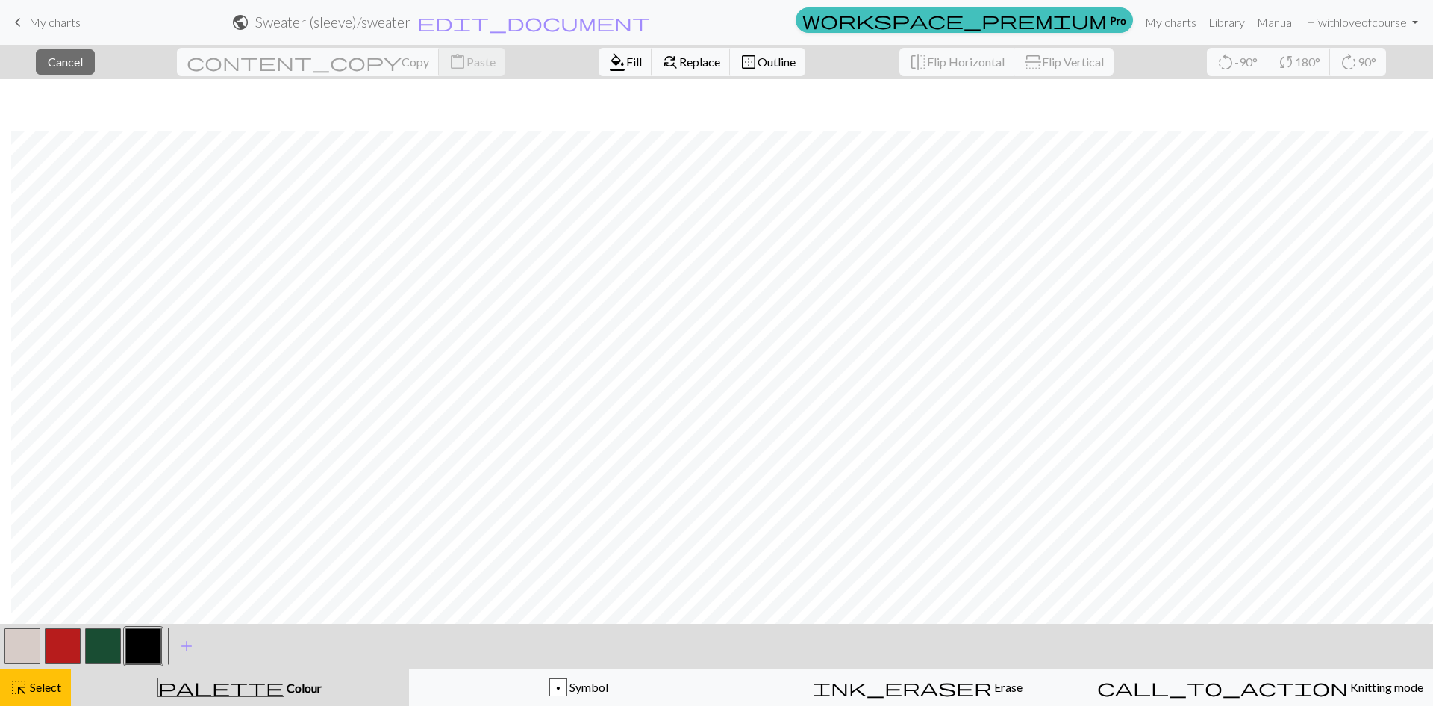
scroll to position [505, 1024]
click at [599, 71] on button "format_color_fill Fill" at bounding box center [626, 62] width 54 height 28
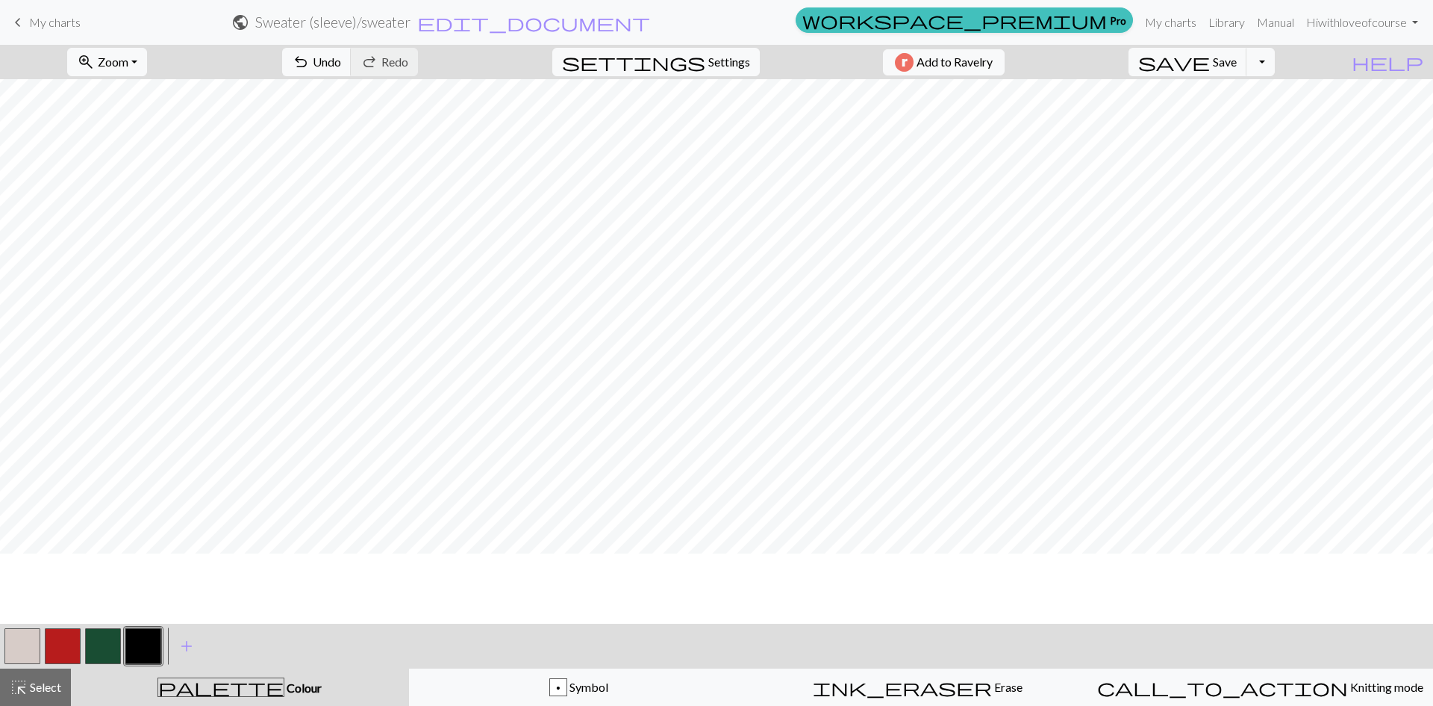
scroll to position [729, 0]
click at [24, 666] on span "highlight_alt" at bounding box center [19, 686] width 18 height 21
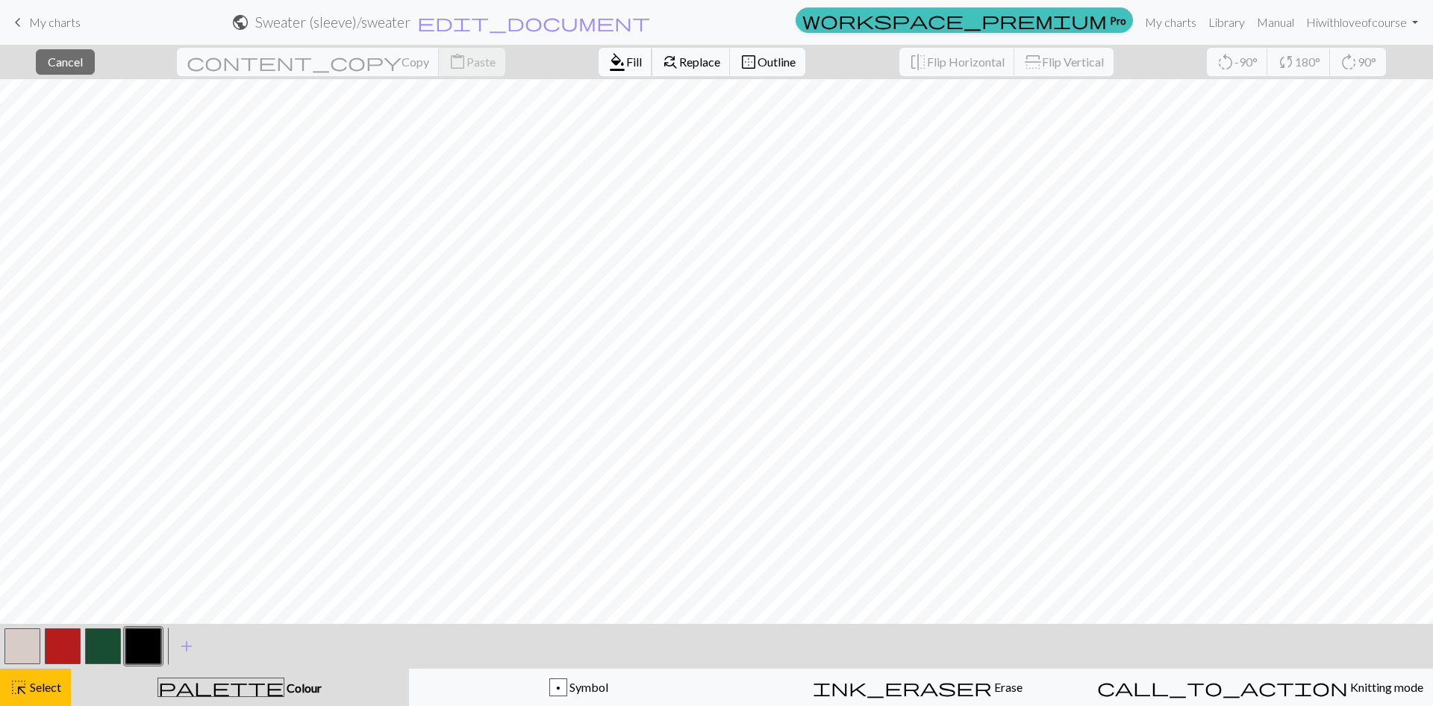
click at [626, 57] on span "Fill" at bounding box center [634, 62] width 16 height 14
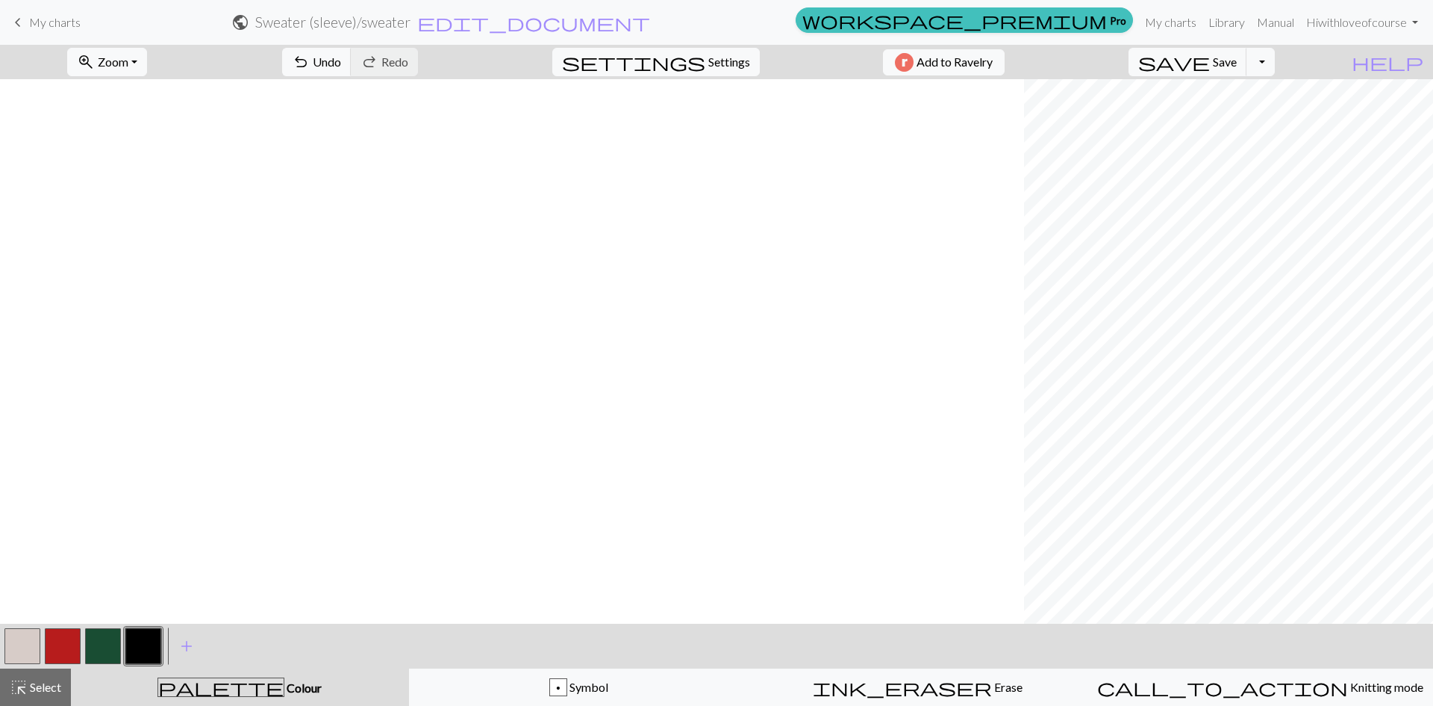
scroll to position [355, 1024]
drag, startPoint x: 122, startPoint y: 641, endPoint x: 111, endPoint y: 644, distance: 10.9
click at [118, 642] on div at bounding box center [103, 646] width 40 height 40
drag, startPoint x: 108, startPoint y: 646, endPoint x: 245, endPoint y: 620, distance: 139.0
click at [110, 645] on button "button" at bounding box center [103, 646] width 36 height 36
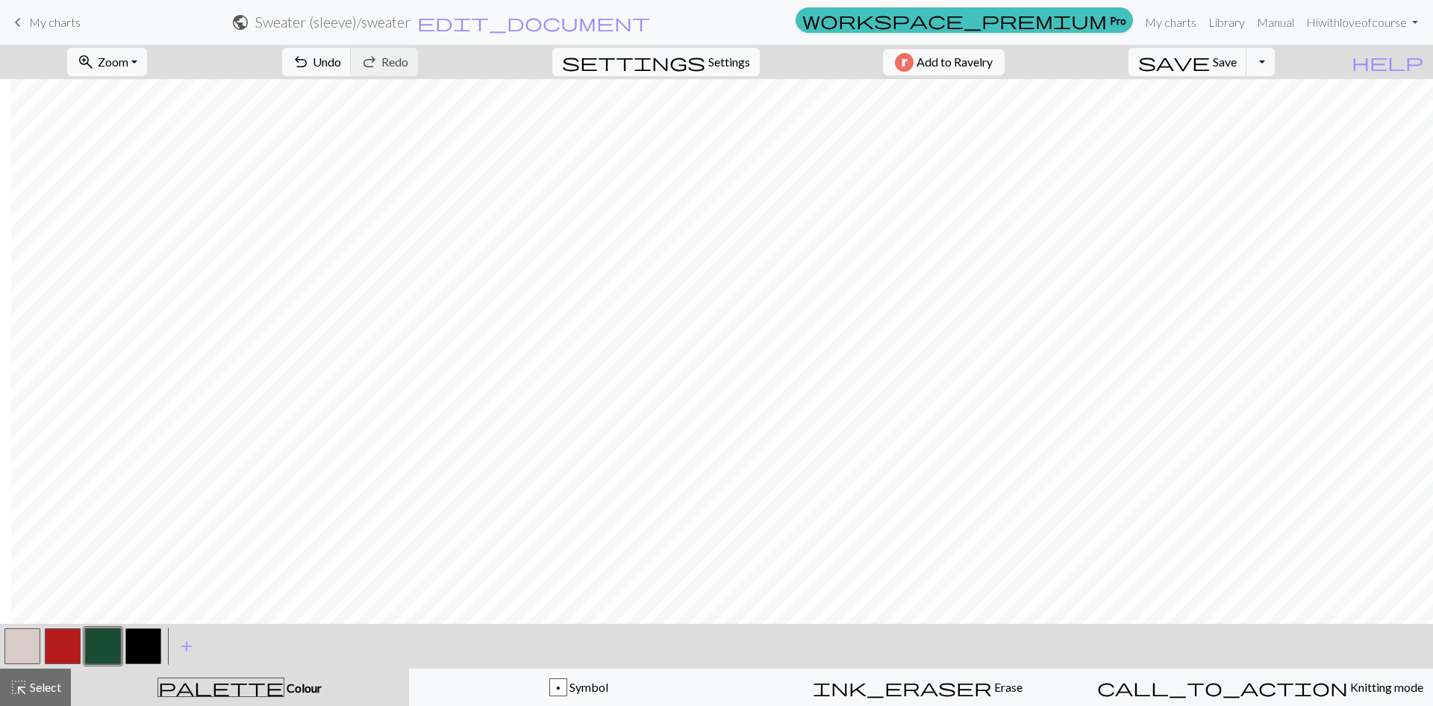
click at [158, 650] on div at bounding box center [143, 646] width 40 height 40
click at [159, 651] on button "button" at bounding box center [143, 646] width 36 height 36
click at [117, 640] on button "button" at bounding box center [103, 646] width 36 height 36
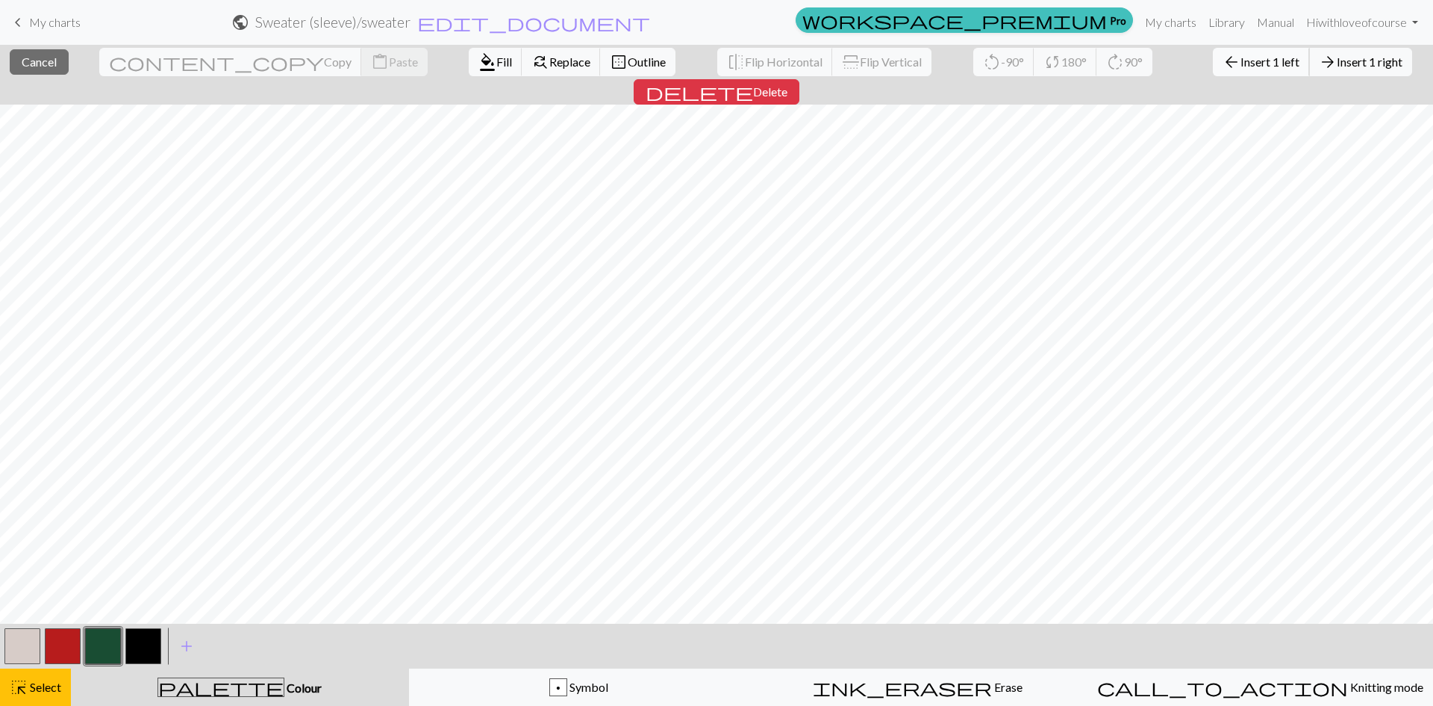
click at [1241, 60] on span "Insert 1 left" at bounding box center [1270, 62] width 59 height 14
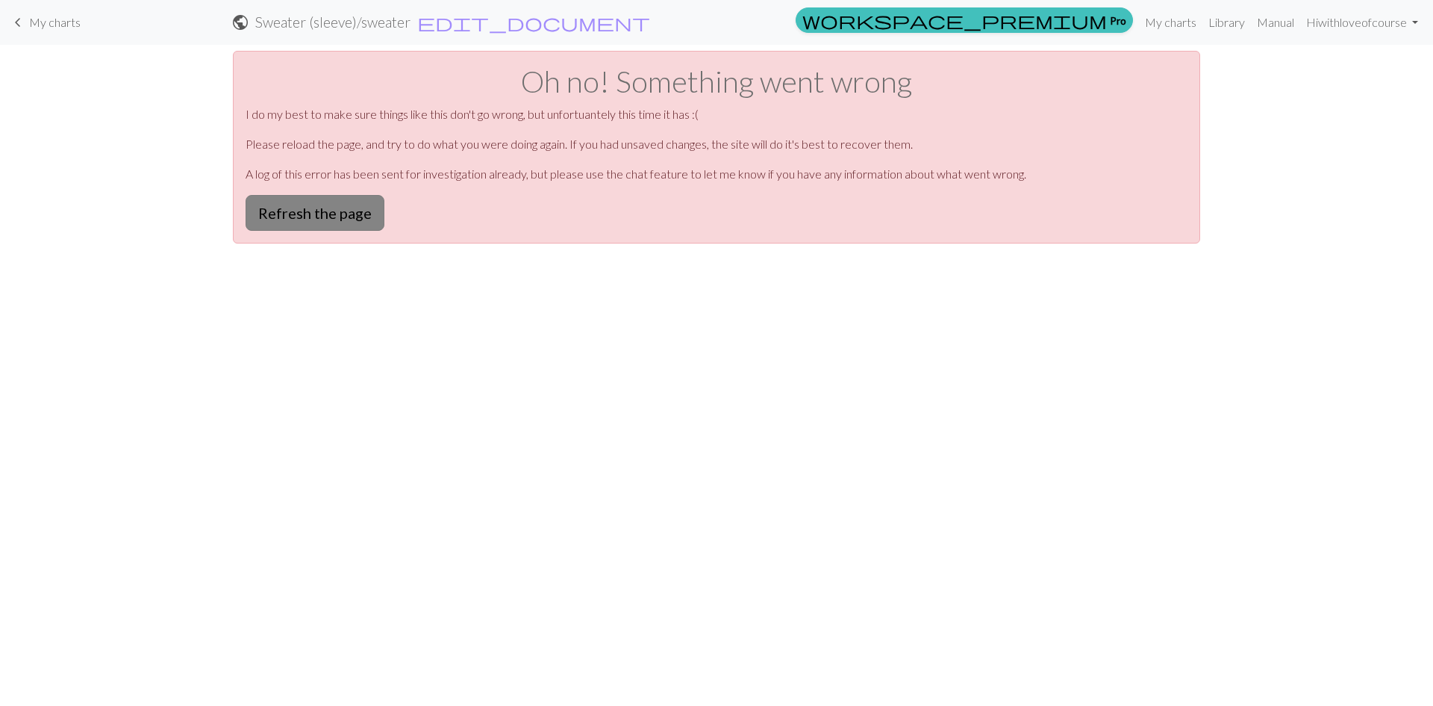
click at [326, 210] on button "Refresh the page" at bounding box center [315, 213] width 139 height 36
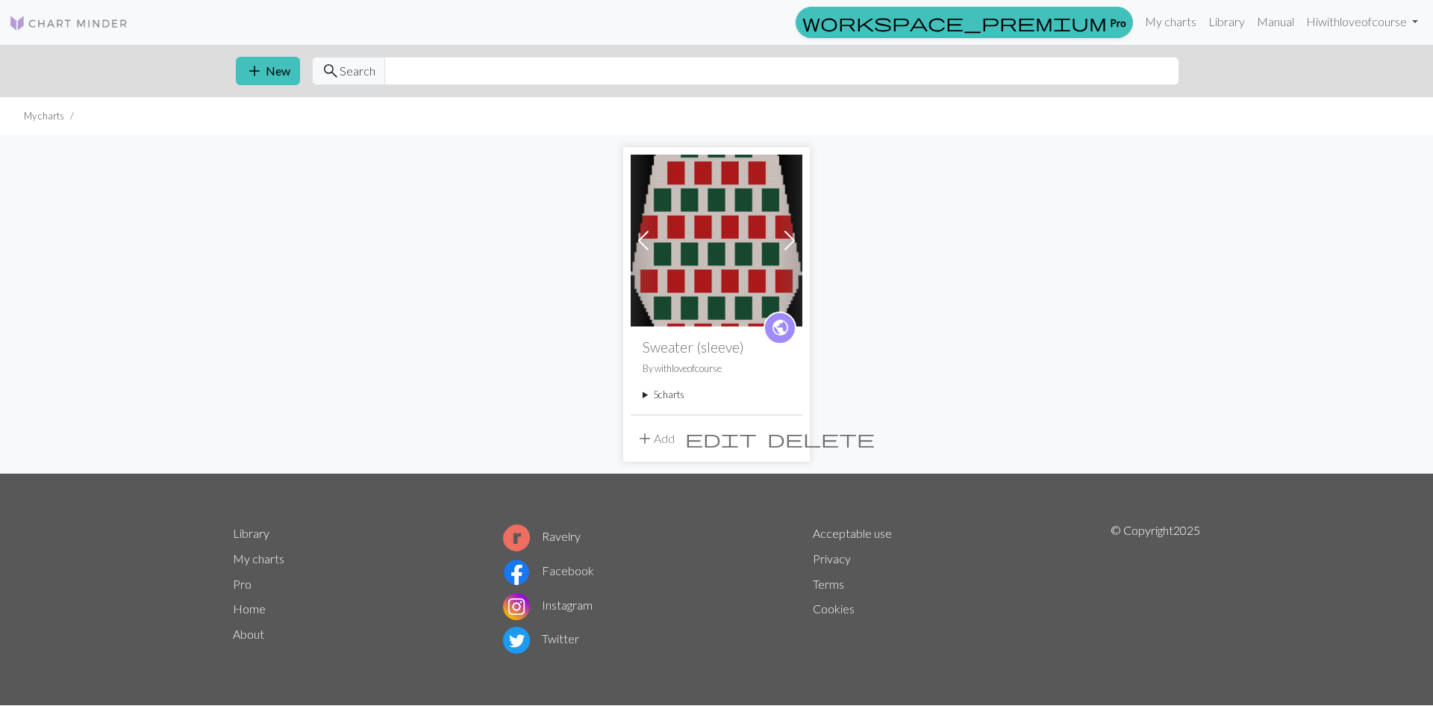
click at [673, 394] on summary "5 charts" at bounding box center [717, 394] width 148 height 14
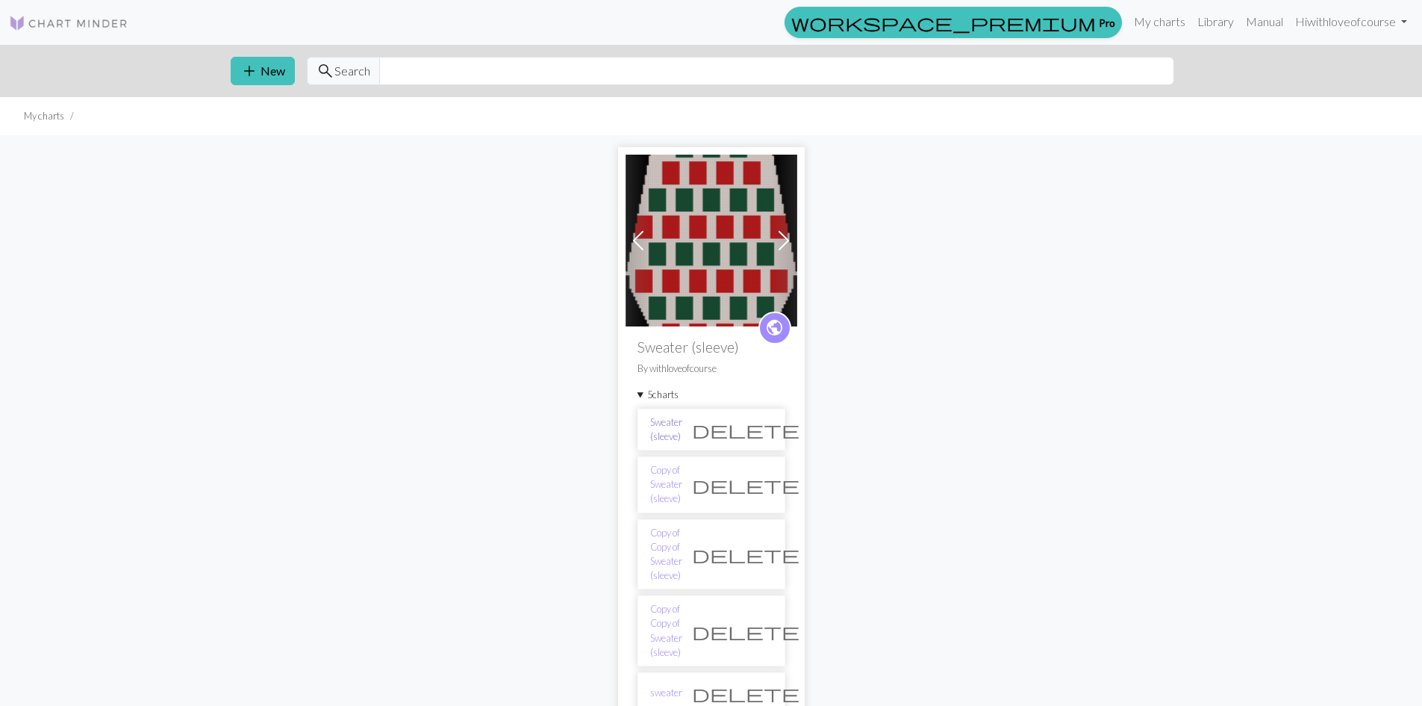
click at [669, 429] on link "Sweater (sleeve)" at bounding box center [666, 429] width 32 height 28
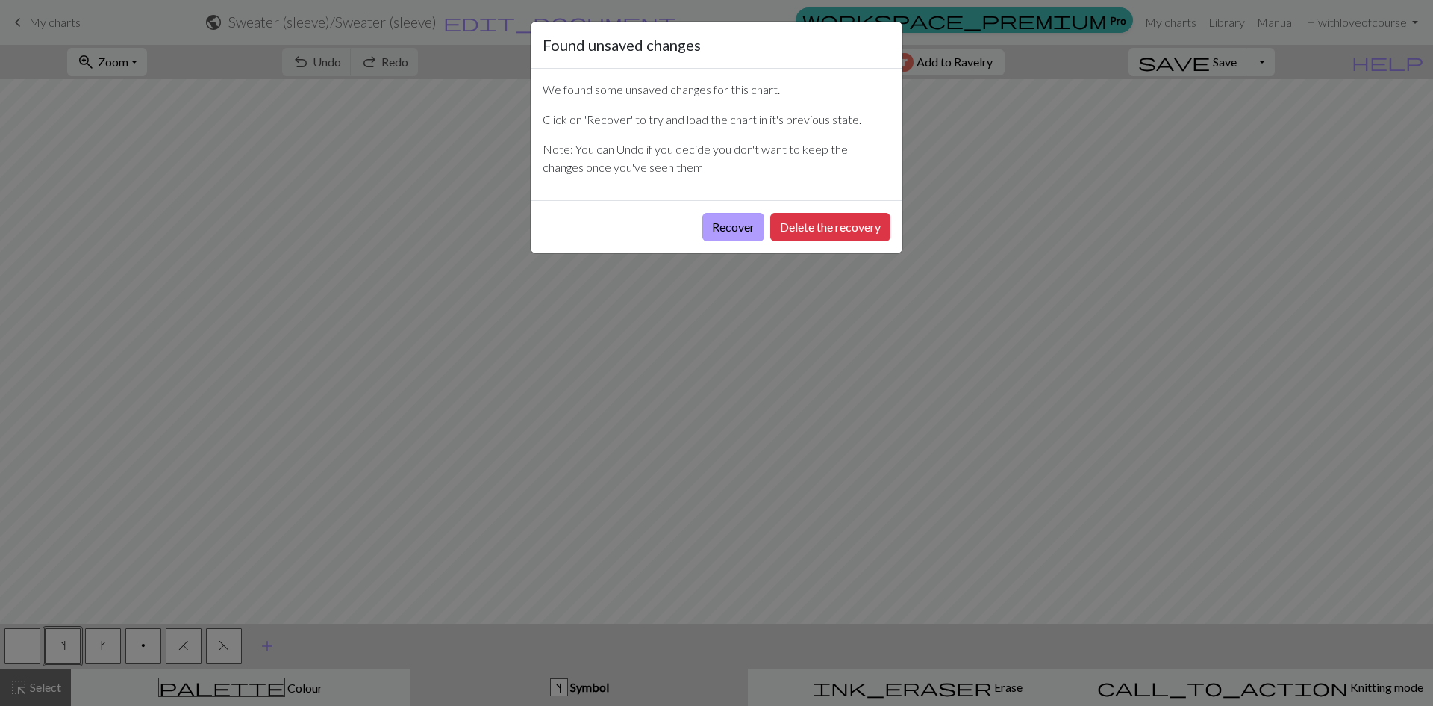
click at [728, 225] on button "Recover" at bounding box center [734, 227] width 62 height 28
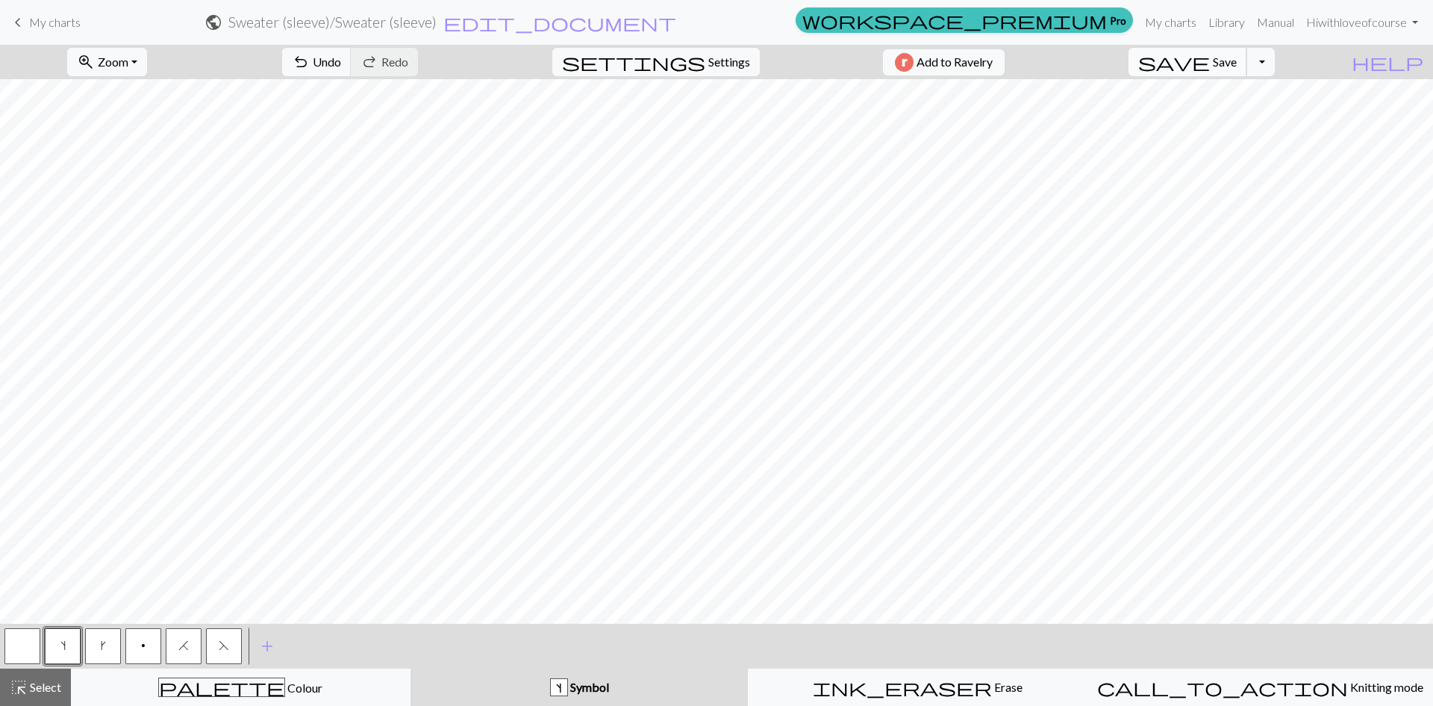
click at [1237, 64] on span "Save" at bounding box center [1225, 62] width 24 height 14
click at [1210, 59] on span "save" at bounding box center [1175, 62] width 72 height 21
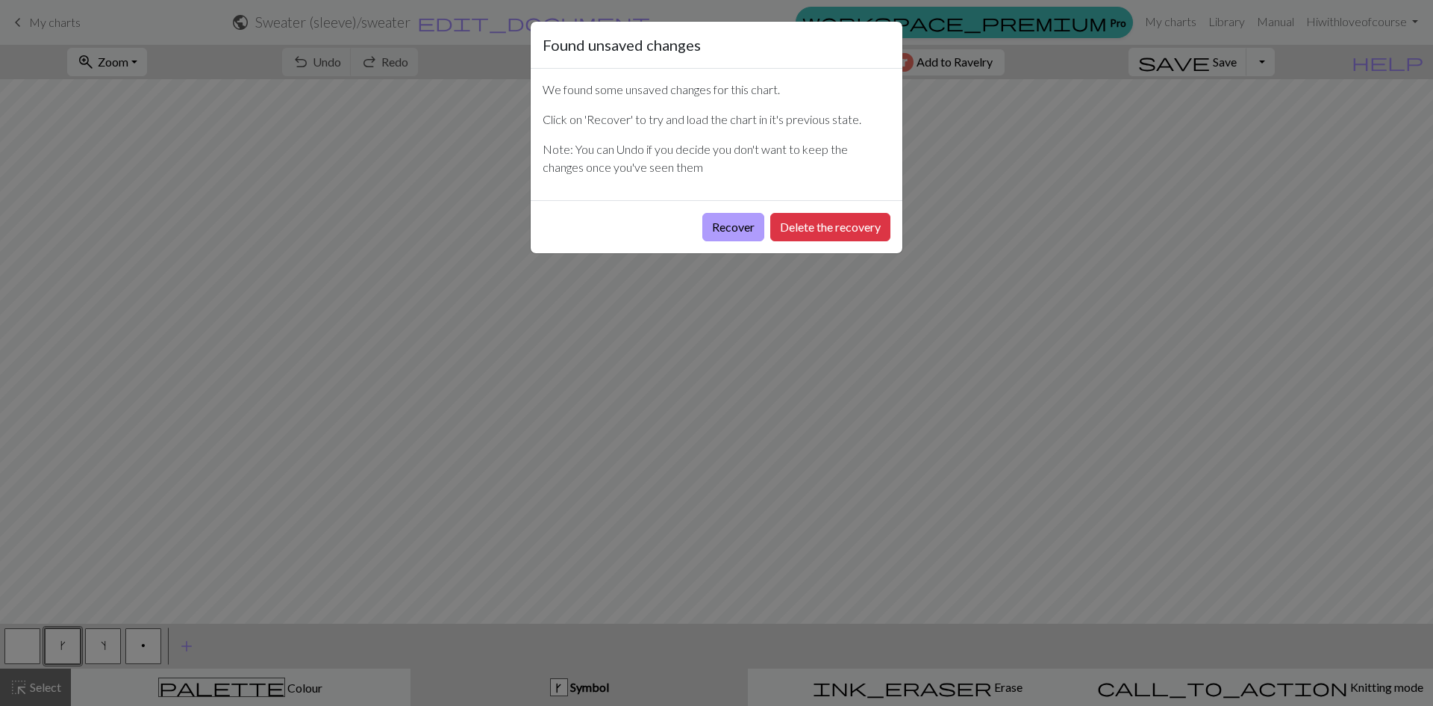
click at [729, 215] on button "Recover" at bounding box center [734, 227] width 62 height 28
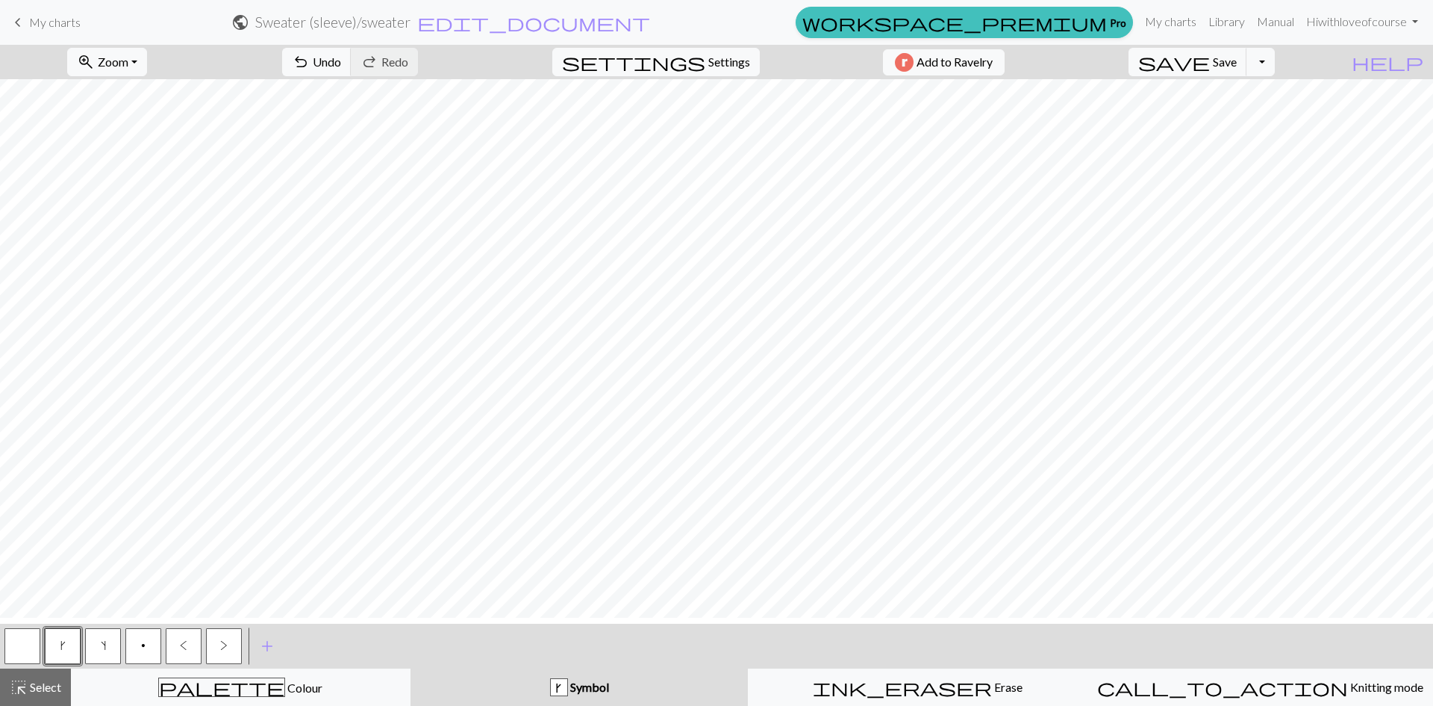
scroll to position [149, 0]
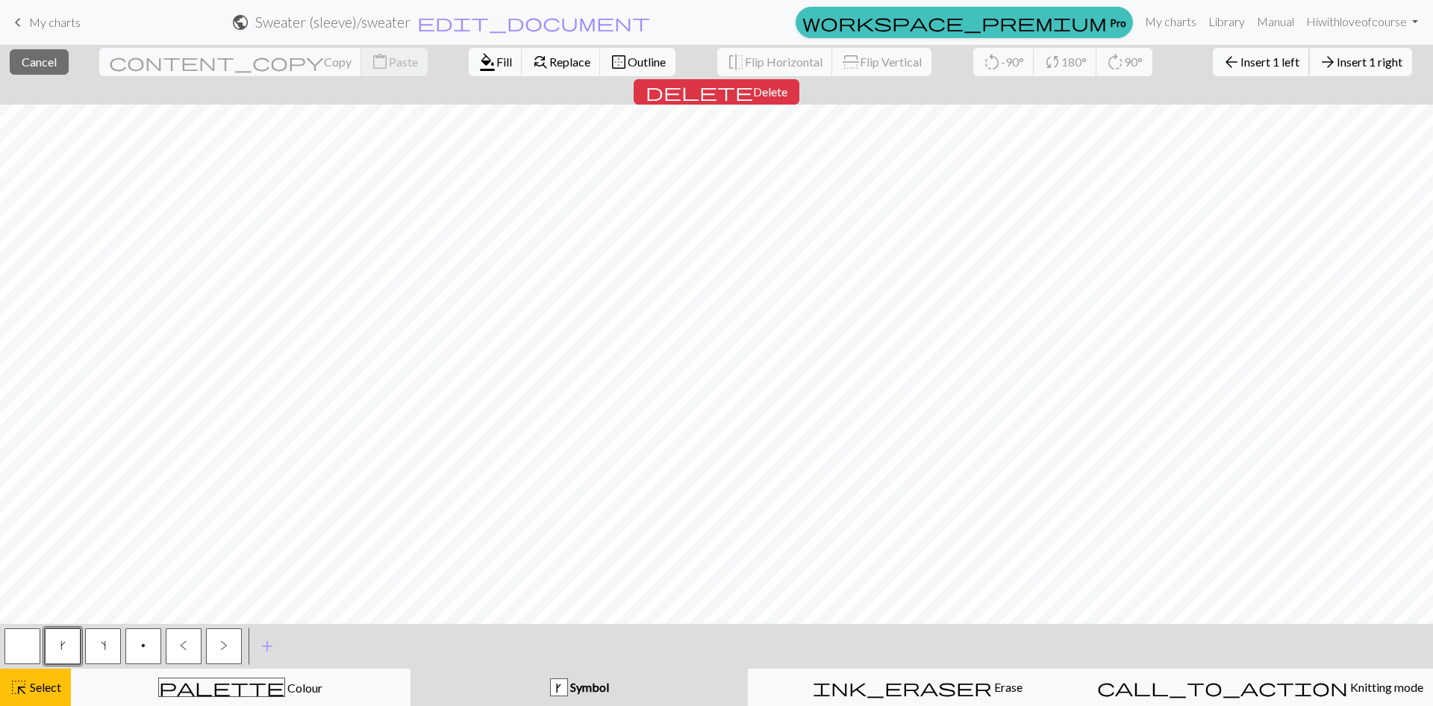
click at [1241, 63] on span "Insert 1 left" at bounding box center [1270, 62] width 59 height 14
click at [1241, 55] on span "Insert 1 left" at bounding box center [1270, 62] width 59 height 14
click at [1241, 66] on span "Insert 1 left" at bounding box center [1270, 62] width 59 height 14
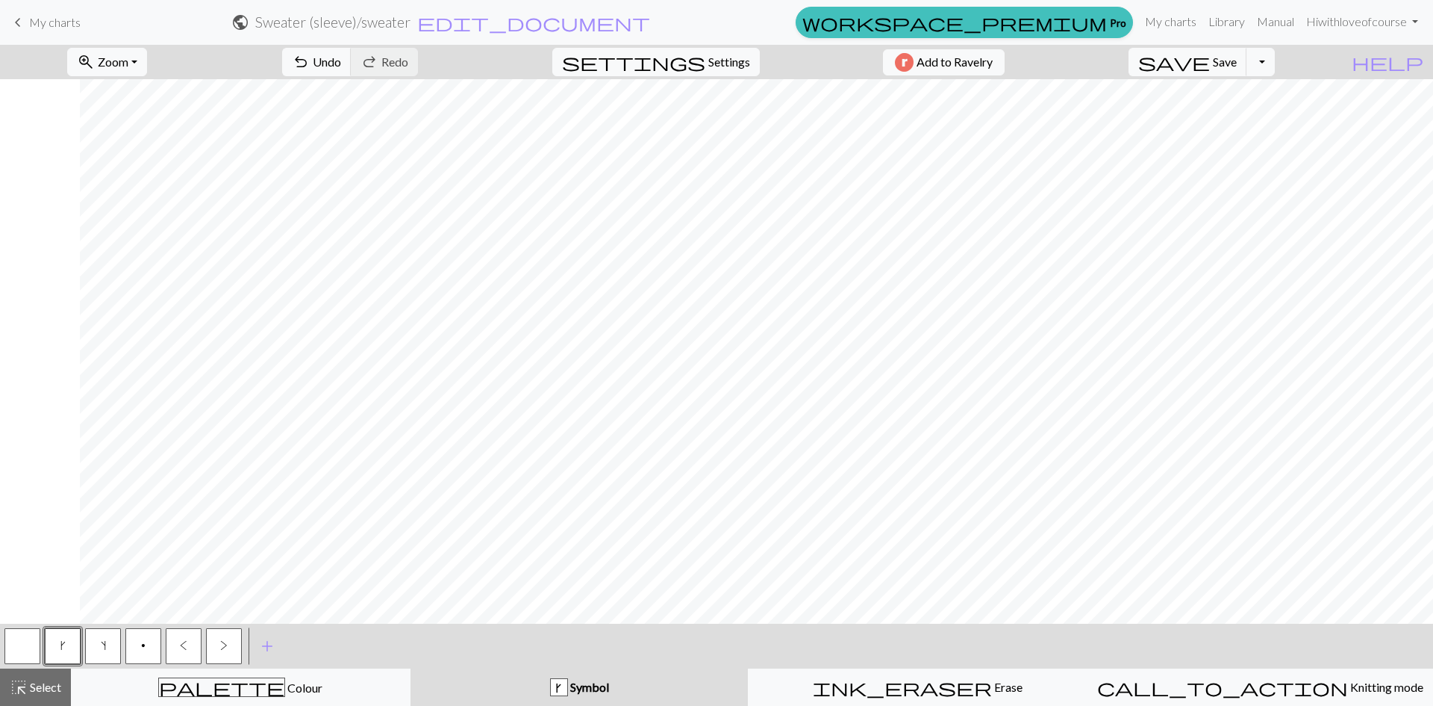
scroll to position [149, 1103]
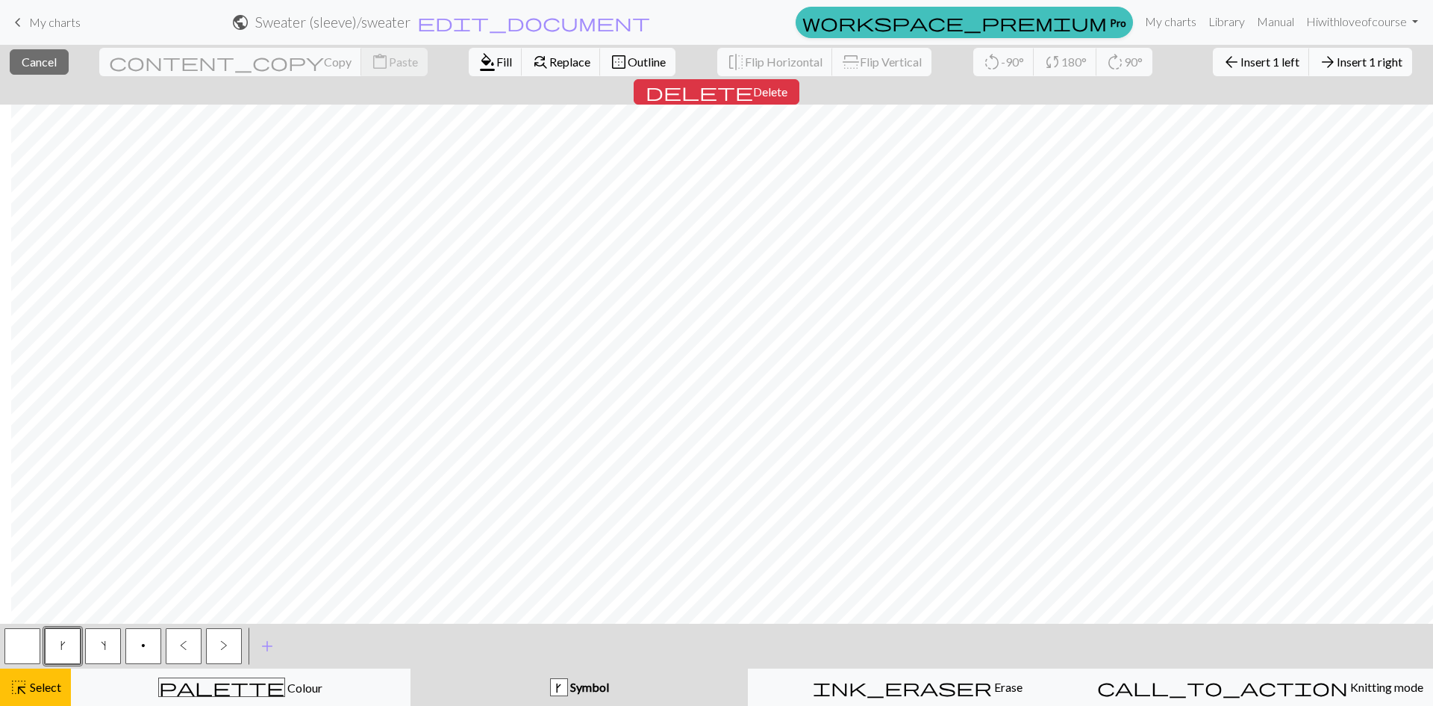
click at [1337, 56] on span "Insert 1 right" at bounding box center [1370, 62] width 66 height 14
click at [1310, 53] on button "arrow_forward Insert 1 right" at bounding box center [1361, 62] width 103 height 28
click at [1310, 72] on button "arrow_forward Insert 1 right" at bounding box center [1361, 62] width 103 height 28
click at [1337, 57] on span "Insert 1 right" at bounding box center [1370, 62] width 66 height 14
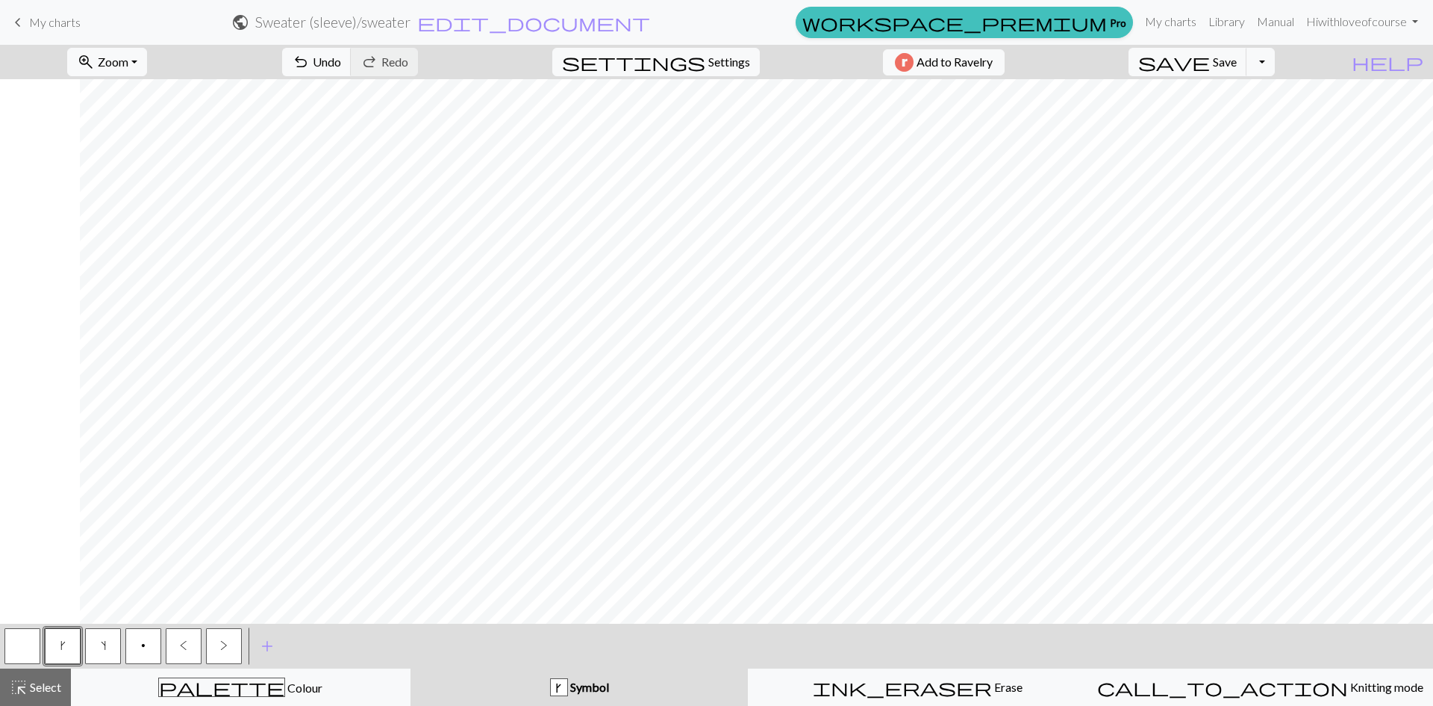
scroll to position [149, 1183]
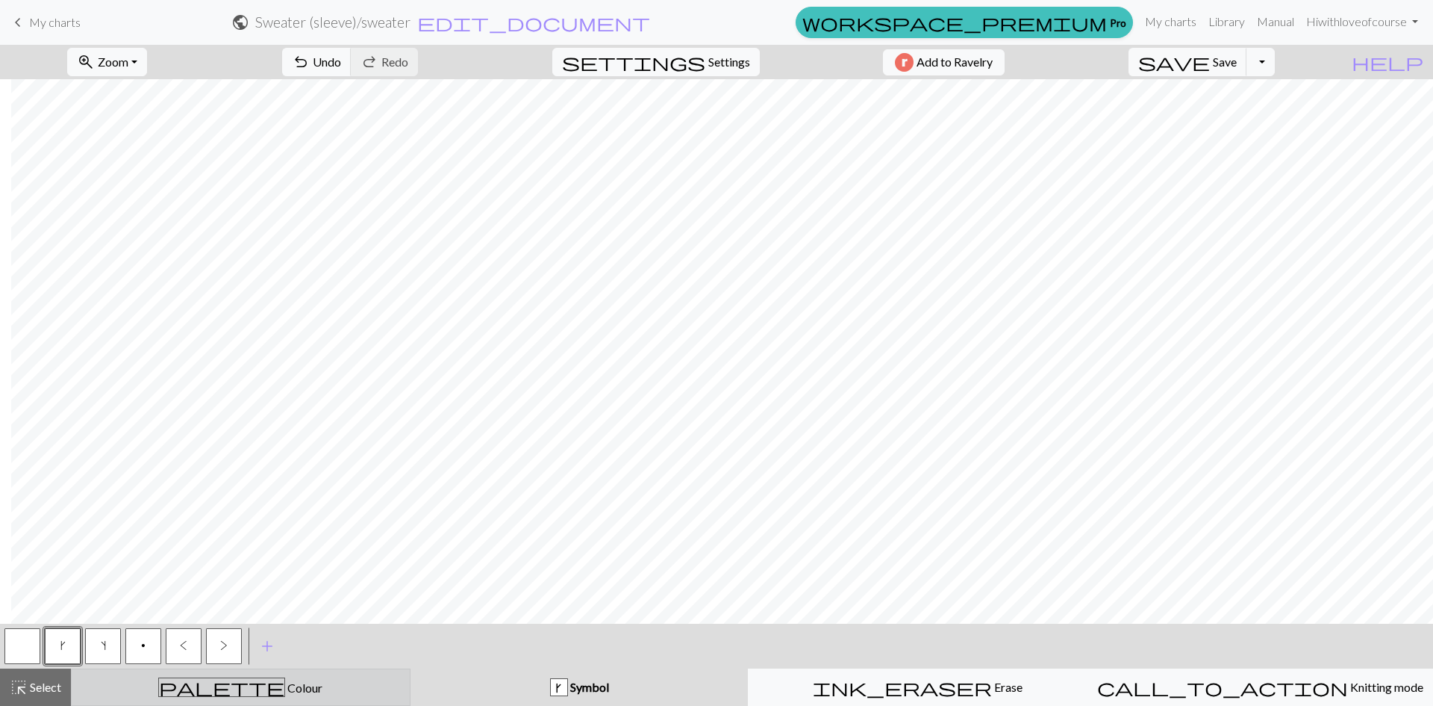
click at [261, 673] on button "palette Colour Colour" at bounding box center [241, 686] width 340 height 37
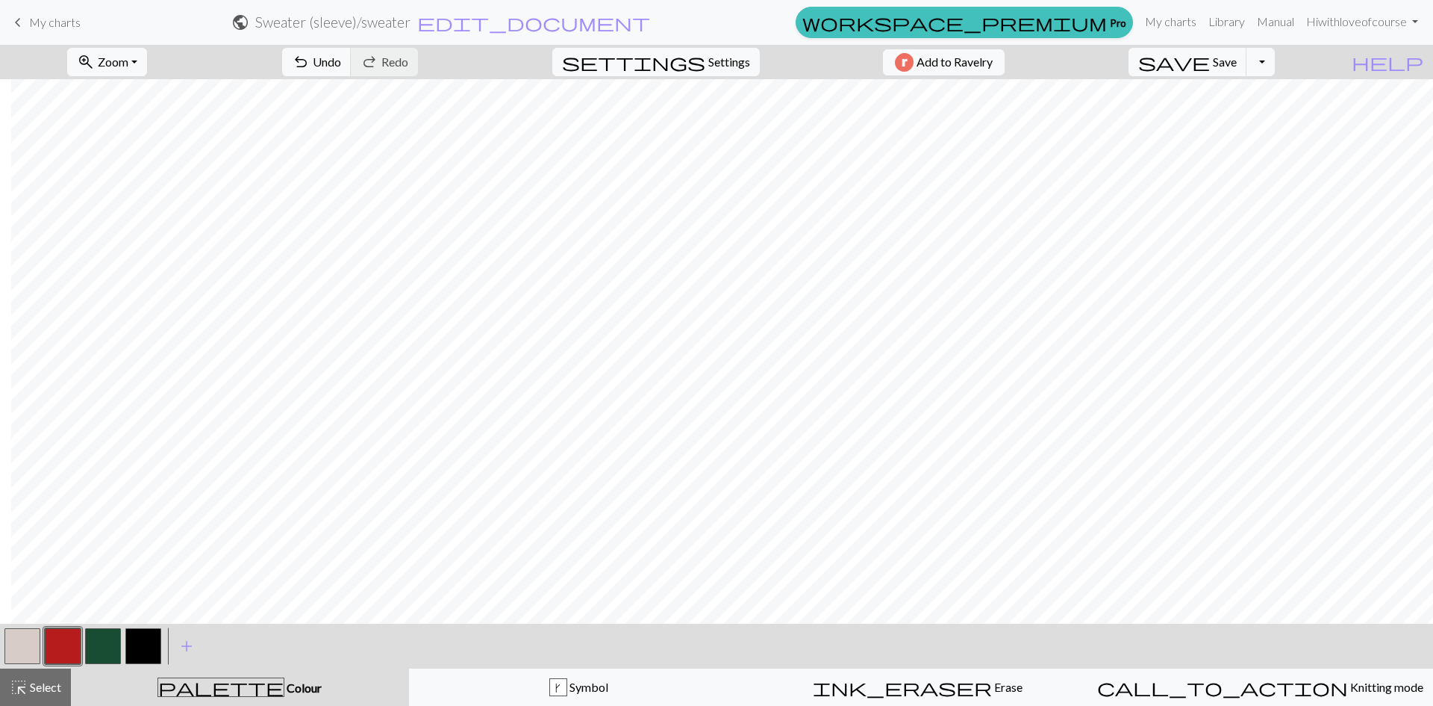
click at [116, 649] on button "button" at bounding box center [103, 646] width 36 height 36
click at [155, 637] on button "button" at bounding box center [143, 646] width 36 height 36
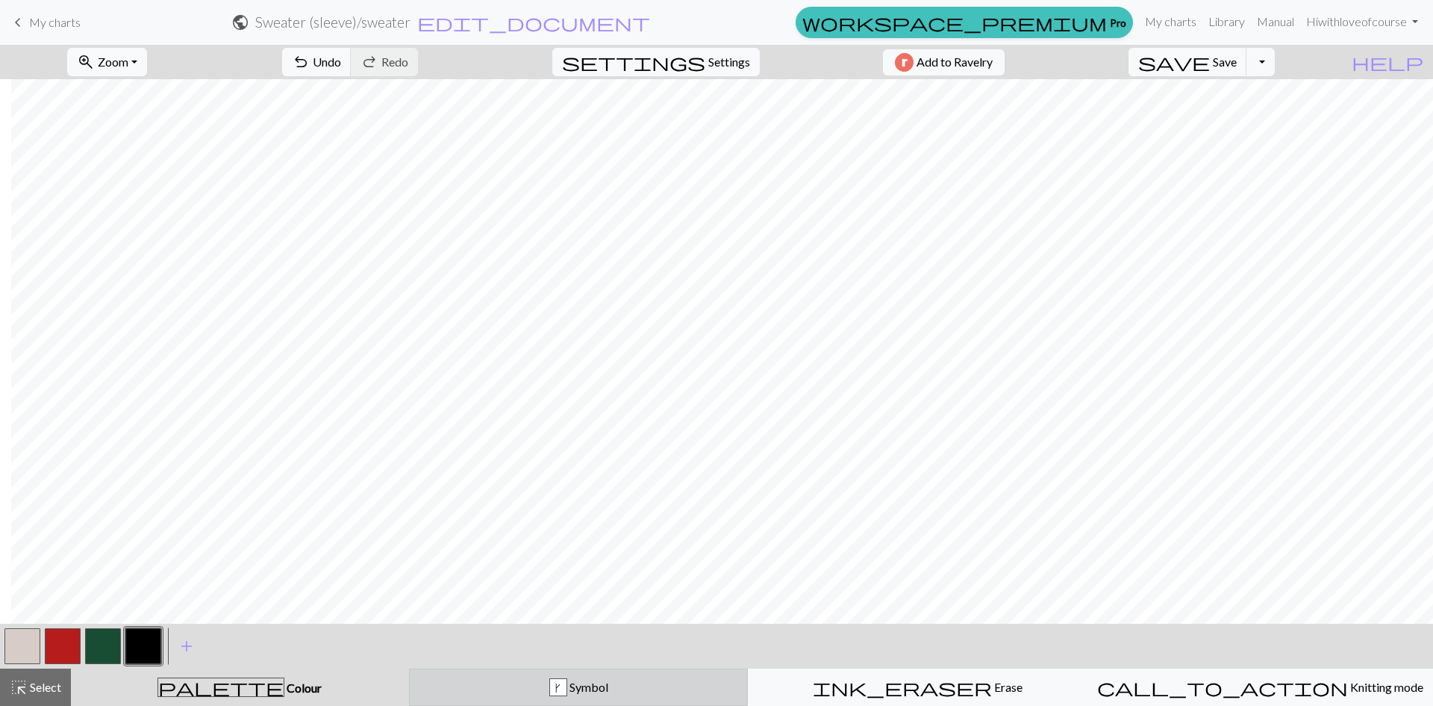
click at [590, 688] on span "Symbol" at bounding box center [587, 686] width 41 height 14
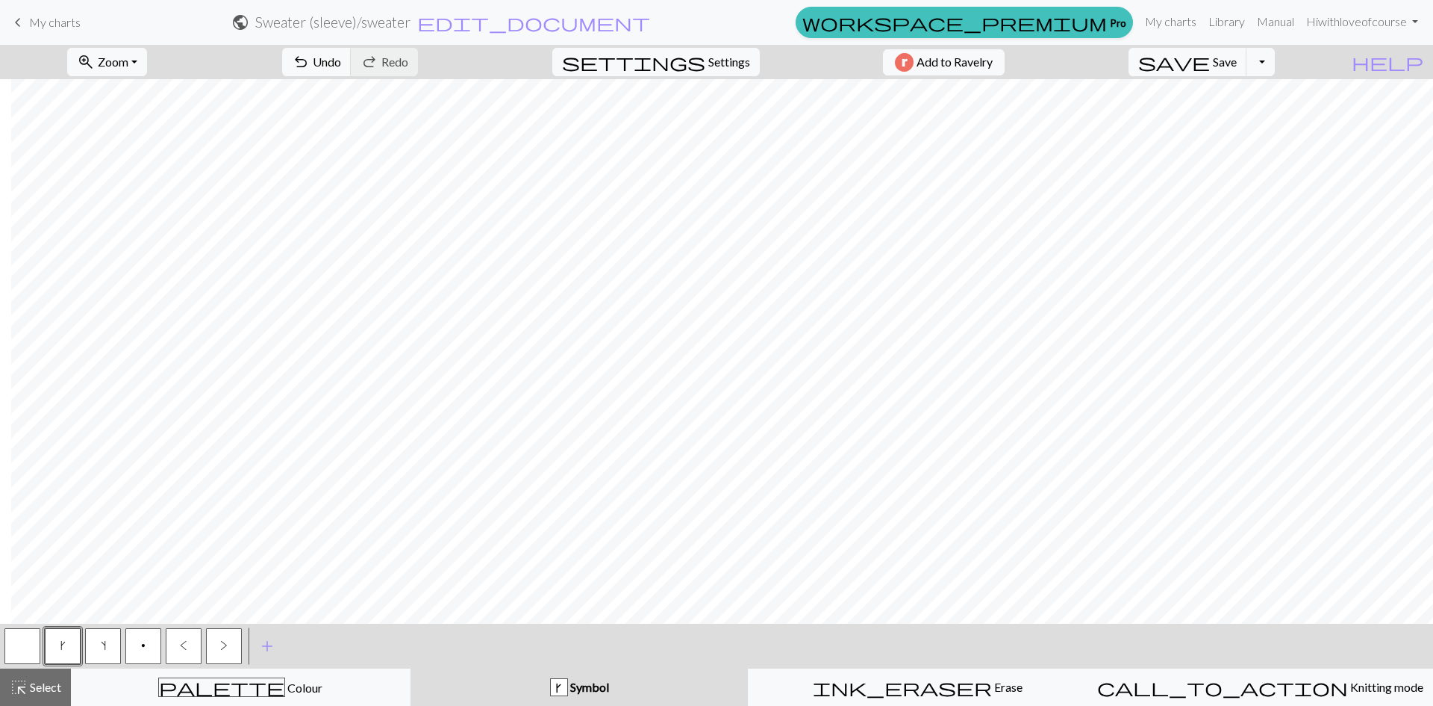
click at [152, 651] on button "p" at bounding box center [143, 646] width 36 height 36
click at [30, 651] on button "button" at bounding box center [22, 646] width 36 height 36
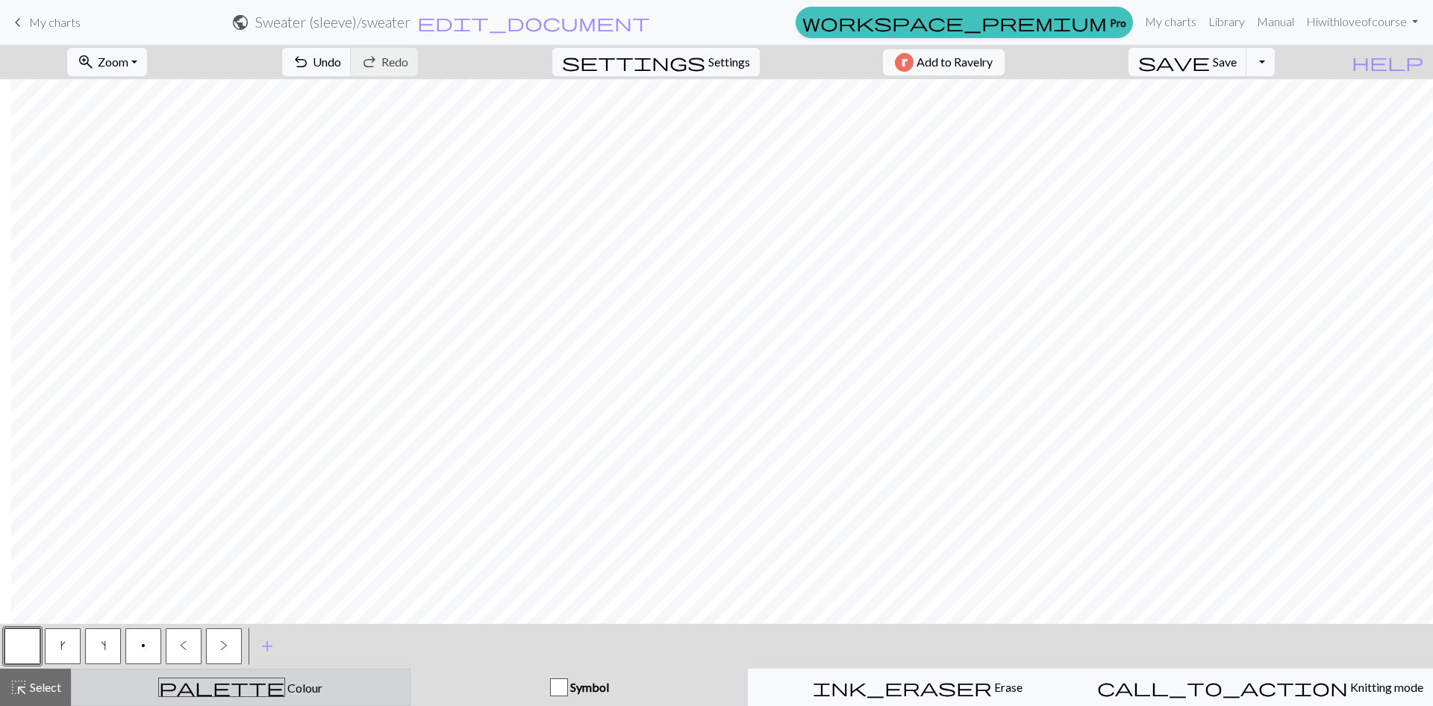
click at [285, 693] on span "Colour" at bounding box center [303, 687] width 37 height 14
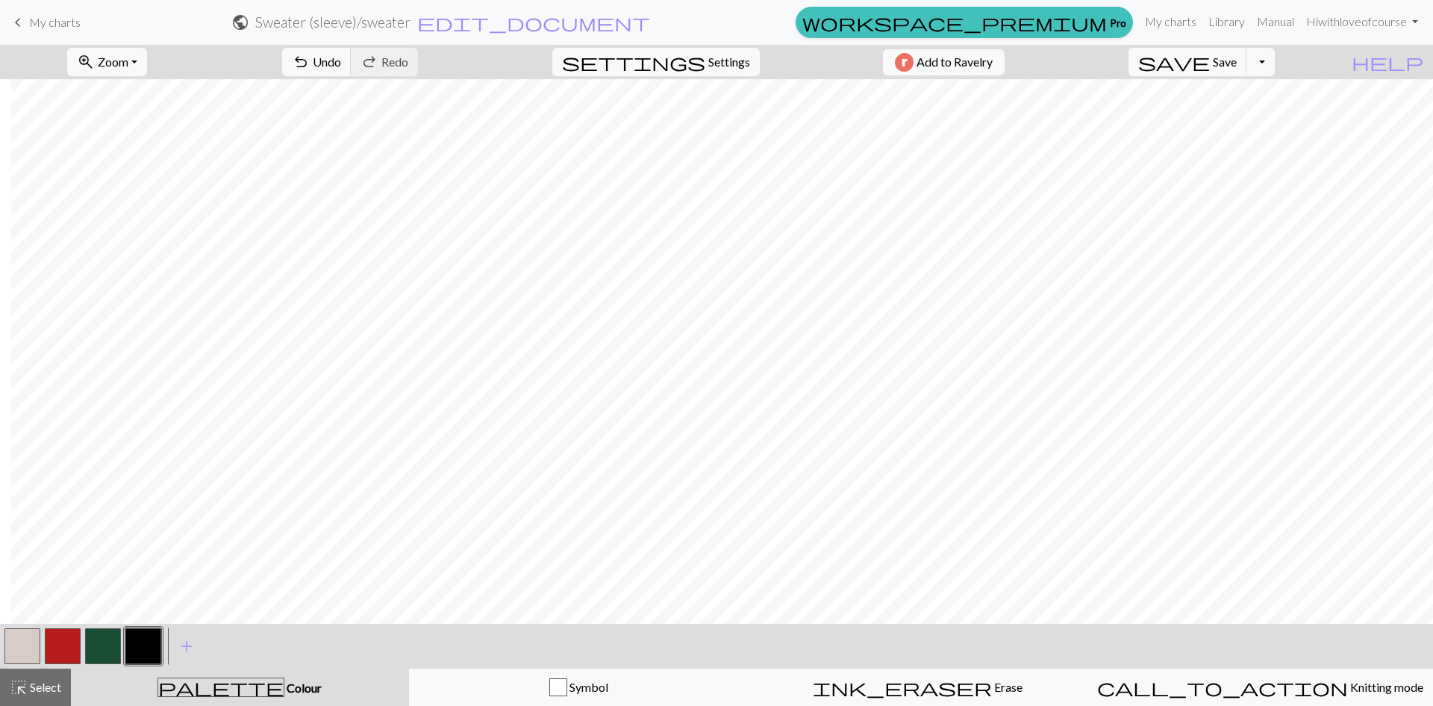
click at [142, 649] on button "button" at bounding box center [143, 646] width 36 height 36
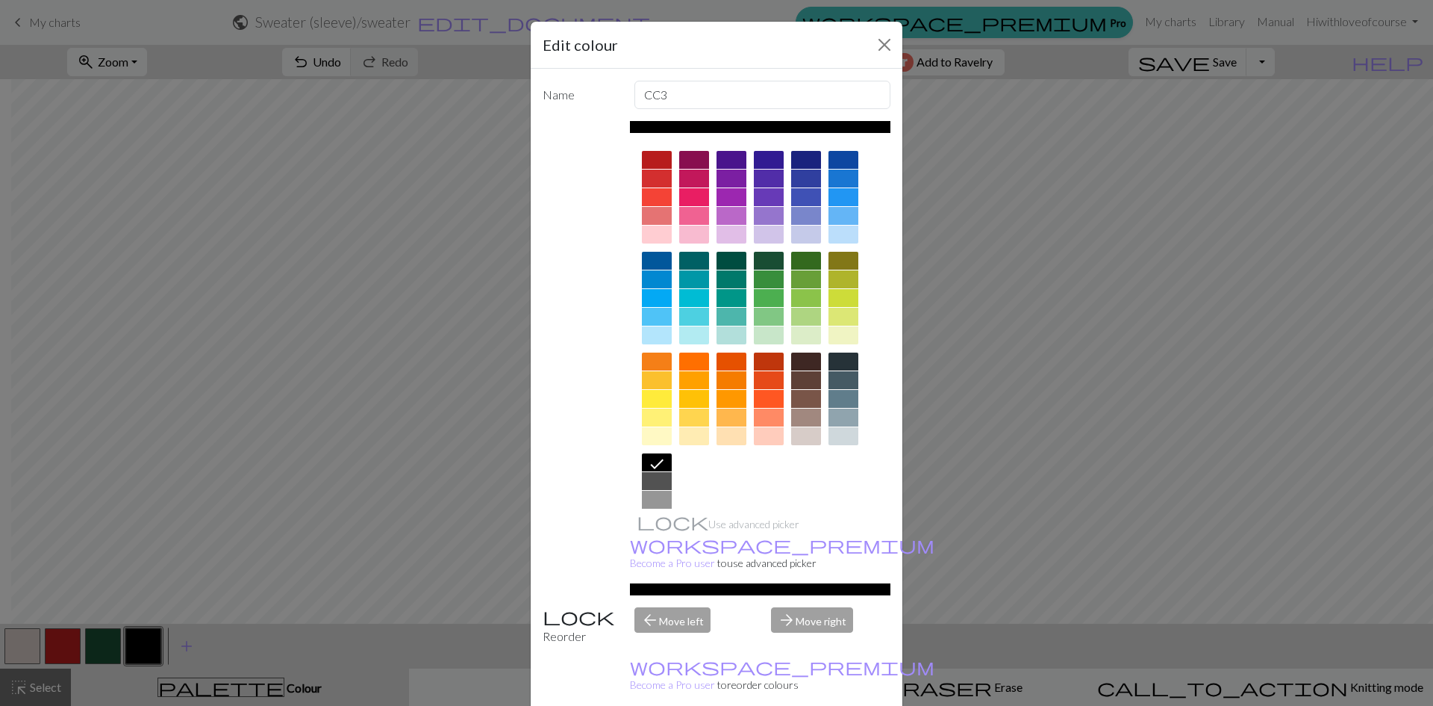
click at [1209, 516] on div "Edit colour Name CC3 Use advanced picker workspace_premium Become a Pro user to…" at bounding box center [716, 353] width 1433 height 706
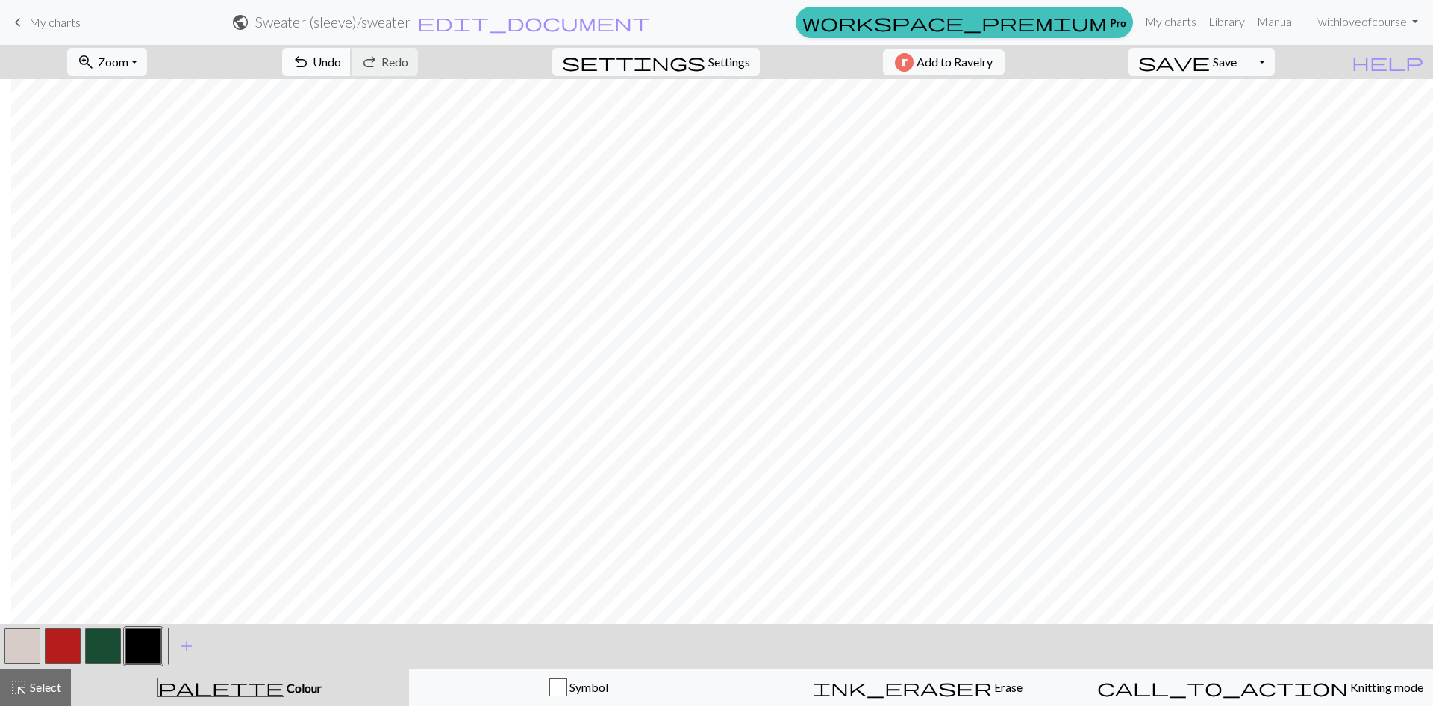
click at [310, 56] on span "undo" at bounding box center [301, 62] width 18 height 21
click at [310, 60] on span "undo" at bounding box center [301, 62] width 18 height 21
drag, startPoint x: 604, startPoint y: 676, endPoint x: 255, endPoint y: 638, distance: 350.7
click at [603, 676] on button "Symbol" at bounding box center [579, 686] width 340 height 37
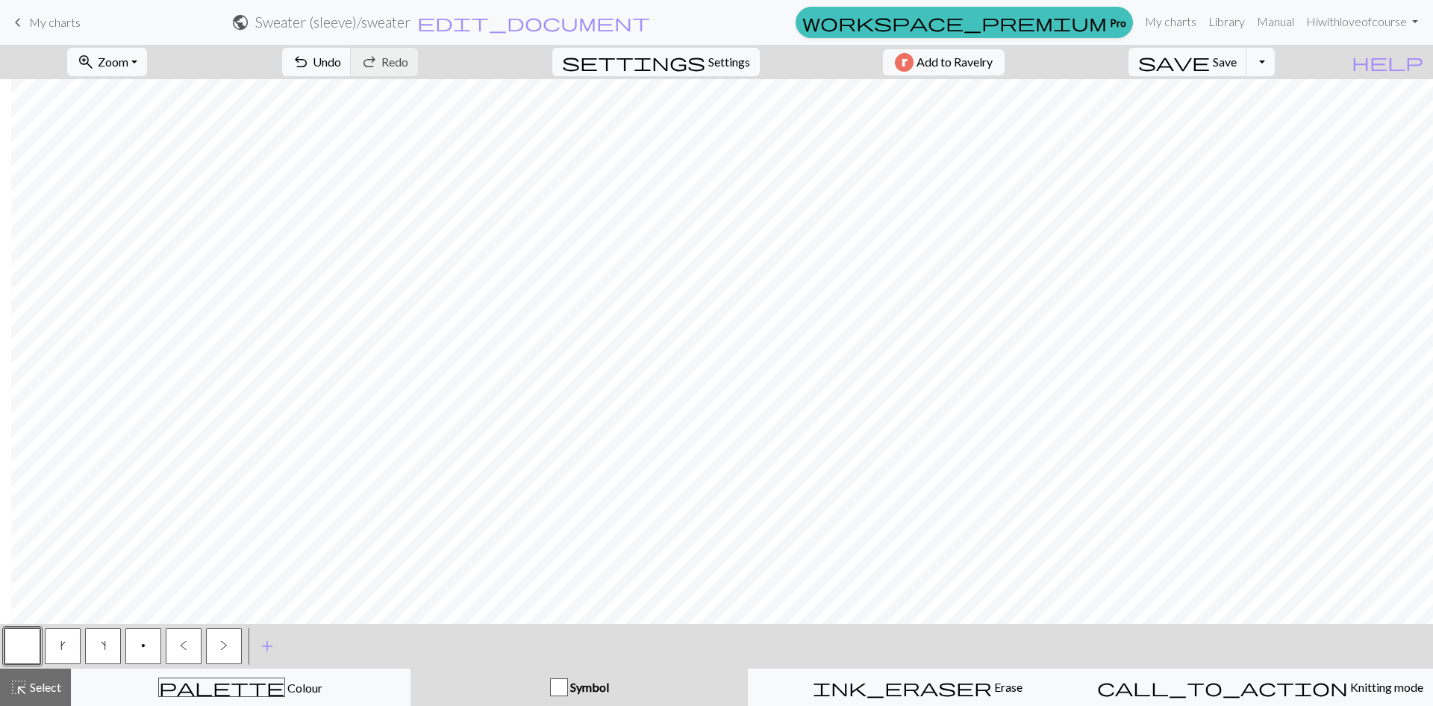
click at [65, 648] on span "k" at bounding box center [62, 645] width 5 height 12
click at [148, 639] on button "p" at bounding box center [143, 646] width 36 height 36
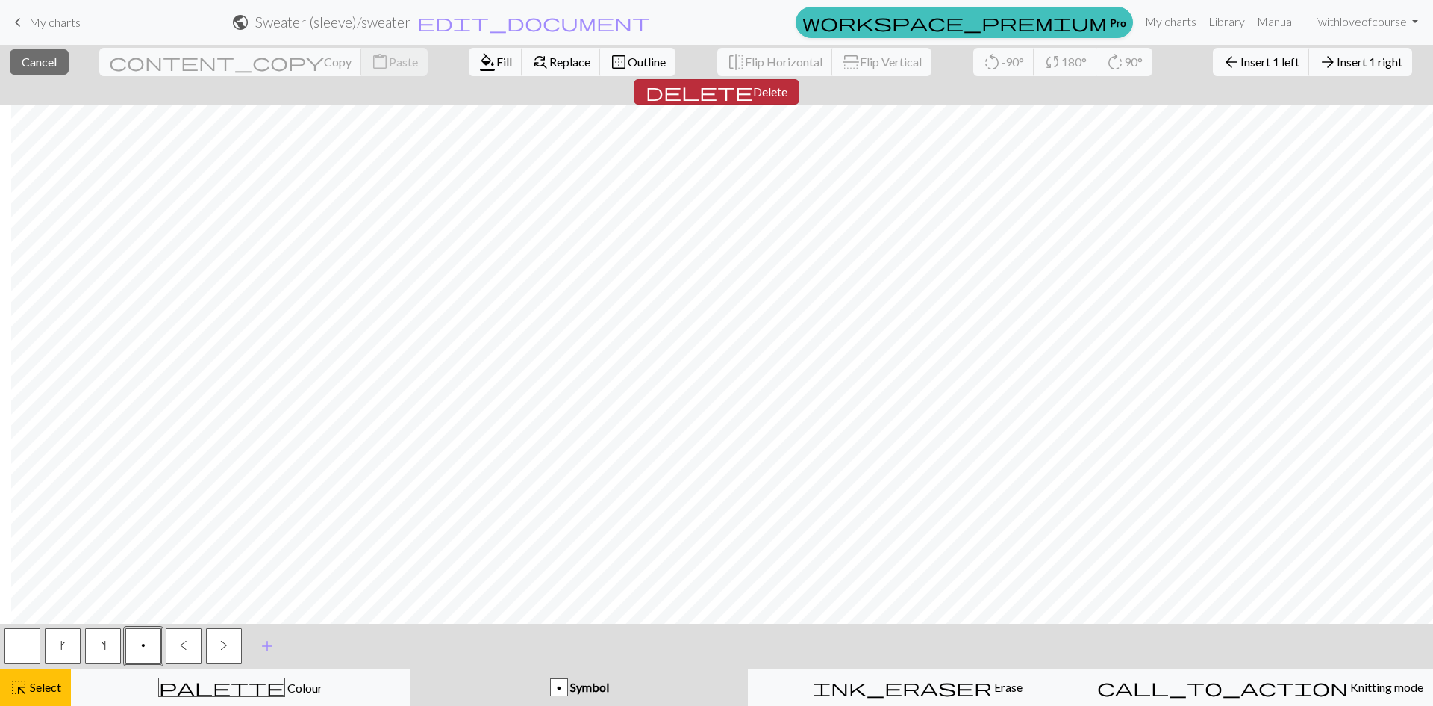
click at [788, 84] on span "Delete" at bounding box center [770, 91] width 34 height 14
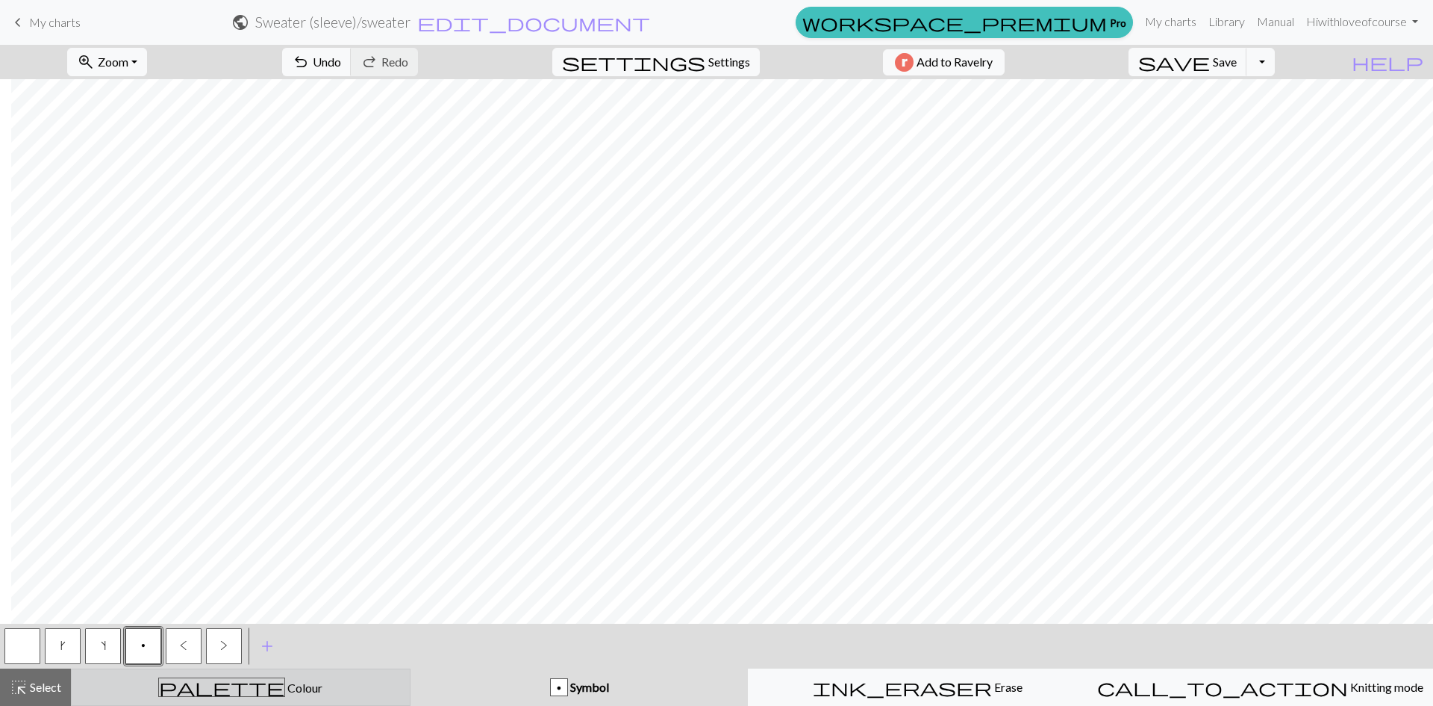
click at [285, 687] on span "Colour" at bounding box center [303, 687] width 37 height 14
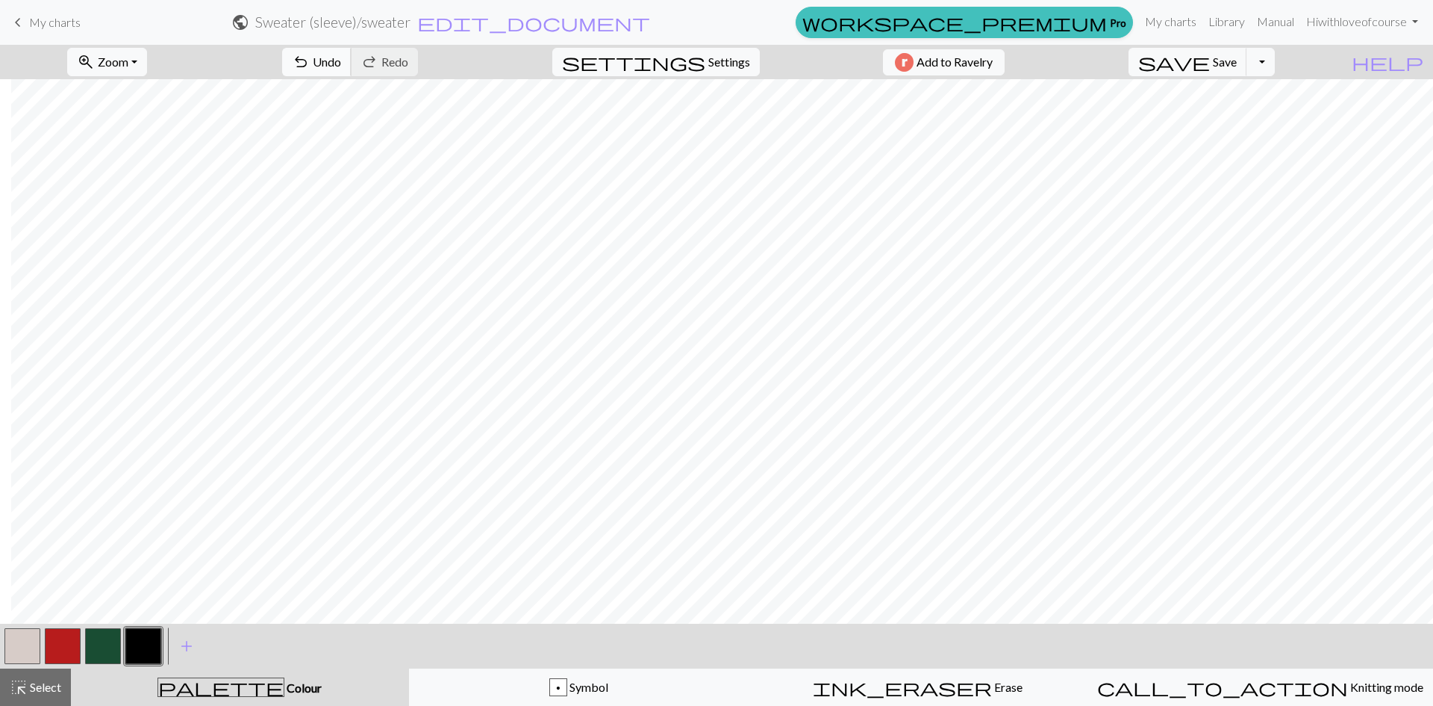
click at [341, 63] on span "Undo" at bounding box center [327, 62] width 28 height 14
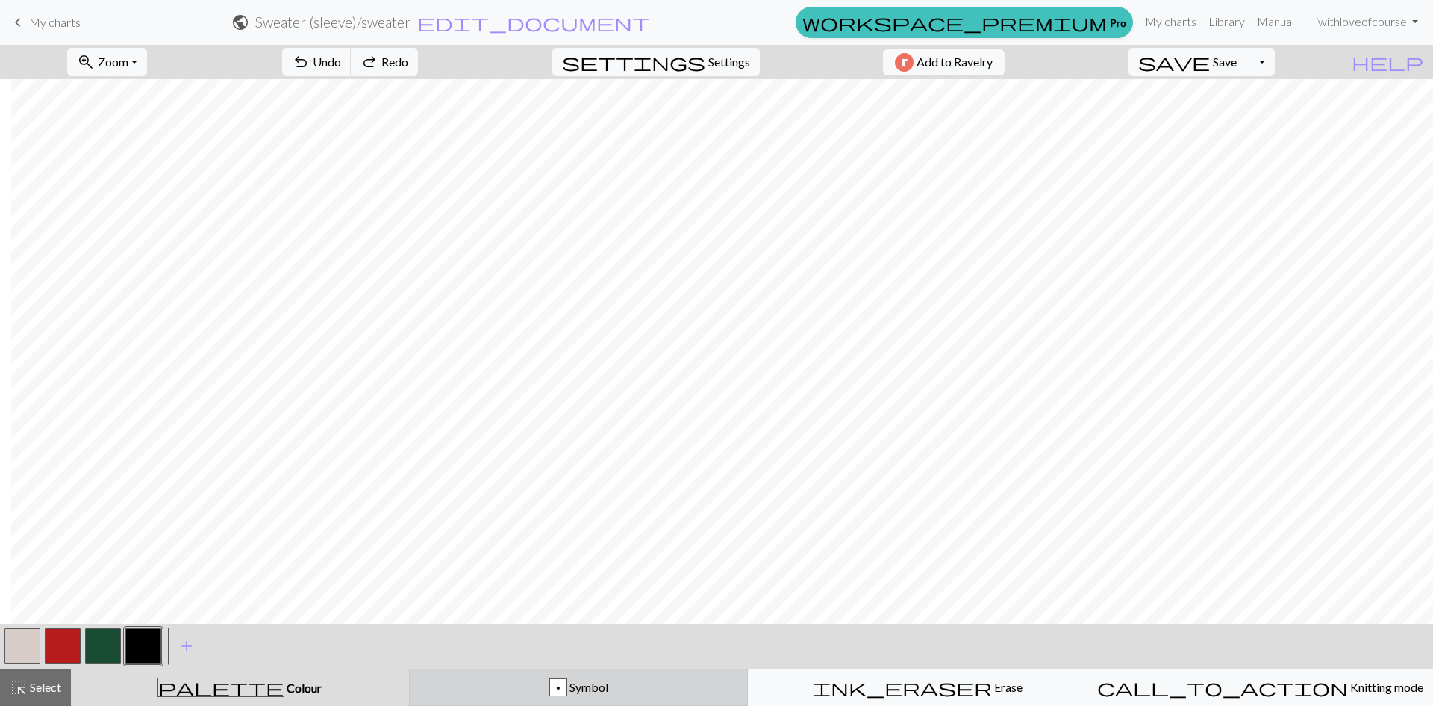
click at [543, 693] on div "p Symbol" at bounding box center [579, 687] width 320 height 18
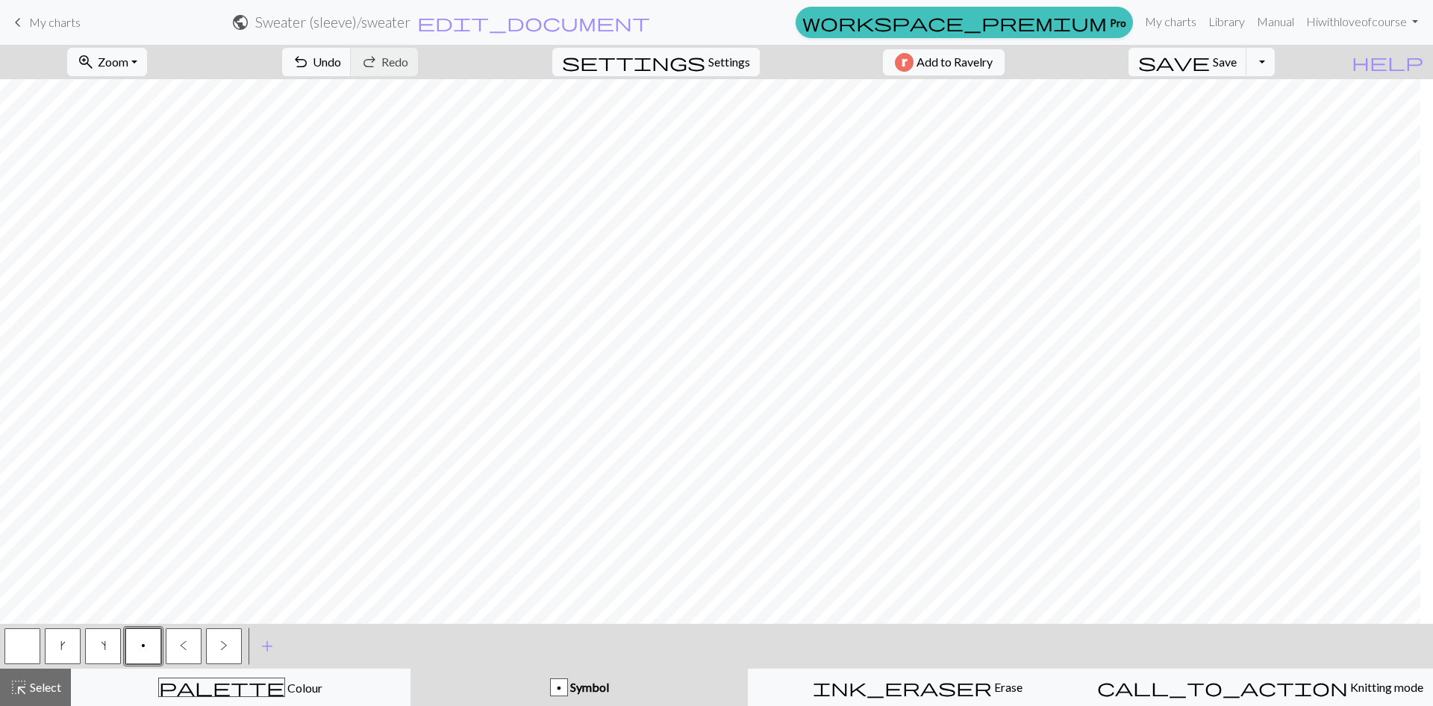
scroll to position [224, 0]
drag, startPoint x: 16, startPoint y: 641, endPoint x: 37, endPoint y: 617, distance: 32.2
click at [16, 638] on button "button" at bounding box center [22, 646] width 36 height 36
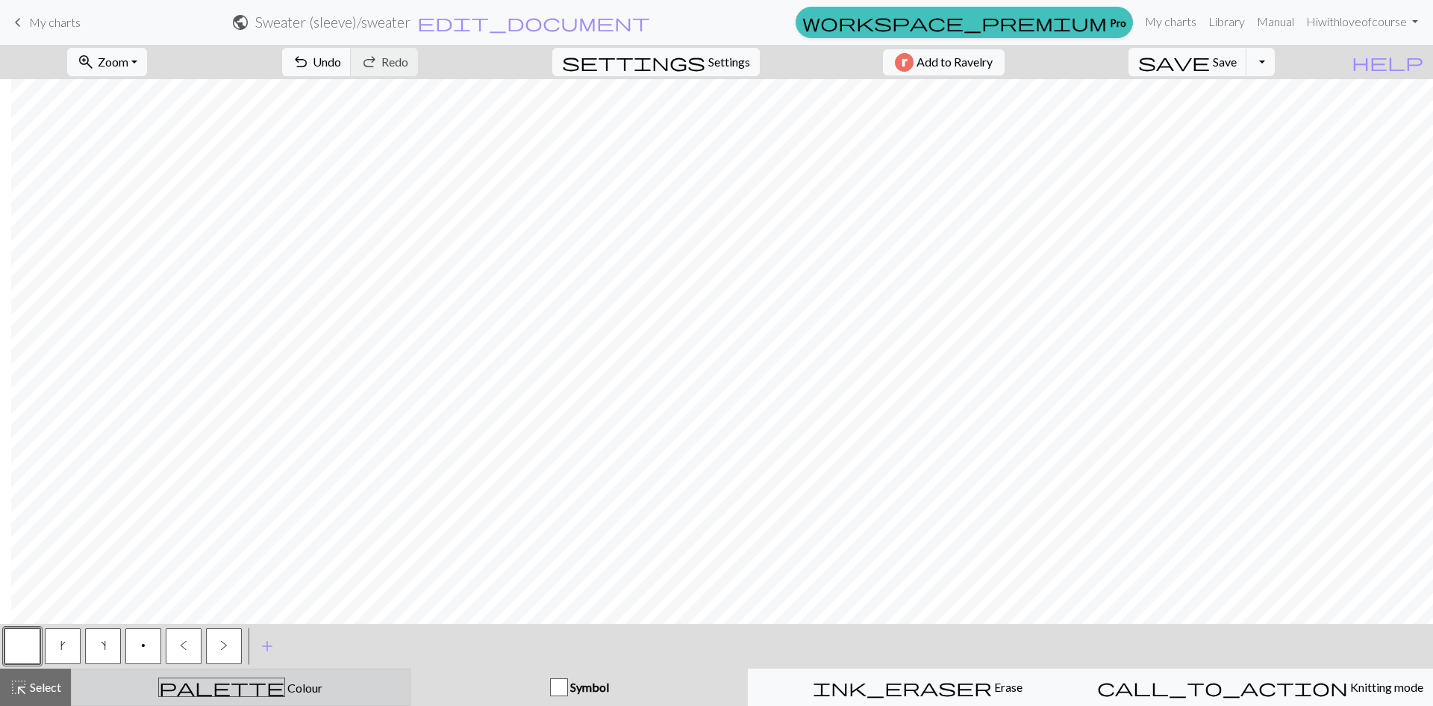
click at [284, 680] on div "palette Colour Colour" at bounding box center [241, 686] width 320 height 19
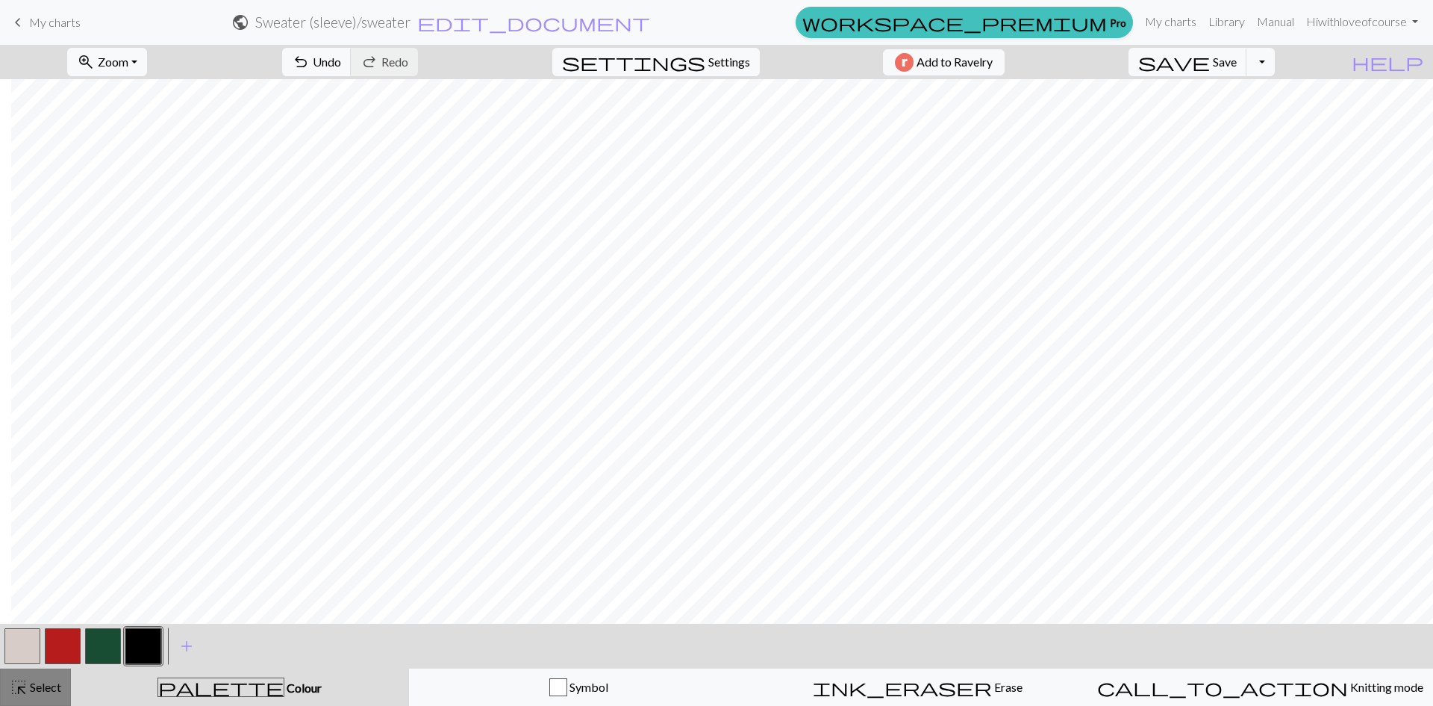
click at [0, 695] on button "highlight_alt Select Select" at bounding box center [35, 686] width 71 height 37
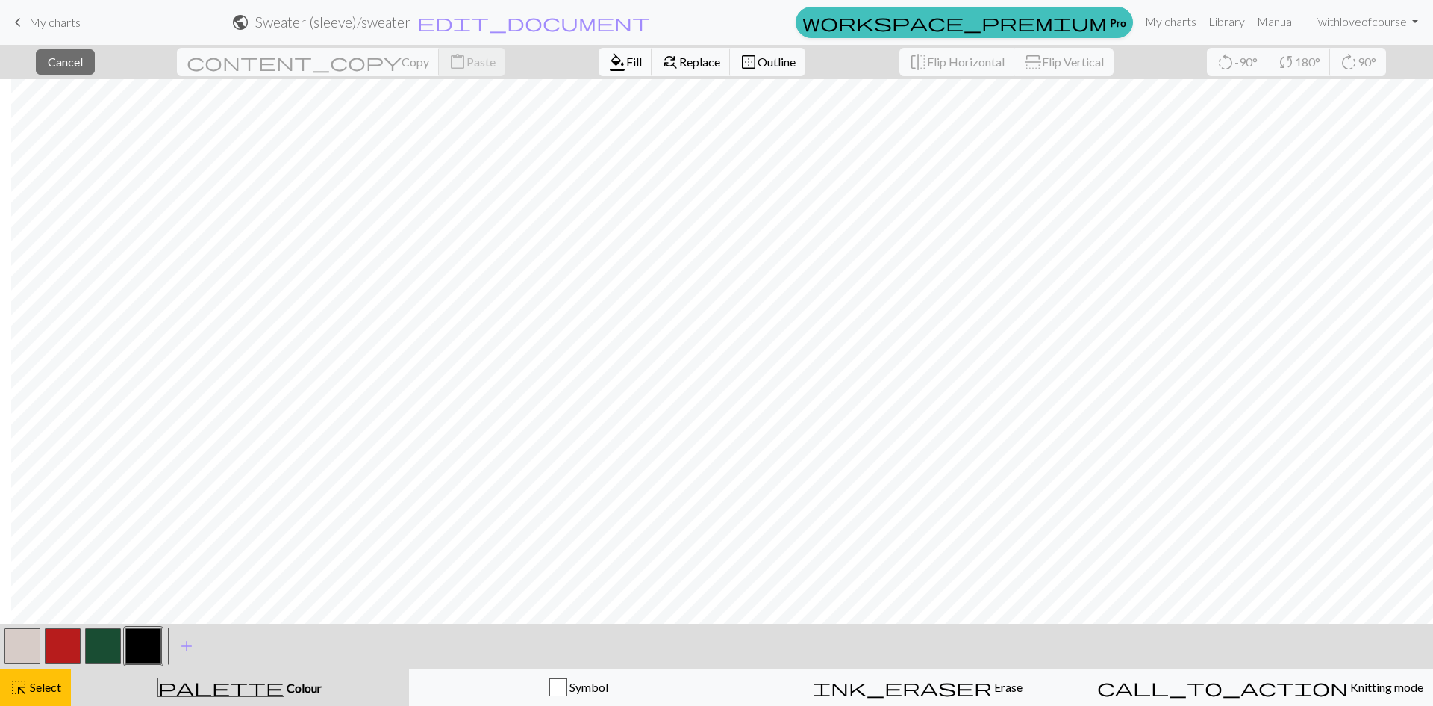
click at [626, 57] on span "Fill" at bounding box center [634, 62] width 16 height 14
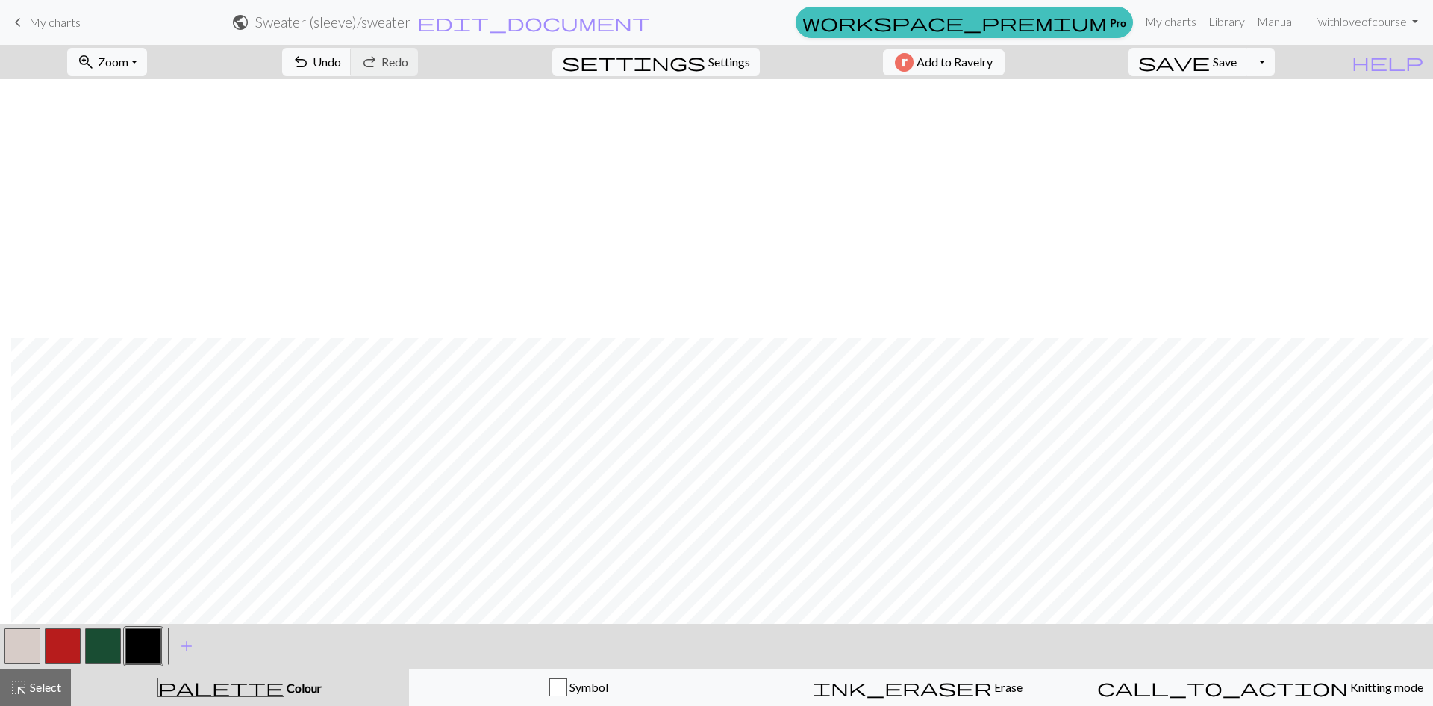
scroll to position [747, 1163]
click at [1, 679] on div "< > add Add a colour highlight_alt Select Select palette Colour Colour Symbol i…" at bounding box center [716, 664] width 1433 height 82
click at [10, 697] on span "highlight_alt" at bounding box center [19, 686] width 18 height 21
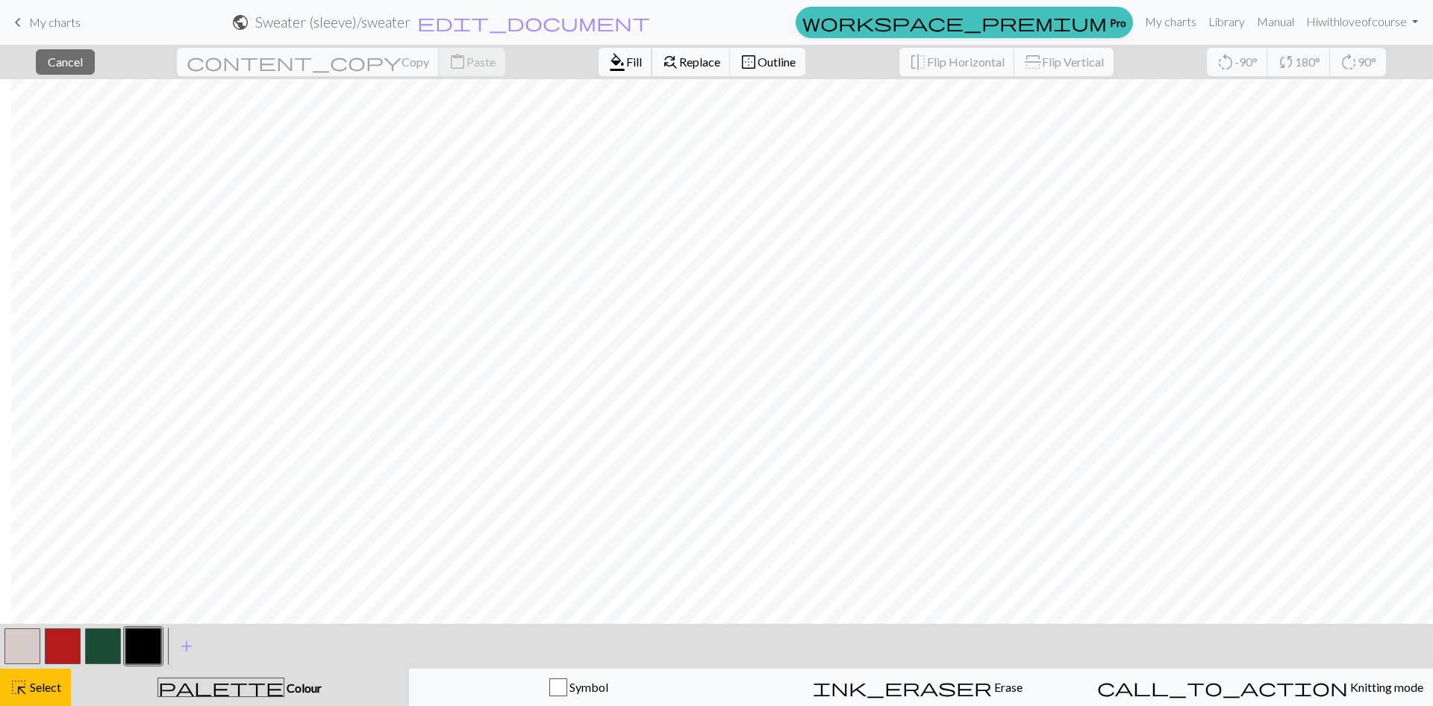
click at [608, 61] on span "format_color_fill" at bounding box center [617, 62] width 18 height 21
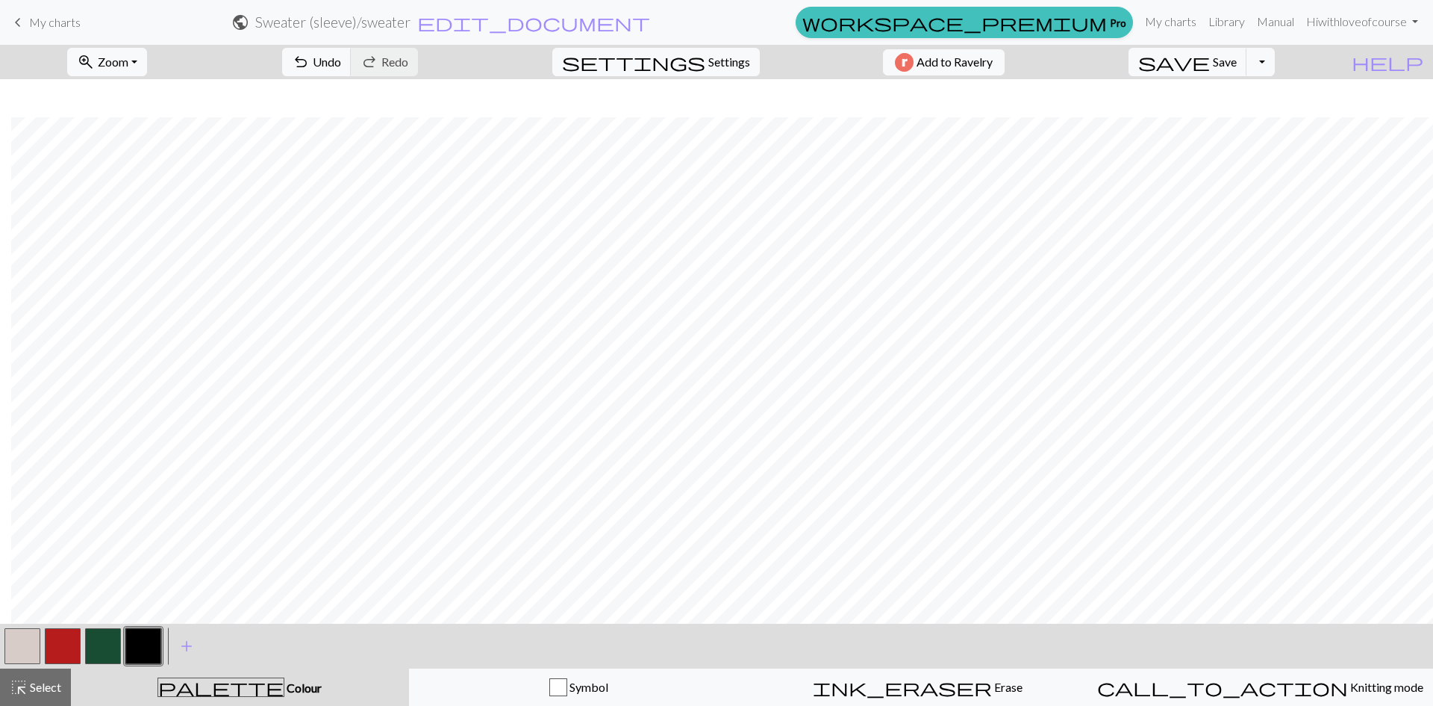
scroll to position [1027, 1163]
click at [22, 694] on span "highlight_alt" at bounding box center [19, 686] width 18 height 21
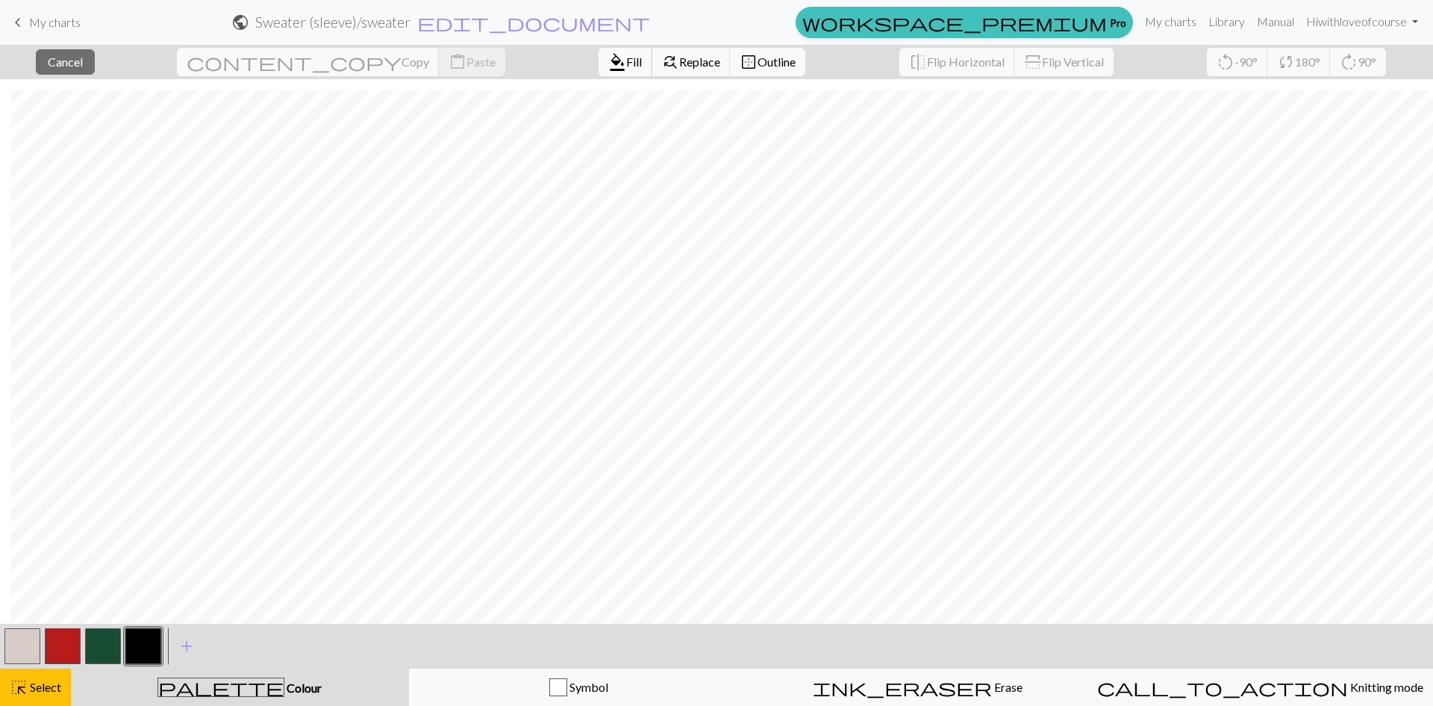
click at [626, 63] on span "Fill" at bounding box center [634, 62] width 16 height 14
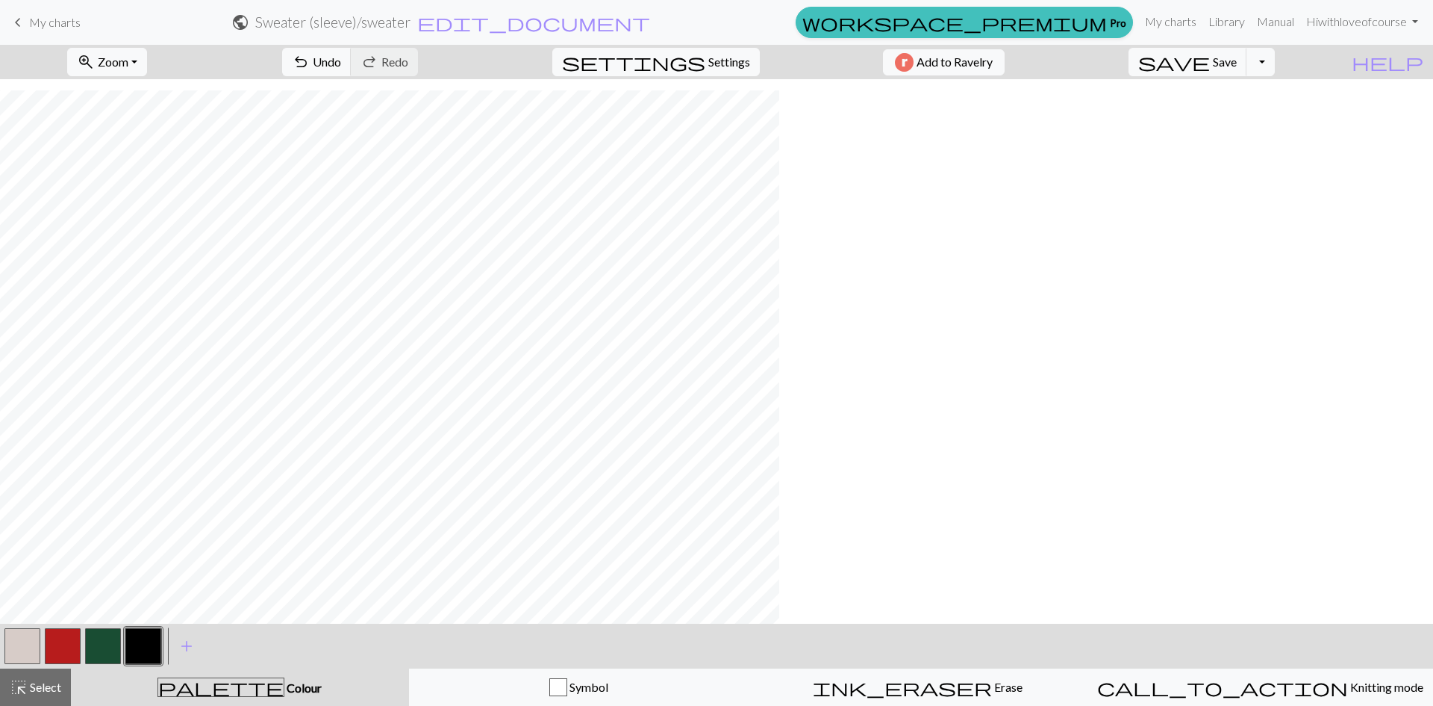
scroll to position [1027, 0]
click at [36, 694] on div "highlight_alt Select Select" at bounding box center [36, 687] width 52 height 18
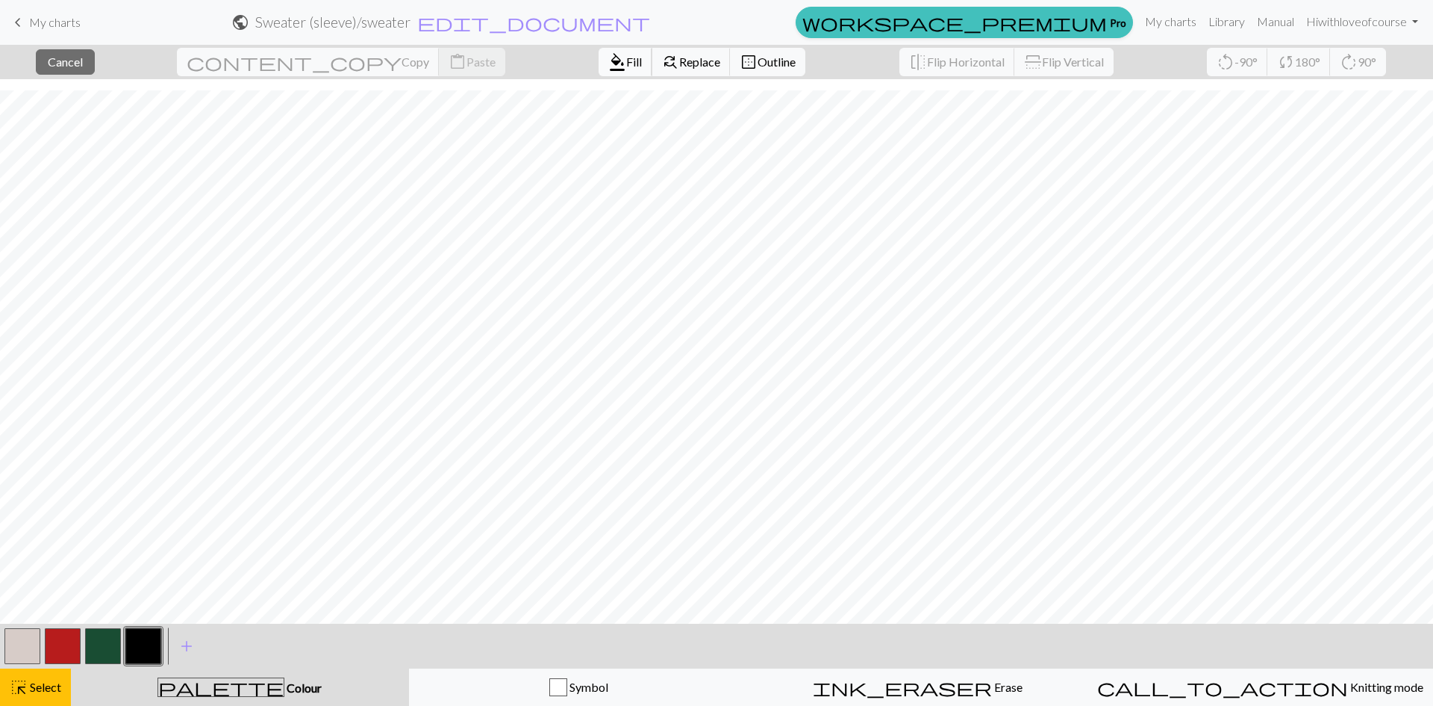
click at [626, 60] on span "Fill" at bounding box center [634, 62] width 16 height 14
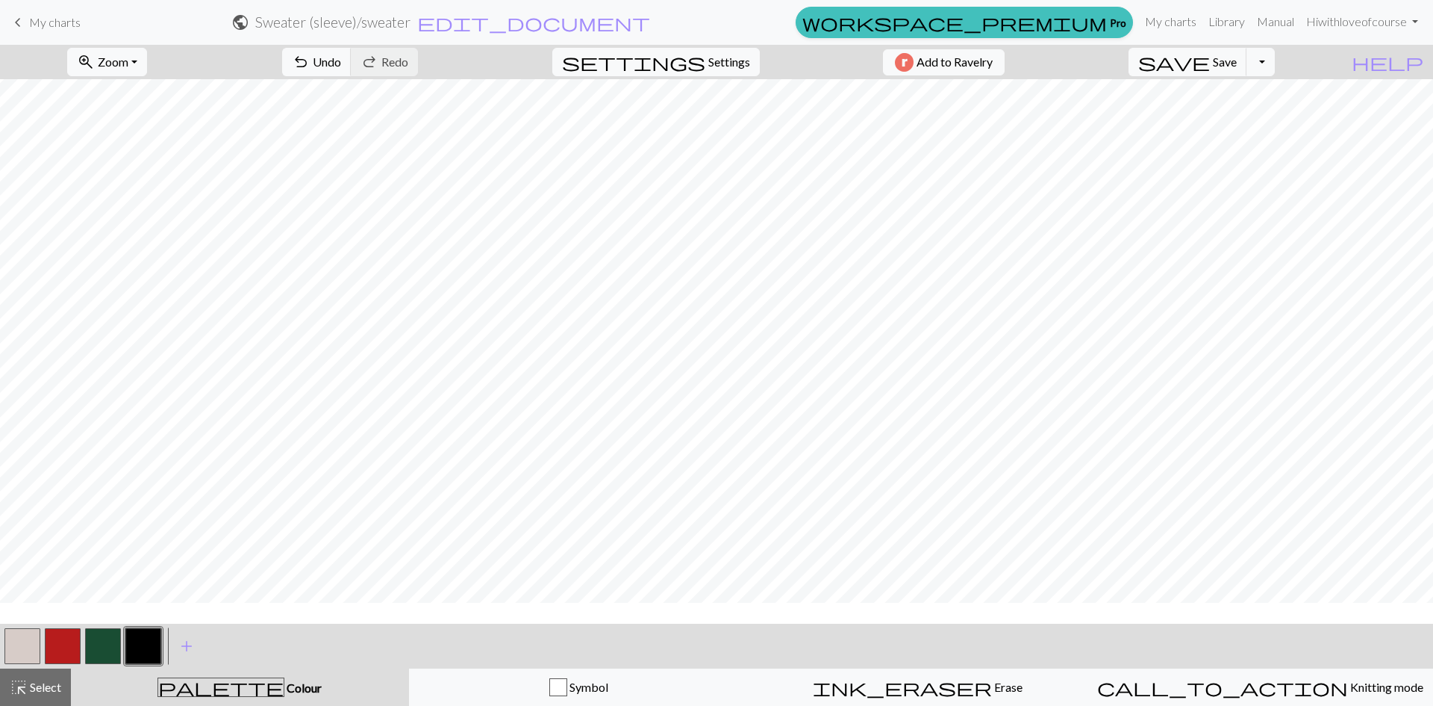
scroll to position [579, 0]
click at [29, 687] on span "Select" at bounding box center [45, 686] width 34 height 14
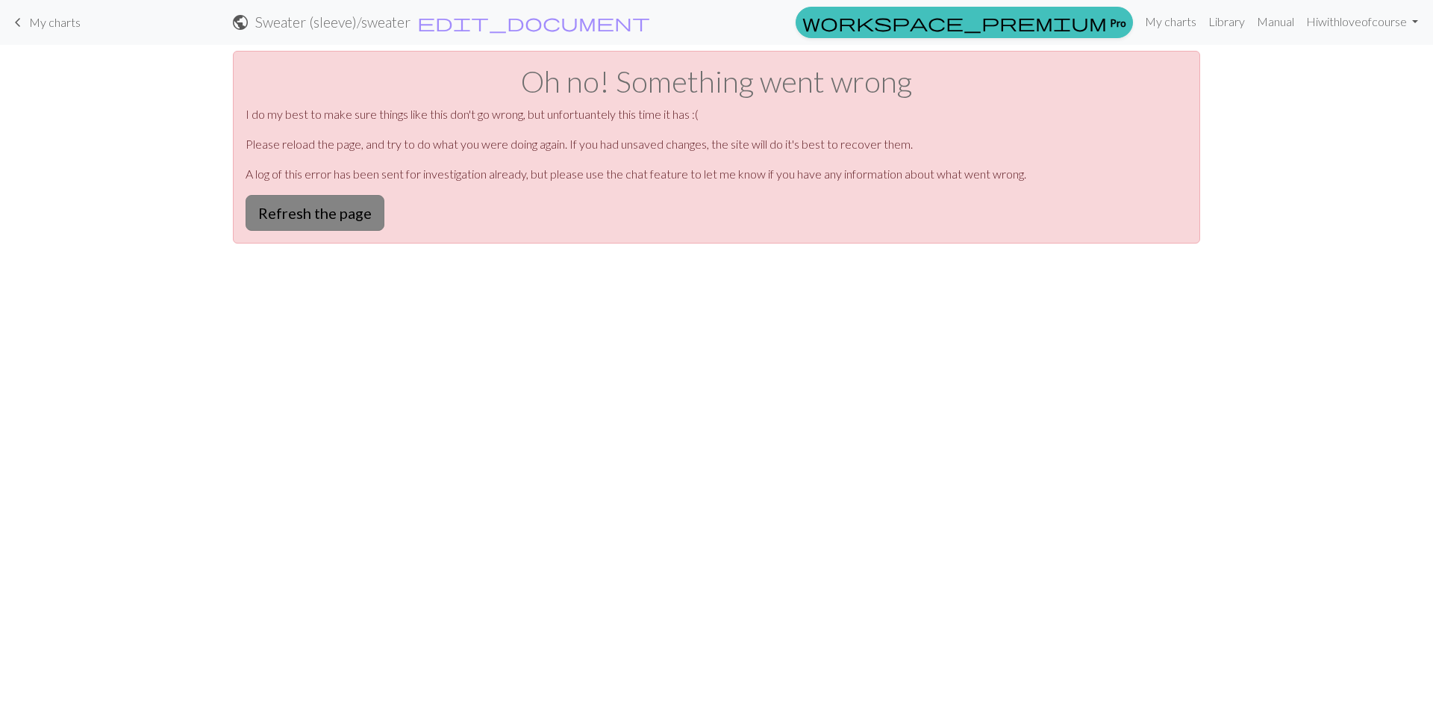
click at [328, 199] on button "Refresh the page" at bounding box center [315, 213] width 139 height 36
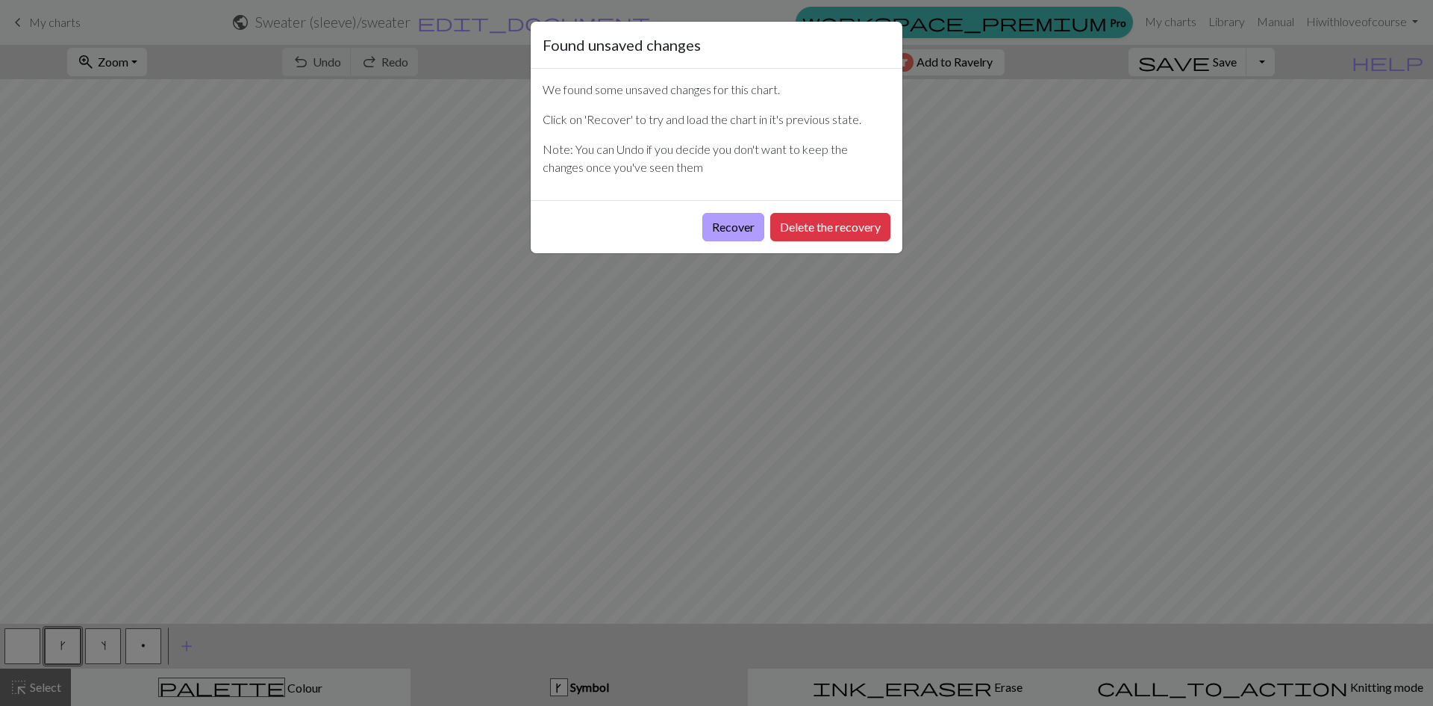
click at [735, 228] on button "Recover" at bounding box center [734, 227] width 62 height 28
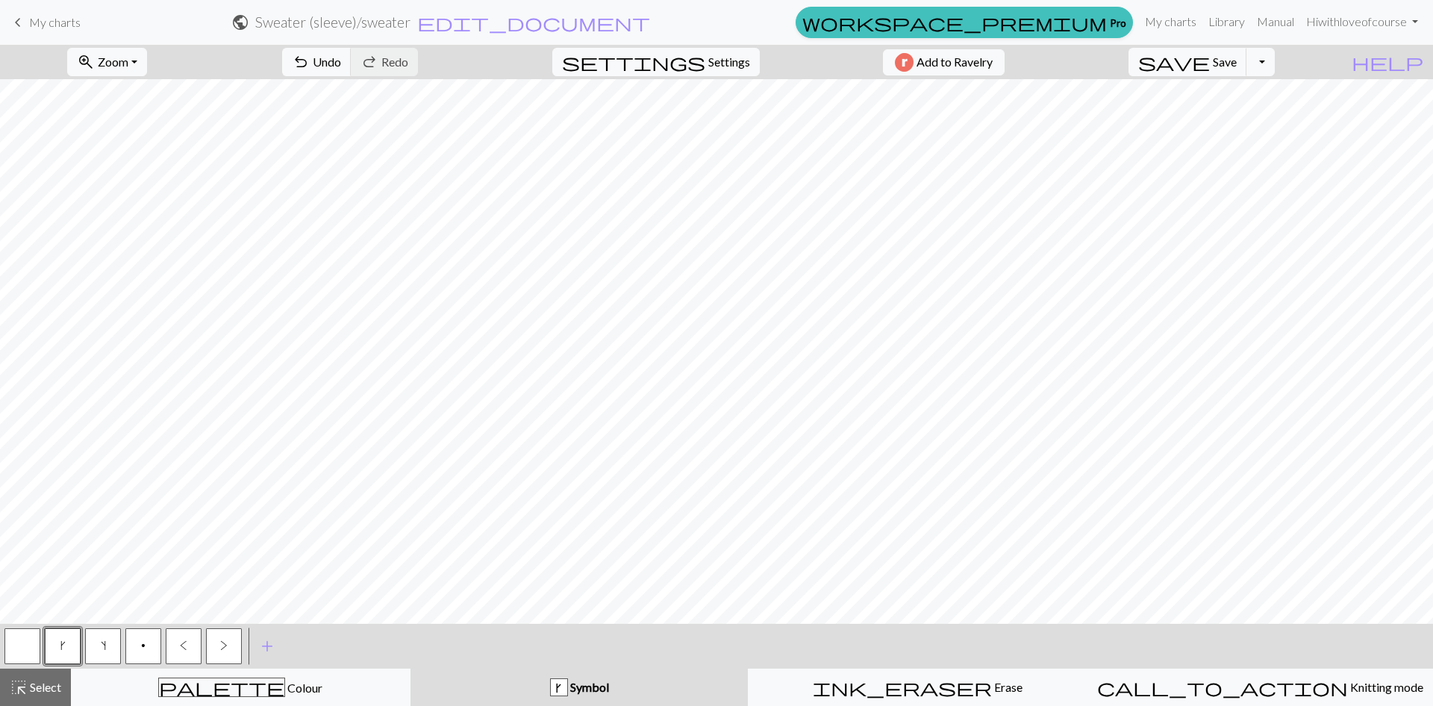
click at [672, 625] on div "< k s p < > > add Add a symbol" at bounding box center [716, 645] width 1433 height 45
click at [32, 683] on span "Select" at bounding box center [45, 686] width 34 height 14
drag, startPoint x: 381, startPoint y: 693, endPoint x: 237, endPoint y: 654, distance: 148.5
click at [380, 693] on div "palette Colour Colour" at bounding box center [241, 686] width 320 height 19
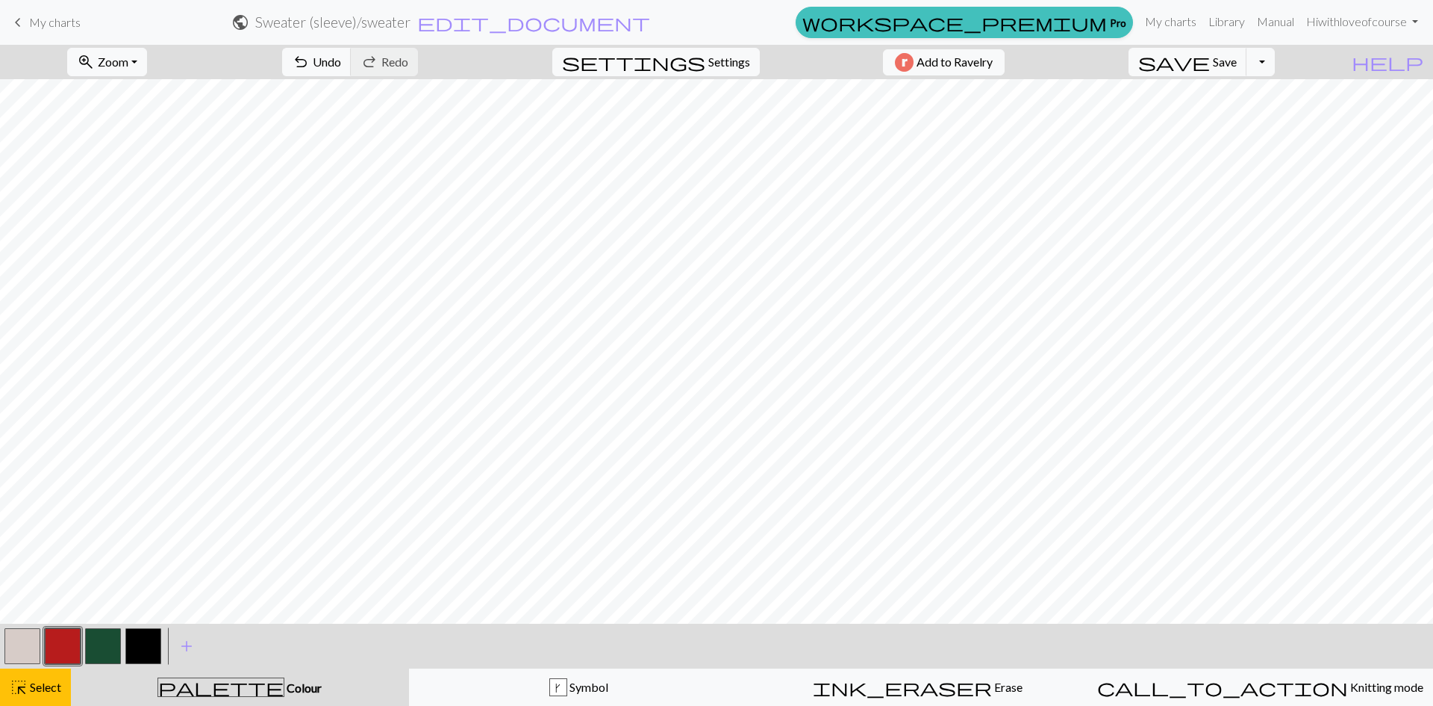
click at [127, 651] on button "button" at bounding box center [143, 646] width 36 height 36
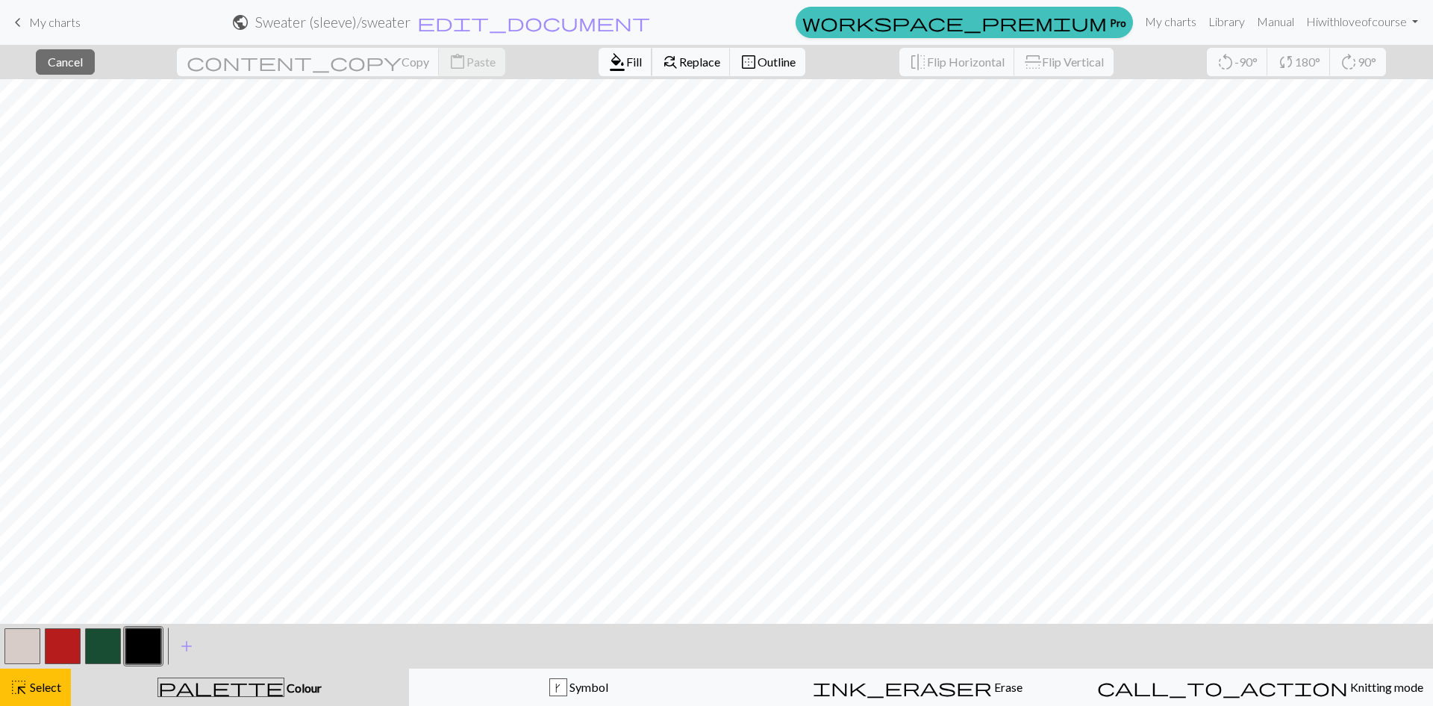
click at [626, 59] on span "Fill" at bounding box center [634, 62] width 16 height 14
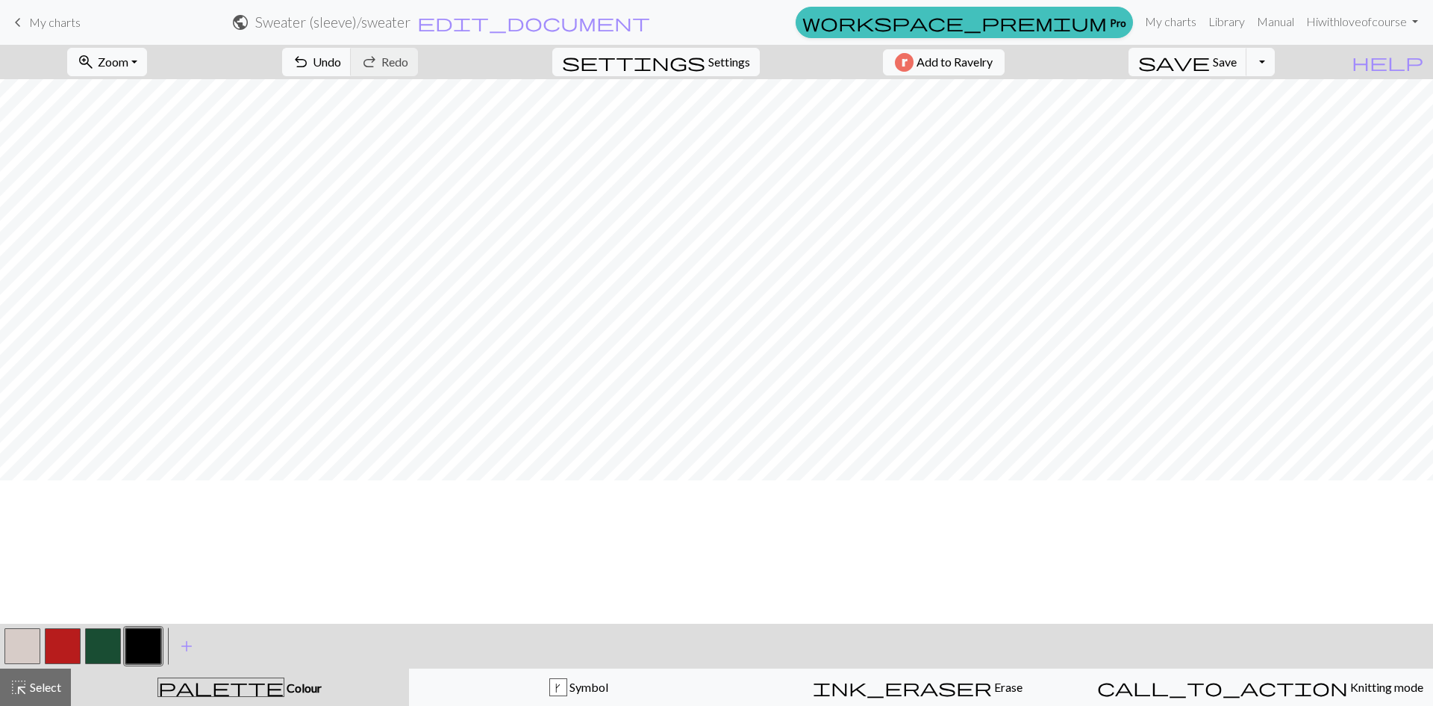
scroll to position [355, 0]
drag, startPoint x: 40, startPoint y: 691, endPoint x: 25, endPoint y: 633, distance: 59.4
click at [39, 688] on span "Select" at bounding box center [45, 686] width 34 height 14
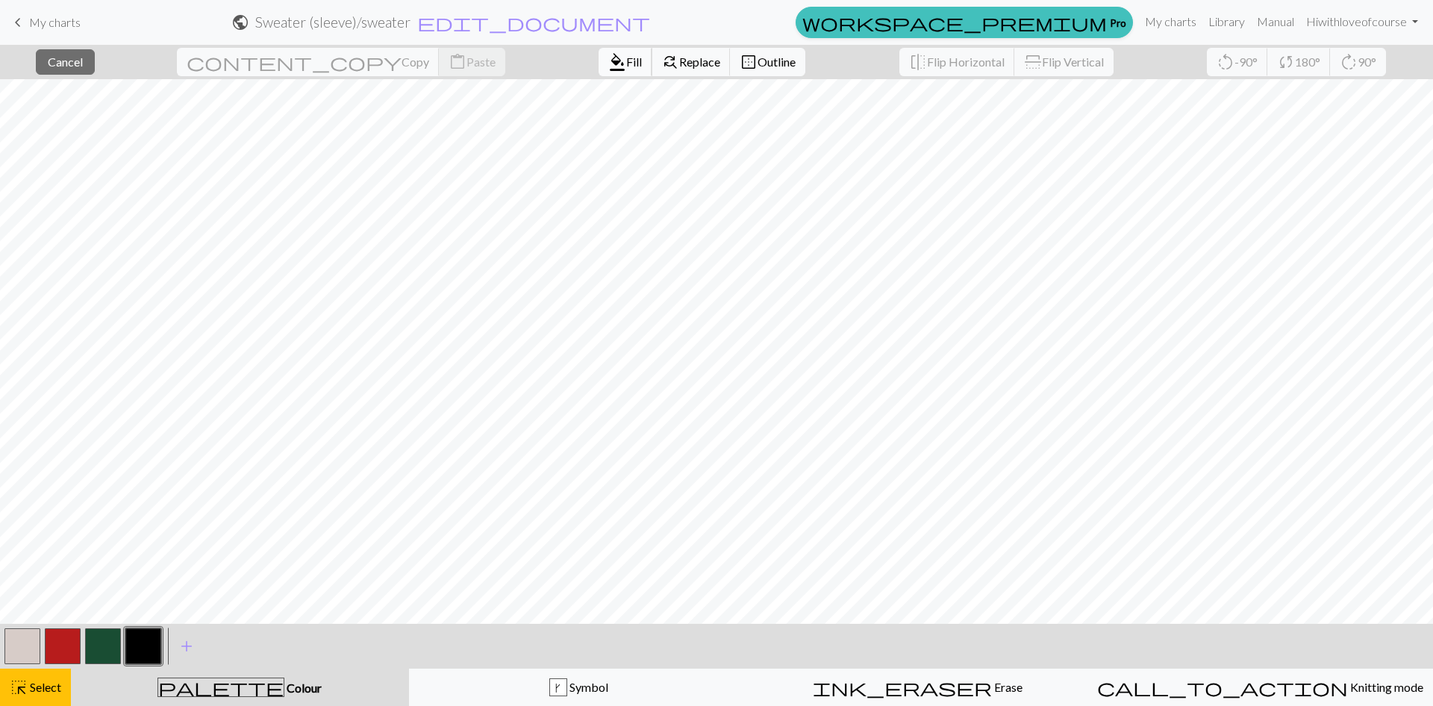
click at [608, 63] on span "format_color_fill" at bounding box center [617, 62] width 18 height 21
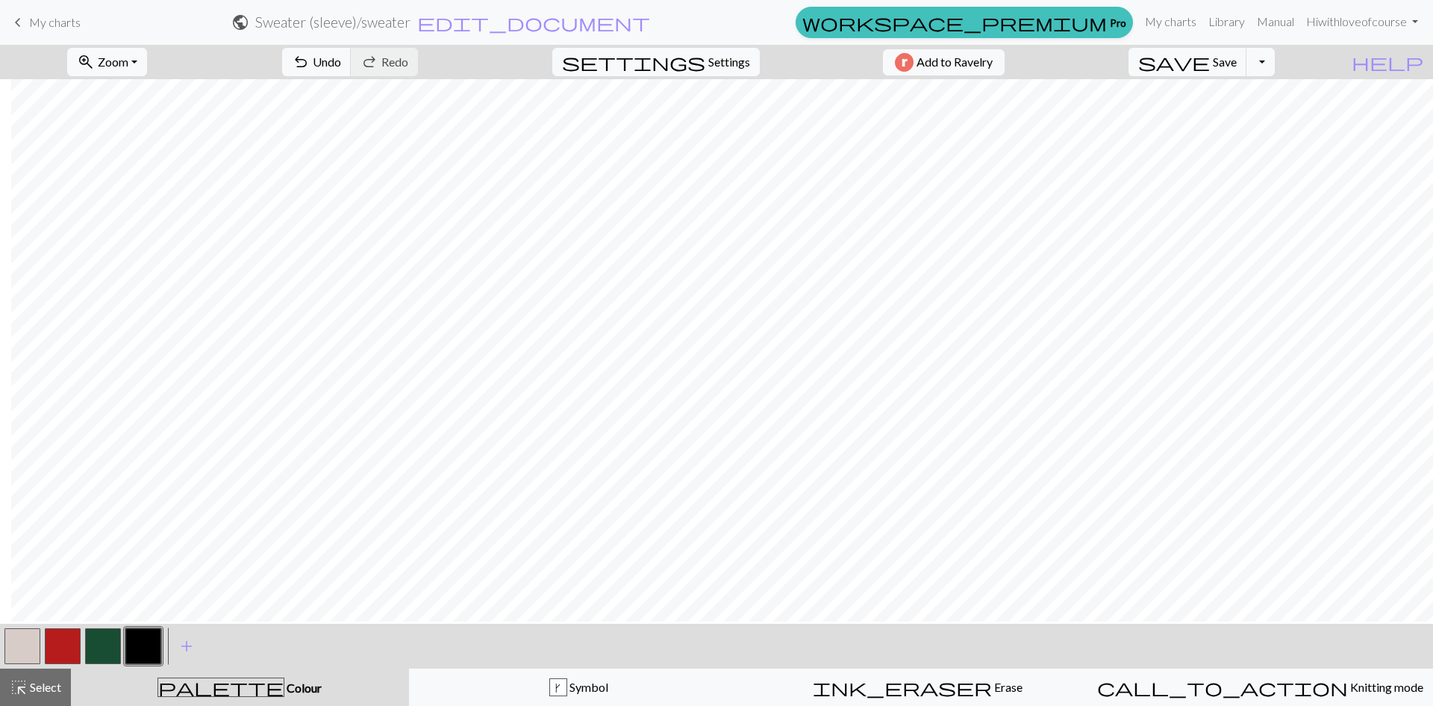
scroll to position [0, 1163]
drag, startPoint x: 248, startPoint y: 695, endPoint x: 240, endPoint y: 689, distance: 10.2
click at [247, 693] on div "palette Colour Colour" at bounding box center [240, 686] width 320 height 19
click at [280, 689] on div "palette Colour Colour" at bounding box center [240, 686] width 320 height 19
click at [17, 648] on button "button" at bounding box center [22, 646] width 36 height 36
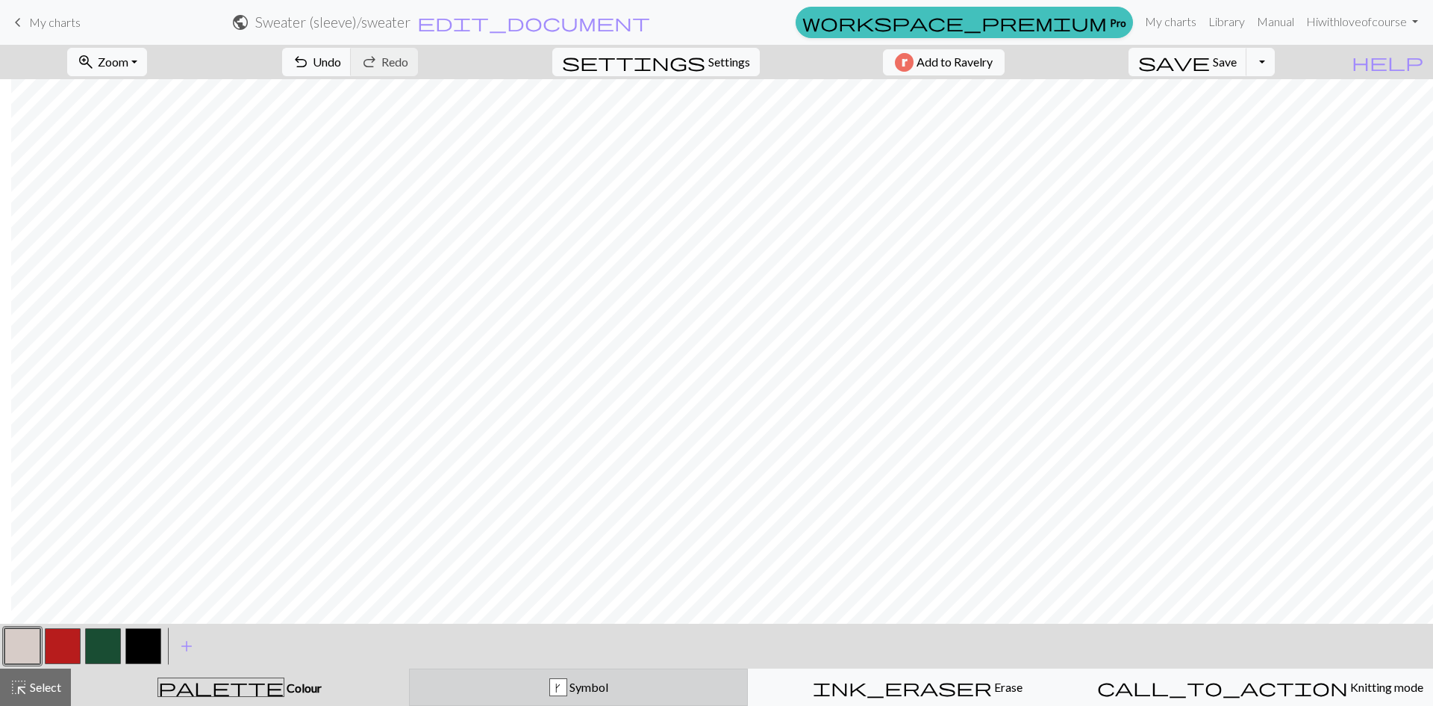
click at [608, 685] on div "k Symbol" at bounding box center [579, 687] width 320 height 18
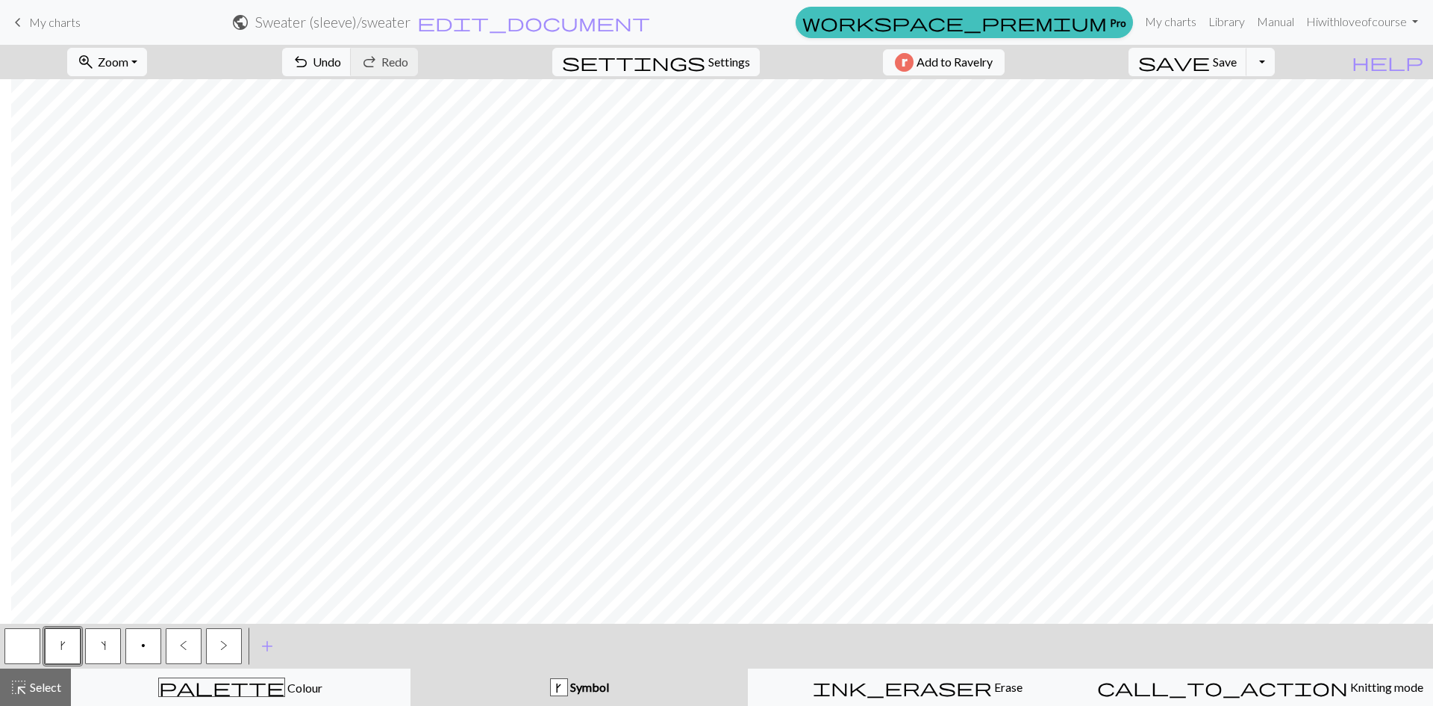
drag, startPoint x: 18, startPoint y: 644, endPoint x: 28, endPoint y: 636, distance: 12.2
click at [18, 643] on button "button" at bounding box center [22, 646] width 36 height 36
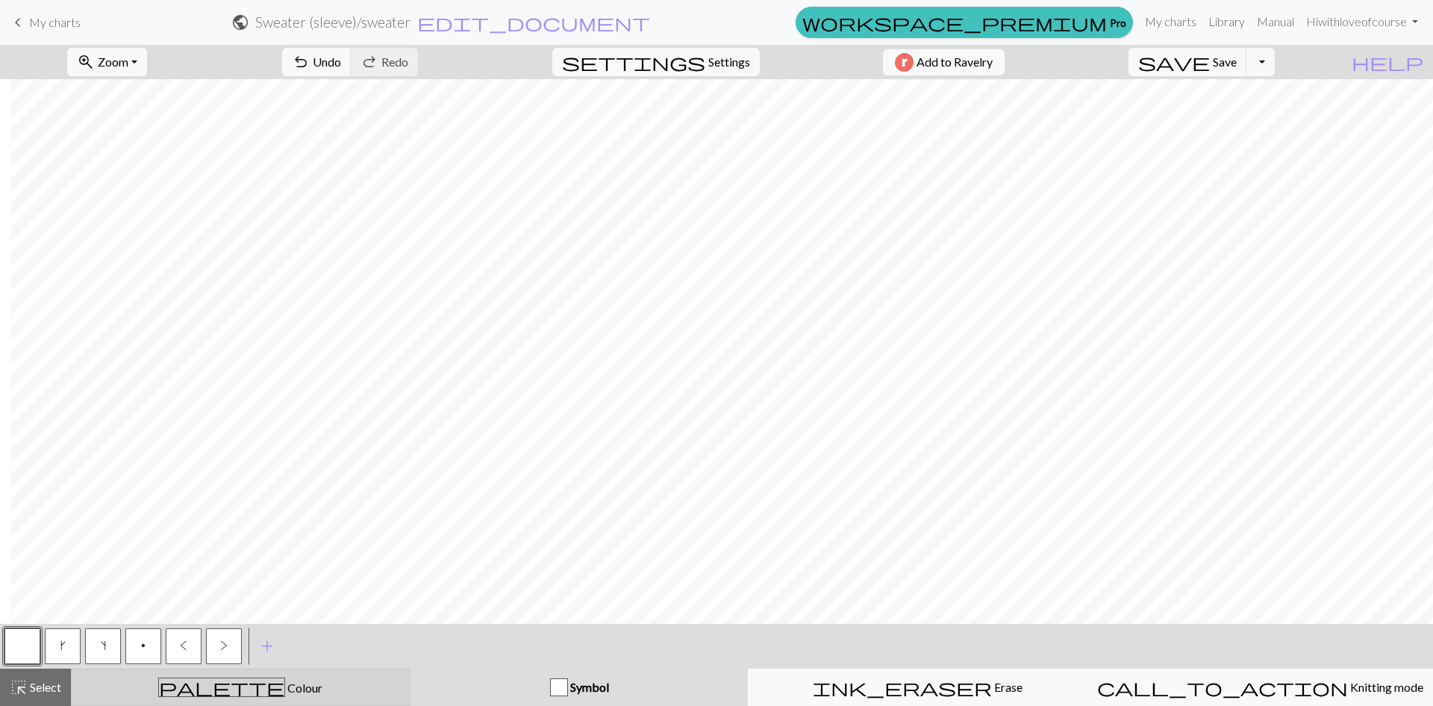
click at [195, 685] on div "palette Colour Colour" at bounding box center [241, 686] width 320 height 19
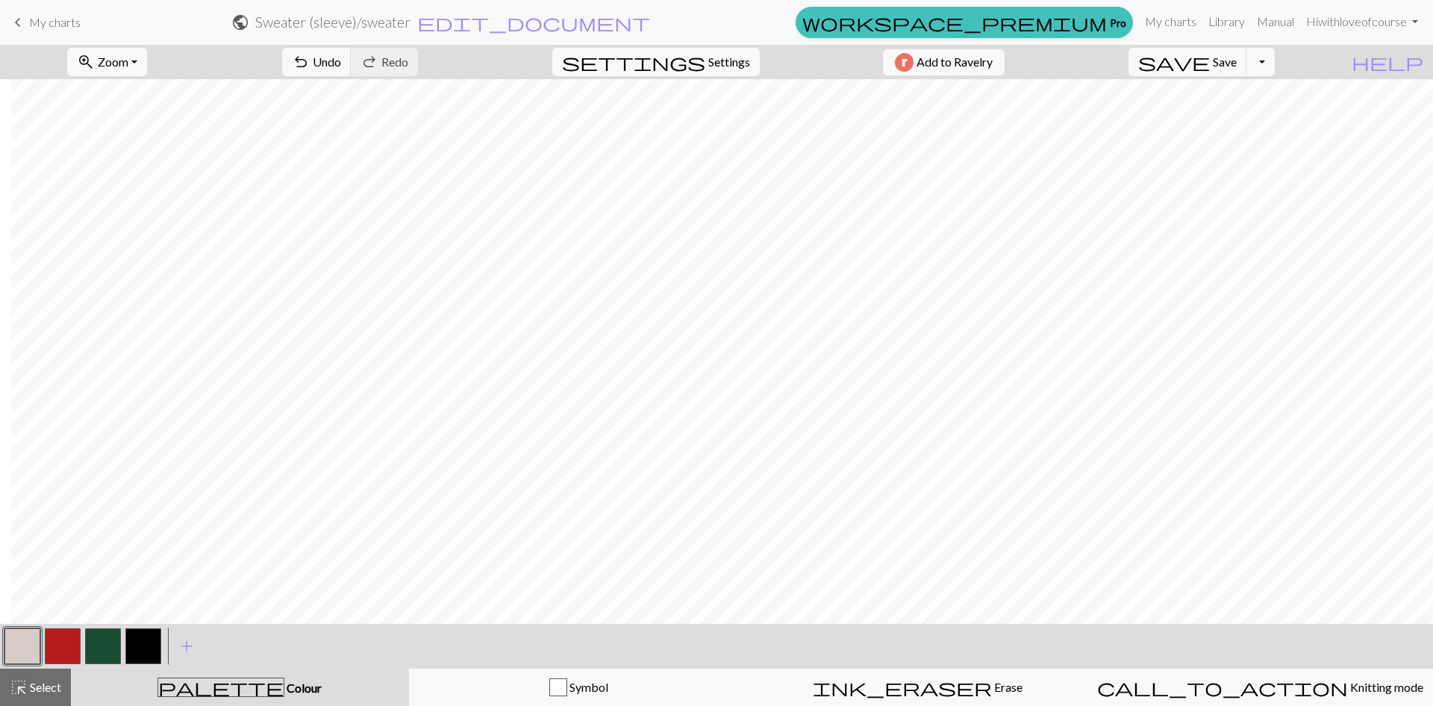
click at [63, 639] on button "button" at bounding box center [63, 646] width 36 height 36
click at [29, 683] on span "Select" at bounding box center [45, 686] width 34 height 14
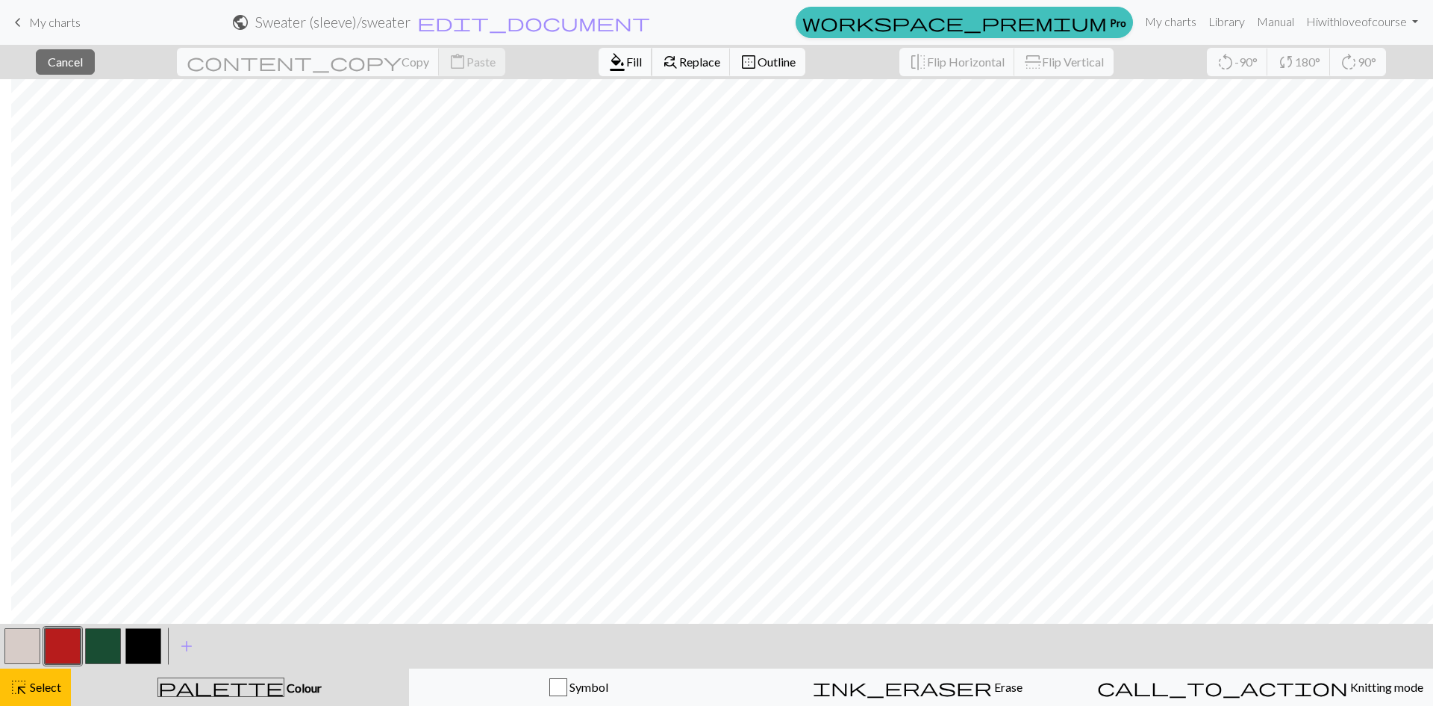
click at [608, 57] on span "format_color_fill" at bounding box center [617, 62] width 18 height 21
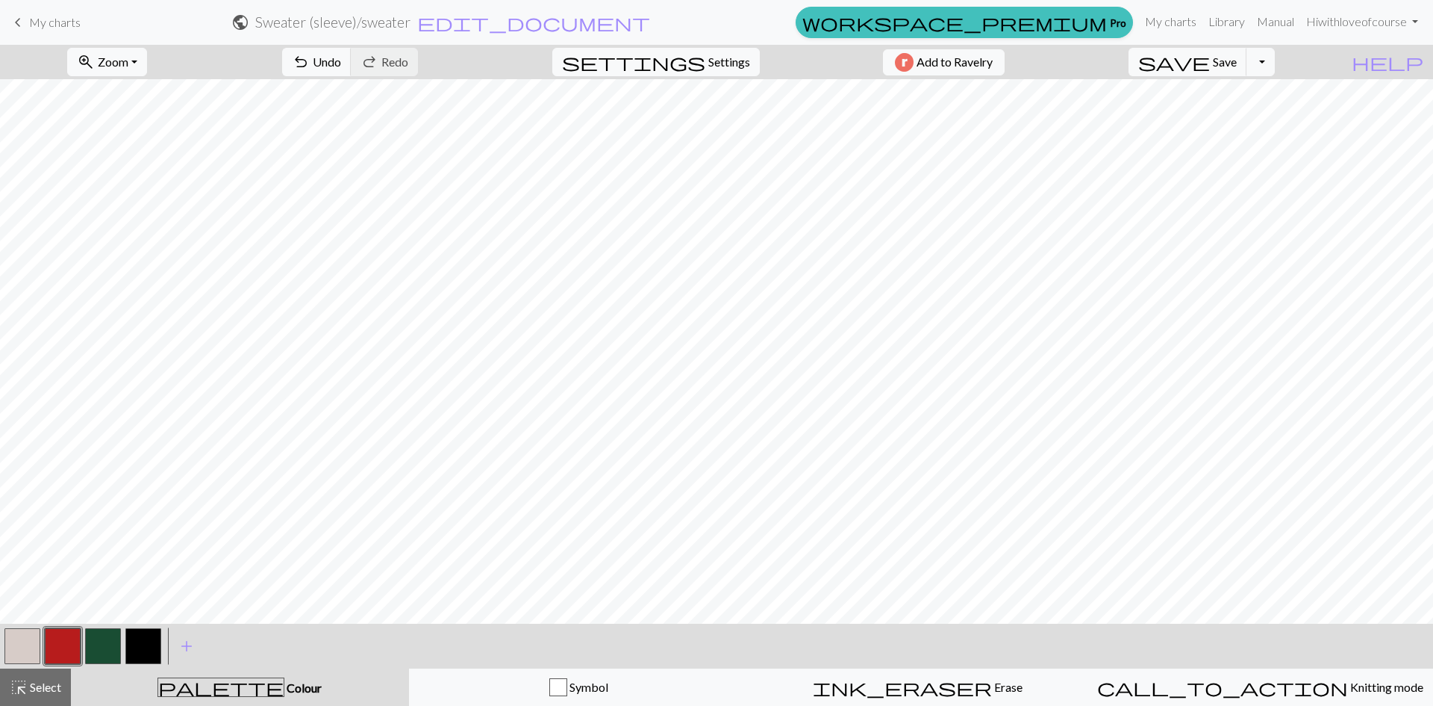
scroll to position [0, 0]
drag, startPoint x: 28, startPoint y: 685, endPoint x: 16, endPoint y: 614, distance: 71.9
click at [25, 685] on div "highlight_alt Select Select" at bounding box center [36, 687] width 52 height 18
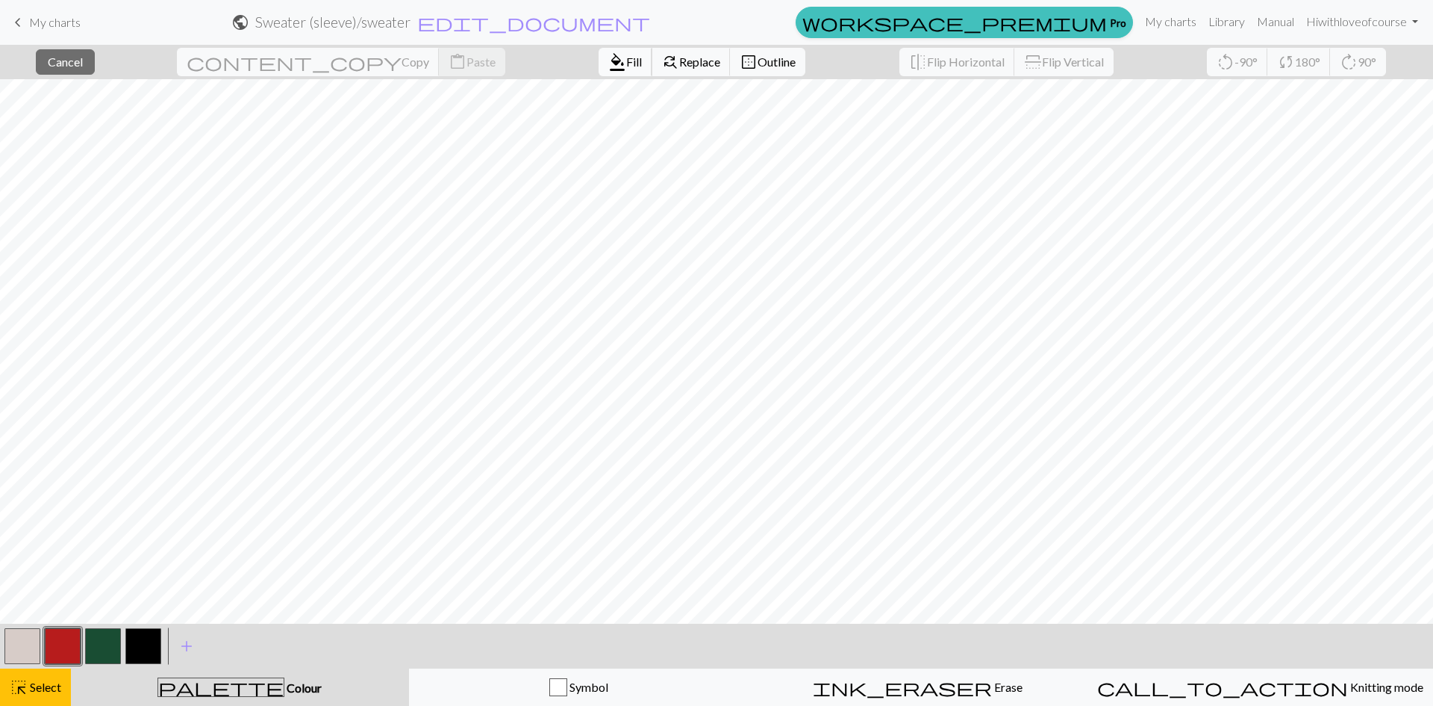
click at [626, 63] on span "Fill" at bounding box center [634, 62] width 16 height 14
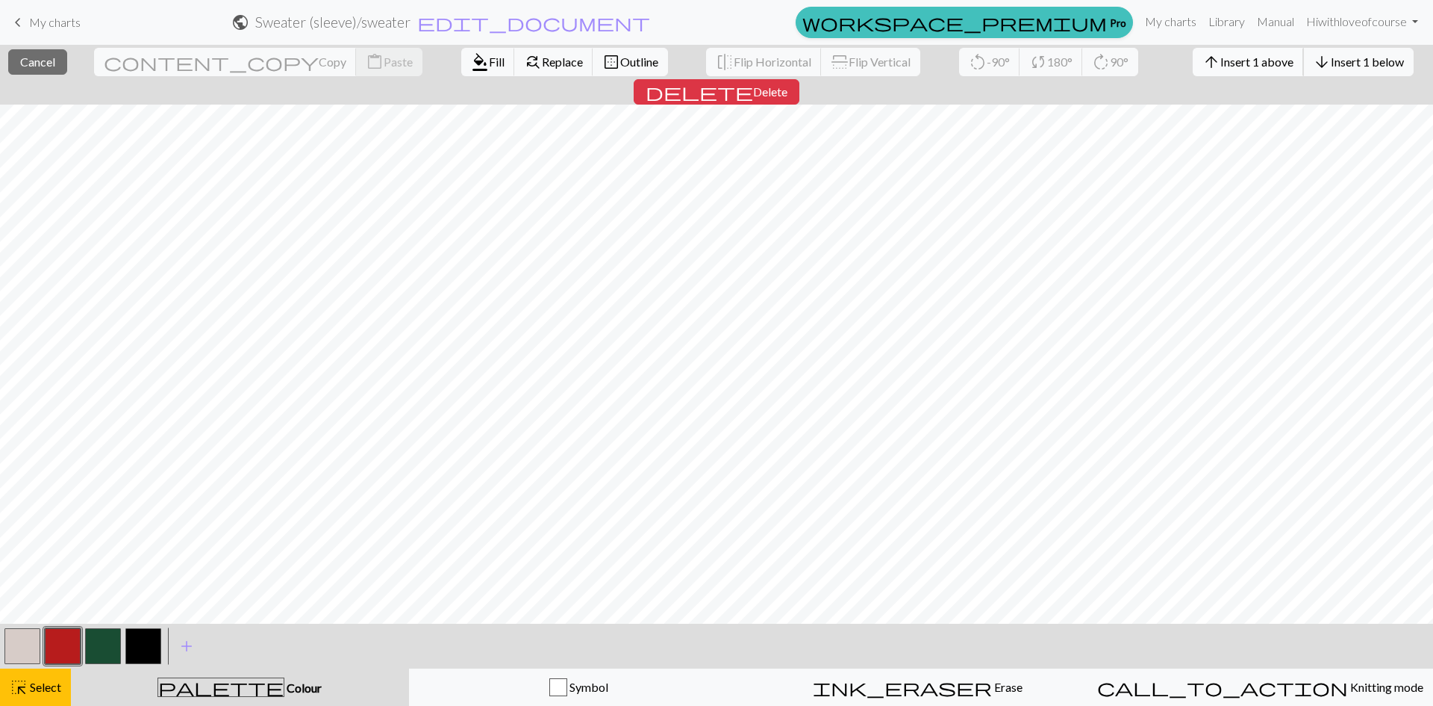
click at [1221, 57] on span "Insert 1 above" at bounding box center [1257, 62] width 73 height 14
click at [1221, 60] on span "Insert 1 above" at bounding box center [1257, 62] width 73 height 14
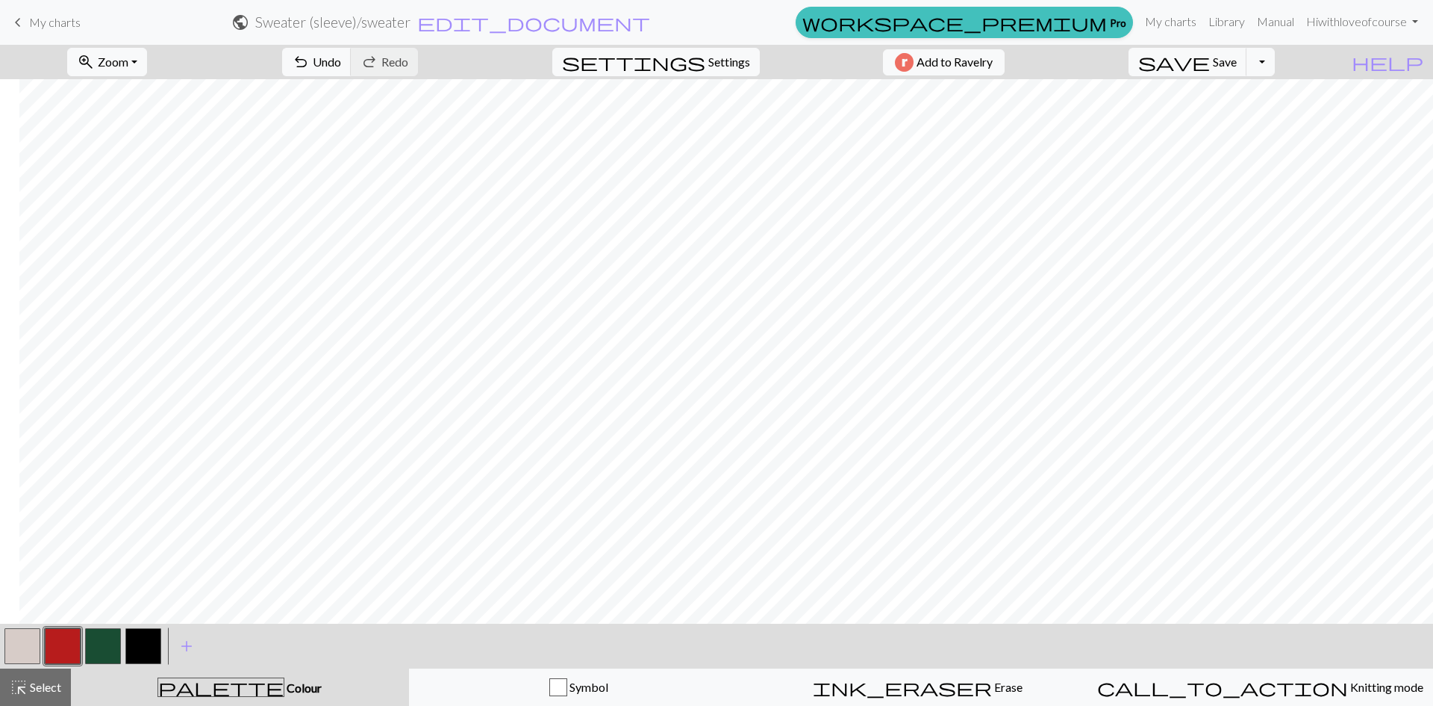
scroll to position [299, 1163]
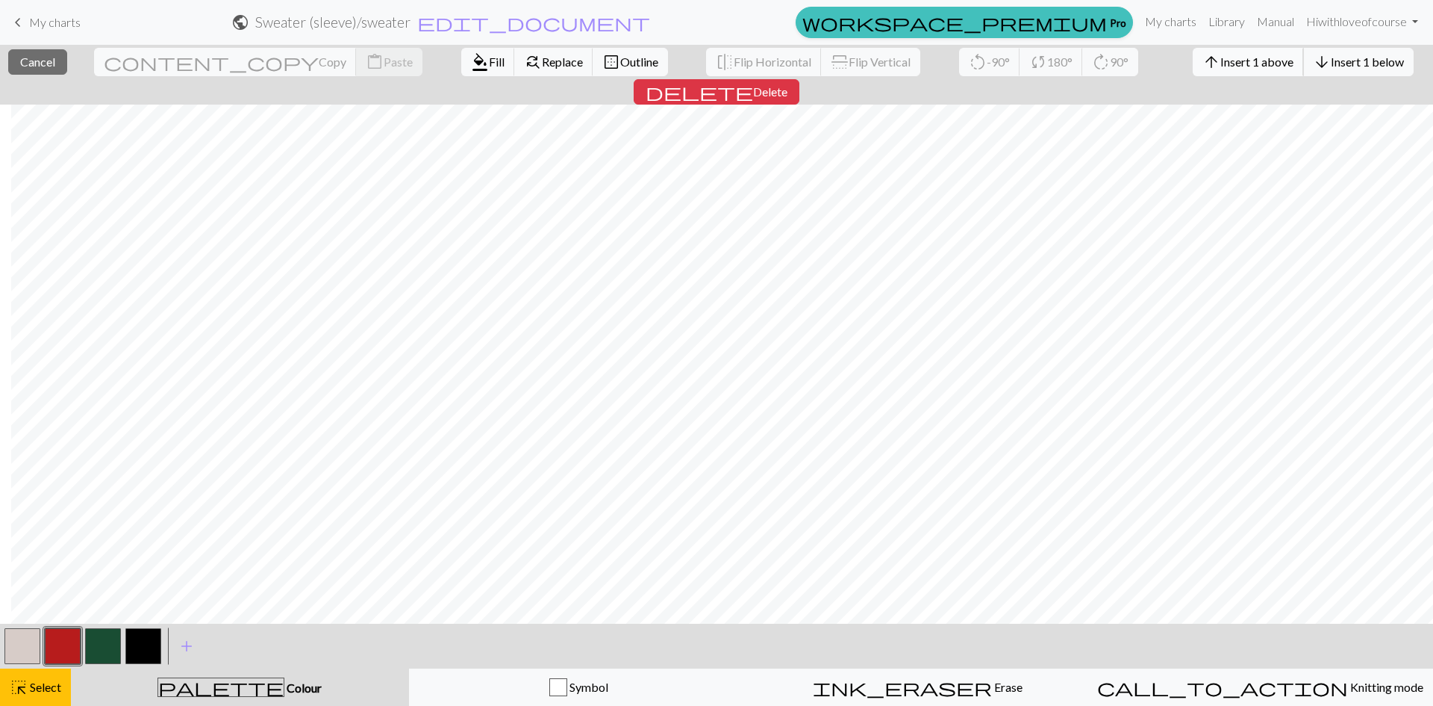
click at [1193, 53] on button "arrow_upward Insert 1 above" at bounding box center [1248, 62] width 111 height 28
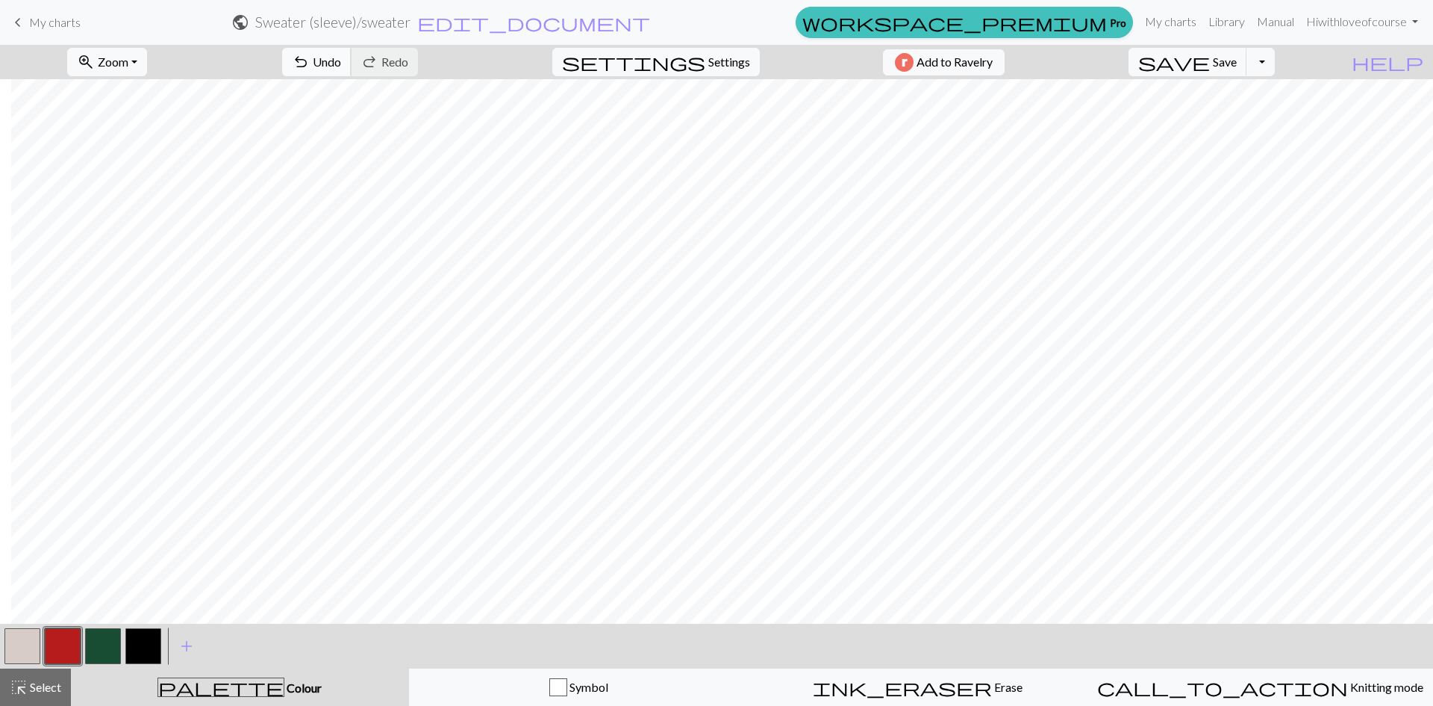
click at [341, 57] on span "Undo" at bounding box center [327, 62] width 28 height 14
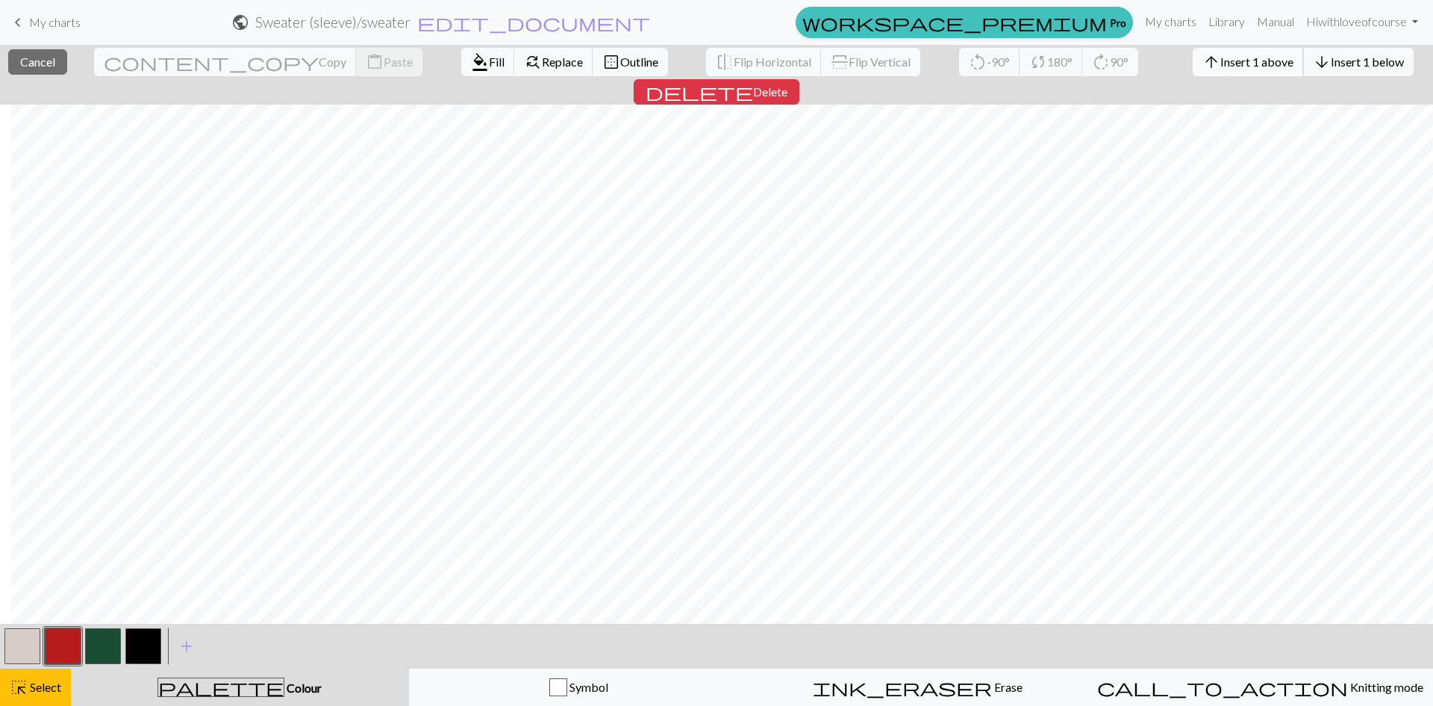
click at [1221, 66] on span "Insert 1 above" at bounding box center [1257, 62] width 73 height 14
click at [1221, 56] on span "Insert 1 above" at bounding box center [1257, 62] width 73 height 14
click at [1182, 47] on div "arrow_upward Insert 1 above arrow_downward Insert 1 below" at bounding box center [1303, 62] width 243 height 34
click at [1221, 60] on span "Insert 1 above" at bounding box center [1257, 62] width 73 height 14
click at [1221, 57] on span "Insert 1 above" at bounding box center [1257, 62] width 73 height 14
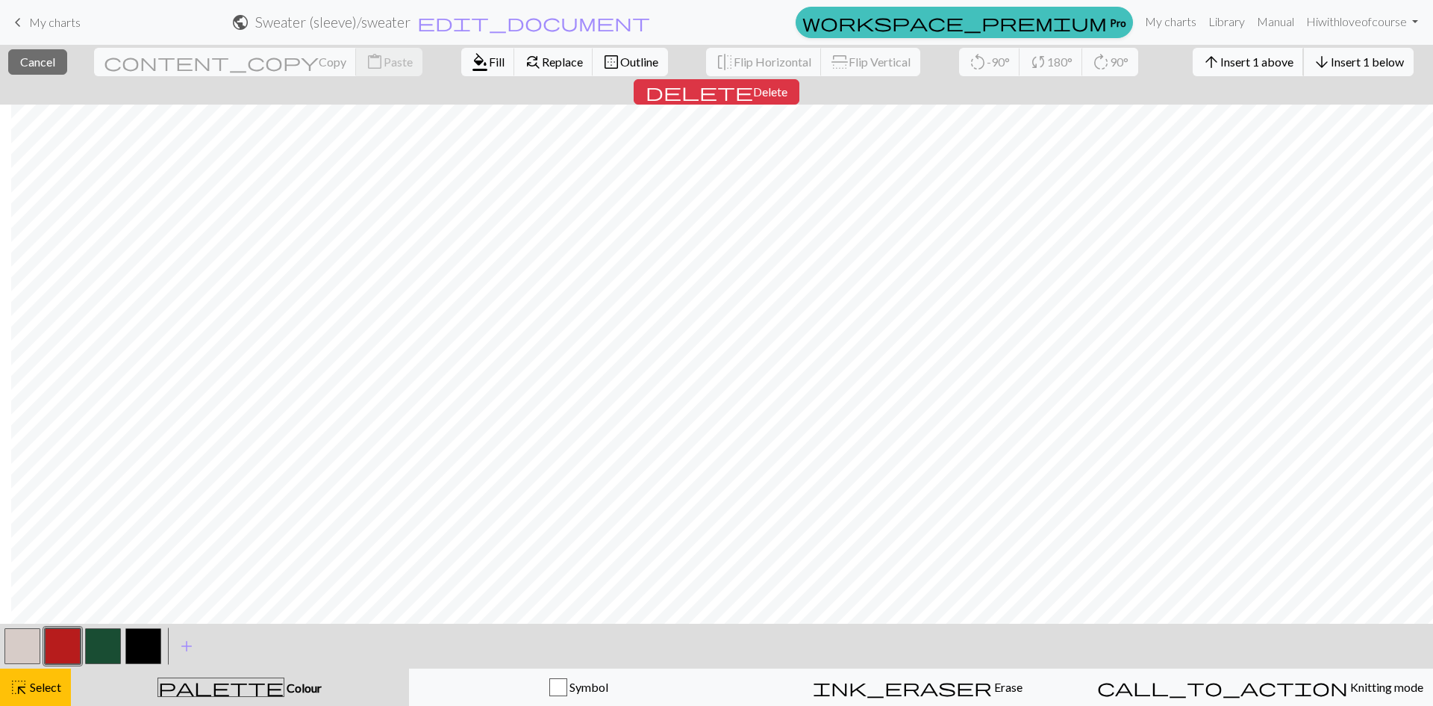
click at [1221, 55] on span "Insert 1 above" at bounding box center [1257, 62] width 73 height 14
click at [1221, 66] on span "Insert 1 above" at bounding box center [1257, 62] width 73 height 14
click at [1221, 63] on span "Insert 1 above" at bounding box center [1257, 62] width 73 height 14
click at [1221, 55] on span "Insert 1 above" at bounding box center [1257, 62] width 73 height 14
click at [1221, 61] on span "Insert 1 above" at bounding box center [1257, 62] width 73 height 14
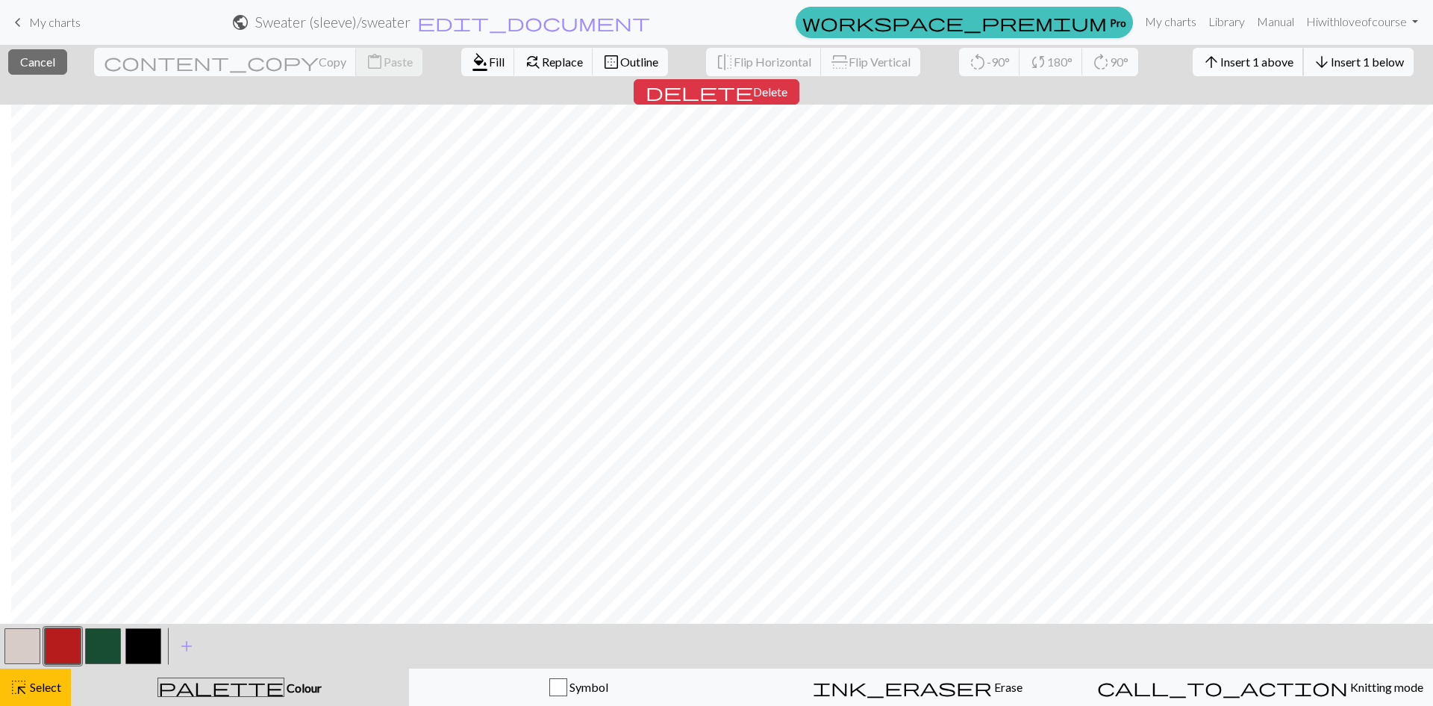
click at [1221, 62] on span "Insert 1 above" at bounding box center [1257, 62] width 73 height 14
click at [1221, 61] on span "Insert 1 above" at bounding box center [1257, 62] width 73 height 14
click at [1221, 66] on span "Insert 1 above" at bounding box center [1257, 62] width 73 height 14
click at [1221, 60] on span "Insert 1 above" at bounding box center [1257, 62] width 73 height 14
click at [1221, 57] on span "Insert 1 above" at bounding box center [1257, 62] width 73 height 14
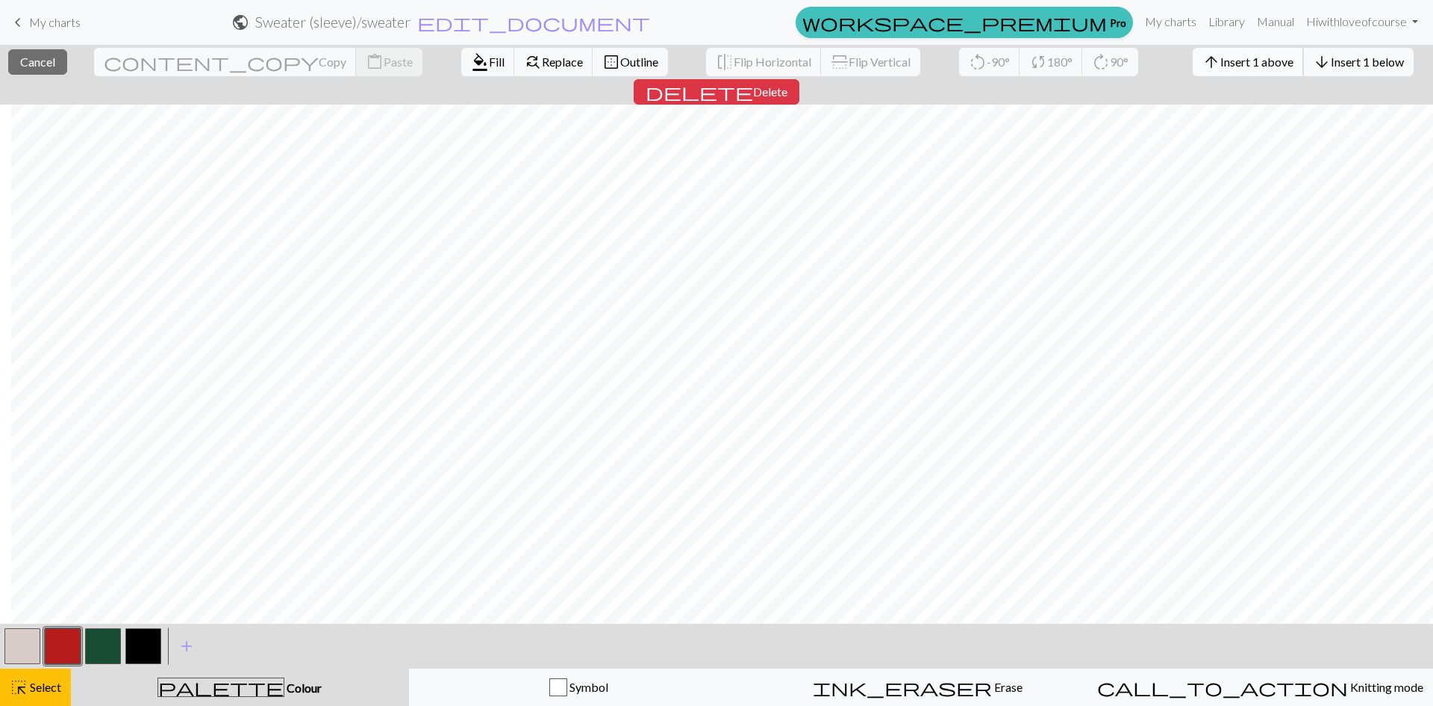
click at [1221, 66] on span "Insert 1 above" at bounding box center [1257, 62] width 73 height 14
click at [1221, 61] on span "Insert 1 above" at bounding box center [1257, 62] width 73 height 14
click at [1193, 53] on button "arrow_upward Insert 1 above" at bounding box center [1248, 62] width 111 height 28
click at [1193, 57] on button "arrow_upward Insert 1 above" at bounding box center [1248, 62] width 111 height 28
click at [1221, 63] on span "Insert 1 above" at bounding box center [1257, 62] width 73 height 14
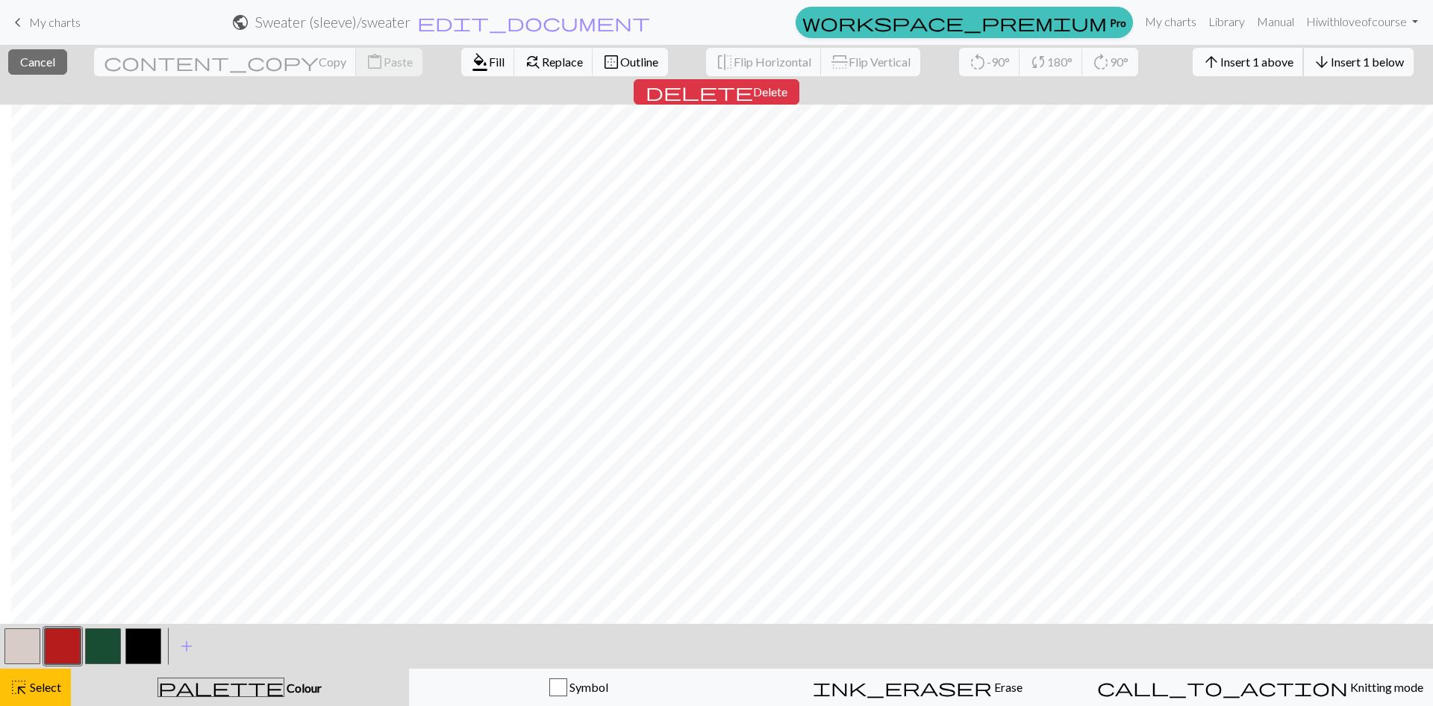
click at [1221, 67] on span "Insert 1 above" at bounding box center [1257, 62] width 73 height 14
click at [1221, 65] on span "Insert 1 above" at bounding box center [1257, 62] width 73 height 14
click at [1221, 55] on span "Insert 1 above" at bounding box center [1257, 62] width 73 height 14
click at [1193, 69] on button "arrow_upward Insert 1 above" at bounding box center [1248, 62] width 111 height 28
click at [1221, 63] on span "Insert 1 above" at bounding box center [1257, 62] width 73 height 14
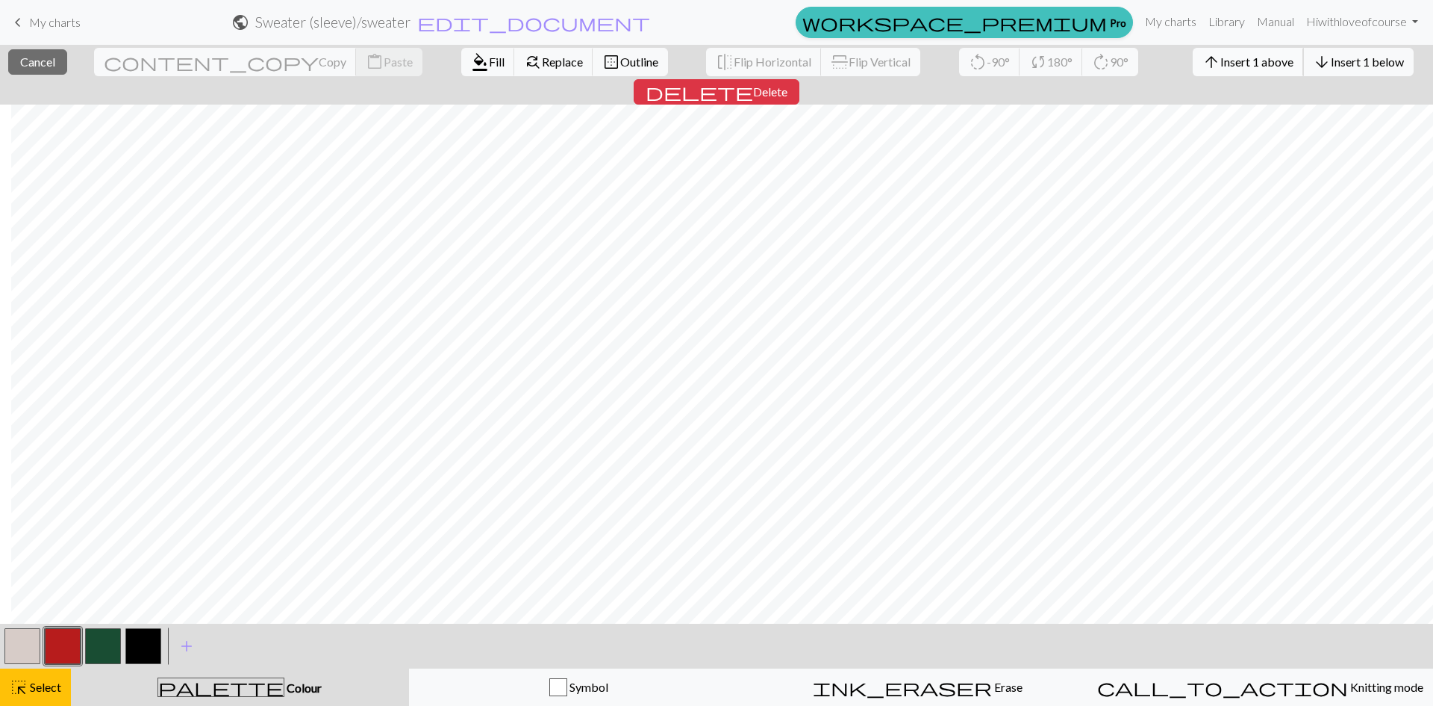
click at [1221, 63] on span "Insert 1 above" at bounding box center [1257, 62] width 73 height 14
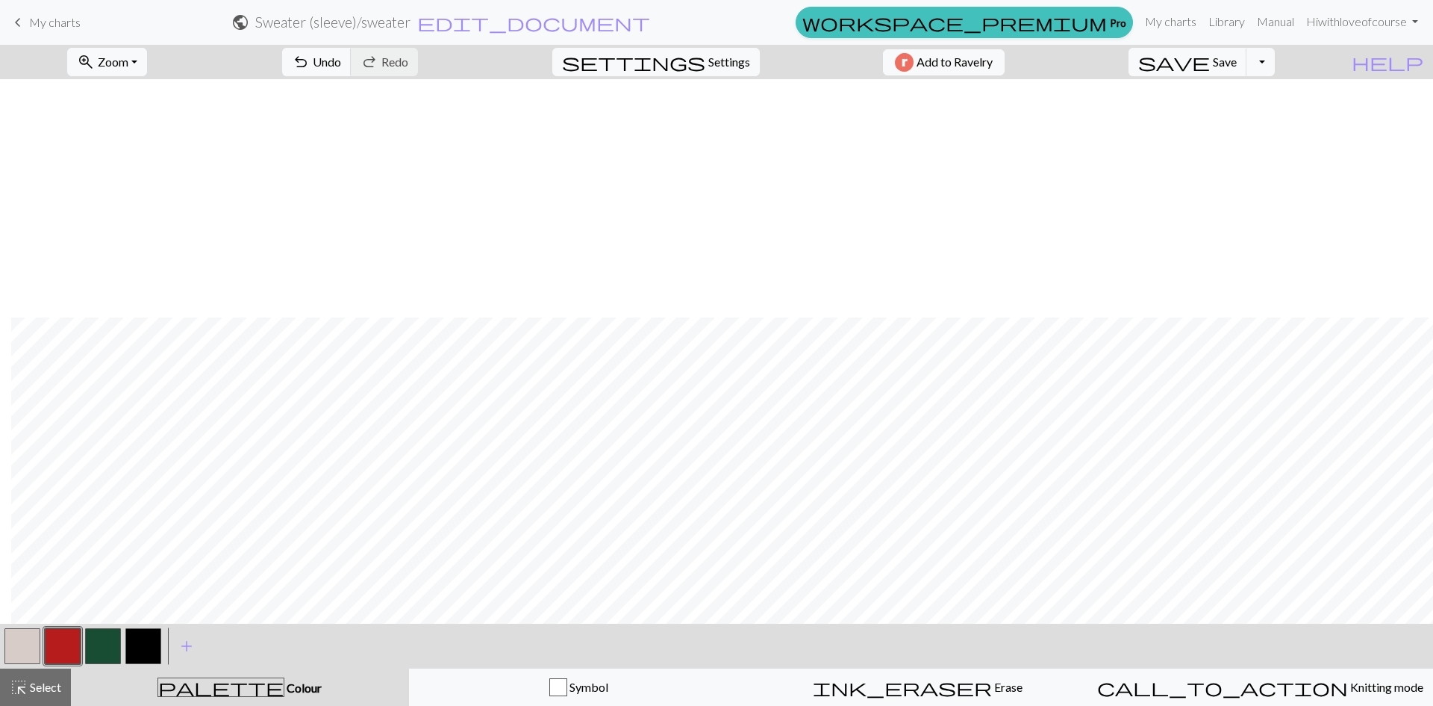
scroll to position [299, 1163]
click at [113, 642] on button "button" at bounding box center [103, 646] width 36 height 36
drag, startPoint x: 44, startPoint y: 685, endPoint x: 93, endPoint y: 658, distance: 56.1
click at [45, 685] on span "Select" at bounding box center [45, 686] width 34 height 14
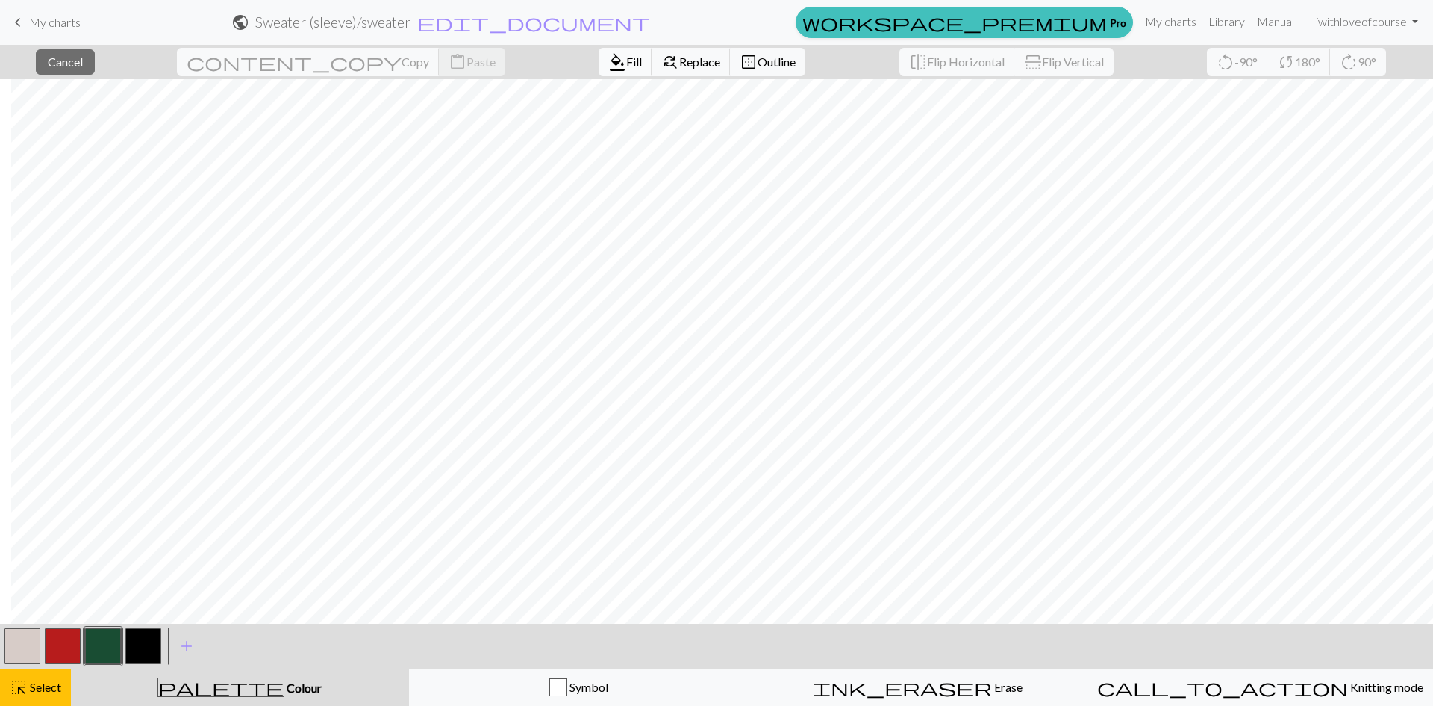
click at [626, 60] on span "Fill" at bounding box center [634, 62] width 16 height 14
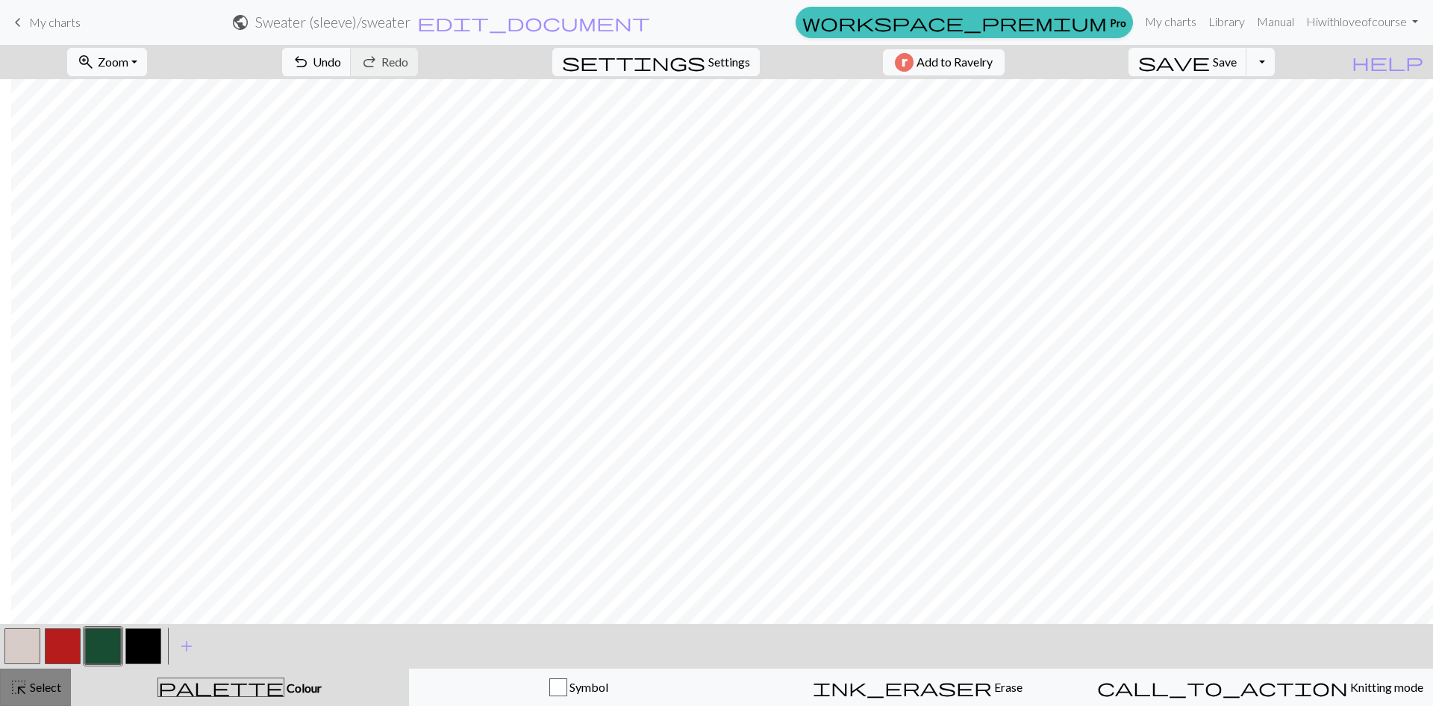
click at [54, 687] on span "Select" at bounding box center [45, 686] width 34 height 14
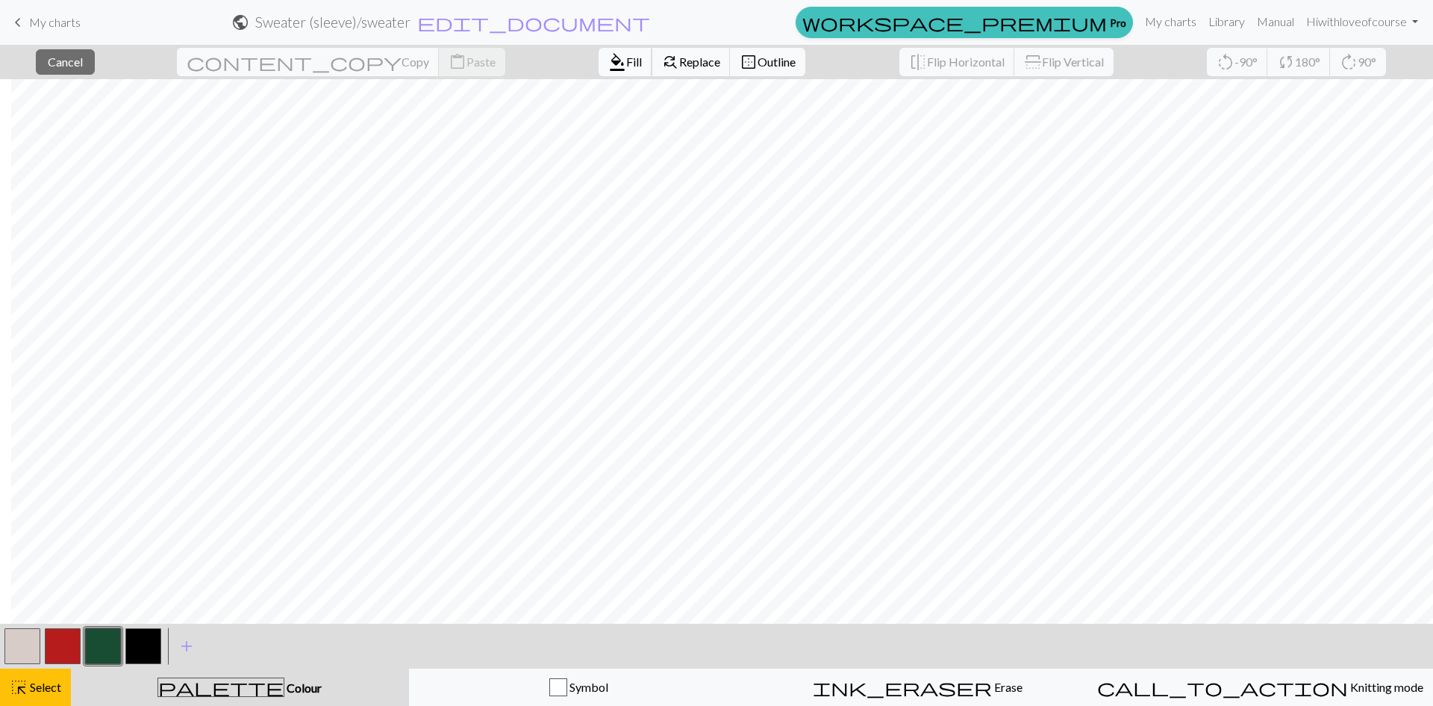
click at [608, 60] on span "format_color_fill" at bounding box center [617, 62] width 18 height 21
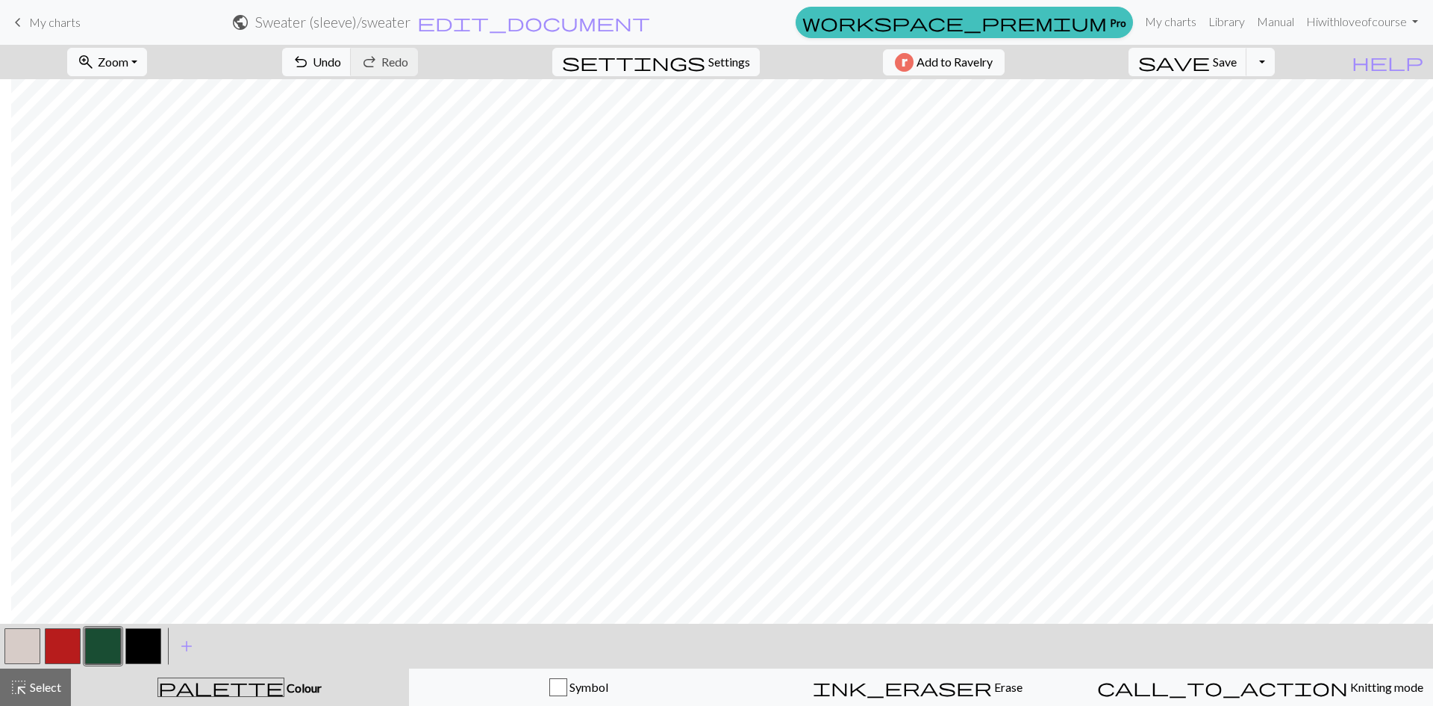
click at [41, 644] on div at bounding box center [22, 646] width 40 height 40
click at [15, 649] on button "button" at bounding box center [22, 646] width 36 height 36
click at [75, 641] on button "button" at bounding box center [63, 646] width 36 height 36
click at [28, 672] on button "highlight_alt Select Select" at bounding box center [35, 686] width 71 height 37
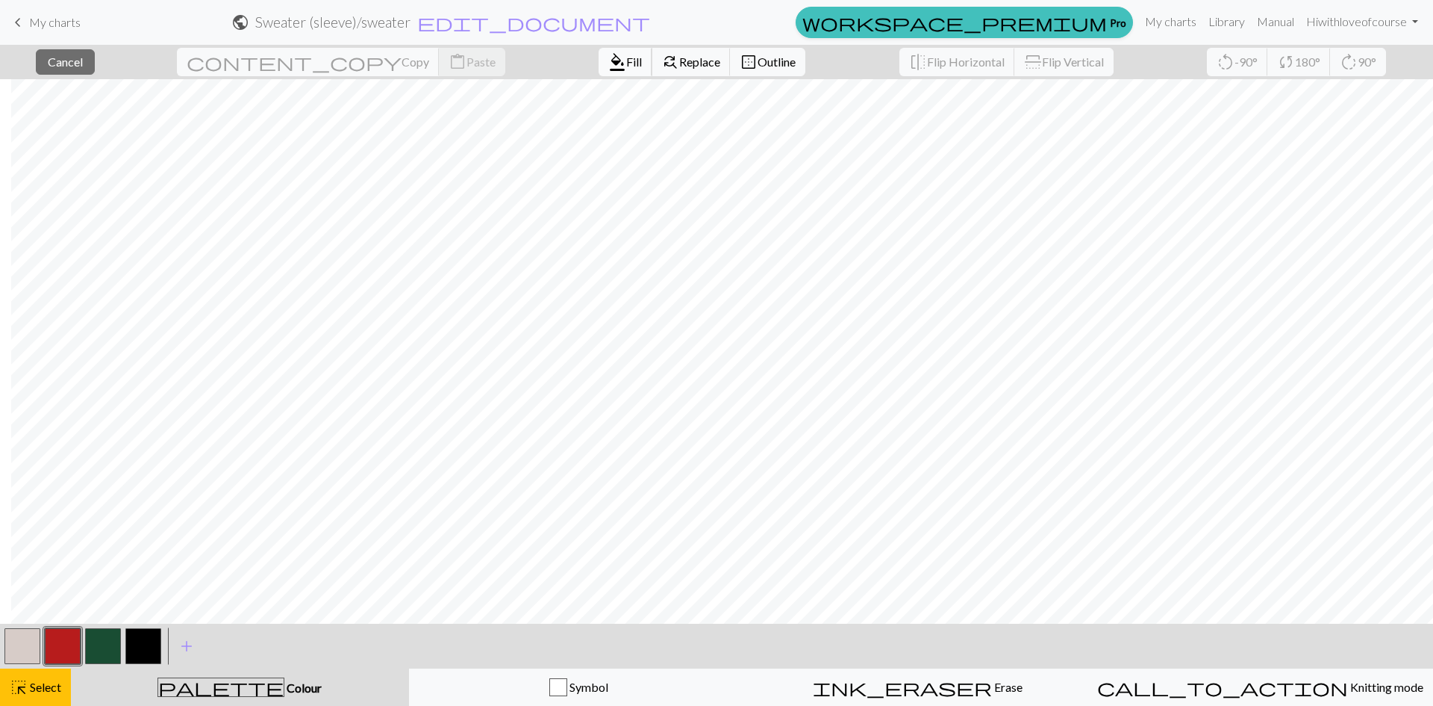
click at [608, 67] on span "format_color_fill" at bounding box center [617, 62] width 18 height 21
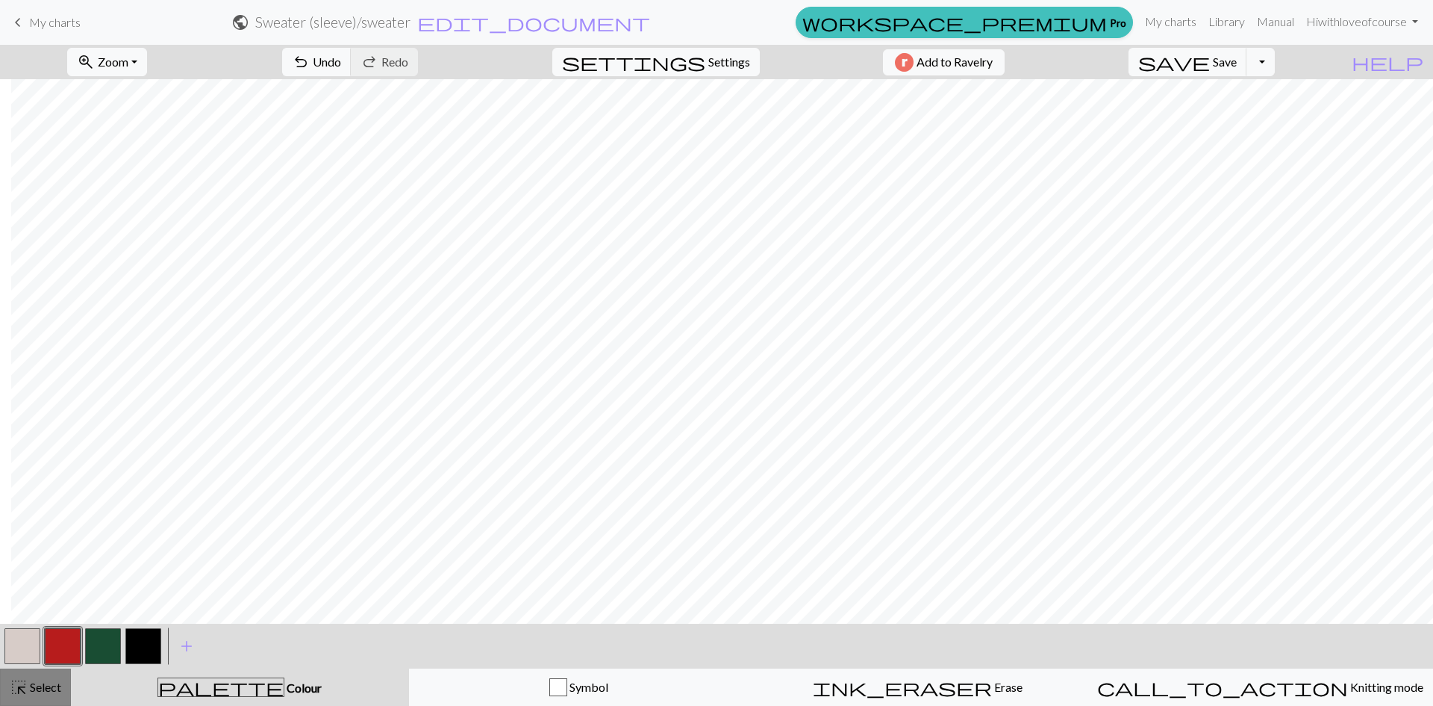
click at [17, 683] on span "highlight_alt" at bounding box center [19, 686] width 18 height 21
click at [105, 638] on button "button" at bounding box center [103, 646] width 36 height 36
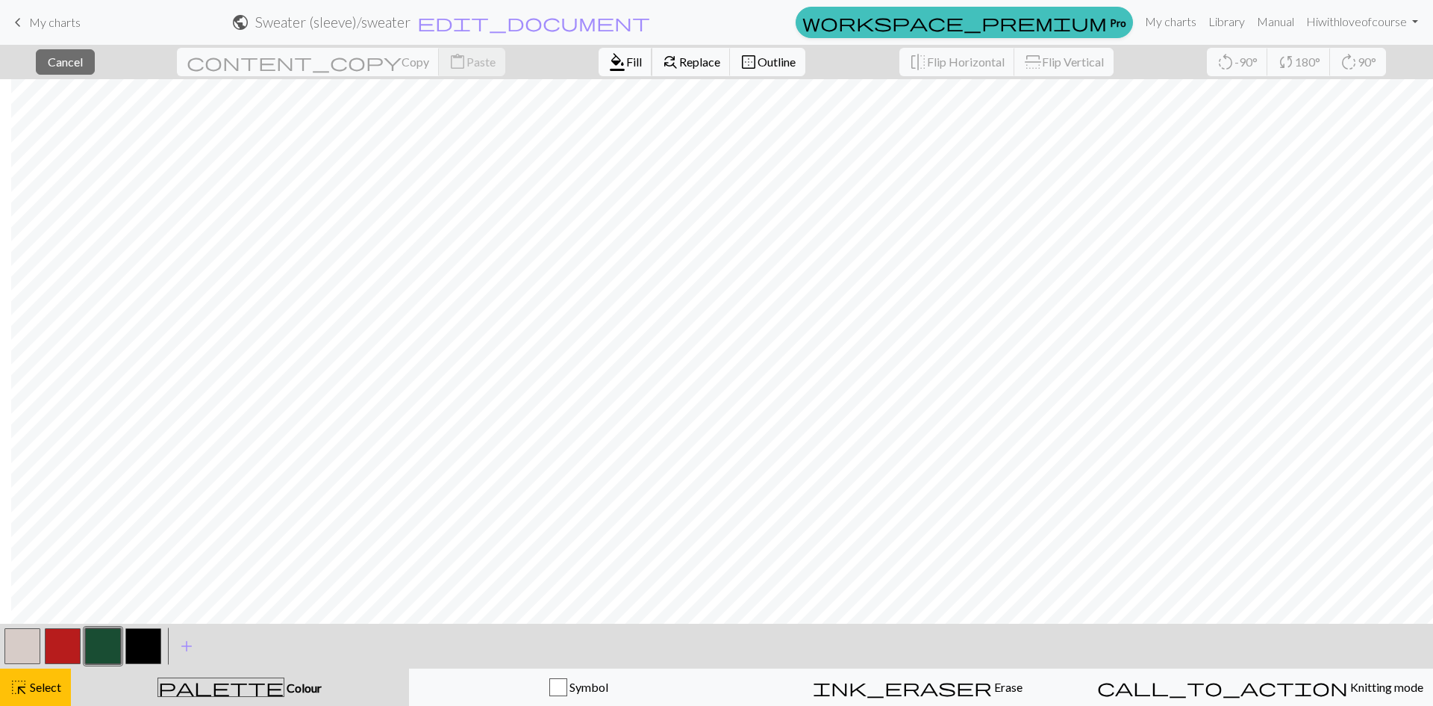
click at [608, 56] on span "format_color_fill" at bounding box center [617, 62] width 18 height 21
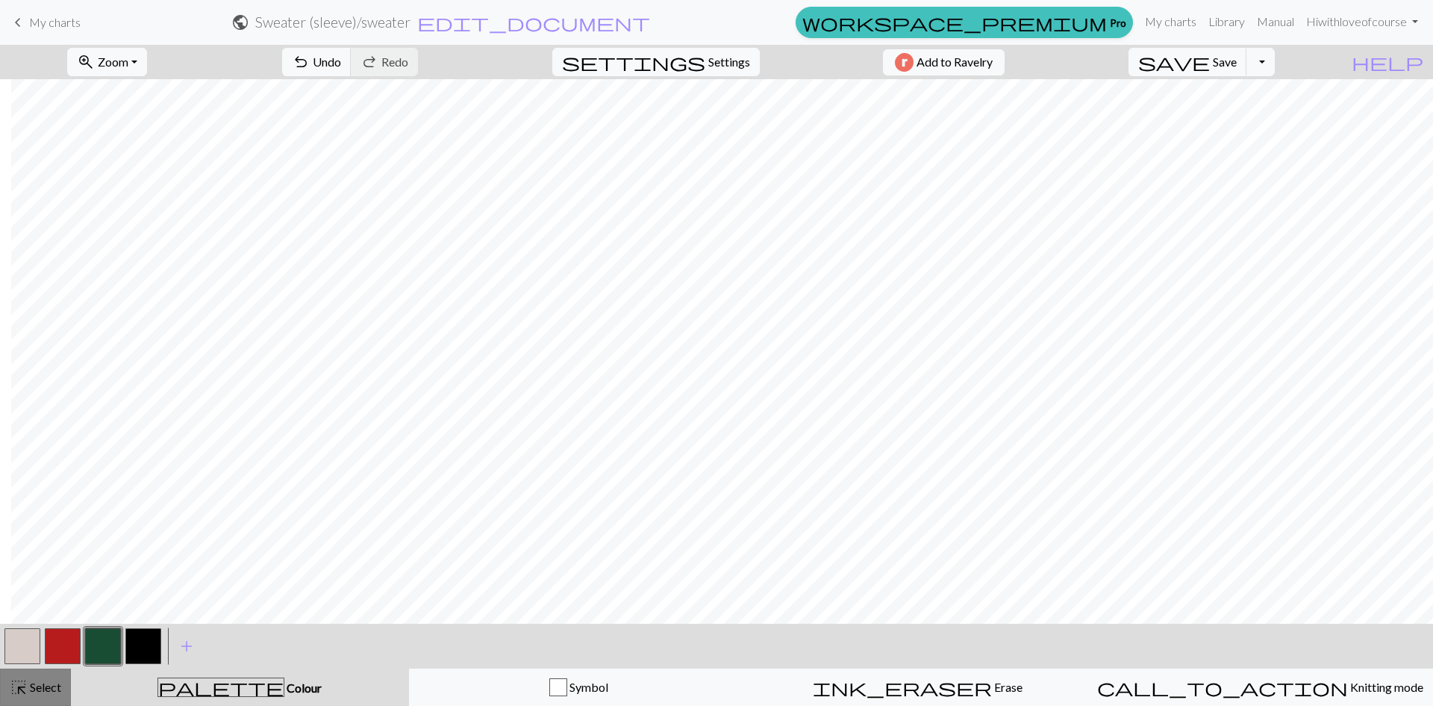
drag, startPoint x: 57, startPoint y: 685, endPoint x: 73, endPoint y: 672, distance: 20.2
click at [57, 684] on span "Select" at bounding box center [45, 686] width 34 height 14
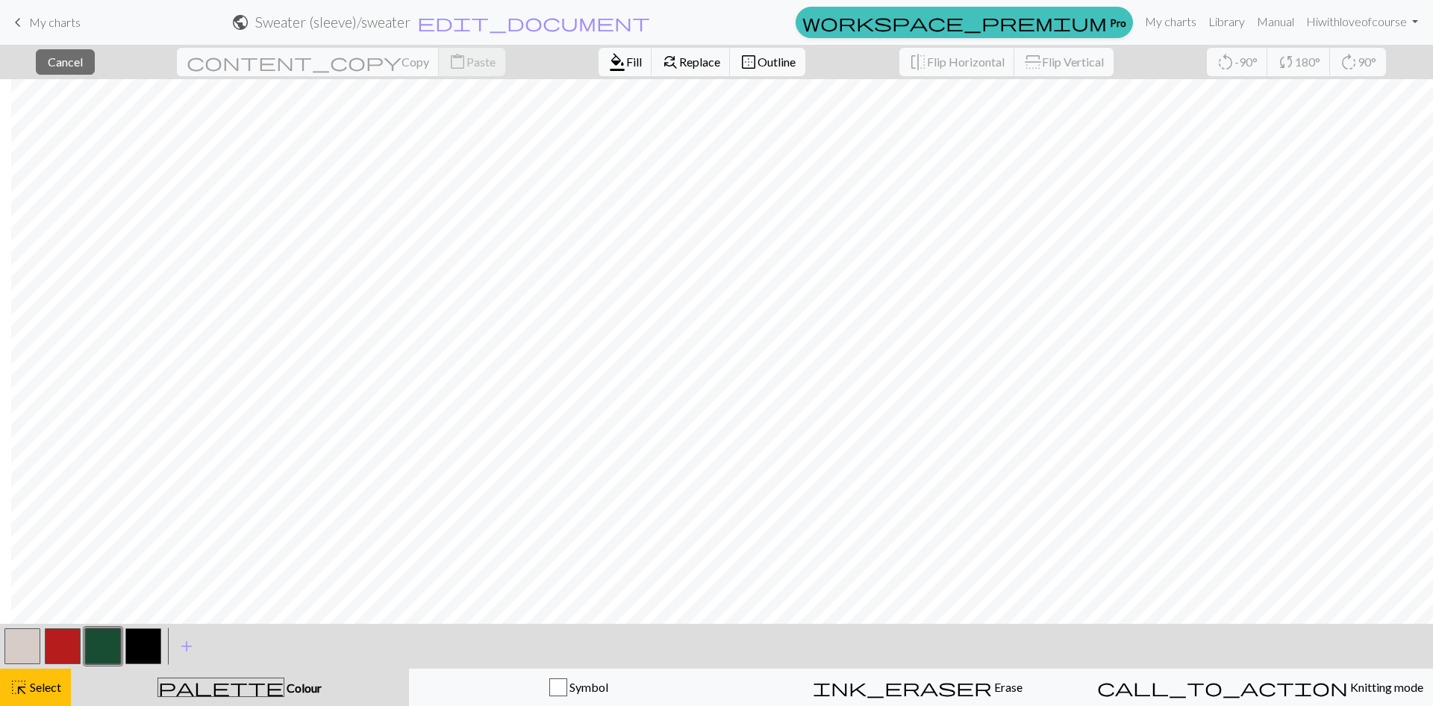
click at [588, 48] on div "format_color_fill Fill find_replace Replace border_outer Outline" at bounding box center [702, 62] width 229 height 34
click at [599, 55] on button "format_color_fill Fill" at bounding box center [626, 62] width 54 height 28
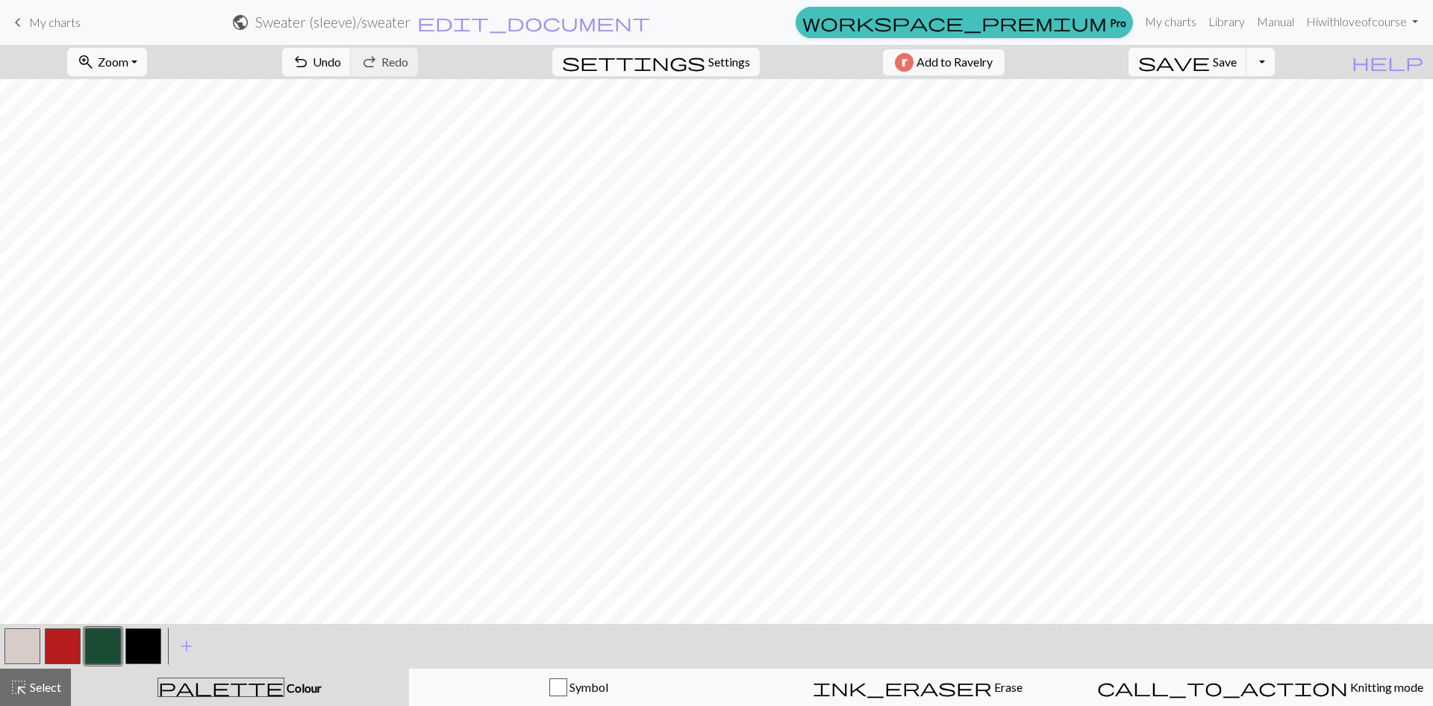
scroll to position [0, 417]
click at [13, 689] on span "highlight_alt" at bounding box center [19, 686] width 18 height 21
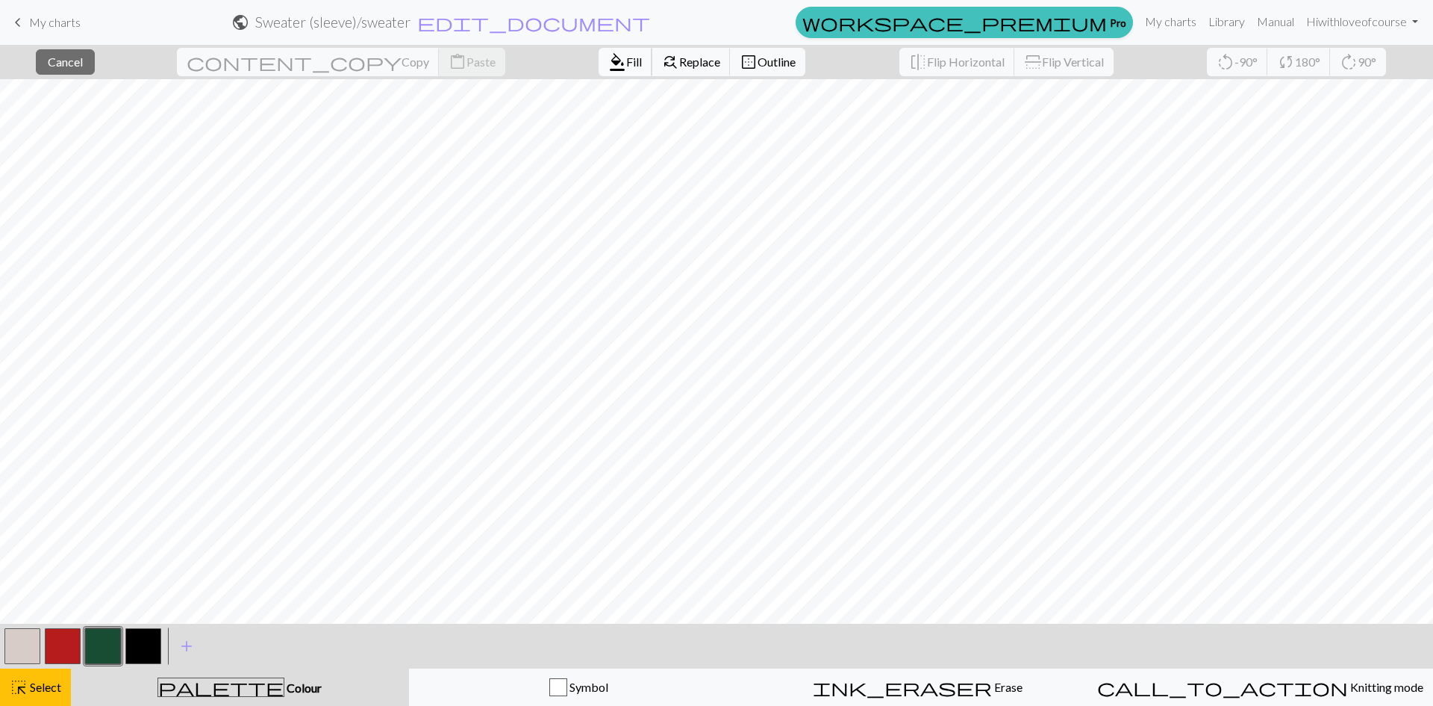
click at [608, 67] on span "format_color_fill" at bounding box center [617, 62] width 18 height 21
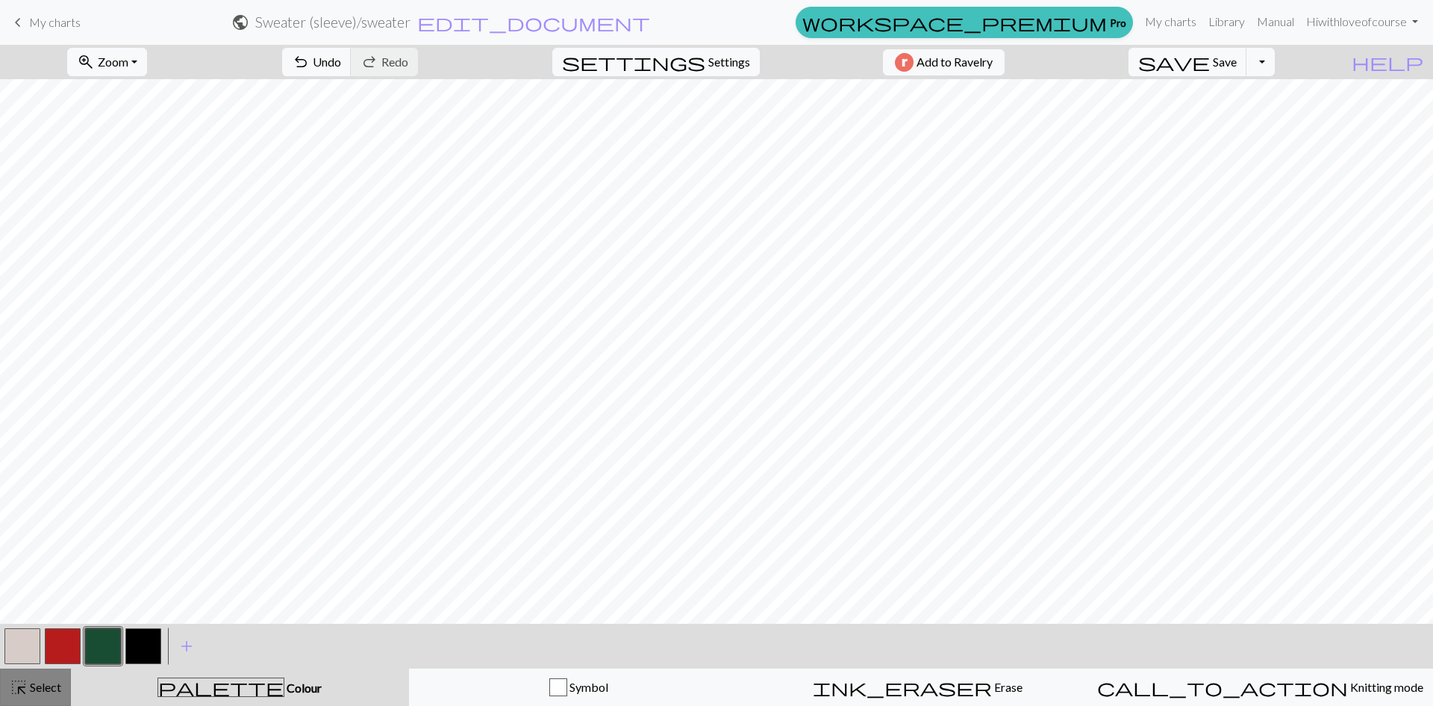
drag, startPoint x: 50, startPoint y: 692, endPoint x: 186, endPoint y: 632, distance: 148.4
click at [50, 691] on span "Select" at bounding box center [45, 686] width 34 height 14
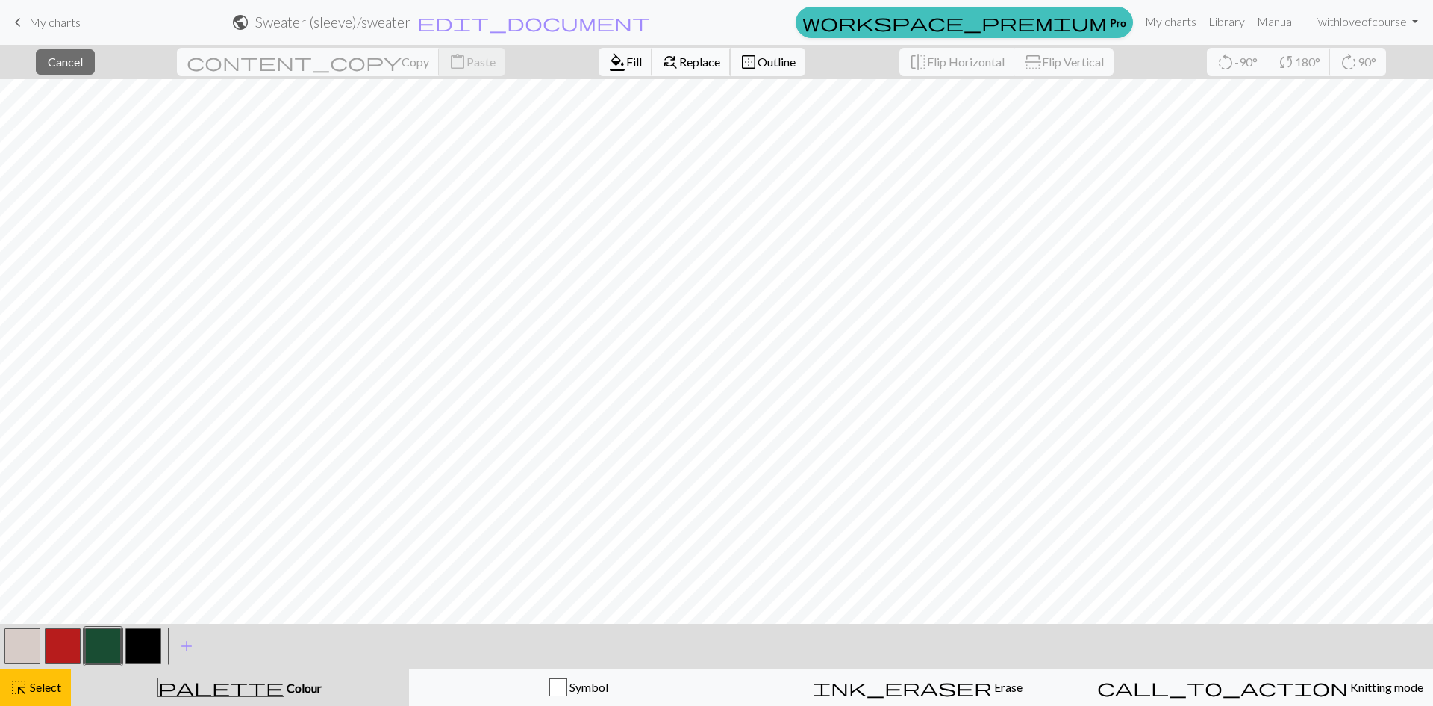
click at [652, 63] on button "find_replace Replace" at bounding box center [691, 62] width 79 height 28
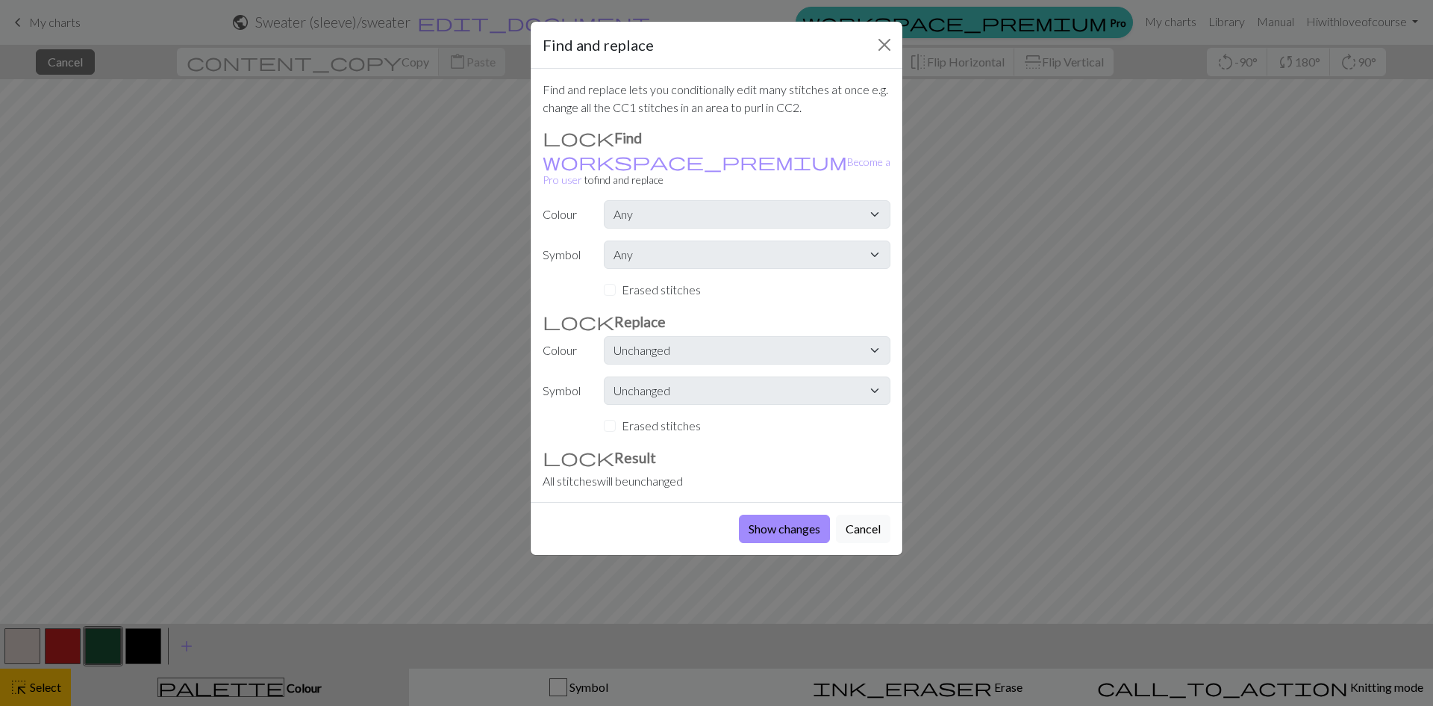
click at [501, 55] on div "Find and replace Find and replace lets you conditionally edit many stitches at …" at bounding box center [716, 353] width 1433 height 706
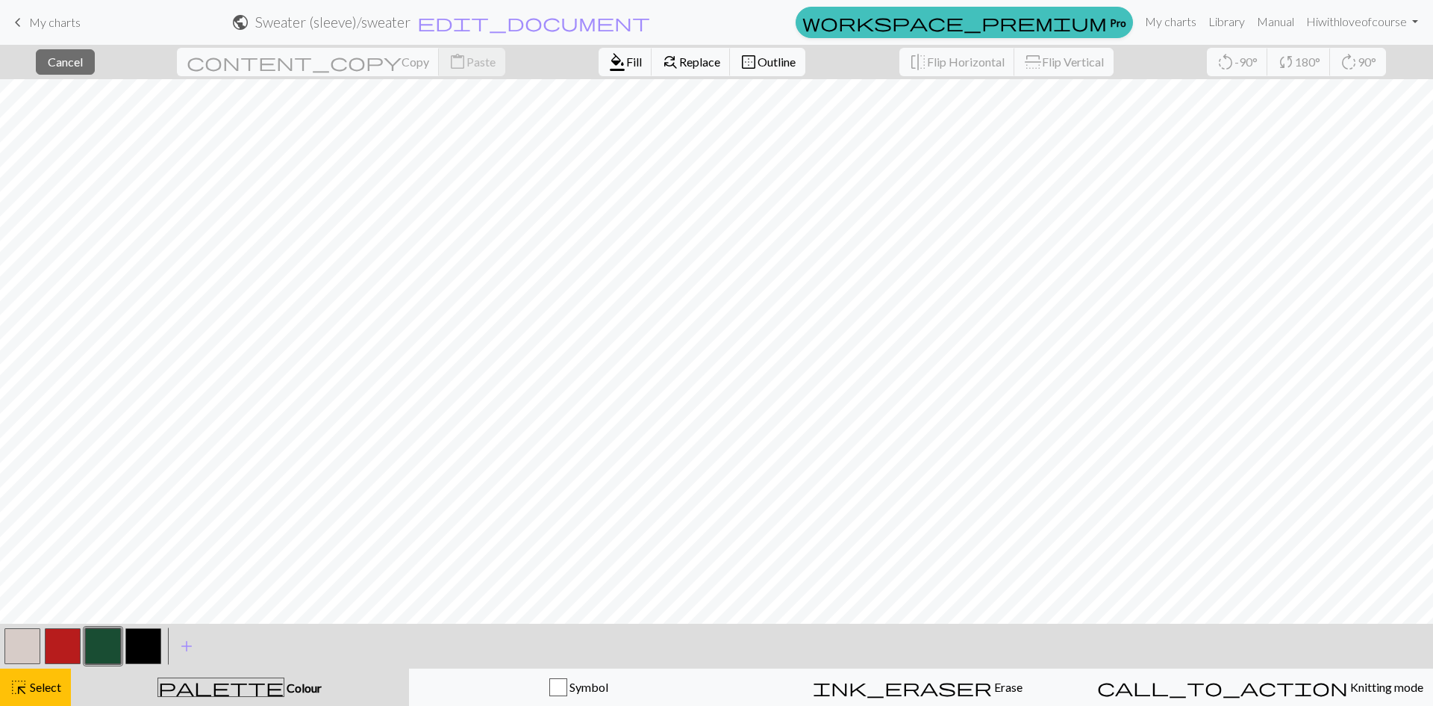
click at [505, 59] on div "Find and replace Find and replace lets you conditionally edit many stitches at …" at bounding box center [716, 353] width 1433 height 706
click at [608, 59] on span "format_color_fill" at bounding box center [617, 62] width 18 height 21
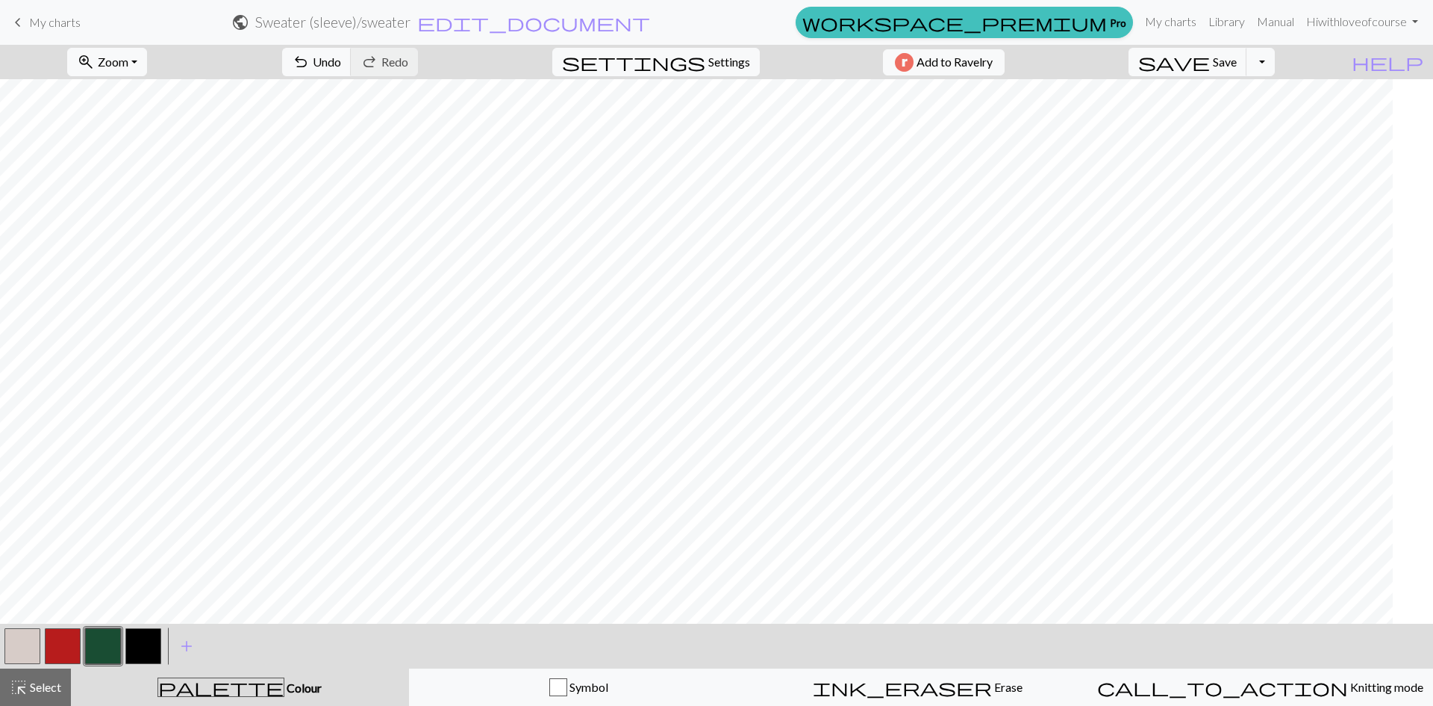
scroll to position [0, 0]
drag, startPoint x: 35, startPoint y: 674, endPoint x: 4, endPoint y: 656, distance: 35.5
click at [20, 674] on button "highlight_alt Select Select" at bounding box center [35, 686] width 71 height 37
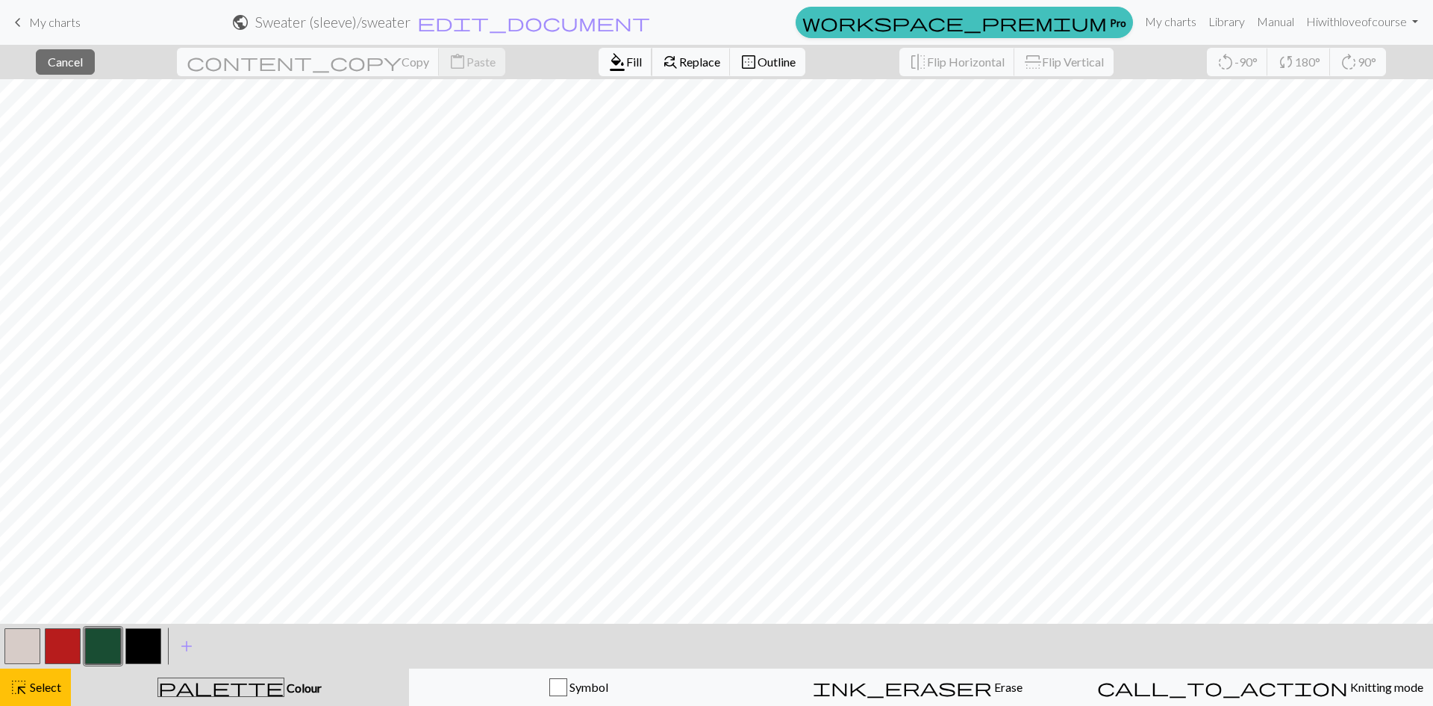
click at [626, 64] on span "Fill" at bounding box center [634, 62] width 16 height 14
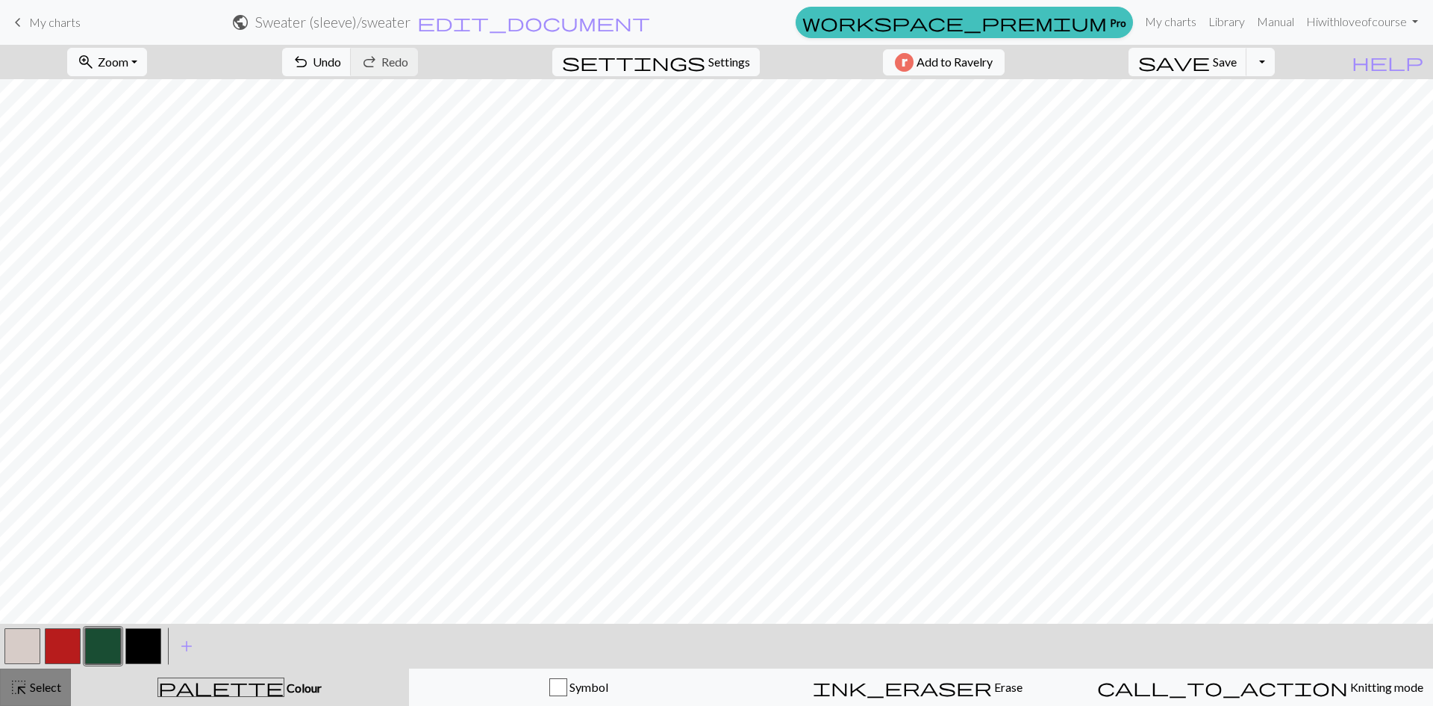
click at [10, 683] on span "highlight_alt" at bounding box center [19, 686] width 18 height 21
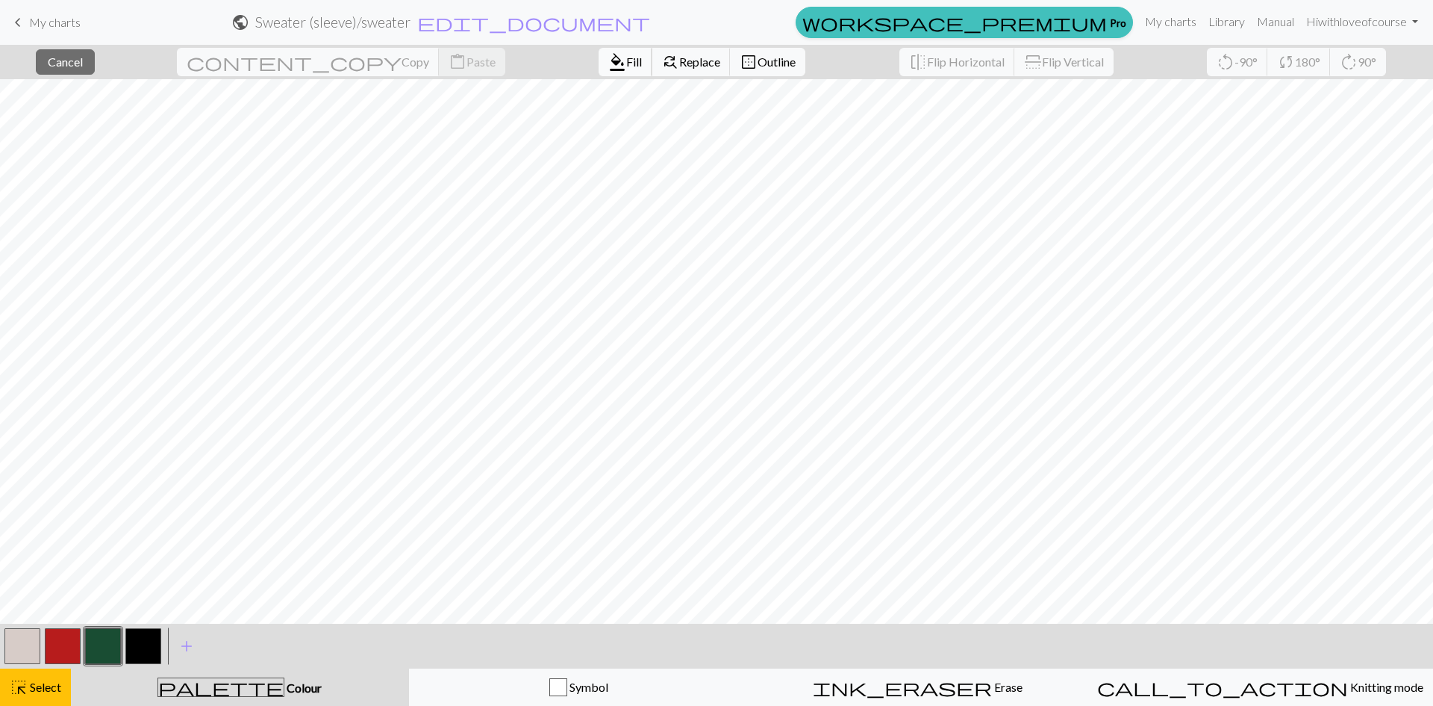
click at [599, 65] on button "format_color_fill Fill" at bounding box center [626, 62] width 54 height 28
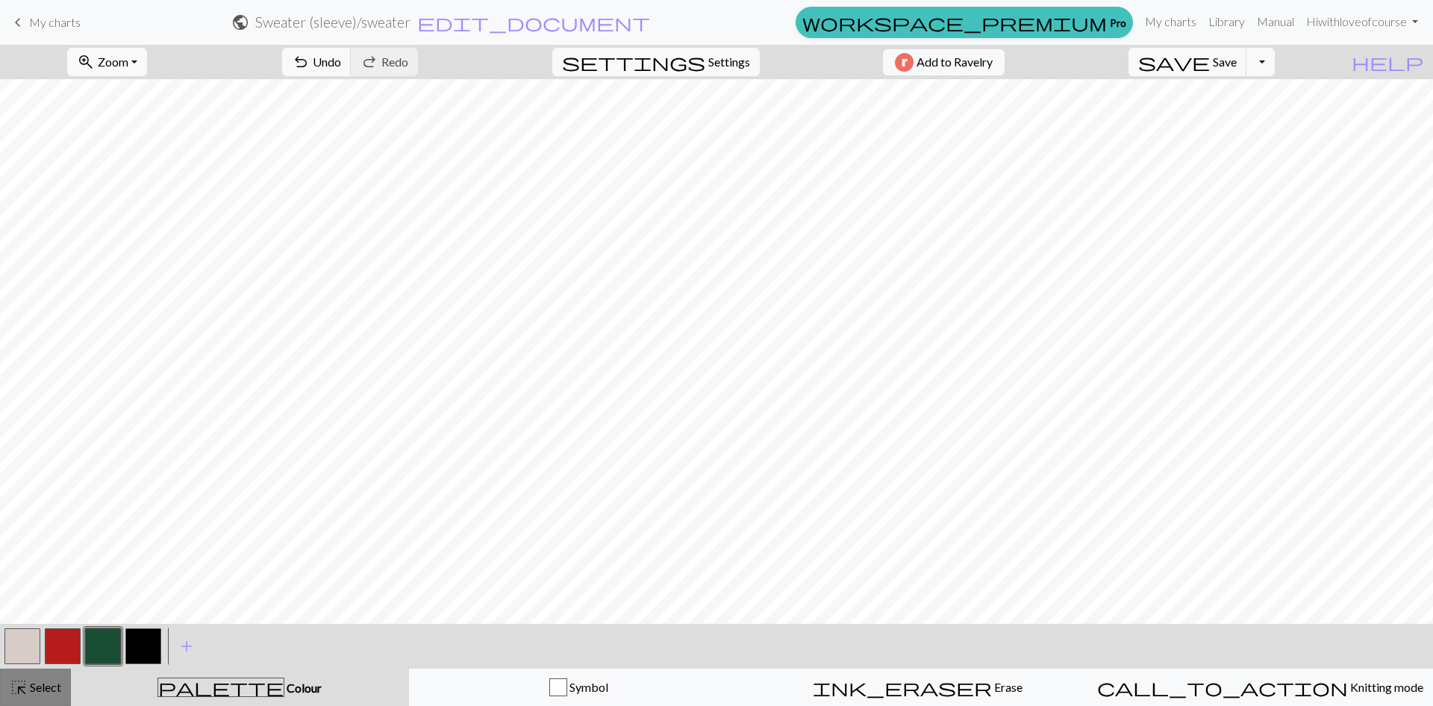
drag, startPoint x: 35, startPoint y: 693, endPoint x: 36, endPoint y: 681, distance: 12.0
click at [34, 690] on span "Select" at bounding box center [45, 686] width 34 height 14
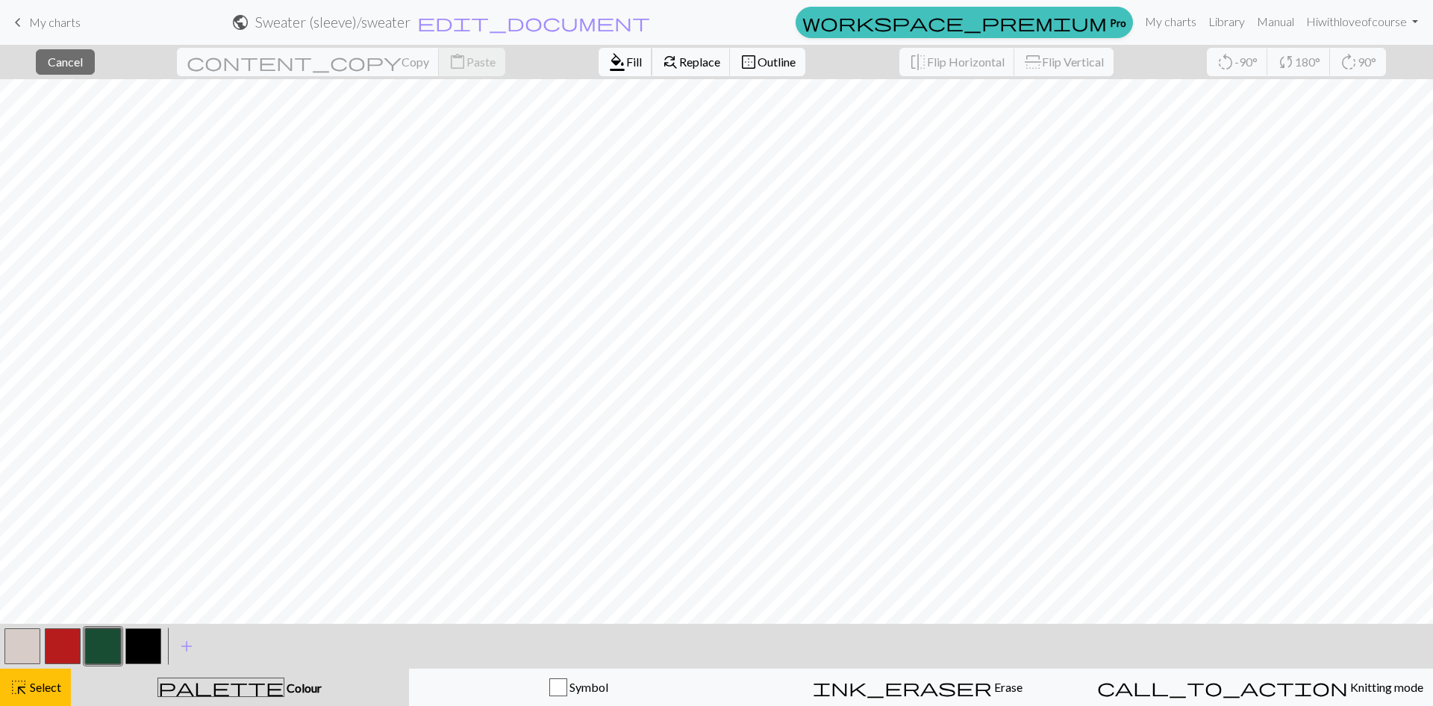
click at [626, 67] on span "Fill" at bounding box center [634, 62] width 16 height 14
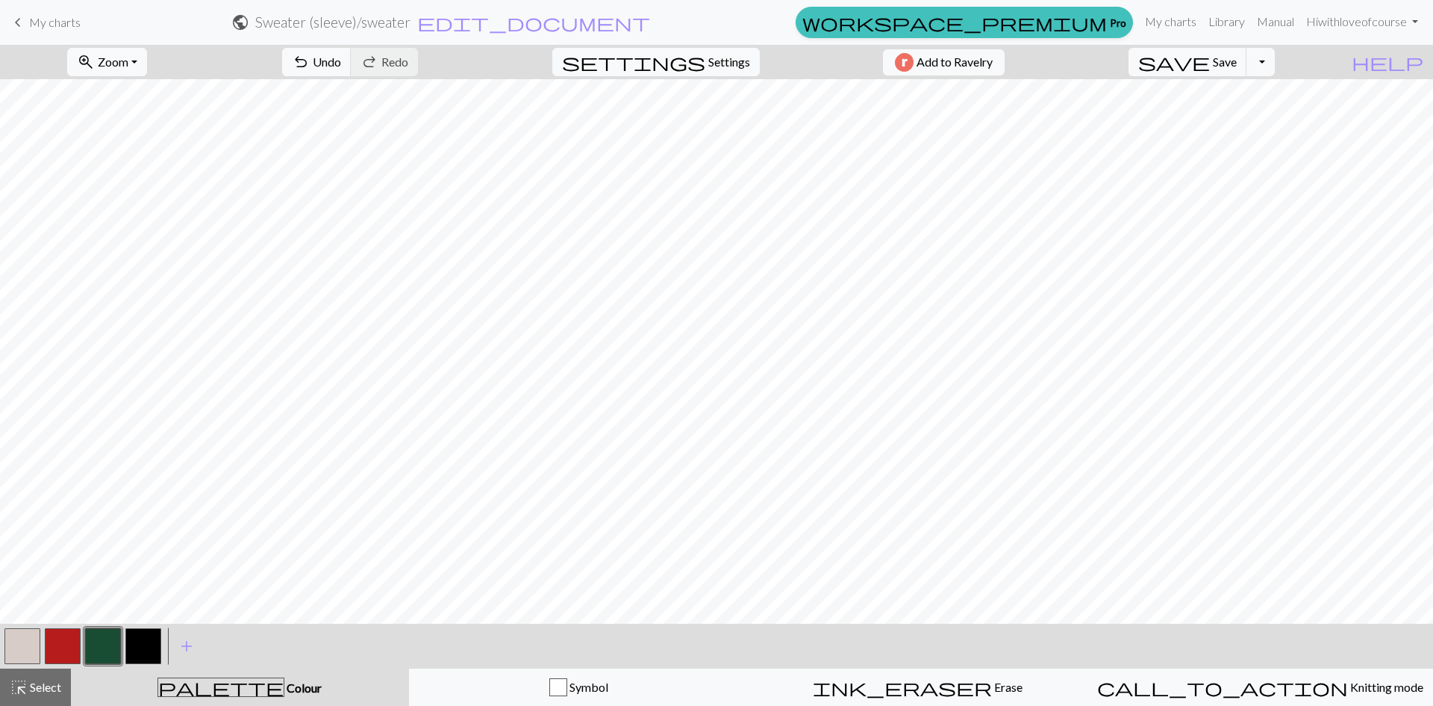
click at [54, 650] on button "button" at bounding box center [63, 646] width 36 height 36
click at [48, 679] on span "Select" at bounding box center [45, 686] width 34 height 14
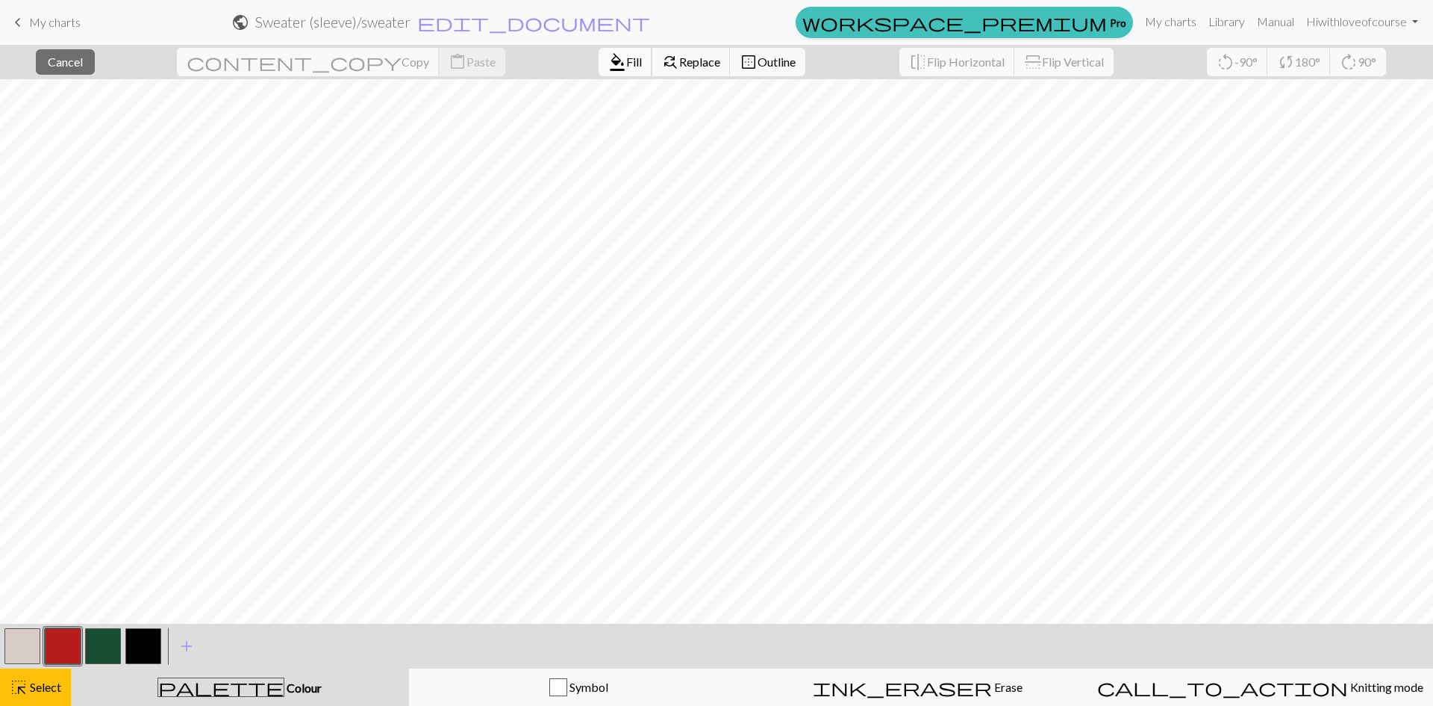
click at [626, 65] on span "Fill" at bounding box center [634, 62] width 16 height 14
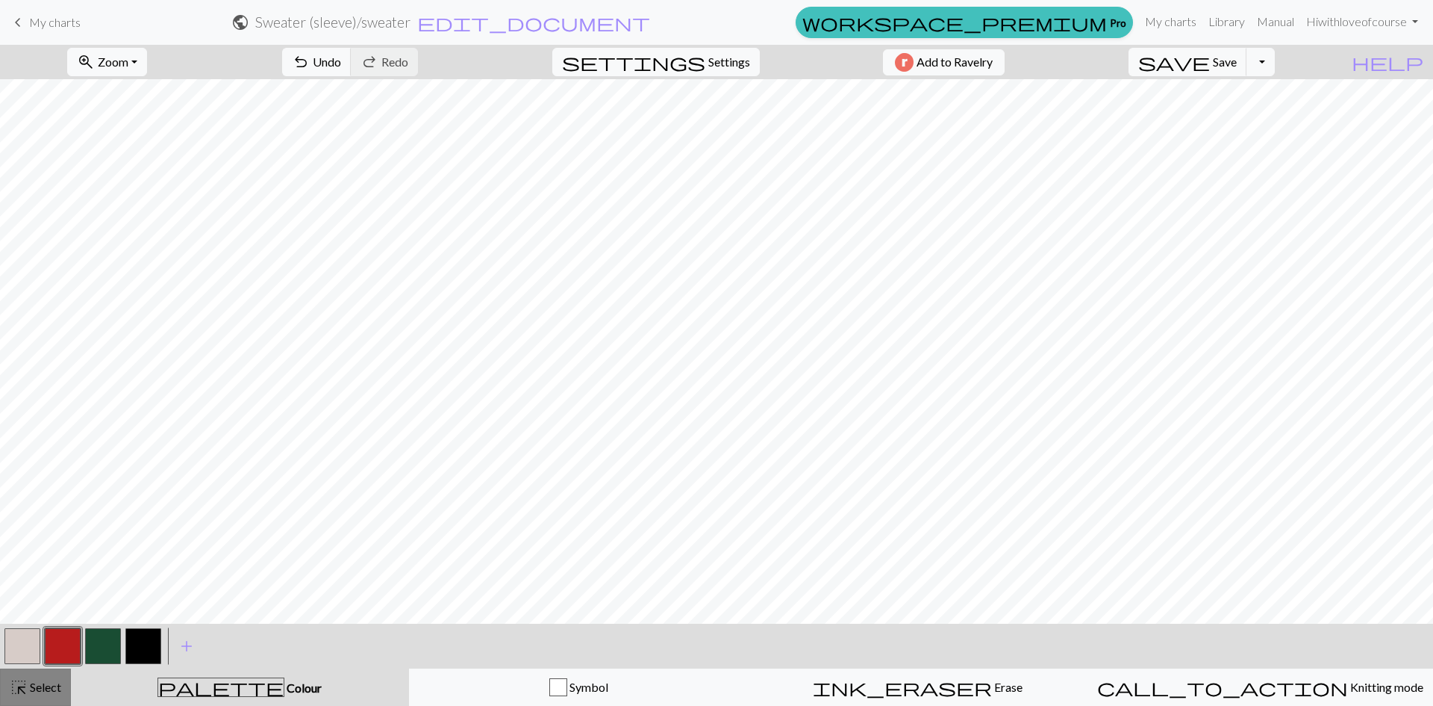
click at [63, 698] on button "highlight_alt Select Select" at bounding box center [35, 686] width 71 height 37
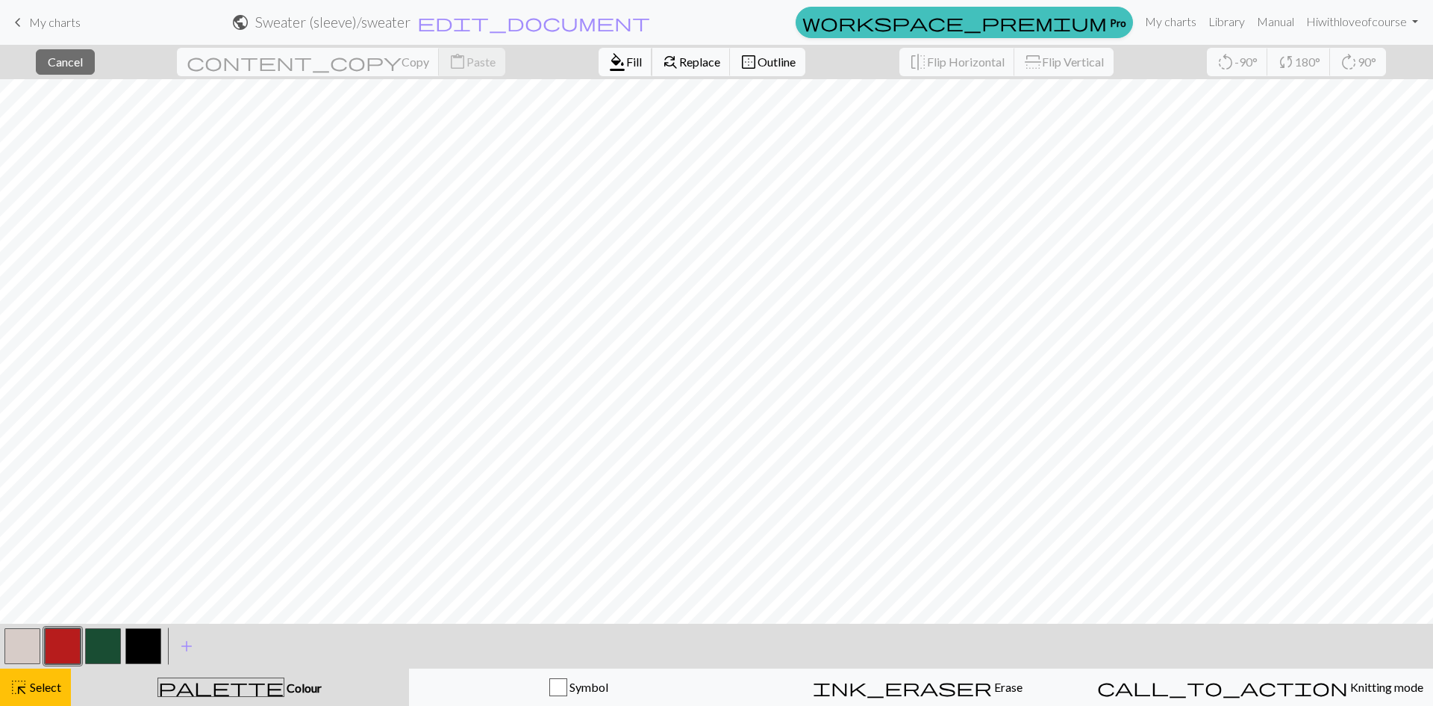
click at [599, 51] on button "format_color_fill Fill" at bounding box center [626, 62] width 54 height 28
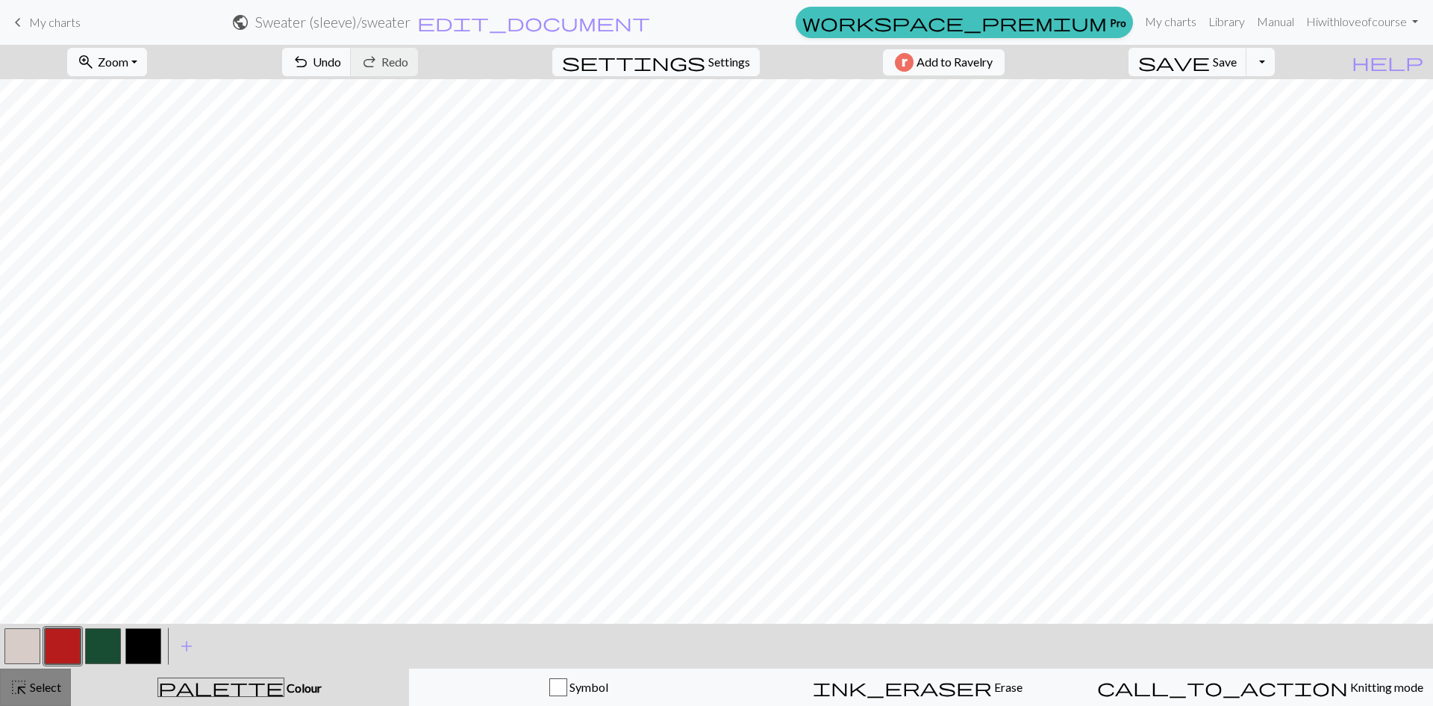
click at [28, 691] on span "Select" at bounding box center [45, 686] width 34 height 14
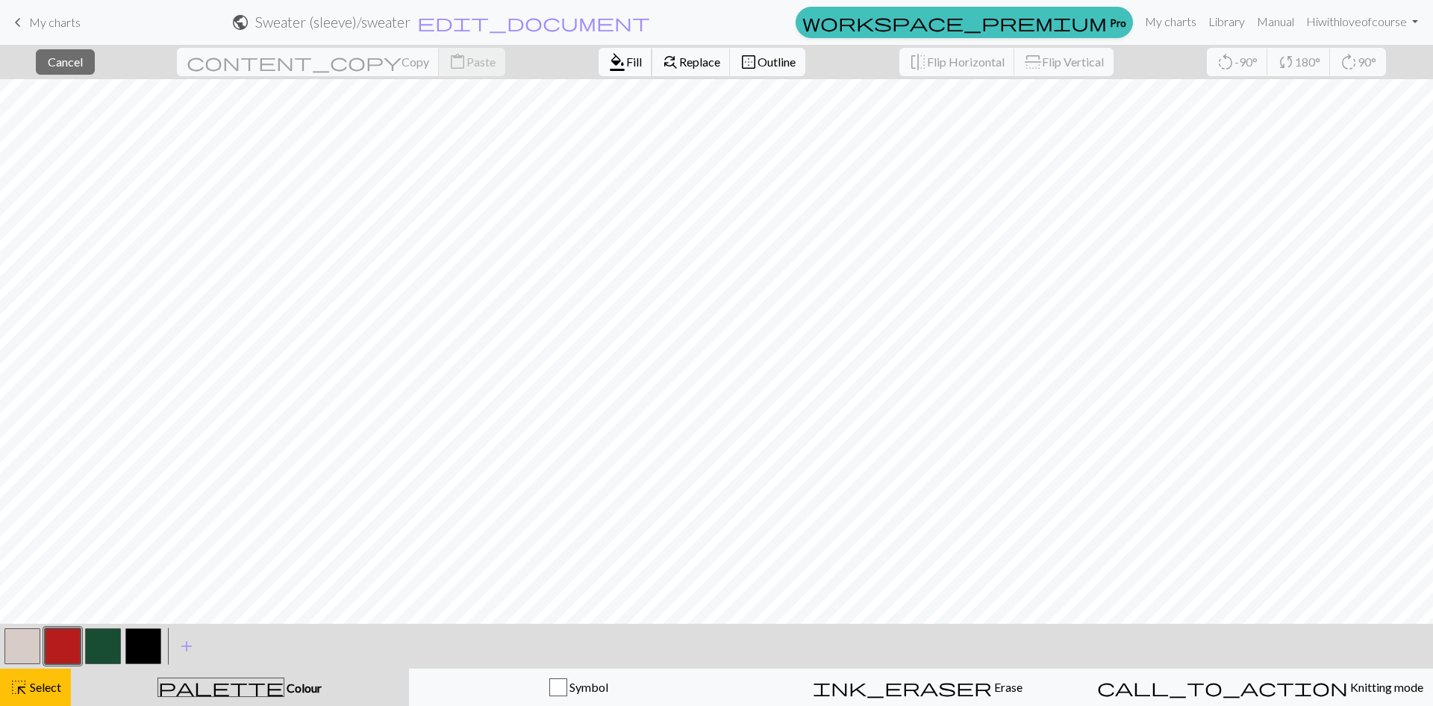
click at [599, 64] on button "format_color_fill Fill" at bounding box center [626, 62] width 54 height 28
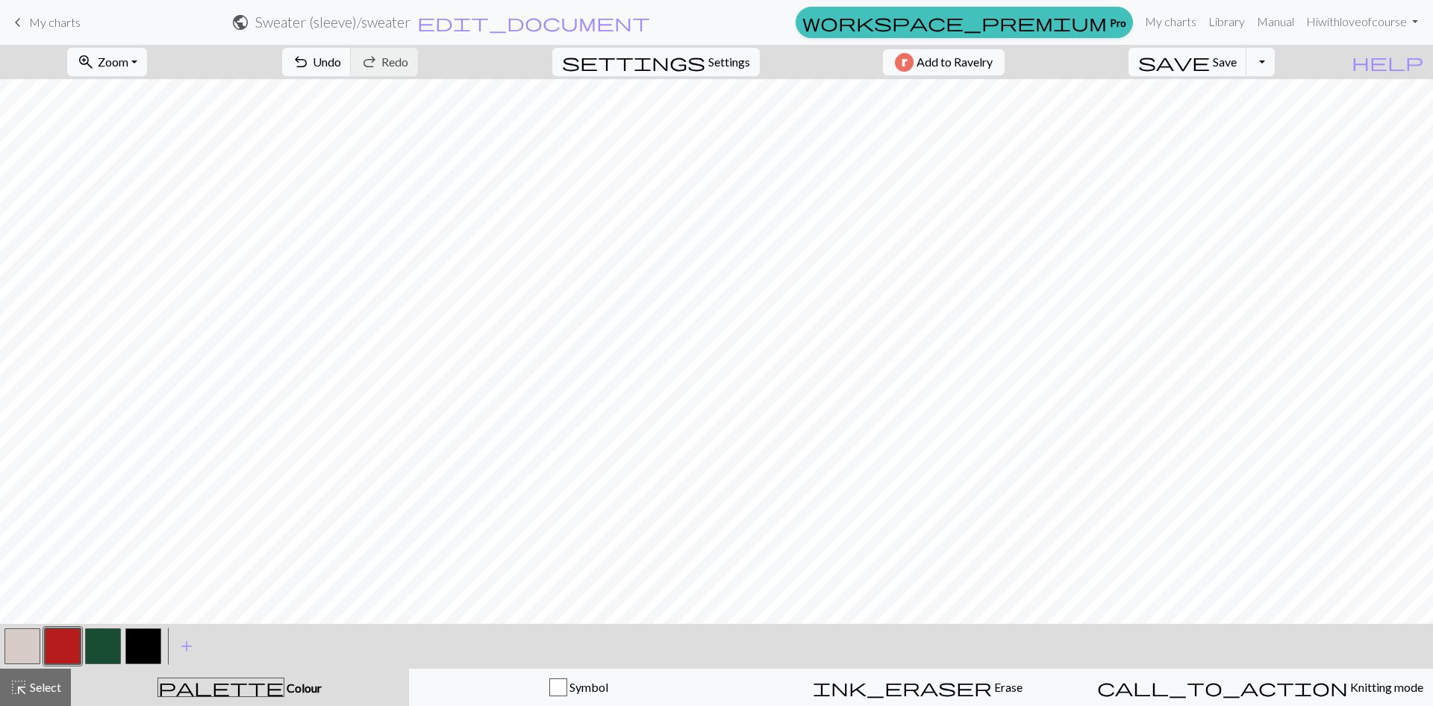
drag, startPoint x: 521, startPoint y: 626, endPoint x: 546, endPoint y: 614, distance: 27.4
click at [547, 616] on div "zoom_in Zoom Zoom Fit all Fit width Fit height 50% 100% 150% 200% undo Undo Und…" at bounding box center [716, 375] width 1433 height 661
click at [28, 674] on button "highlight_alt Select Select" at bounding box center [35, 686] width 71 height 37
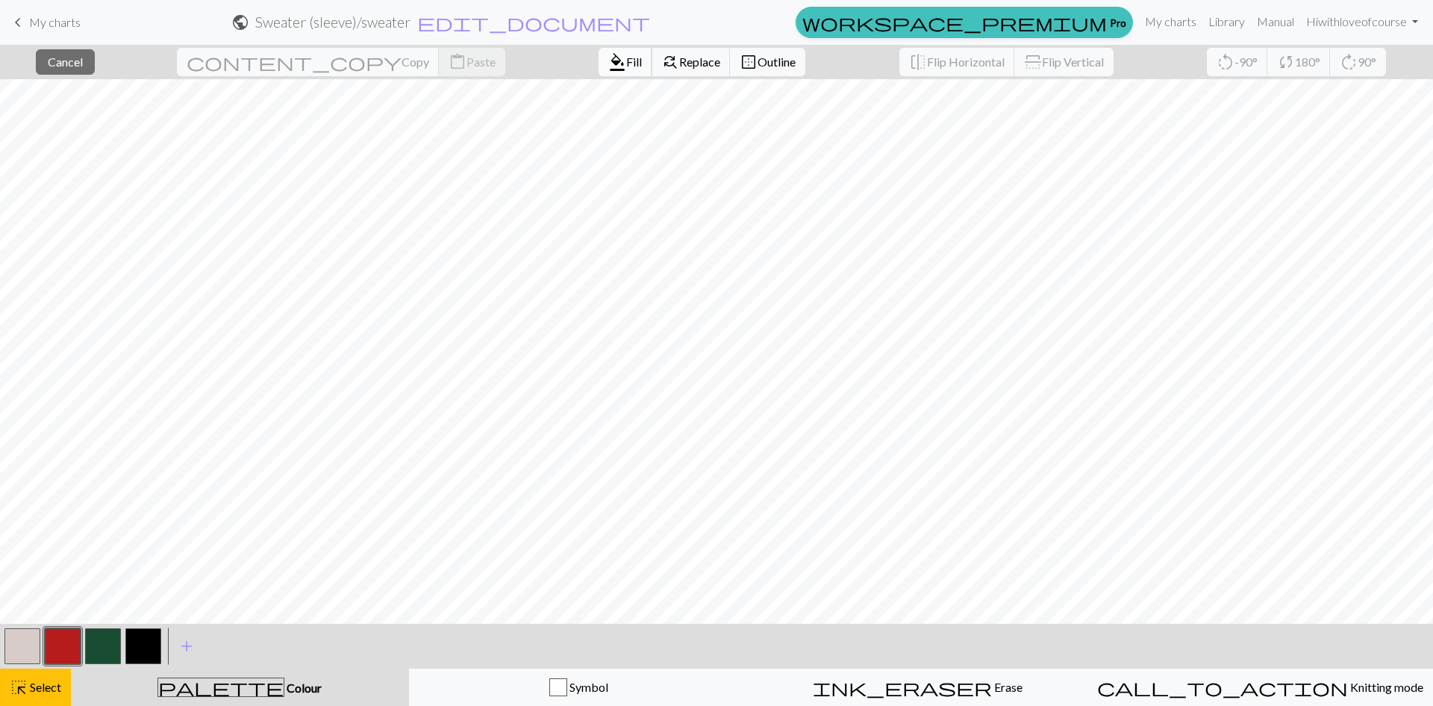
click at [626, 55] on span "Fill" at bounding box center [634, 62] width 16 height 14
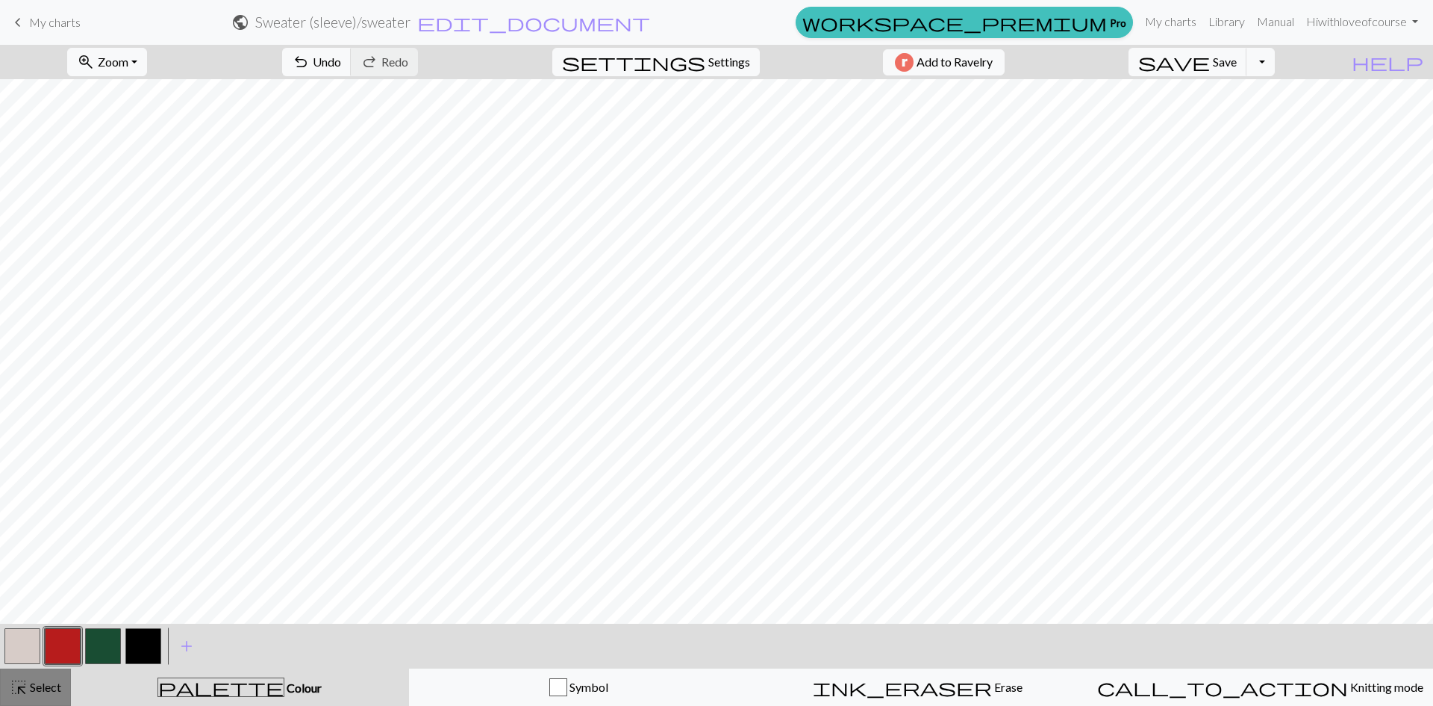
drag, startPoint x: 45, startPoint y: 691, endPoint x: 51, endPoint y: 673, distance: 18.9
click at [46, 689] on span "Select" at bounding box center [45, 686] width 34 height 14
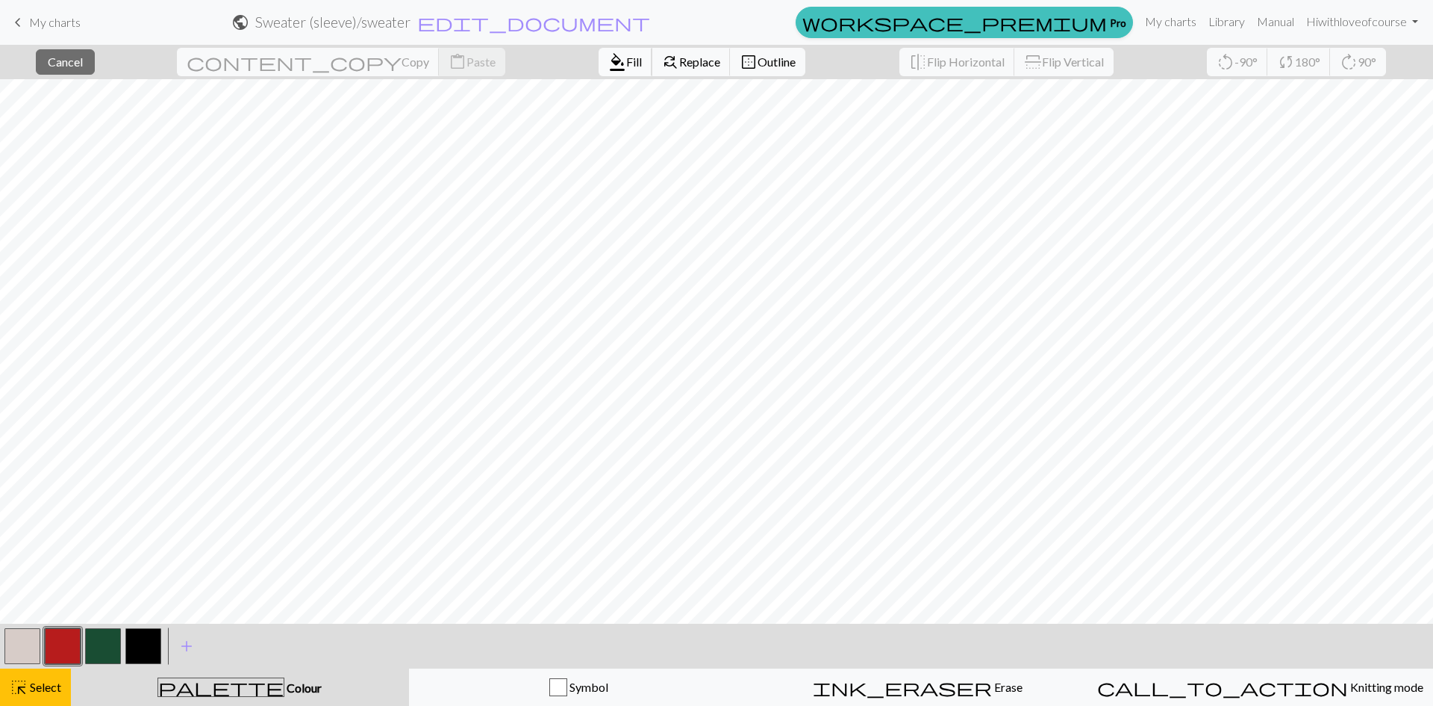
click at [608, 56] on span "format_color_fill" at bounding box center [617, 62] width 18 height 21
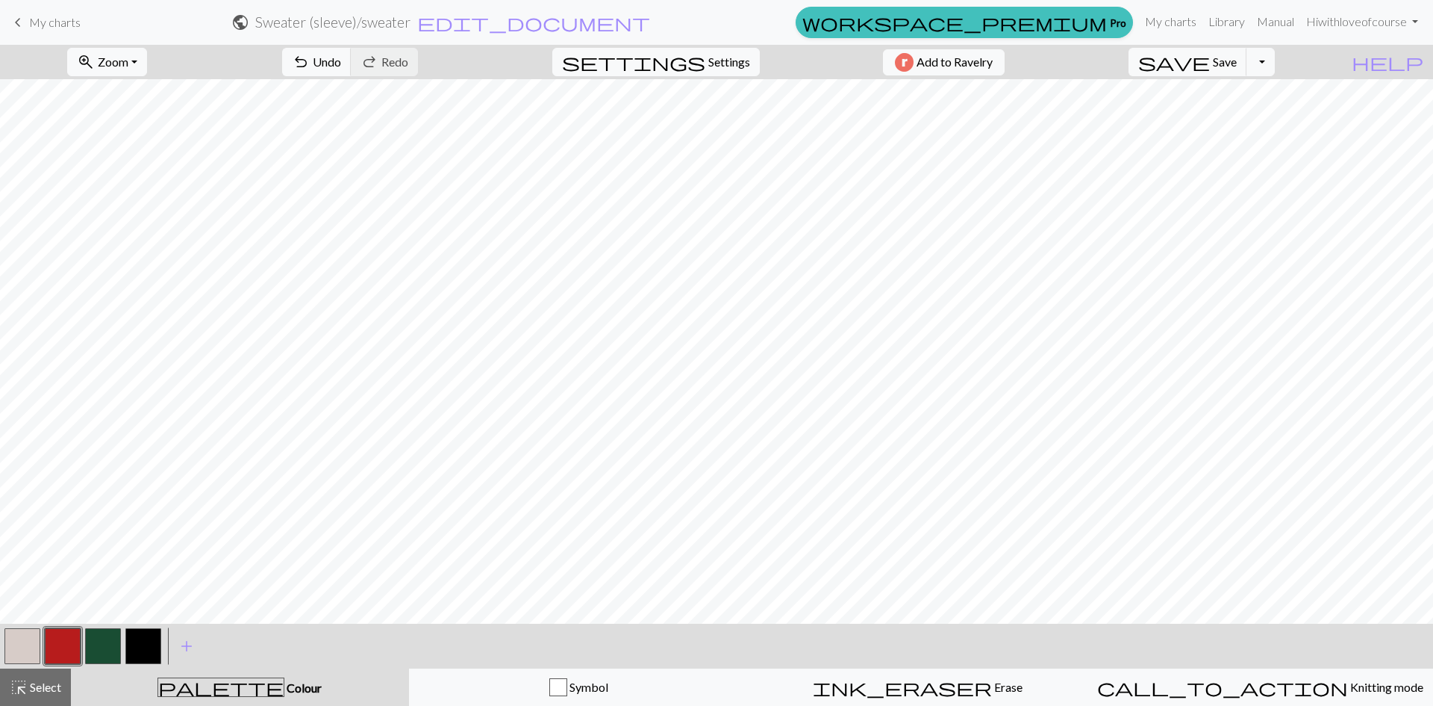
scroll to position [0, 1079]
drag, startPoint x: 55, startPoint y: 688, endPoint x: 49, endPoint y: 664, distance: 23.9
click at [55, 687] on span "Select" at bounding box center [45, 686] width 34 height 14
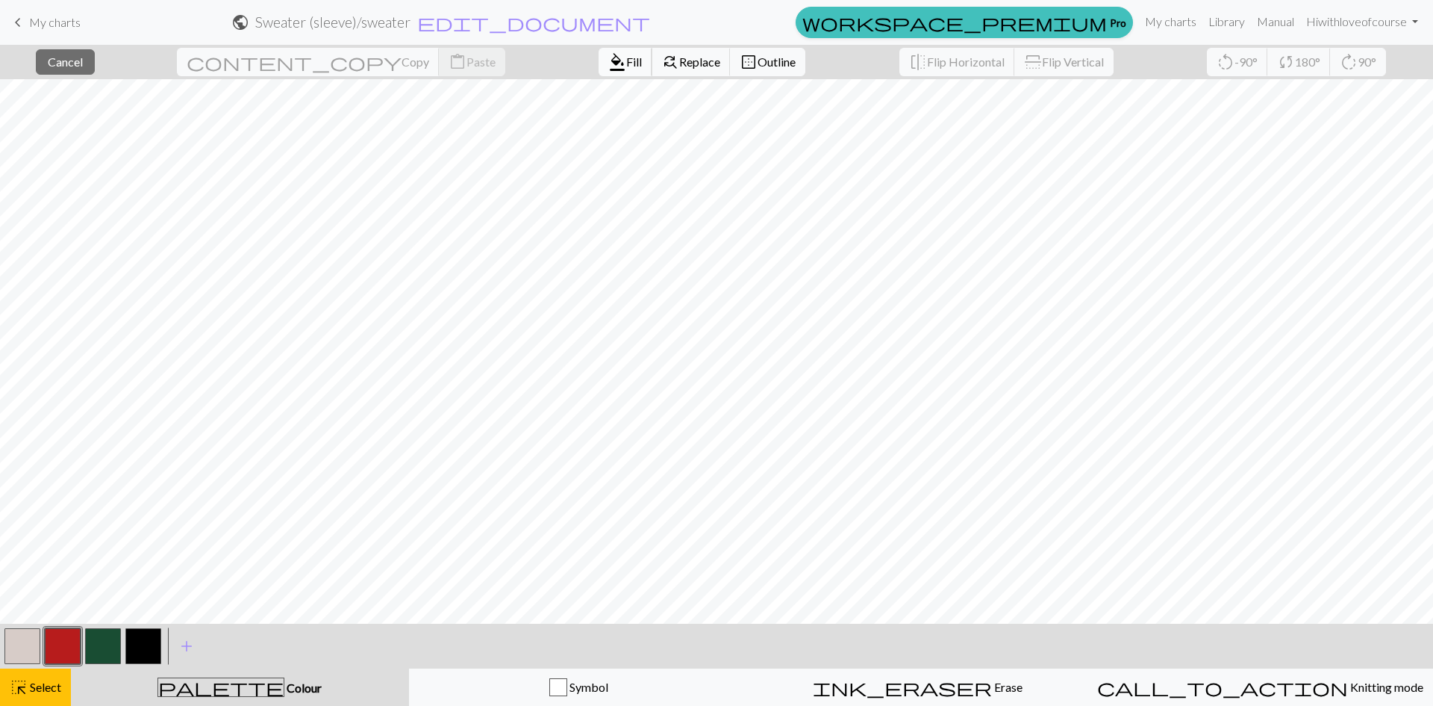
click at [626, 66] on span "Fill" at bounding box center [634, 62] width 16 height 14
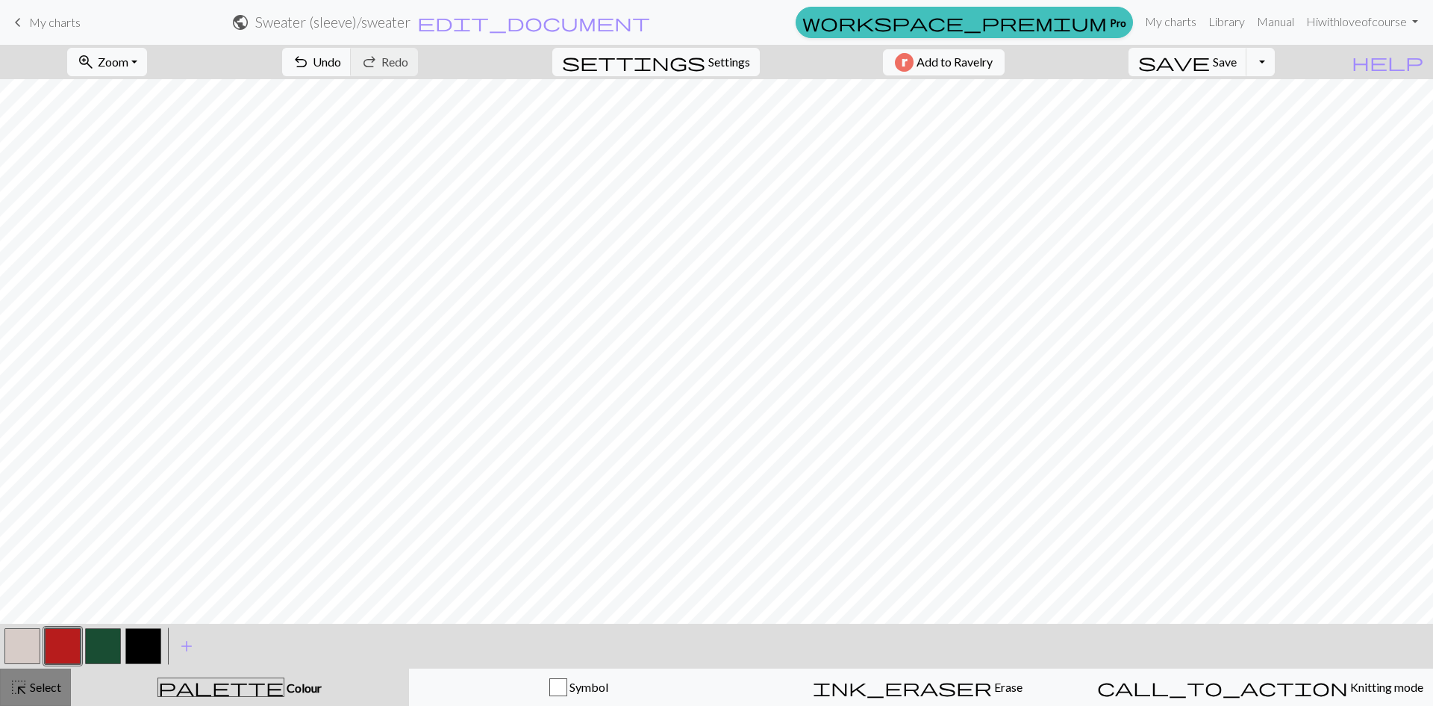
click at [36, 687] on span "Select" at bounding box center [45, 686] width 34 height 14
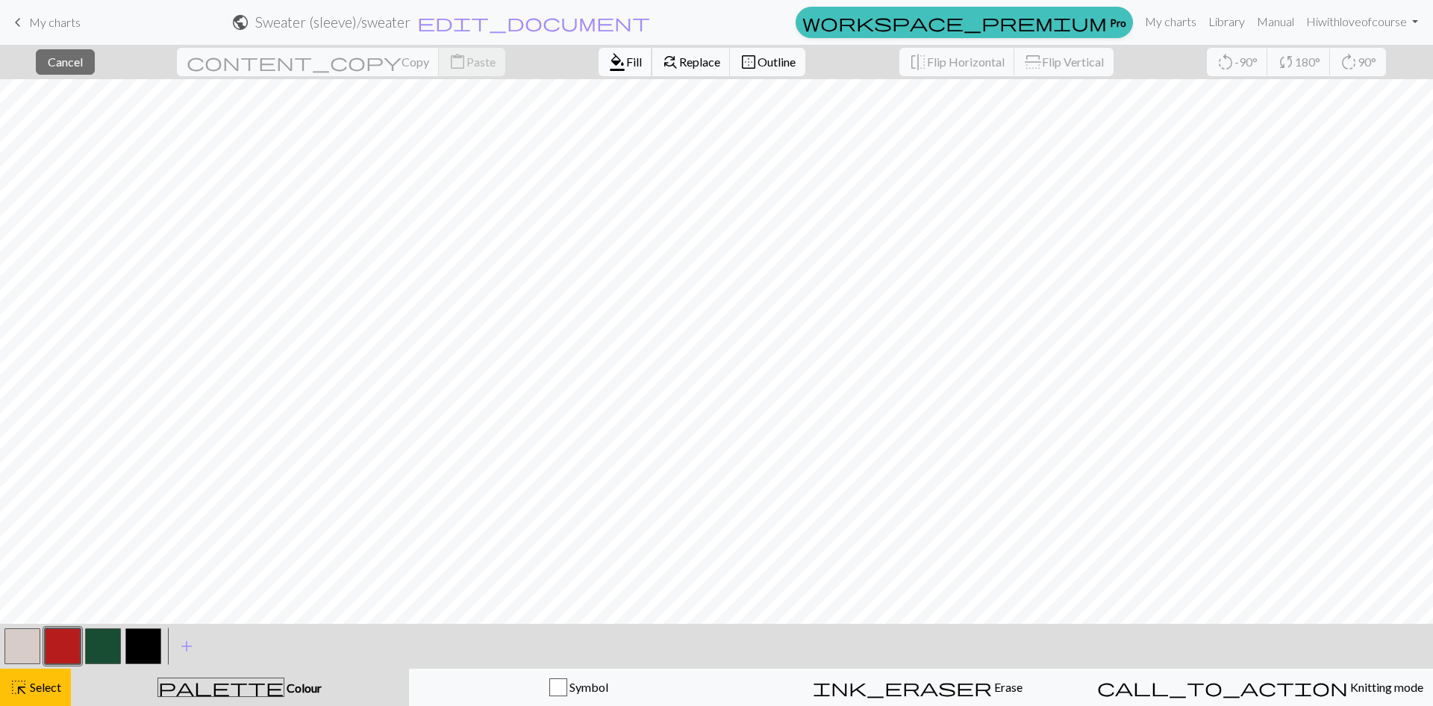
click at [626, 57] on span "Fill" at bounding box center [634, 62] width 16 height 14
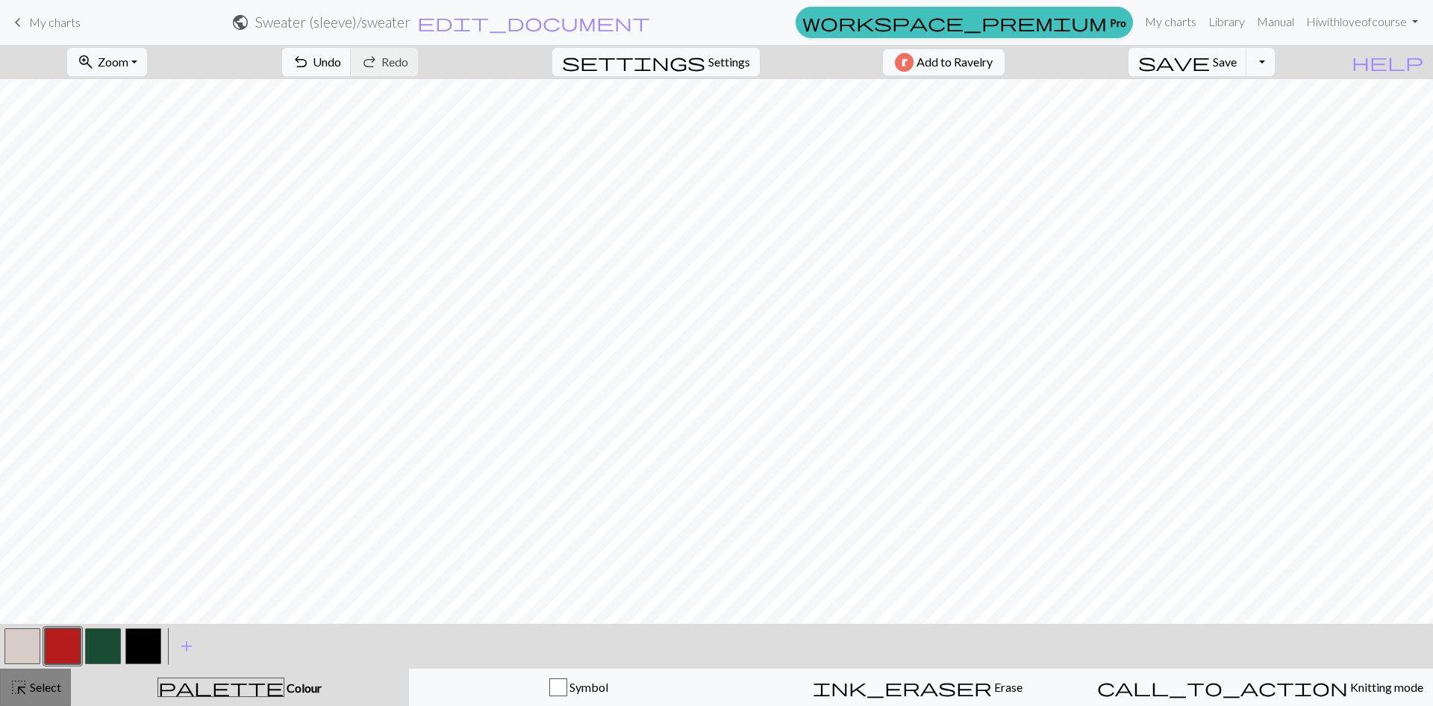
drag, startPoint x: 46, startPoint y: 695, endPoint x: 53, endPoint y: 671, distance: 24.8
click at [46, 695] on div "highlight_alt Select Select" at bounding box center [36, 687] width 52 height 18
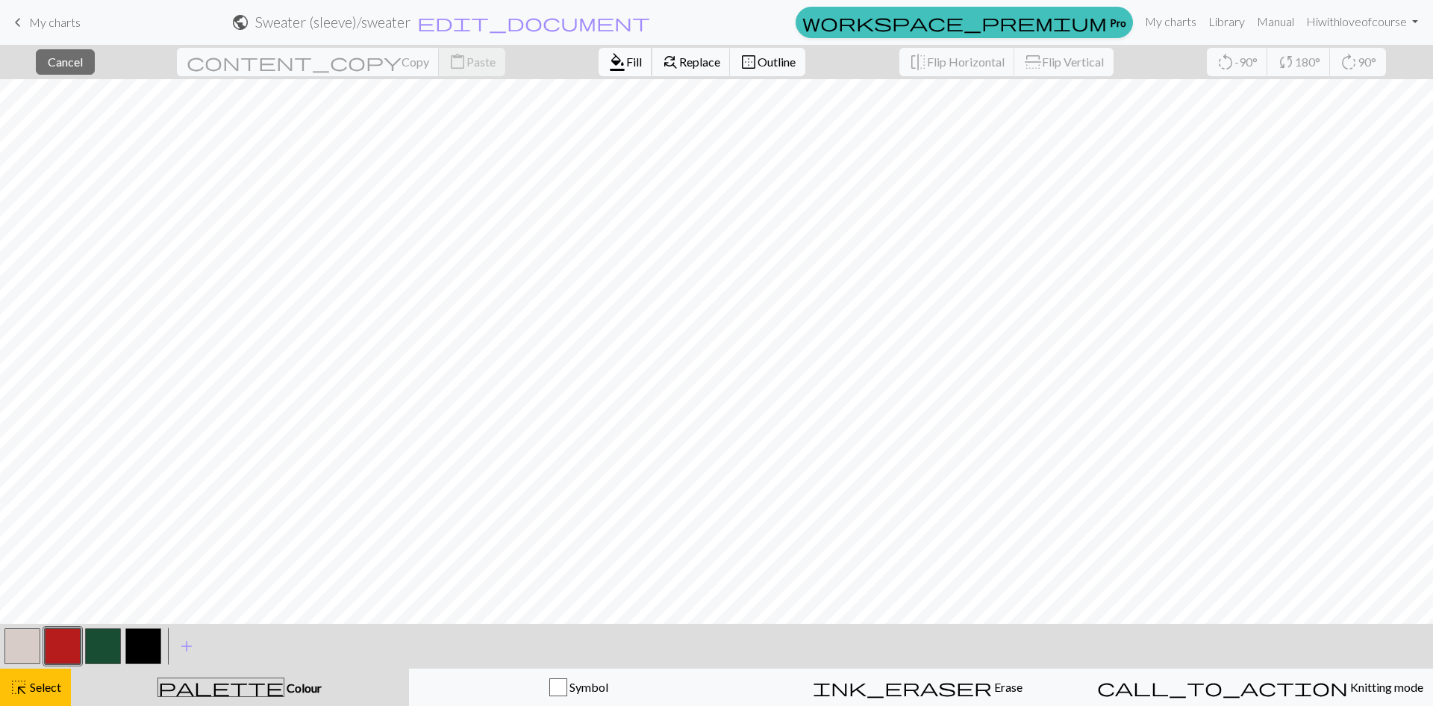
click at [599, 69] on button "format_color_fill Fill" at bounding box center [626, 62] width 54 height 28
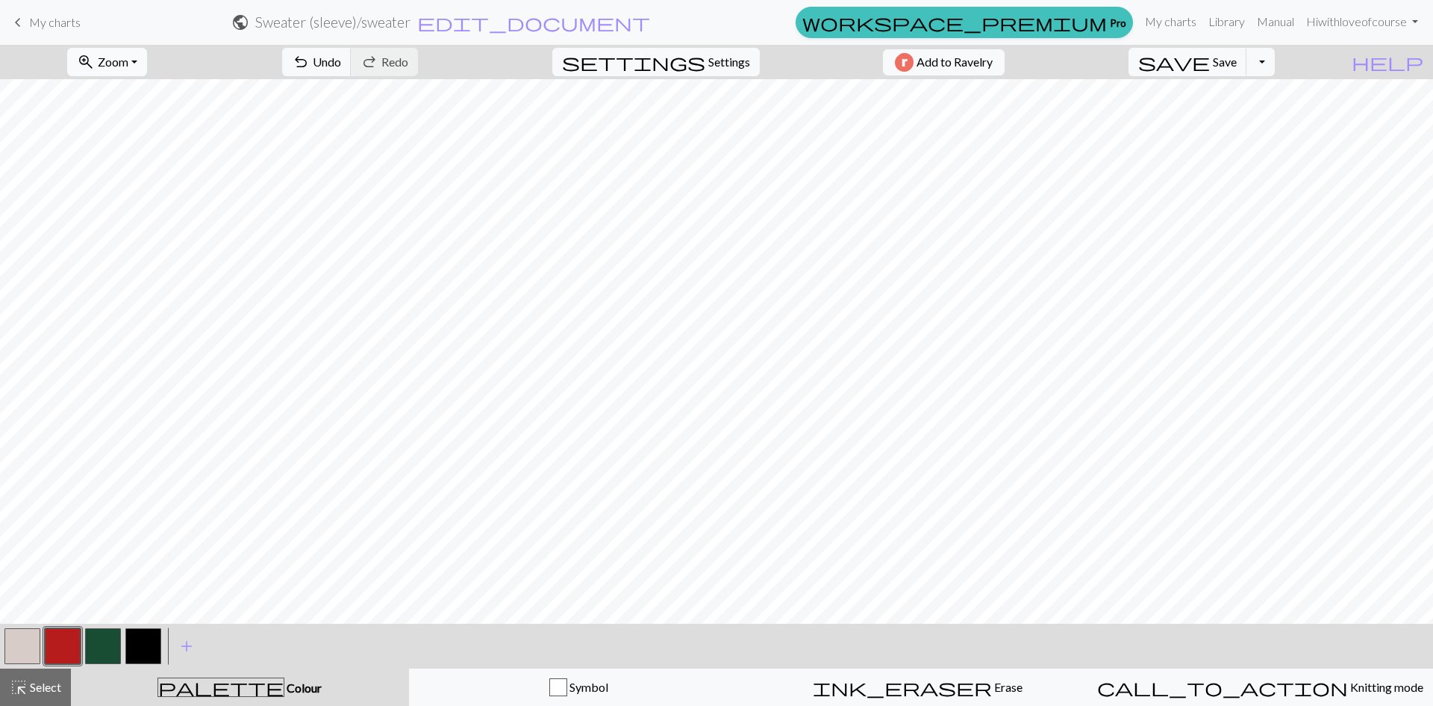
click at [95, 60] on span "zoom_in" at bounding box center [86, 62] width 18 height 21
click at [155, 99] on button "Fit all" at bounding box center [127, 95] width 118 height 24
click at [1237, 65] on span "Save" at bounding box center [1225, 62] width 24 height 14
click at [1275, 63] on button "Toggle Dropdown" at bounding box center [1261, 62] width 28 height 28
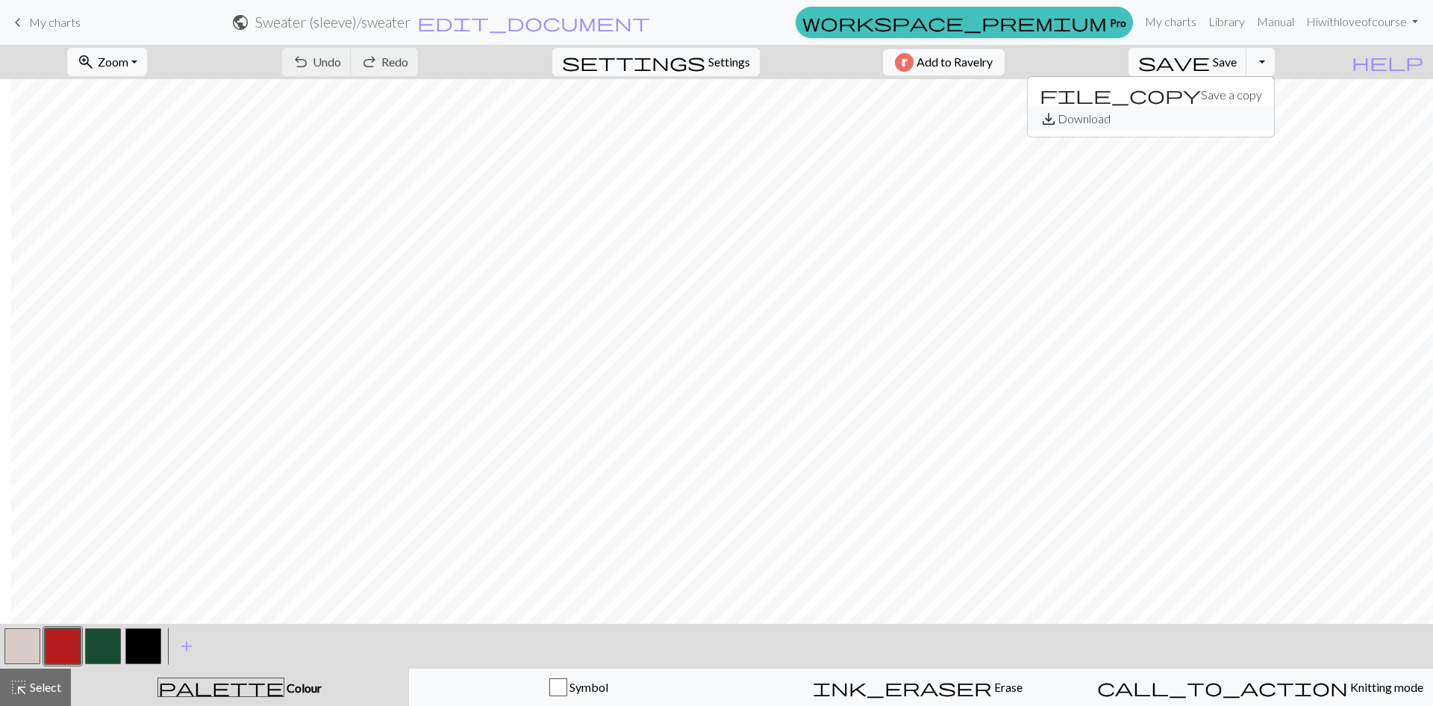
click at [1246, 119] on button "save_alt Download" at bounding box center [1151, 119] width 246 height 24
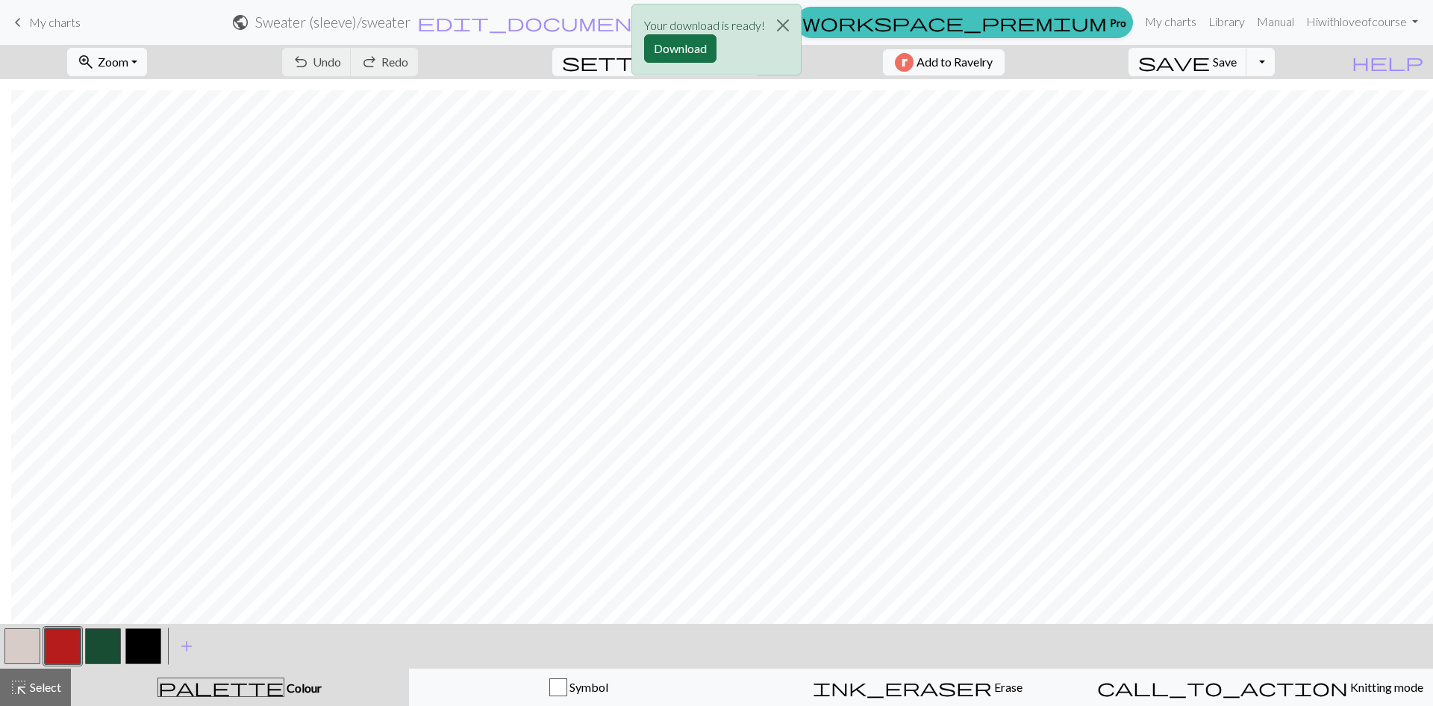
click at [670, 46] on button "Download" at bounding box center [680, 48] width 72 height 28
